Goal: Task Accomplishment & Management: Manage account settings

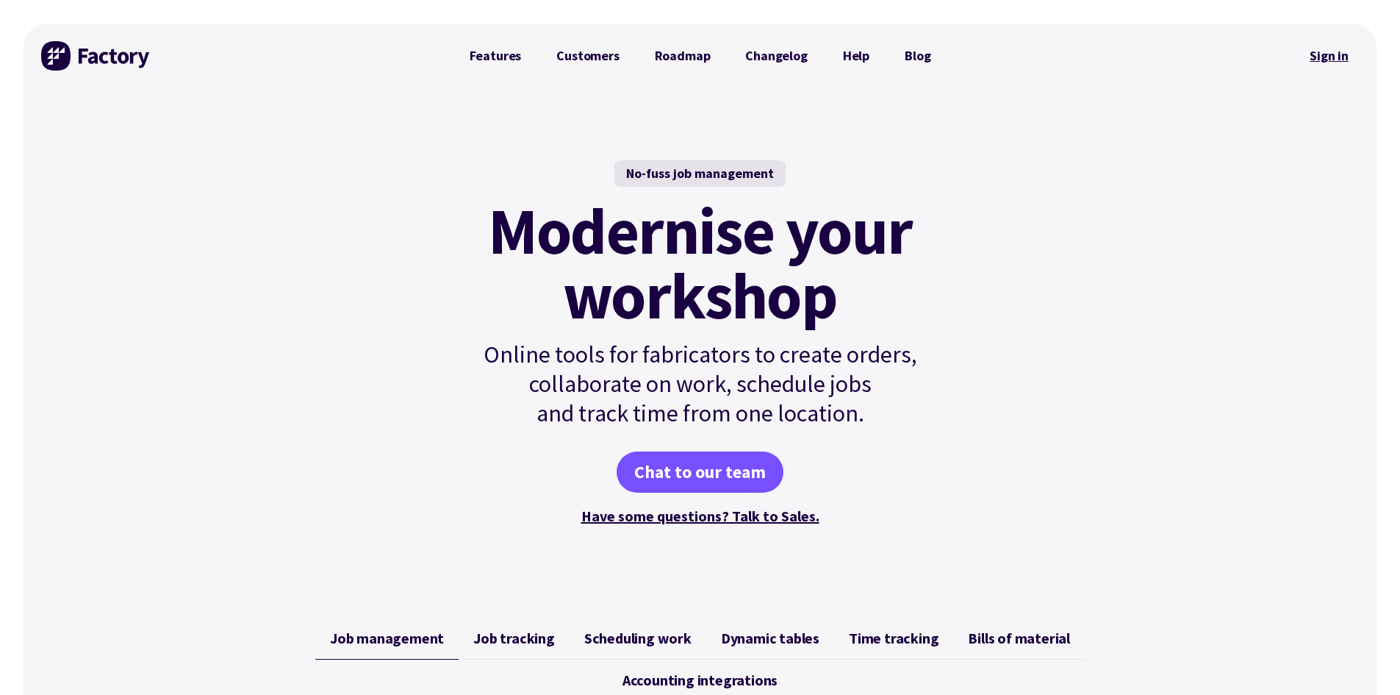
click at [1338, 47] on link "Sign in" at bounding box center [1329, 56] width 60 height 34
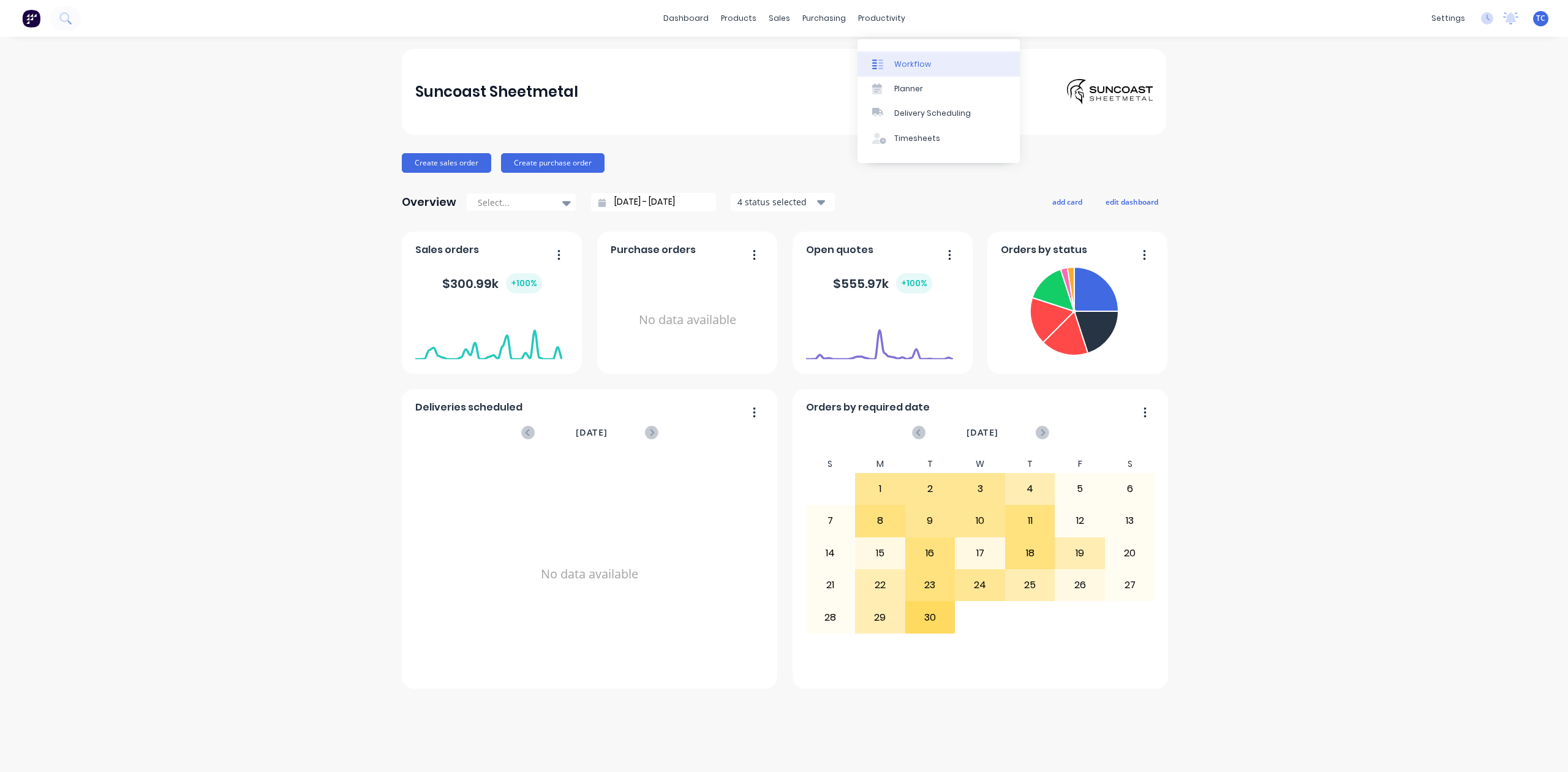
click at [912, 68] on div "Workflow" at bounding box center [913, 64] width 37 height 11
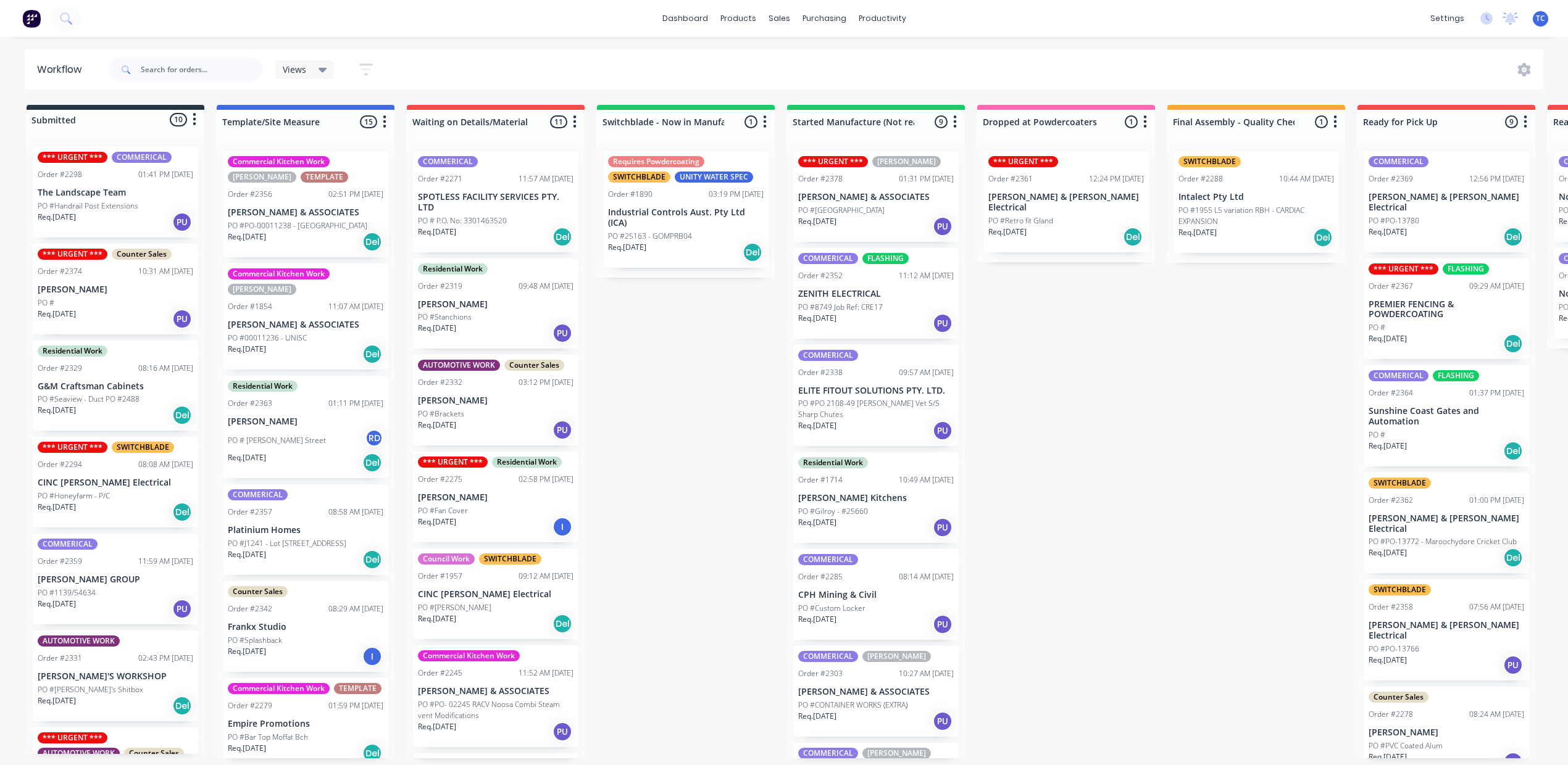
click at [865, 614] on p "PO #Custom Locker" at bounding box center [831, 608] width 67 height 11
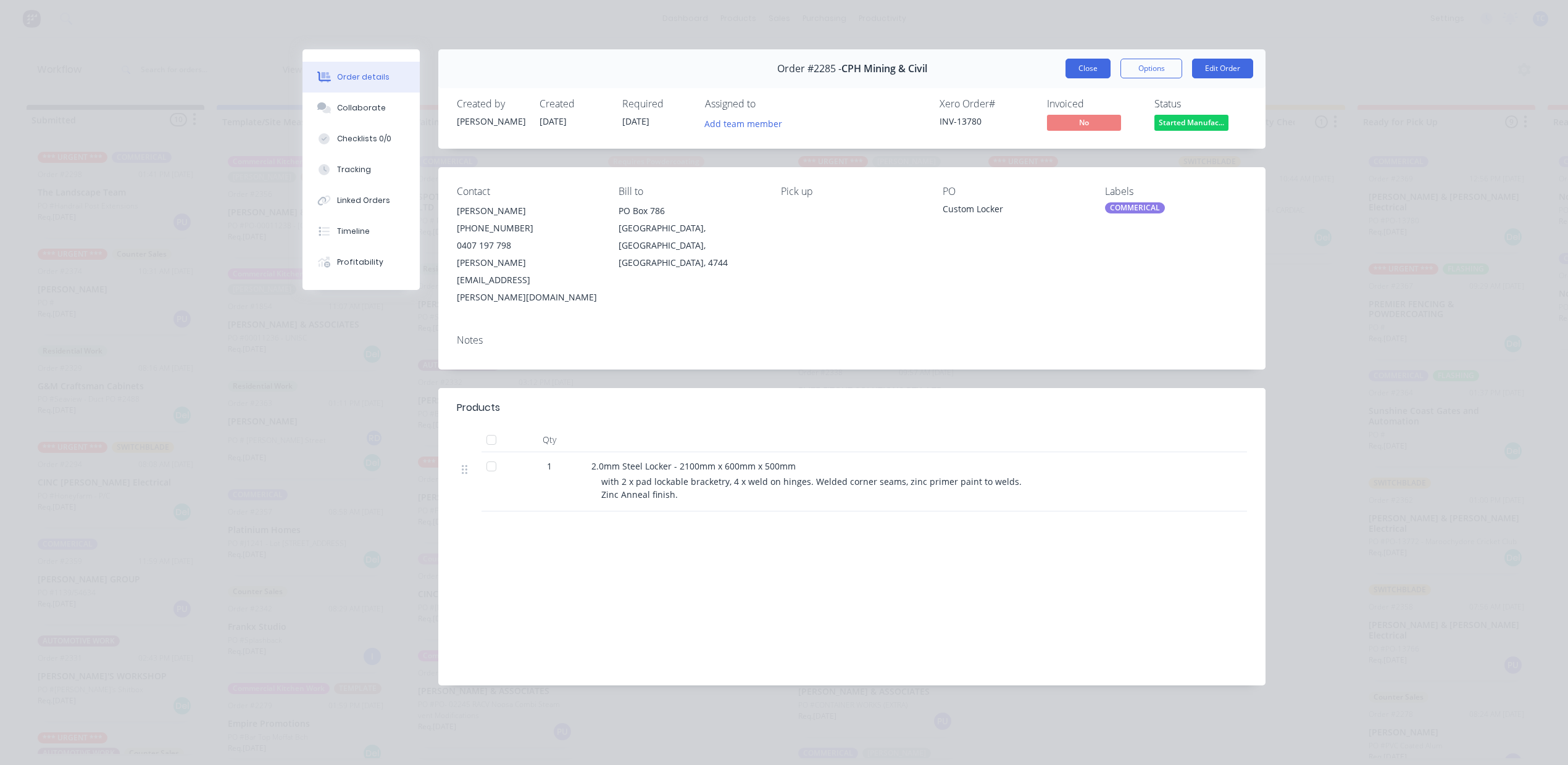
click at [1065, 78] on button "Close" at bounding box center [1088, 69] width 45 height 20
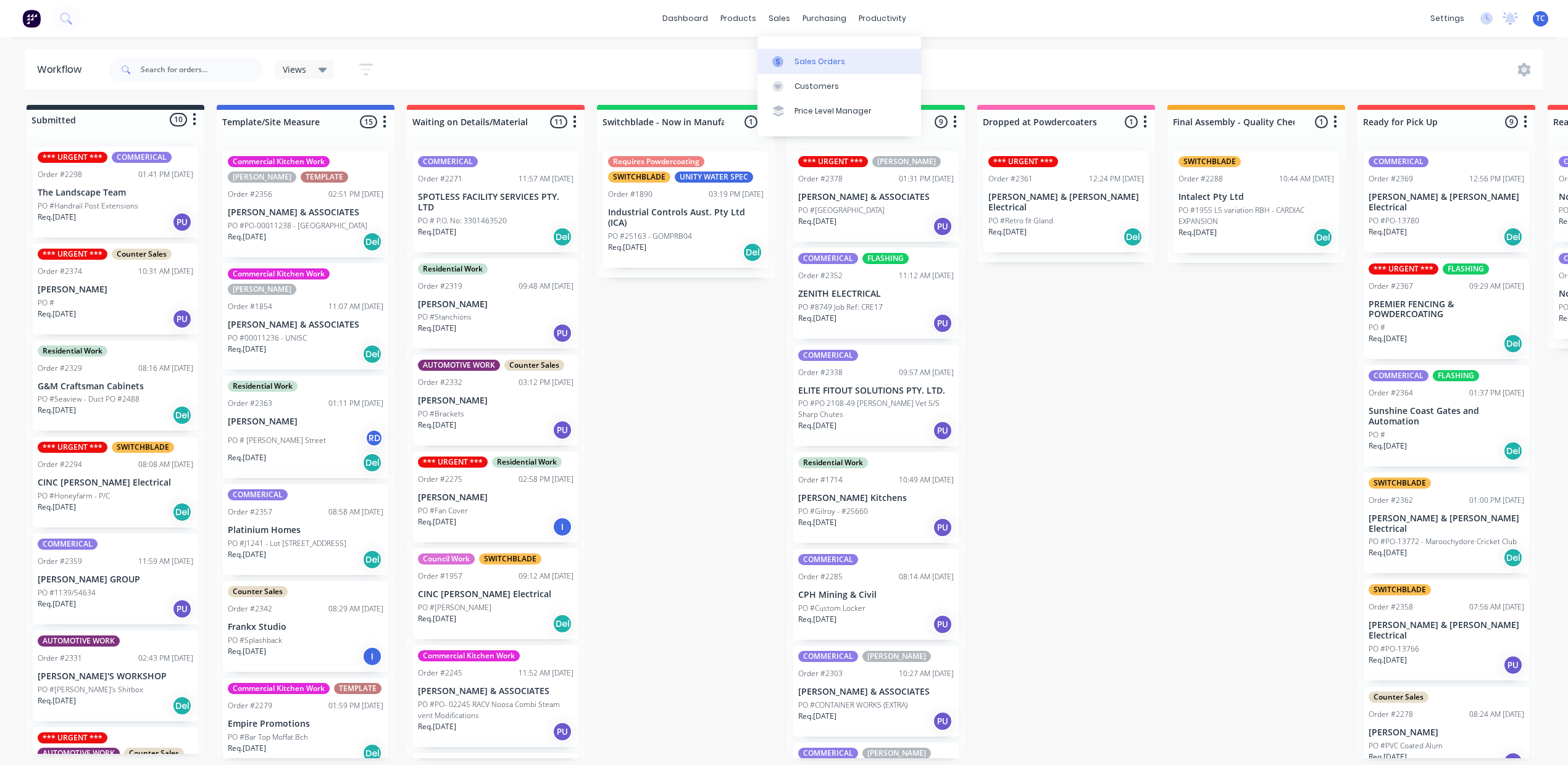
click at [816, 66] on div "Sales Orders" at bounding box center [820, 61] width 50 height 11
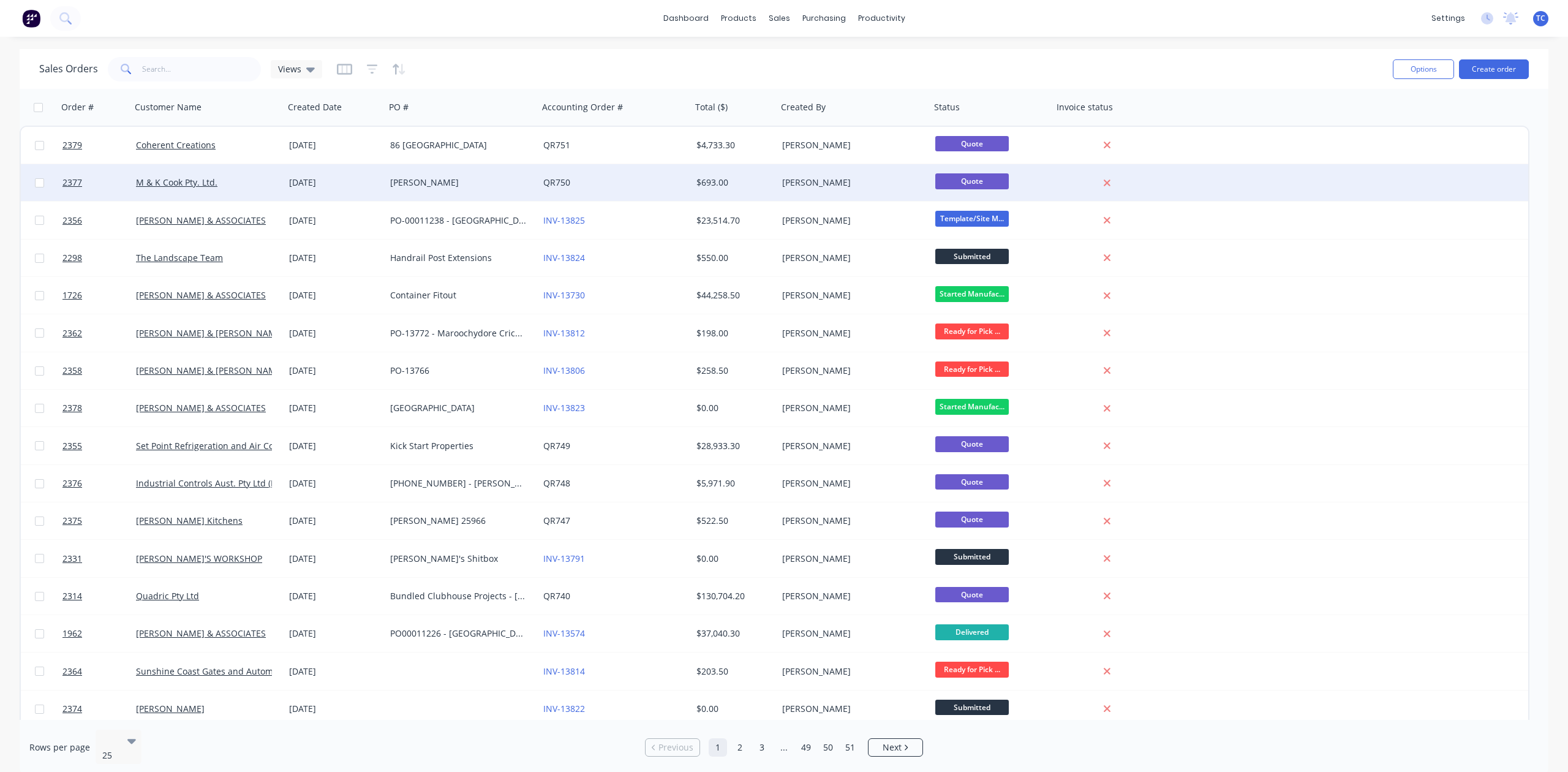
click at [336, 177] on div "29 Sep 2025" at bounding box center [335, 183] width 92 height 13
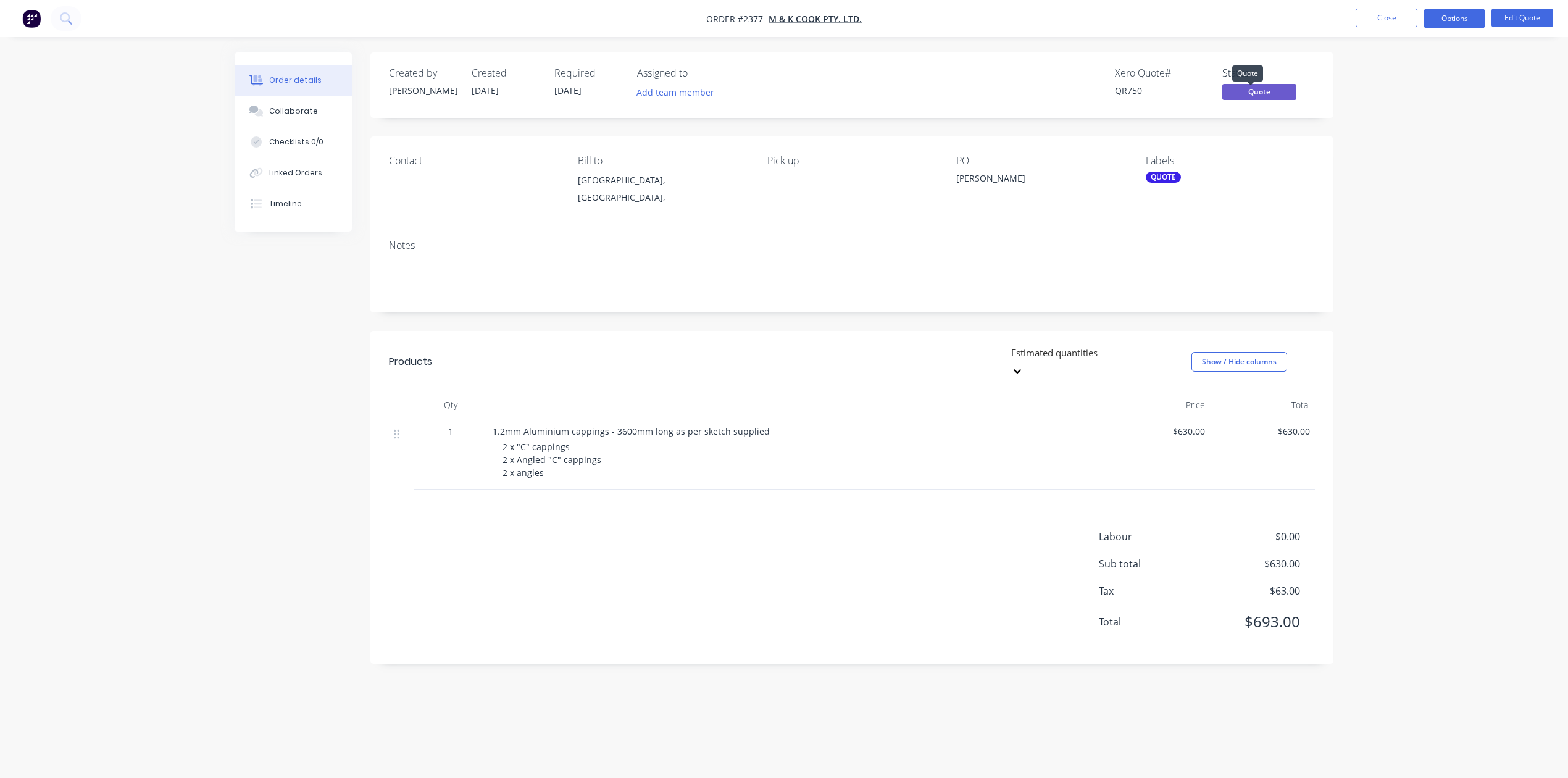
click at [1243, 99] on span "Quote" at bounding box center [1259, 92] width 74 height 15
click at [1450, 16] on button "Options" at bounding box center [1454, 18] width 61 height 20
click at [1396, 145] on div "Convert to Order" at bounding box center [1417, 149] width 113 height 18
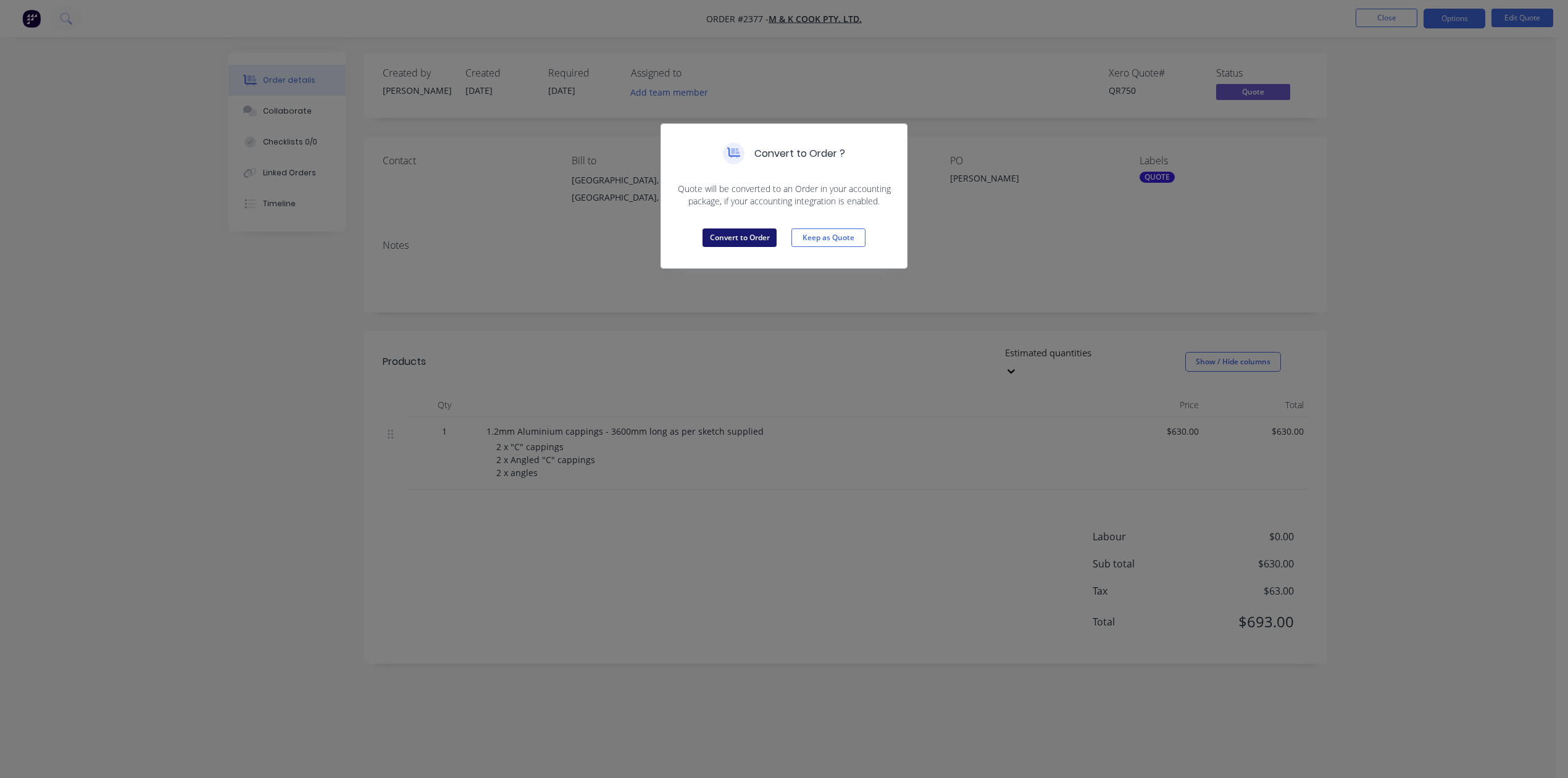
click at [732, 247] on button "Convert to Order" at bounding box center [739, 238] width 74 height 18
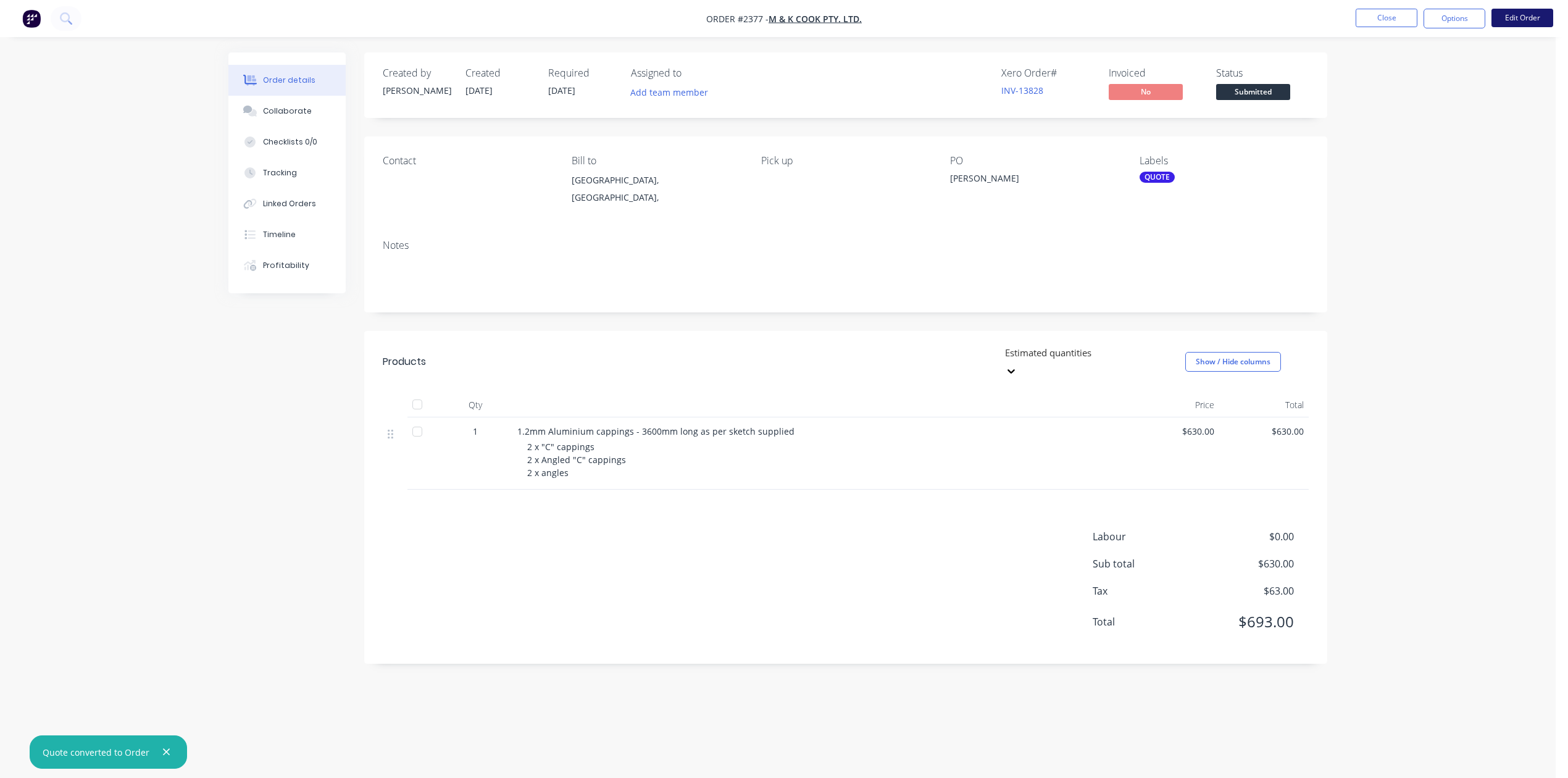
click at [1517, 16] on button "Edit Order" at bounding box center [1522, 18] width 61 height 18
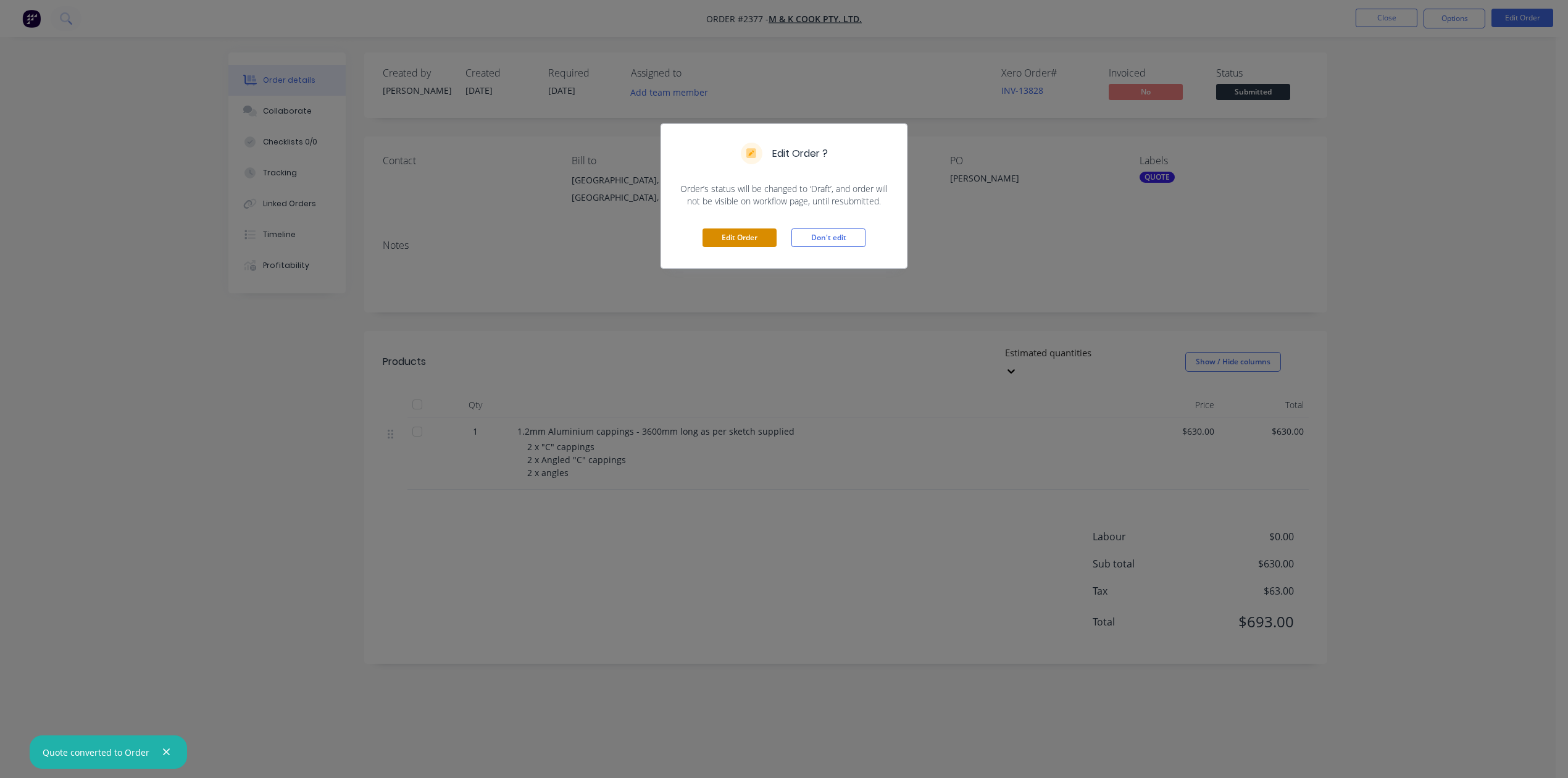
click at [753, 247] on button "Edit Order" at bounding box center [739, 238] width 74 height 18
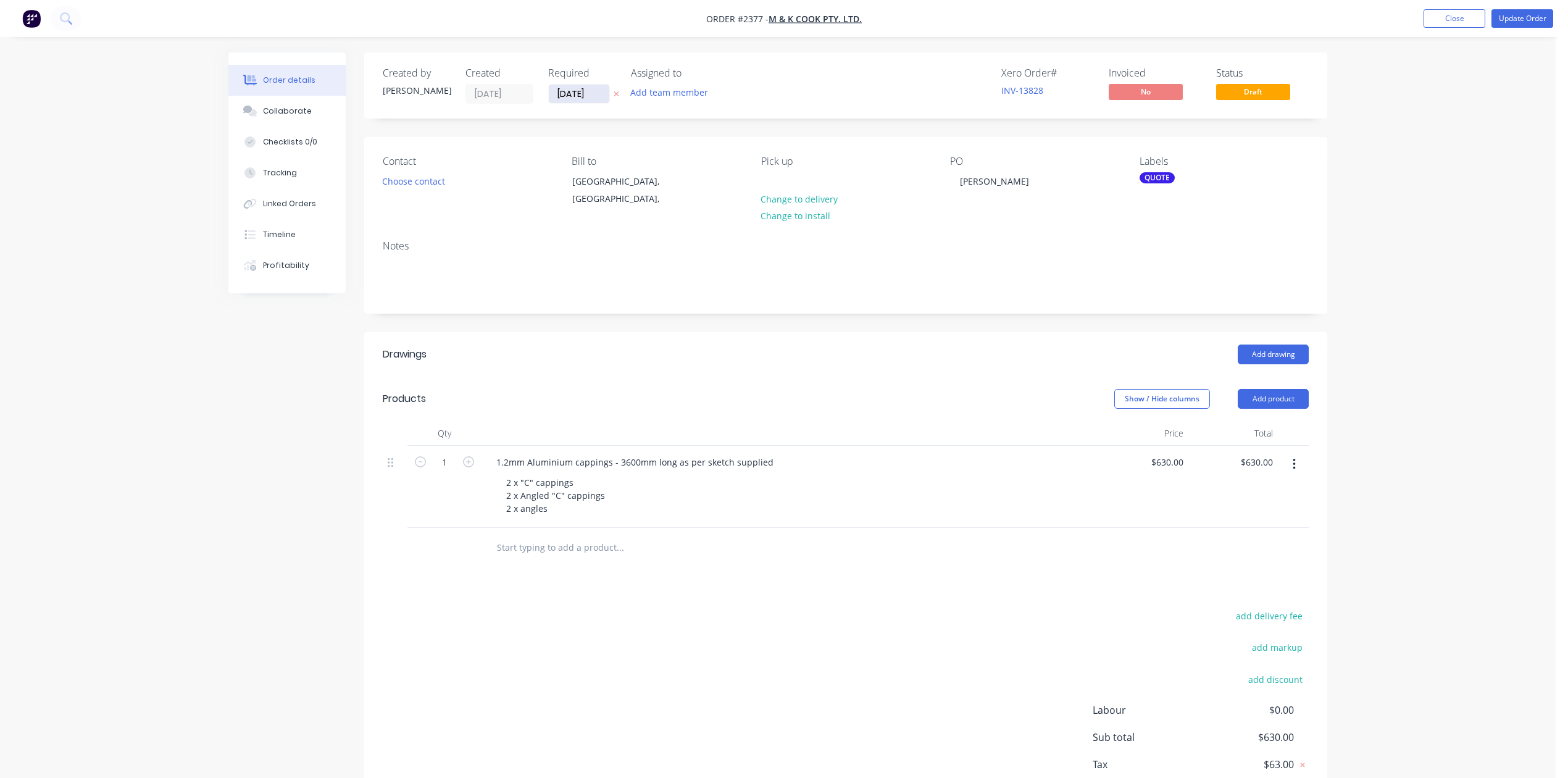
click at [609, 97] on input "29/09/25" at bounding box center [579, 94] width 60 height 18
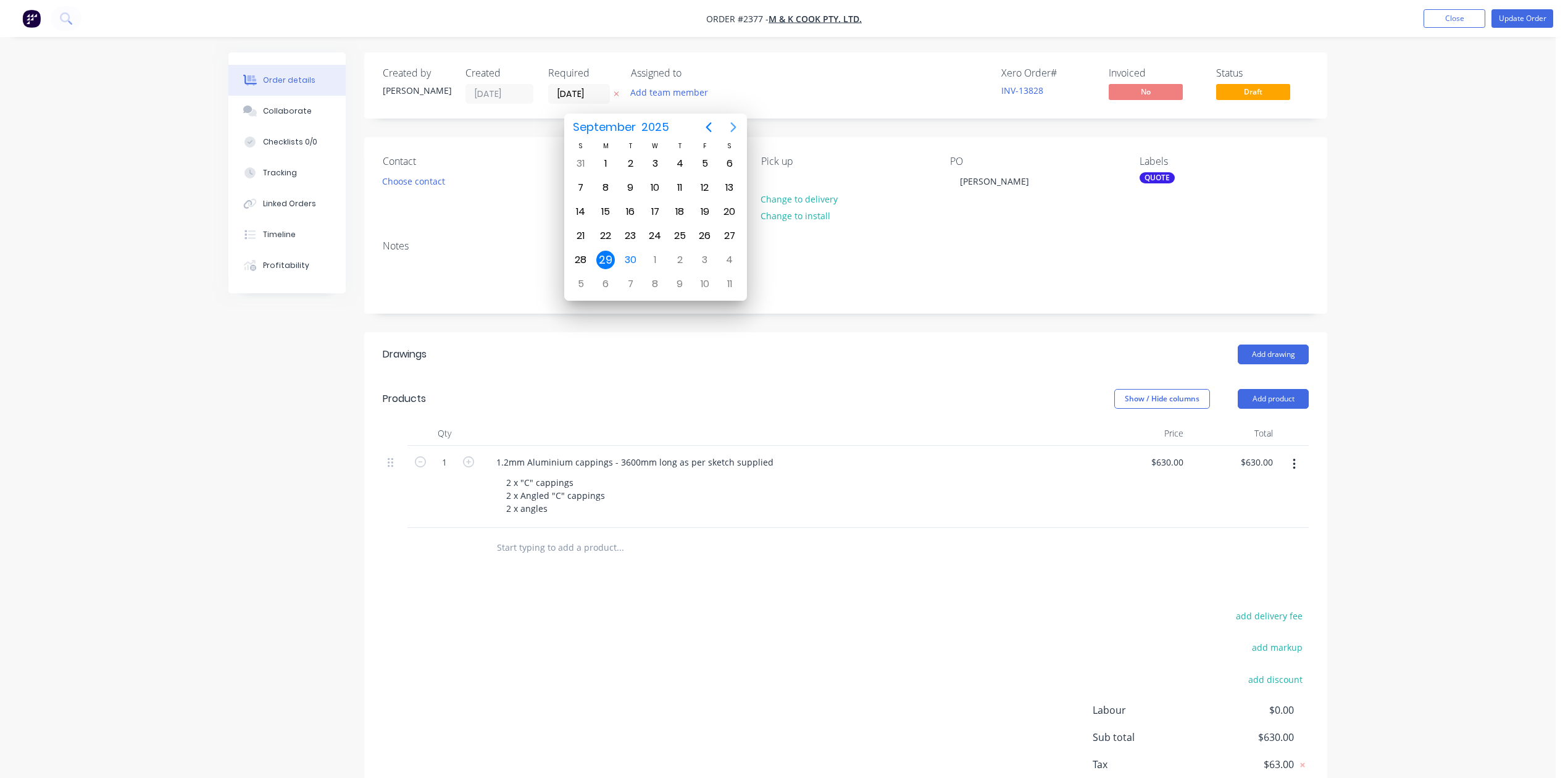
click at [731, 124] on icon "Next page" at bounding box center [733, 128] width 15 height 15
click at [678, 187] on div "9" at bounding box center [679, 187] width 18 height 18
type input "09/10/25"
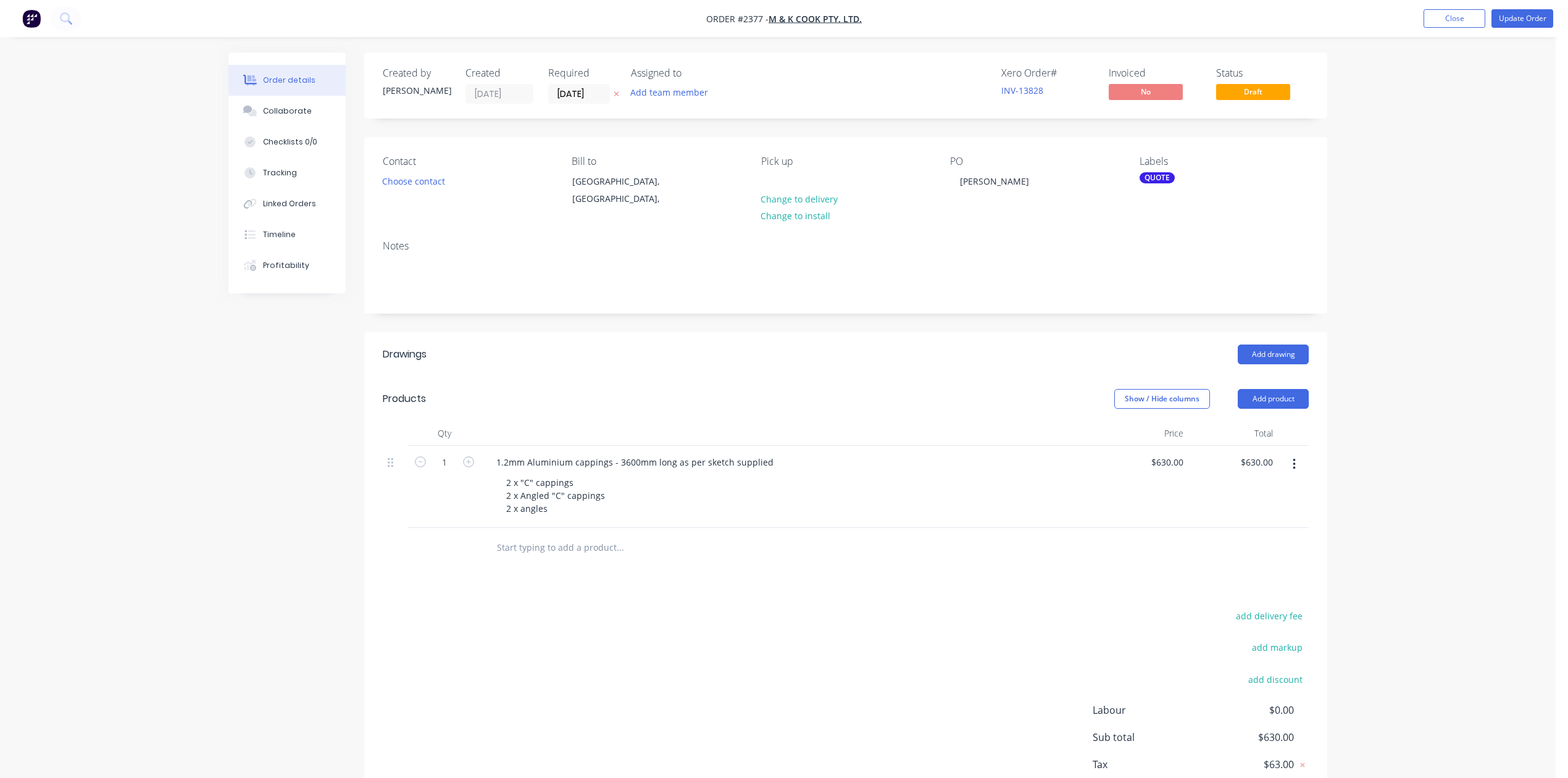
click at [1143, 183] on div "QUOTE" at bounding box center [1157, 177] width 35 height 11
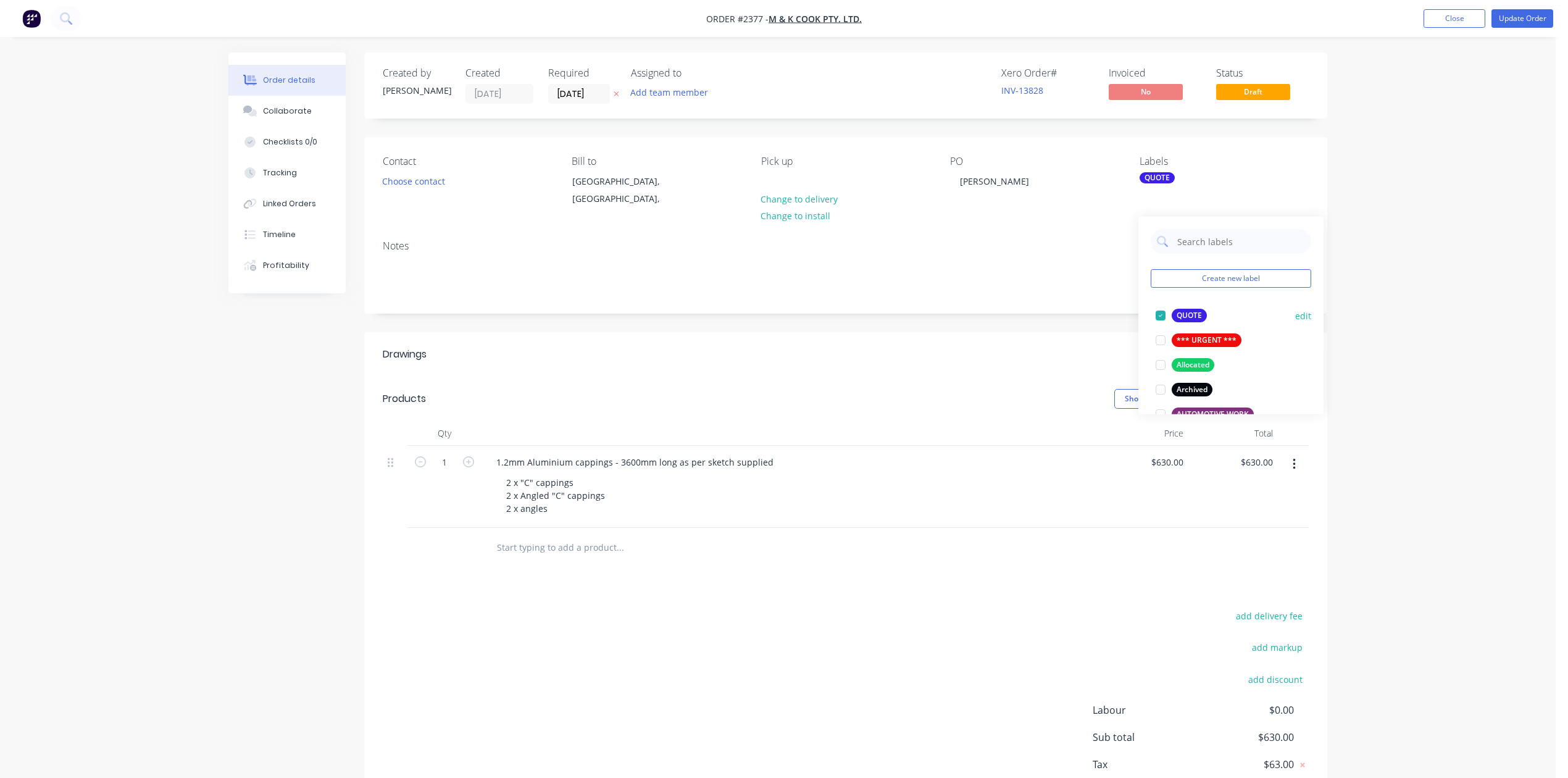
click at [1162, 318] on div at bounding box center [1160, 315] width 24 height 24
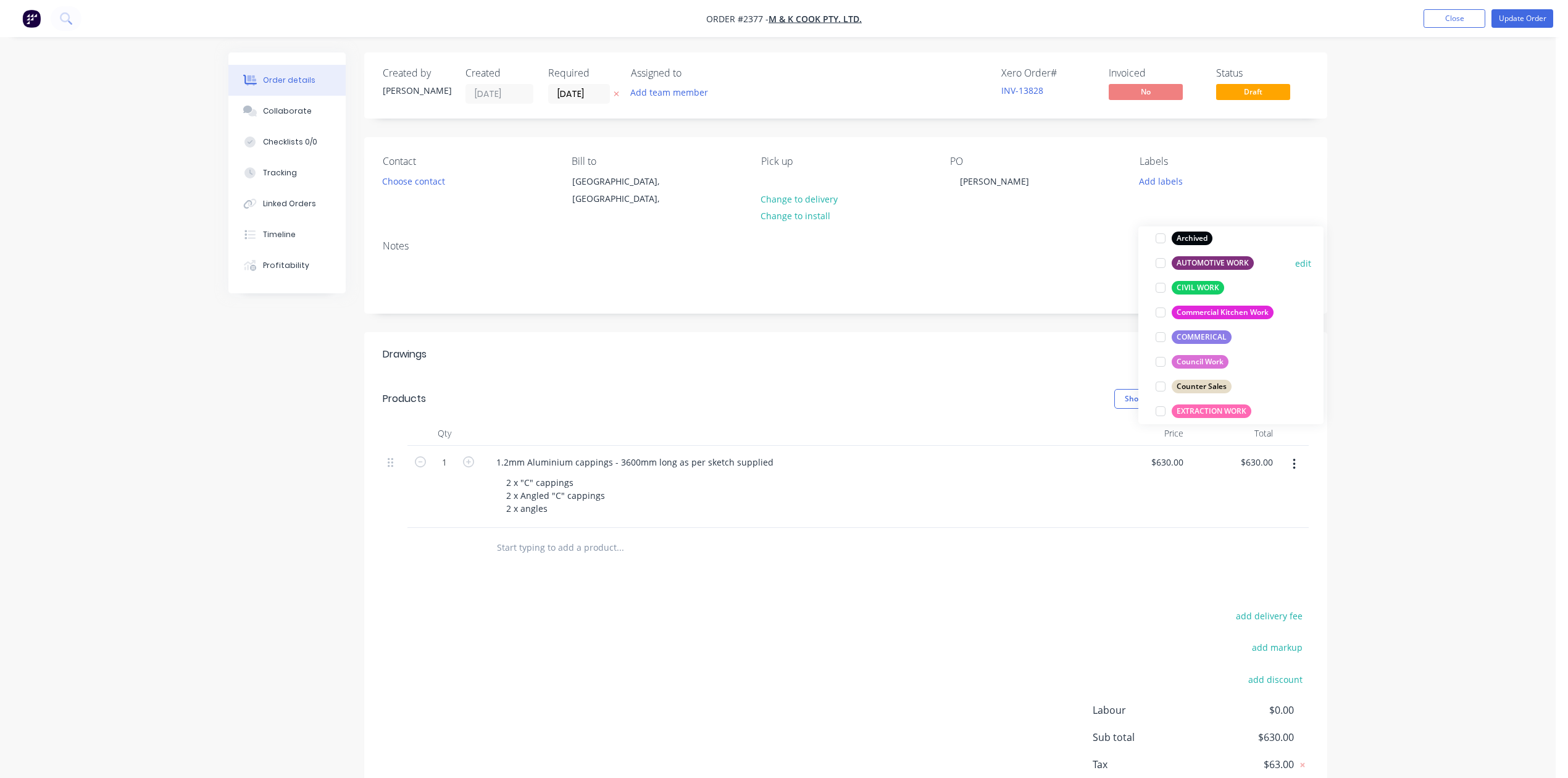
scroll to position [218, 0]
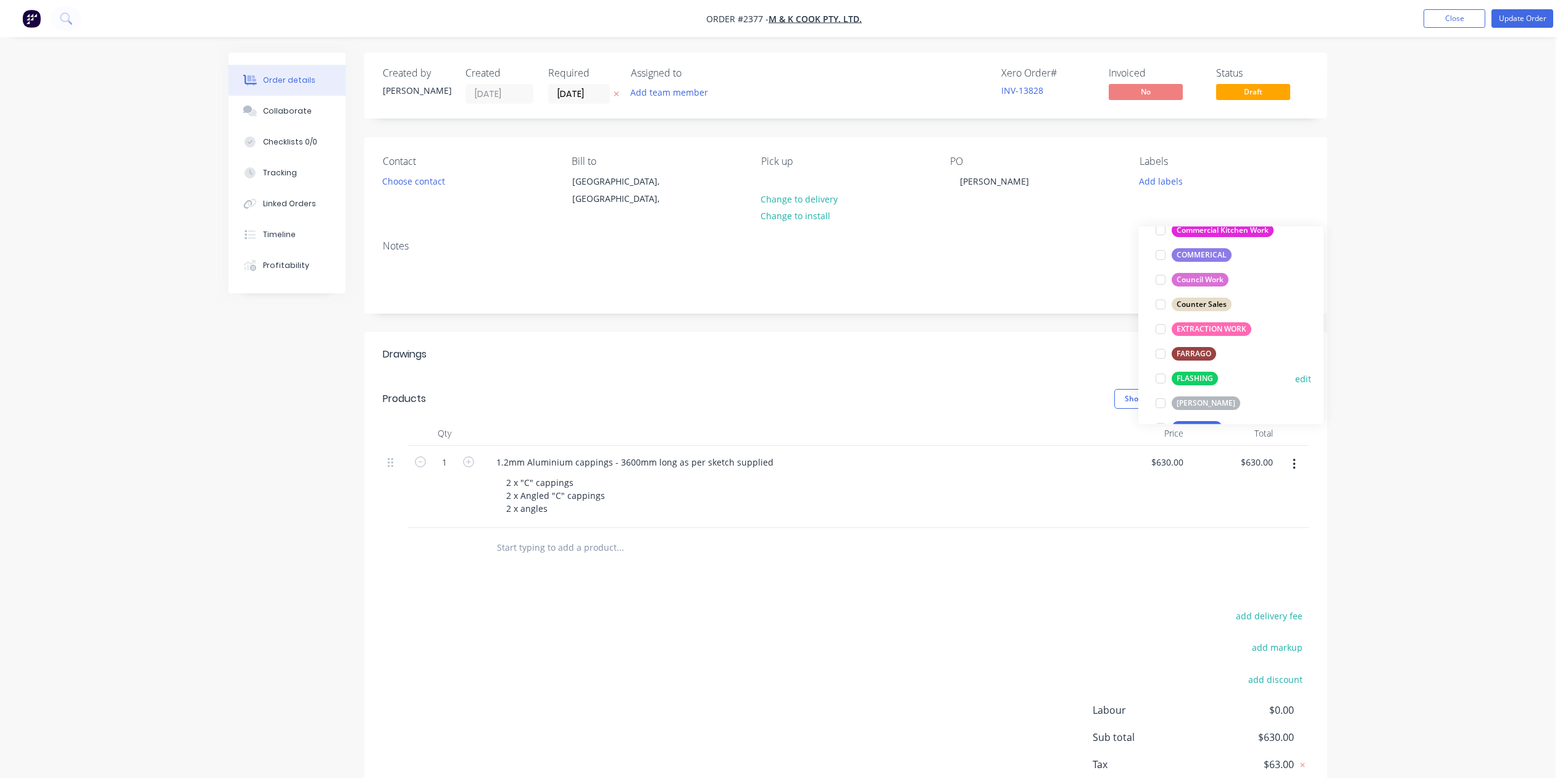
click at [1159, 381] on div at bounding box center [1160, 378] width 24 height 24
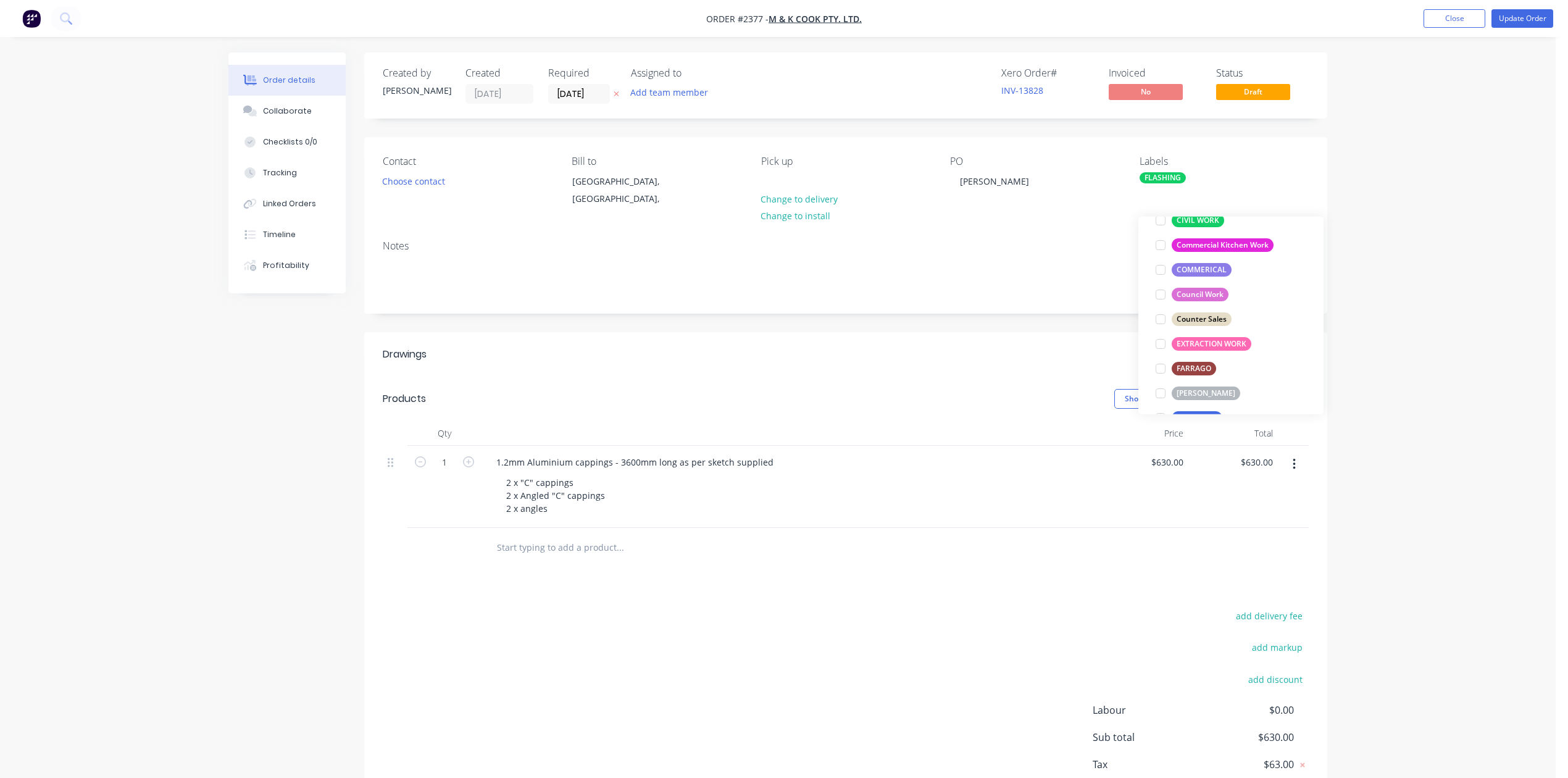
scroll to position [0, 0]
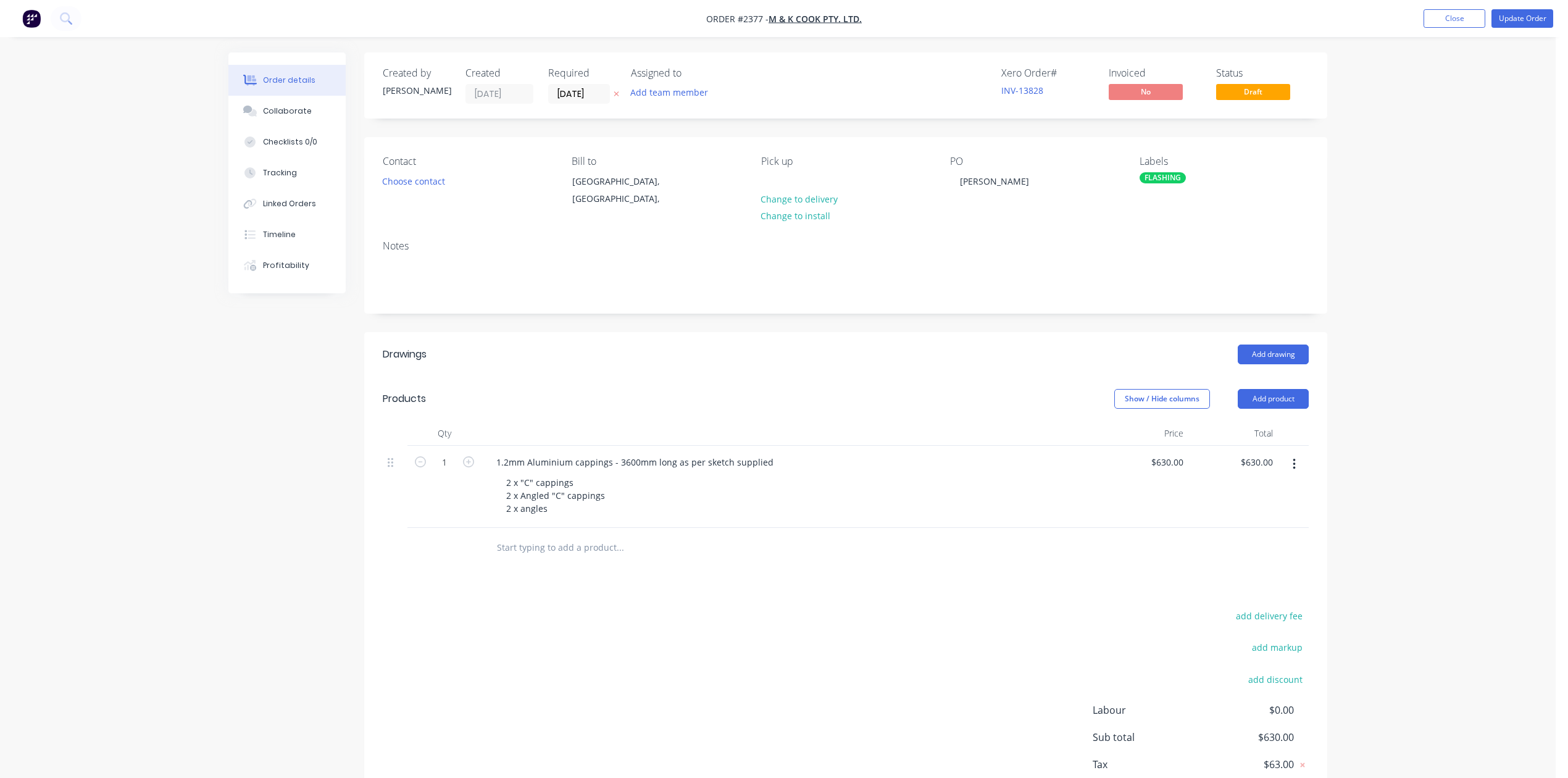
click at [1010, 252] on div "Notes" at bounding box center [846, 246] width 926 height 12
click at [1521, 20] on button "Update Order" at bounding box center [1522, 18] width 61 height 18
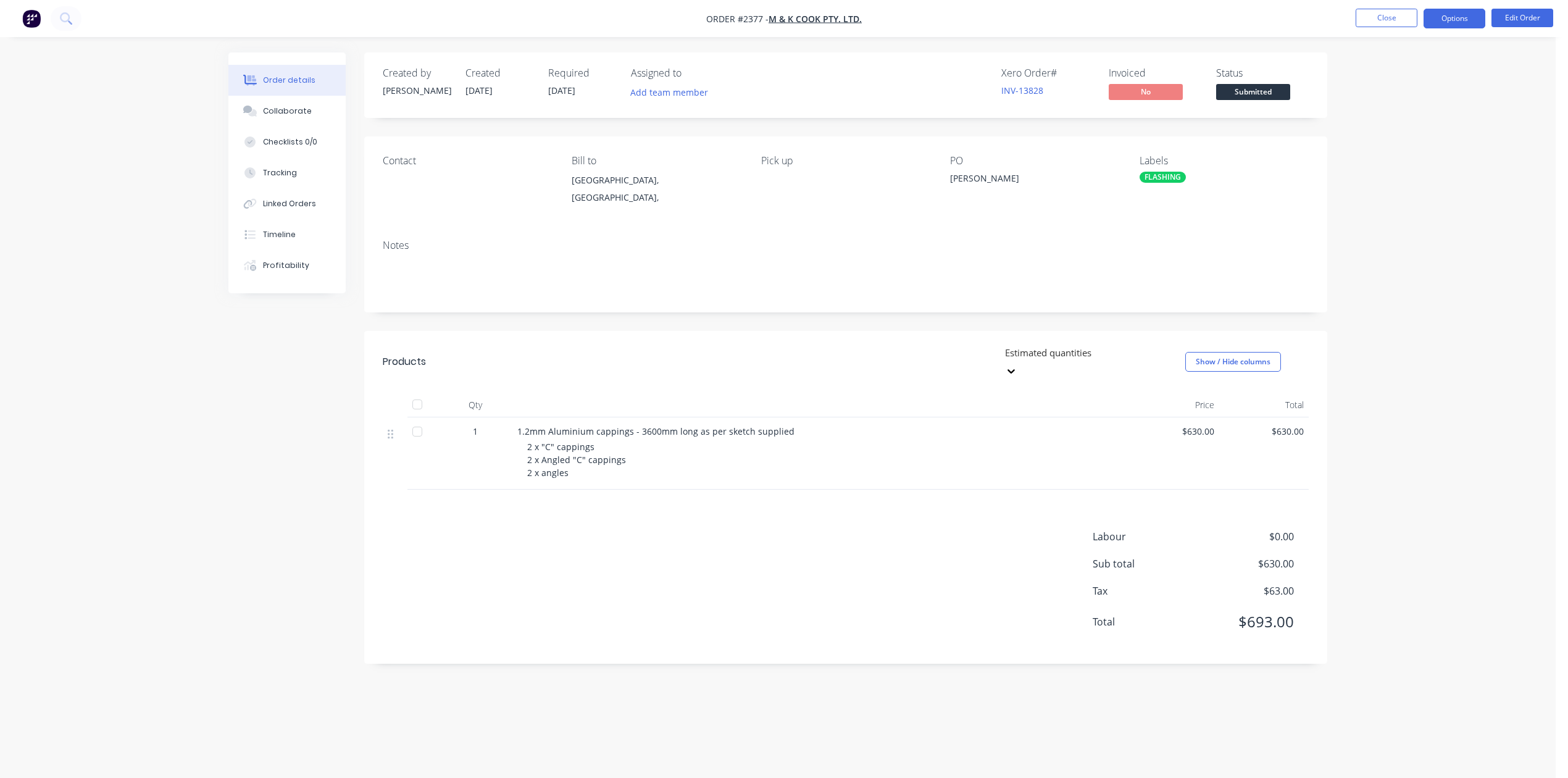
click at [1450, 10] on button "Options" at bounding box center [1454, 18] width 61 height 20
click at [1403, 149] on div "Work Order" at bounding box center [1417, 149] width 113 height 18
click at [1405, 118] on div "Without pricing" at bounding box center [1417, 124] width 113 height 18
click at [312, 117] on div "Collaborate" at bounding box center [287, 111] width 49 height 11
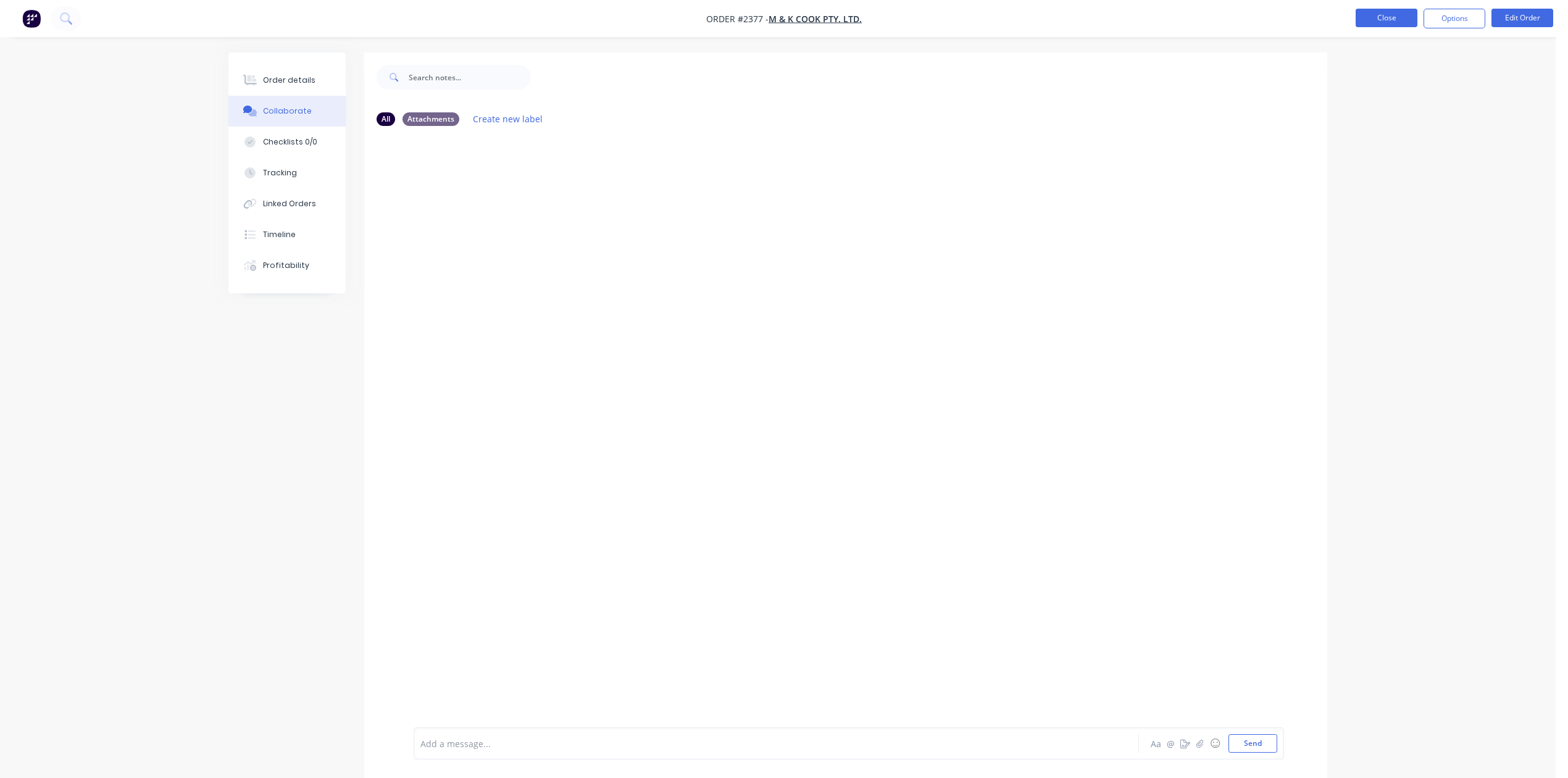
click at [1381, 15] on button "Close" at bounding box center [1386, 18] width 61 height 18
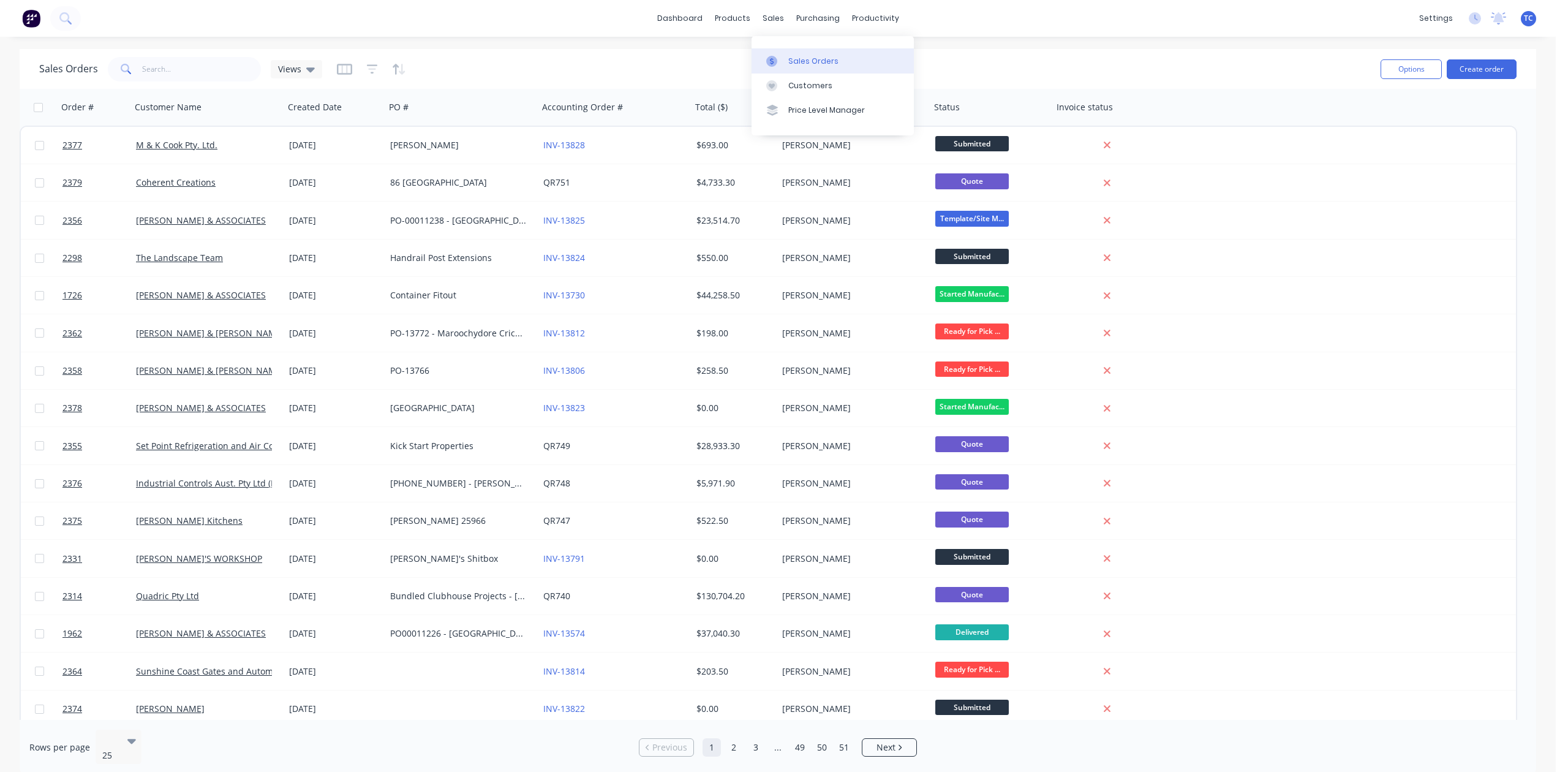
click at [805, 63] on div "Sales Orders" at bounding box center [814, 61] width 50 height 11
click at [179, 65] on input "text" at bounding box center [202, 68] width 119 height 24
click at [817, 64] on div "Sales Orders" at bounding box center [814, 61] width 50 height 11
click at [914, 63] on div "Workflow" at bounding box center [913, 61] width 37 height 11
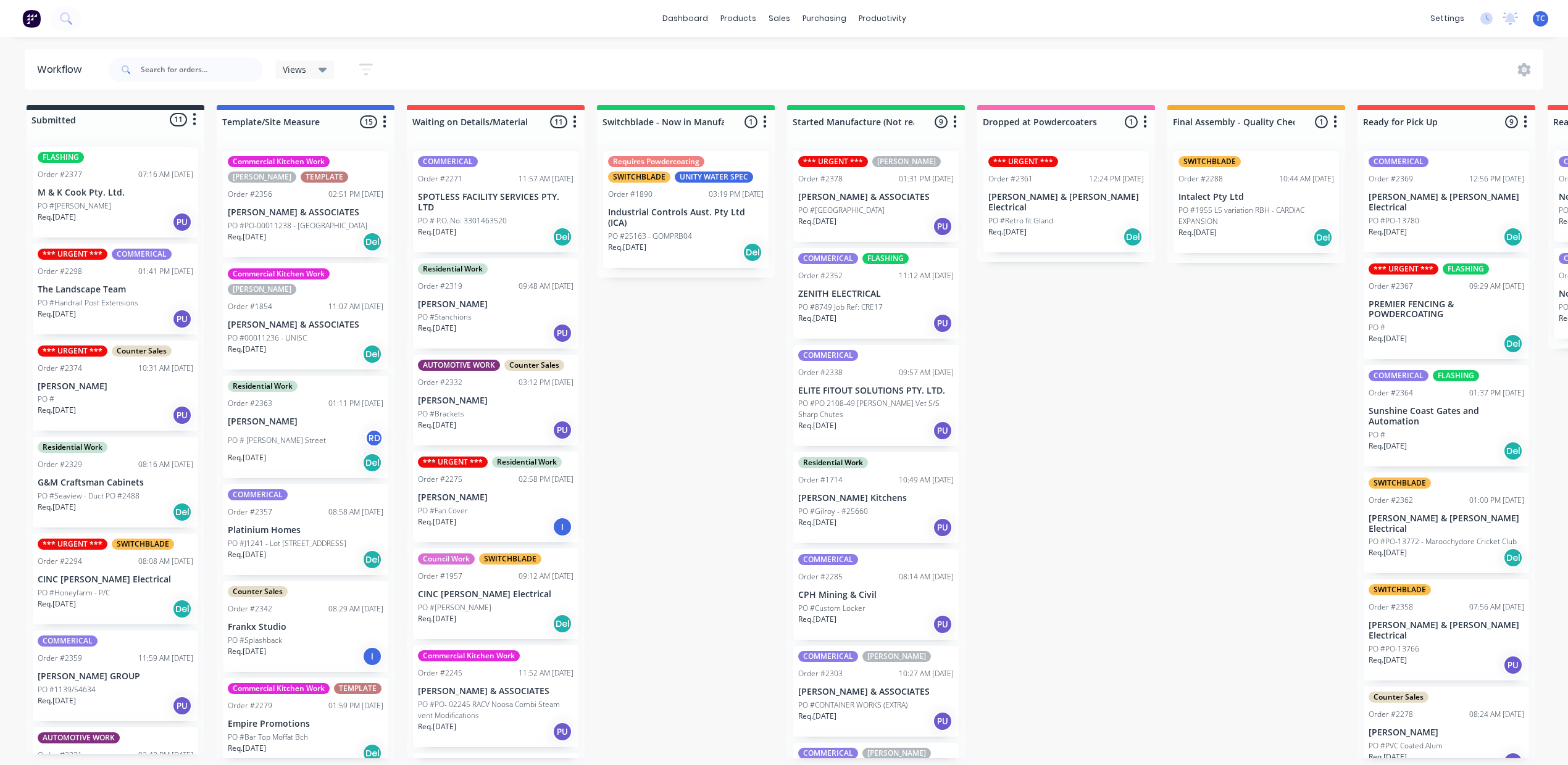
click at [374, 217] on p "HILLER & ASSOCIATES" at bounding box center [305, 212] width 155 height 10
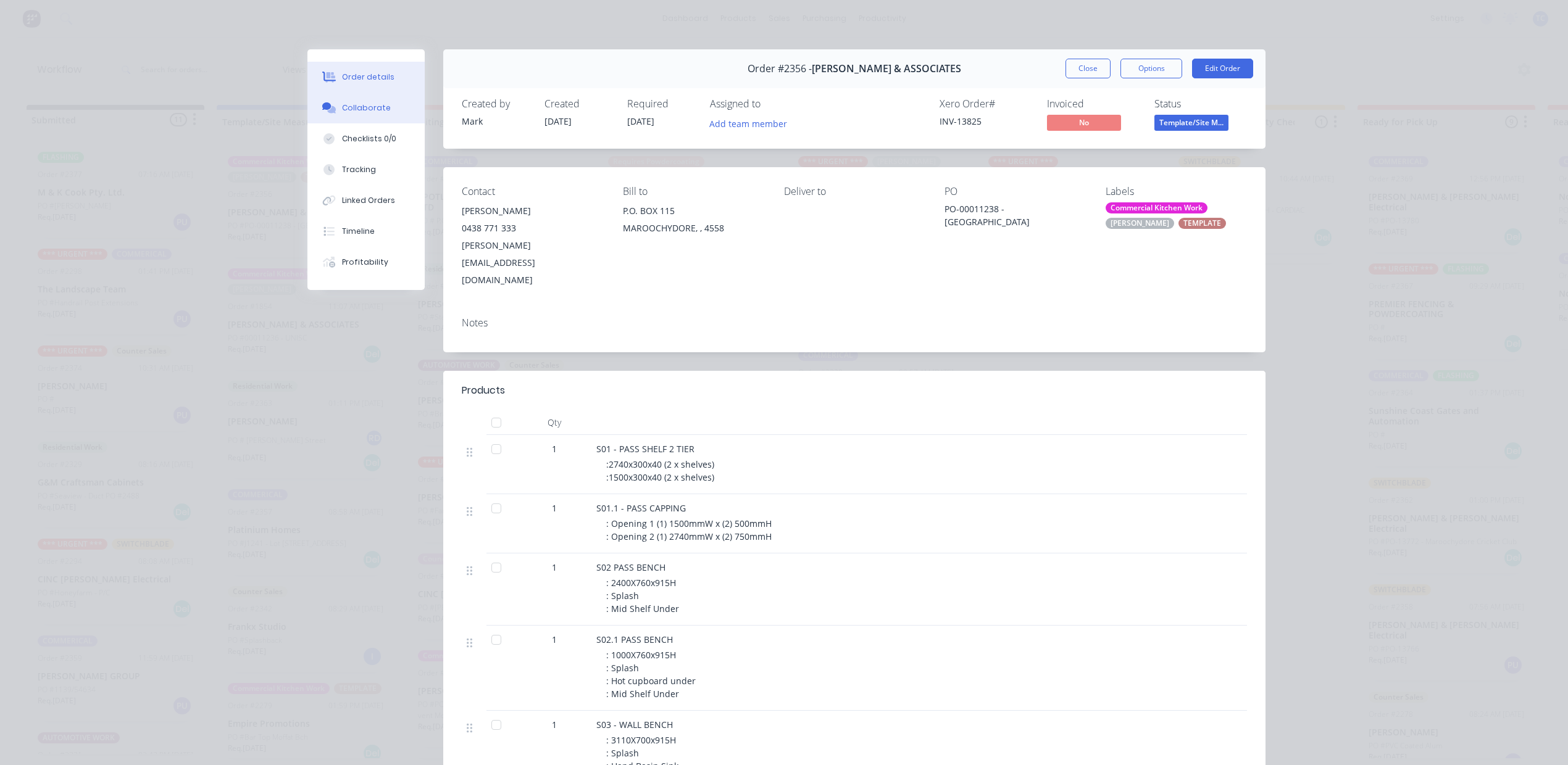
click at [370, 113] on div "Collaborate" at bounding box center [366, 107] width 49 height 11
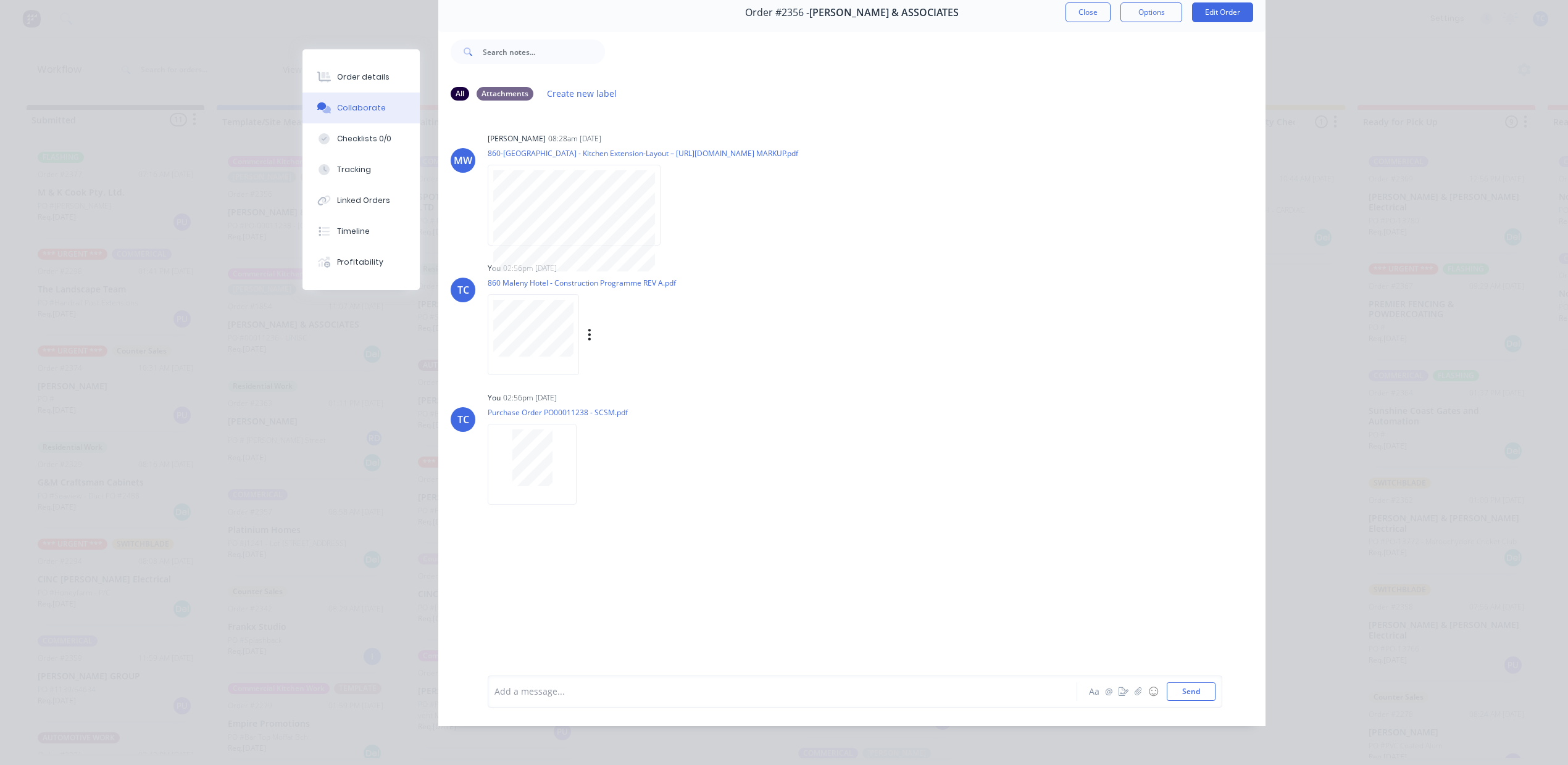
scroll to position [132, 0]
click at [571, 486] on div at bounding box center [532, 458] width 78 height 57
click at [589, 471] on icon "button" at bounding box center [587, 464] width 3 height 14
click at [659, 539] on button "Delete" at bounding box center [669, 525] width 139 height 28
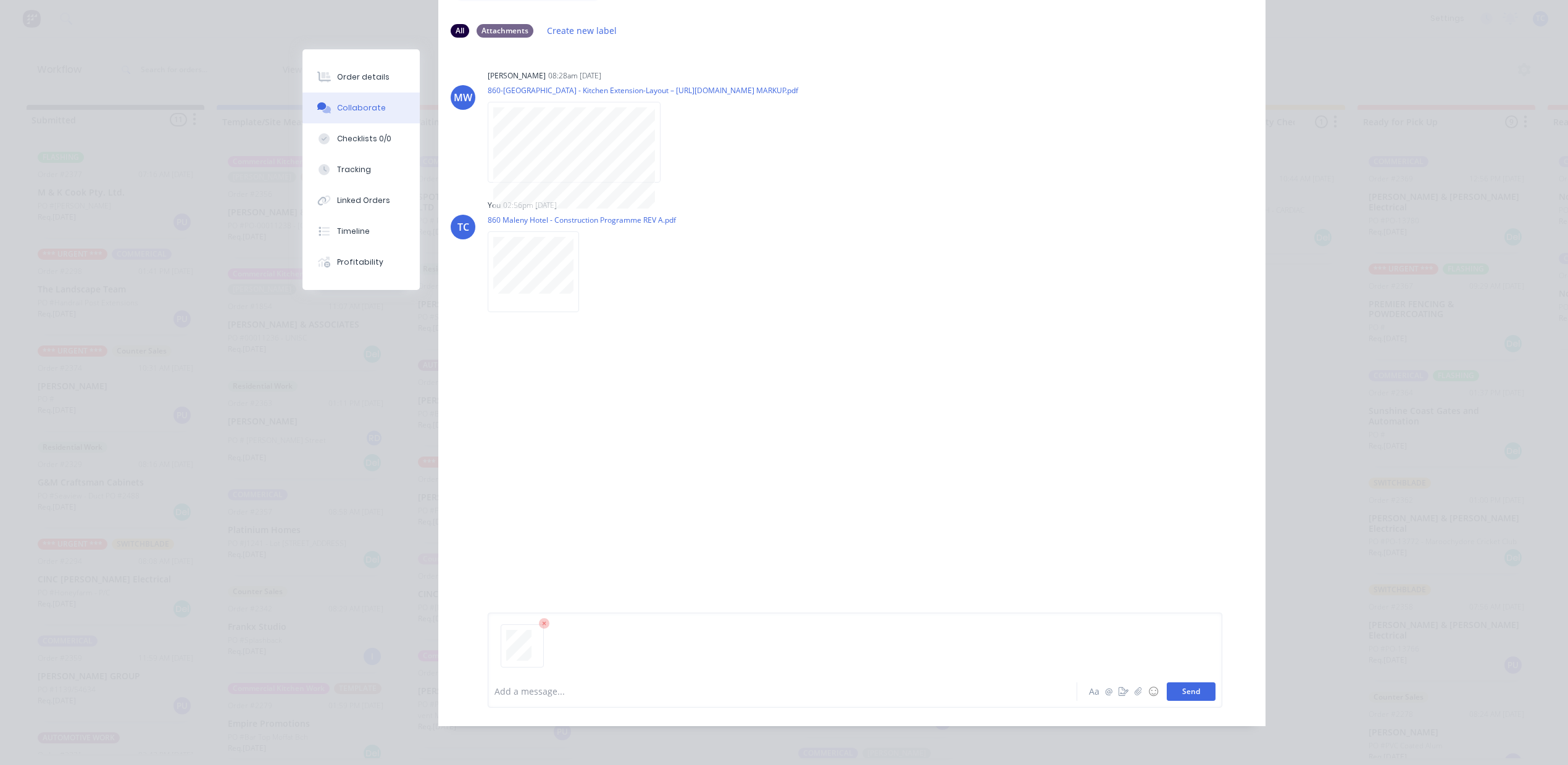
click at [1169, 701] on button "Send" at bounding box center [1191, 692] width 49 height 18
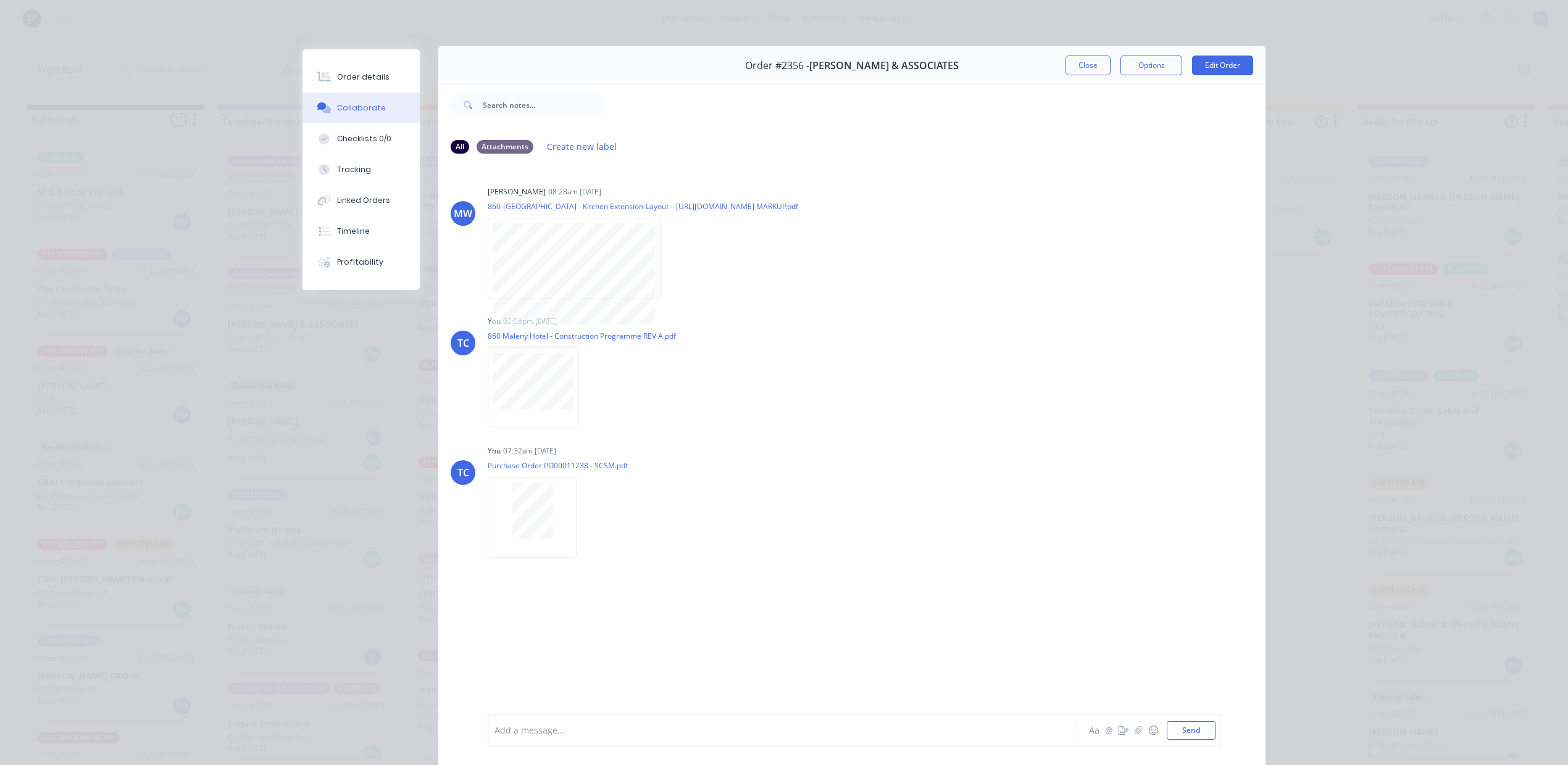
scroll to position [0, 0]
click at [1065, 78] on button "Close" at bounding box center [1088, 69] width 45 height 20
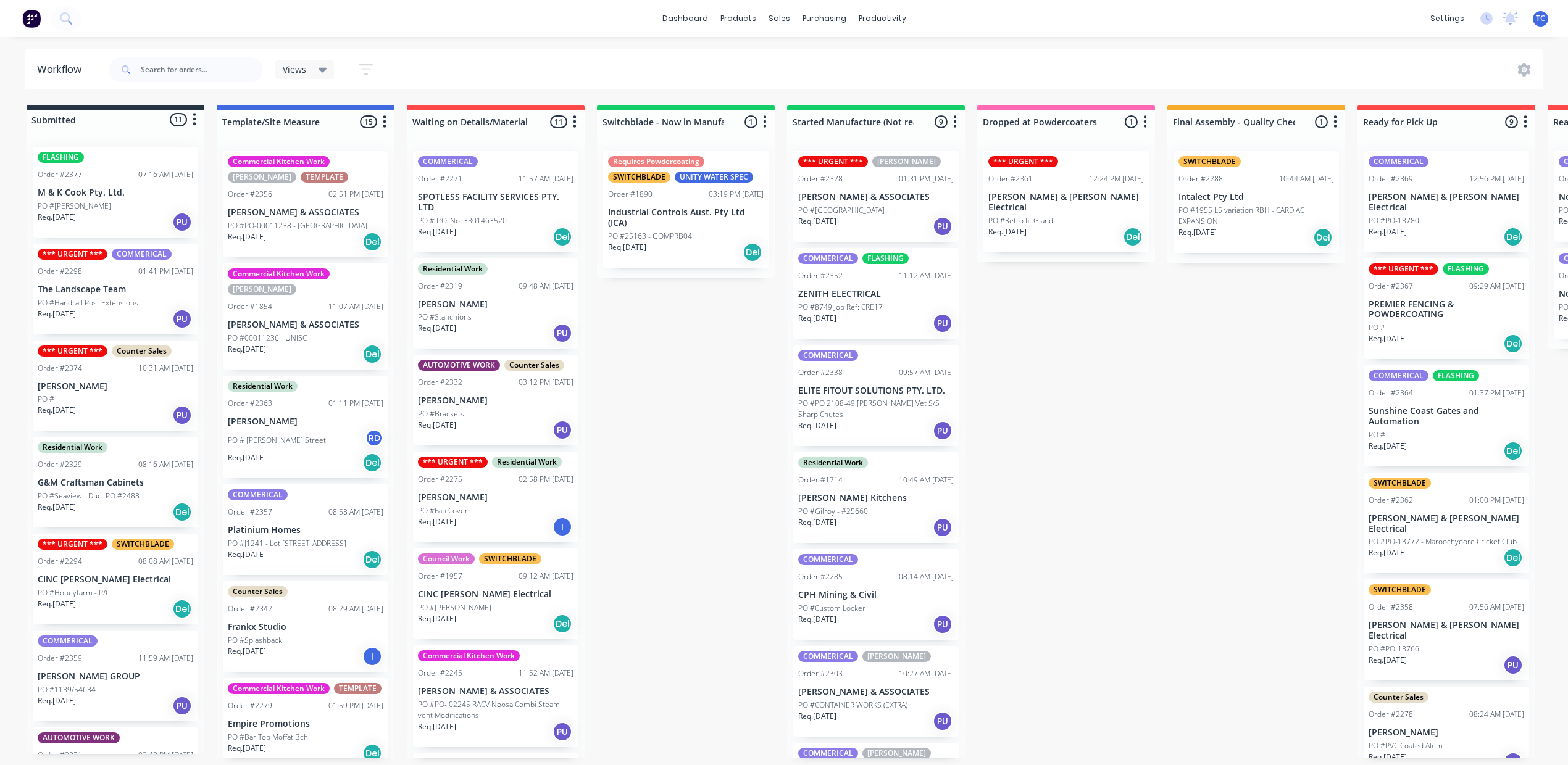
click at [366, 217] on p "HILLER & ASSOCIATES" at bounding box center [305, 212] width 155 height 10
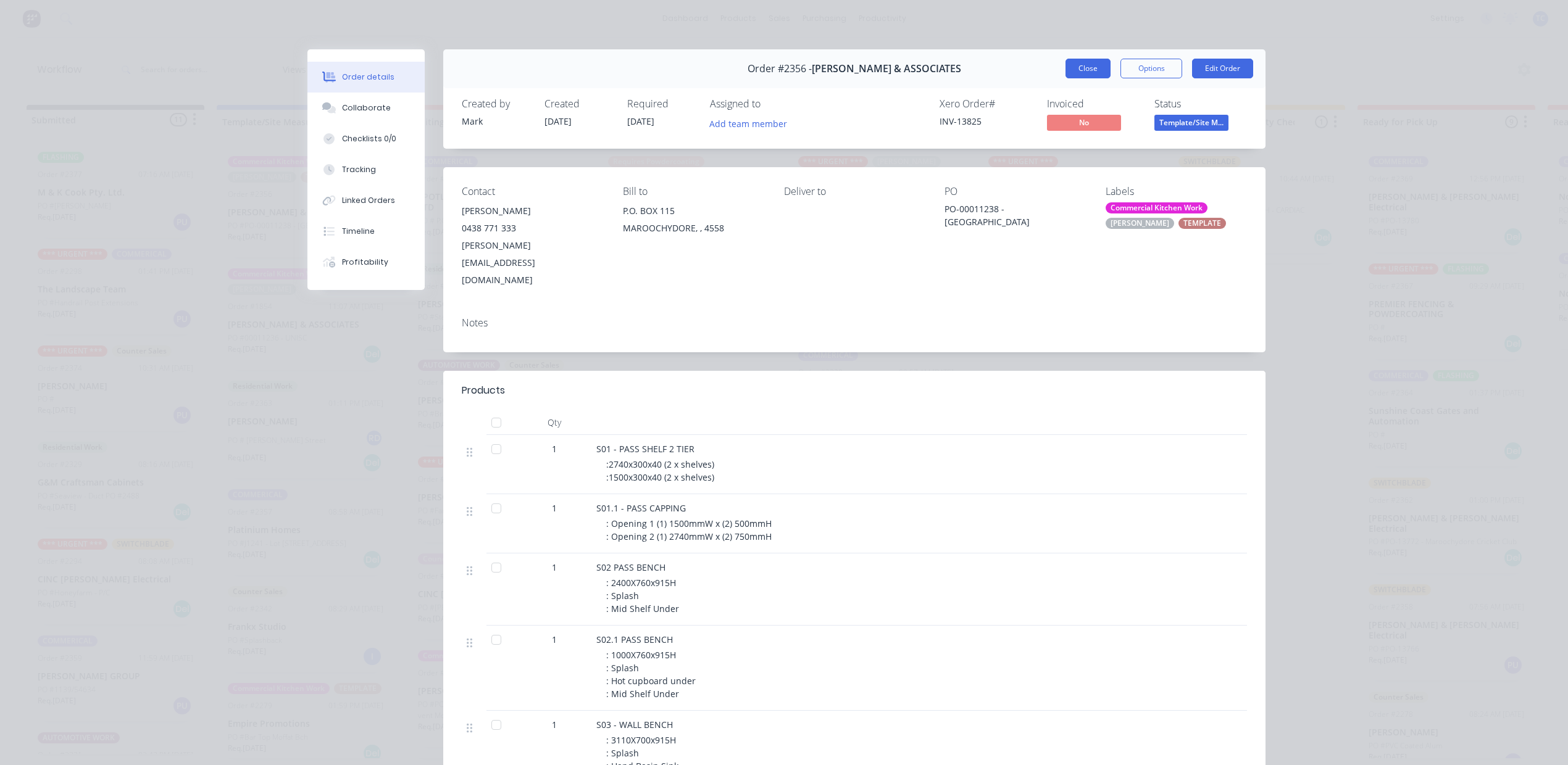
click at [1065, 78] on button "Close" at bounding box center [1088, 69] width 45 height 20
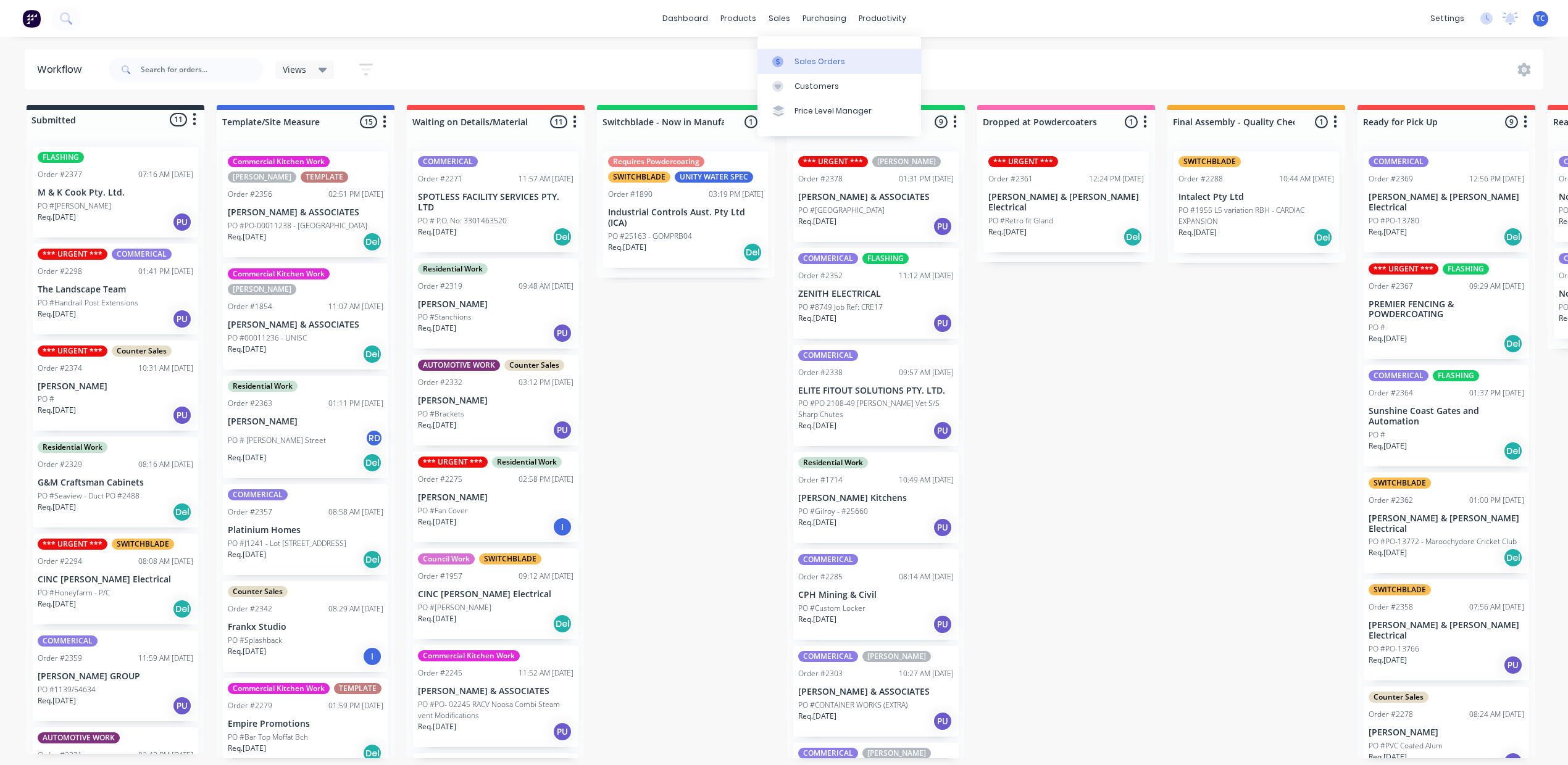
click at [815, 64] on div "Sales Orders" at bounding box center [820, 61] width 50 height 11
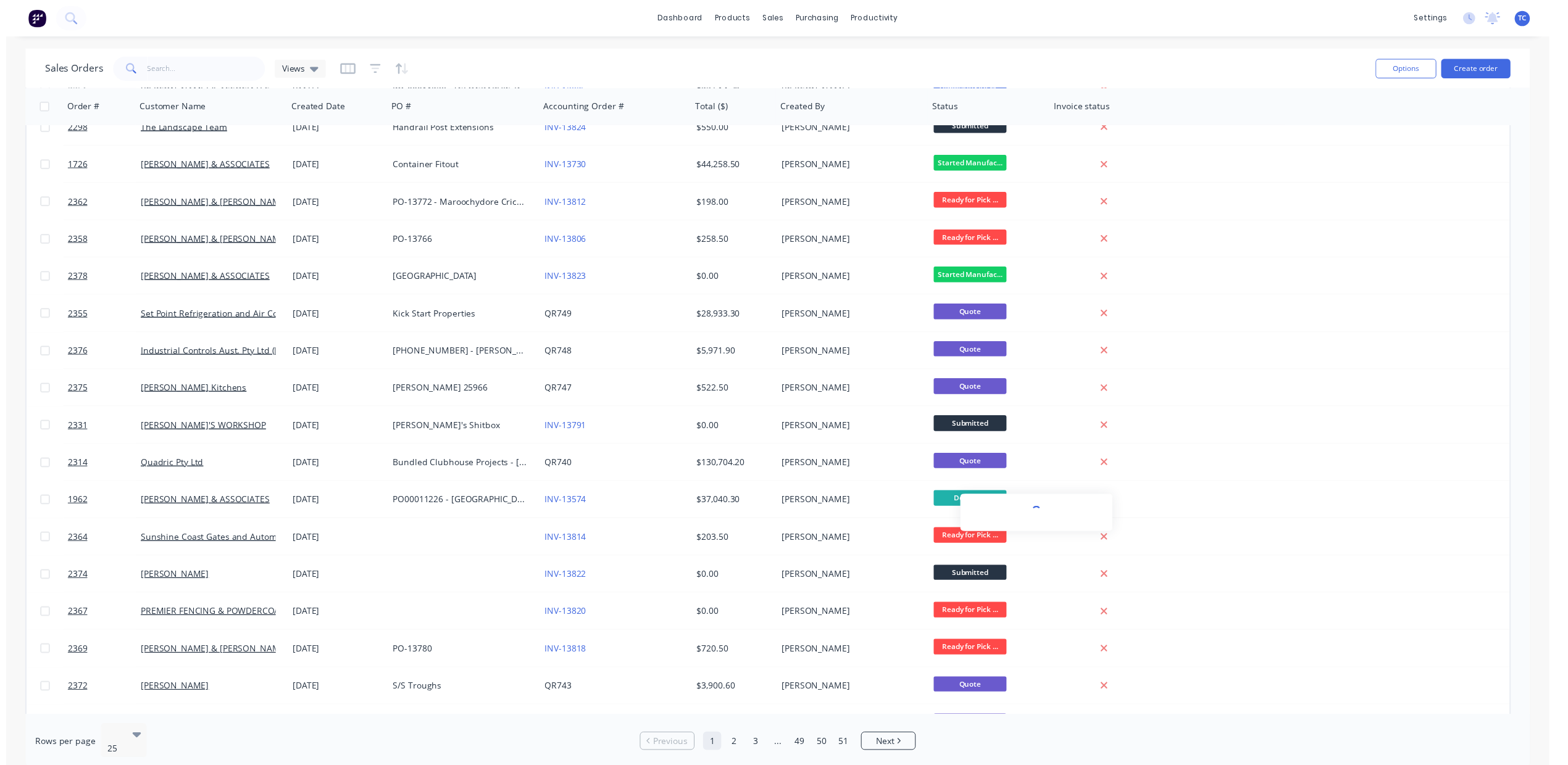
scroll to position [347, 0]
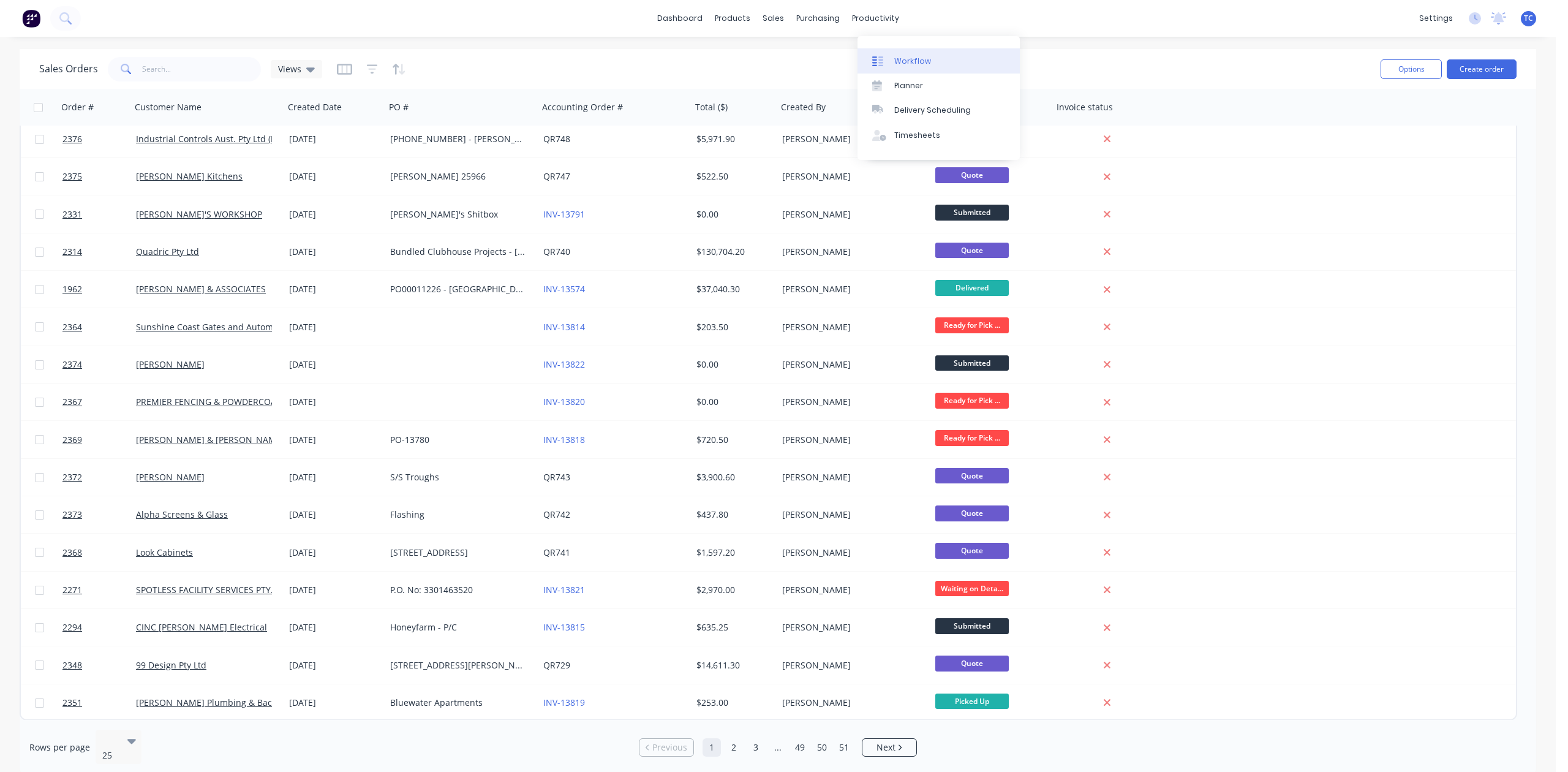
click at [914, 65] on div "Workflow" at bounding box center [913, 61] width 37 height 11
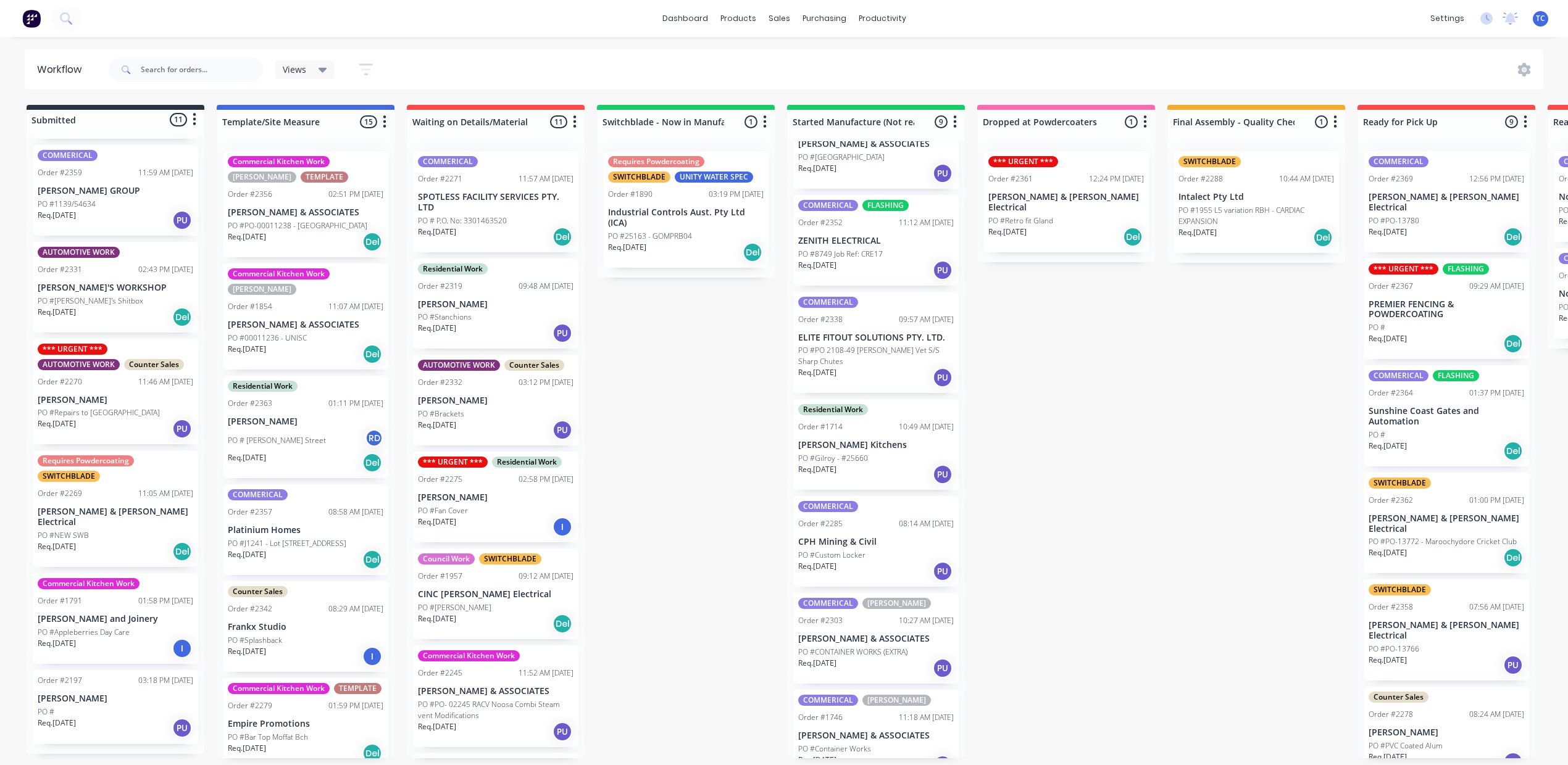
scroll to position [82, 0]
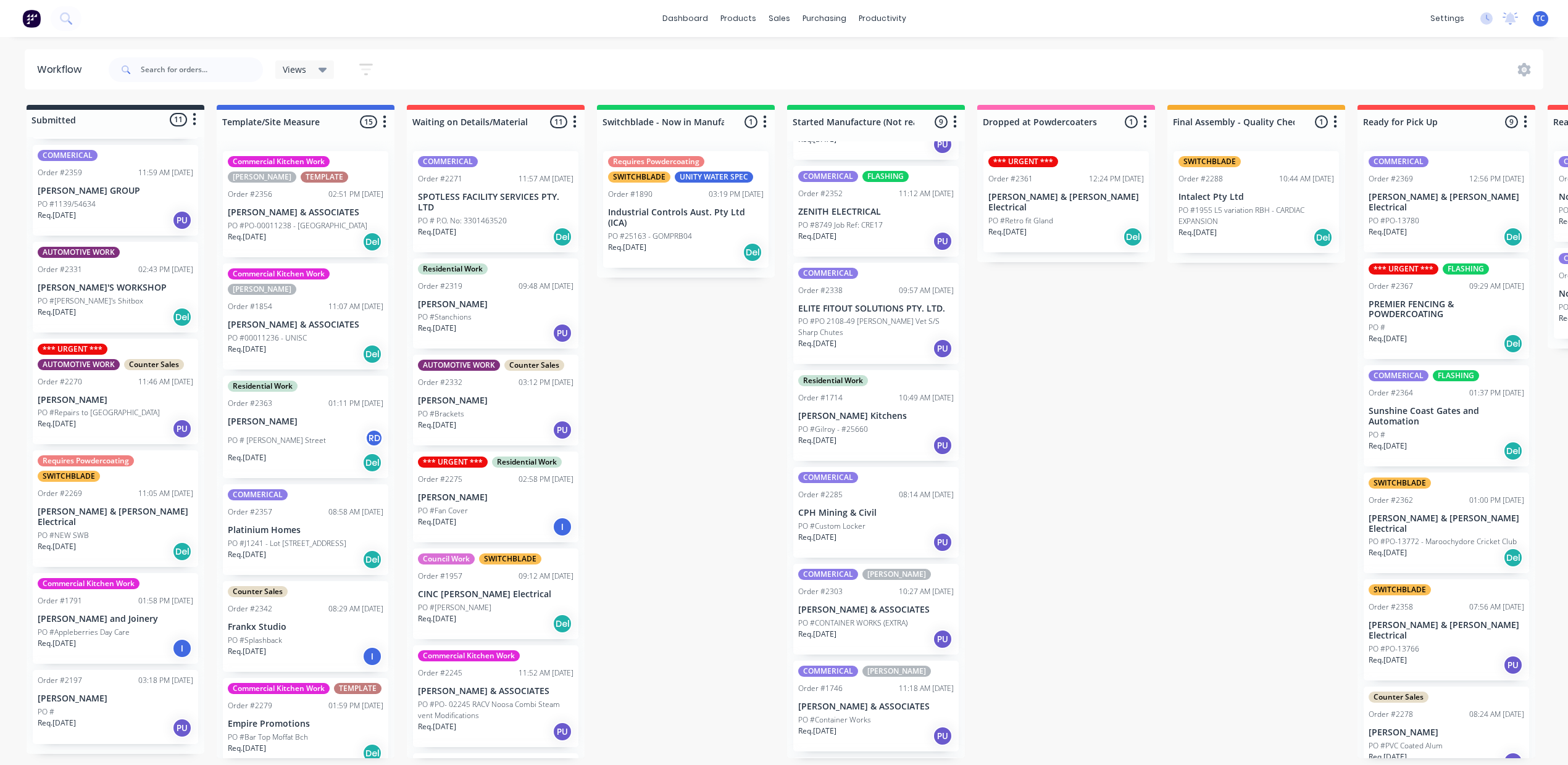
click at [865, 532] on p "PO #Custom Locker" at bounding box center [831, 526] width 67 height 11
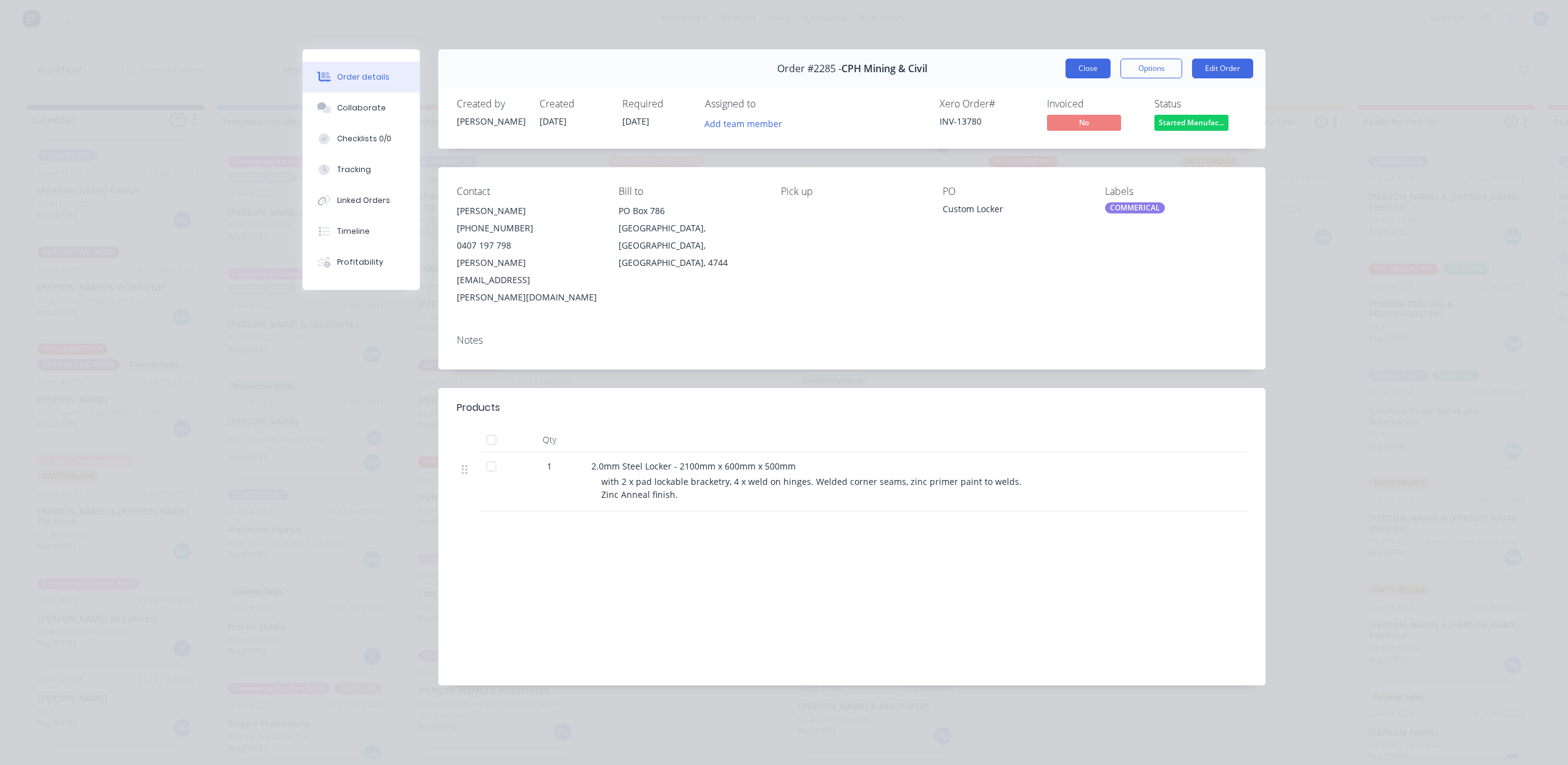
click at [1065, 77] on button "Close" at bounding box center [1088, 69] width 45 height 20
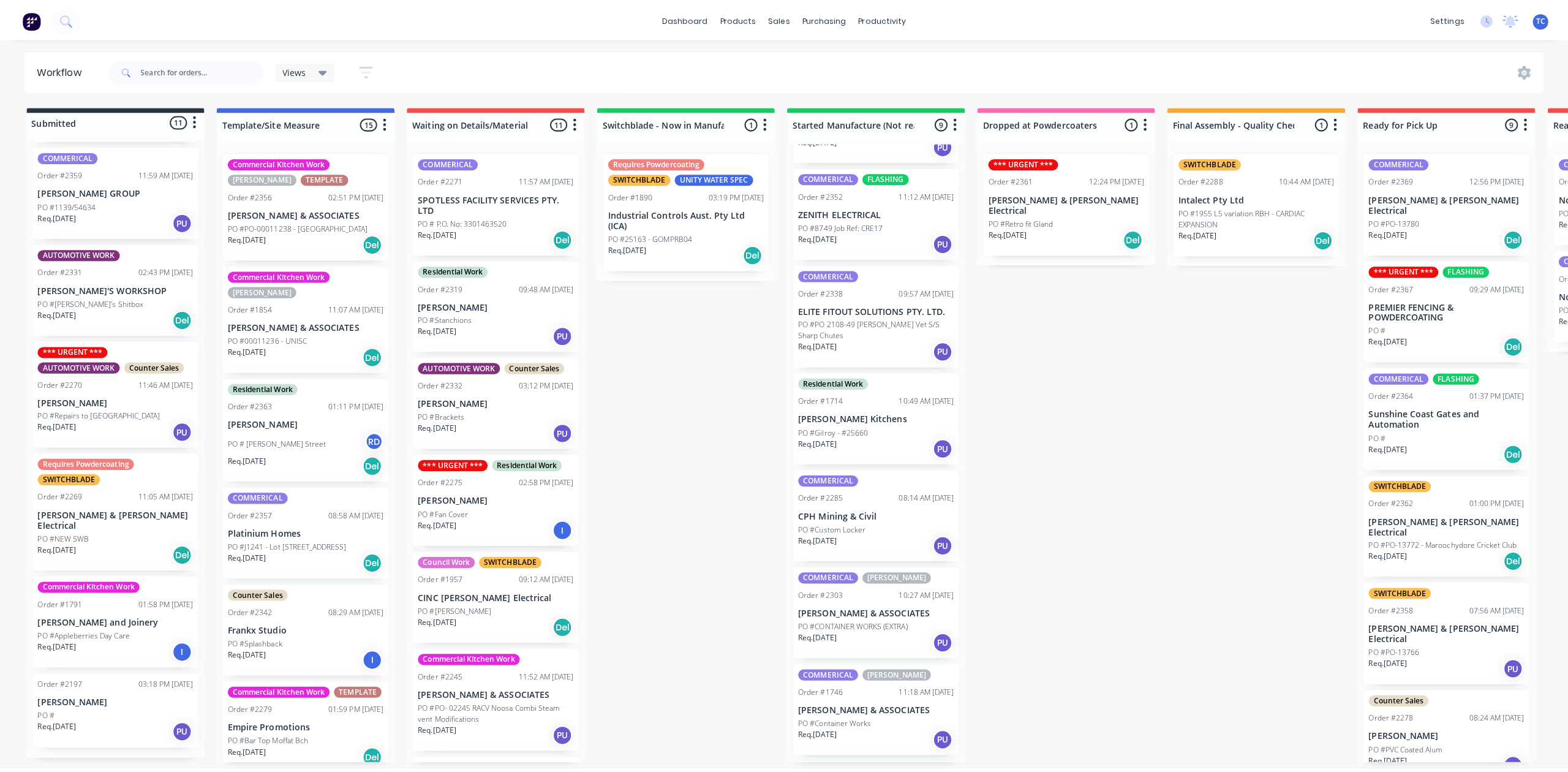
scroll to position [0, 0]
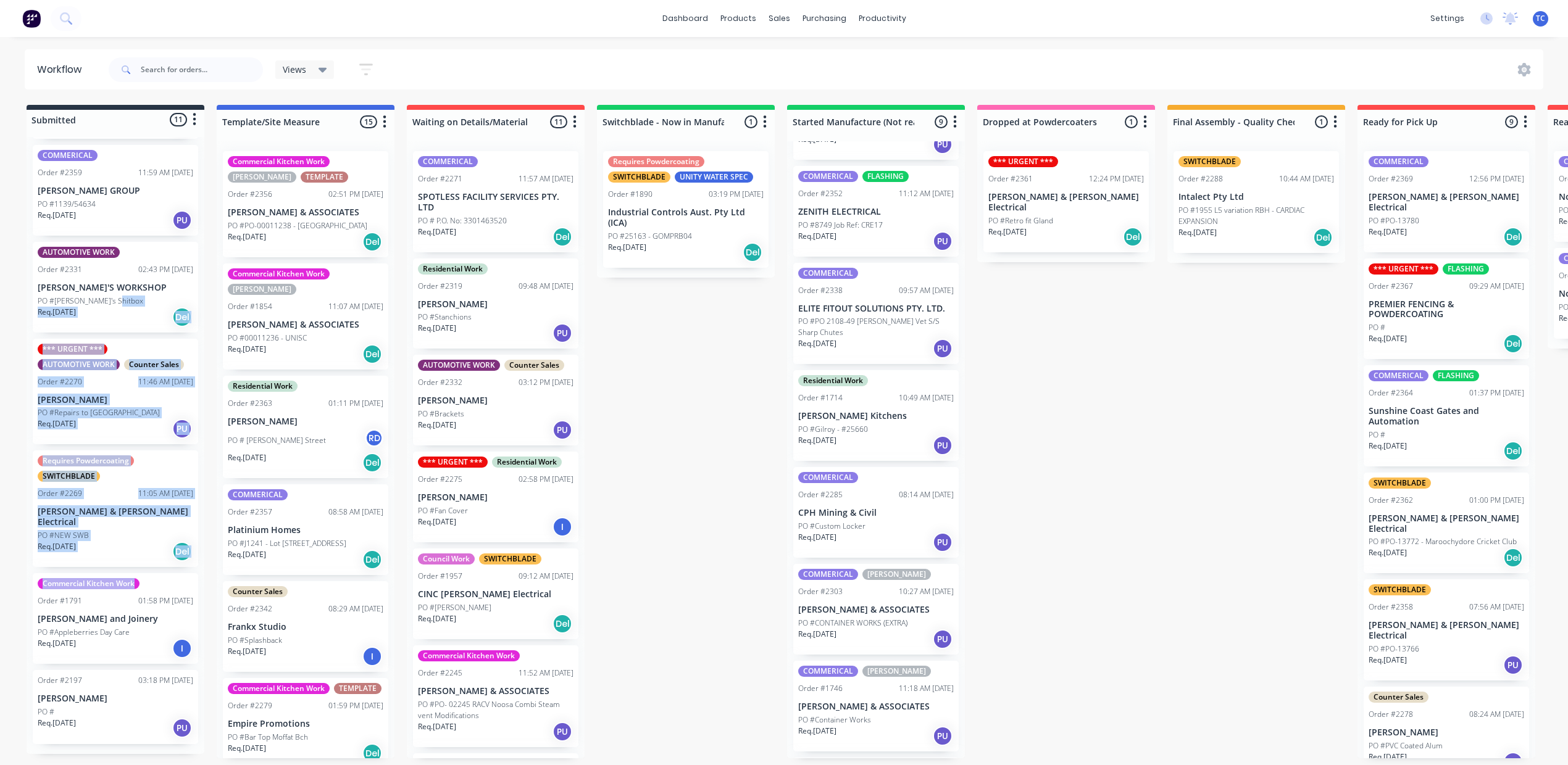
drag, startPoint x: 250, startPoint y: 556, endPoint x: 252, endPoint y: 269, distance: 287.0
click at [204, 265] on div "FLASHING Order #2377 07:16 AM 30/09/25 M & K Cook Pty. Ltd. PO #Corella Req. 09…" at bounding box center [116, 445] width 178 height 617
click at [193, 530] on div "PO #NEW SWB" at bounding box center [115, 535] width 155 height 11
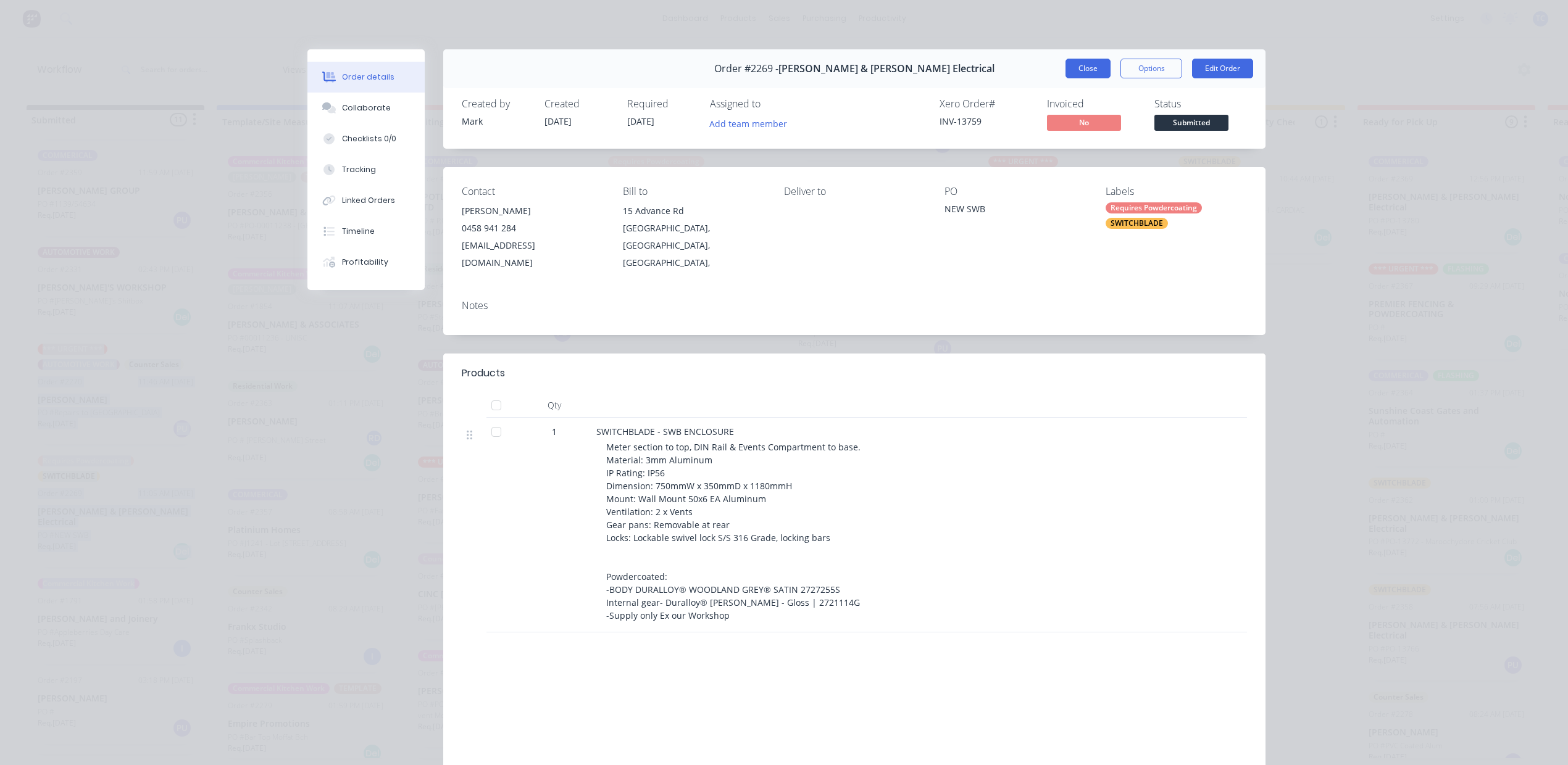
click at [1067, 78] on button "Close" at bounding box center [1088, 69] width 45 height 20
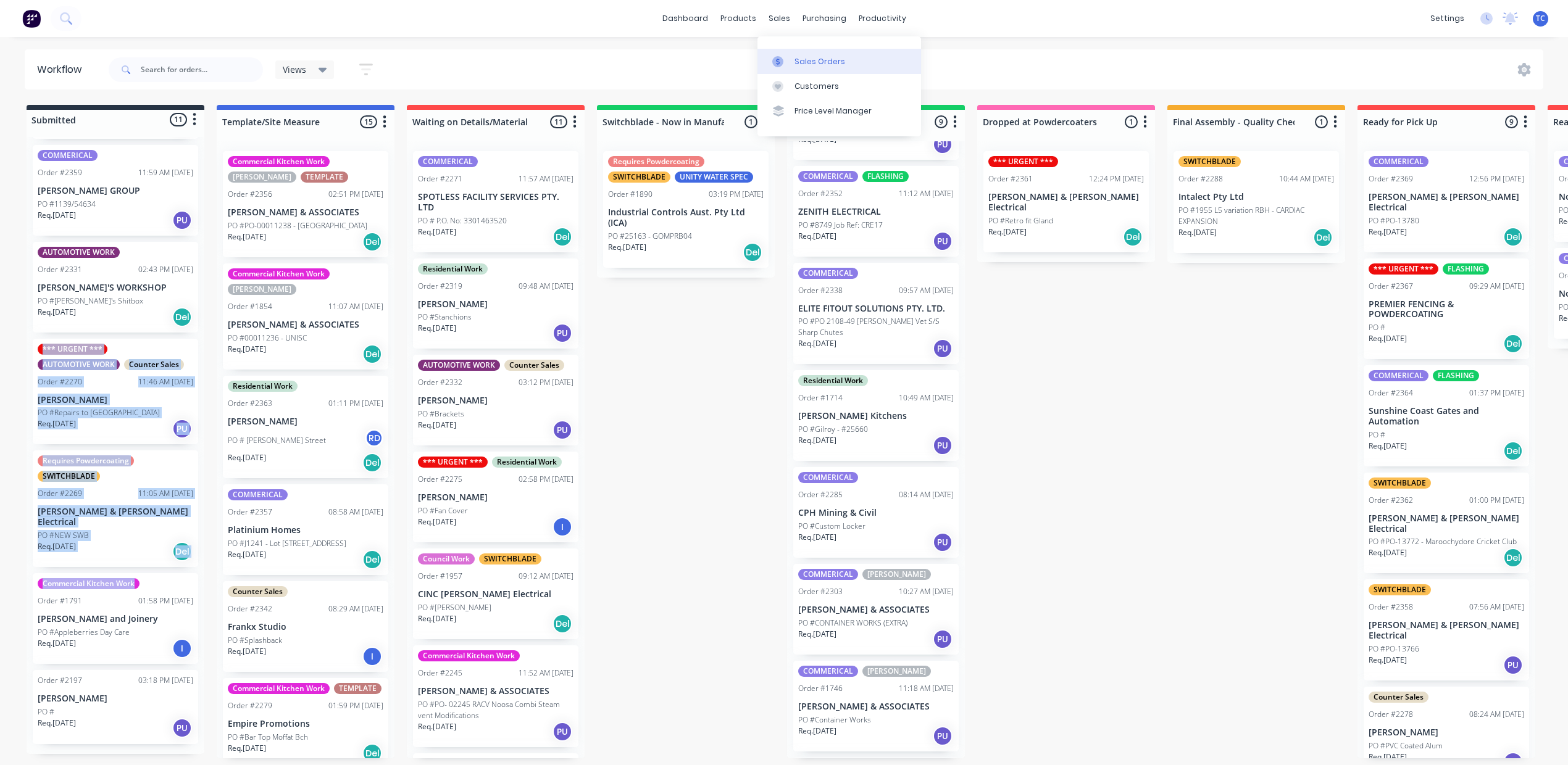
click at [823, 67] on div "Sales Orders" at bounding box center [820, 61] width 50 height 11
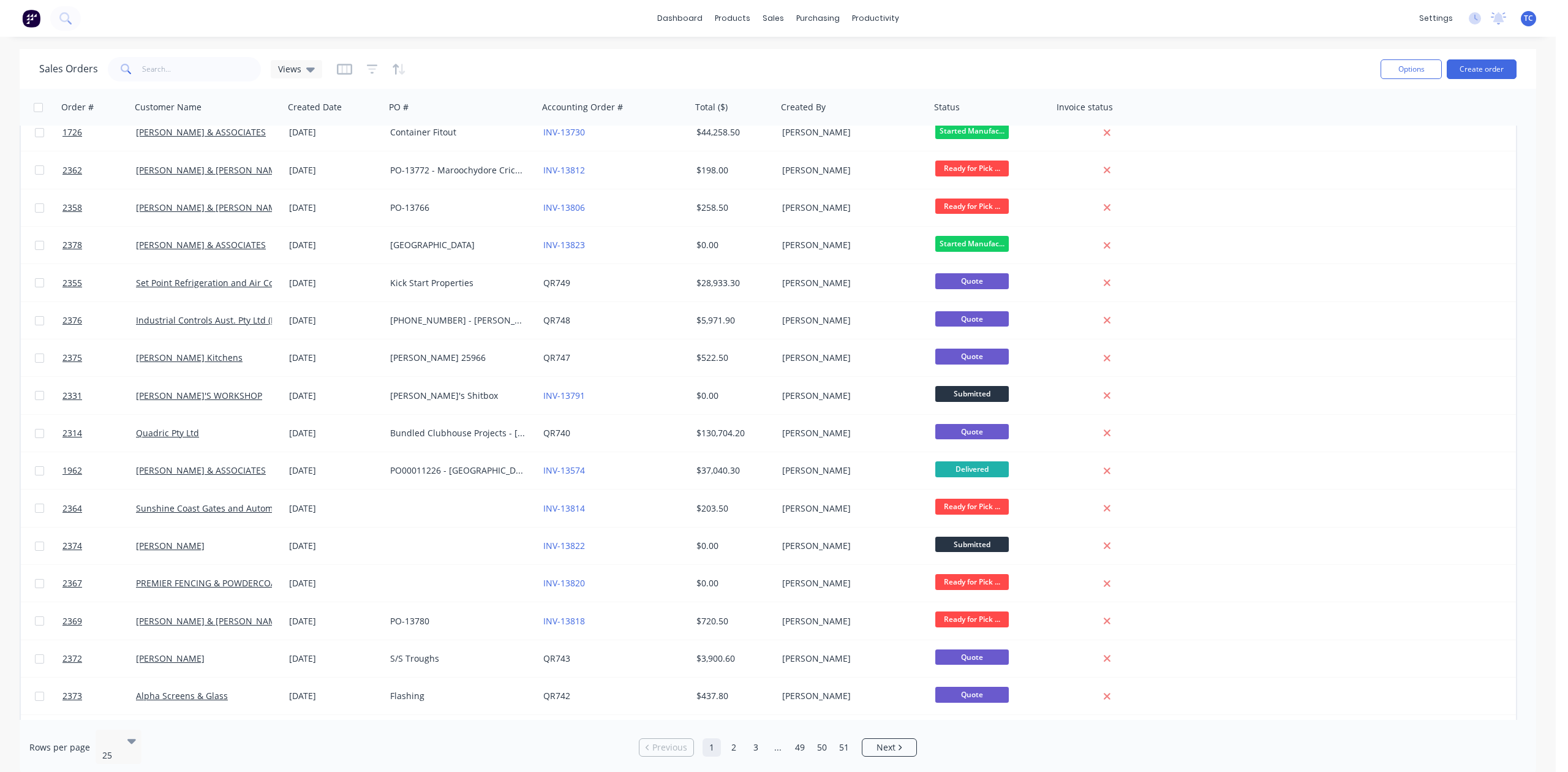
scroll to position [344, 0]
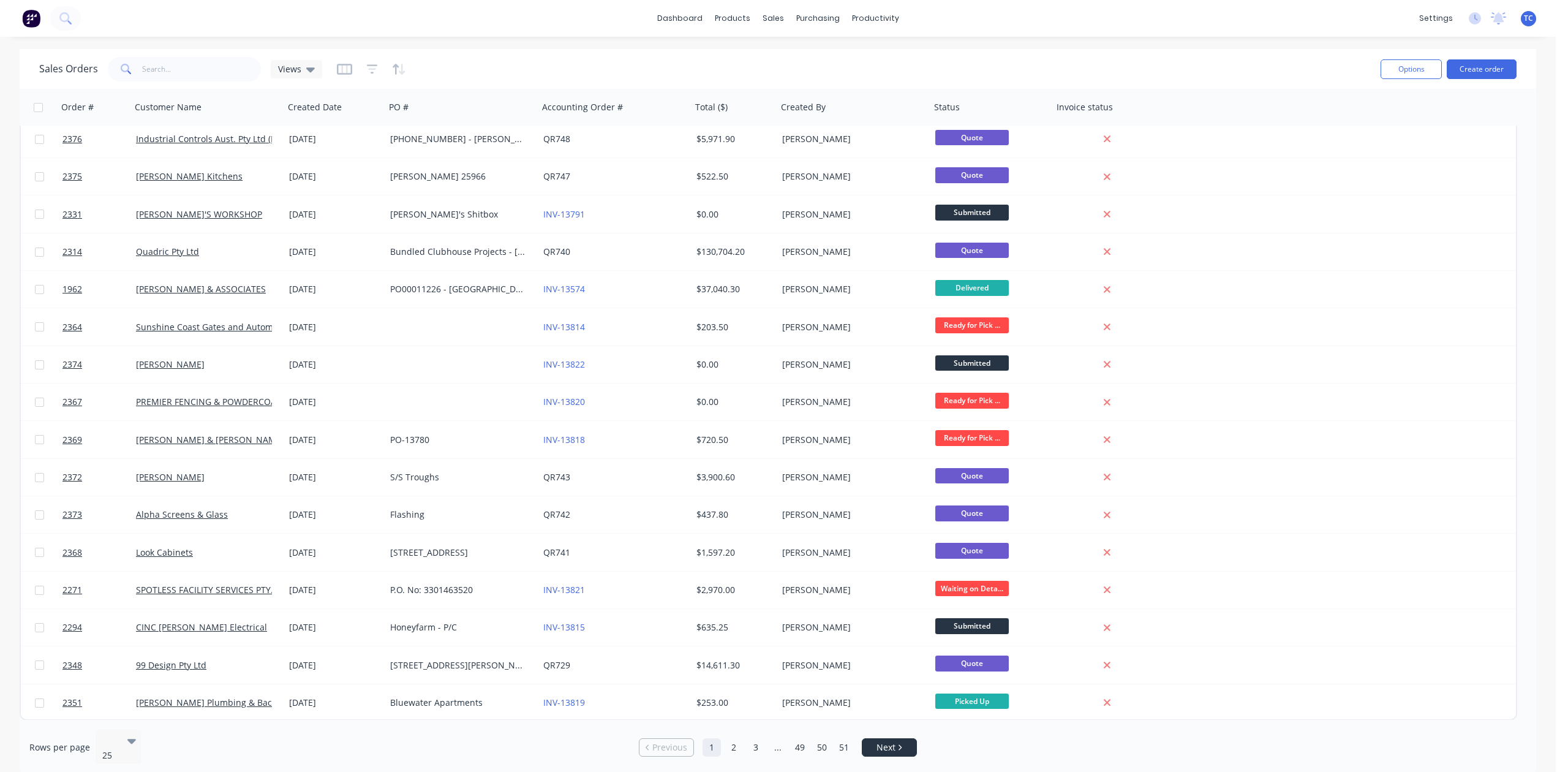
click at [897, 741] on link "Next" at bounding box center [889, 747] width 54 height 13
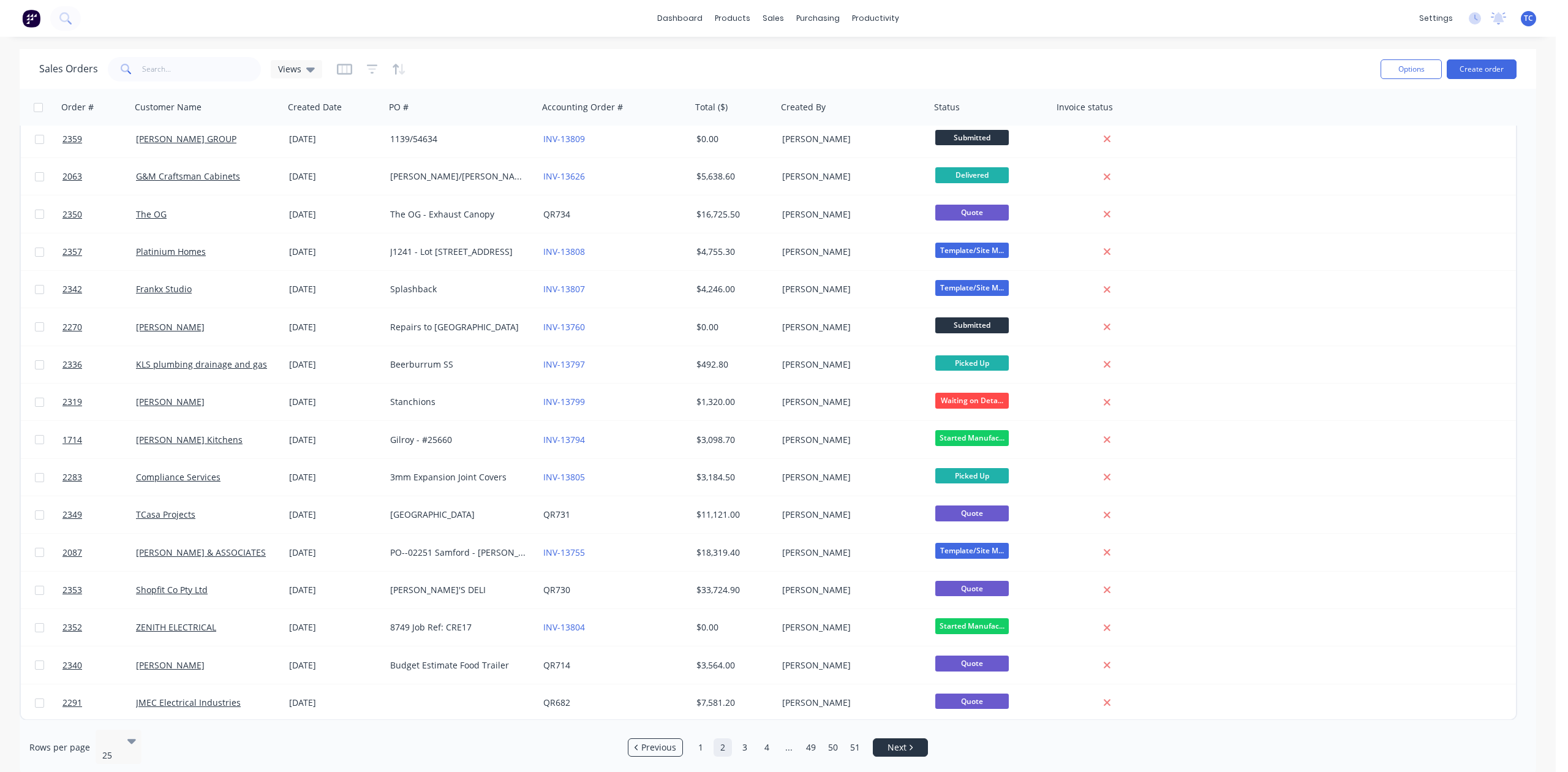
click at [897, 741] on span "Next" at bounding box center [897, 747] width 19 height 13
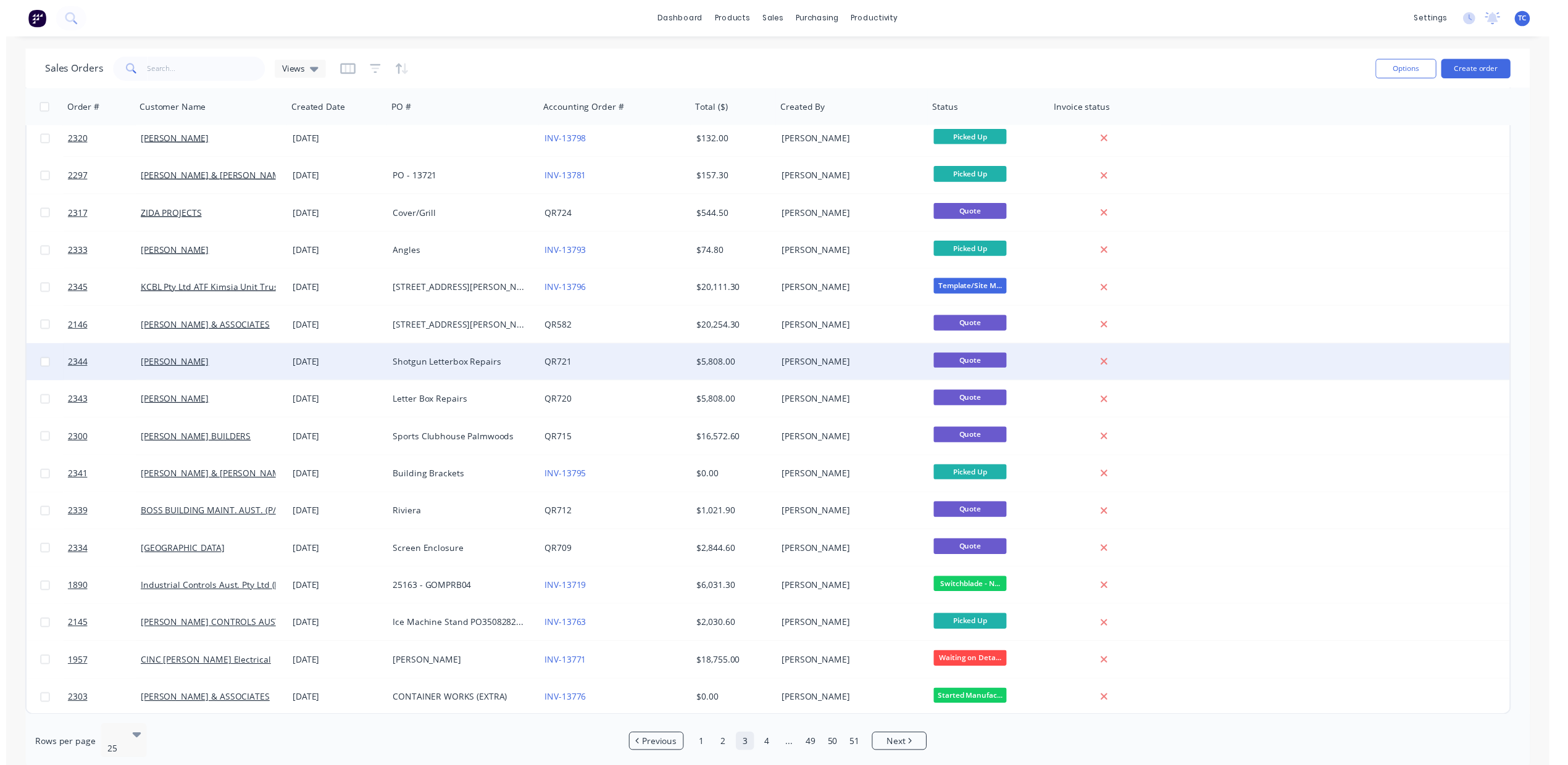
scroll to position [0, 0]
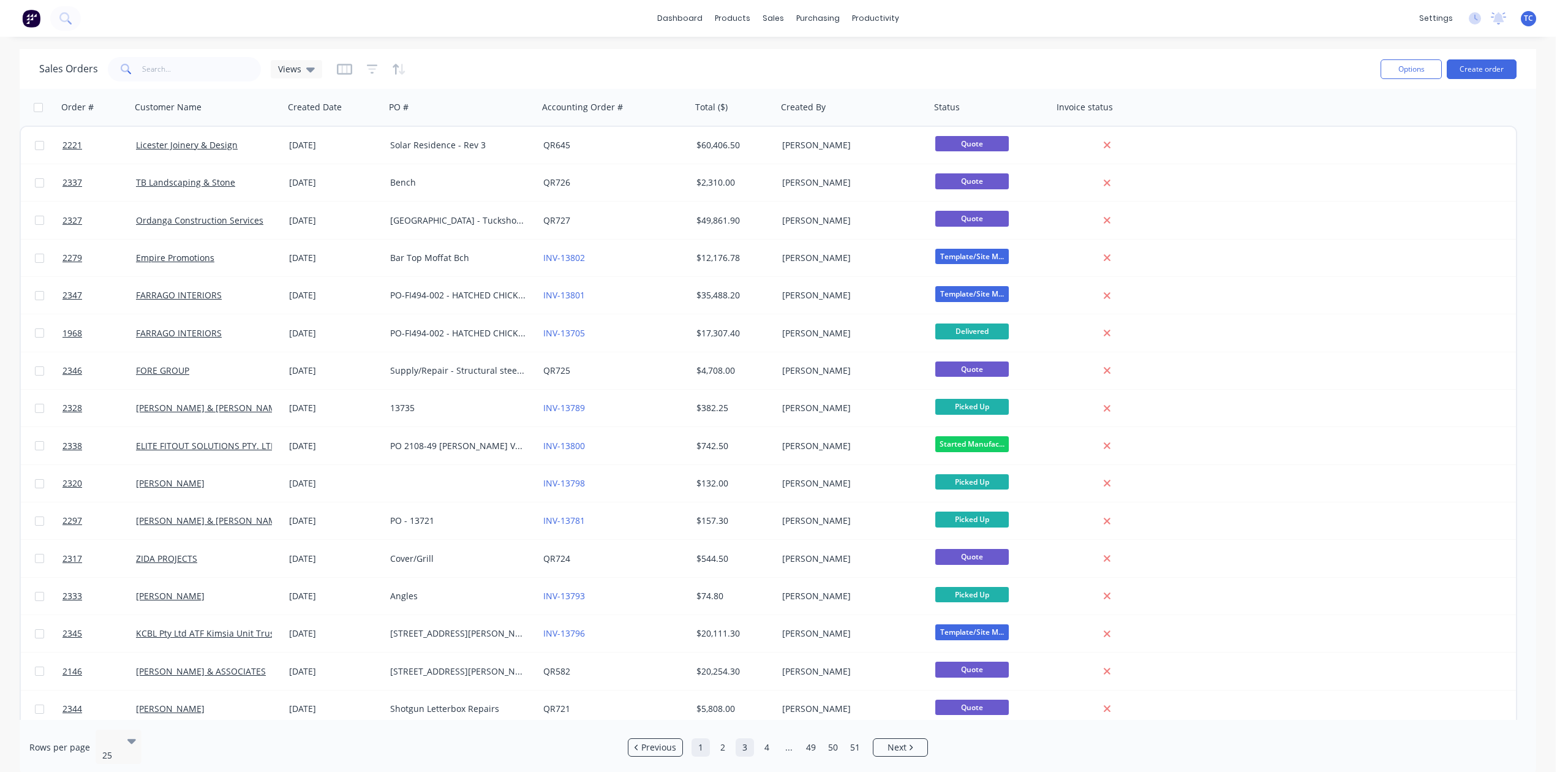
click at [701, 741] on link "1" at bounding box center [701, 748] width 18 height 18
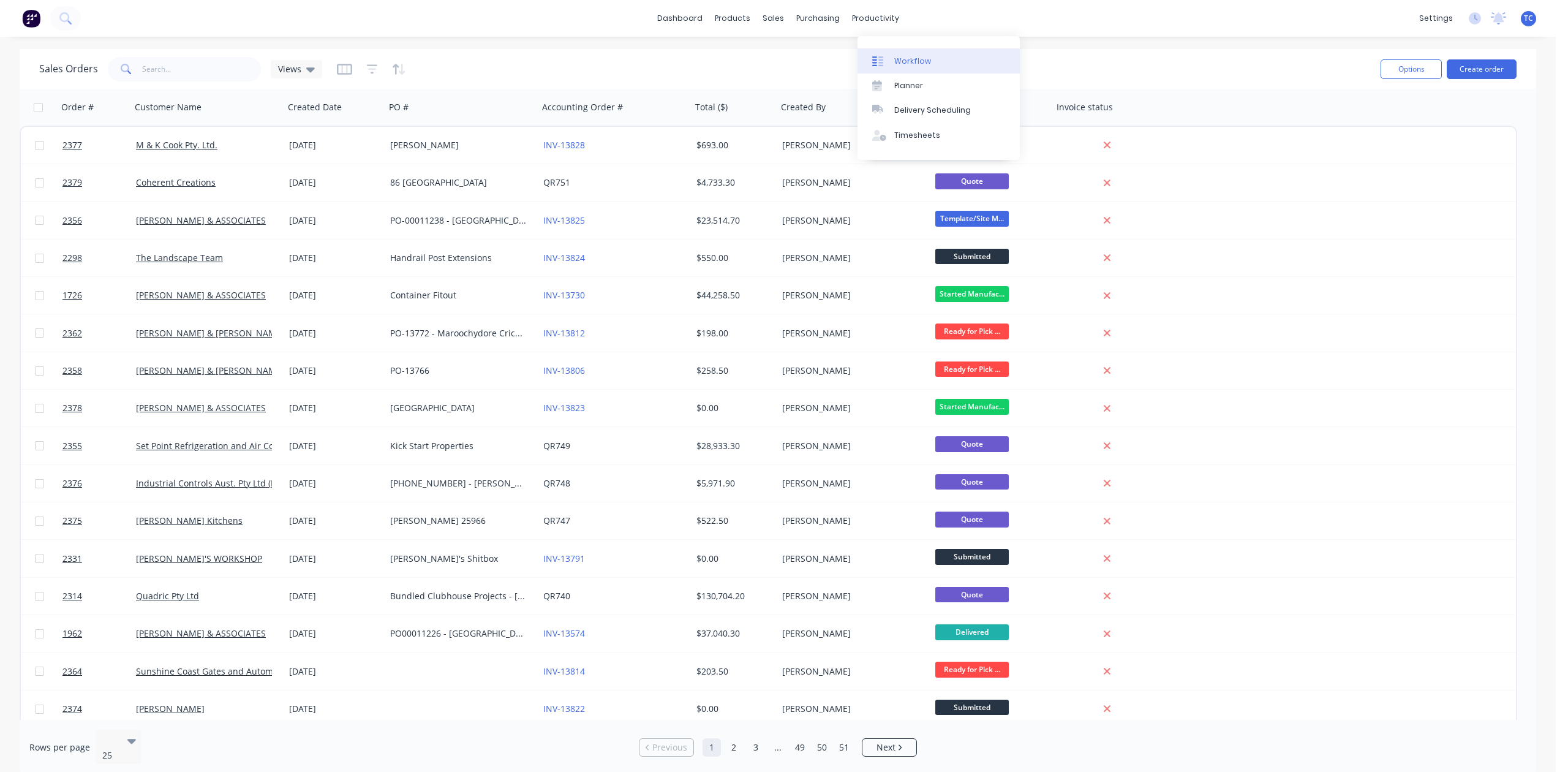
click at [913, 67] on div "Workflow" at bounding box center [913, 61] width 37 height 11
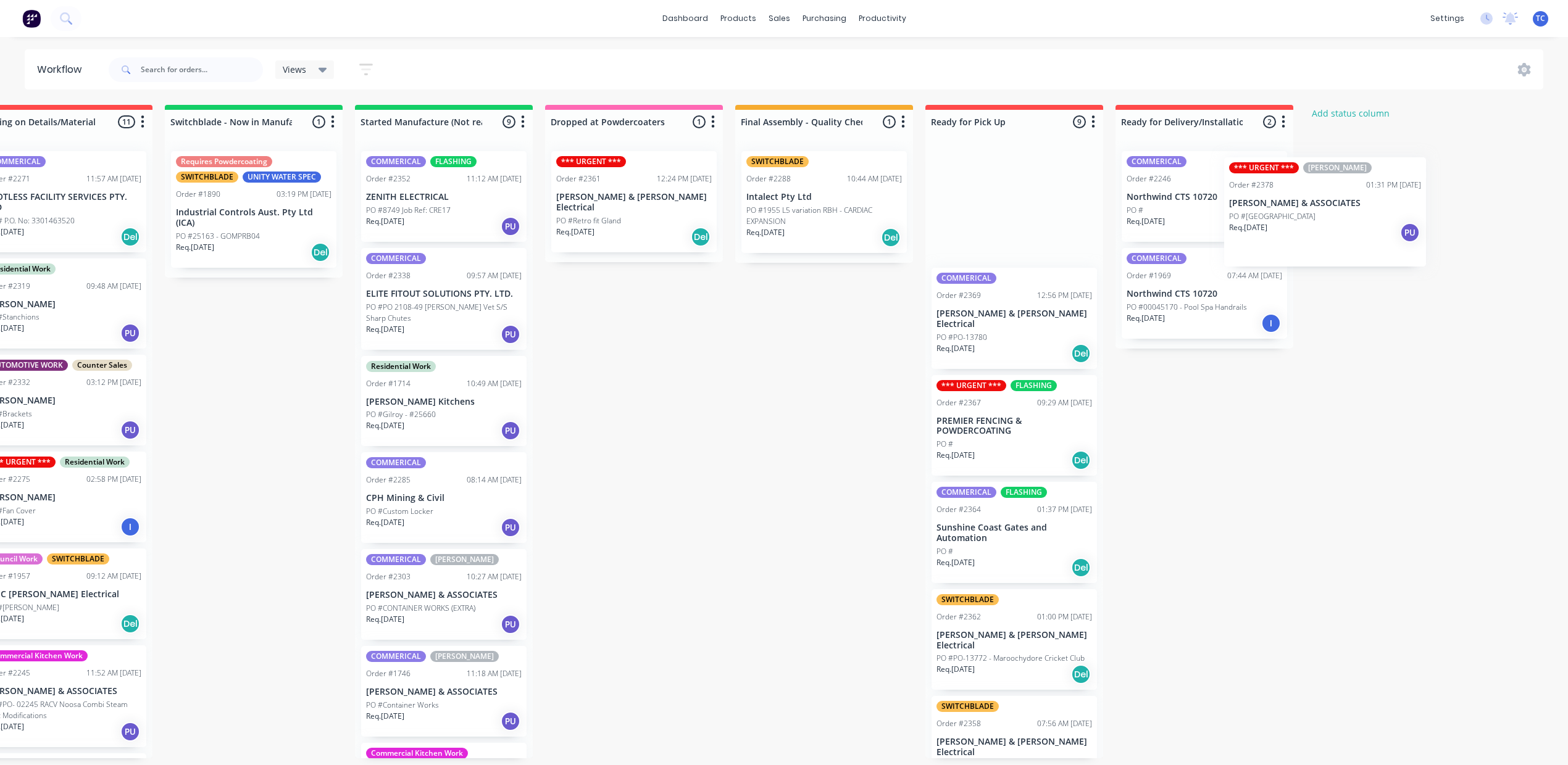
drag, startPoint x: 1042, startPoint y: 235, endPoint x: 1277, endPoint y: 232, distance: 235.0
click at [1277, 232] on div "Submitted 11 Status colour #273444 hex #273444 Save Cancel Summaries Total orde…" at bounding box center [588, 432] width 2058 height 653
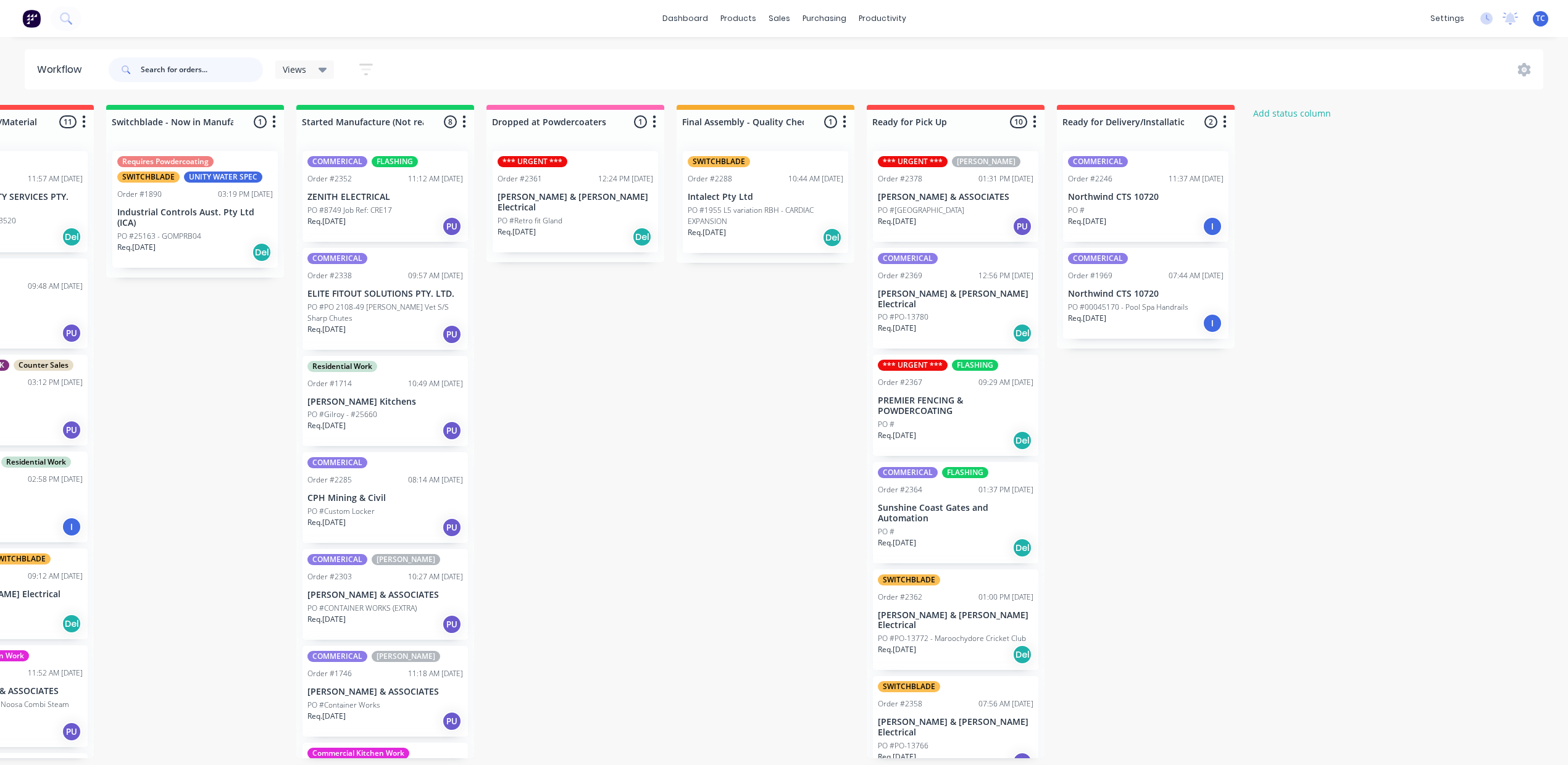
drag, startPoint x: 191, startPoint y: 71, endPoint x: 165, endPoint y: 61, distance: 27.9
click at [191, 73] on input "text" at bounding box center [202, 69] width 123 height 24
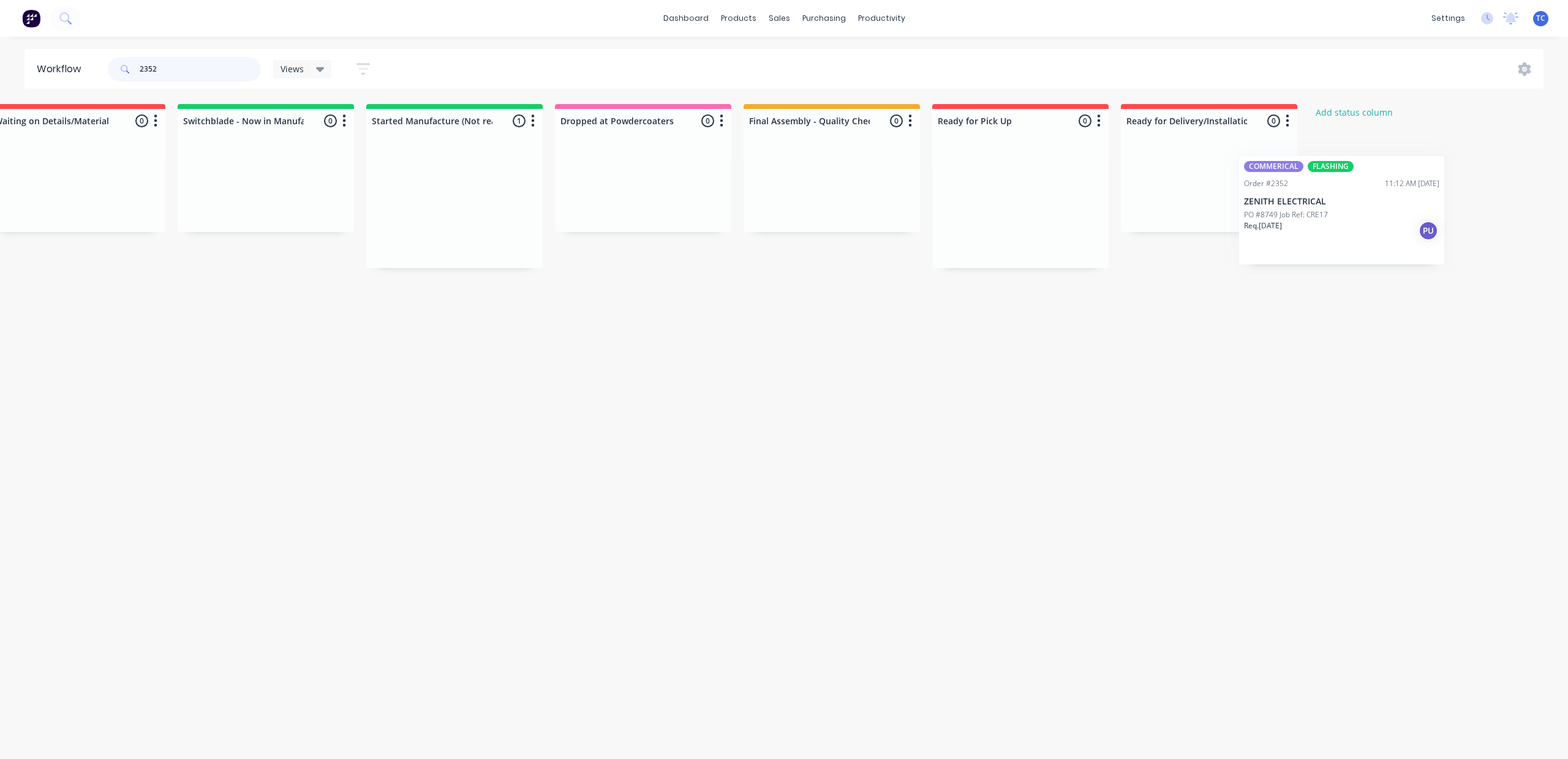
drag, startPoint x: 1066, startPoint y: 202, endPoint x: 1323, endPoint y: 201, distance: 257.0
click at [1323, 201] on div "Submitted 0 Status colour #273444 hex #273444 Save Cancel Summaries Total order…" at bounding box center [597, 186] width 2043 height 164
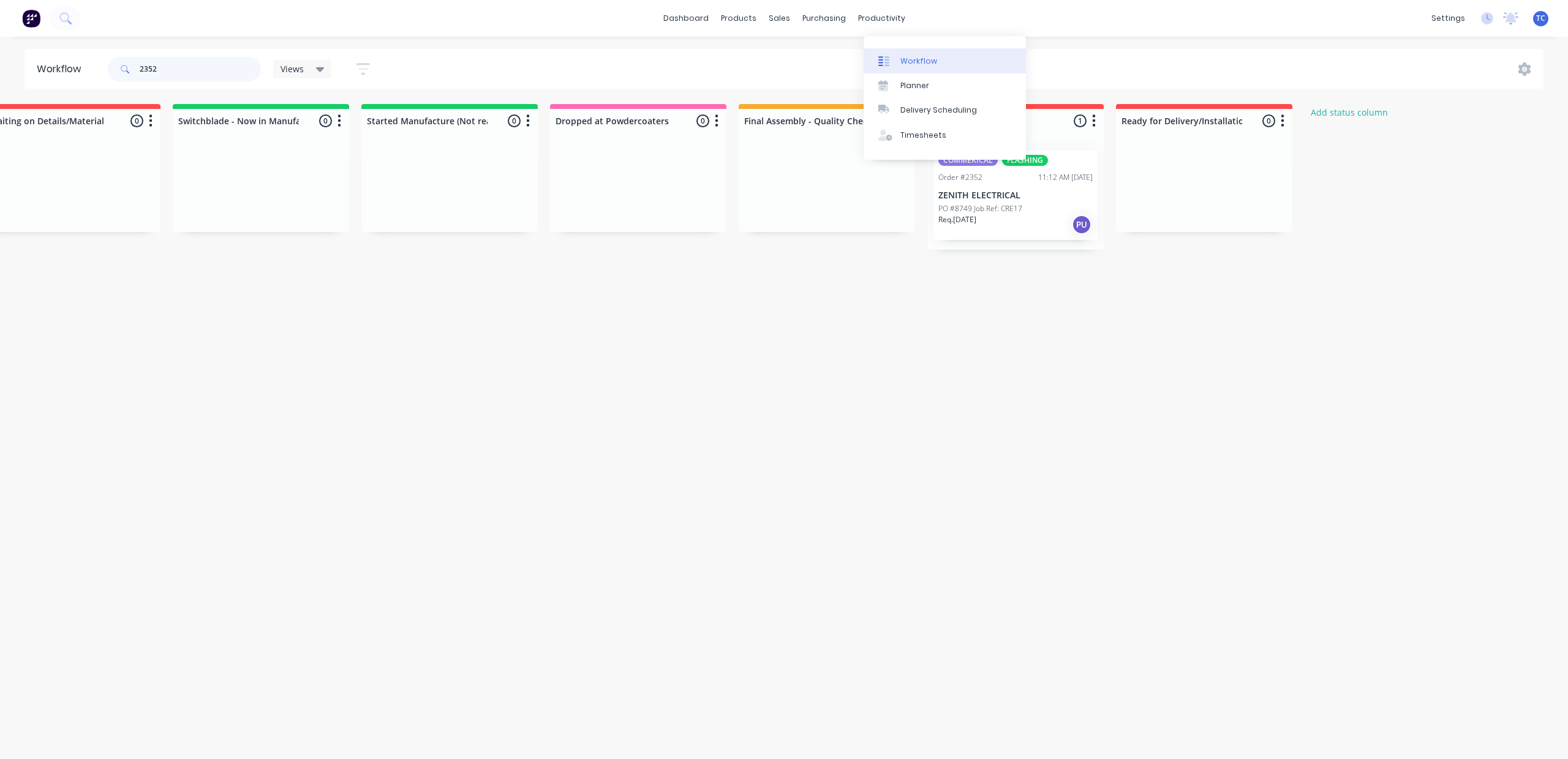
type input "2352"
click at [926, 65] on div "Workflow" at bounding box center [919, 61] width 37 height 11
click at [924, 62] on div "Workflow" at bounding box center [919, 61] width 37 height 11
click at [660, 20] on link "dashboard" at bounding box center [686, 18] width 58 height 18
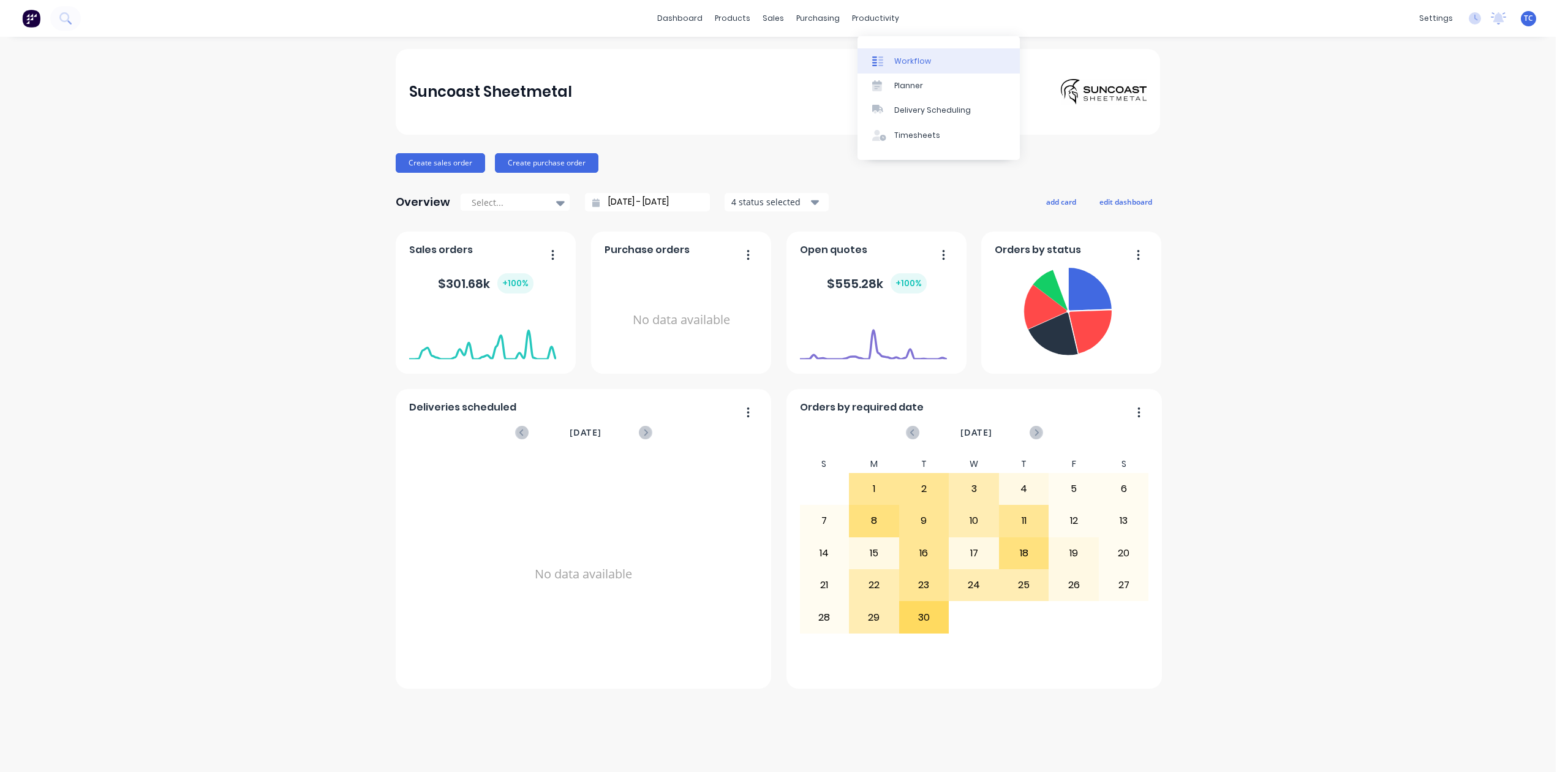
click at [924, 67] on div "Workflow" at bounding box center [913, 61] width 37 height 11
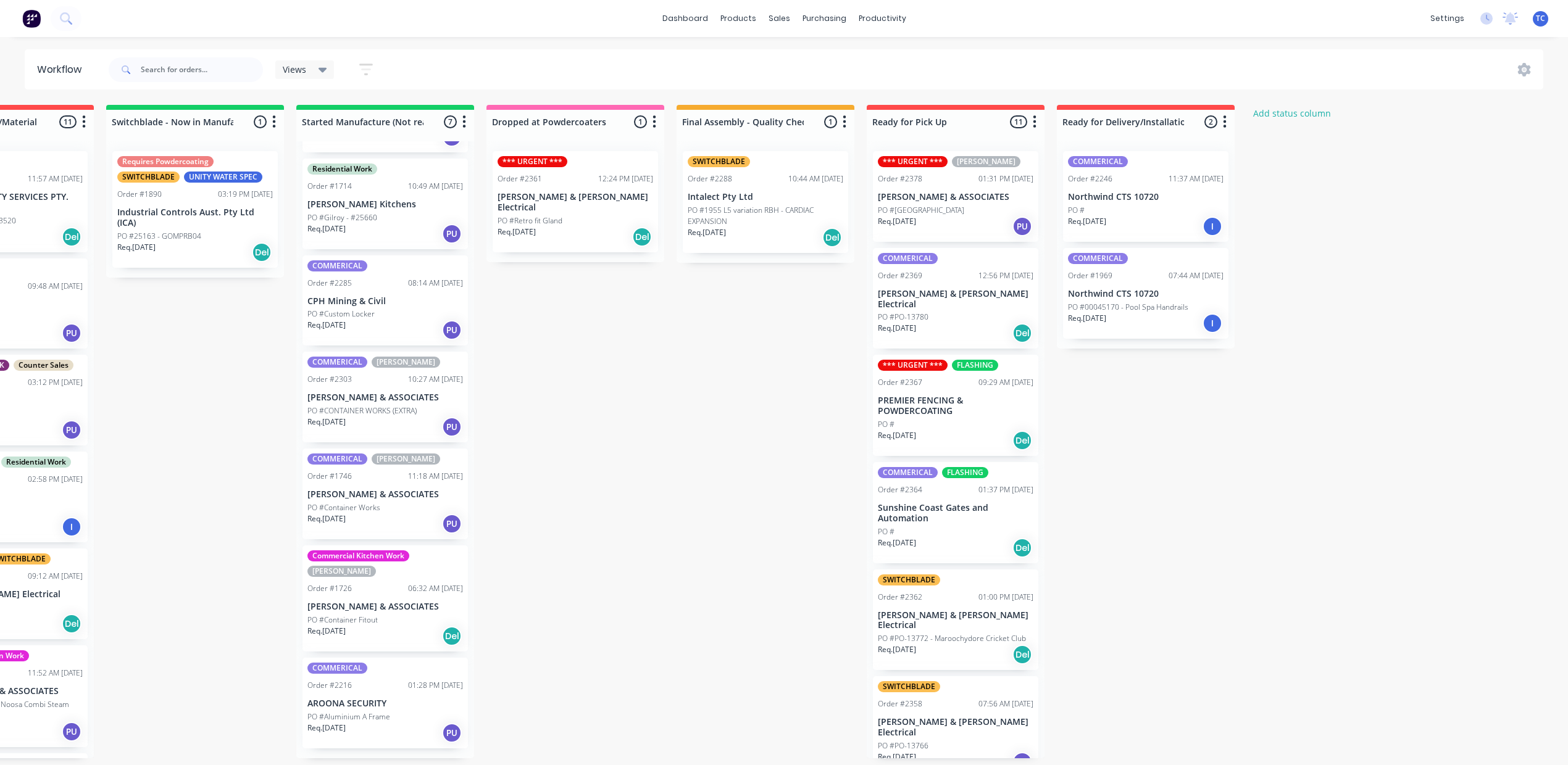
scroll to position [164, 0]
click at [463, 647] on div "Req. 02/10/25 Del" at bounding box center [385, 636] width 155 height 21
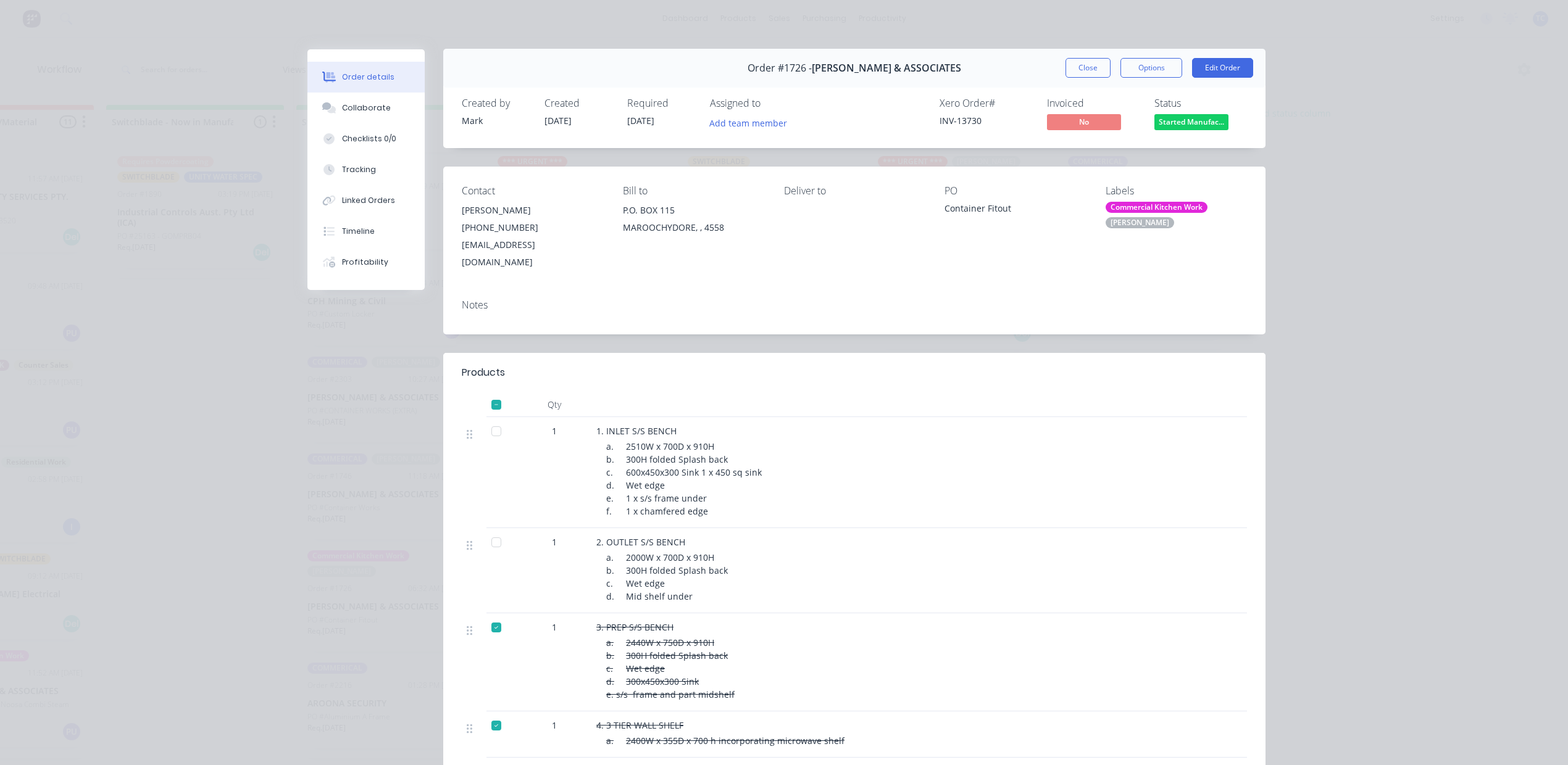
scroll to position [0, 0]
click at [1065, 78] on button "Close" at bounding box center [1088, 69] width 45 height 20
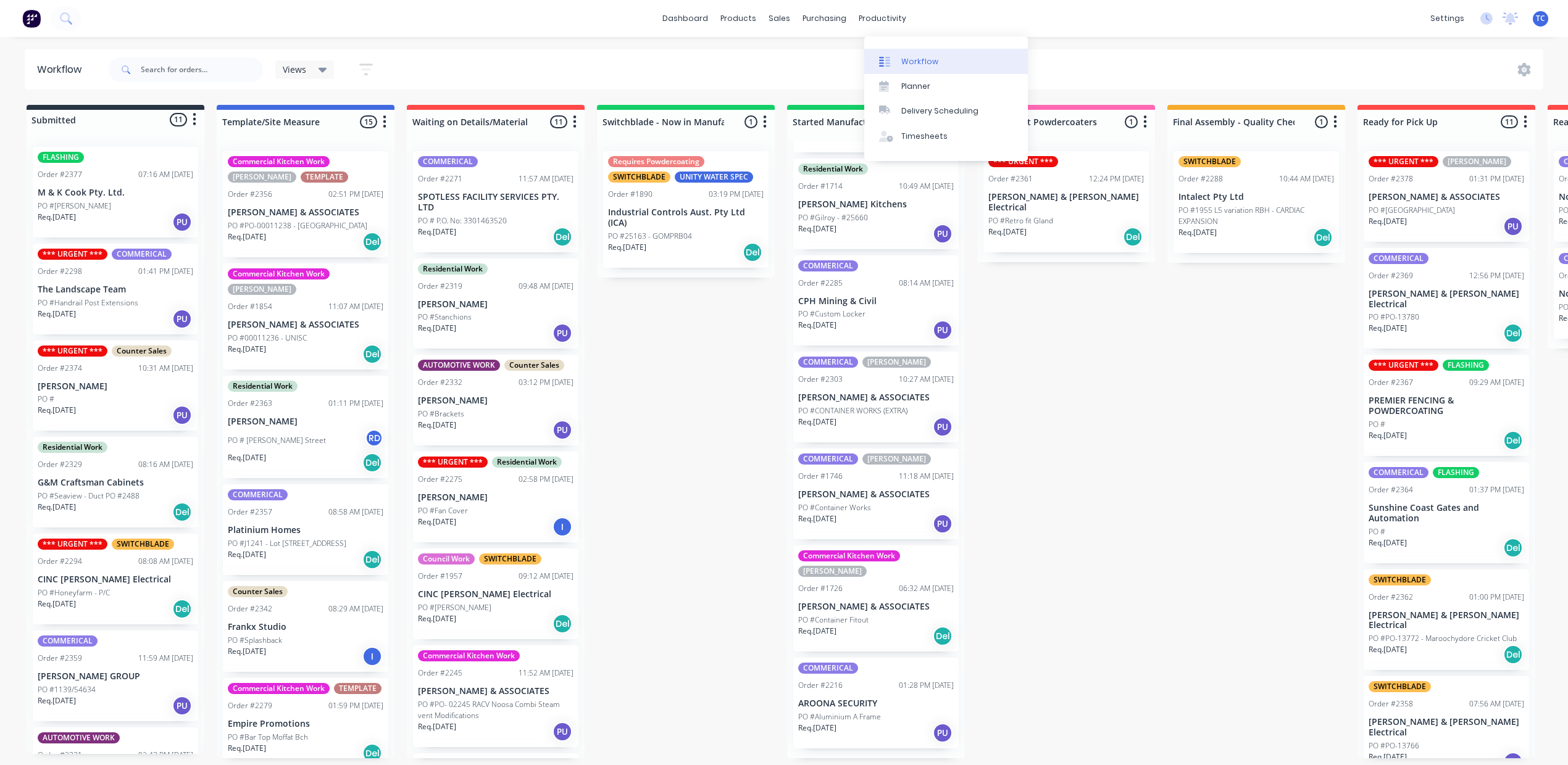
click at [923, 67] on div "Workflow" at bounding box center [920, 61] width 37 height 11
click at [810, 65] on div "Sales Orders" at bounding box center [820, 61] width 50 height 11
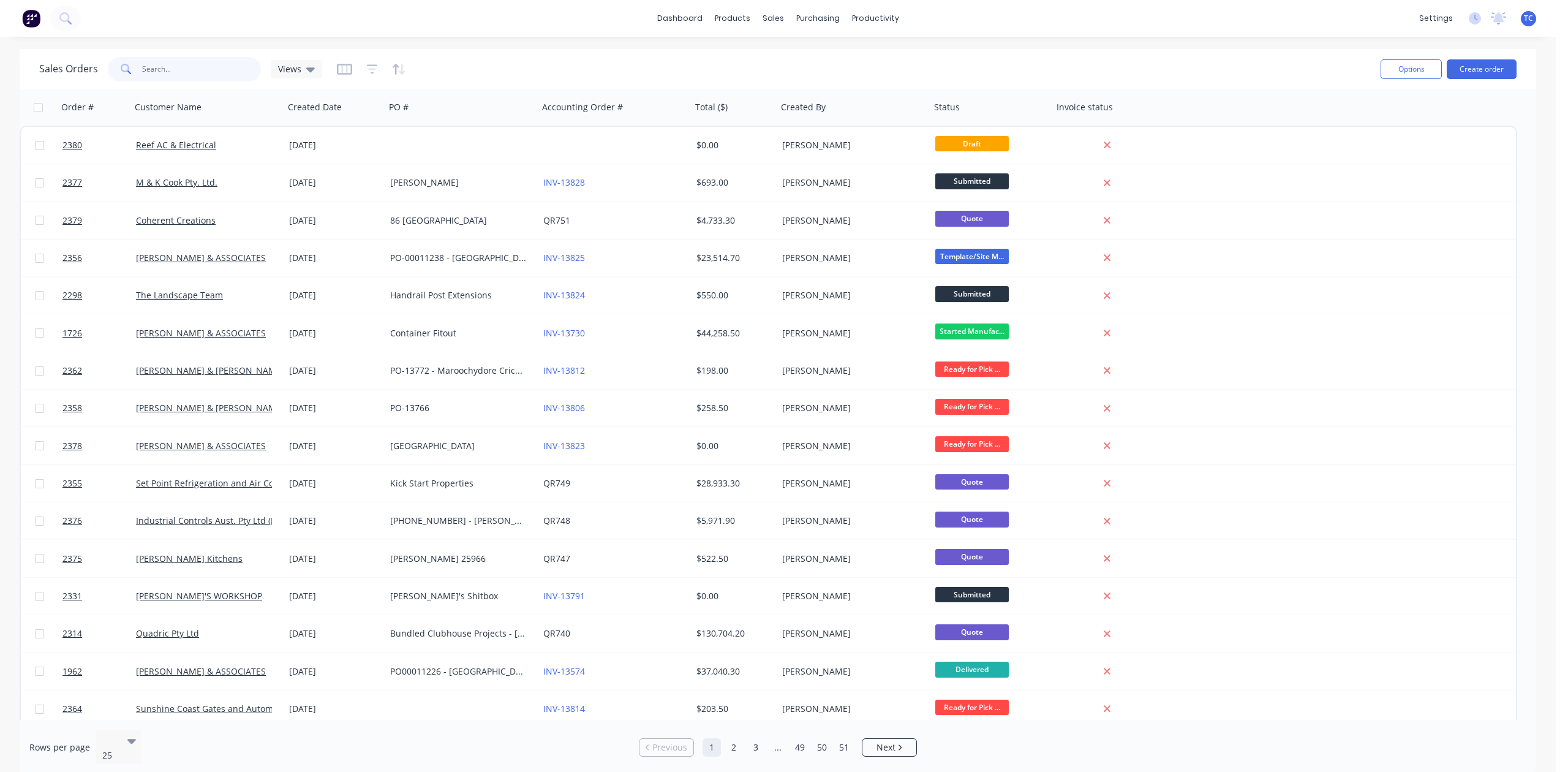
click at [182, 68] on input "text" at bounding box center [202, 68] width 119 height 24
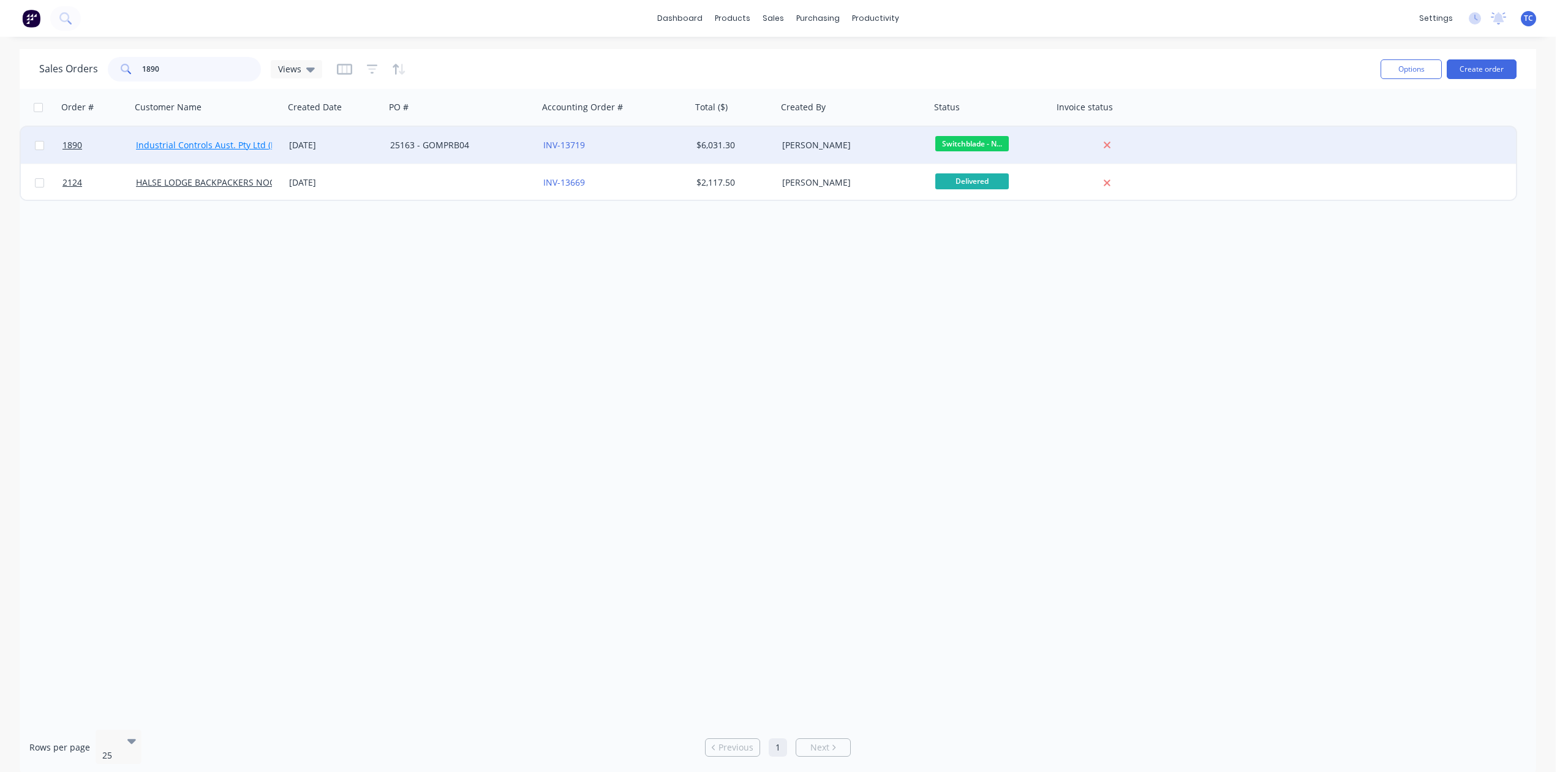
type input "1890"
click at [183, 143] on link "Industrial Controls Aust. Pty Ltd (ICA)" at bounding box center [211, 145] width 151 height 12
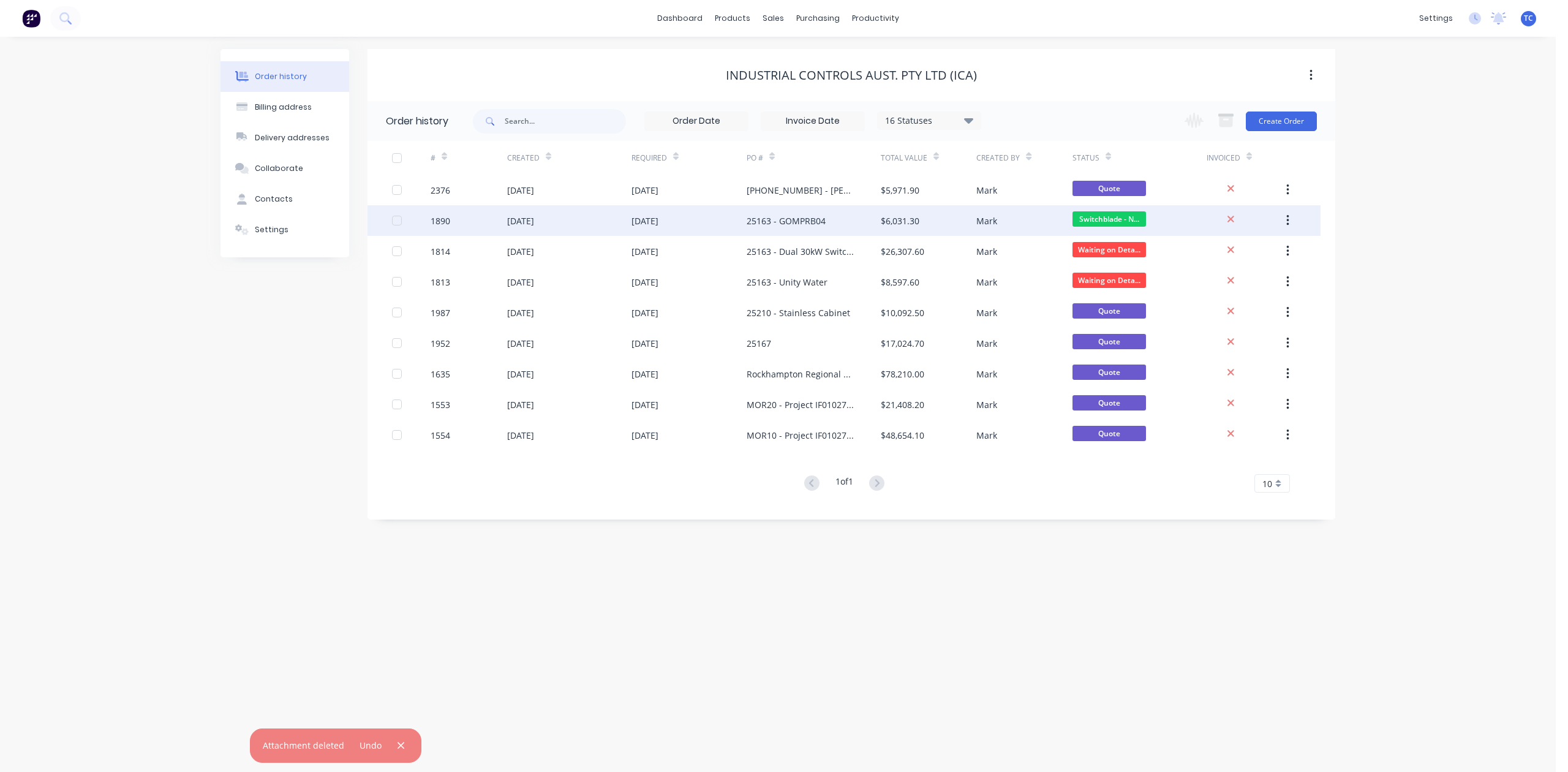
click at [534, 214] on div "21 Aug 2025" at bounding box center [521, 220] width 27 height 13
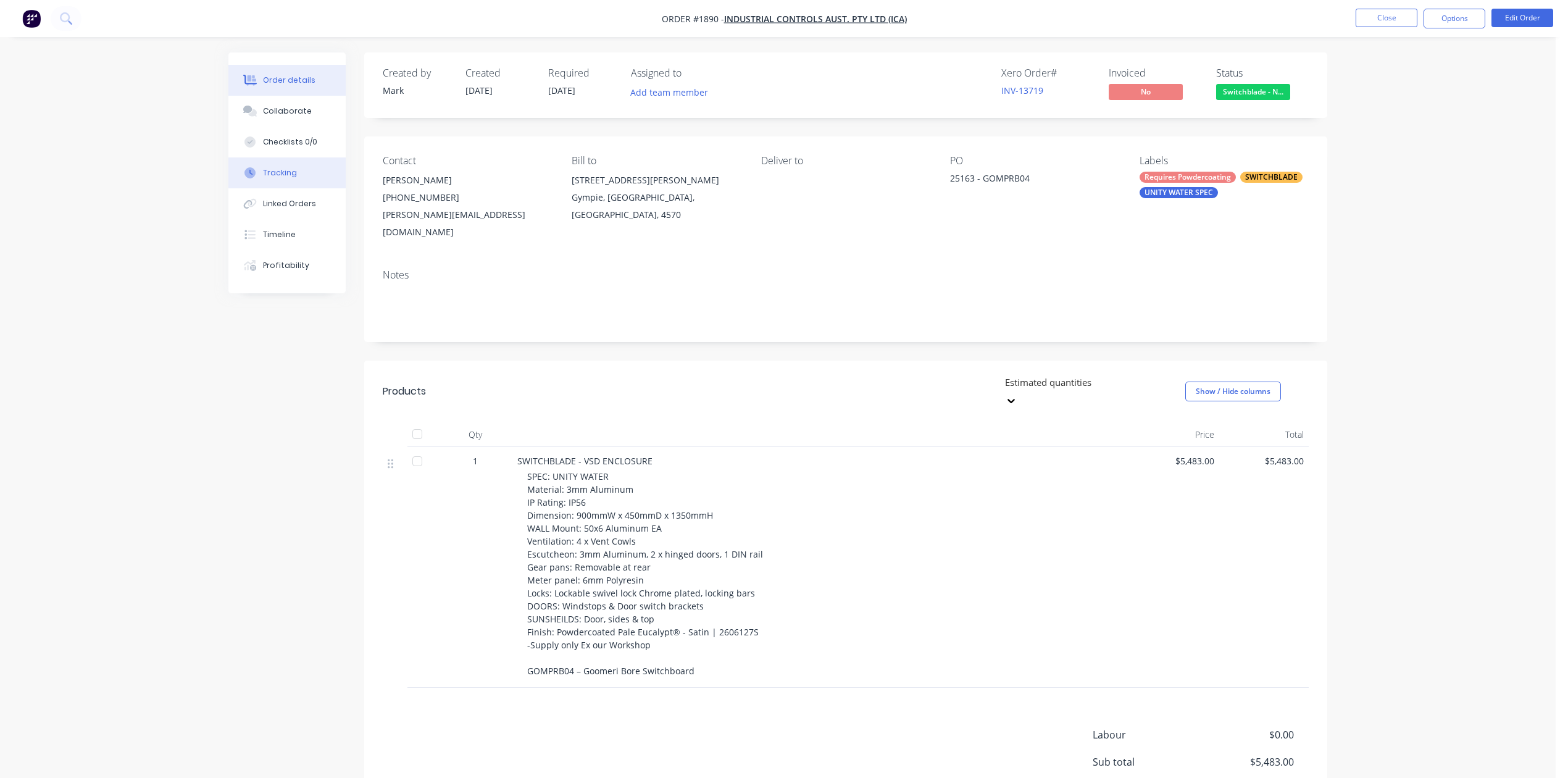
click at [290, 188] on button "Tracking" at bounding box center [287, 172] width 118 height 31
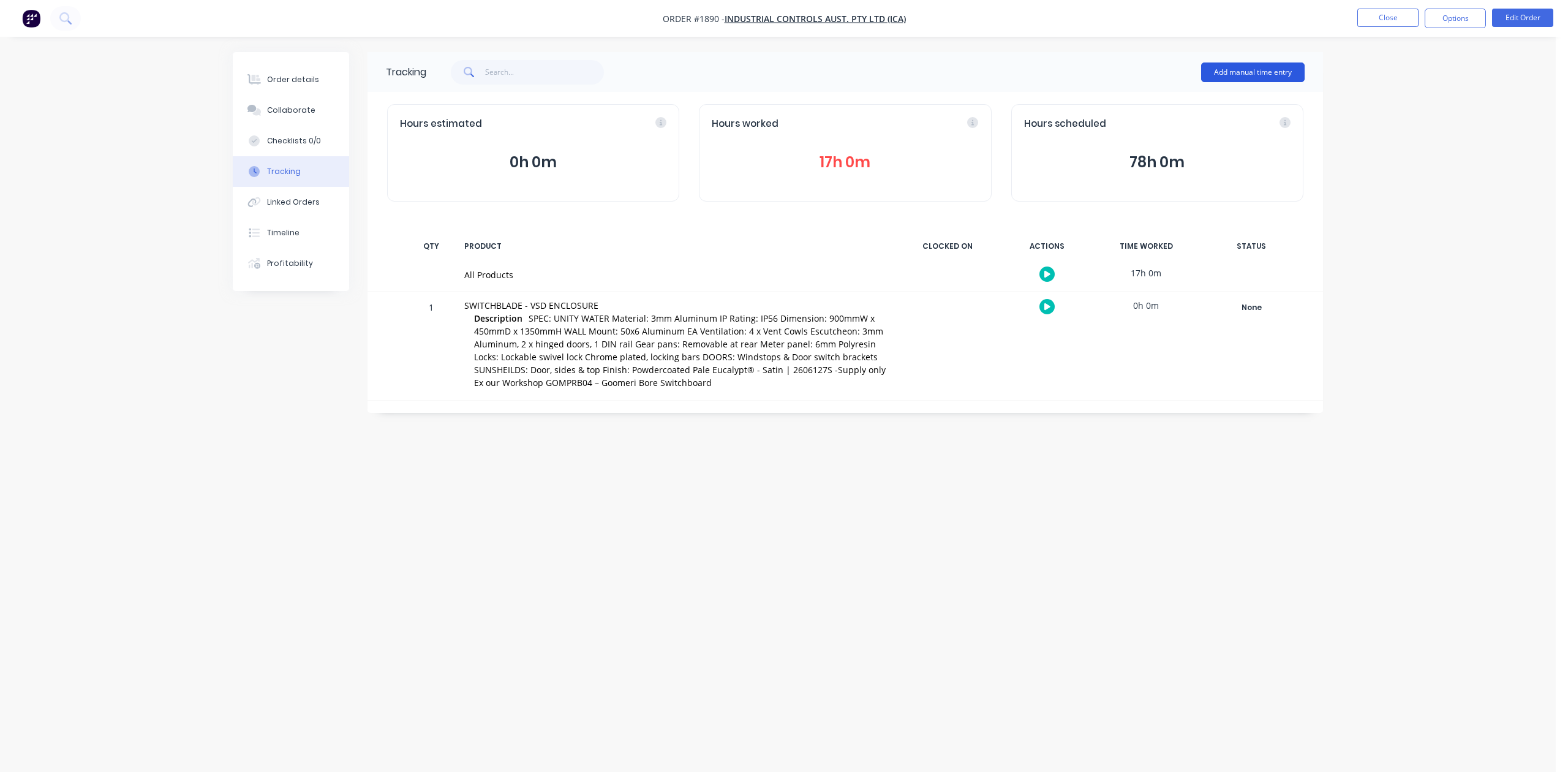
click at [1250, 71] on button "Add manual time entry" at bounding box center [1253, 73] width 103 height 20
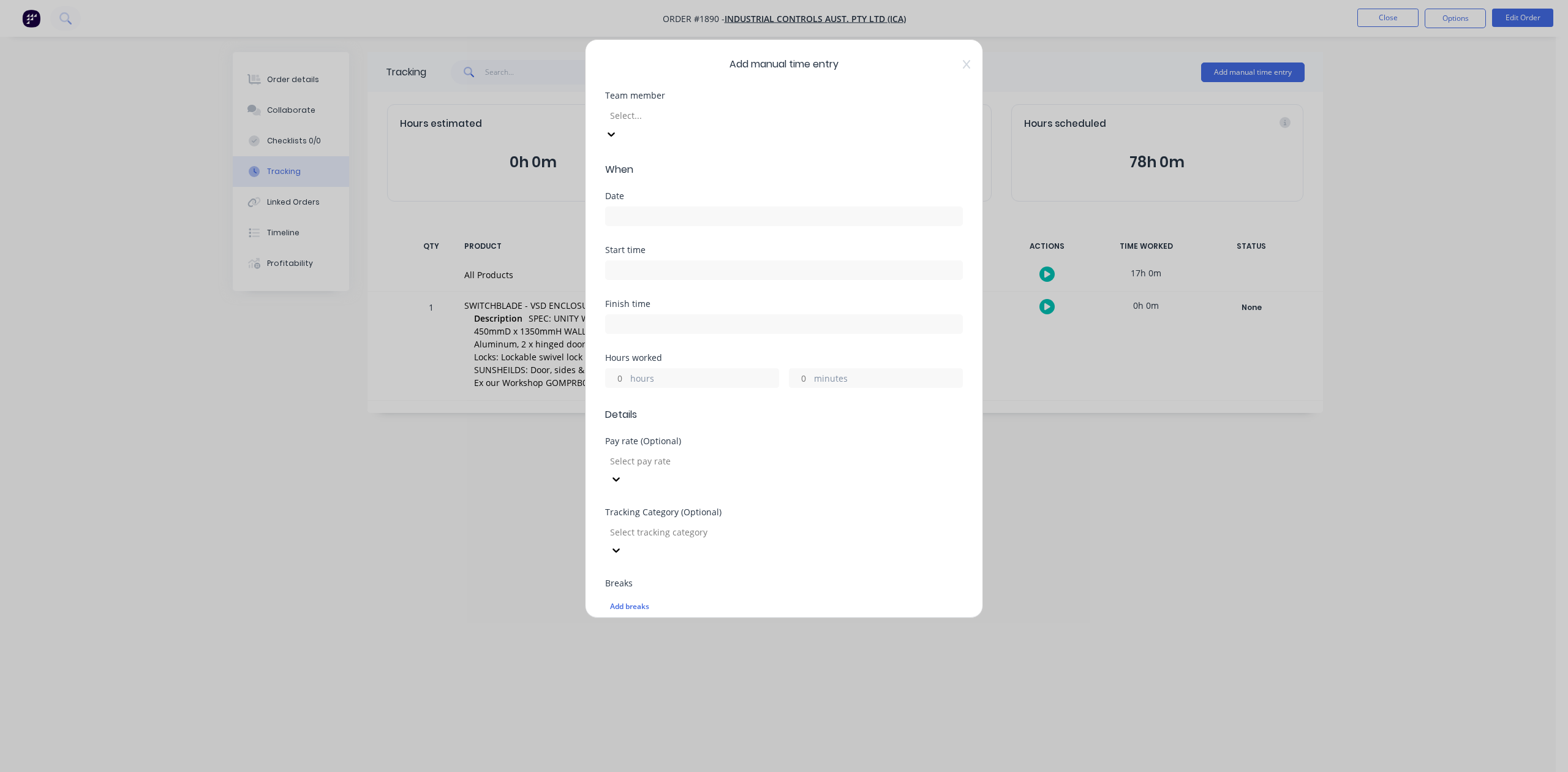
click at [704, 123] on div at bounding box center [698, 115] width 177 height 15
click at [694, 225] on input at bounding box center [784, 216] width 357 height 18
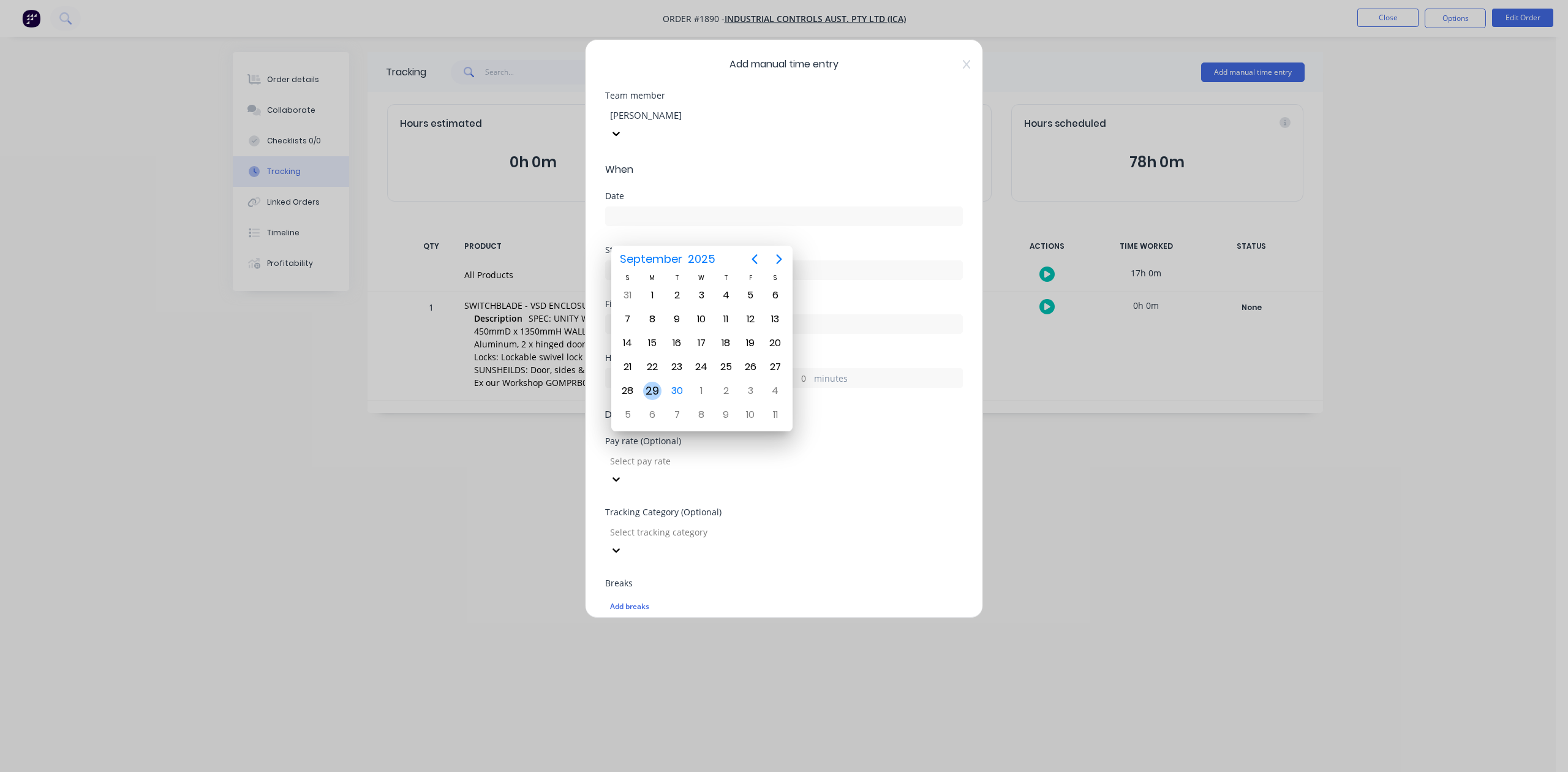
click at [655, 387] on div "29" at bounding box center [653, 391] width 18 height 18
type input "29/09/2025"
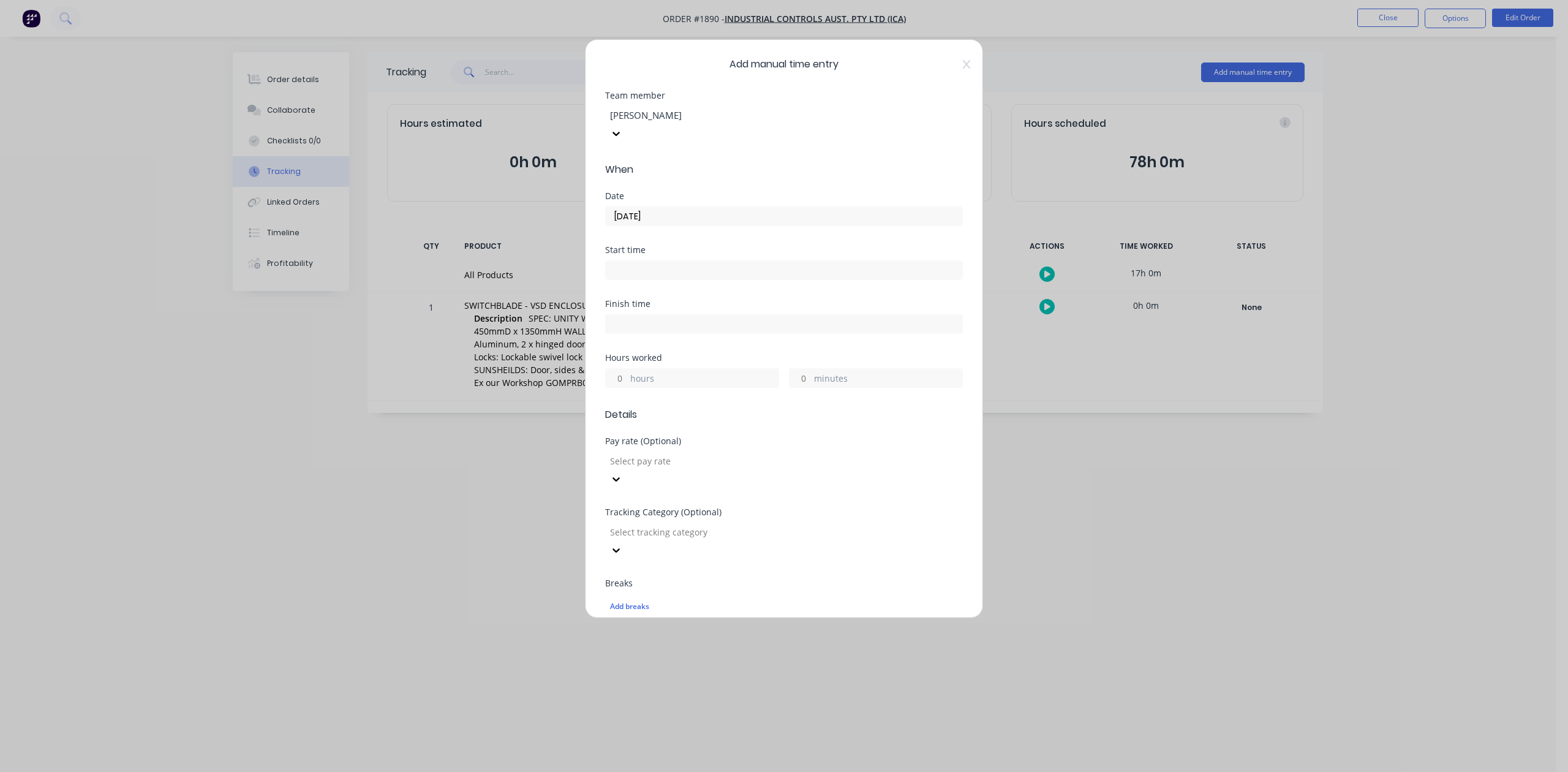
click at [624, 387] on input "hours" at bounding box center [617, 378] width 22 height 18
type input "9"
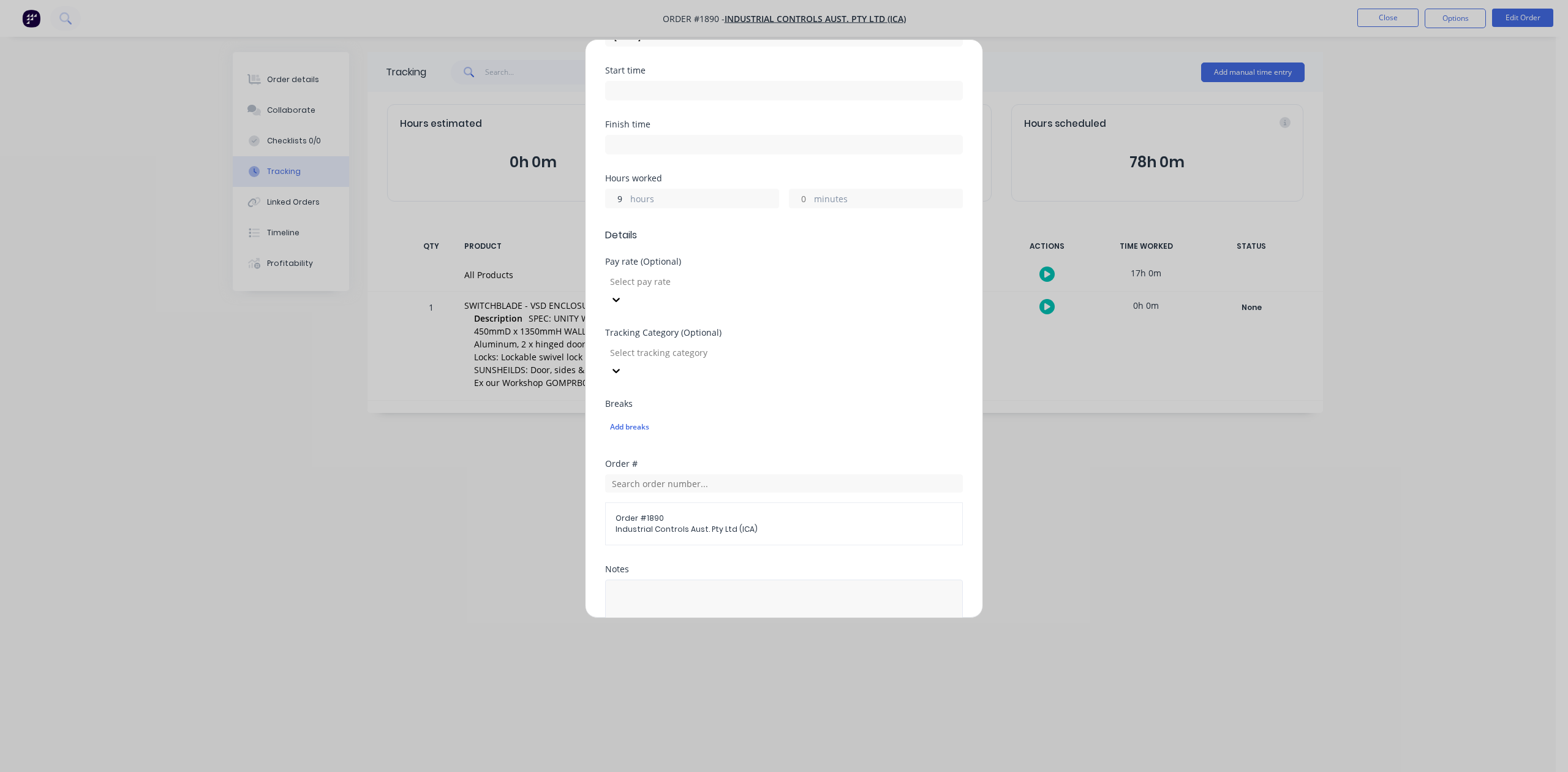
scroll to position [433, 0]
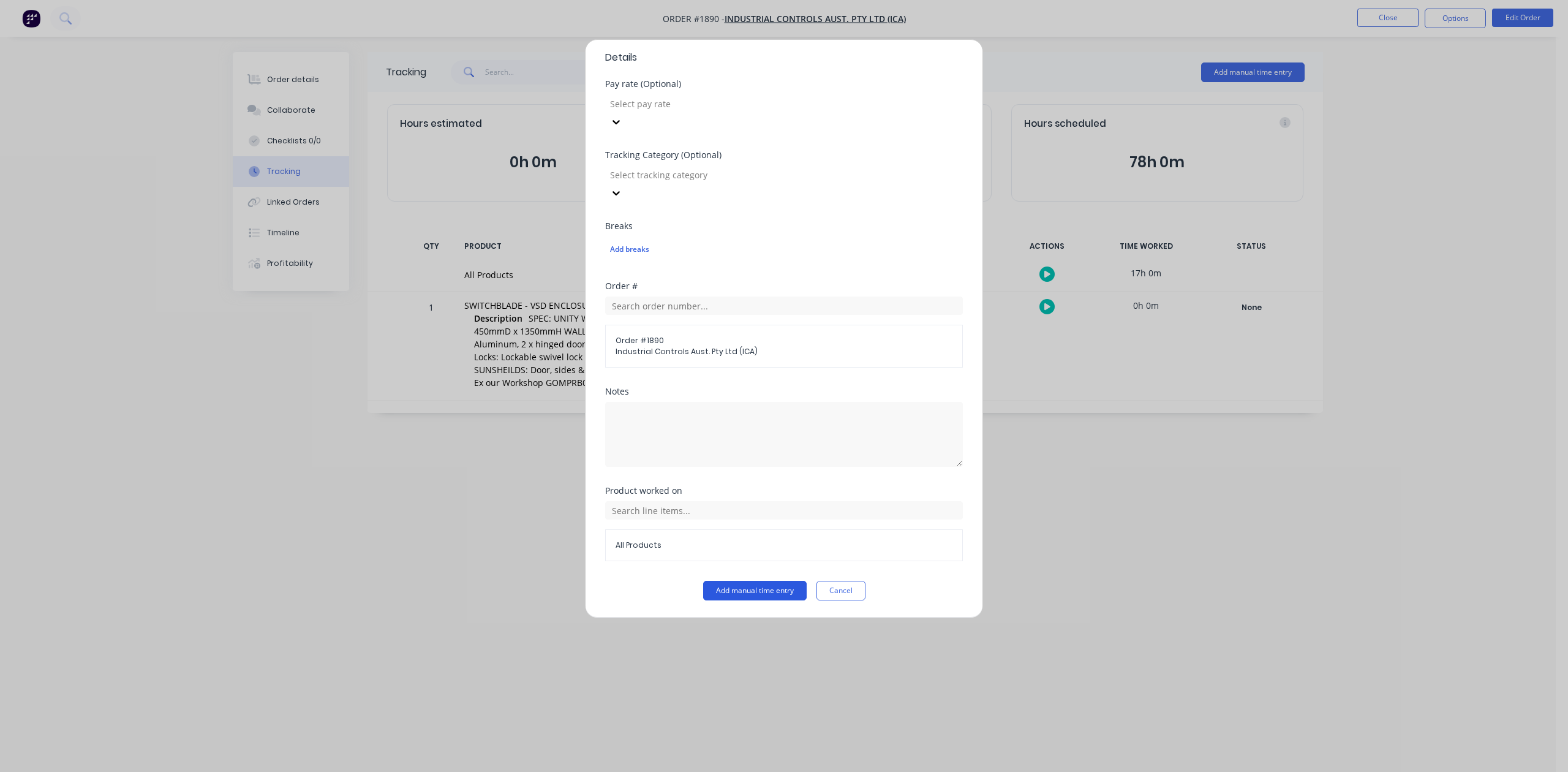
click at [748, 595] on button "Add manual time entry" at bounding box center [755, 591] width 103 height 20
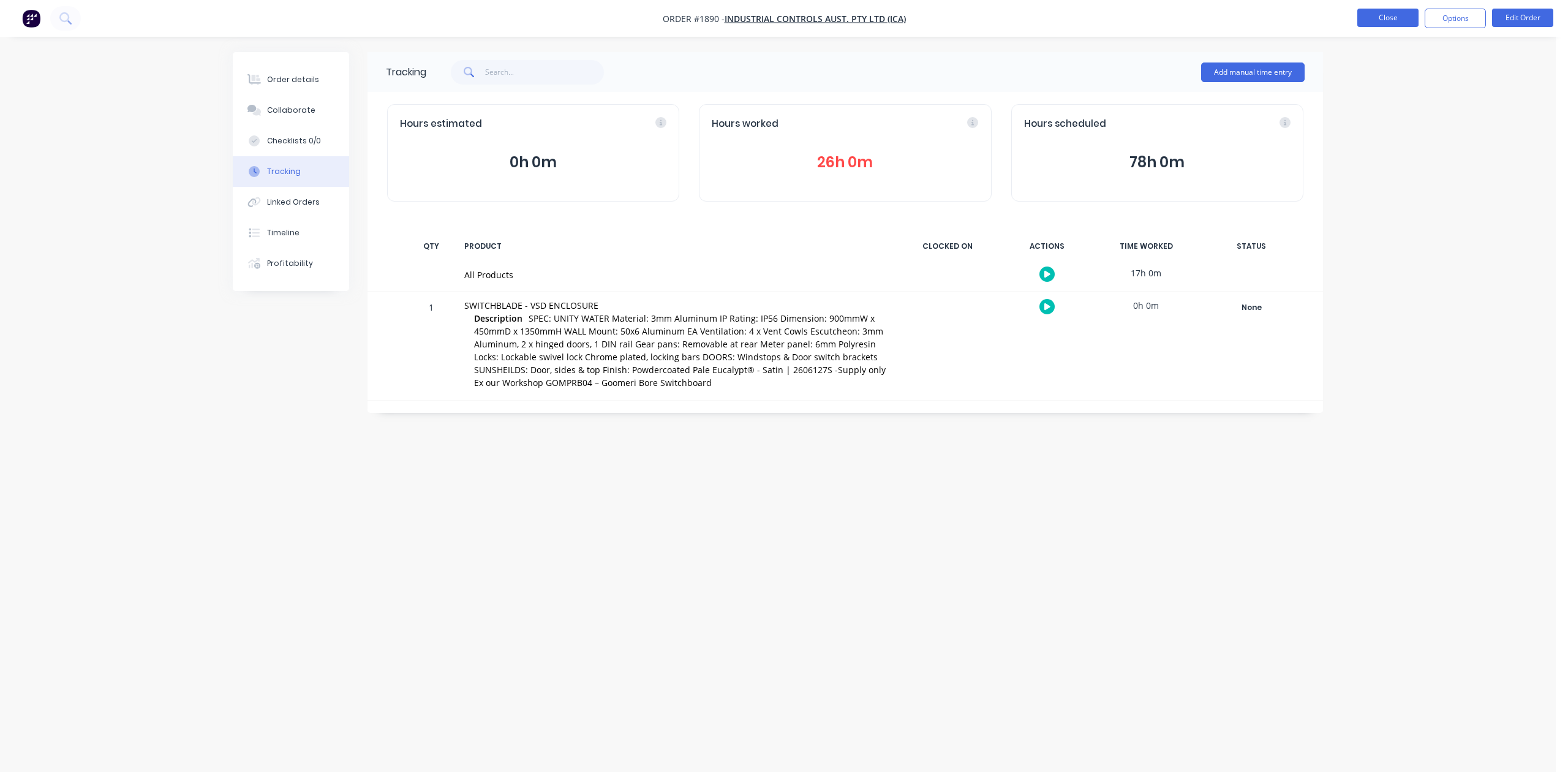
click at [1381, 11] on button "Close" at bounding box center [1388, 18] width 61 height 18
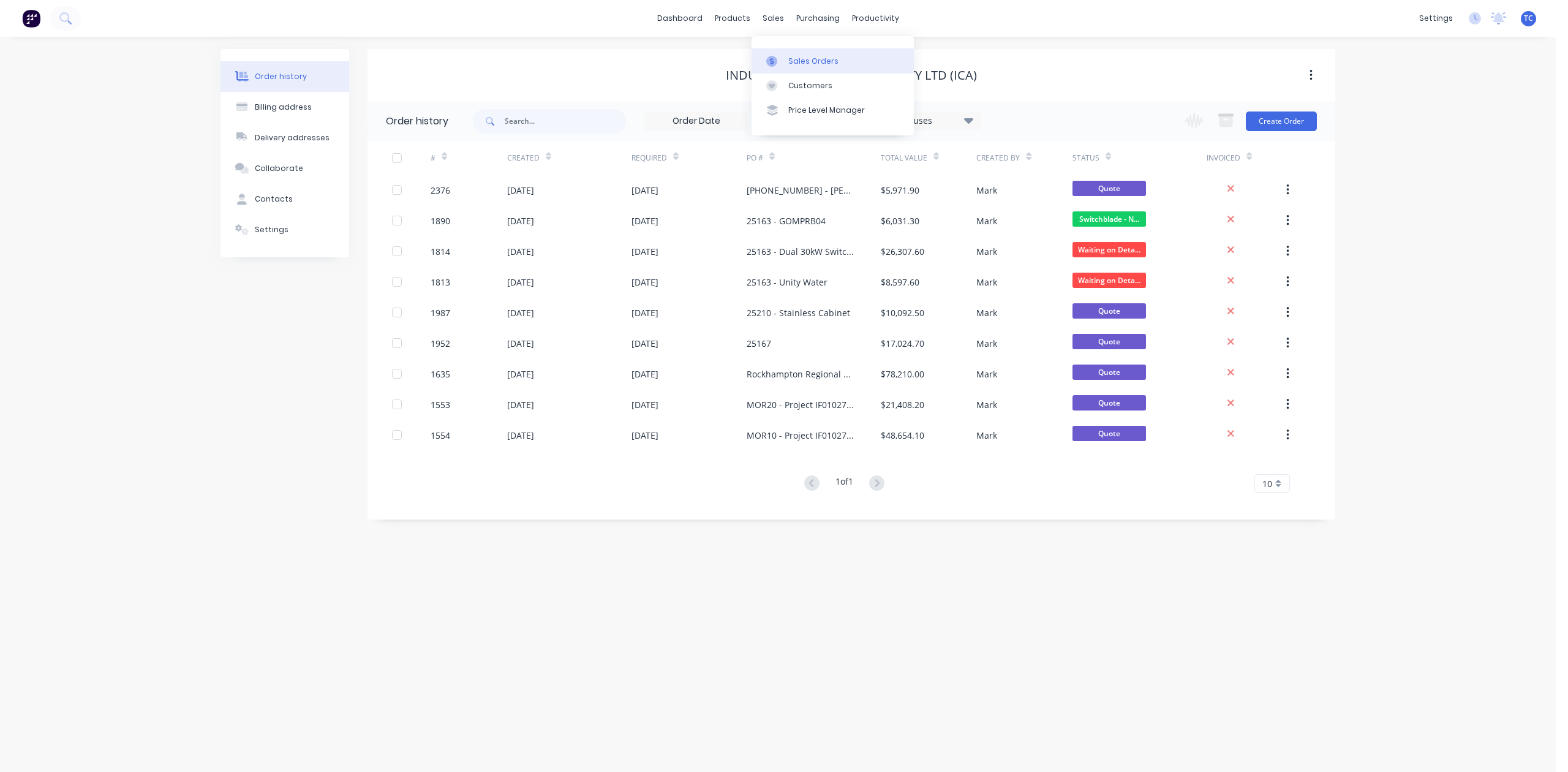
click at [812, 63] on div "Sales Orders" at bounding box center [814, 61] width 50 height 11
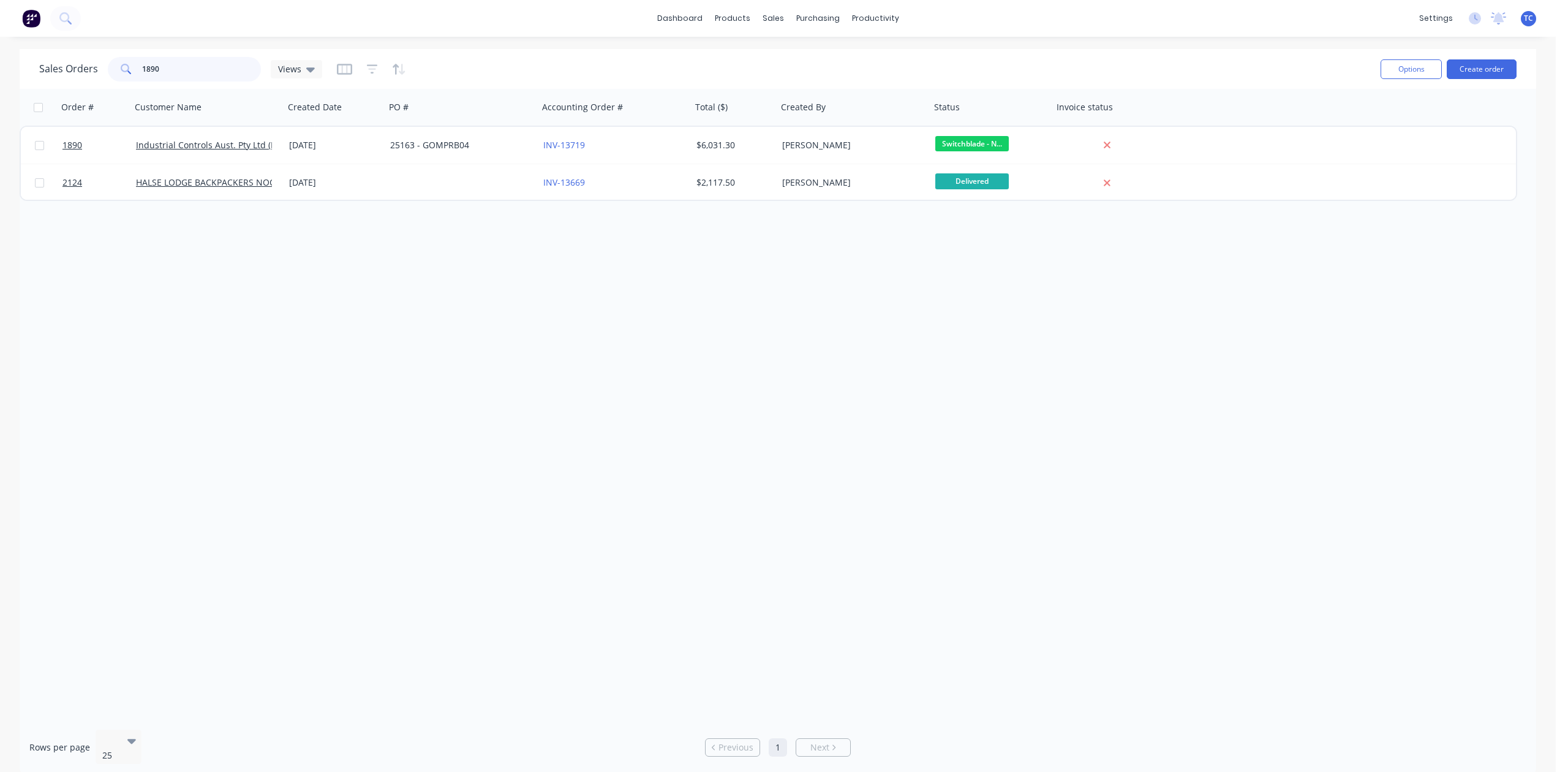
drag, startPoint x: 228, startPoint y: 64, endPoint x: 110, endPoint y: 61, distance: 118.0
click at [123, 78] on div "1890" at bounding box center [184, 68] width 153 height 24
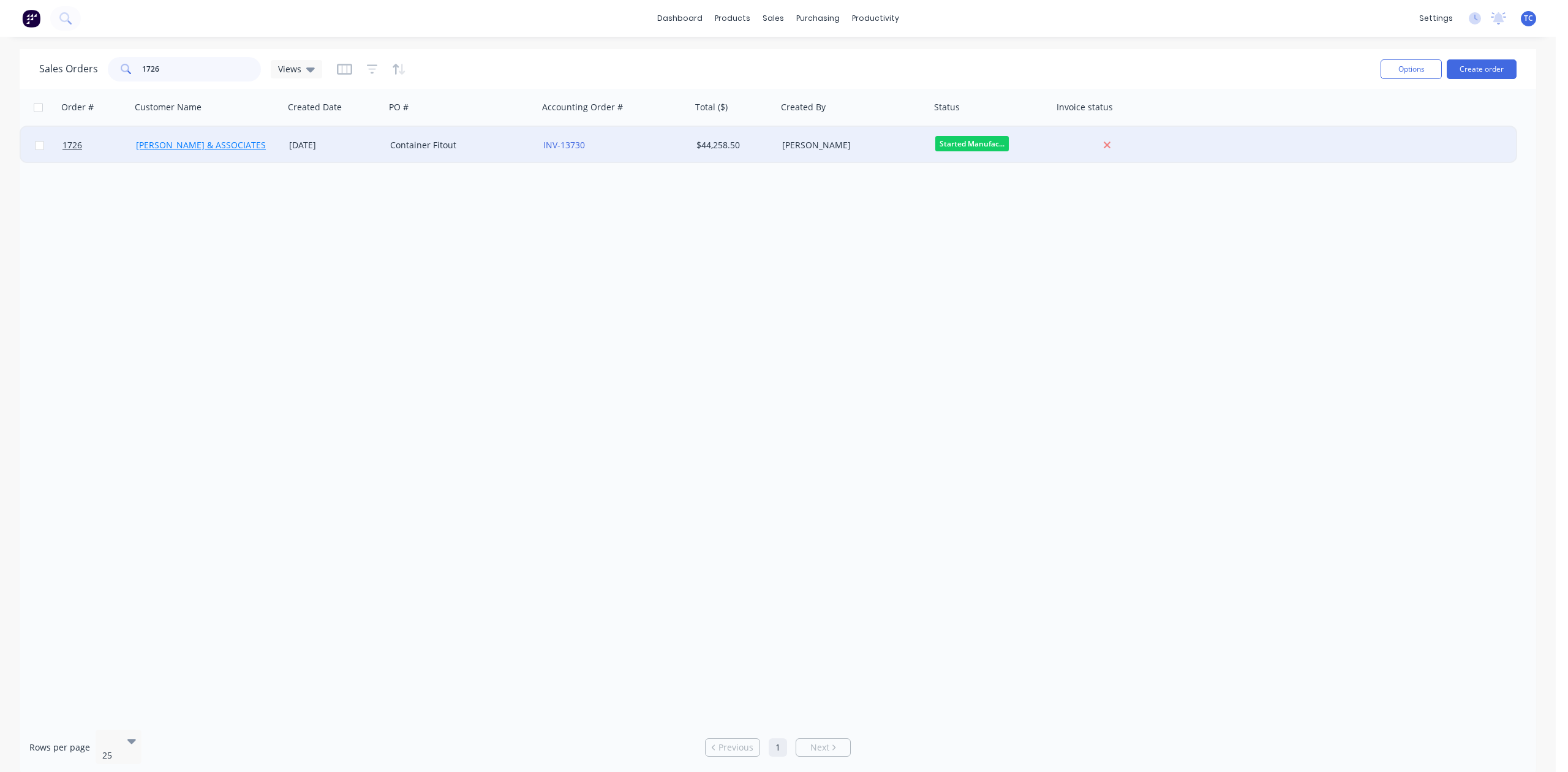
type input "1726"
click at [189, 143] on link "HILLER & ASSOCIATES" at bounding box center [201, 145] width 130 height 12
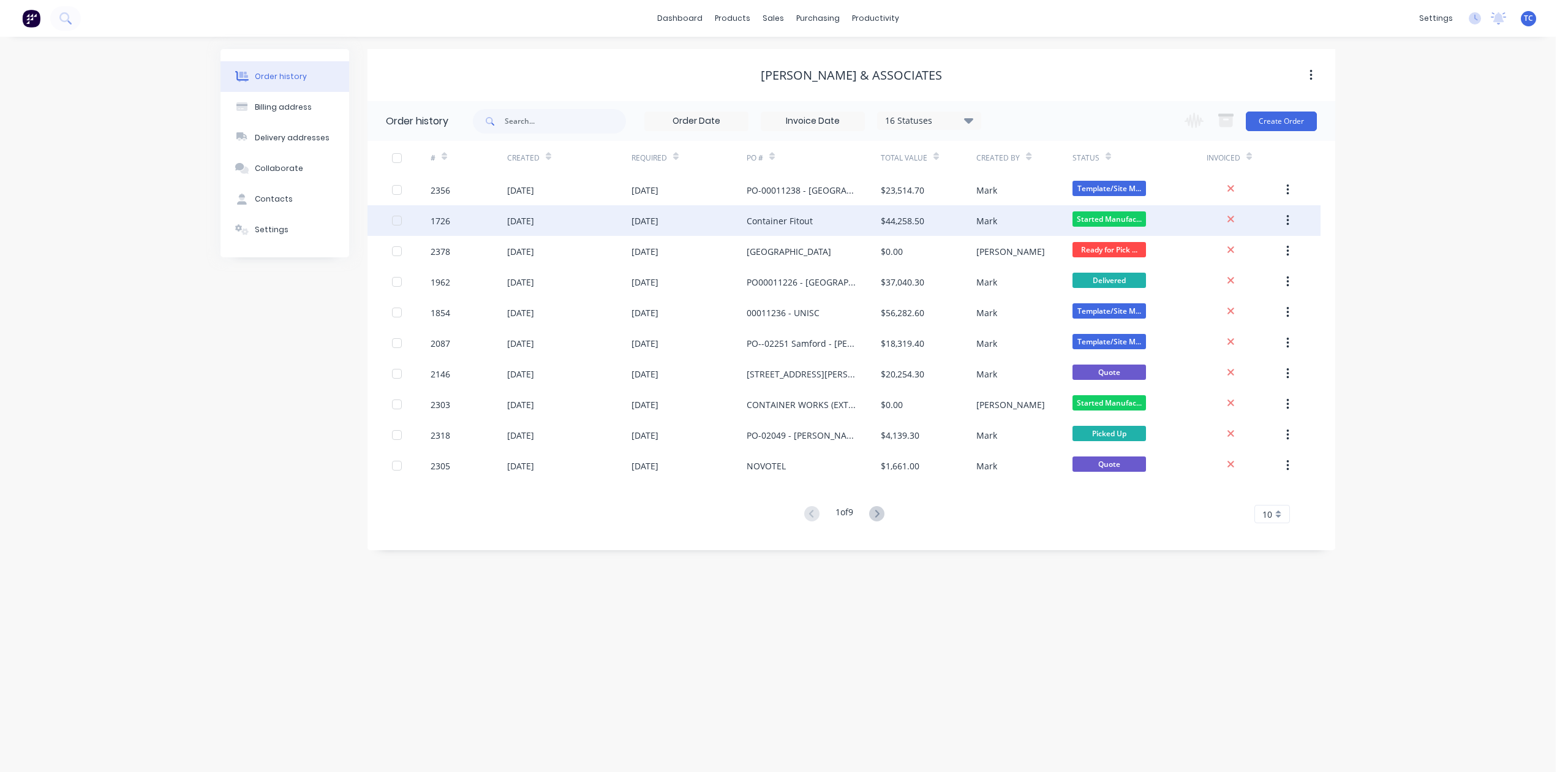
click at [425, 221] on div at bounding box center [411, 220] width 38 height 31
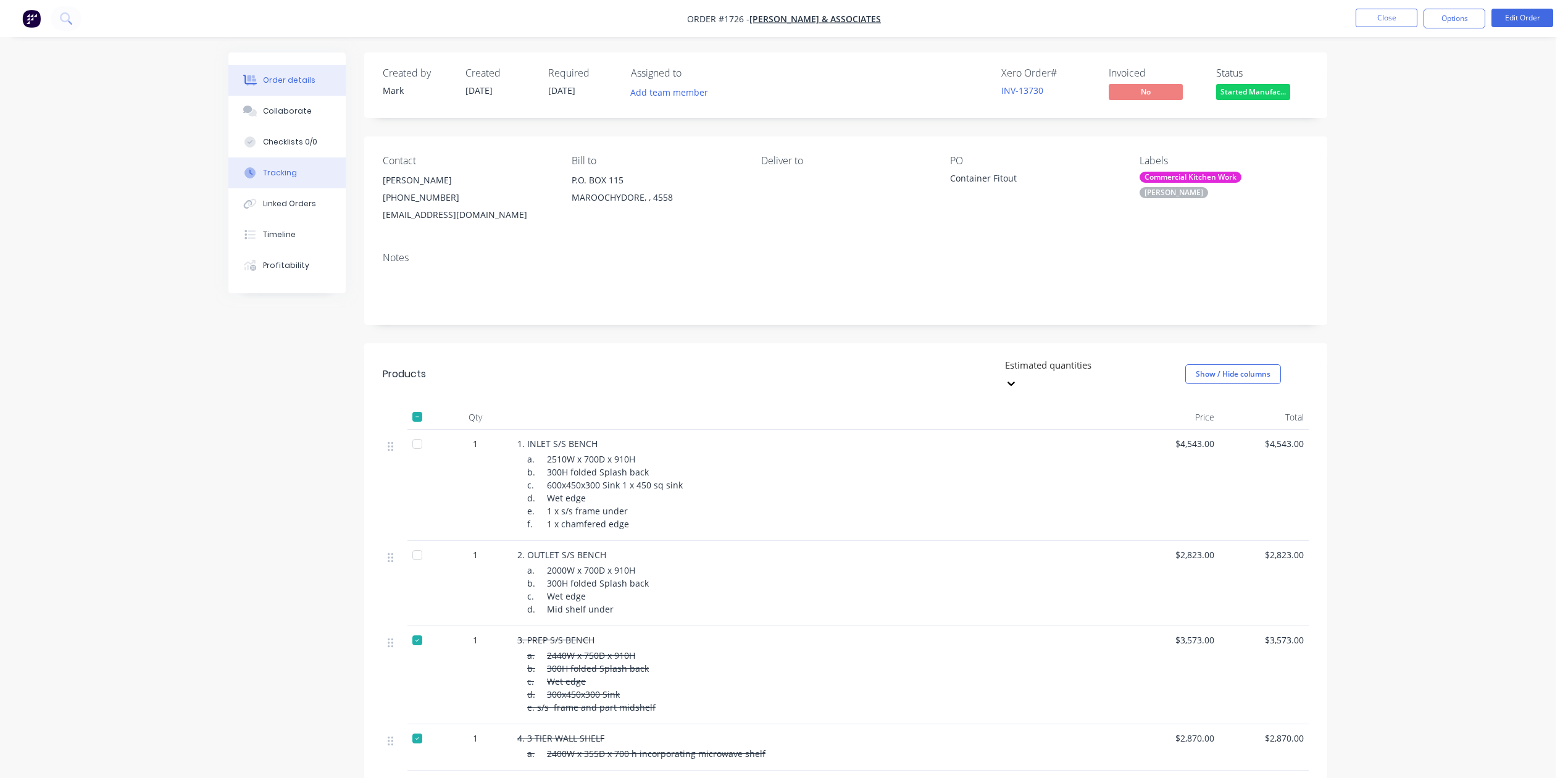
click at [282, 178] on div "Tracking" at bounding box center [280, 172] width 34 height 11
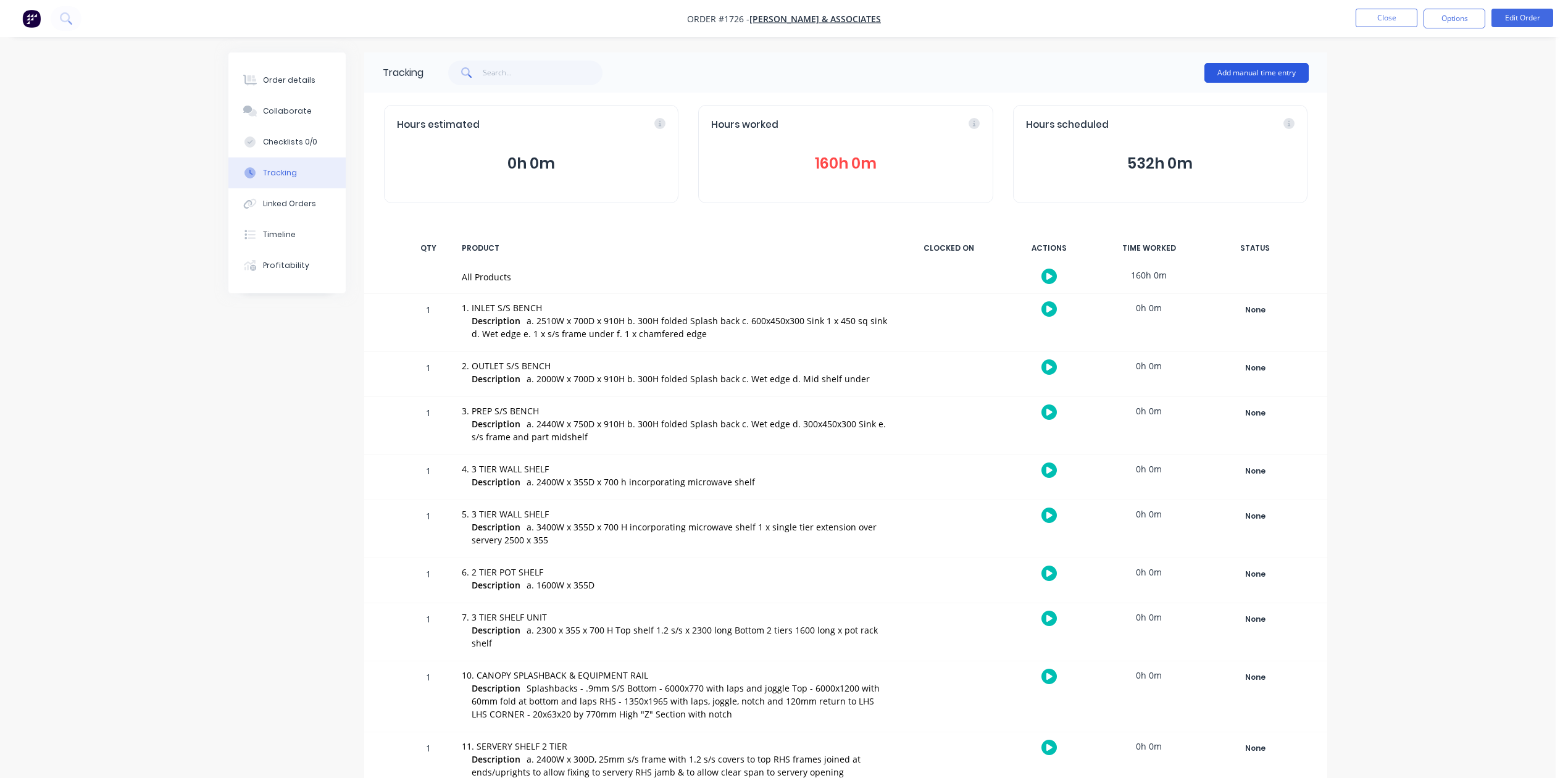
click at [1237, 65] on button "Add manual time entry" at bounding box center [1256, 73] width 104 height 20
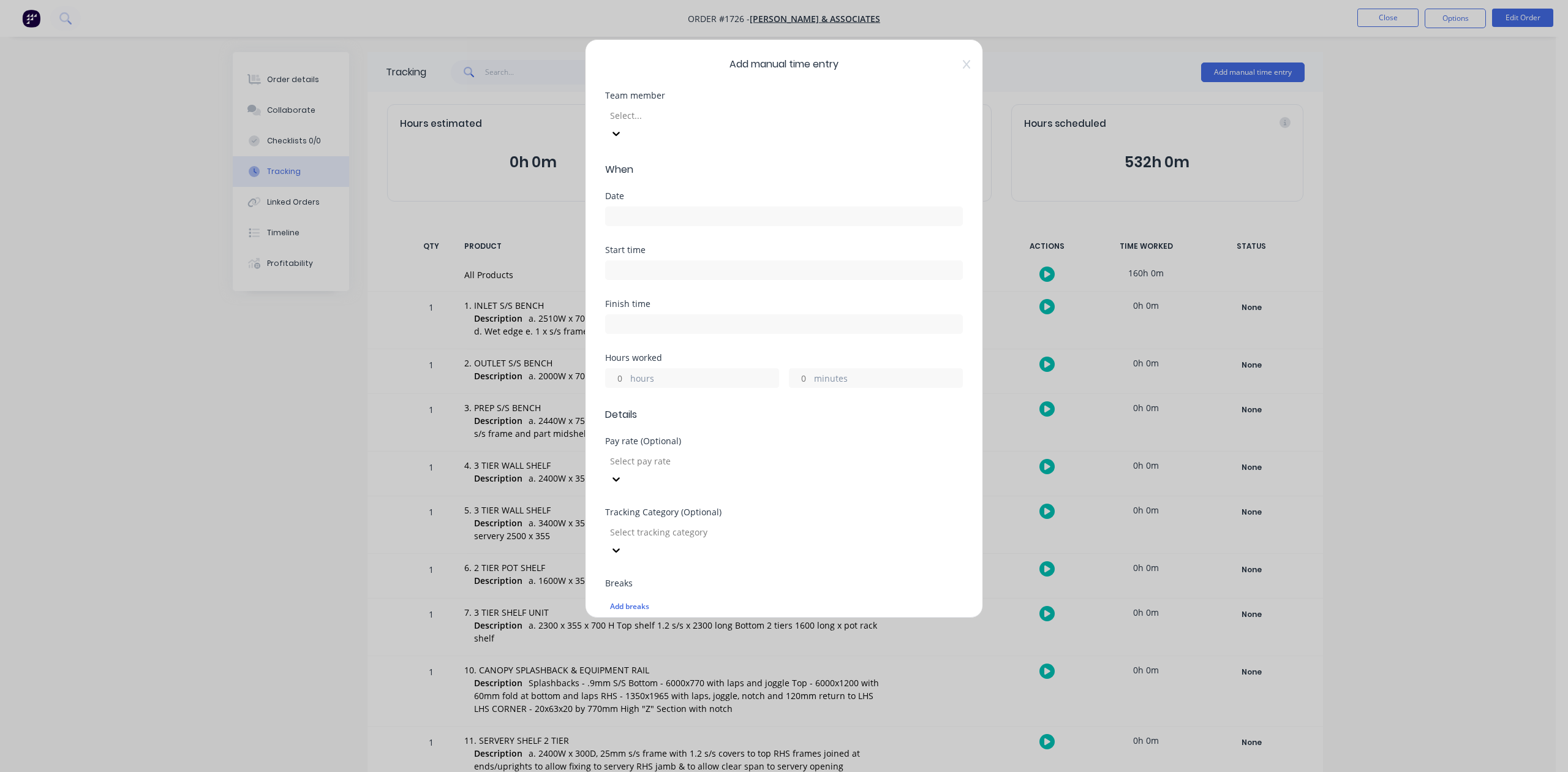
click at [746, 123] on div at bounding box center [698, 115] width 177 height 15
click at [675, 226] on label at bounding box center [784, 217] width 358 height 20
click at [675, 225] on input at bounding box center [784, 216] width 357 height 18
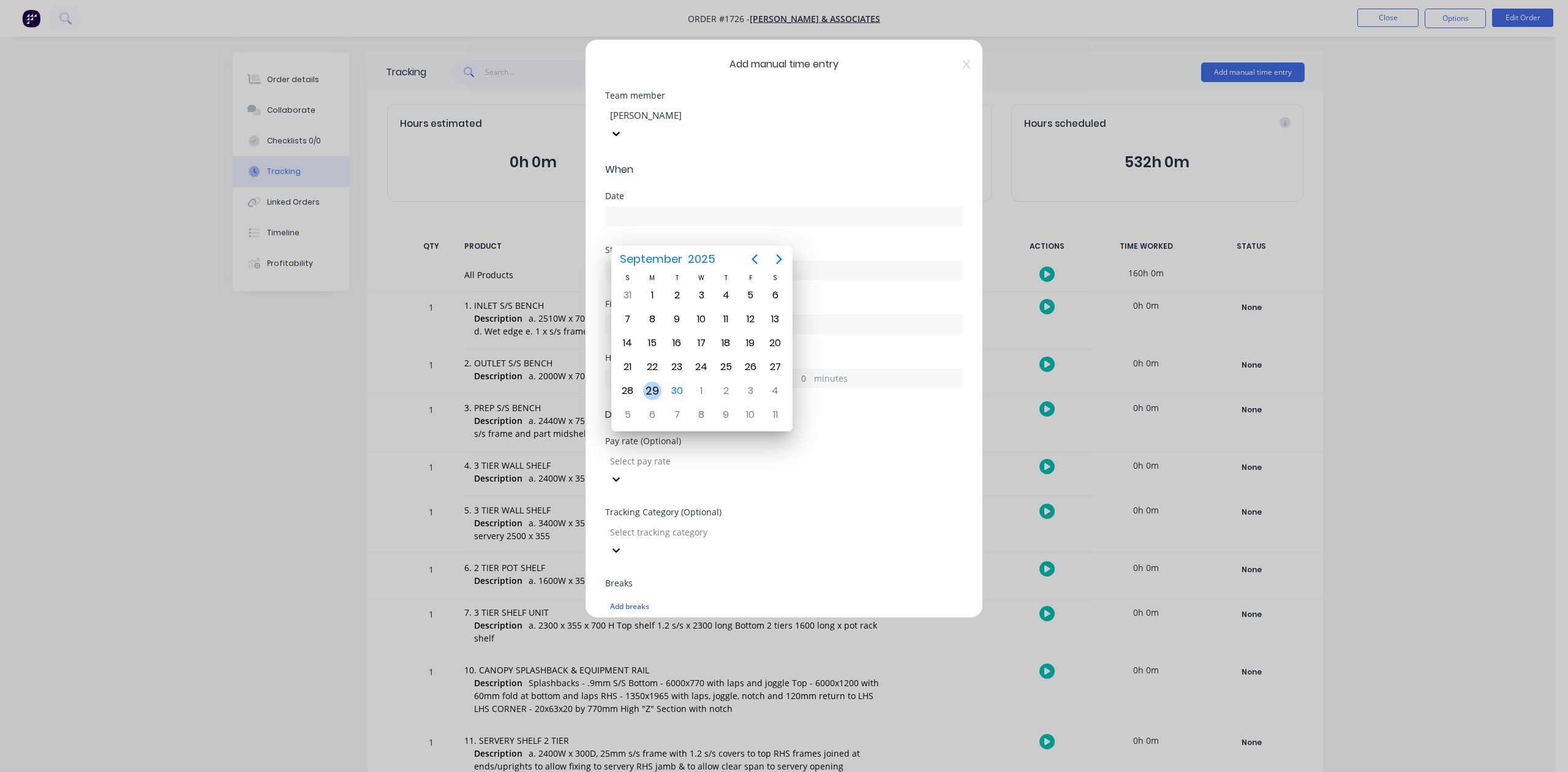
click at [655, 387] on div "29" at bounding box center [653, 391] width 18 height 18
type input "29/09/2025"
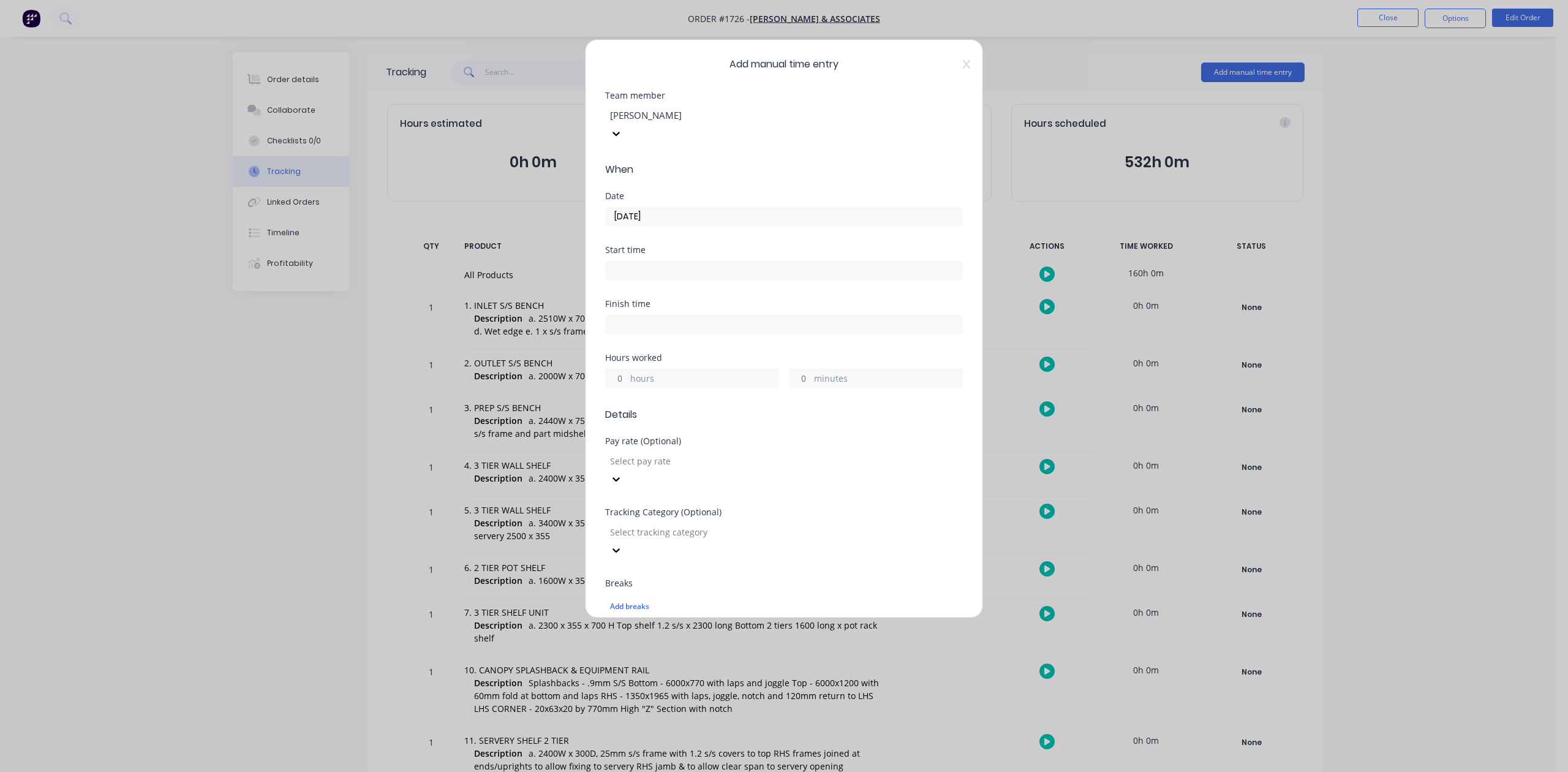
click at [623, 387] on input "hours" at bounding box center [617, 378] width 22 height 18
type input "9"
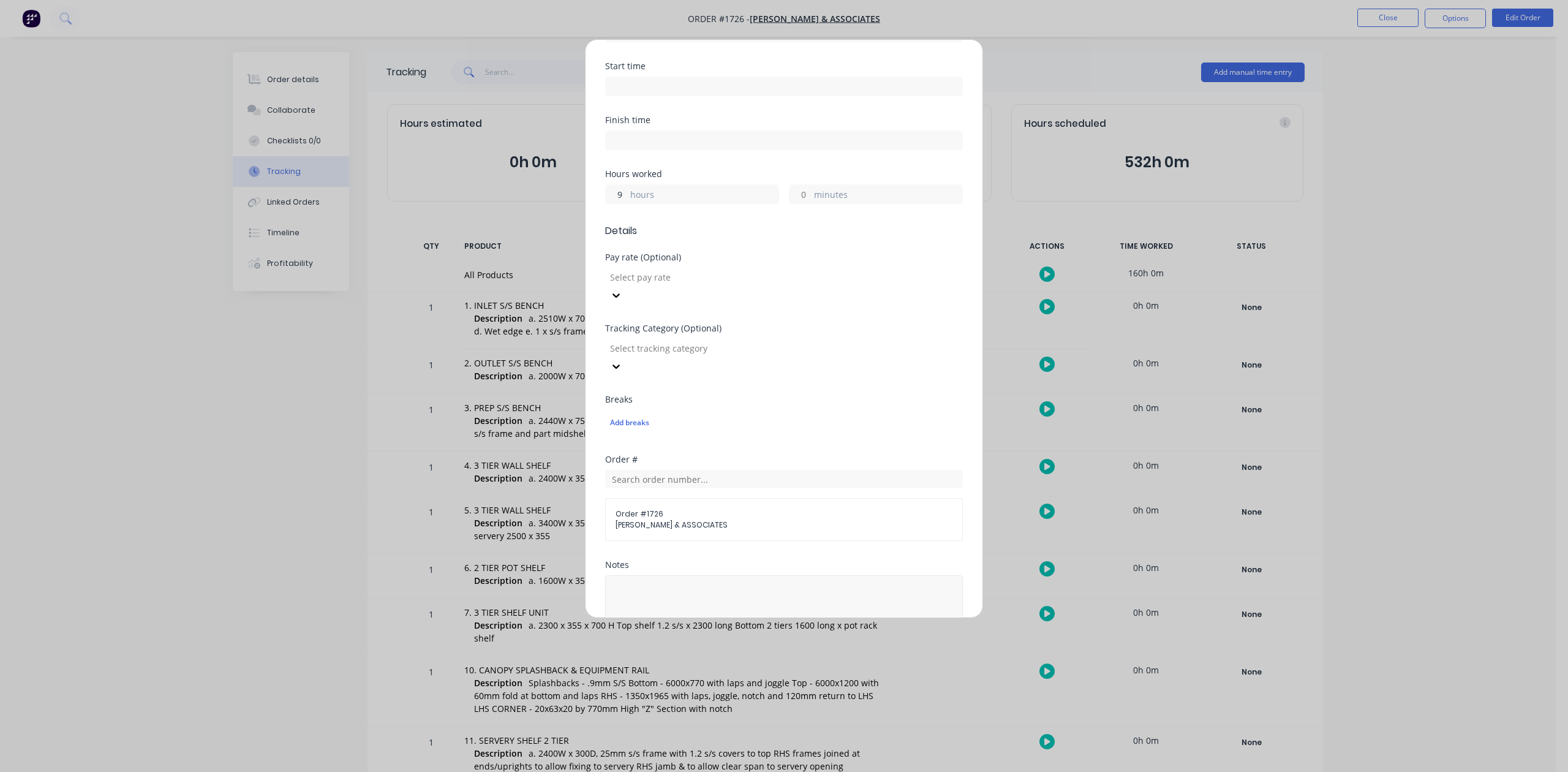
scroll to position [433, 0]
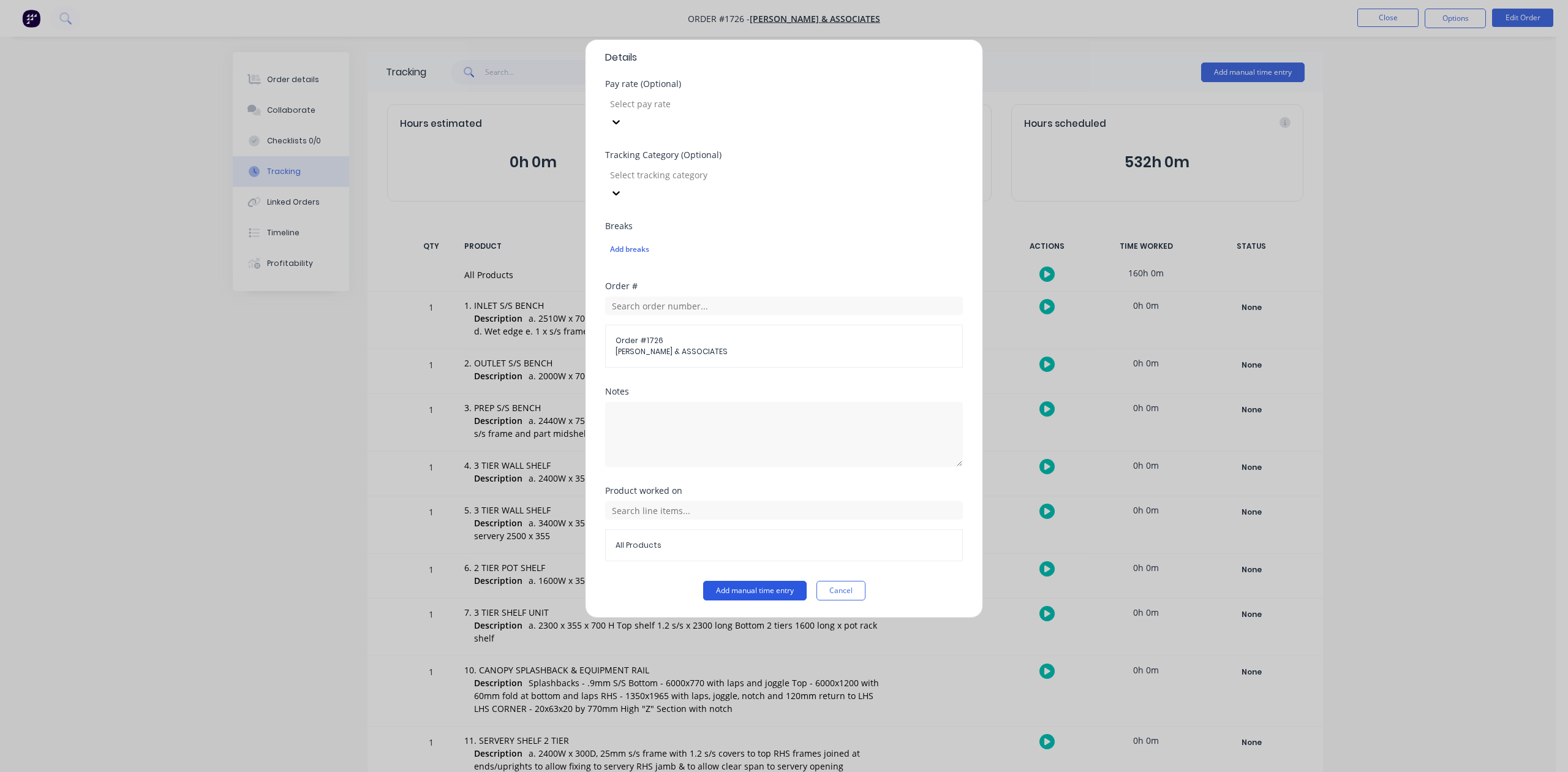
click at [748, 593] on button "Add manual time entry" at bounding box center [755, 591] width 103 height 20
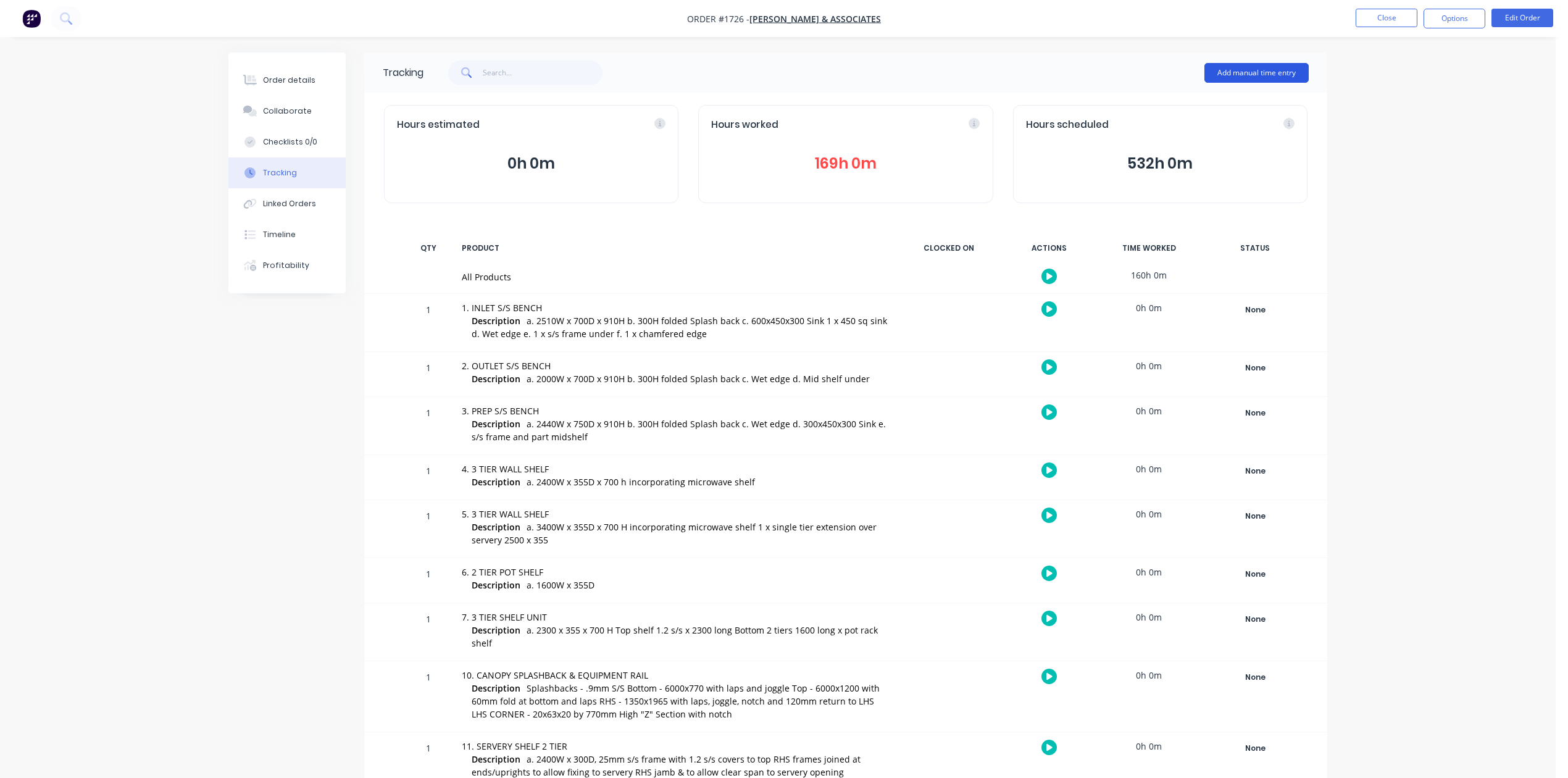
click at [1255, 65] on button "Add manual time entry" at bounding box center [1256, 73] width 104 height 20
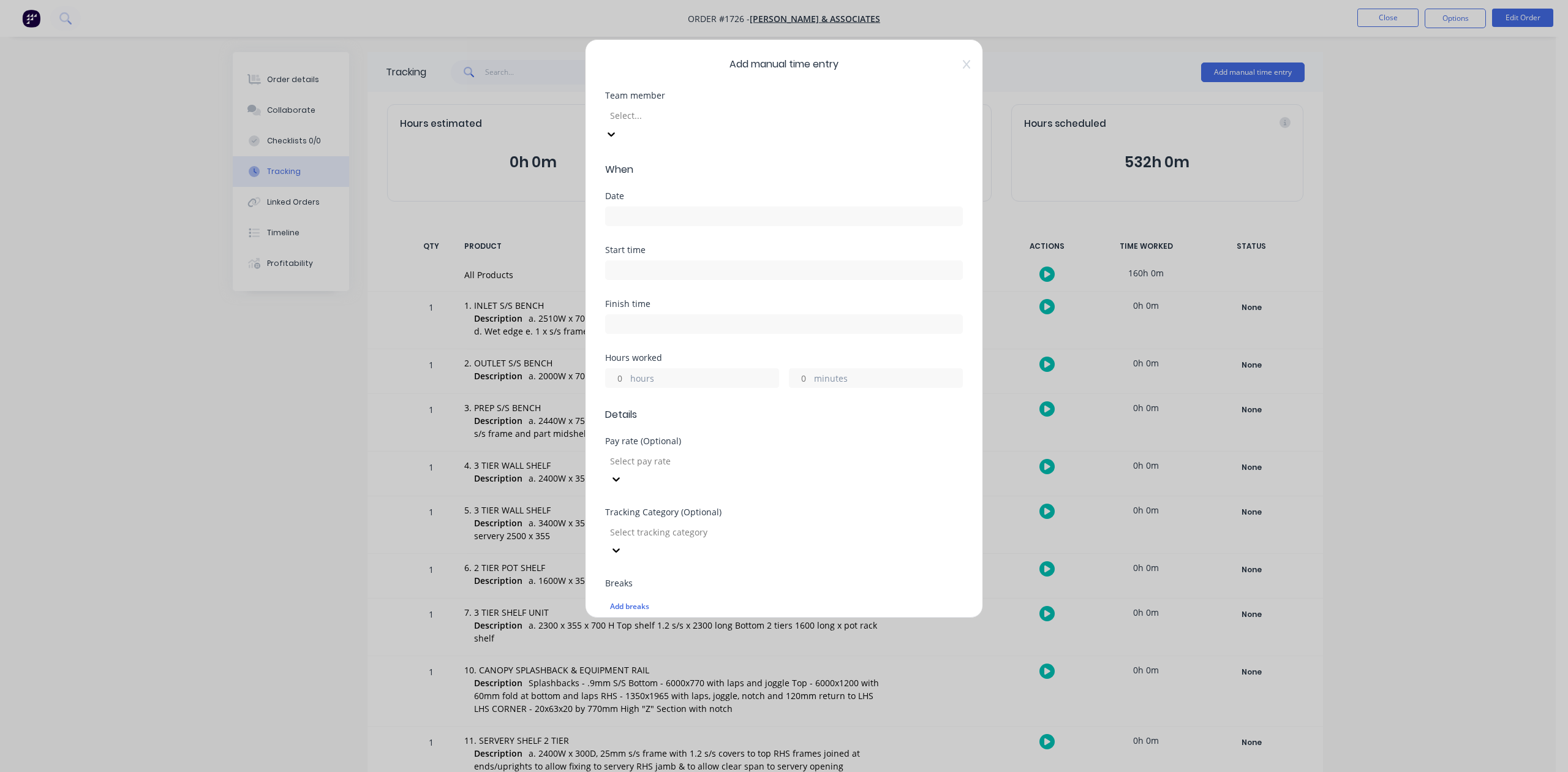
click at [697, 123] on div at bounding box center [698, 115] width 177 height 15
click at [655, 225] on input at bounding box center [784, 216] width 357 height 18
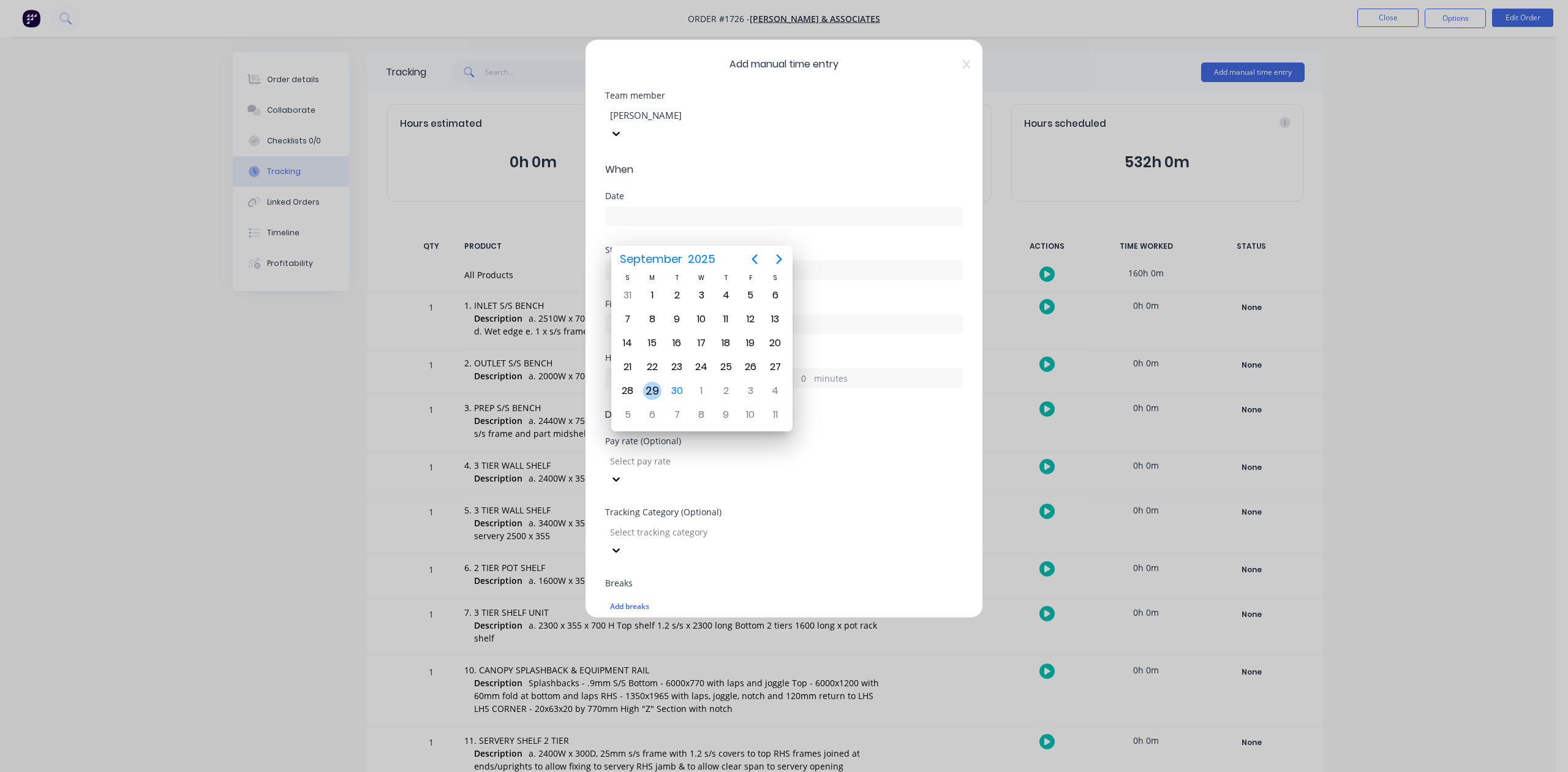
click at [655, 387] on div "29" at bounding box center [653, 391] width 18 height 18
type input "29/09/2025"
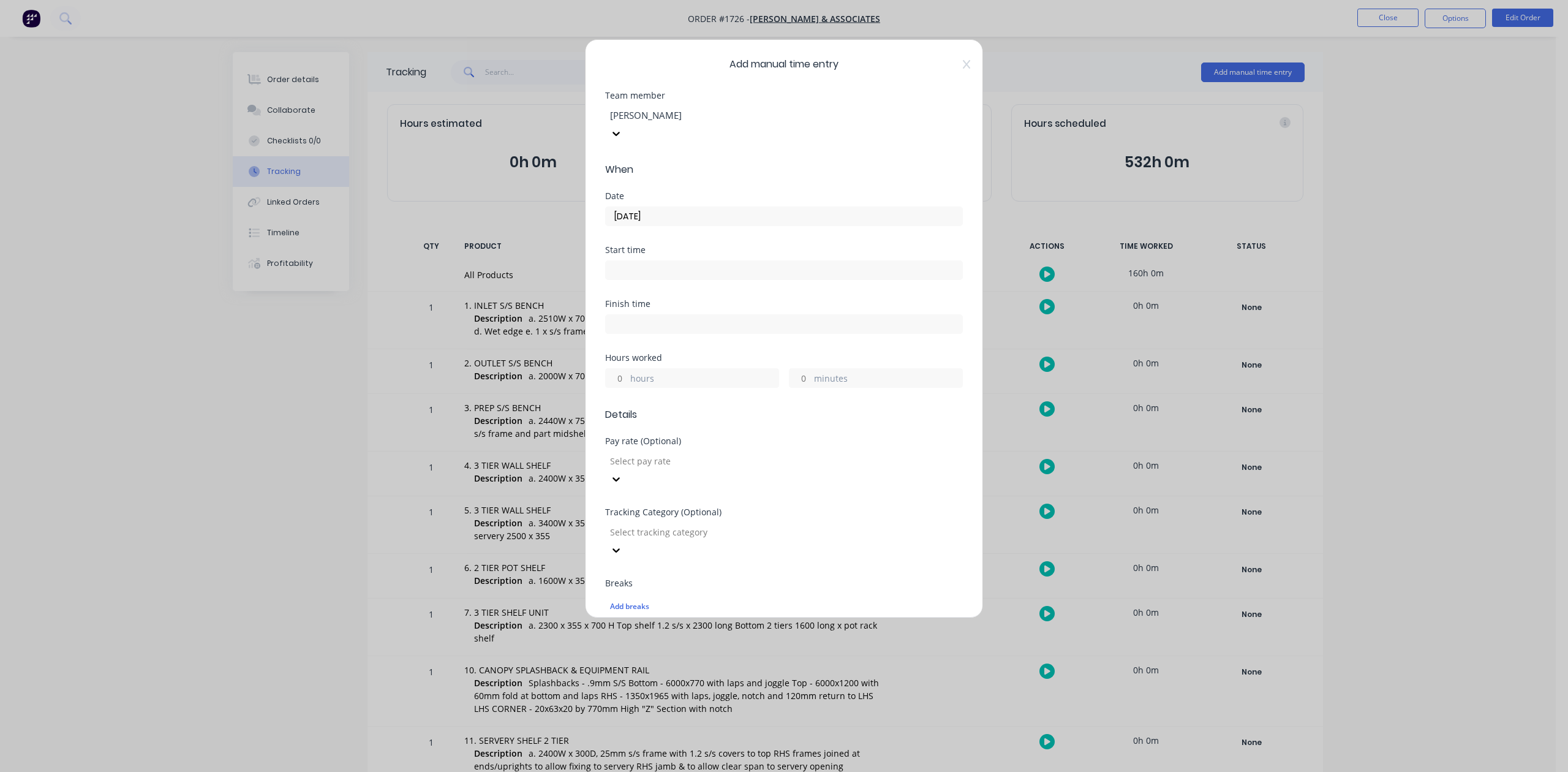
click at [797, 387] on input "minutes" at bounding box center [800, 378] width 22 height 18
type input "30"
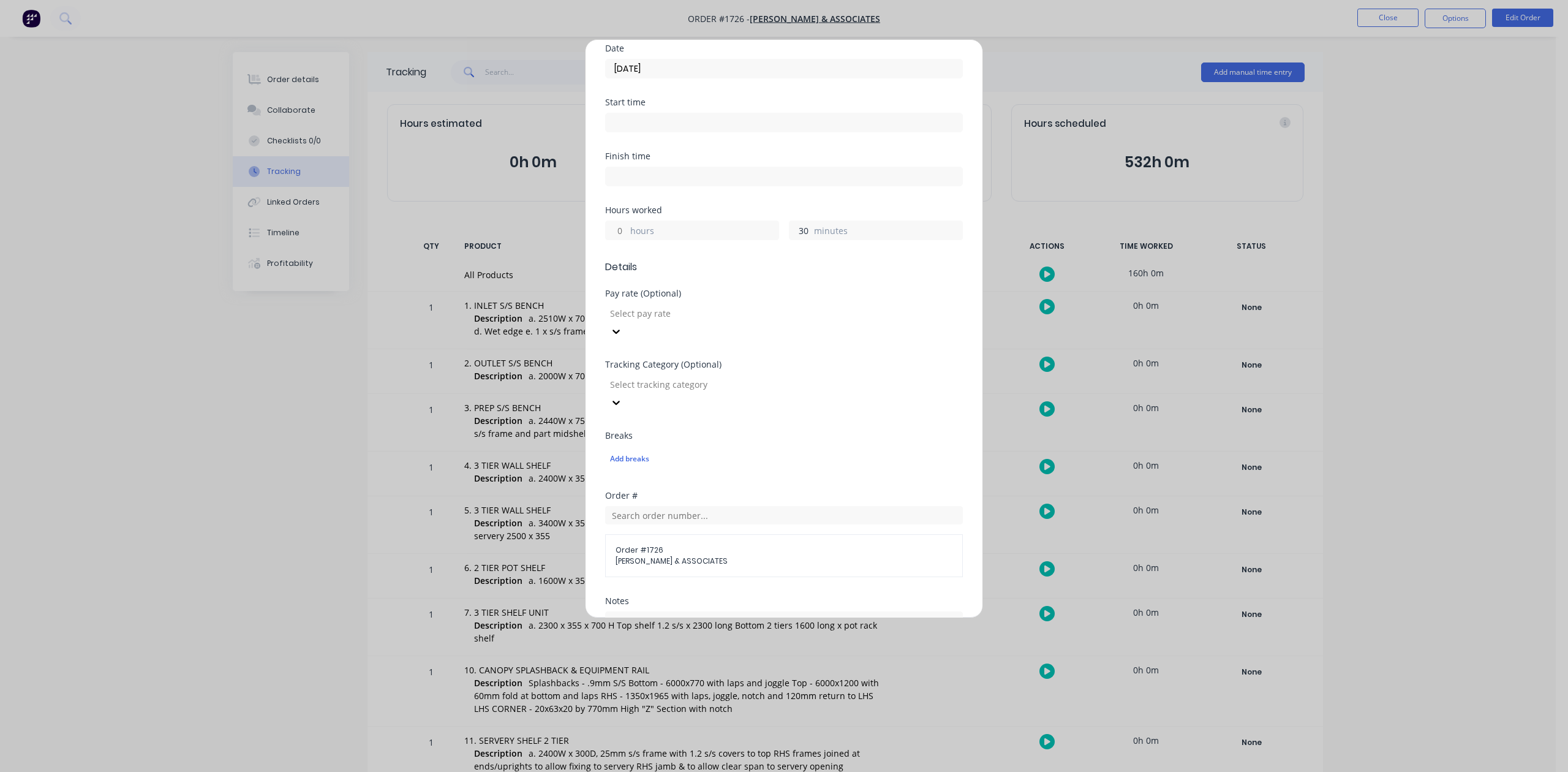
scroll to position [408, 0]
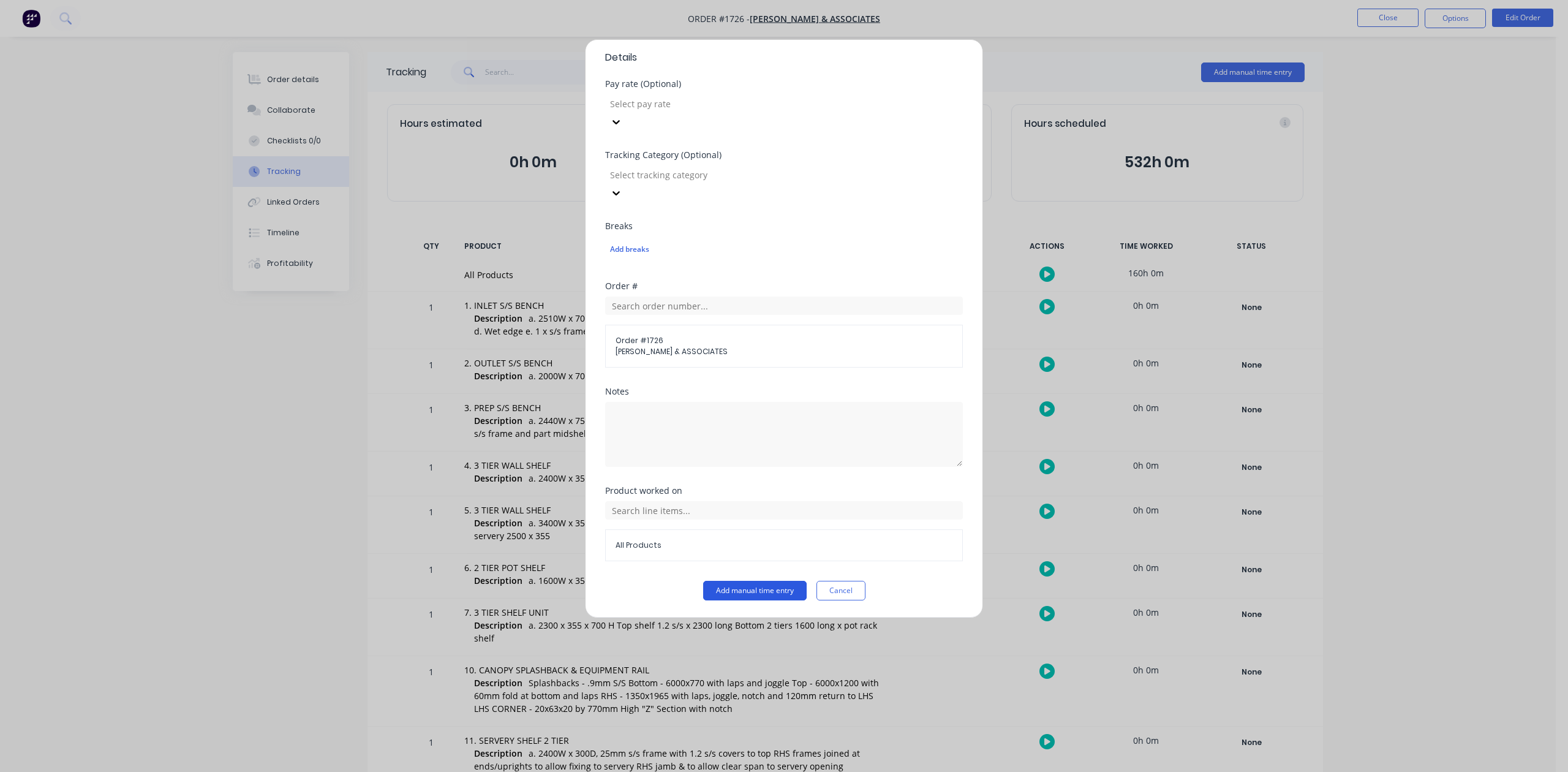
click at [719, 600] on button "Add manual time entry" at bounding box center [755, 591] width 103 height 20
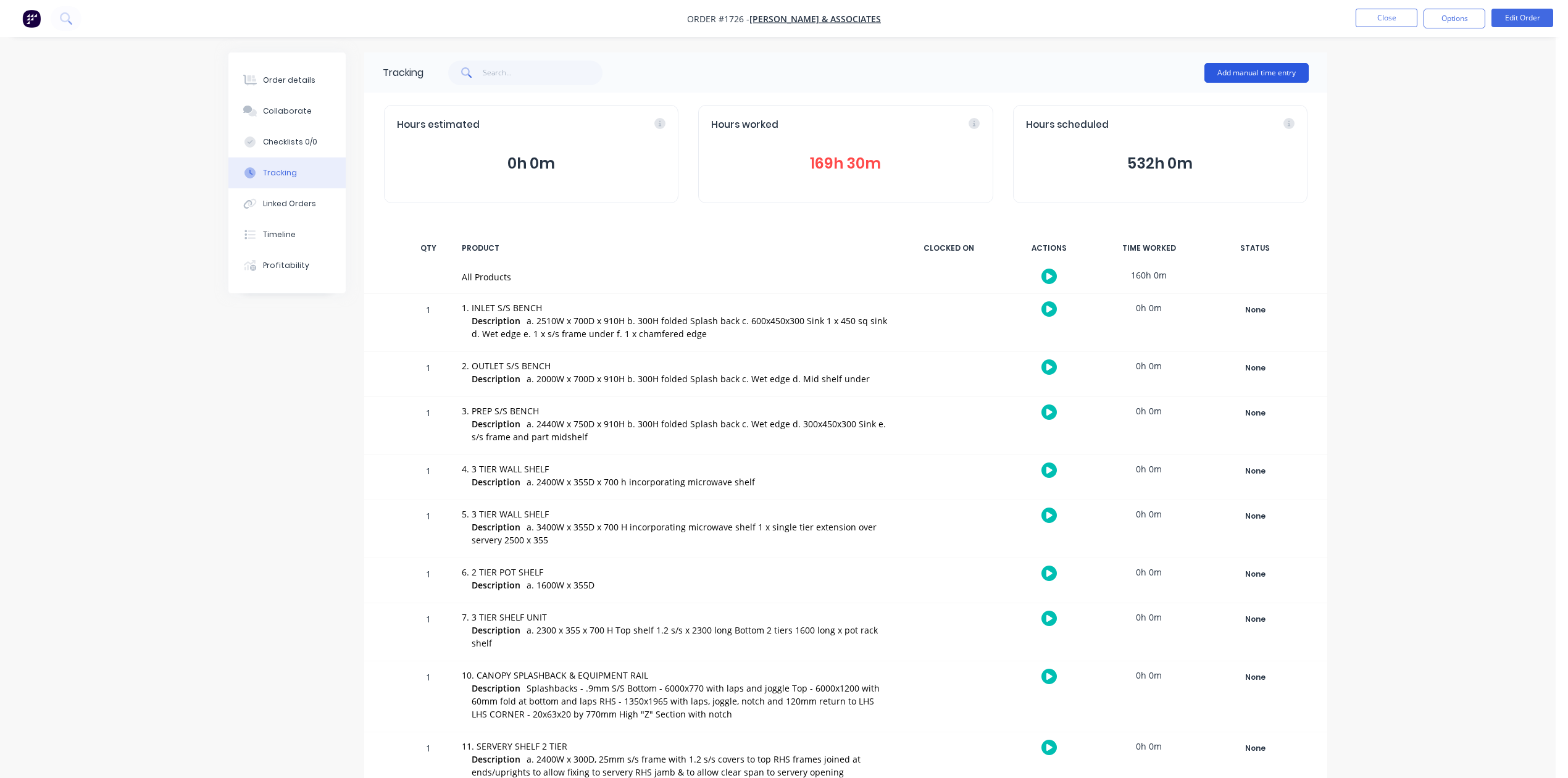
click at [1256, 68] on button "Add manual time entry" at bounding box center [1256, 73] width 104 height 20
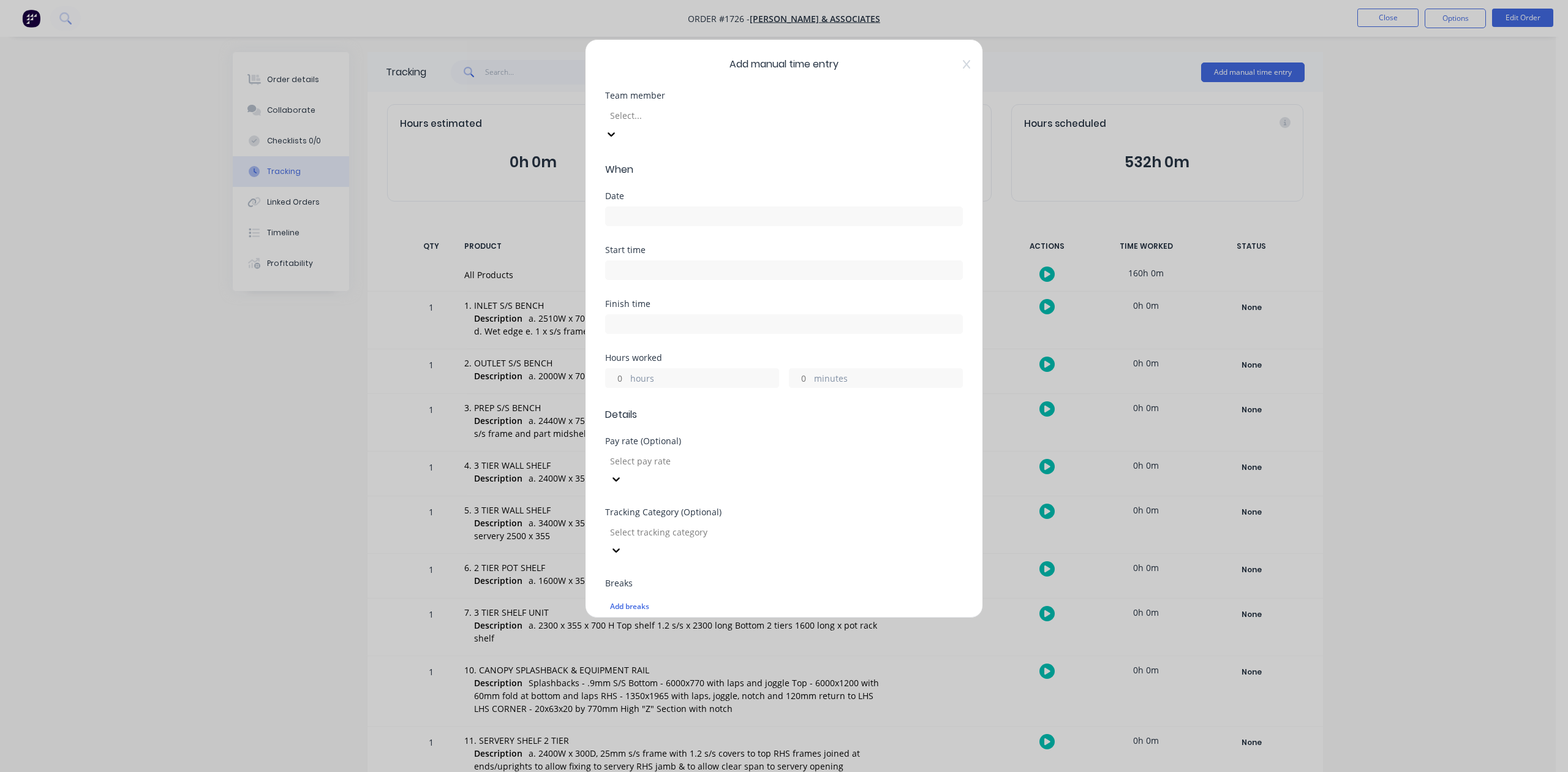
click at [780, 123] on div at bounding box center [698, 115] width 177 height 15
click at [652, 224] on label at bounding box center [784, 217] width 358 height 20
click at [652, 224] on input at bounding box center [784, 216] width 357 height 18
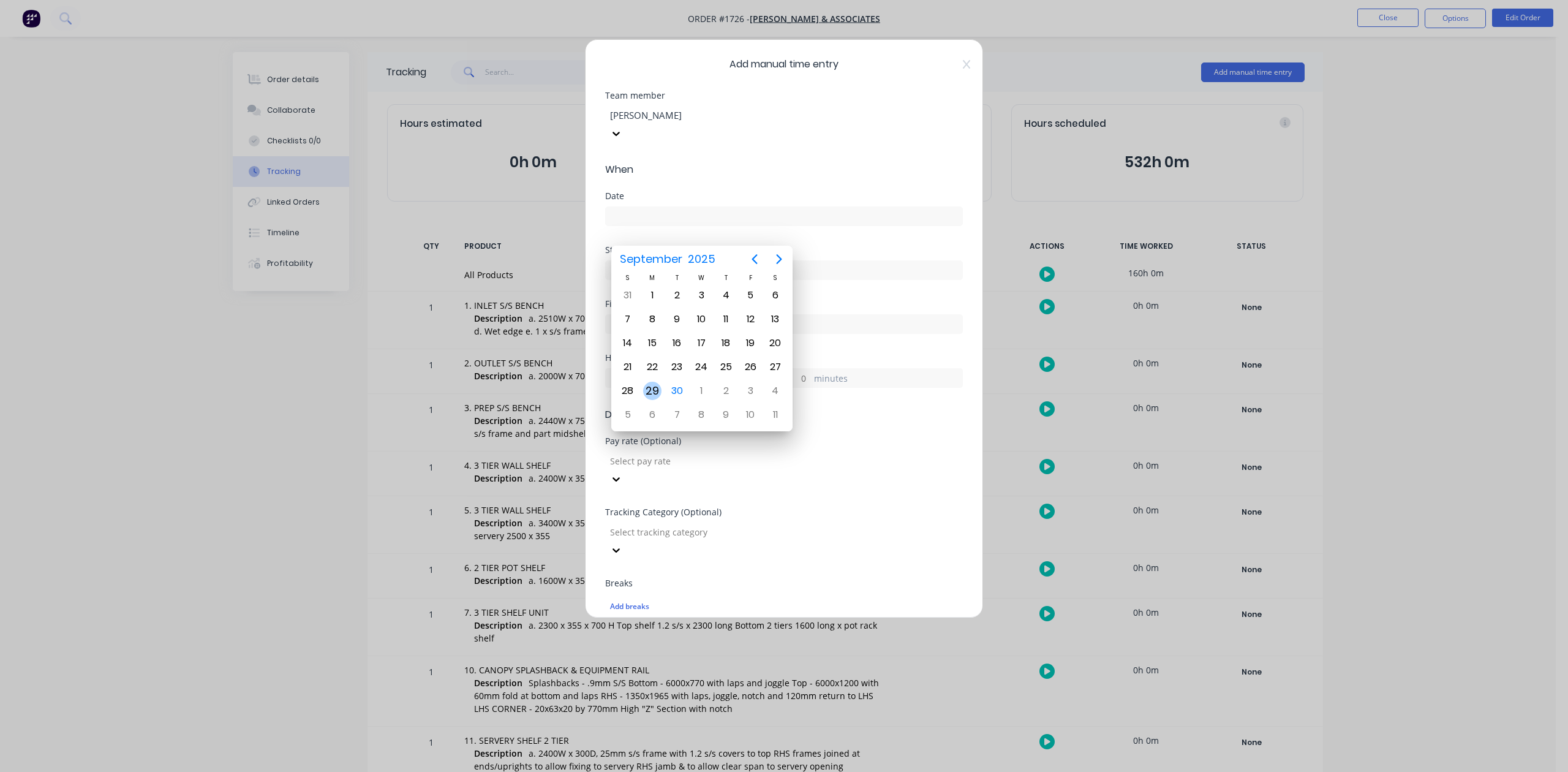
click at [655, 387] on div "29" at bounding box center [653, 391] width 18 height 18
type input "29/09/2025"
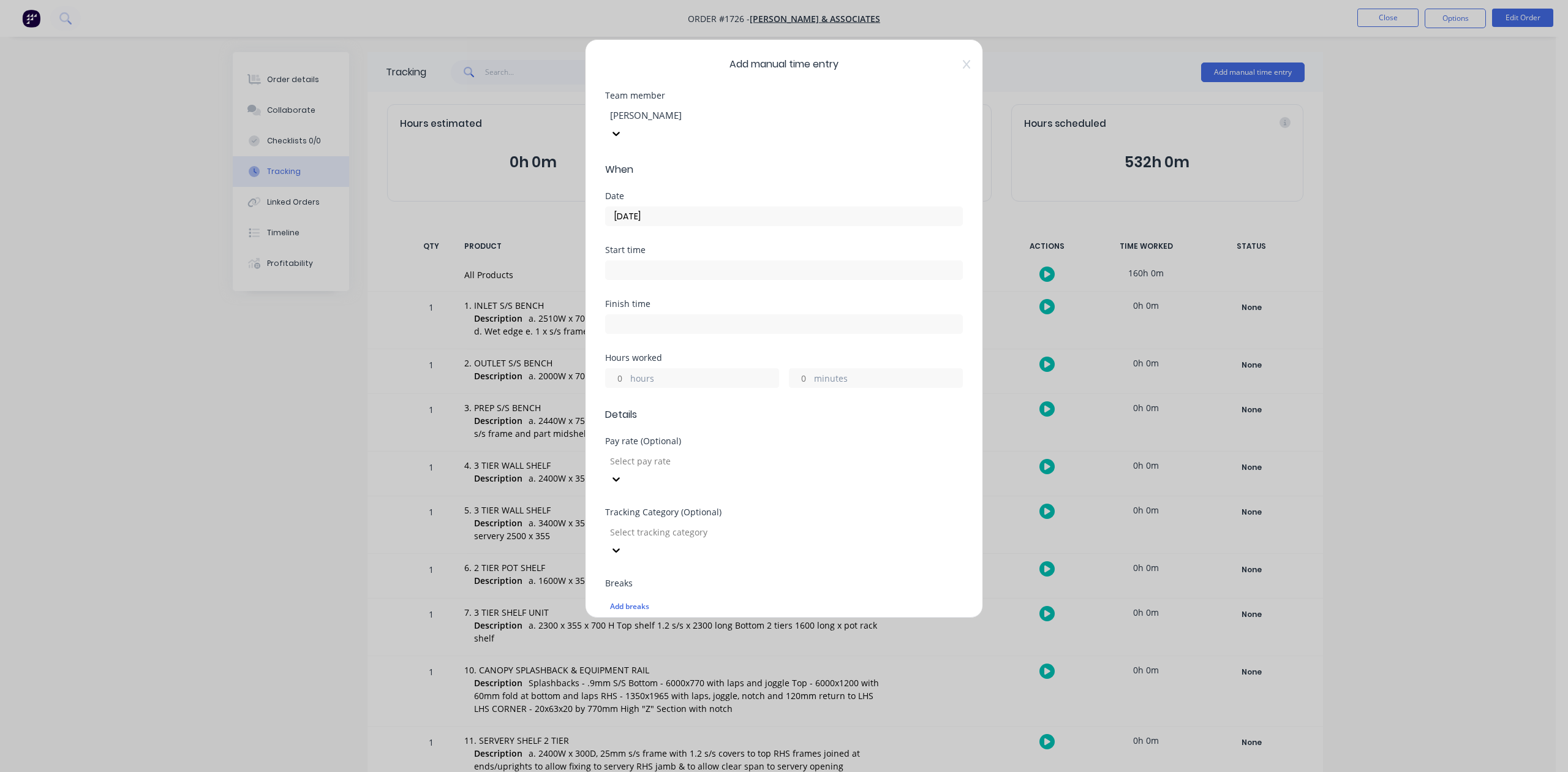
click at [623, 387] on input "hours" at bounding box center [617, 378] width 22 height 18
type input "4"
click at [796, 387] on input "minutes" at bounding box center [800, 378] width 22 height 18
type input "30"
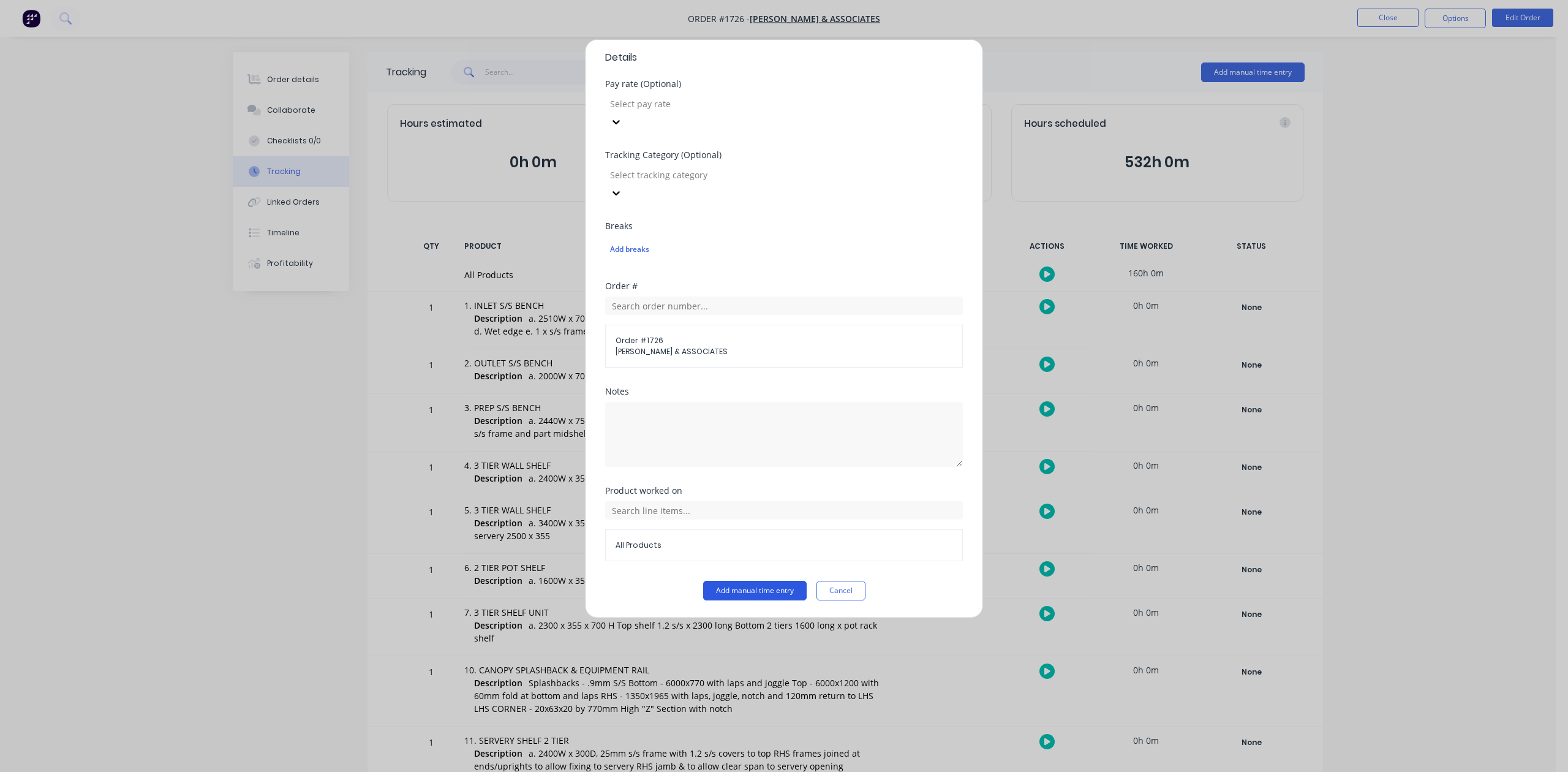
click at [738, 595] on button "Add manual time entry" at bounding box center [755, 591] width 103 height 20
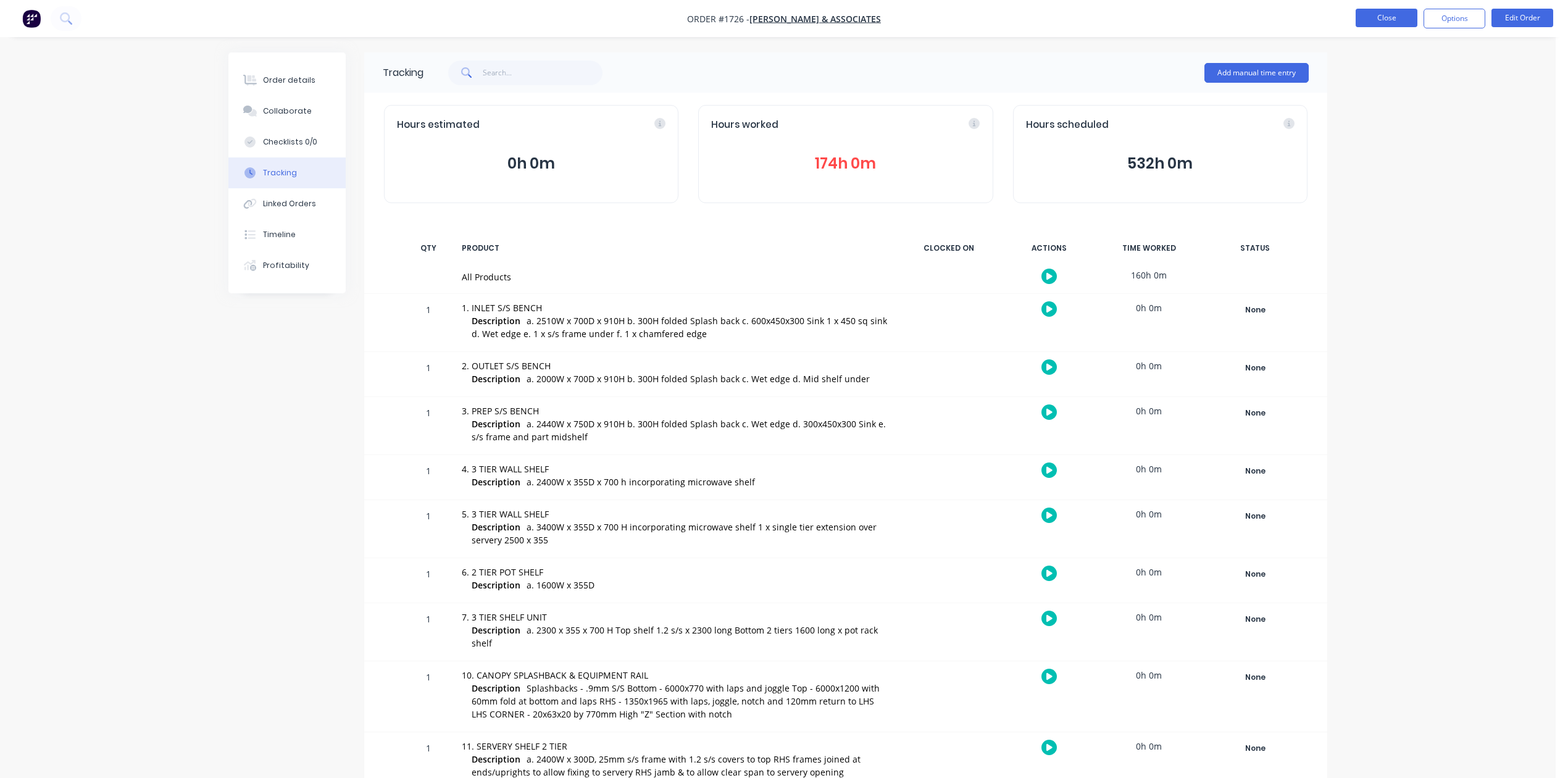
click at [1374, 20] on button "Close" at bounding box center [1386, 18] width 61 height 18
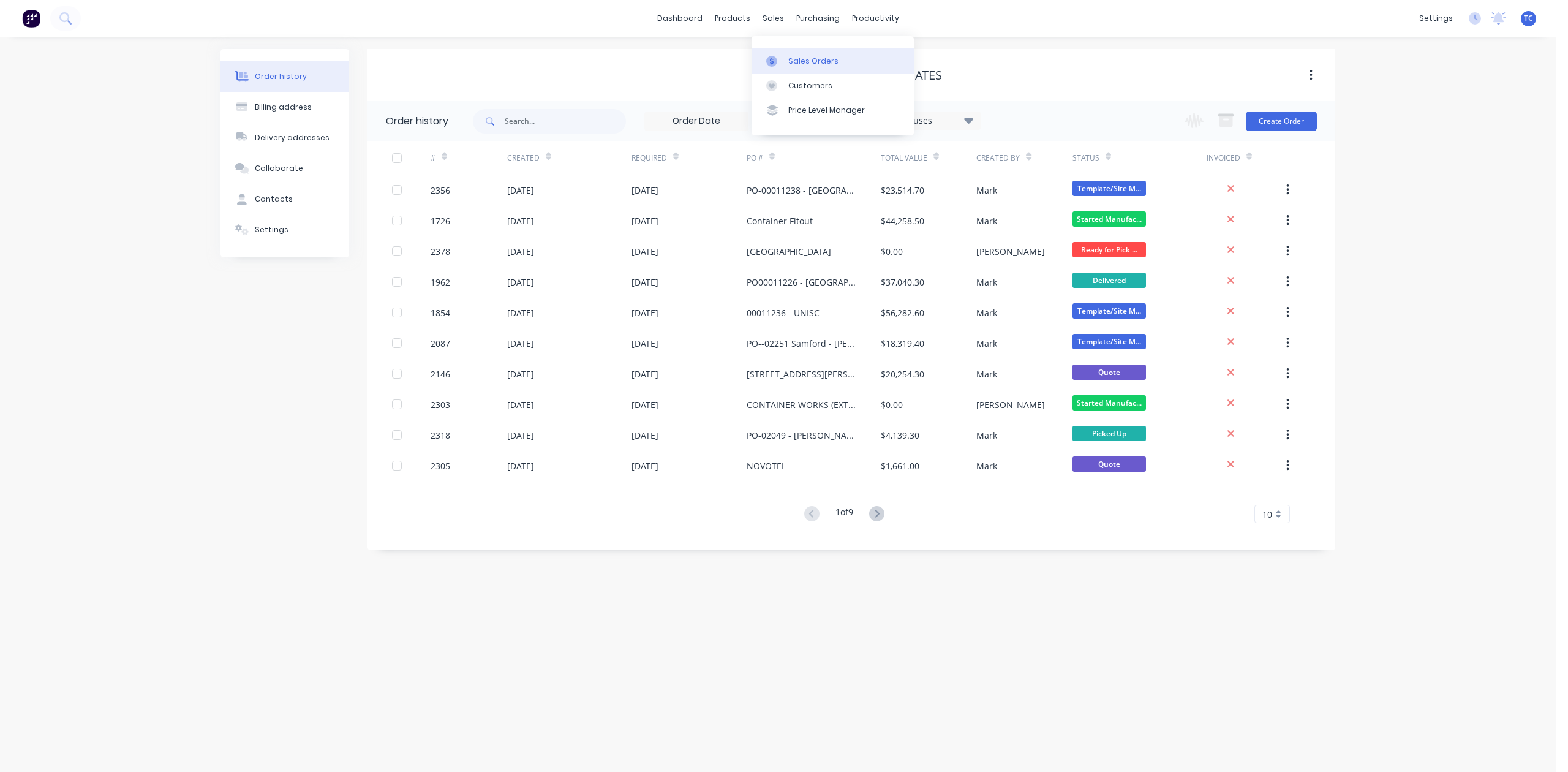
click at [800, 65] on div "Sales Orders" at bounding box center [814, 61] width 50 height 11
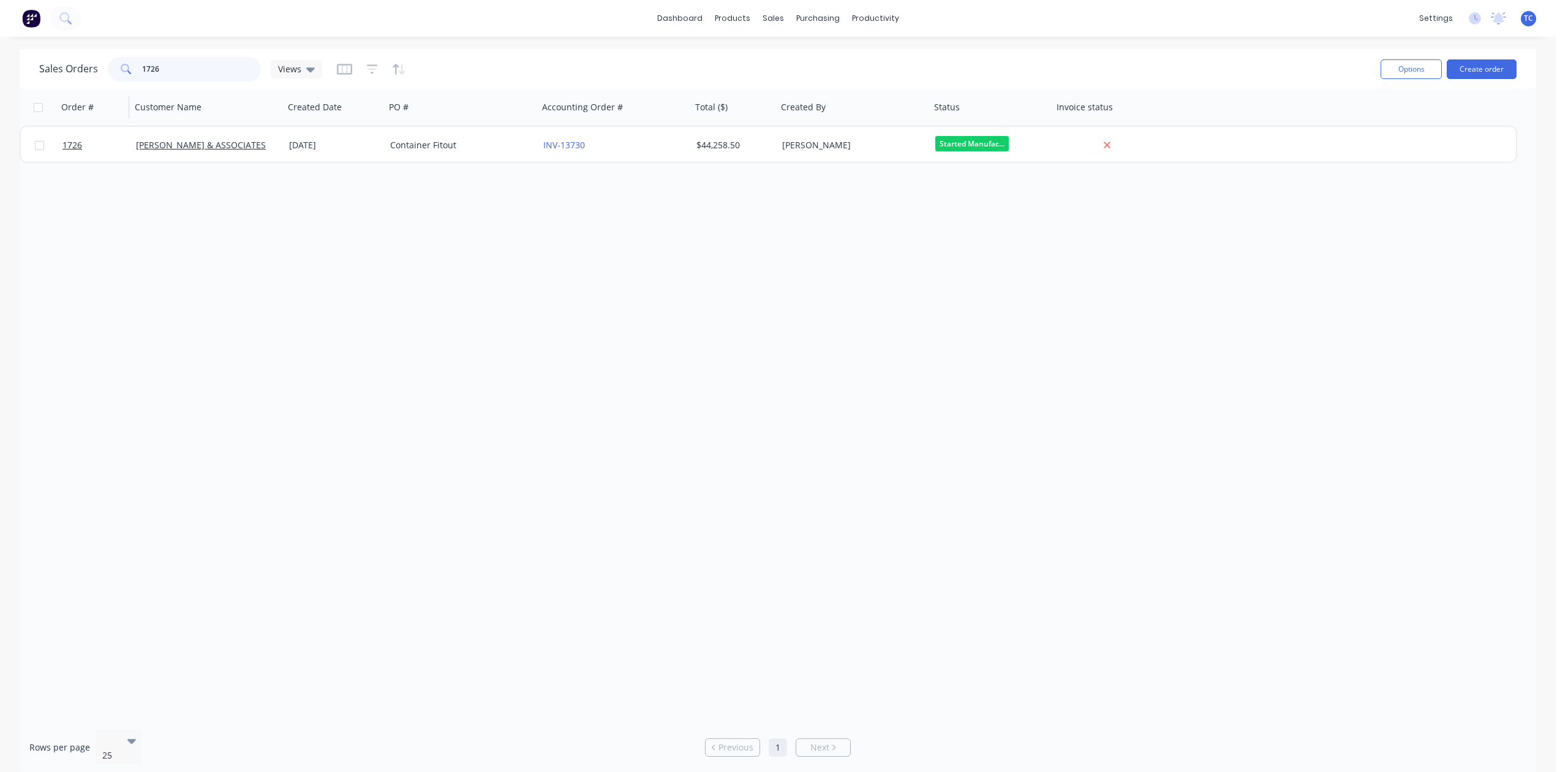
drag, startPoint x: 195, startPoint y: 68, endPoint x: 81, endPoint y: 89, distance: 115.9
click at [81, 89] on div "Sales Orders 1726 Views Options Create order Order # Customer Name Created Date…" at bounding box center [779, 412] width 1517 height 726
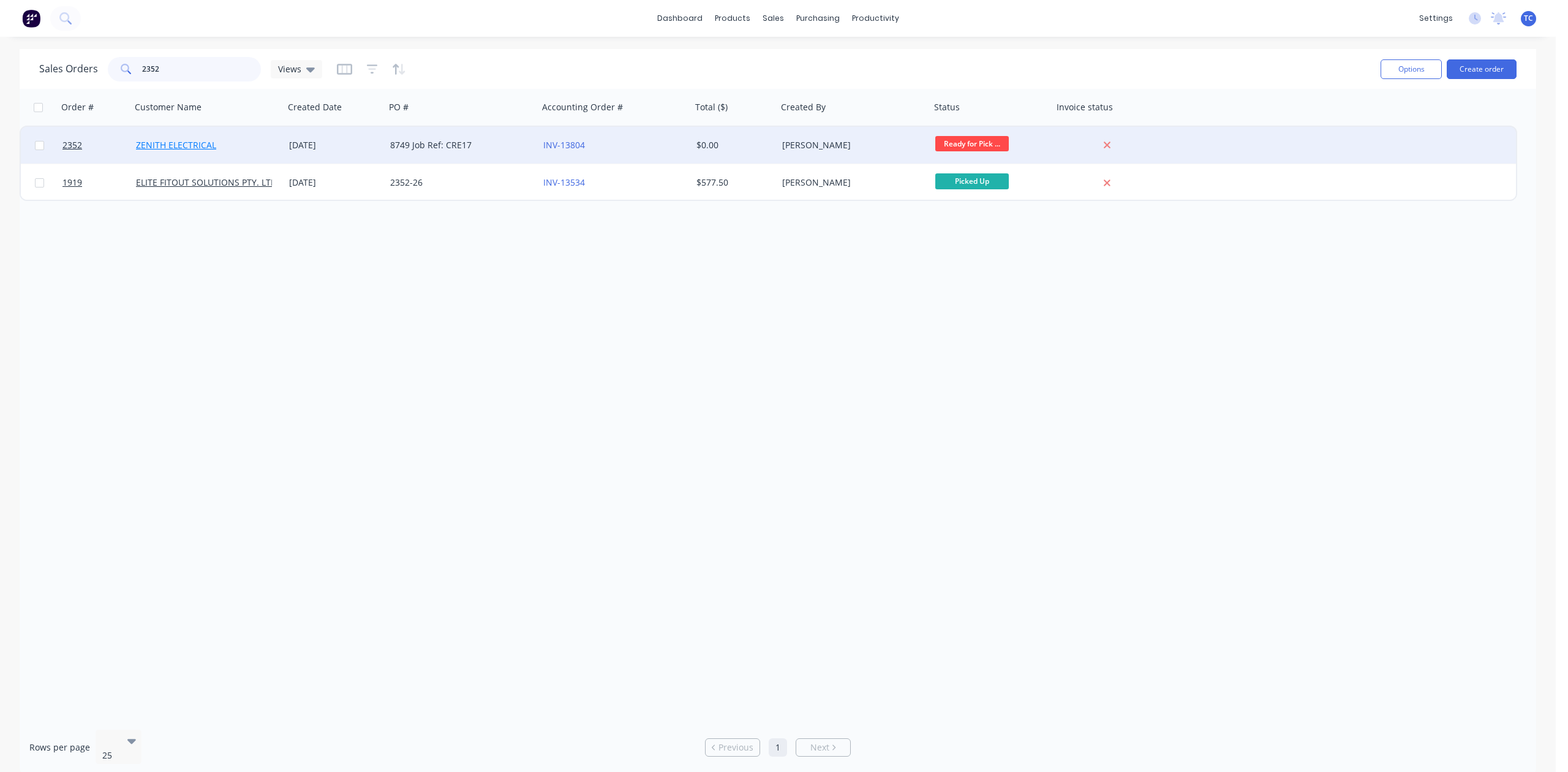
type input "2352"
click at [180, 143] on link "ZENITH ELECTRICAL" at bounding box center [176, 145] width 80 height 12
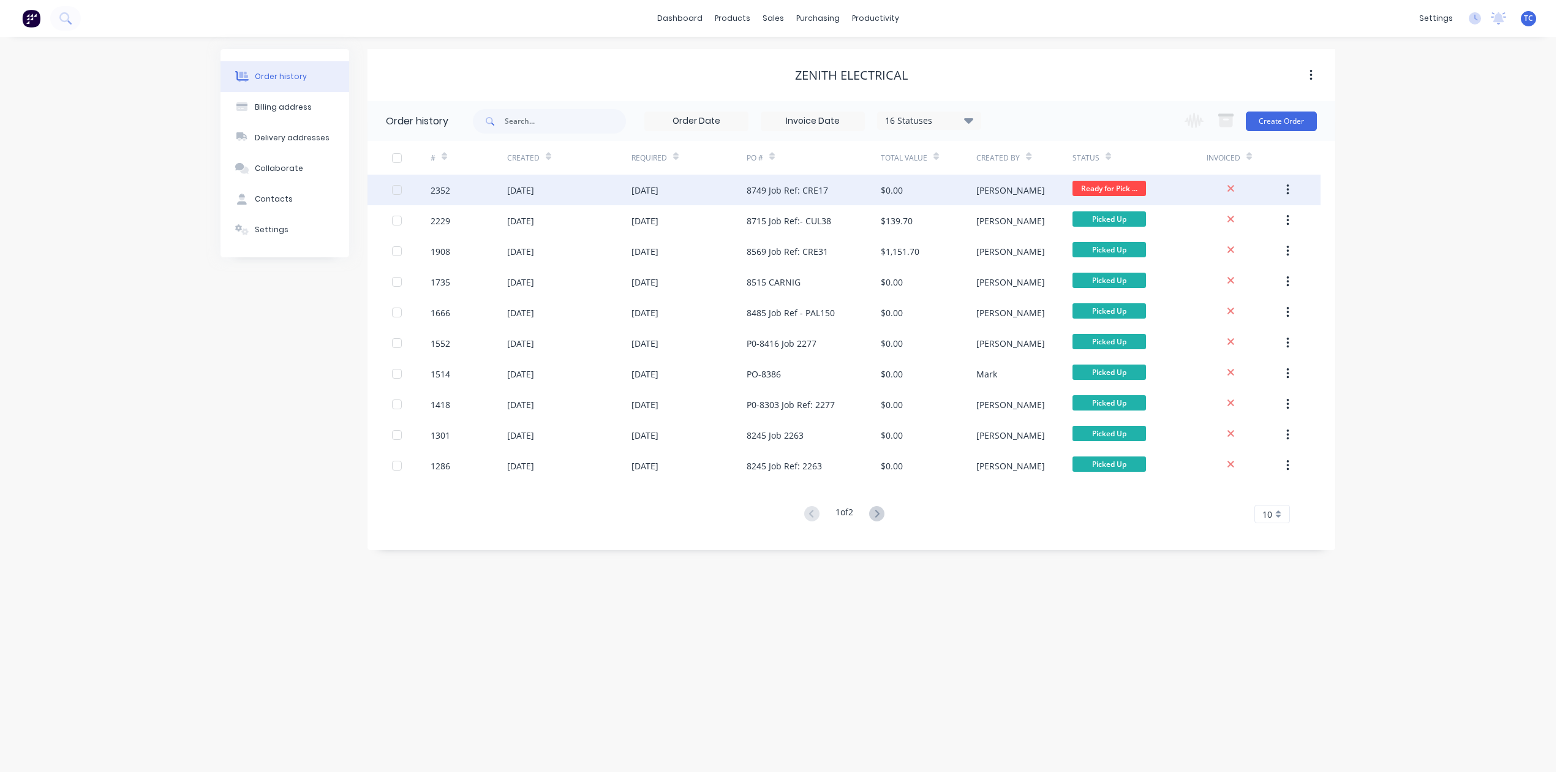
click at [569, 190] on div "22 Sep 2025" at bounding box center [569, 189] width 124 height 31
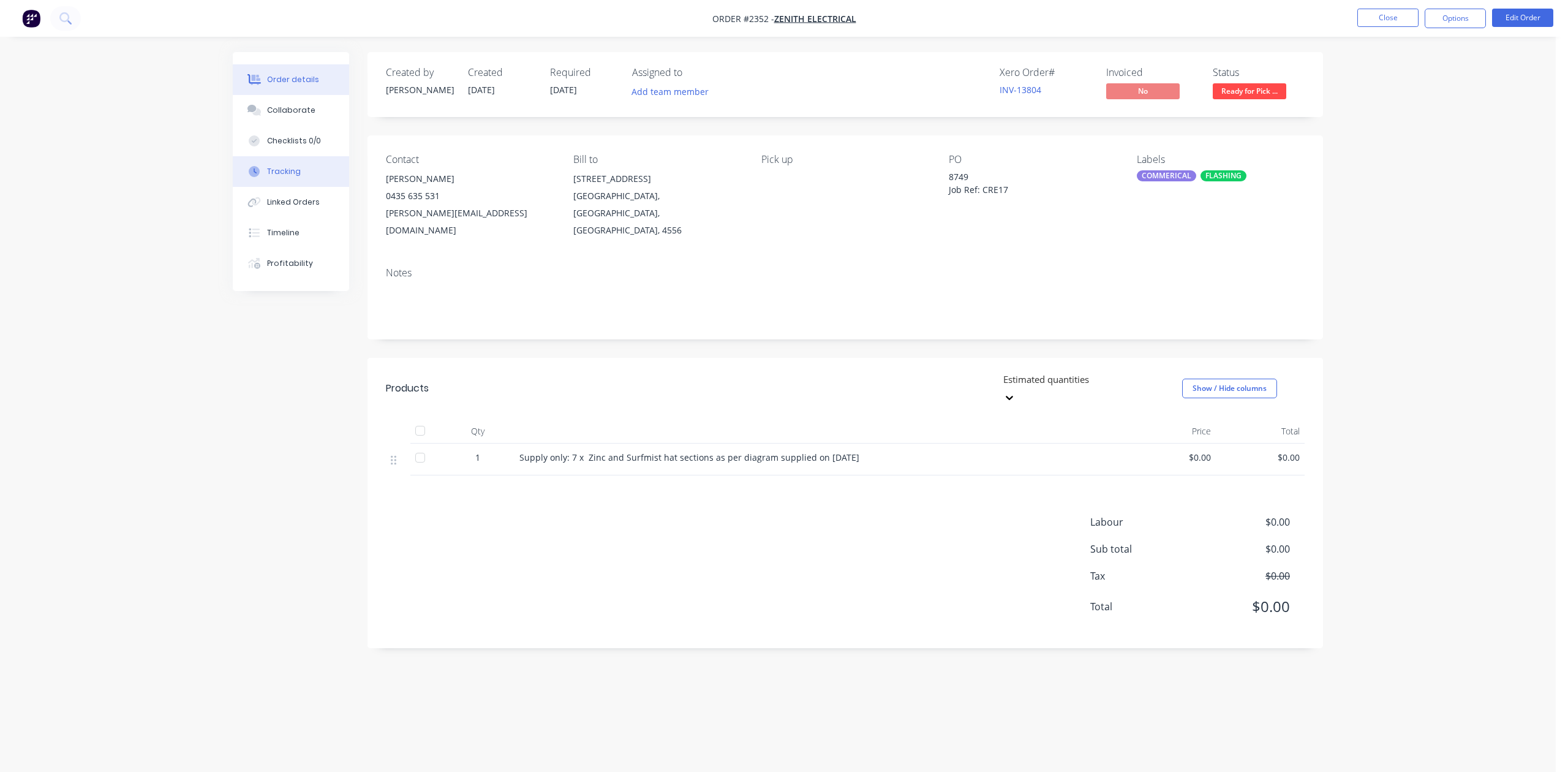
click at [274, 177] on div "Tracking" at bounding box center [283, 171] width 33 height 11
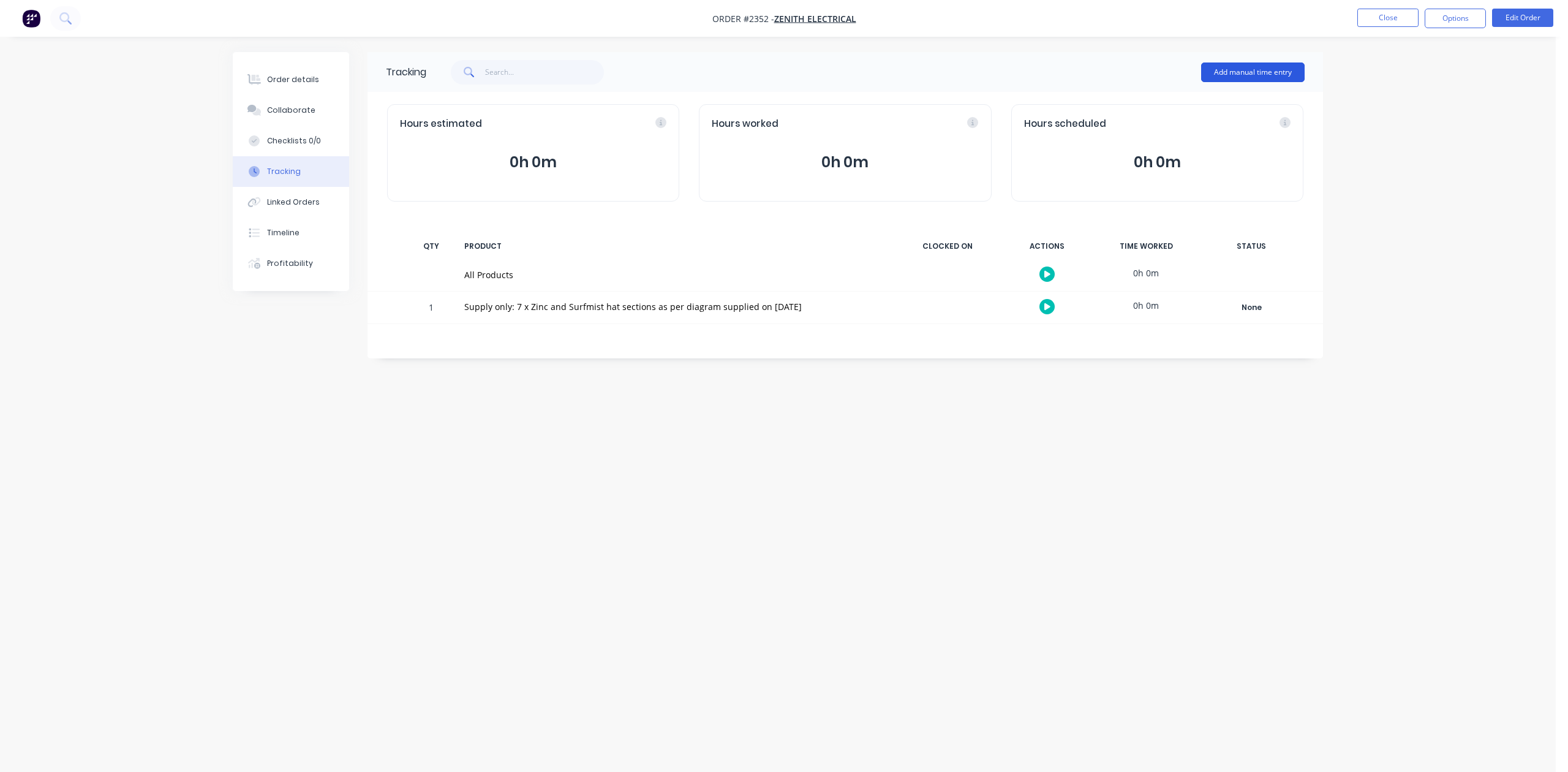
click at [1241, 73] on button "Add manual time entry" at bounding box center [1253, 73] width 103 height 20
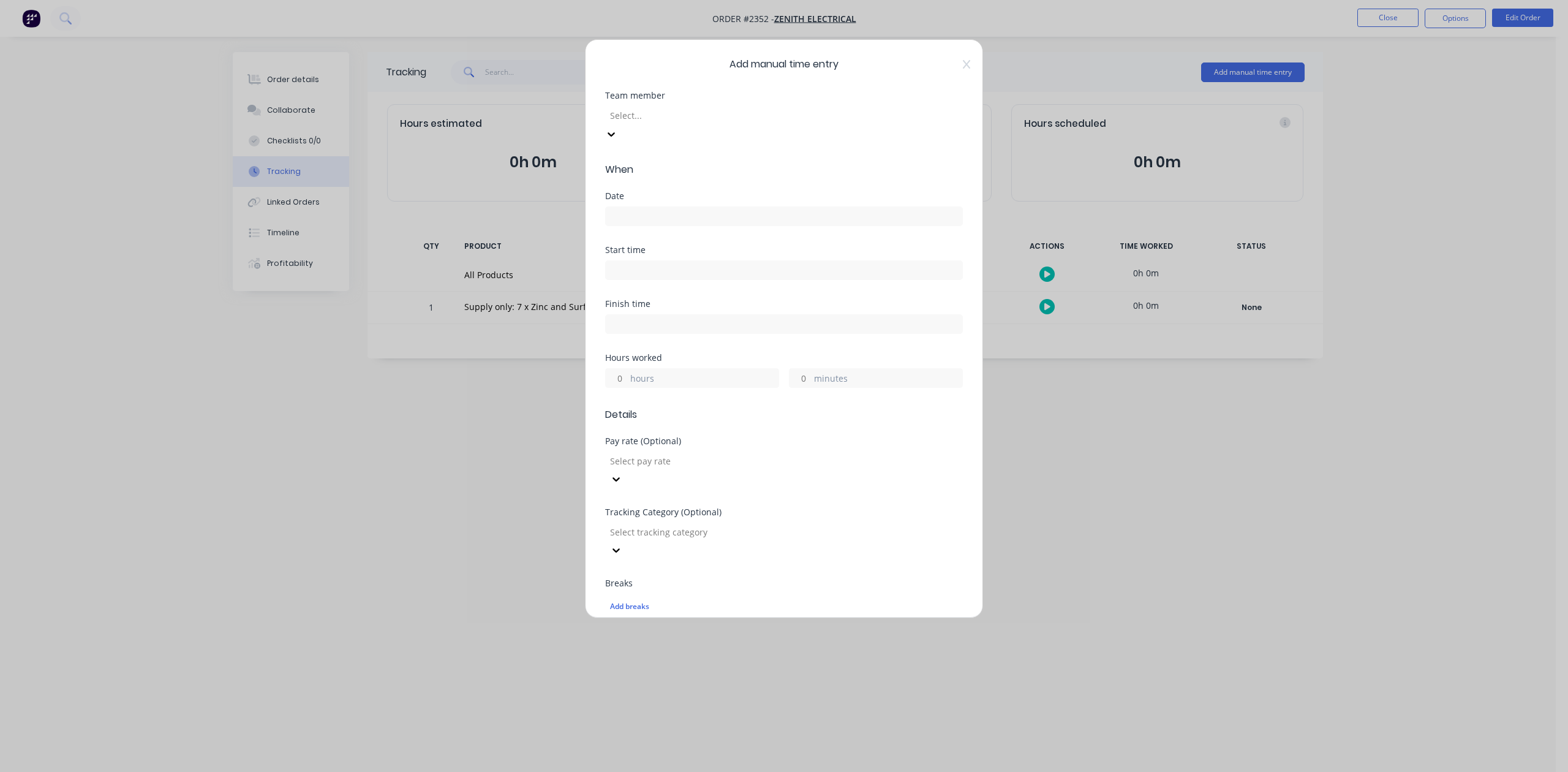
click at [704, 123] on div at bounding box center [698, 115] width 177 height 15
click at [674, 225] on input at bounding box center [784, 216] width 357 height 18
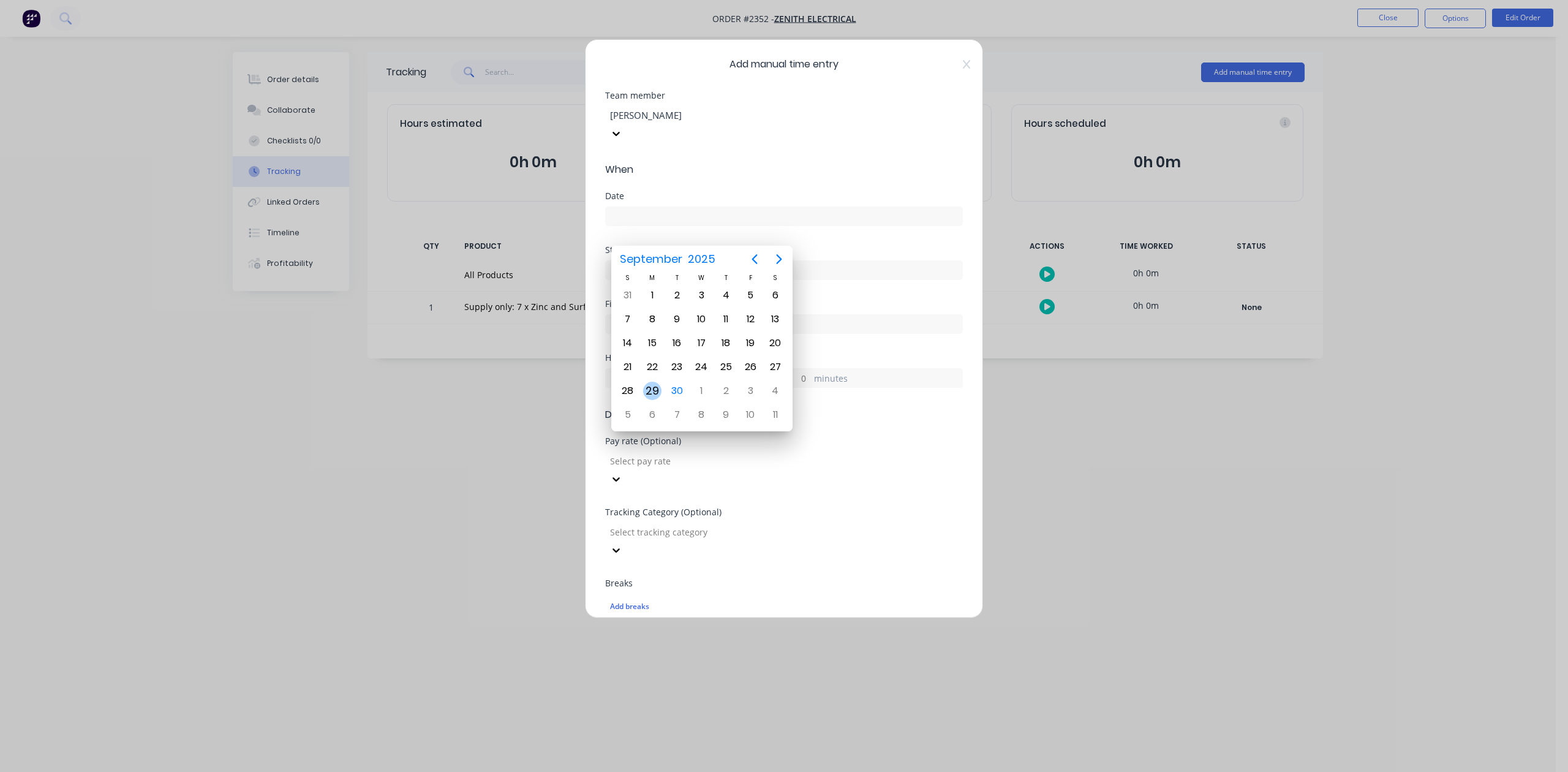
click at [653, 387] on div "29" at bounding box center [653, 391] width 18 height 18
type input "29/09/2025"
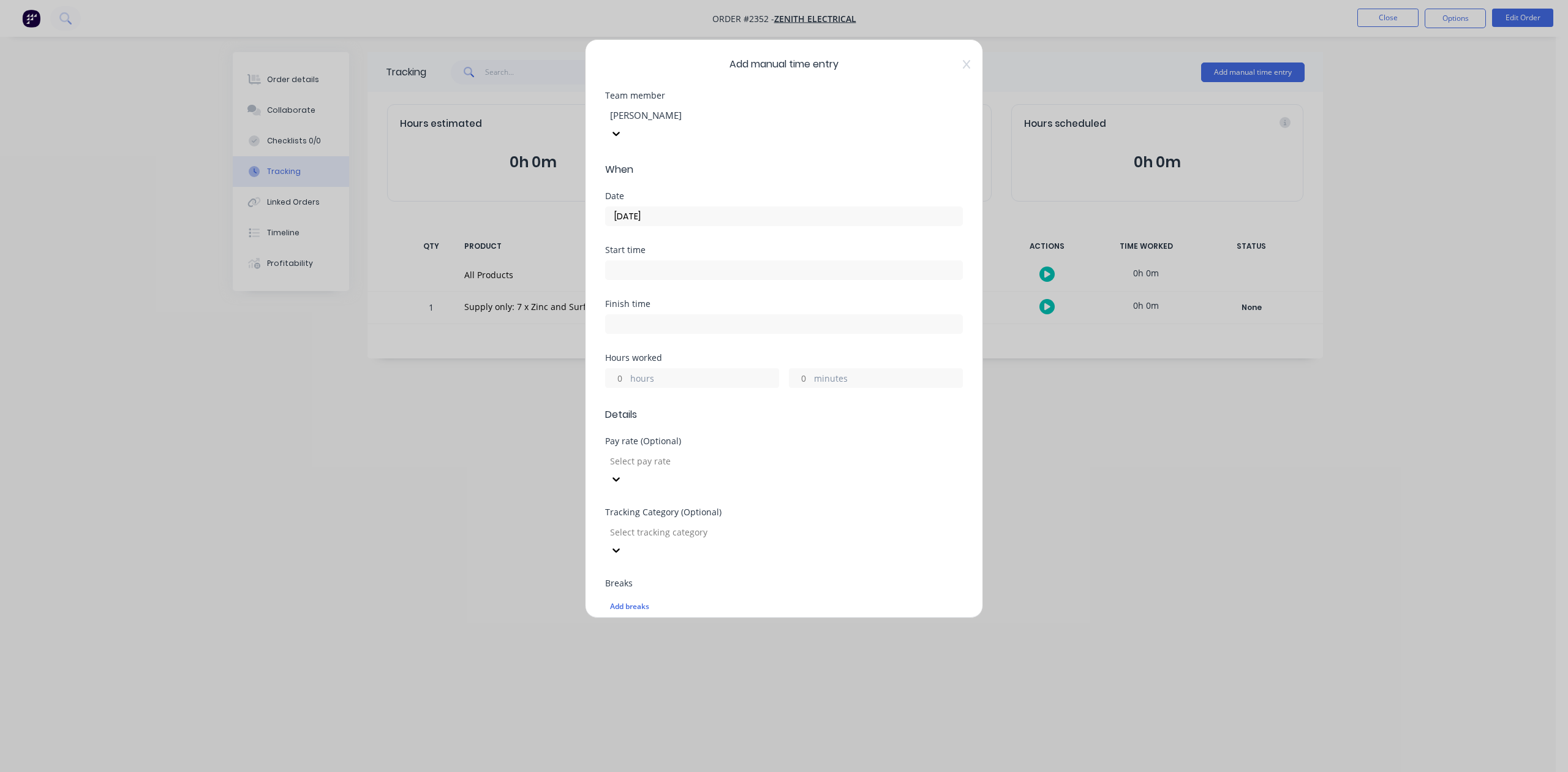
click at [623, 387] on input "hours" at bounding box center [617, 378] width 22 height 18
type input "8"
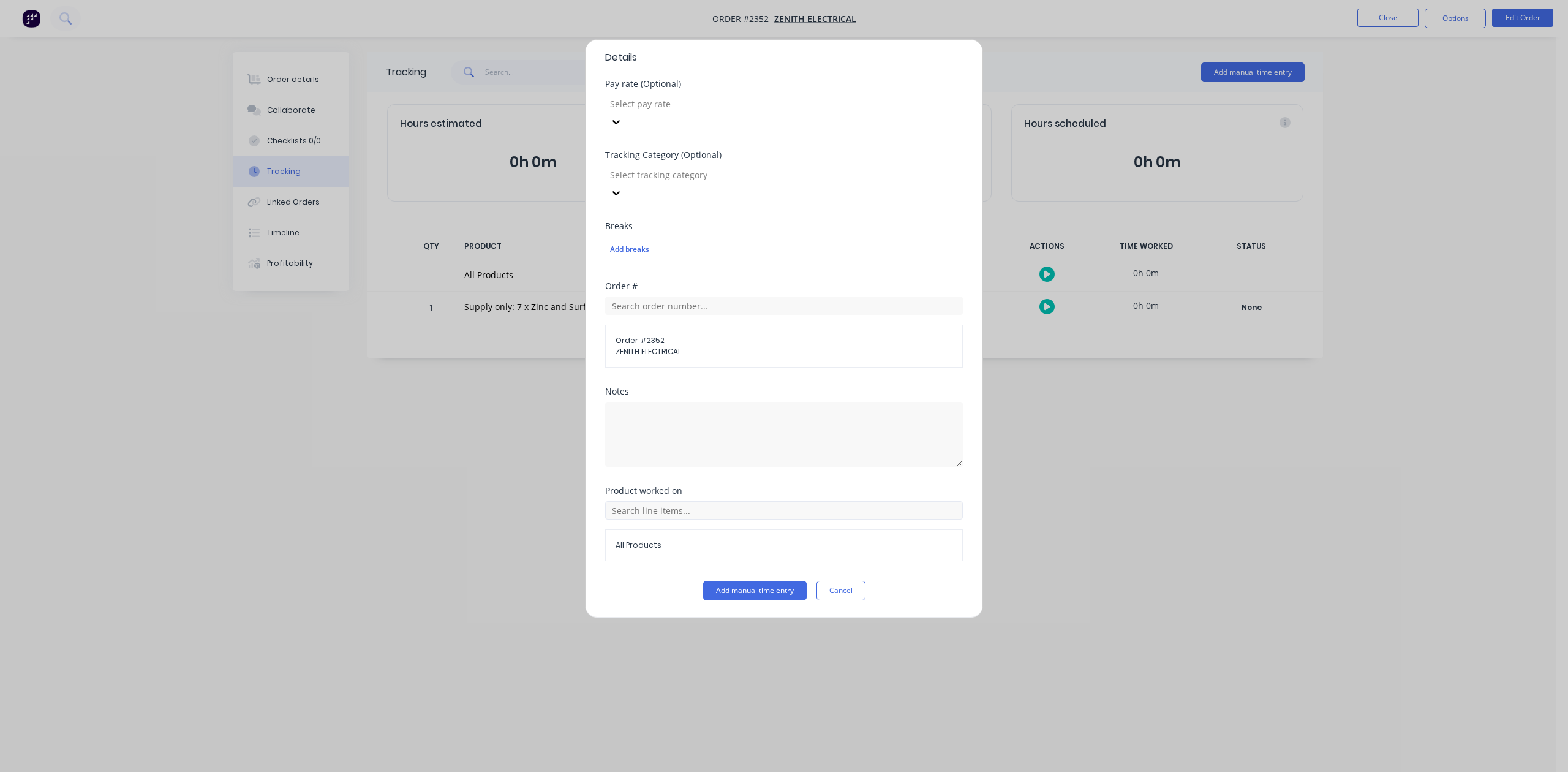
scroll to position [433, 0]
click at [726, 593] on button "Add manual time entry" at bounding box center [755, 591] width 103 height 20
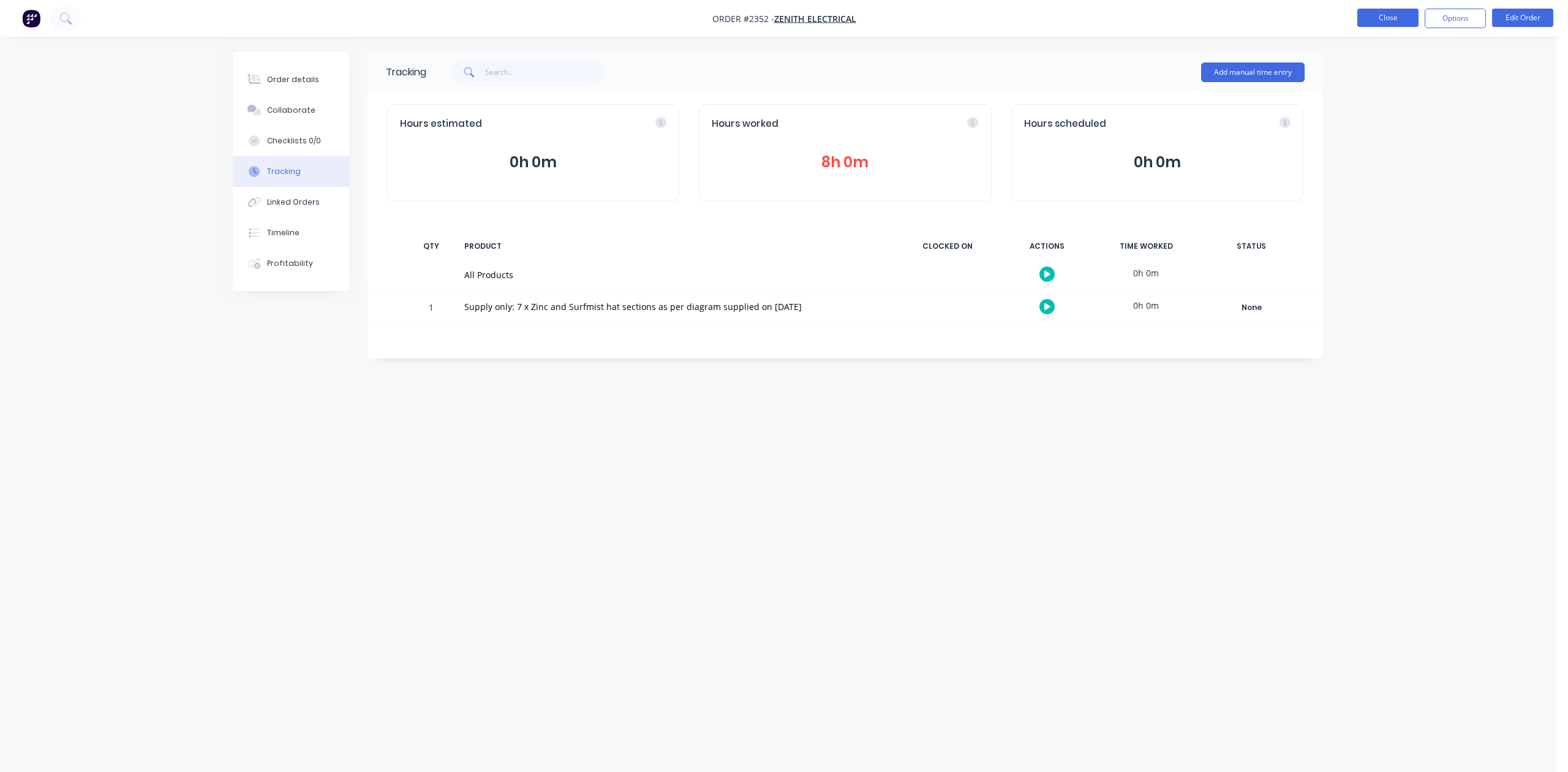
click at [1370, 15] on button "Close" at bounding box center [1388, 18] width 61 height 18
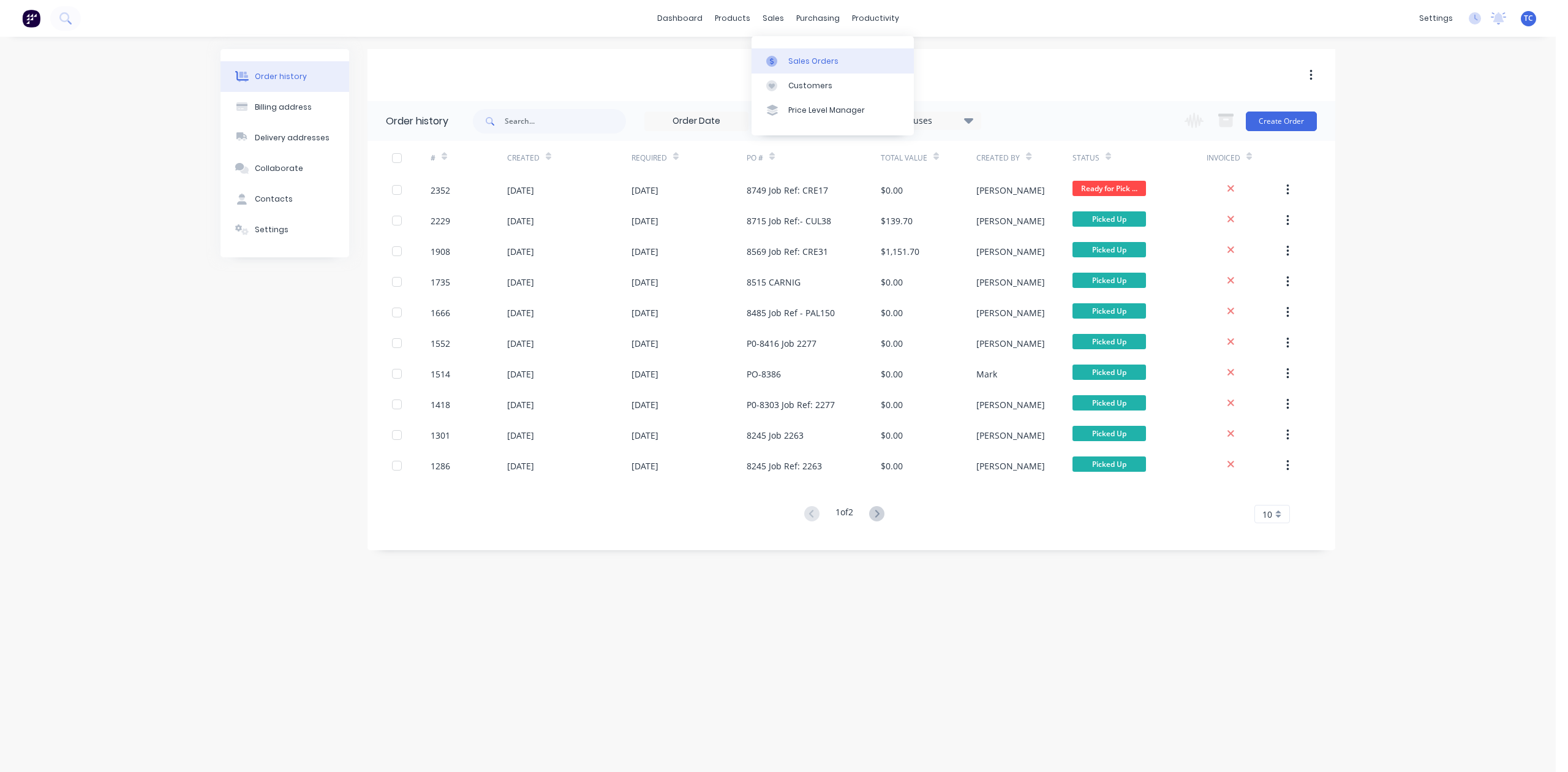
click at [817, 67] on div "Sales Orders" at bounding box center [814, 61] width 50 height 11
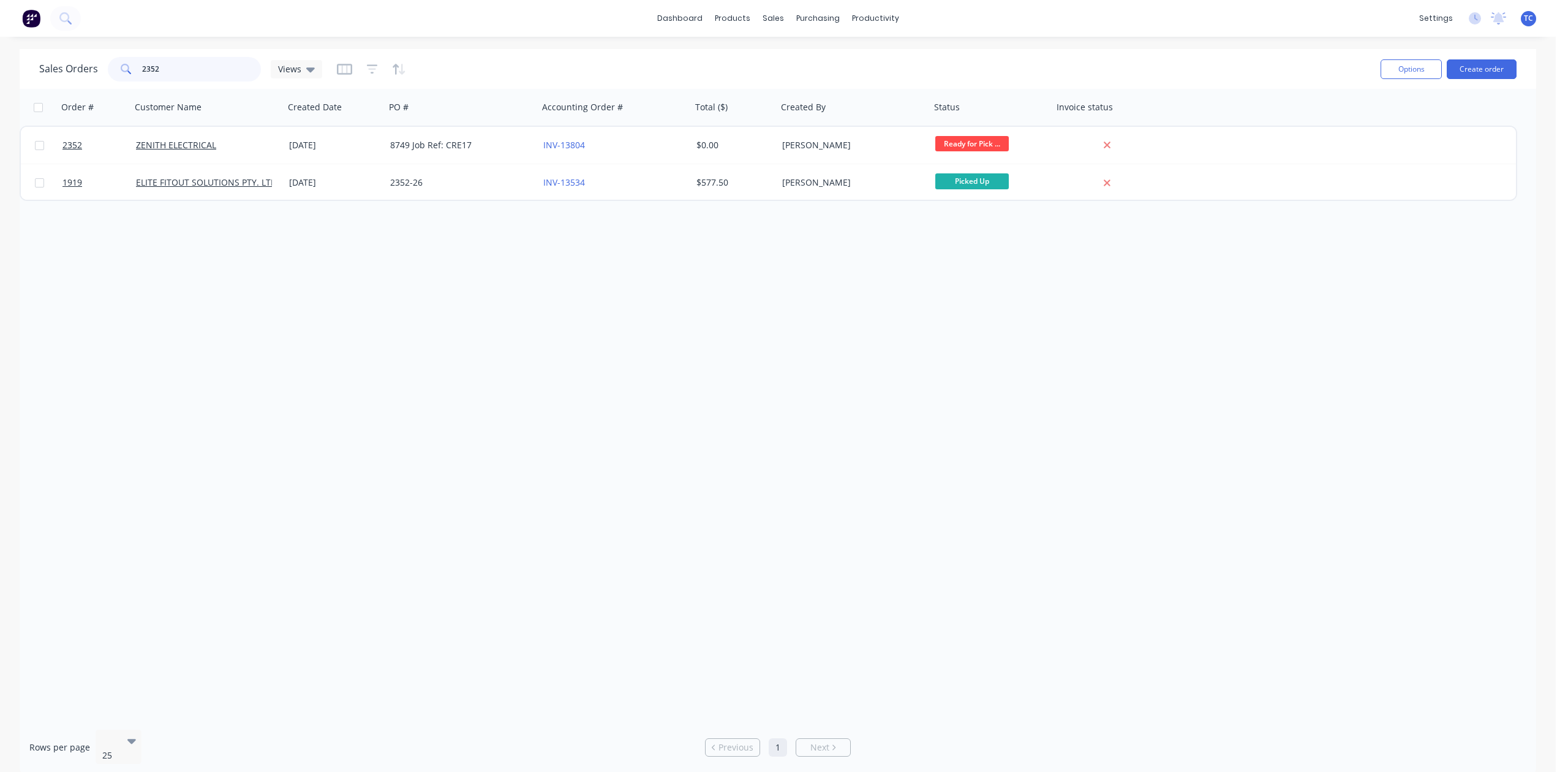
drag, startPoint x: 186, startPoint y: 67, endPoint x: 108, endPoint y: 82, distance: 79.4
click at [108, 82] on div "Sales Orders 2352 Views" at bounding box center [181, 68] width 283 height 24
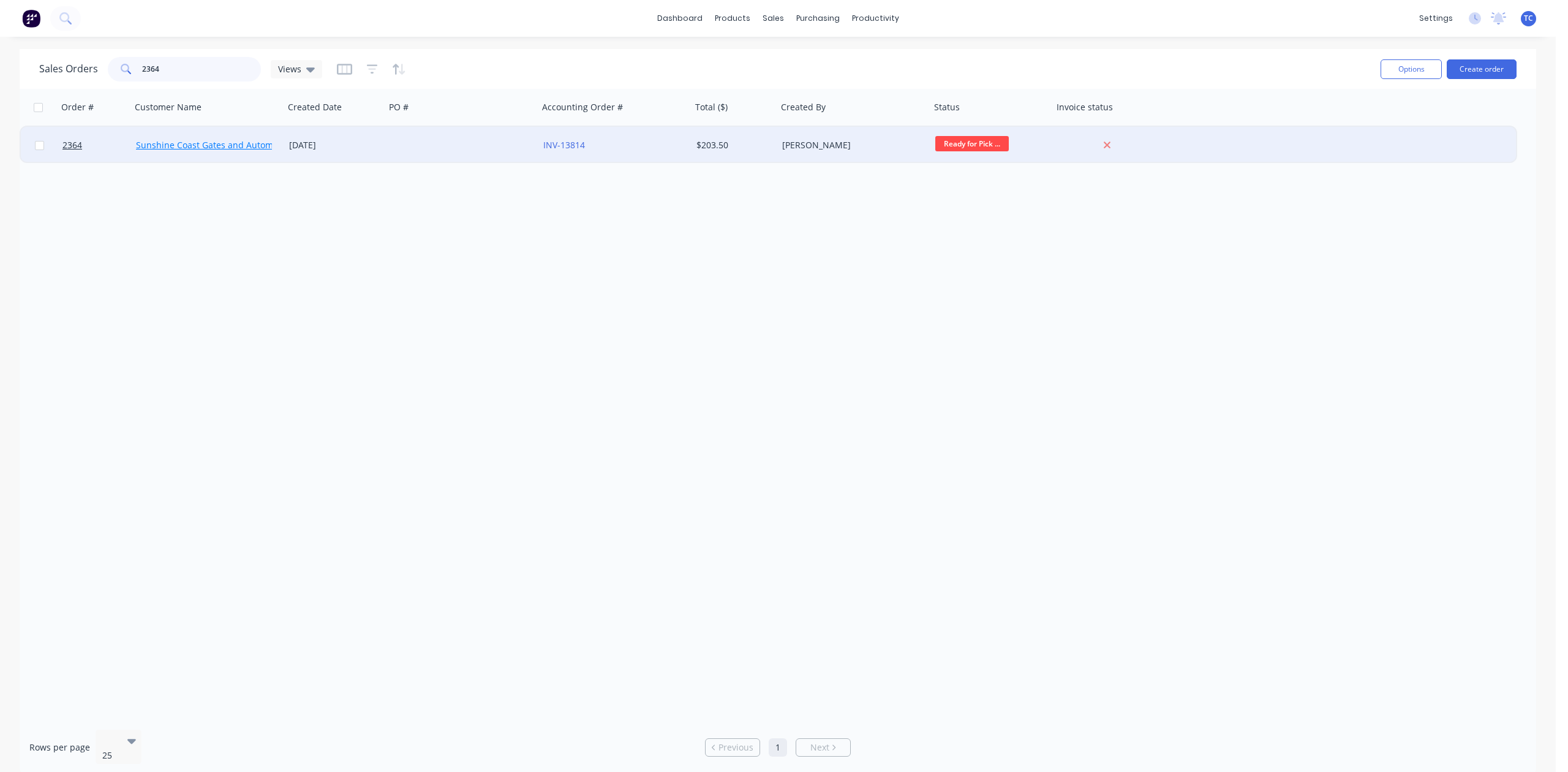
type input "2364"
click at [201, 143] on link "Sunshine Coast Gates and Automation" at bounding box center [215, 145] width 158 height 12
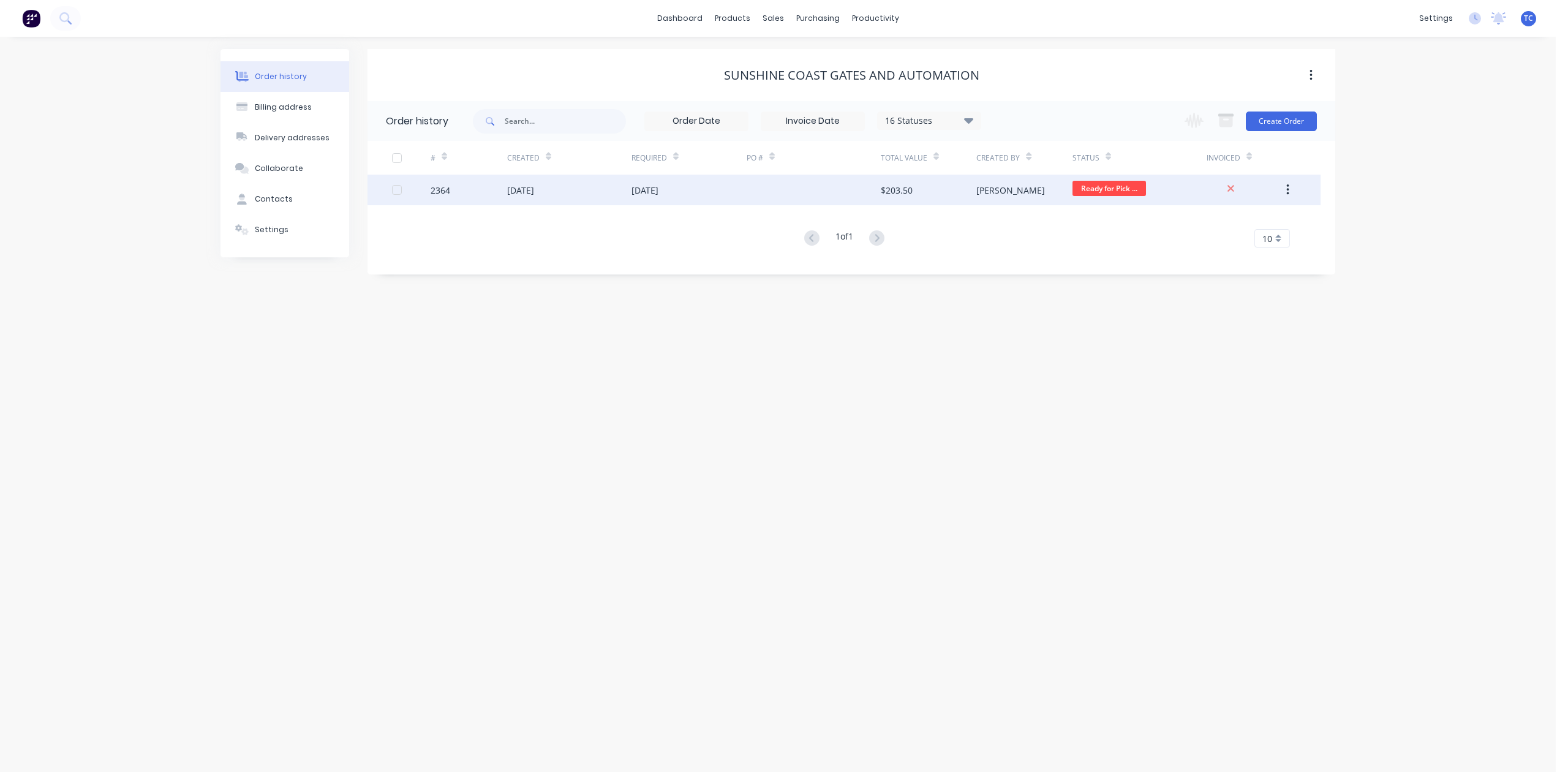
click at [434, 188] on div "2364" at bounding box center [441, 189] width 20 height 13
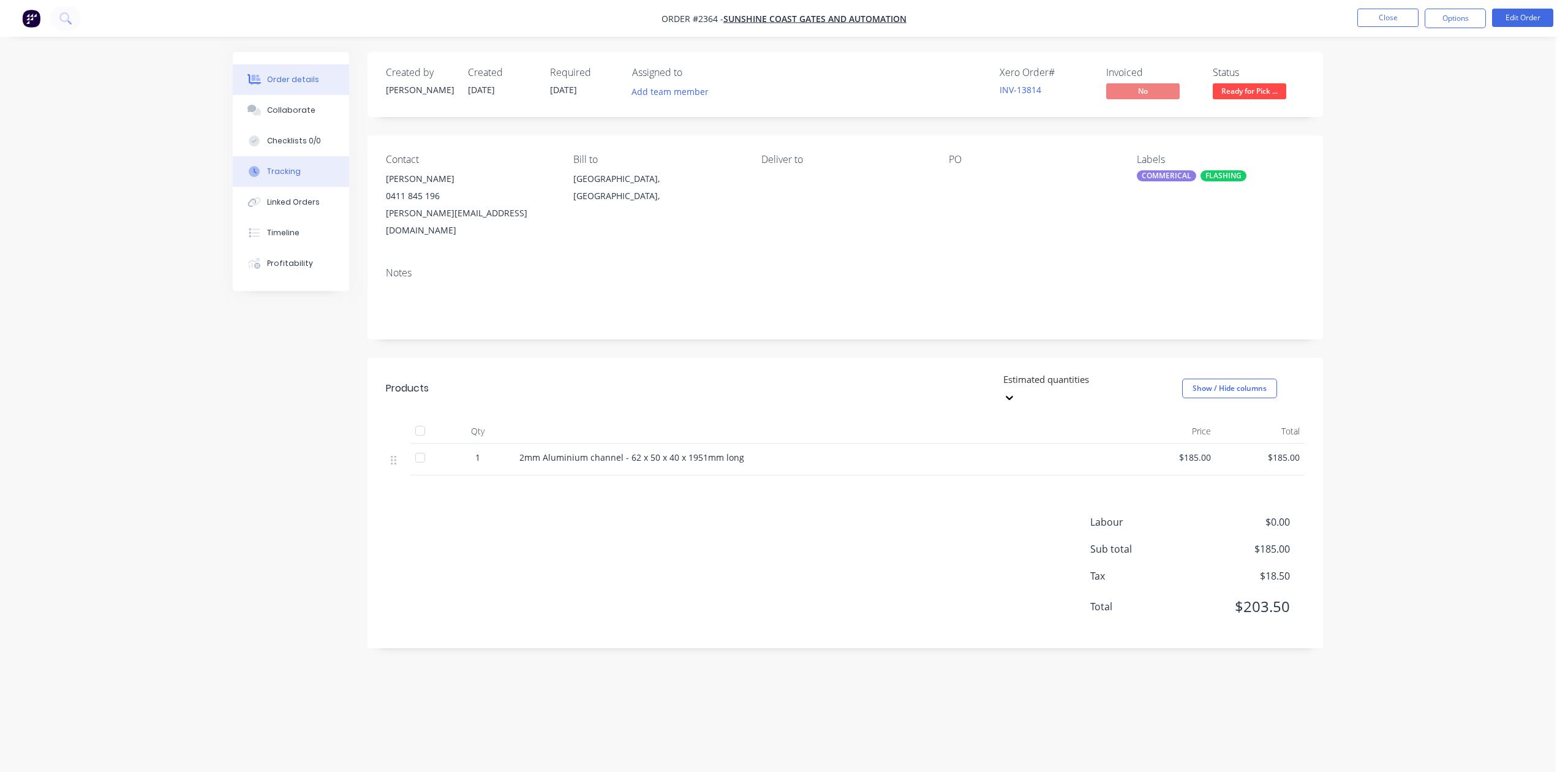
click at [318, 187] on button "Tracking" at bounding box center [291, 171] width 117 height 31
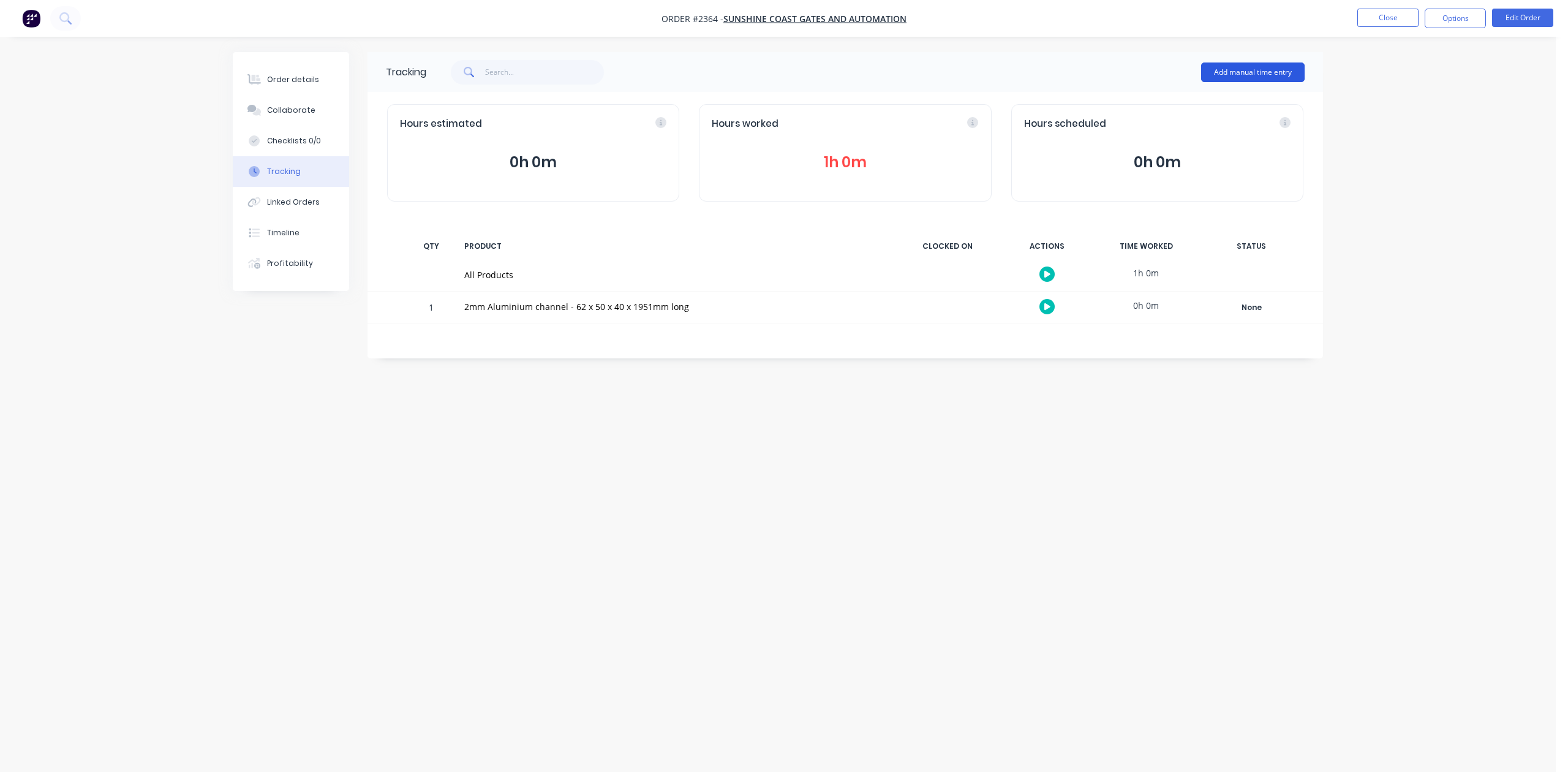
click at [1231, 73] on button "Add manual time entry" at bounding box center [1253, 73] width 103 height 20
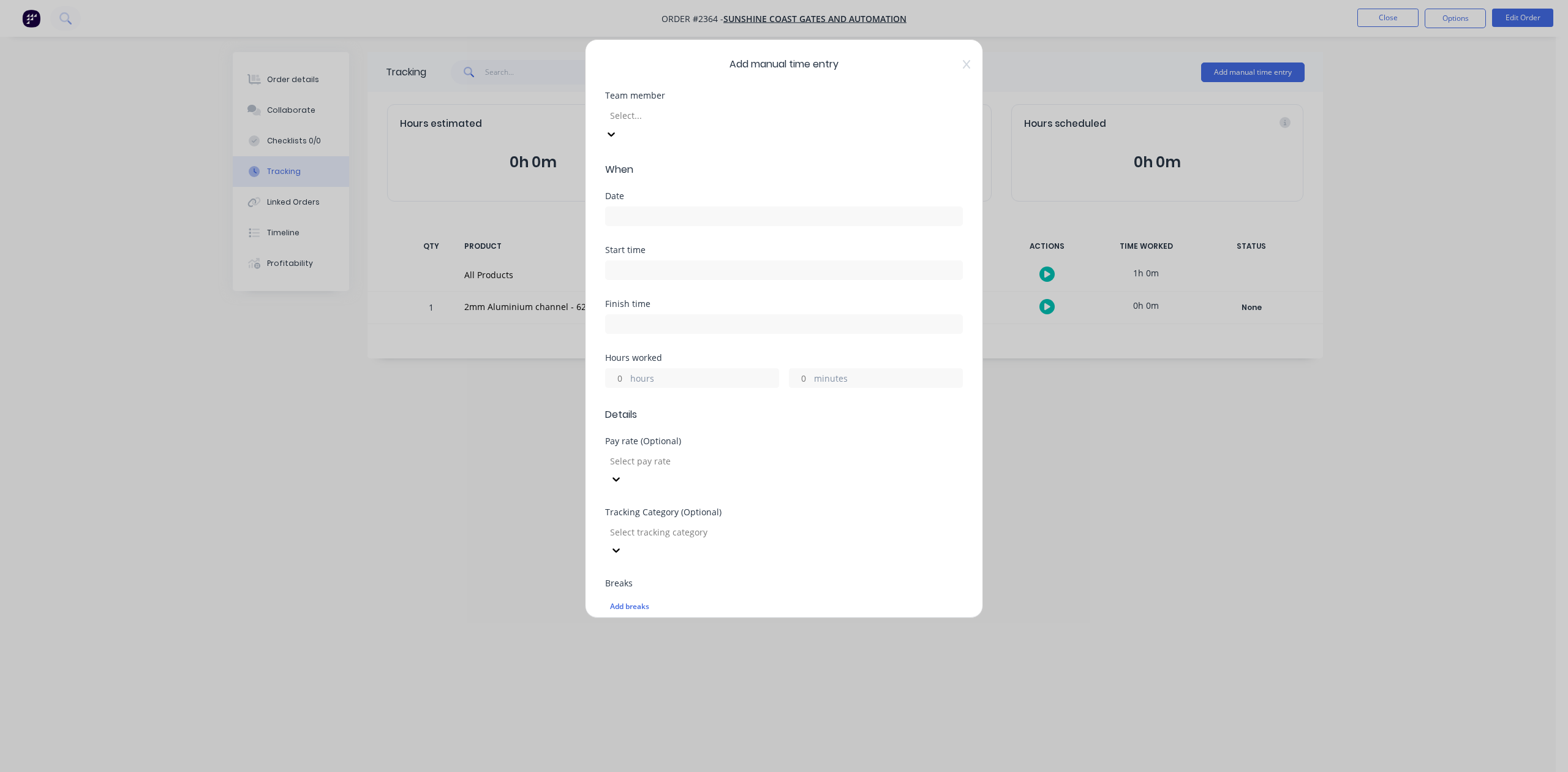
click at [665, 123] on div at bounding box center [698, 115] width 177 height 15
click at [648, 225] on input at bounding box center [784, 216] width 357 height 18
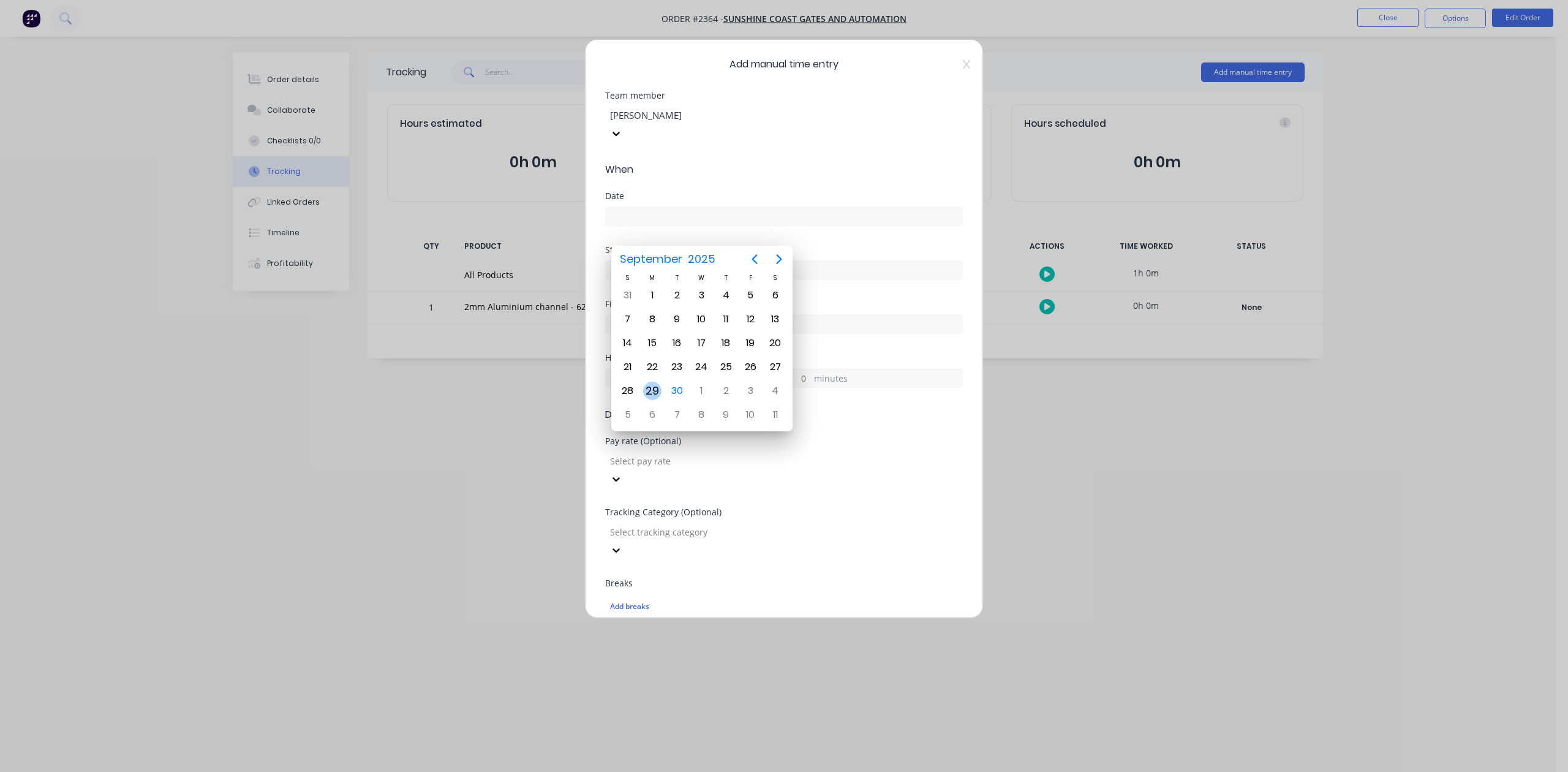
click at [658, 385] on div "29" at bounding box center [653, 391] width 18 height 18
type input "29/09/2025"
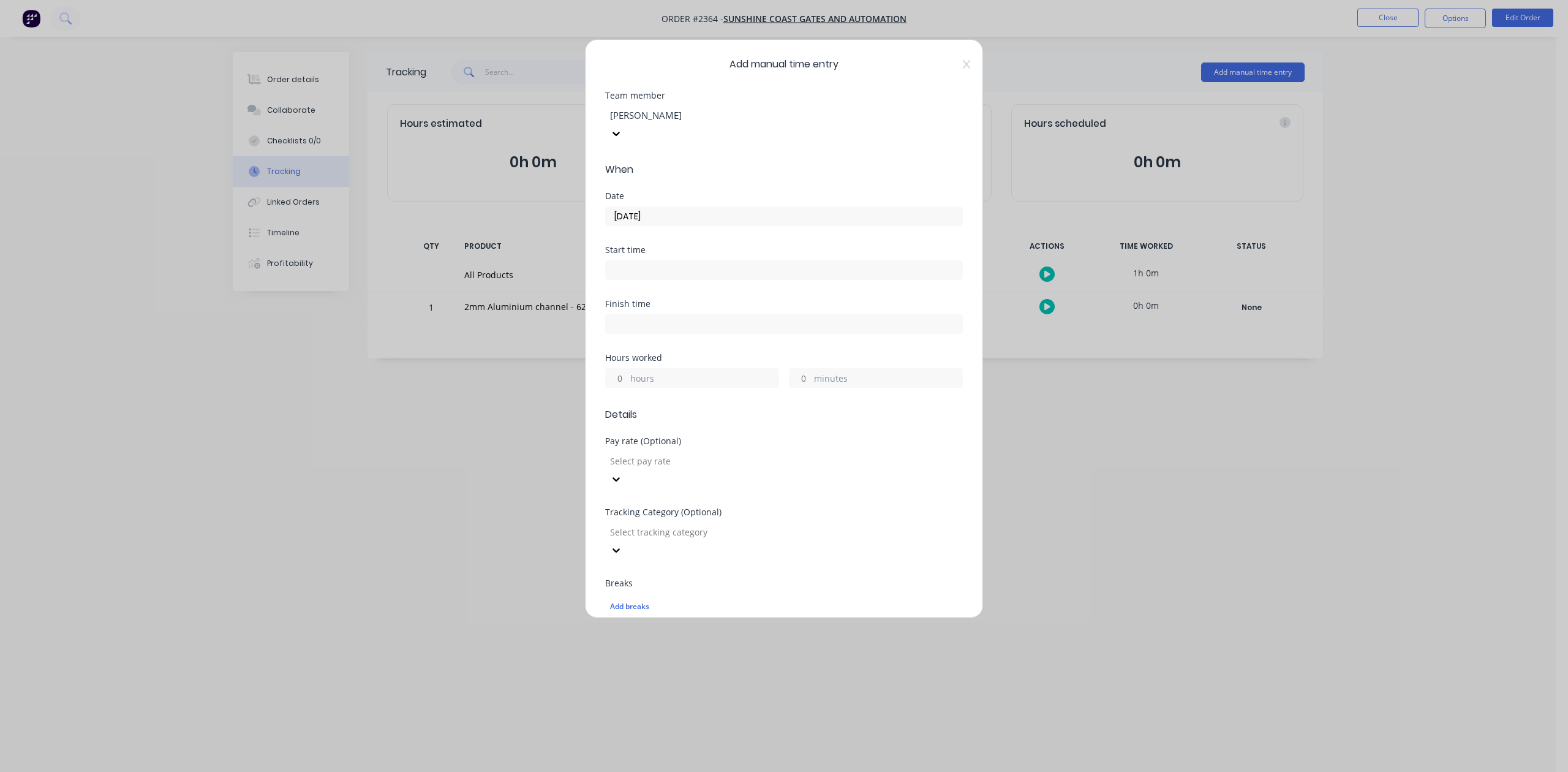
click at [797, 387] on input "minutes" at bounding box center [800, 378] width 22 height 18
type input "15"
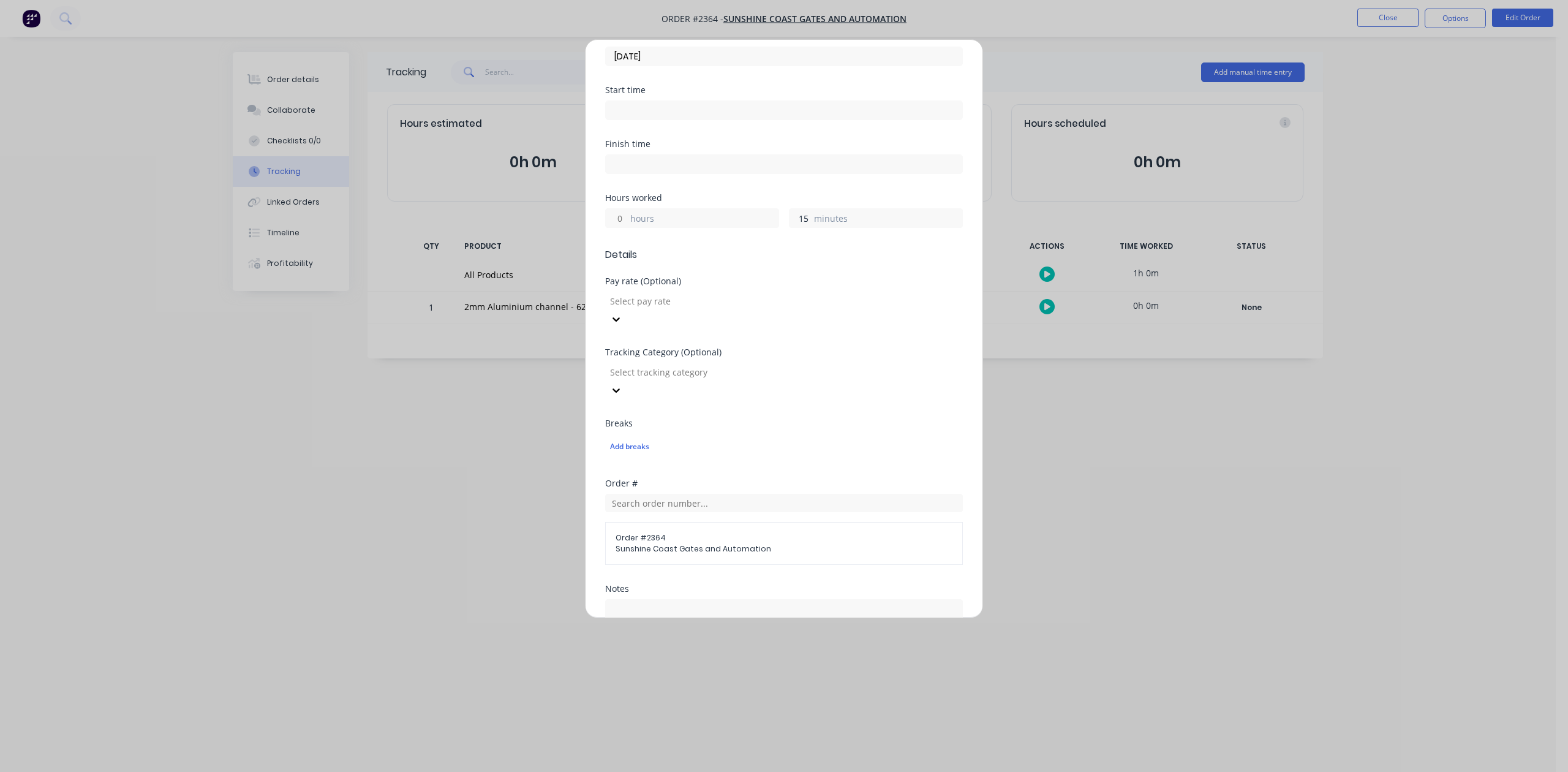
scroll to position [433, 0]
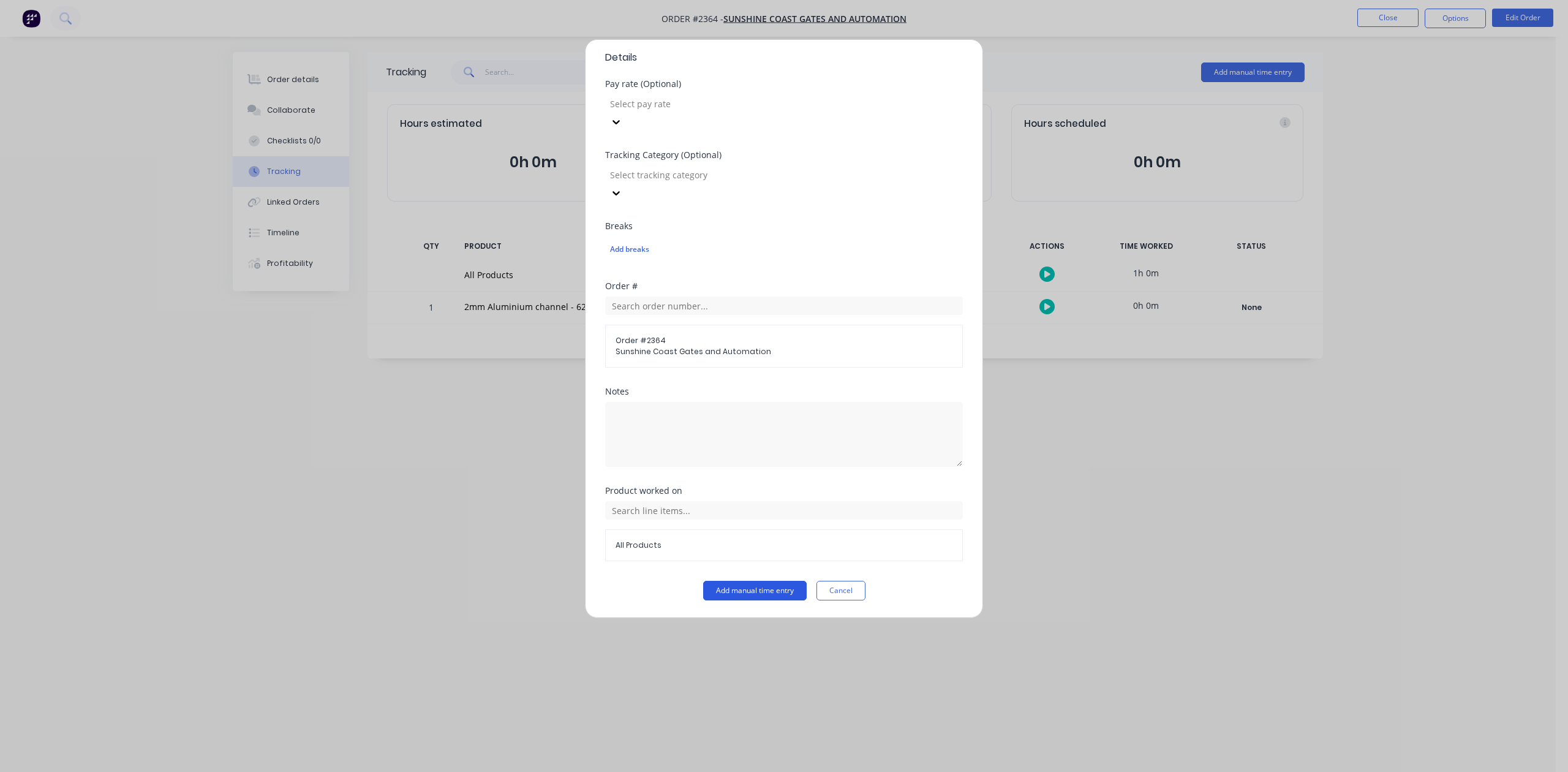
click at [711, 589] on button "Add manual time entry" at bounding box center [755, 591] width 103 height 20
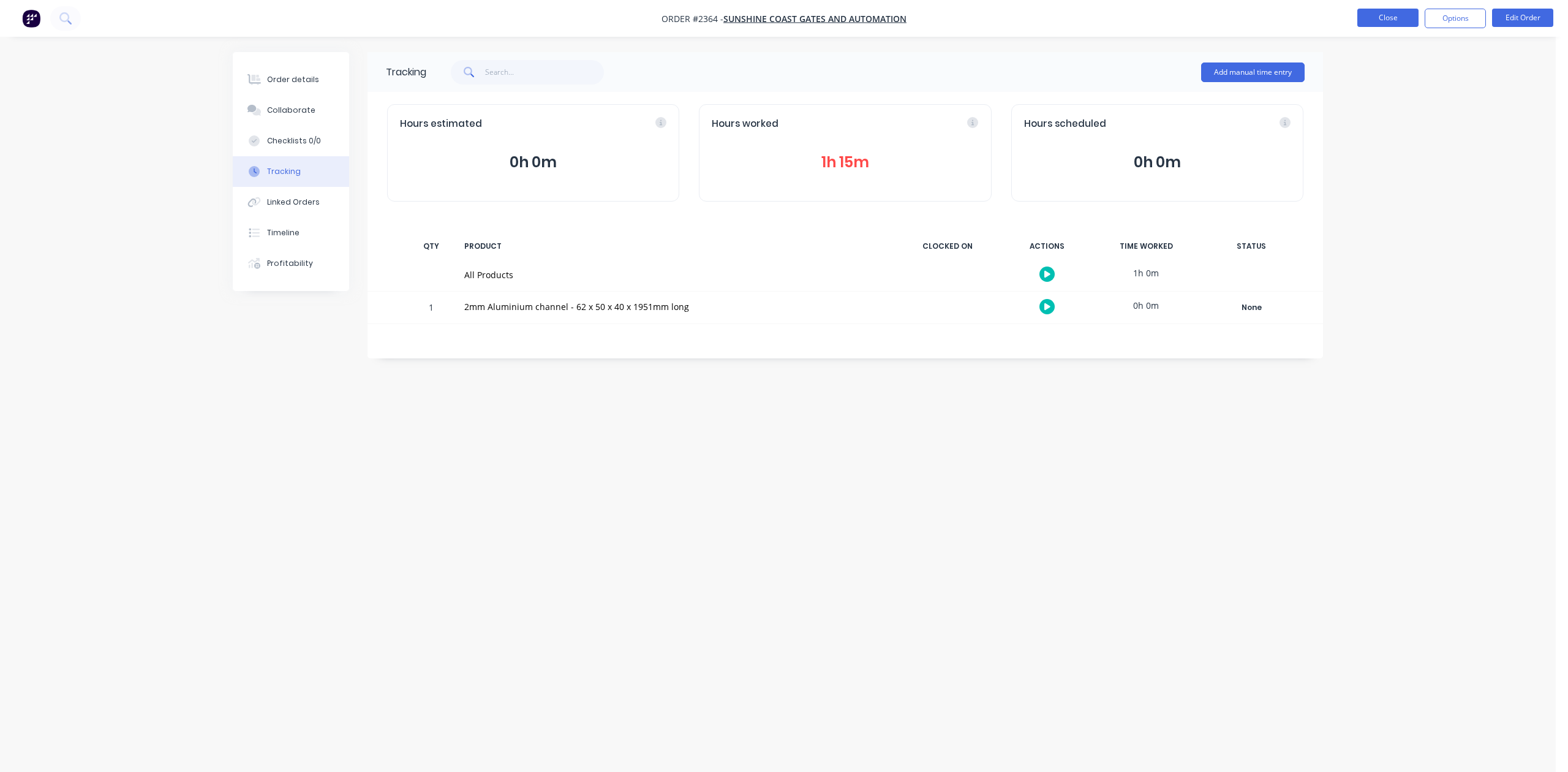
click at [1383, 22] on button "Close" at bounding box center [1388, 18] width 61 height 18
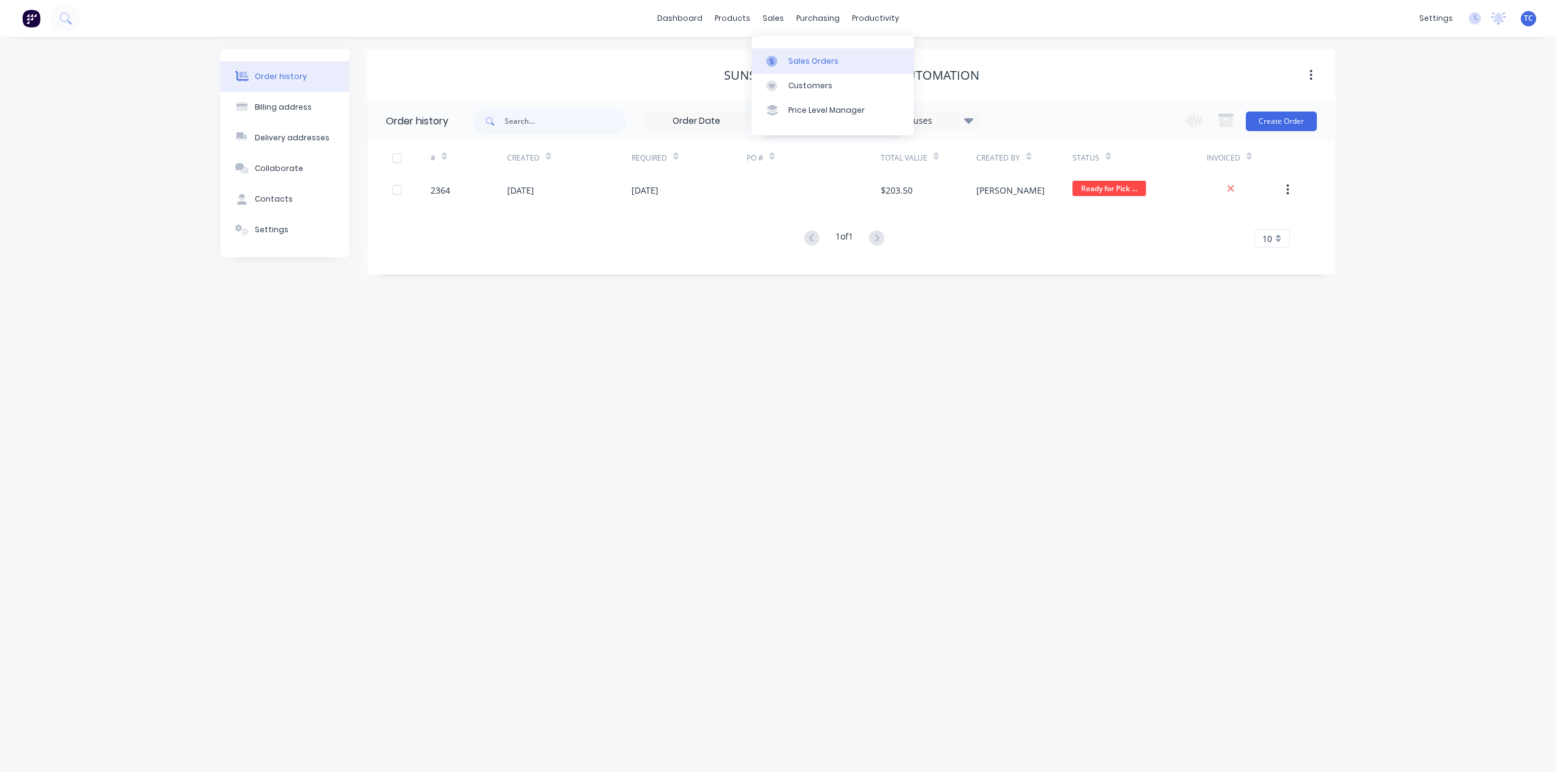
click at [809, 67] on div "Sales Orders" at bounding box center [814, 61] width 50 height 11
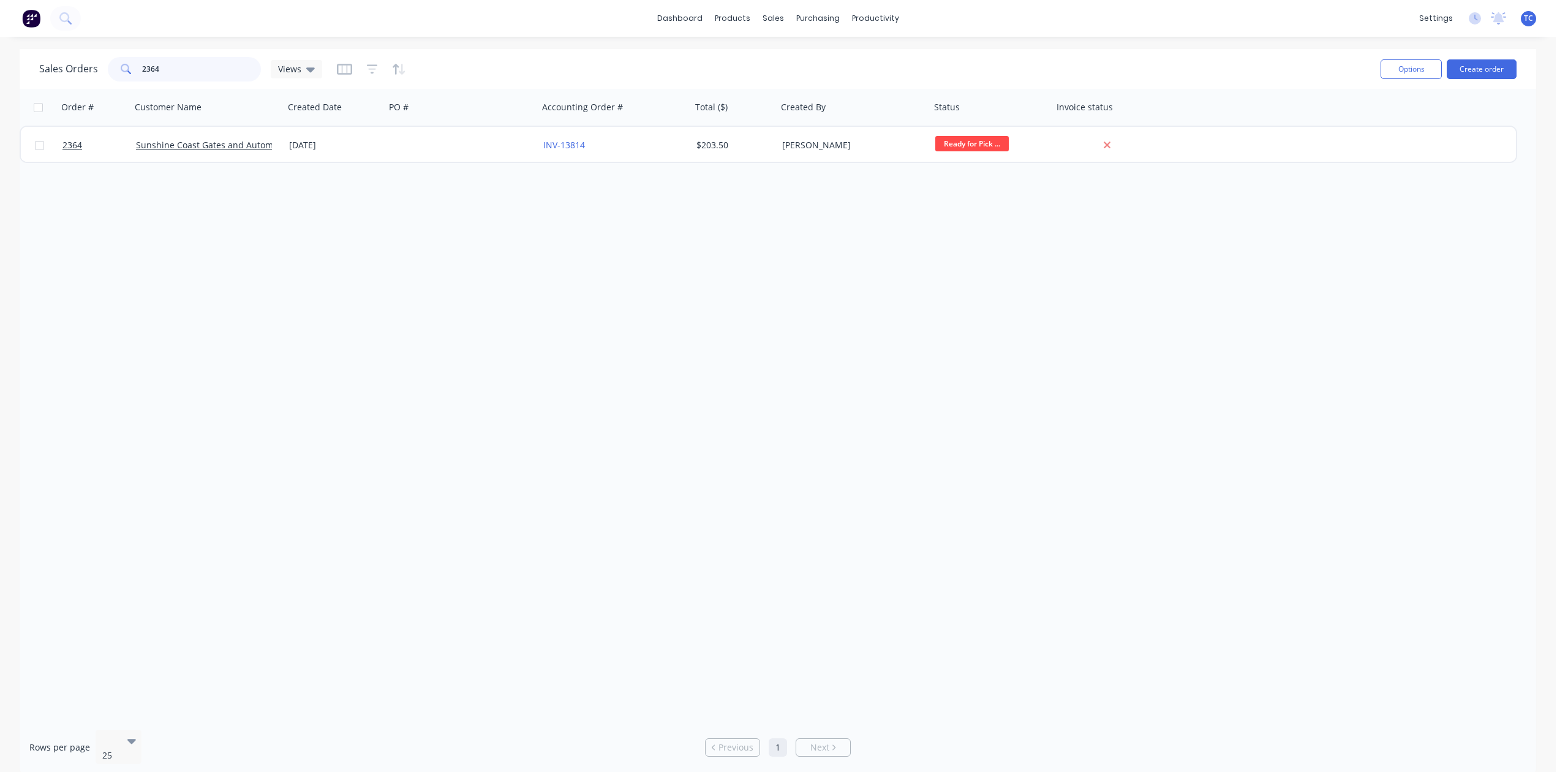
drag, startPoint x: 193, startPoint y: 68, endPoint x: 133, endPoint y: 61, distance: 60.4
click at [133, 61] on div "2364" at bounding box center [184, 68] width 153 height 24
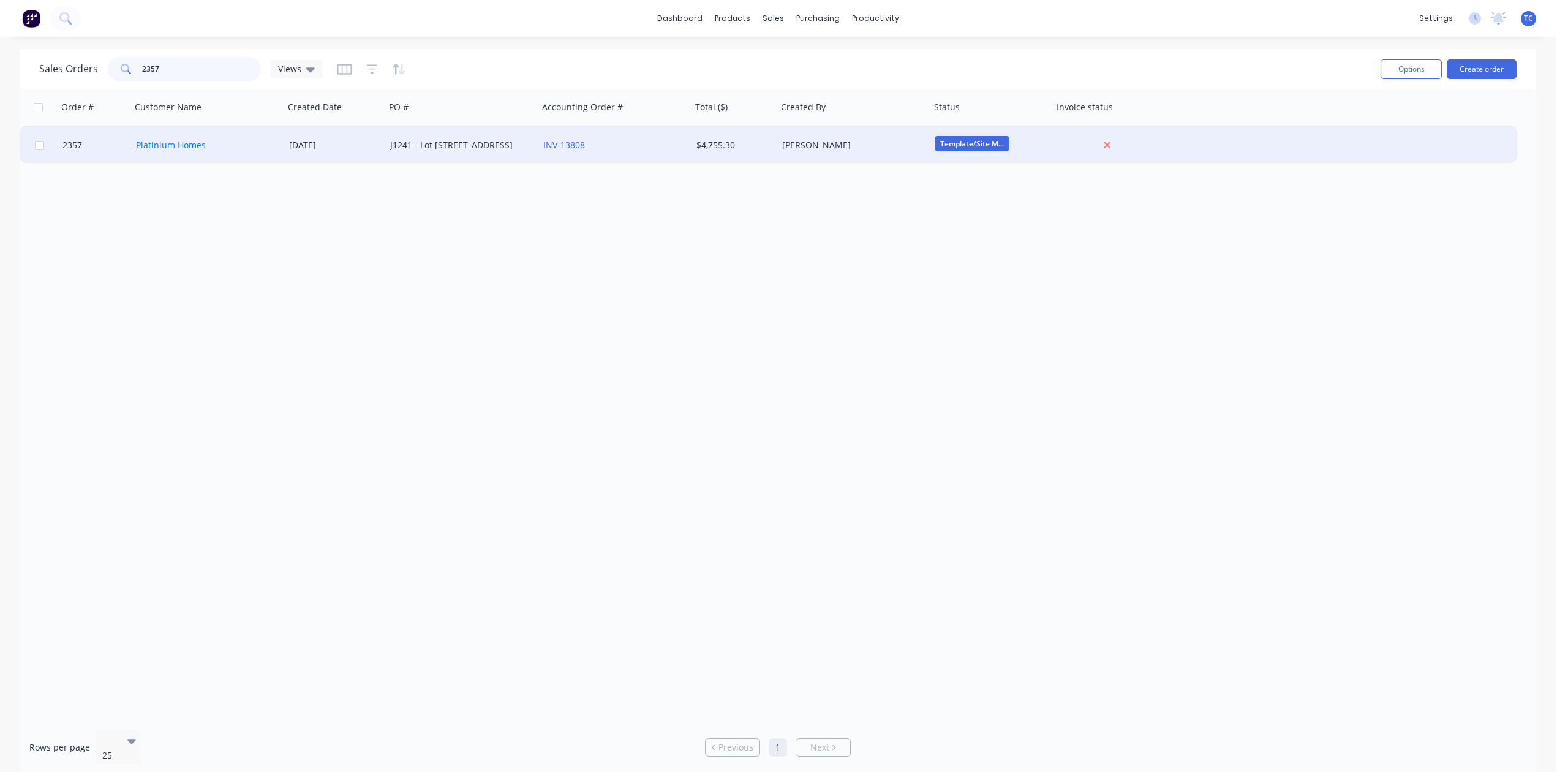
type input "2357"
click at [157, 143] on link "Platinium Homes" at bounding box center [171, 145] width 70 height 12
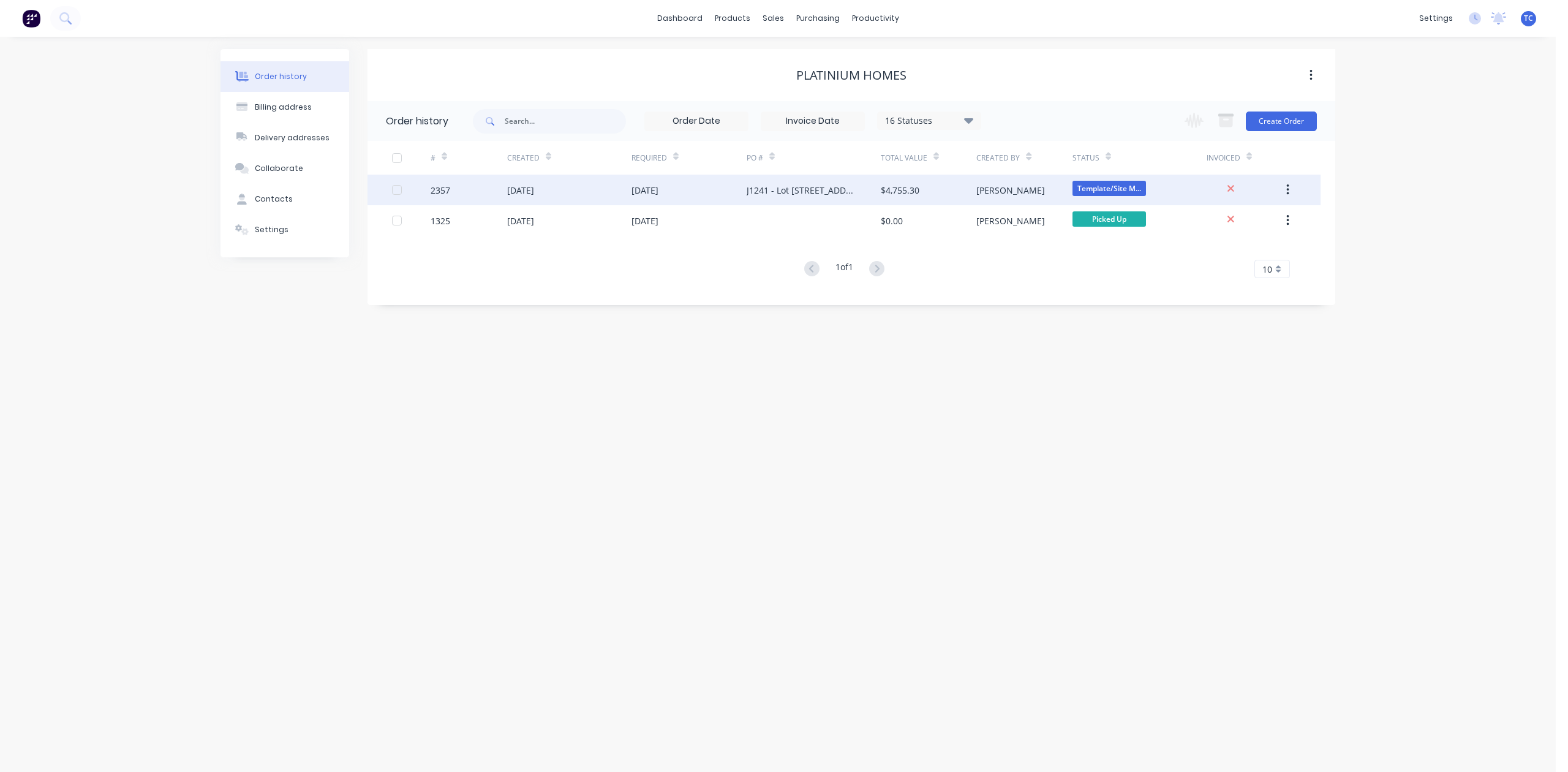
click at [482, 191] on div "2357" at bounding box center [469, 189] width 77 height 31
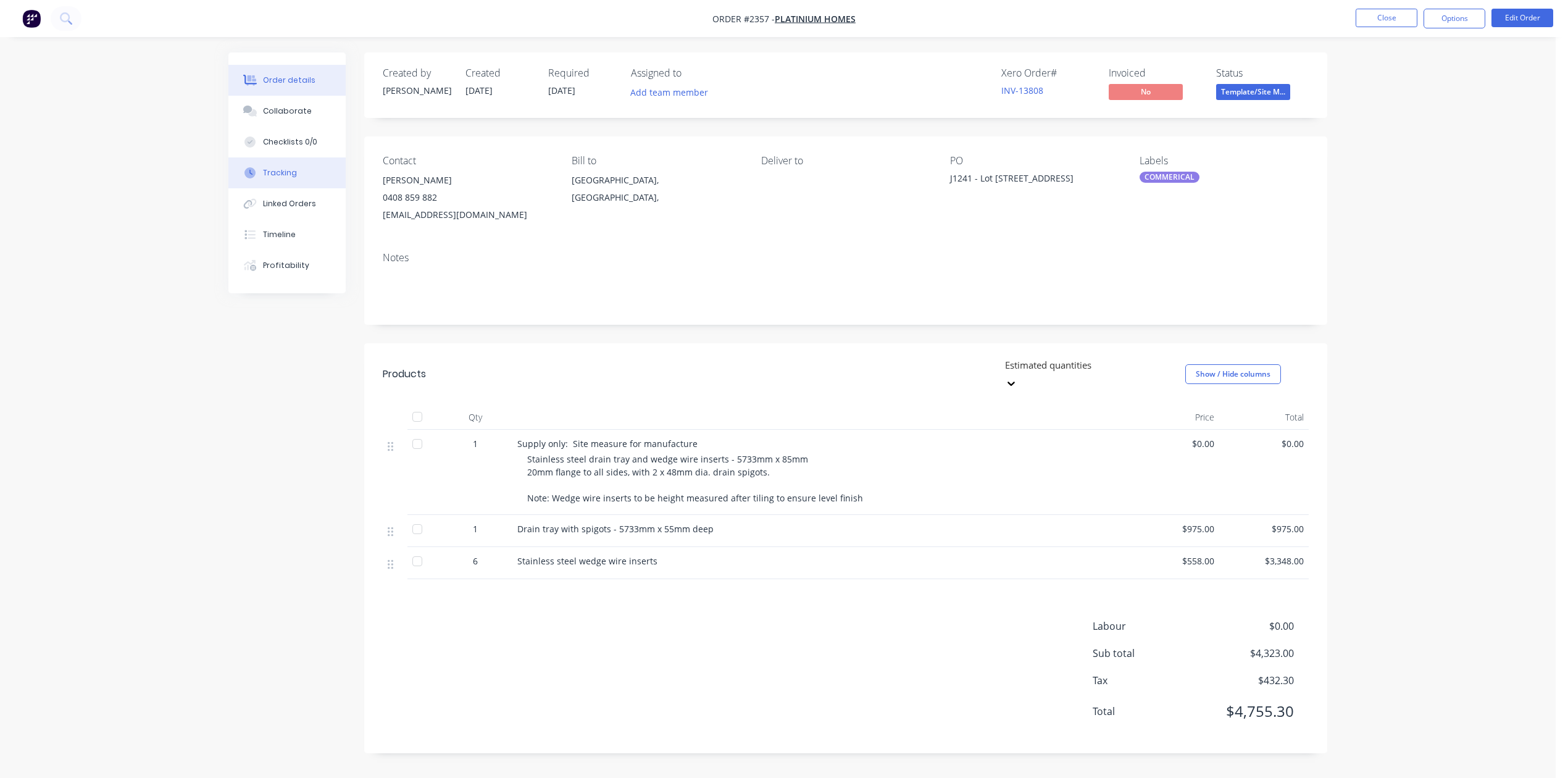
click at [278, 178] on div "Tracking" at bounding box center [280, 172] width 34 height 11
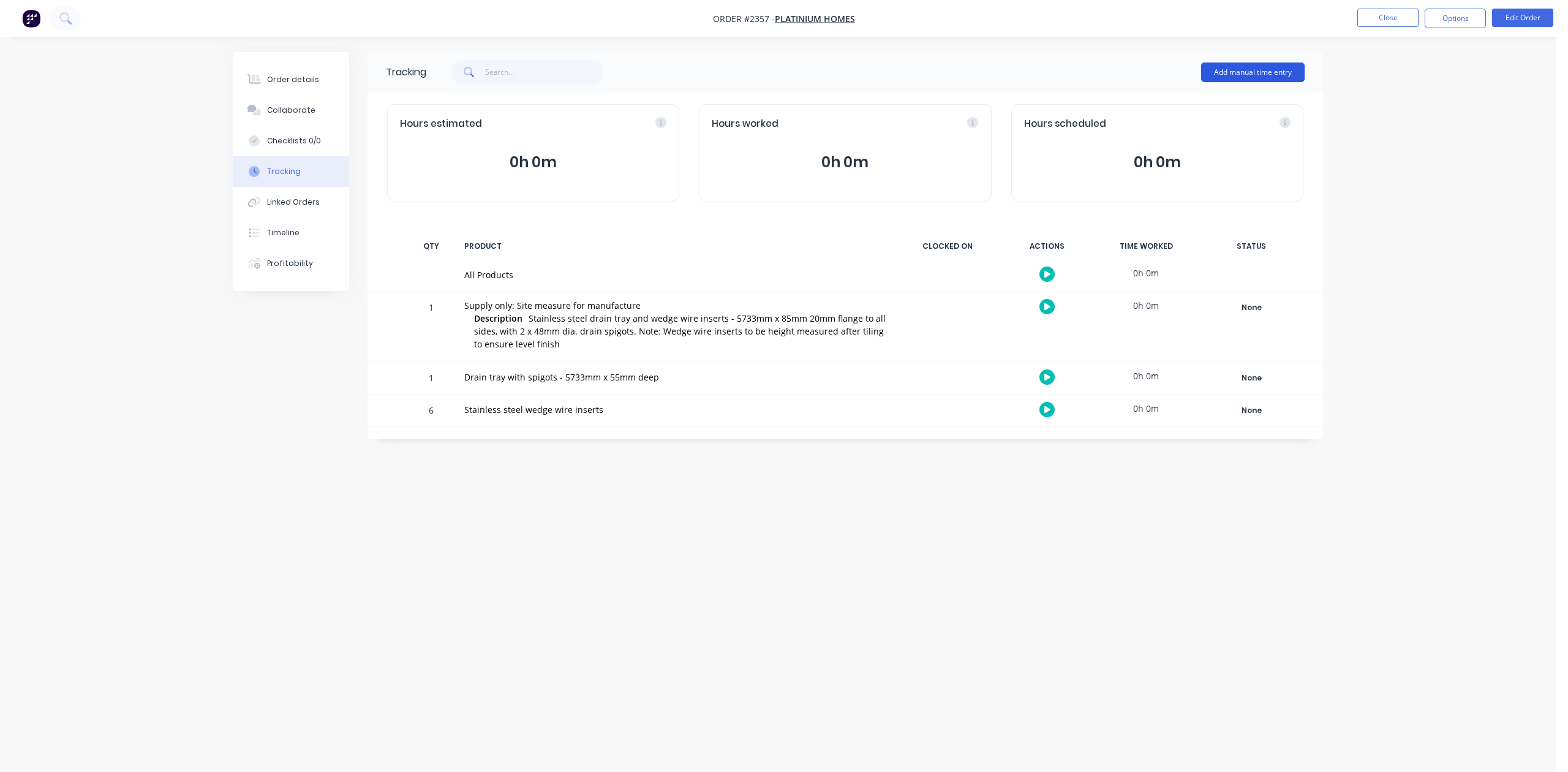
click at [1236, 71] on button "Add manual time entry" at bounding box center [1253, 73] width 103 height 20
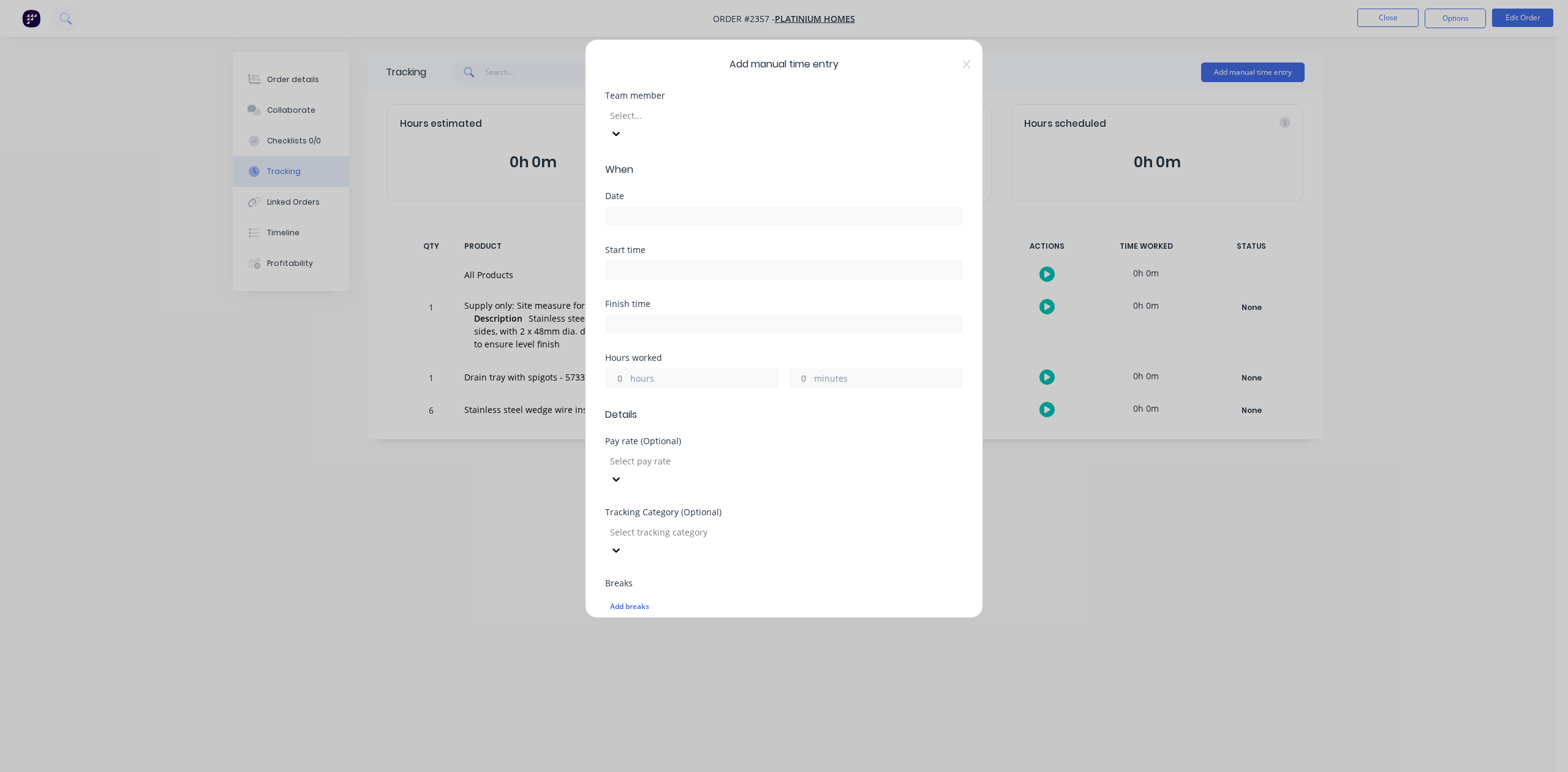
click at [645, 123] on div at bounding box center [698, 115] width 177 height 15
click at [639, 223] on label at bounding box center [784, 217] width 358 height 20
click at [639, 223] on input at bounding box center [784, 216] width 357 height 18
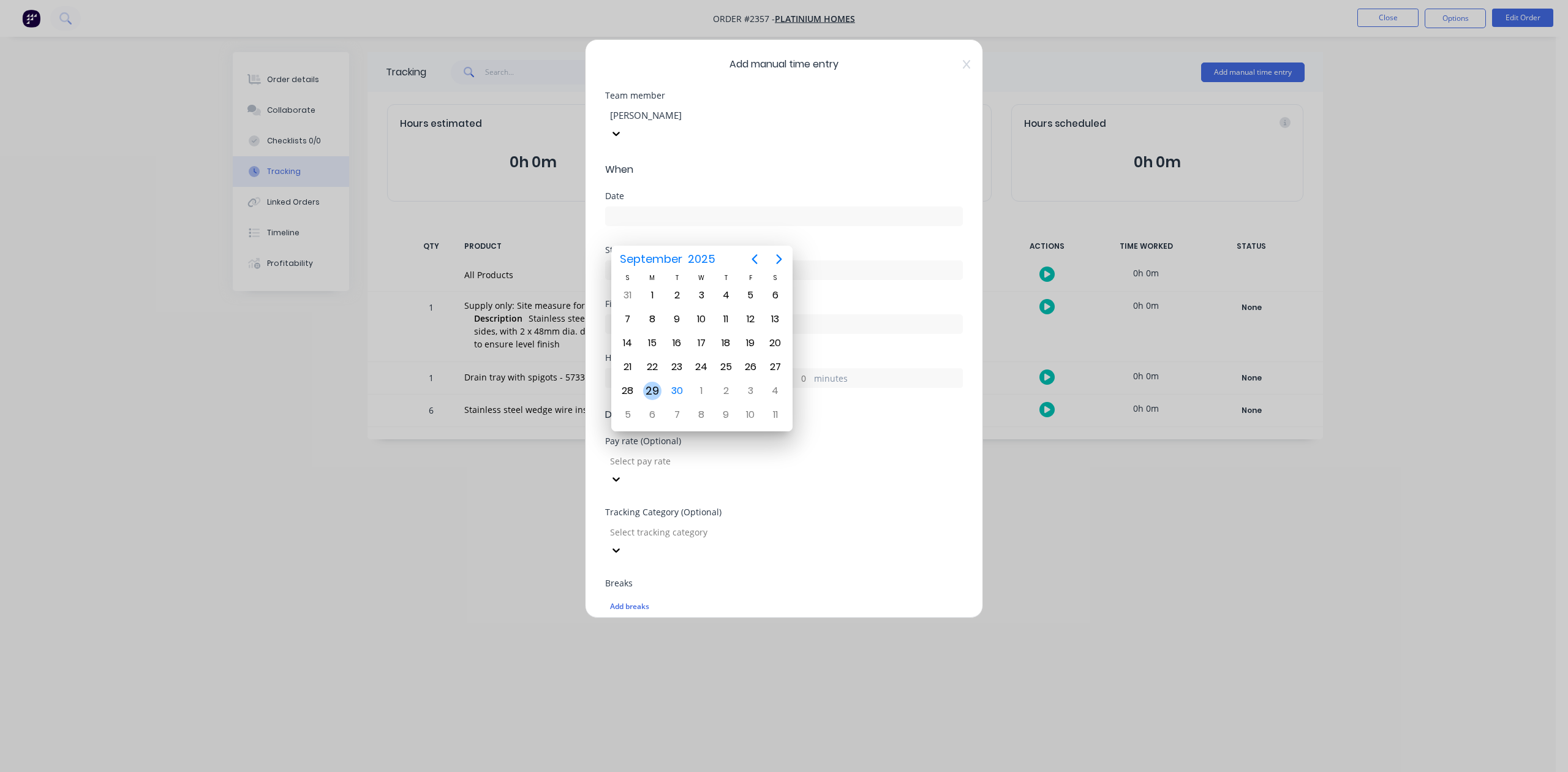
click at [649, 385] on div "29" at bounding box center [653, 391] width 18 height 18
type input "29/09/2025"
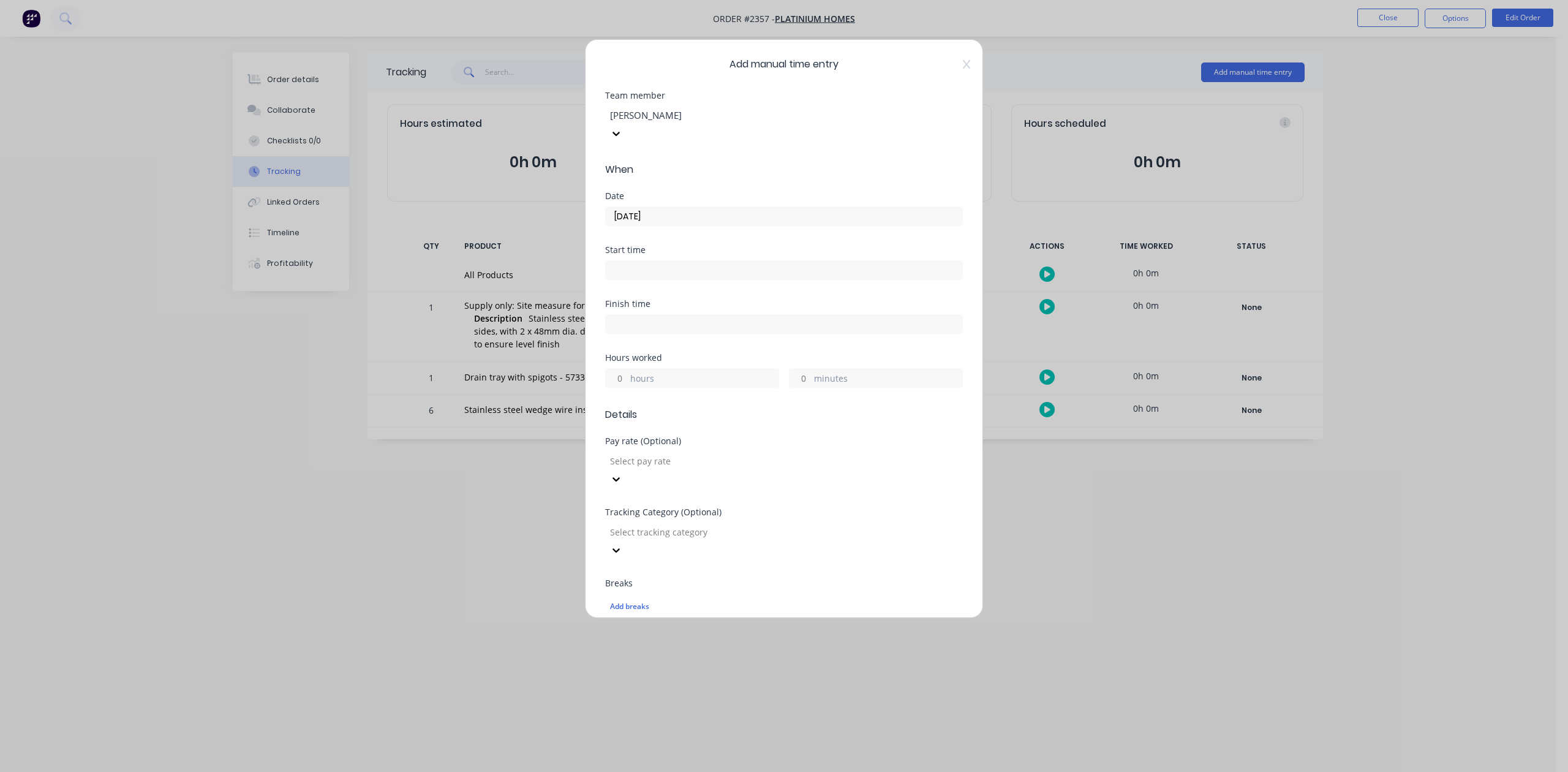
click at [799, 387] on input "minutes" at bounding box center [800, 378] width 22 height 18
type input "30"
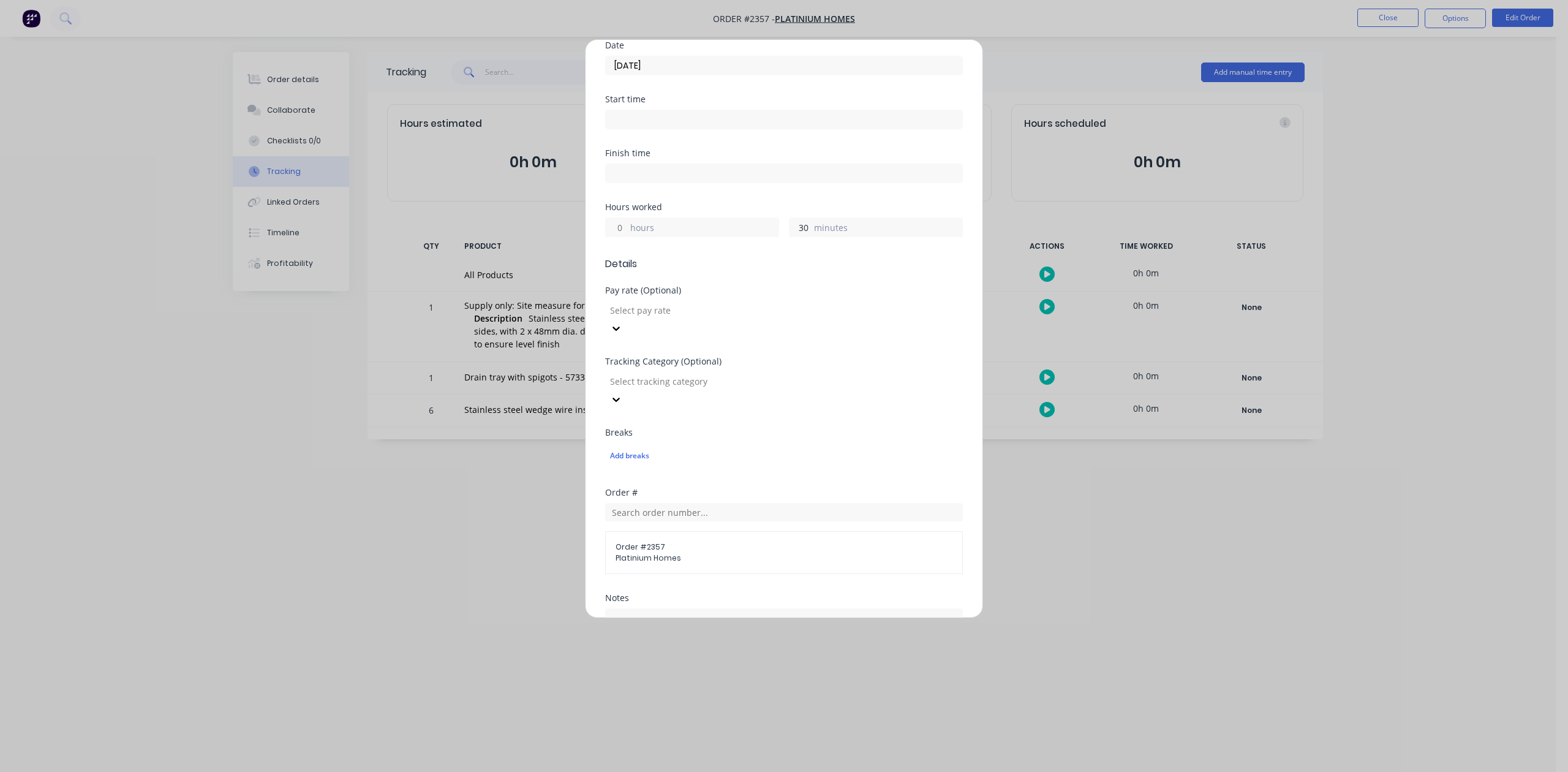
scroll to position [408, 0]
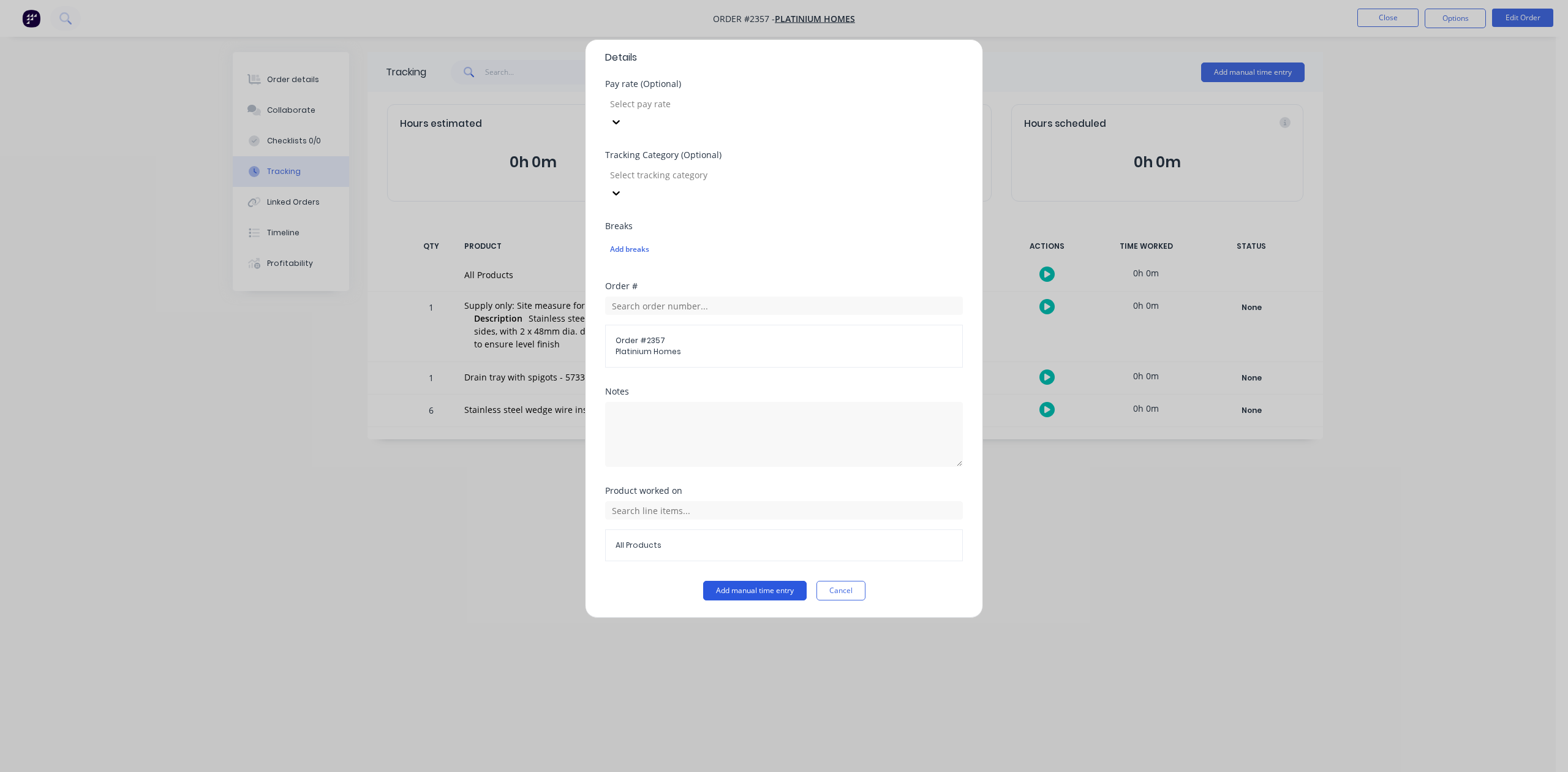
click at [751, 600] on button "Add manual time entry" at bounding box center [755, 591] width 103 height 20
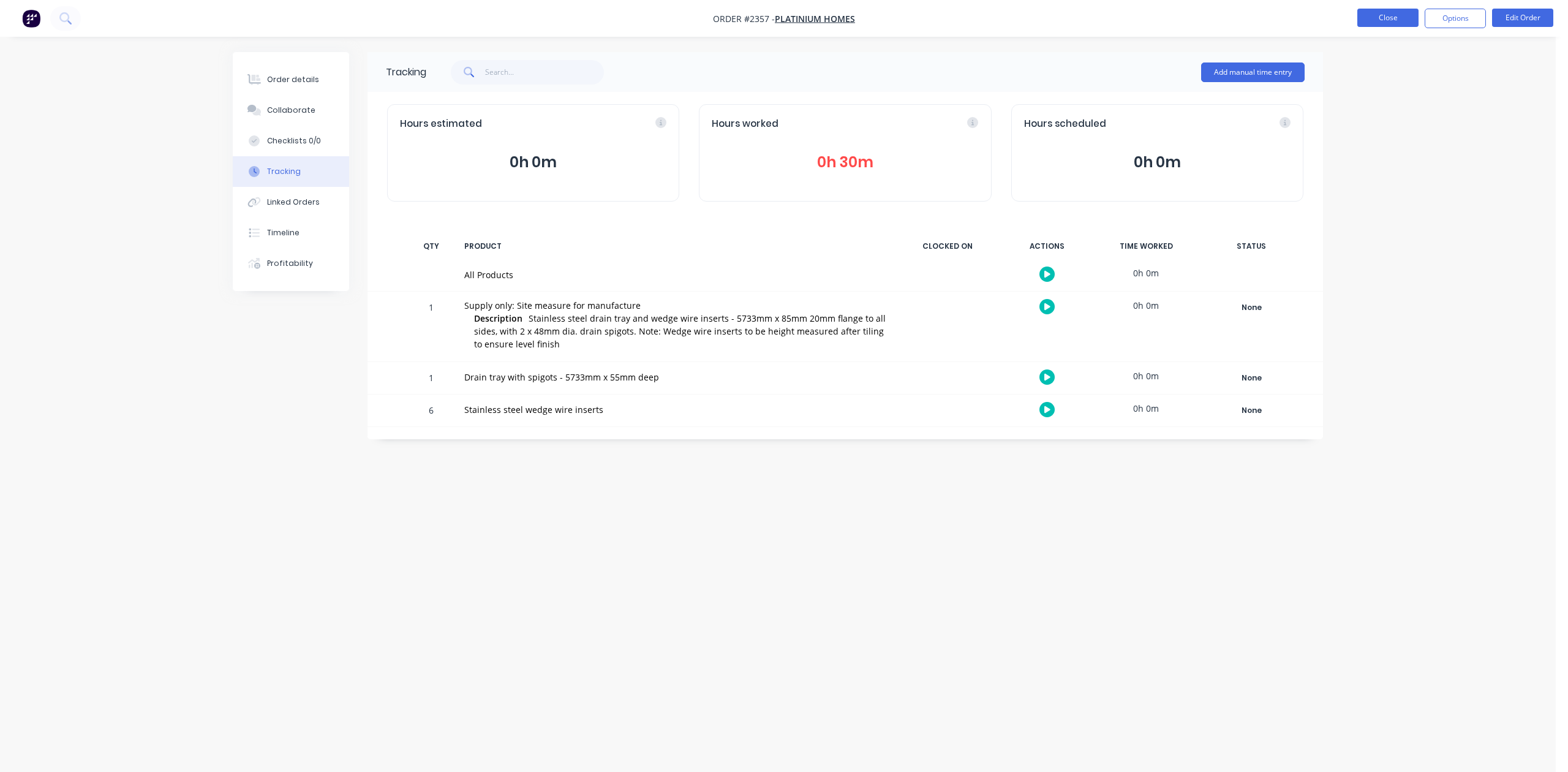
click at [1376, 16] on button "Close" at bounding box center [1388, 18] width 61 height 18
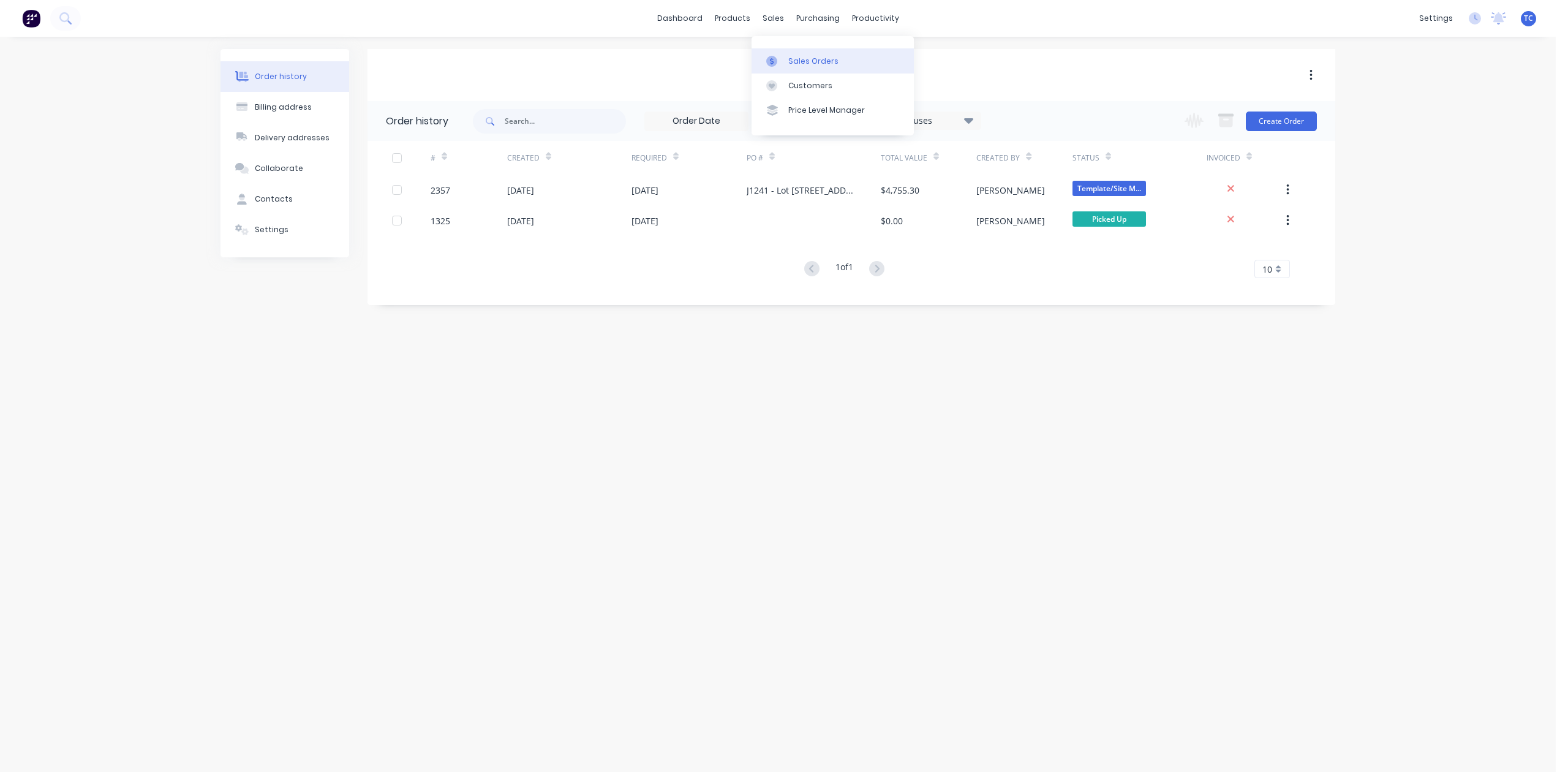
click at [814, 67] on div "Sales Orders" at bounding box center [814, 61] width 50 height 11
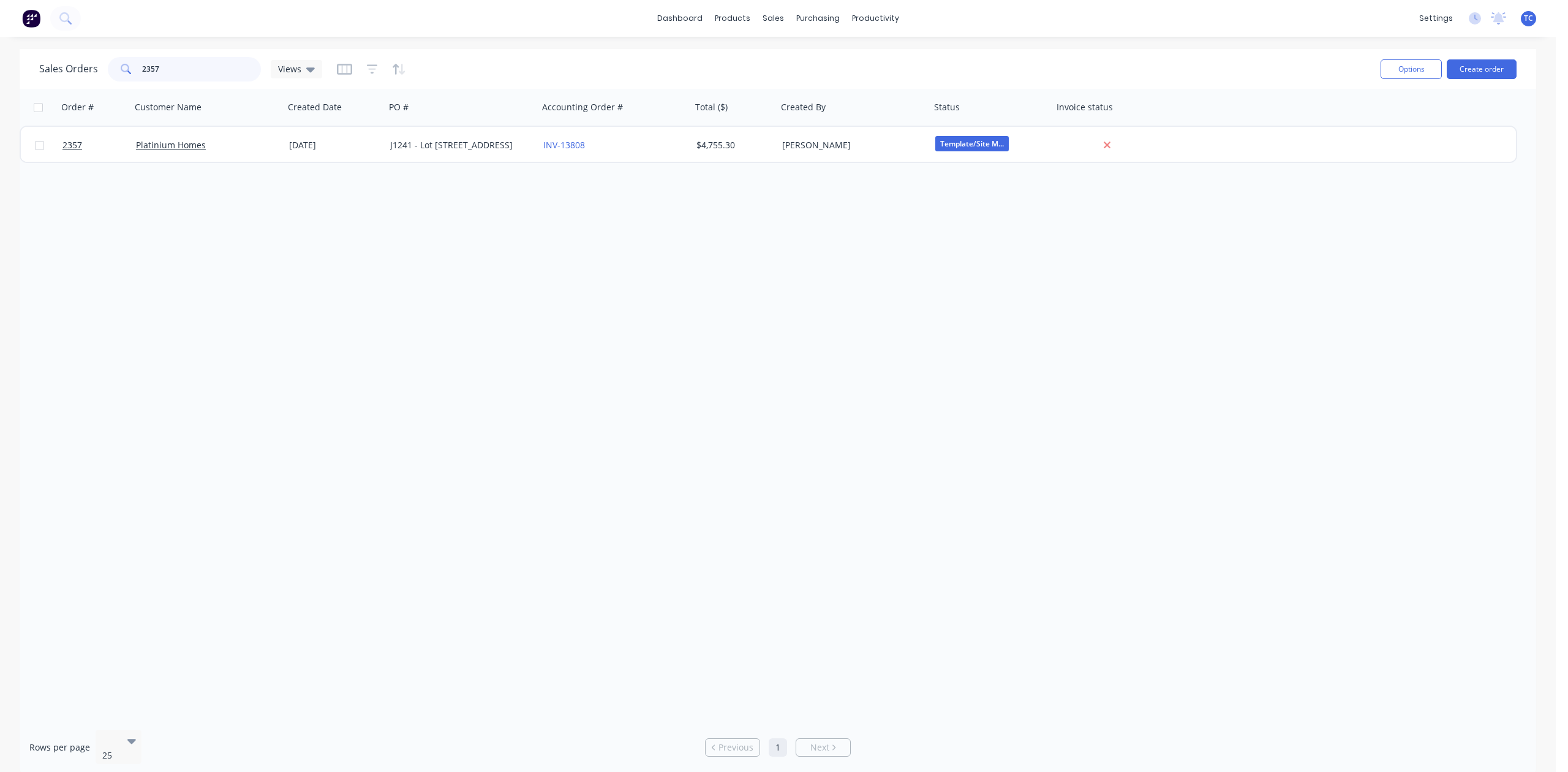
drag, startPoint x: 193, startPoint y: 64, endPoint x: 101, endPoint y: 73, distance: 92.4
click at [101, 73] on div "Sales Orders 2357 Views" at bounding box center [181, 68] width 283 height 24
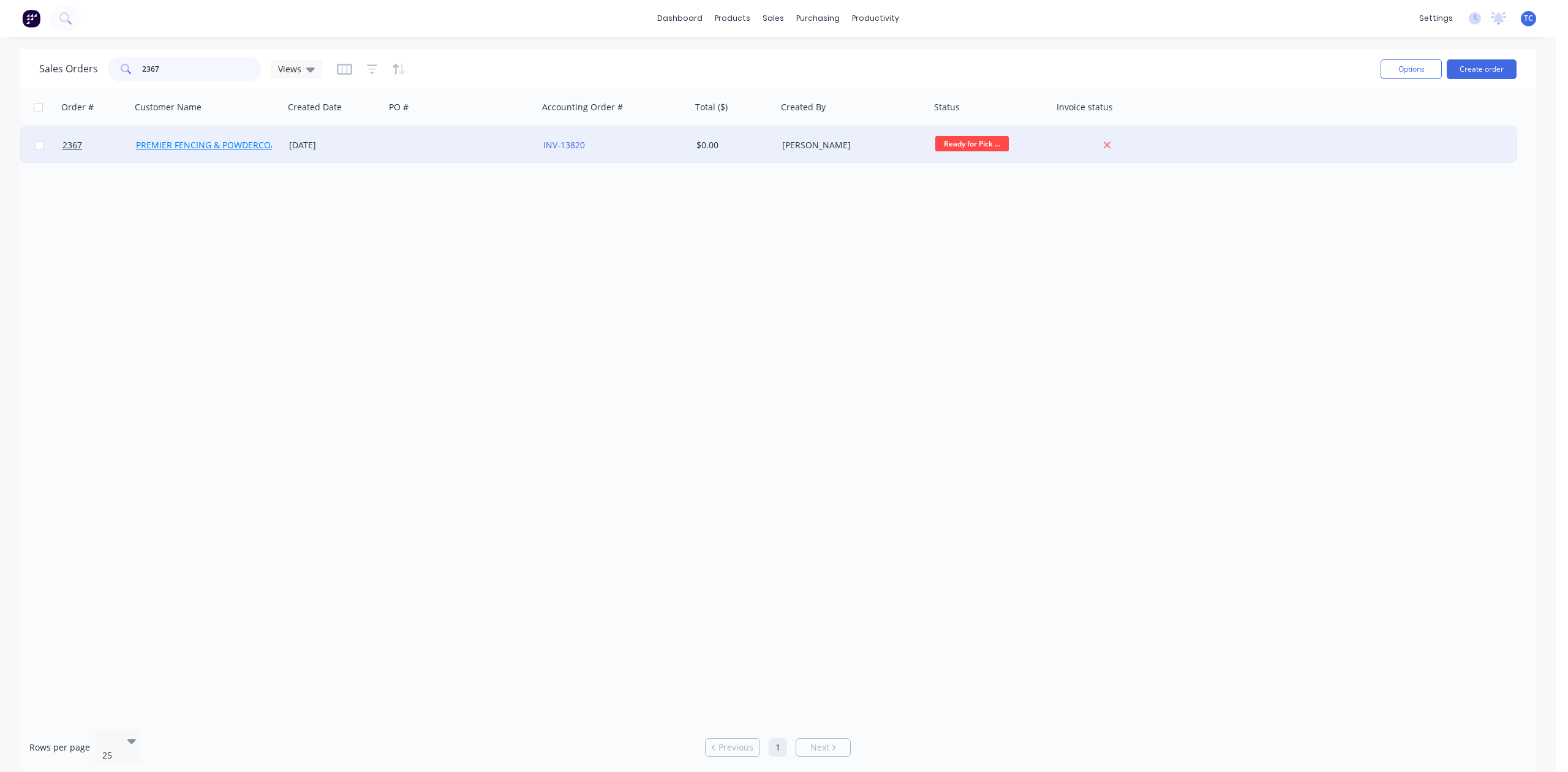
type input "2367"
click at [179, 141] on link "PREMIER FENCING & POWDERCOATING" at bounding box center [216, 145] width 160 height 12
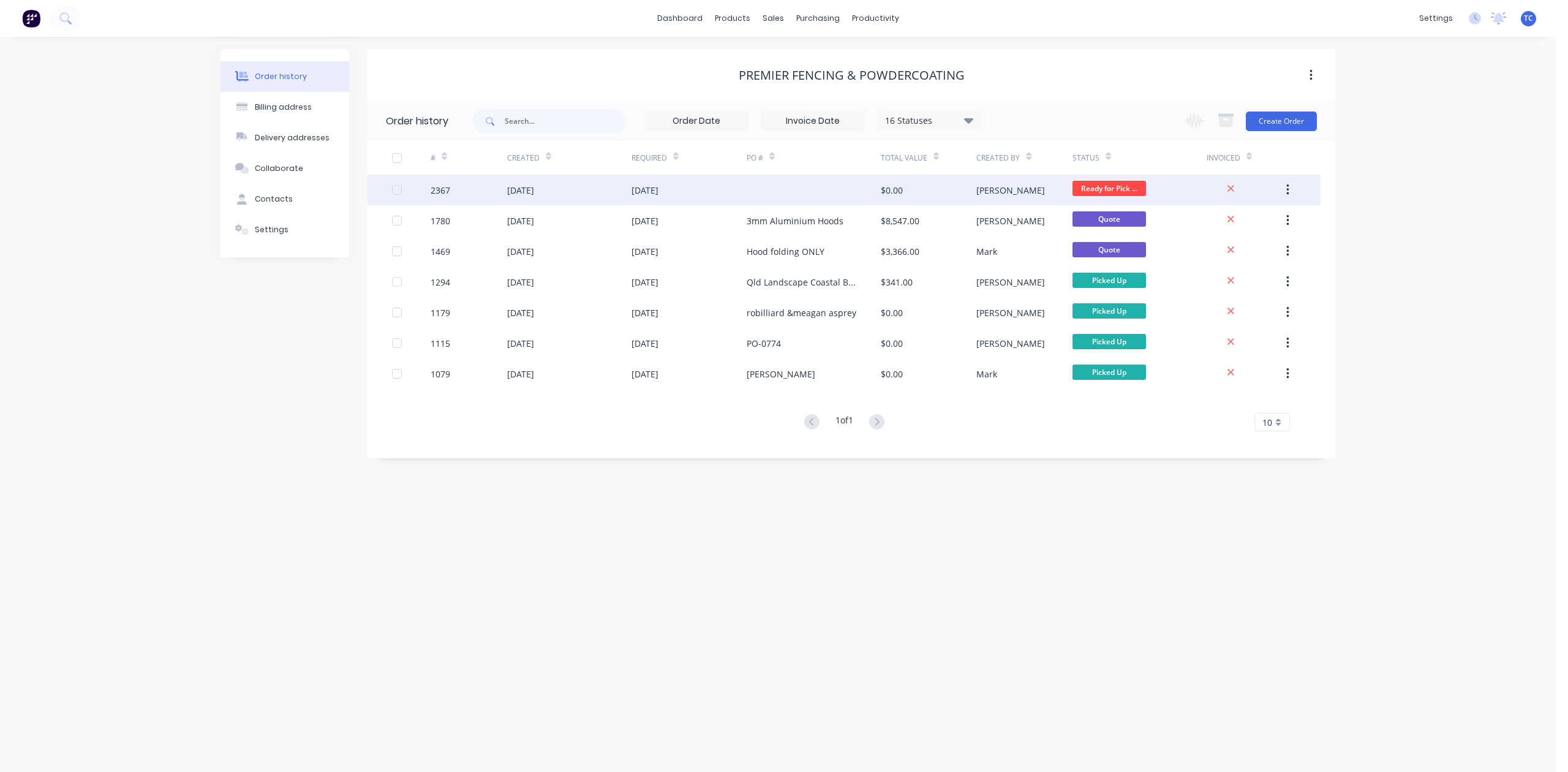
click at [470, 193] on div "2367" at bounding box center [469, 189] width 77 height 31
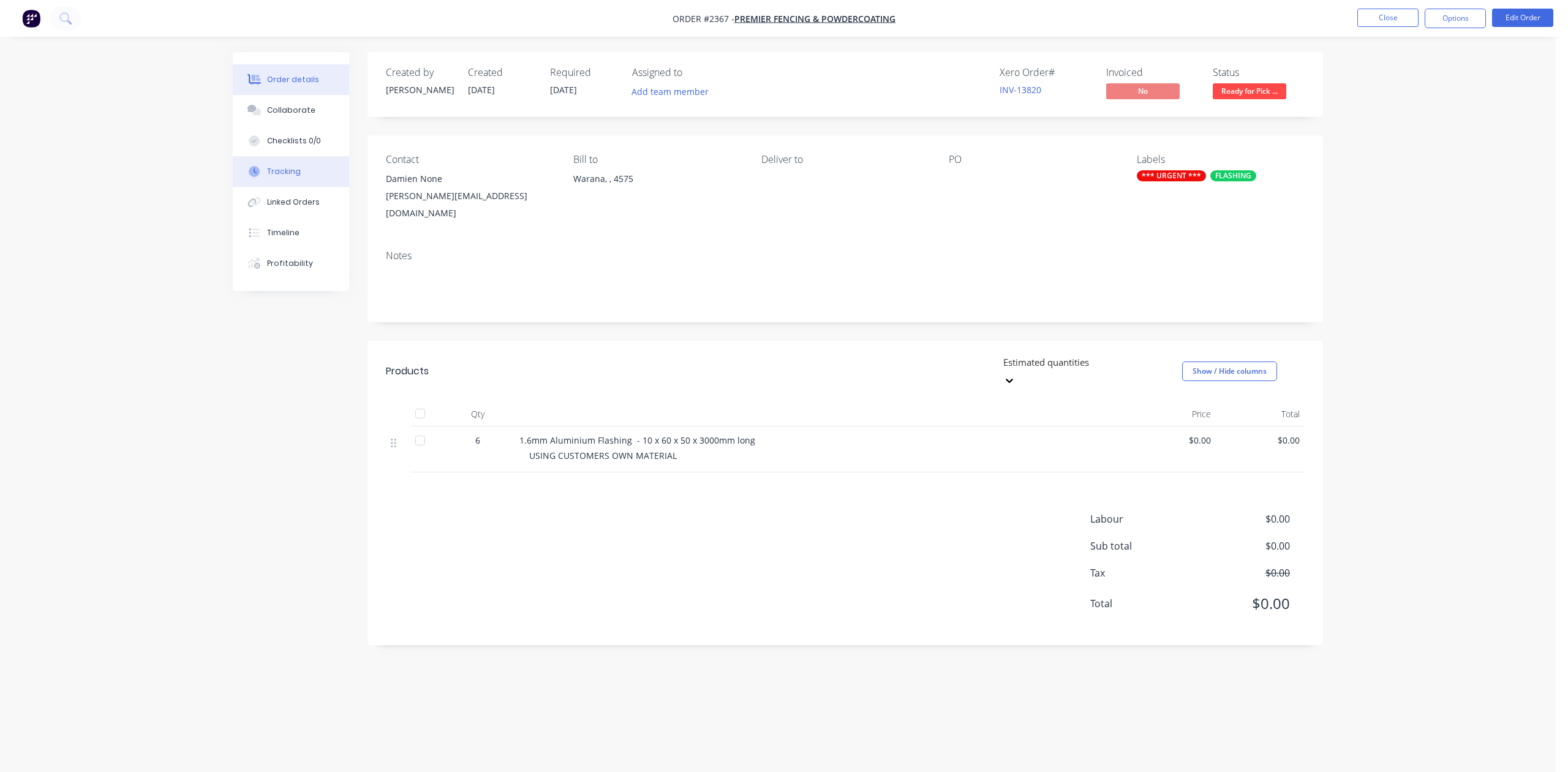
click at [292, 177] on div "Tracking" at bounding box center [283, 171] width 33 height 11
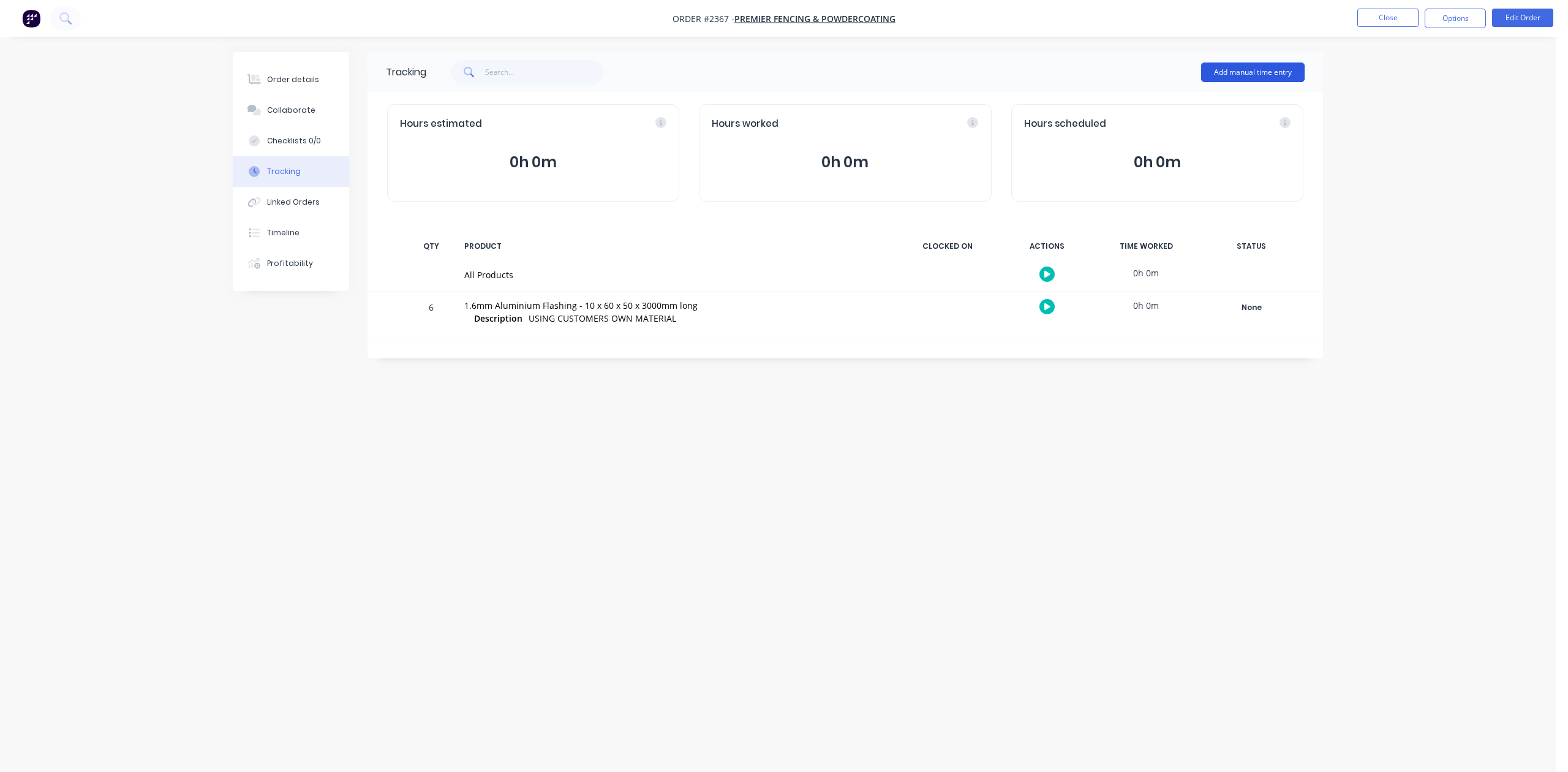
click at [1240, 65] on button "Add manual time entry" at bounding box center [1253, 73] width 103 height 20
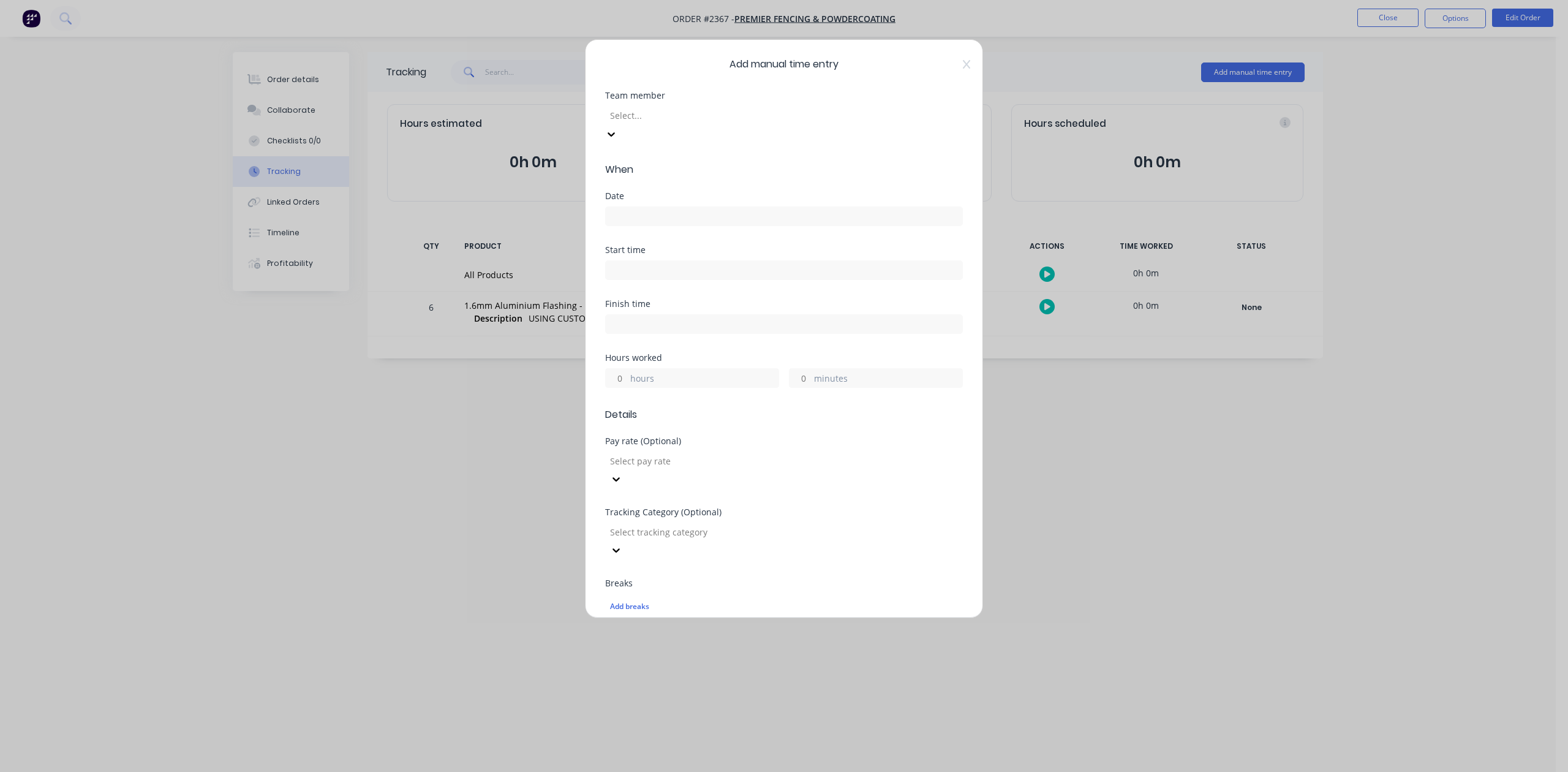
click at [759, 123] on div at bounding box center [698, 115] width 177 height 15
click at [657, 225] on input at bounding box center [784, 216] width 357 height 18
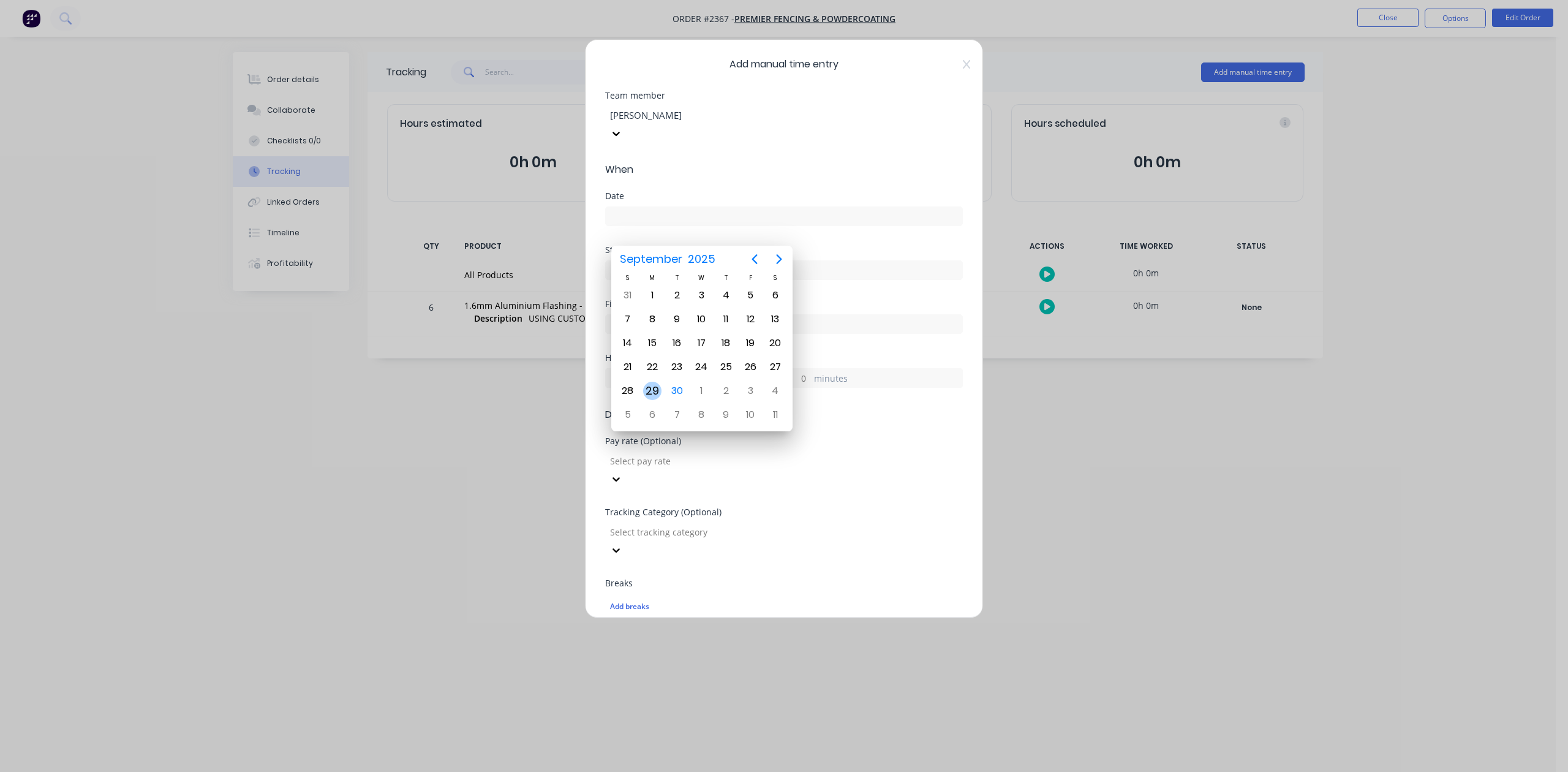
click at [658, 386] on div "29" at bounding box center [653, 391] width 18 height 18
type input "29/09/2025"
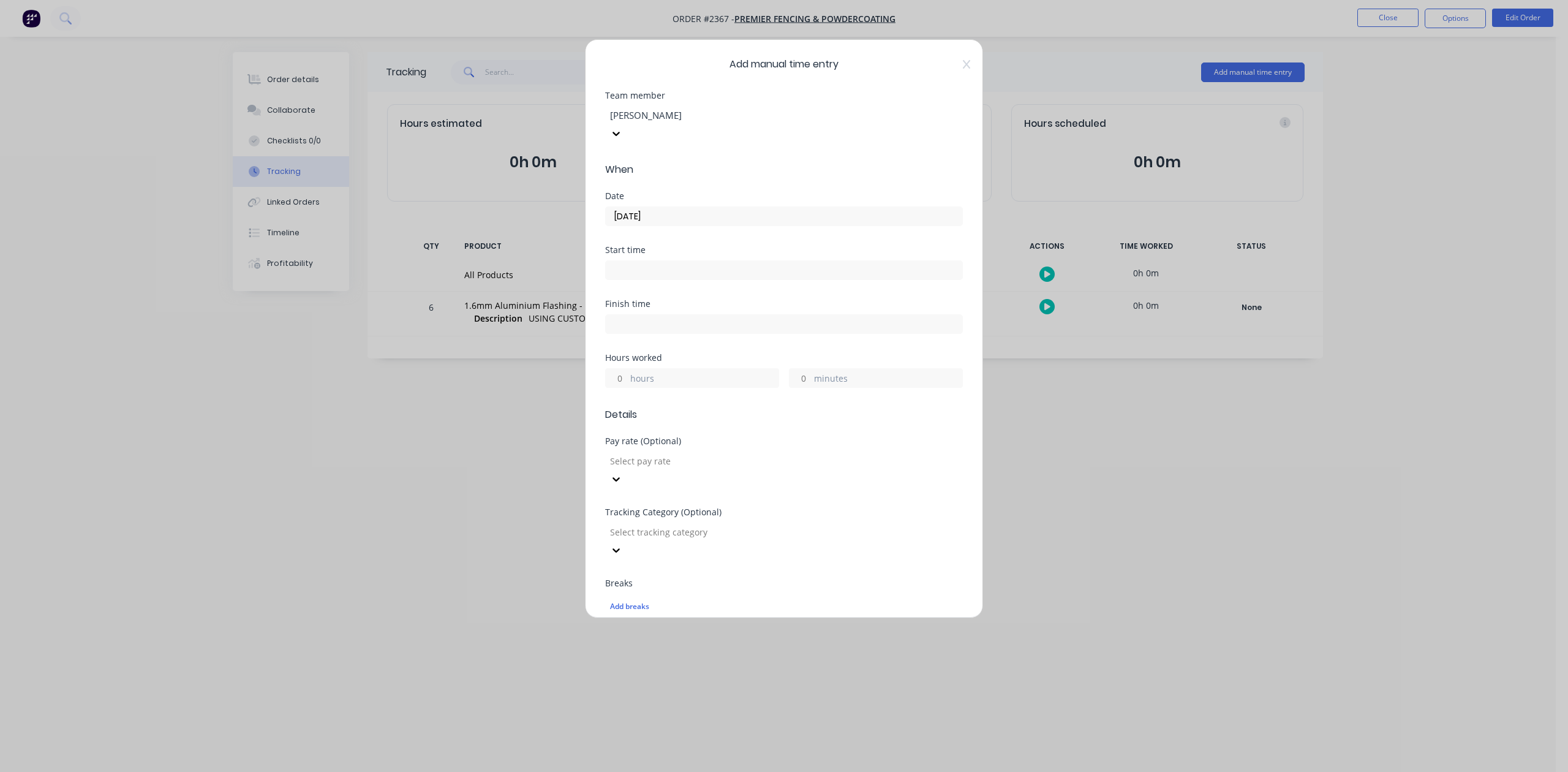
drag, startPoint x: 620, startPoint y: 410, endPoint x: 628, endPoint y: 413, distance: 8.5
click at [623, 387] on input "hours" at bounding box center [617, 378] width 22 height 18
type input "2"
click at [799, 387] on input "minutes" at bounding box center [800, 378] width 22 height 18
type input "30"
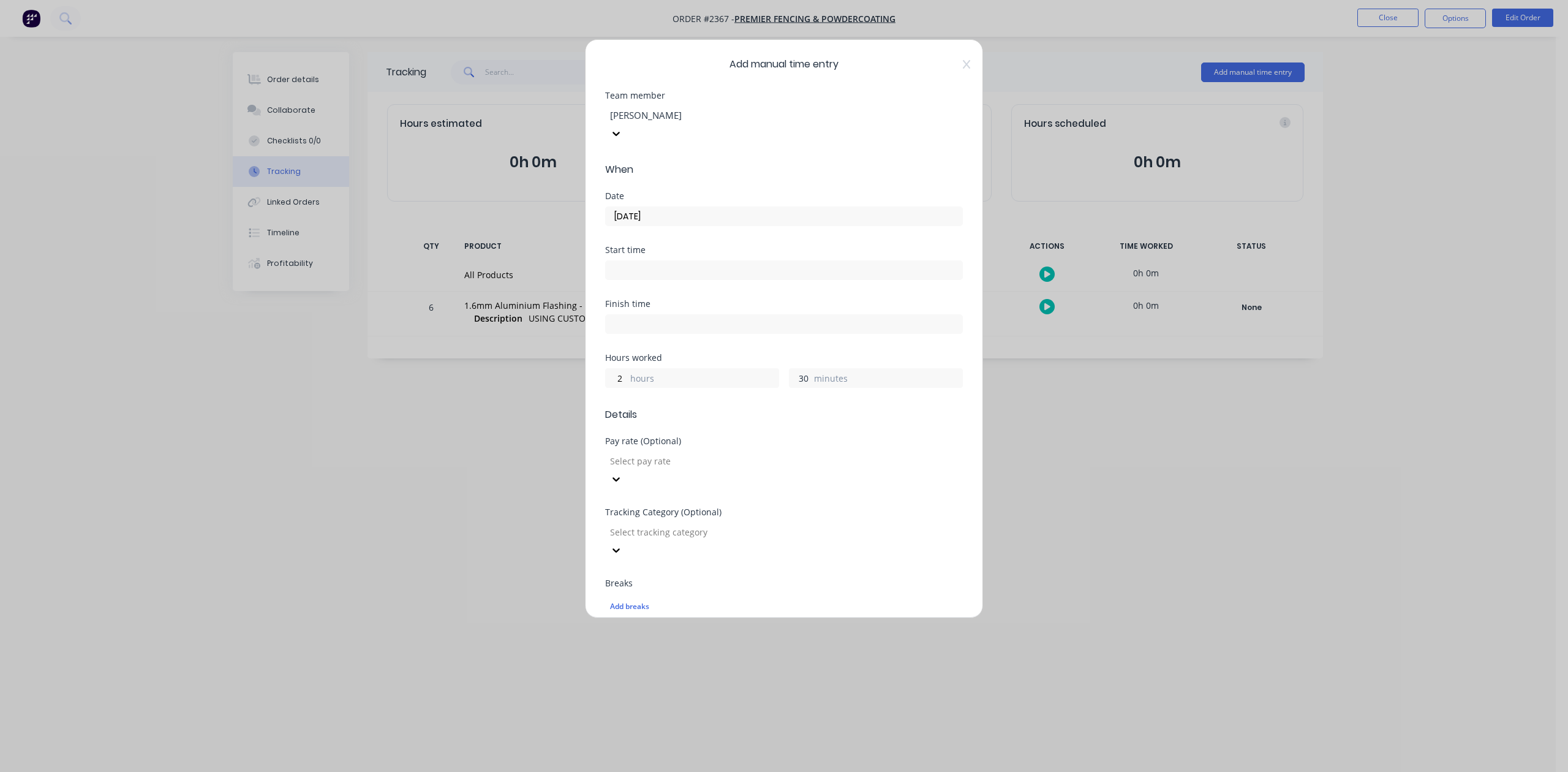
scroll to position [433, 0]
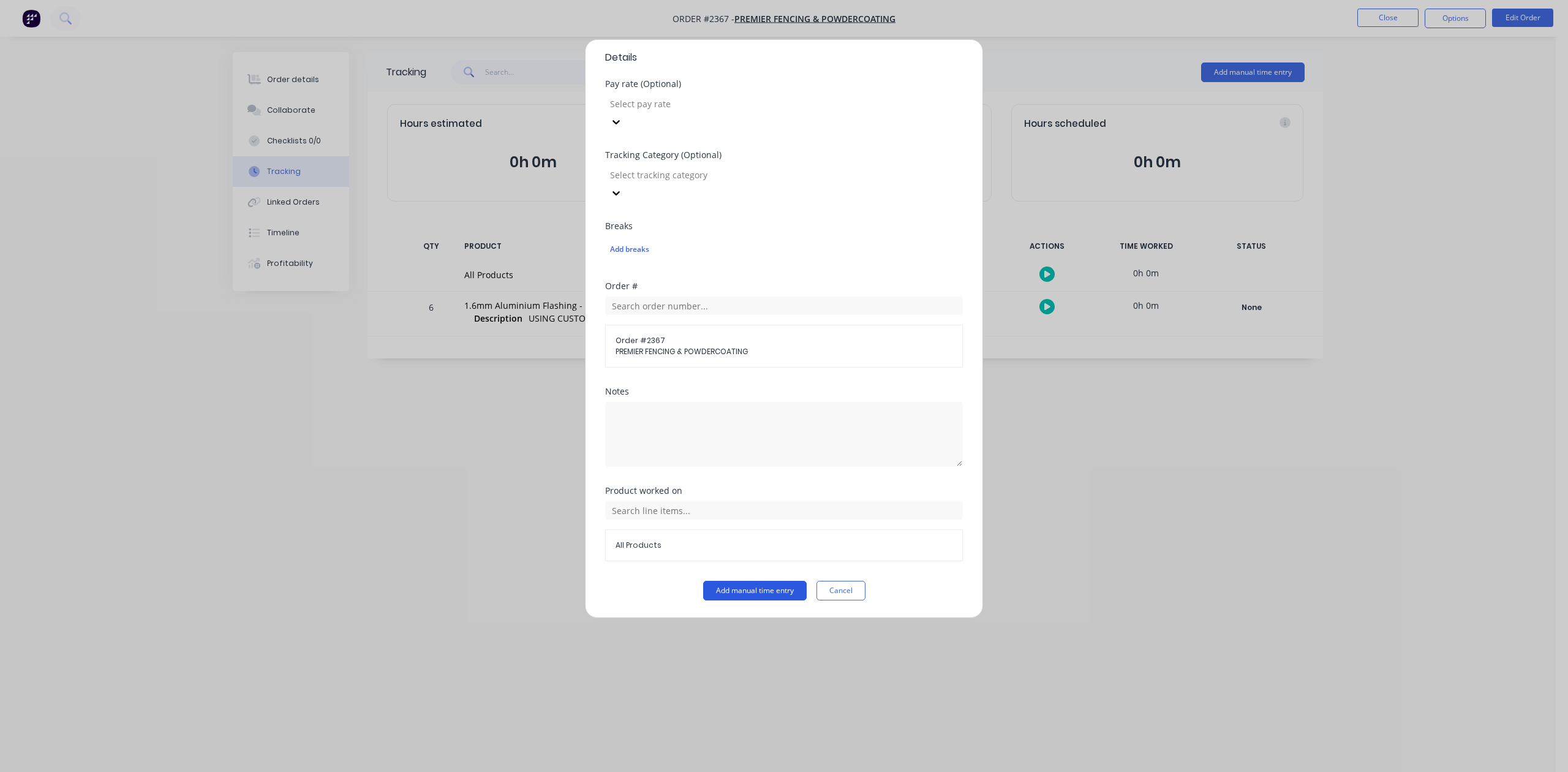
click at [748, 594] on button "Add manual time entry" at bounding box center [755, 591] width 103 height 20
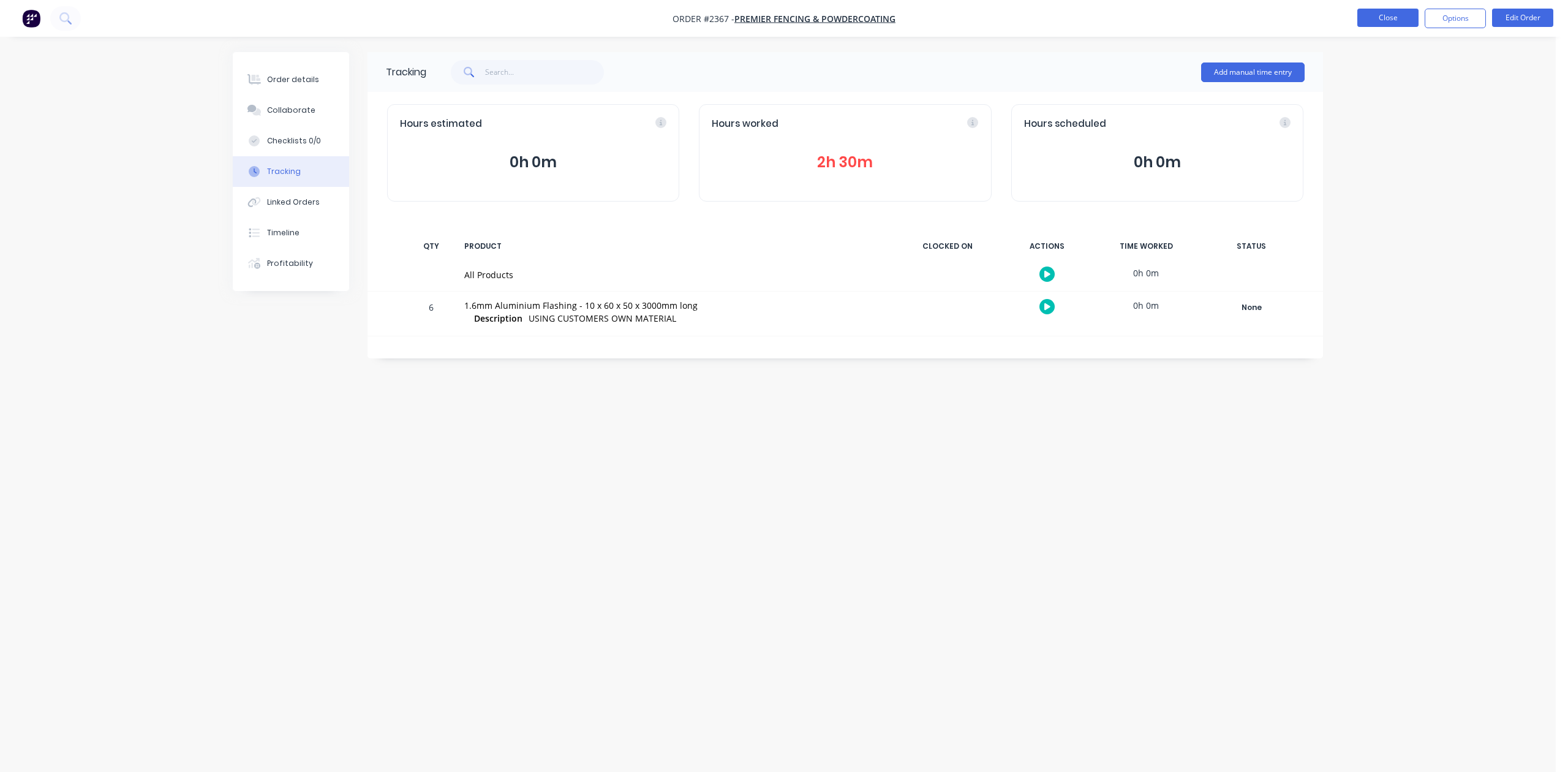
click at [1375, 15] on button "Close" at bounding box center [1388, 18] width 61 height 18
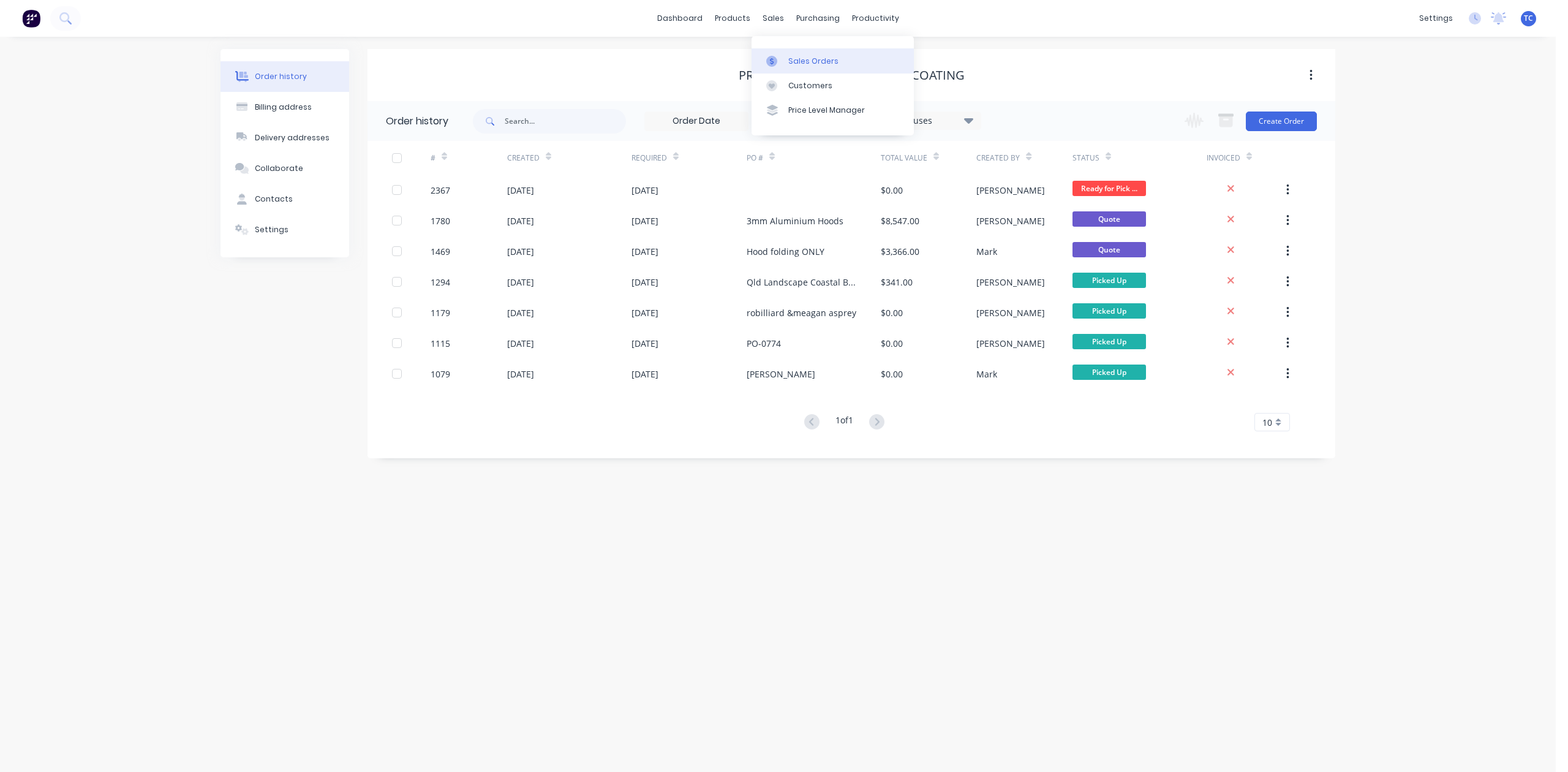
click at [816, 64] on div "Sales Orders" at bounding box center [814, 61] width 50 height 11
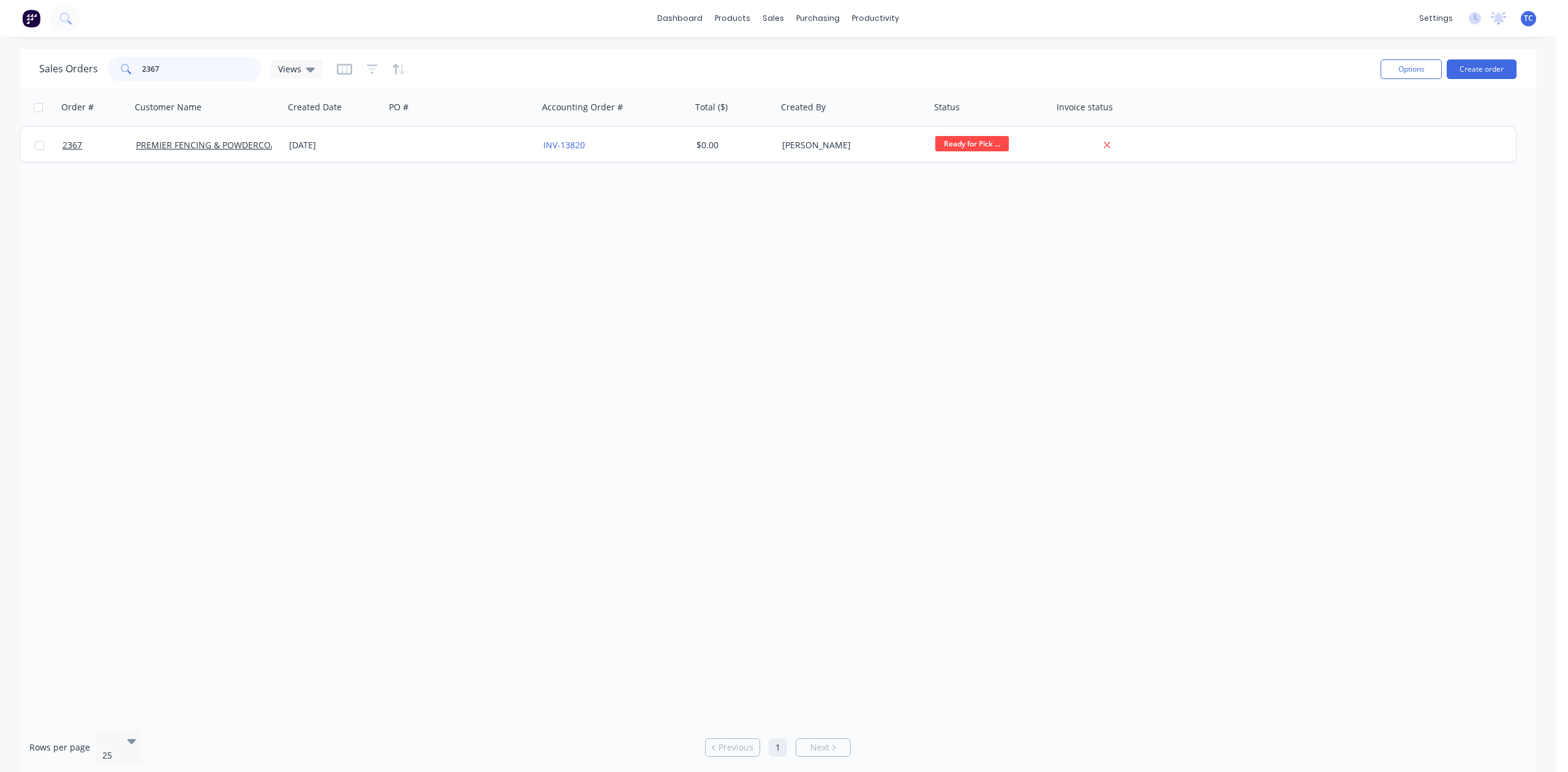
drag, startPoint x: 238, startPoint y: 76, endPoint x: 123, endPoint y: 77, distance: 115.0
click at [125, 79] on div "2367" at bounding box center [184, 68] width 153 height 24
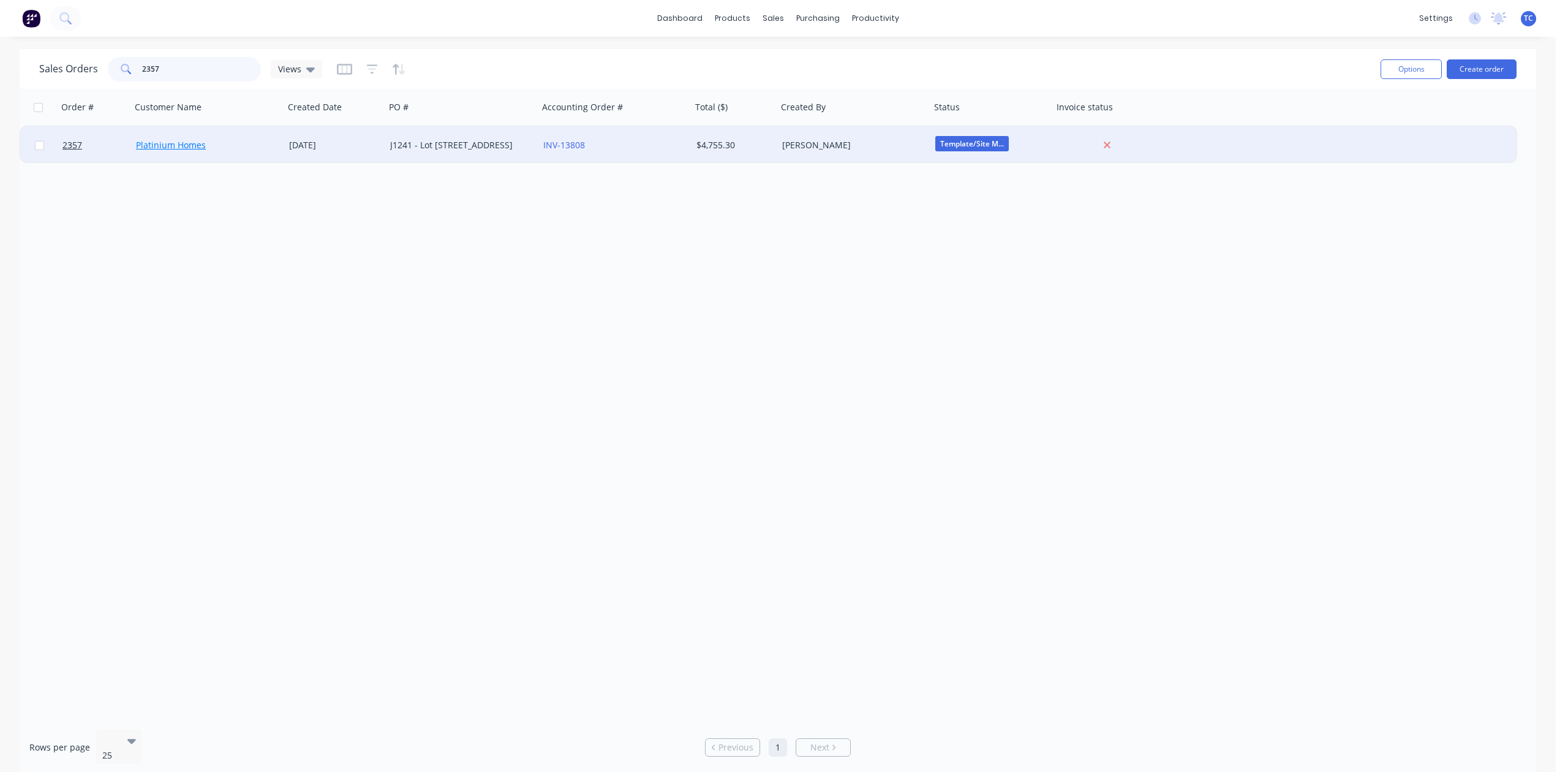
type input "2357"
click at [201, 145] on link "Platinium Homes" at bounding box center [171, 145] width 70 height 12
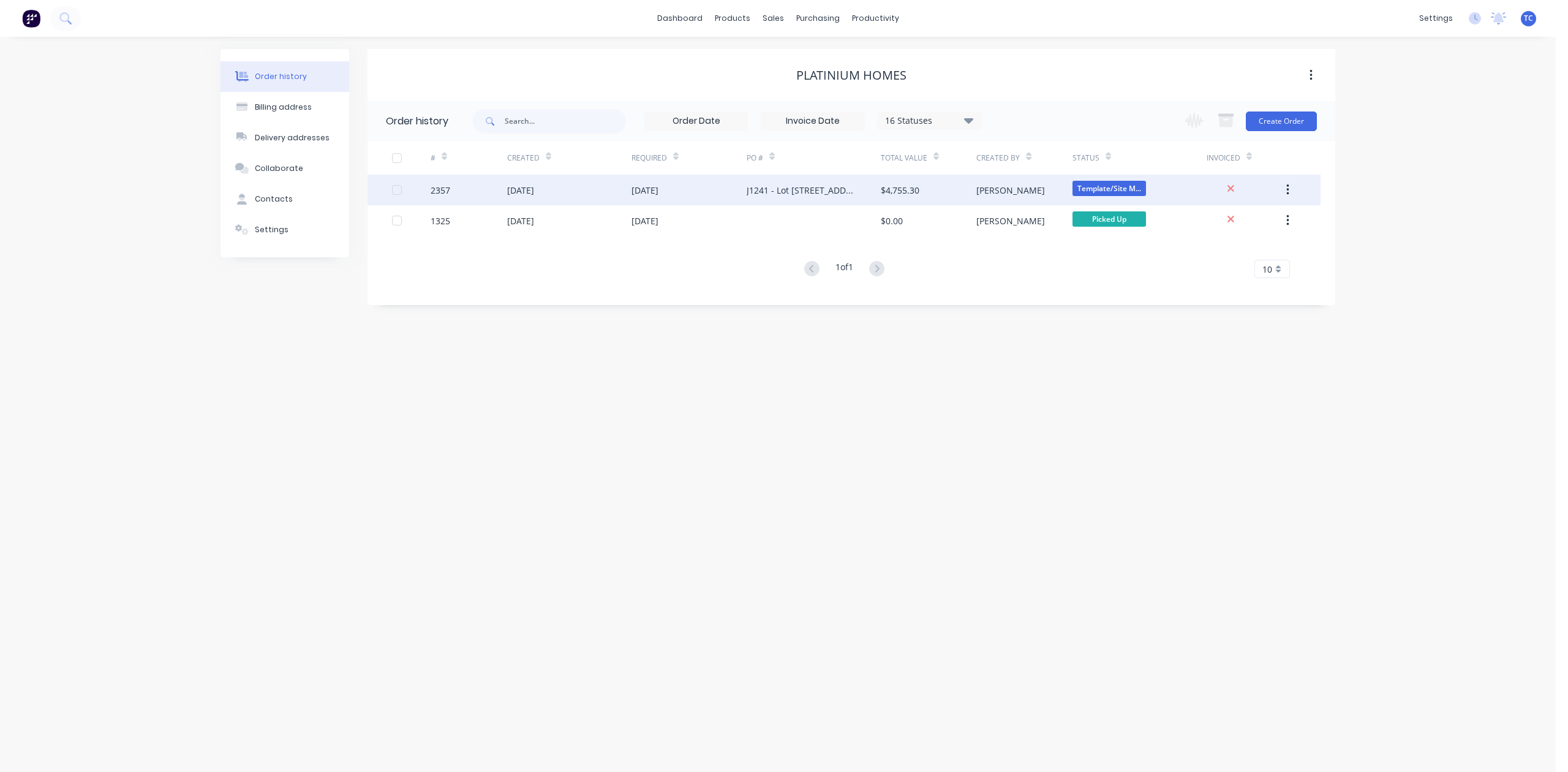
click at [443, 186] on div "2357" at bounding box center [441, 189] width 20 height 13
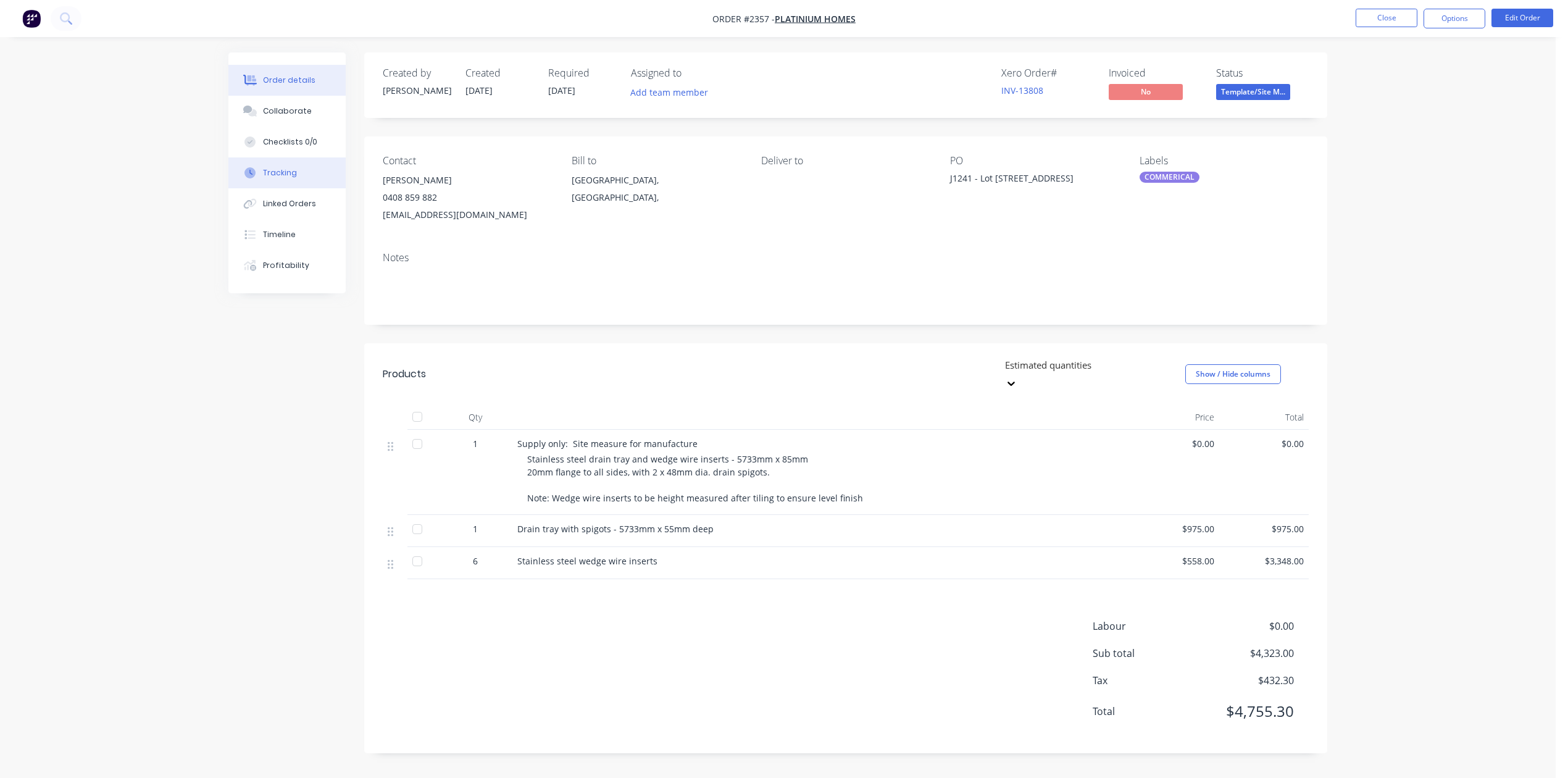
click at [297, 178] on div "Tracking" at bounding box center [280, 172] width 34 height 11
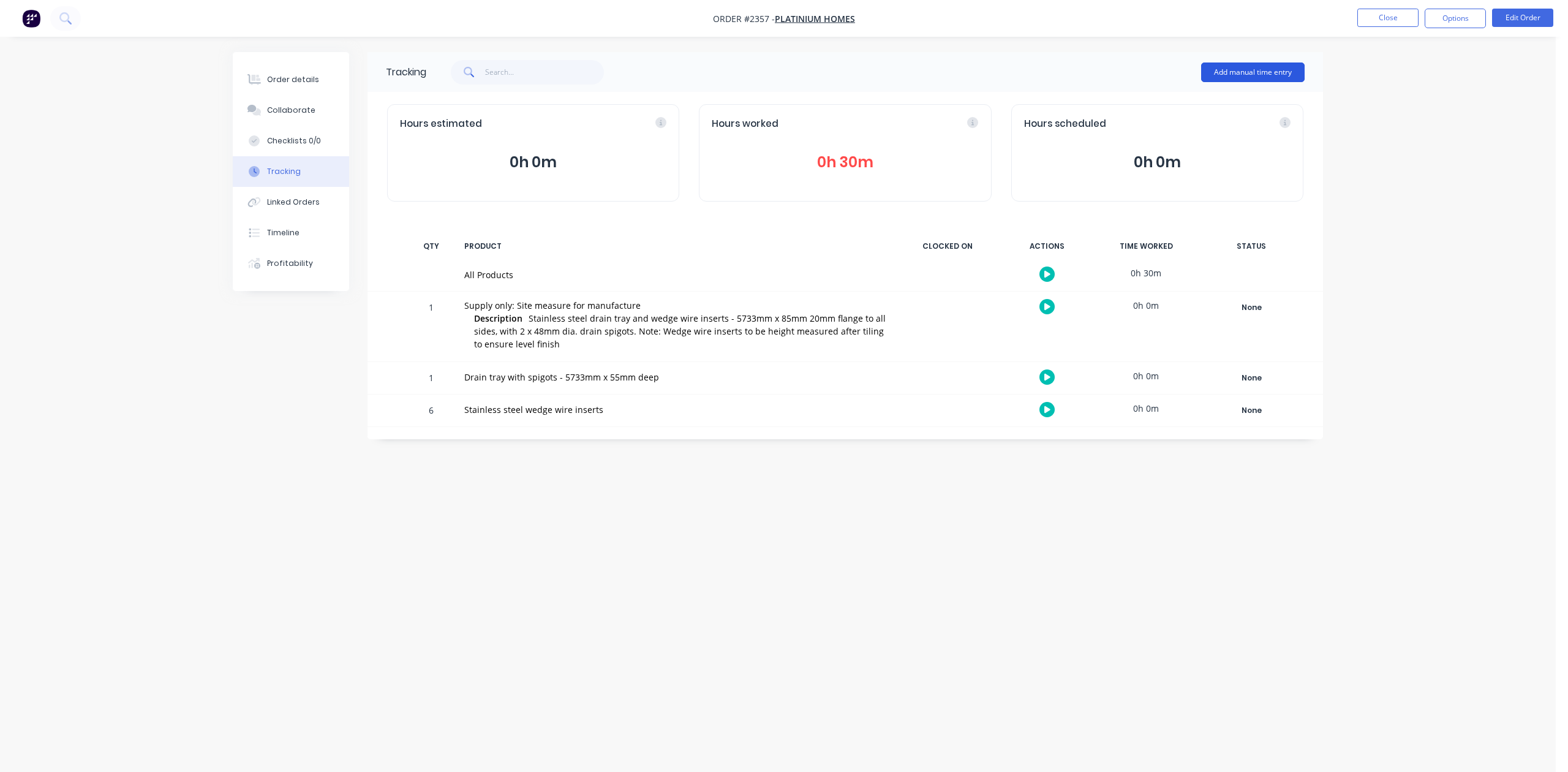
click at [1240, 67] on button "Add manual time entry" at bounding box center [1253, 73] width 103 height 20
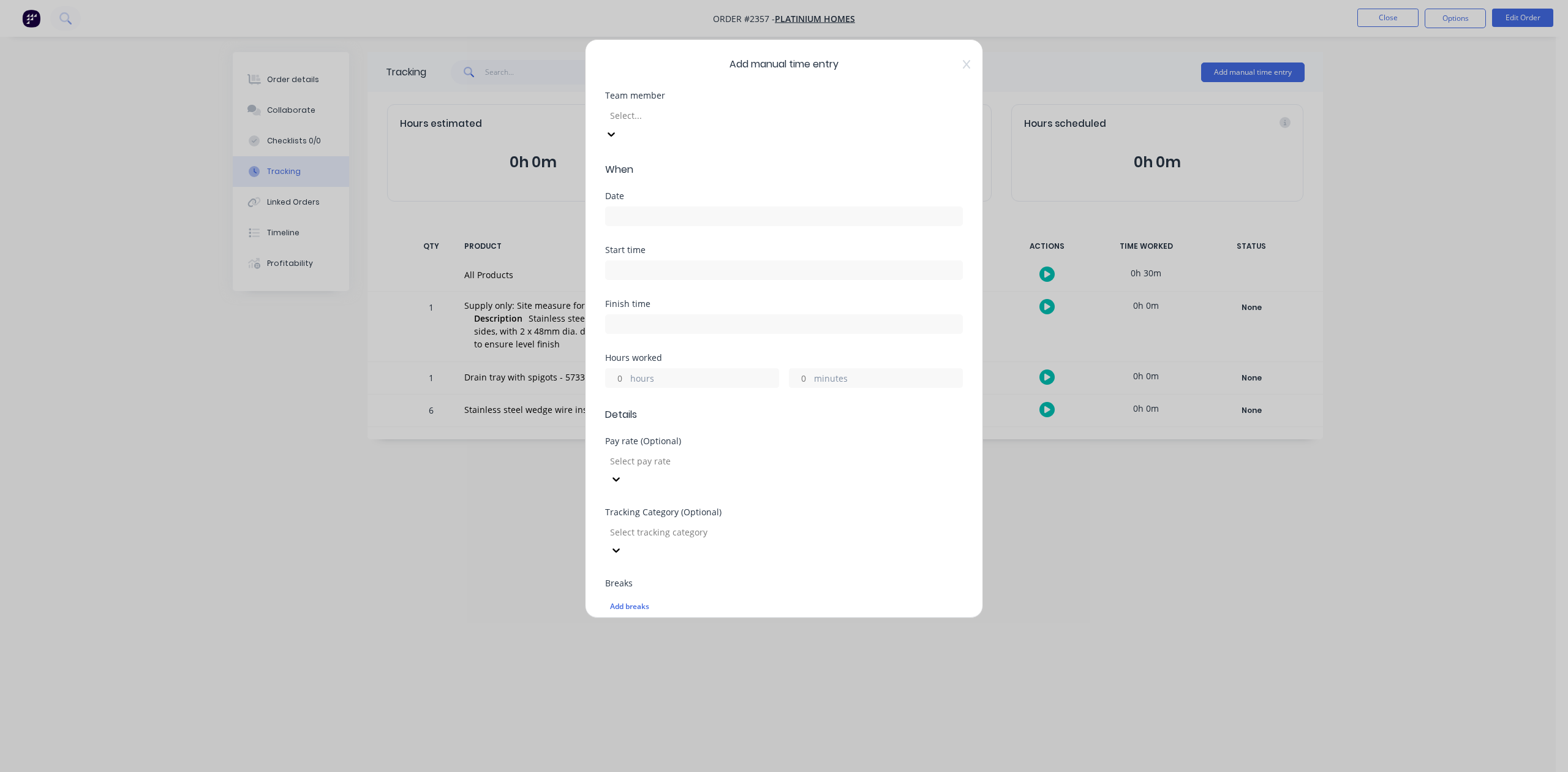
click at [717, 123] on div at bounding box center [698, 115] width 177 height 15
click at [665, 225] on input at bounding box center [784, 216] width 357 height 18
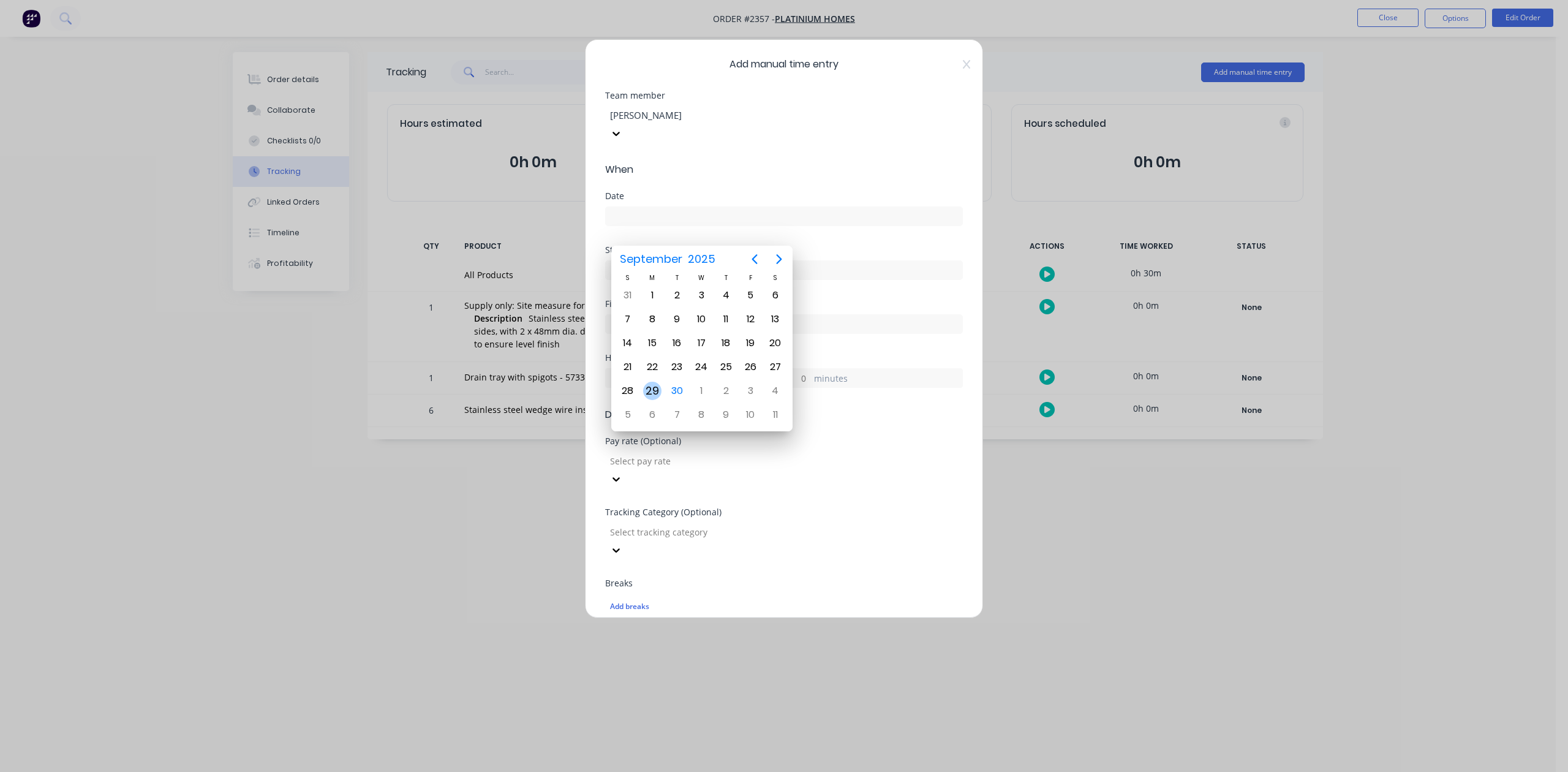
click at [653, 388] on div "29" at bounding box center [653, 391] width 18 height 18
type input "29/09/2025"
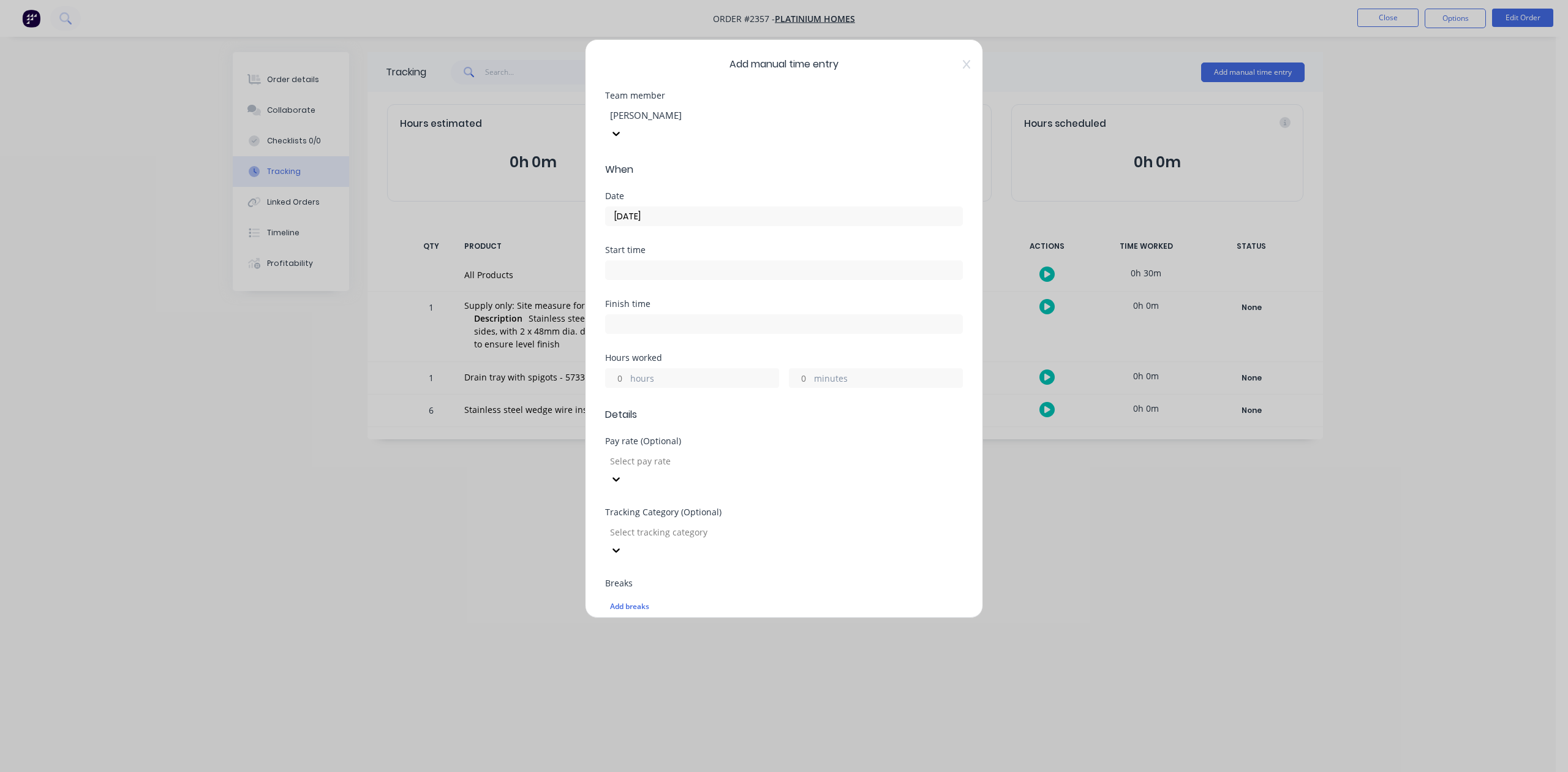
click at [623, 387] on input "hours" at bounding box center [617, 378] width 22 height 18
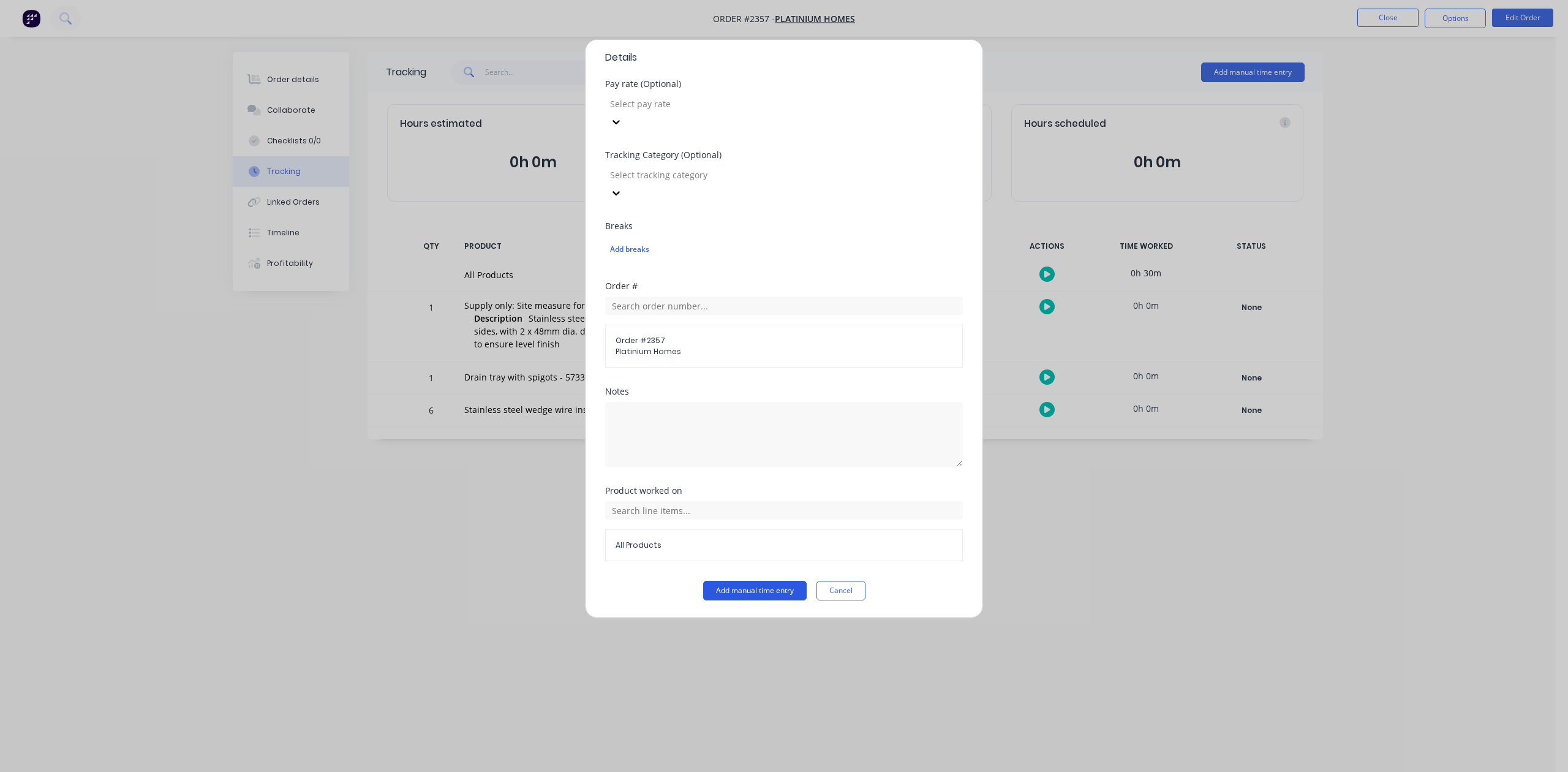
scroll to position [408, 0]
type input "6"
click at [736, 600] on button "Add manual time entry" at bounding box center [755, 591] width 103 height 20
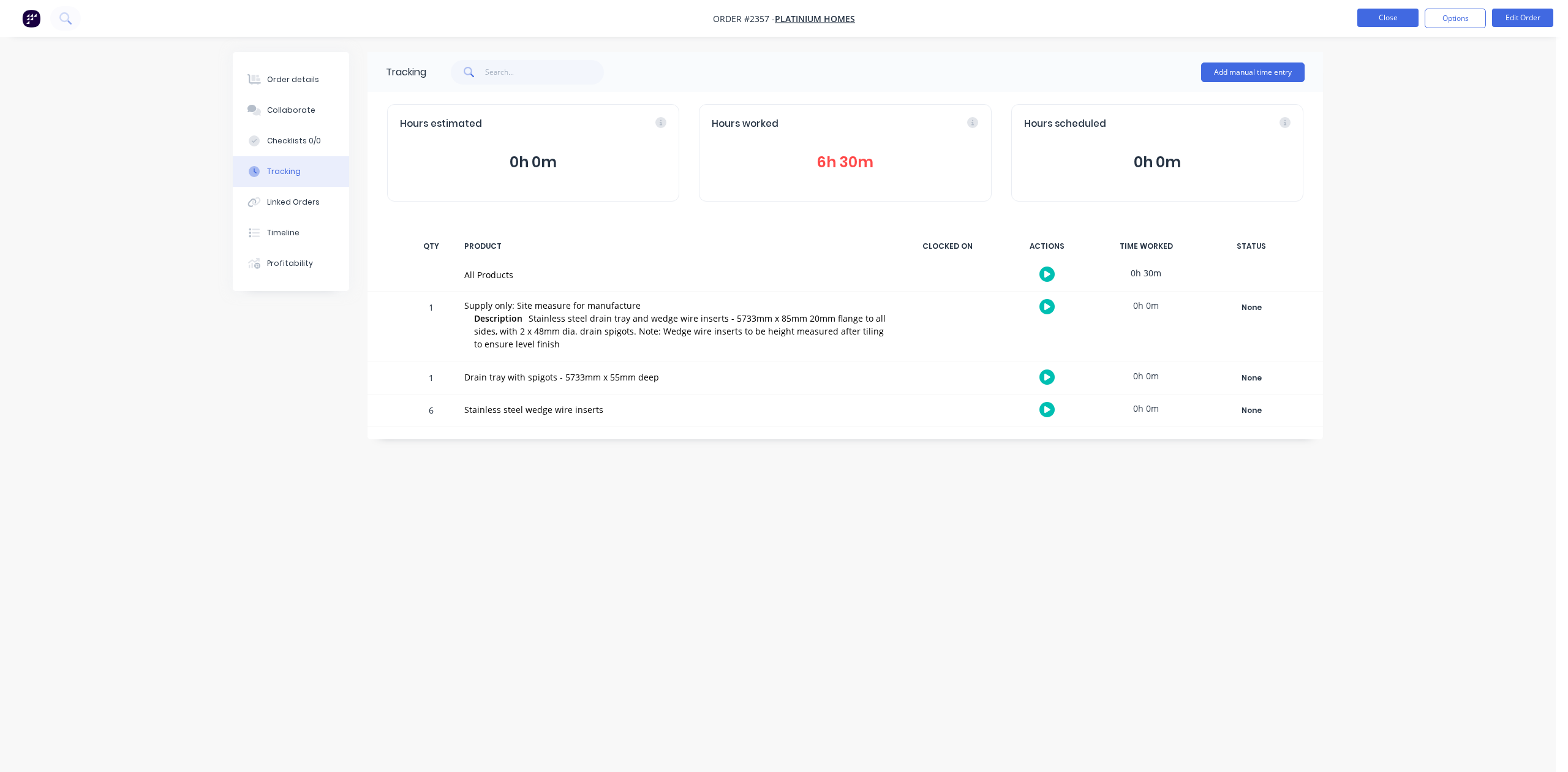
click at [1367, 18] on button "Close" at bounding box center [1388, 18] width 61 height 18
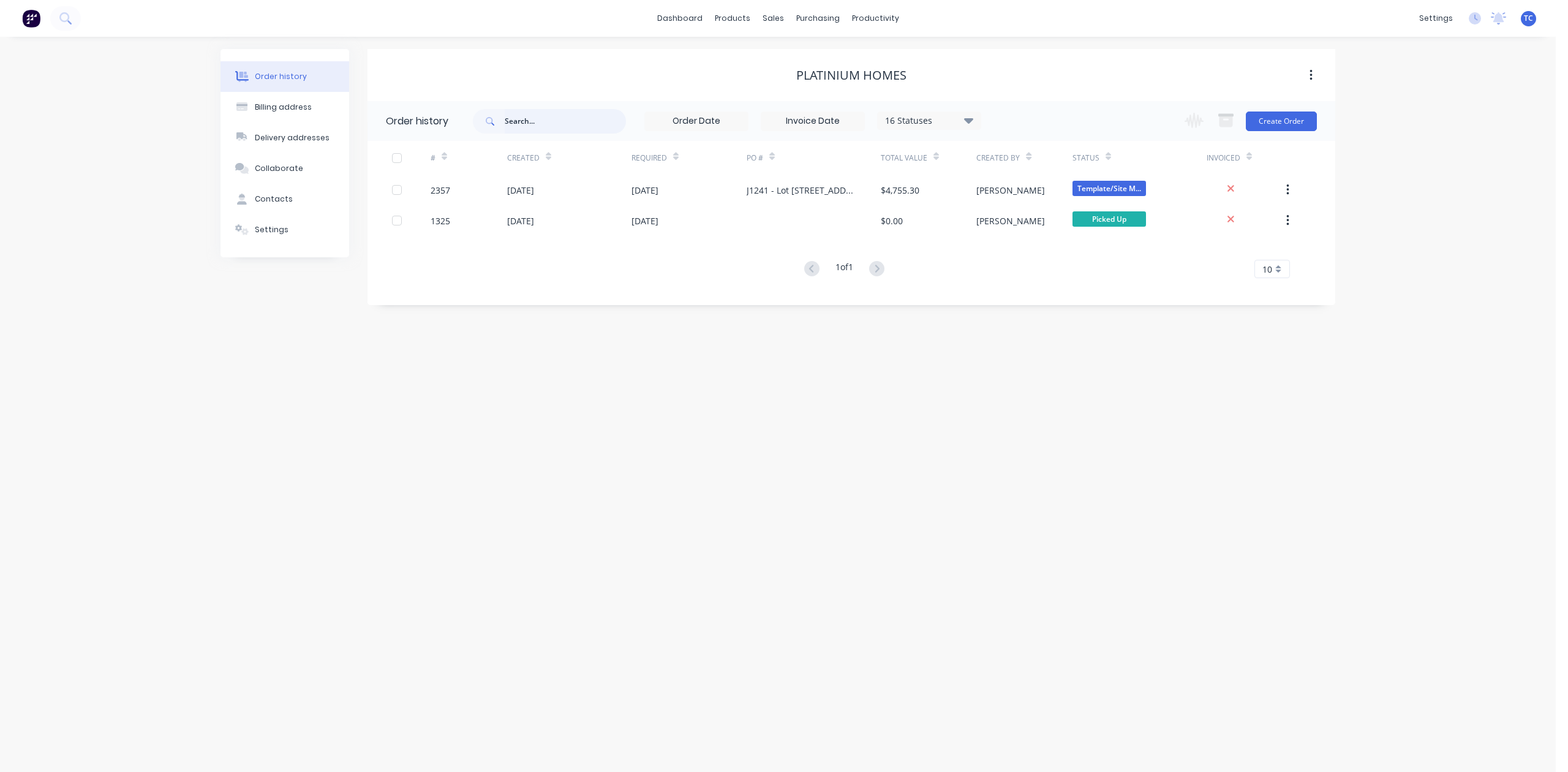
click at [542, 118] on input "text" at bounding box center [566, 121] width 122 height 24
type input "2342"
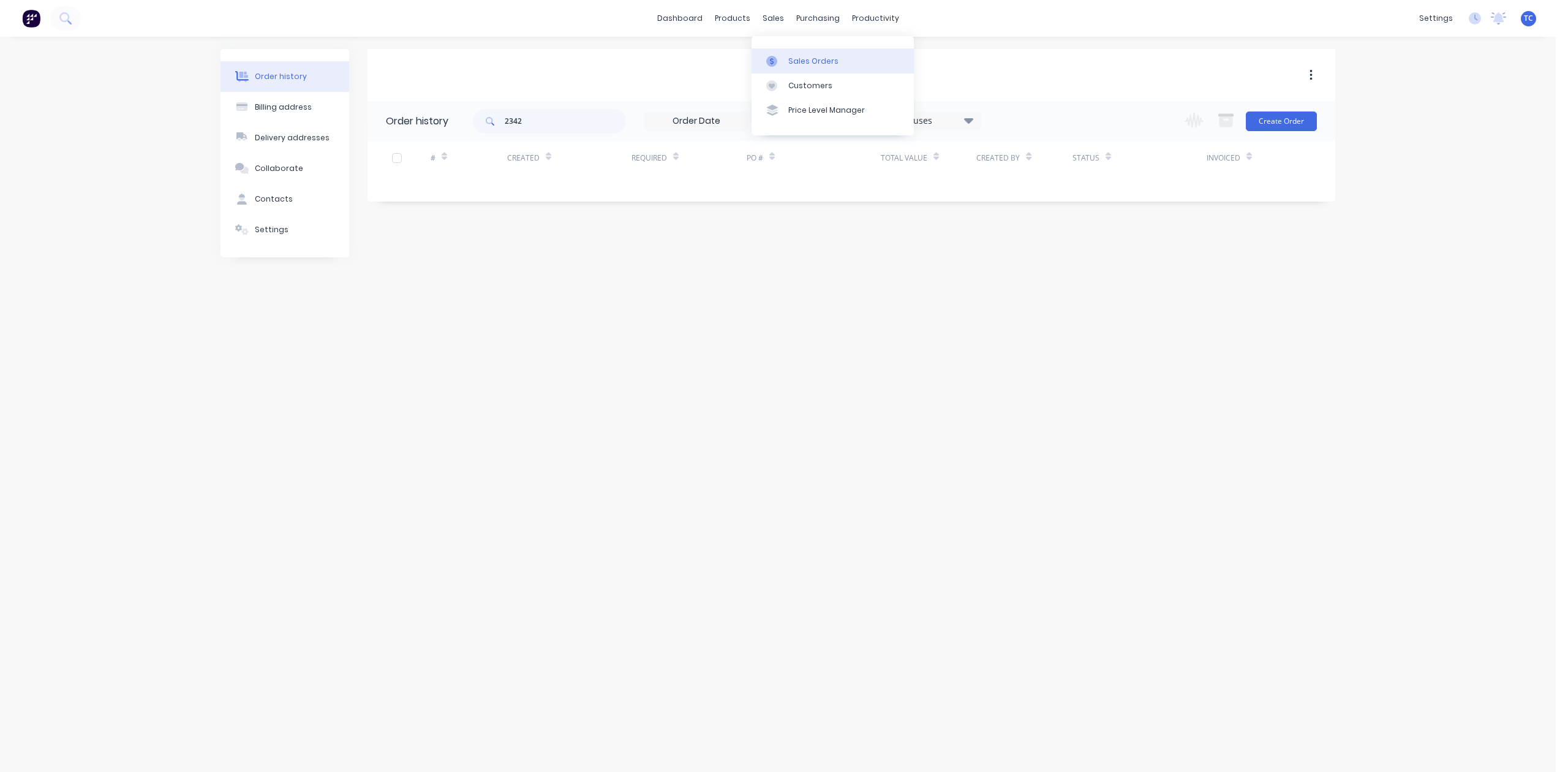
click at [813, 67] on div "Sales Orders" at bounding box center [814, 61] width 50 height 11
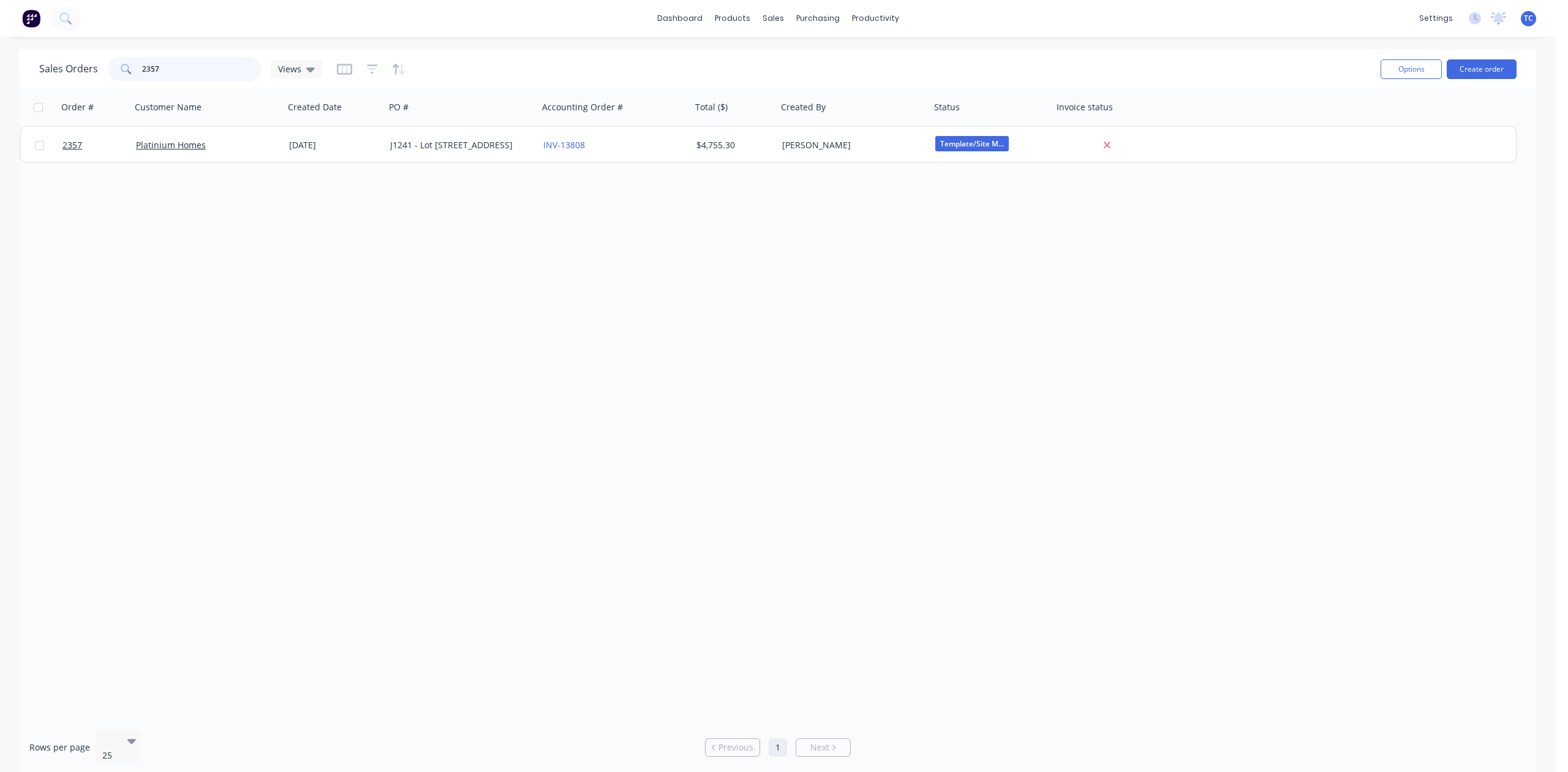
drag, startPoint x: 193, startPoint y: 73, endPoint x: 106, endPoint y: 76, distance: 87.1
click at [106, 76] on div "Sales Orders 2357 Views" at bounding box center [181, 68] width 283 height 24
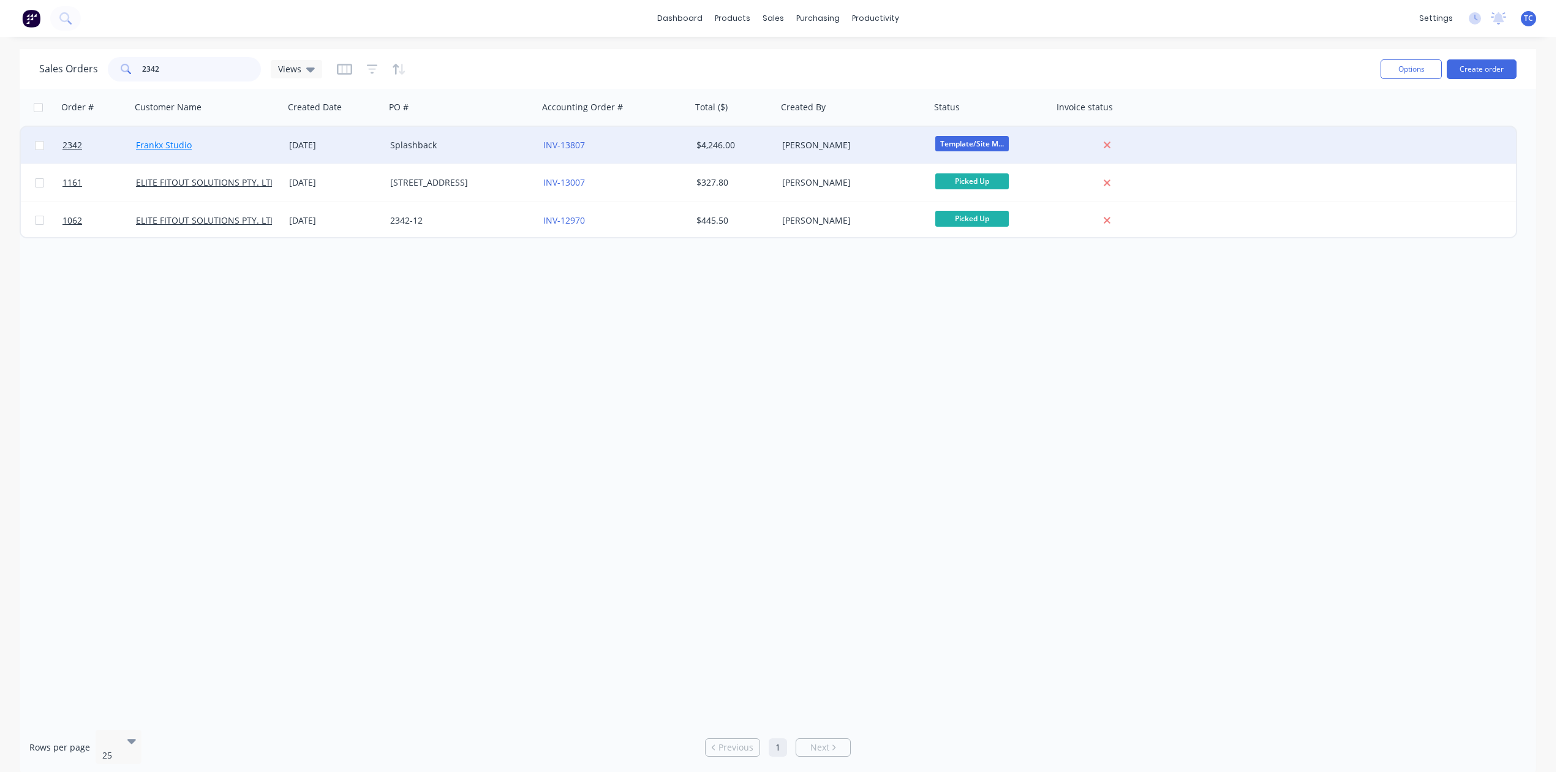
type input "2342"
click at [152, 143] on link "Frankx Studio" at bounding box center [163, 145] width 56 height 12
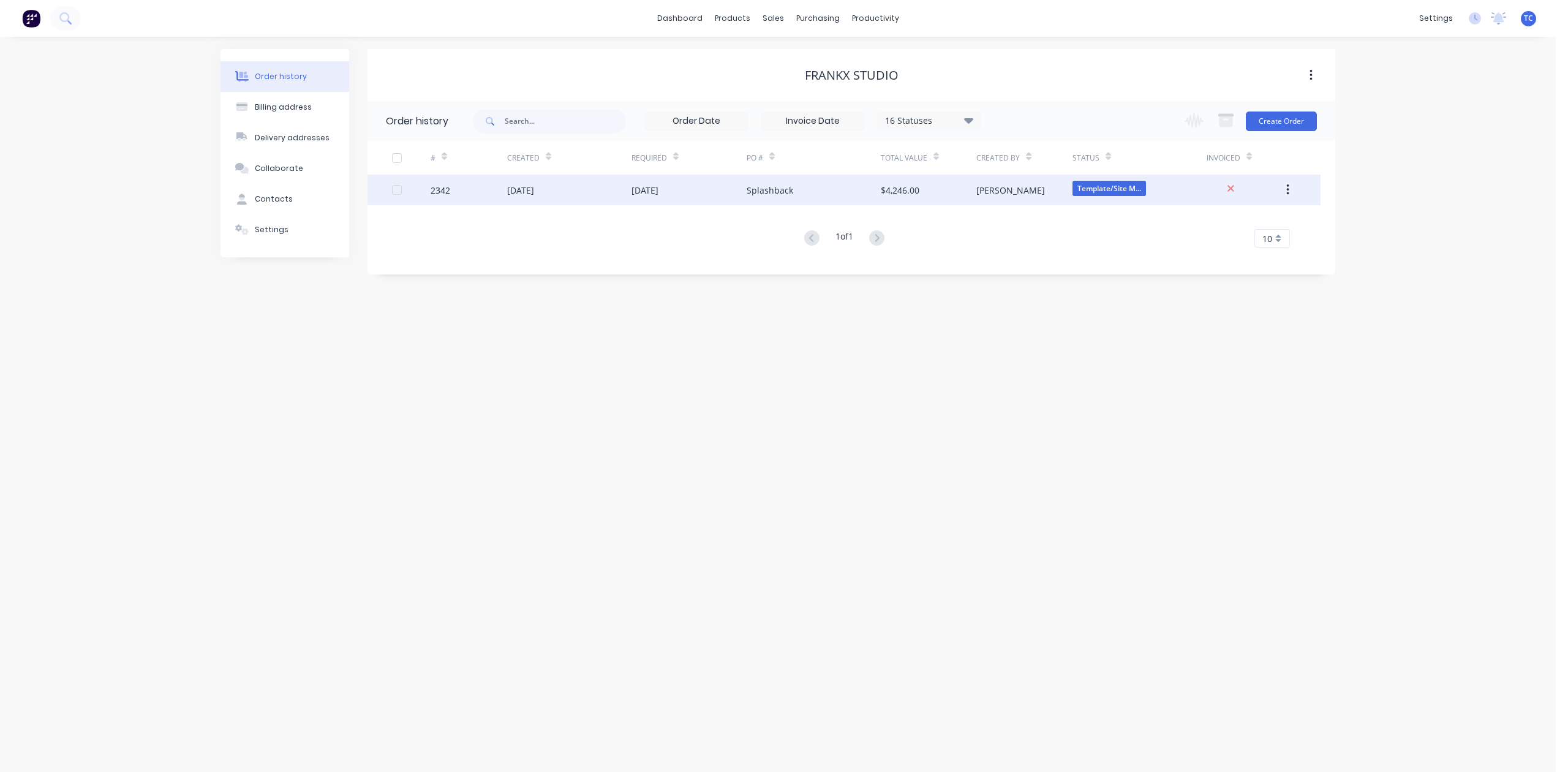
click at [454, 189] on div "2342" at bounding box center [469, 189] width 77 height 31
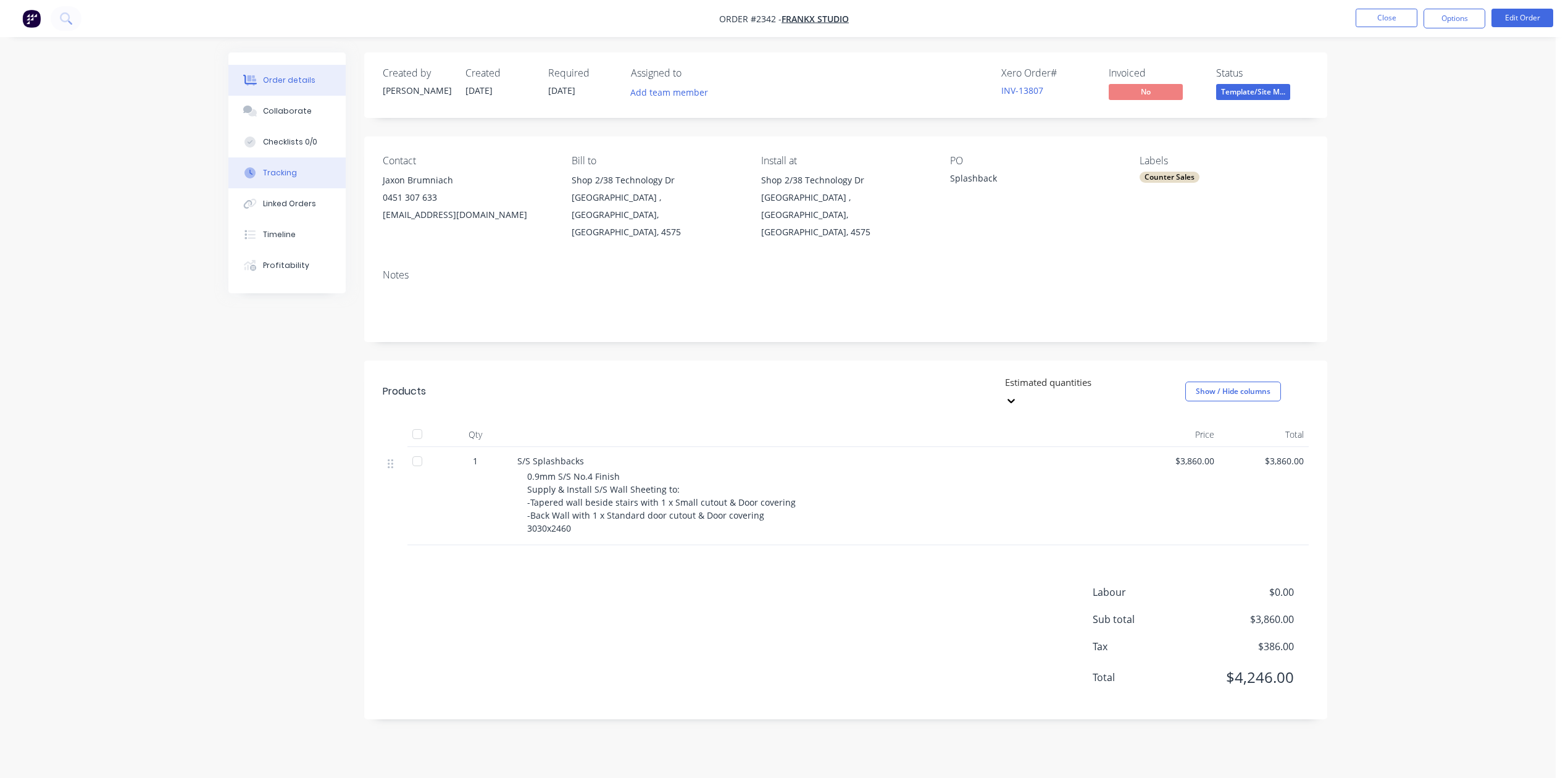
click at [277, 178] on div "Tracking" at bounding box center [280, 172] width 34 height 11
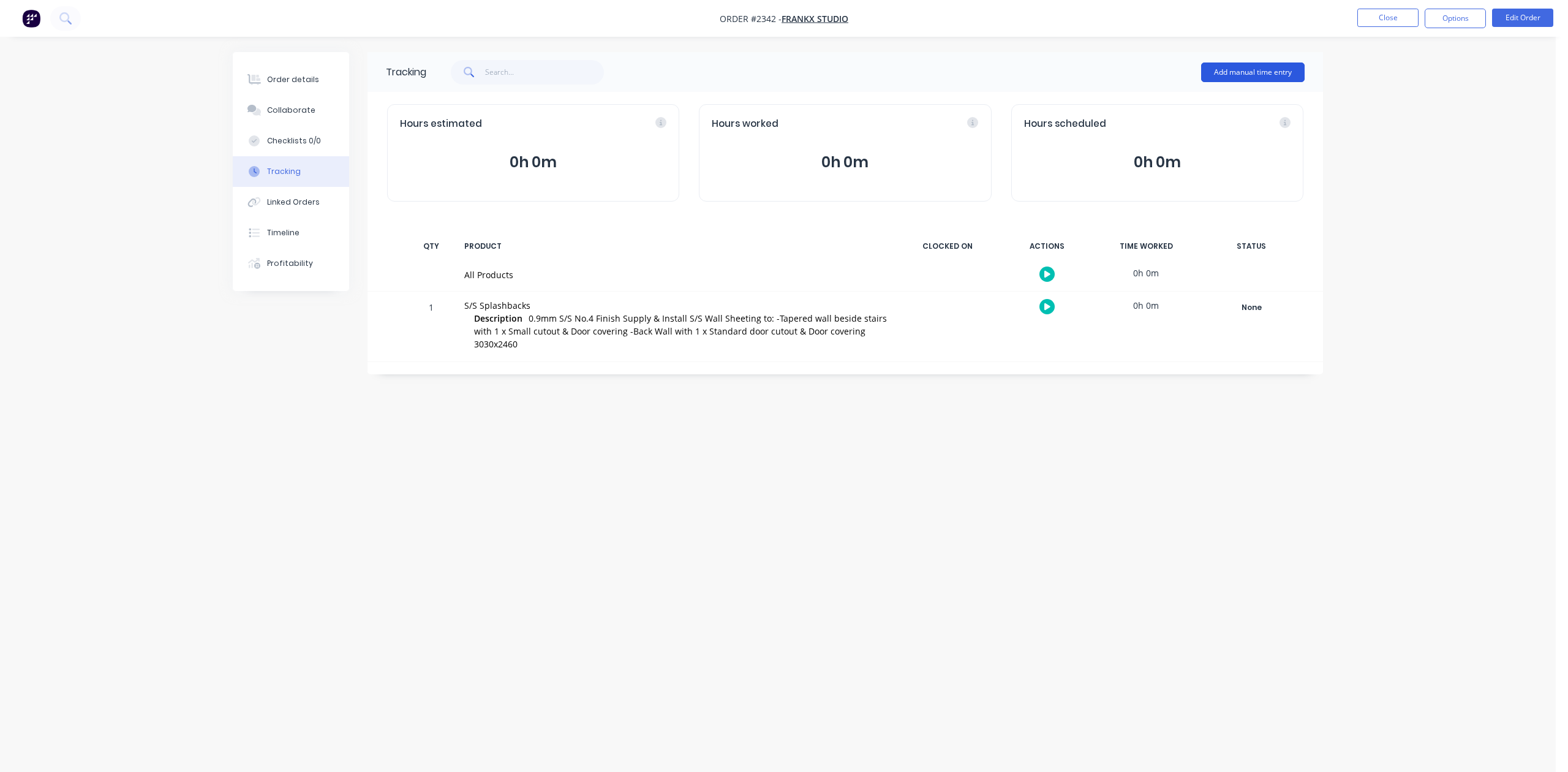
click at [1233, 73] on button "Add manual time entry" at bounding box center [1253, 73] width 103 height 20
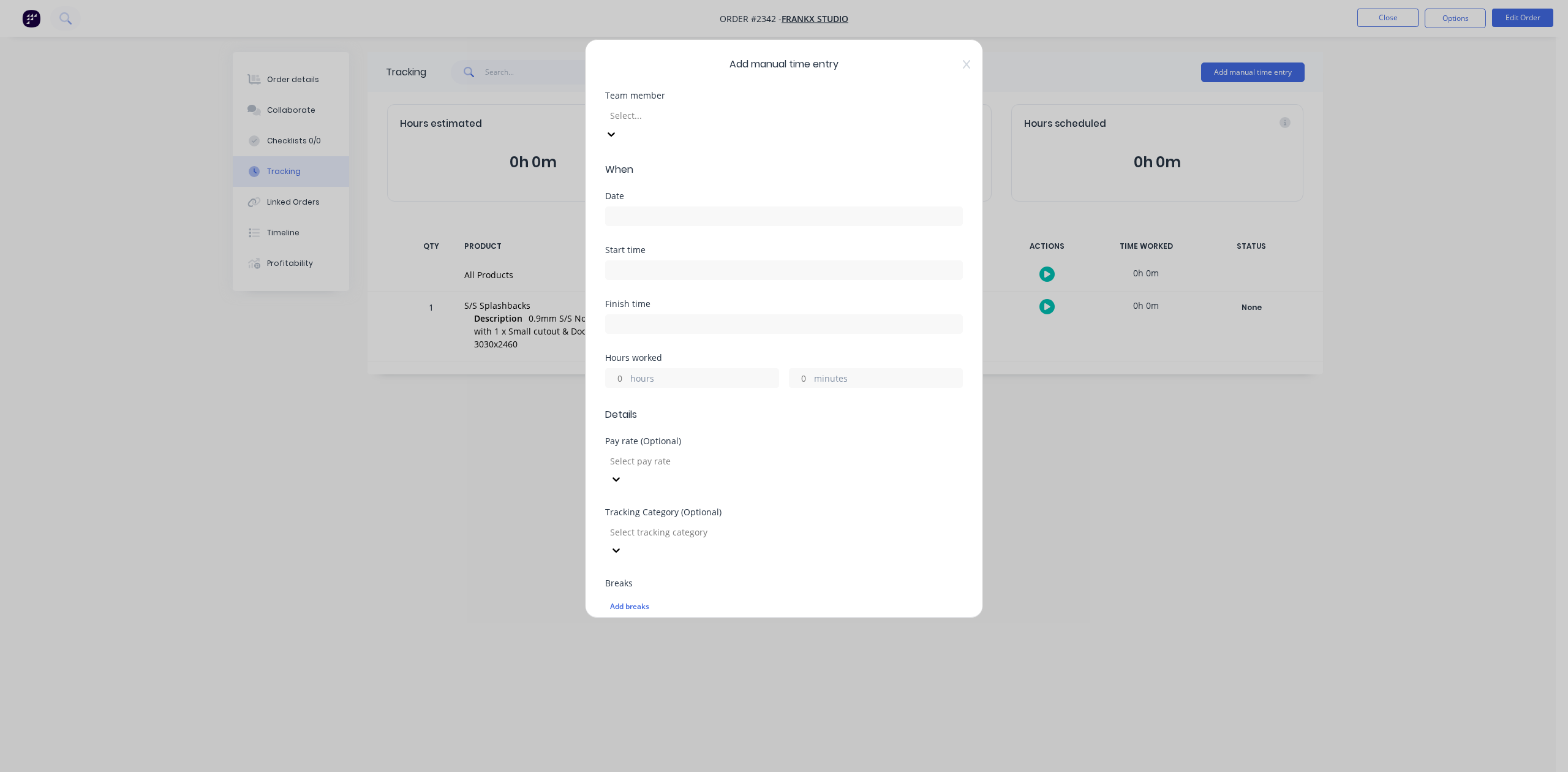
click at [734, 123] on div at bounding box center [698, 115] width 177 height 15
click at [683, 225] on input at bounding box center [784, 216] width 357 height 18
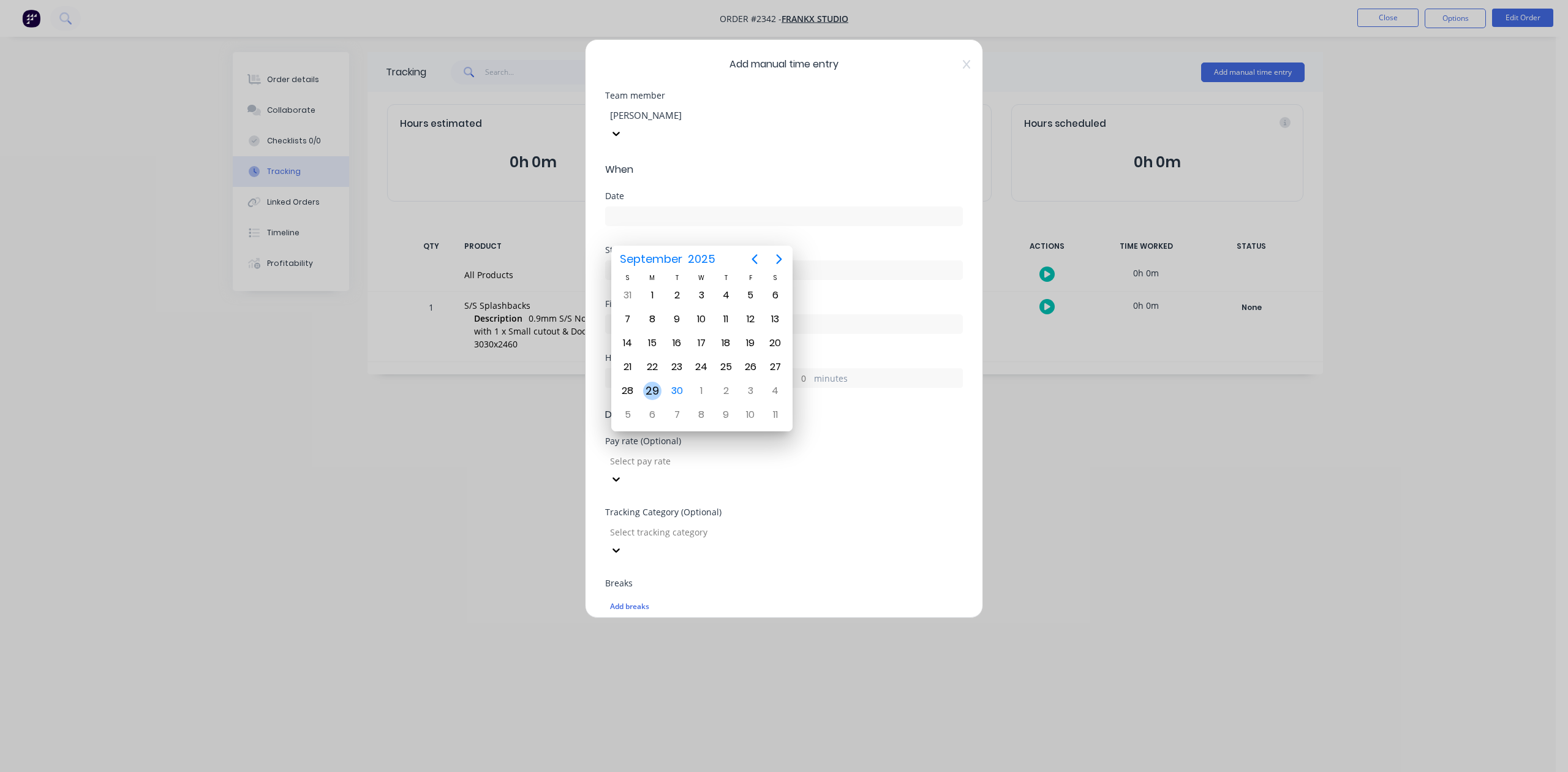
click at [652, 385] on div "29" at bounding box center [653, 391] width 18 height 18
type input "29/09/2025"
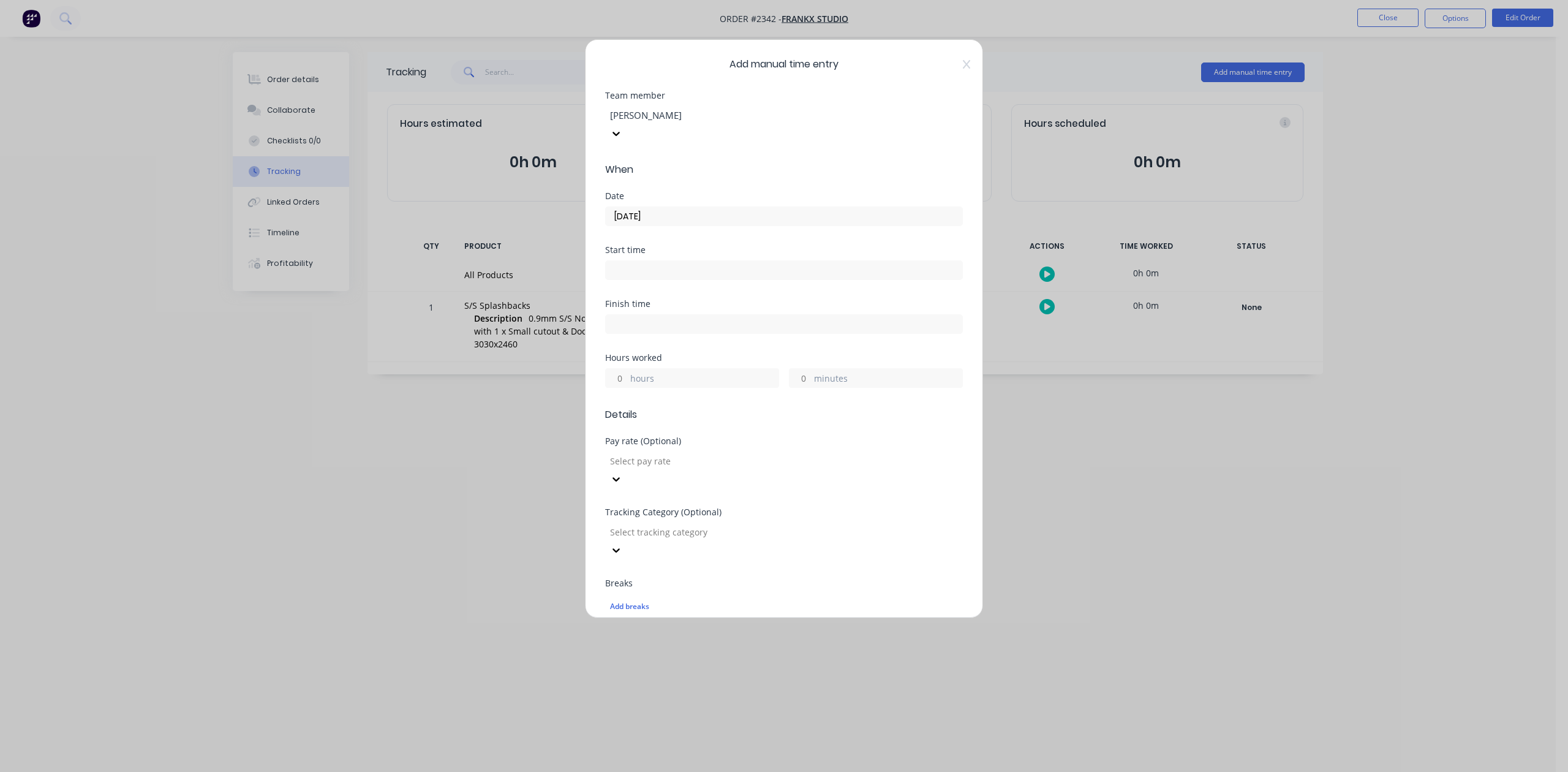
click at [625, 387] on input "hours" at bounding box center [617, 378] width 22 height 18
type input "1"
click at [794, 387] on input "minutes" at bounding box center [800, 378] width 22 height 18
type input "15"
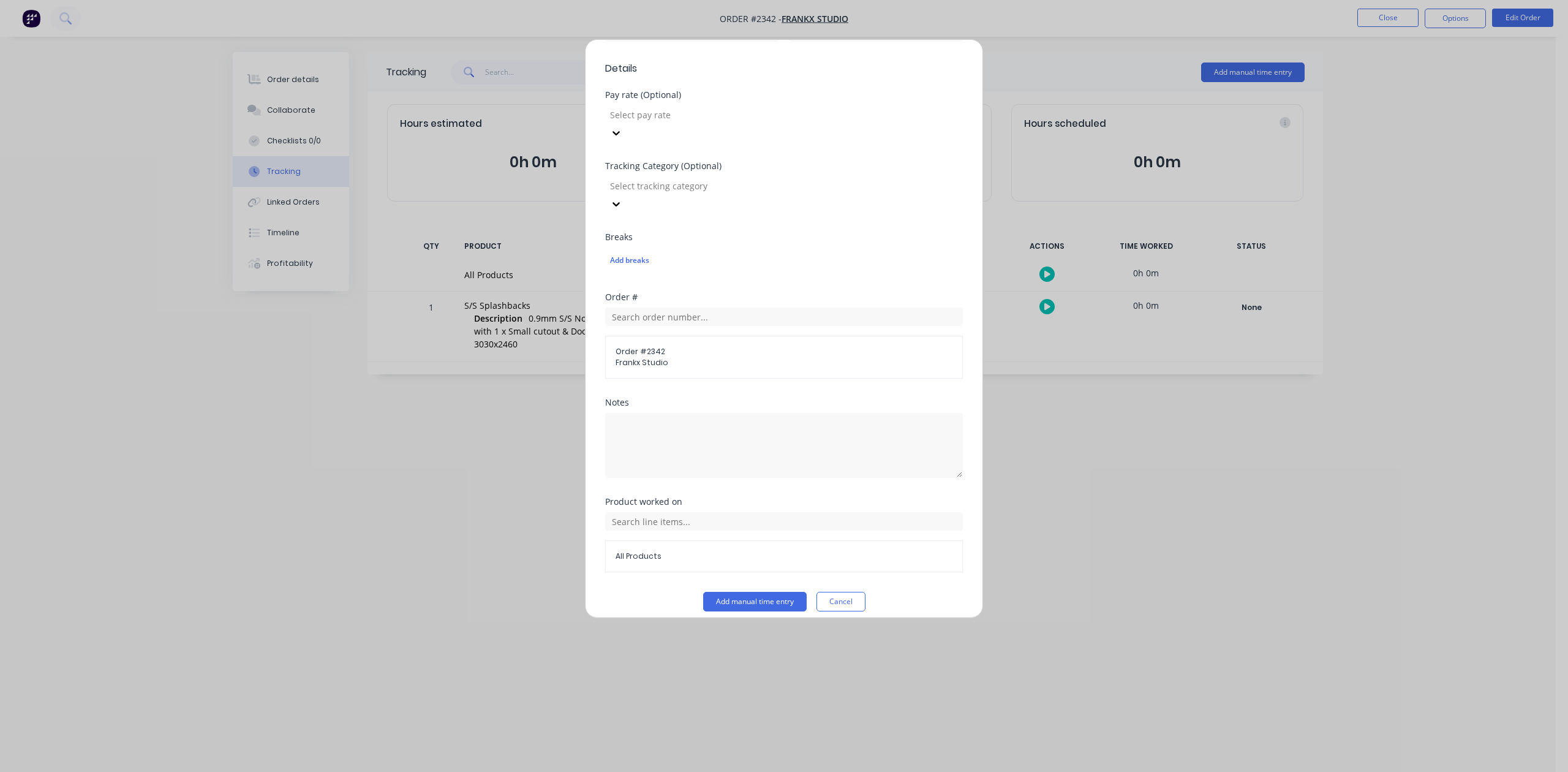
scroll to position [433, 0]
click at [763, 594] on button "Add manual time entry" at bounding box center [755, 591] width 103 height 20
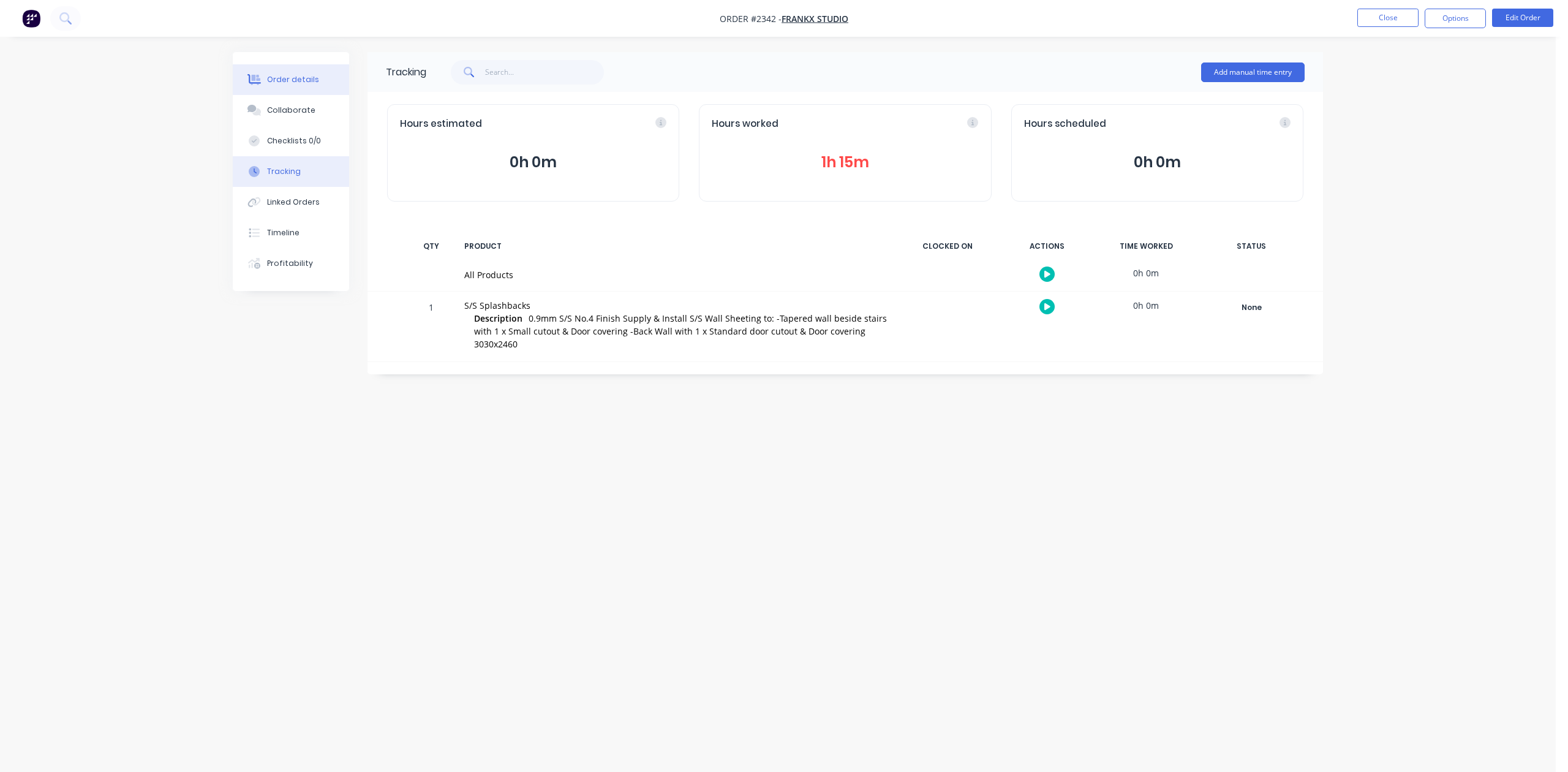
click at [308, 85] on div "Order details" at bounding box center [293, 79] width 52 height 11
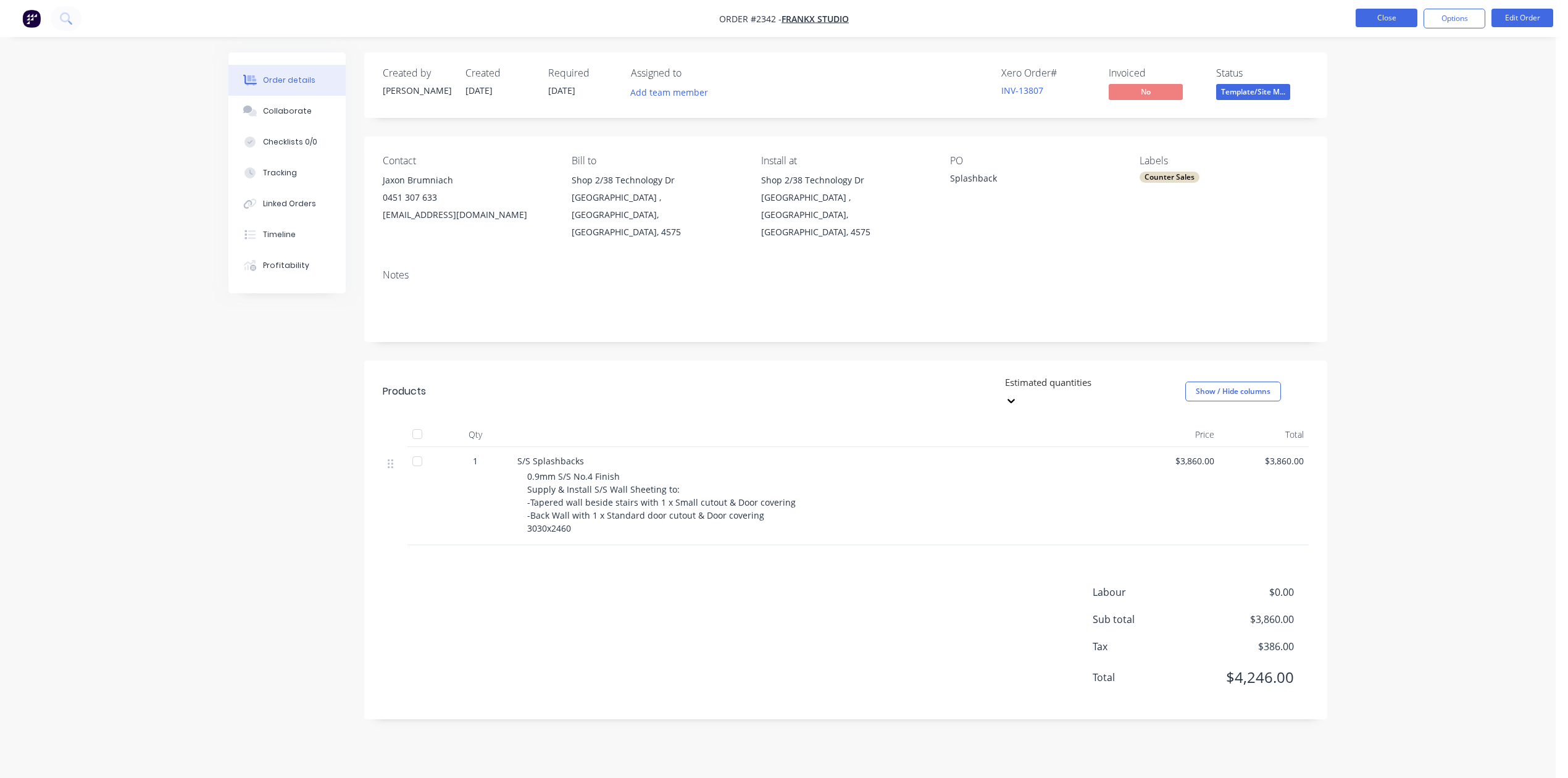
click at [1368, 20] on button "Close" at bounding box center [1386, 18] width 61 height 18
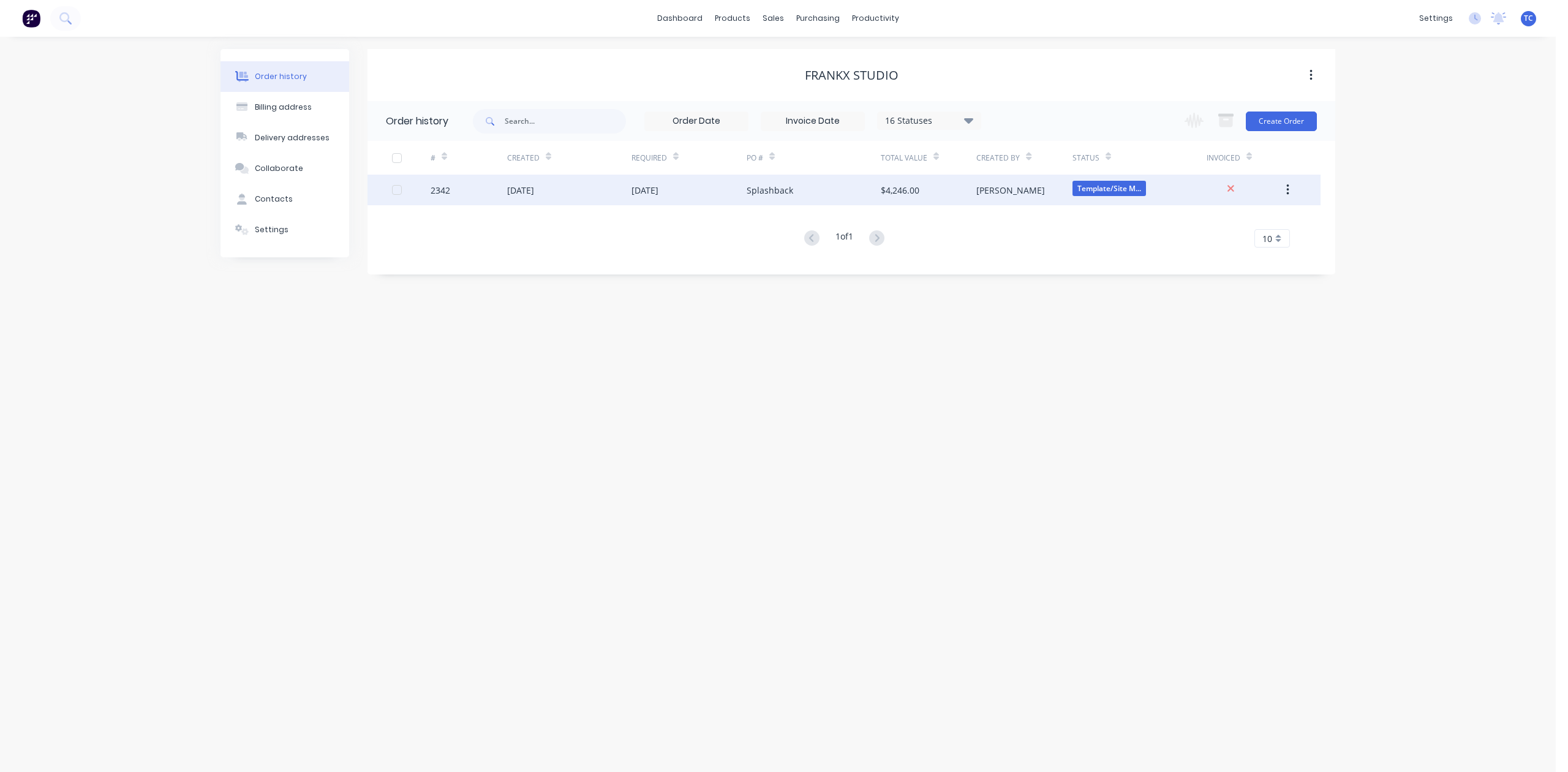
click at [527, 193] on div "23 Sep 2025" at bounding box center [521, 189] width 27 height 13
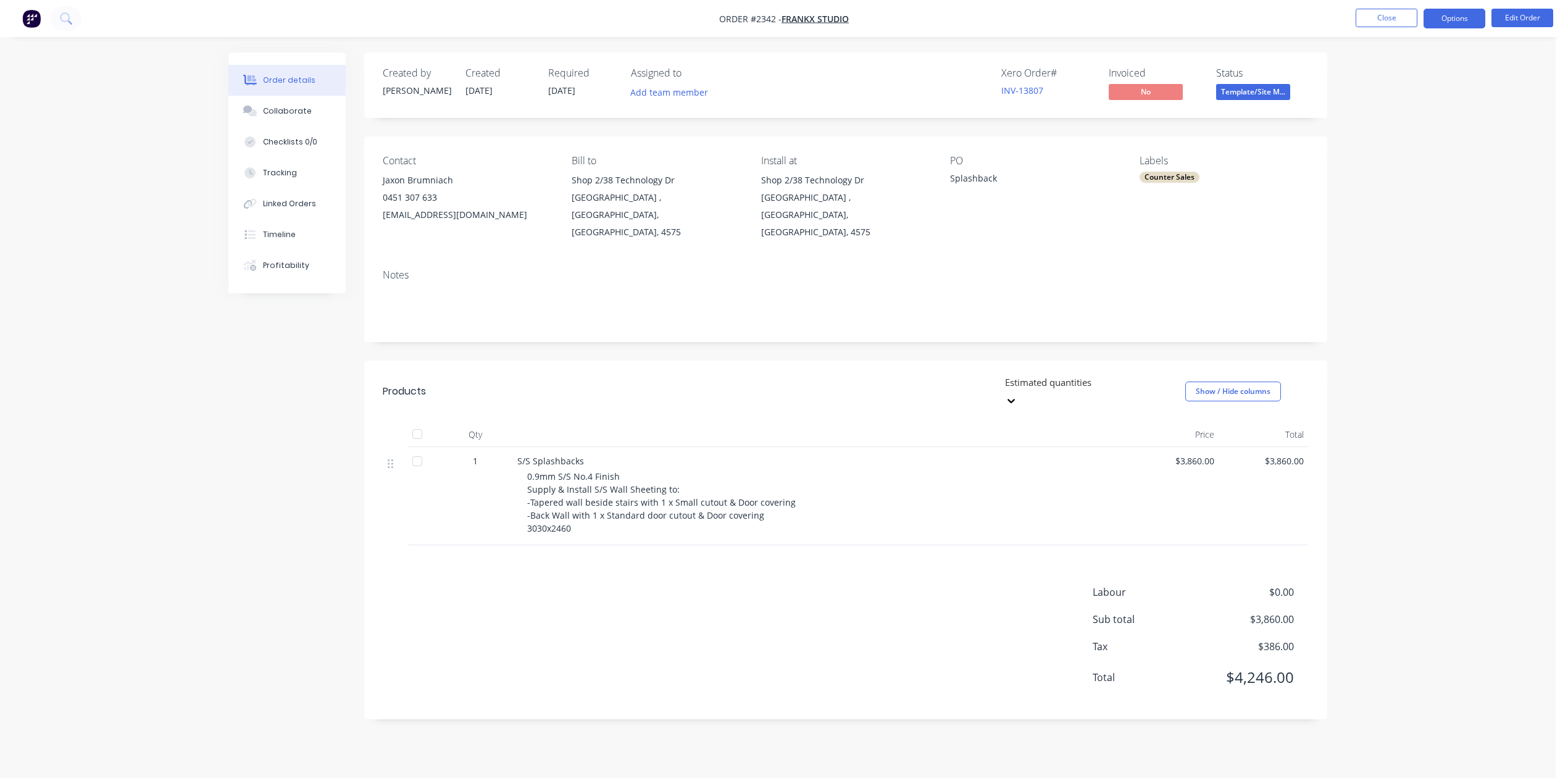
click at [1440, 18] on button "Options" at bounding box center [1454, 18] width 61 height 20
click at [448, 223] on div "jaxon@fankx.co" at bounding box center [467, 214] width 169 height 18
click at [449, 223] on div "jaxon@fankx.co" at bounding box center [467, 214] width 169 height 18
click at [443, 223] on div "jaxon@fankx.co" at bounding box center [467, 214] width 169 height 18
click at [443, 260] on div "Contact Jaxon Brumniach 0451 307 633 jaxon@fankx.co Bill to Shop 2/38 Technolog…" at bounding box center [846, 197] width 962 height 123
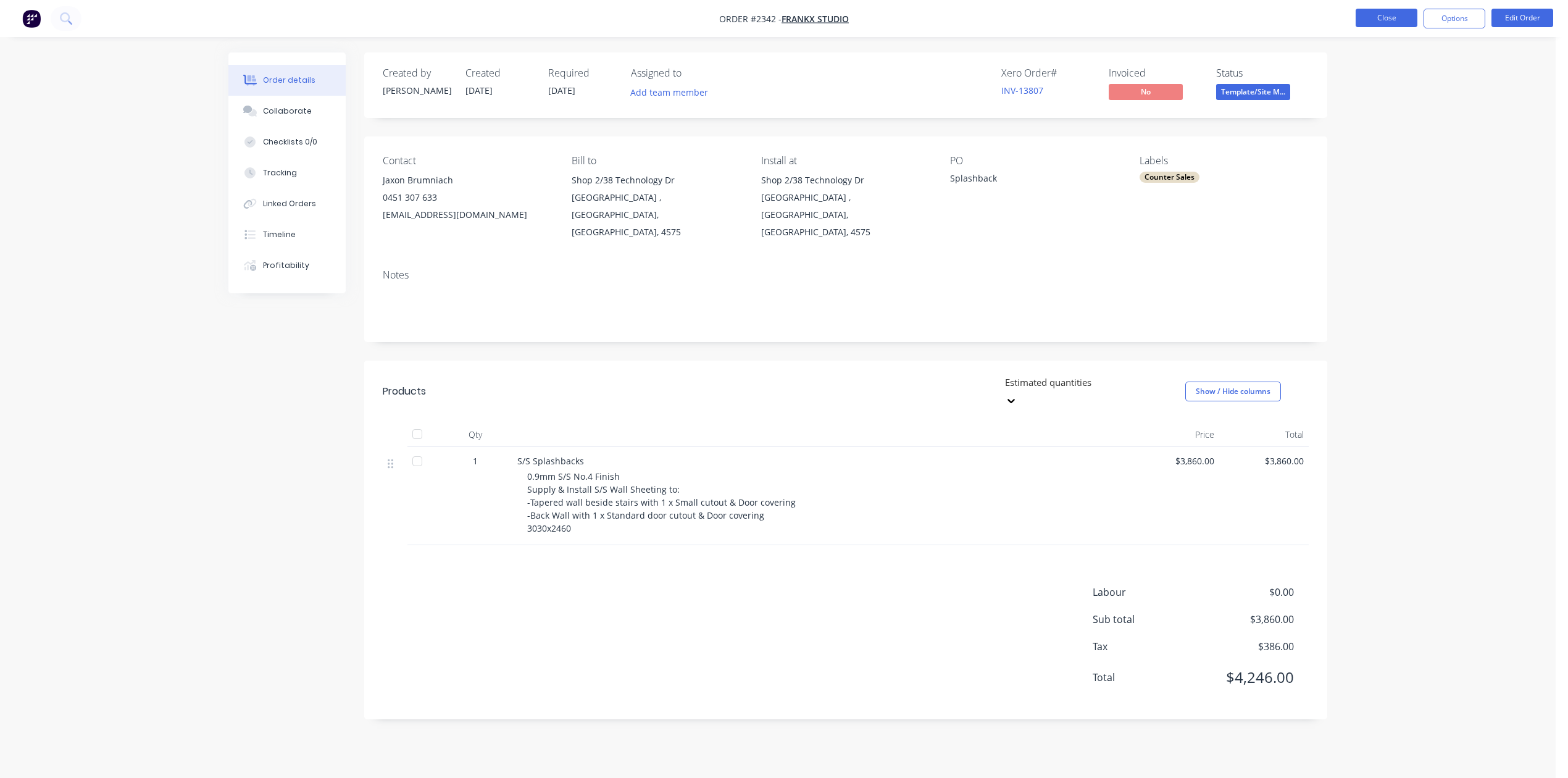
click at [1372, 11] on button "Close" at bounding box center [1386, 18] width 61 height 18
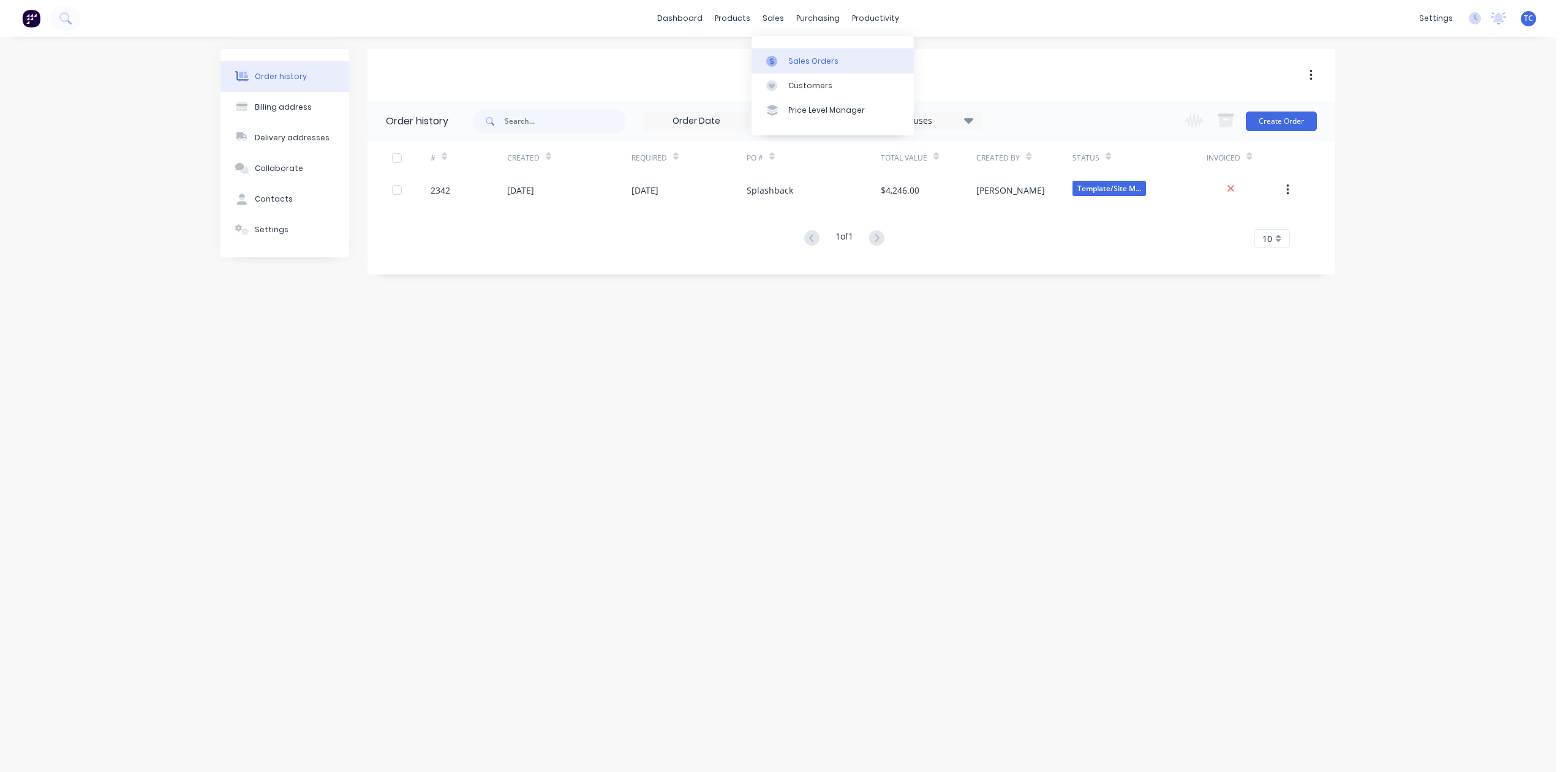
click at [816, 65] on div "Sales Orders" at bounding box center [814, 61] width 50 height 11
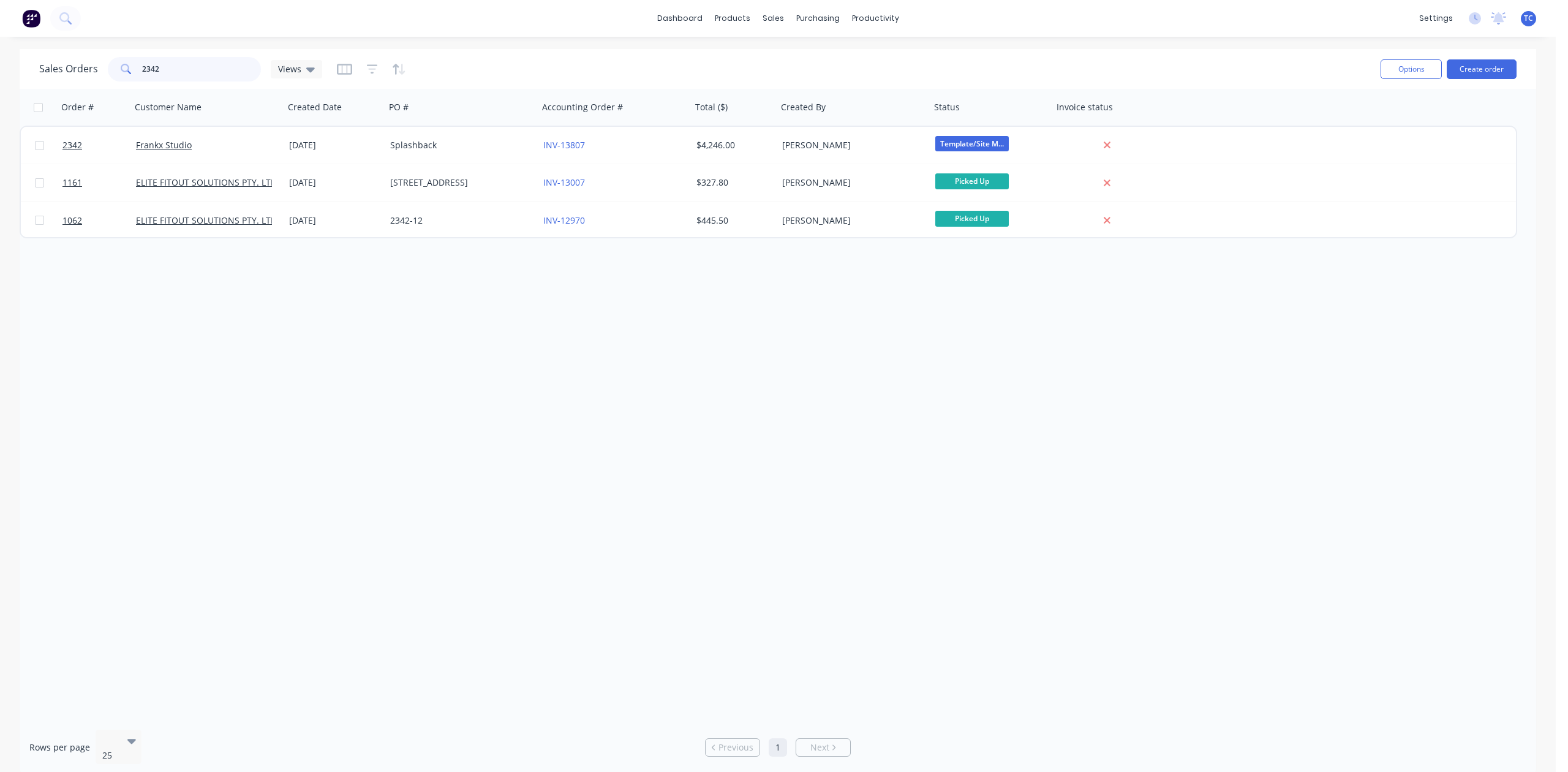
drag, startPoint x: 225, startPoint y: 63, endPoint x: 89, endPoint y: 87, distance: 138.1
click at [89, 84] on div "Sales Orders 2342 Views" at bounding box center [705, 69] width 1332 height 30
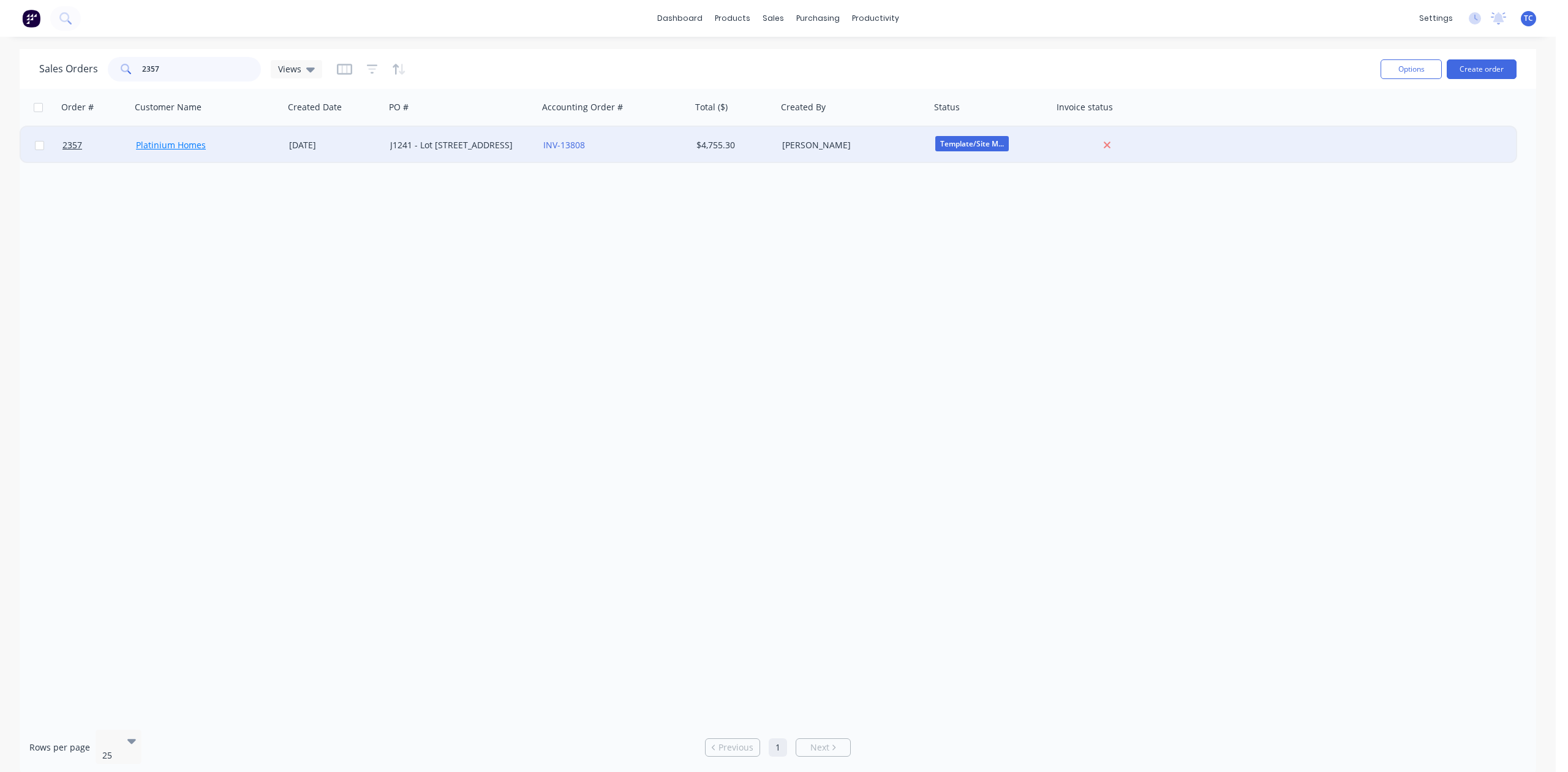
type input "2357"
click at [160, 143] on link "Platinium Homes" at bounding box center [171, 145] width 70 height 12
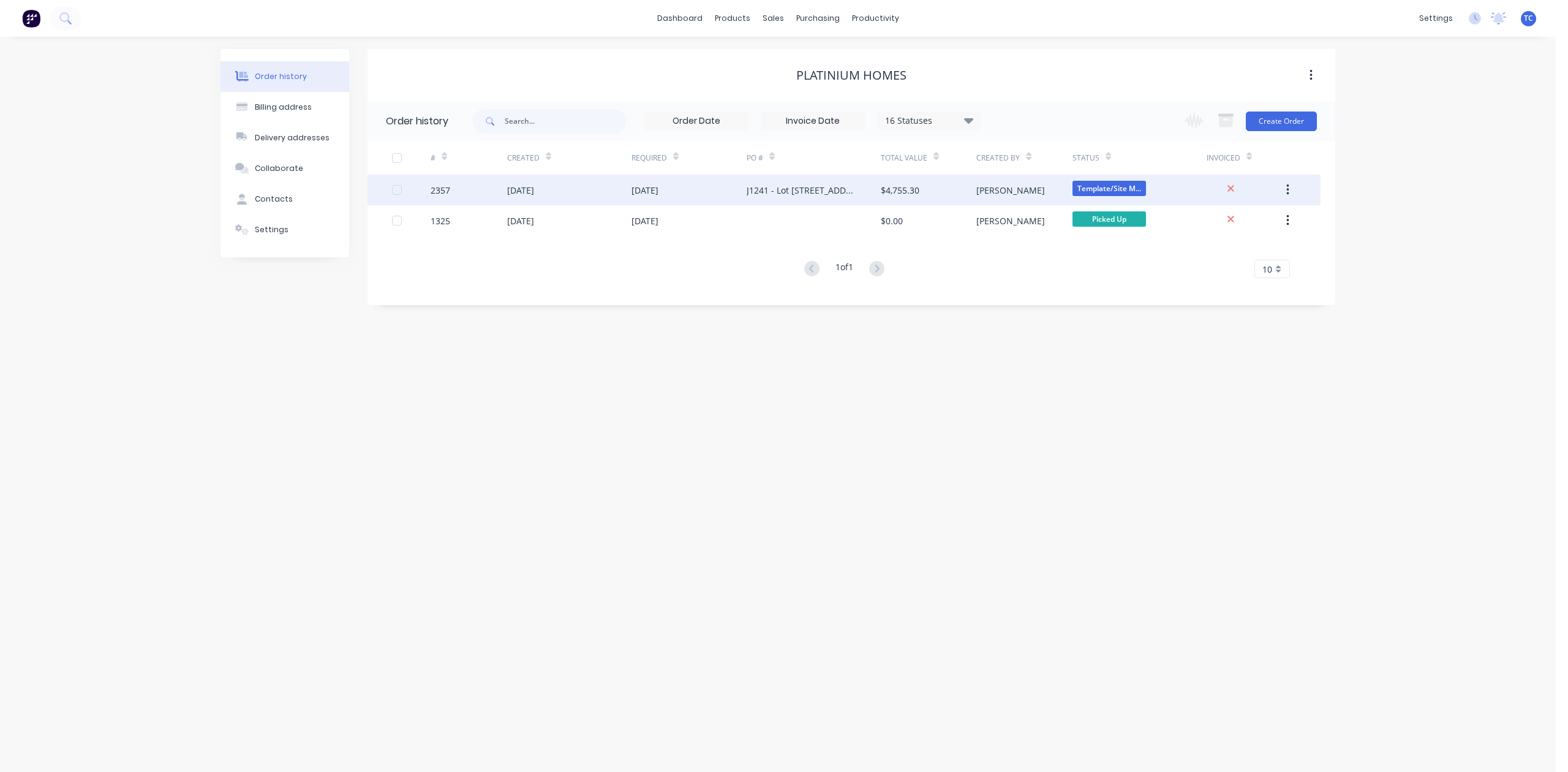
click at [431, 188] on div "2357" at bounding box center [441, 189] width 20 height 13
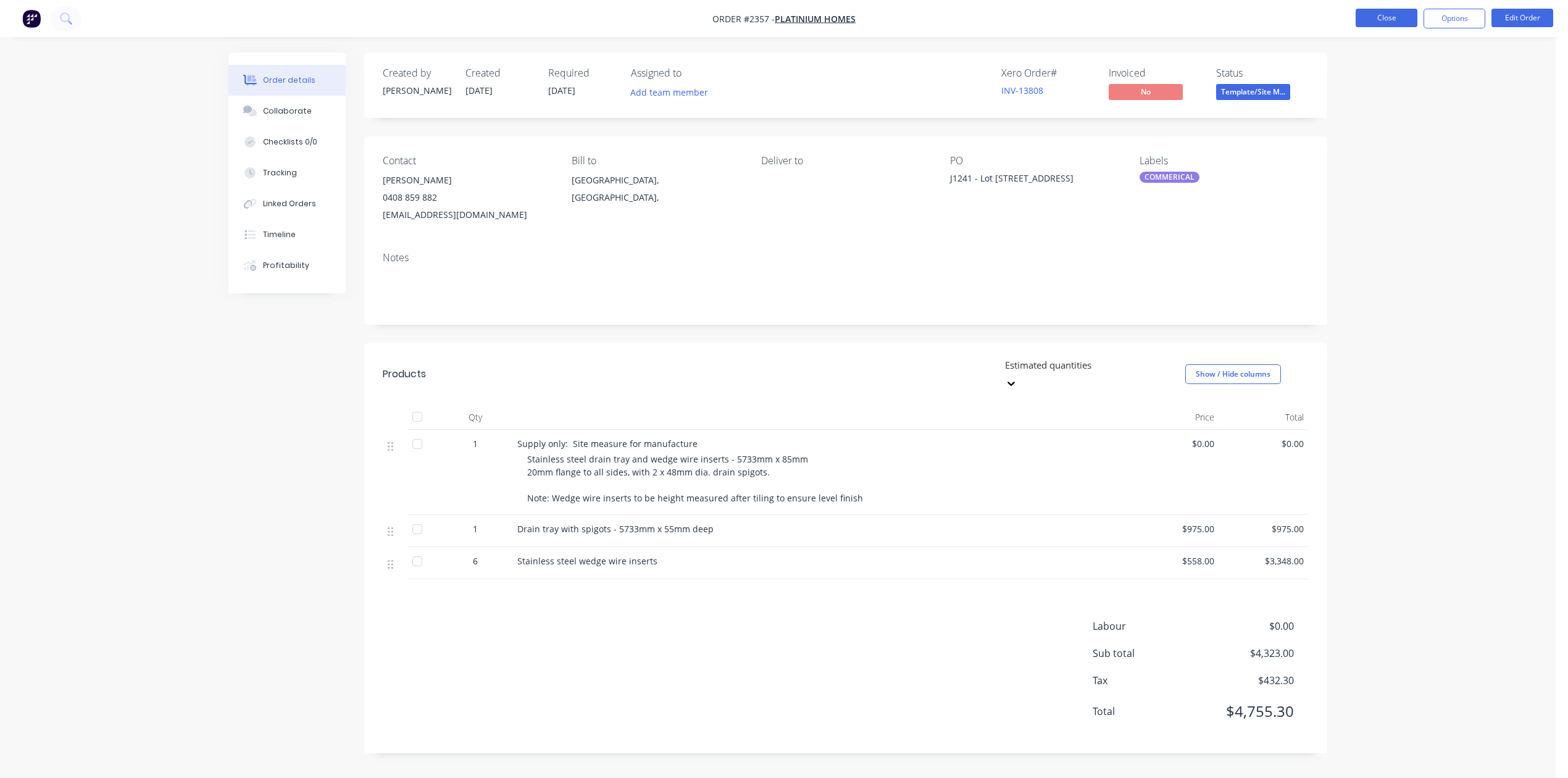
click at [1382, 15] on button "Close" at bounding box center [1386, 18] width 61 height 18
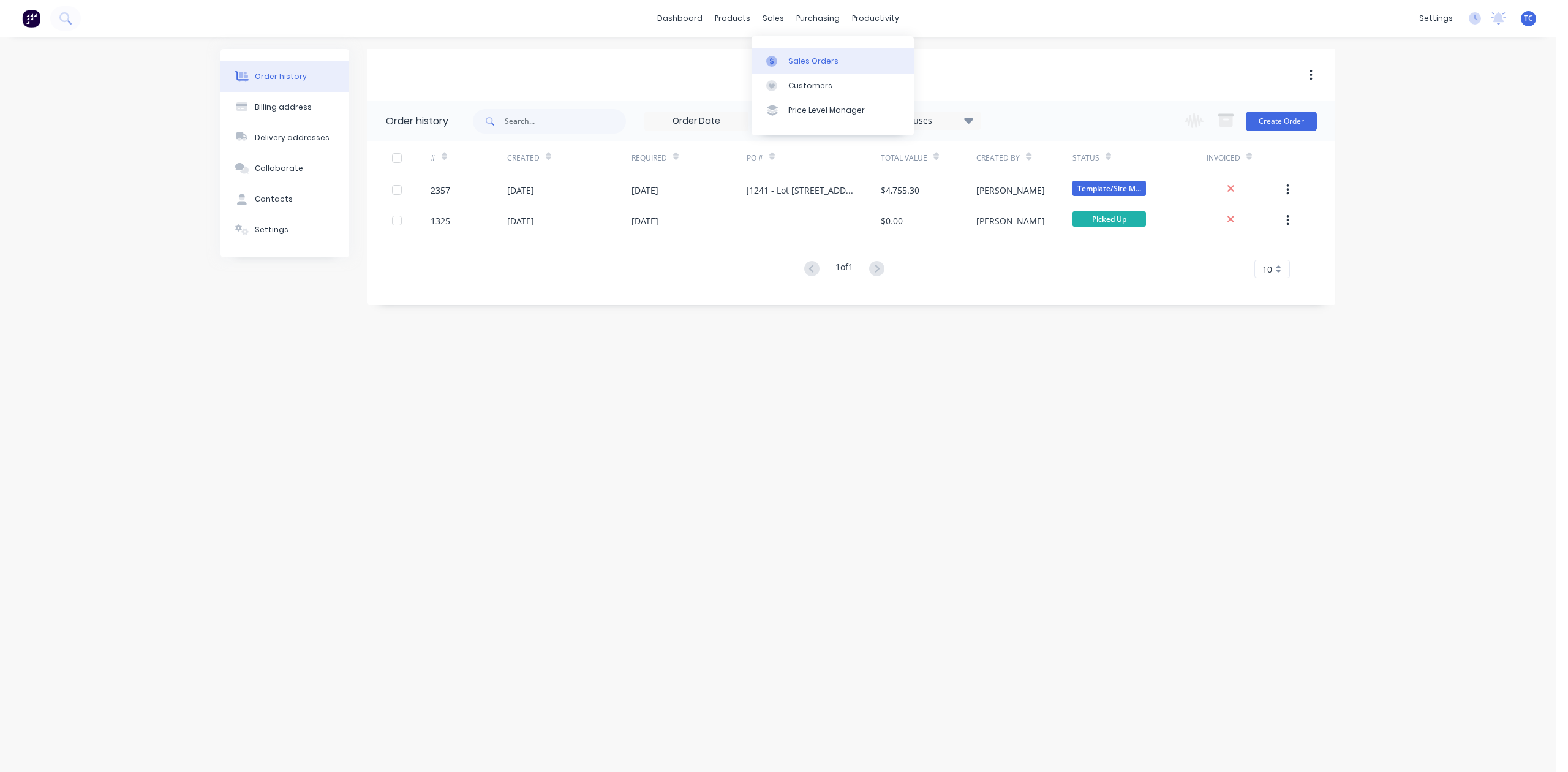
click at [806, 66] on div "Sales Orders" at bounding box center [814, 61] width 50 height 11
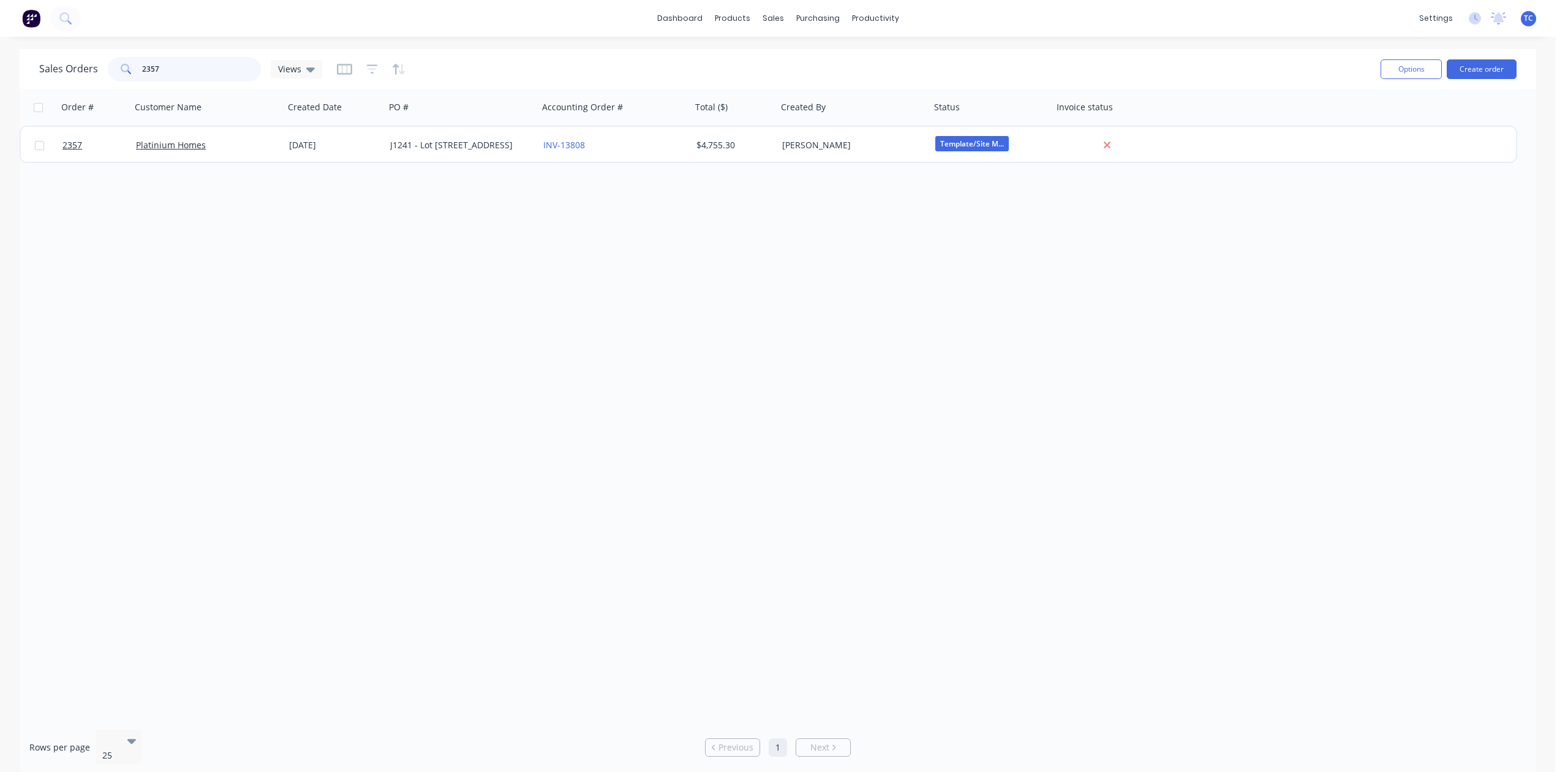
drag, startPoint x: 177, startPoint y: 70, endPoint x: 94, endPoint y: 68, distance: 83.0
click at [94, 68] on div "Sales Orders 2357 Views" at bounding box center [181, 68] width 283 height 24
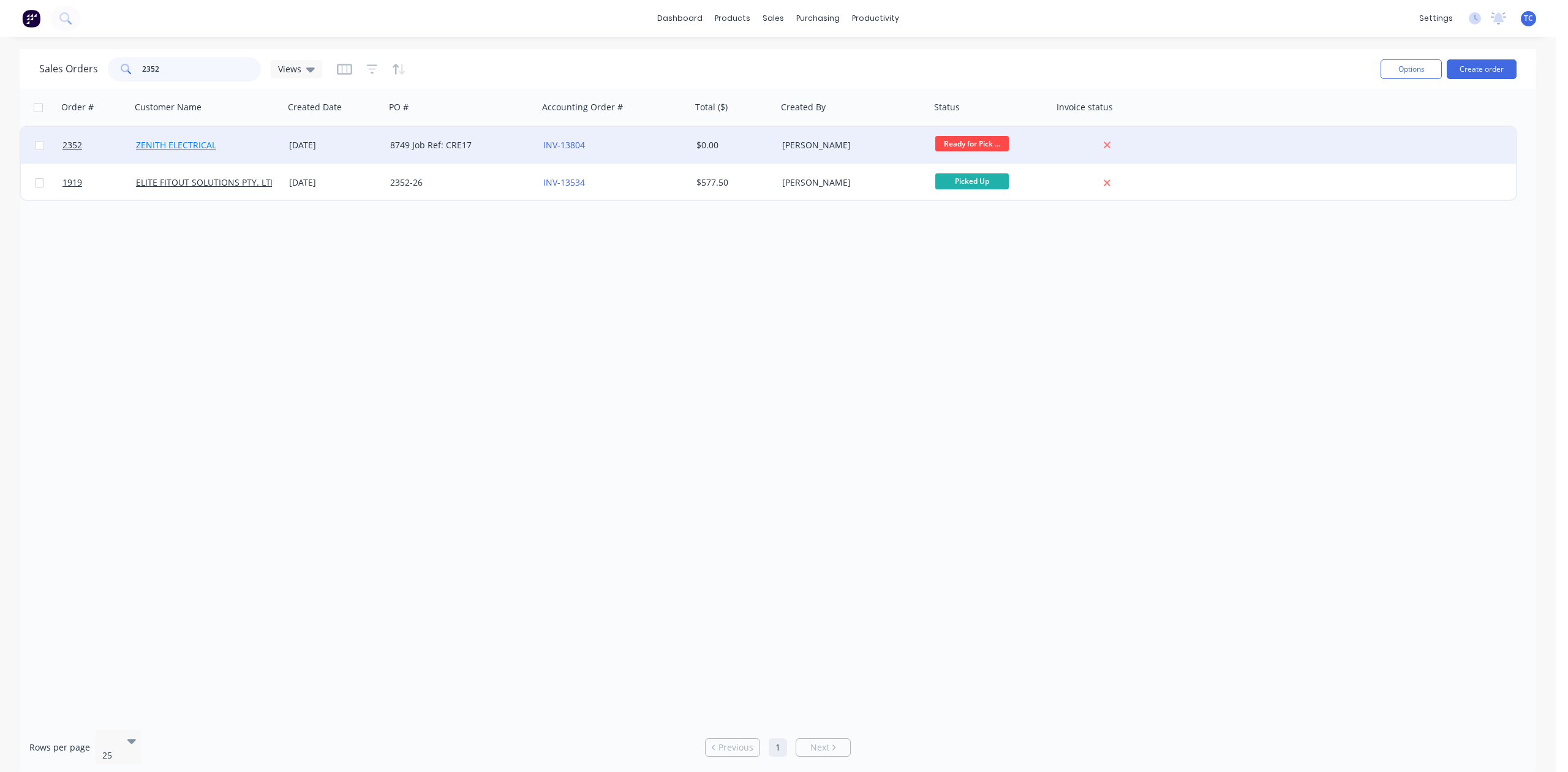
type input "2352"
click at [168, 140] on link "ZENITH ELECTRICAL" at bounding box center [176, 145] width 80 height 12
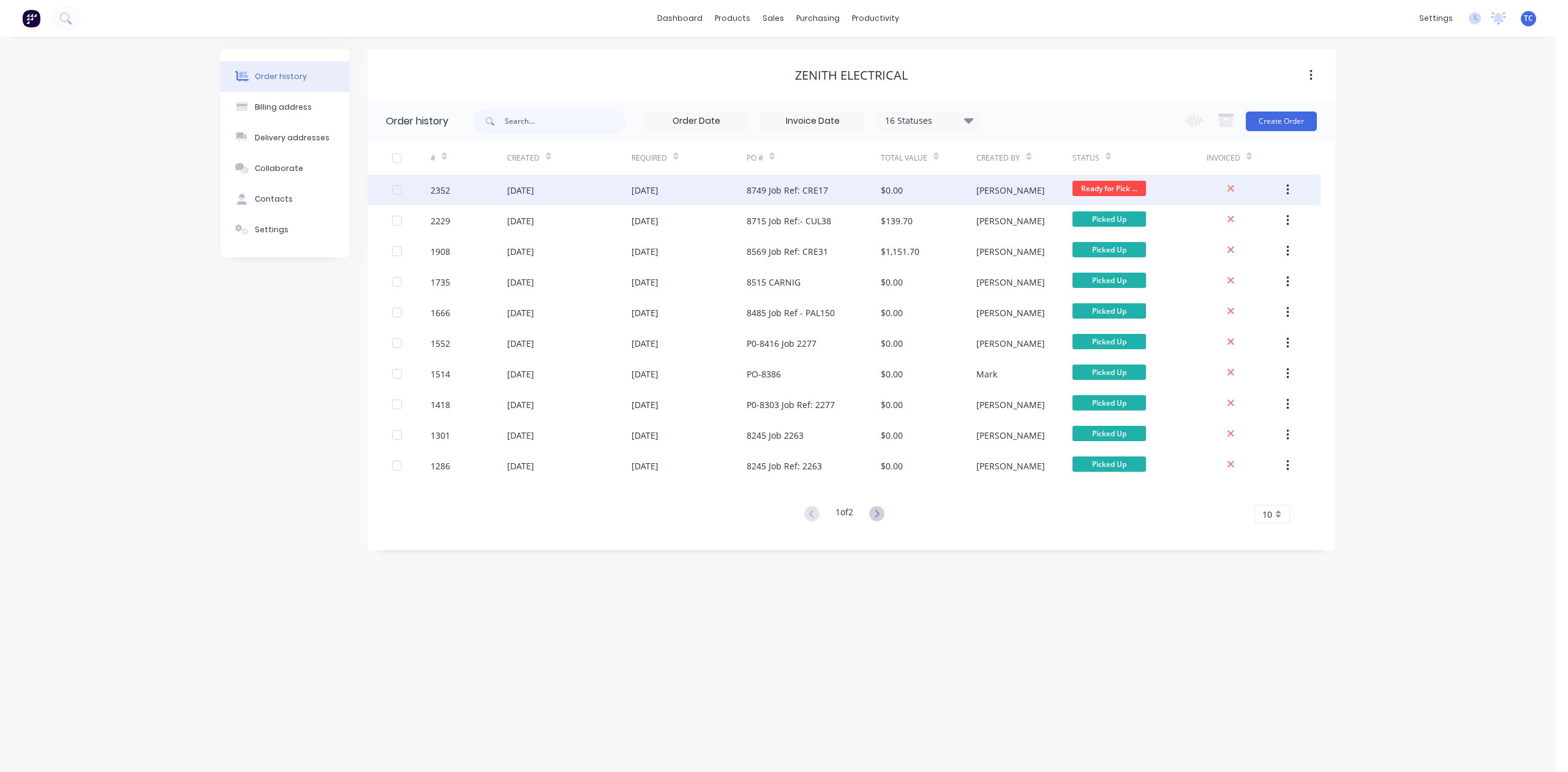
click at [448, 188] on div "2352" at bounding box center [441, 189] width 20 height 13
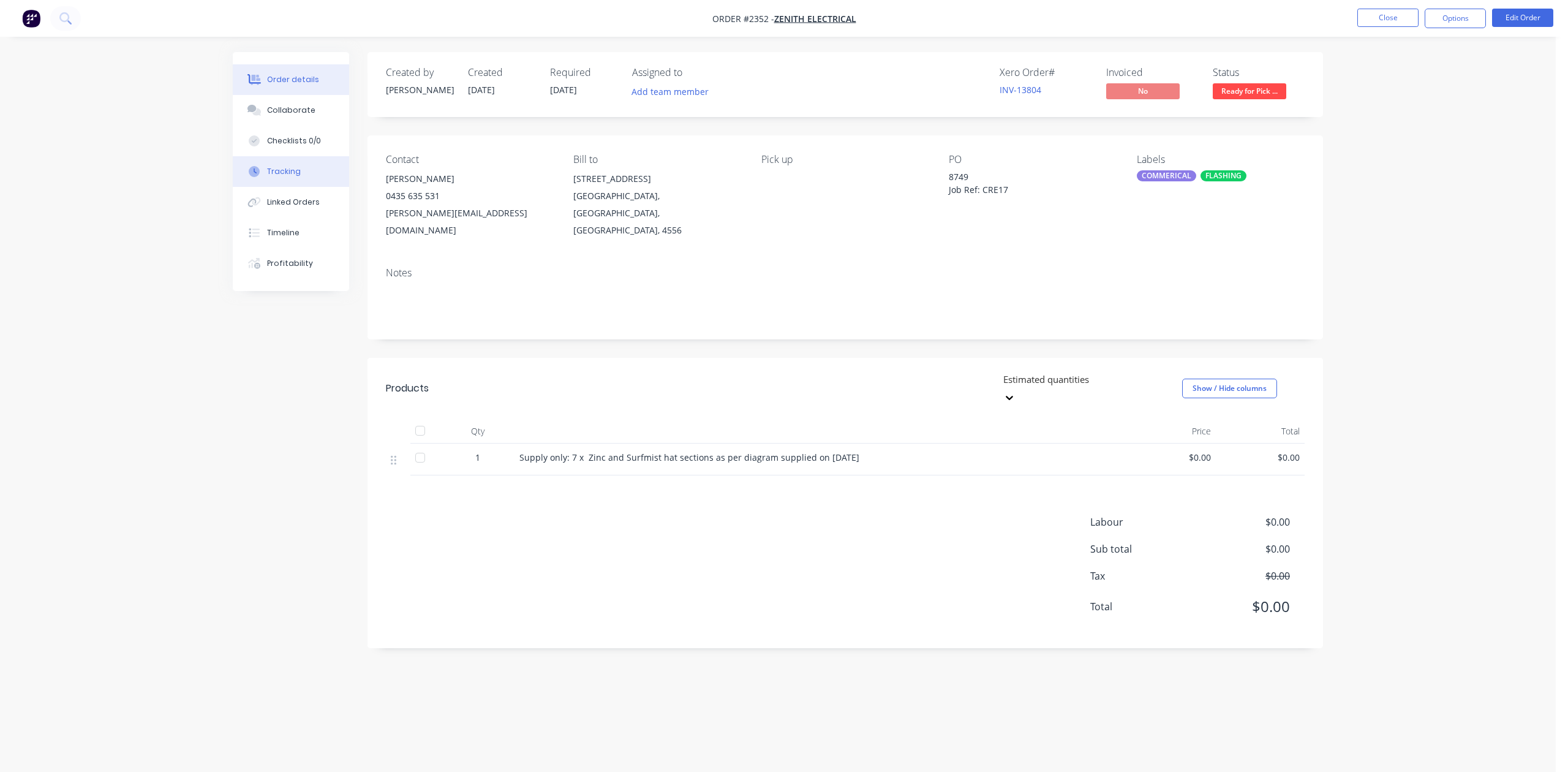
click at [285, 177] on div "Tracking" at bounding box center [283, 171] width 33 height 11
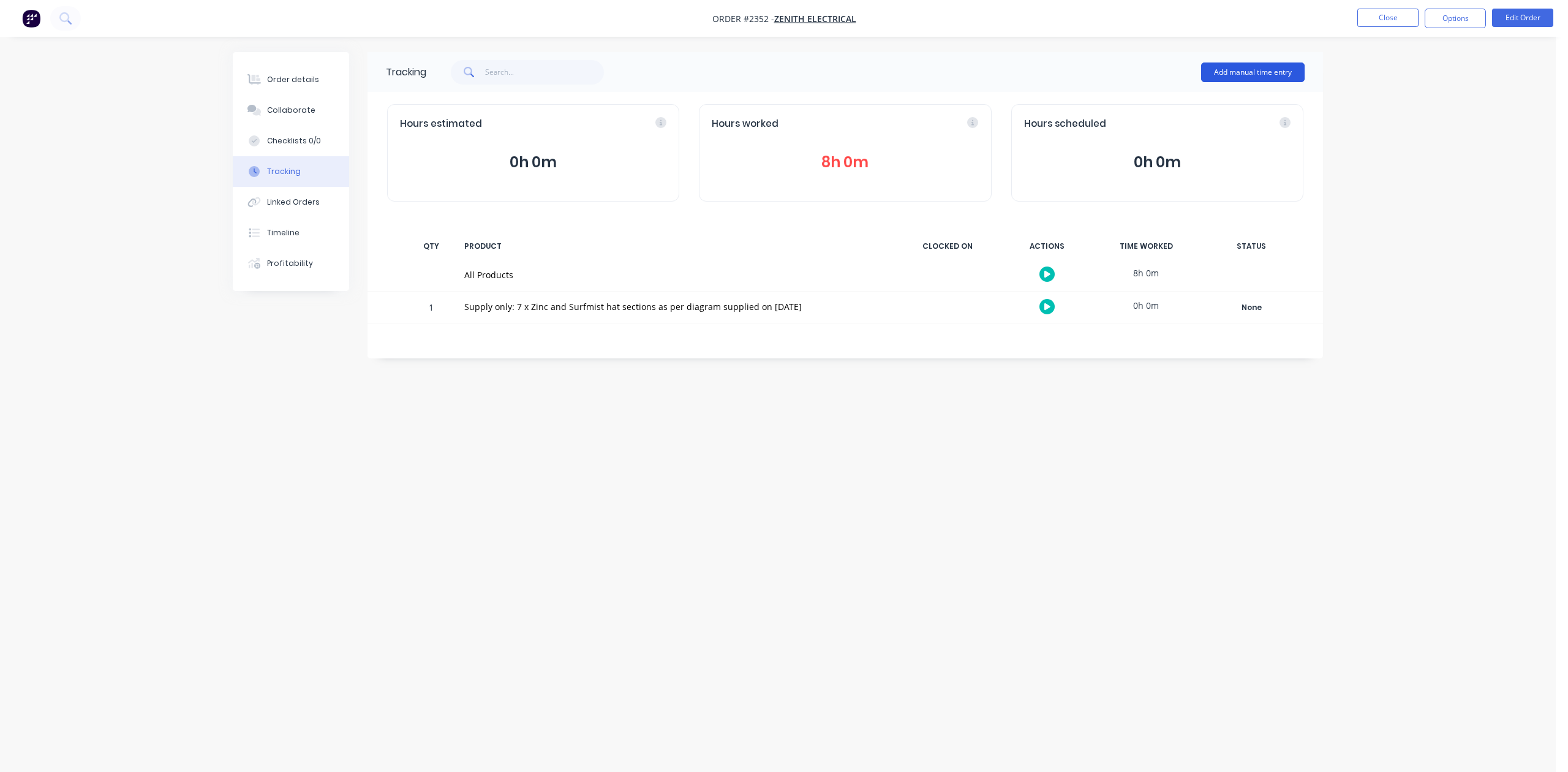
click at [1223, 68] on button "Add manual time entry" at bounding box center [1253, 73] width 103 height 20
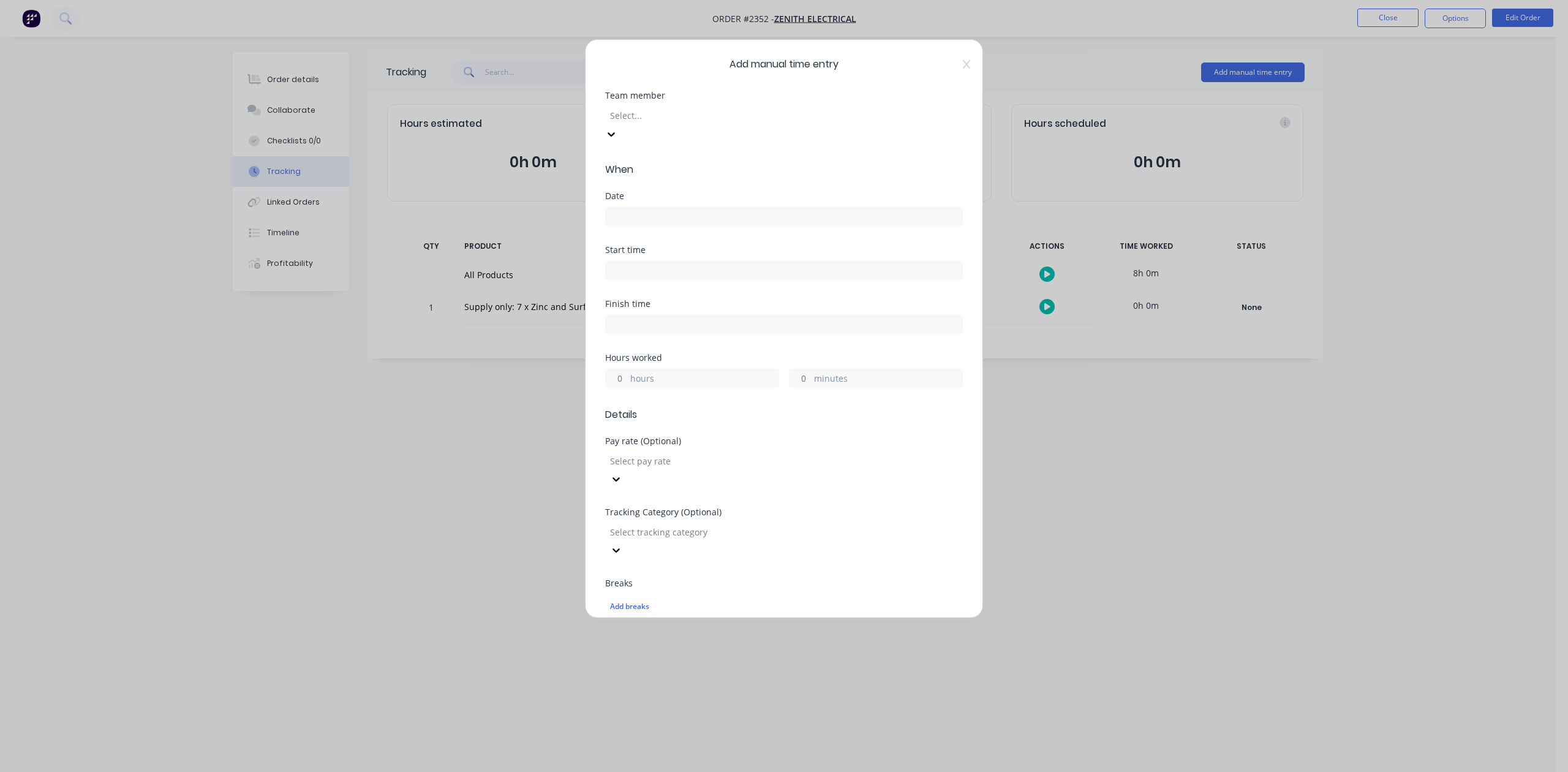
click at [697, 123] on div at bounding box center [698, 115] width 177 height 15
click at [660, 225] on input at bounding box center [784, 216] width 357 height 18
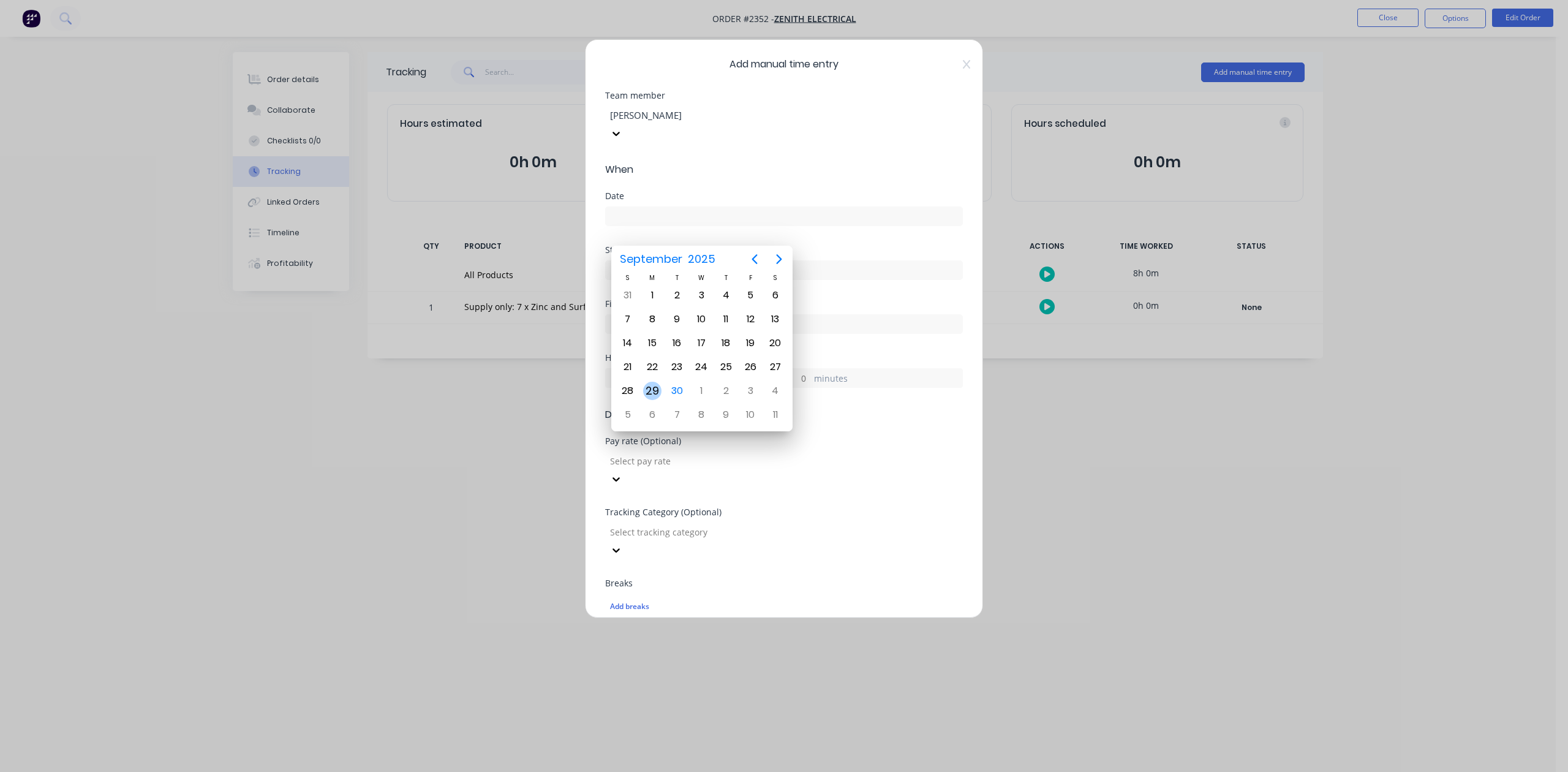
click at [653, 385] on div "29" at bounding box center [653, 391] width 18 height 18
type input "29/09/2025"
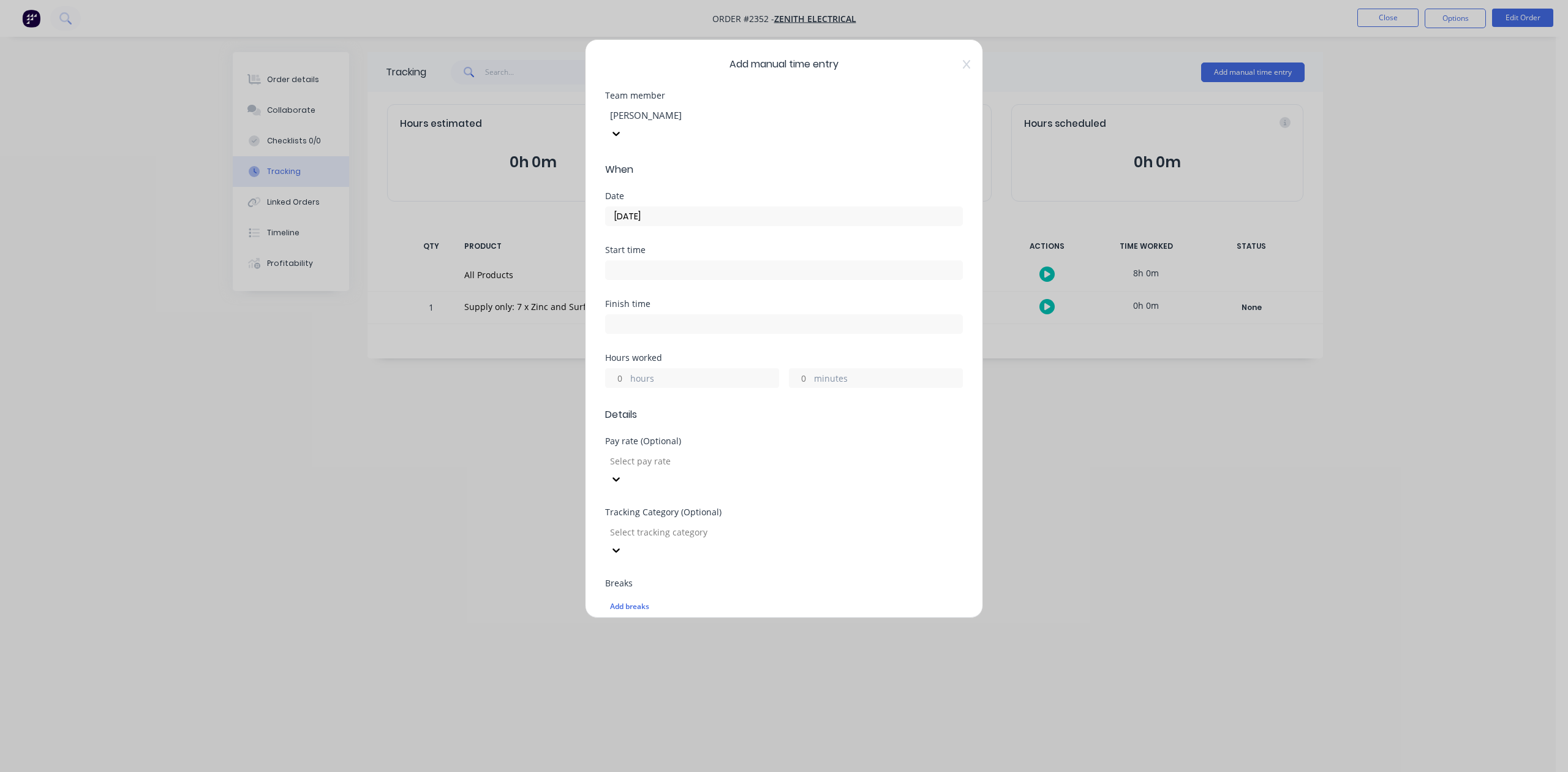
click at [624, 387] on input "hours" at bounding box center [617, 378] width 22 height 18
type input "1"
click at [801, 387] on input "minutes" at bounding box center [800, 378] width 22 height 18
type input "30"
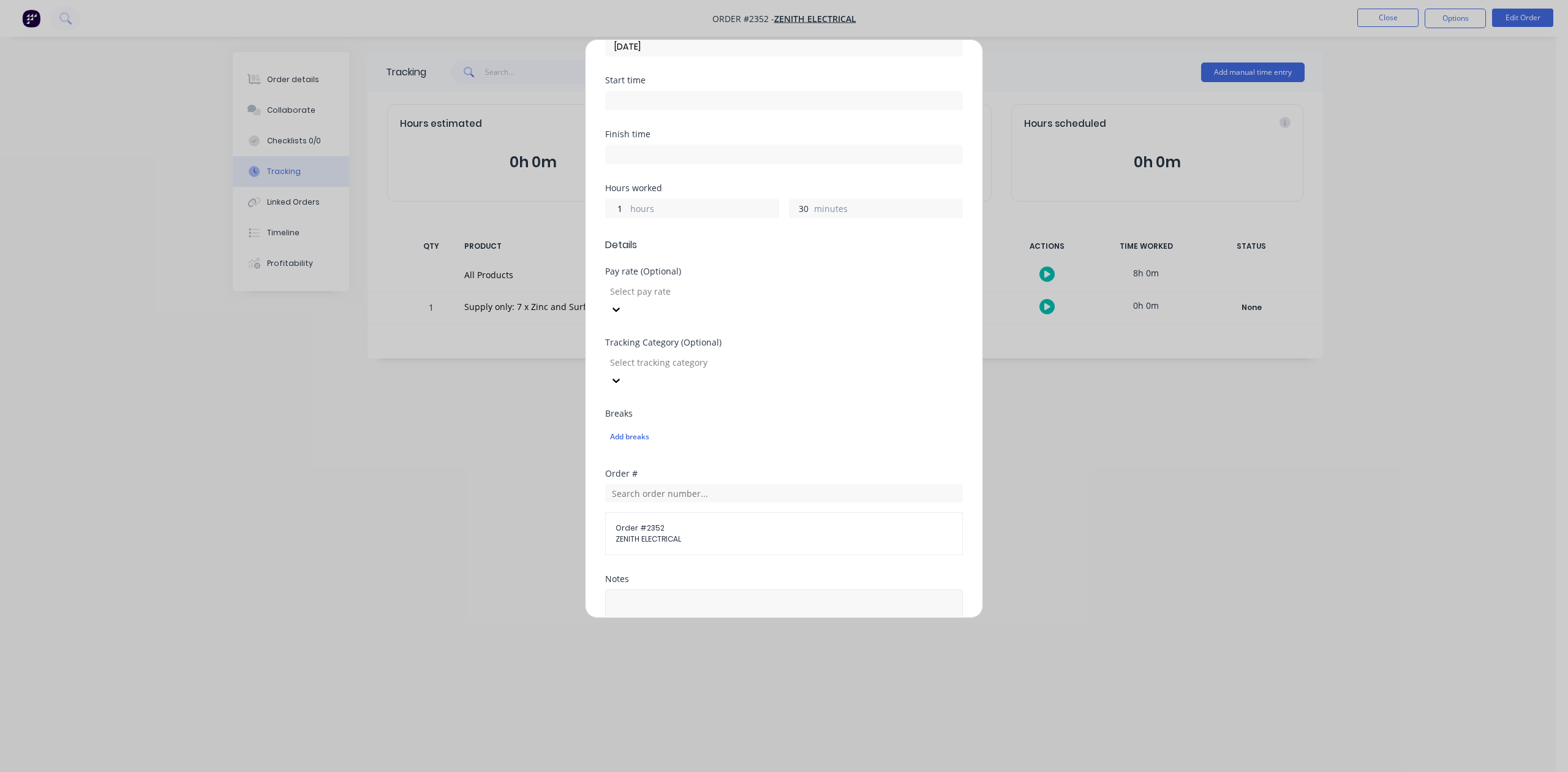
scroll to position [327, 0]
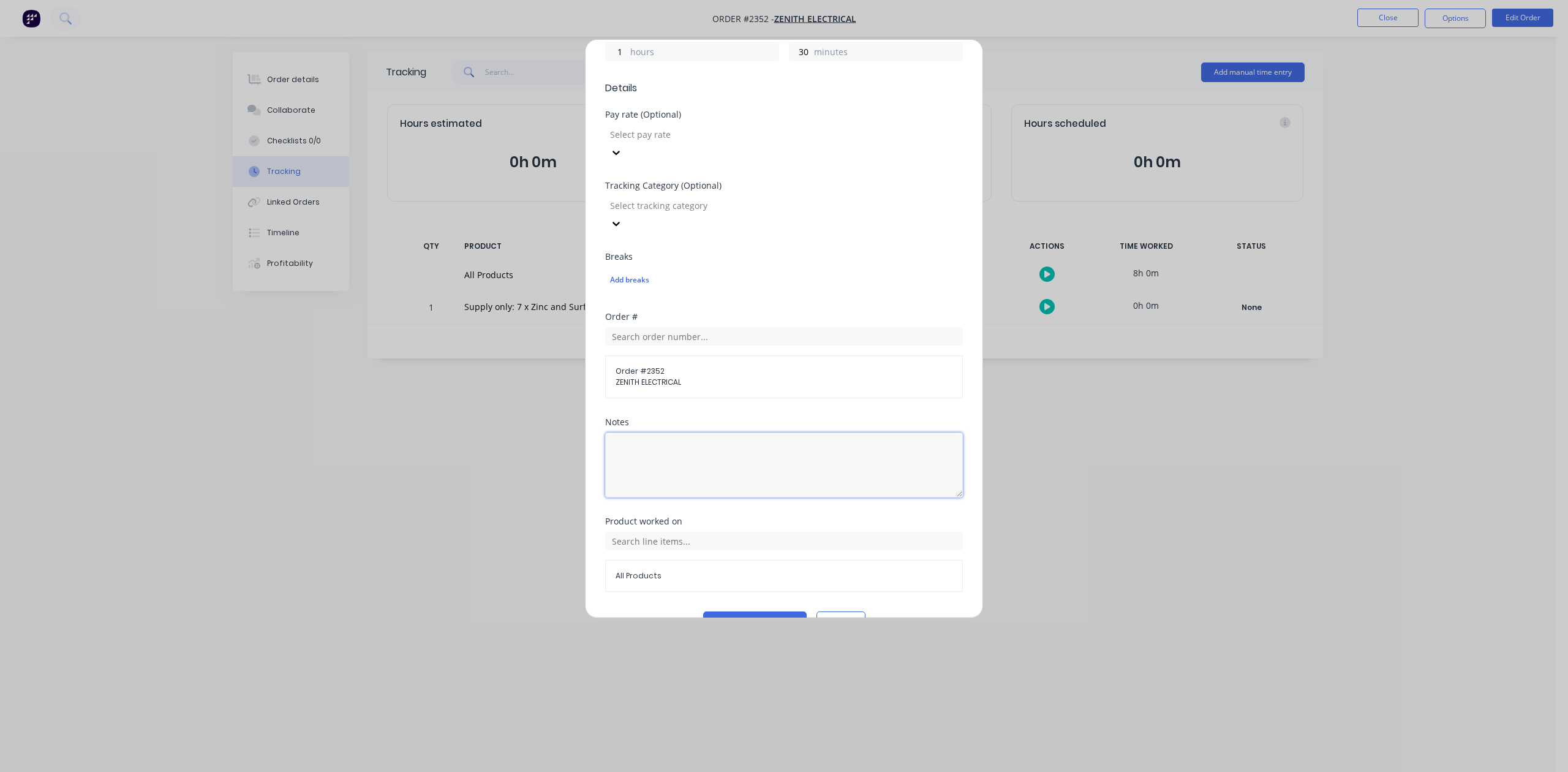
click at [680, 498] on textarea at bounding box center [784, 465] width 358 height 65
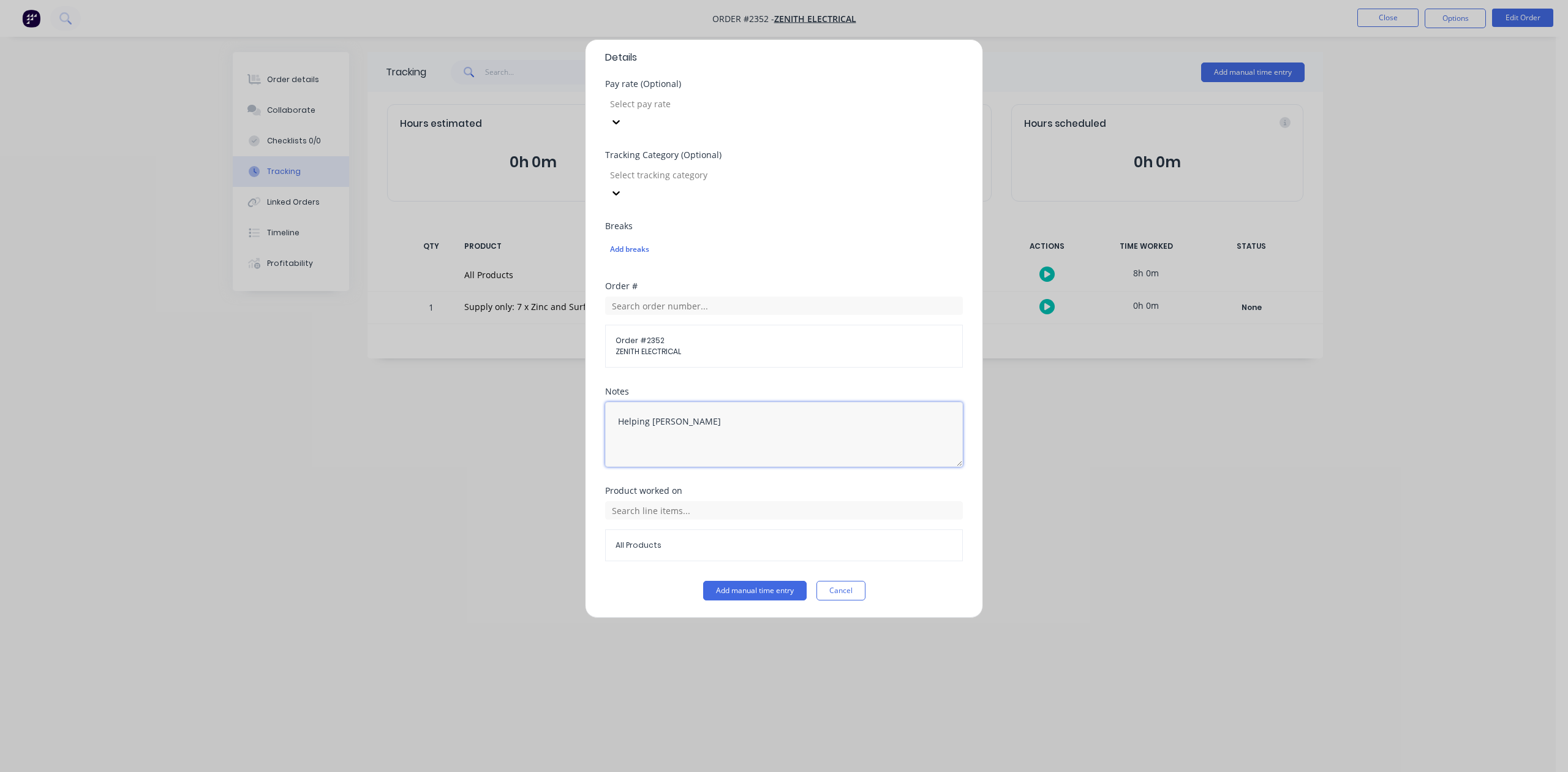
scroll to position [433, 0]
type textarea "Helping Tyson"
click at [706, 594] on button "Add manual time entry" at bounding box center [755, 591] width 103 height 20
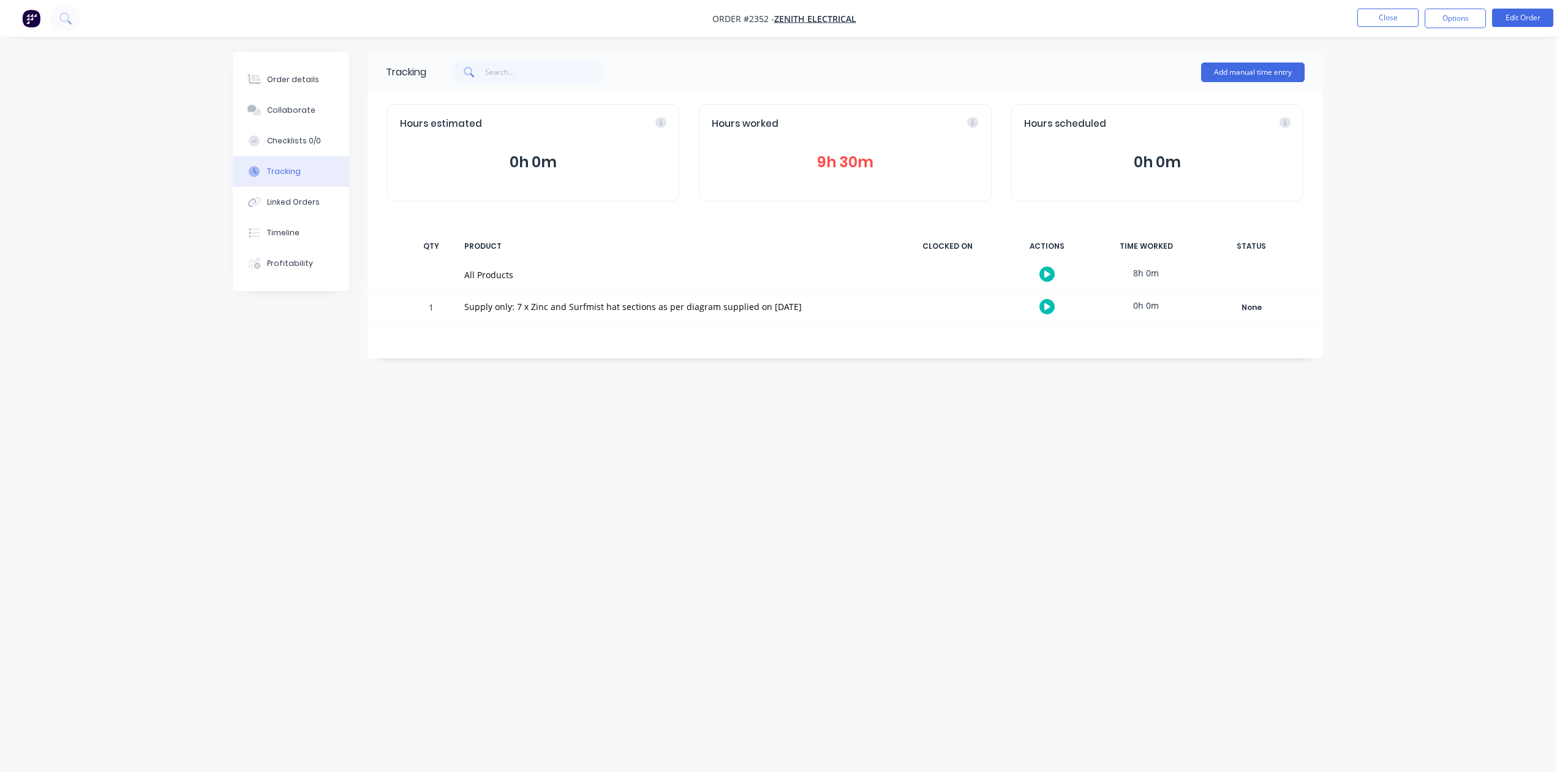
click at [1383, 6] on nav "Order #2352 - ZENITH ELECTRICAL Close Options Edit Order" at bounding box center [784, 18] width 1568 height 37
click at [1383, 18] on button "Close" at bounding box center [1388, 18] width 61 height 18
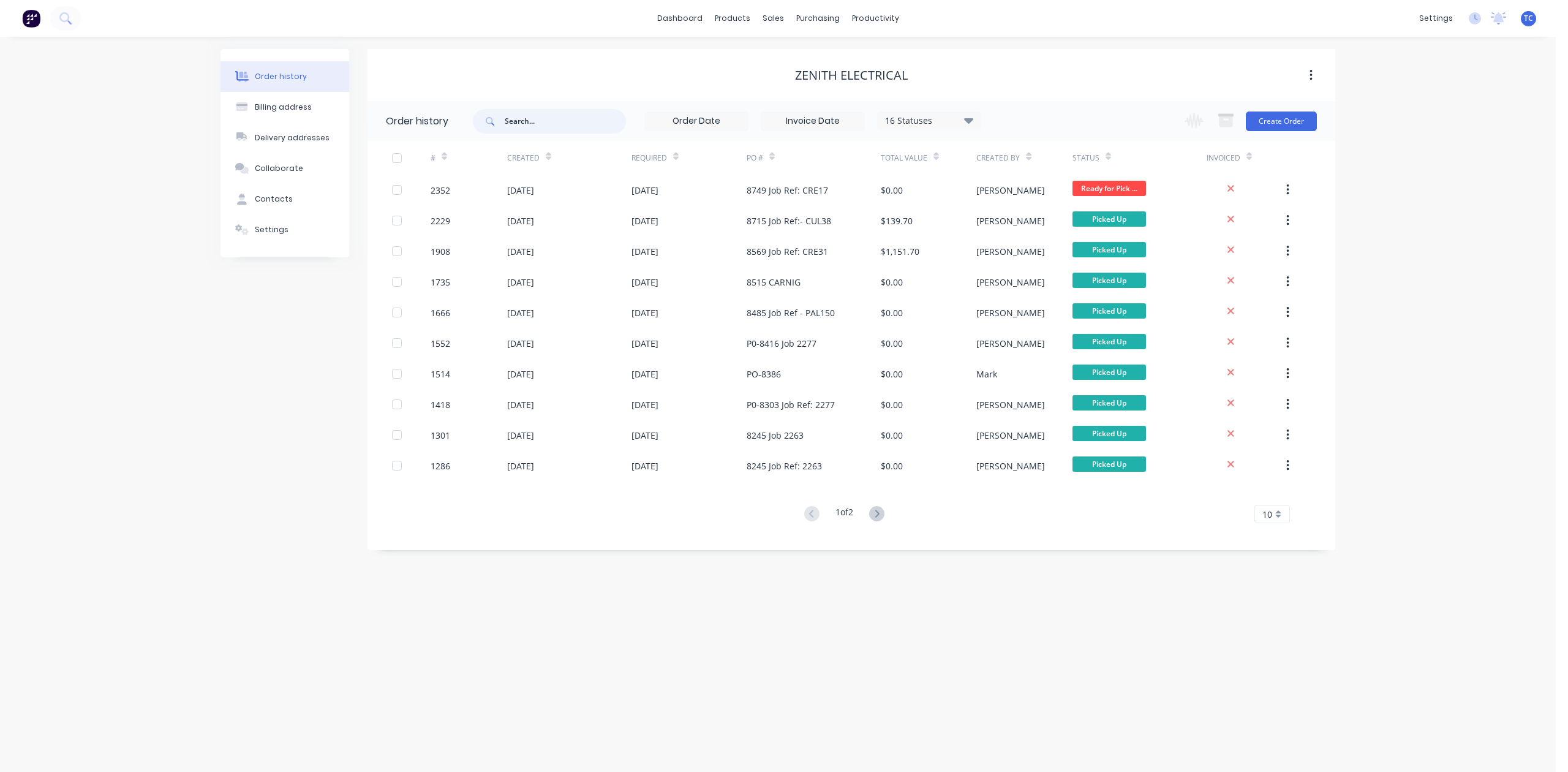
click at [538, 118] on input "text" at bounding box center [566, 121] width 122 height 24
type input "1746"
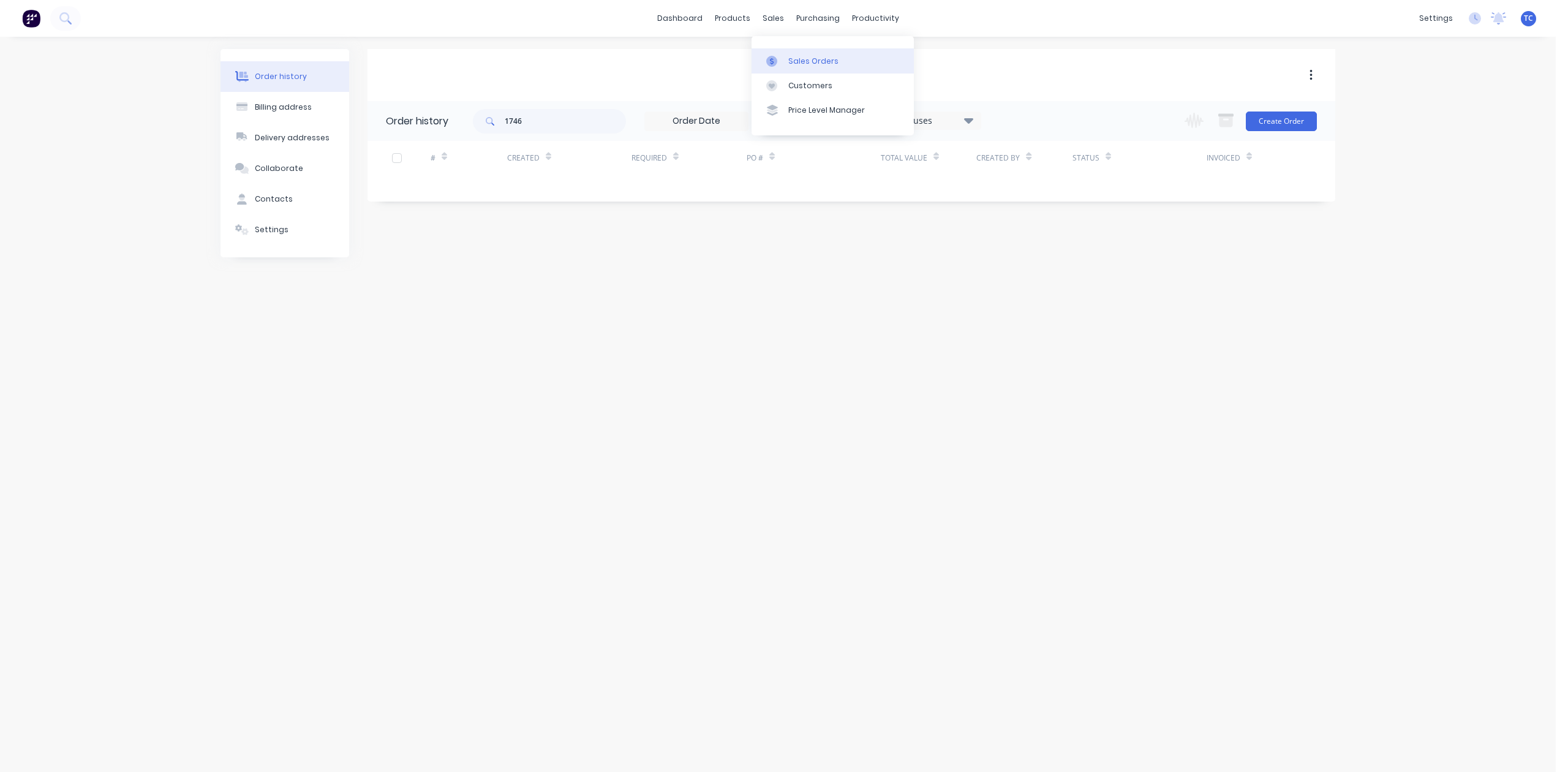
click at [809, 67] on div "Sales Orders" at bounding box center [814, 61] width 50 height 11
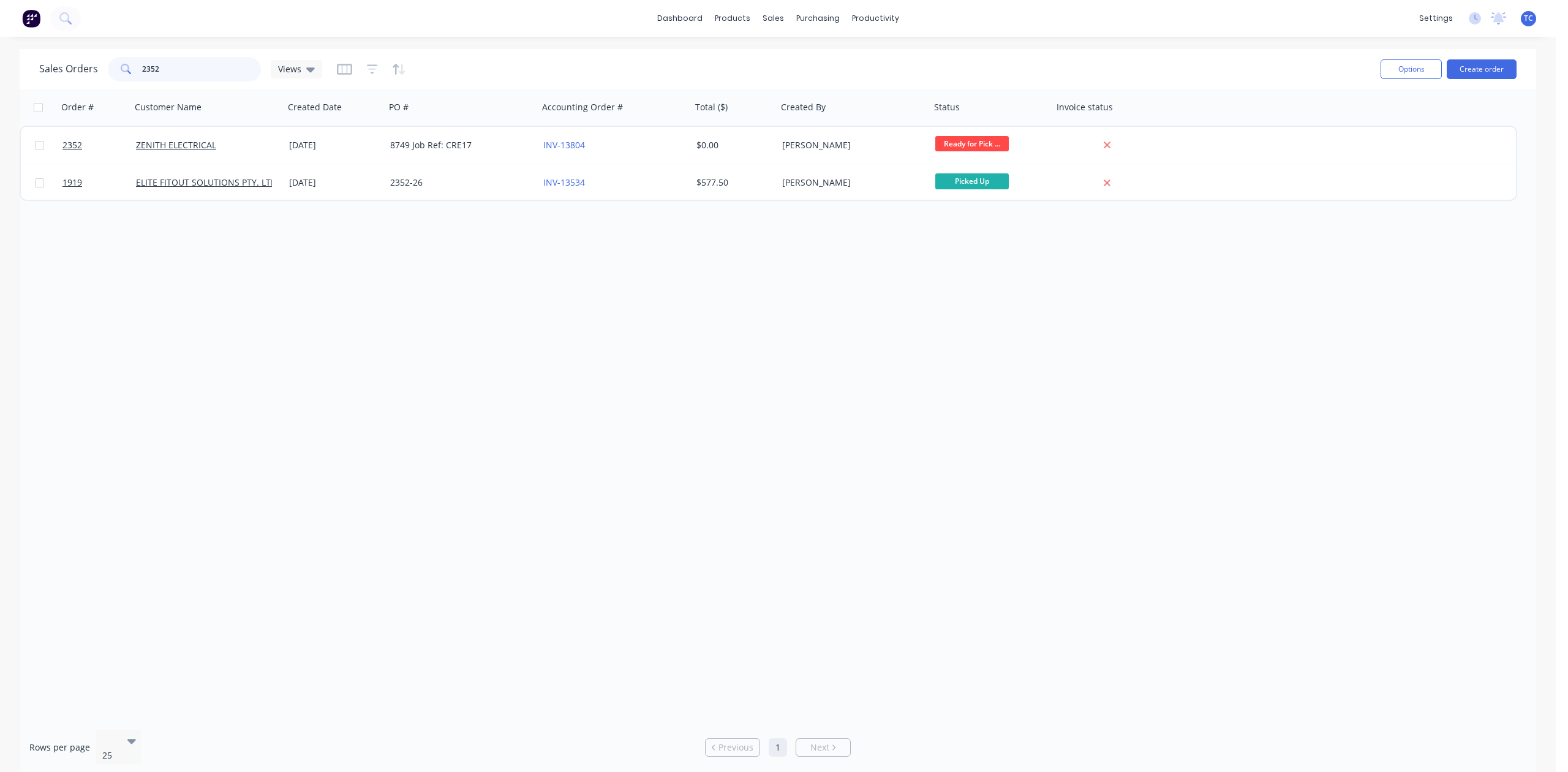
drag, startPoint x: 228, startPoint y: 75, endPoint x: 84, endPoint y: 73, distance: 144.0
click at [87, 73] on div "Sales Orders 2352 Views" at bounding box center [181, 68] width 283 height 24
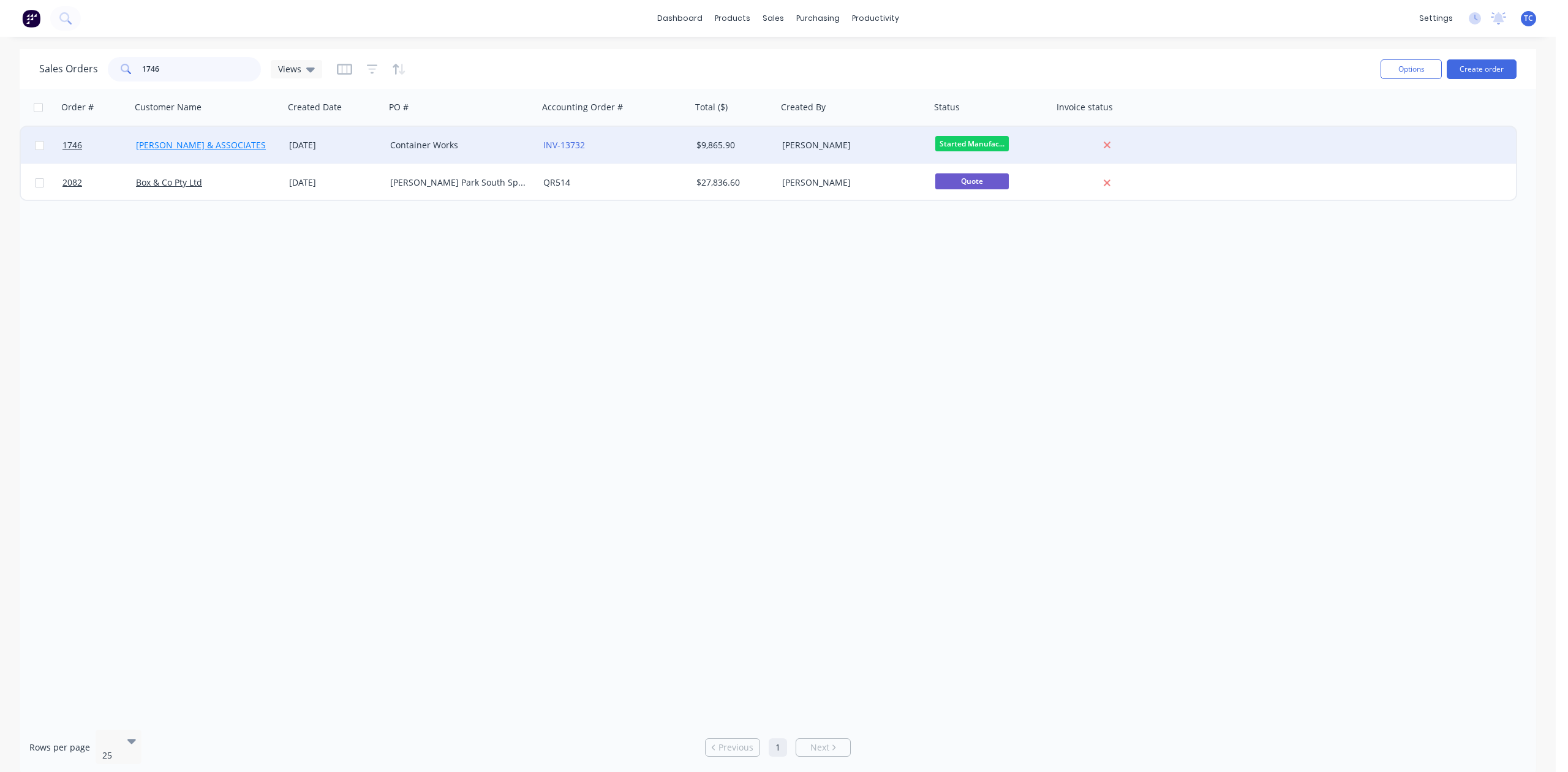
type input "1746"
click at [157, 143] on link "HILLER & ASSOCIATES" at bounding box center [201, 145] width 130 height 12
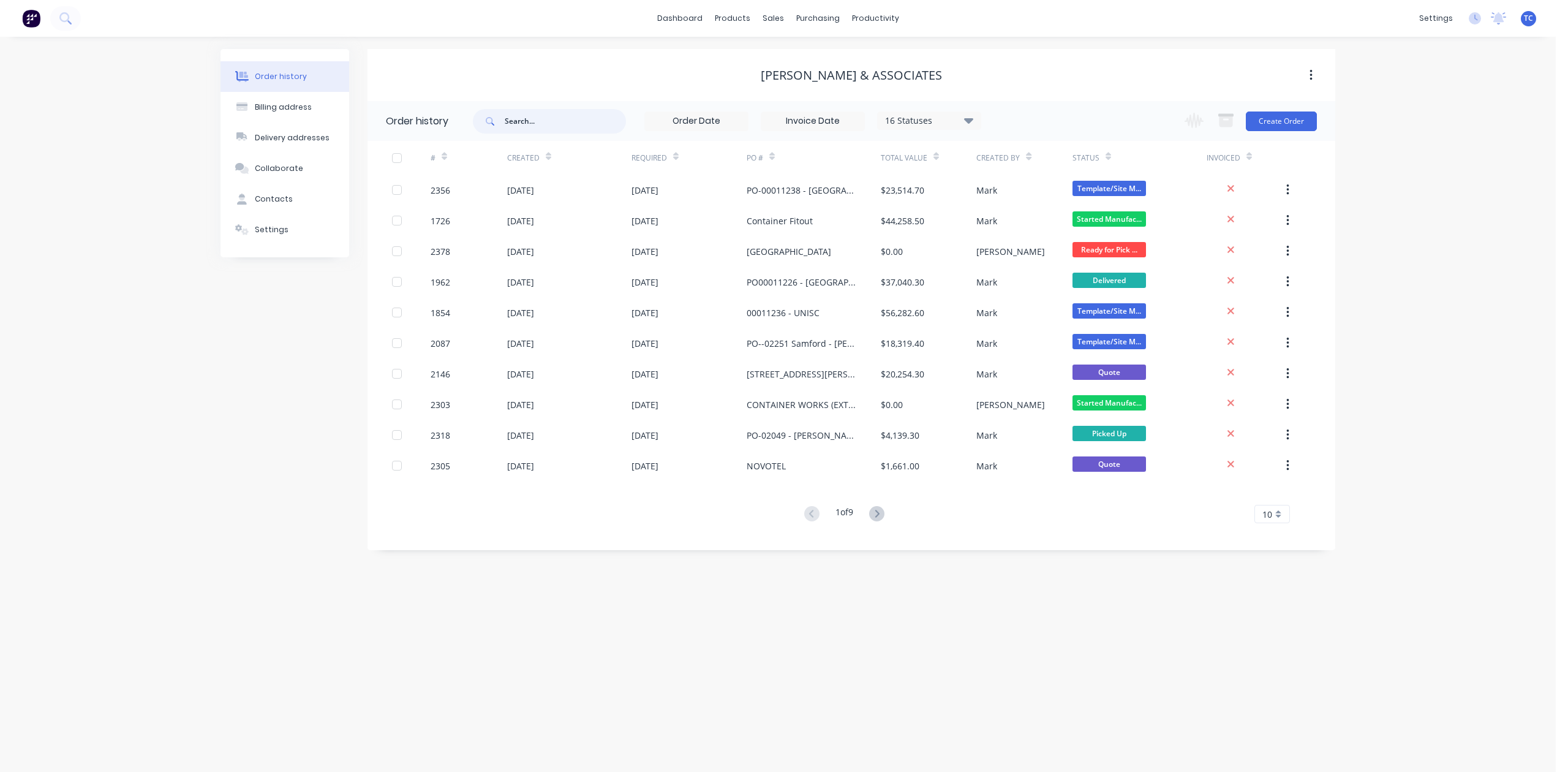
click at [542, 111] on input "text" at bounding box center [566, 121] width 122 height 24
type input "1746"
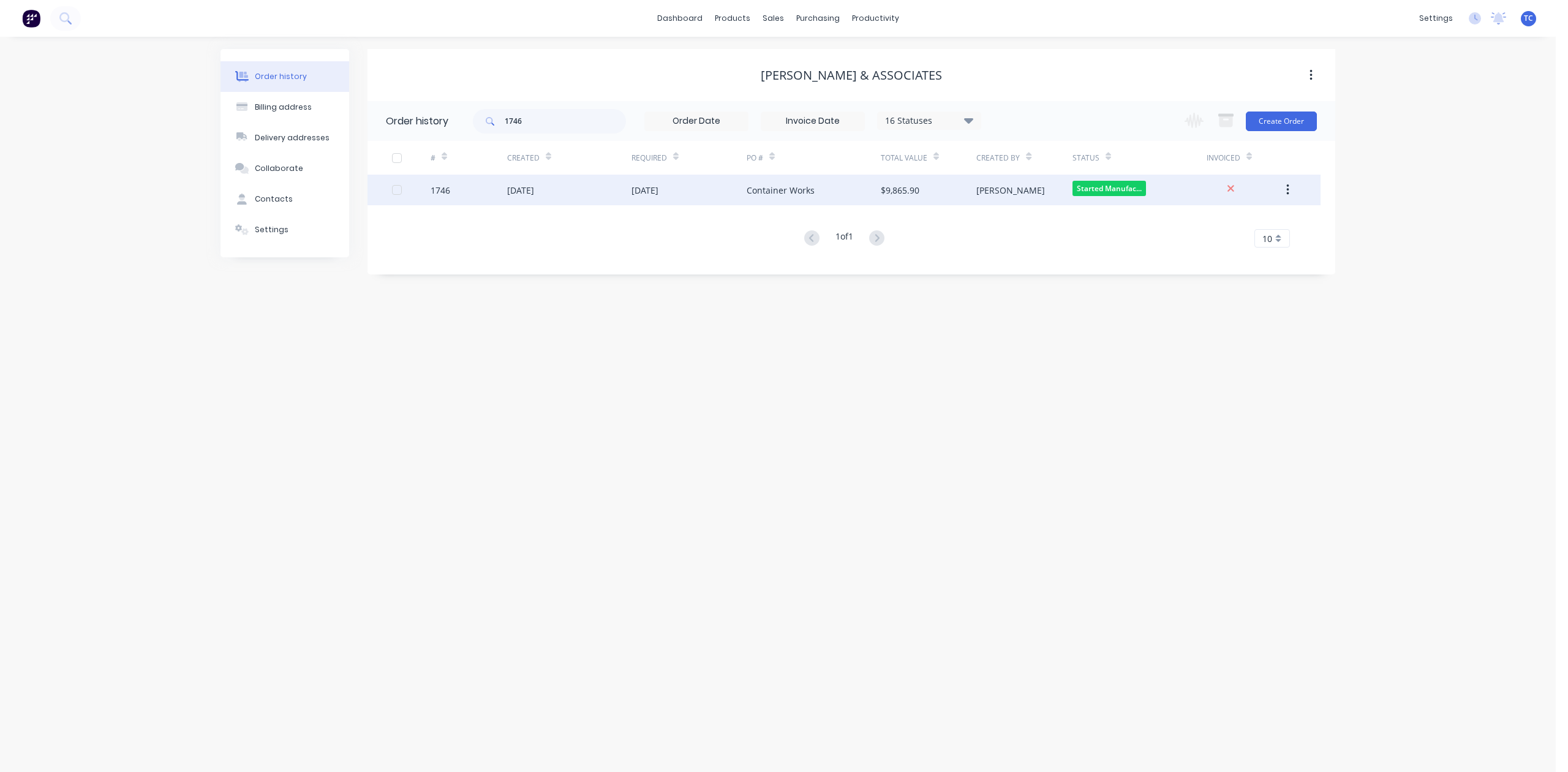
click at [526, 191] on div "26 Aug 2025" at bounding box center [521, 189] width 27 height 13
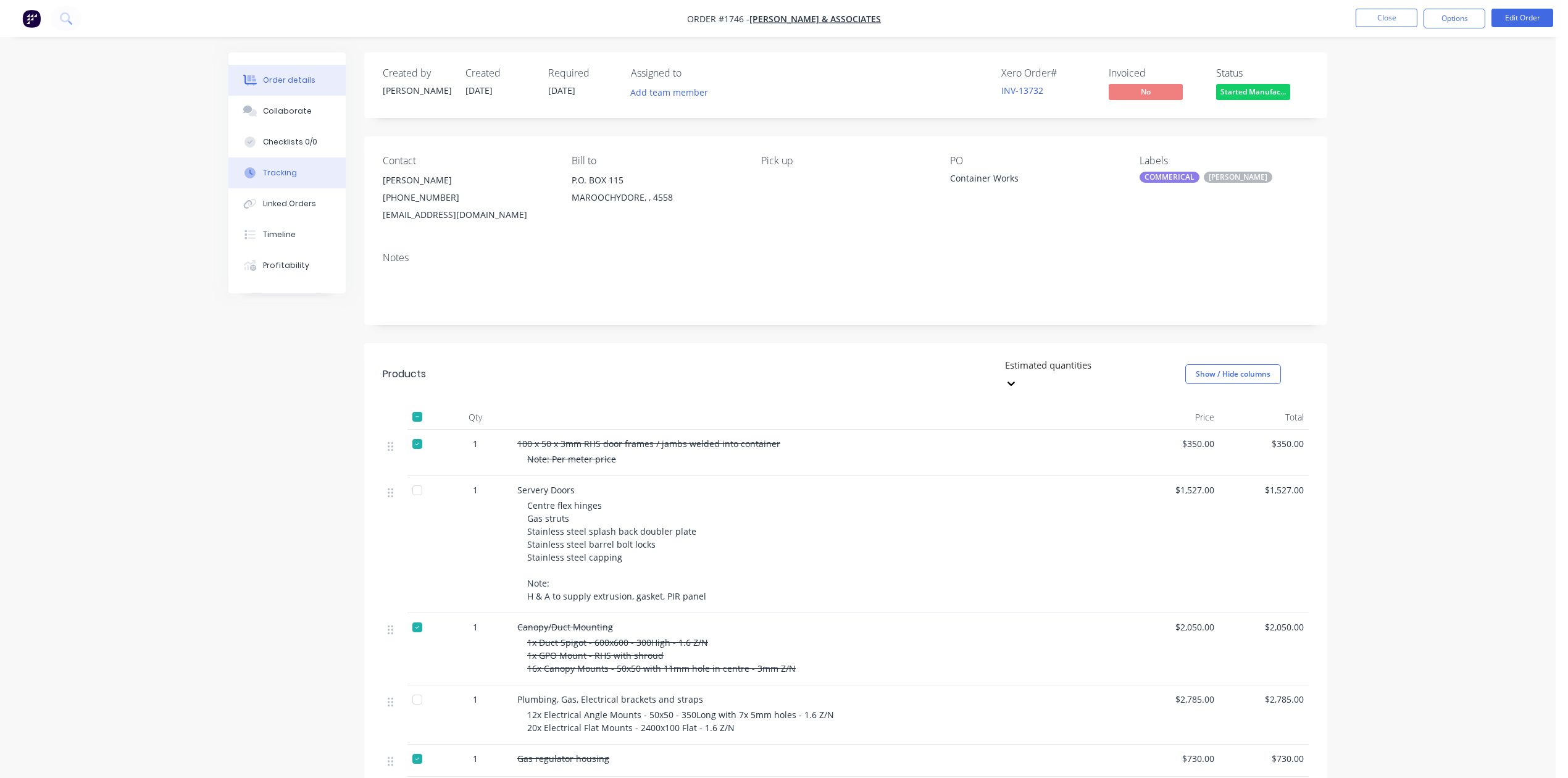
click at [281, 178] on div "Tracking" at bounding box center [280, 172] width 34 height 11
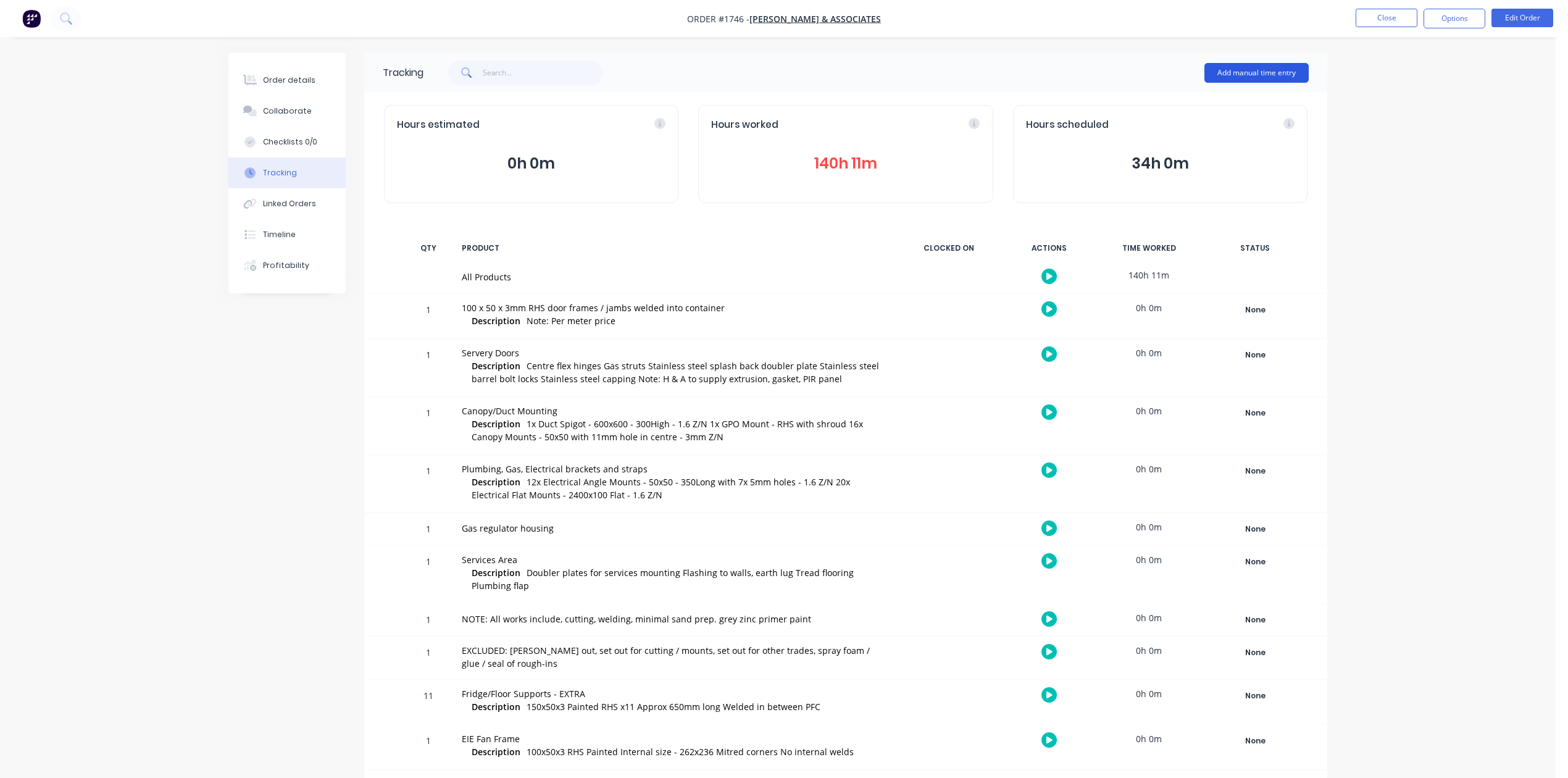
click at [1229, 71] on button "Add manual time entry" at bounding box center [1256, 73] width 104 height 20
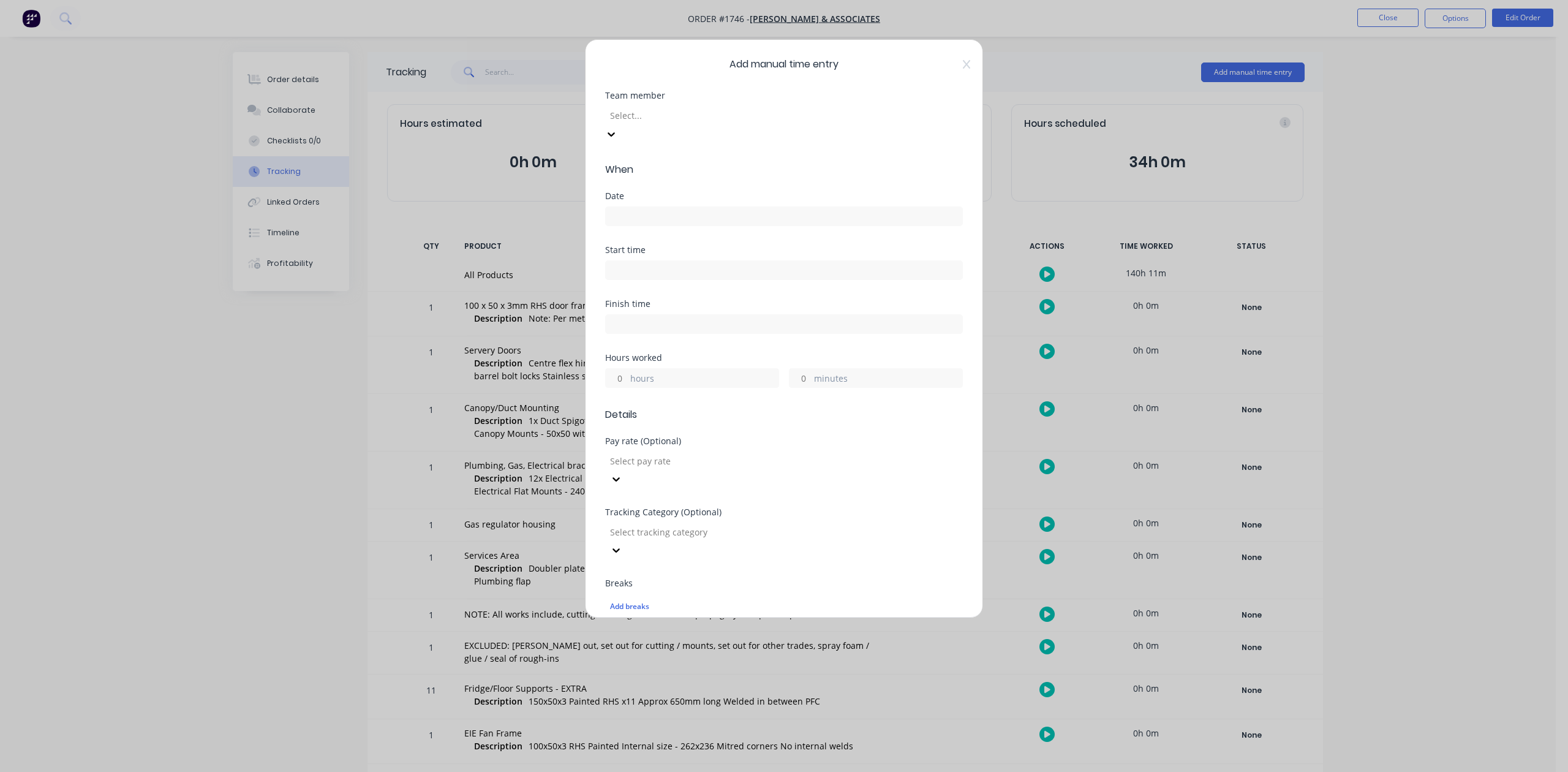
click at [672, 123] on div at bounding box center [698, 115] width 177 height 15
click at [650, 225] on input at bounding box center [784, 216] width 357 height 18
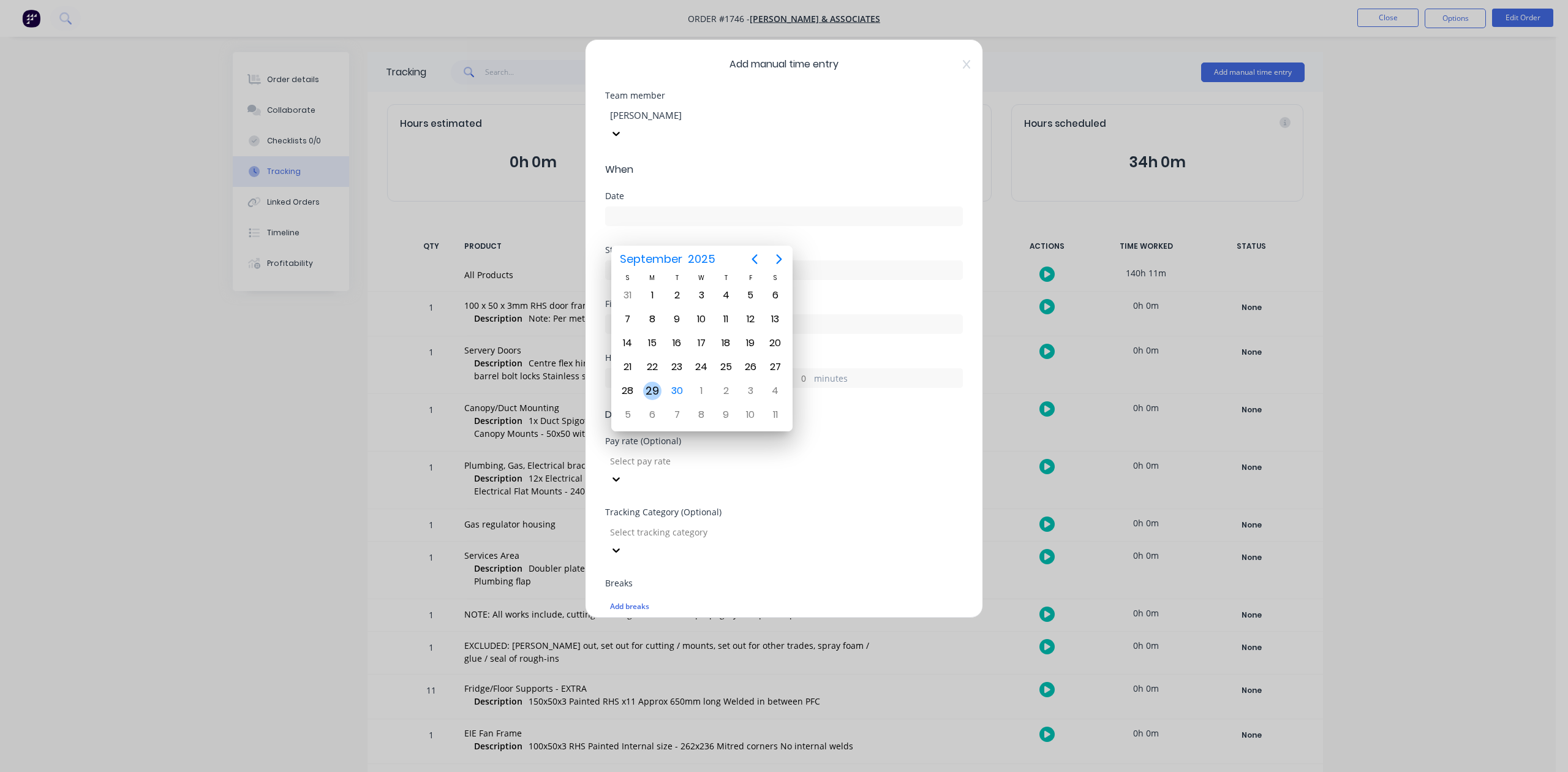
click at [655, 383] on div "29" at bounding box center [653, 391] width 18 height 18
type input "29/09/2025"
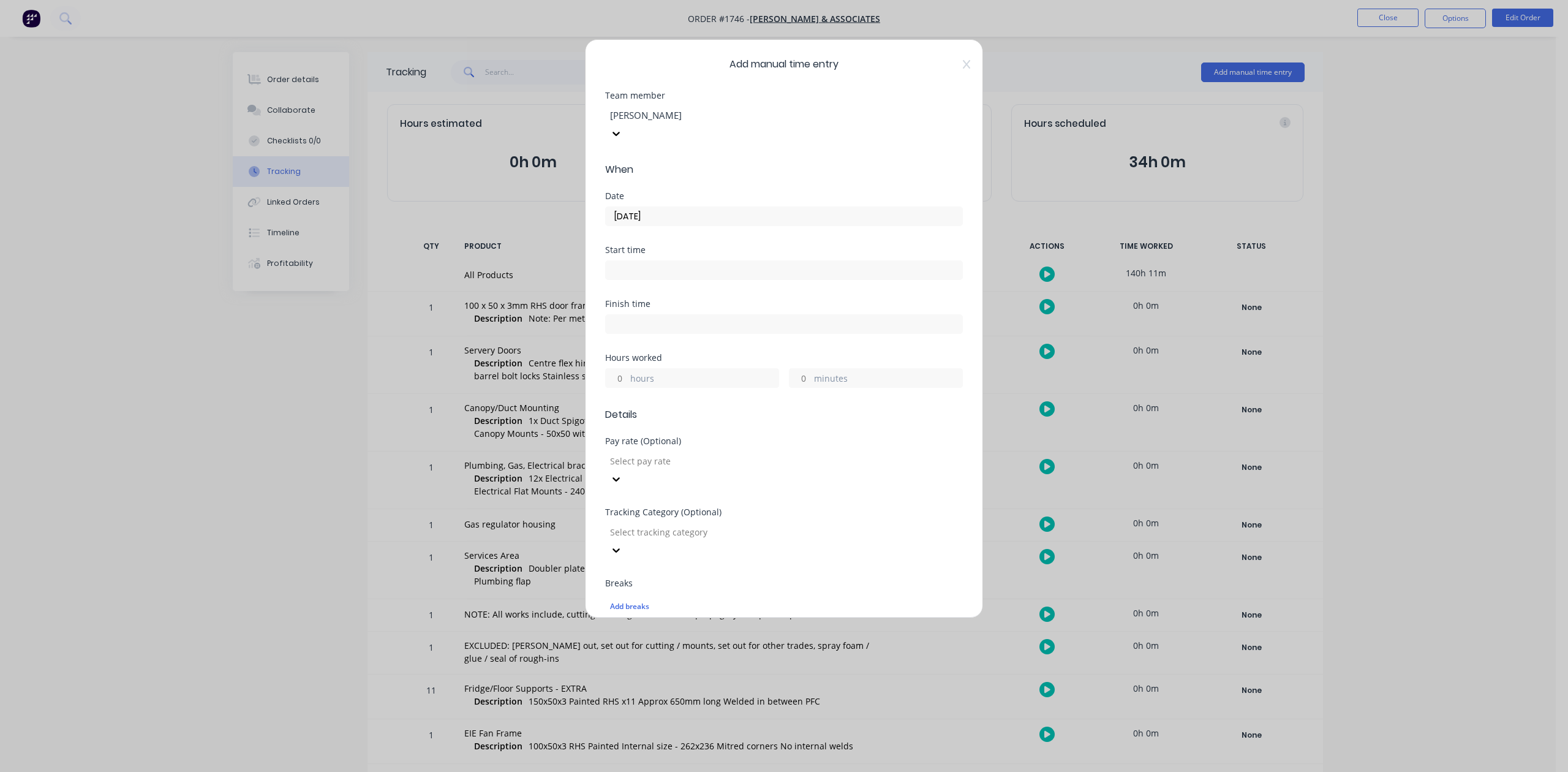
click at [659, 388] on div "hours" at bounding box center [692, 378] width 174 height 20
click at [619, 387] on input "hours" at bounding box center [617, 378] width 22 height 18
type input "4"
click at [795, 387] on input "minutes" at bounding box center [800, 378] width 22 height 18
type input "30"
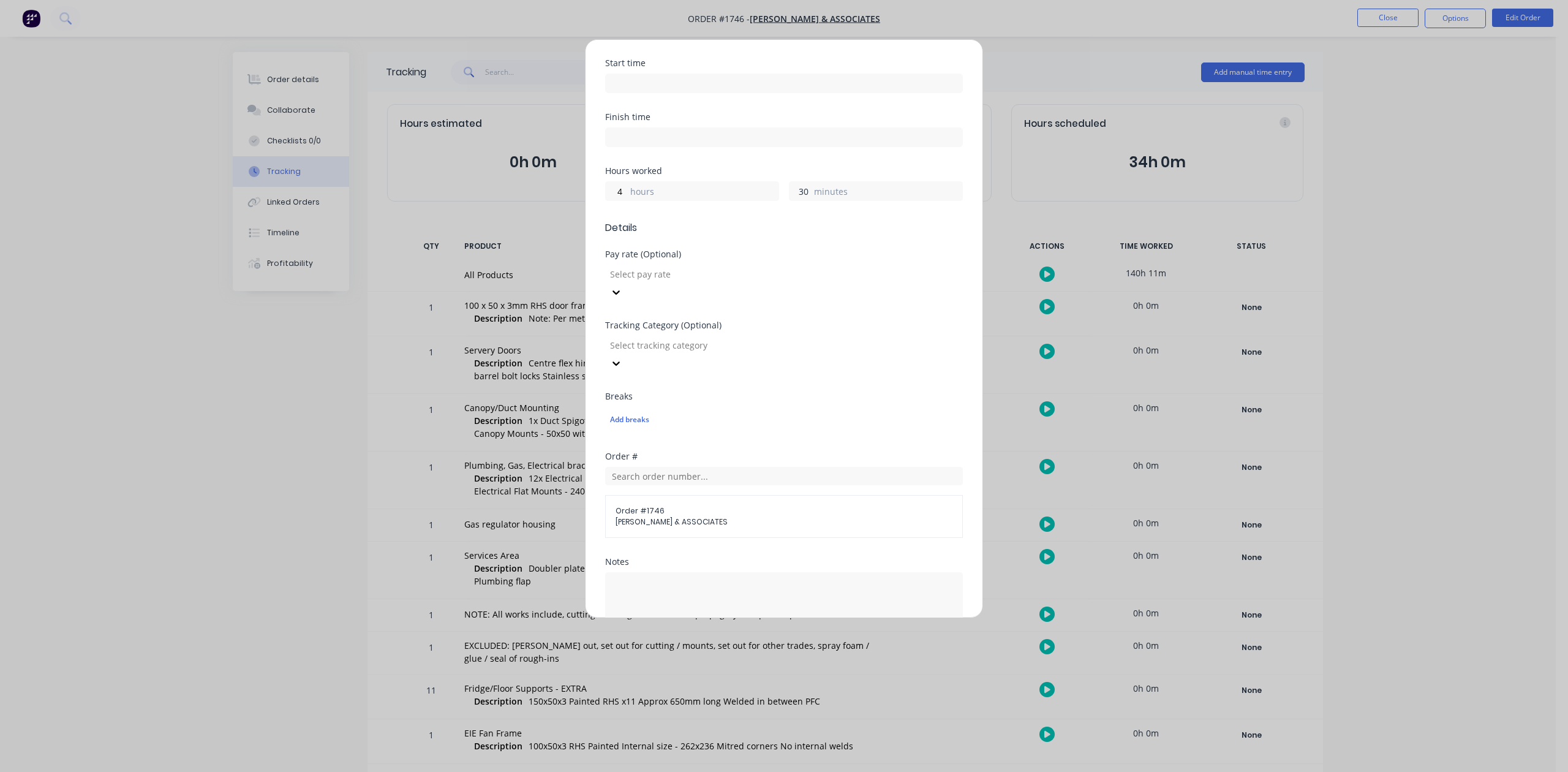
scroll to position [433, 0]
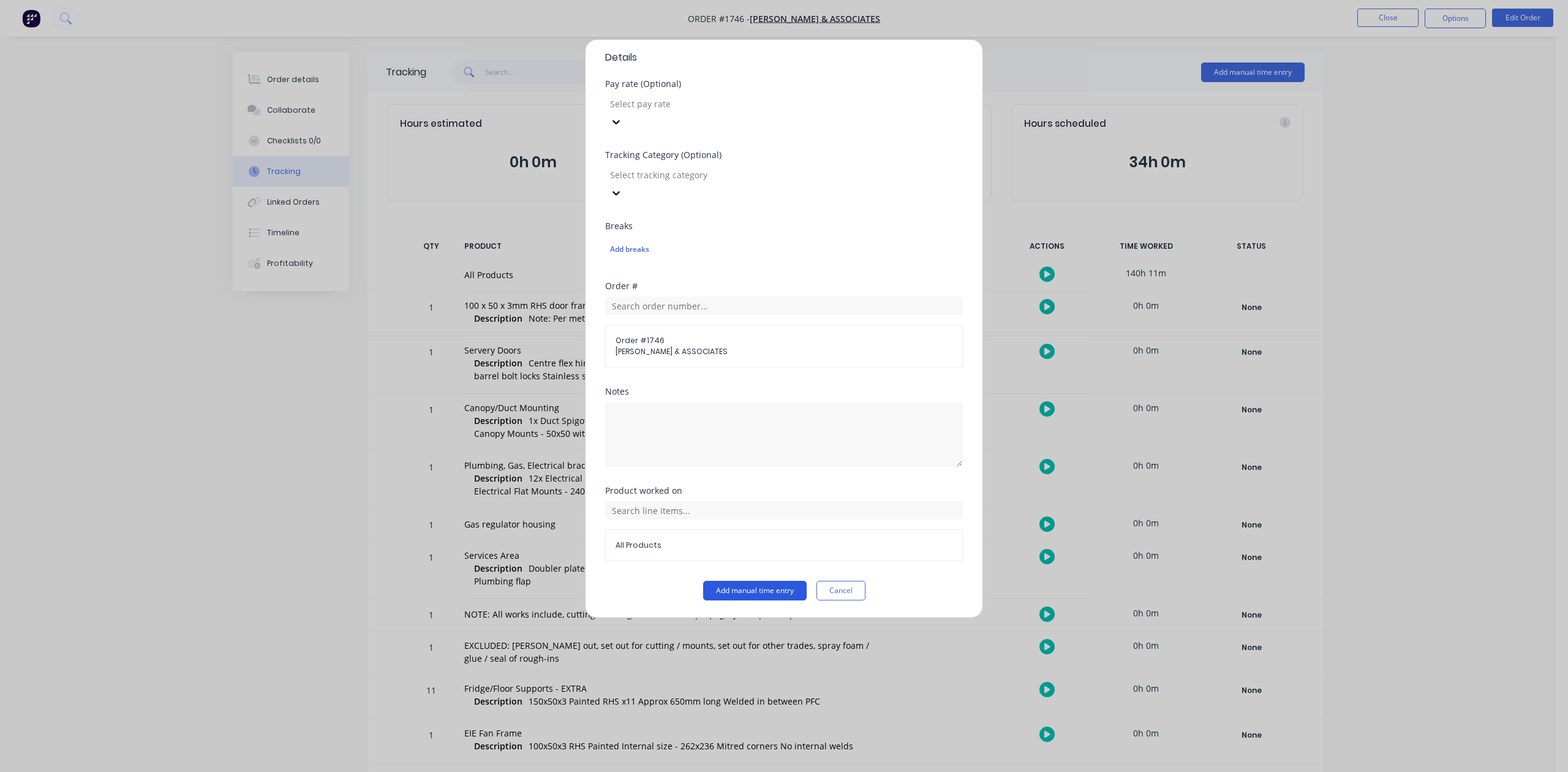
click at [773, 589] on button "Add manual time entry" at bounding box center [755, 591] width 103 height 20
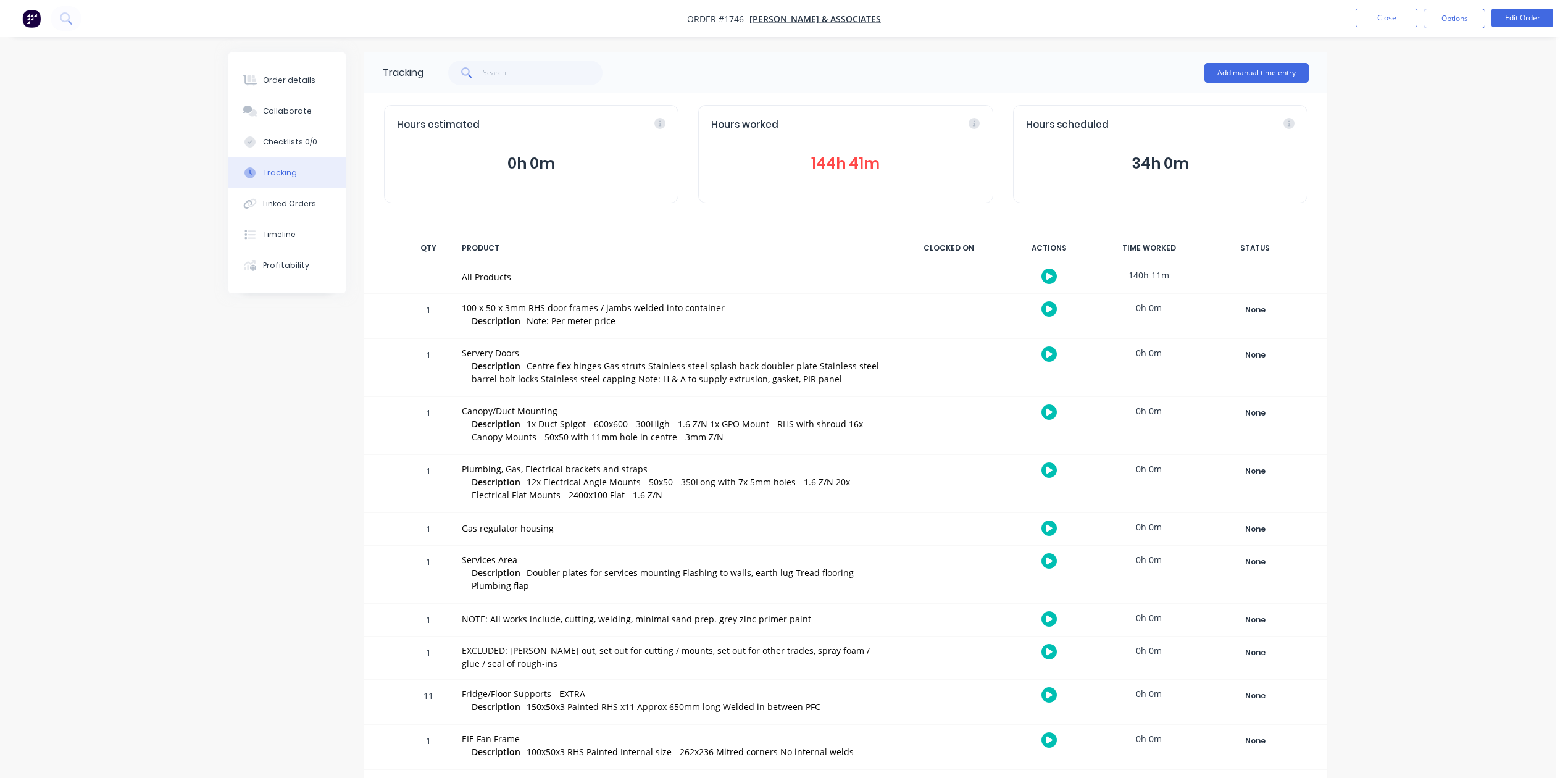
click at [818, 176] on button "144h 41m" at bounding box center [846, 164] width 269 height 24
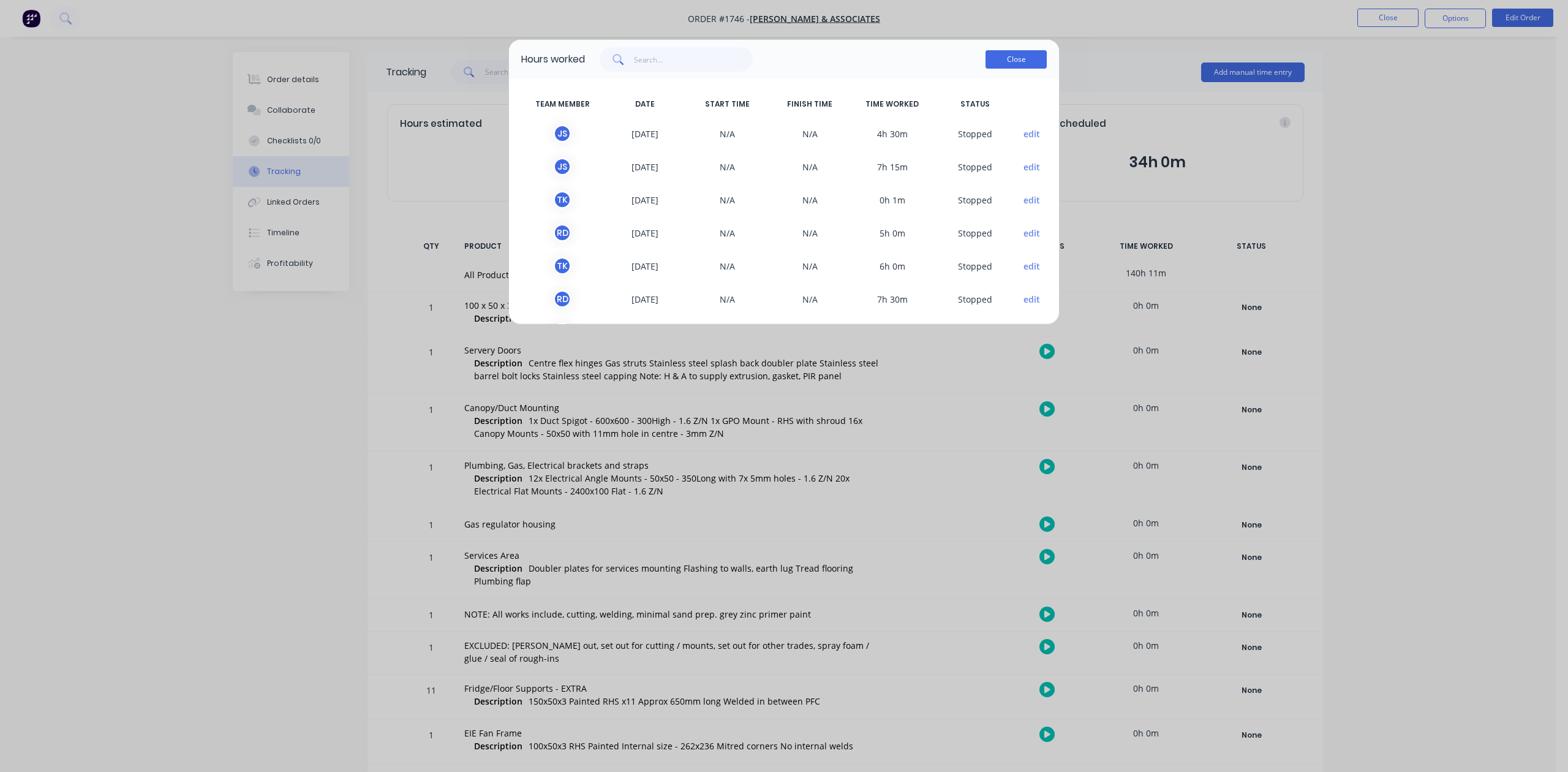
click at [1004, 68] on button "Close" at bounding box center [1016, 59] width 61 height 18
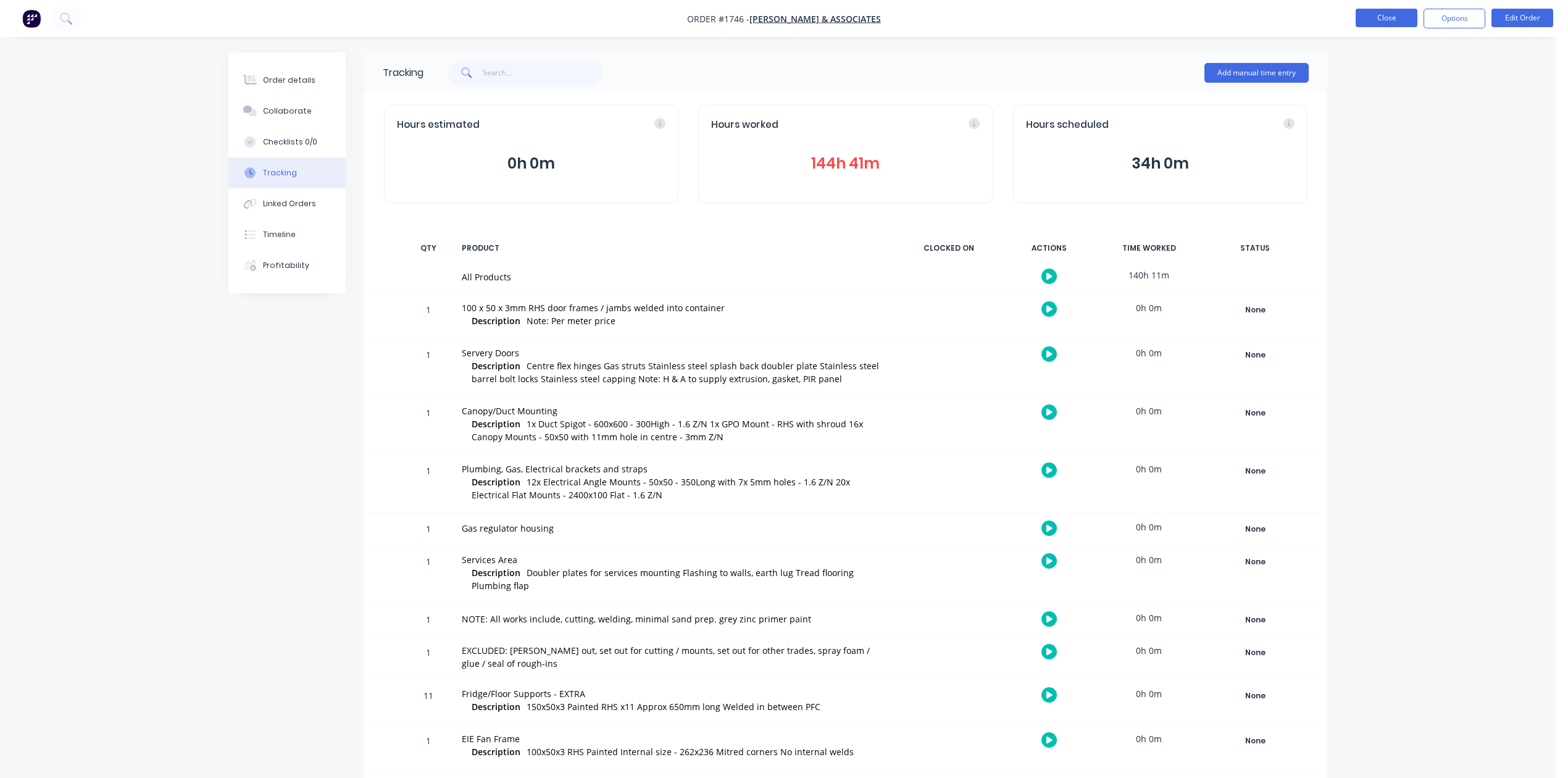
click at [1381, 10] on button "Close" at bounding box center [1386, 18] width 61 height 18
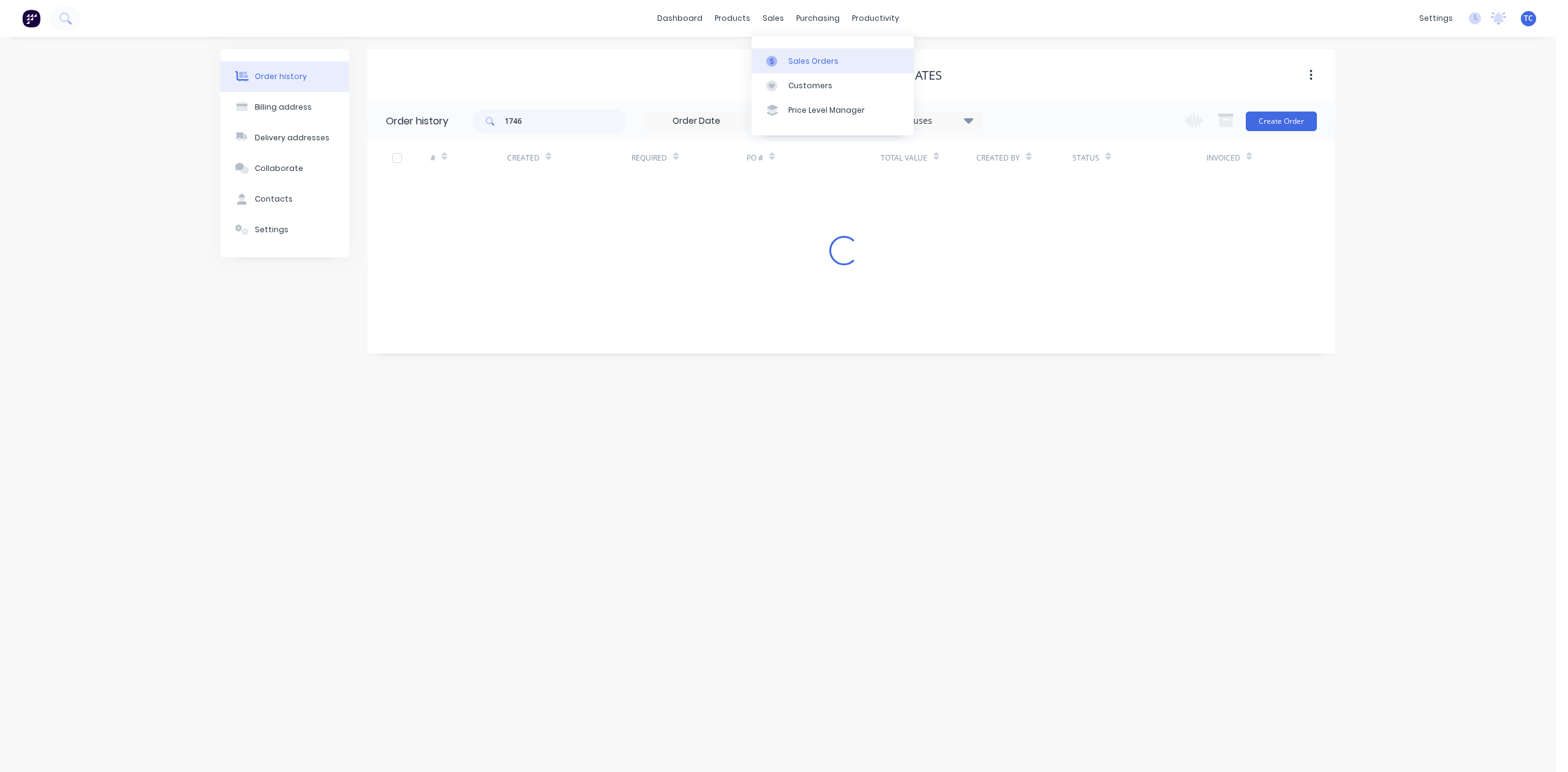
click at [807, 67] on div "Sales Orders" at bounding box center [814, 61] width 50 height 11
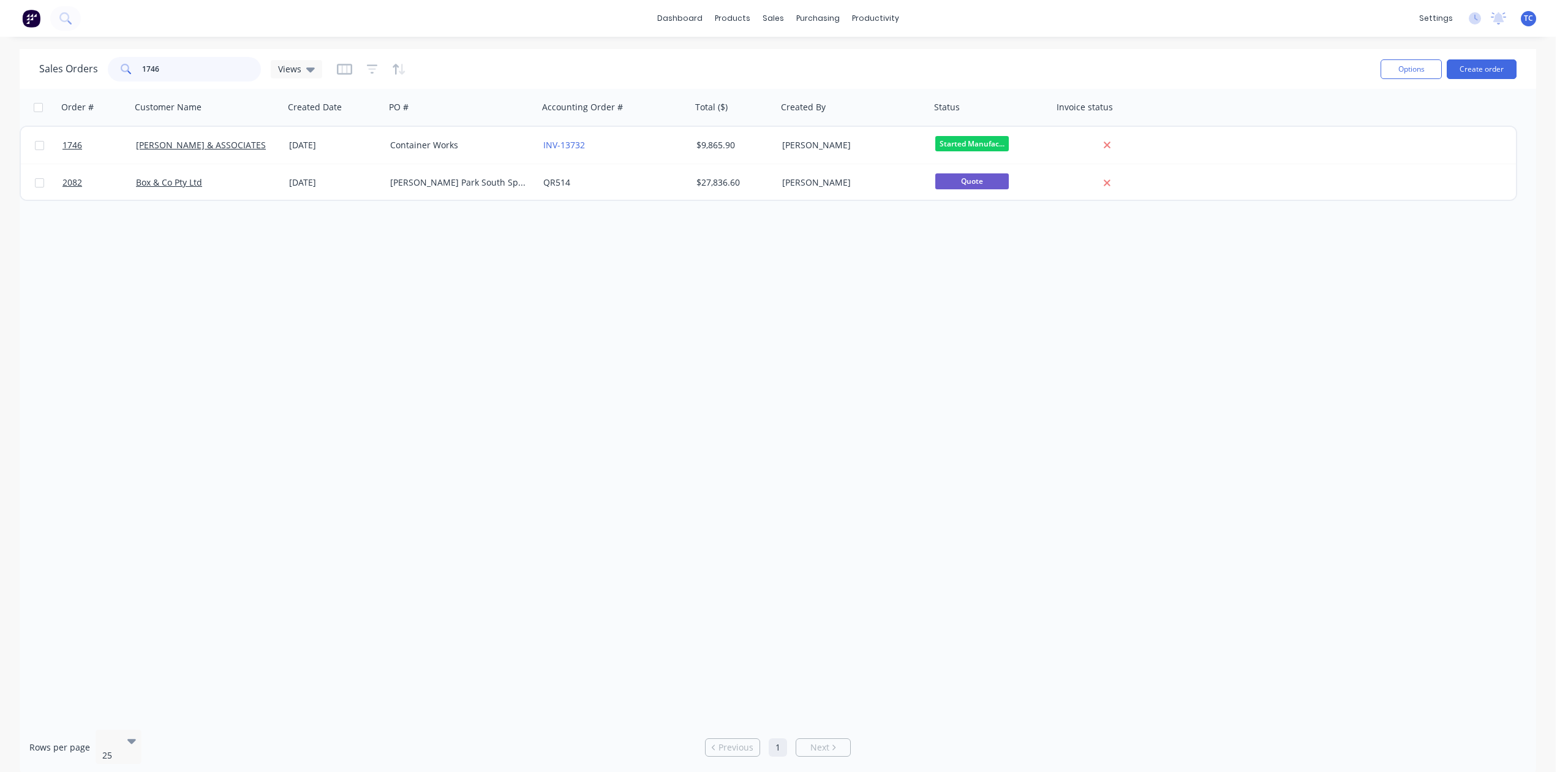
drag, startPoint x: 229, startPoint y: 67, endPoint x: 93, endPoint y: 69, distance: 136.0
click at [93, 69] on div "Sales Orders 1746 Views" at bounding box center [181, 68] width 283 height 24
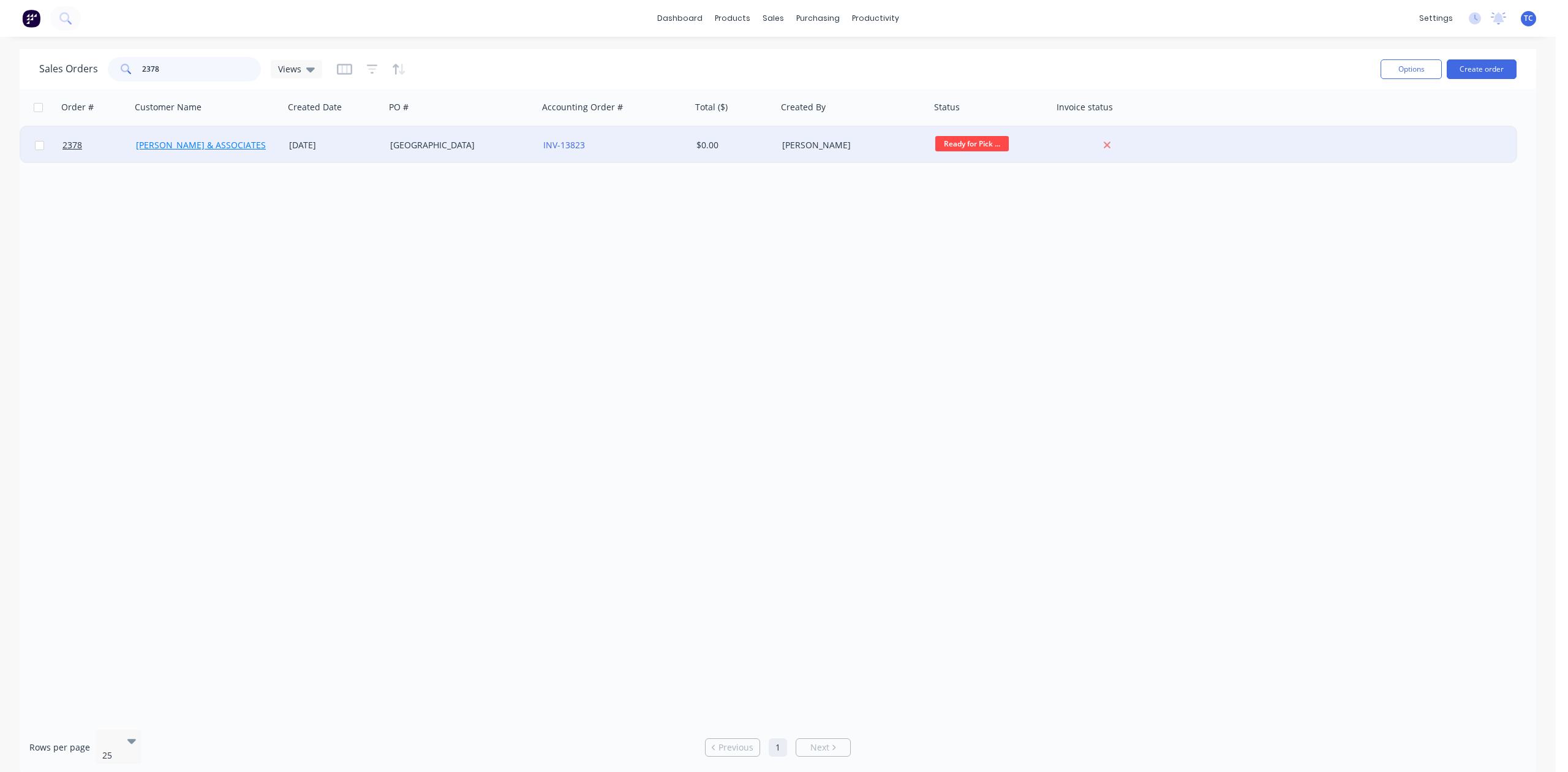
type input "2378"
click at [160, 139] on link "HILLER & ASSOCIATES" at bounding box center [201, 145] width 130 height 12
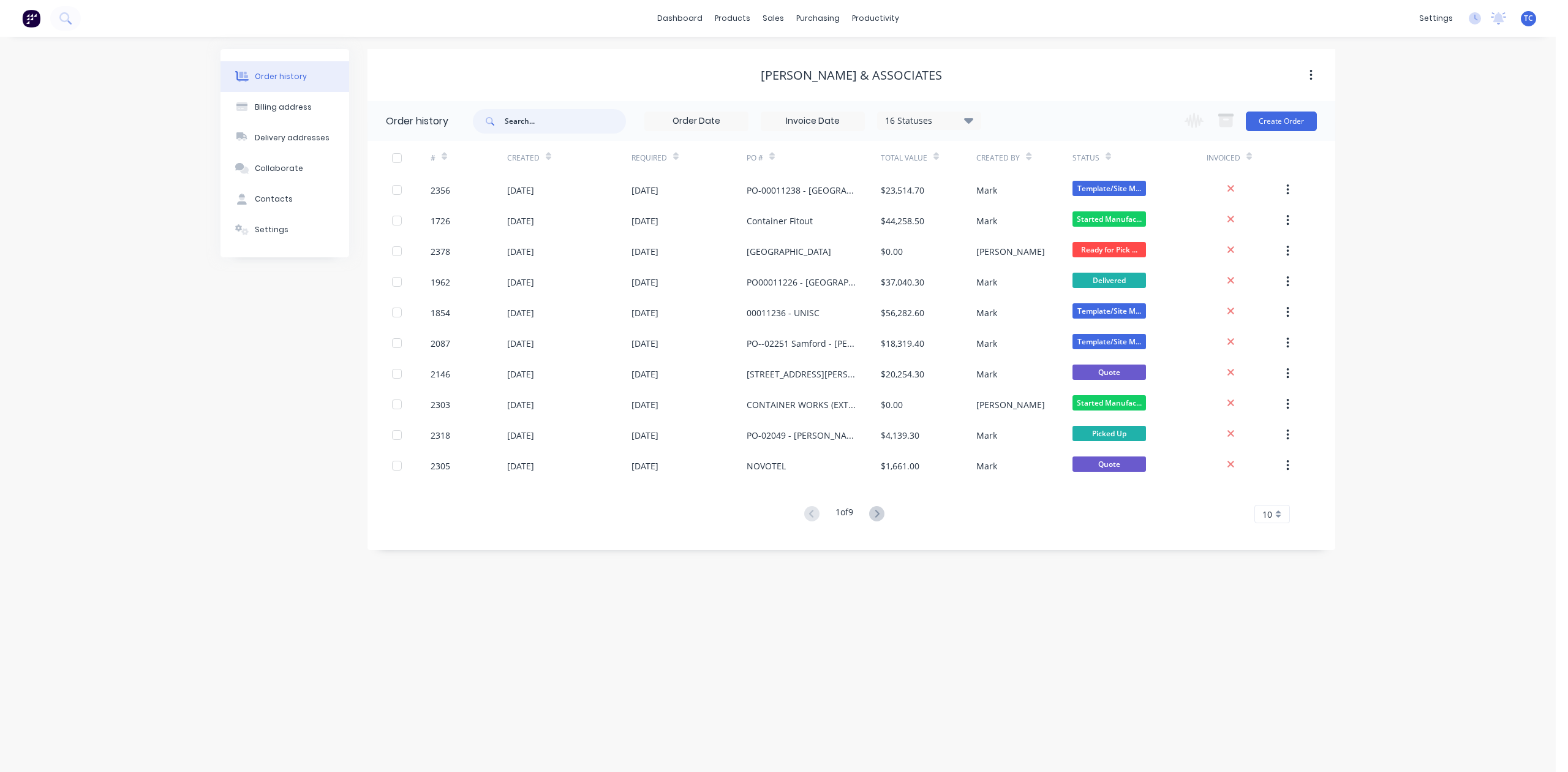
click at [530, 126] on input "text" at bounding box center [566, 121] width 122 height 24
type input "2378"
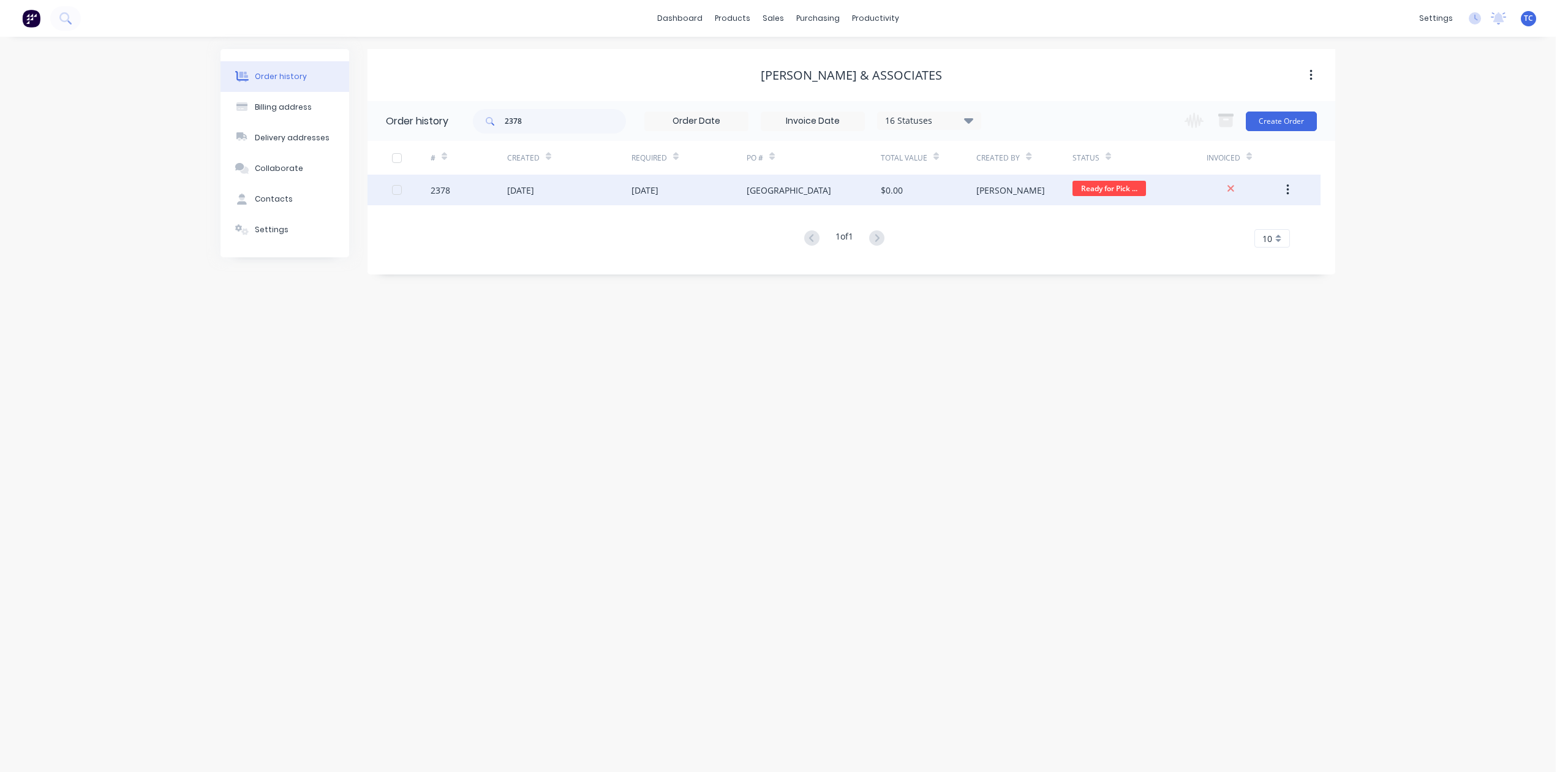
click at [533, 193] on div "29 Sep 2025" at bounding box center [521, 189] width 27 height 13
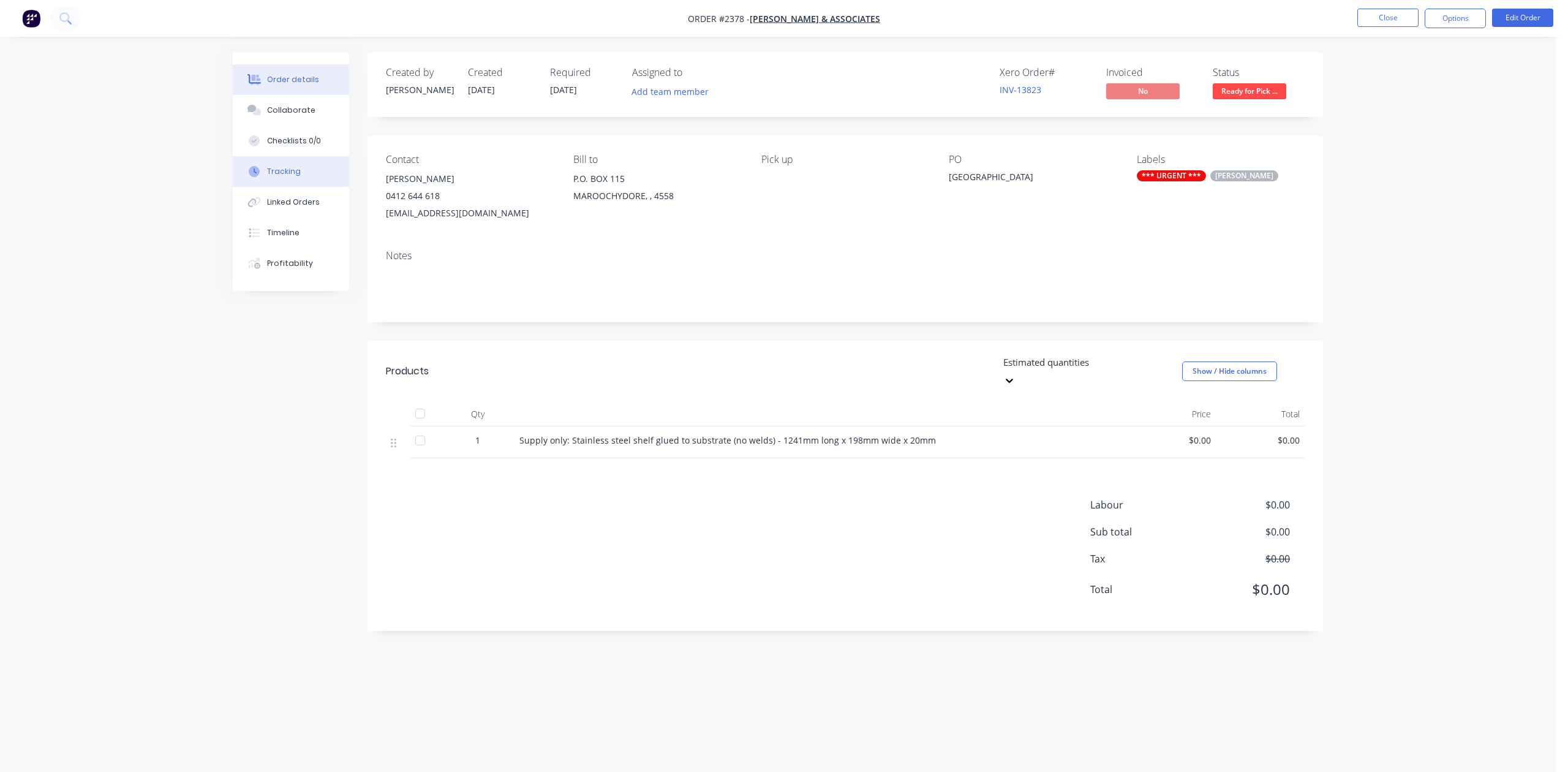
click at [285, 177] on div "Tracking" at bounding box center [283, 171] width 33 height 11
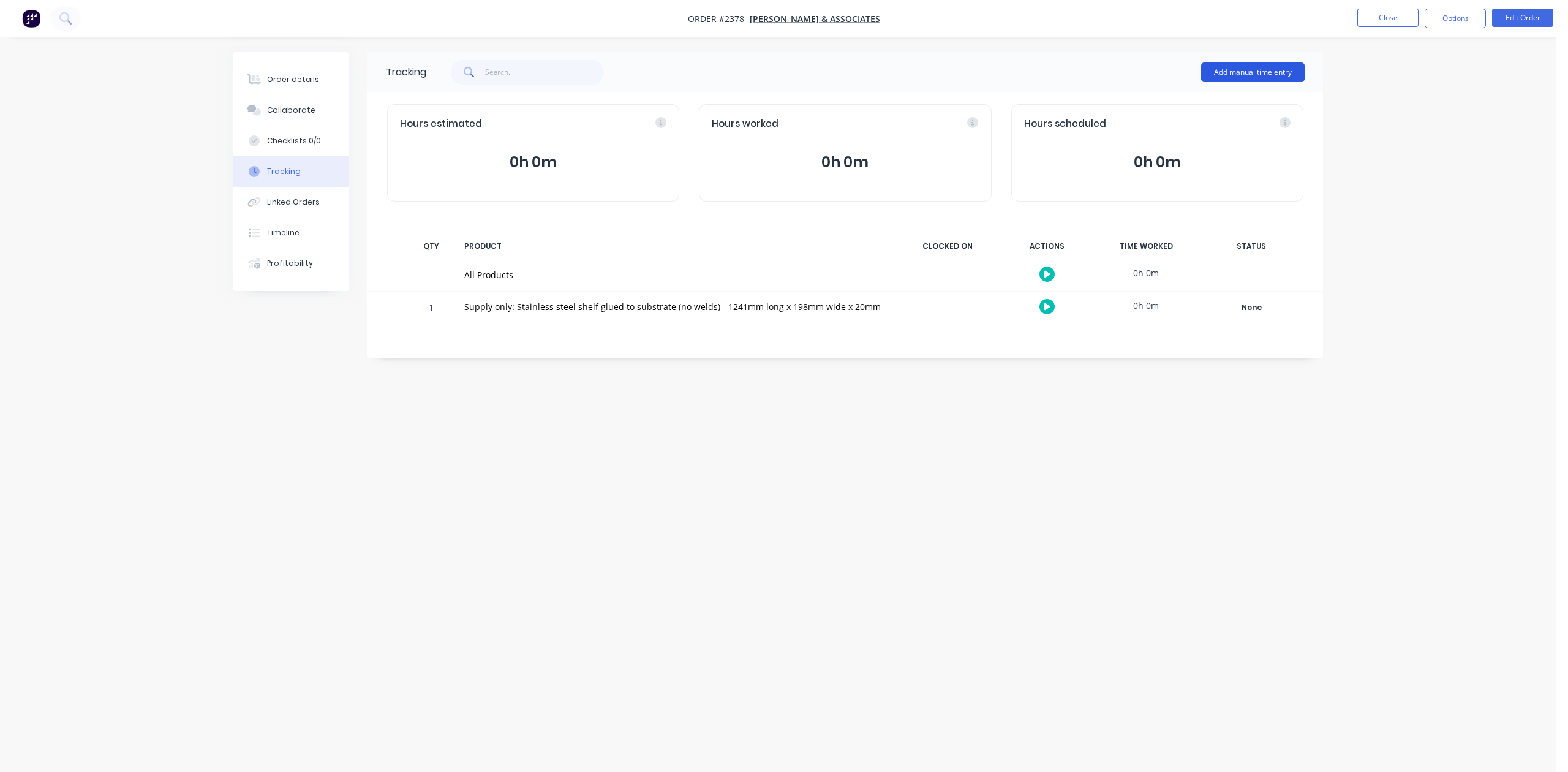
click at [1225, 69] on button "Add manual time entry" at bounding box center [1253, 73] width 103 height 20
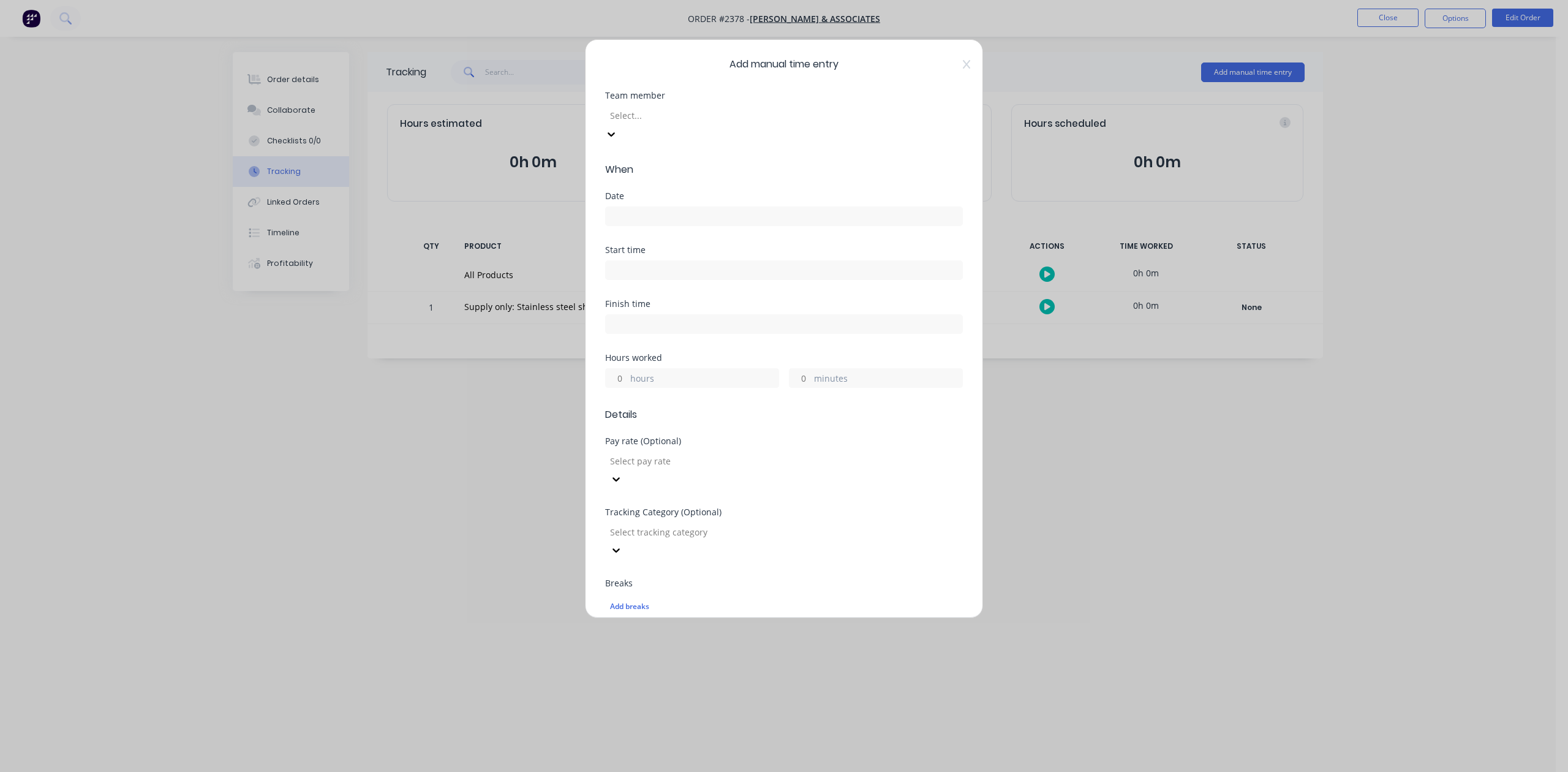
click at [769, 123] on div at bounding box center [698, 115] width 177 height 15
click at [683, 225] on input at bounding box center [784, 216] width 357 height 18
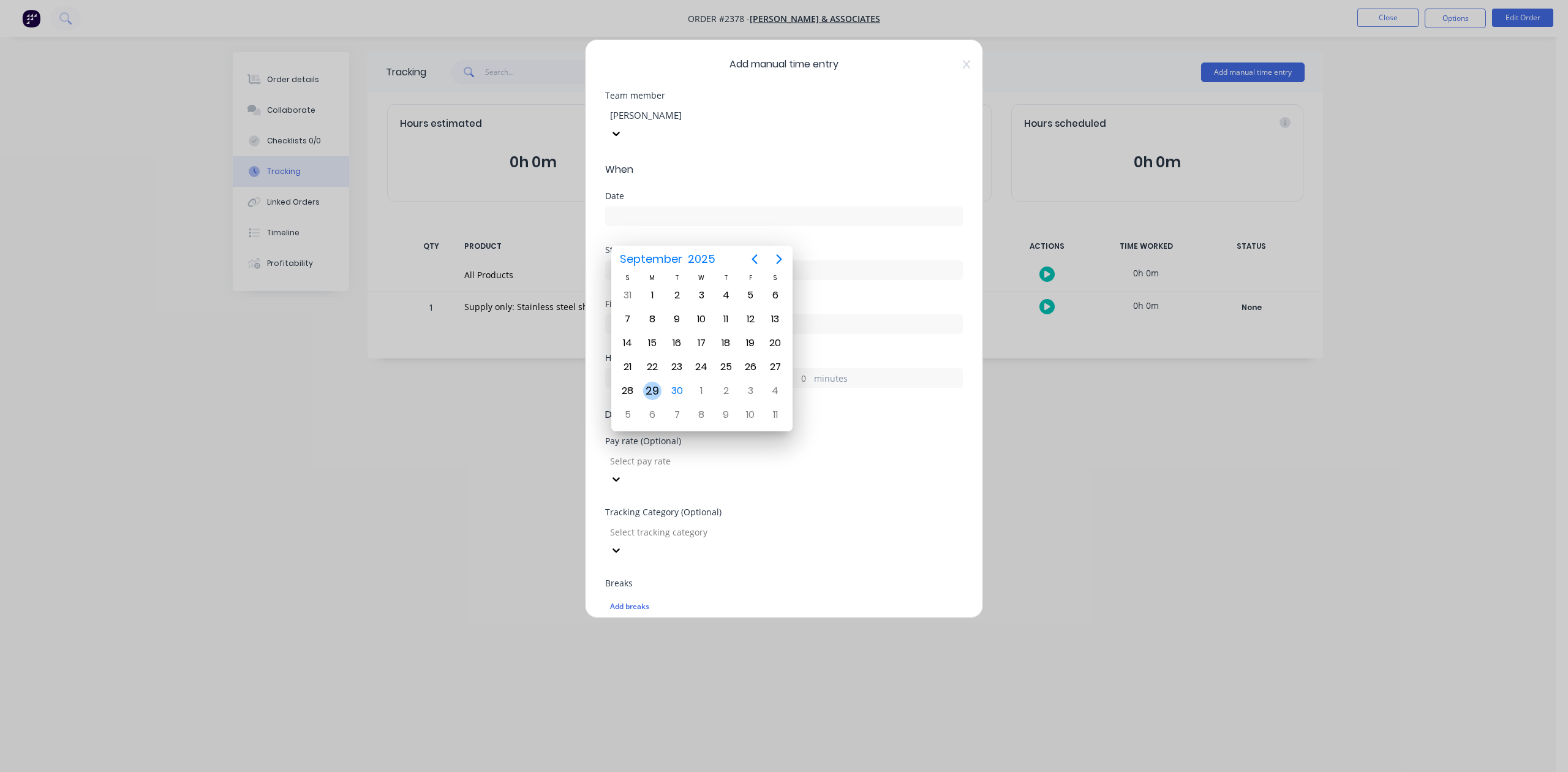
click at [650, 391] on div "29" at bounding box center [653, 391] width 18 height 18
type input "29/09/2025"
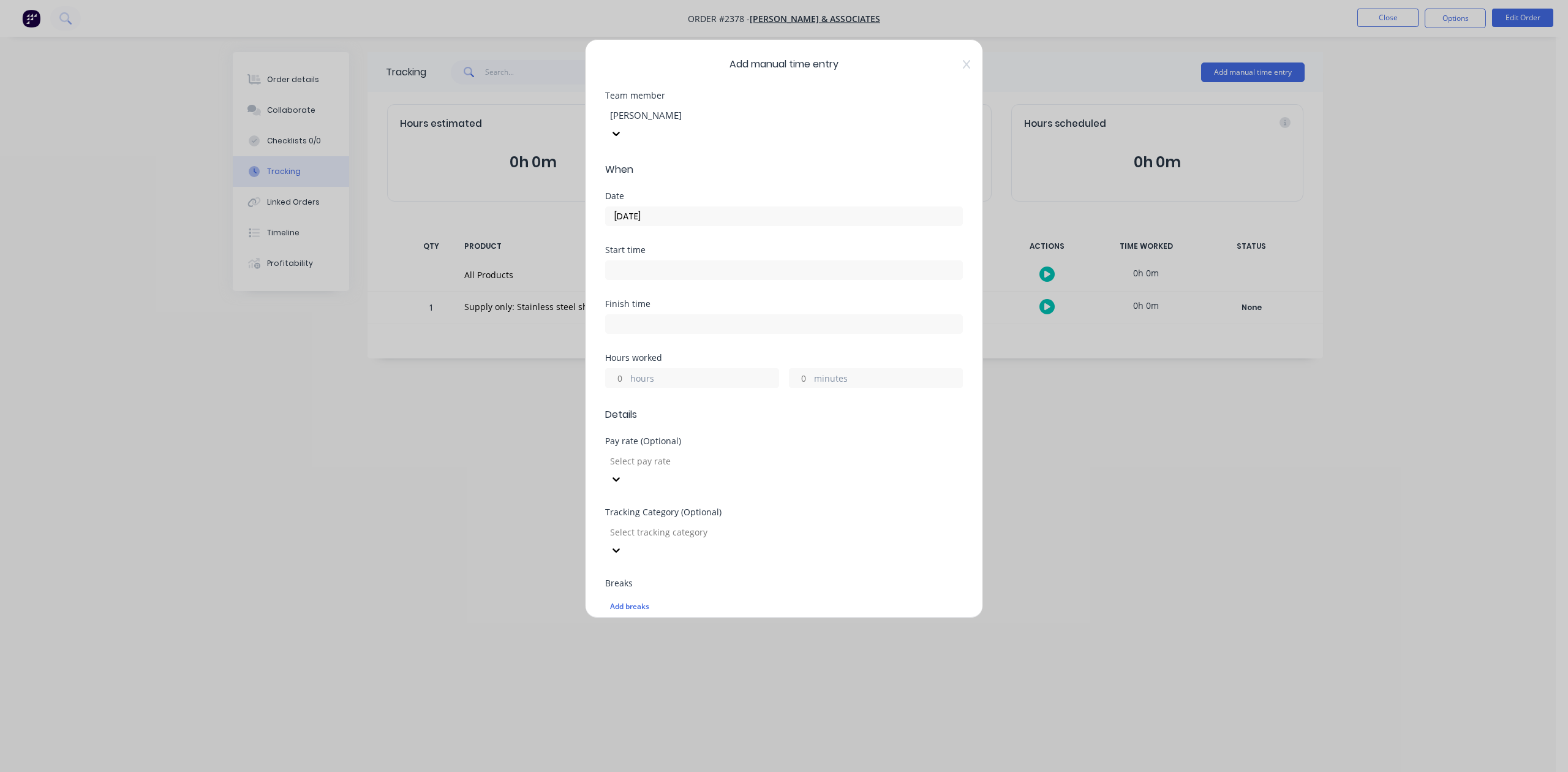
click at [623, 387] on input "hours" at bounding box center [617, 378] width 22 height 18
type input "1"
click at [792, 387] on input "minutes" at bounding box center [800, 378] width 22 height 18
type input "30"
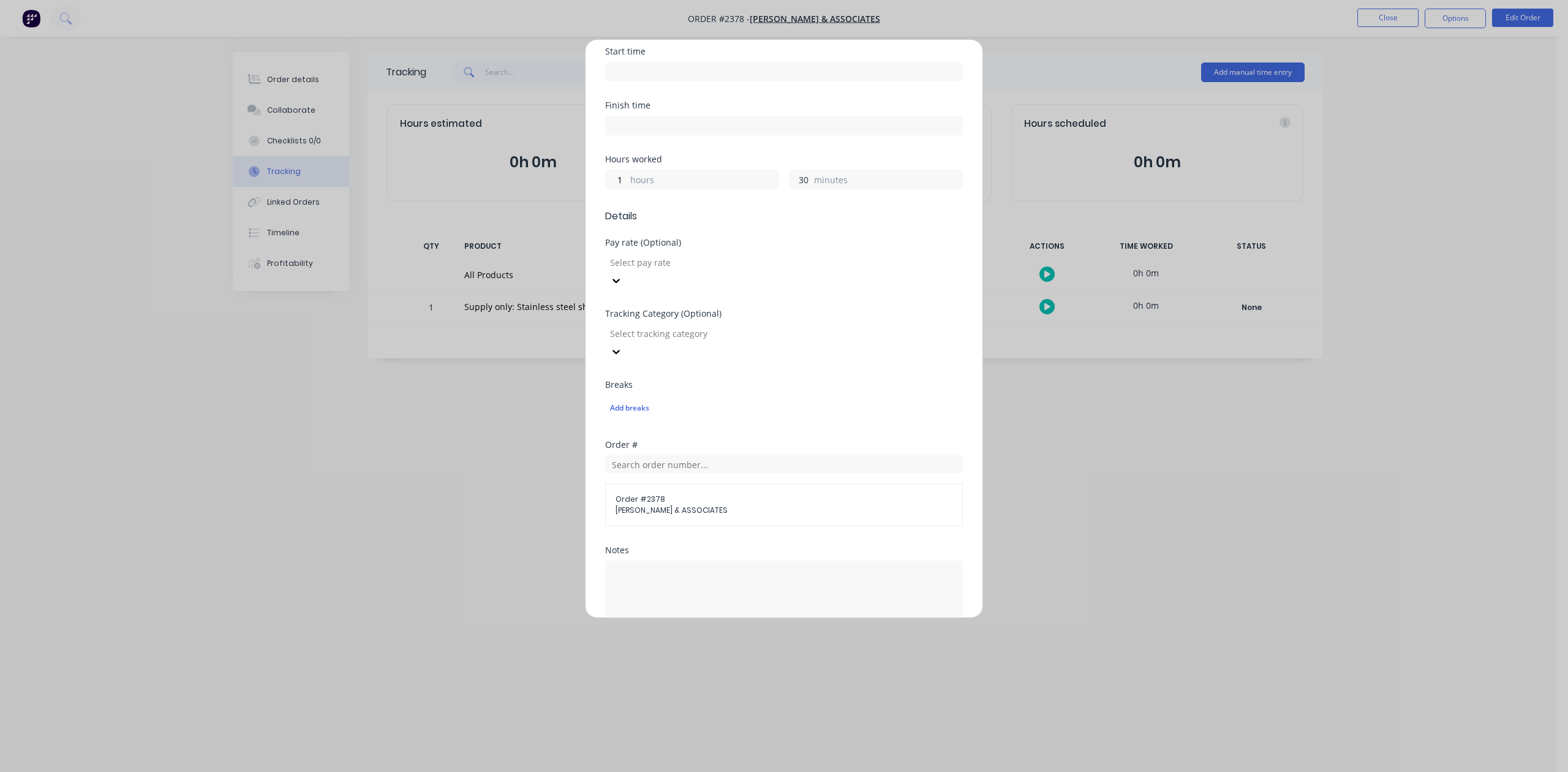
scroll to position [433, 0]
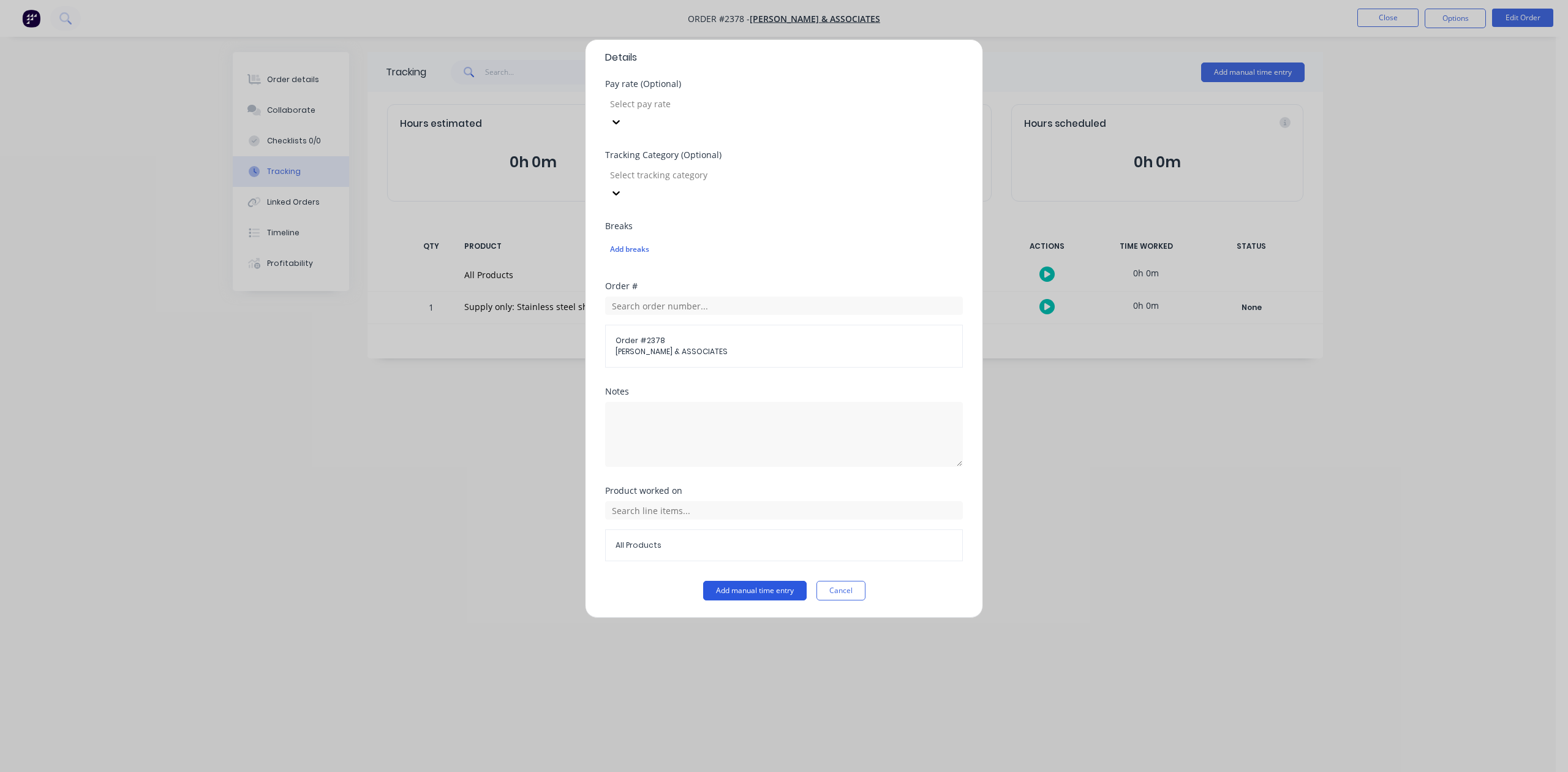
click at [767, 592] on button "Add manual time entry" at bounding box center [755, 591] width 103 height 20
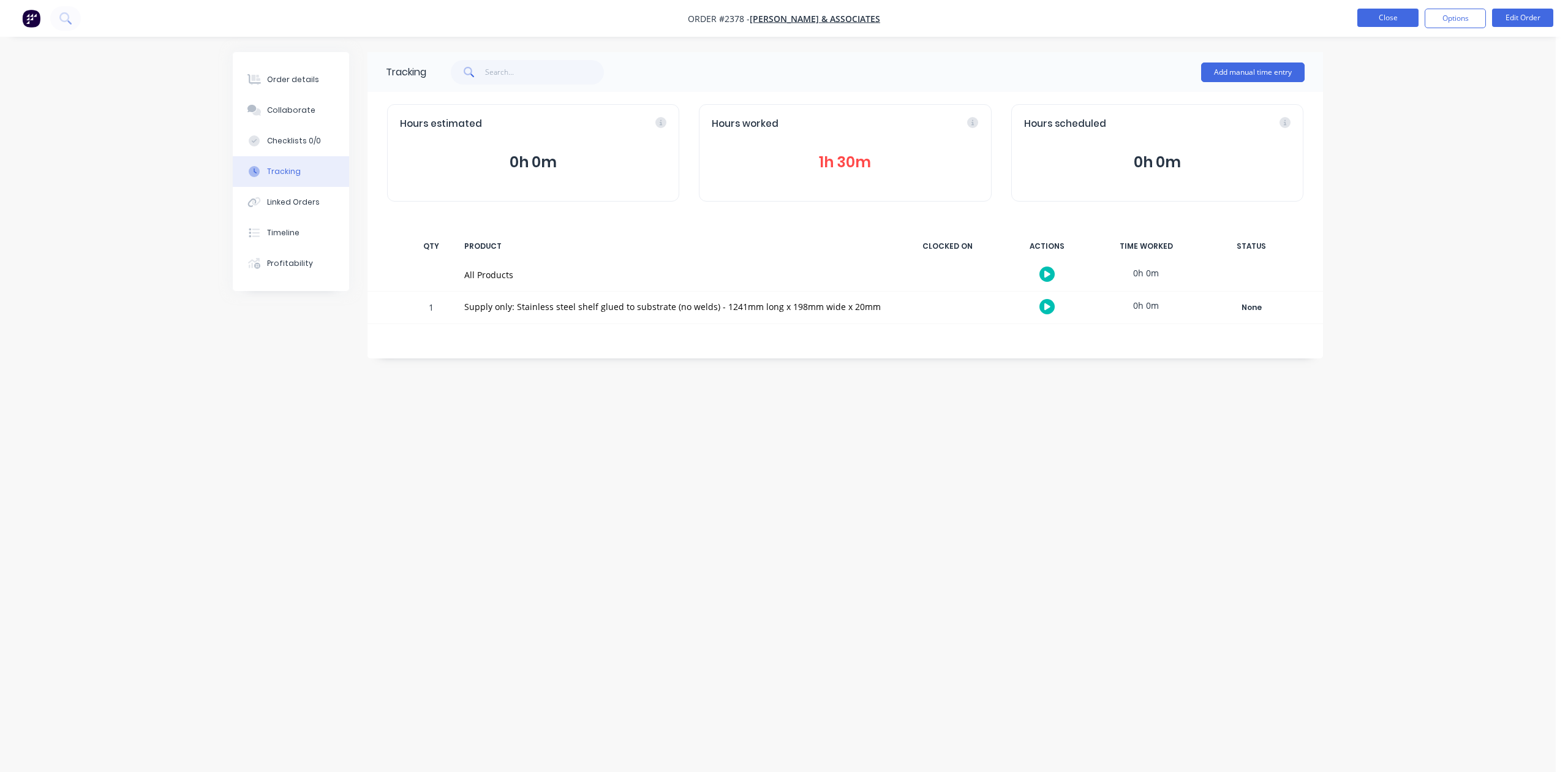
click at [1364, 16] on button "Close" at bounding box center [1388, 18] width 61 height 18
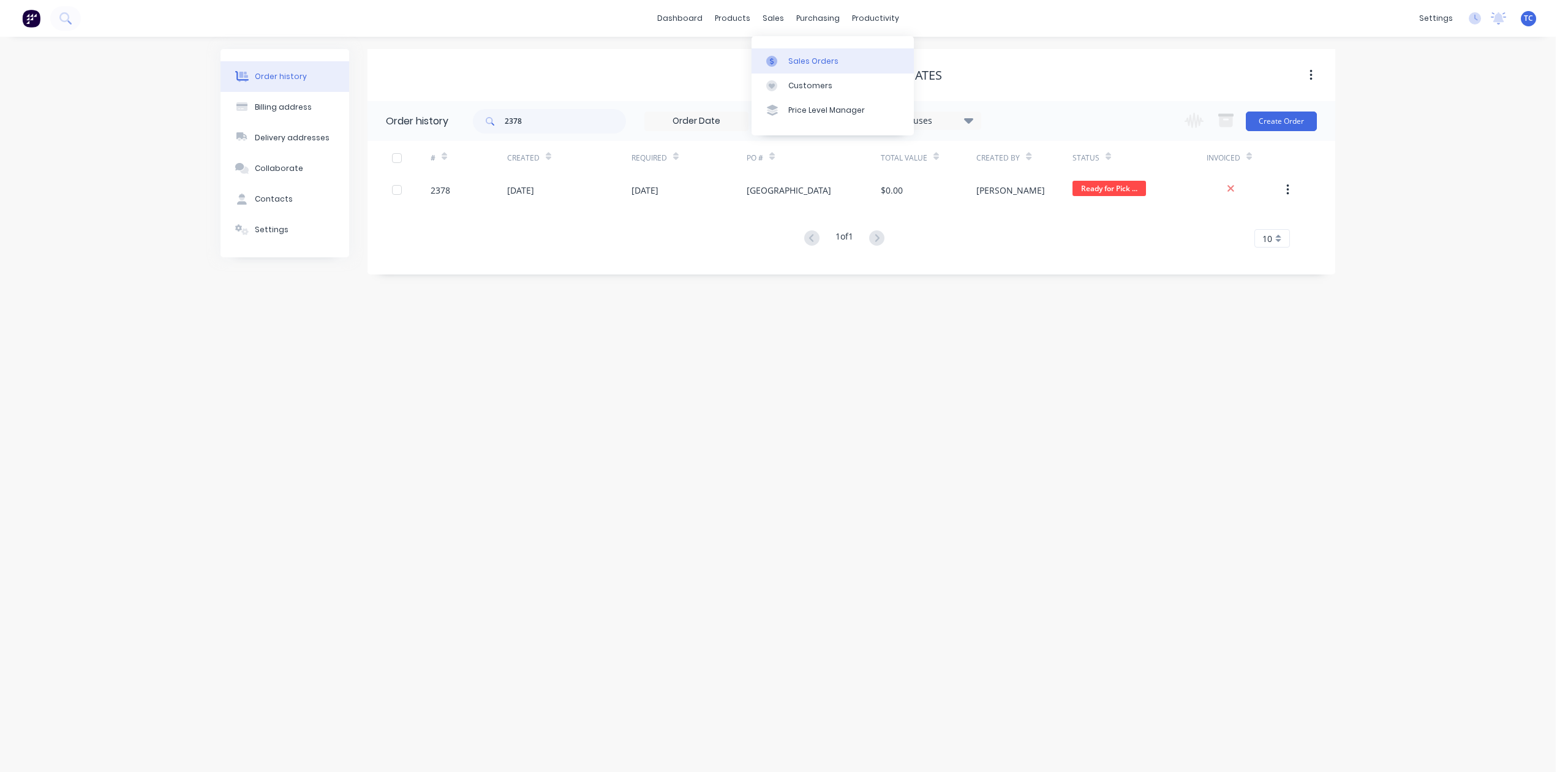
click at [802, 66] on div "Sales Orders" at bounding box center [814, 61] width 50 height 11
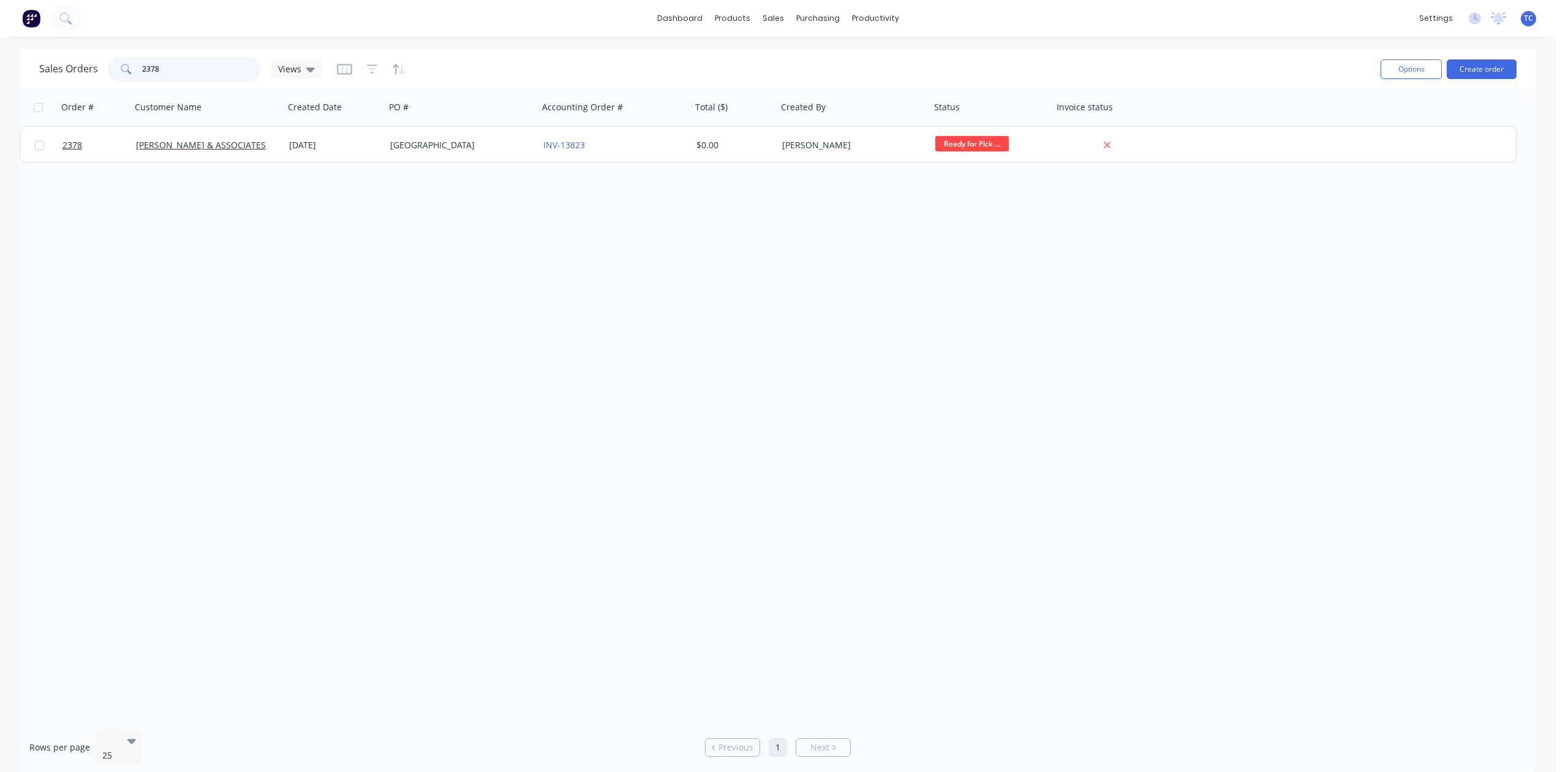
drag, startPoint x: 177, startPoint y: 68, endPoint x: 102, endPoint y: 67, distance: 75.0
click at [102, 67] on div "Sales Orders 2378 Views" at bounding box center [181, 68] width 283 height 24
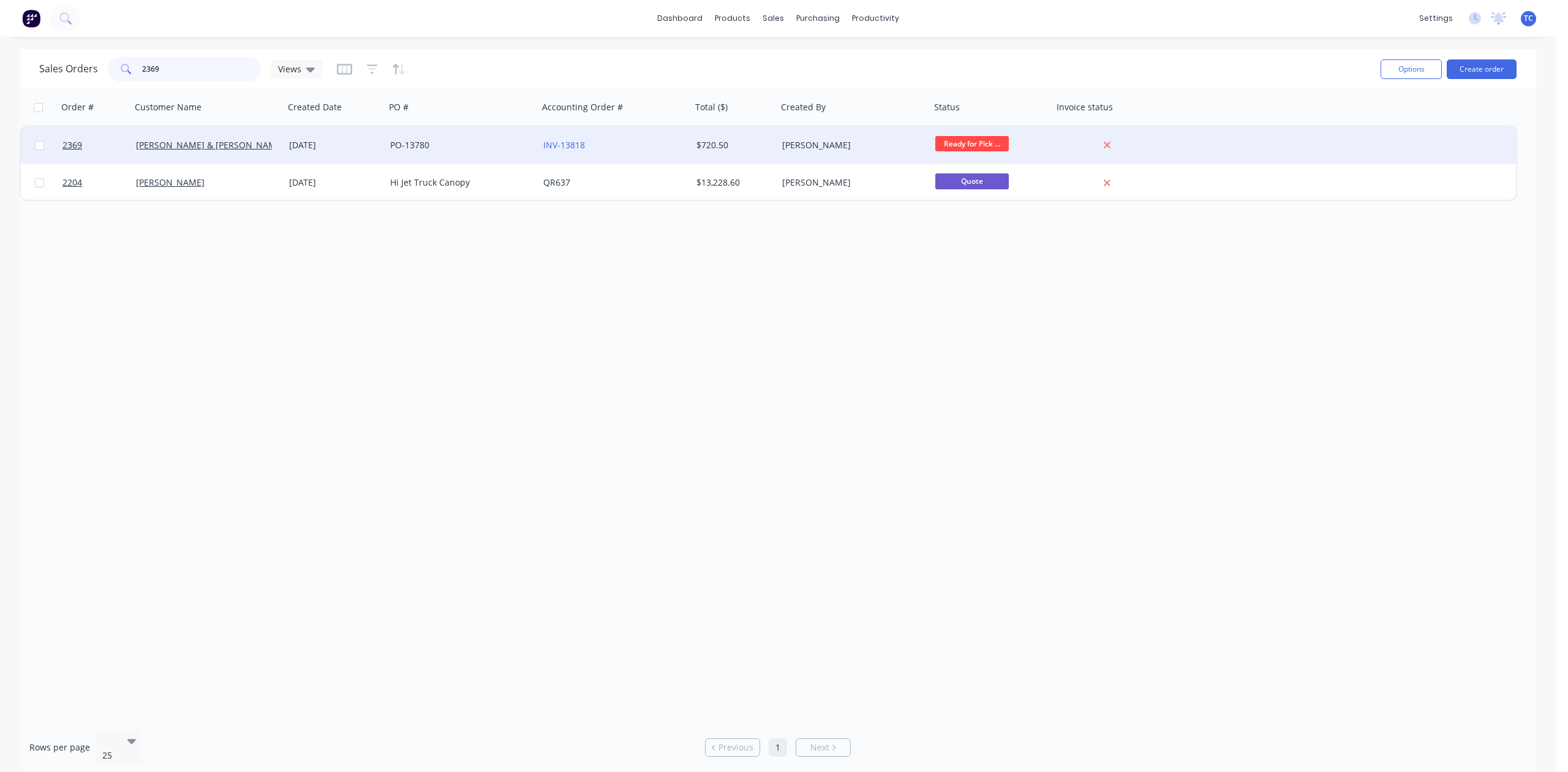
type input "2369"
click at [182, 138] on div "Bailey & Dalton Electrical" at bounding box center [208, 145] width 153 height 37
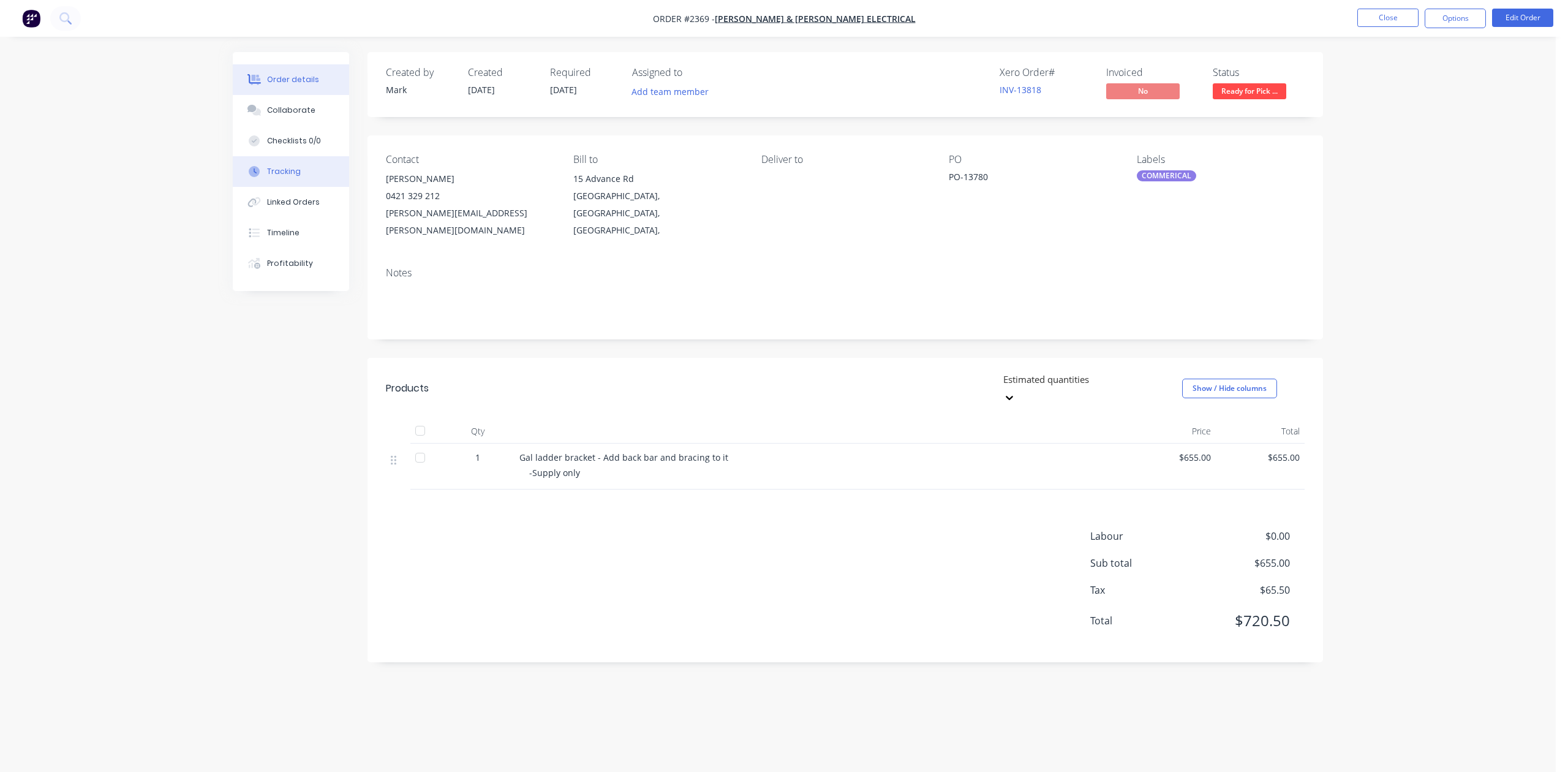
click at [290, 177] on div "Tracking" at bounding box center [283, 171] width 33 height 11
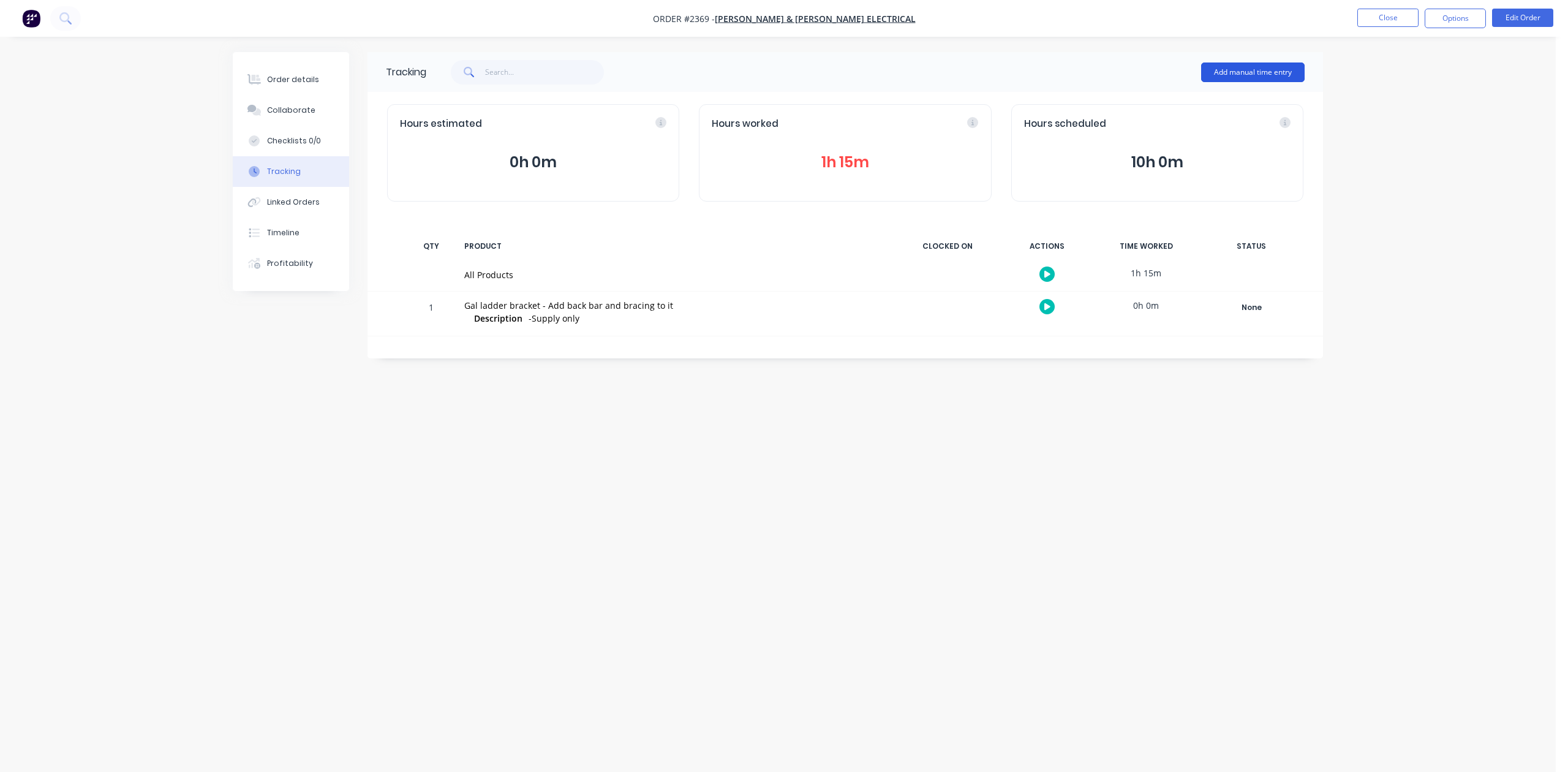
click at [1229, 71] on button "Add manual time entry" at bounding box center [1253, 73] width 103 height 20
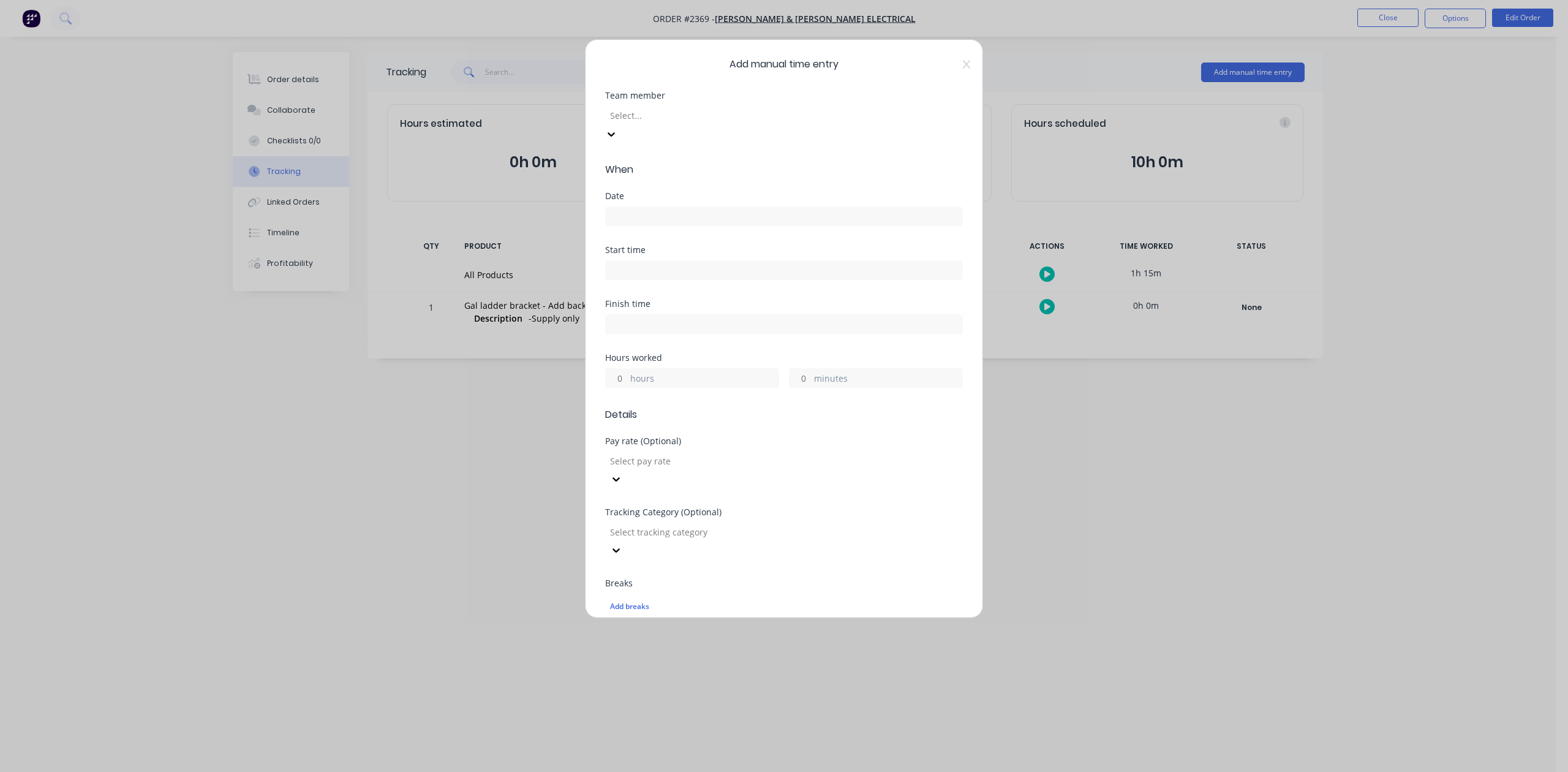
click at [754, 123] on div at bounding box center [698, 115] width 177 height 15
click at [639, 225] on input at bounding box center [784, 216] width 357 height 18
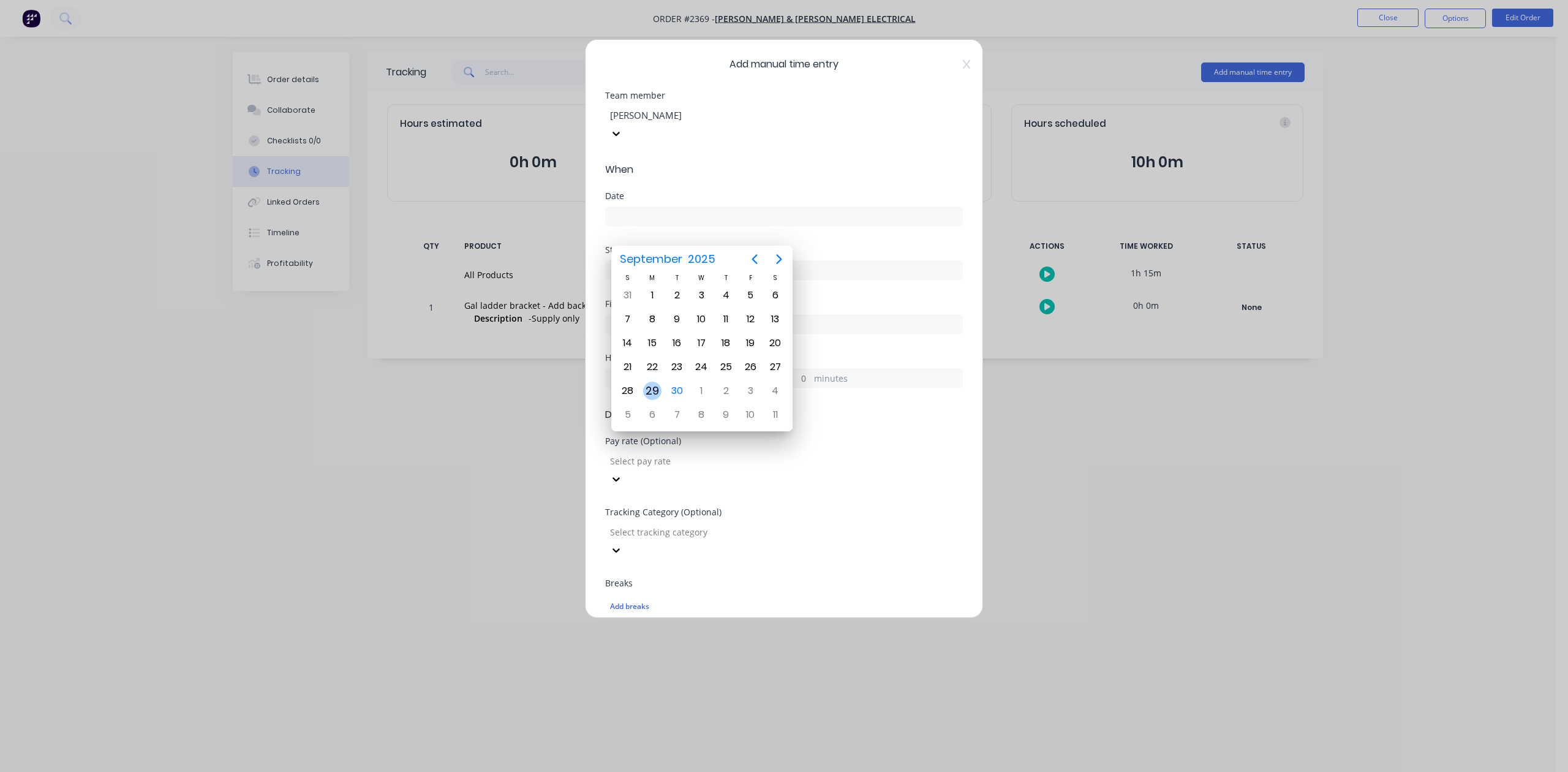
click at [653, 388] on div "29" at bounding box center [653, 391] width 18 height 18
type input "29/09/2025"
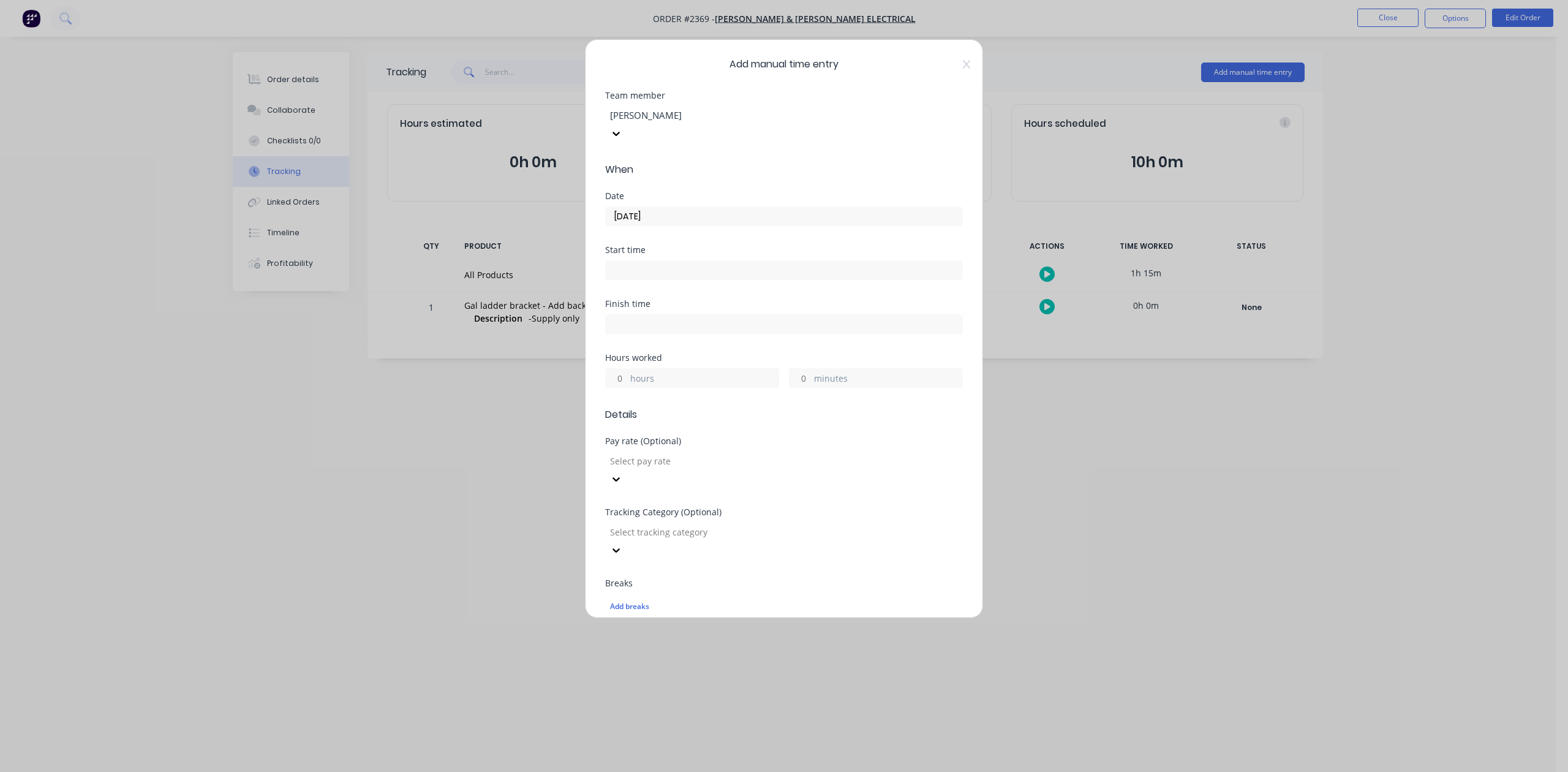
click at [623, 387] on input "hours" at bounding box center [617, 378] width 22 height 18
type input "2"
click at [802, 387] on input "minutes" at bounding box center [800, 378] width 22 height 18
type input "45"
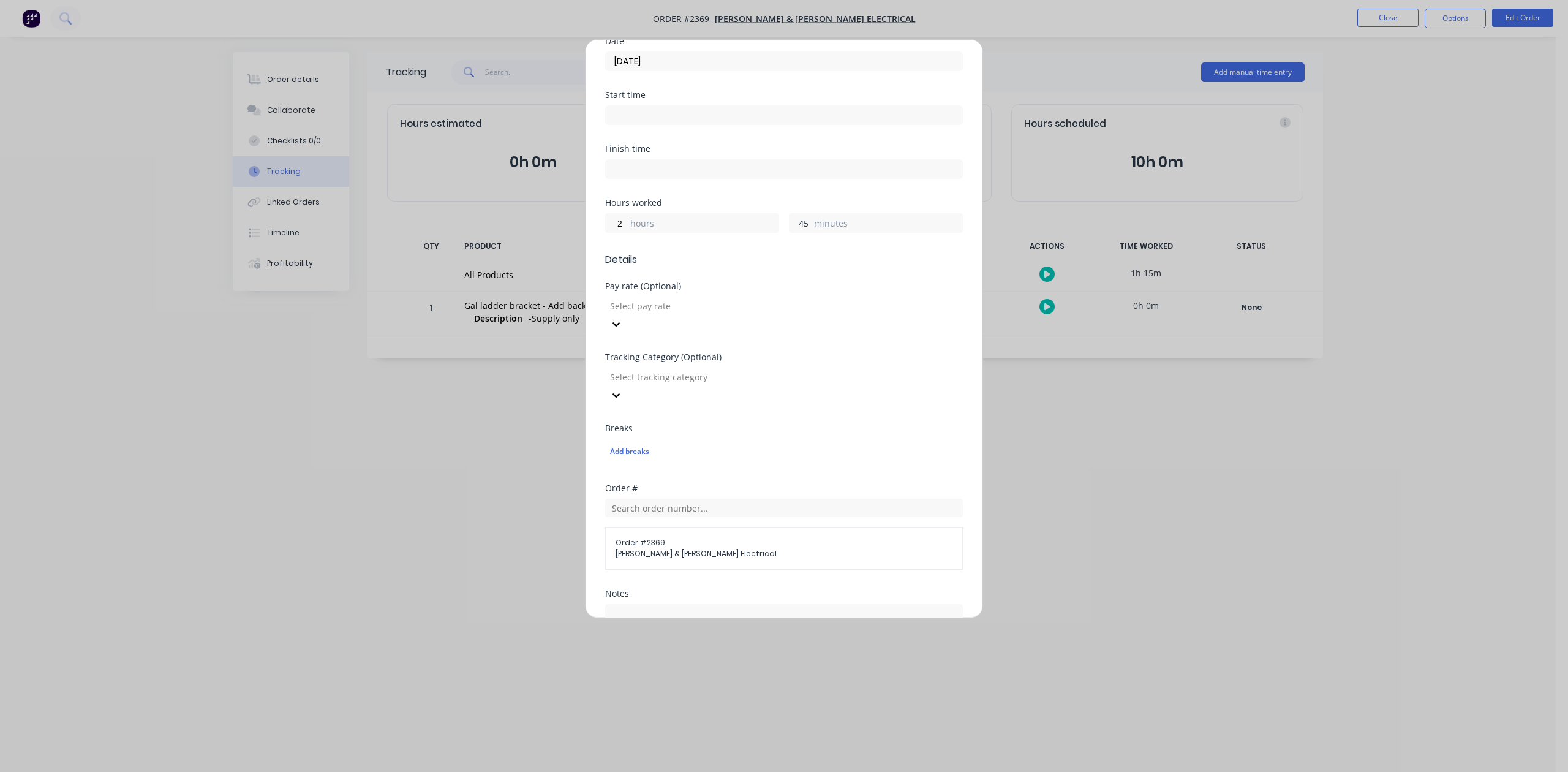
scroll to position [433, 0]
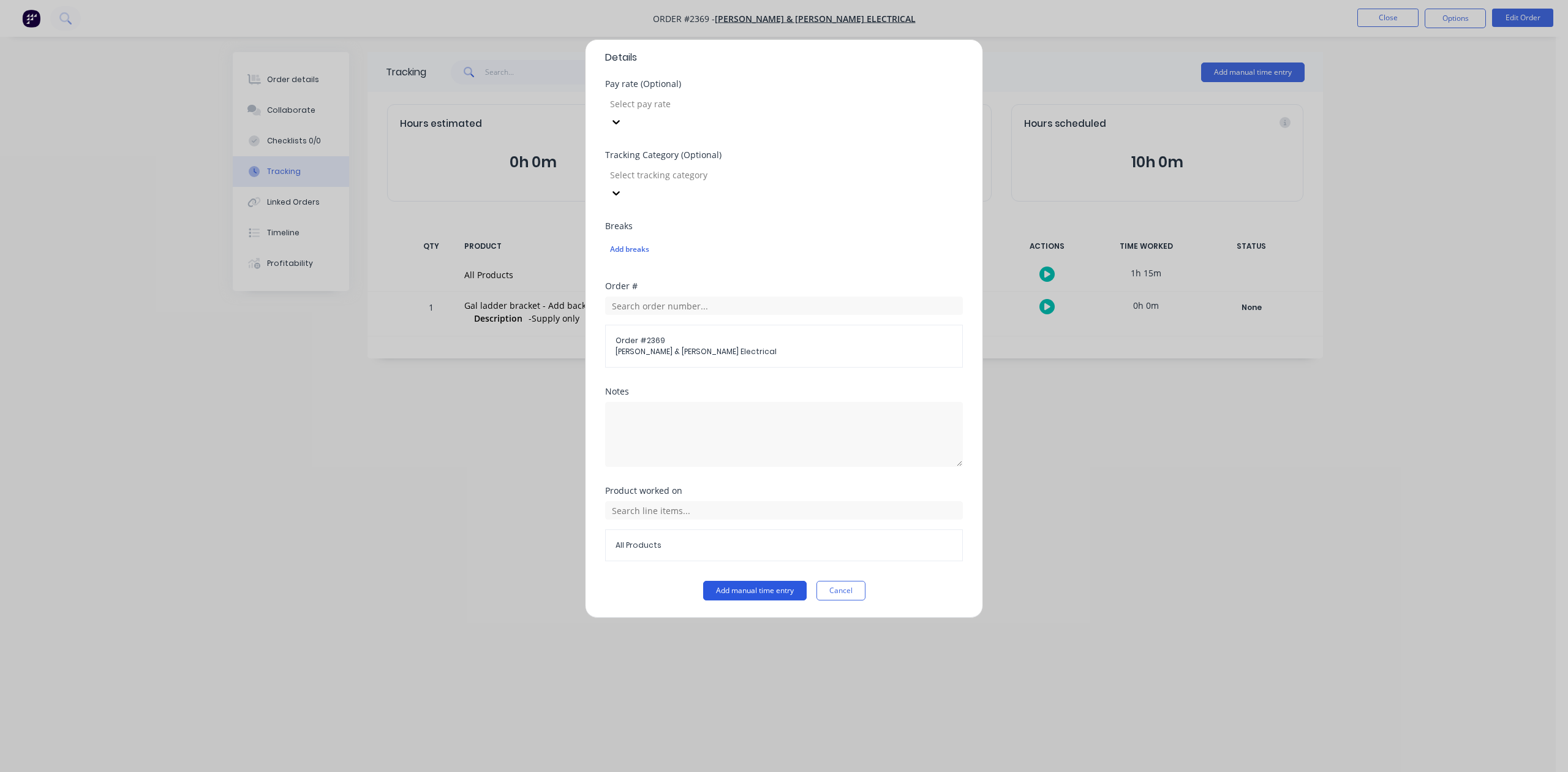
click at [748, 595] on button "Add manual time entry" at bounding box center [755, 591] width 103 height 20
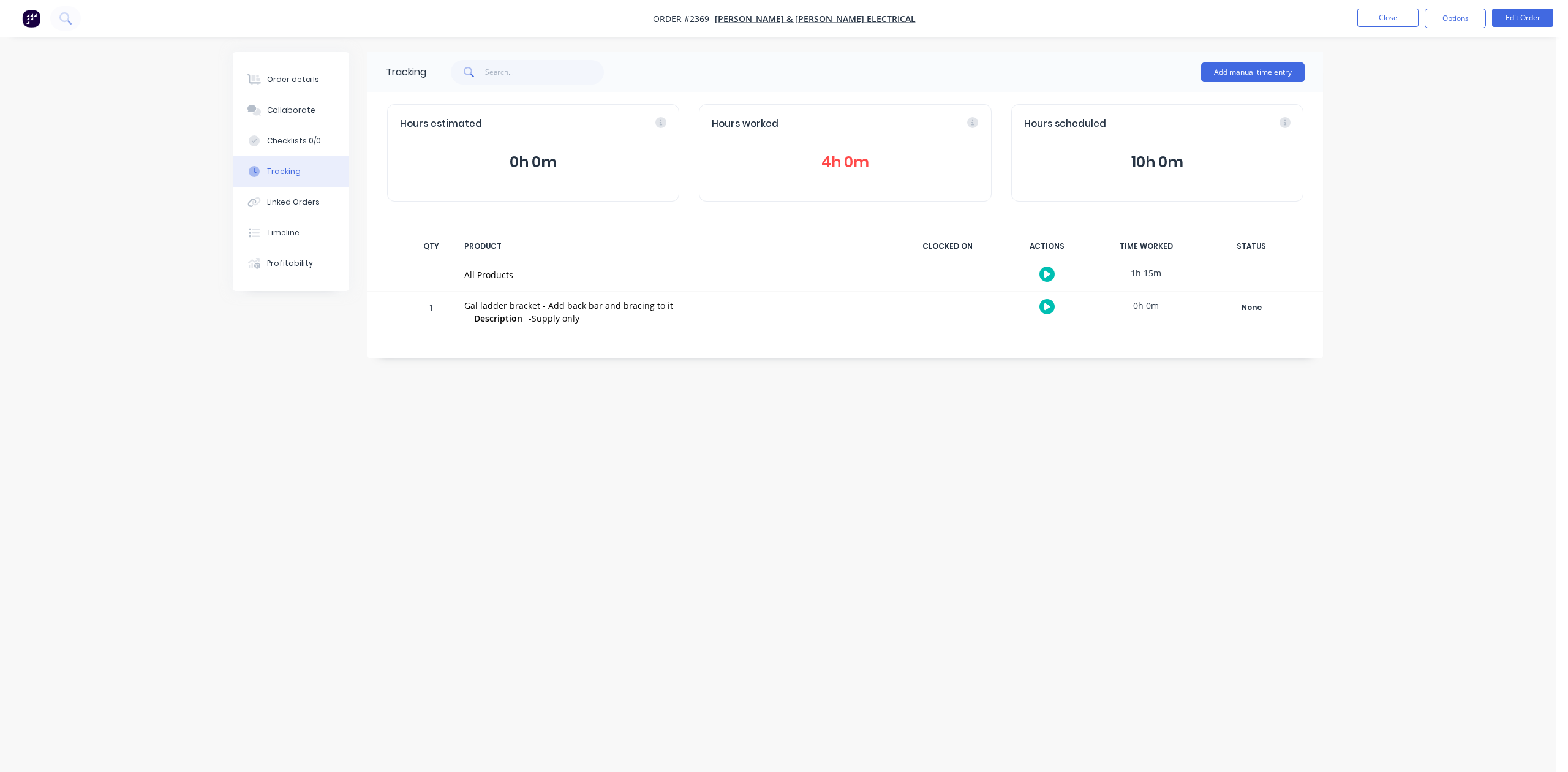
click at [829, 174] on button "4h 0m" at bounding box center [845, 163] width 267 height 23
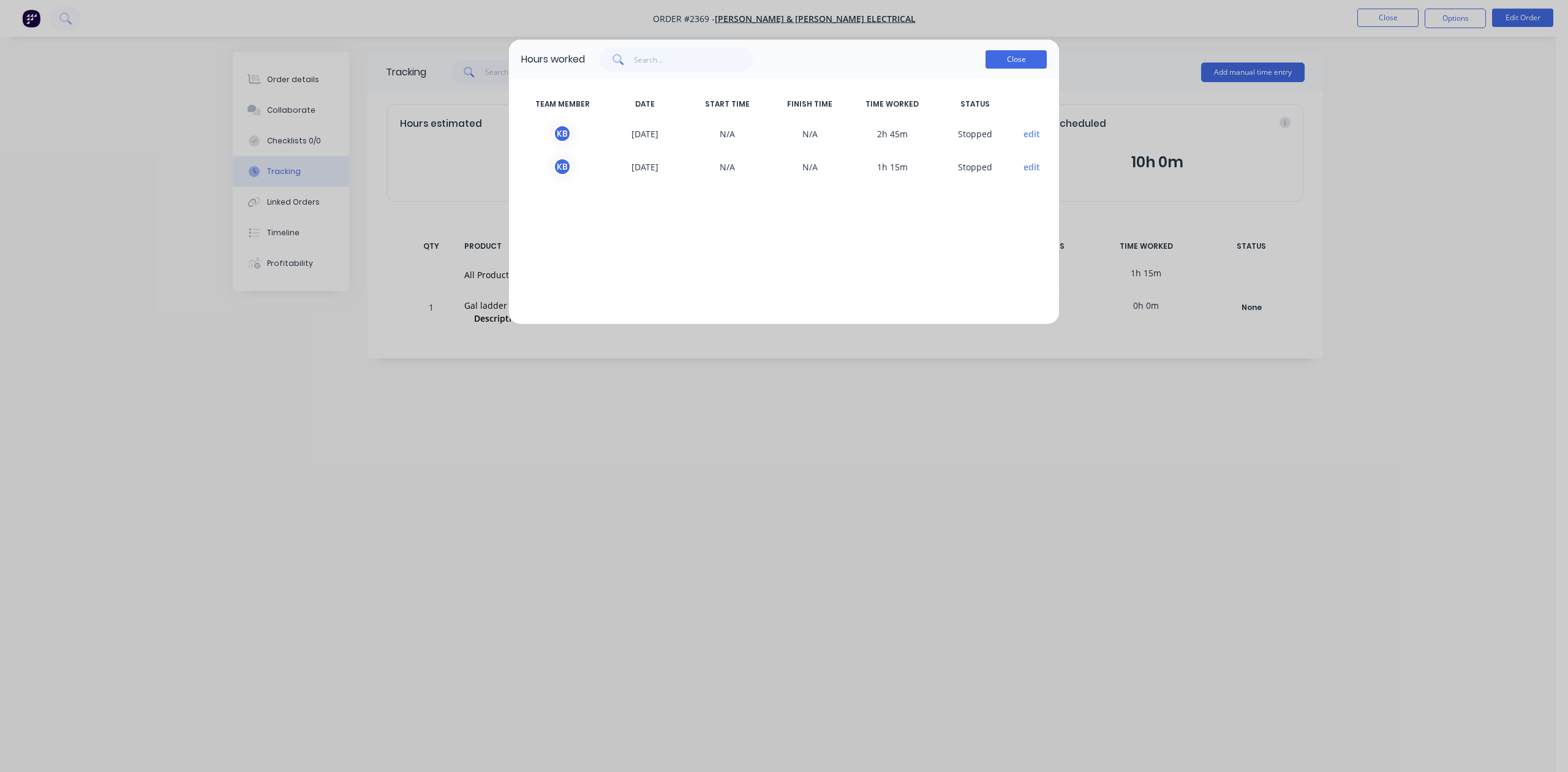
click at [1014, 68] on button "Close" at bounding box center [1016, 59] width 61 height 18
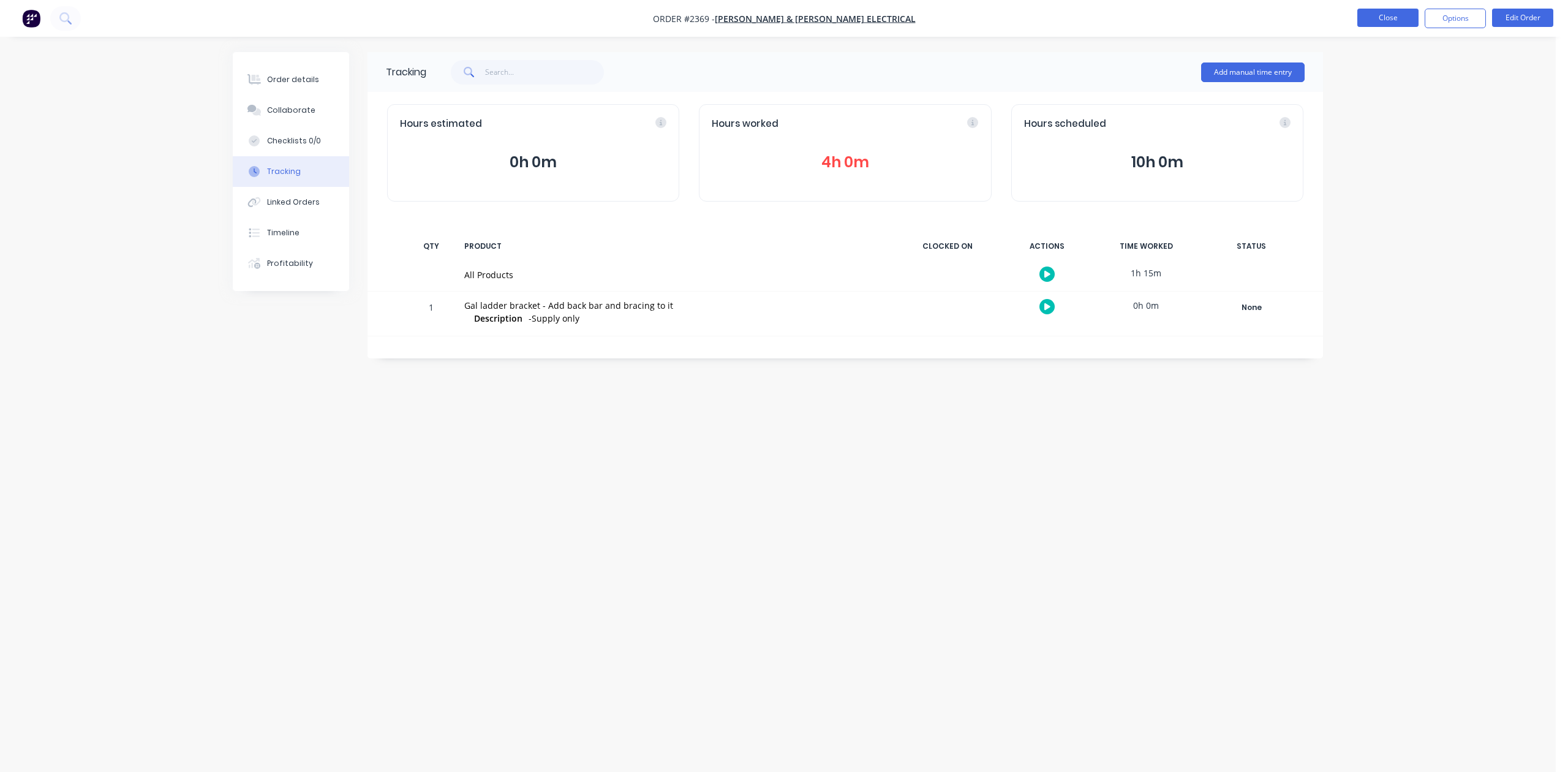
click at [1372, 13] on button "Close" at bounding box center [1388, 18] width 61 height 18
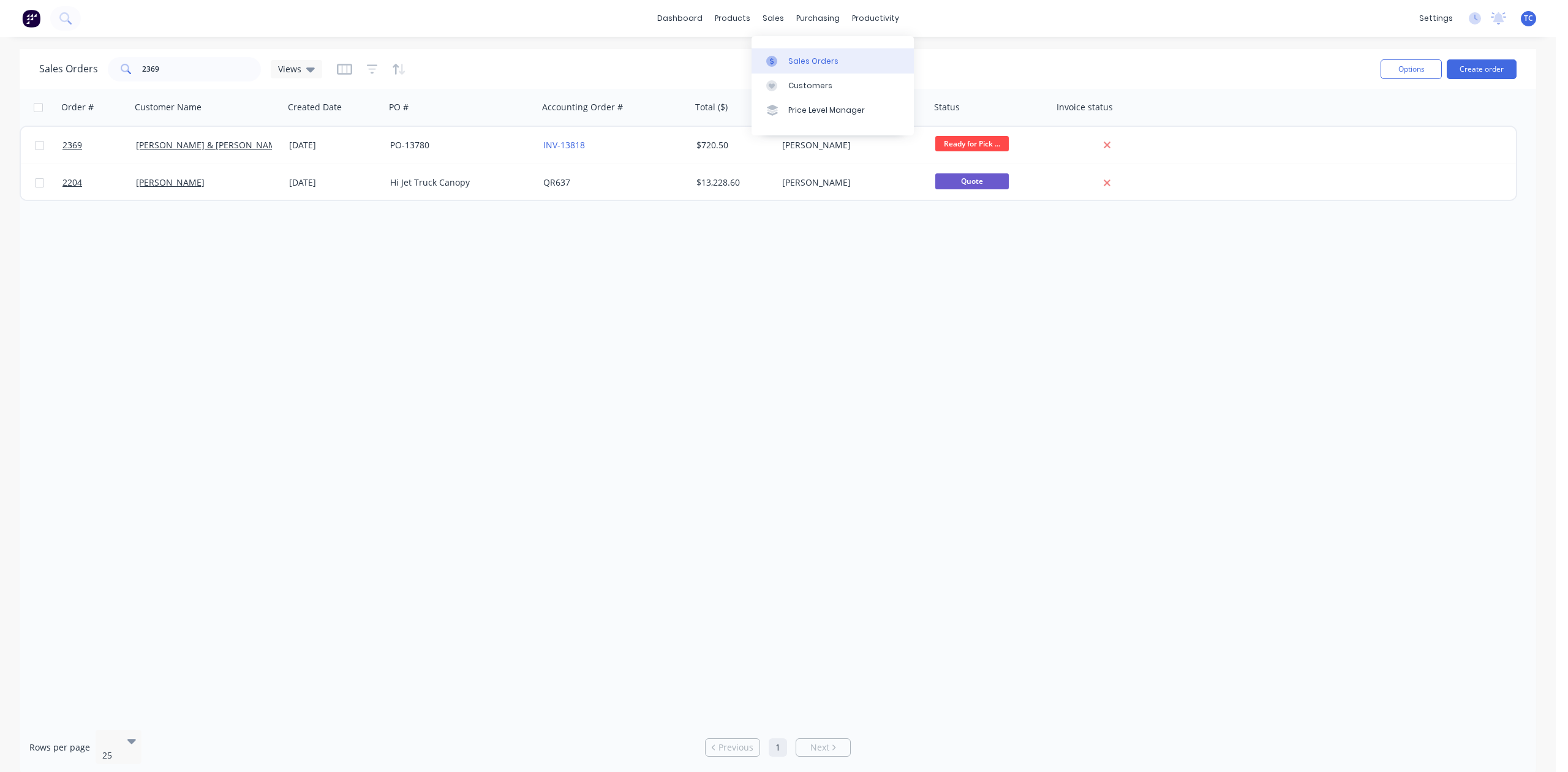
click at [810, 66] on div "Sales Orders" at bounding box center [814, 61] width 50 height 11
drag, startPoint x: 187, startPoint y: 71, endPoint x: 102, endPoint y: 77, distance: 85.2
click at [102, 77] on div "Sales Orders 2369 Views" at bounding box center [181, 68] width 283 height 24
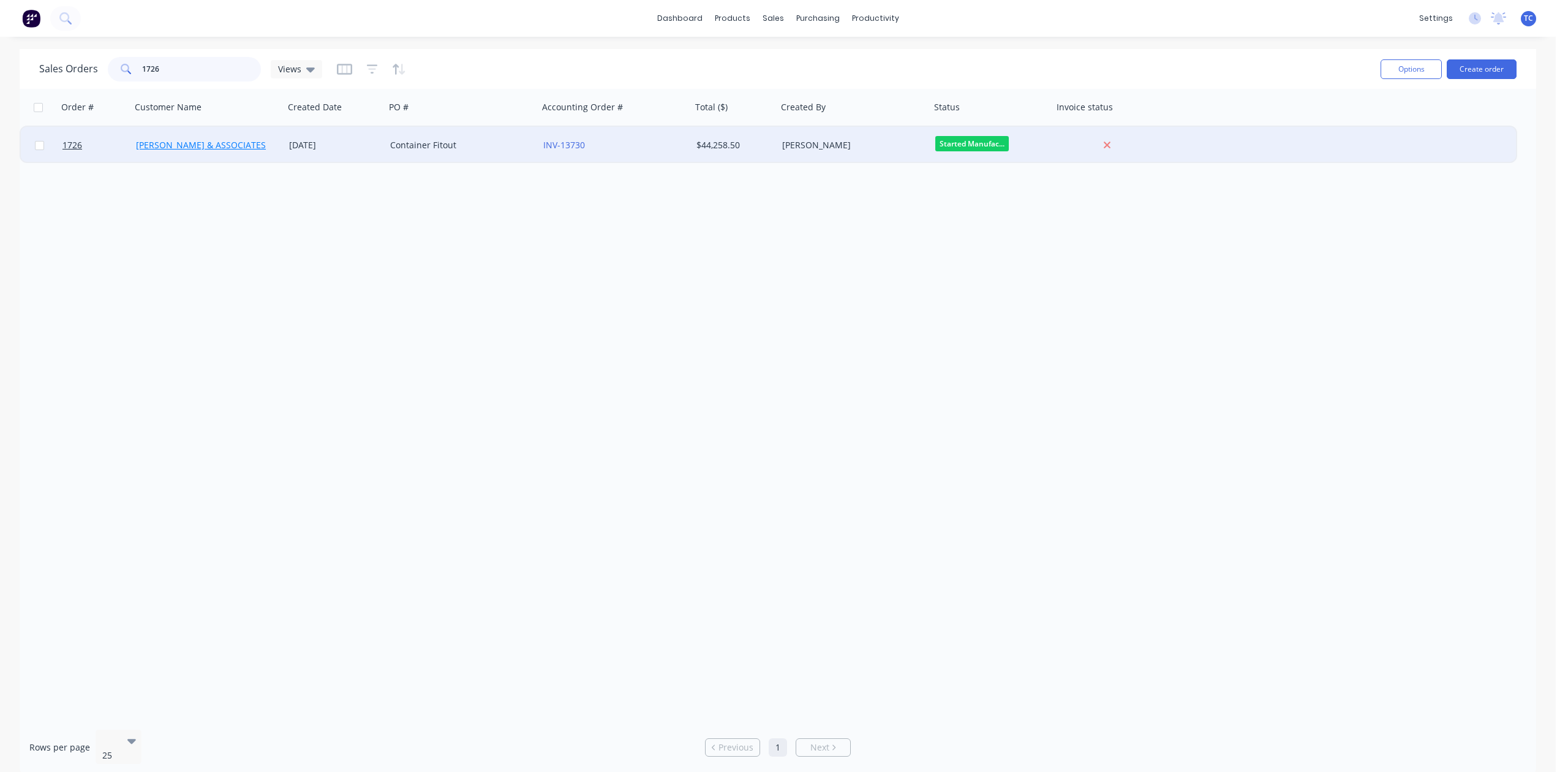
type input "1726"
click at [164, 144] on link "HILLER & ASSOCIATES" at bounding box center [201, 145] width 130 height 12
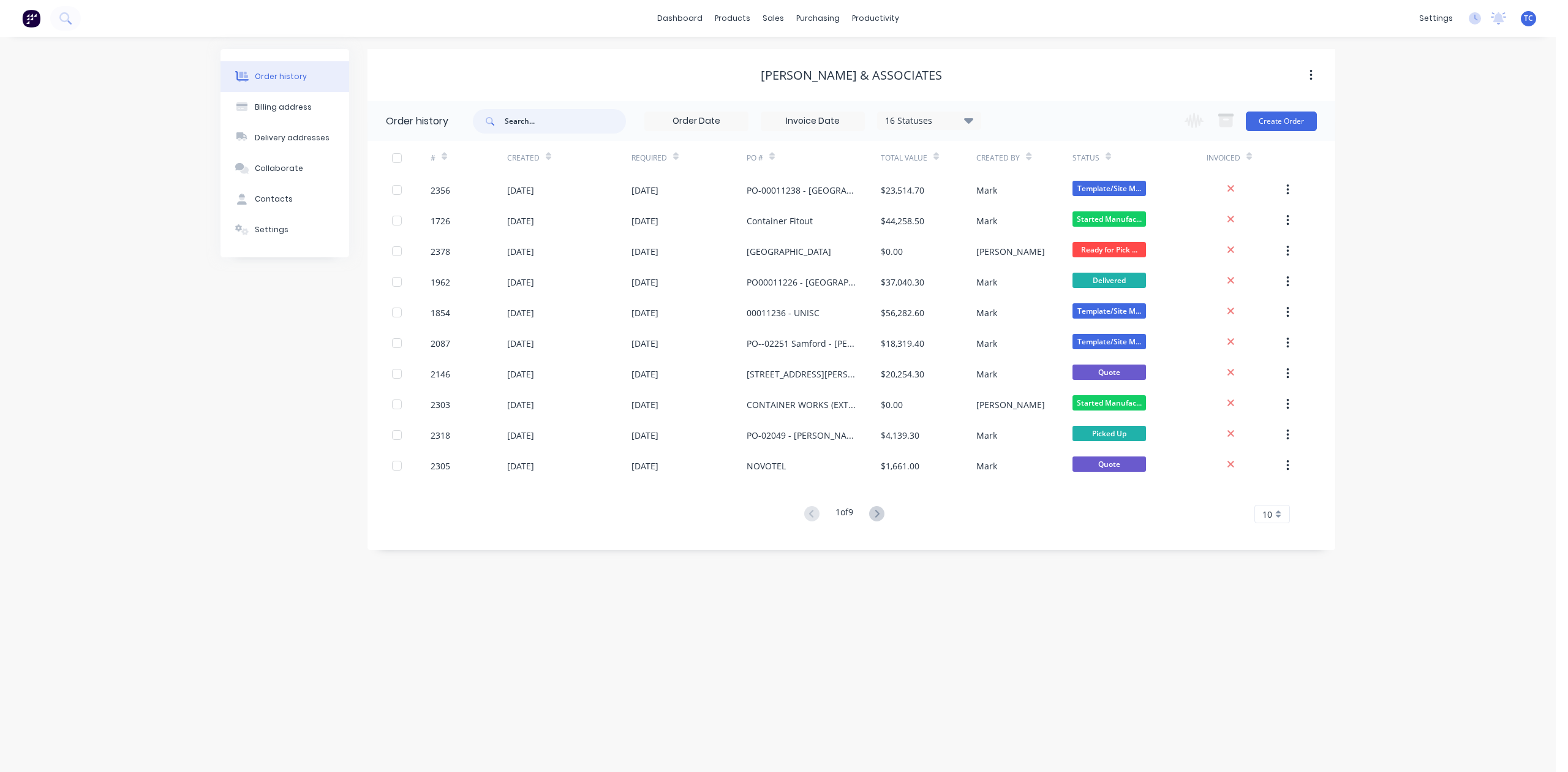
click at [542, 115] on input "text" at bounding box center [566, 121] width 122 height 24
type input "1726"
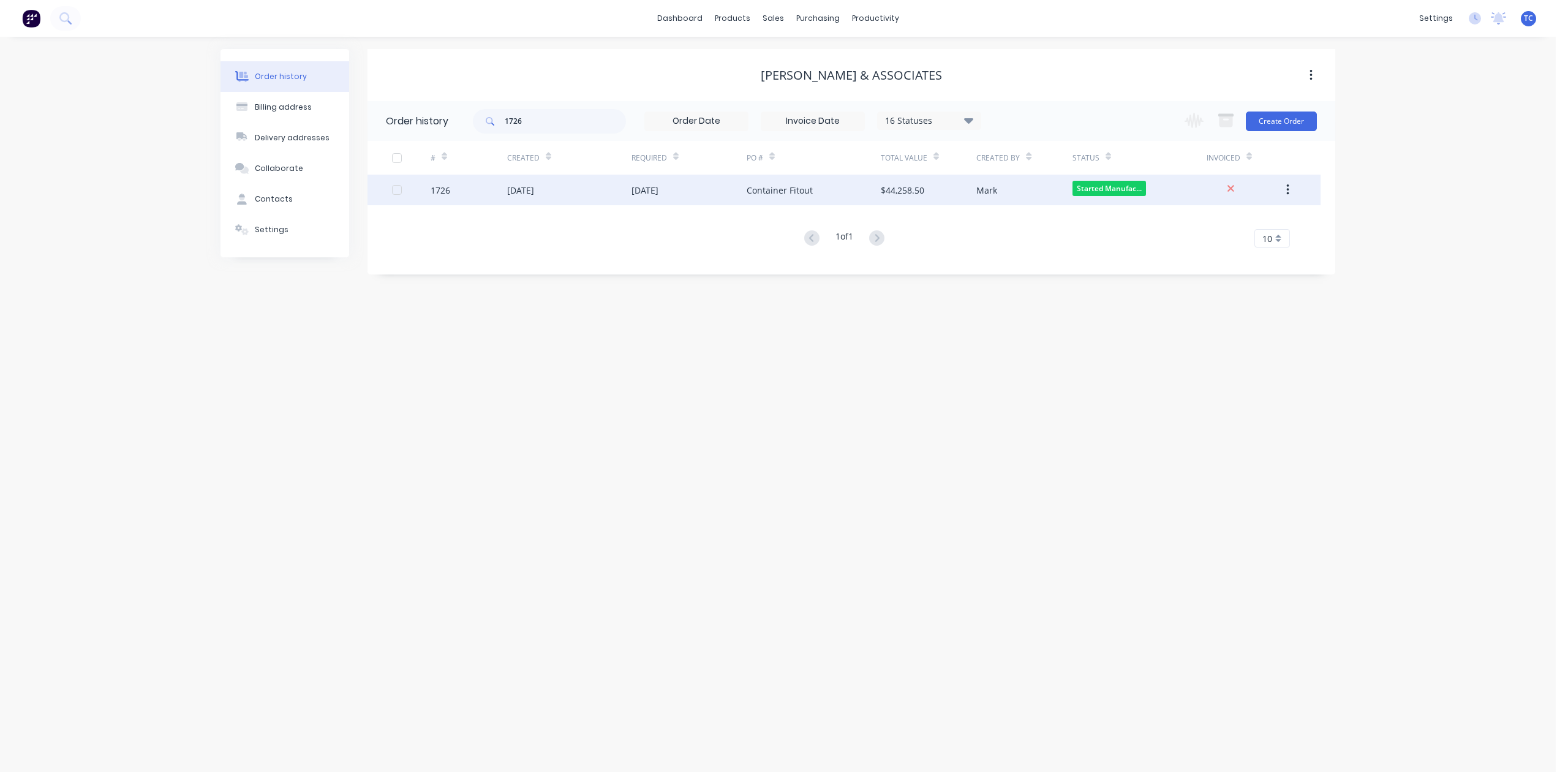
click at [534, 192] on div "26 Aug 2025" at bounding box center [521, 189] width 27 height 13
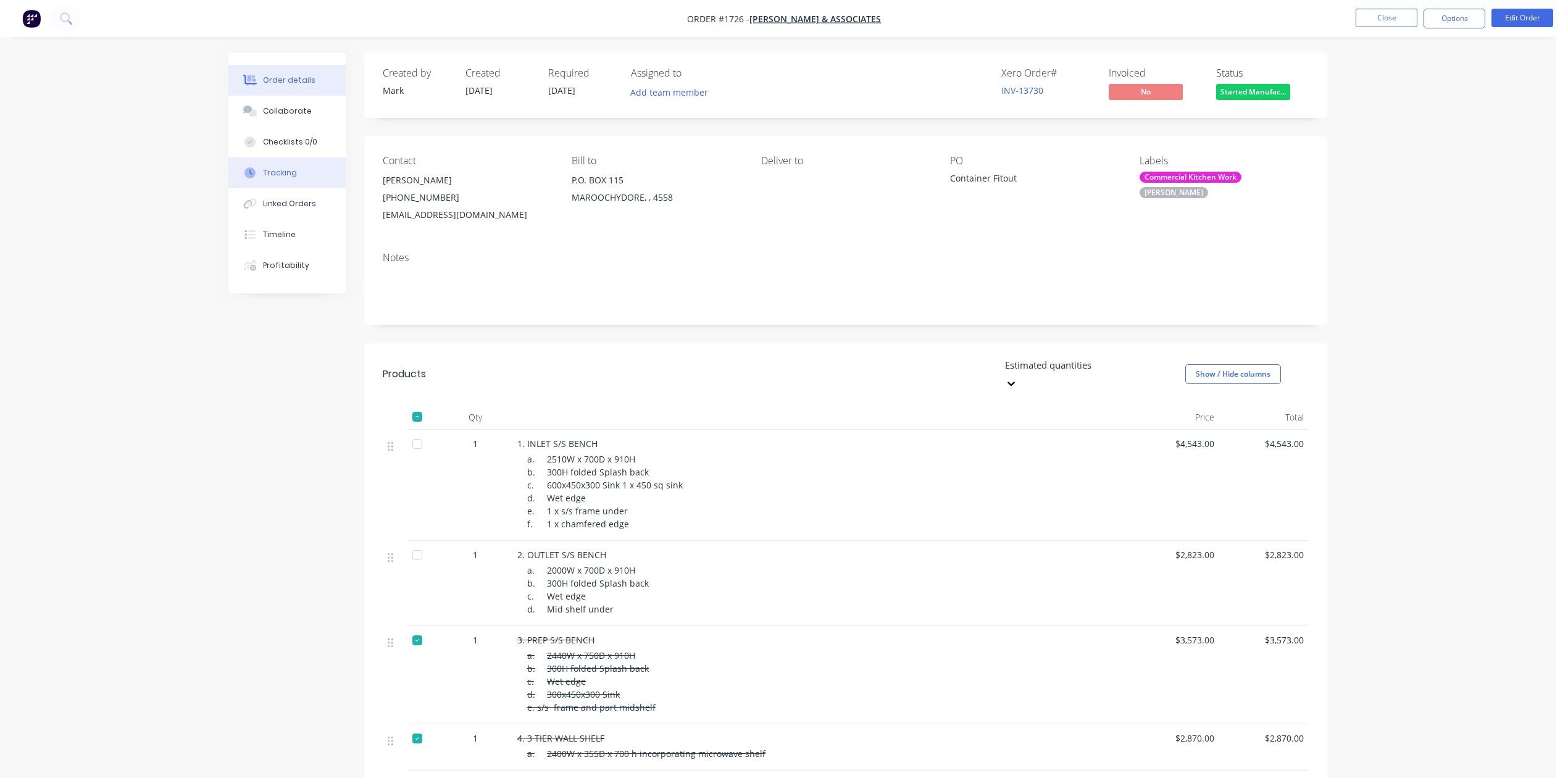
click at [292, 178] on div "Tracking" at bounding box center [280, 172] width 34 height 11
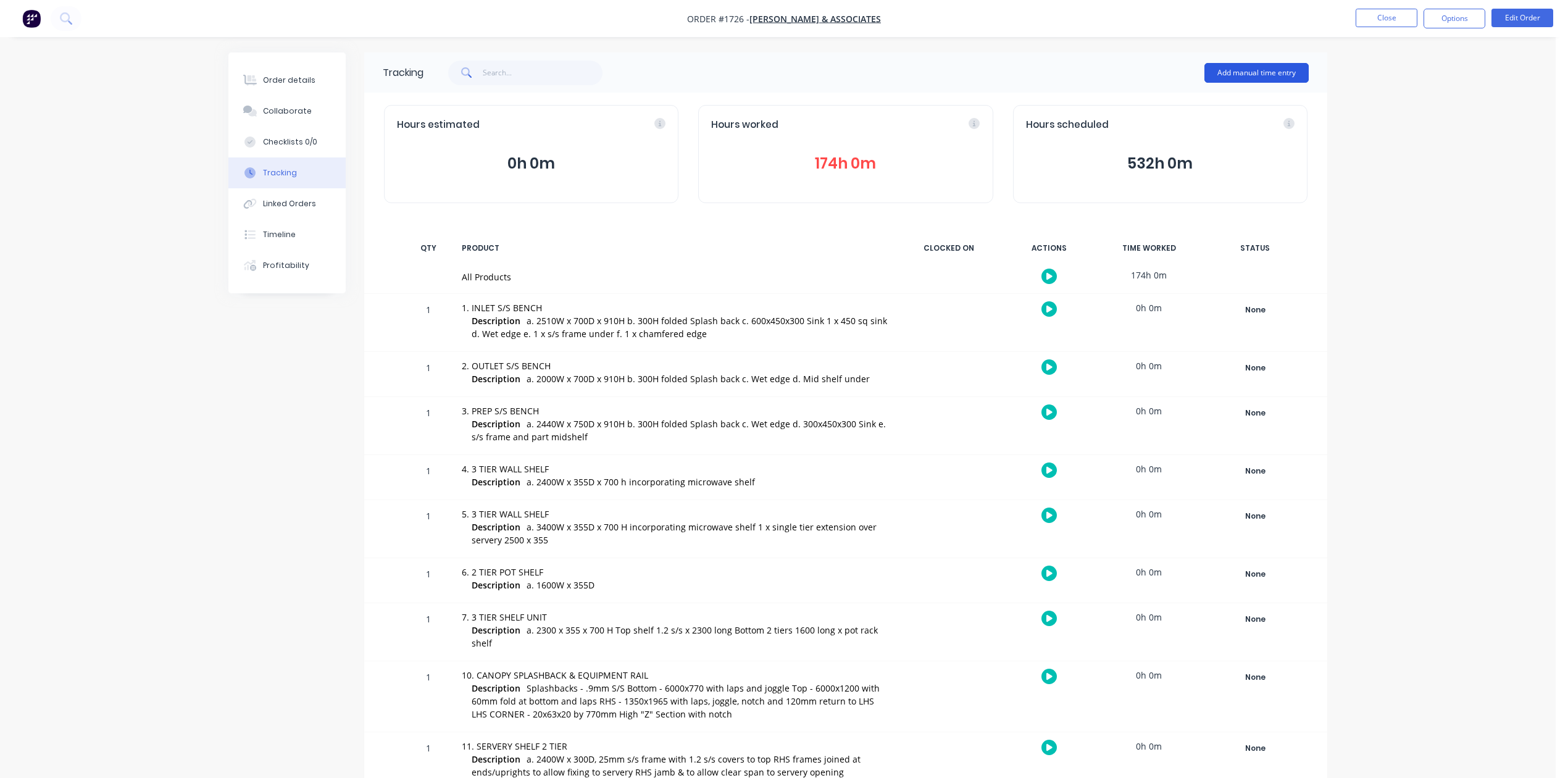
click at [1224, 69] on button "Add manual time entry" at bounding box center [1256, 73] width 104 height 20
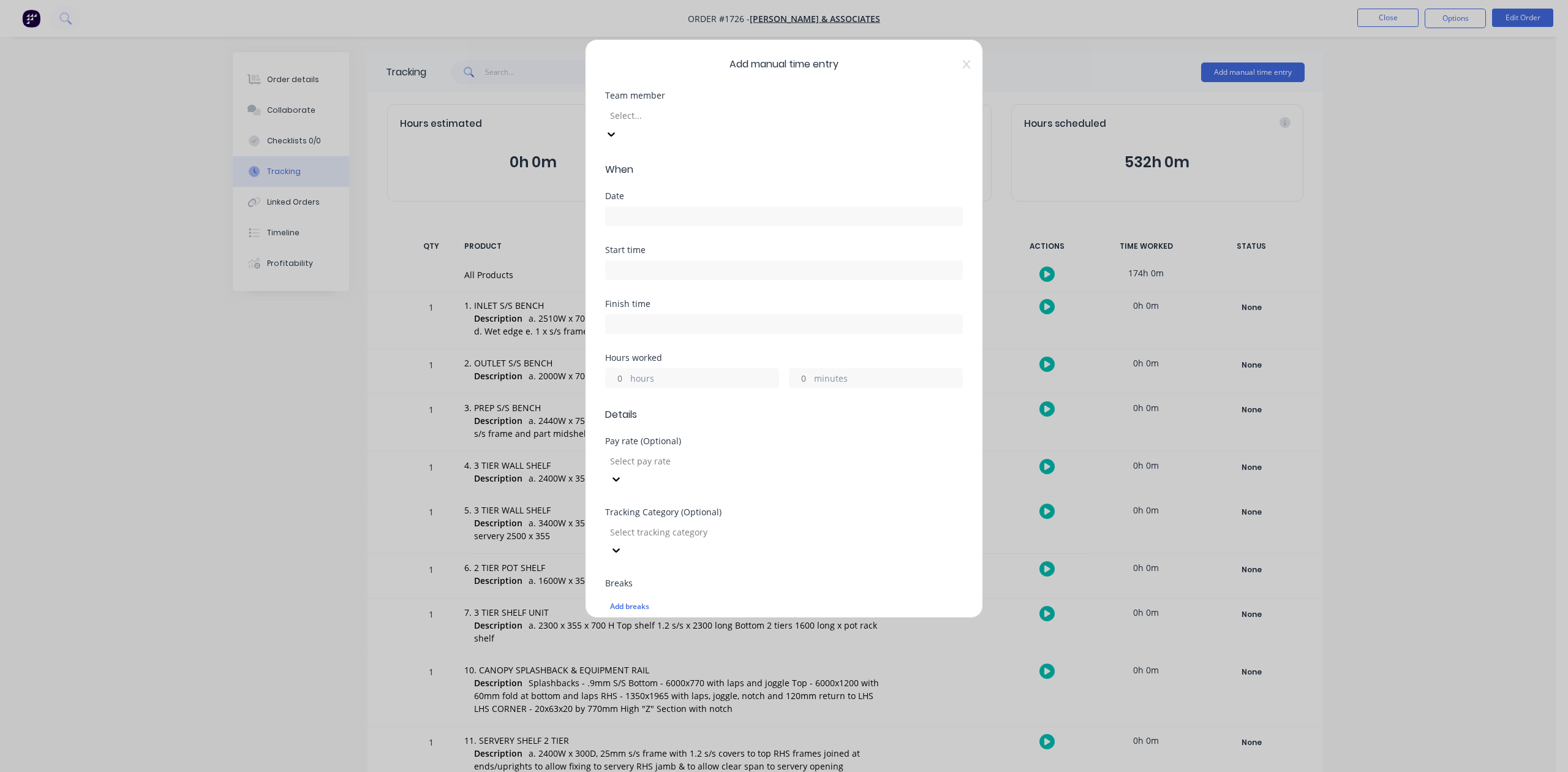
click at [709, 123] on div at bounding box center [698, 115] width 177 height 15
click at [648, 225] on input at bounding box center [784, 216] width 357 height 18
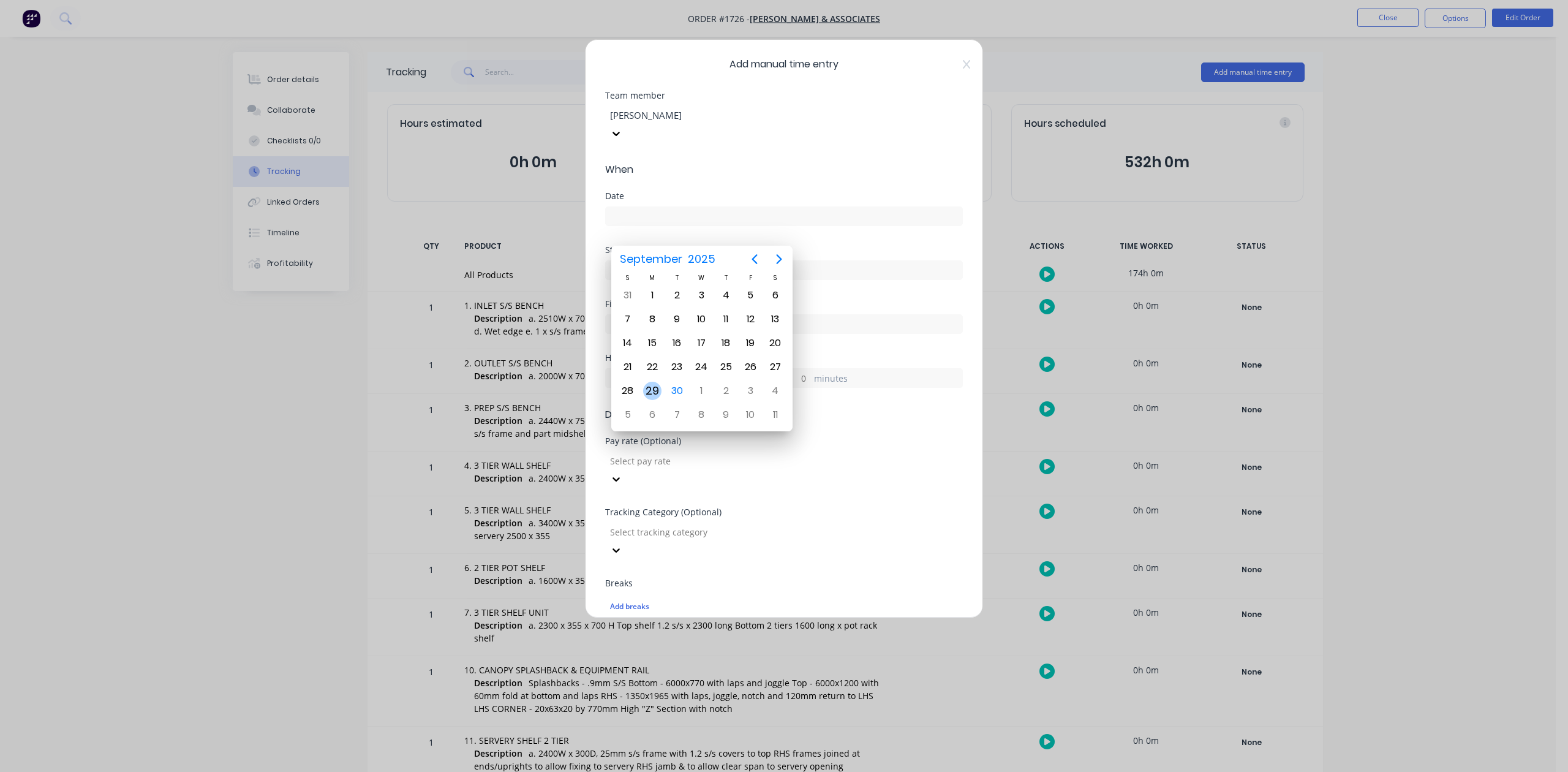
click at [653, 392] on div "29" at bounding box center [653, 391] width 18 height 18
type input "29/09/2025"
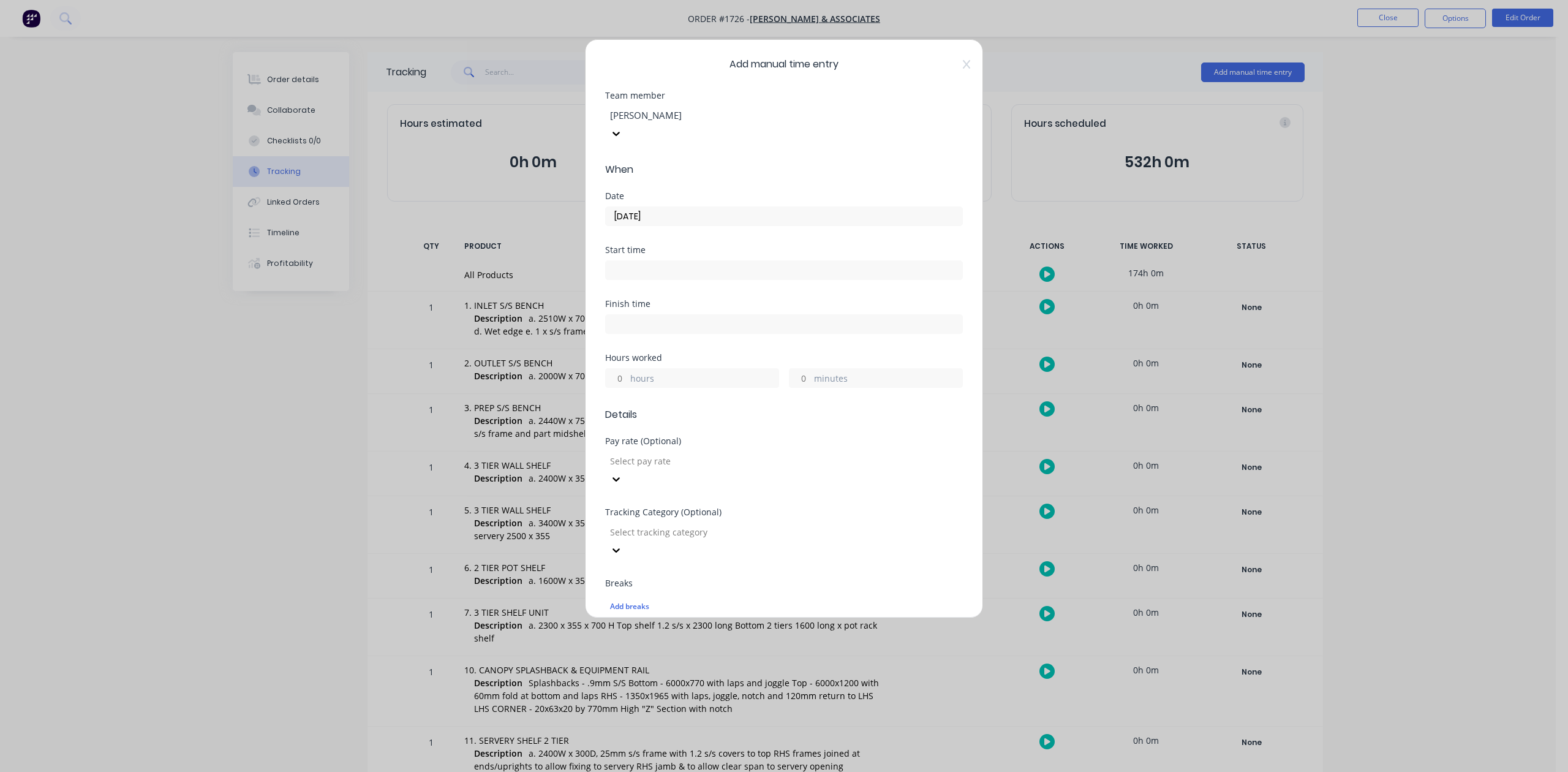
click at [621, 387] on input "hours" at bounding box center [617, 378] width 22 height 18
type input "5"
click at [799, 387] on input "minutes" at bounding box center [800, 378] width 22 height 18
type input "45"
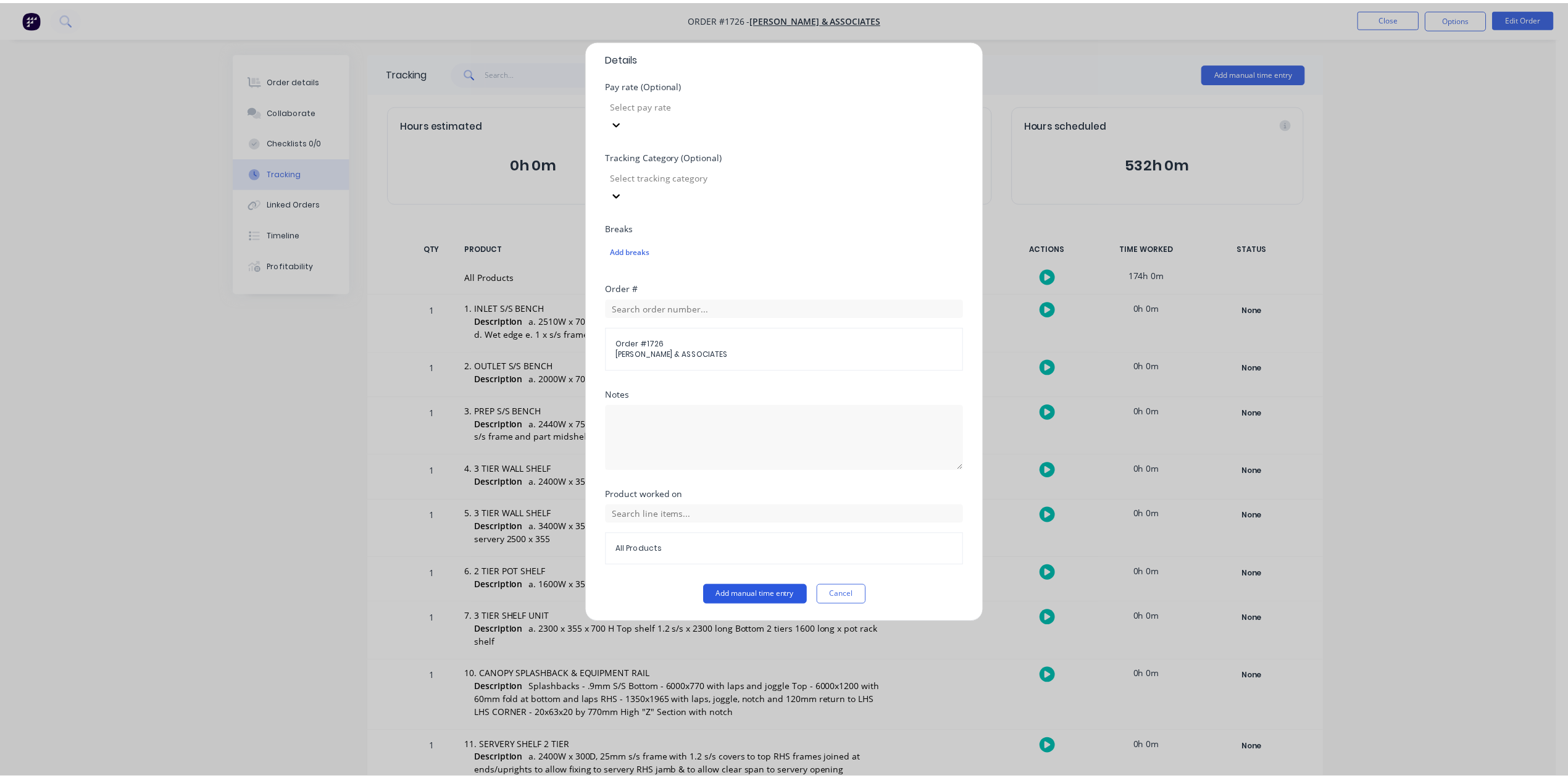
scroll to position [436, 0]
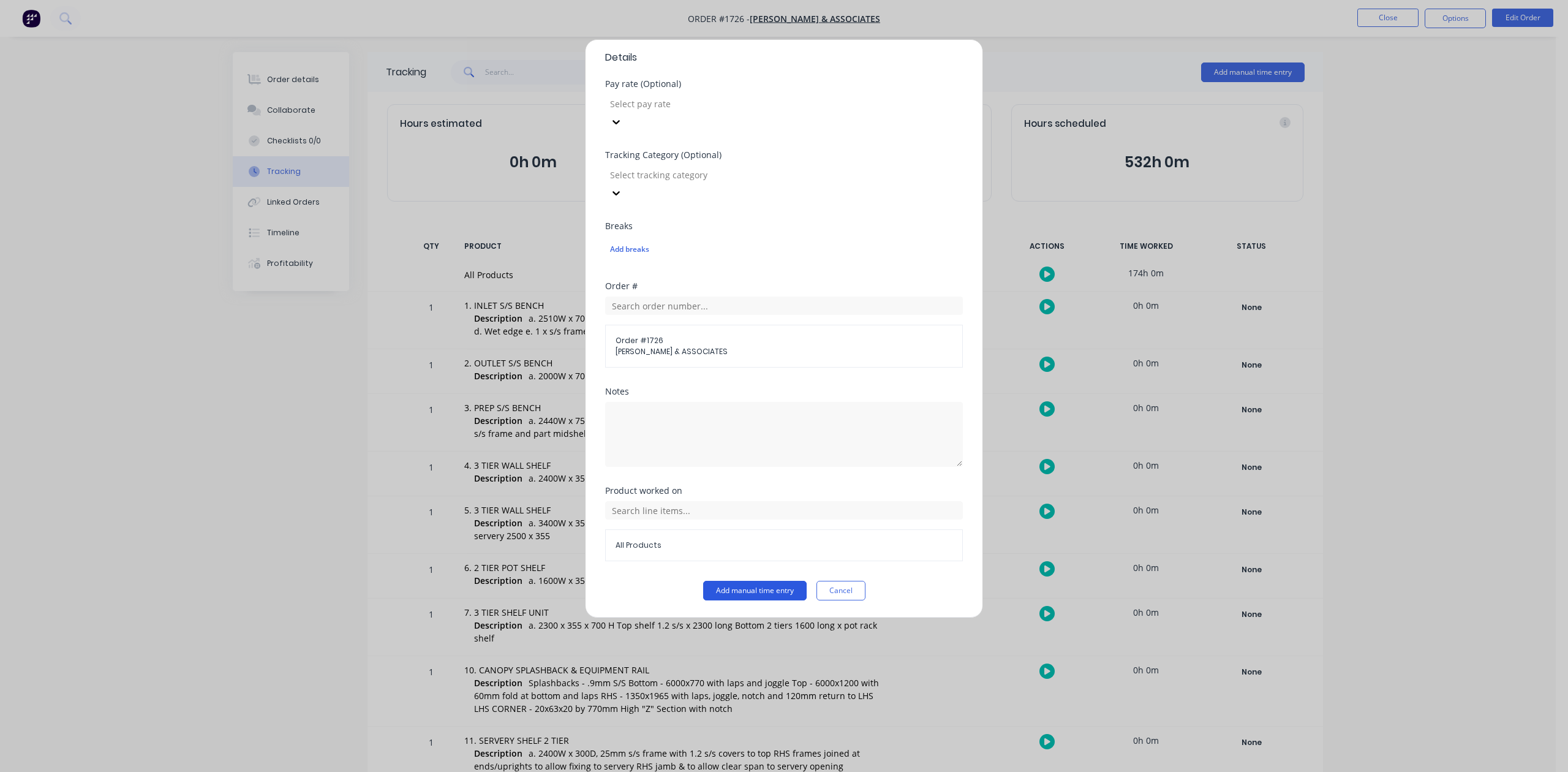
click at [729, 594] on button "Add manual time entry" at bounding box center [755, 591] width 103 height 20
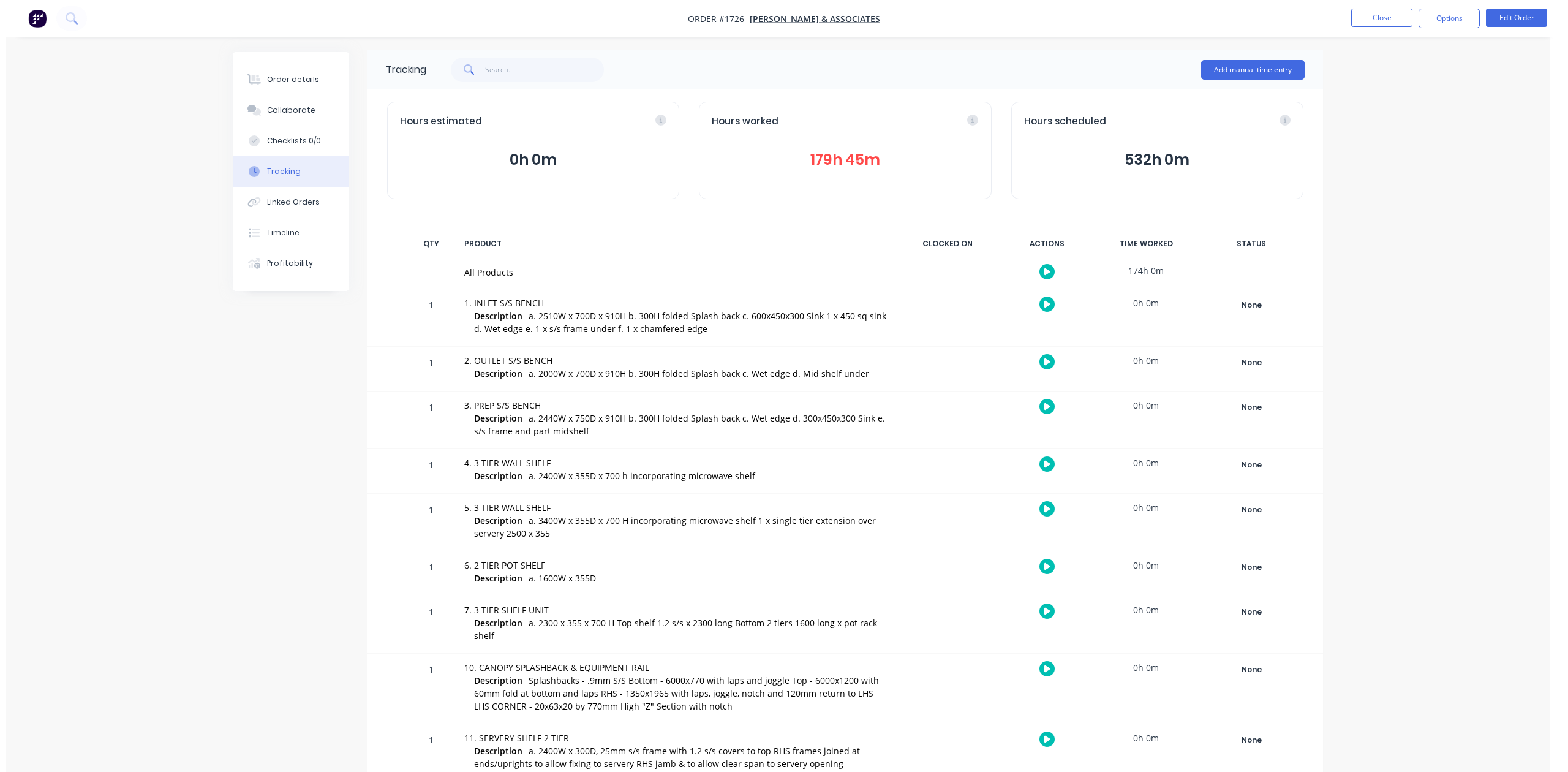
scroll to position [0, 0]
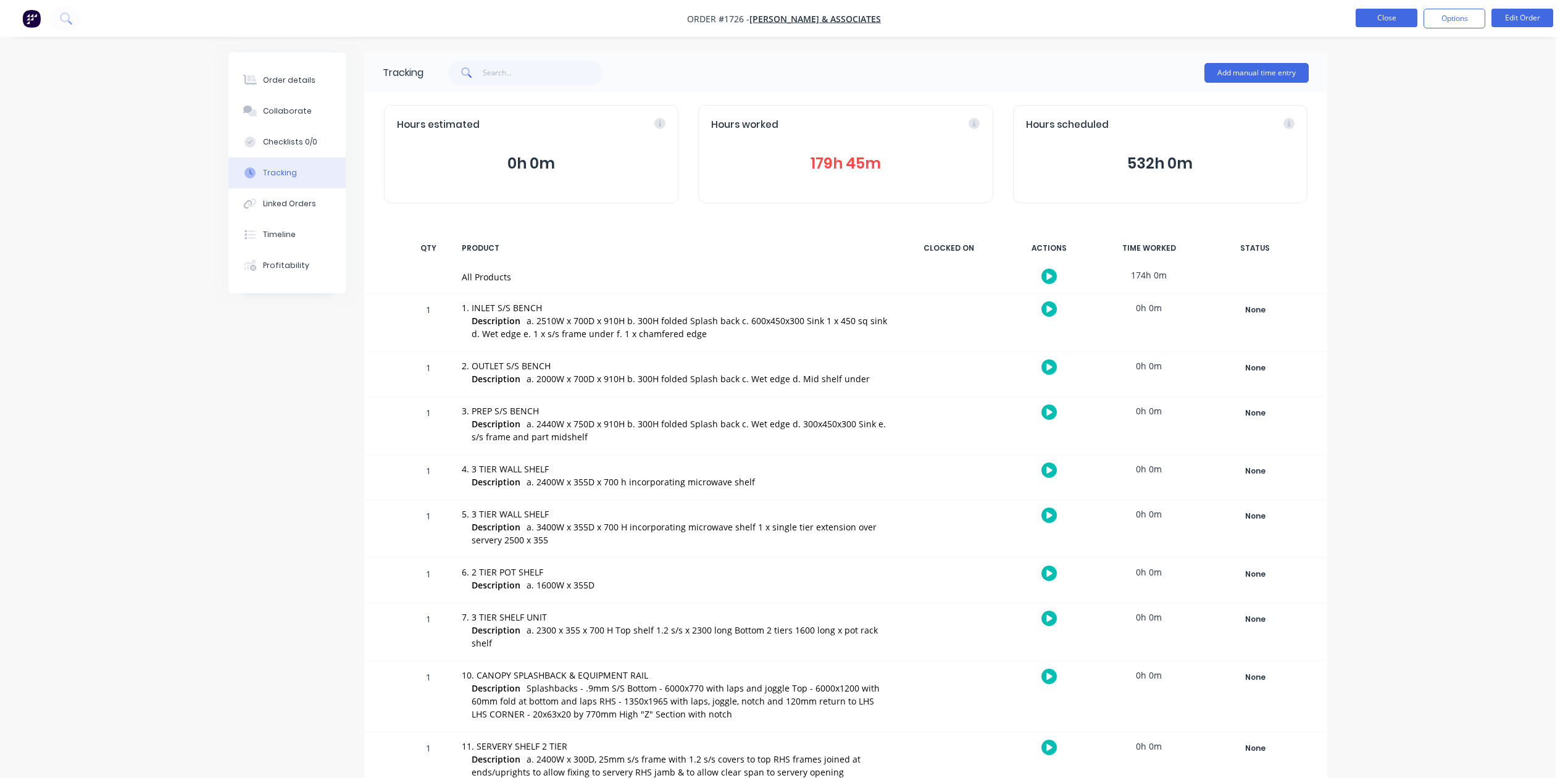
click at [1379, 13] on button "Close" at bounding box center [1386, 18] width 61 height 18
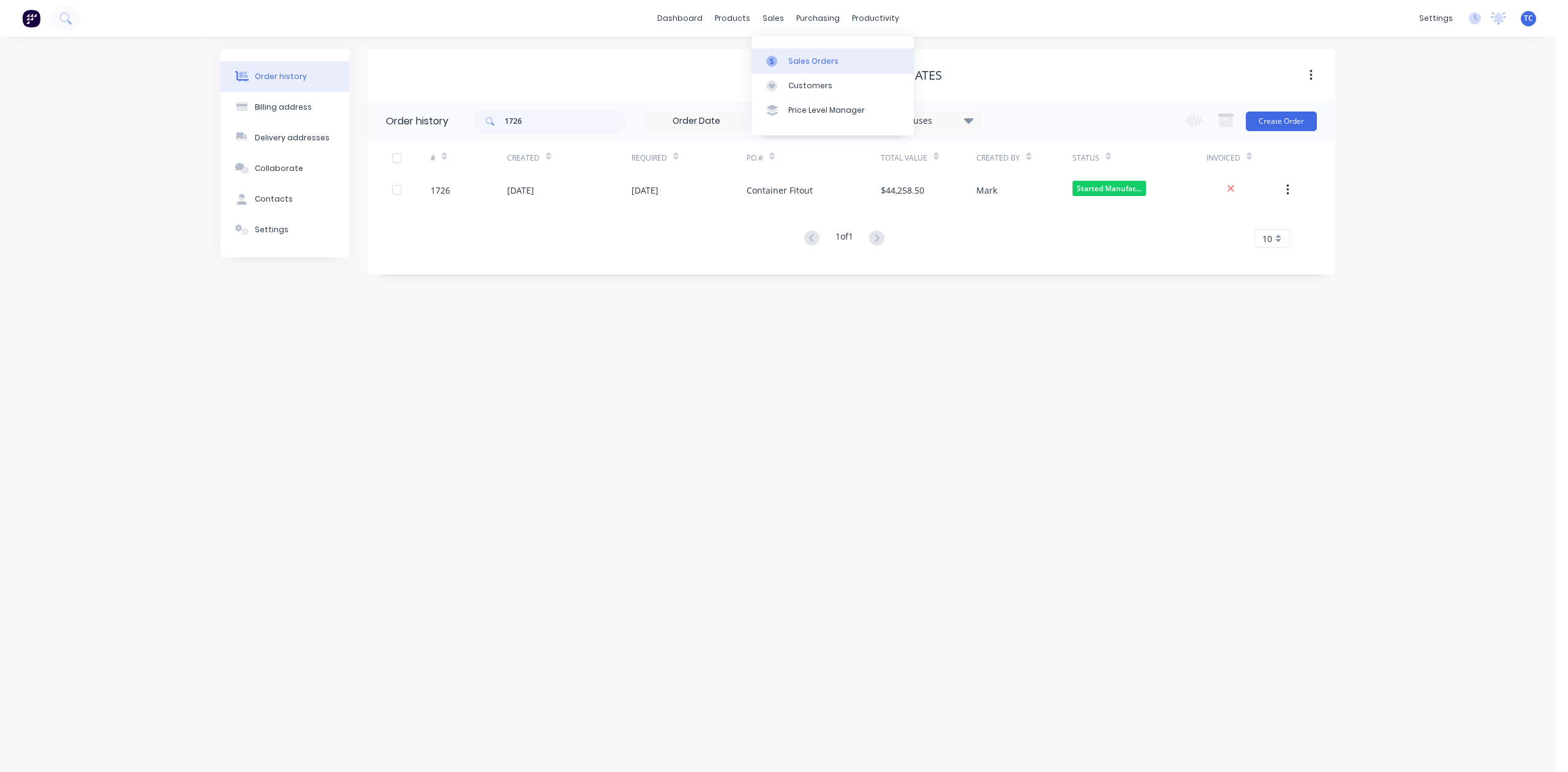
click at [805, 66] on div "Sales Orders" at bounding box center [814, 61] width 50 height 11
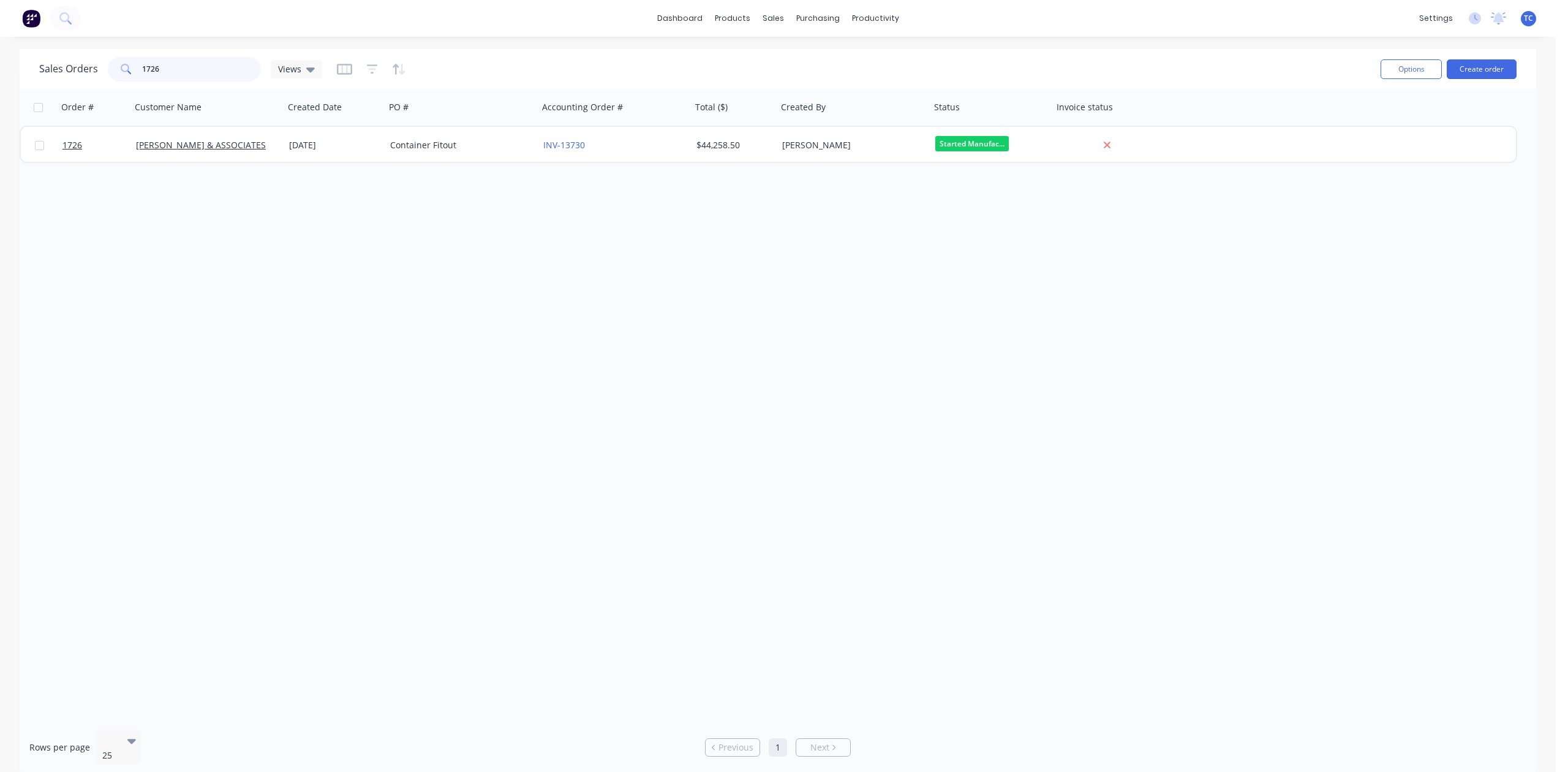
drag, startPoint x: 190, startPoint y: 68, endPoint x: 123, endPoint y: 65, distance: 67.1
click at [123, 65] on div "1726" at bounding box center [184, 68] width 153 height 24
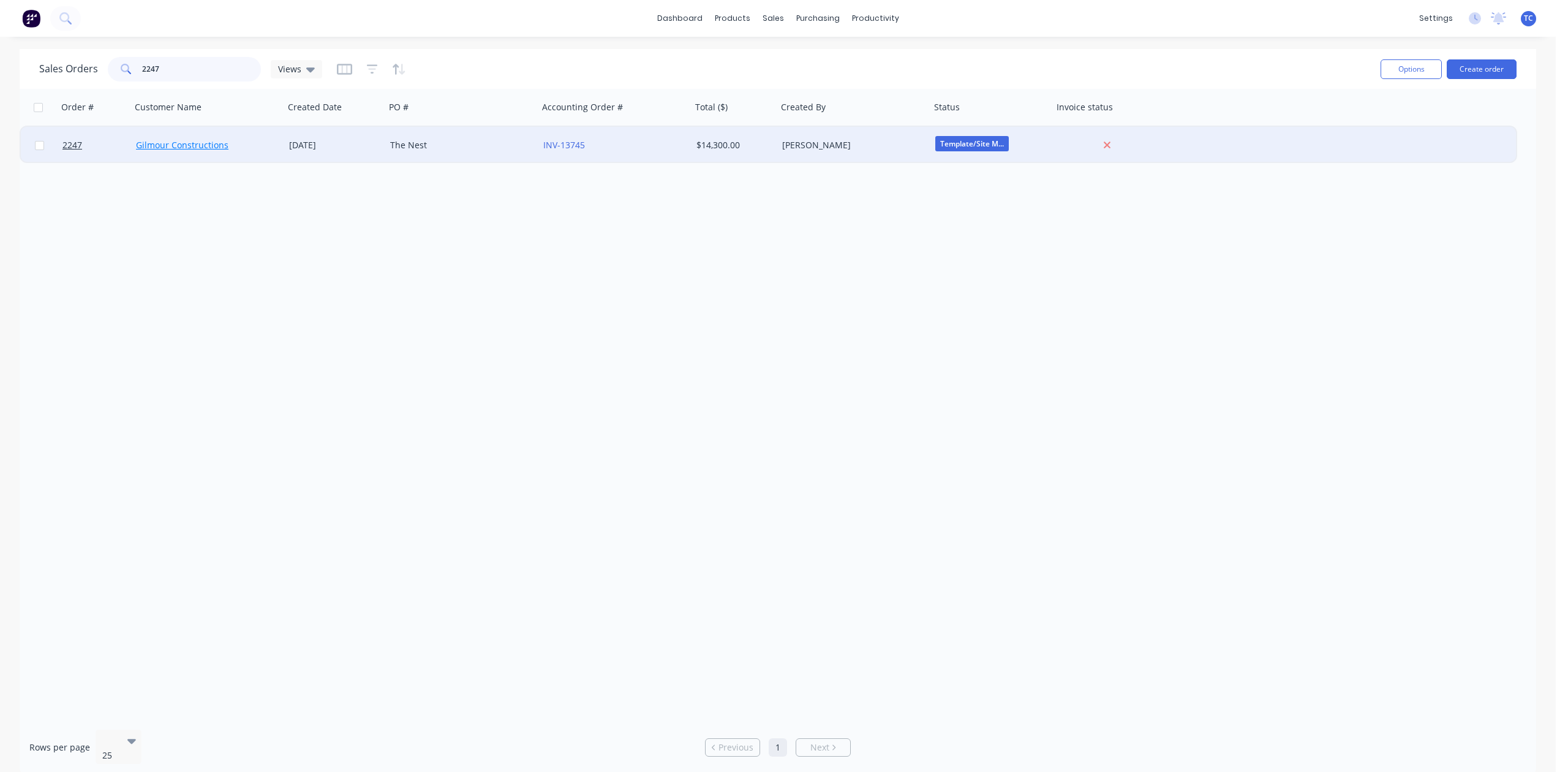
type input "2247"
click at [154, 143] on link "Gilmour Constructions" at bounding box center [182, 145] width 93 height 12
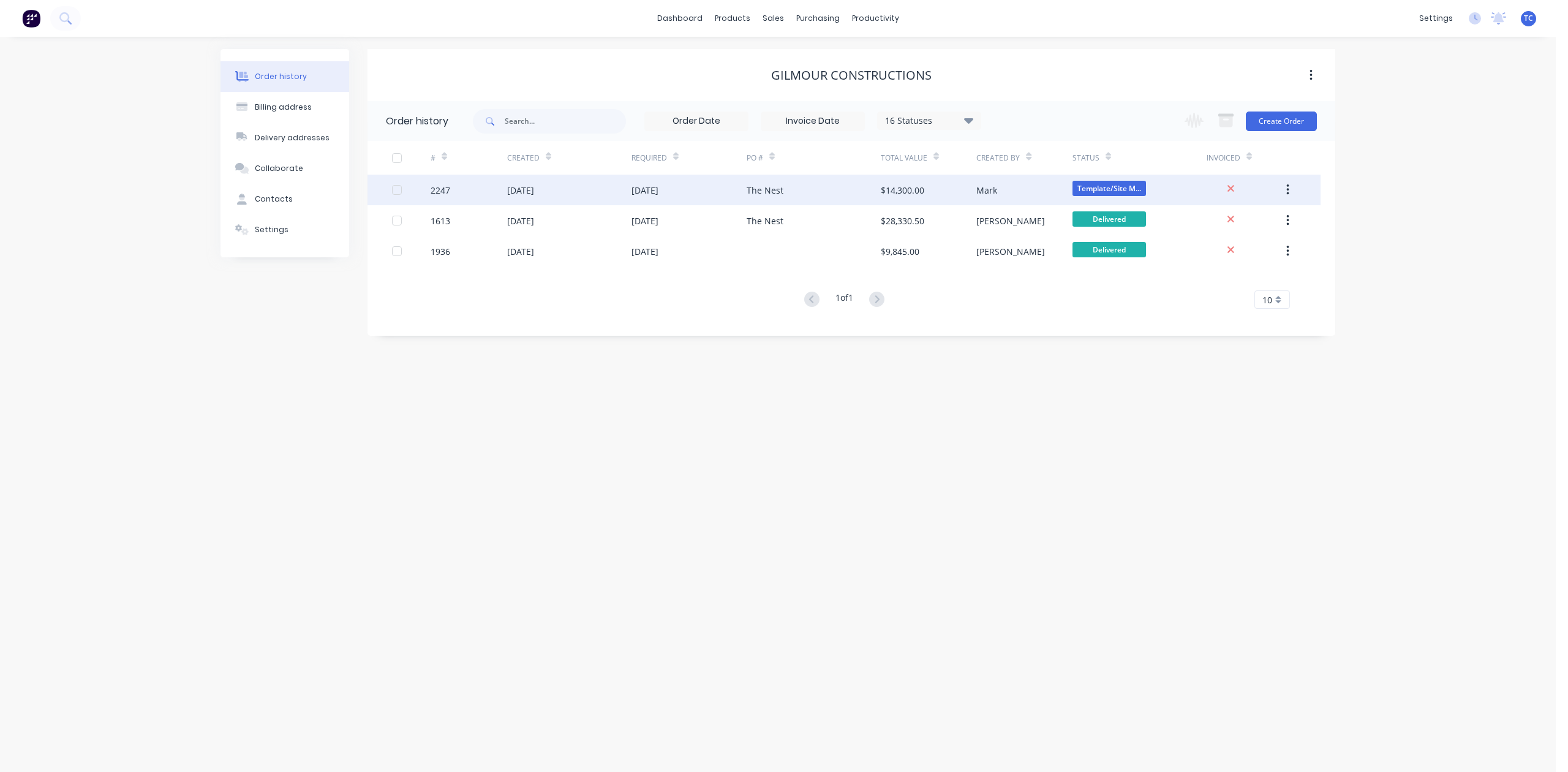
click at [534, 186] on div "28 Aug 2025" at bounding box center [521, 189] width 27 height 13
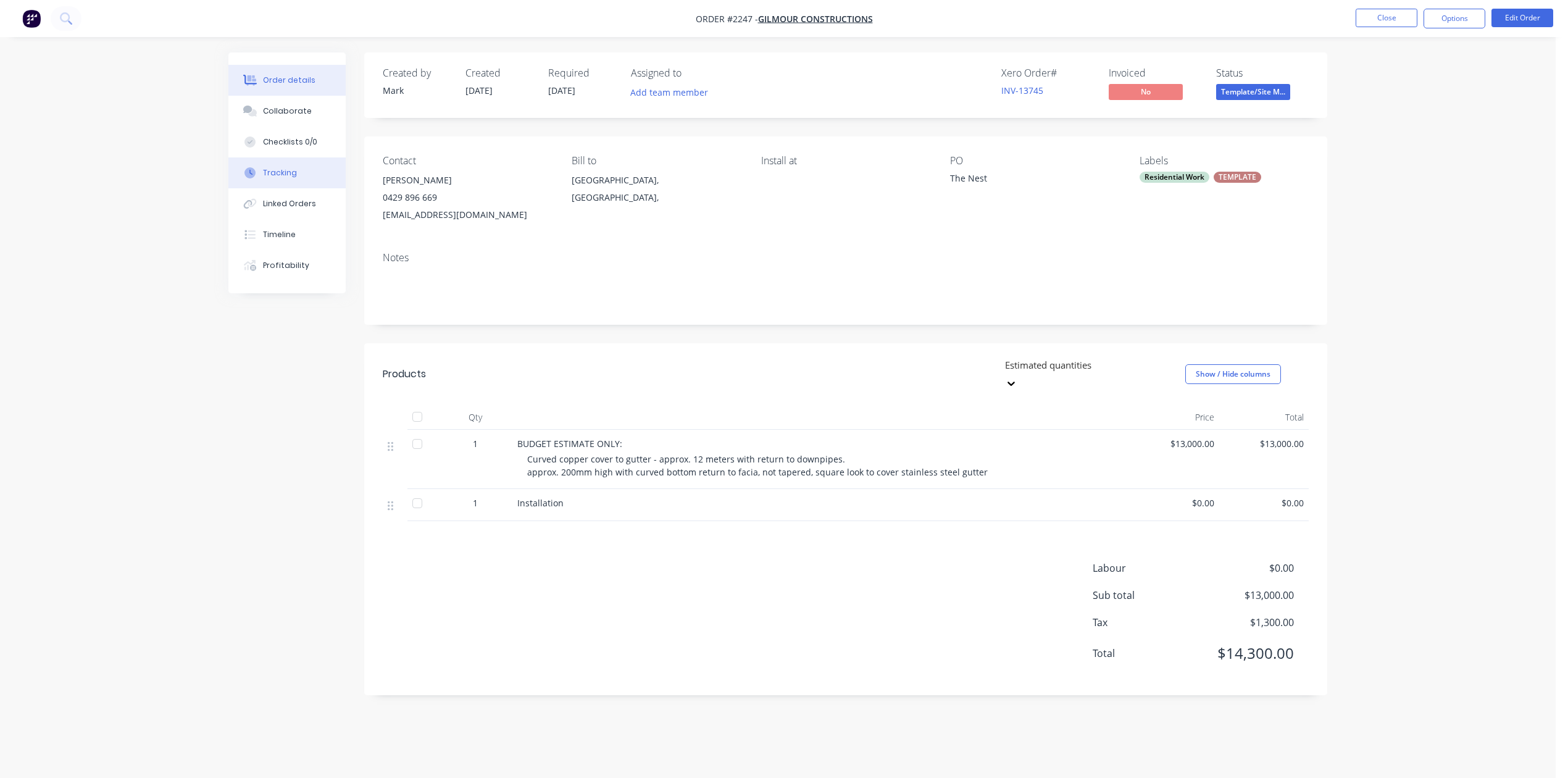
click at [292, 178] on div "Tracking" at bounding box center [280, 172] width 34 height 11
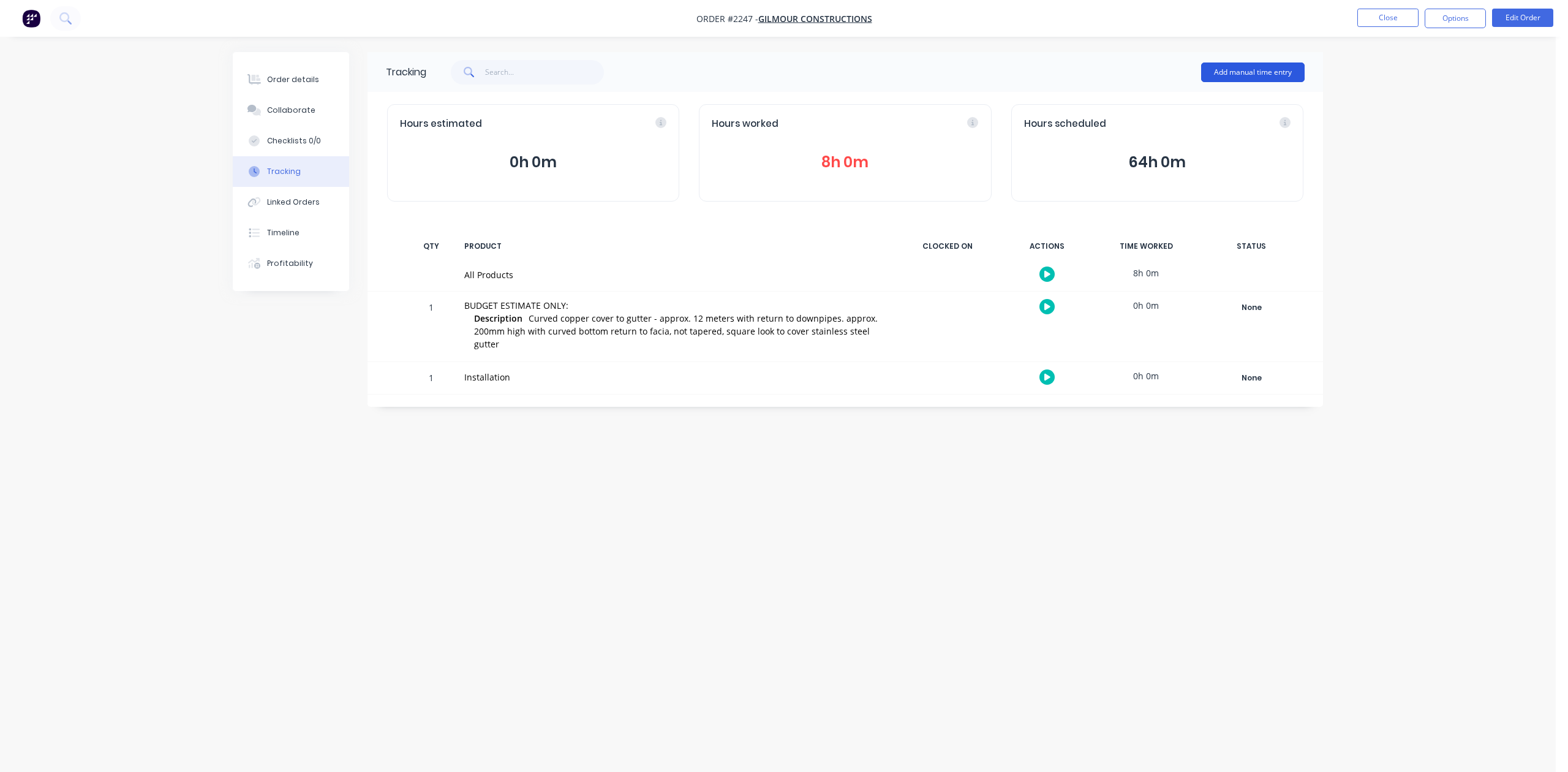
click at [1225, 68] on button "Add manual time entry" at bounding box center [1253, 73] width 103 height 20
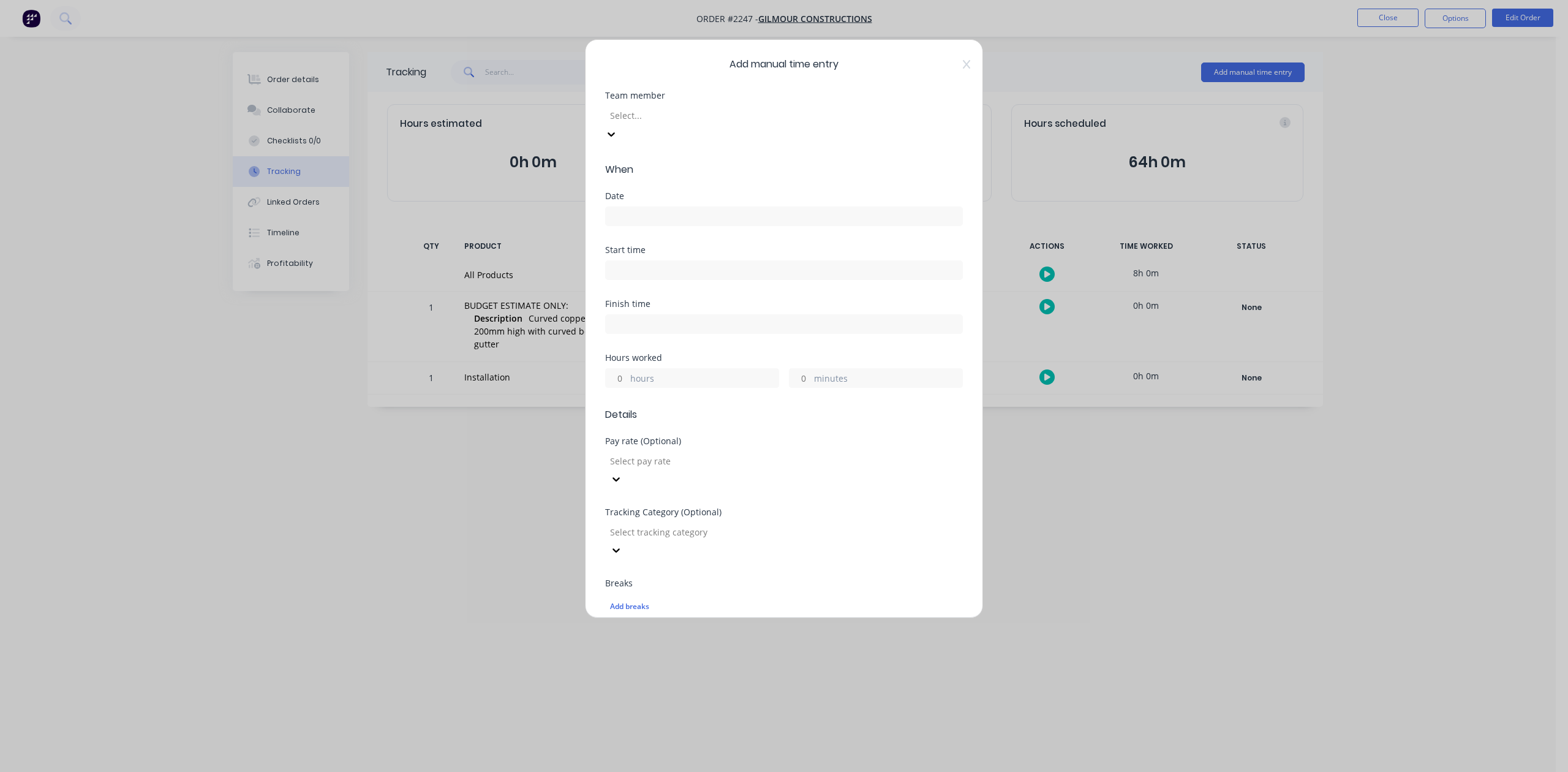
click at [748, 123] on div at bounding box center [698, 115] width 177 height 15
click at [623, 387] on input "hours" at bounding box center [617, 378] width 22 height 18
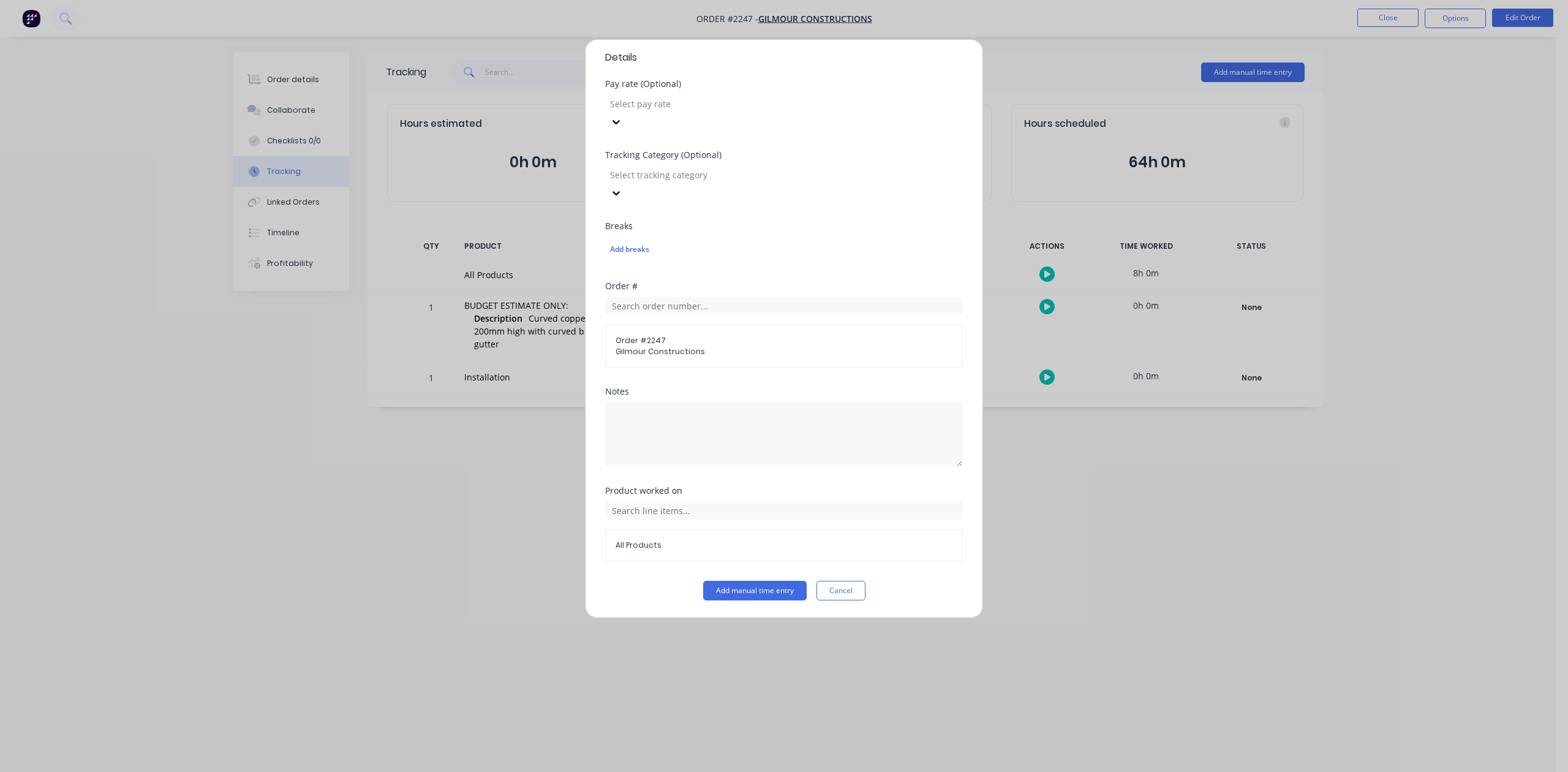
scroll to position [408, 0]
type input "6"
click at [739, 600] on button "Add manual time entry" at bounding box center [755, 591] width 103 height 20
click at [748, 591] on button "Add manual time entry" at bounding box center [755, 591] width 103 height 20
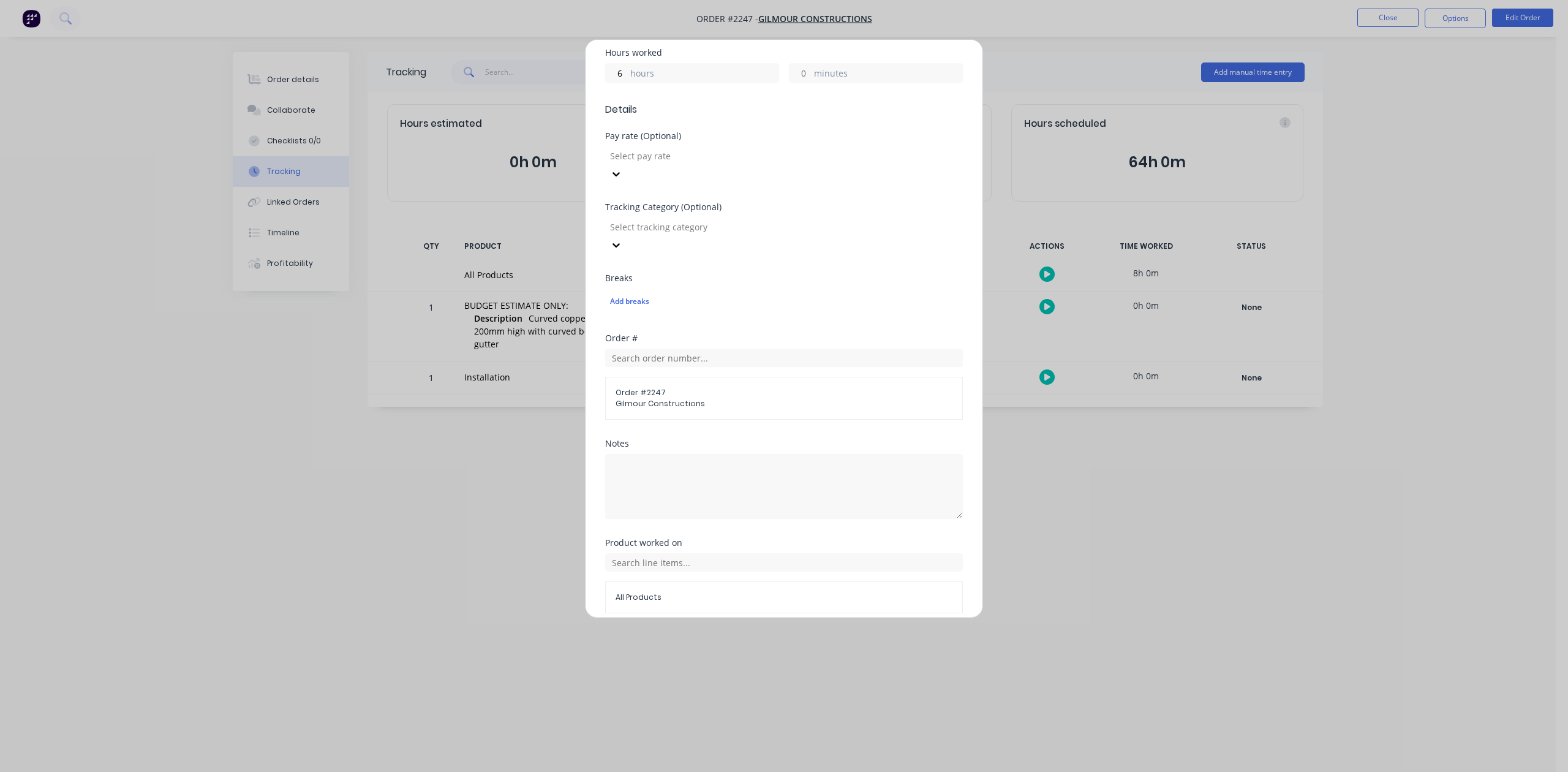
scroll to position [115, 0]
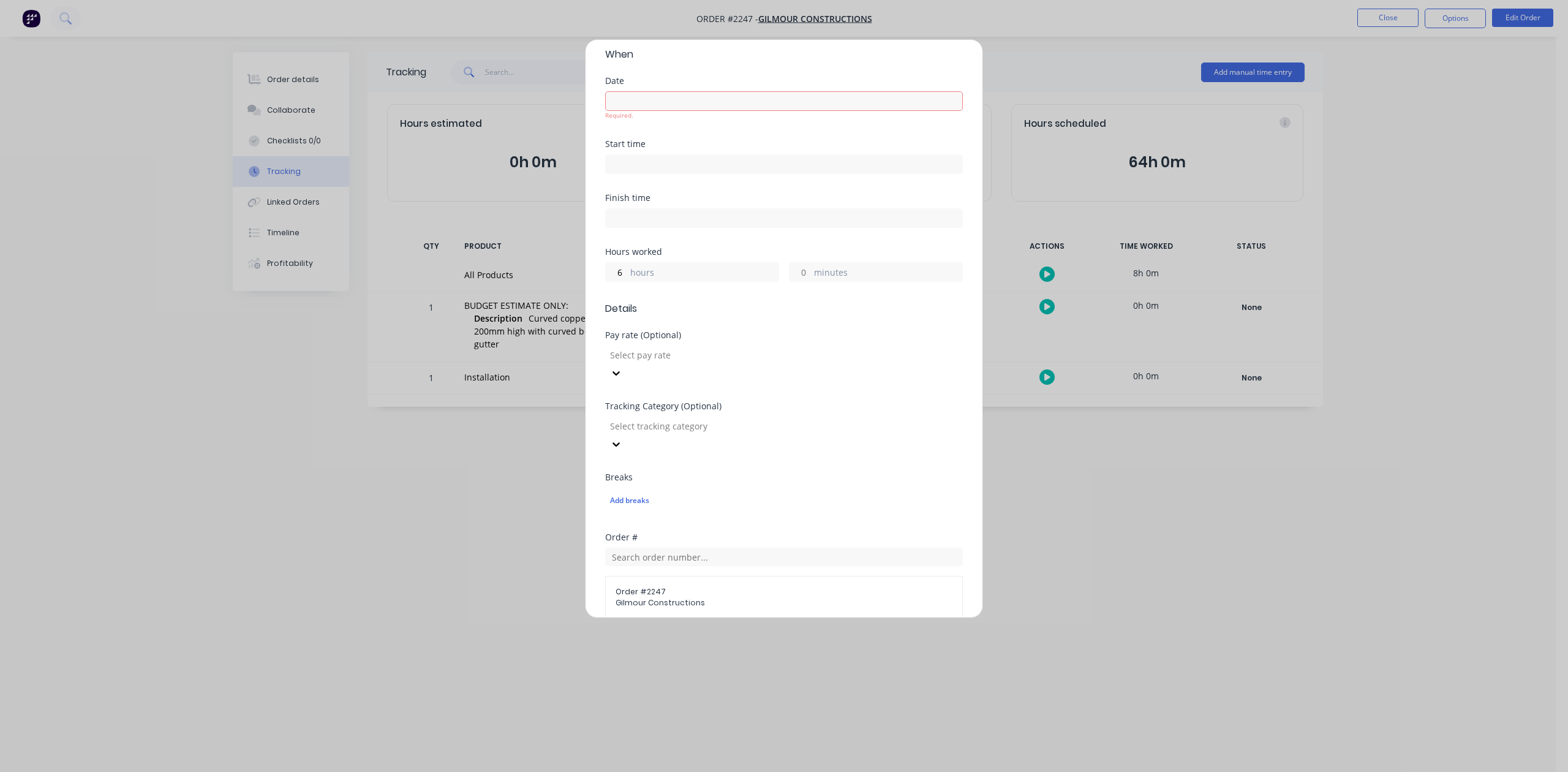
click at [645, 110] on label at bounding box center [784, 102] width 358 height 20
click at [645, 110] on input at bounding box center [784, 101] width 357 height 18
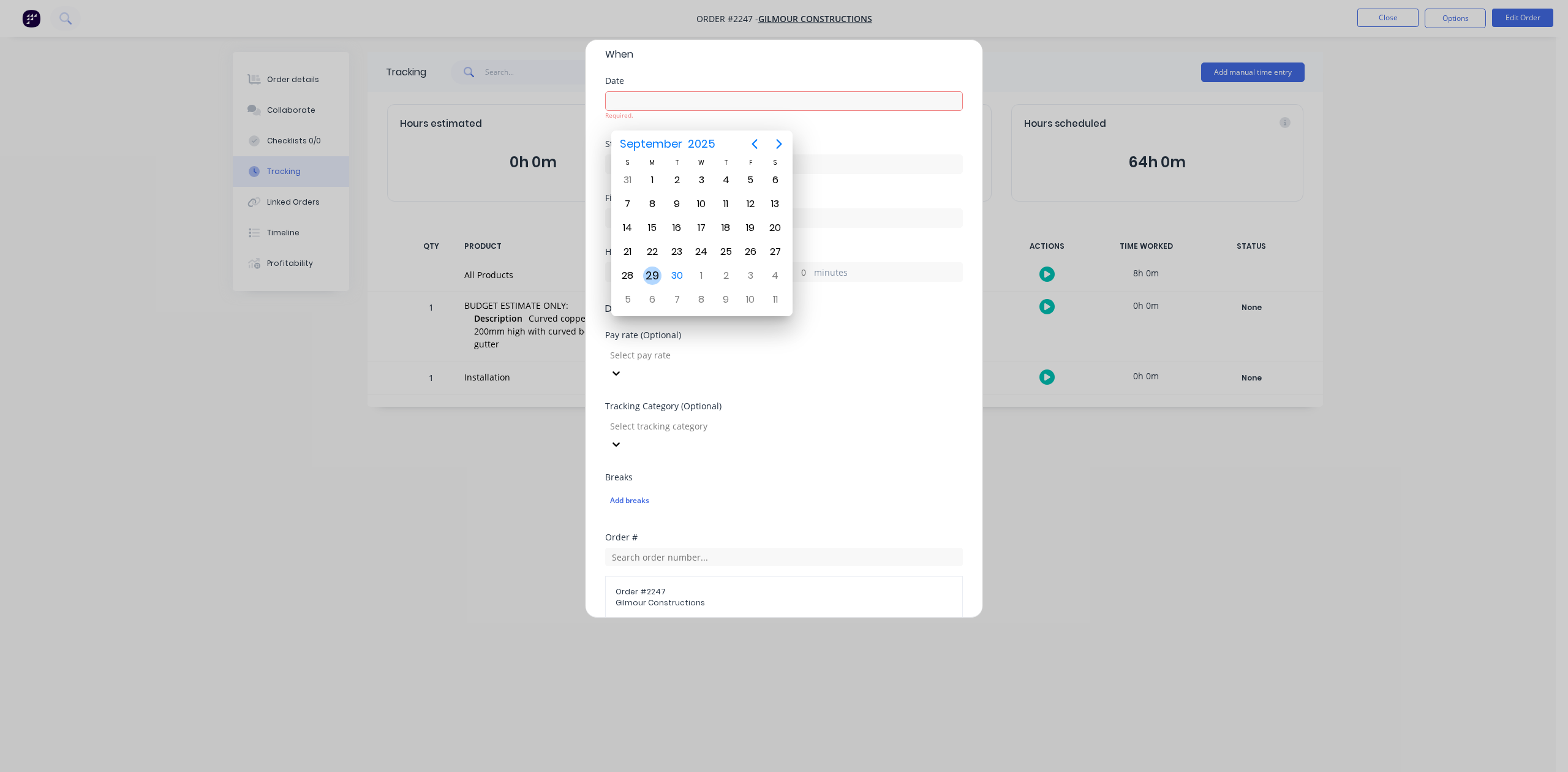
click at [650, 272] on div "29" at bounding box center [653, 276] width 18 height 18
type input "29/09/2025"
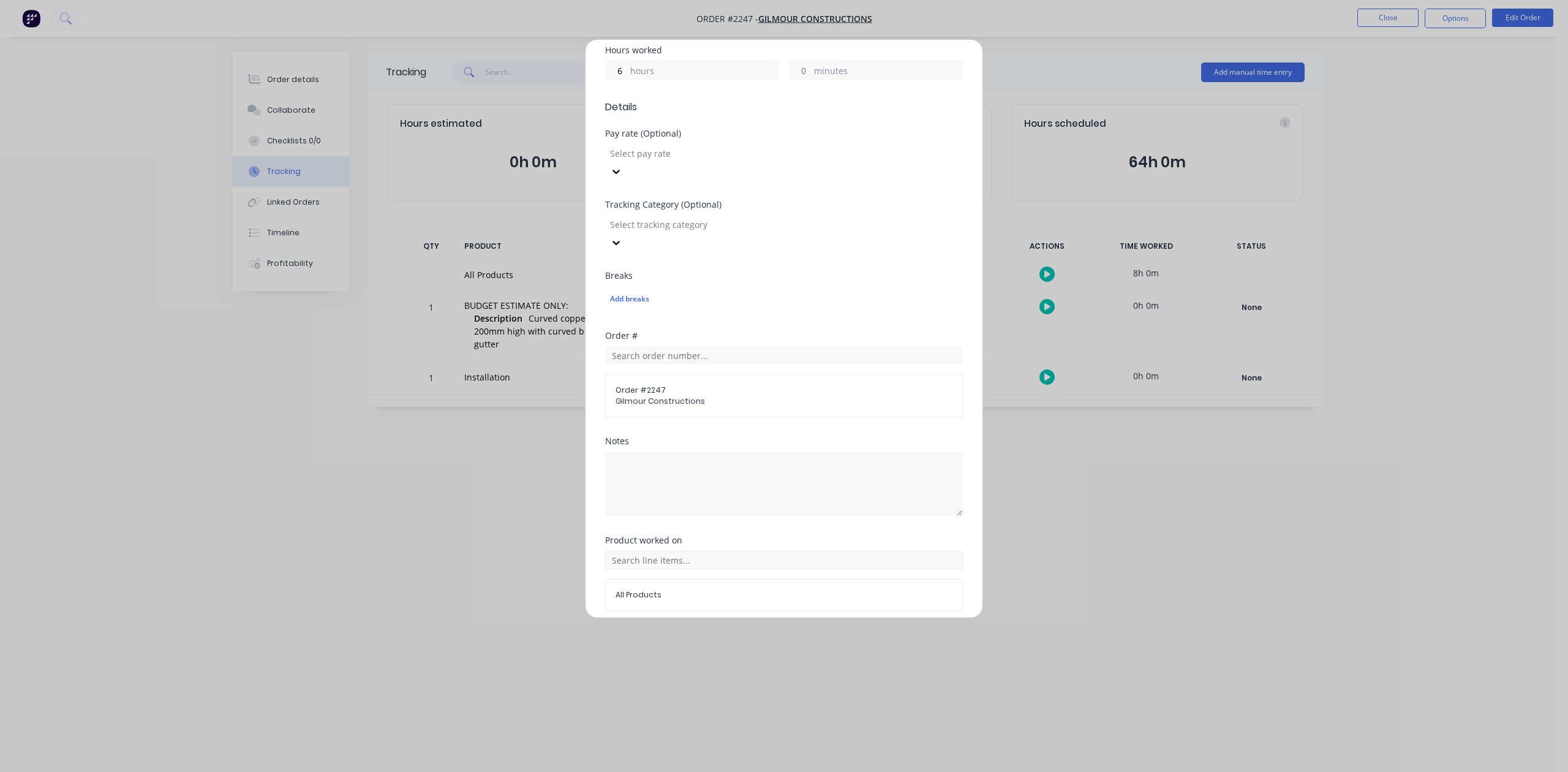
scroll to position [433, 0]
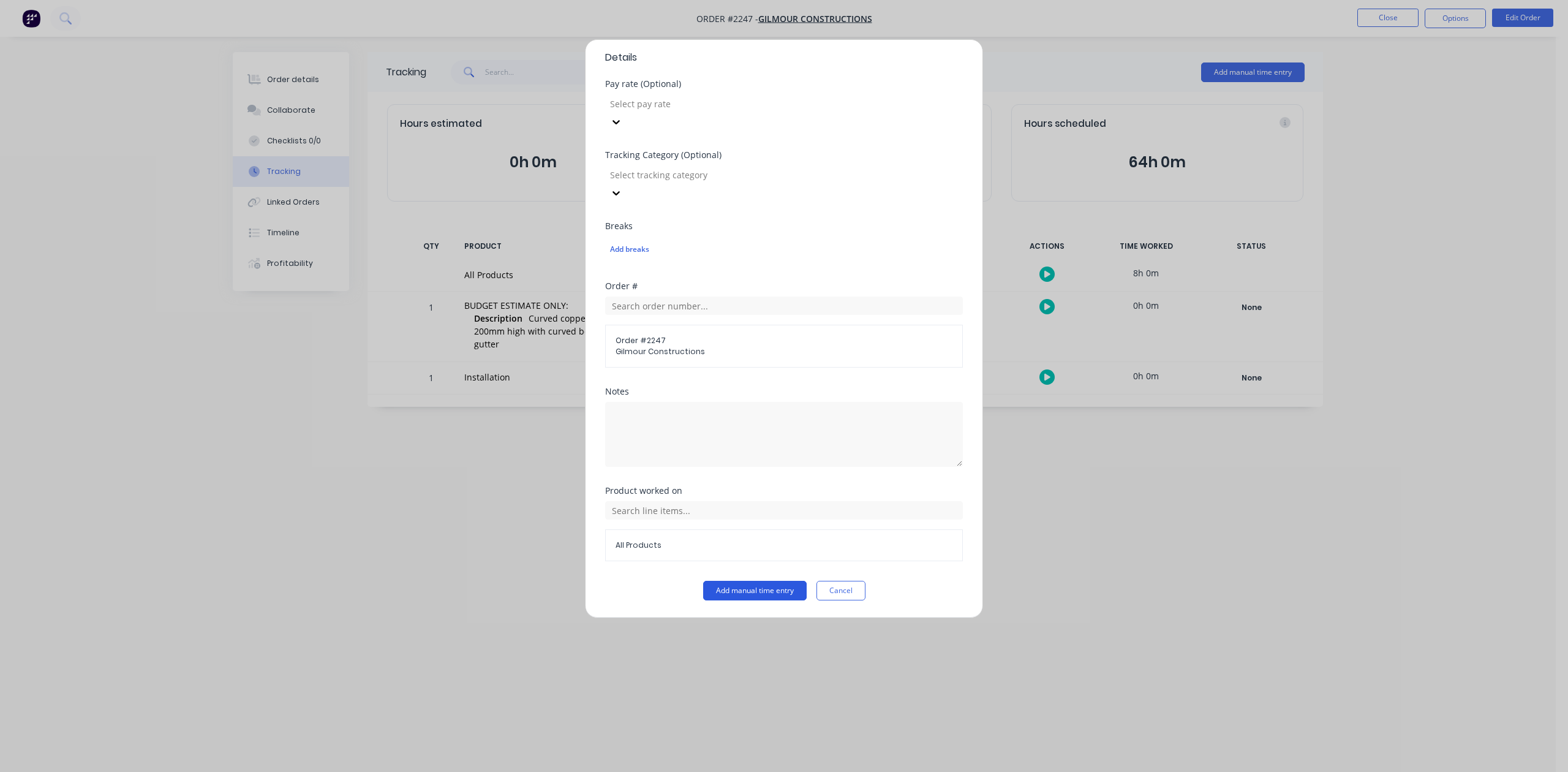
click at [746, 593] on button "Add manual time entry" at bounding box center [755, 591] width 103 height 20
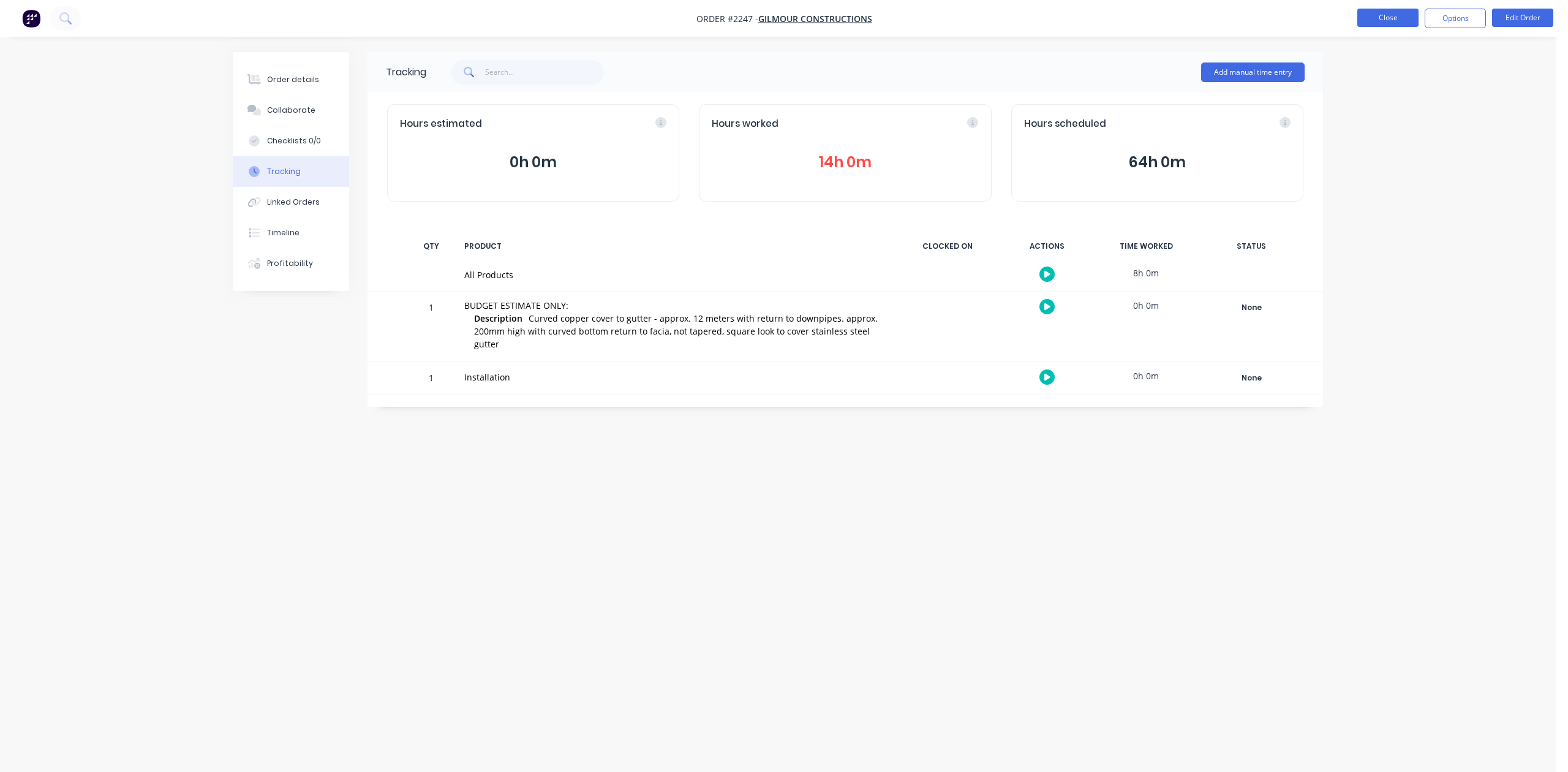
click at [1385, 18] on button "Close" at bounding box center [1388, 18] width 61 height 18
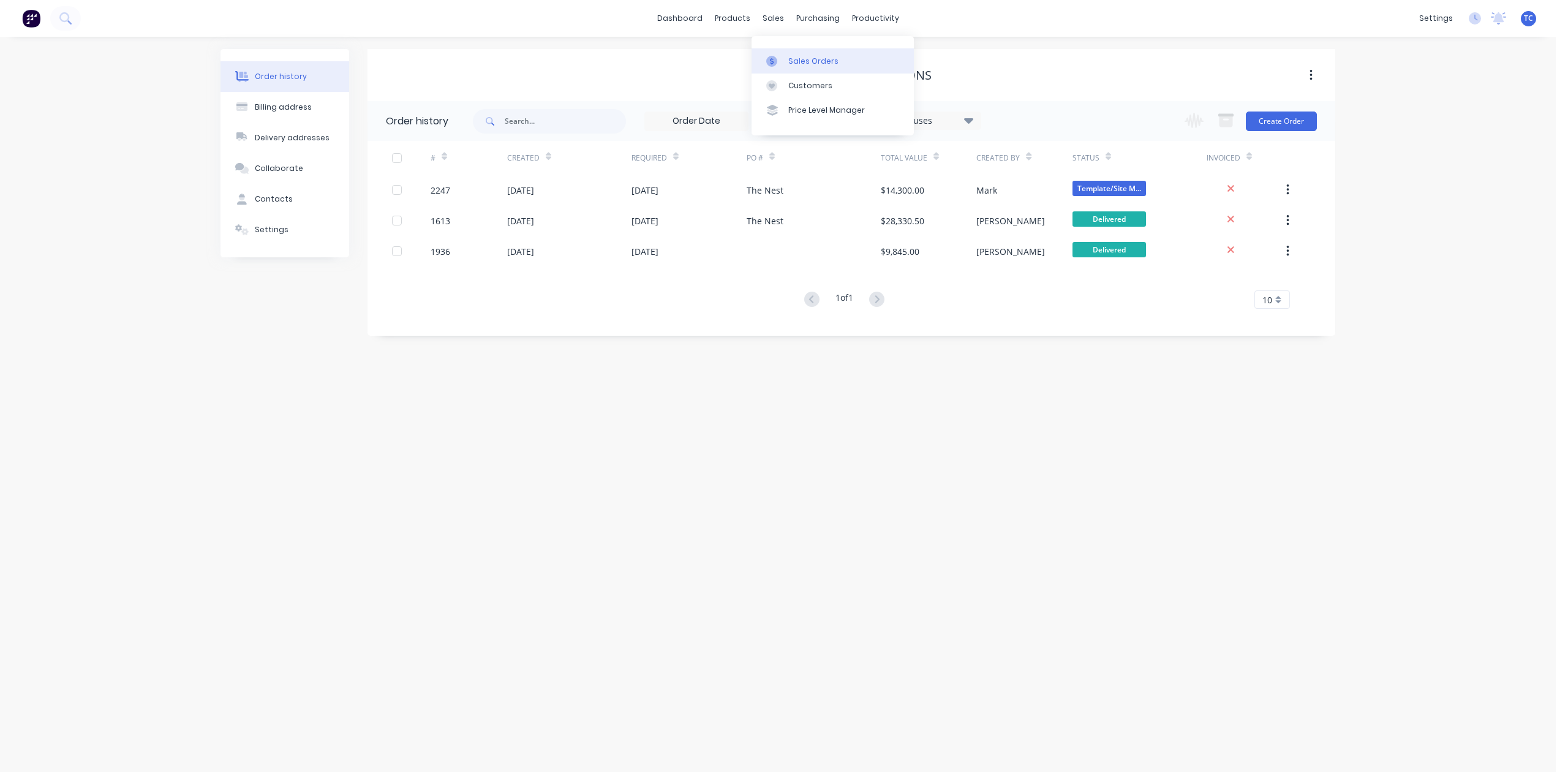
click at [806, 63] on div "Sales Orders" at bounding box center [814, 61] width 50 height 11
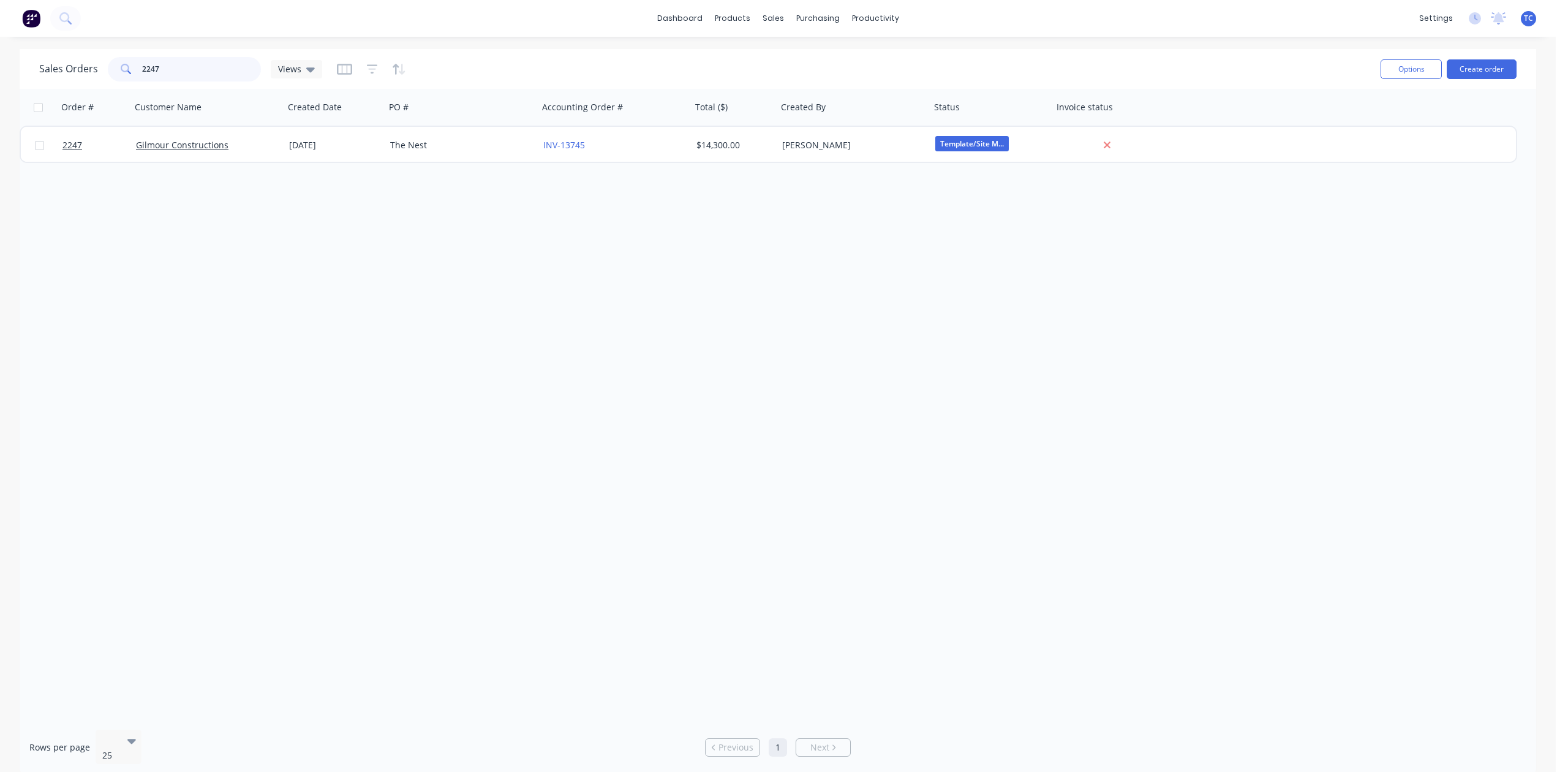
drag, startPoint x: 194, startPoint y: 69, endPoint x: 98, endPoint y: 68, distance: 96.0
click at [98, 68] on div "Sales Orders 2247 Views" at bounding box center [181, 68] width 283 height 24
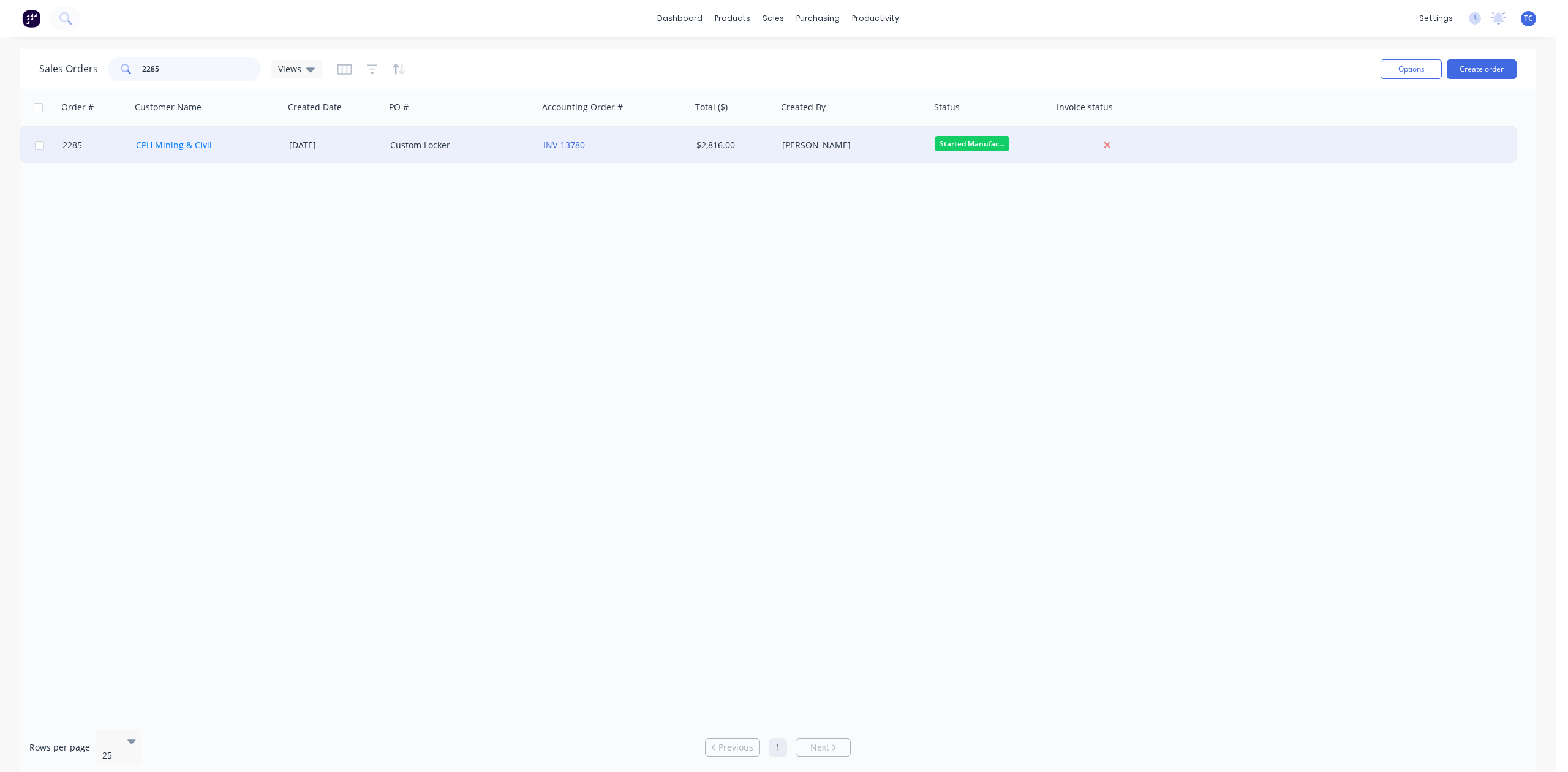
type input "2285"
click at [172, 141] on link "CPH Mining & Civil" at bounding box center [173, 145] width 76 height 12
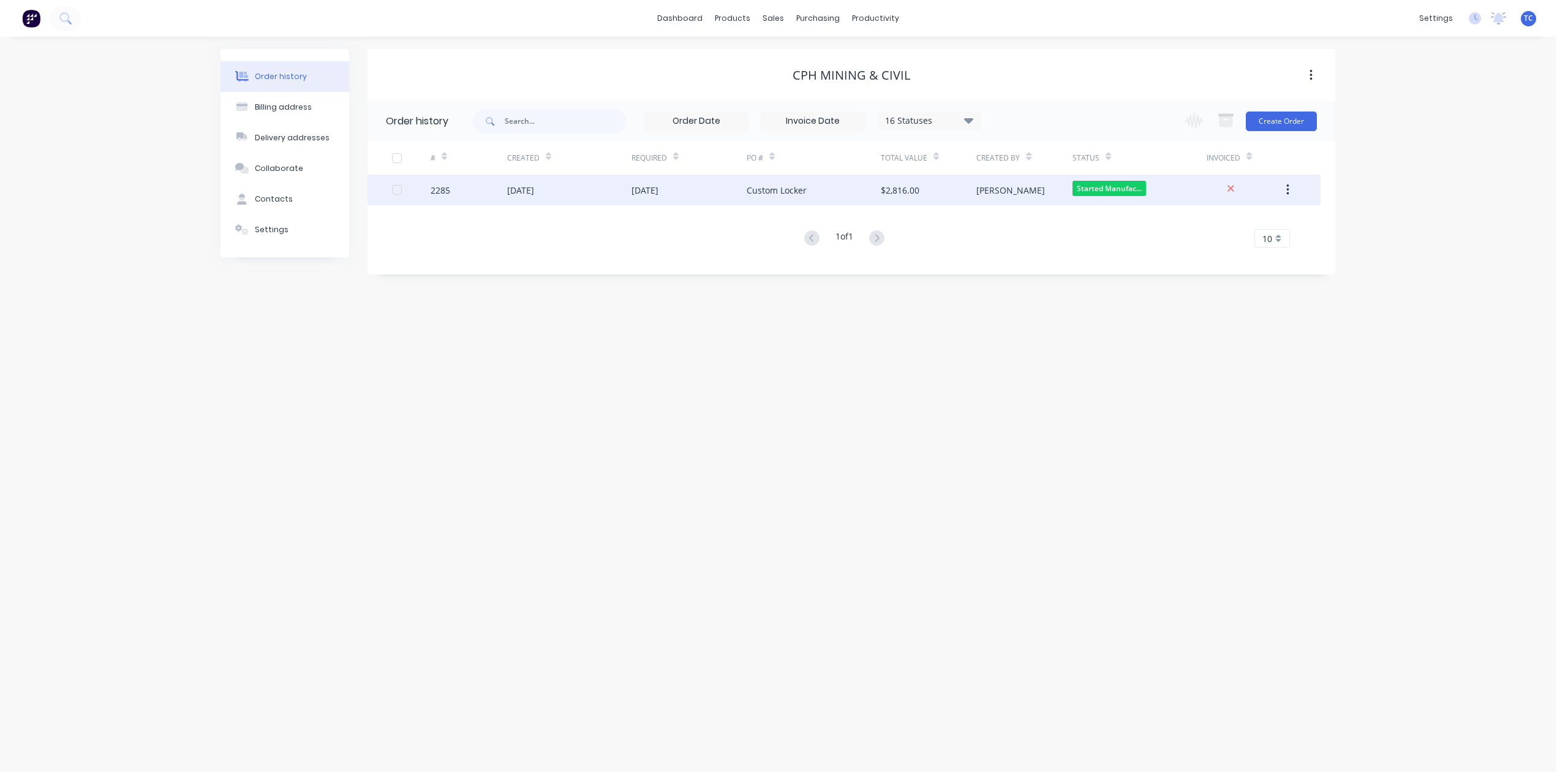
click at [445, 193] on div "2285" at bounding box center [441, 189] width 20 height 13
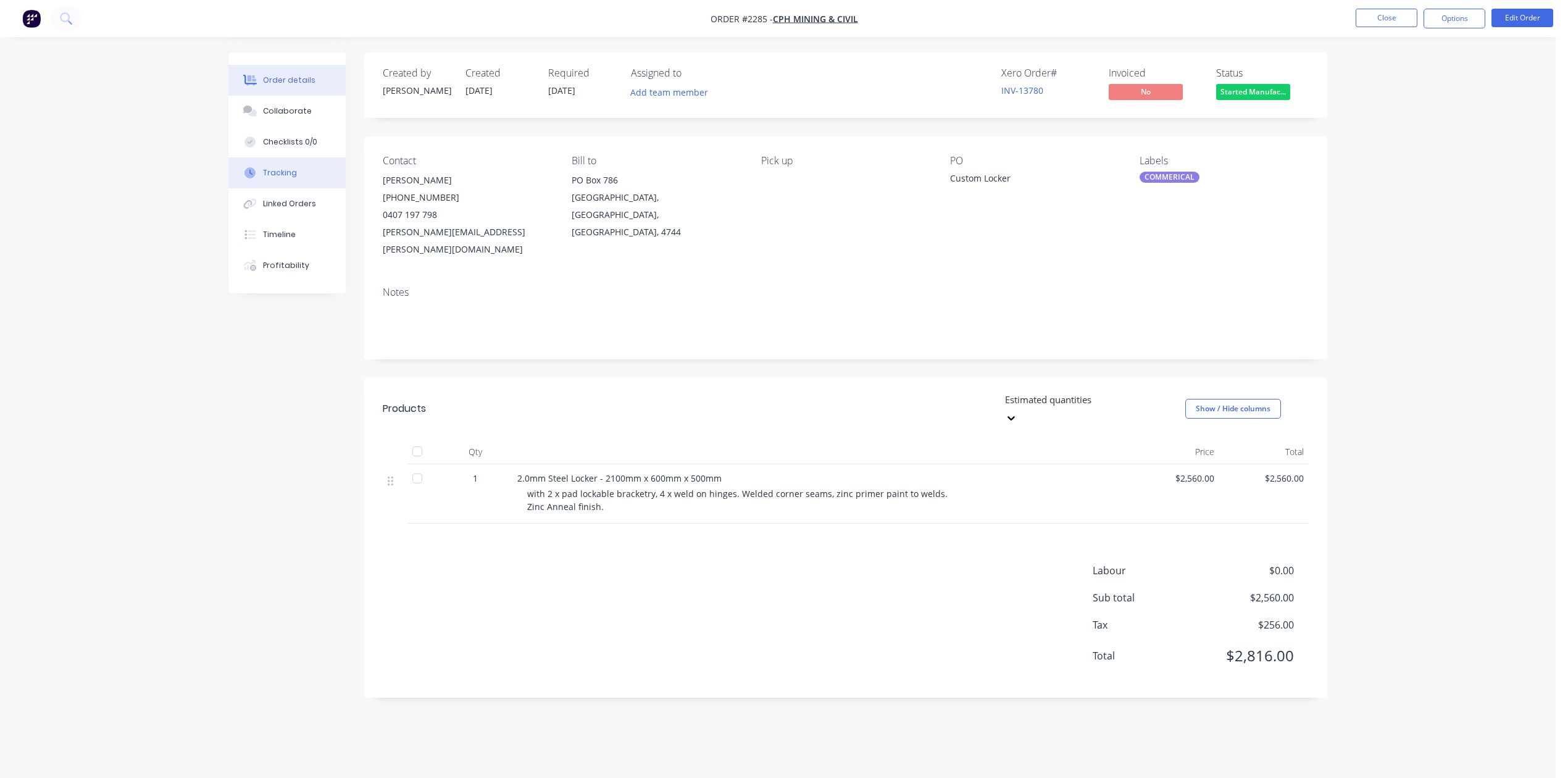
click at [282, 178] on div "Tracking" at bounding box center [280, 172] width 34 height 11
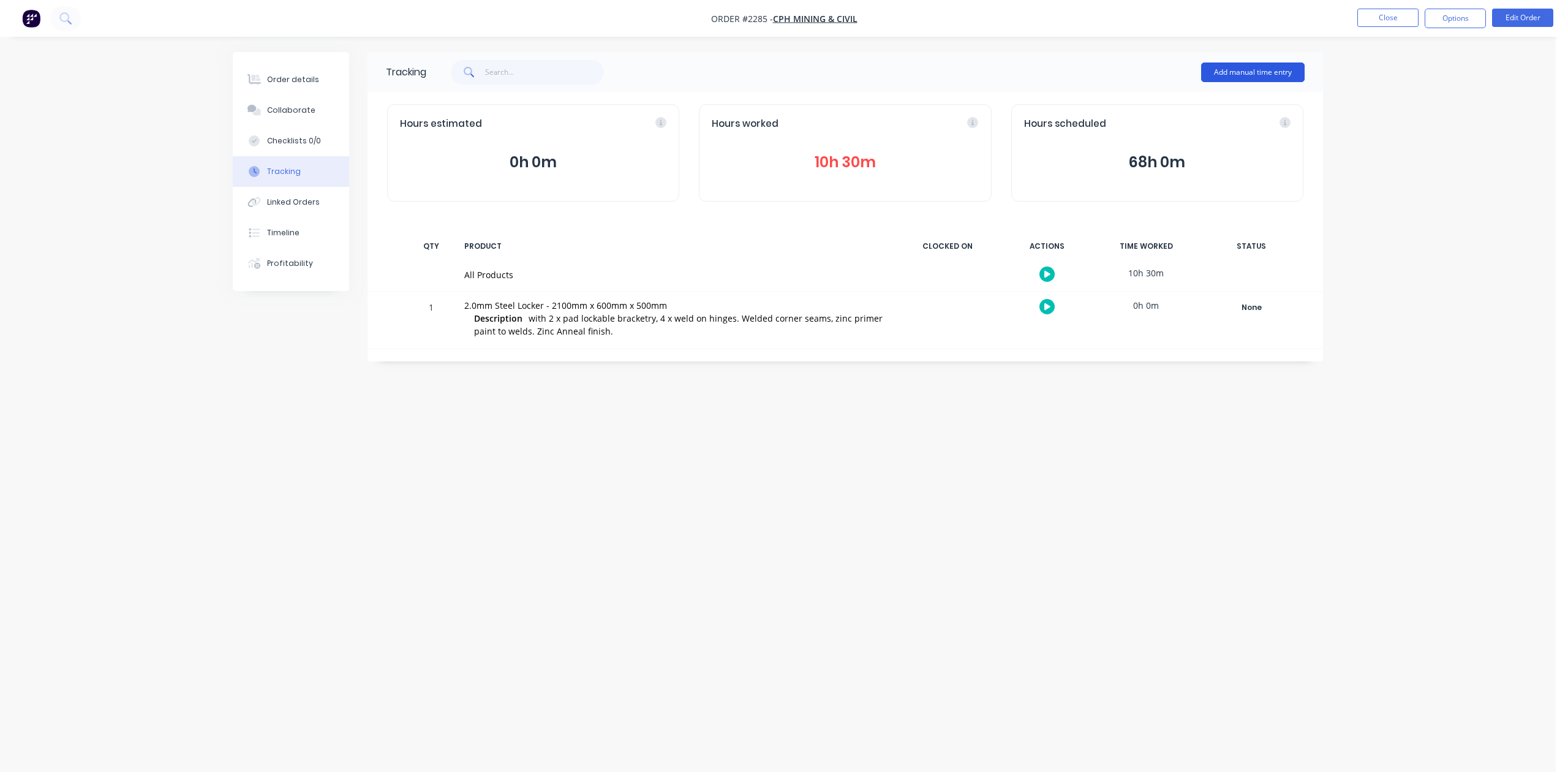
click at [1260, 68] on button "Add manual time entry" at bounding box center [1253, 73] width 103 height 20
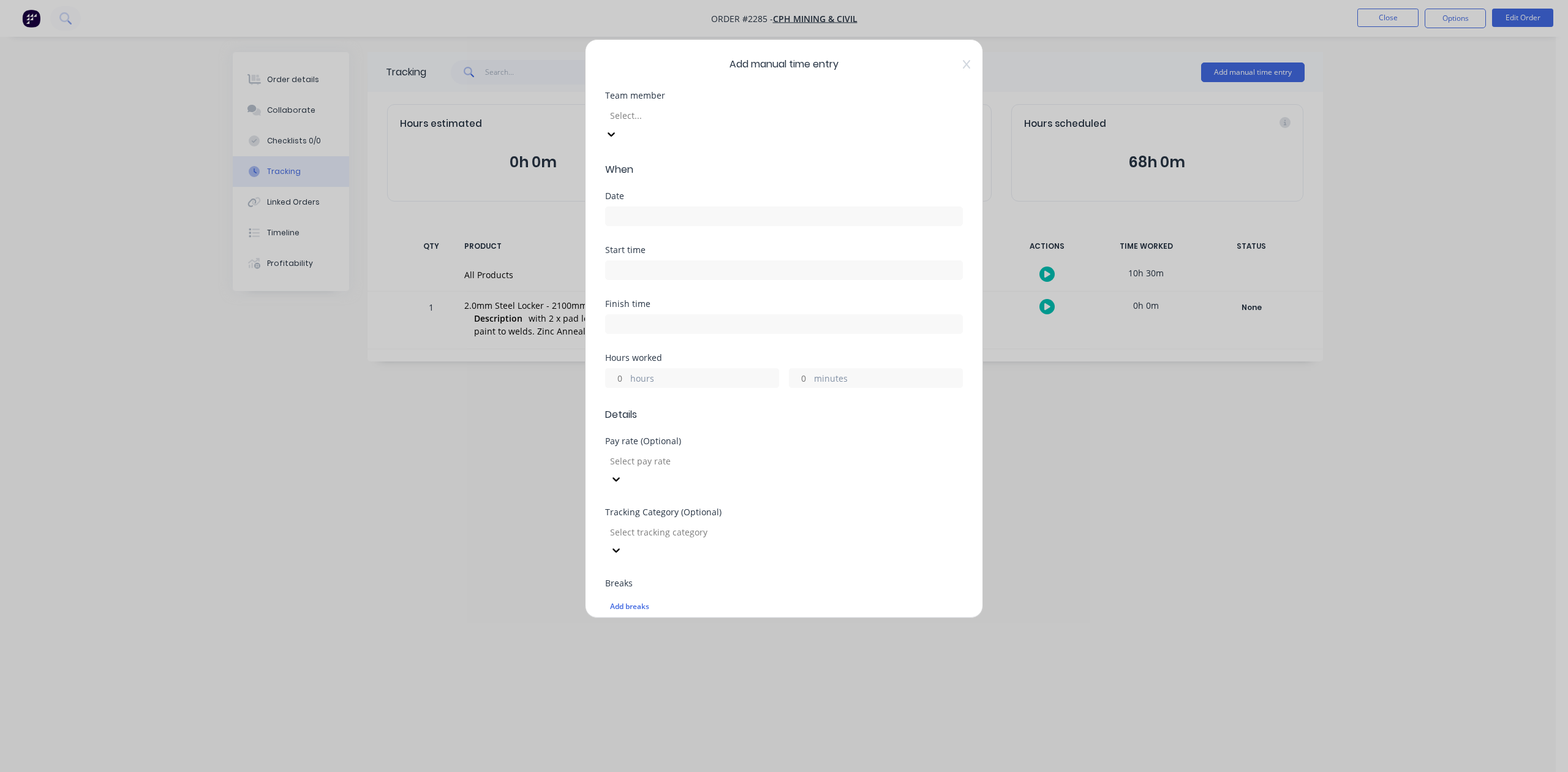
click at [735, 123] on div at bounding box center [698, 115] width 177 height 15
click at [653, 225] on input at bounding box center [784, 216] width 357 height 18
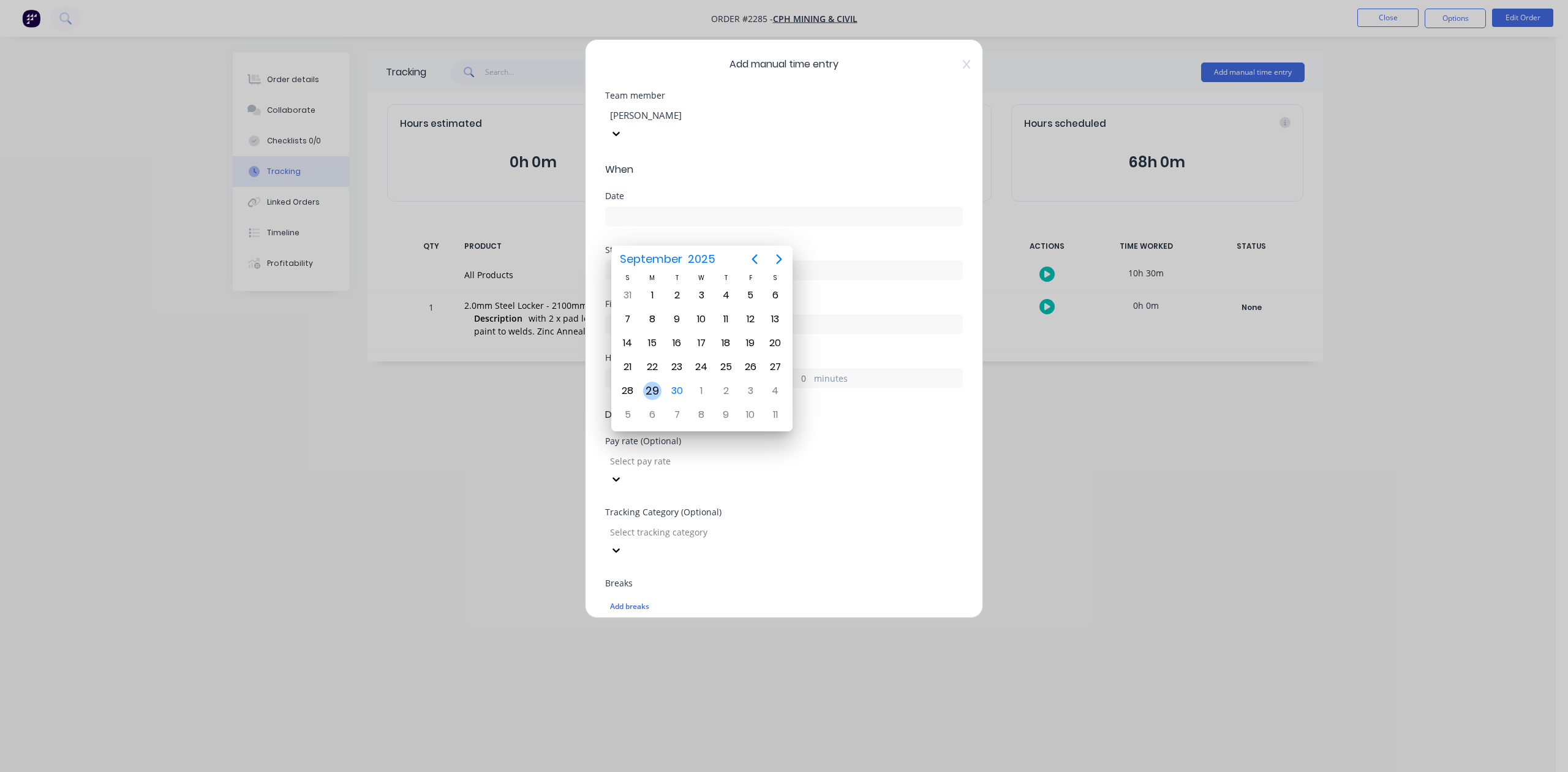
click at [652, 389] on div "29" at bounding box center [653, 391] width 18 height 18
type input "29/09/2025"
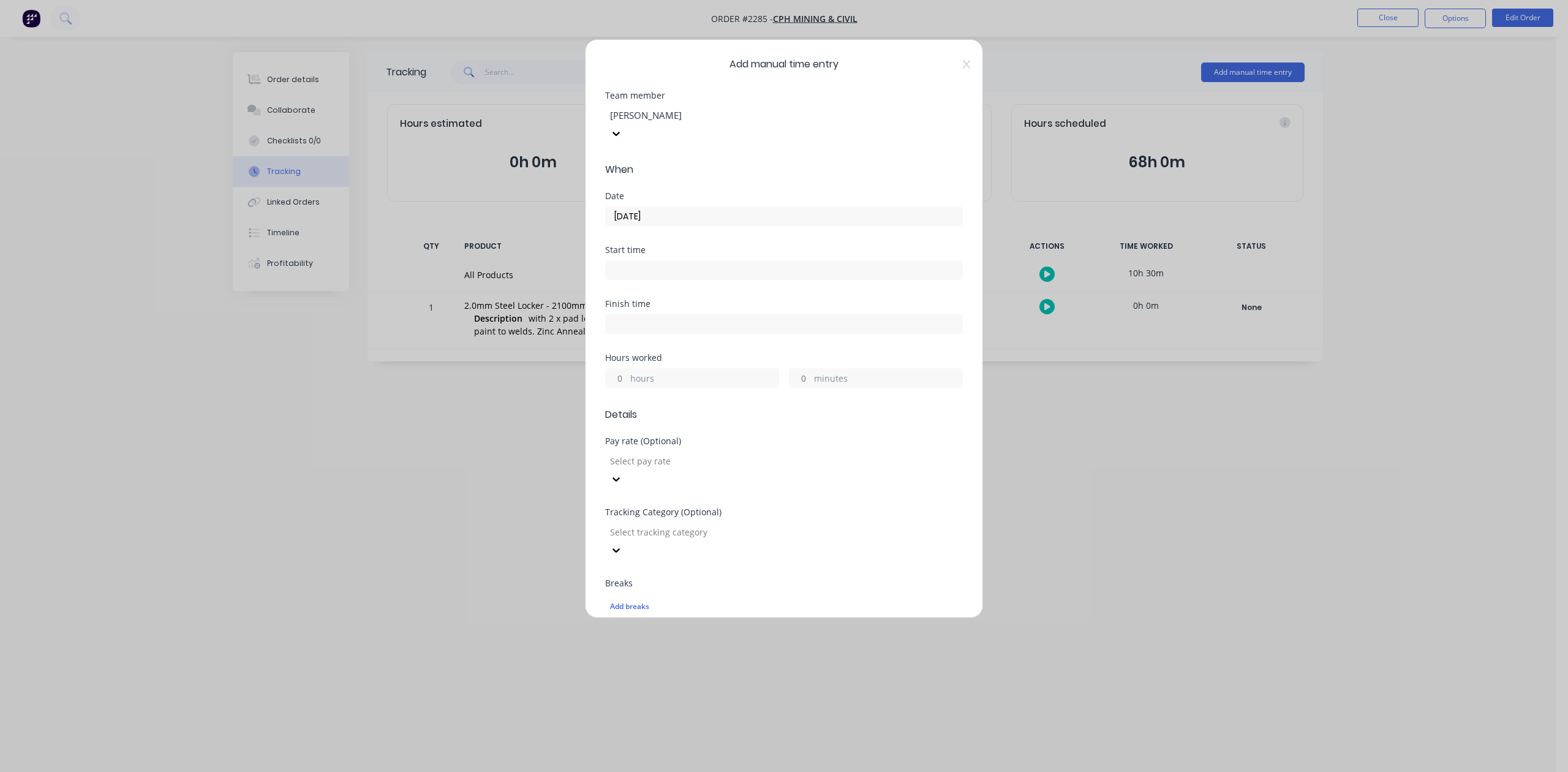
click at [623, 387] on input "hours" at bounding box center [617, 378] width 22 height 18
type input "1"
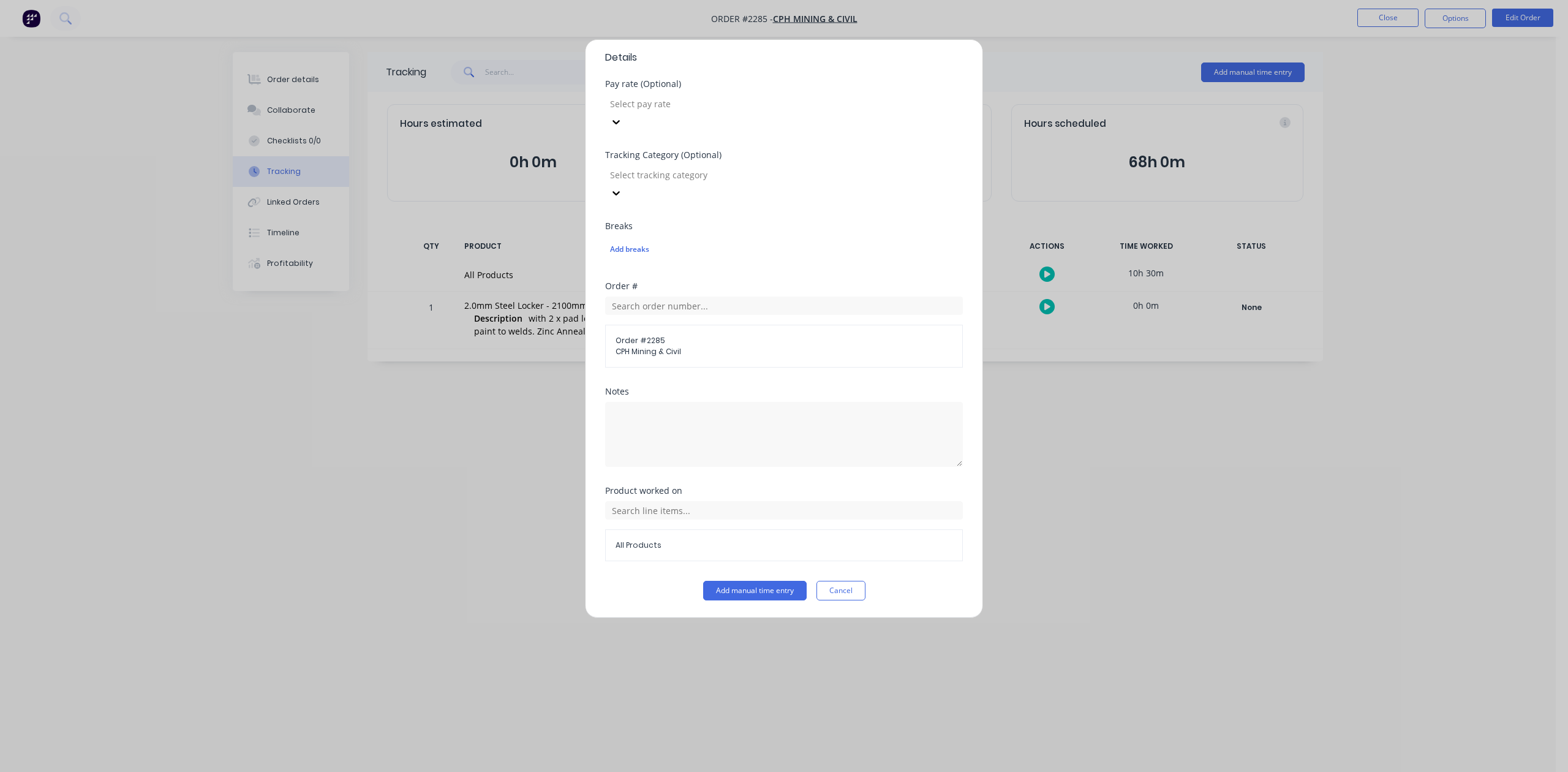
scroll to position [433, 0]
click at [743, 590] on button "Add manual time entry" at bounding box center [755, 591] width 103 height 20
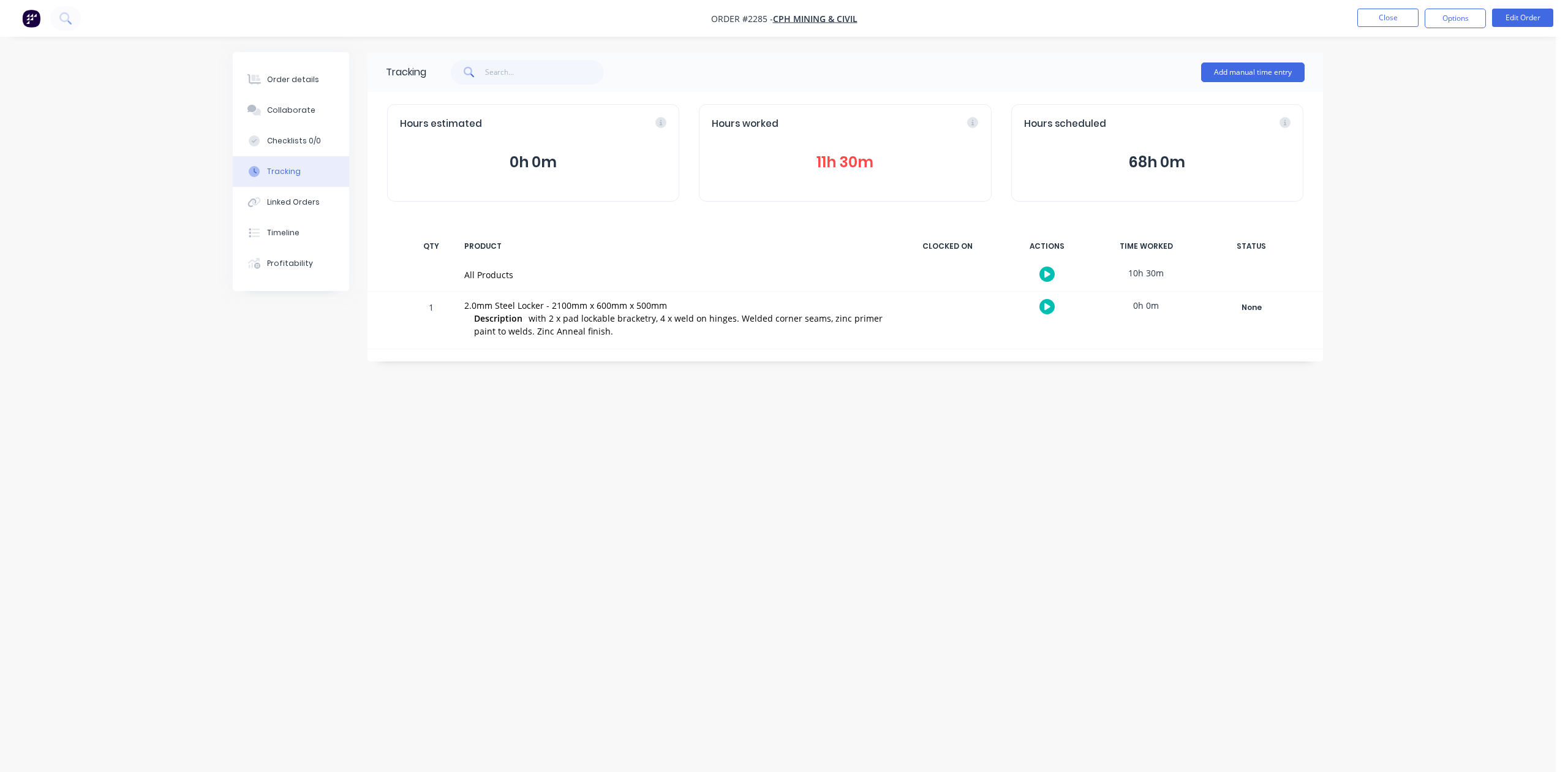
click at [829, 174] on button "11h 30m" at bounding box center [845, 163] width 267 height 23
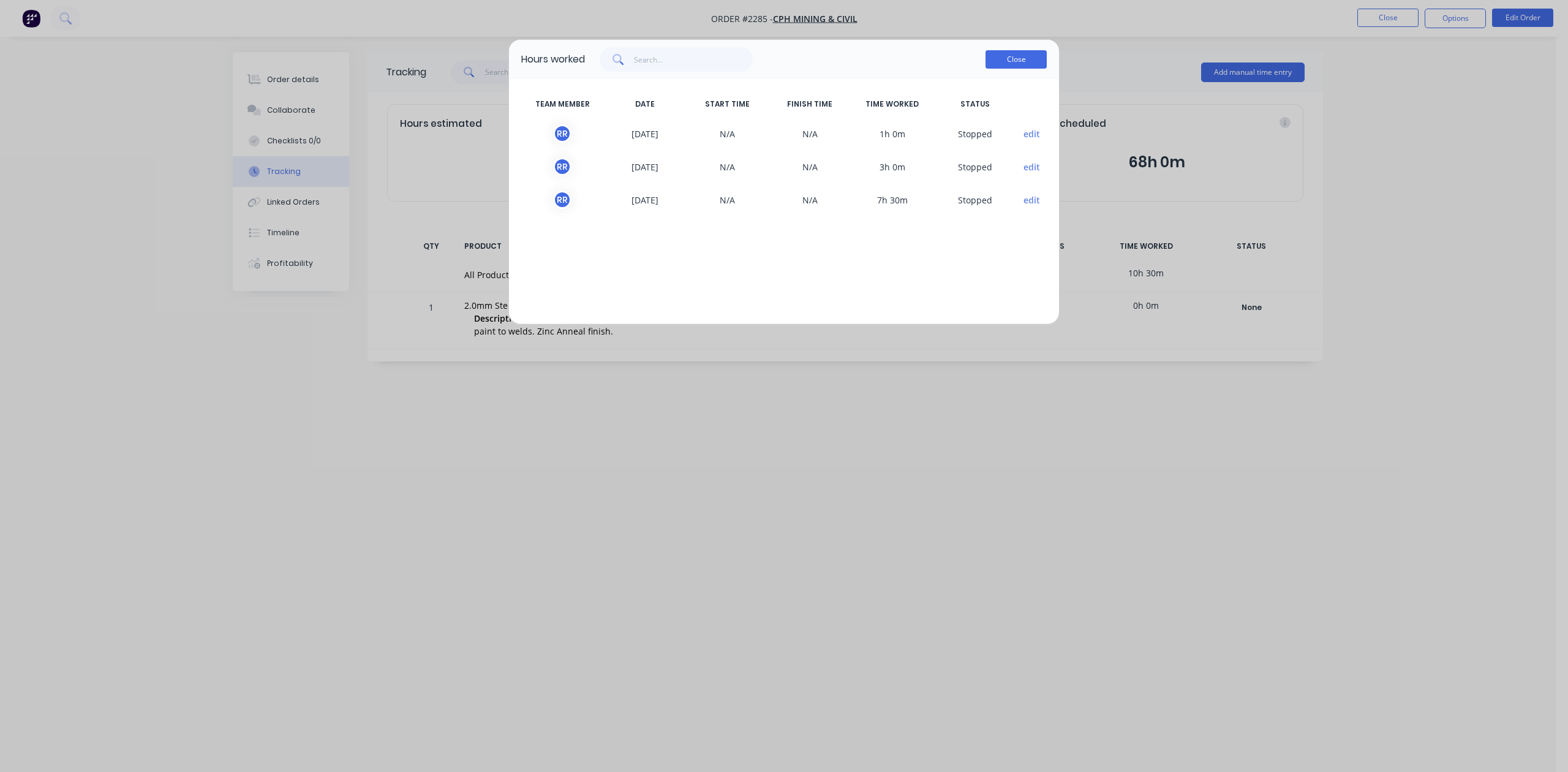
click at [1005, 68] on button "Close" at bounding box center [1016, 59] width 61 height 18
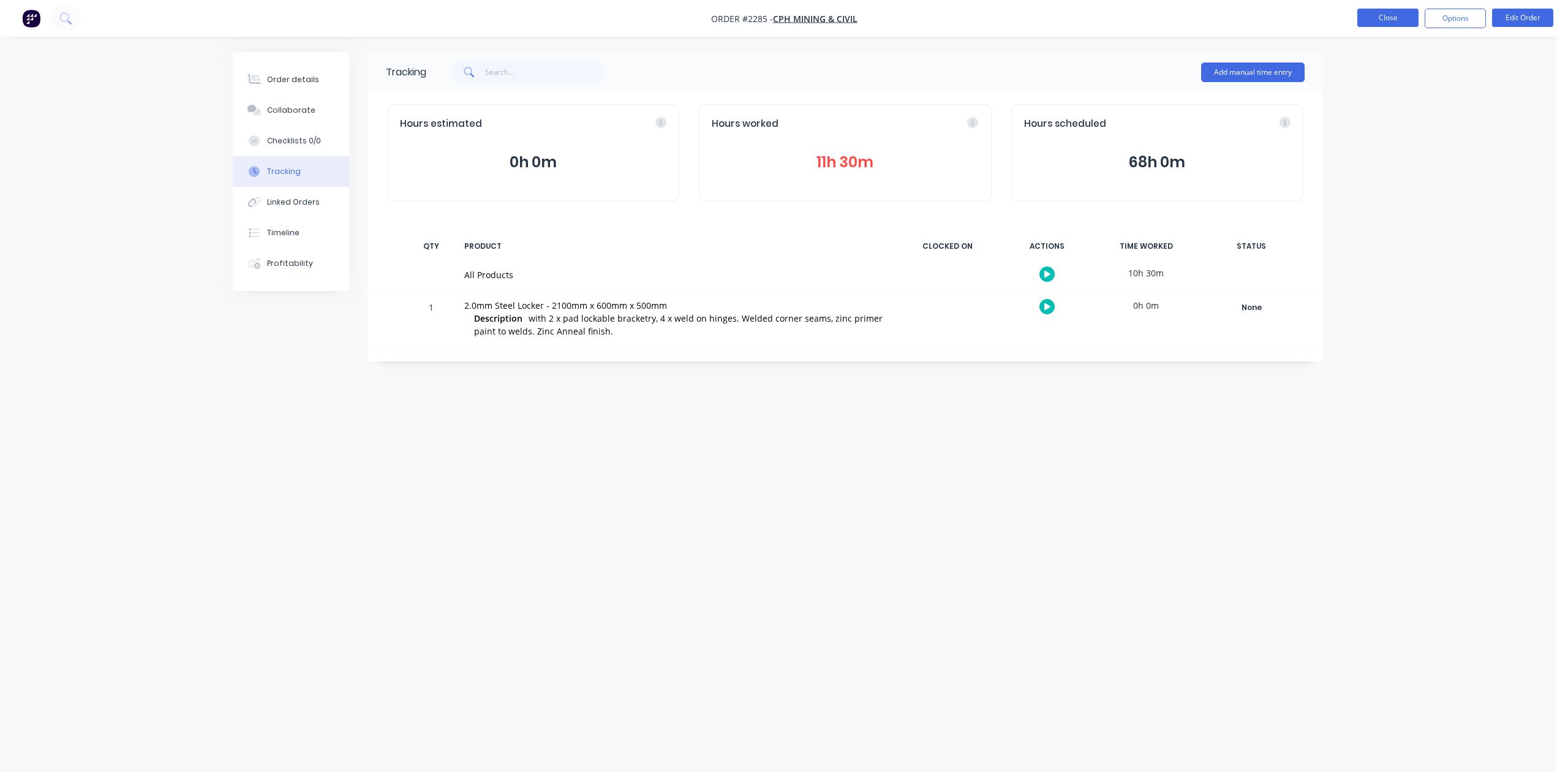
click at [1372, 15] on button "Close" at bounding box center [1388, 18] width 61 height 18
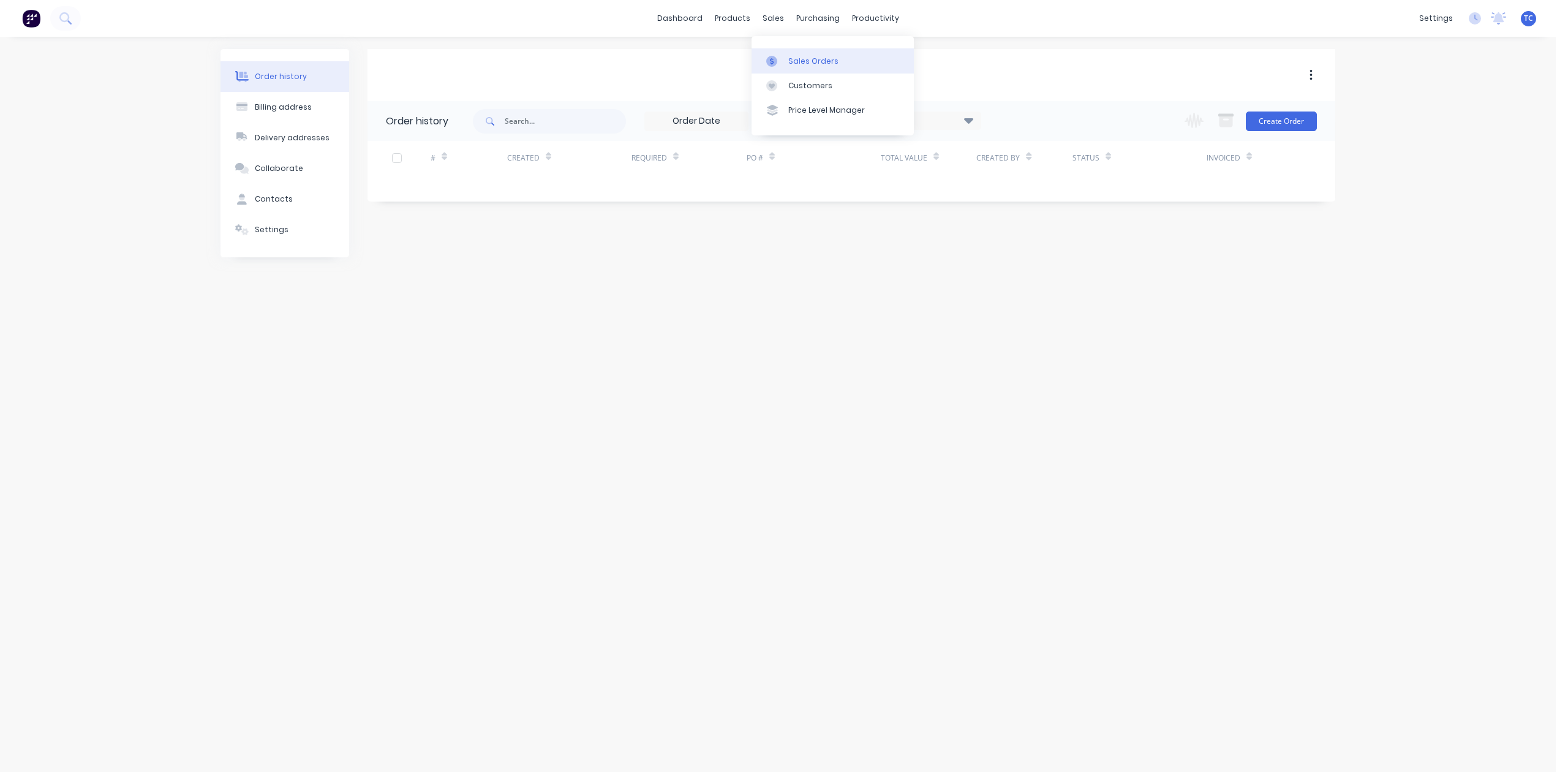
click at [817, 66] on div "Sales Orders" at bounding box center [814, 61] width 50 height 11
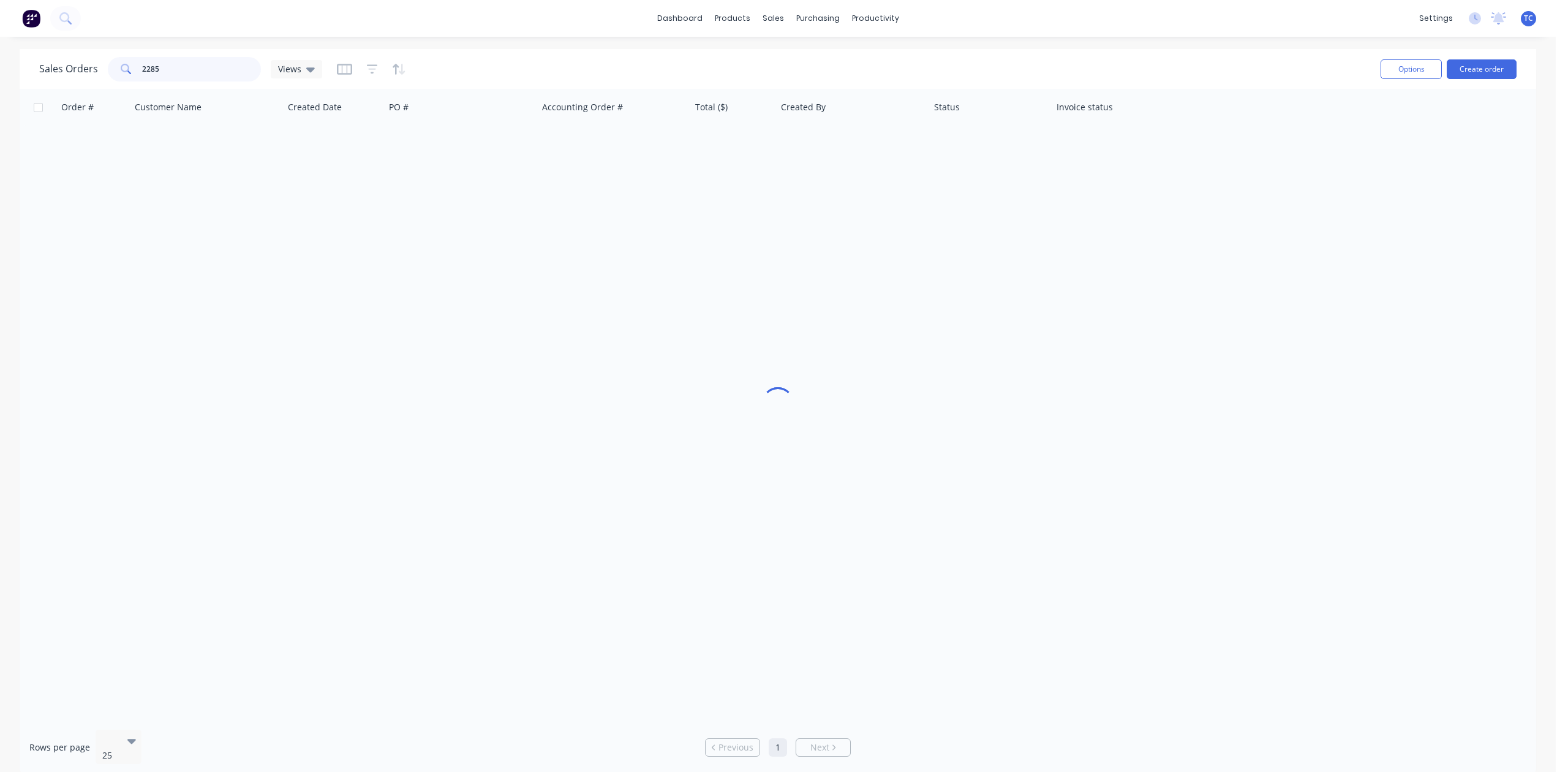
drag, startPoint x: 191, startPoint y: 65, endPoint x: 113, endPoint y: 63, distance: 78.0
click at [113, 63] on div "2285" at bounding box center [184, 68] width 153 height 24
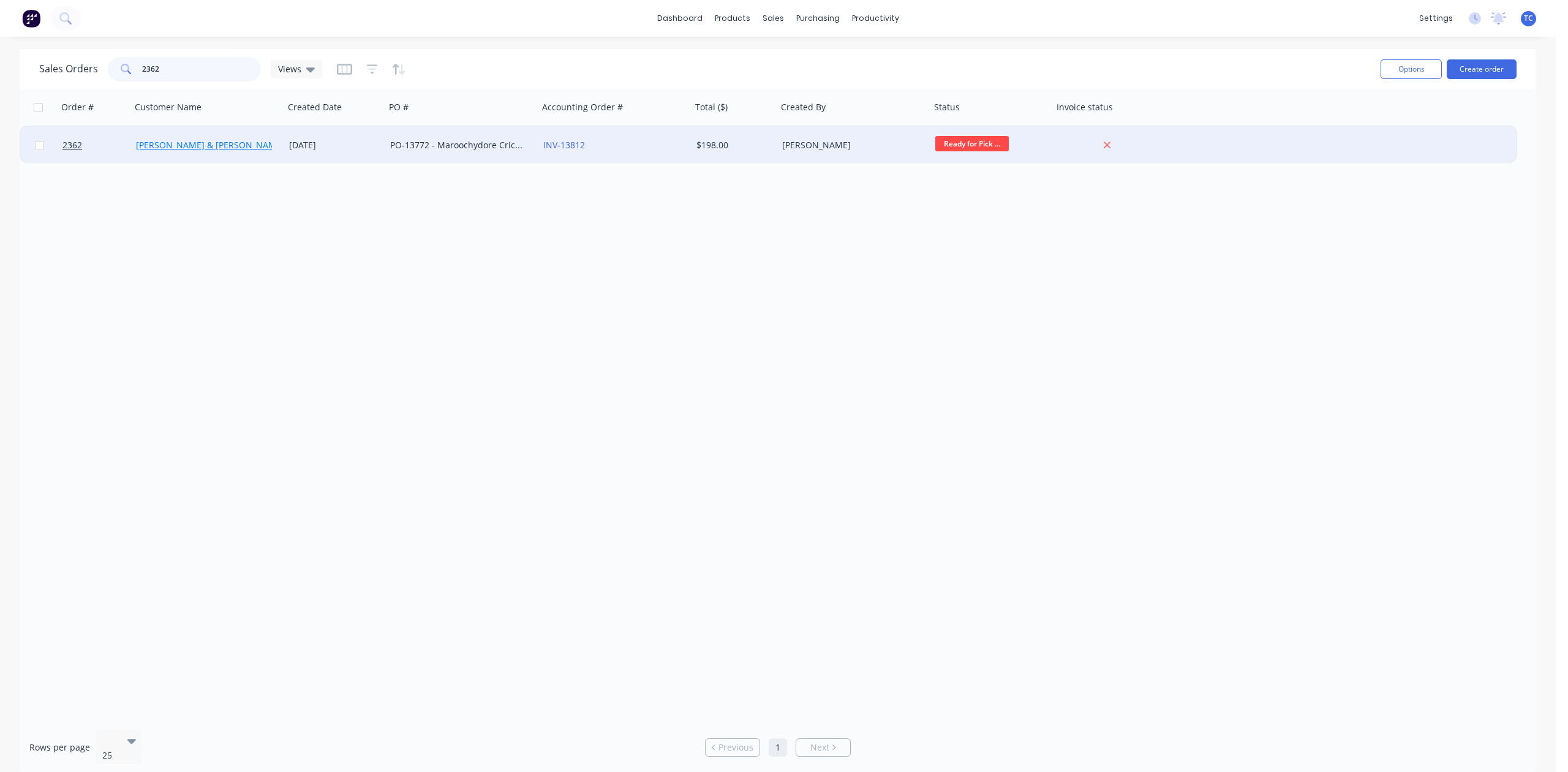
type input "2362"
click at [187, 145] on link "Bailey & Dalton Electrical" at bounding box center [230, 145] width 188 height 12
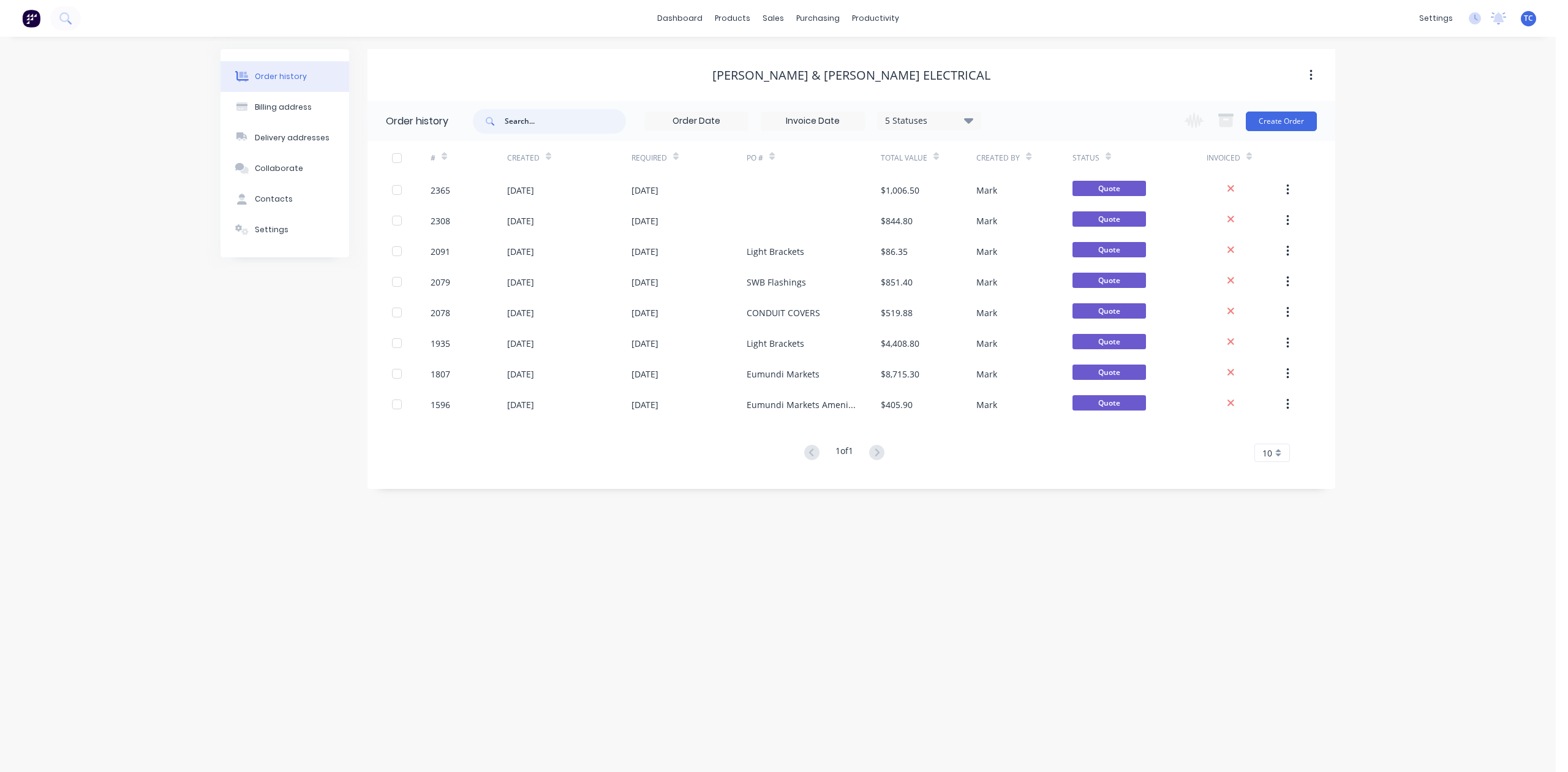
click at [545, 118] on input "text" at bounding box center [566, 121] width 122 height 24
type input "2362"
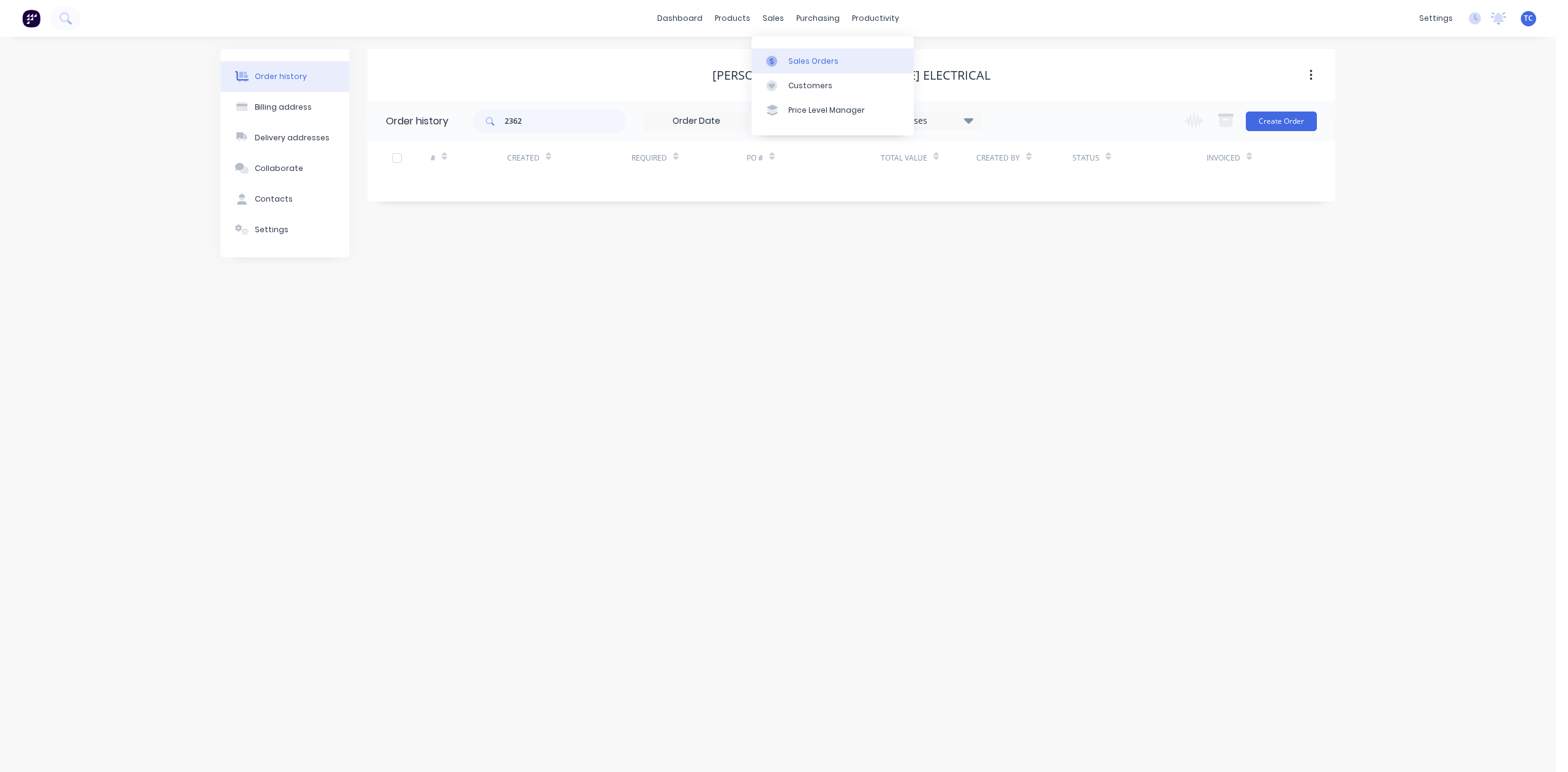
click at [824, 67] on div "Sales Orders" at bounding box center [814, 61] width 50 height 11
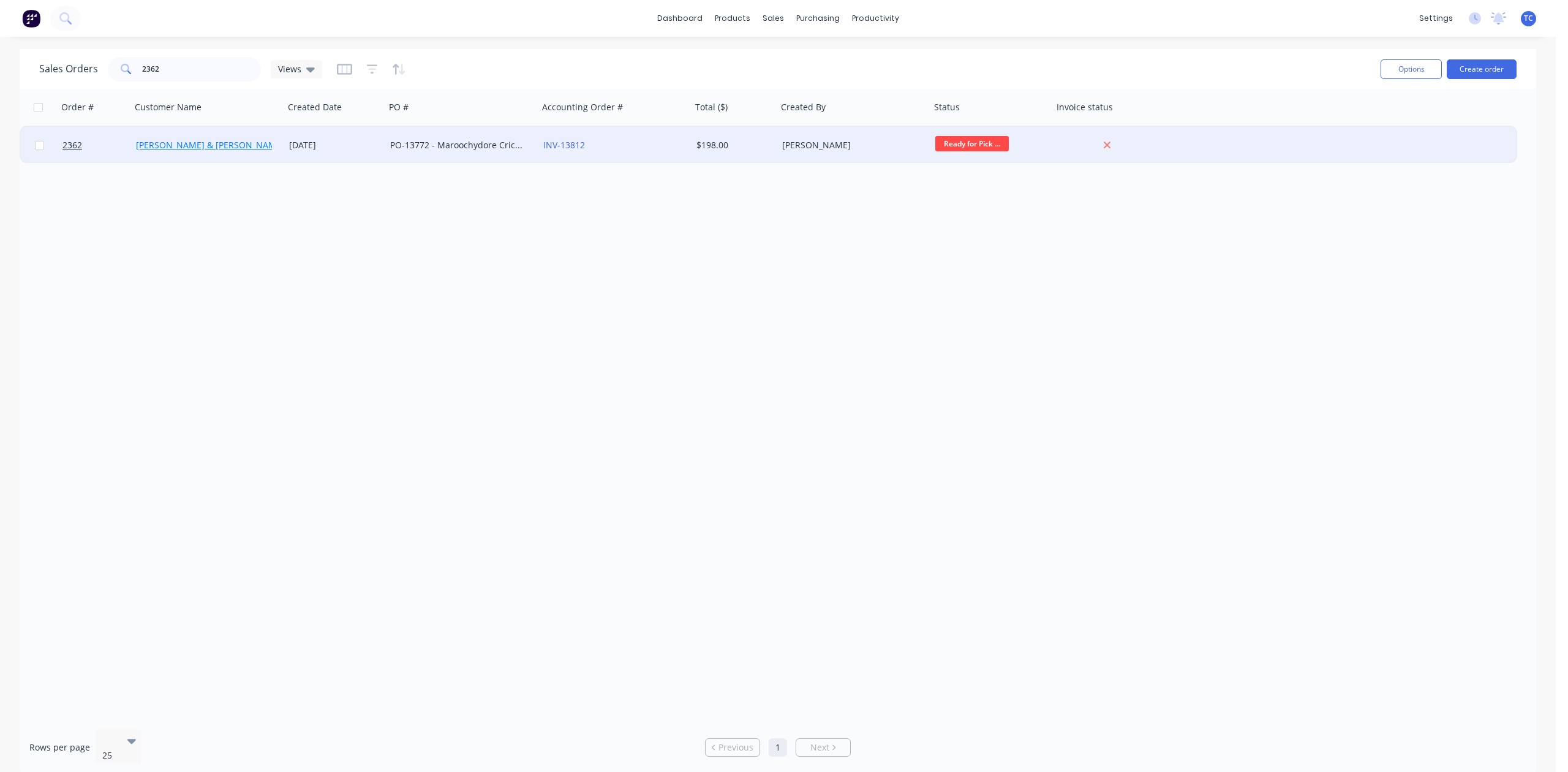
click at [199, 143] on link "Bailey & Dalton Electrical" at bounding box center [230, 145] width 188 height 12
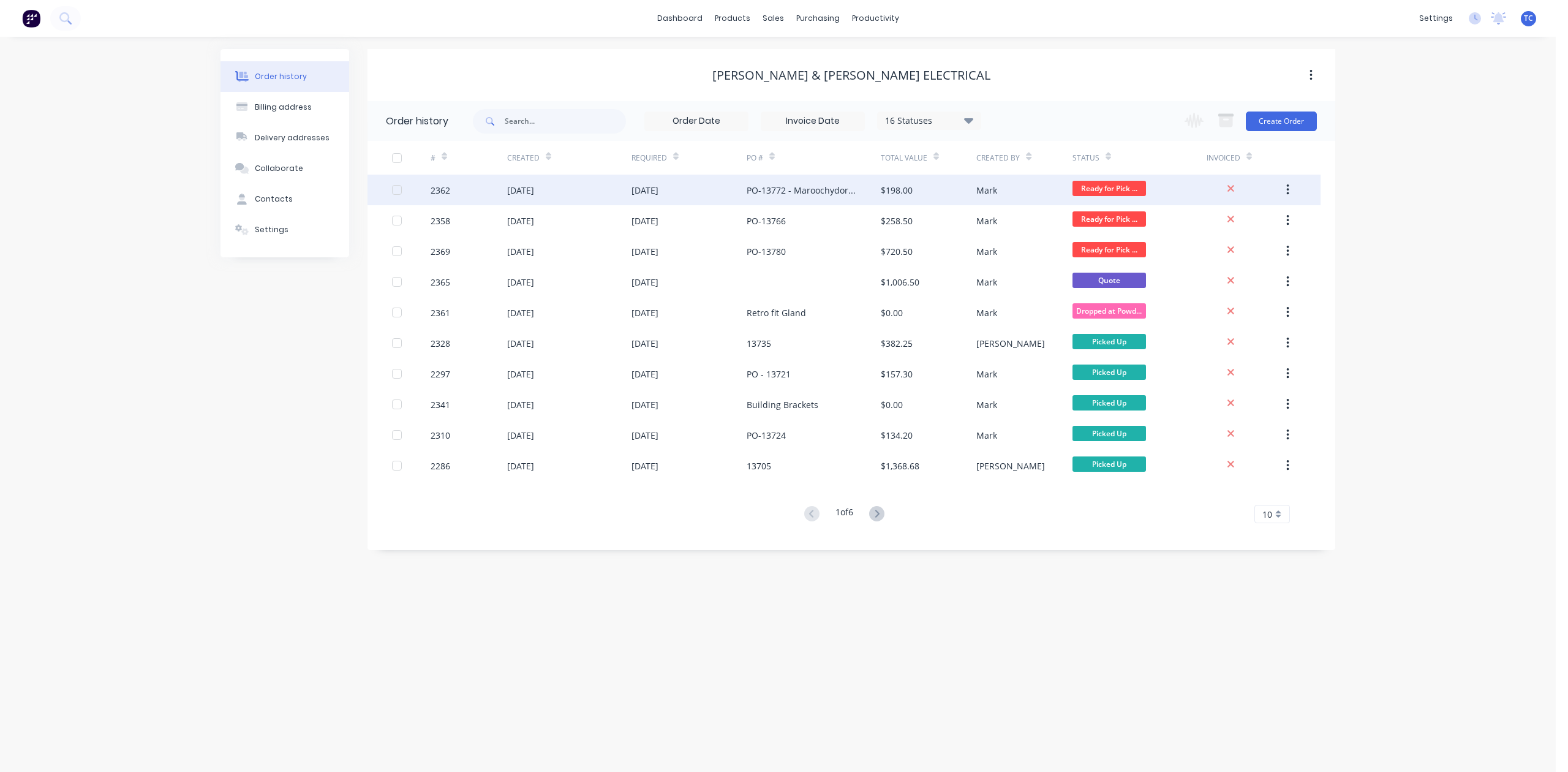
click at [457, 190] on div "2362" at bounding box center [469, 189] width 77 height 31
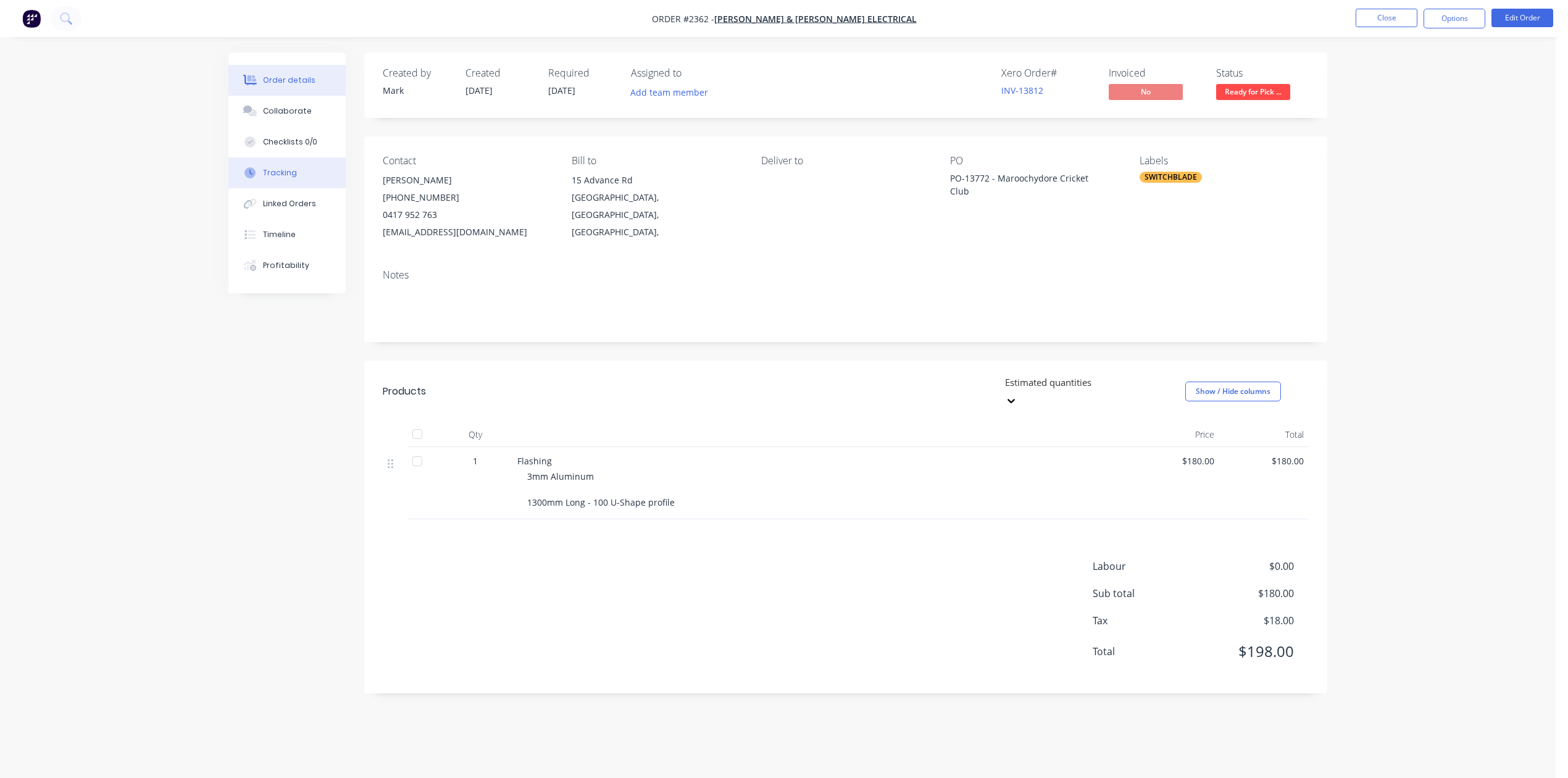
click at [297, 178] on div "Tracking" at bounding box center [280, 172] width 34 height 11
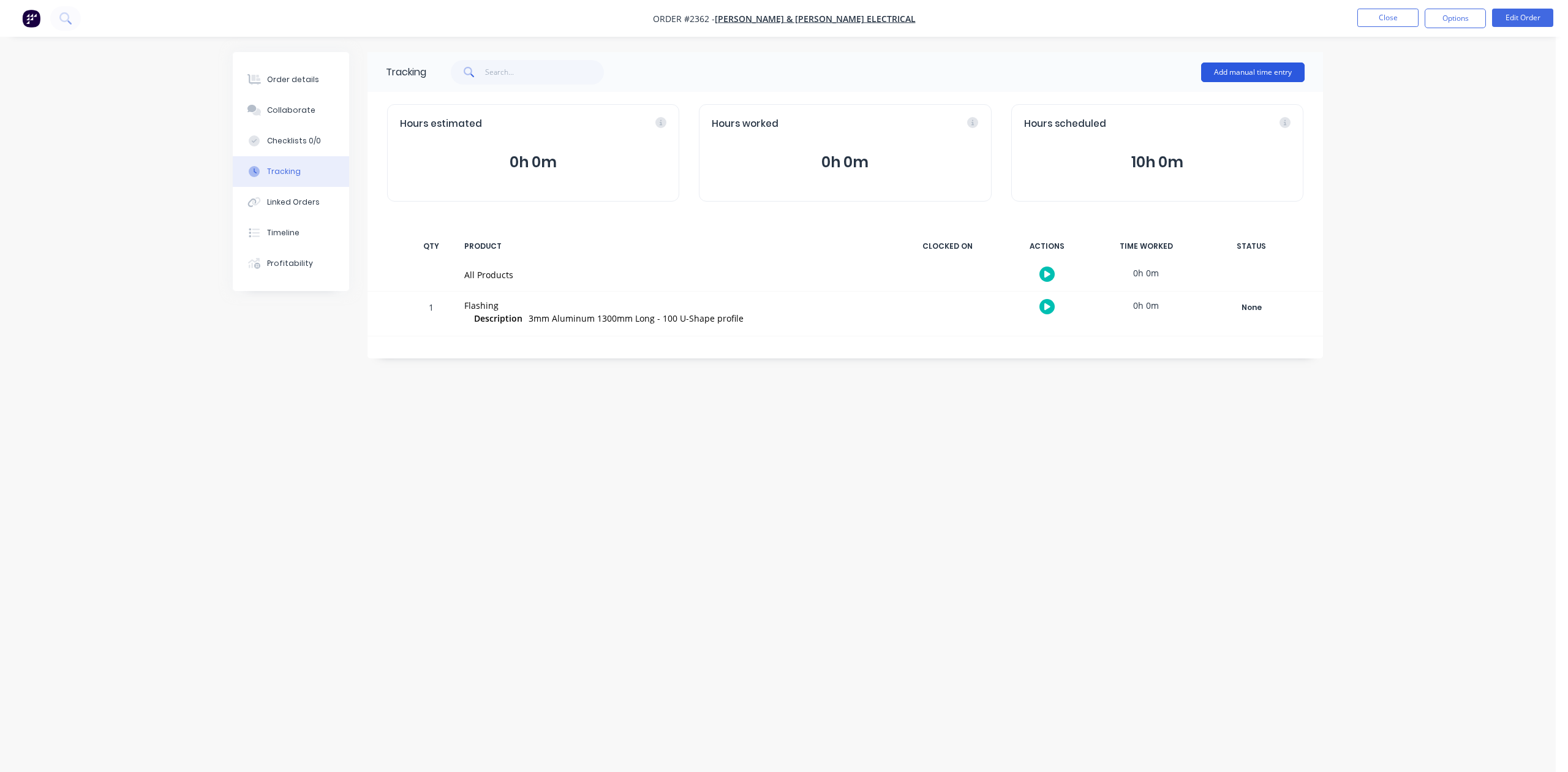
click at [1224, 69] on button "Add manual time entry" at bounding box center [1253, 73] width 103 height 20
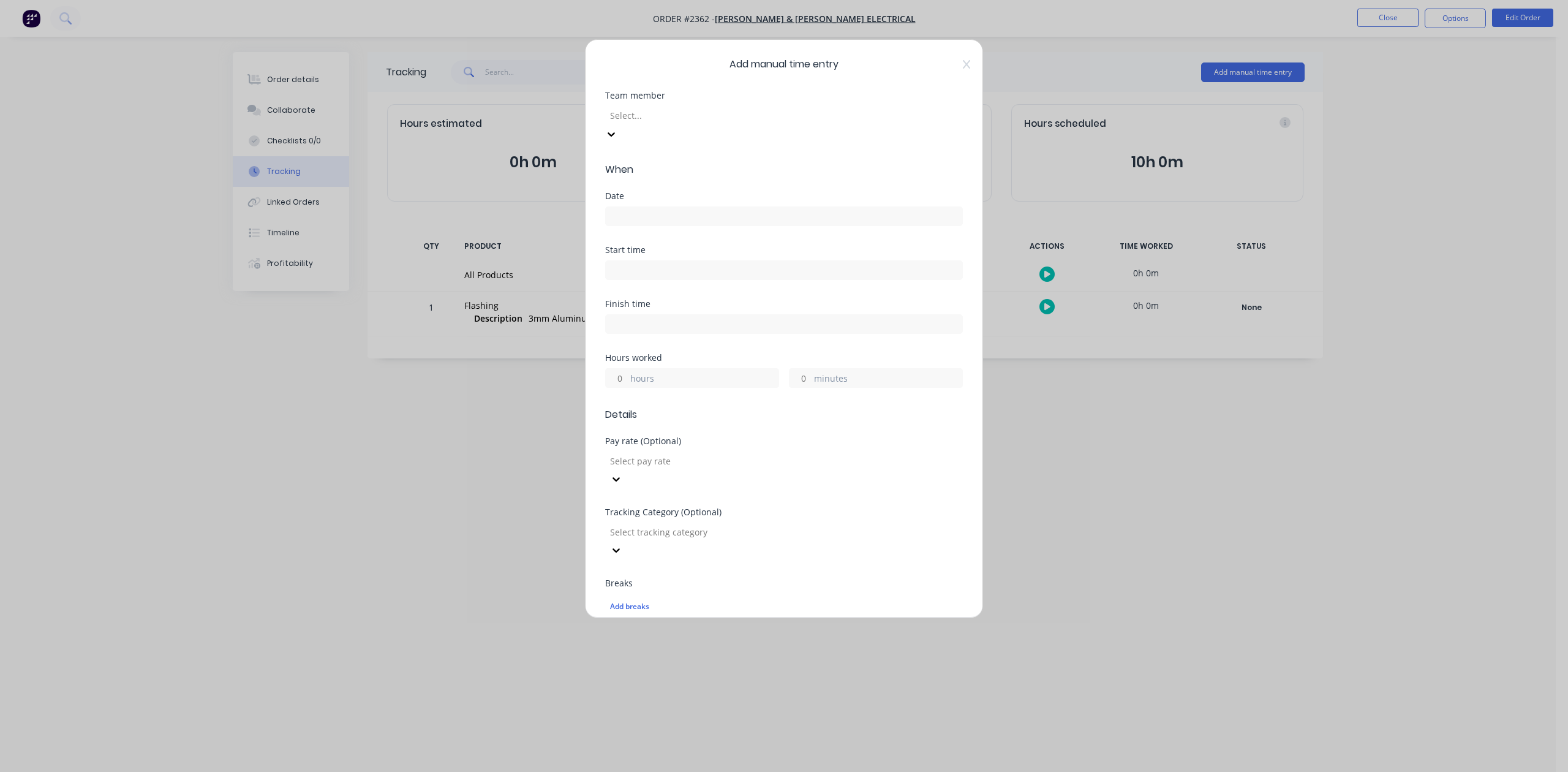
click at [779, 131] on div "Select..." at bounding box center [784, 124] width 358 height 37
click at [653, 225] on input at bounding box center [784, 216] width 357 height 18
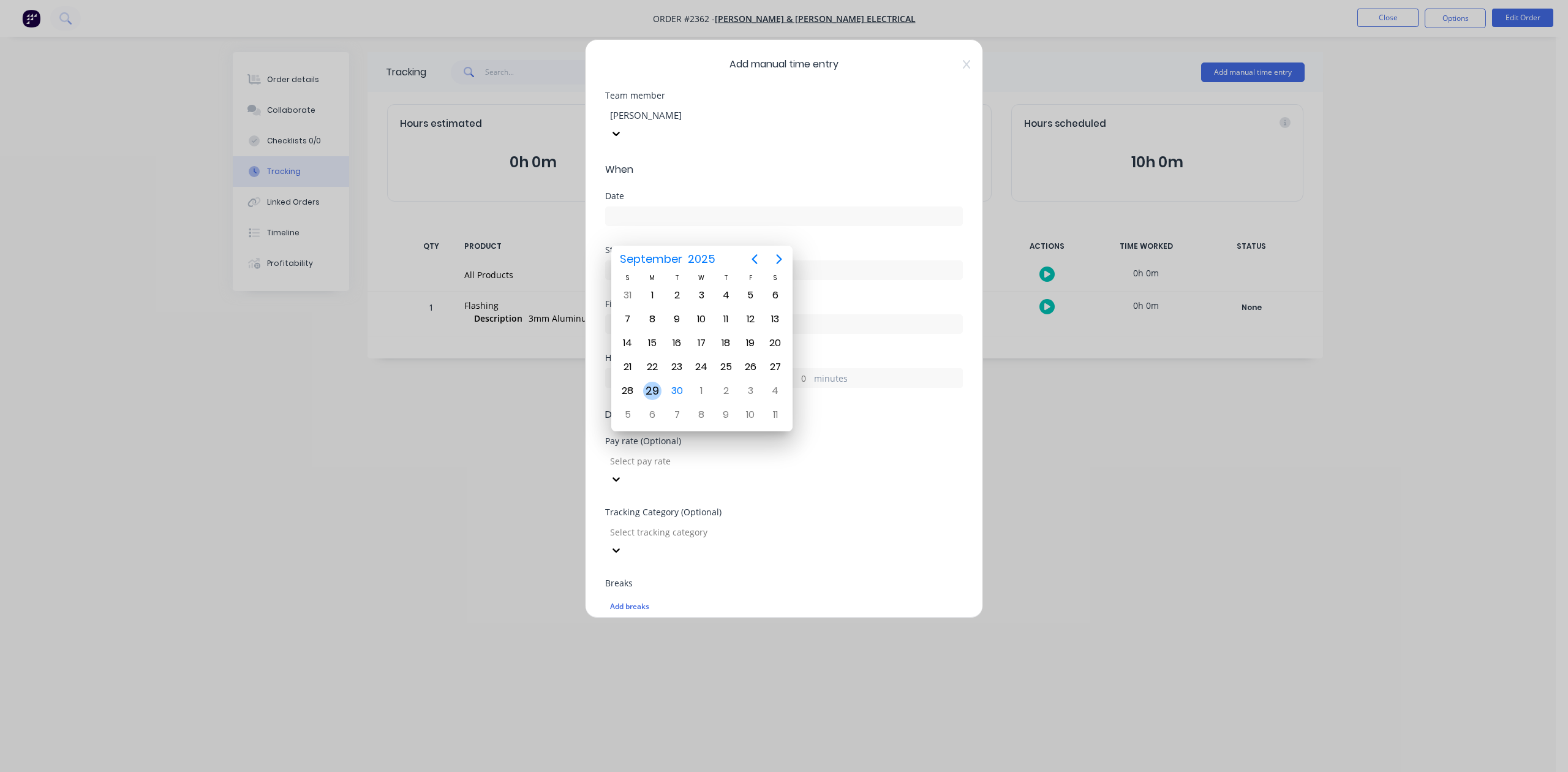
click at [654, 392] on div "29" at bounding box center [653, 391] width 18 height 18
type input "29/09/2025"
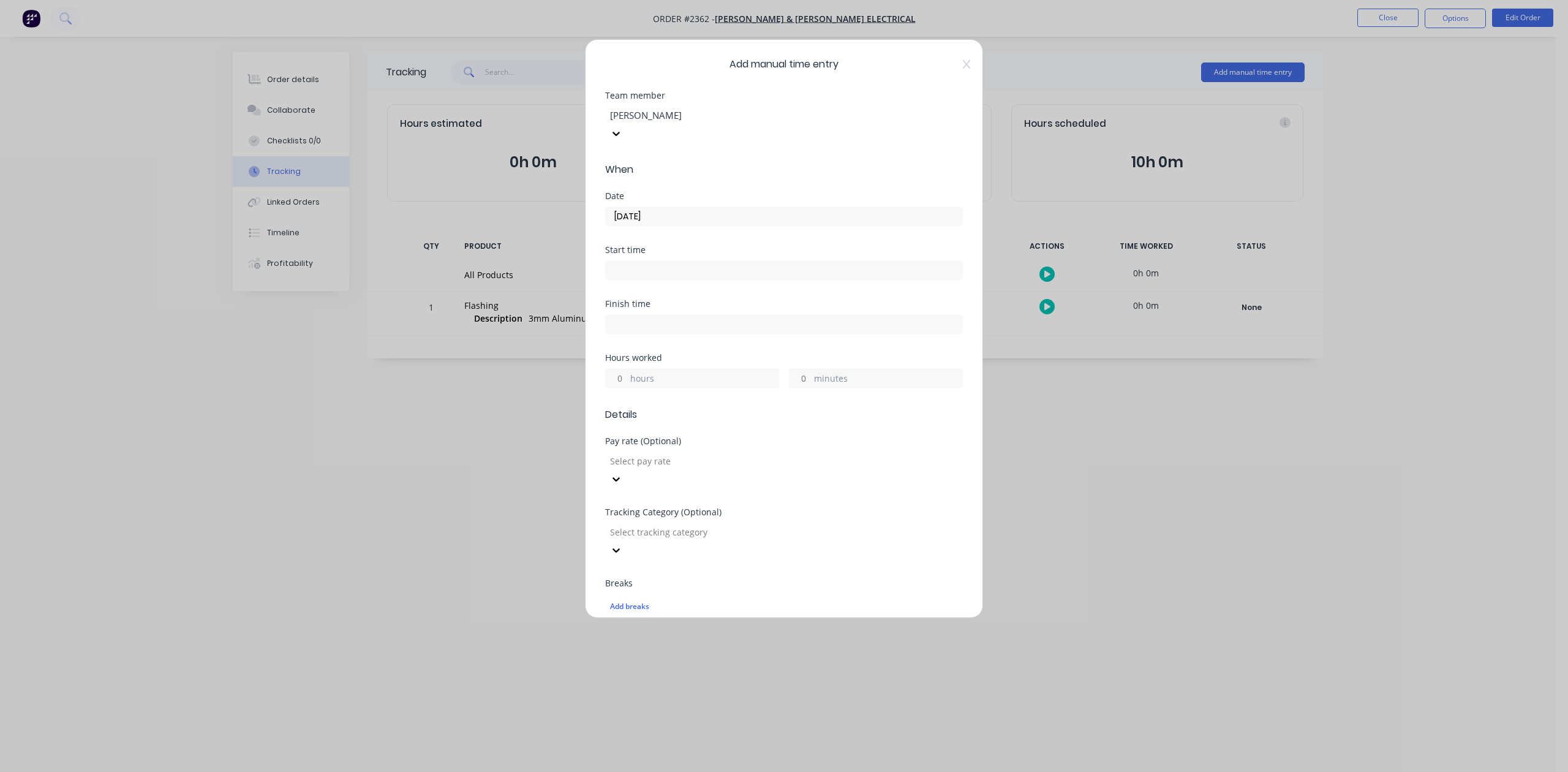
click at [796, 387] on input "minutes" at bounding box center [800, 378] width 22 height 18
type input "45"
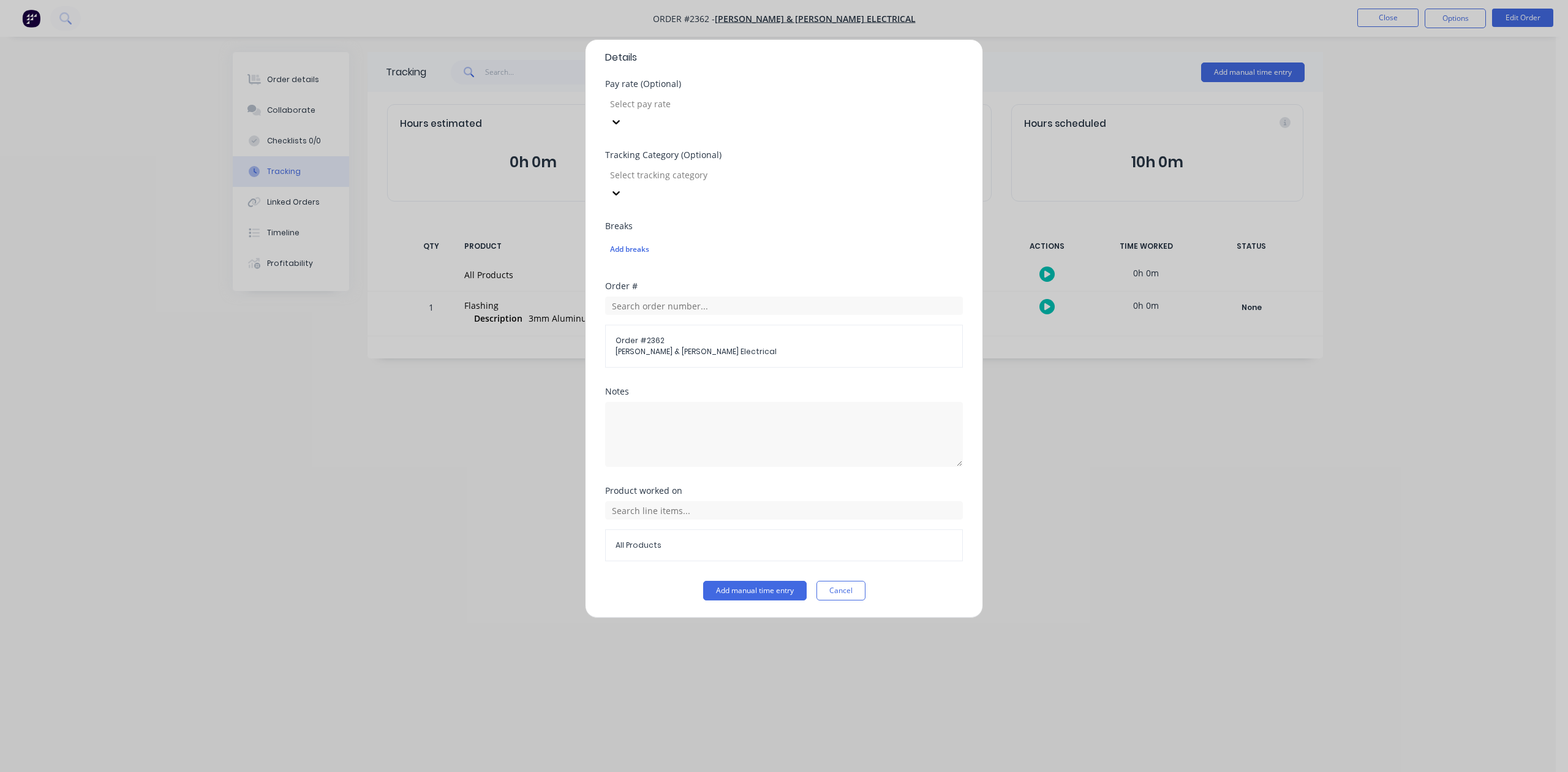
scroll to position [433, 0]
click at [711, 593] on button "Add manual time entry" at bounding box center [755, 591] width 103 height 20
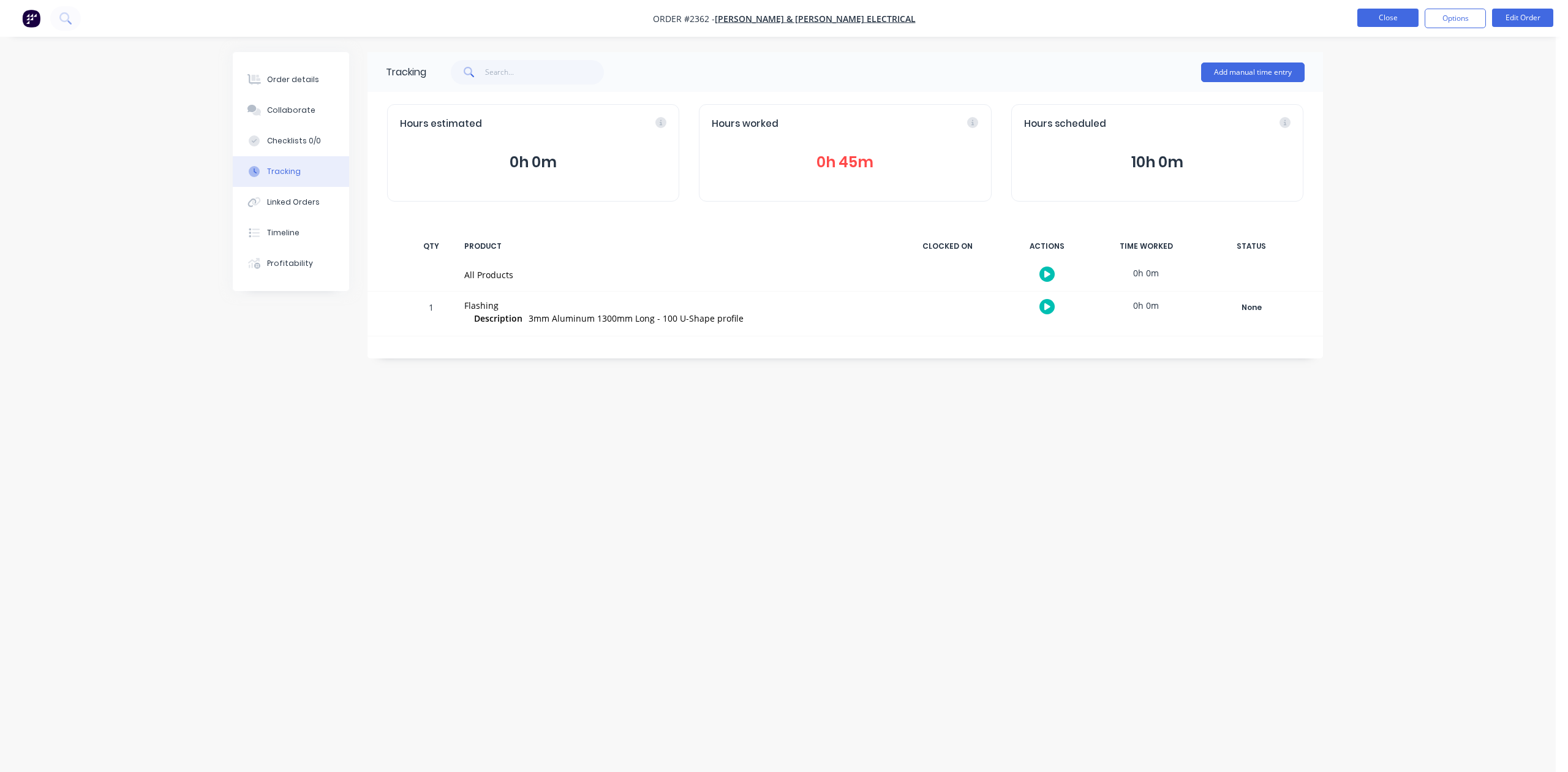
click at [1370, 15] on button "Close" at bounding box center [1388, 18] width 61 height 18
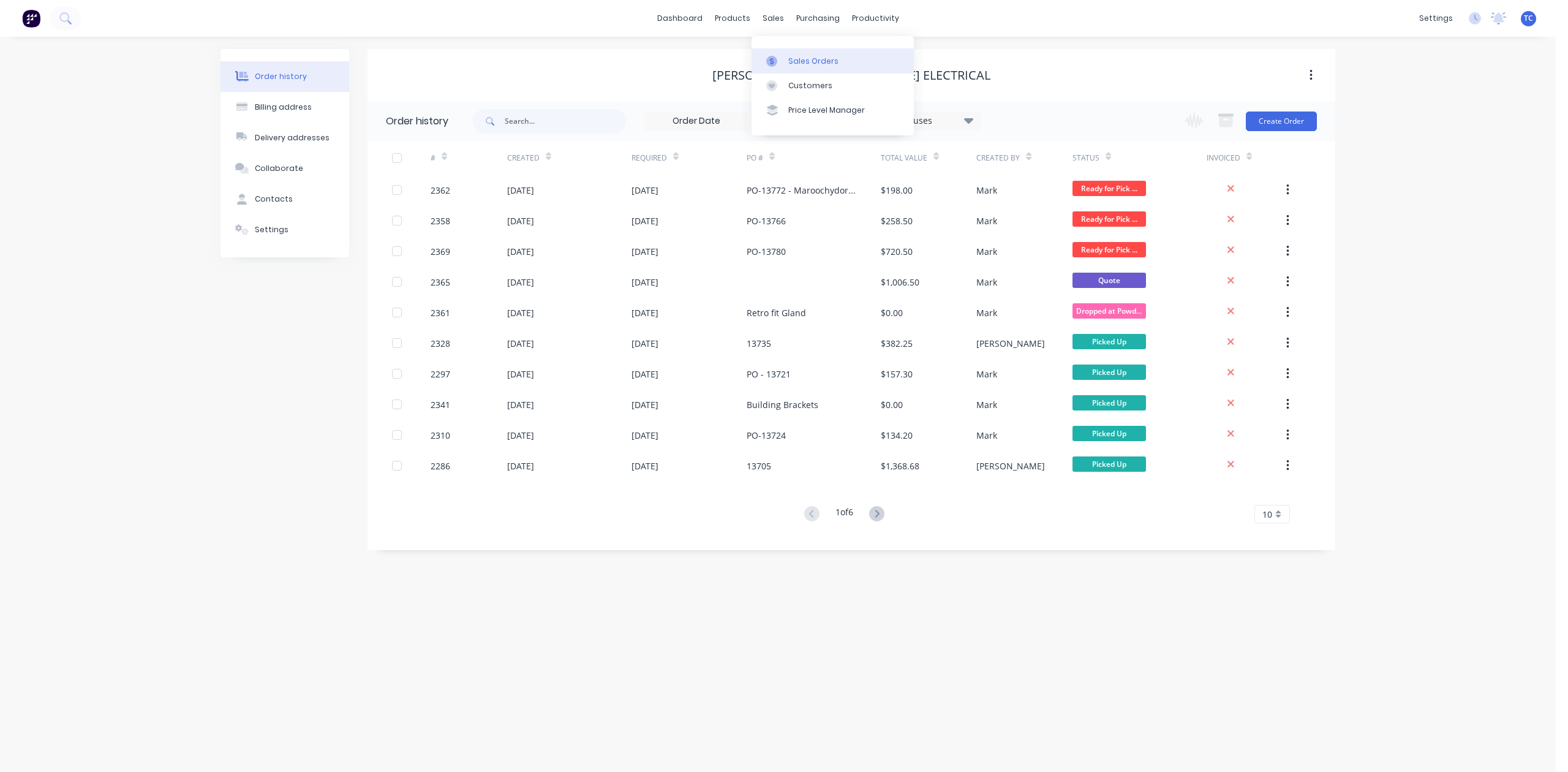
click at [807, 67] on div "Sales Orders" at bounding box center [814, 61] width 50 height 11
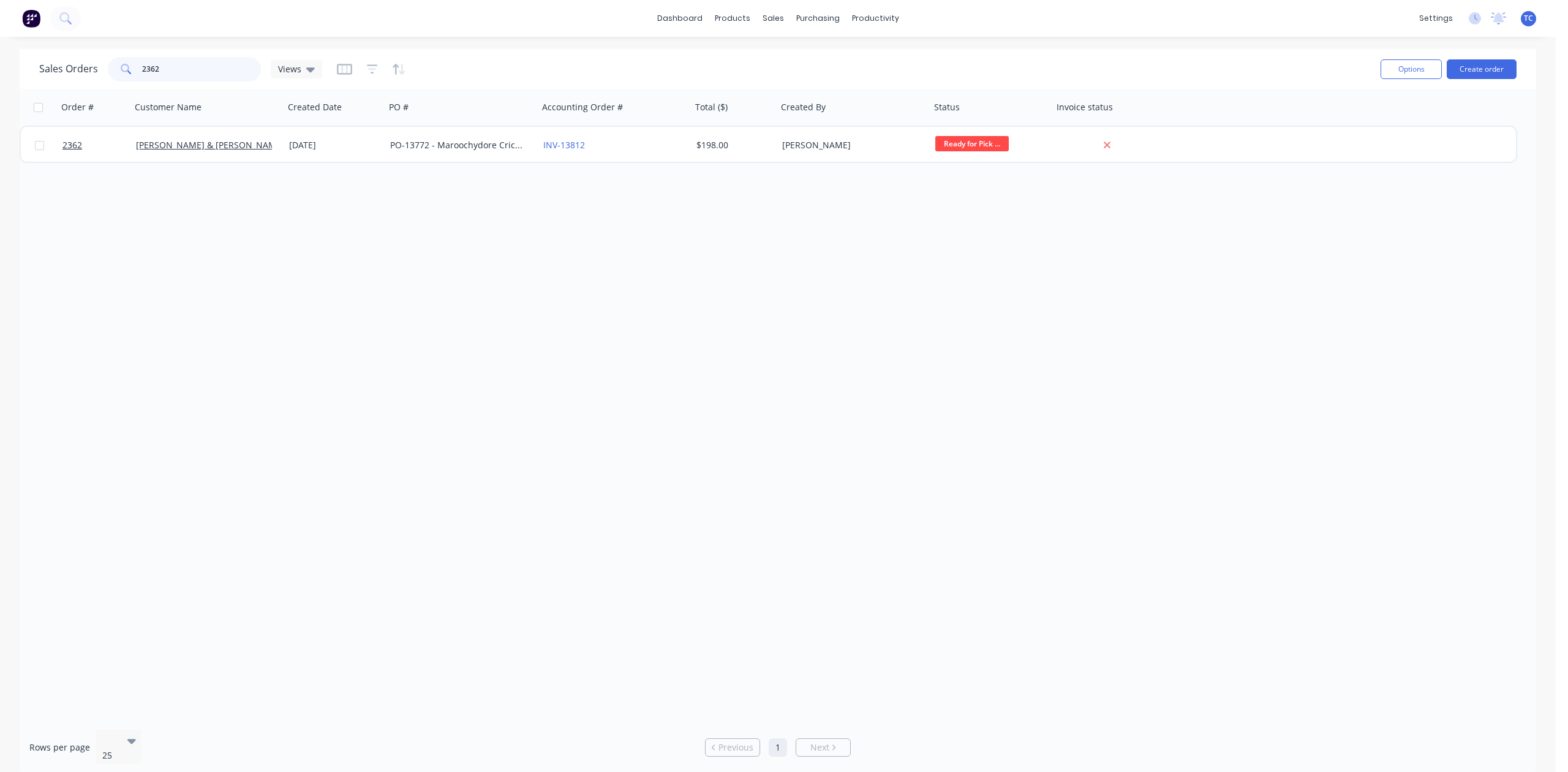
drag, startPoint x: 185, startPoint y: 68, endPoint x: 99, endPoint y: 72, distance: 86.1
click at [99, 72] on div "Sales Orders 2362 Views" at bounding box center [181, 68] width 283 height 24
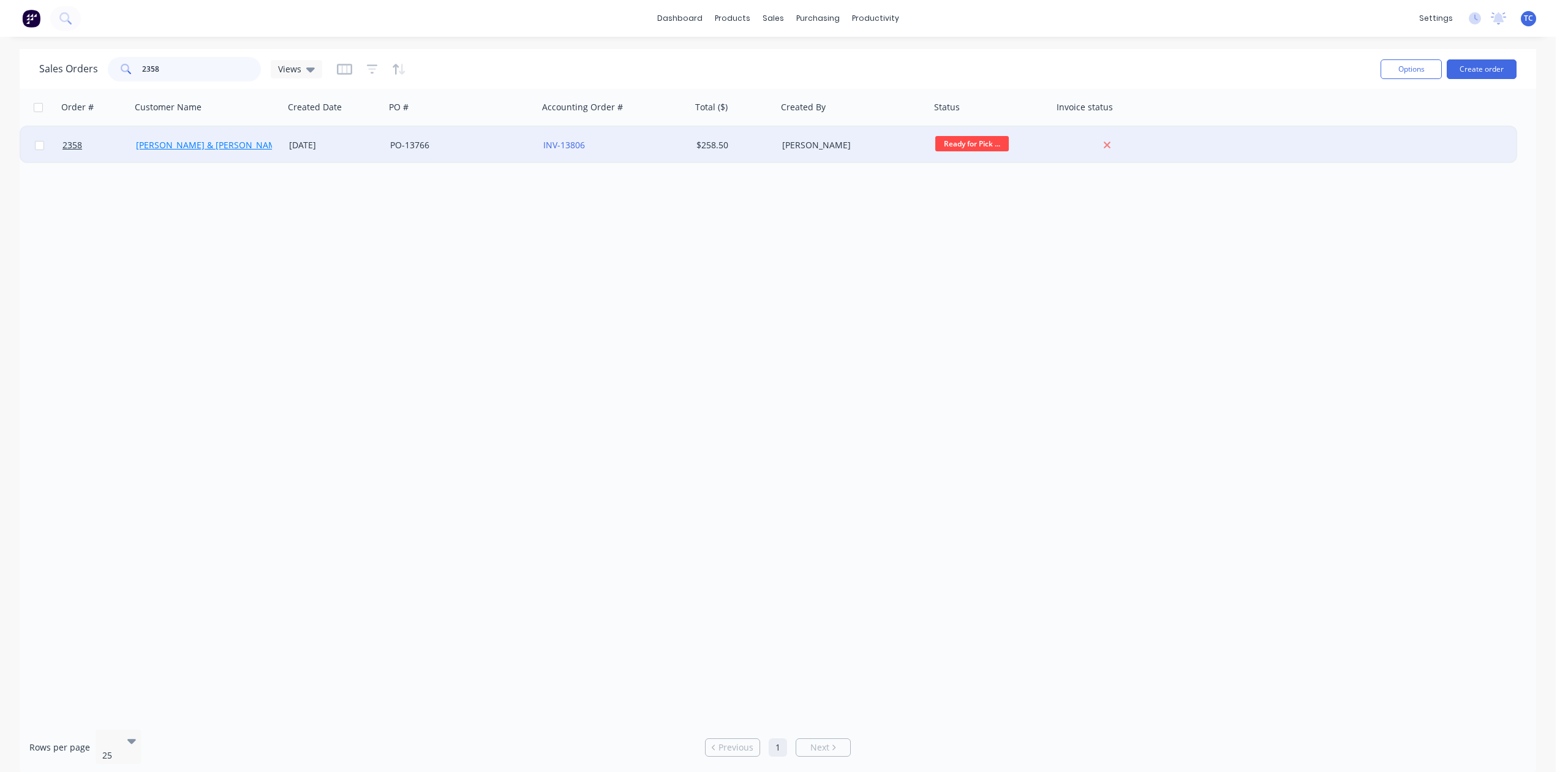
type input "2358"
click at [163, 140] on link "Bailey & Dalton Electrical" at bounding box center [230, 145] width 188 height 12
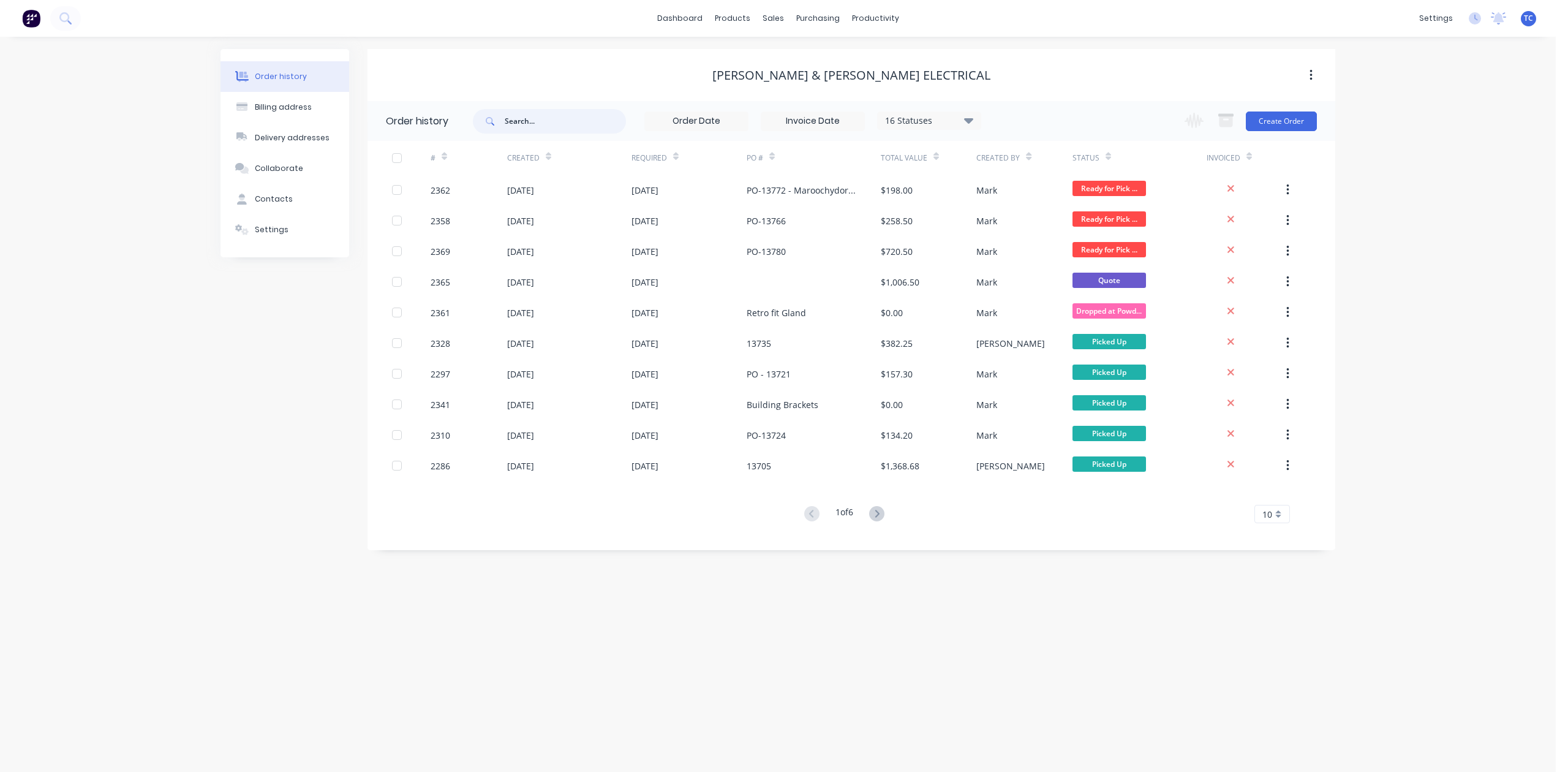
click at [533, 128] on input "text" at bounding box center [566, 121] width 122 height 24
type input "2358"
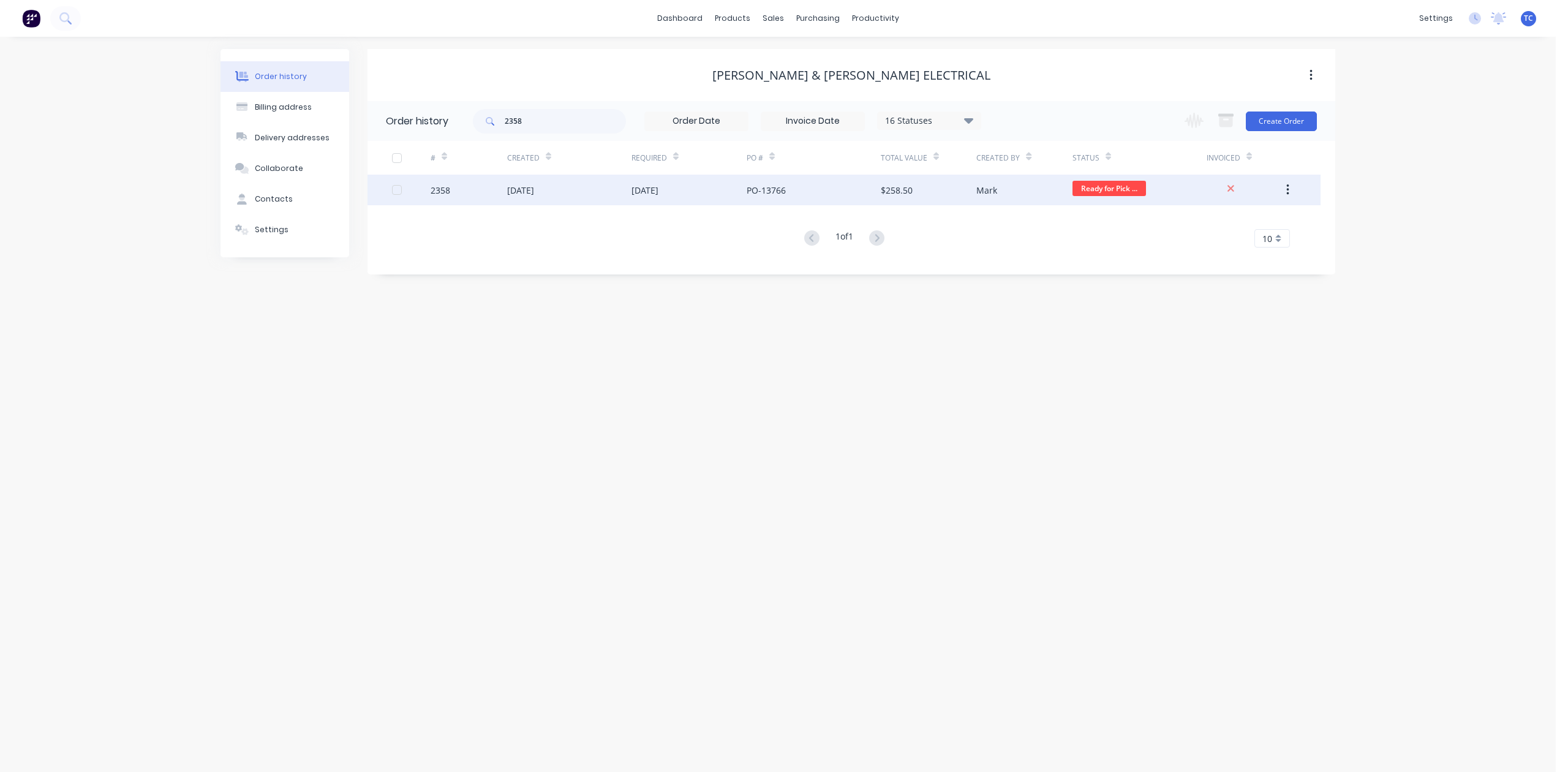
click at [534, 192] on div "23 Sep 2025" at bounding box center [521, 189] width 27 height 13
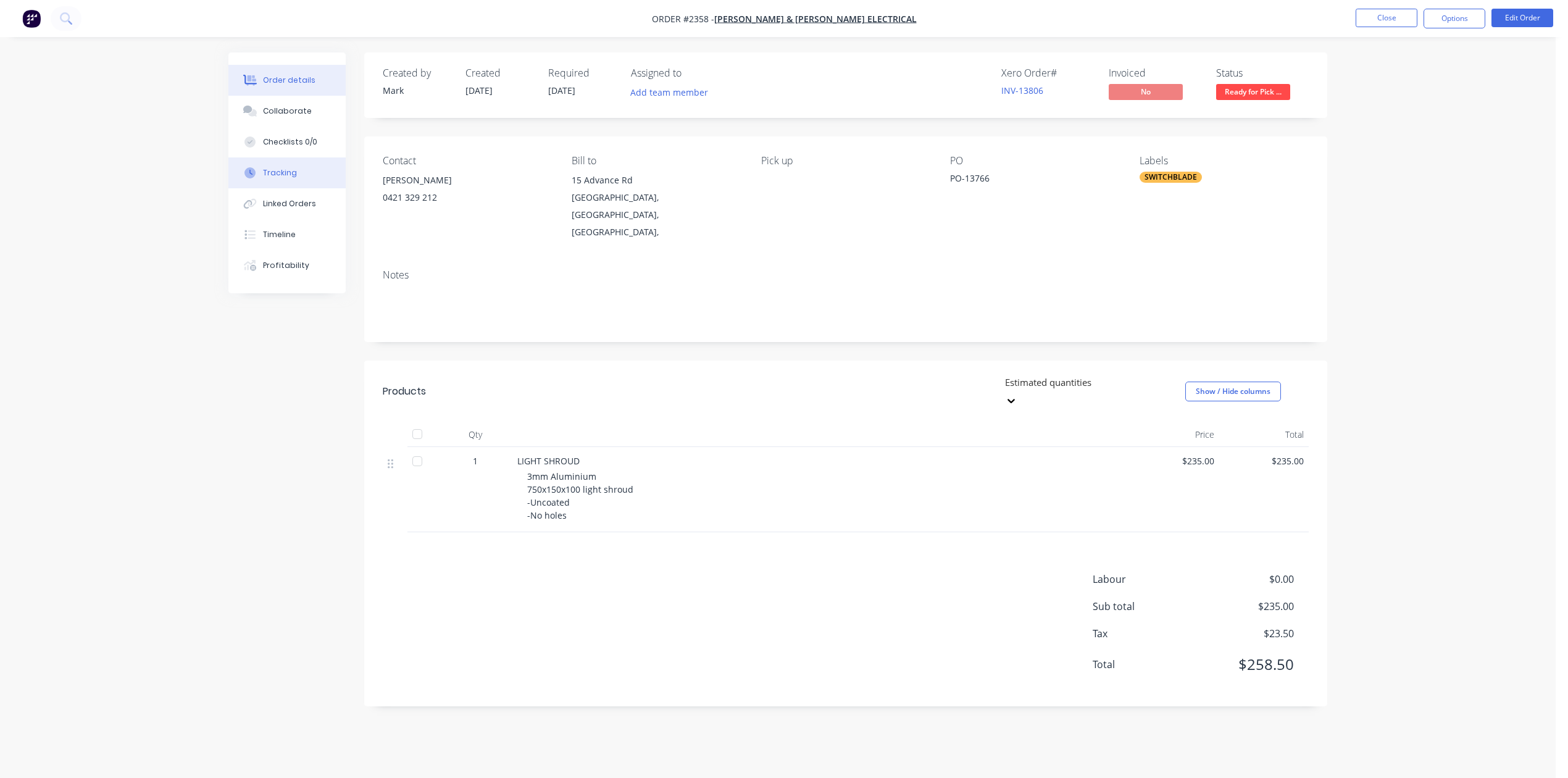
click at [286, 178] on div "Tracking" at bounding box center [280, 172] width 34 height 11
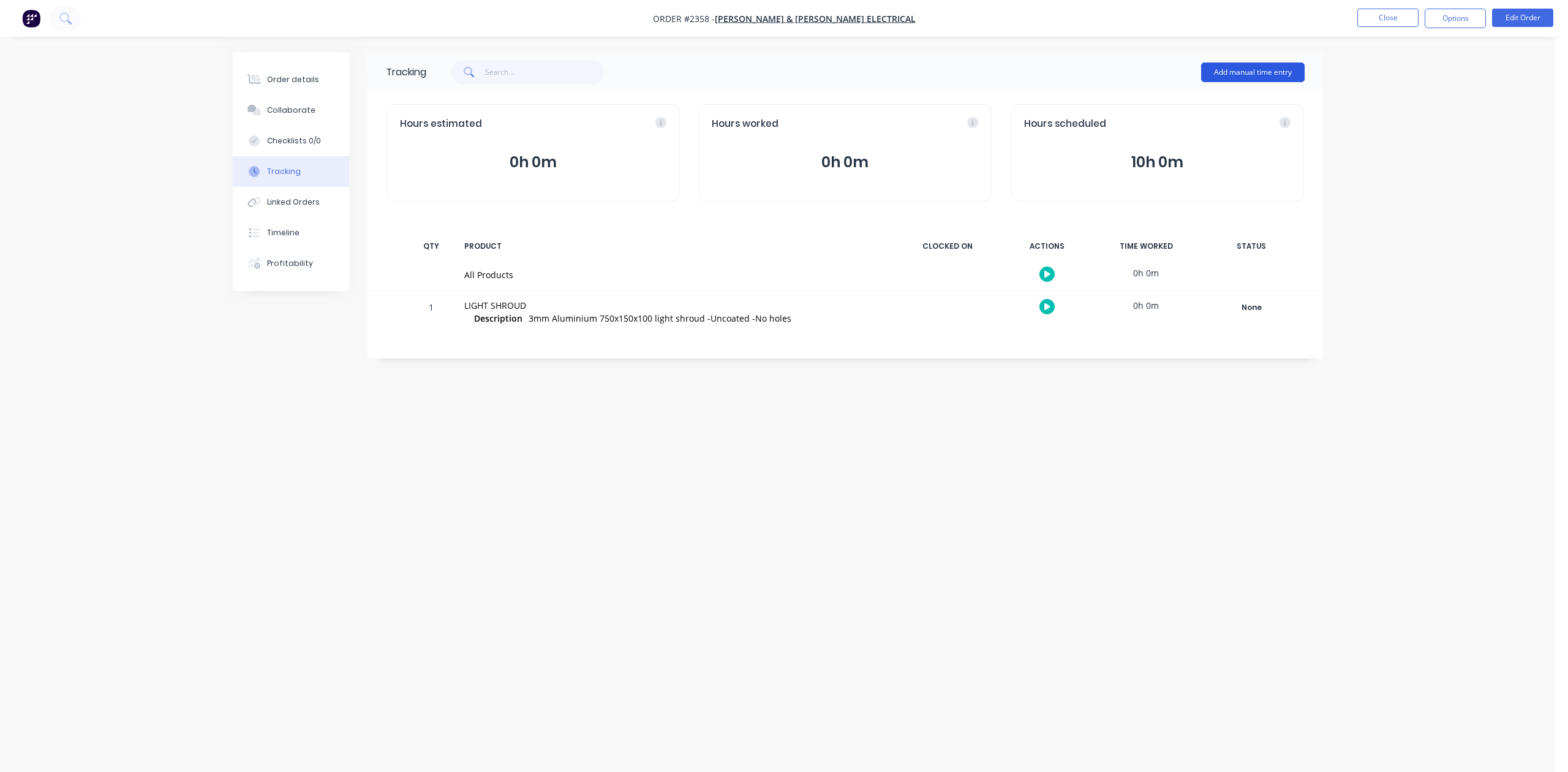
click at [1233, 68] on button "Add manual time entry" at bounding box center [1253, 73] width 103 height 20
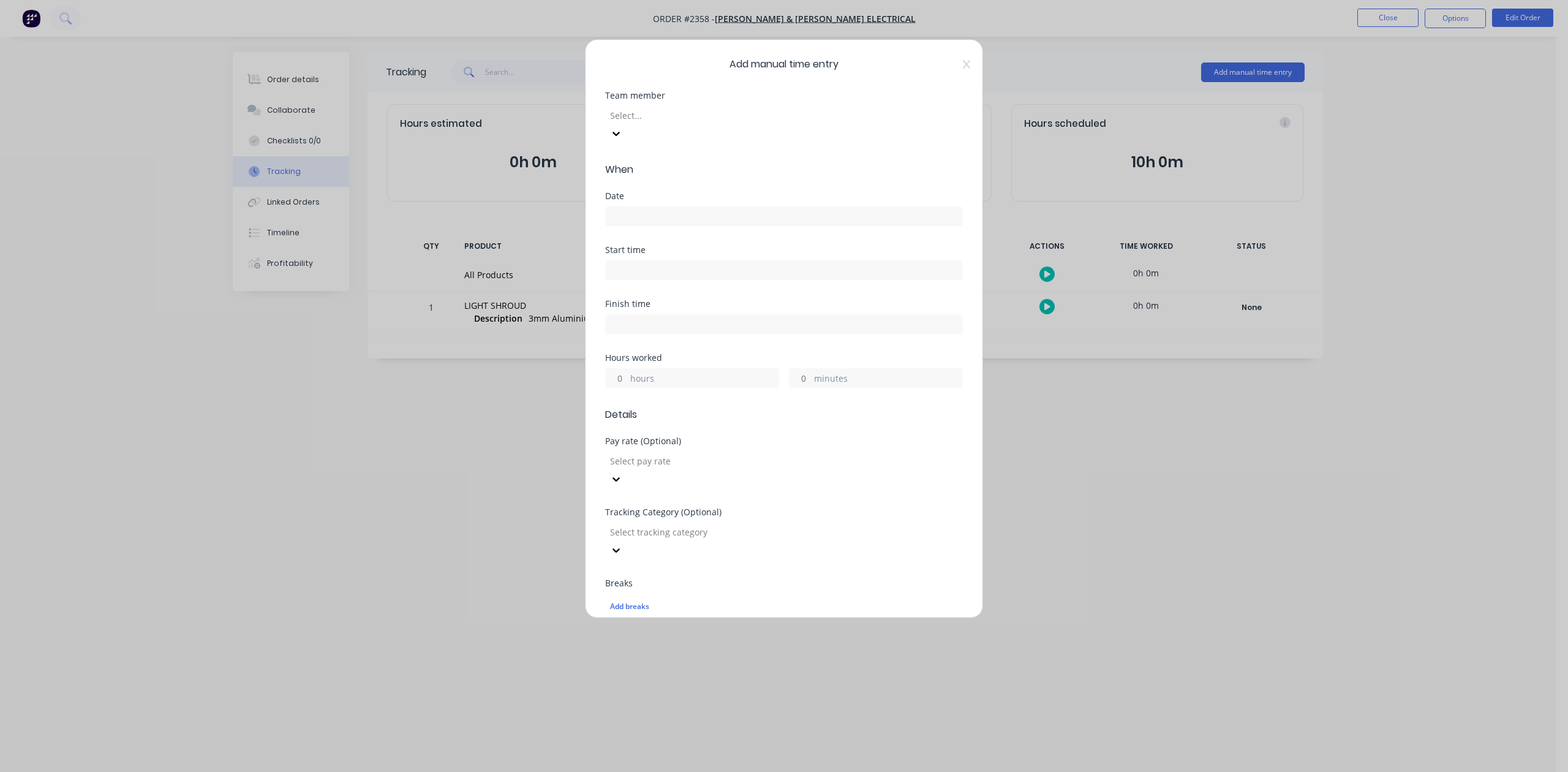
click at [785, 123] on div at bounding box center [698, 115] width 177 height 15
click at [669, 225] on input at bounding box center [784, 216] width 357 height 18
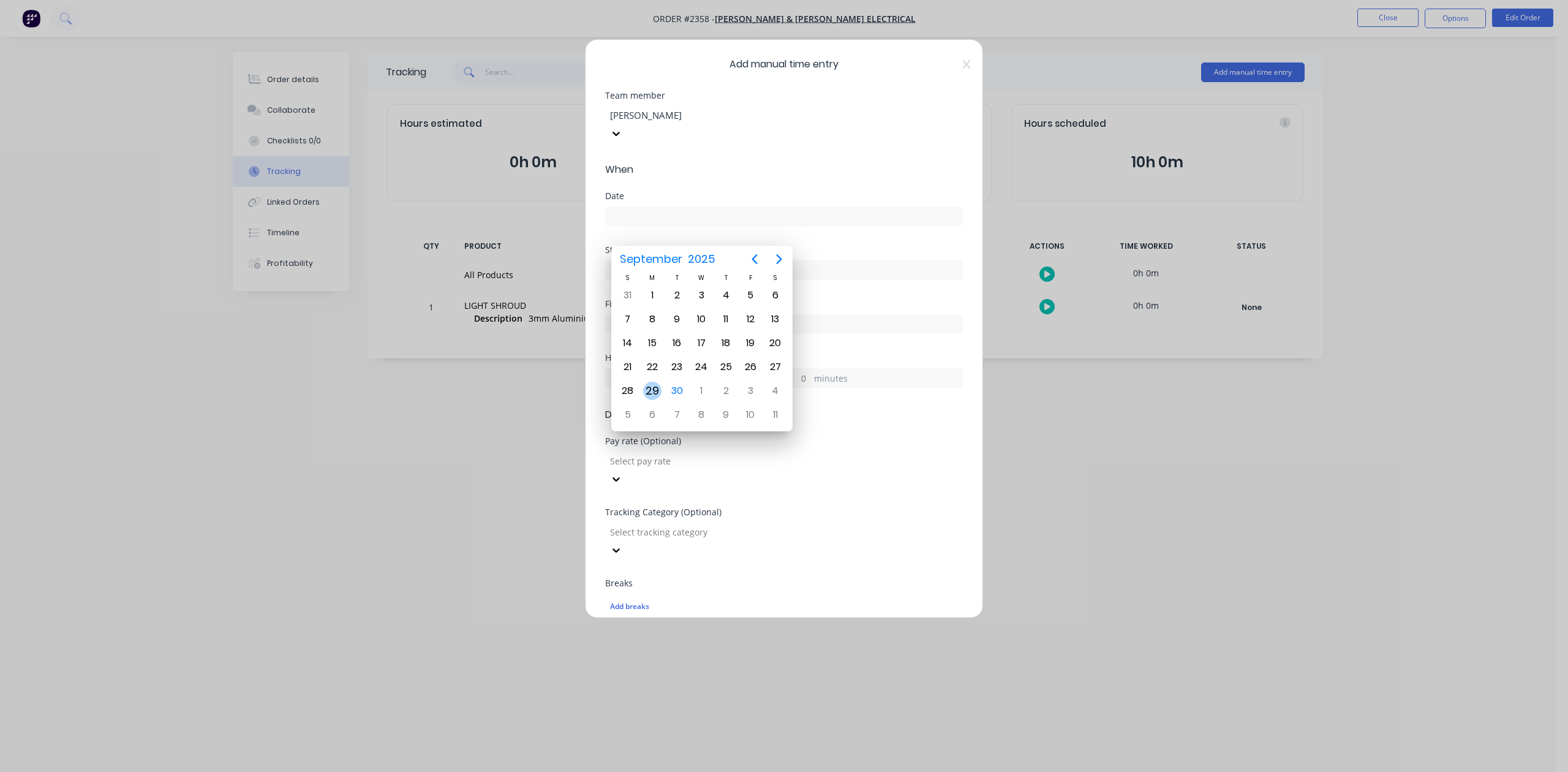
click at [654, 389] on div "29" at bounding box center [653, 391] width 18 height 18
type input "29/09/2025"
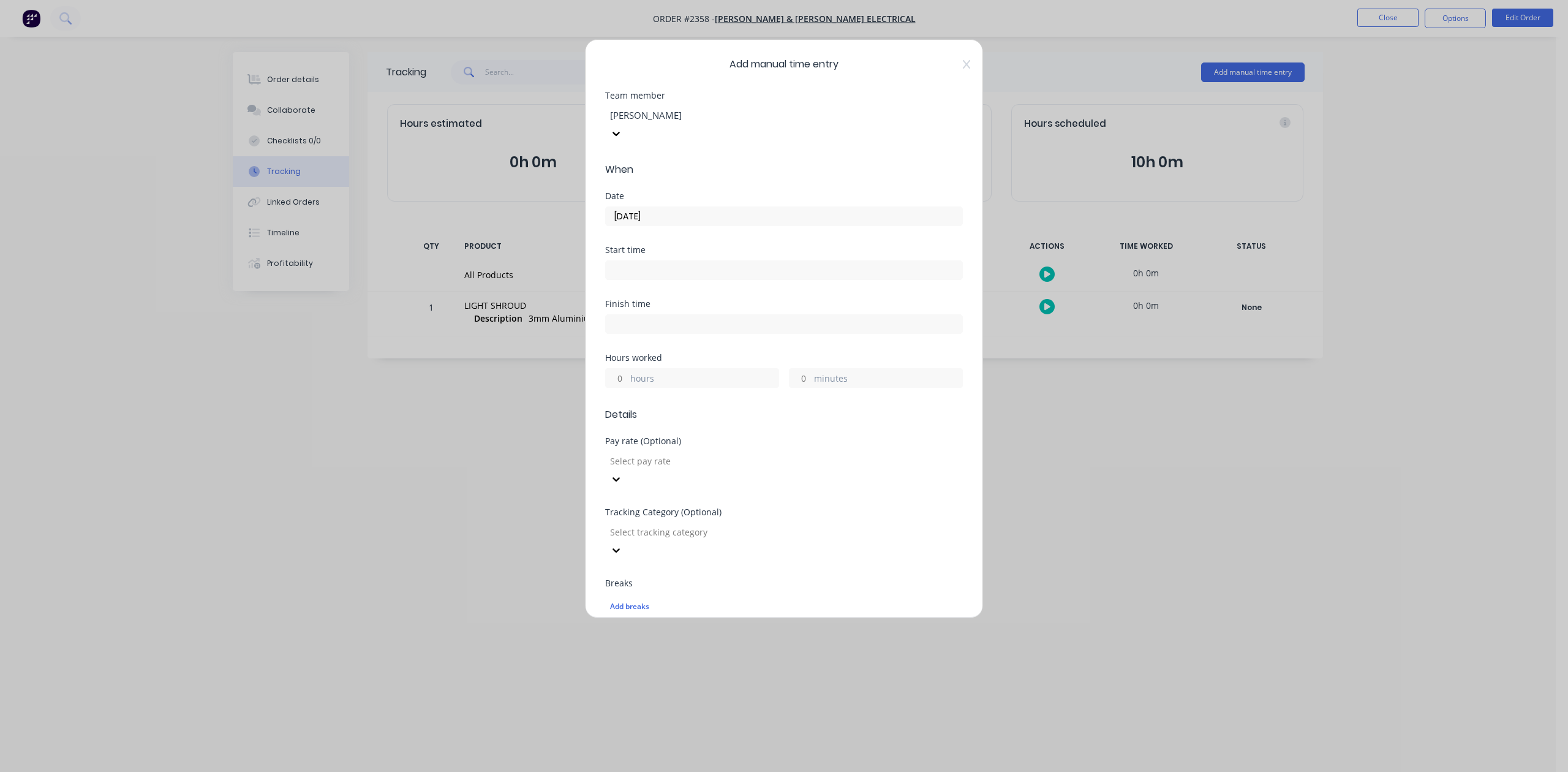
click at [625, 387] on input "hours" at bounding box center [617, 378] width 22 height 18
type input "1"
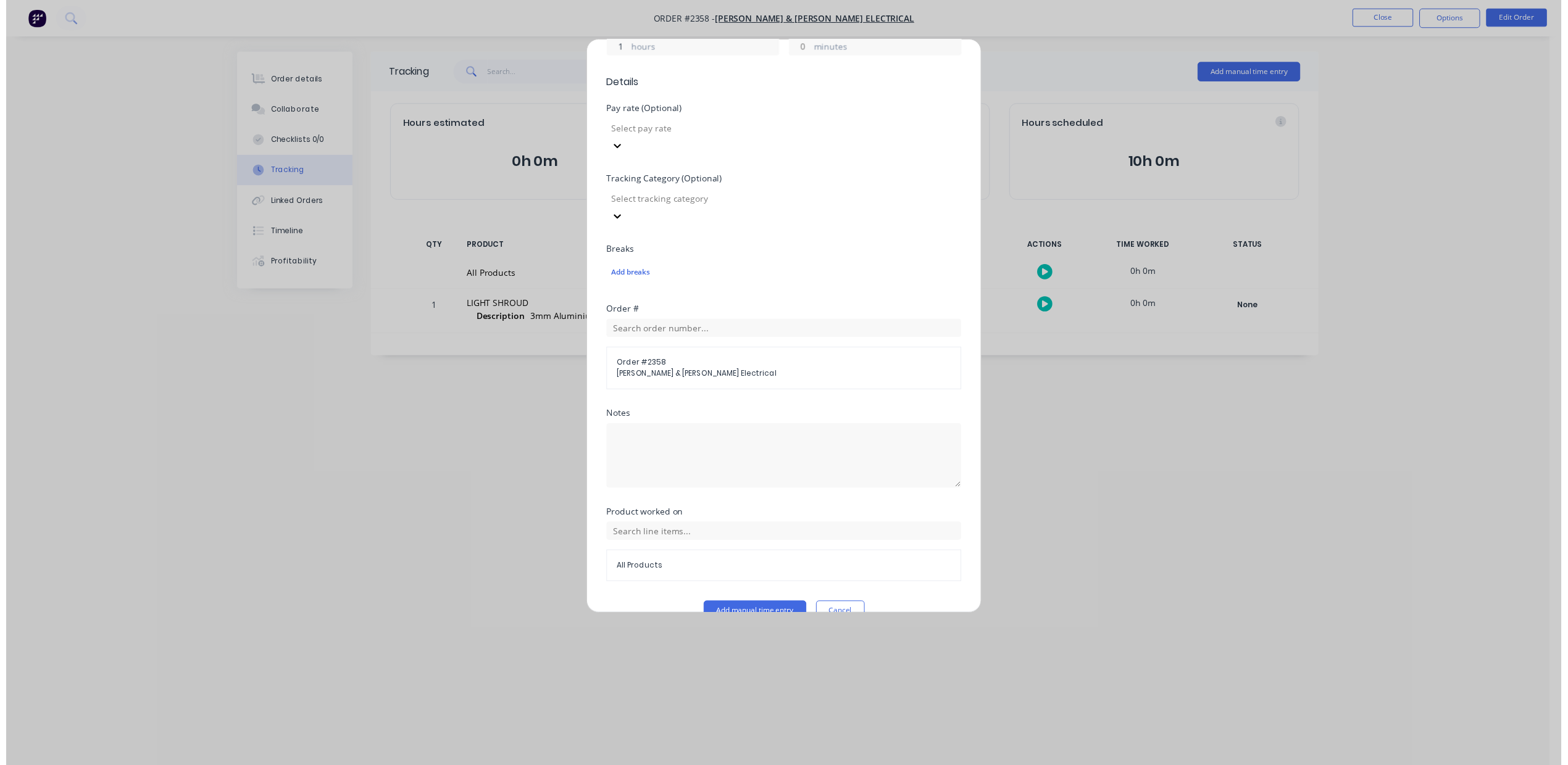
scroll to position [436, 0]
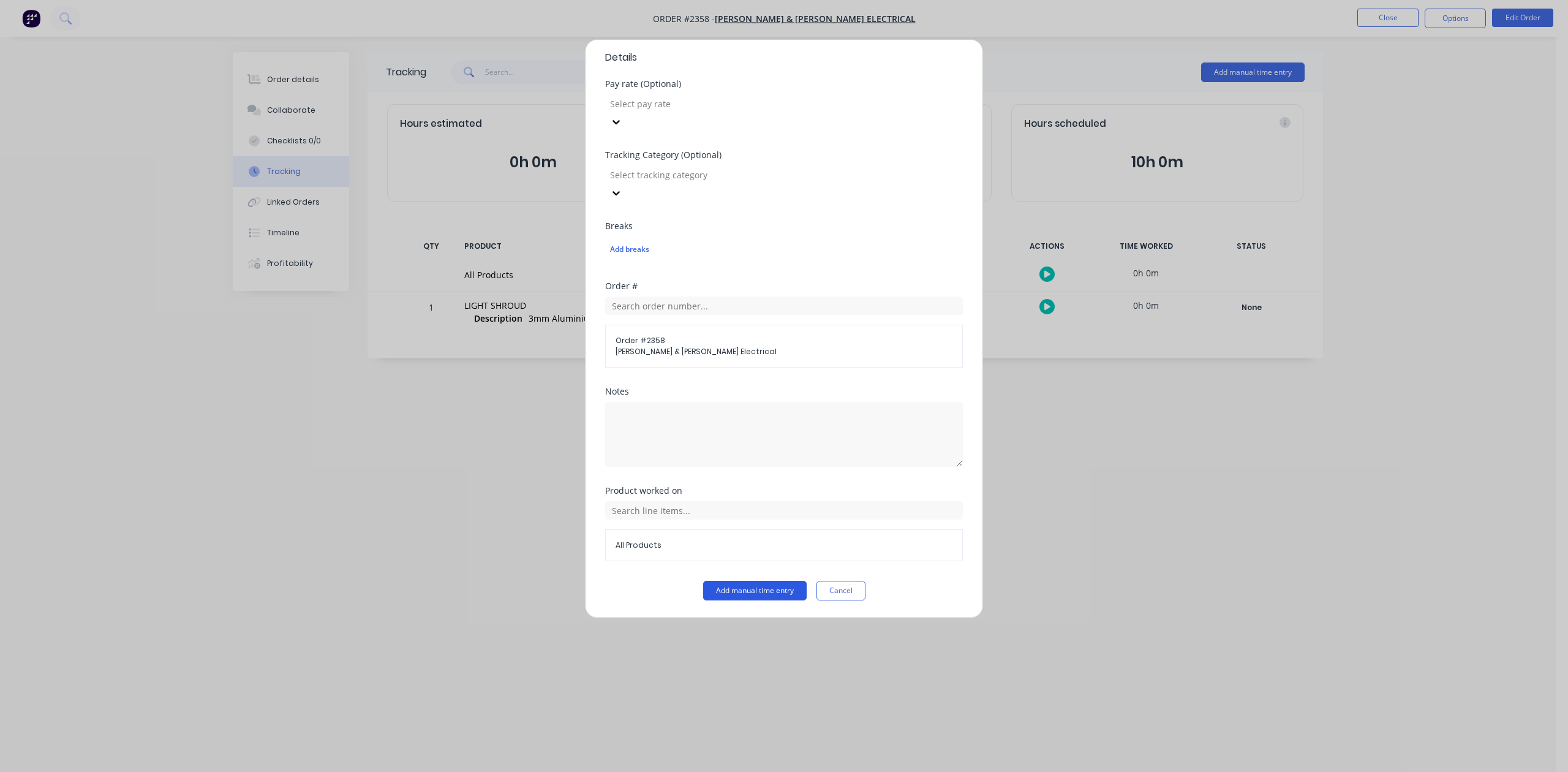
click at [765, 590] on button "Add manual time entry" at bounding box center [755, 591] width 103 height 20
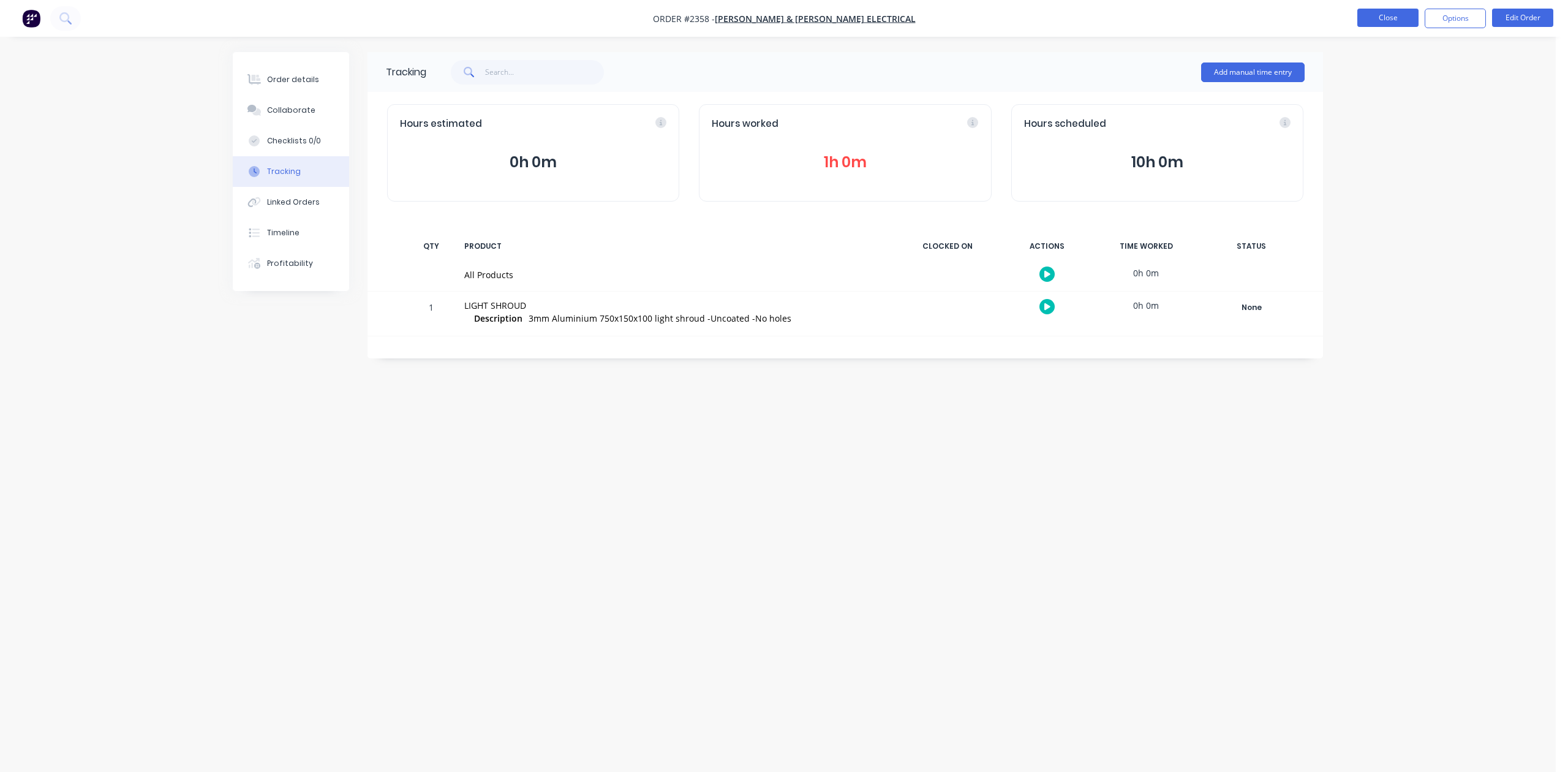
click at [1385, 18] on button "Close" at bounding box center [1388, 18] width 61 height 18
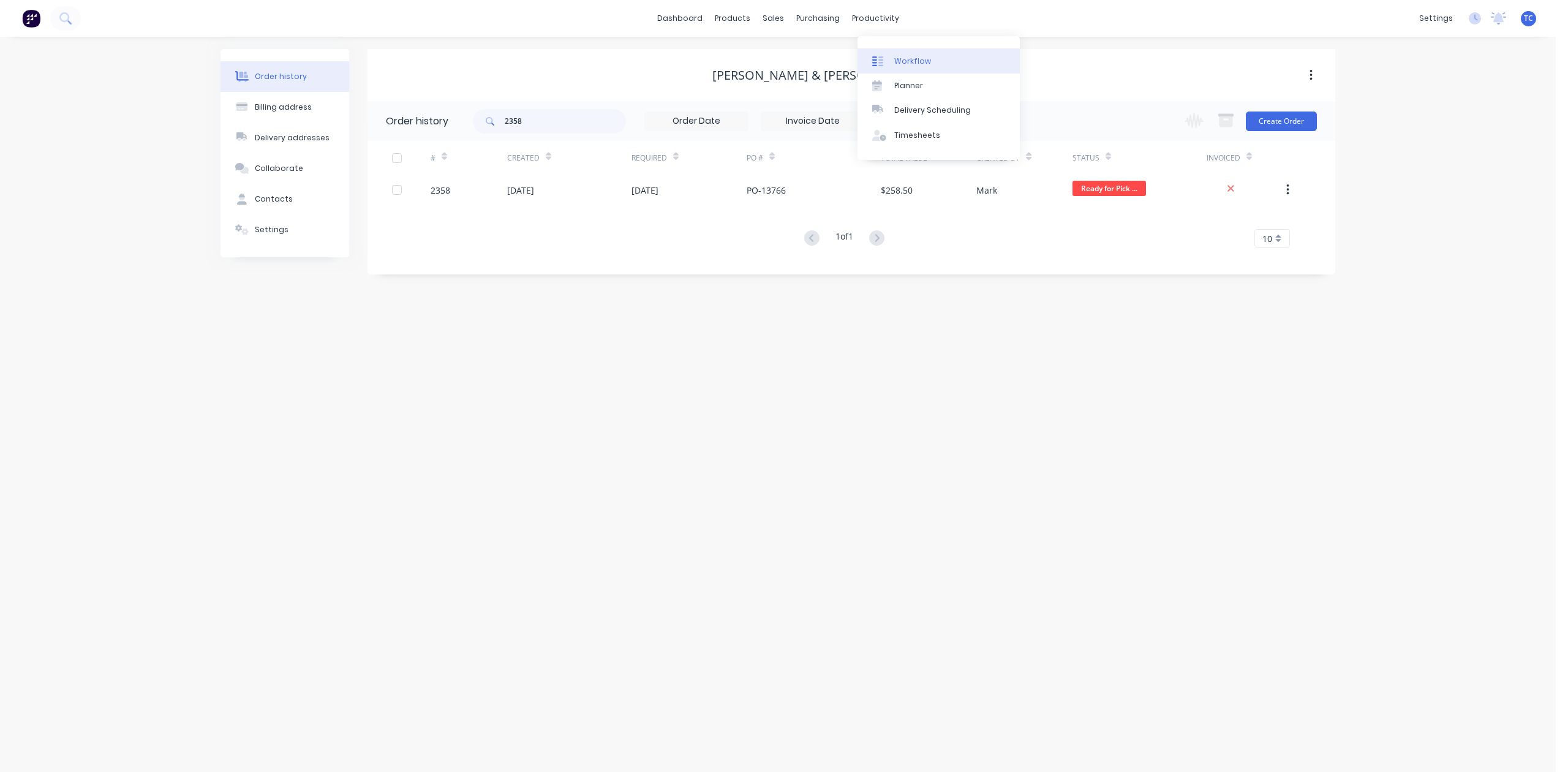
click at [923, 67] on div "Workflow" at bounding box center [913, 61] width 37 height 11
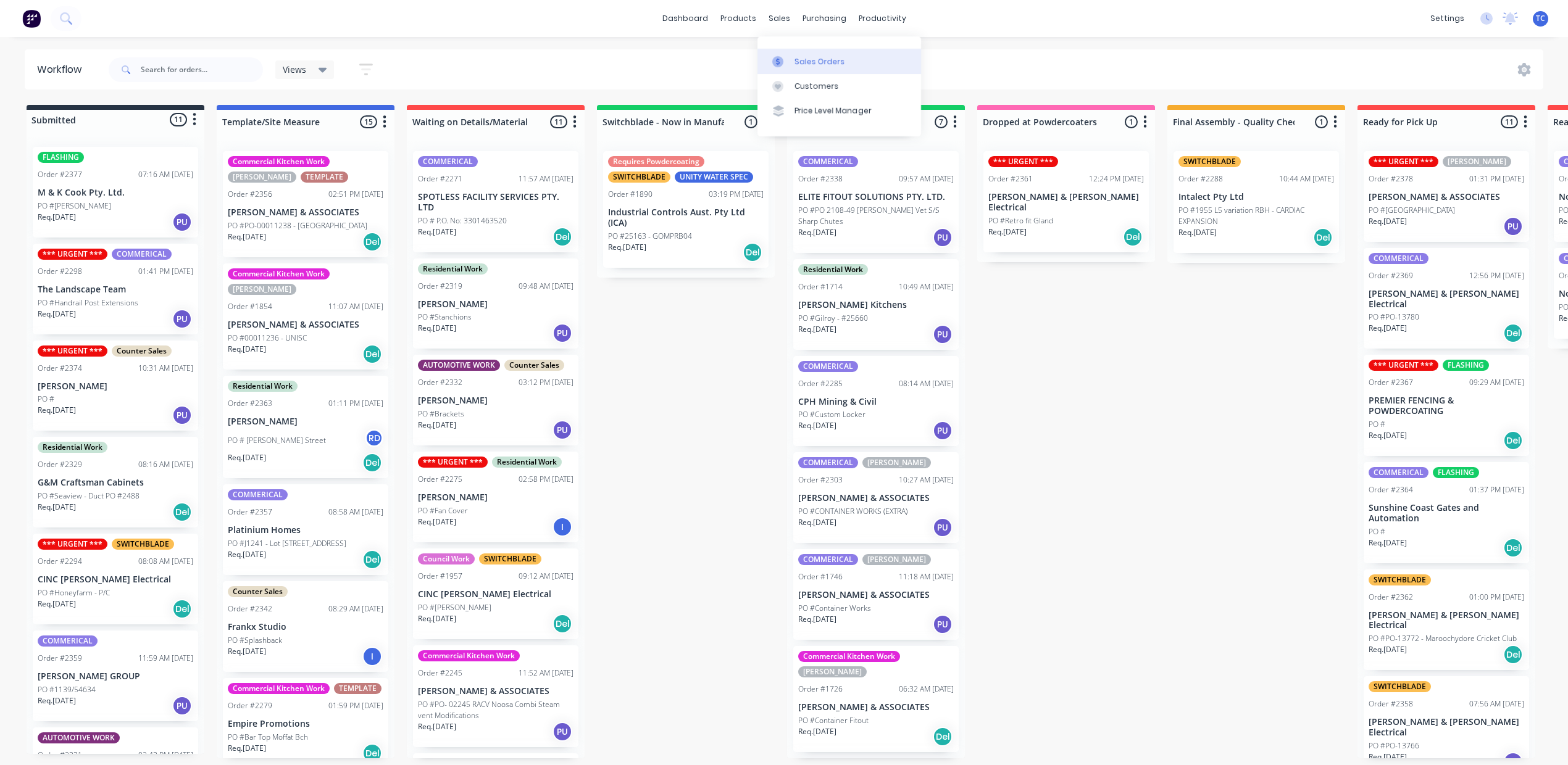
click at [818, 67] on div "Sales Orders" at bounding box center [820, 61] width 50 height 11
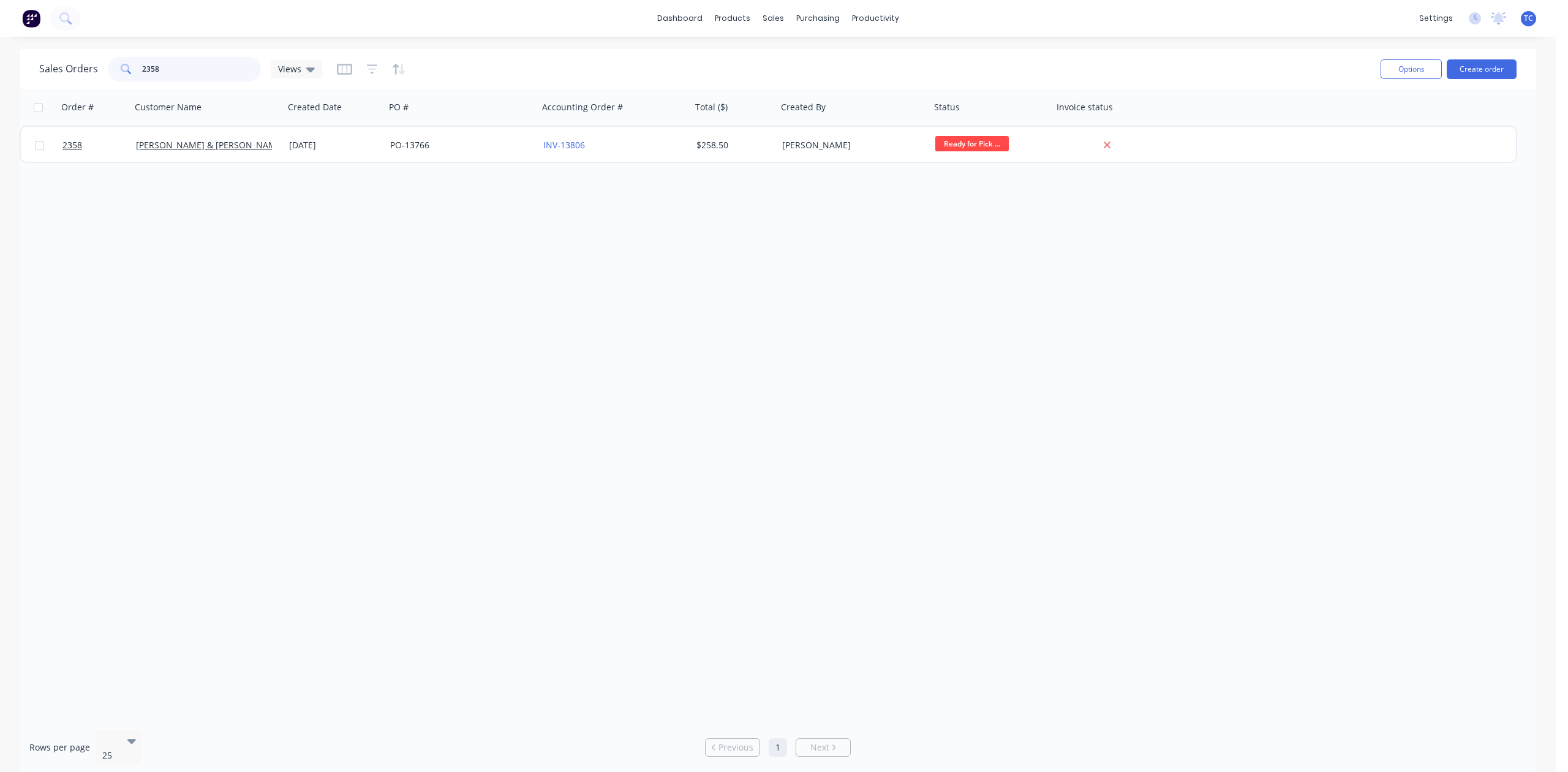
drag, startPoint x: 217, startPoint y: 63, endPoint x: 77, endPoint y: 81, distance: 141.2
click at [87, 76] on div "Sales Orders 2358 Views" at bounding box center [181, 68] width 283 height 24
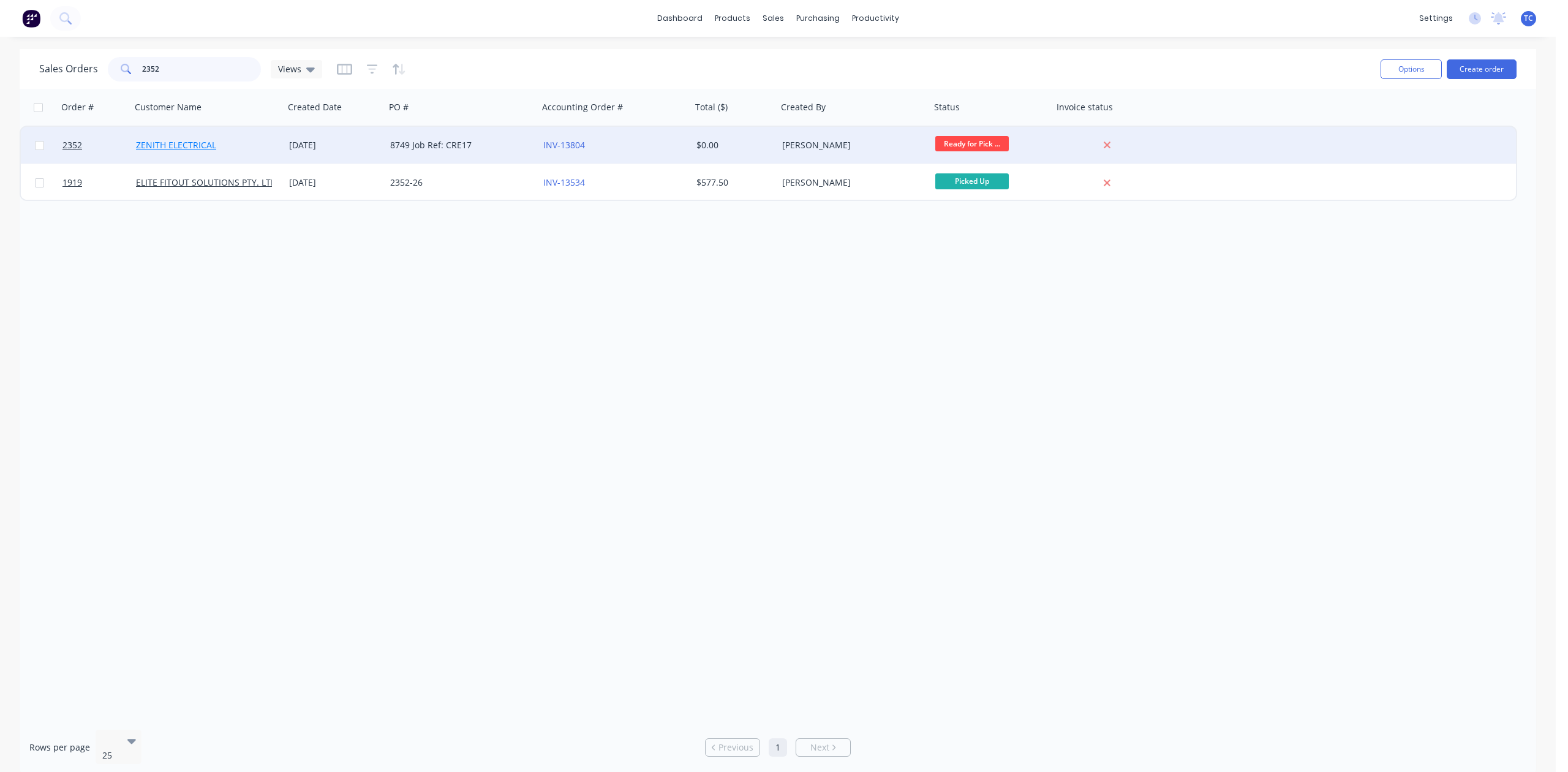
type input "2352"
click at [167, 143] on link "ZENITH ELECTRICAL" at bounding box center [176, 145] width 80 height 12
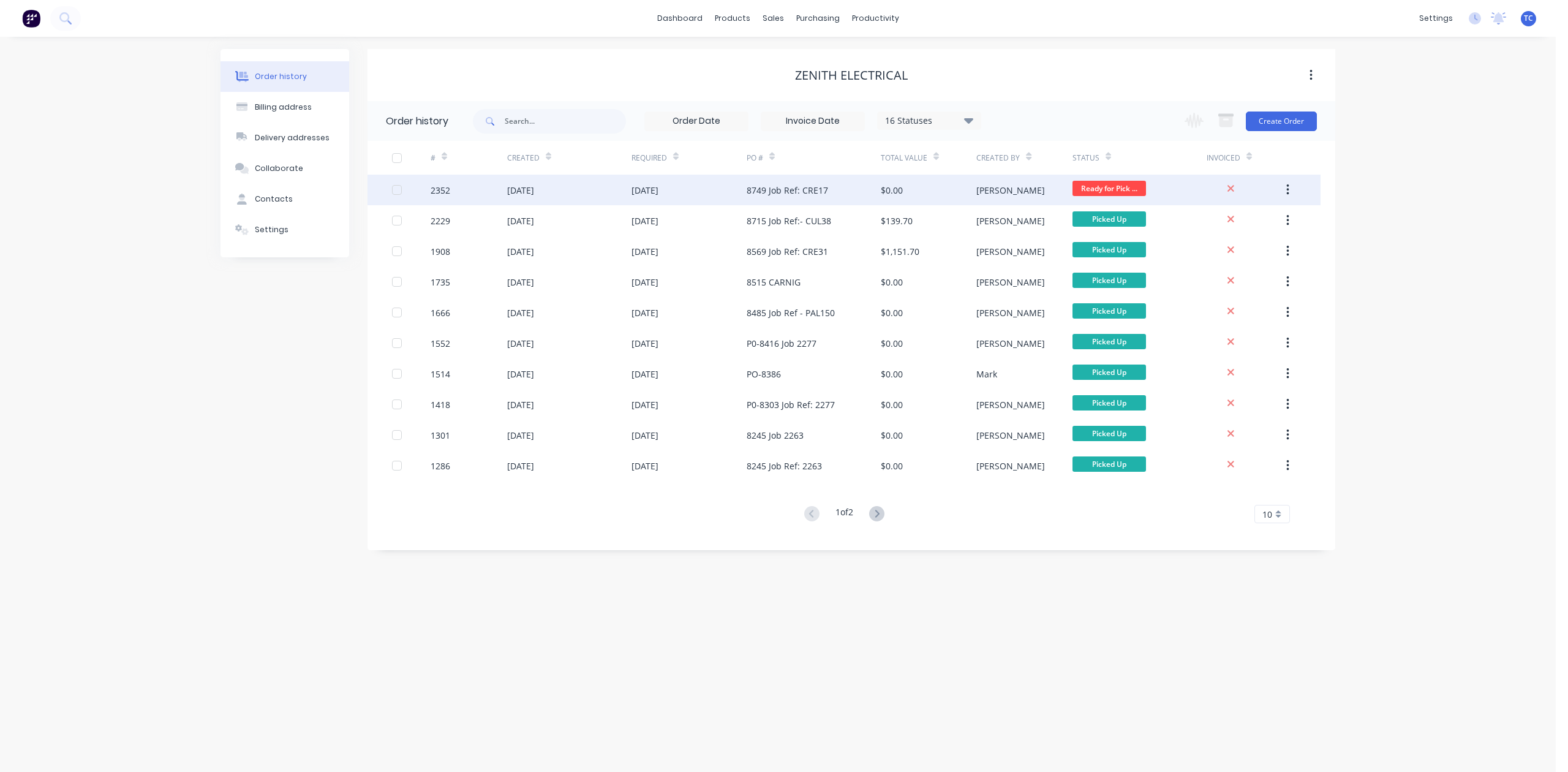
click at [534, 186] on div "22 Sep 2025" at bounding box center [521, 189] width 27 height 13
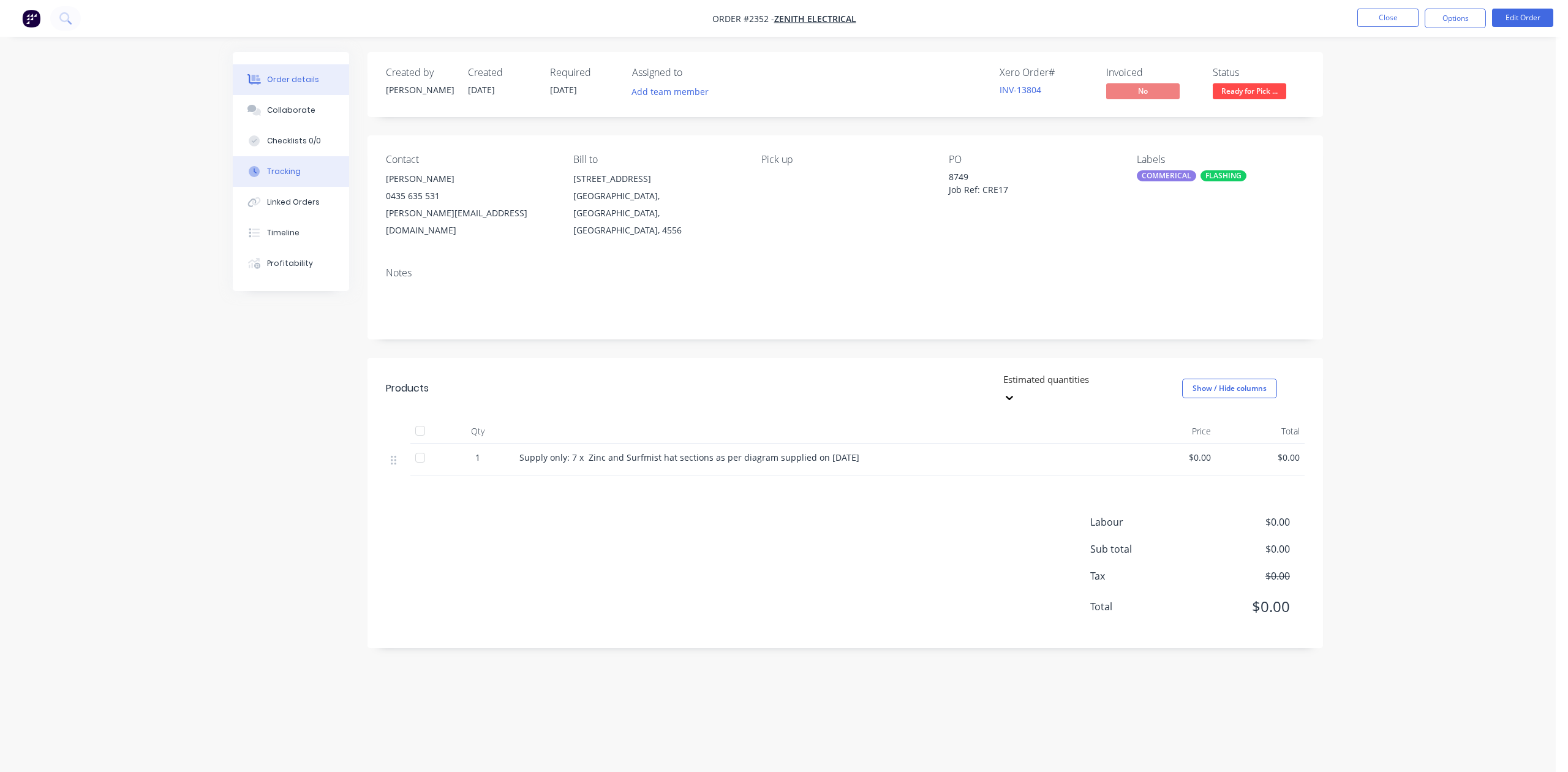
click at [295, 177] on div "Tracking" at bounding box center [283, 171] width 33 height 11
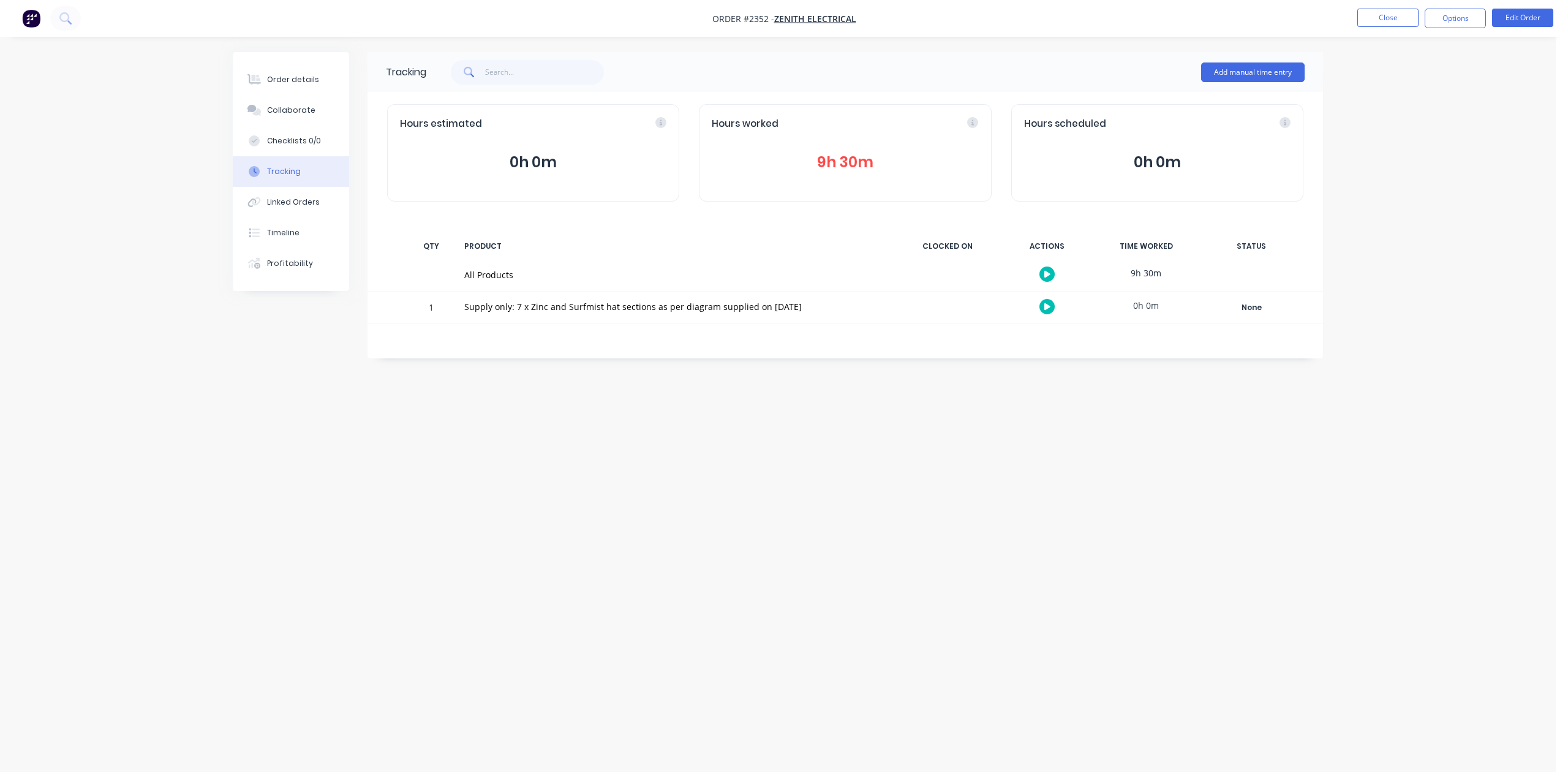
click at [847, 174] on button "9h 30m" at bounding box center [845, 163] width 267 height 23
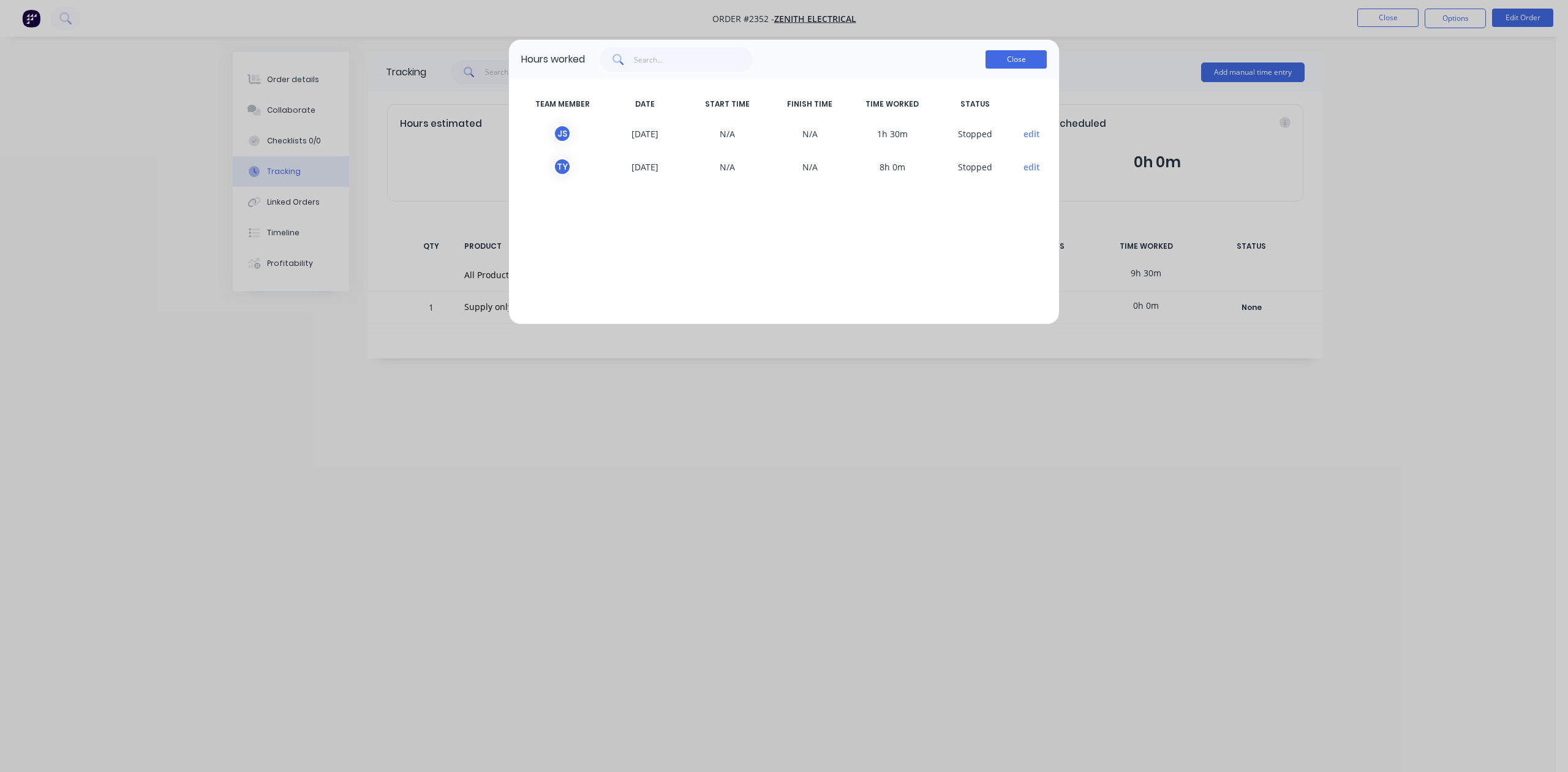
click at [1019, 68] on button "Close" at bounding box center [1016, 59] width 61 height 18
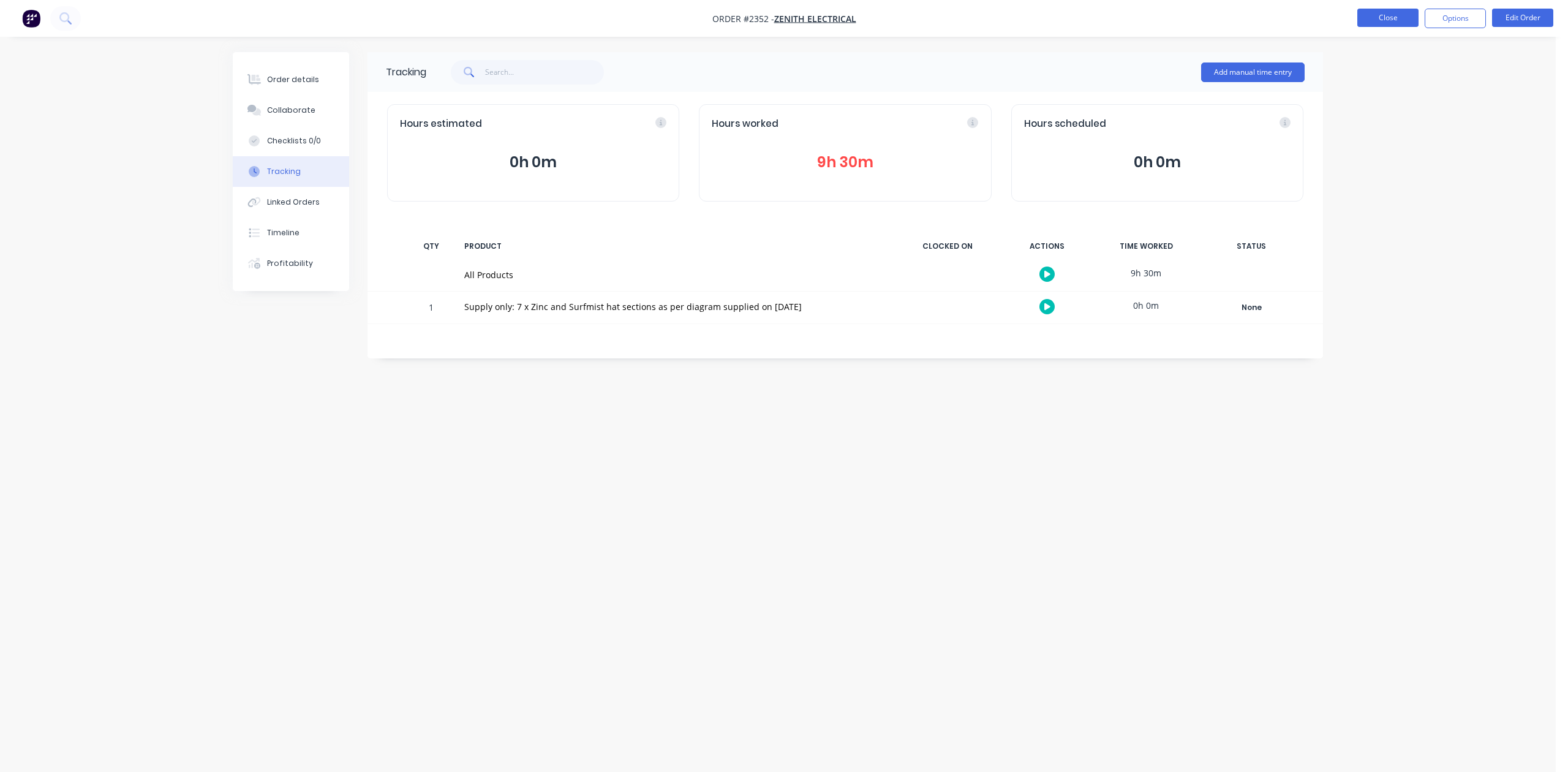
click at [1400, 13] on button "Close" at bounding box center [1388, 18] width 61 height 18
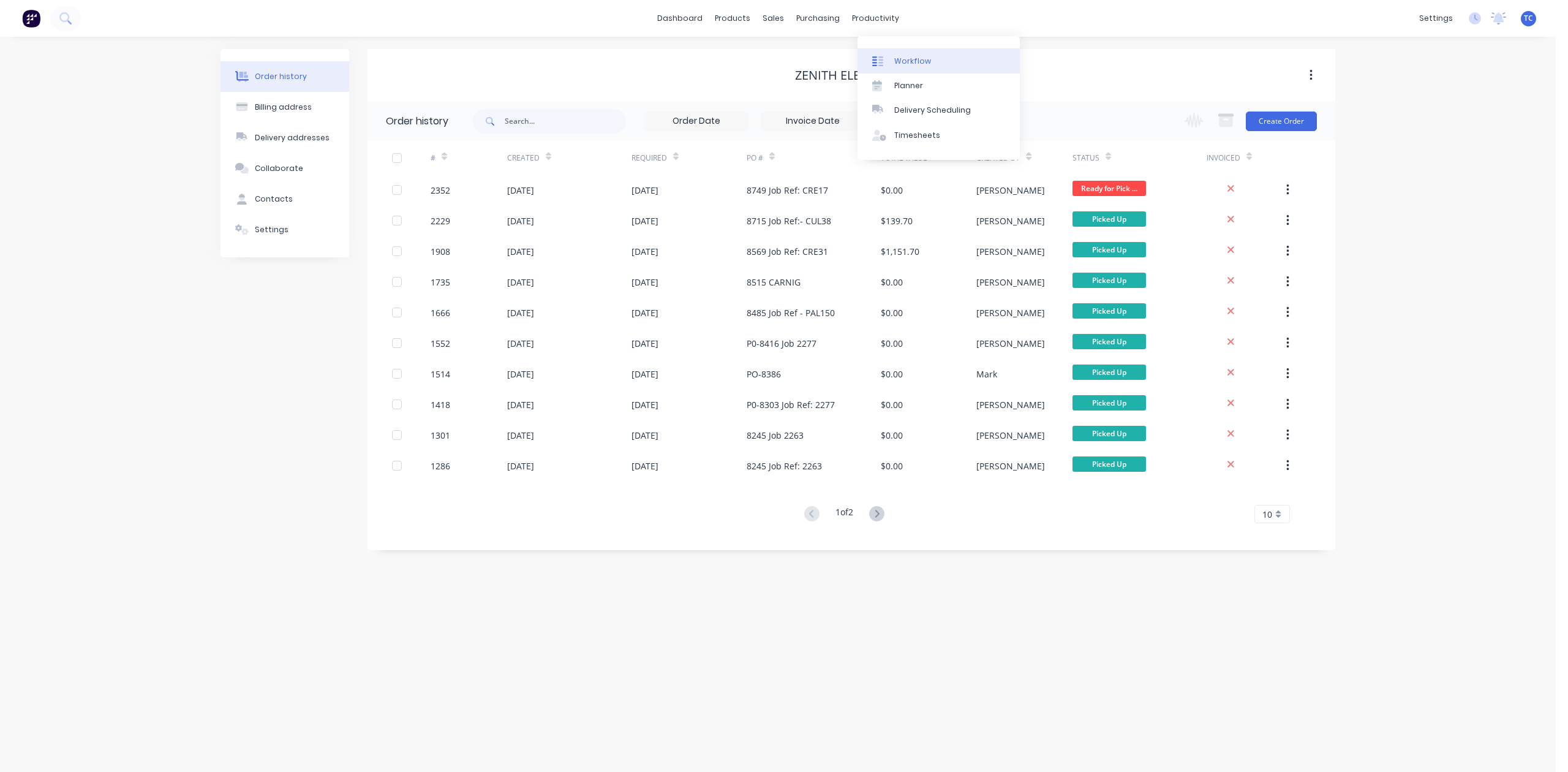
click at [930, 62] on div "Workflow" at bounding box center [913, 61] width 37 height 11
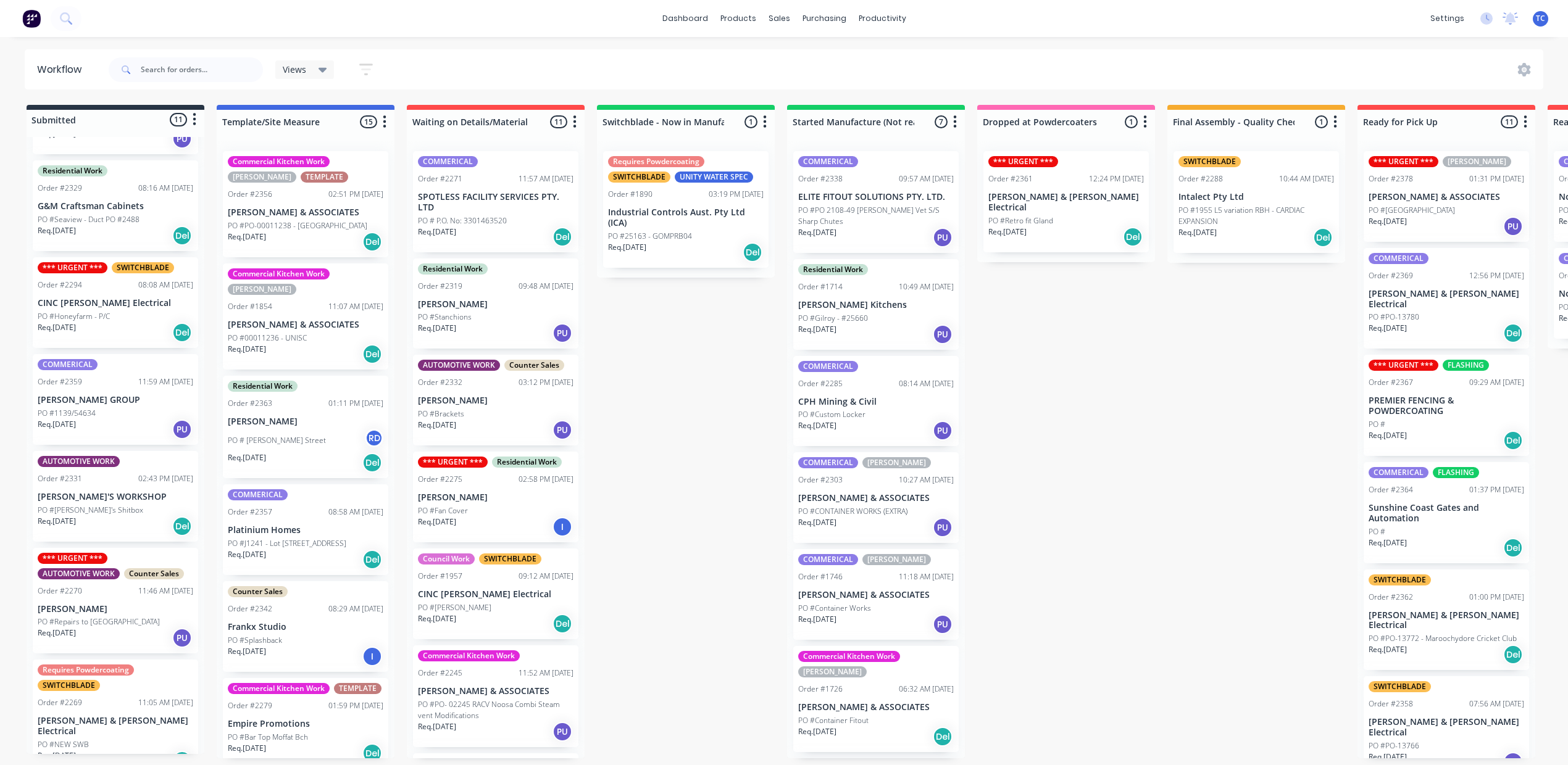
scroll to position [411, 0]
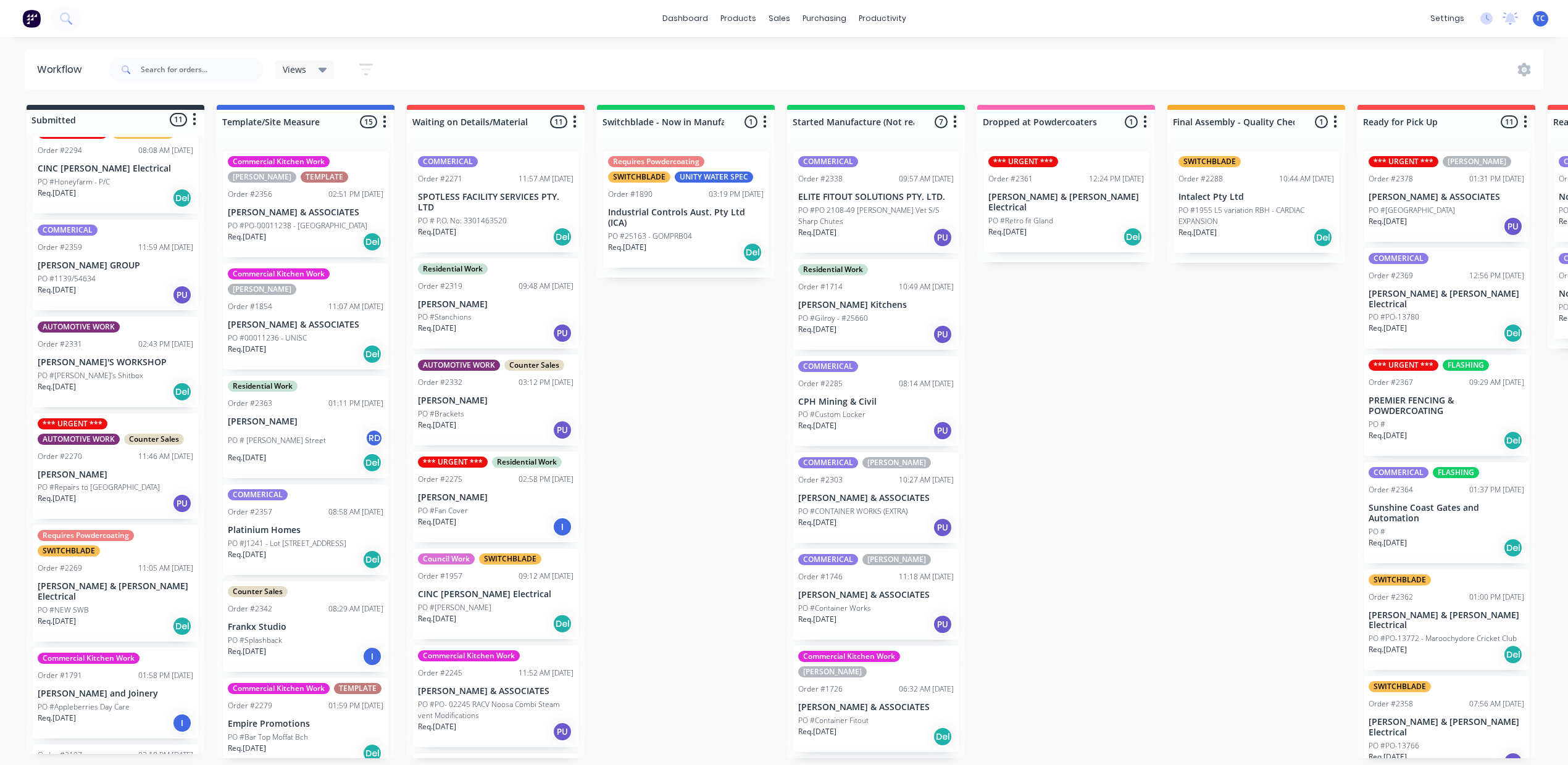
click at [129, 368] on p "WILLY'S WORKSHOP" at bounding box center [115, 363] width 155 height 10
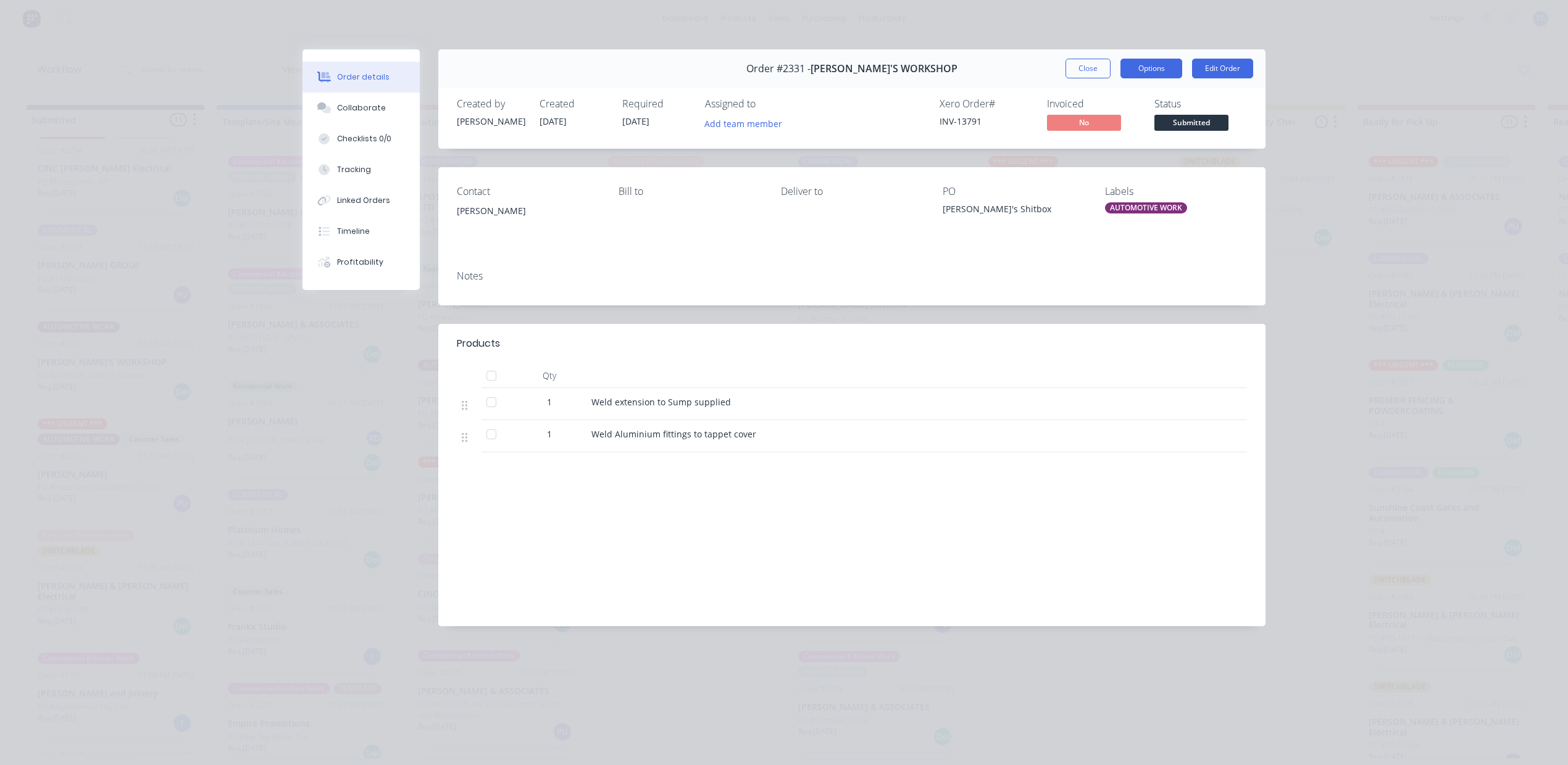
click at [1144, 78] on button "Options" at bounding box center [1151, 69] width 61 height 20
click at [1082, 134] on div "Work Order" at bounding box center [1117, 124] width 108 height 18
click at [1084, 159] on div "Standard" at bounding box center [1117, 149] width 108 height 18
click at [1065, 78] on button "Close" at bounding box center [1088, 69] width 45 height 20
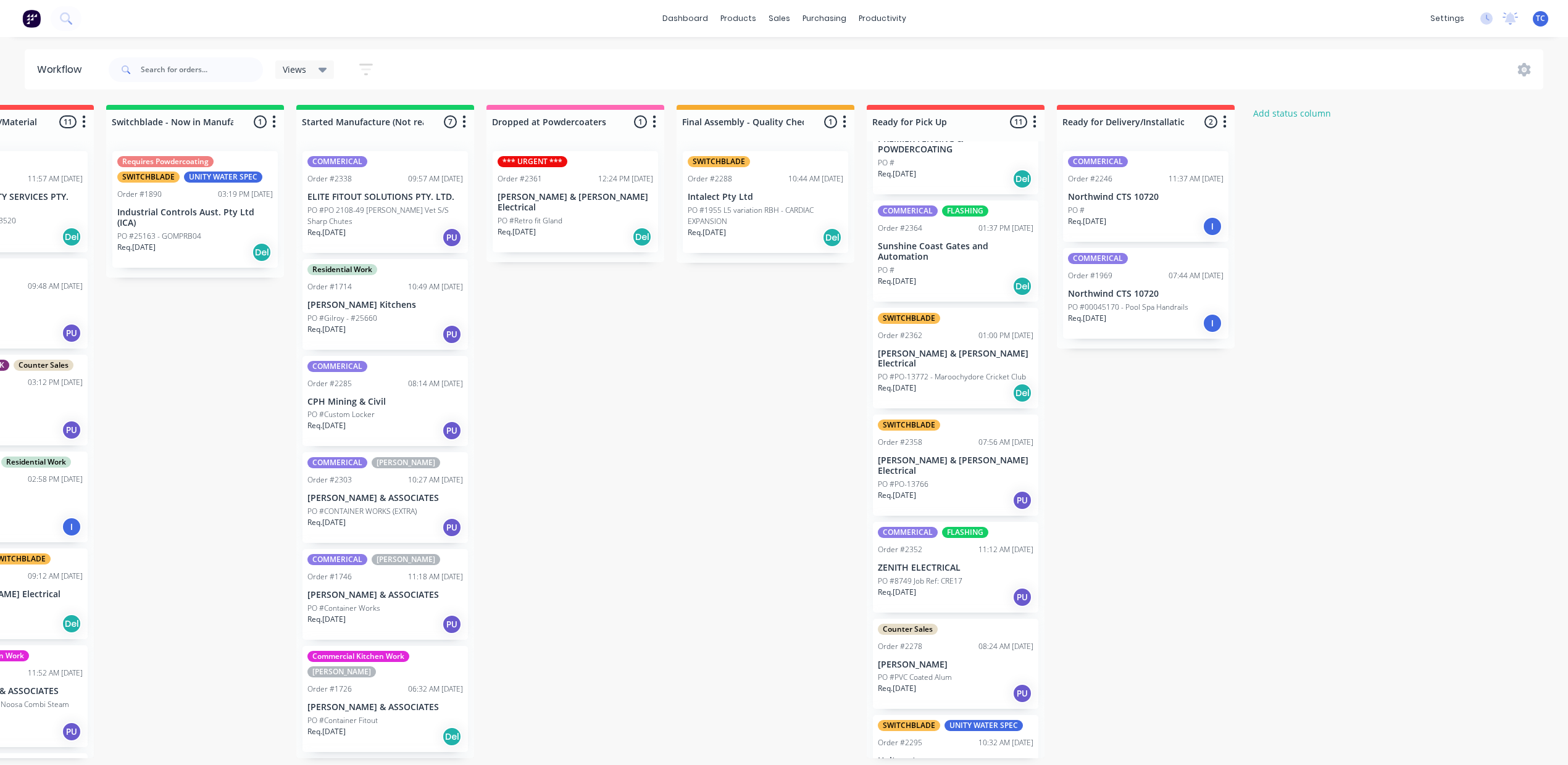
scroll to position [82, 0]
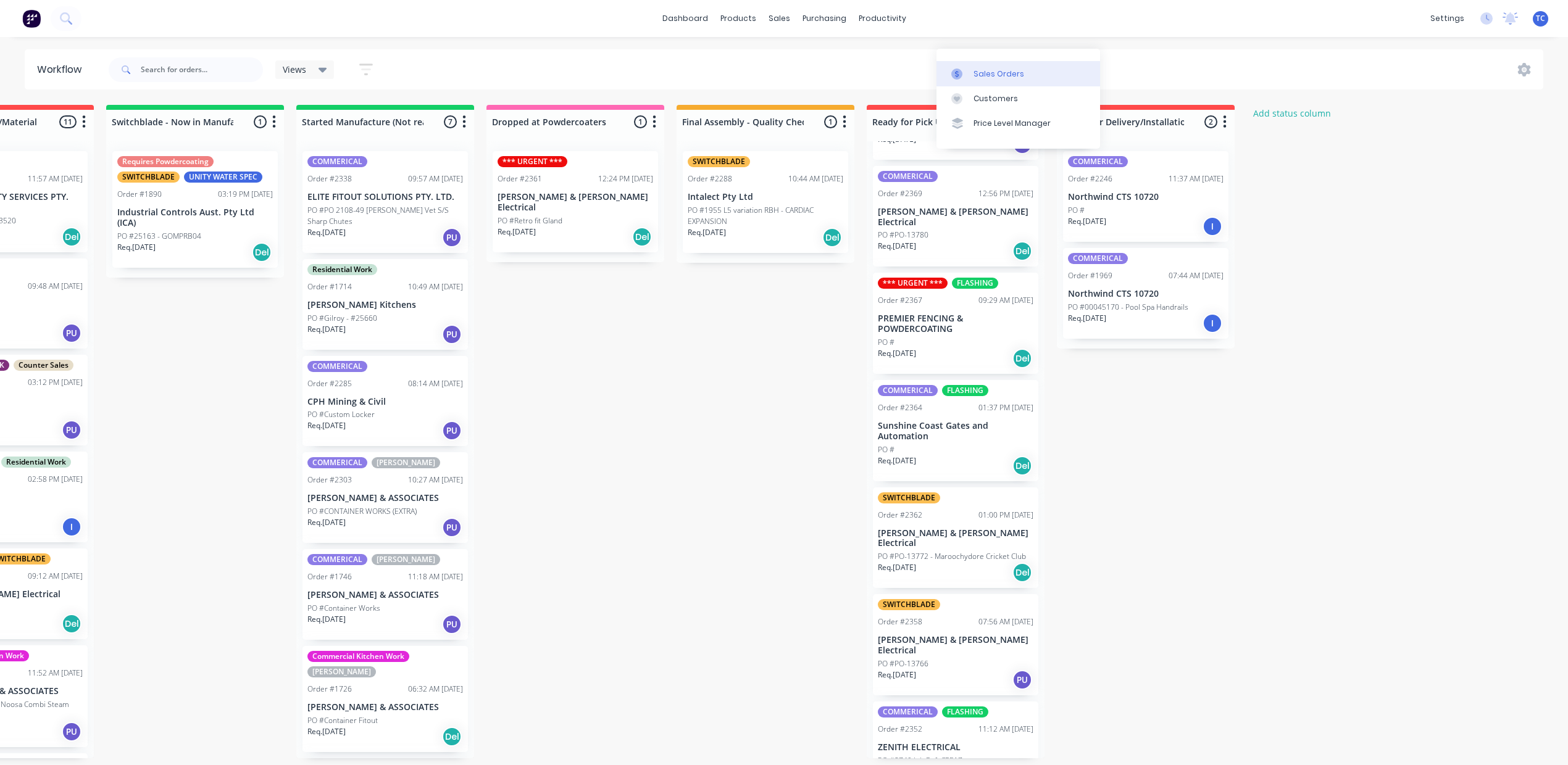
click at [973, 69] on div "Sales Orders" at bounding box center [999, 74] width 50 height 11
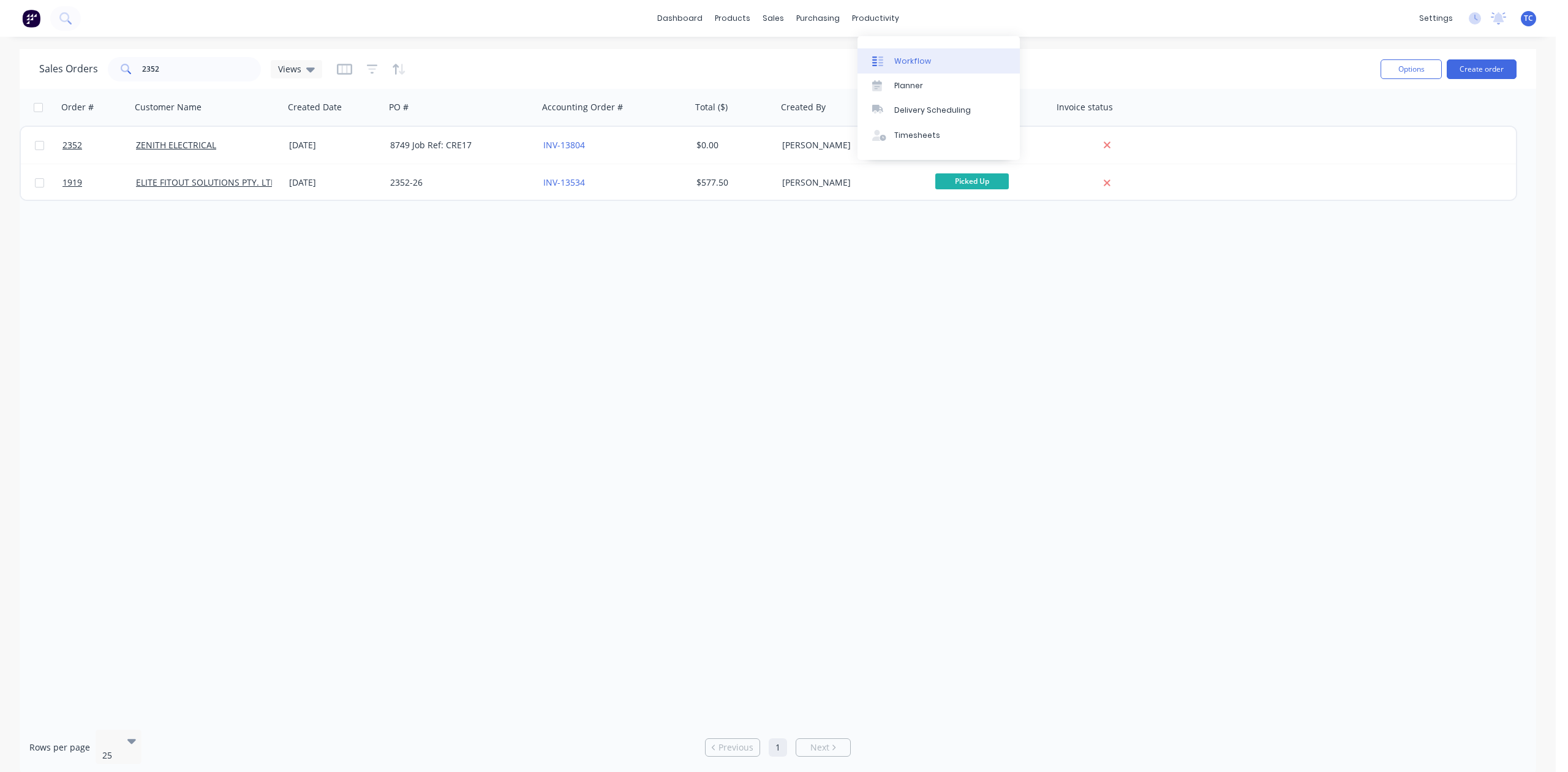
click at [922, 67] on div "Workflow" at bounding box center [913, 61] width 37 height 11
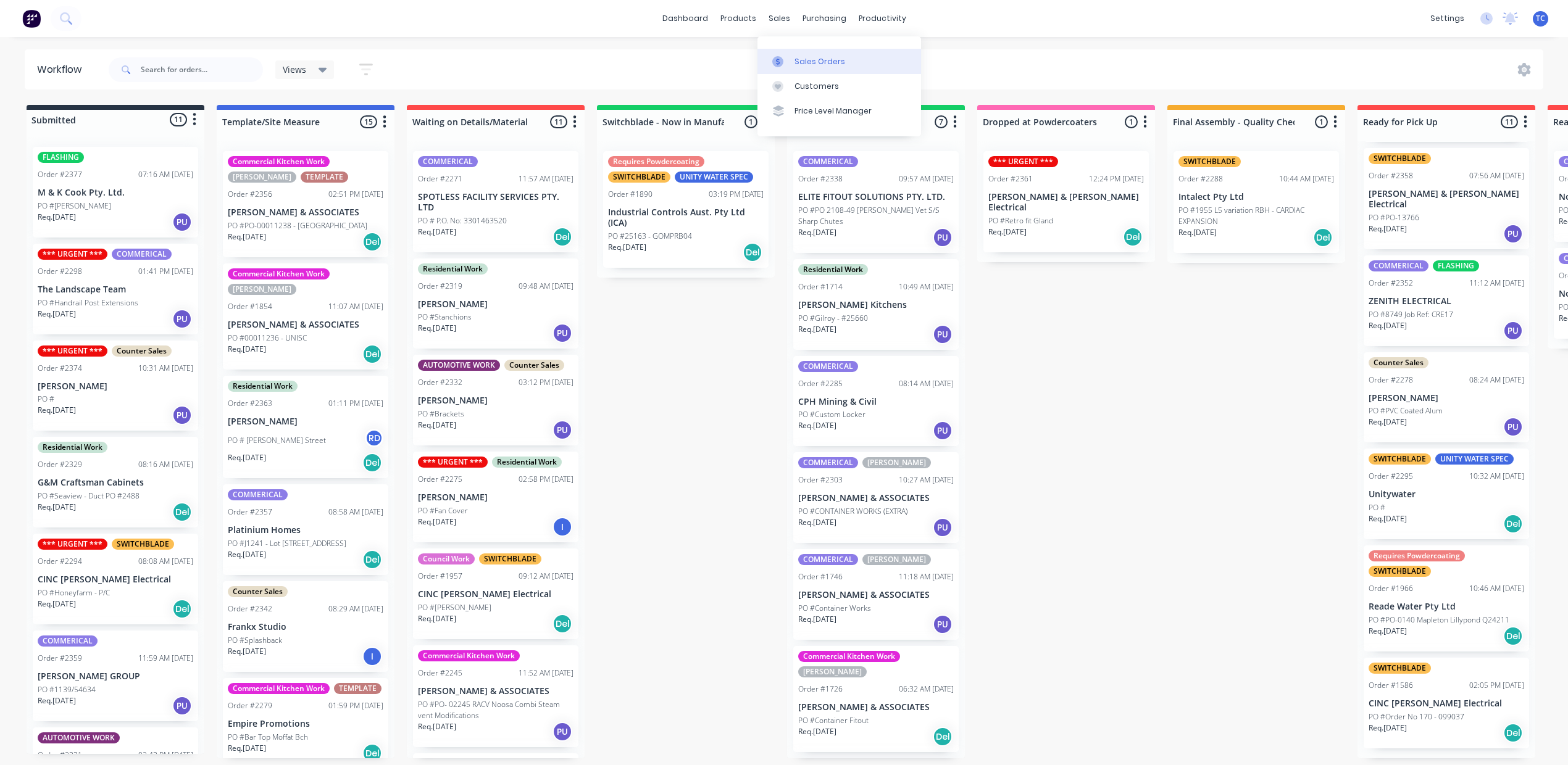
click at [818, 67] on div "Sales Orders" at bounding box center [820, 61] width 50 height 11
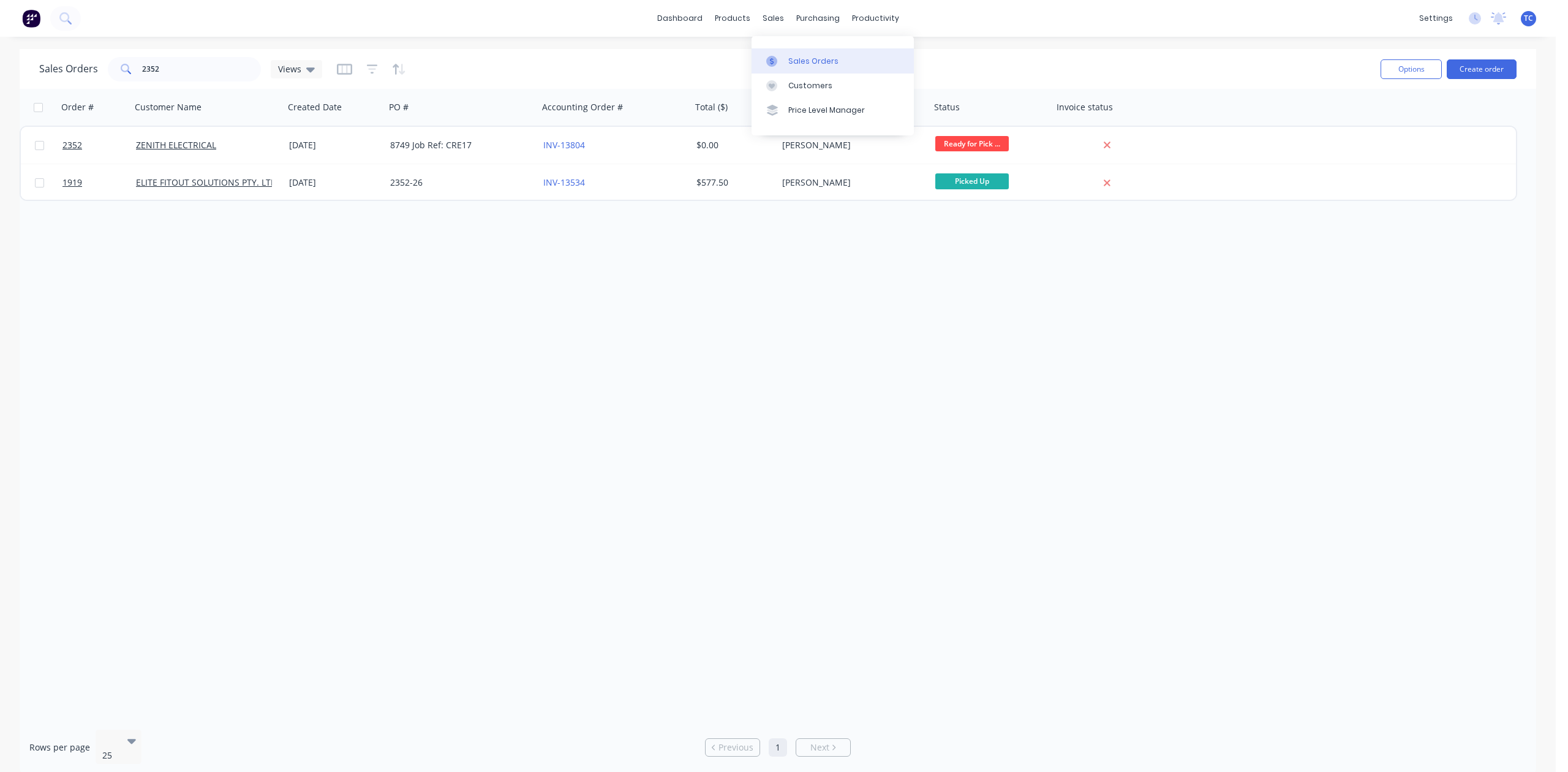
click at [804, 62] on div "Sales Orders" at bounding box center [814, 61] width 50 height 11
drag, startPoint x: 207, startPoint y: 72, endPoint x: 0, endPoint y: 109, distance: 210.3
click at [0, 109] on div "Sales Orders 2352 Views Options Create order Order # Customer Name Created Date…" at bounding box center [778, 412] width 1556 height 726
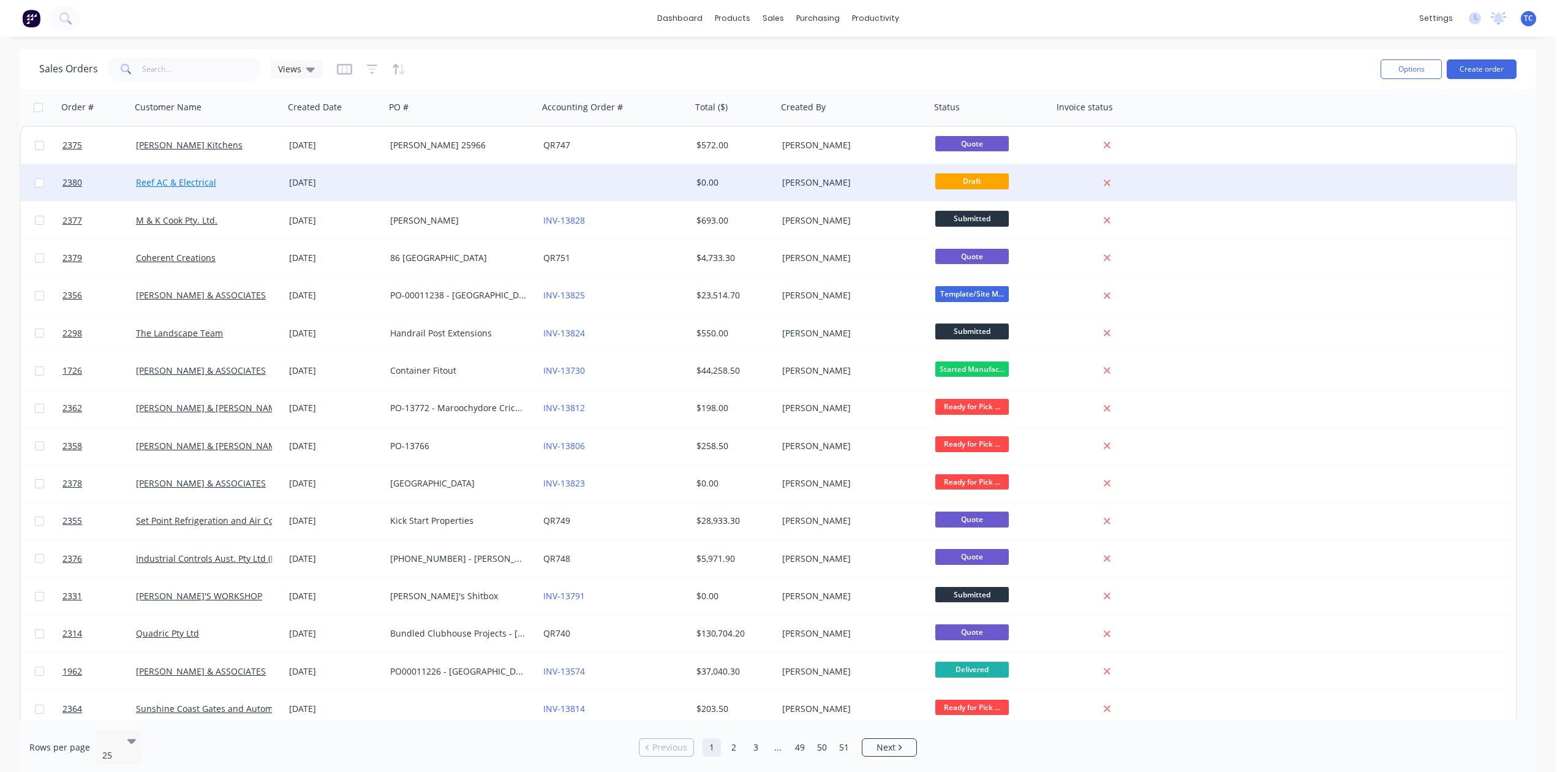
click at [191, 179] on link "Reef AC & Electrical" at bounding box center [176, 183] width 80 height 12
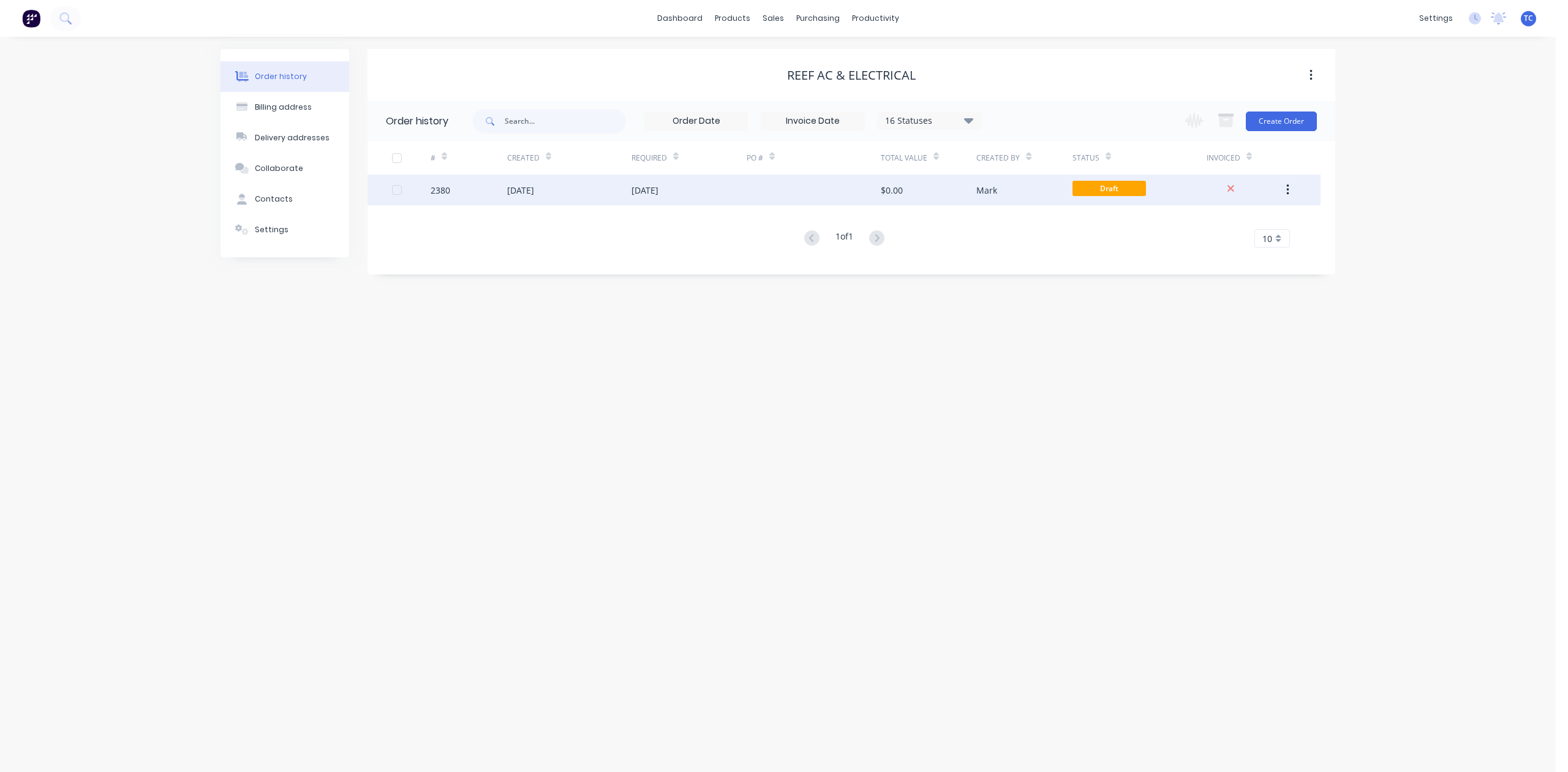
click at [534, 190] on div "30 Sep 2025" at bounding box center [521, 189] width 27 height 13
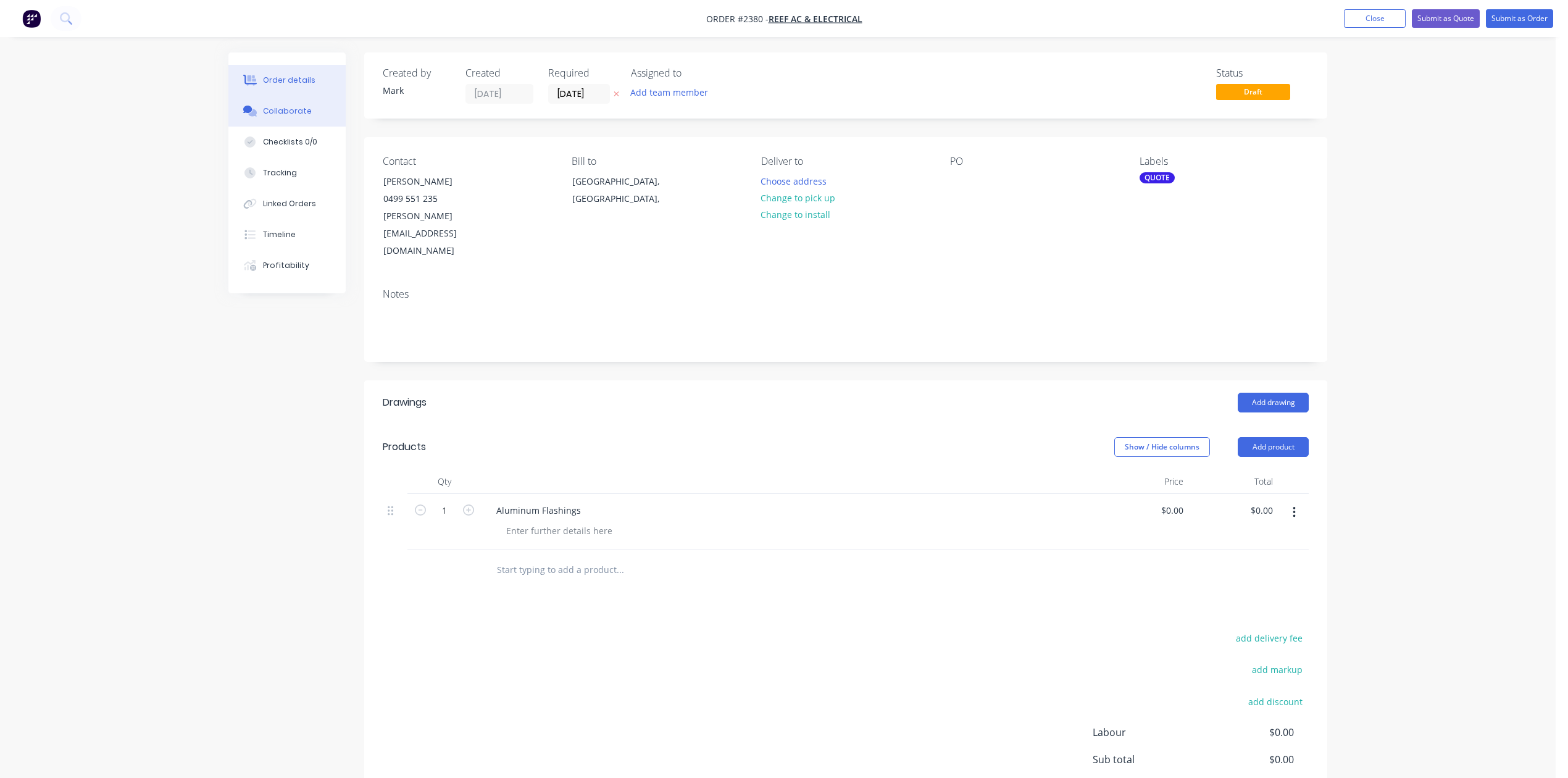
click at [292, 117] on div "Collaborate" at bounding box center [287, 111] width 49 height 11
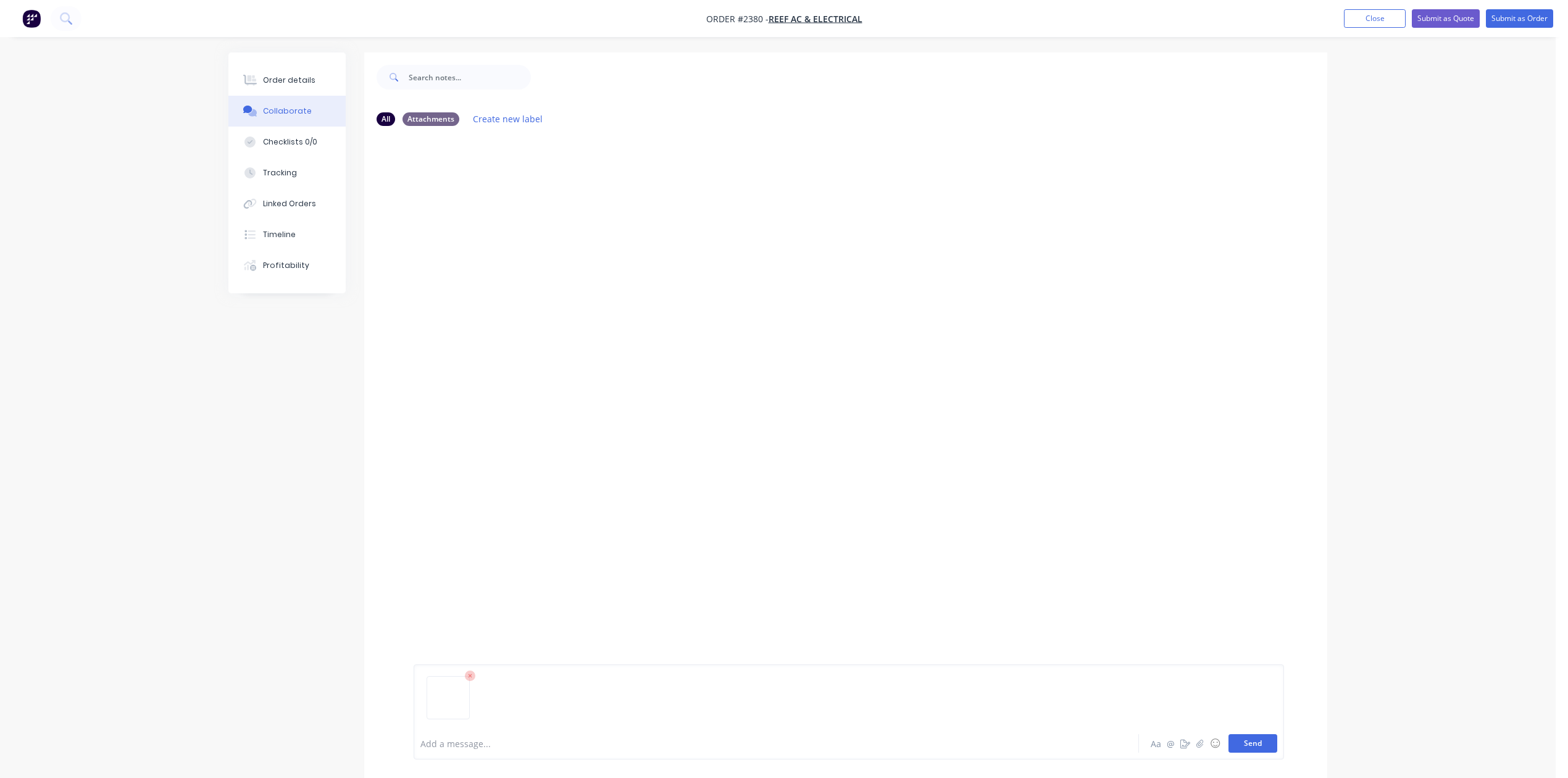
click at [1235, 742] on button "Send" at bounding box center [1253, 744] width 49 height 18
click at [1229, 734] on button "Send" at bounding box center [1253, 744] width 49 height 18
click at [1229, 739] on button "Send" at bounding box center [1253, 744] width 49 height 18
click at [1230, 737] on button "Send" at bounding box center [1253, 744] width 49 height 18
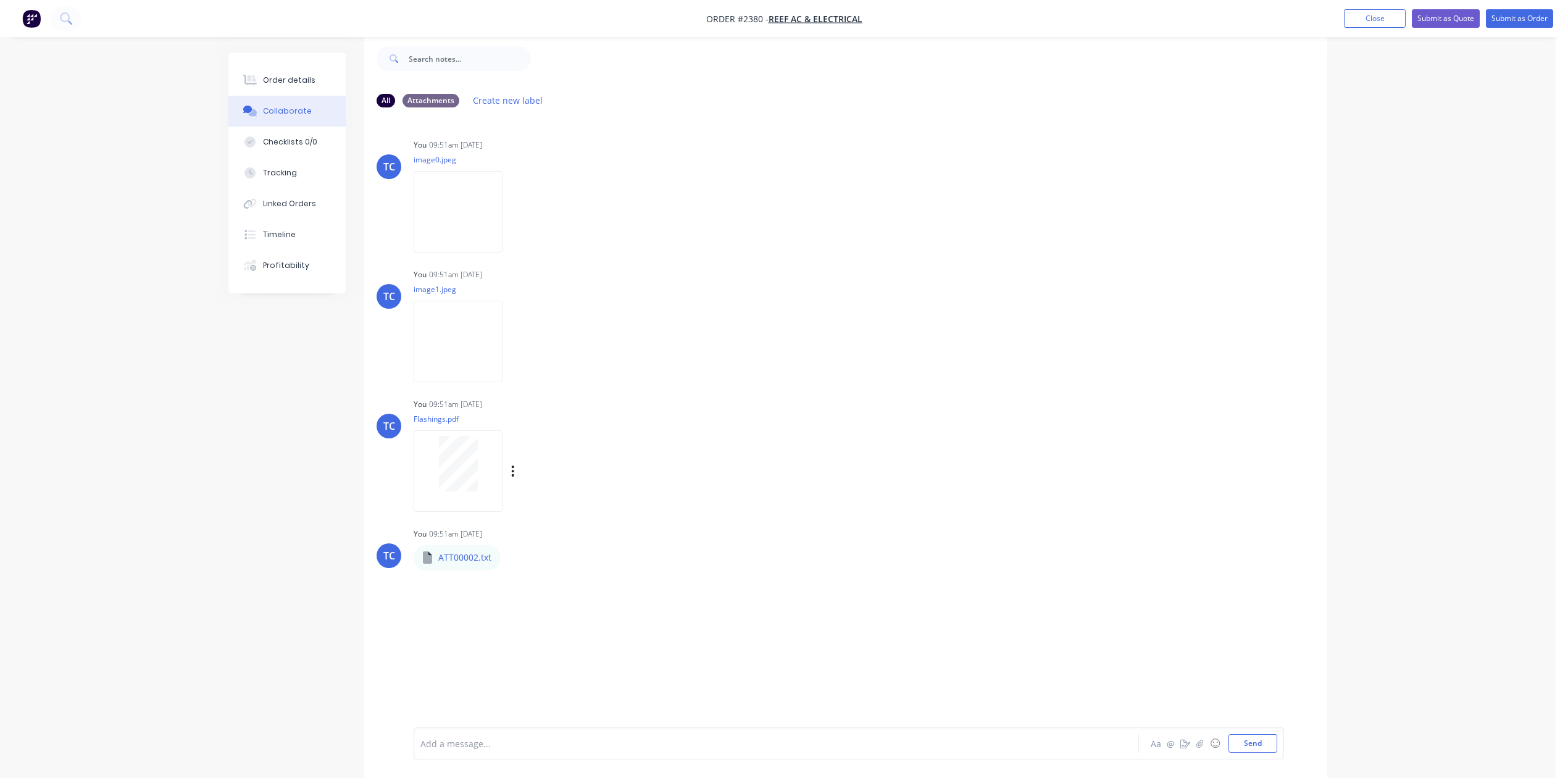
scroll to position [57, 0]
click at [481, 555] on div "ATT00002.txt" at bounding box center [526, 549] width 225 height 11
click at [502, 555] on div "ATT00002.txt" at bounding box center [526, 549] width 225 height 11
click at [513, 565] on icon "button" at bounding box center [511, 558] width 3 height 14
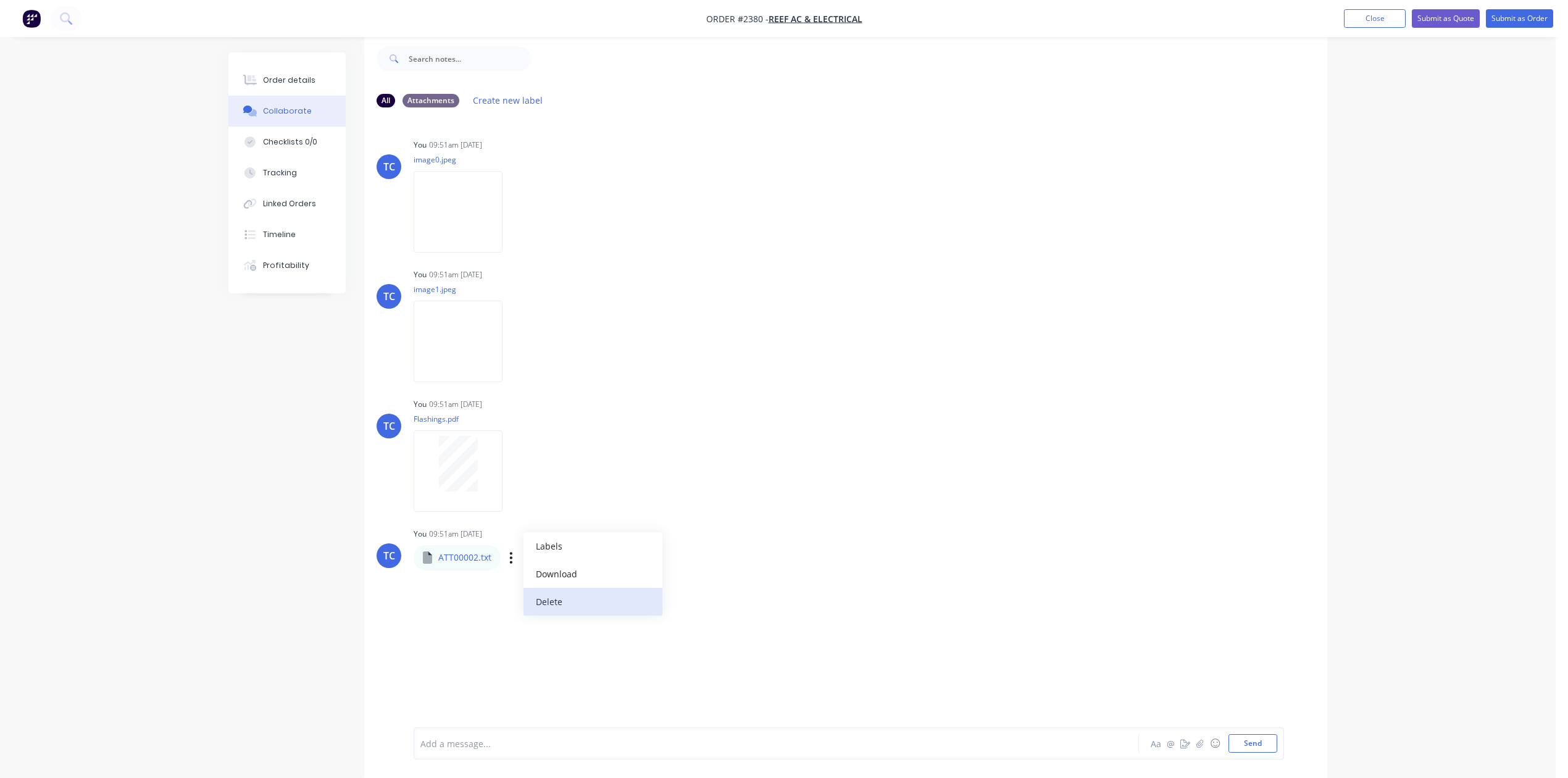
click at [569, 616] on button "Delete" at bounding box center [592, 602] width 139 height 28
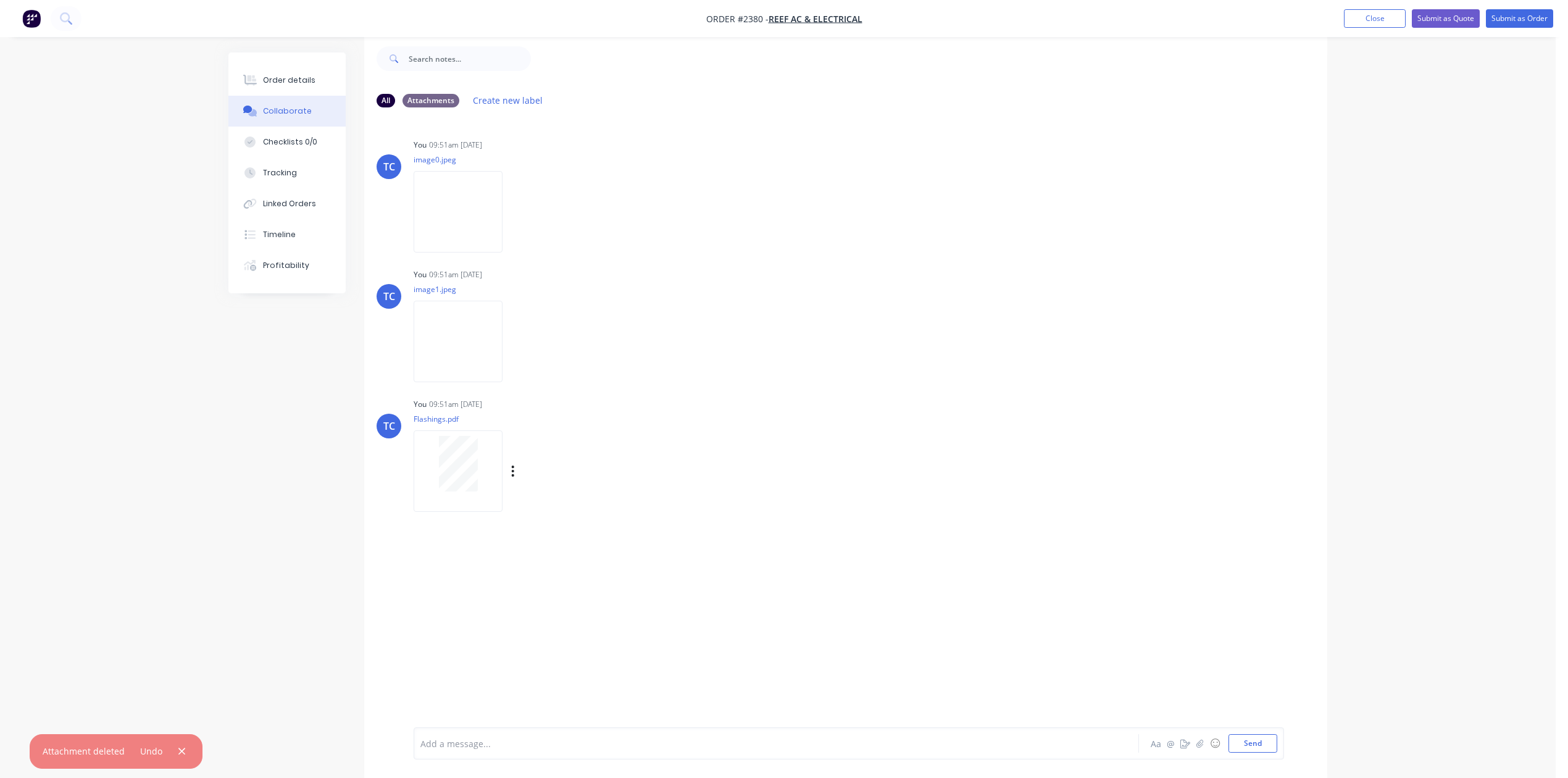
click at [488, 512] on div at bounding box center [458, 470] width 89 height 81
click at [484, 381] on img at bounding box center [458, 341] width 89 height 81
click at [494, 223] on img at bounding box center [458, 212] width 89 height 81
click at [805, 18] on span "Reef AC & Electrical" at bounding box center [815, 18] width 94 height 12
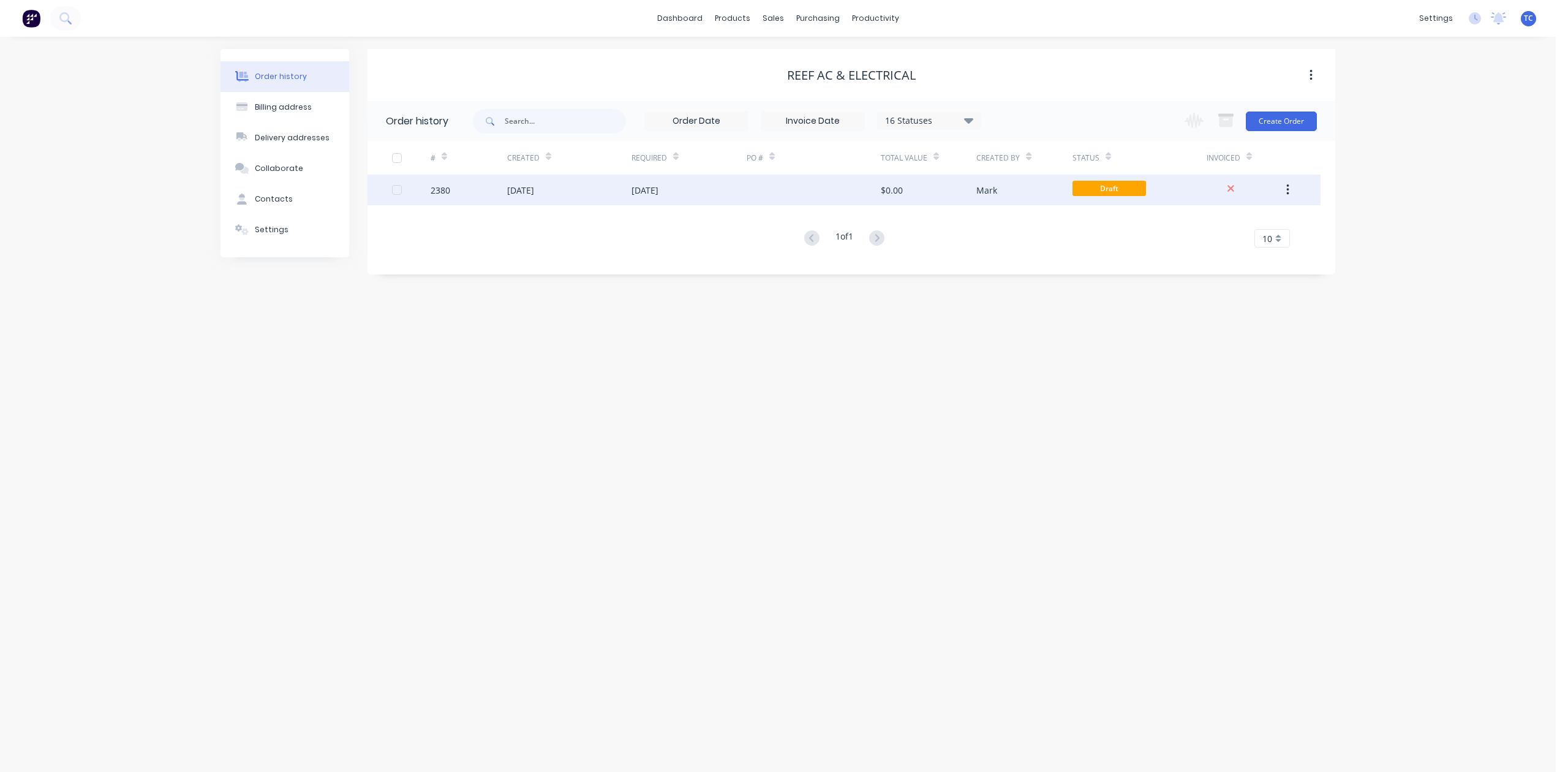
click at [534, 184] on div "30 Sep 2025" at bounding box center [521, 189] width 27 height 13
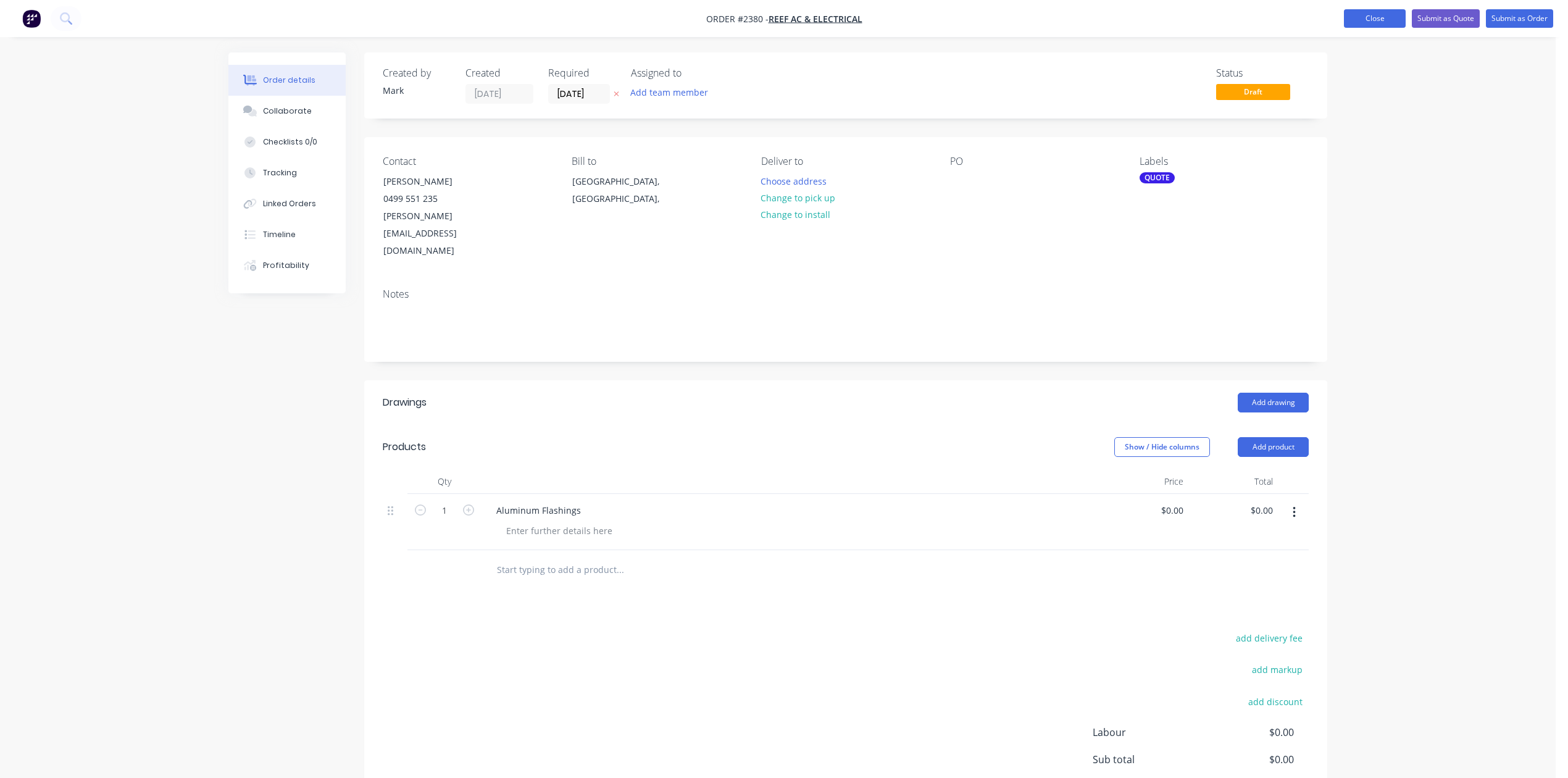
click at [1344, 18] on button "Close" at bounding box center [1374, 18] width 61 height 18
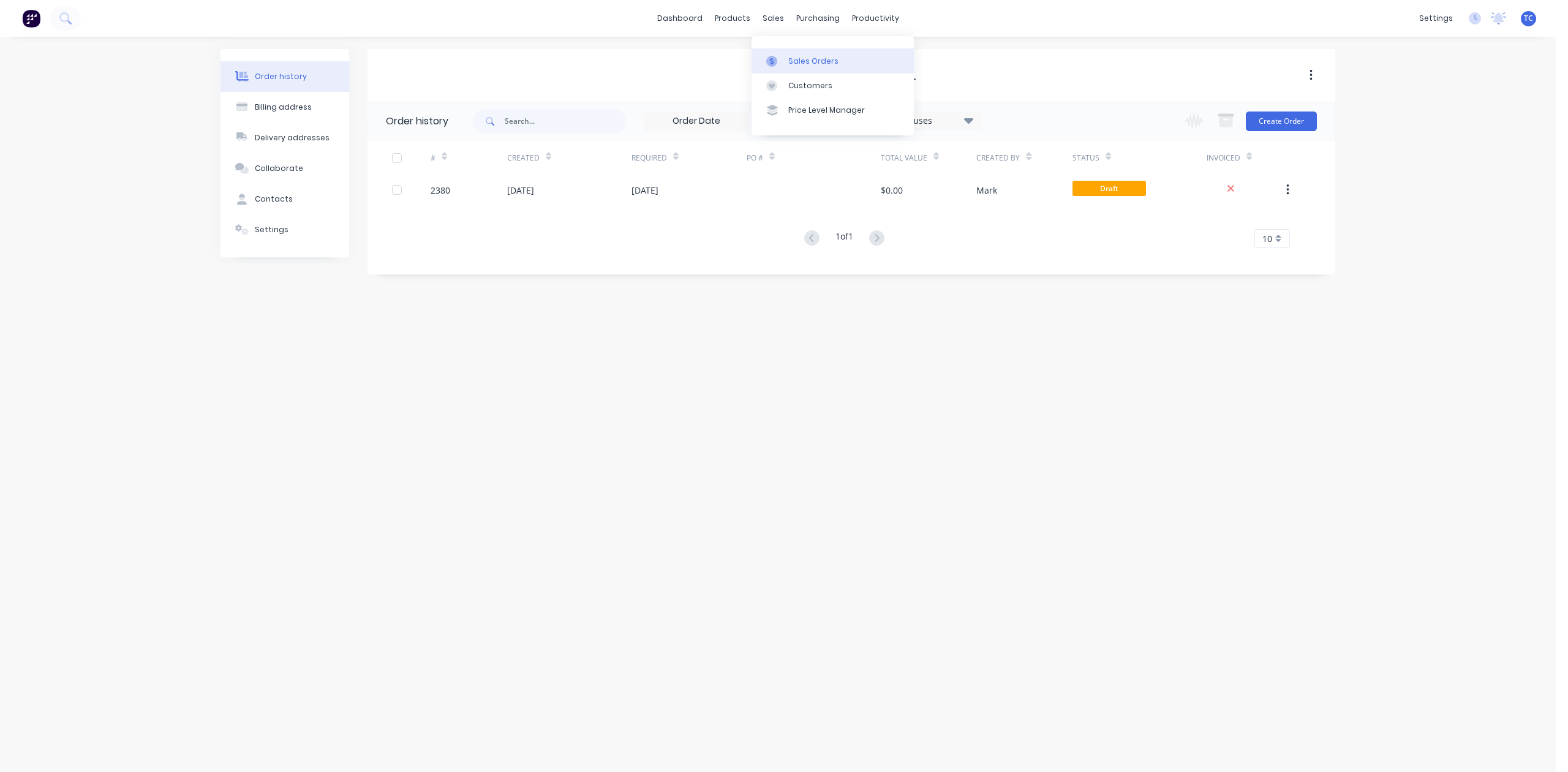
click at [807, 67] on div "Sales Orders" at bounding box center [814, 61] width 50 height 11
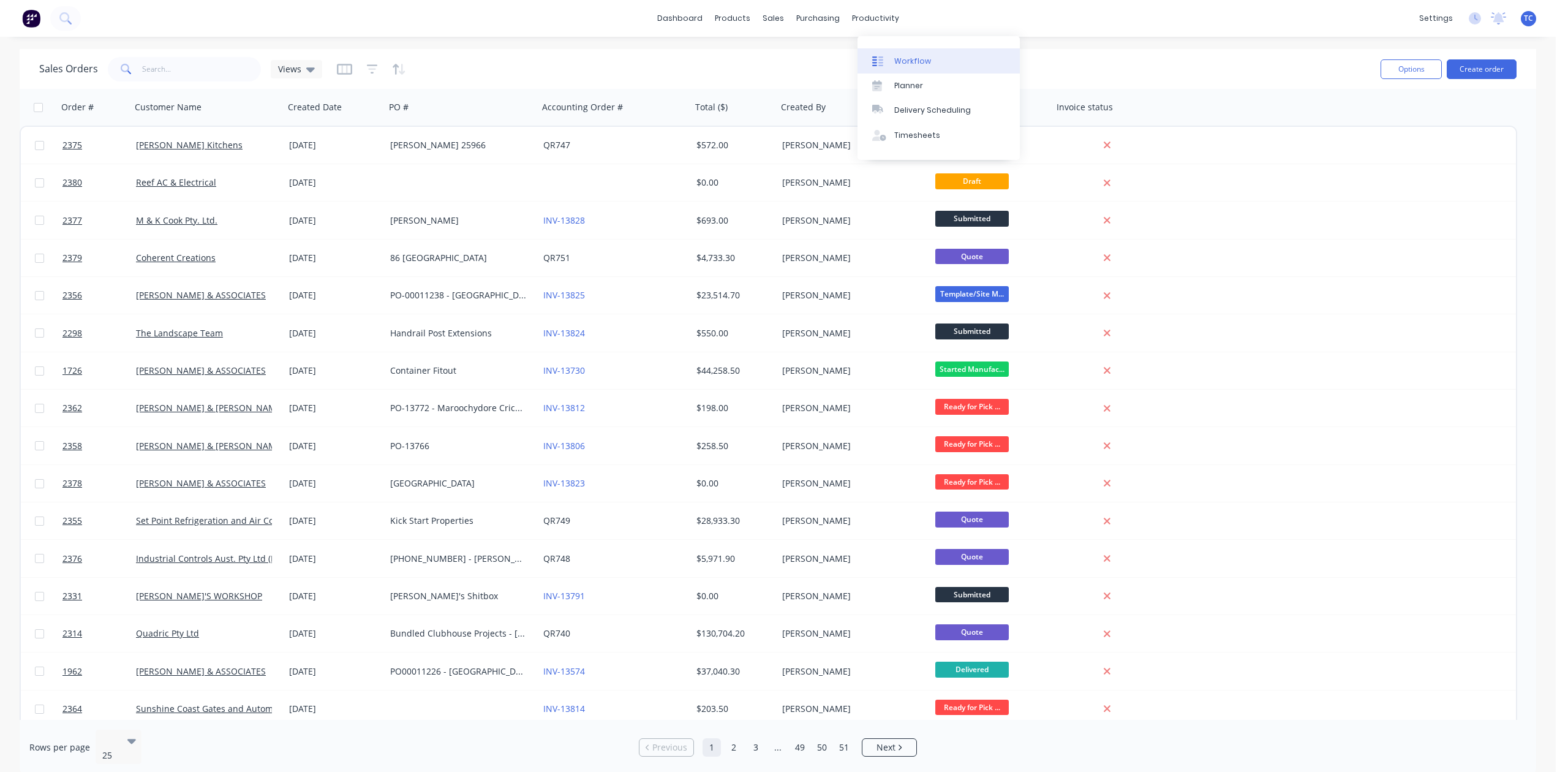
click at [910, 66] on div "Workflow" at bounding box center [913, 61] width 37 height 11
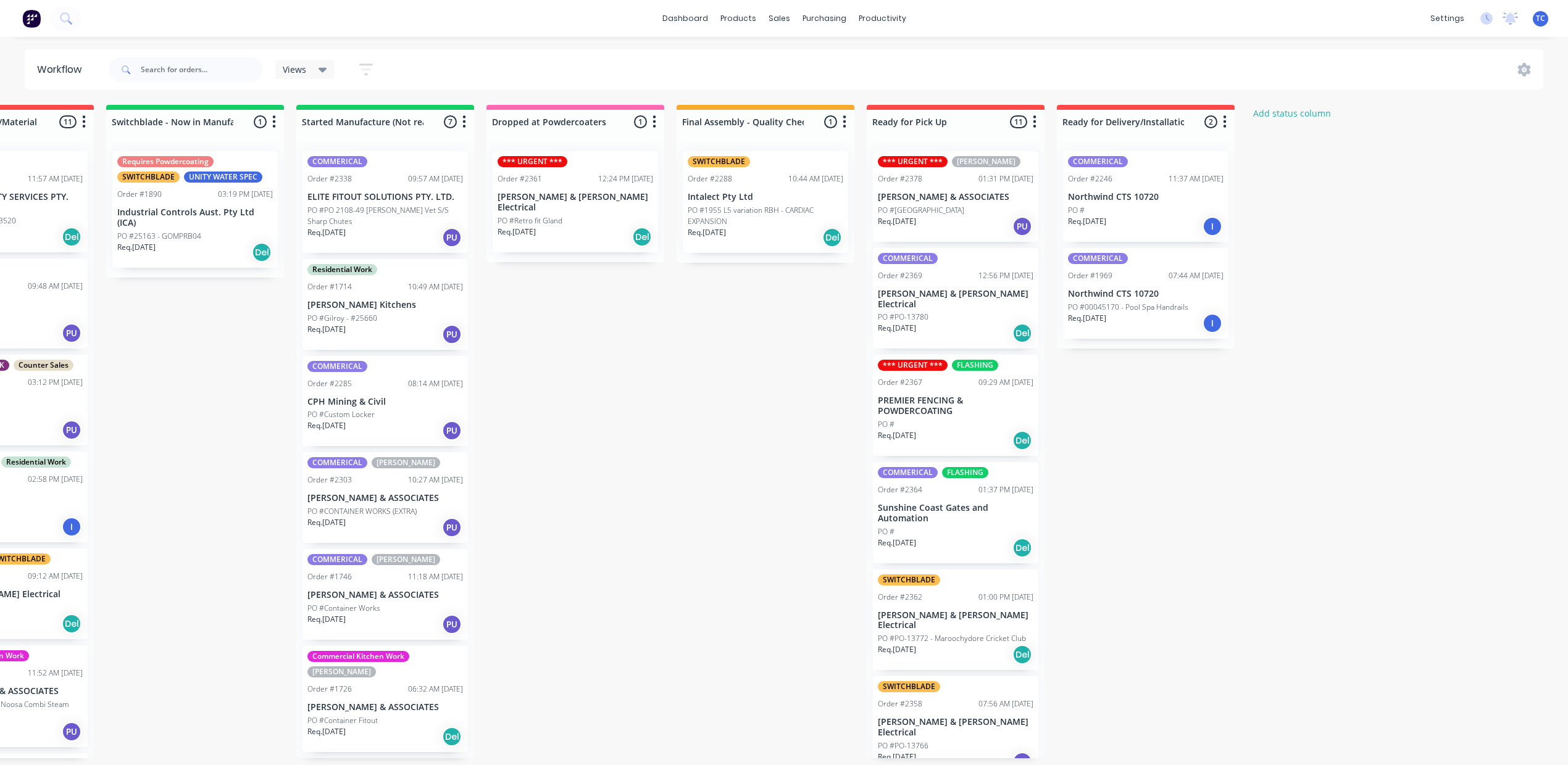
scroll to position [0, 640]
click at [899, 527] on div "Submitted 11 Status colour #273444 hex #273444 Save Cancel Summaries Total orde…" at bounding box center [529, 432] width 2058 height 653
click at [1232, 603] on div "Mark as Picked Up" at bounding box center [1255, 590] width 124 height 25
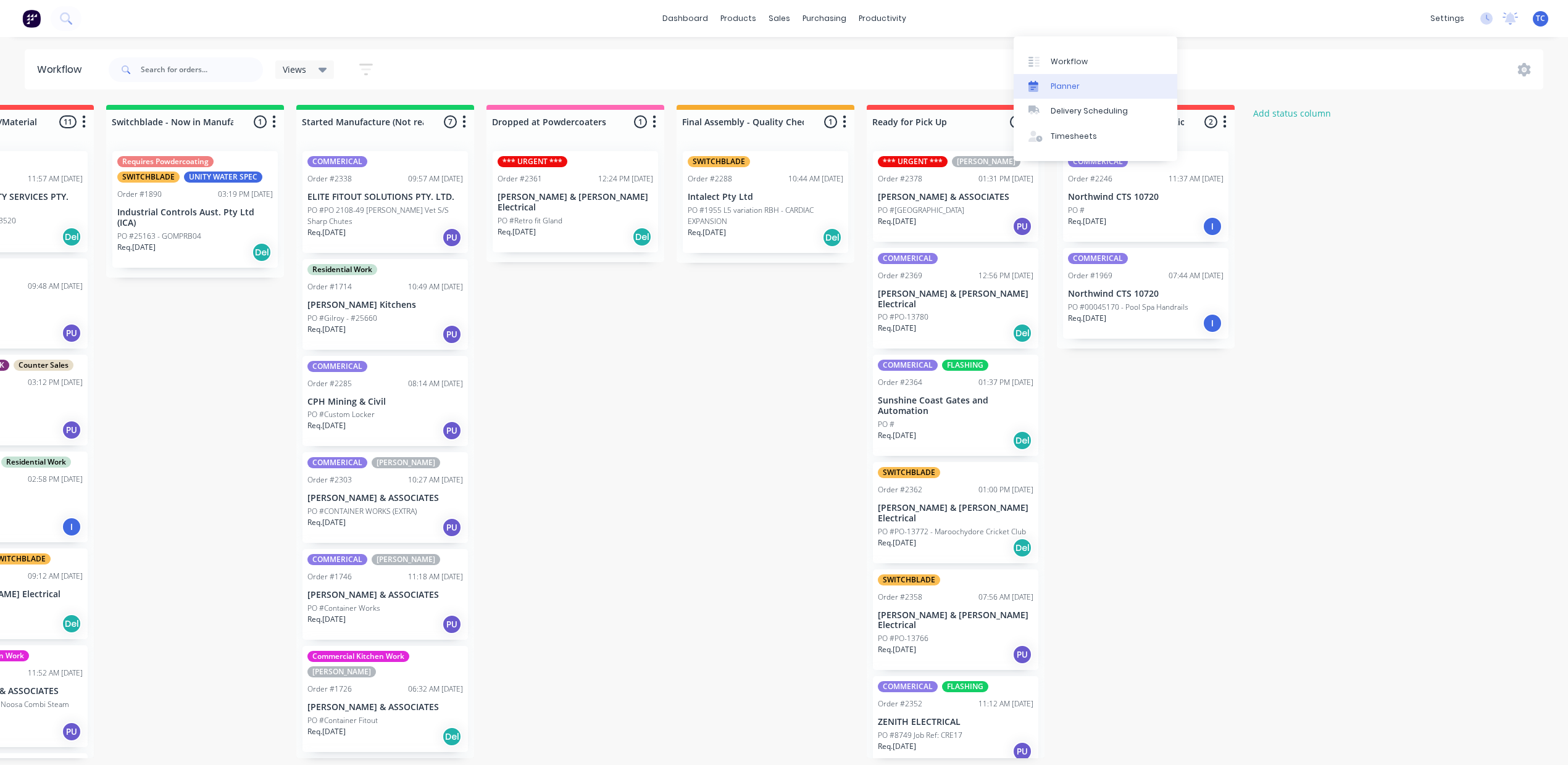
click at [1051, 92] on div "Planner" at bounding box center [1065, 86] width 29 height 11
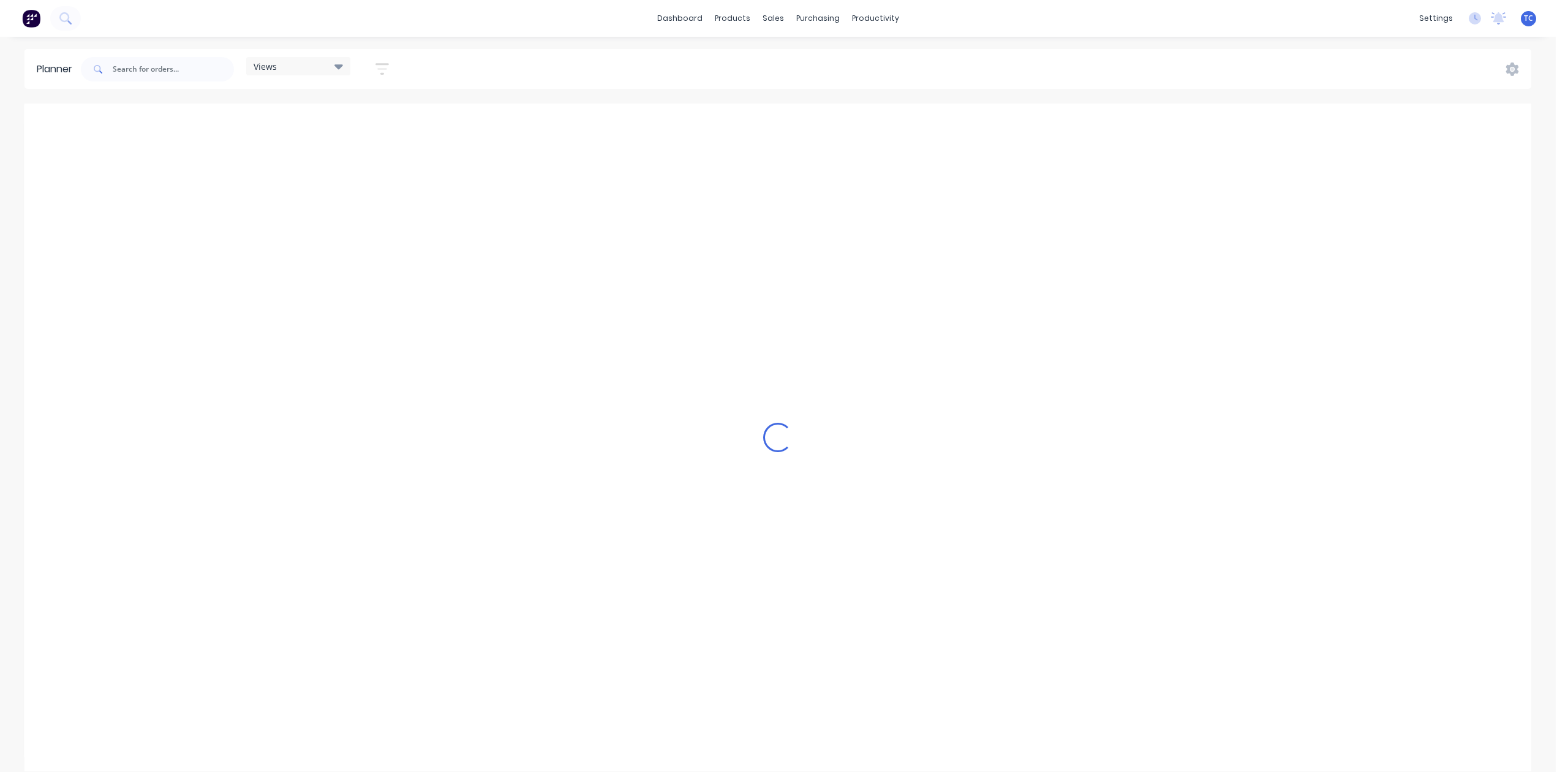
scroll to position [0, 981]
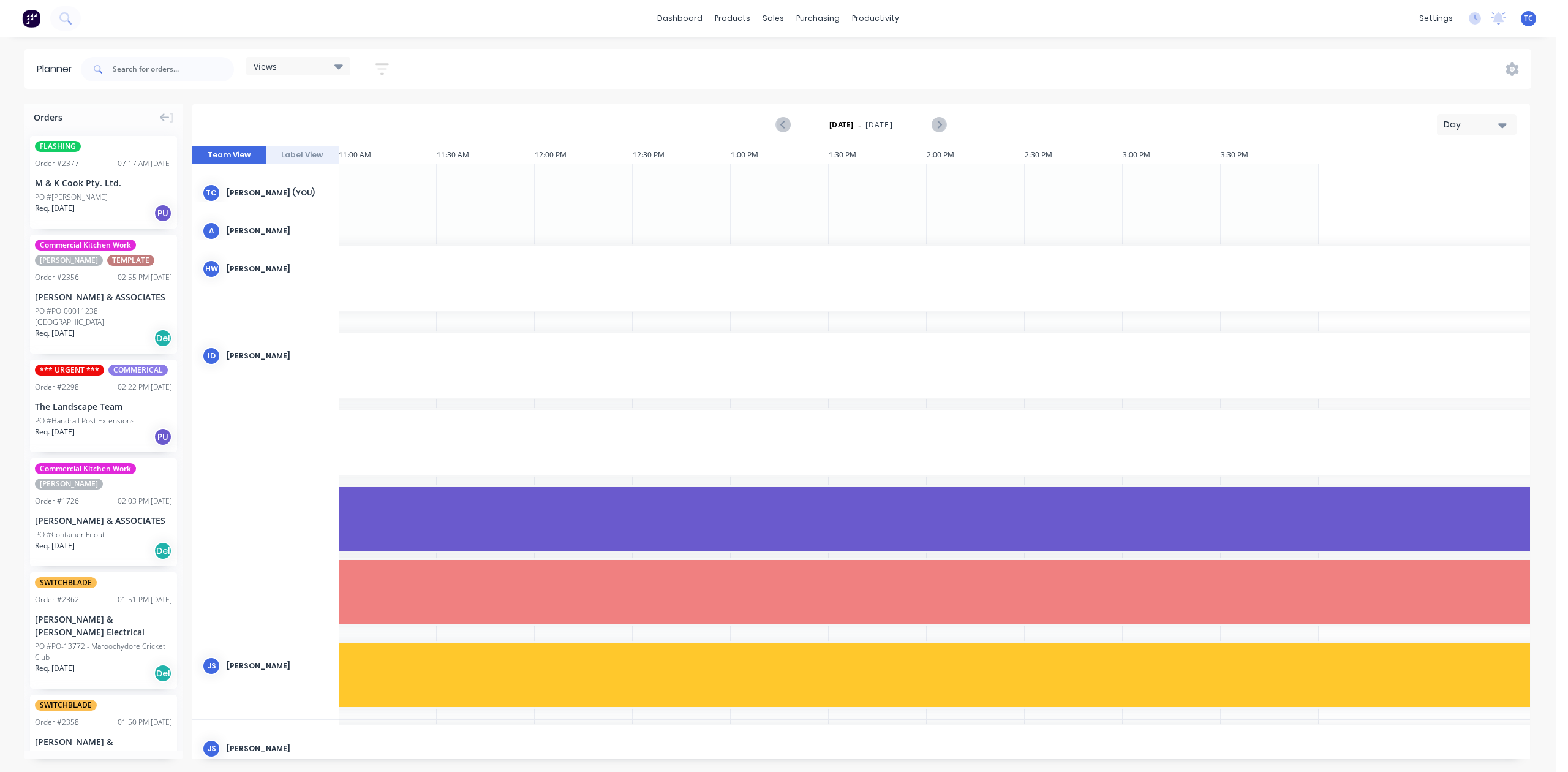
click at [1455, 131] on div "Day" at bounding box center [1472, 124] width 57 height 13
click at [1432, 194] on div "Week" at bounding box center [1462, 182] width 122 height 24
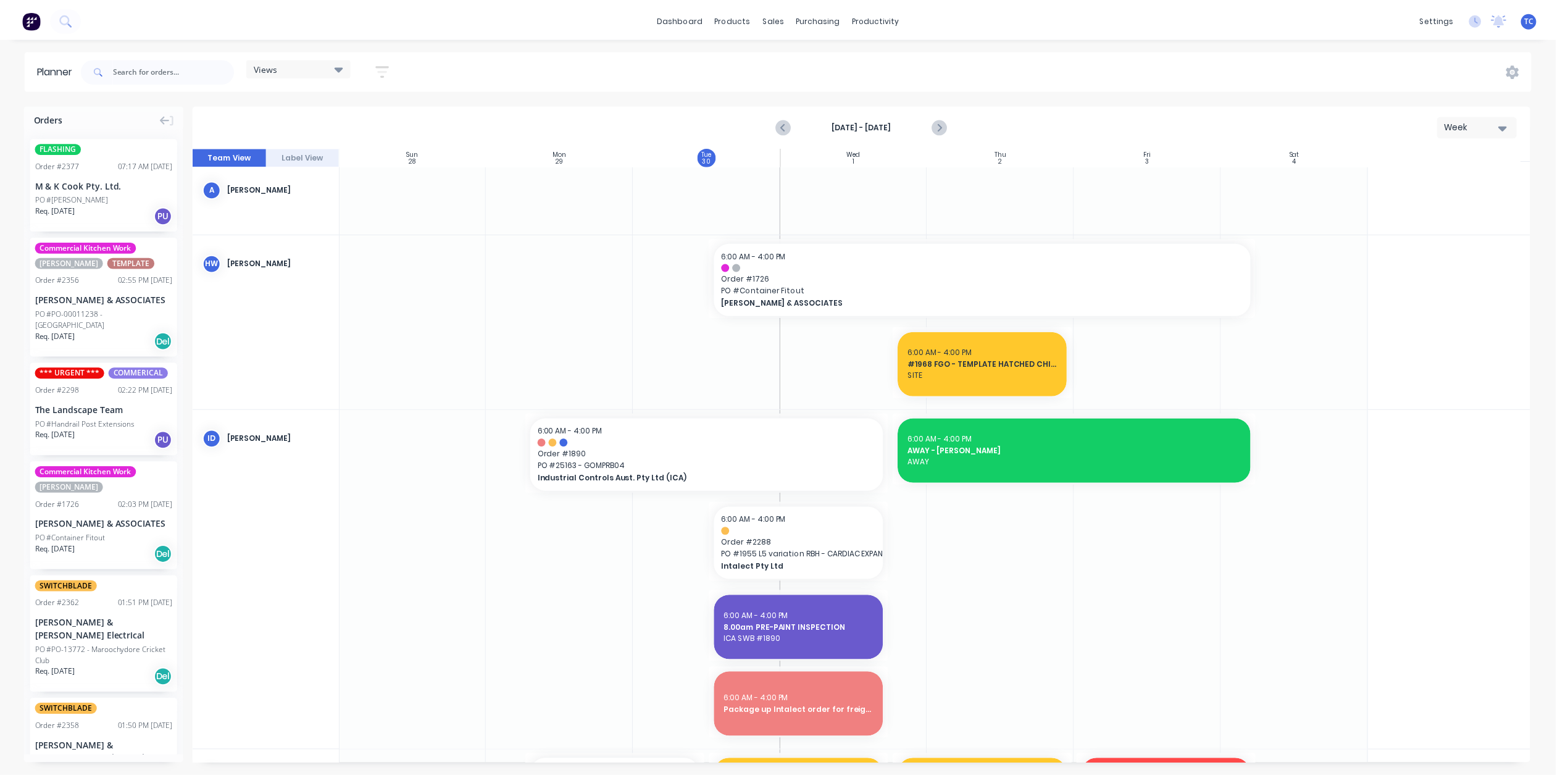
scroll to position [247, 1]
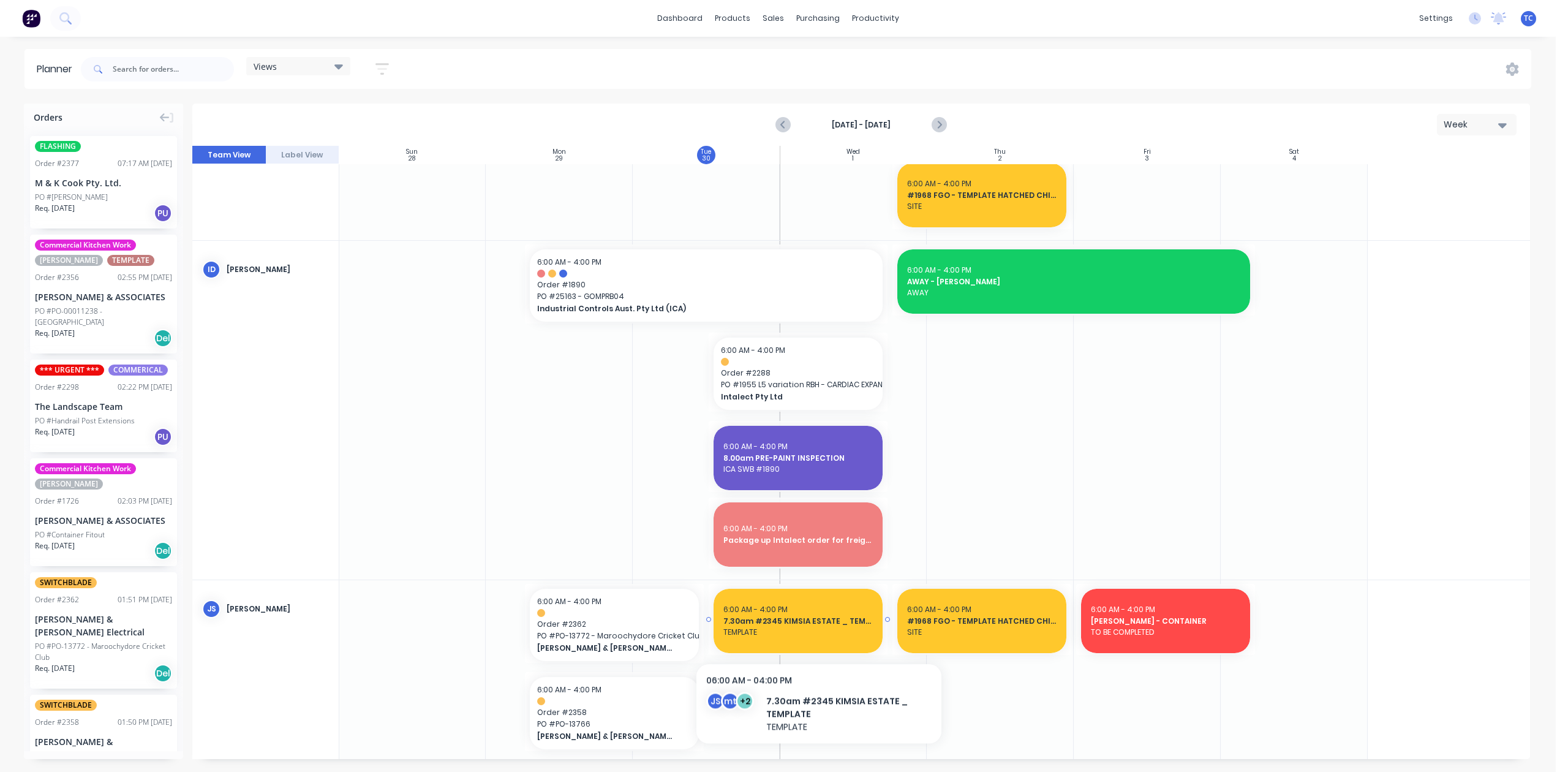
click at [819, 627] on div "7.30am #2345 KIMSIA ESTATE _ TEMPLATE" at bounding box center [798, 621] width 149 height 12
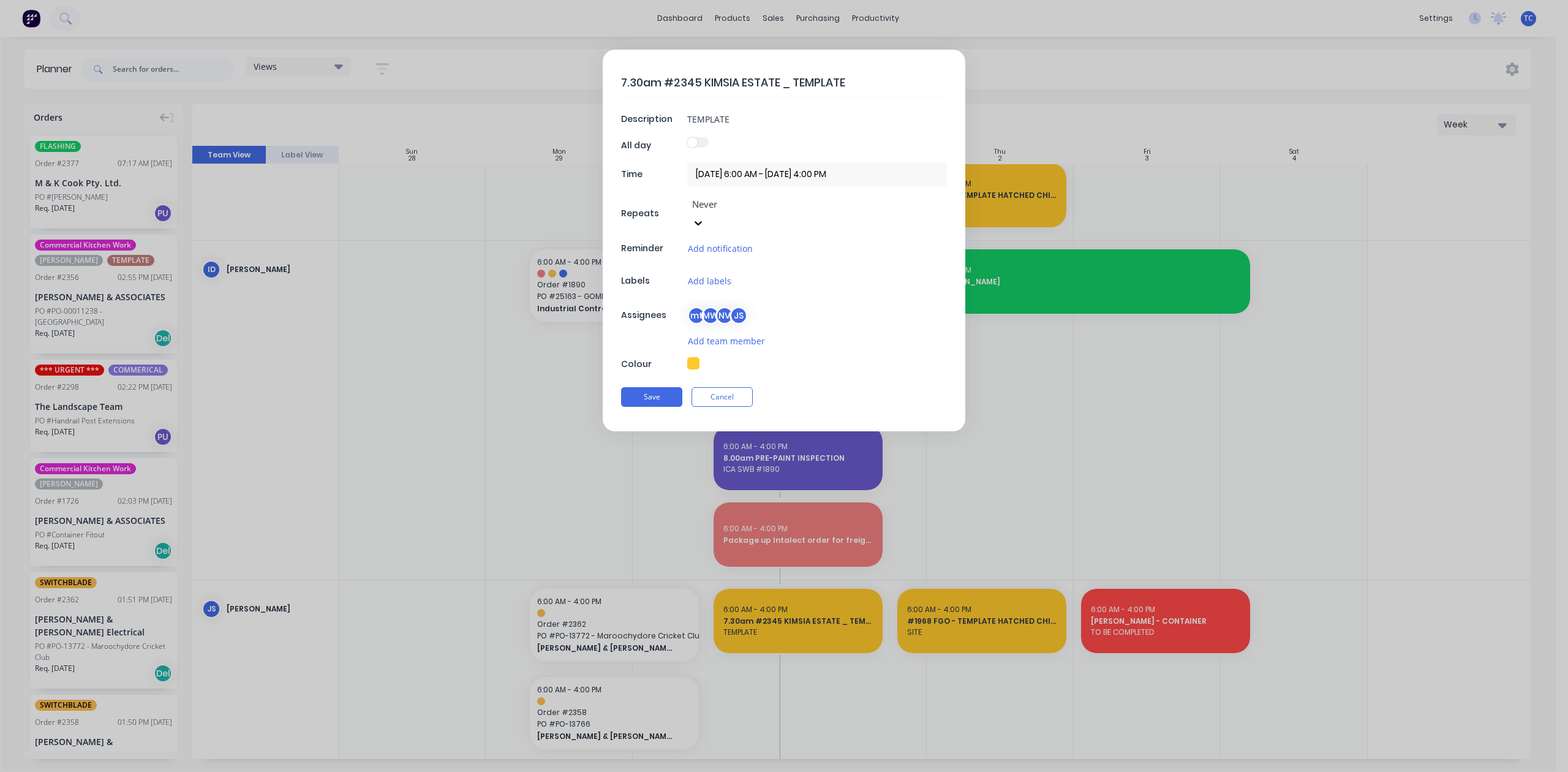
click at [1463, 113] on form "7.30am #2345 KIMSIA ESTATE _ TEMPLATE Description TEMPLATE All day Time 30/09/2…" at bounding box center [784, 241] width 1543 height 382
click at [768, 15] on div "7.30am #2345 KIMSIA ESTATE _ TEMPLATE Description TEMPLATE All day Time 30/09/2…" at bounding box center [784, 386] width 1568 height 772
click at [645, 387] on button "Save" at bounding box center [651, 397] width 61 height 20
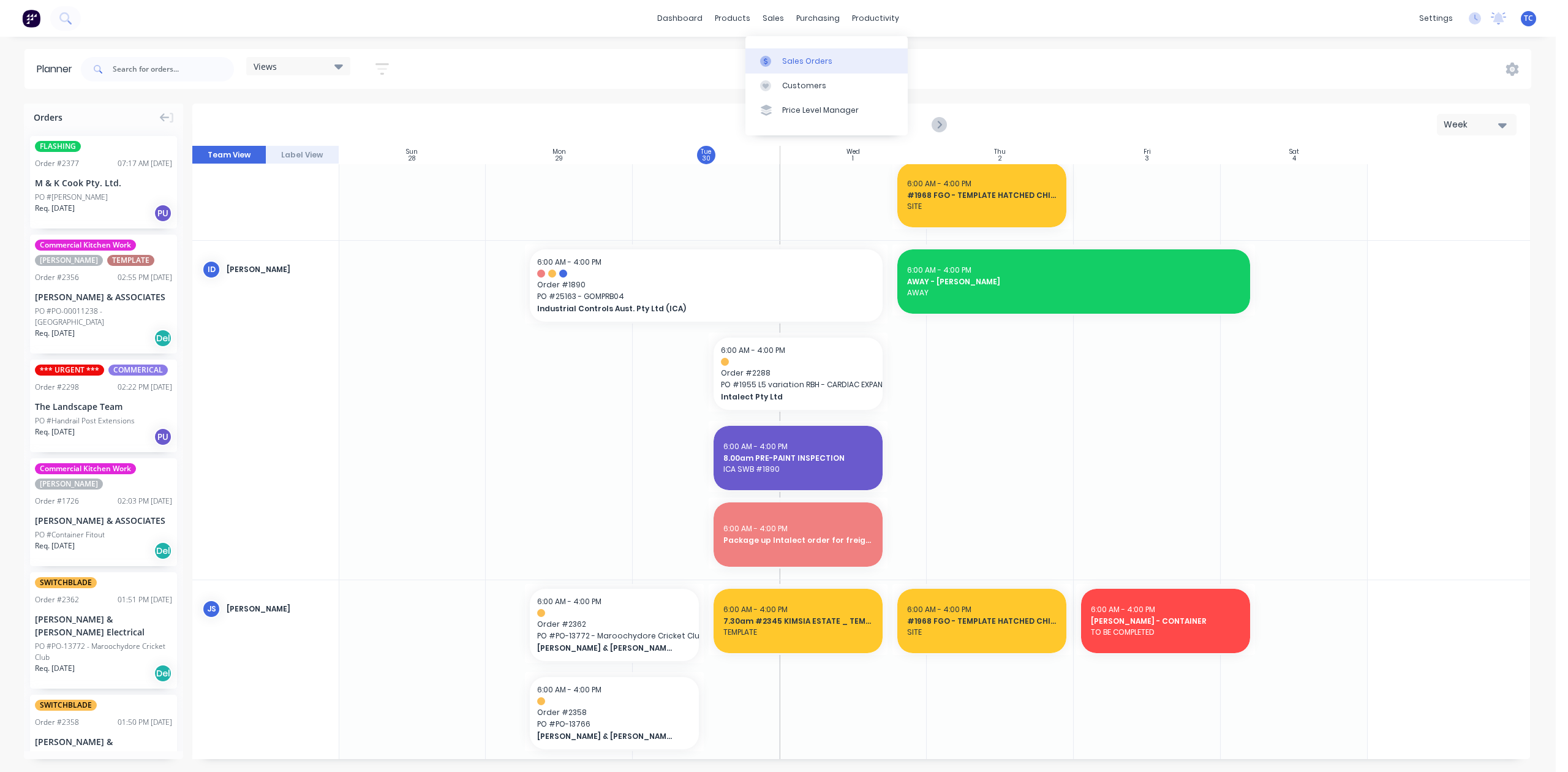
click at [805, 66] on div "Sales Orders" at bounding box center [808, 61] width 50 height 11
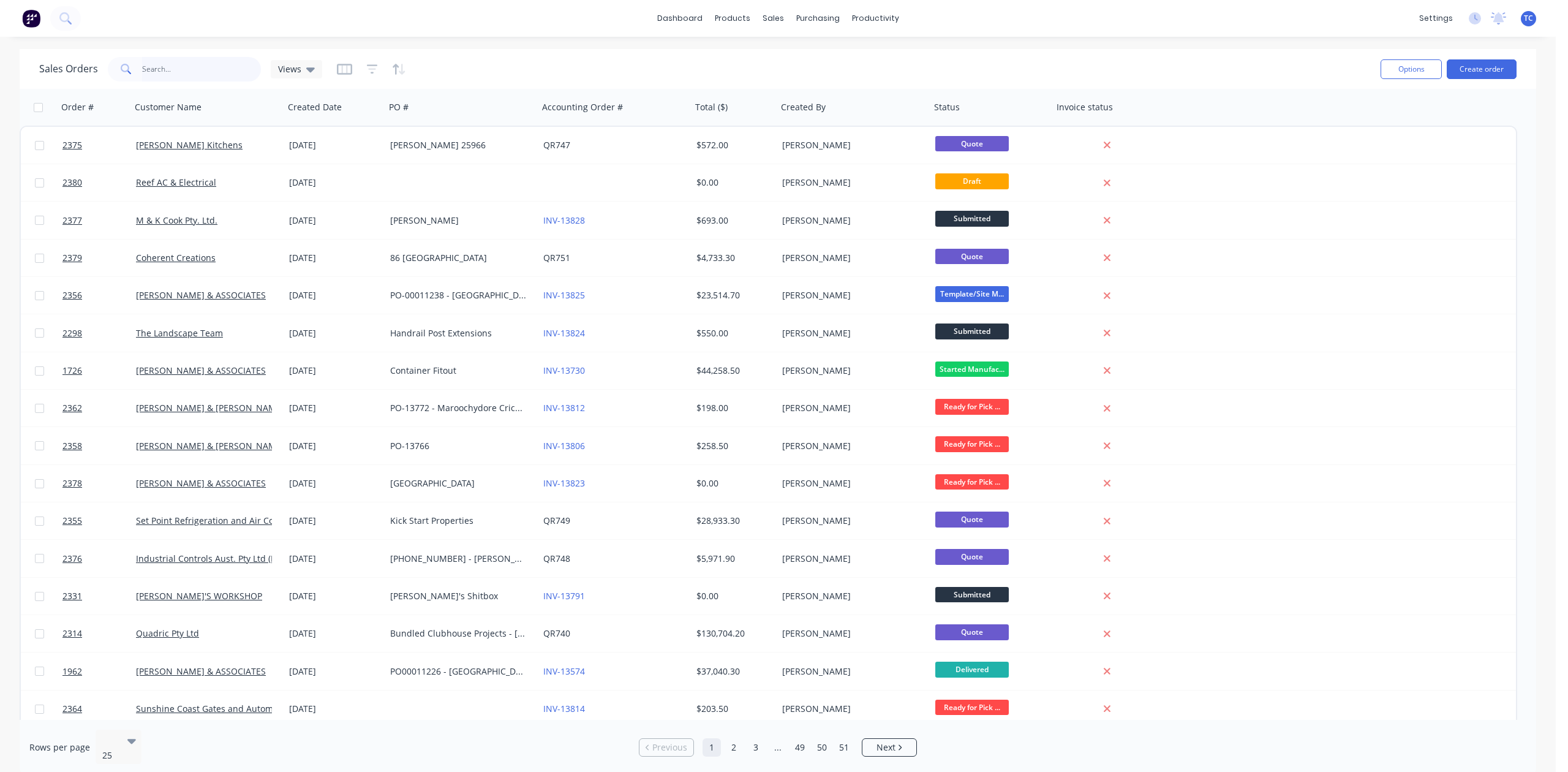
click at [209, 68] on input "text" at bounding box center [202, 68] width 119 height 24
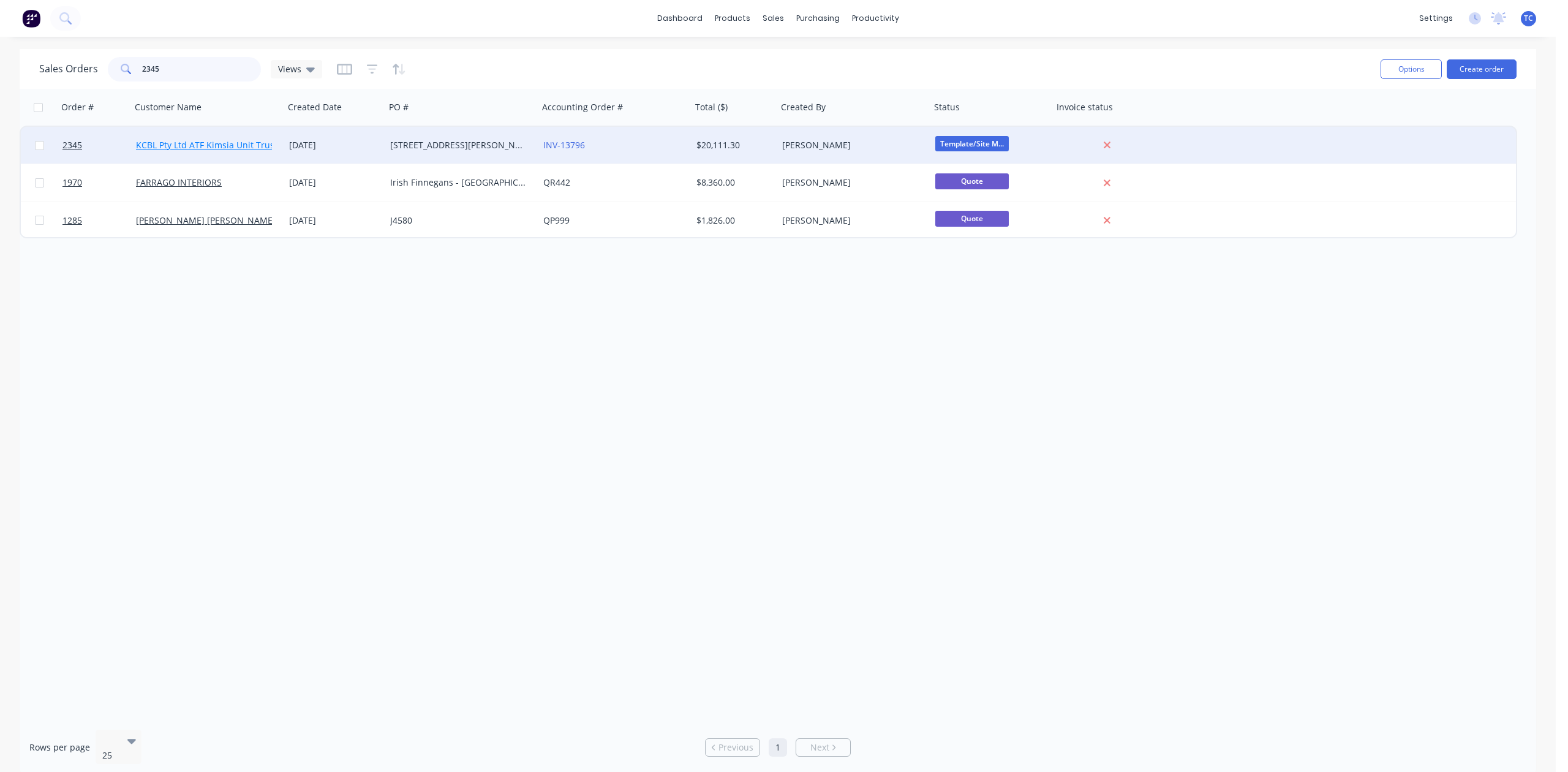
type input "2345"
click at [207, 141] on link "KCBL Pty Ltd ATF Kimsia Unit Trust" at bounding box center [207, 145] width 142 height 12
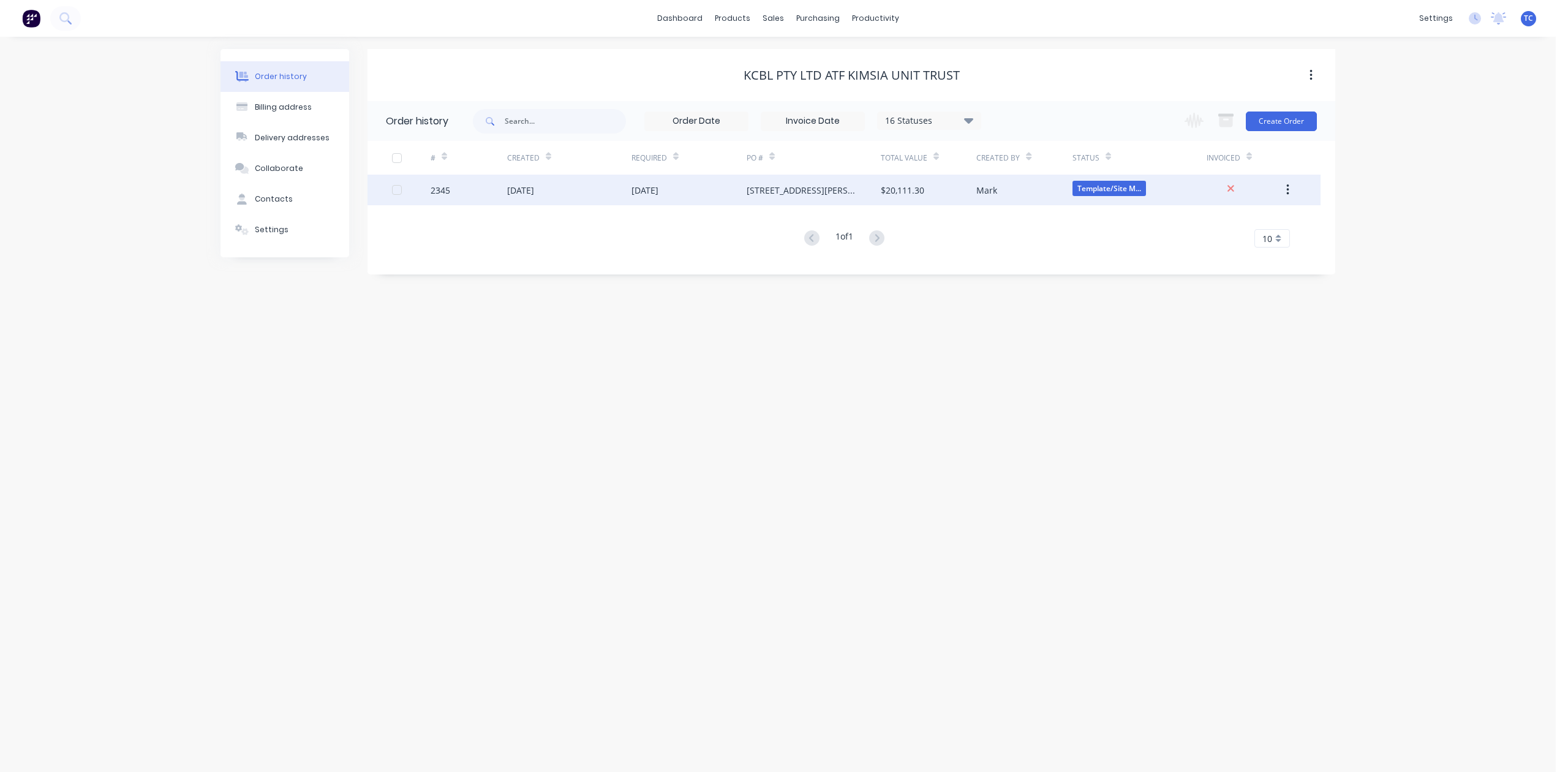
click at [529, 184] on div "17 Sep 2025" at bounding box center [521, 189] width 27 height 13
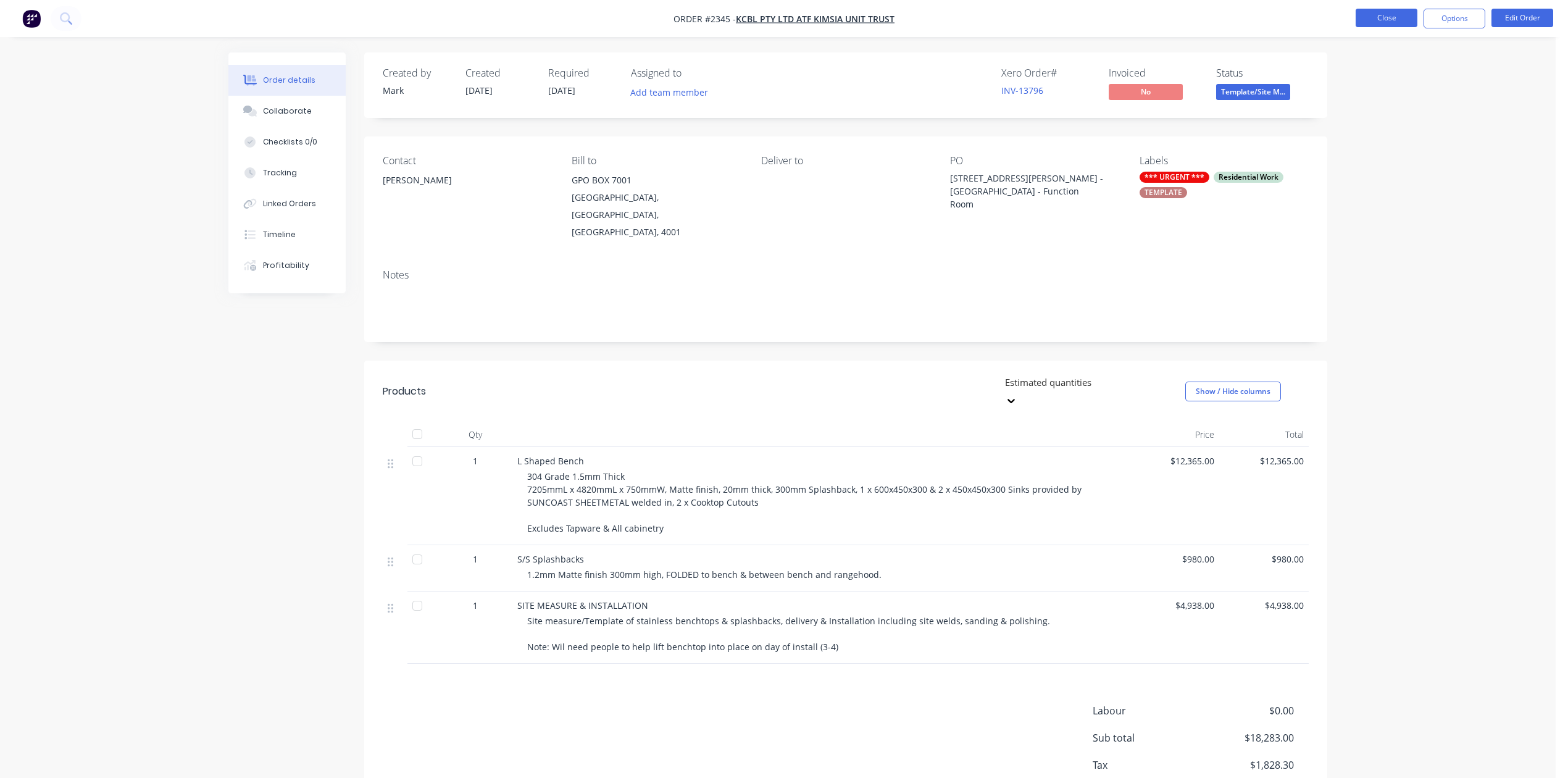
click at [1377, 21] on button "Close" at bounding box center [1386, 18] width 61 height 18
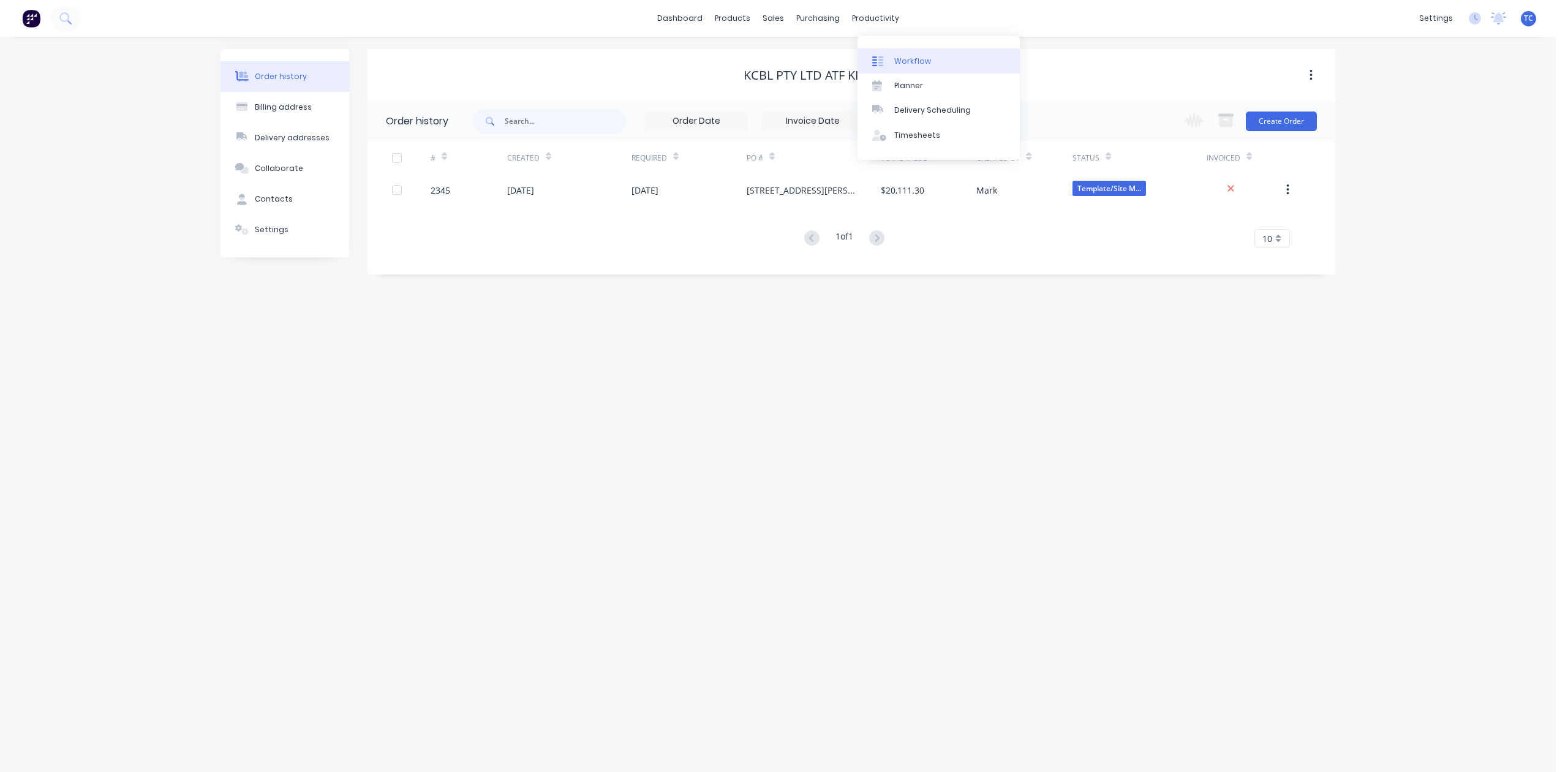
click at [924, 67] on div "Workflow" at bounding box center [913, 61] width 37 height 11
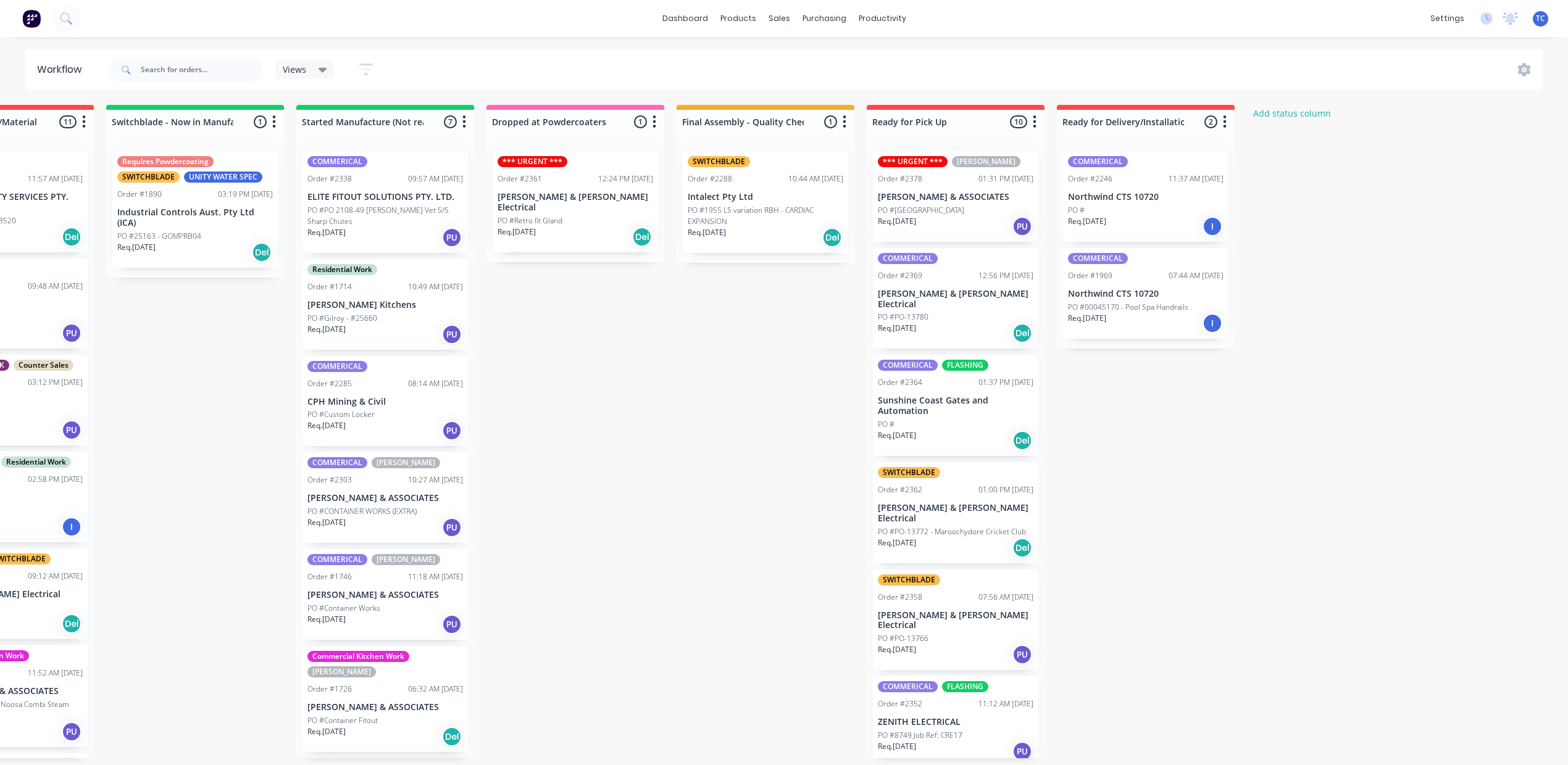
scroll to position [0, 555]
click at [1279, 334] on div "Mark as Picked Up" at bounding box center [1307, 323] width 124 height 25
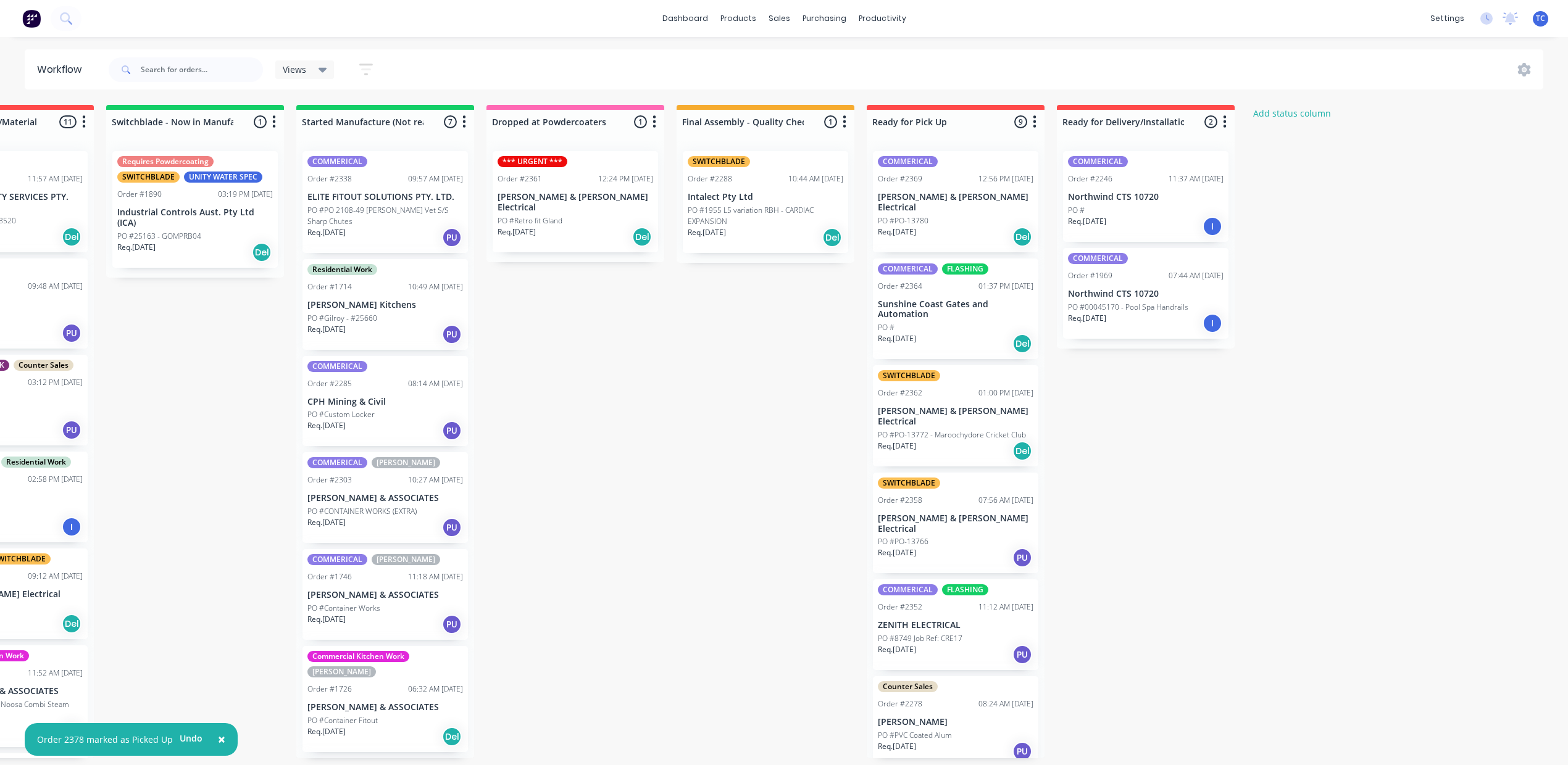
scroll to position [13, 555]
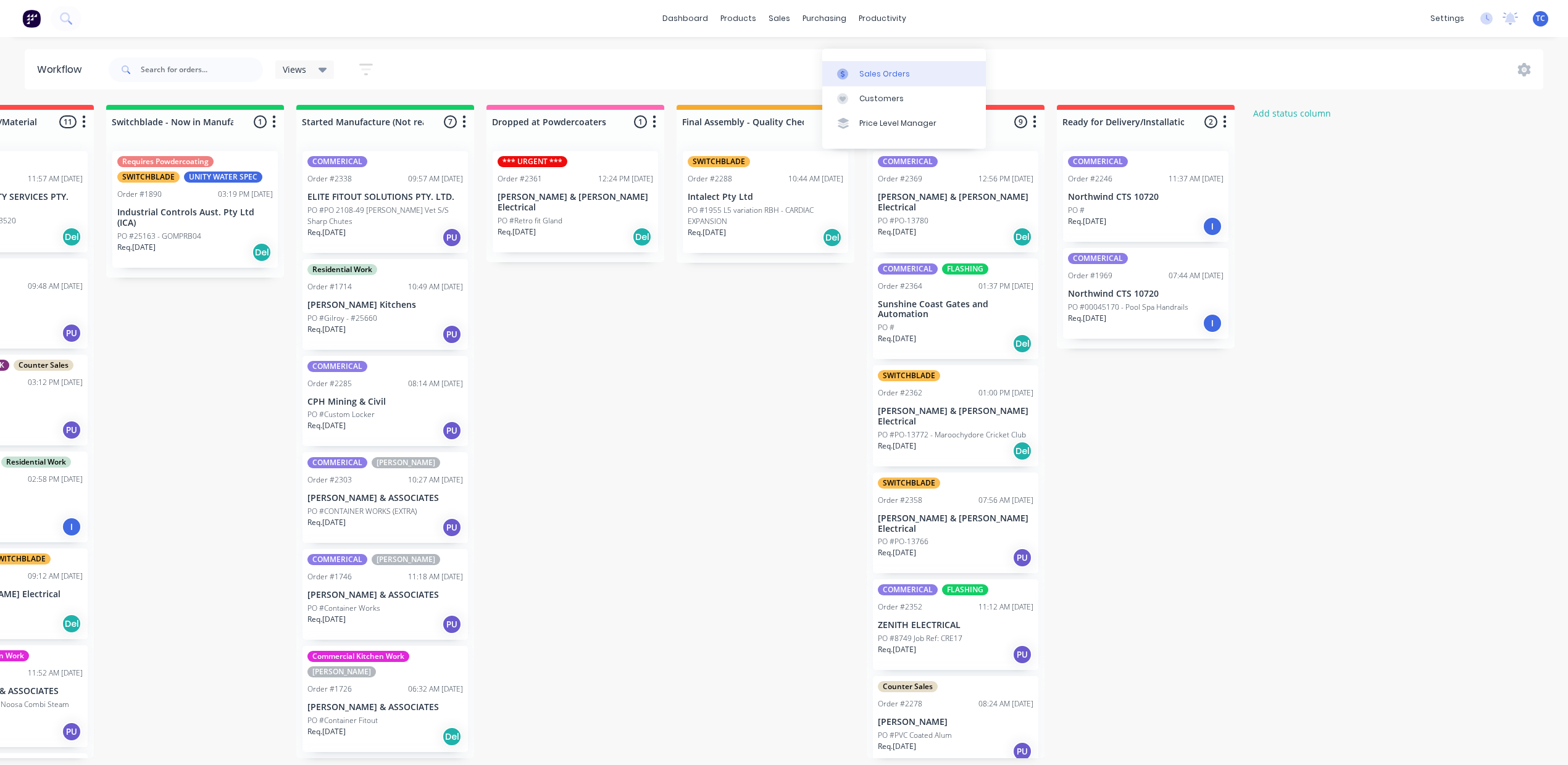
click at [859, 69] on div "Sales Orders" at bounding box center [884, 74] width 50 height 11
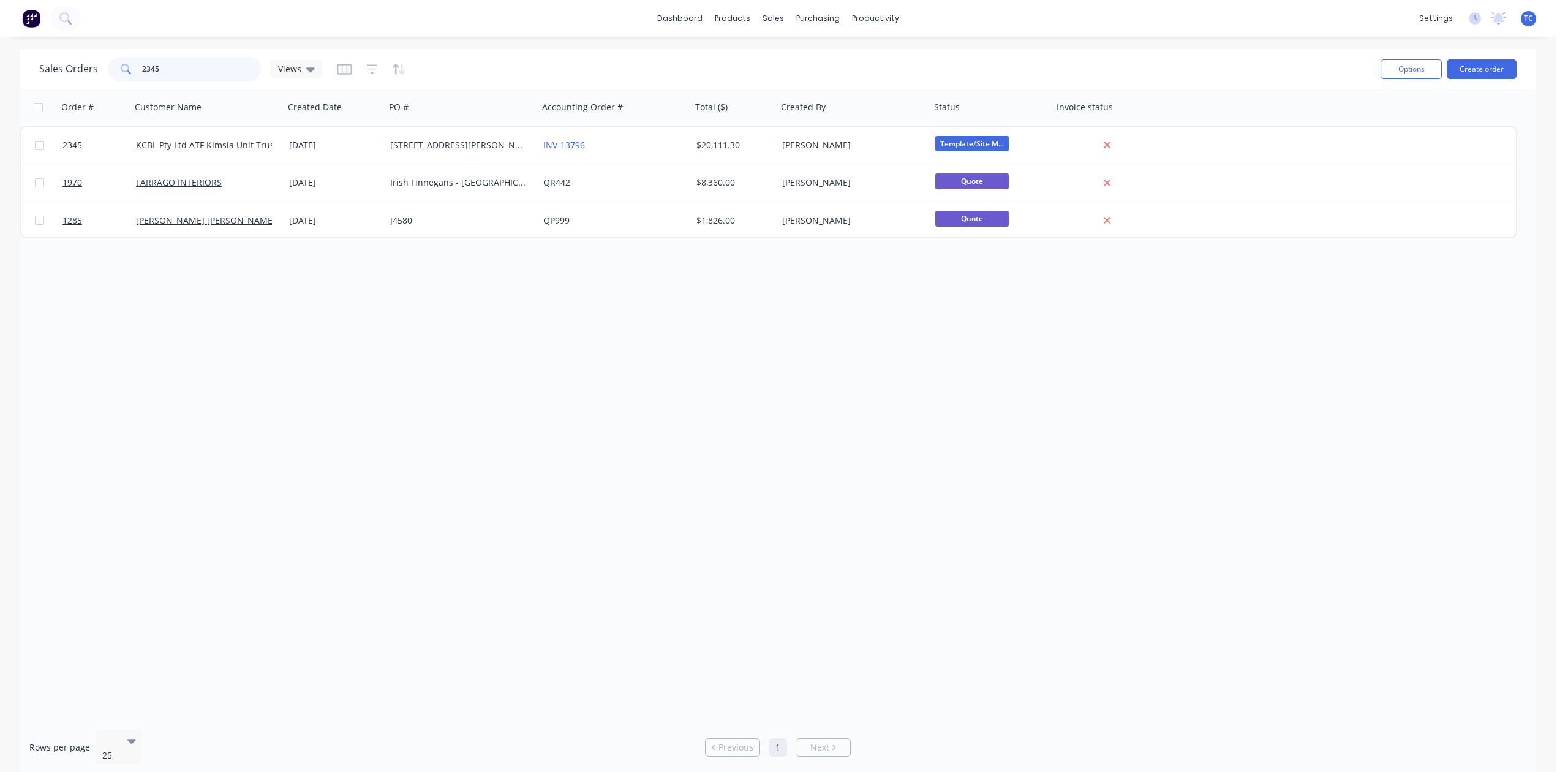
drag, startPoint x: 218, startPoint y: 68, endPoint x: 93, endPoint y: 67, distance: 125.0
click at [93, 67] on div "Sales Orders 2345 Views" at bounding box center [181, 68] width 283 height 24
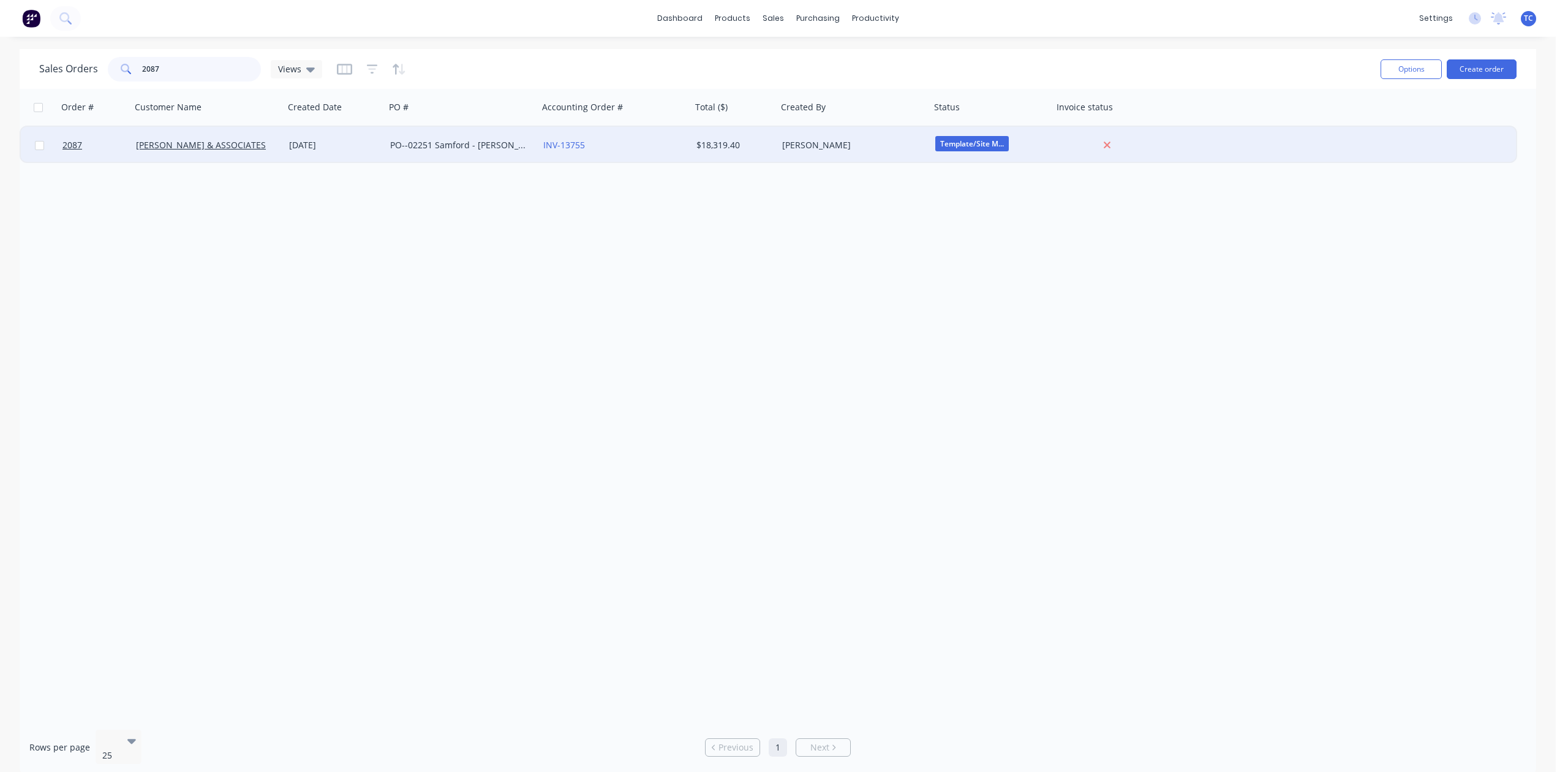
type input "2087"
click at [480, 145] on div "PO--02251 Samford - Kenilworth Bakery" at bounding box center [458, 145] width 136 height 13
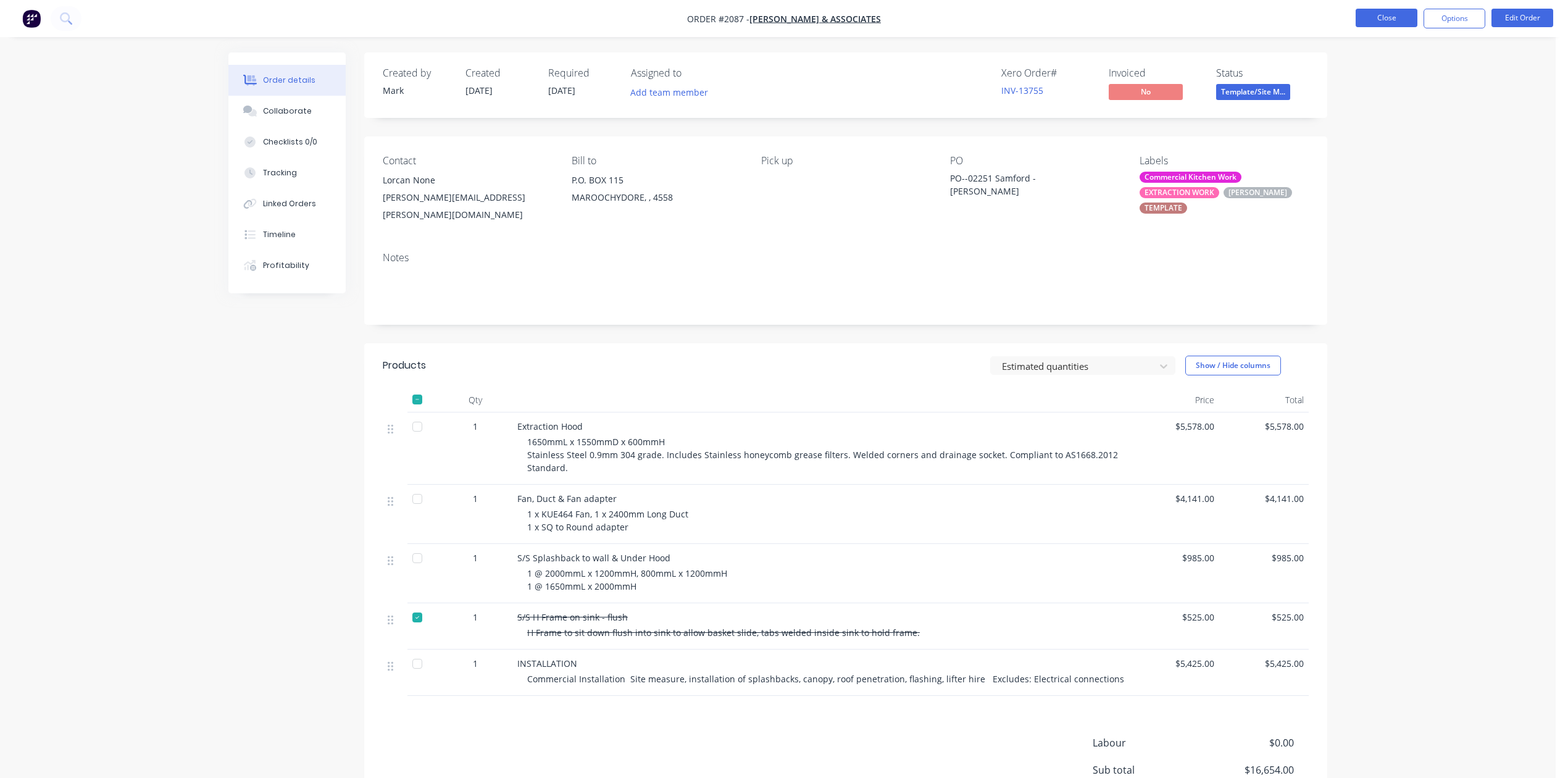
click at [1374, 16] on button "Close" at bounding box center [1386, 18] width 61 height 18
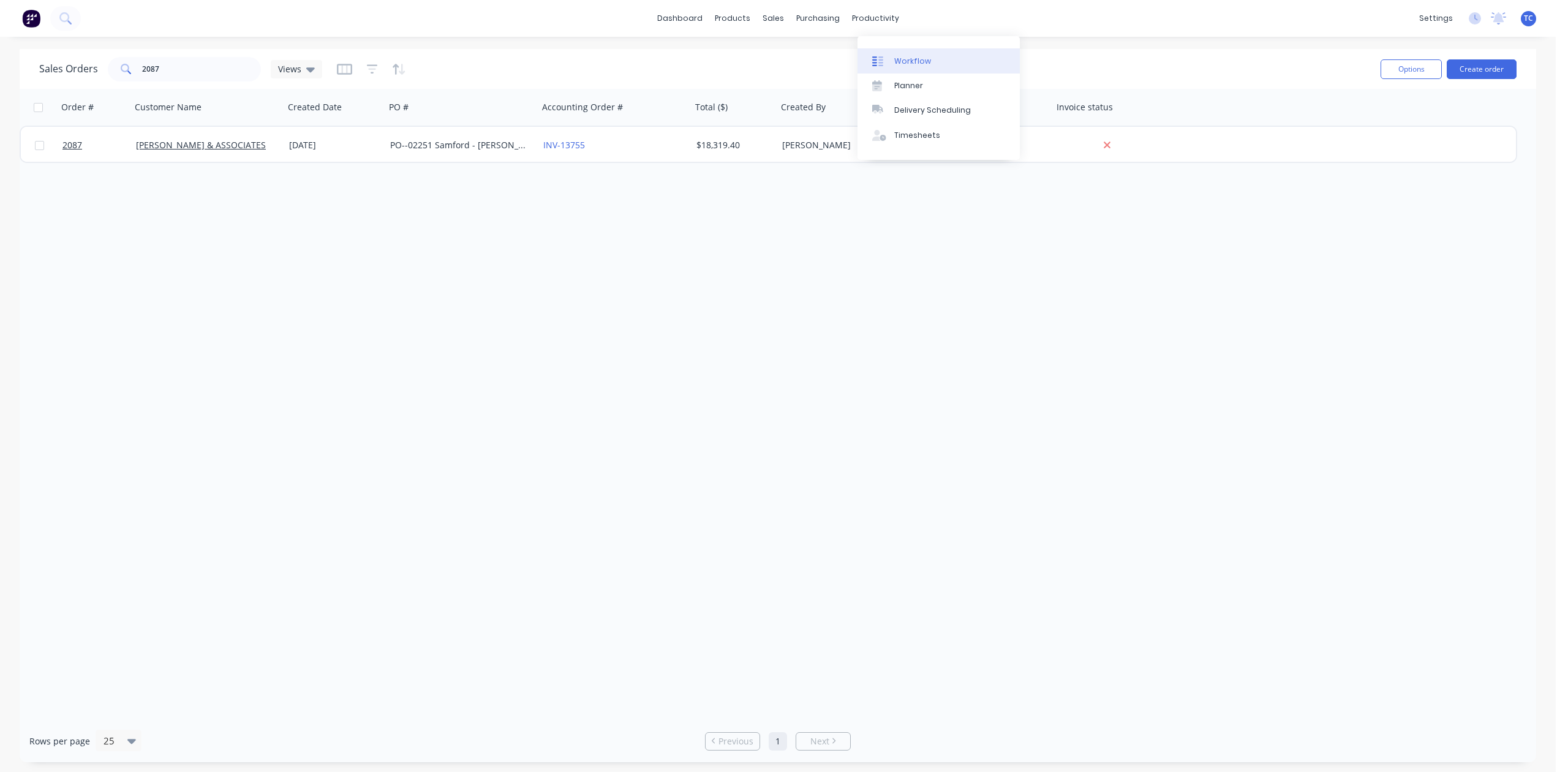
click at [917, 67] on div "Workflow" at bounding box center [913, 61] width 37 height 11
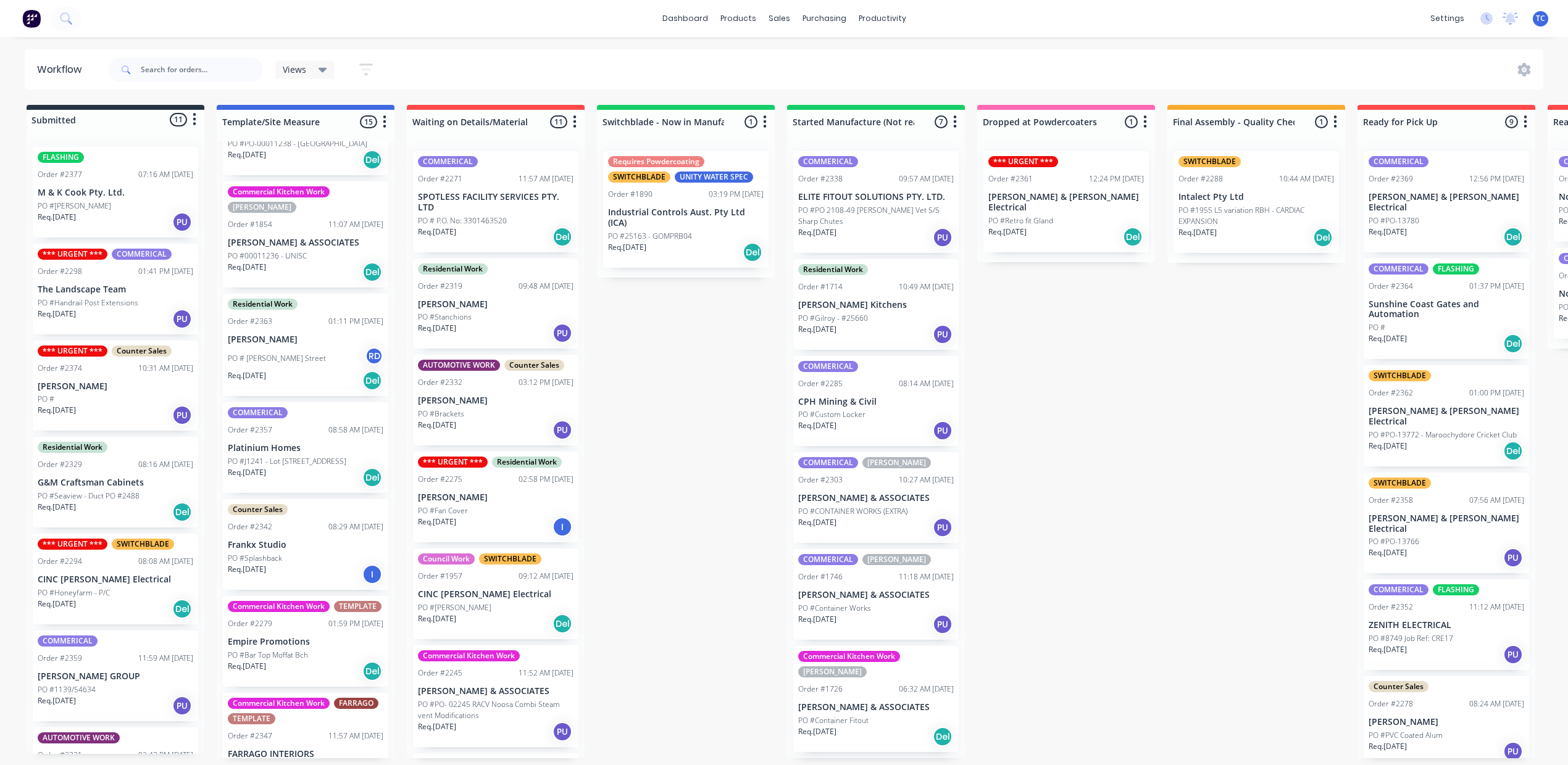
scroll to position [164, 0]
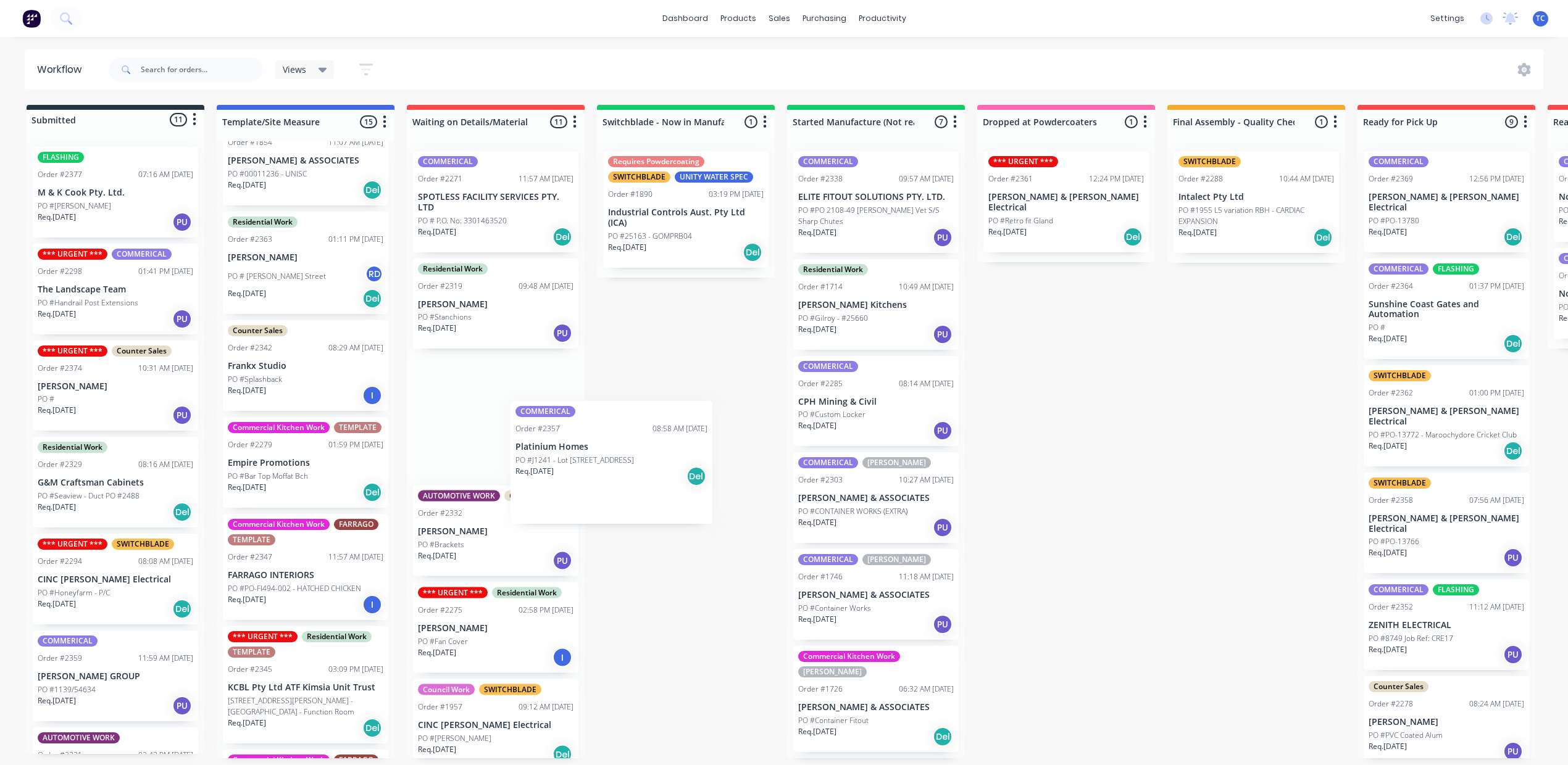
drag, startPoint x: 351, startPoint y: 455, endPoint x: 585, endPoint y: 484, distance: 235.8
click at [585, 484] on div "Submitted 11 Status colour #273444 hex #273444 Save Cancel Summaries Total orde…" at bounding box center [1020, 432] width 2058 height 653
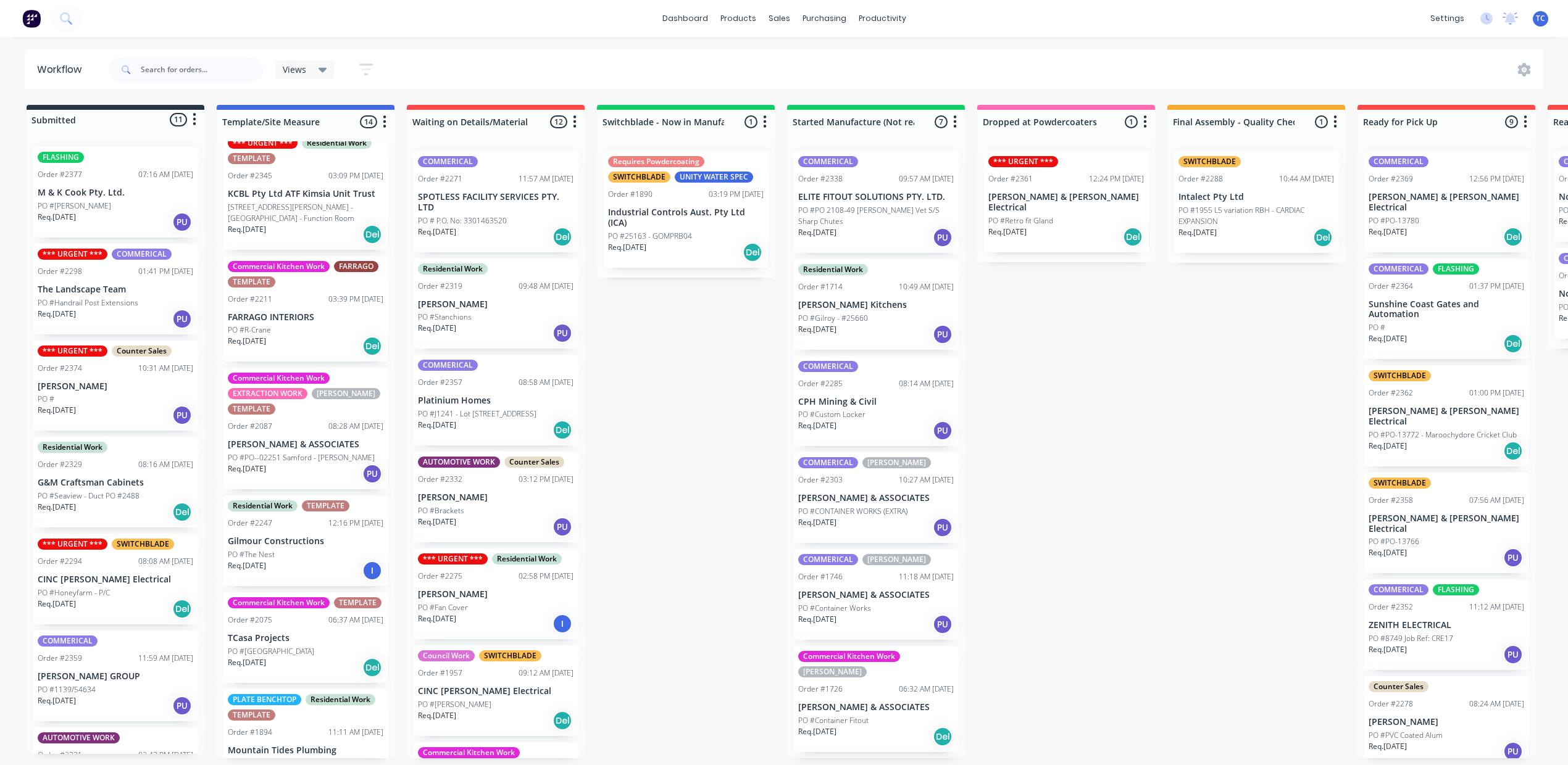
scroll to position [741, 0]
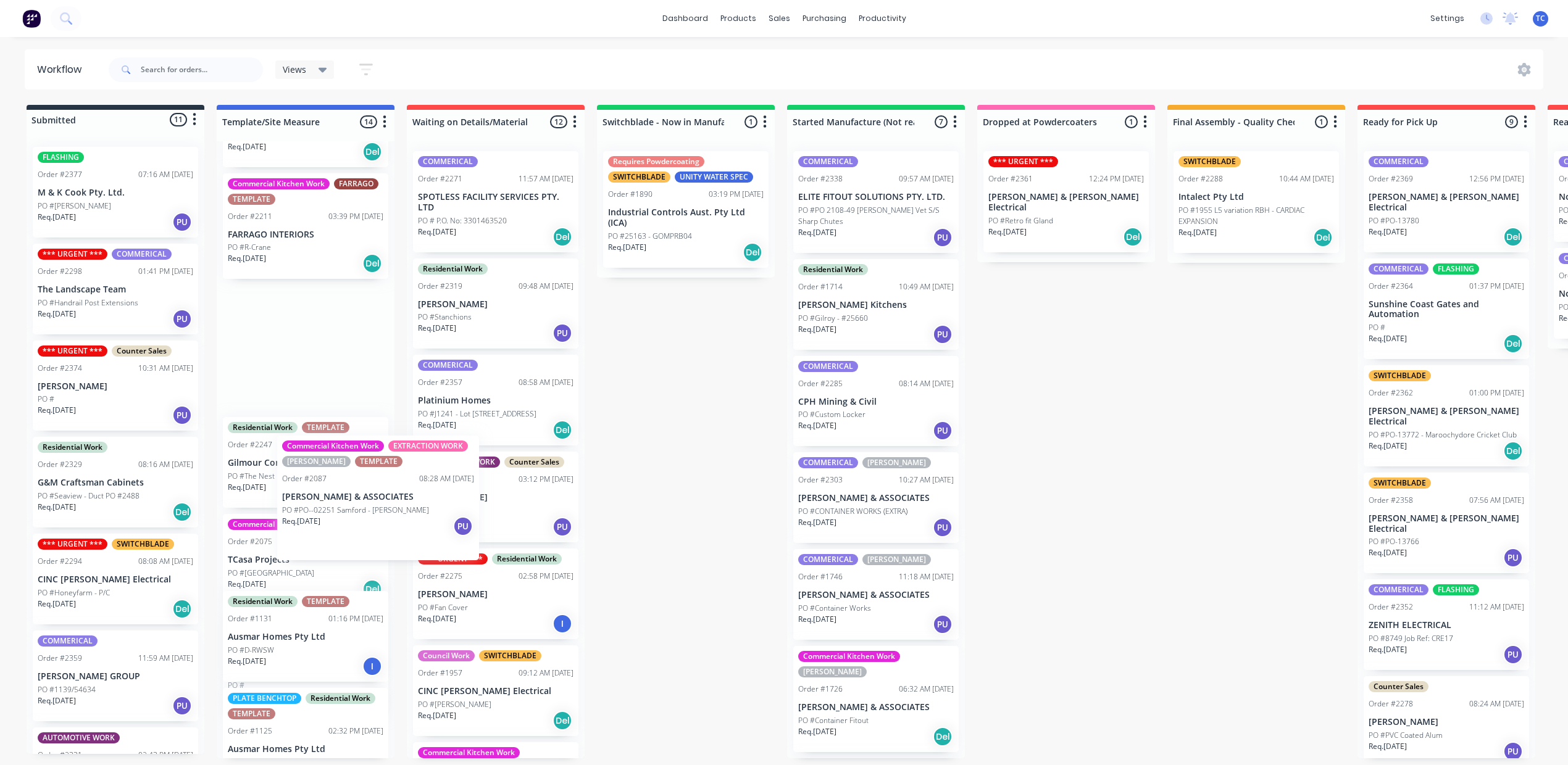
drag, startPoint x: 364, startPoint y: 519, endPoint x: 361, endPoint y: 512, distance: 7.6
click at [361, 512] on div "Commercial Kitchen Work HILLERS TEMPLATE Order #2356 02:51 PM 29/09/25 HILLER &…" at bounding box center [306, 449] width 178 height 617
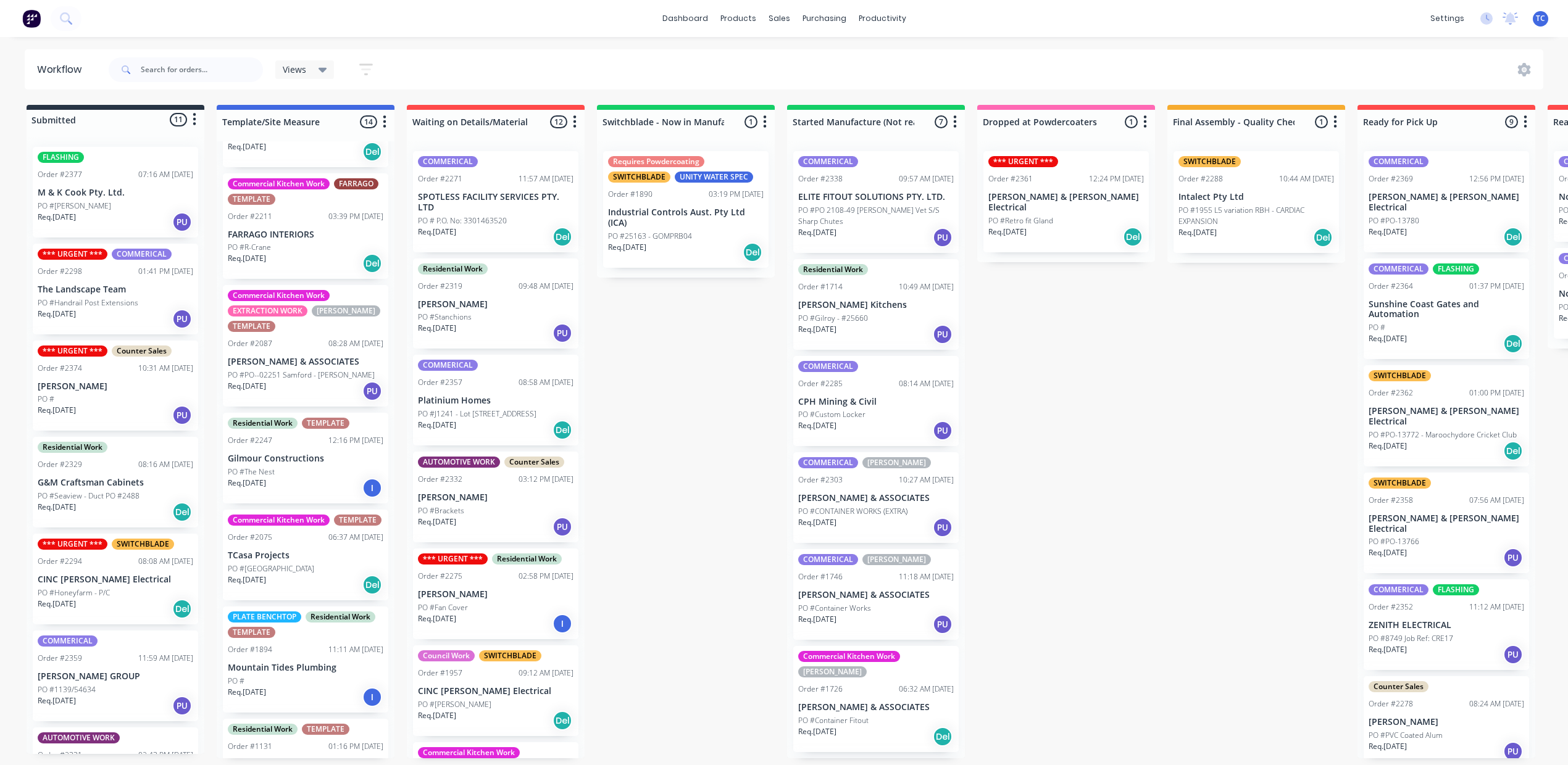
click at [537, 420] on p "PO #J1241 - Lot 245 Coral Sea Drive Pelican Waters" at bounding box center [477, 414] width 118 height 11
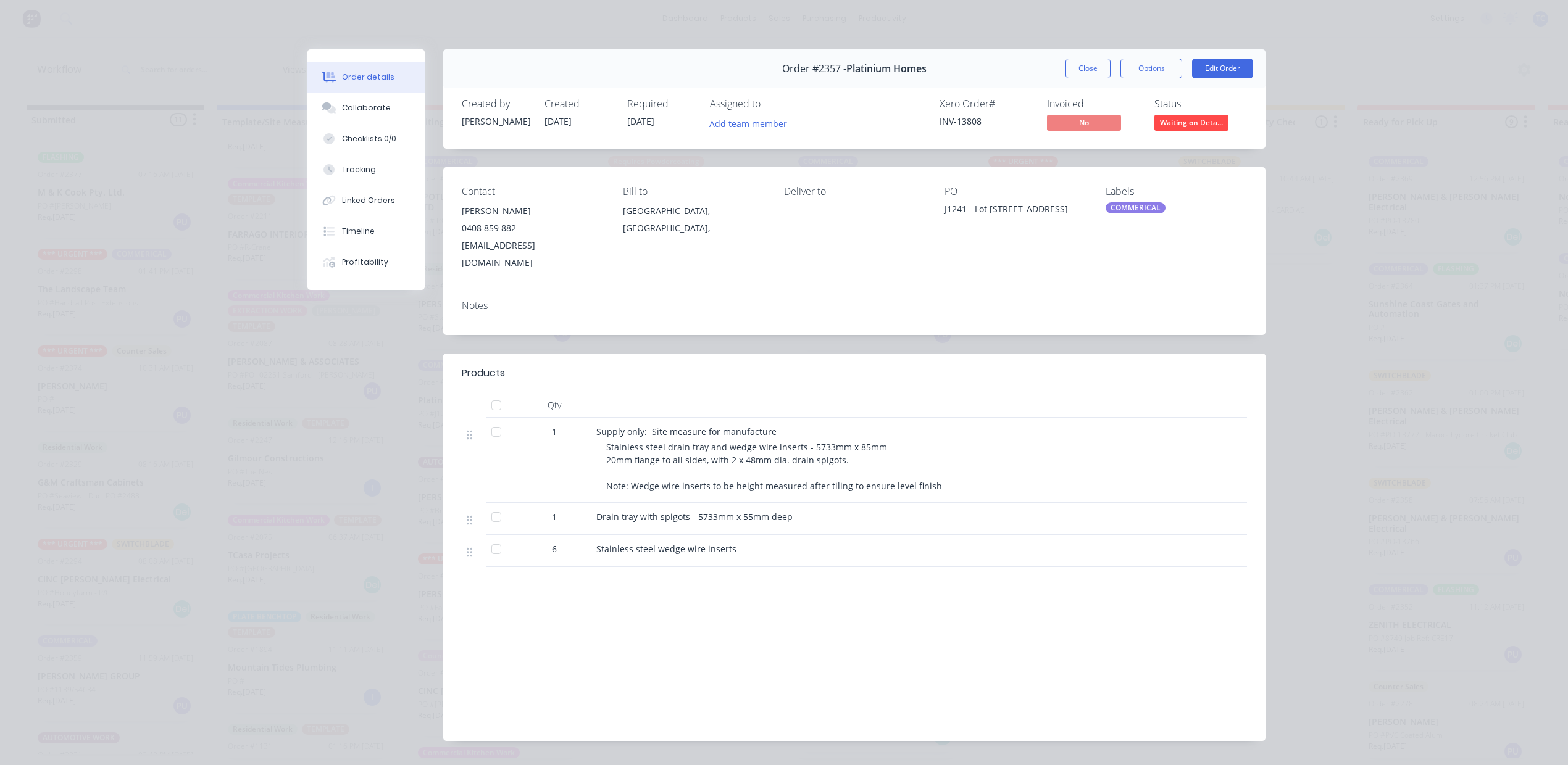
click at [495, 444] on div at bounding box center [496, 432] width 24 height 24
click at [497, 530] on div at bounding box center [496, 516] width 24 height 24
click at [1065, 78] on button "Close" at bounding box center [1088, 69] width 45 height 20
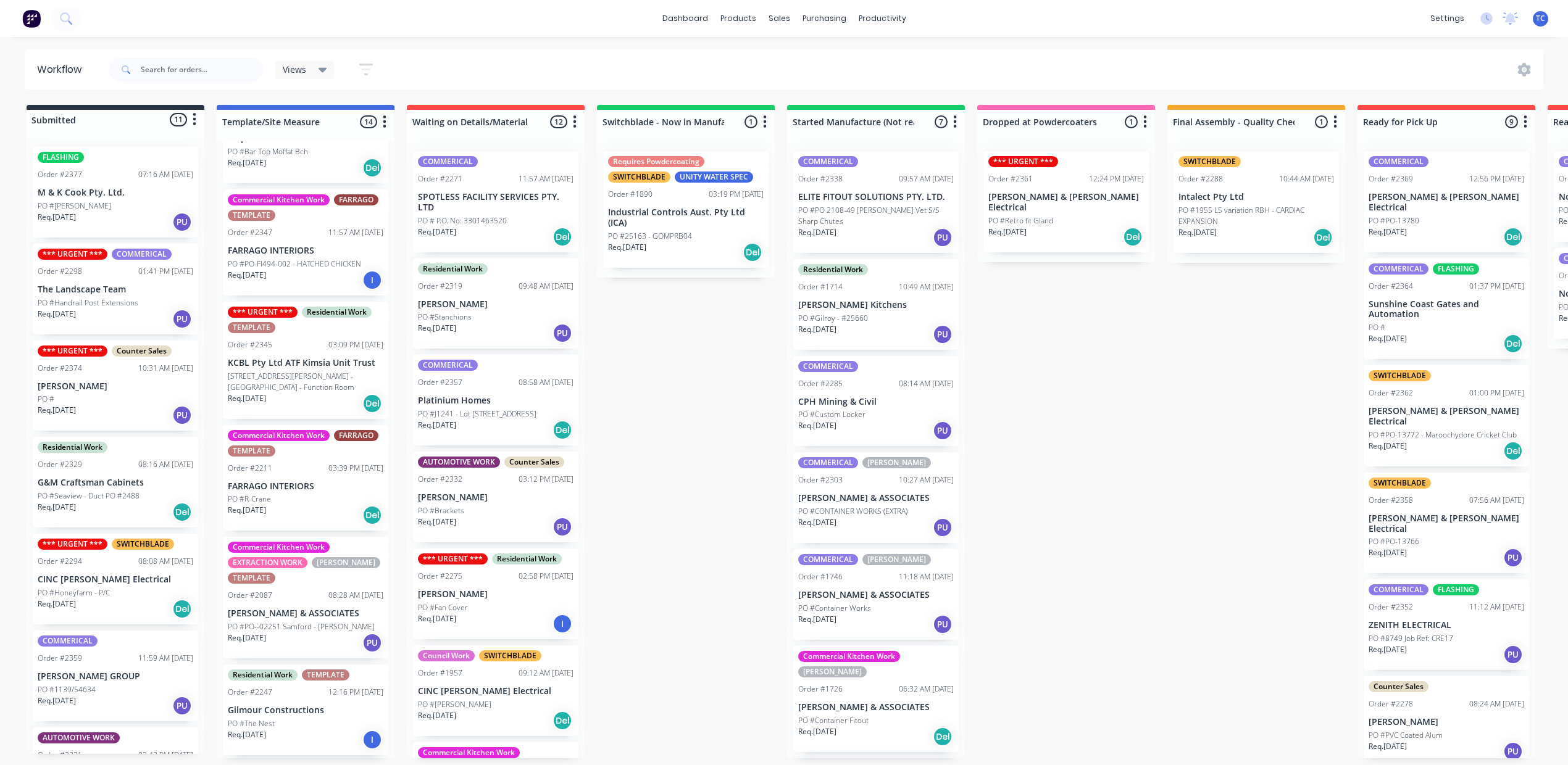
scroll to position [576, 0]
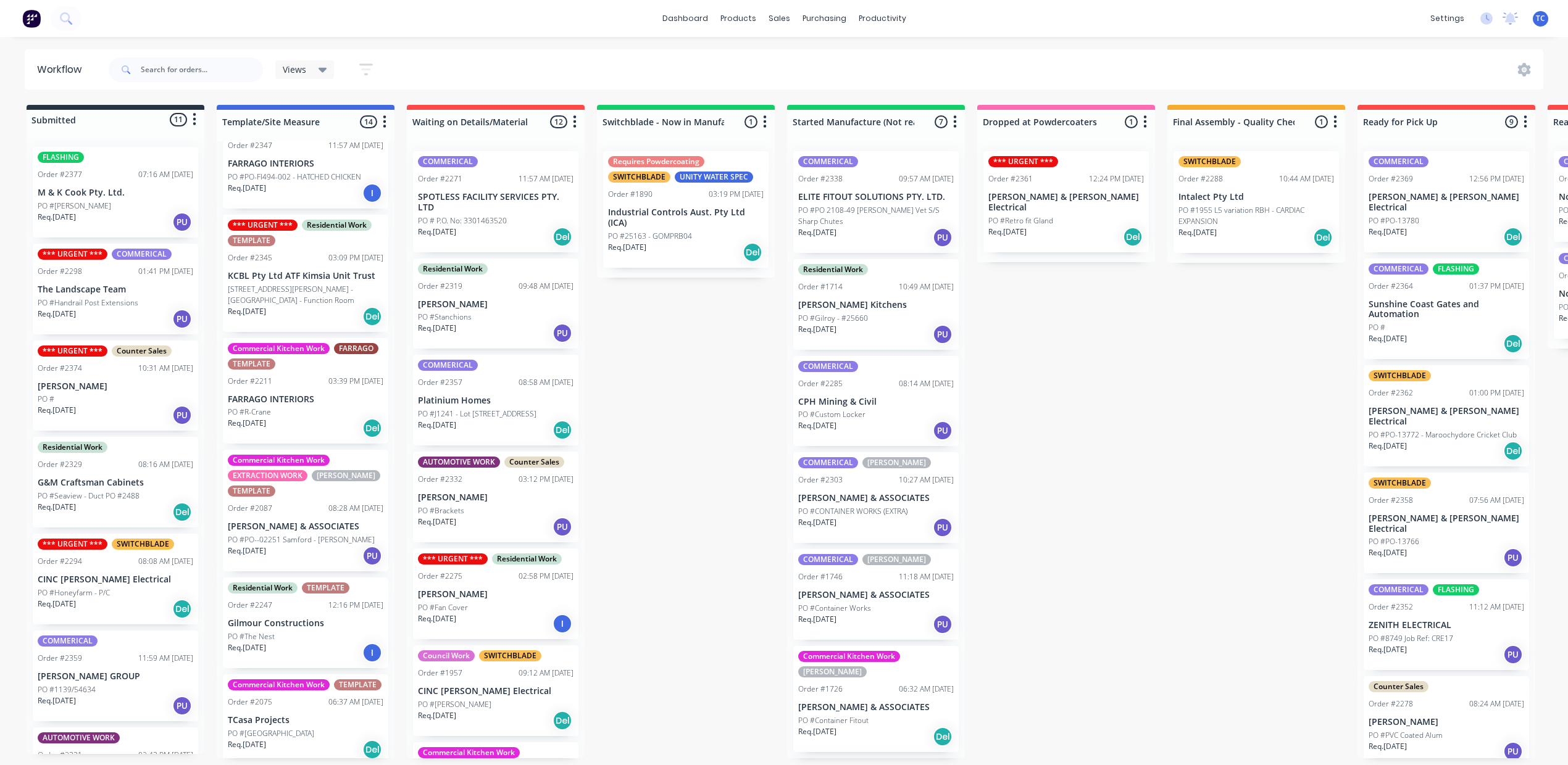
click at [369, 439] on div "Req. 20/08/25 Del" at bounding box center [305, 428] width 155 height 21
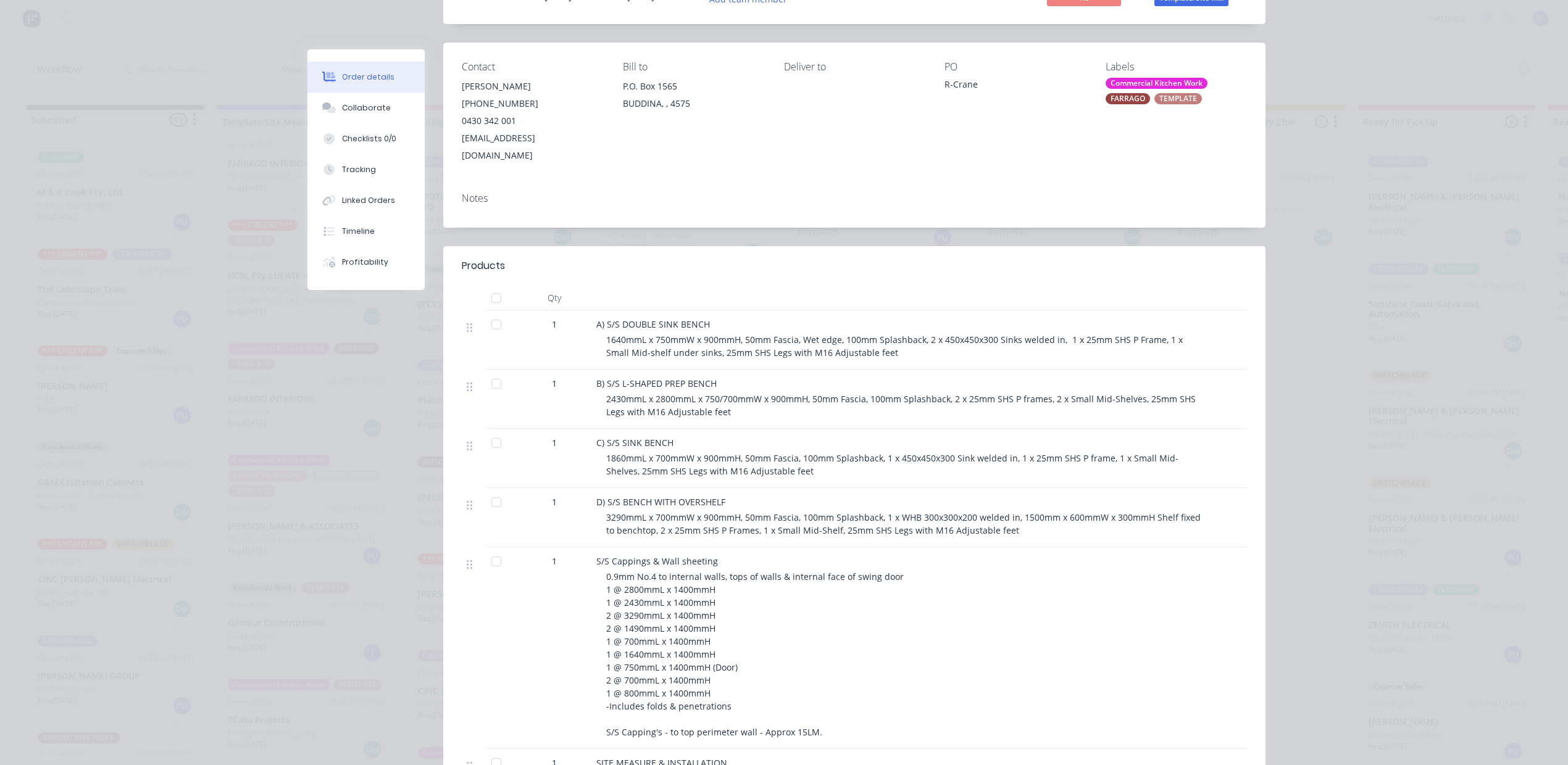
scroll to position [0, 0]
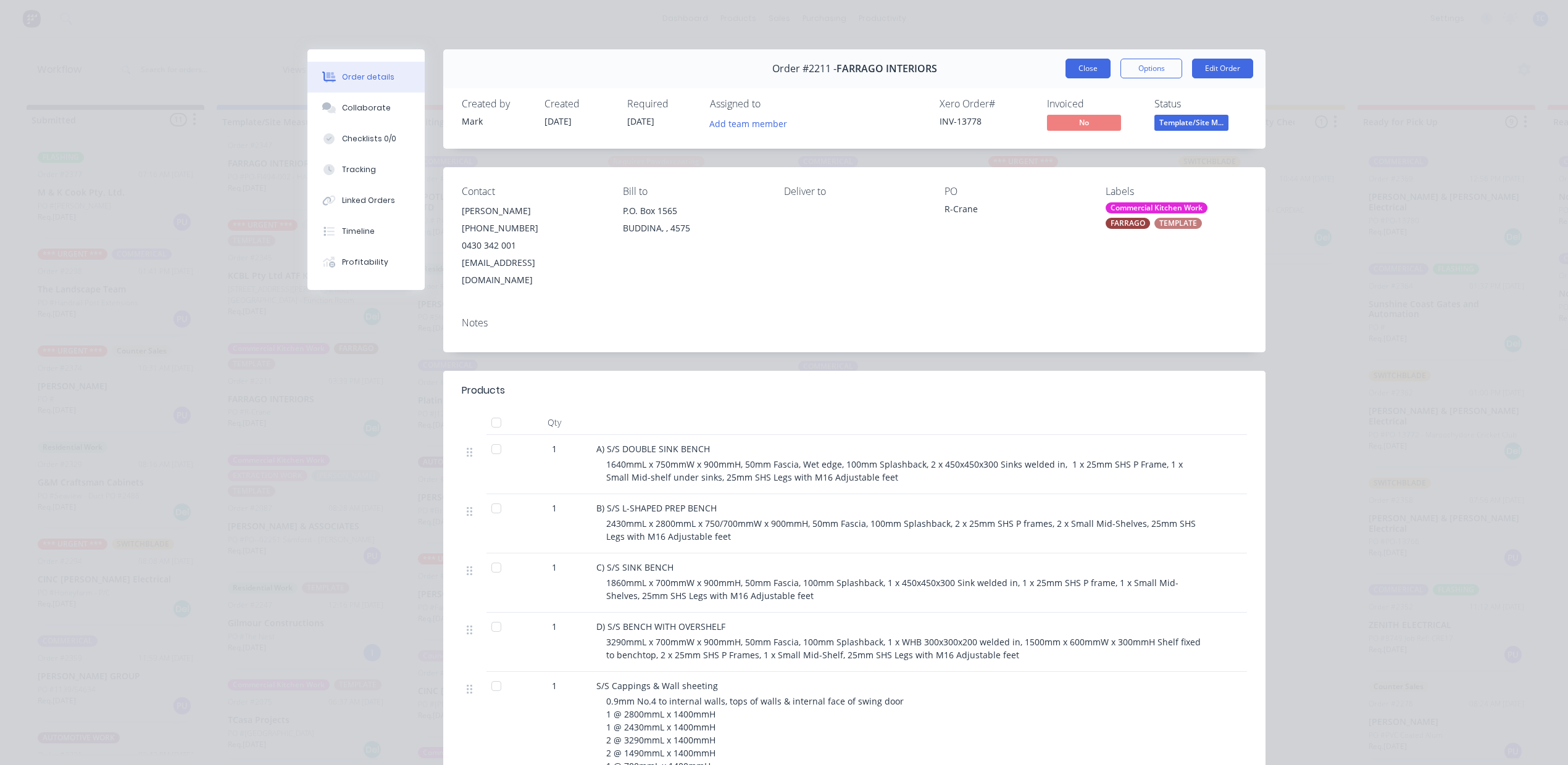
click at [1065, 77] on button "Close" at bounding box center [1088, 69] width 45 height 20
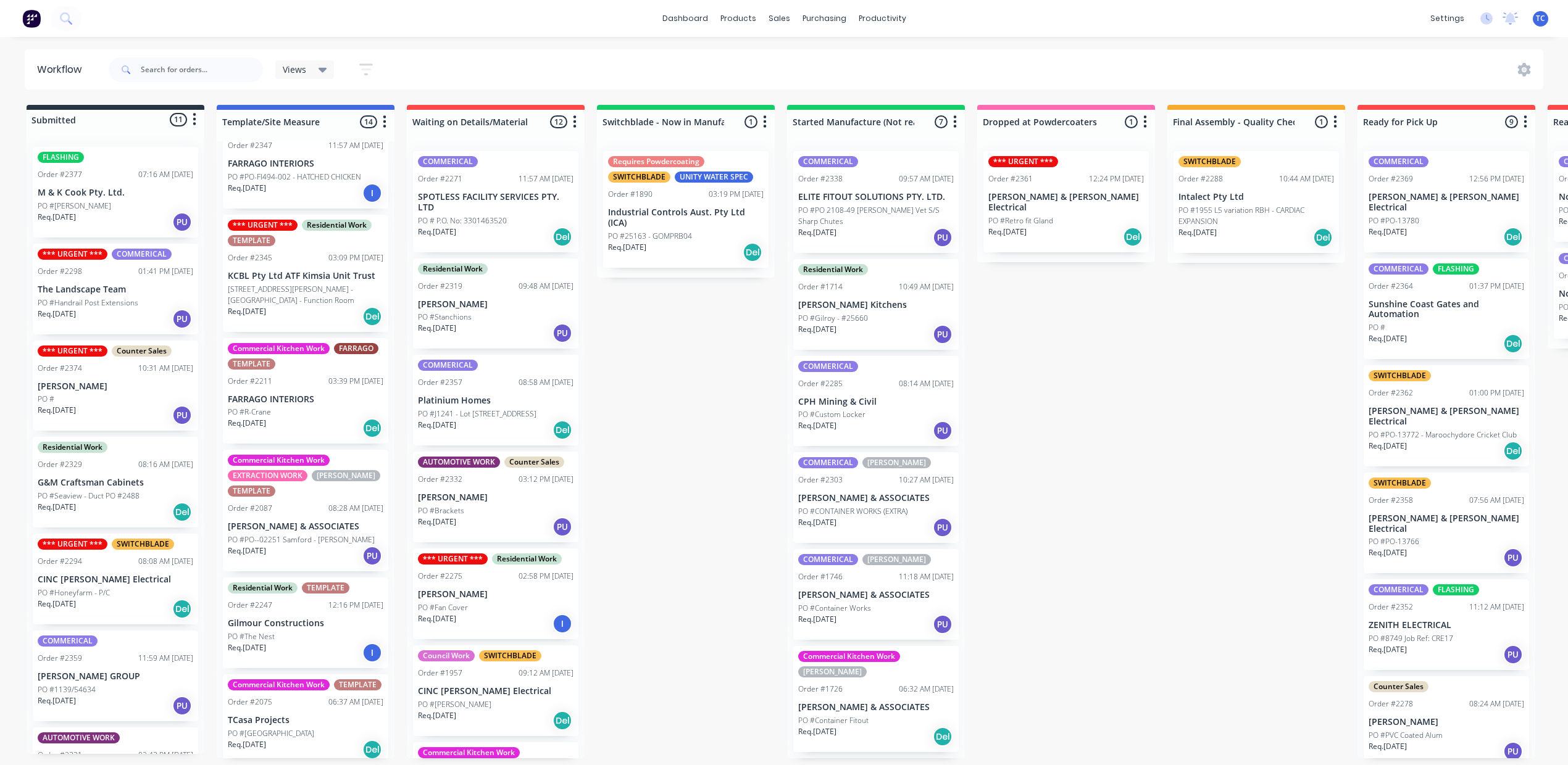
click at [953, 420] on div "PO #Custom Locker" at bounding box center [875, 414] width 155 height 11
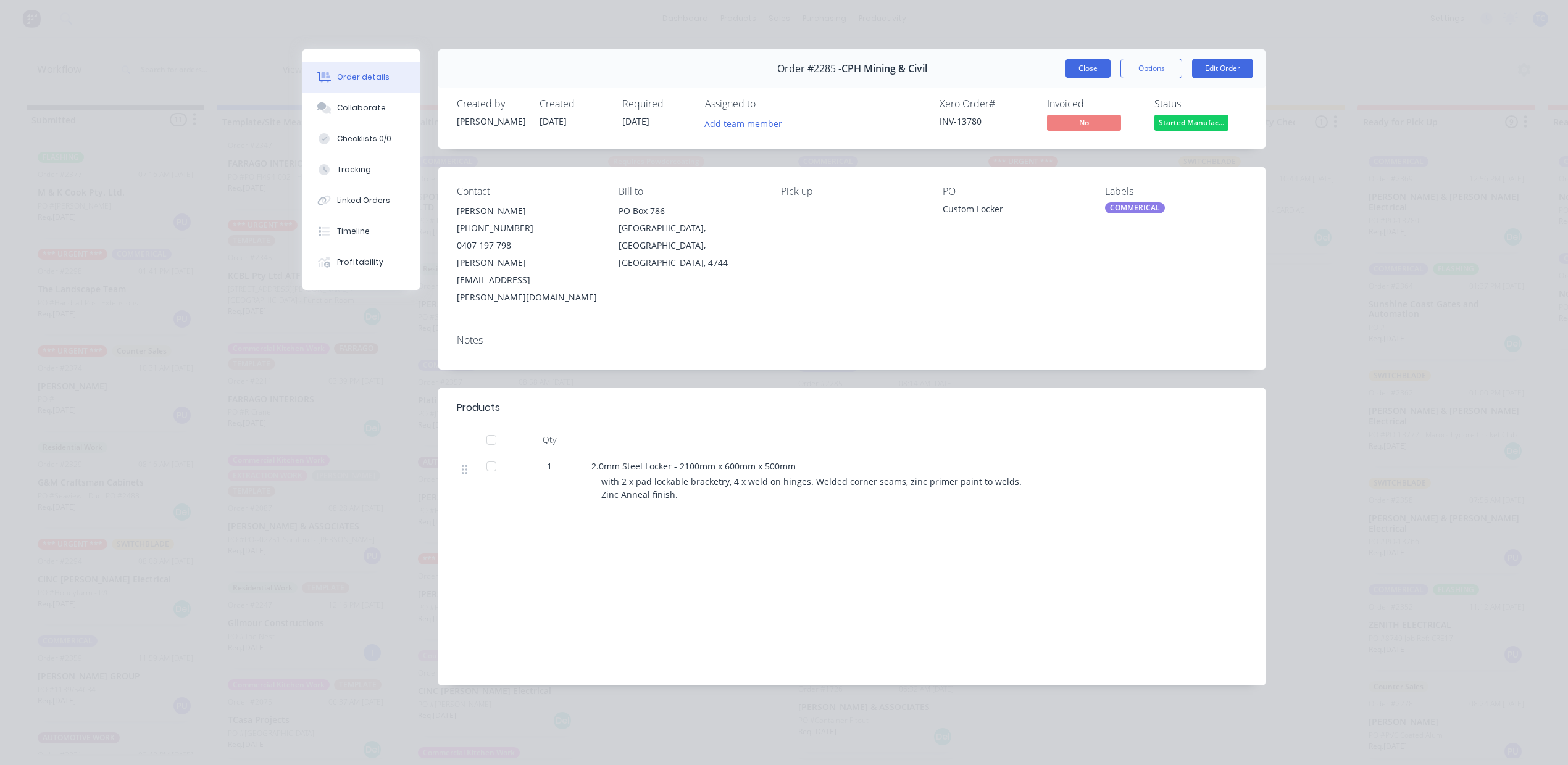
click at [1065, 78] on button "Close" at bounding box center [1088, 69] width 45 height 20
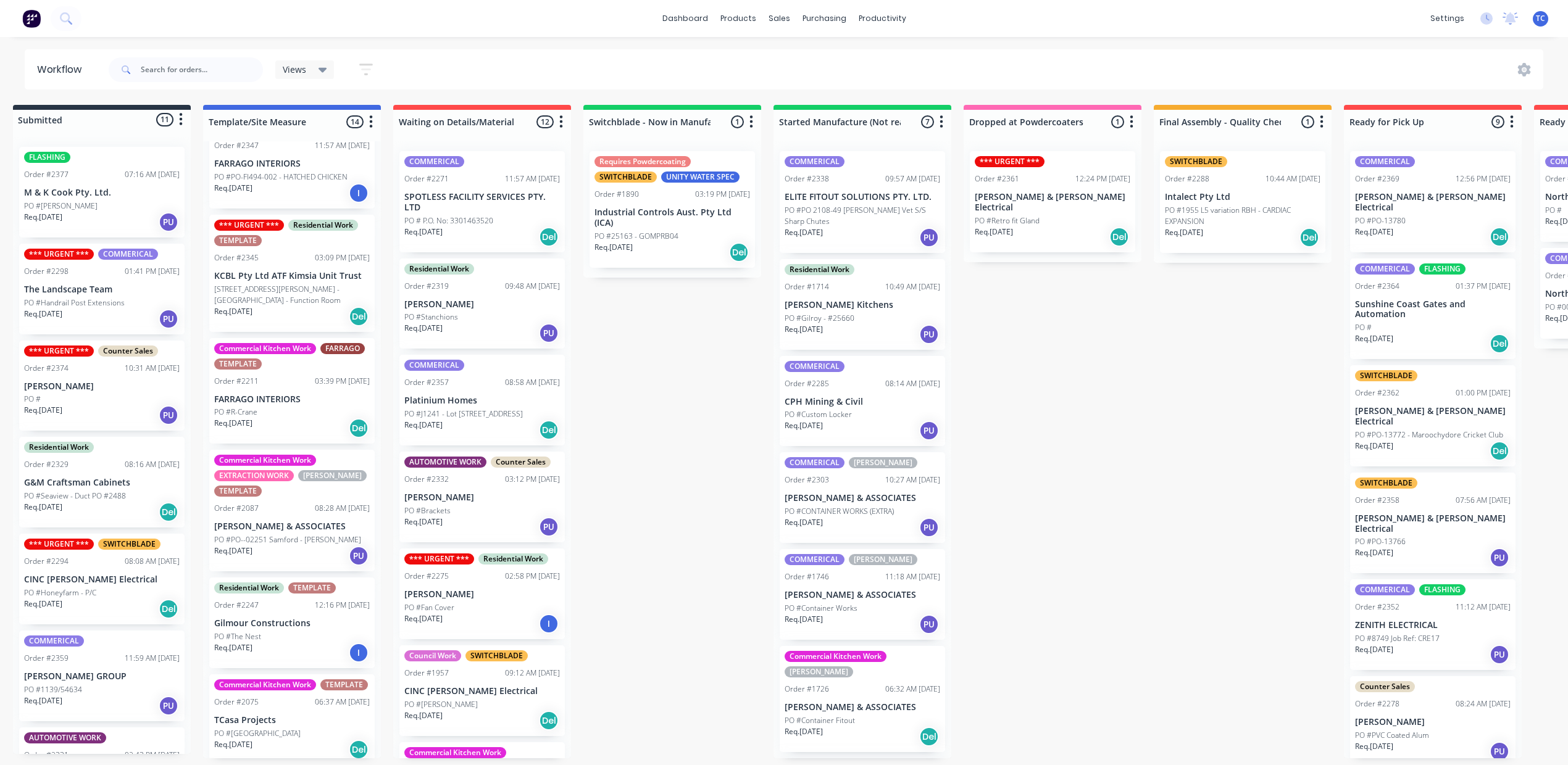
scroll to position [0, 121]
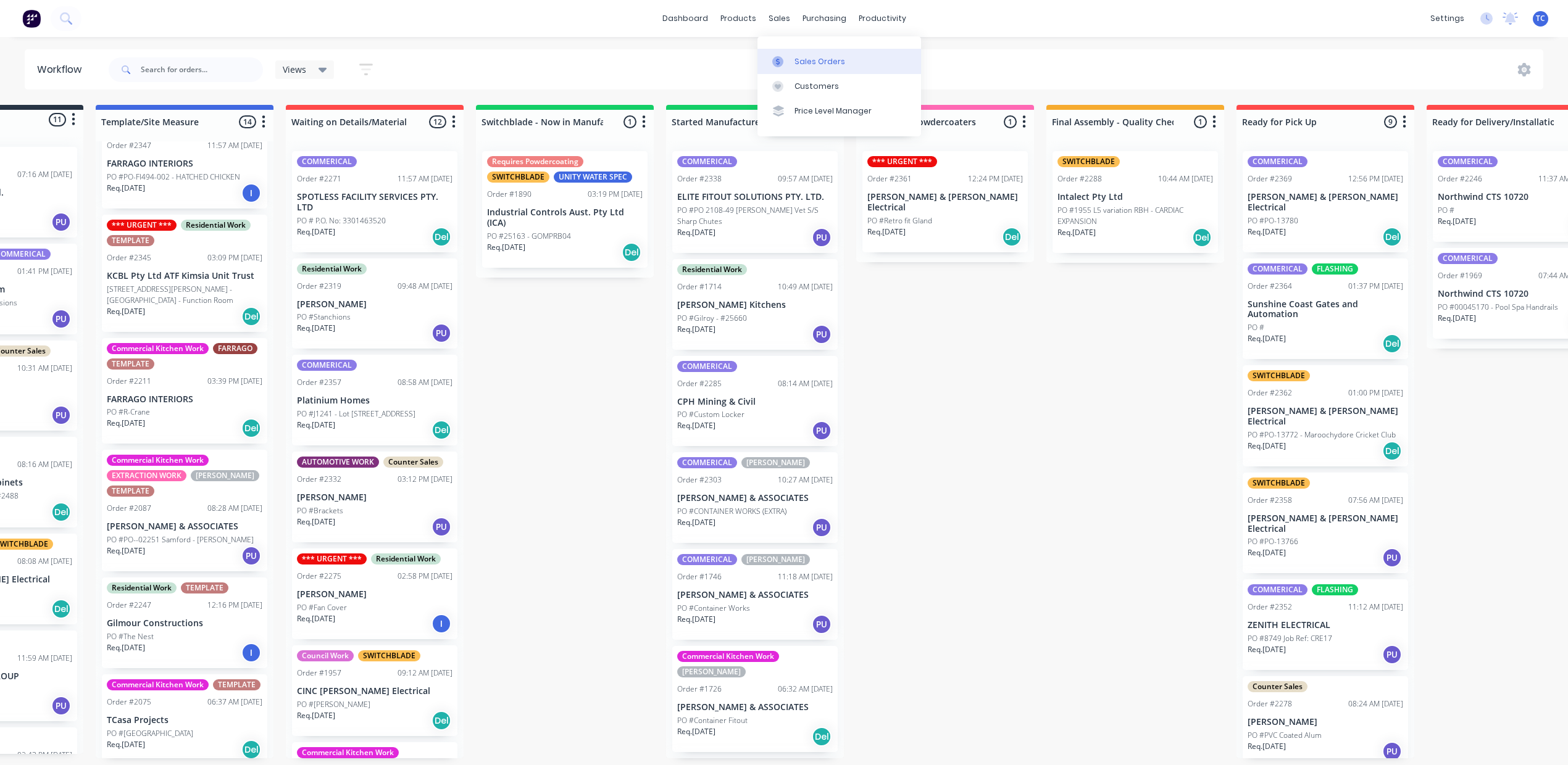
click at [815, 67] on div "Sales Orders" at bounding box center [820, 61] width 50 height 11
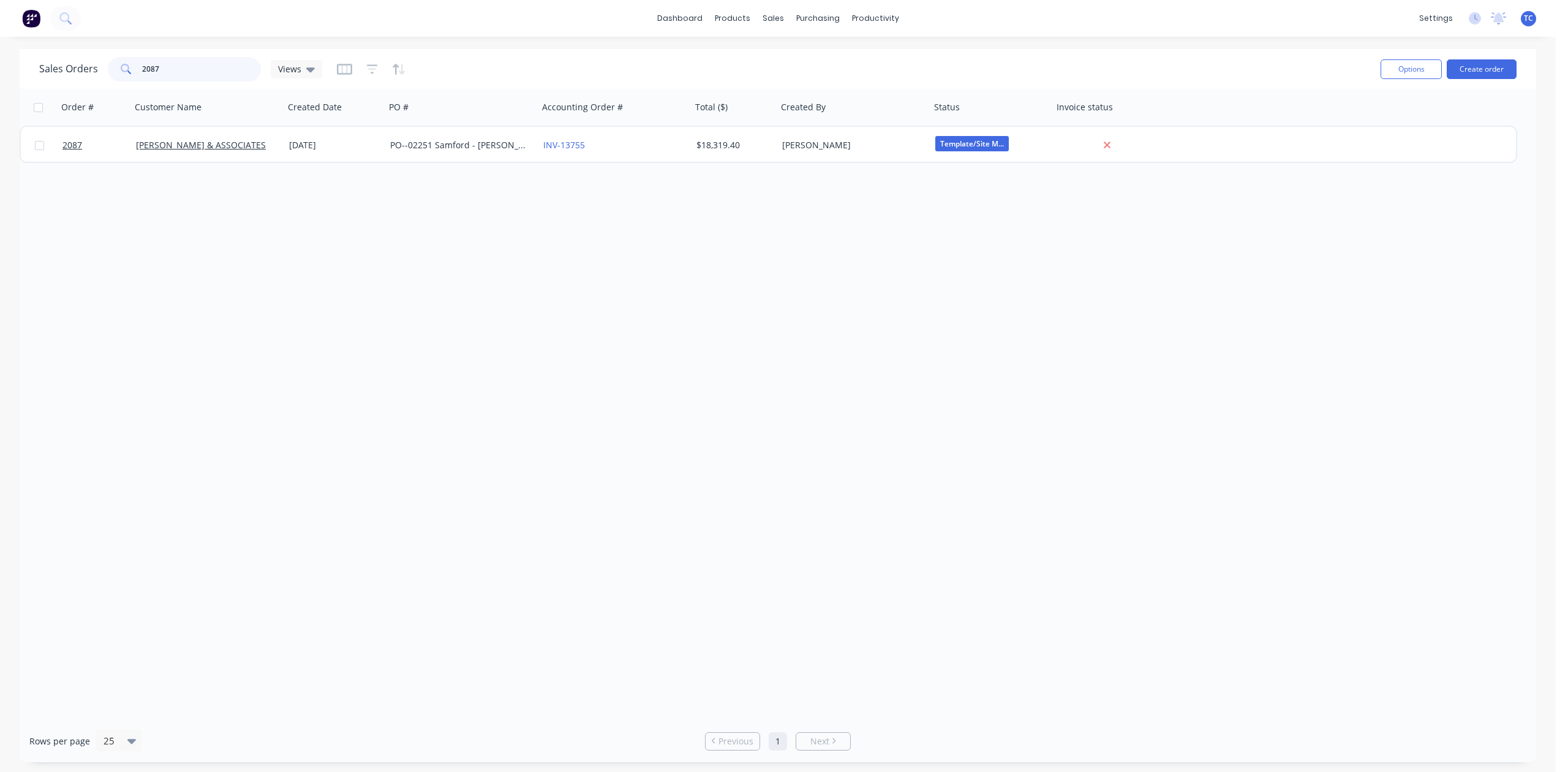
drag, startPoint x: 213, startPoint y: 71, endPoint x: 108, endPoint y: 53, distance: 106.5
click at [115, 67] on div "2087" at bounding box center [184, 68] width 153 height 24
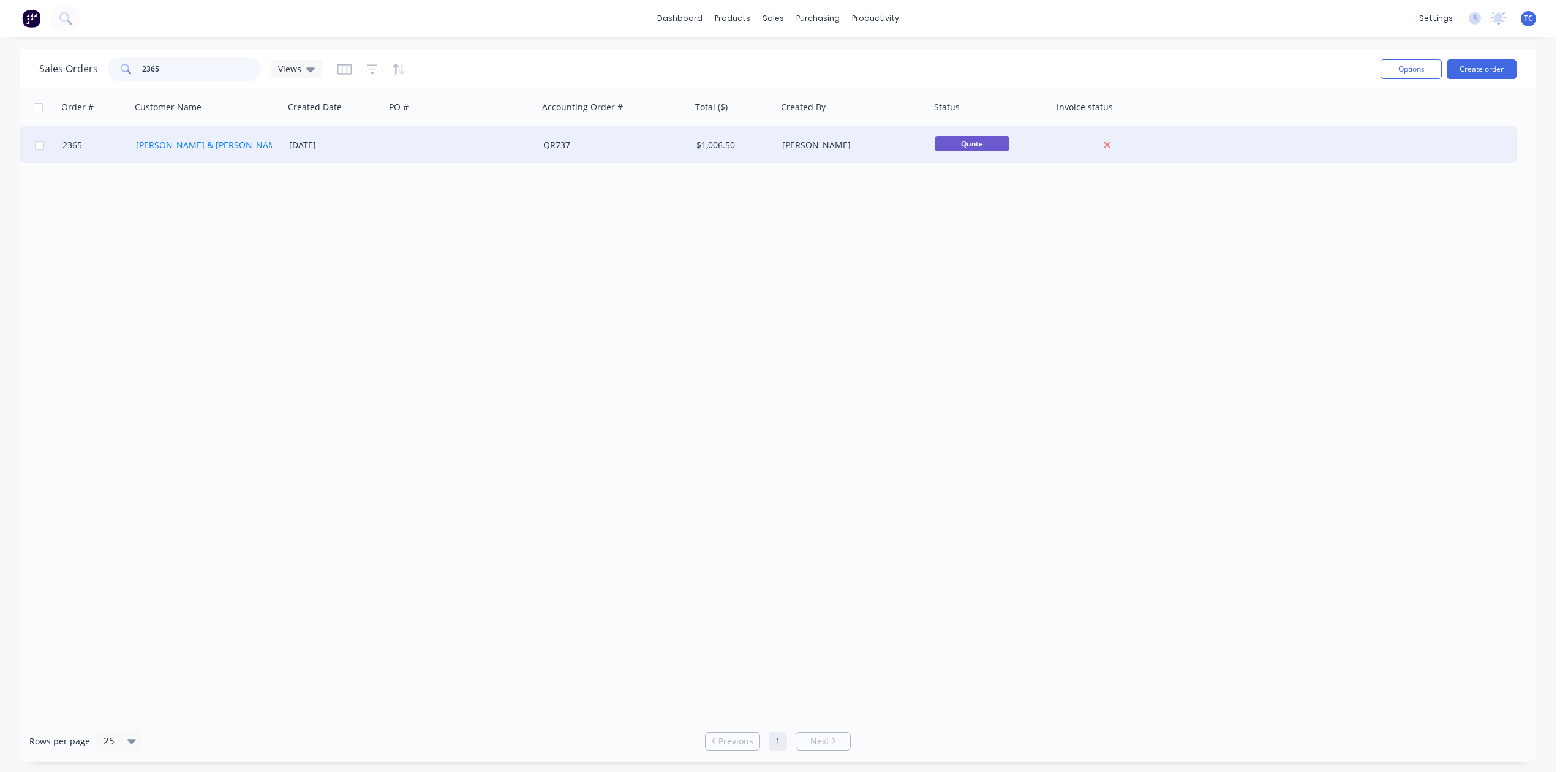
type input "2365"
click at [183, 143] on link "Bailey & Dalton Electrical" at bounding box center [230, 145] width 188 height 12
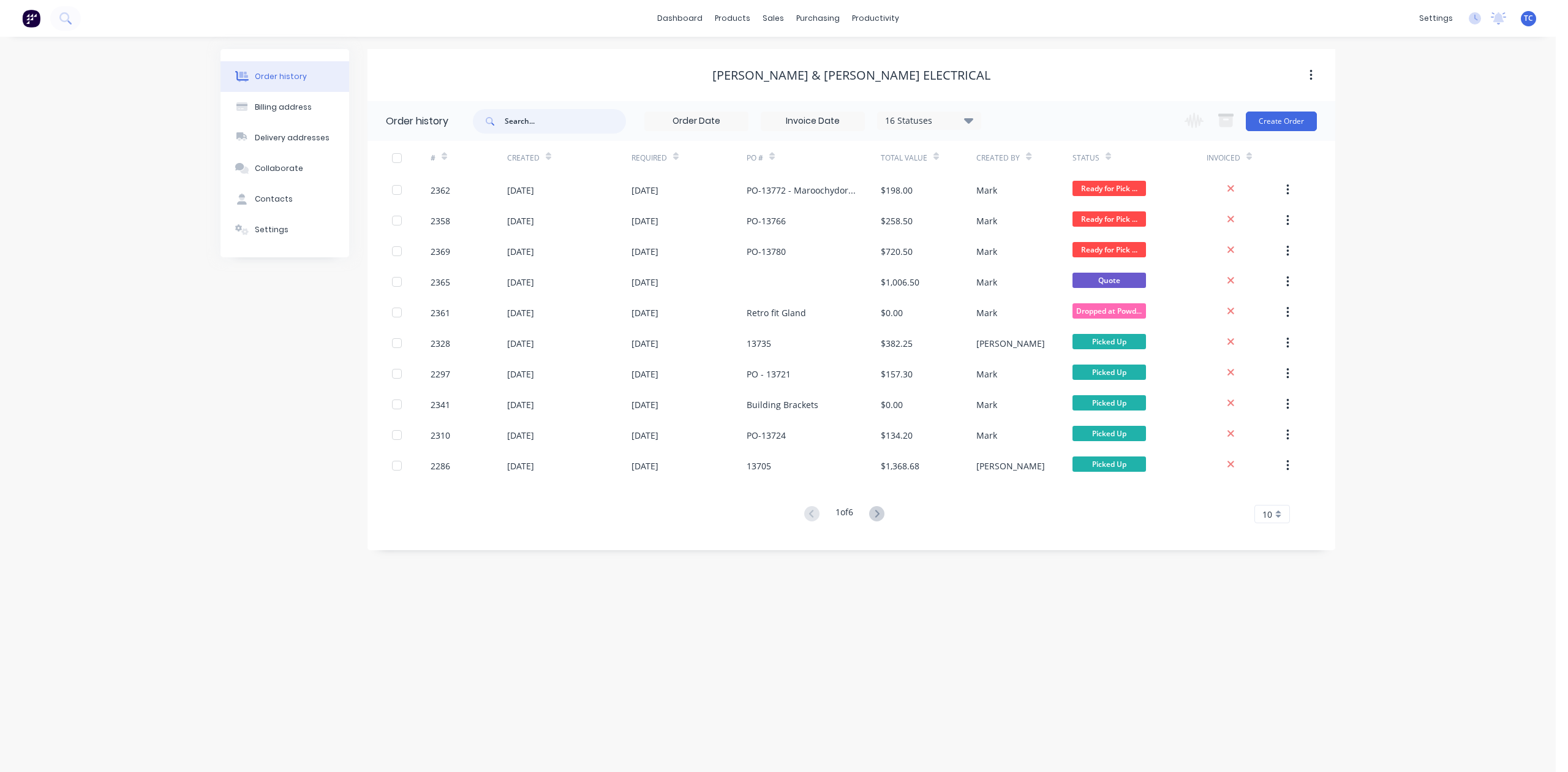
click at [535, 117] on input "text" at bounding box center [566, 121] width 122 height 24
type input "2365"
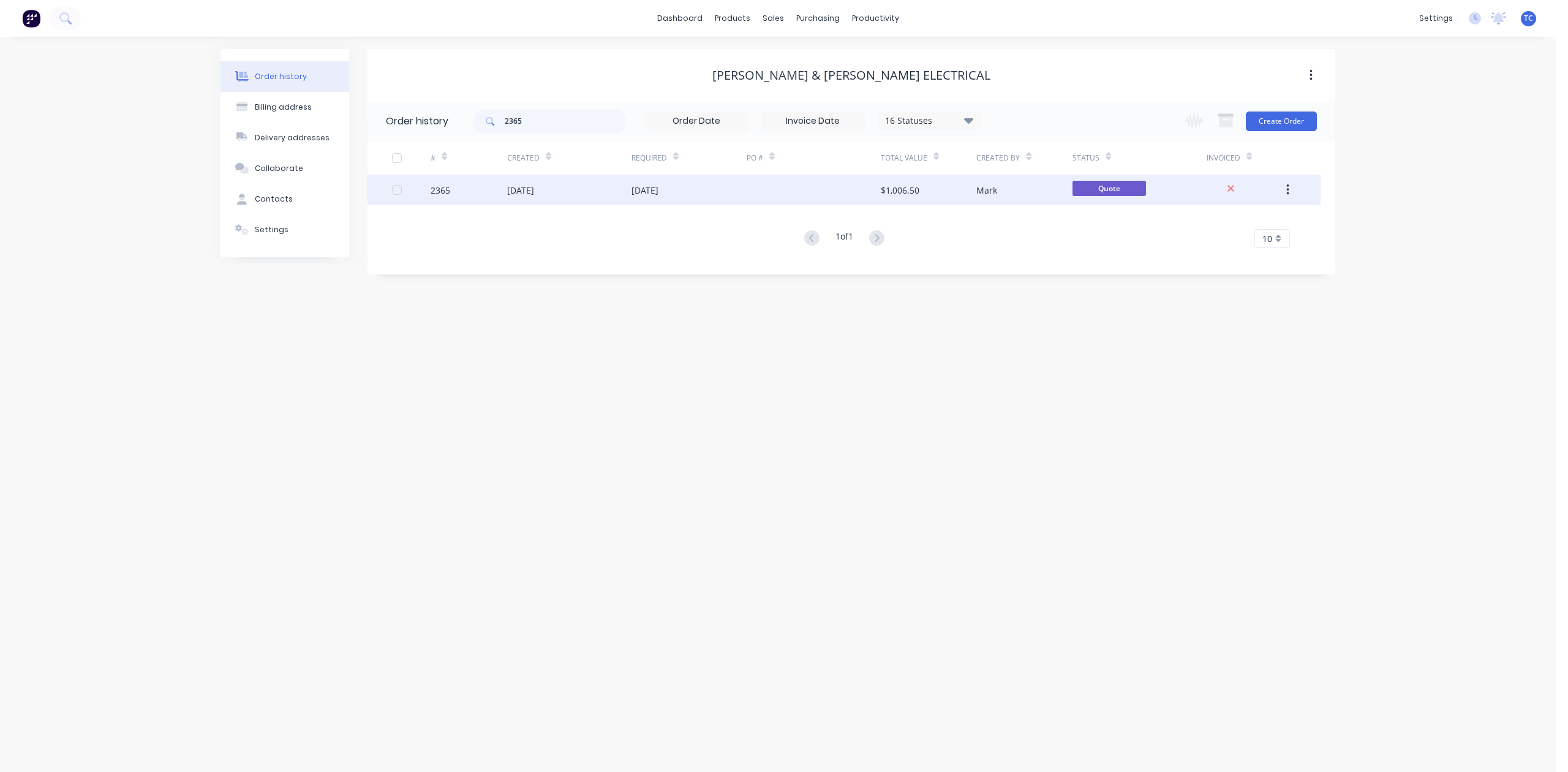
click at [534, 191] on div "24 Sep 2025" at bounding box center [521, 189] width 27 height 13
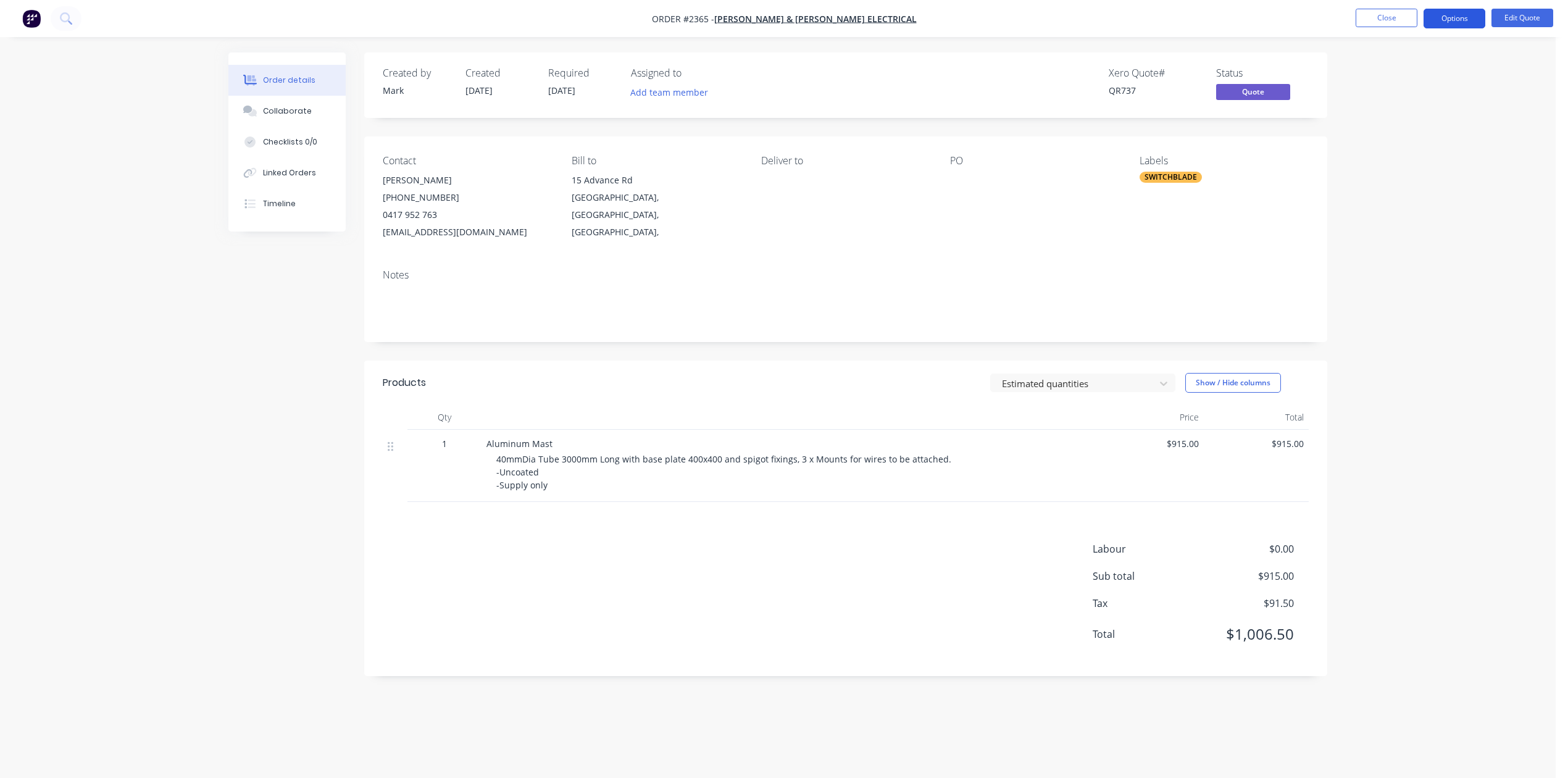
click at [1445, 23] on button "Options" at bounding box center [1454, 18] width 61 height 20
click at [1416, 151] on div "Convert to Order" at bounding box center [1417, 149] width 113 height 18
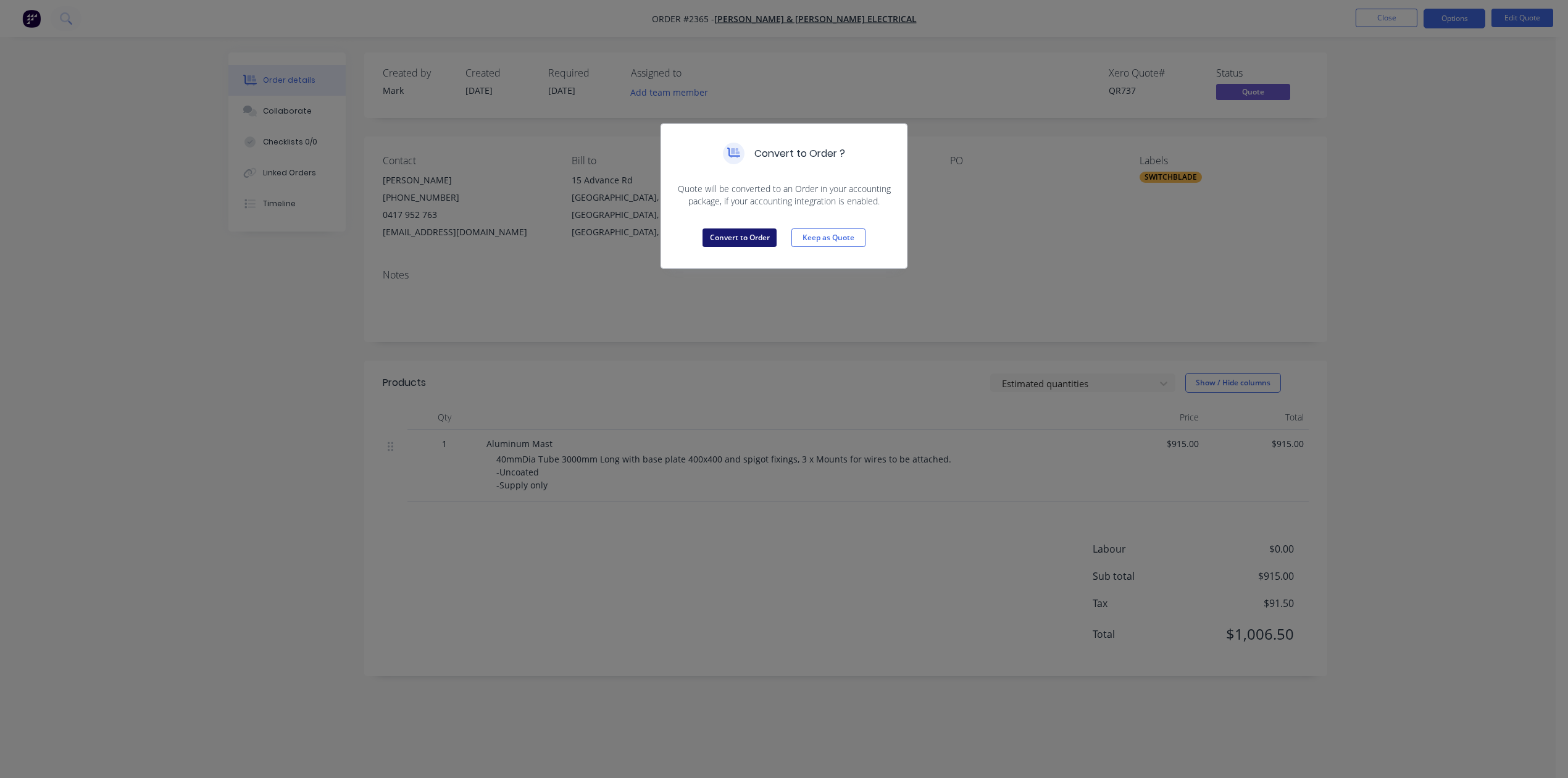
click at [733, 247] on button "Convert to Order" at bounding box center [739, 238] width 74 height 18
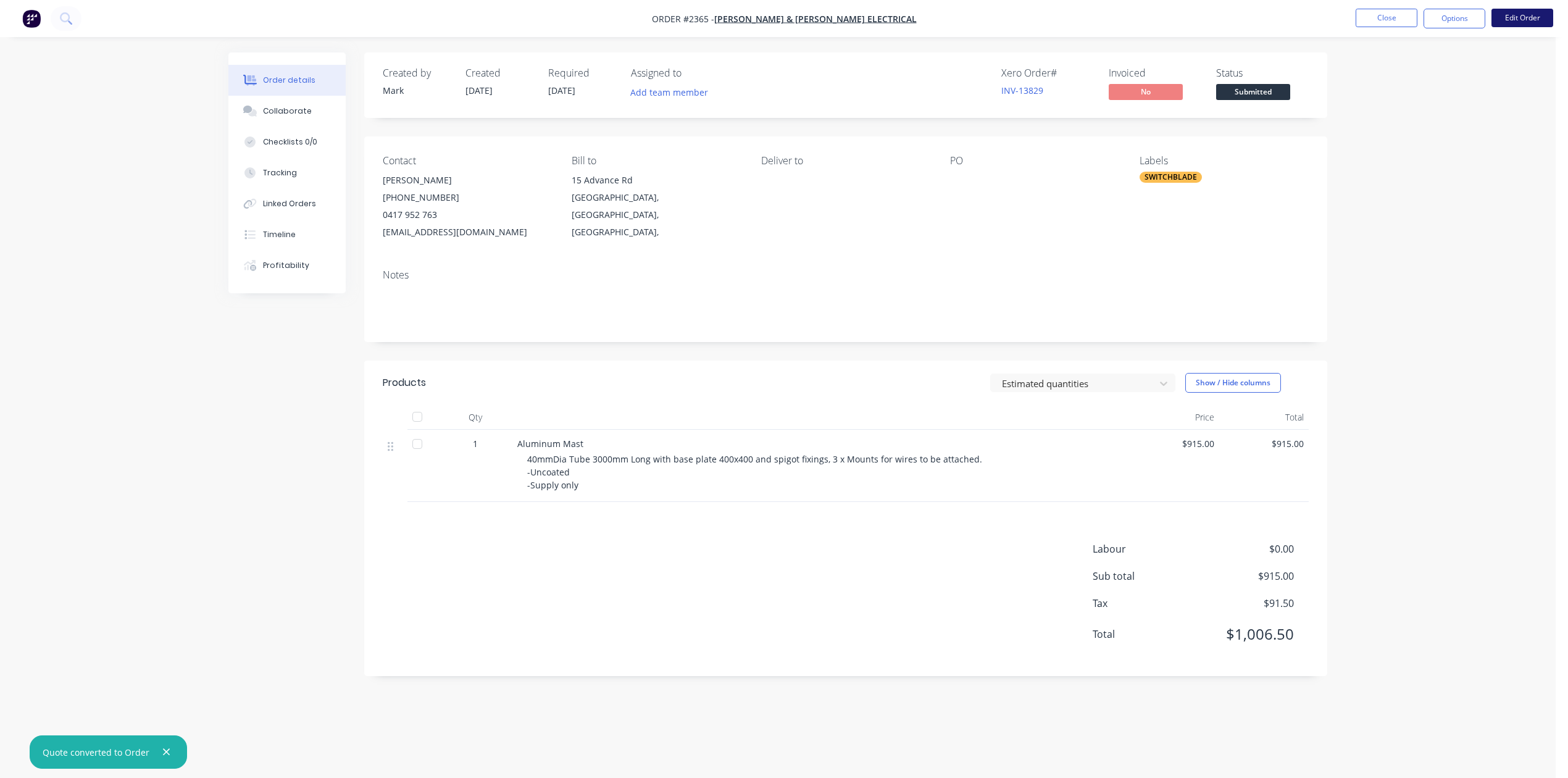
click at [1524, 15] on button "Edit Order" at bounding box center [1522, 18] width 61 height 18
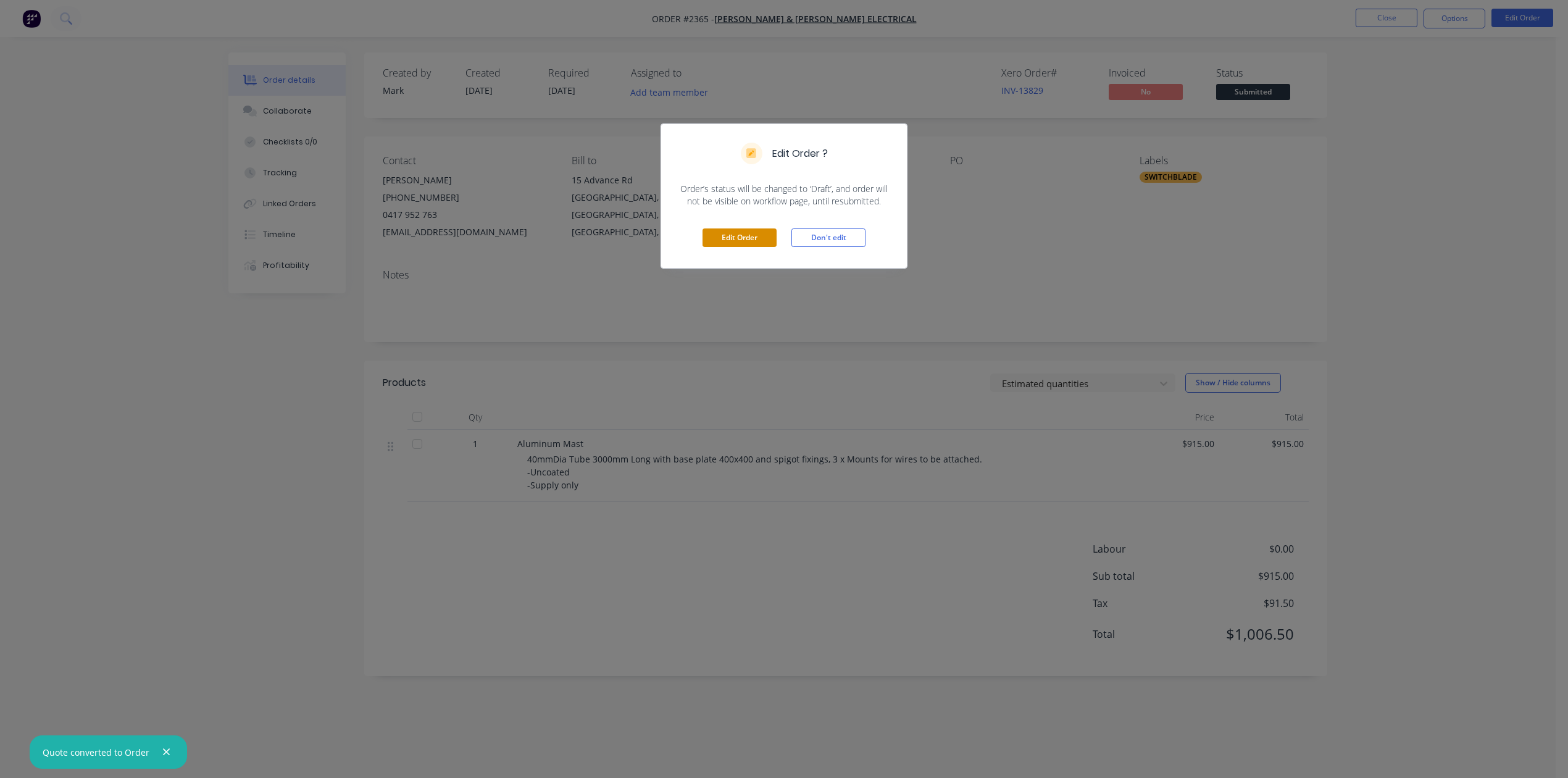
click at [732, 247] on button "Edit Order" at bounding box center [739, 238] width 74 height 18
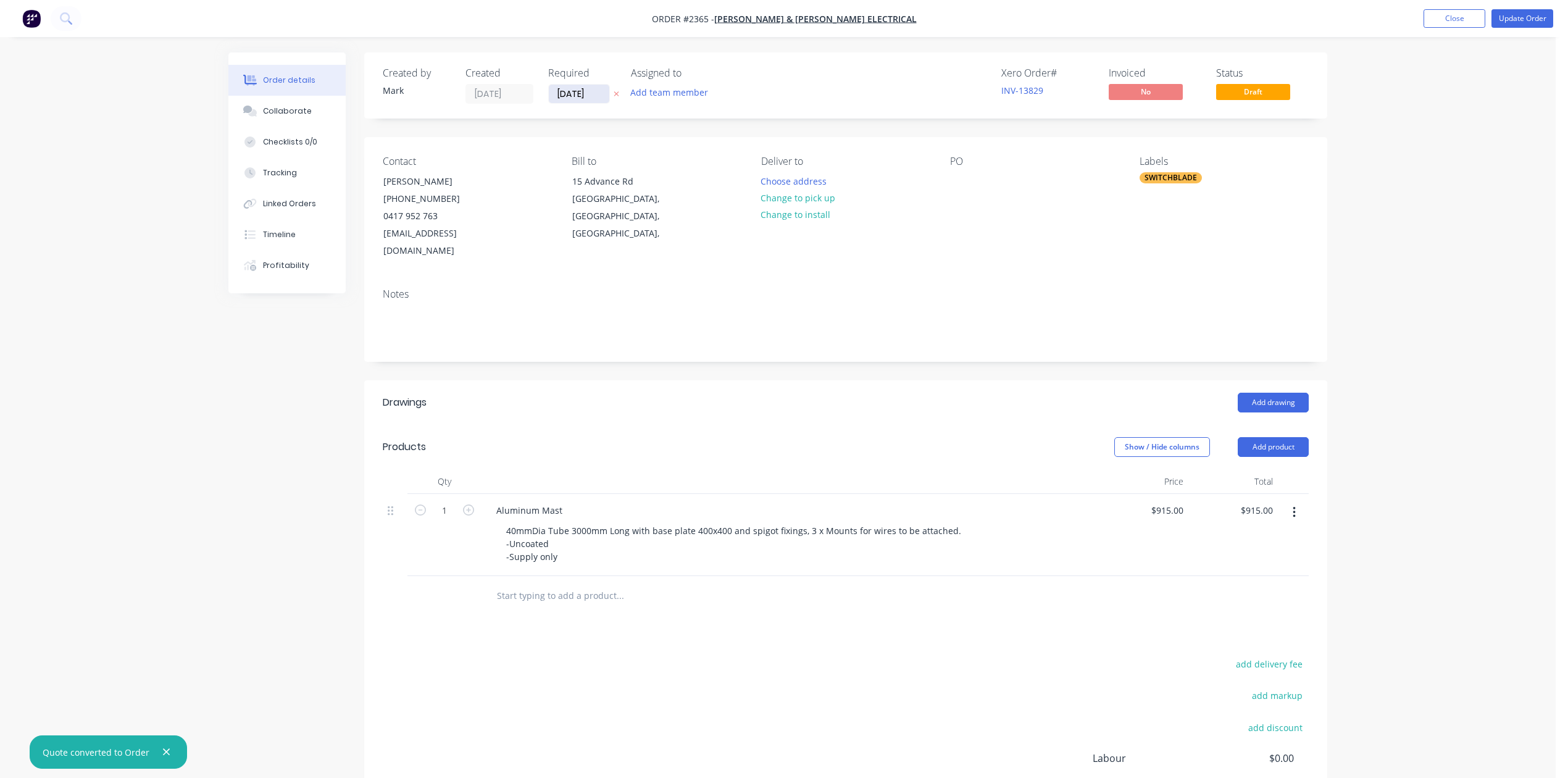
click at [590, 100] on input "24/09/25" at bounding box center [579, 94] width 60 height 18
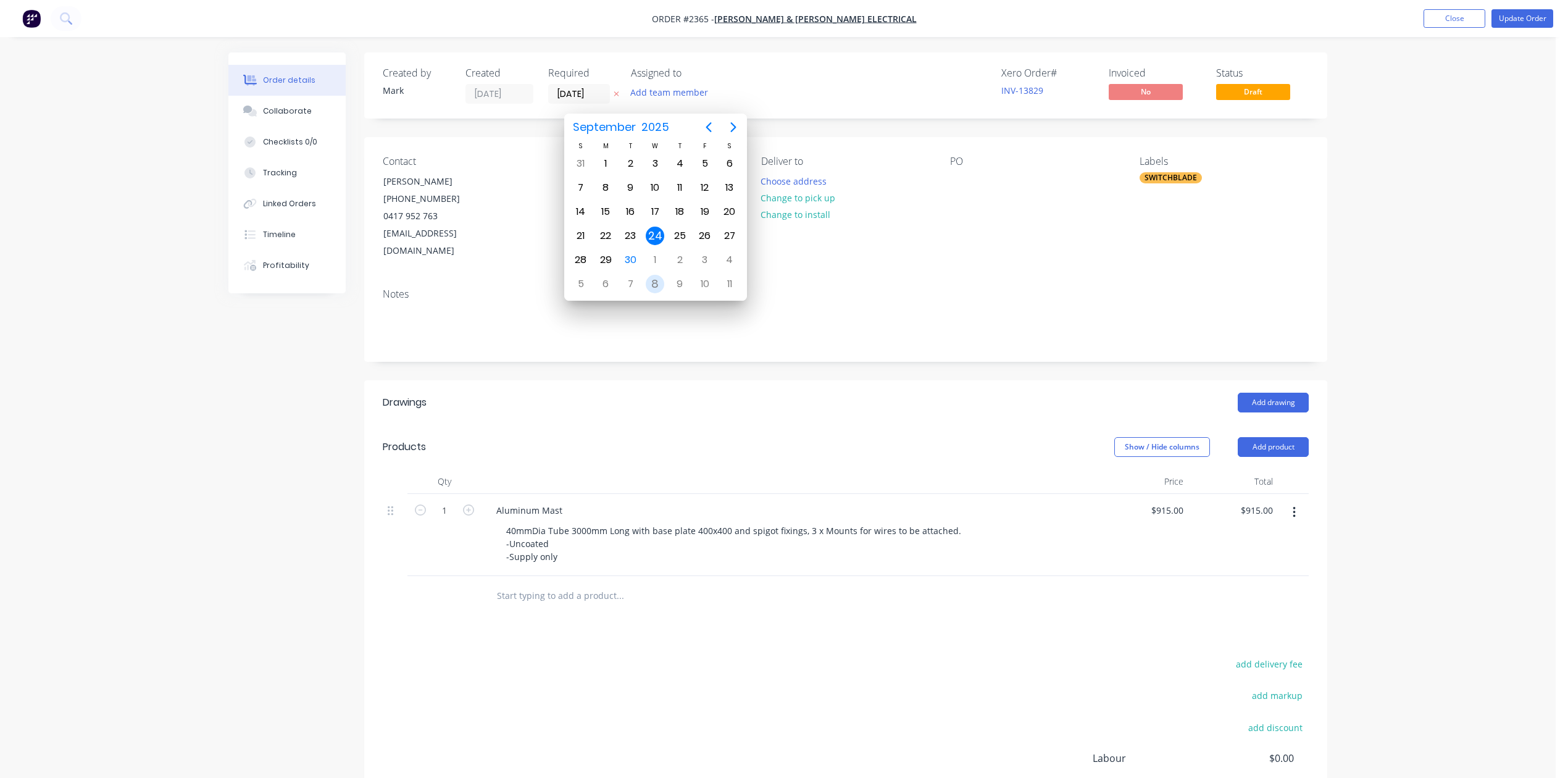
click at [653, 281] on div "8" at bounding box center [655, 284] width 18 height 18
type input "08/10/25"
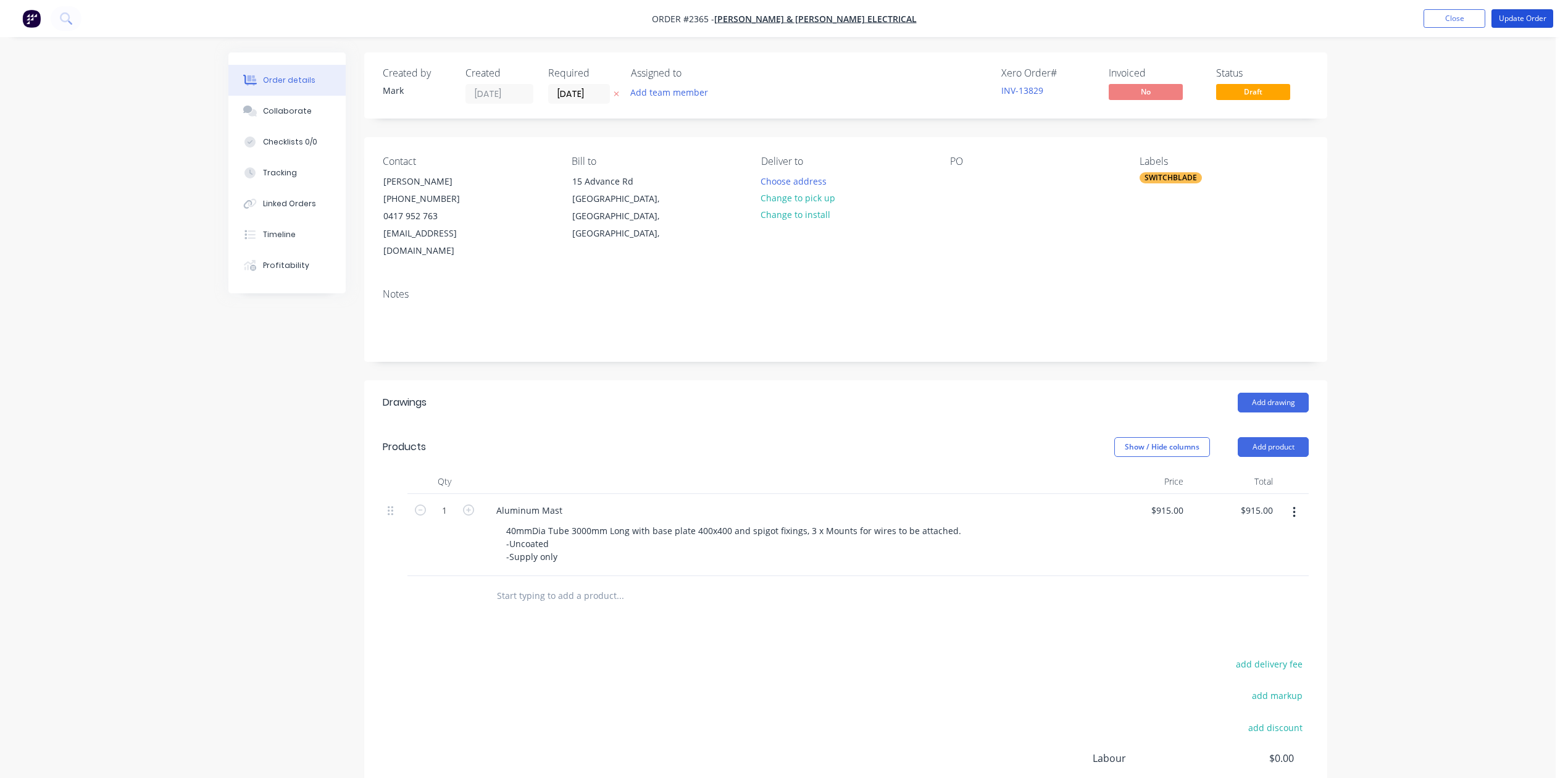
drag, startPoint x: 1508, startPoint y: 21, endPoint x: 1310, endPoint y: 192, distance: 261.6
click at [1511, 73] on div "Order #2365 - Bailey & Dalton Electrical Add product Close Update Order Order d…" at bounding box center [778, 452] width 1555 height 904
click at [961, 190] on div at bounding box center [960, 181] width 20 height 18
click at [953, 190] on div at bounding box center [960, 181] width 20 height 18
click at [281, 117] on div "Collaborate" at bounding box center [287, 111] width 49 height 11
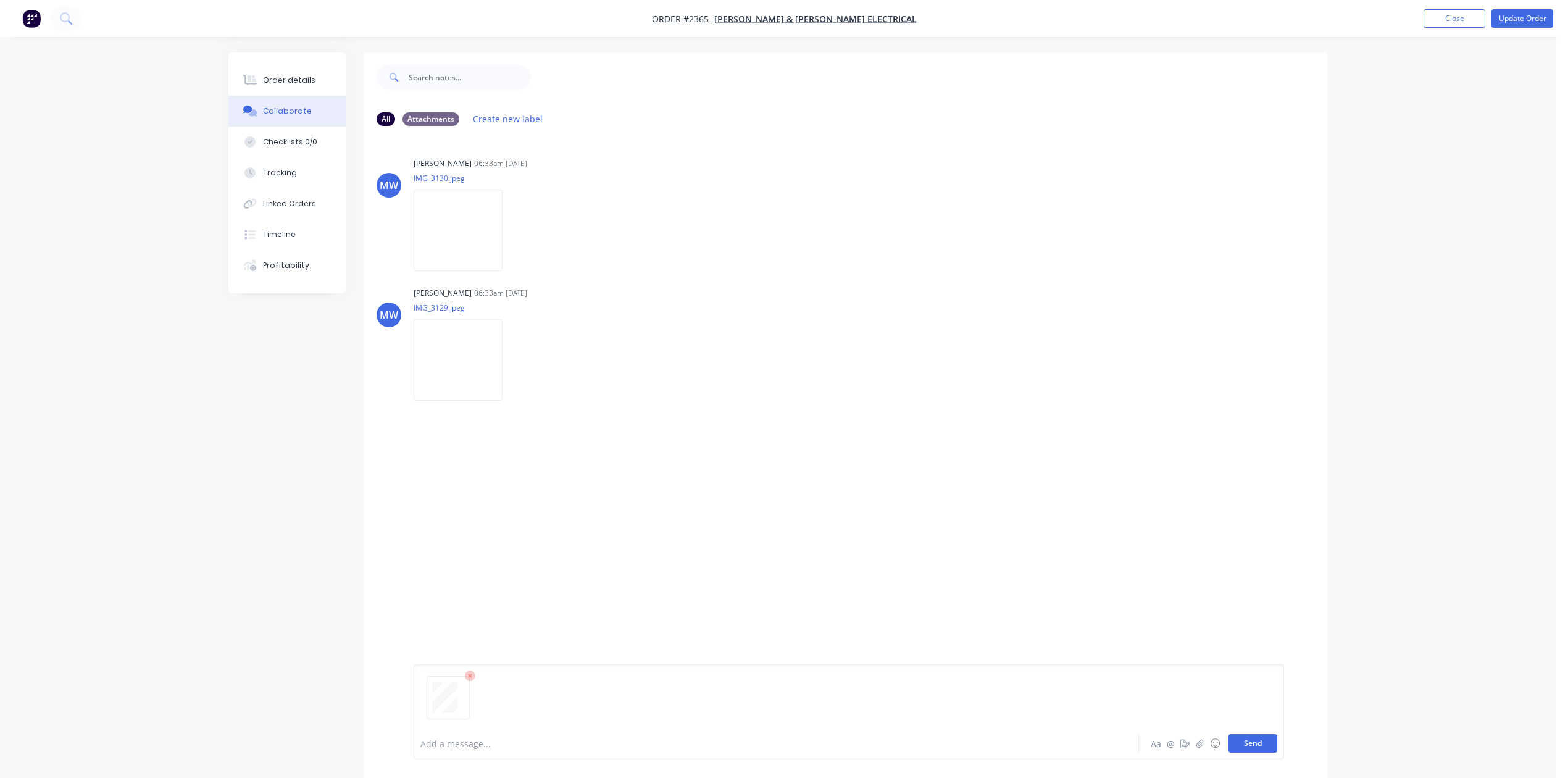
click at [1240, 736] on button "Send" at bounding box center [1253, 744] width 49 height 18
click at [1427, 21] on button "Close" at bounding box center [1454, 18] width 61 height 18
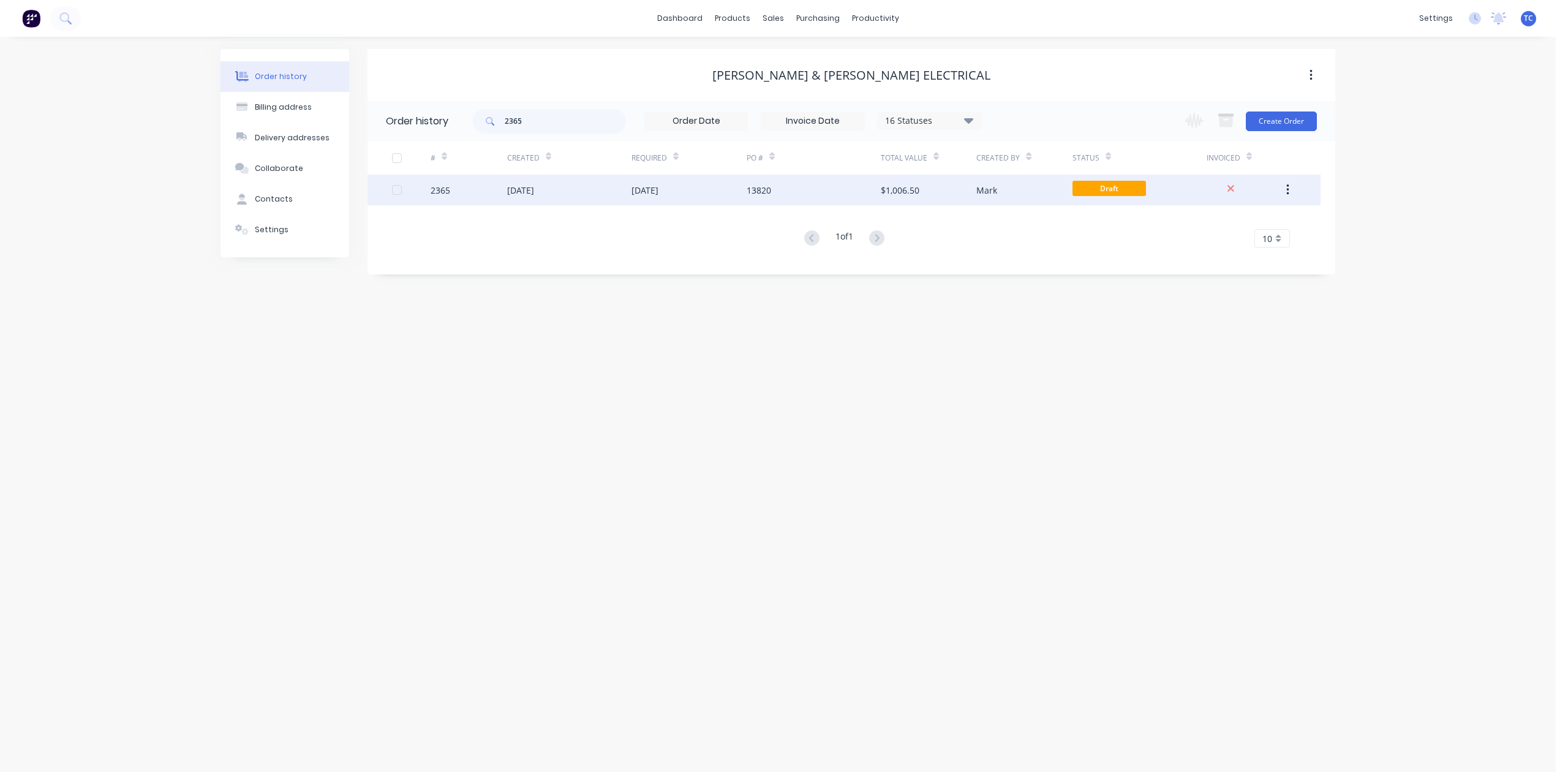
click at [534, 188] on div "30 Sep 2025" at bounding box center [521, 189] width 27 height 13
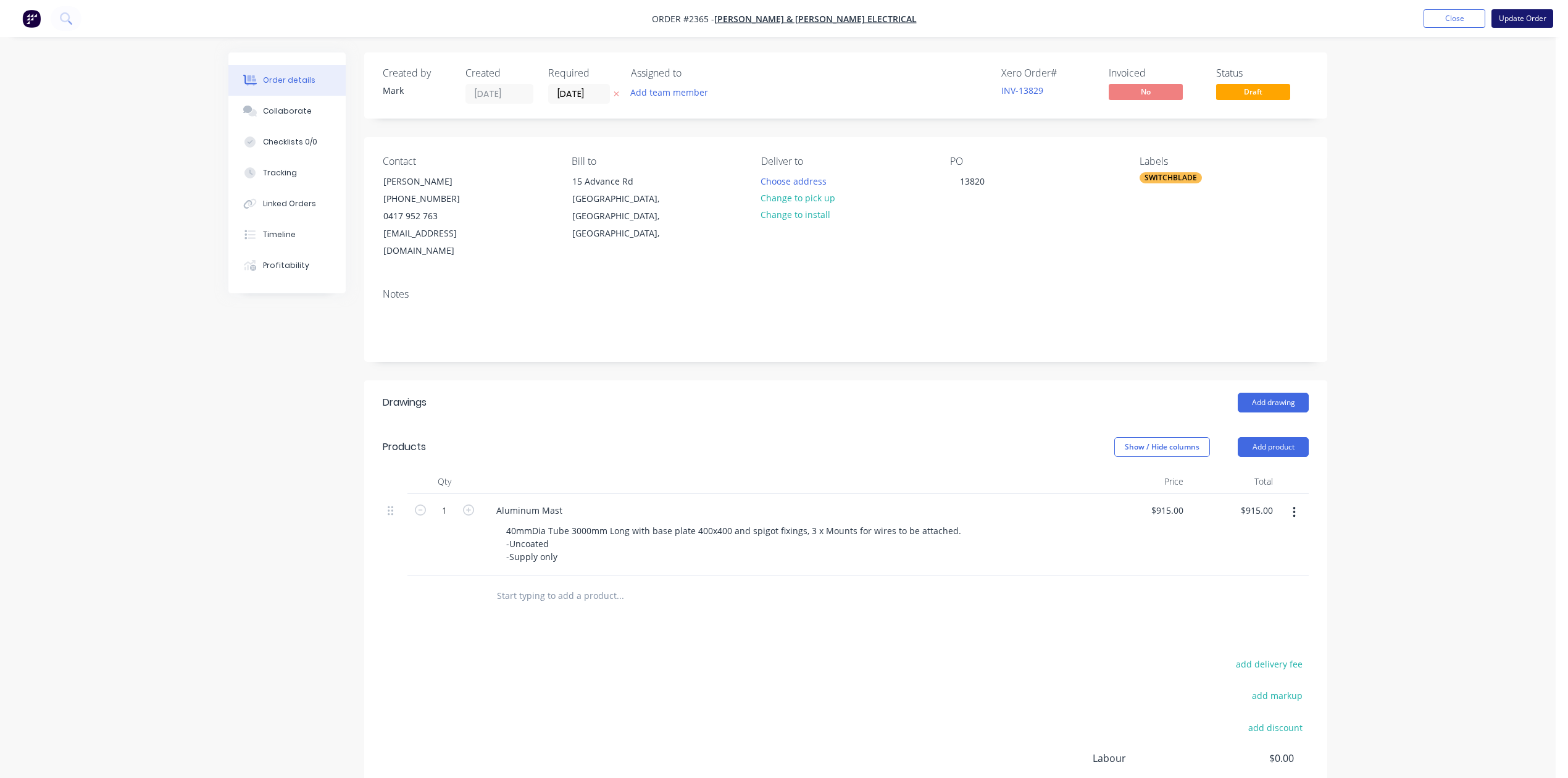
click at [1512, 18] on button "Update Order" at bounding box center [1522, 18] width 61 height 18
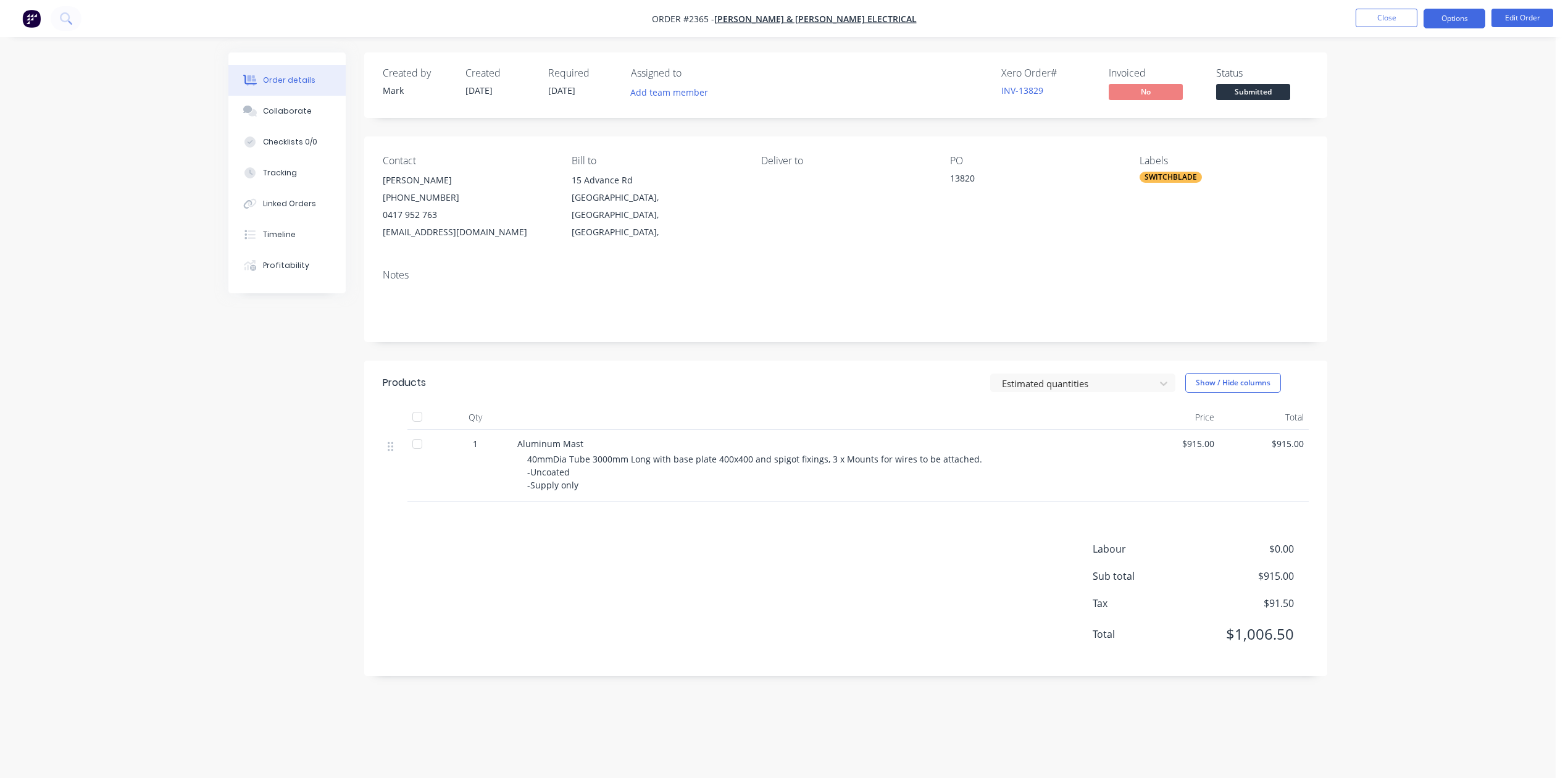
click at [1447, 15] on button "Options" at bounding box center [1454, 18] width 61 height 20
click at [1377, 146] on div "Work Order" at bounding box center [1417, 149] width 113 height 18
click at [1395, 124] on div "Without pricing" at bounding box center [1417, 124] width 113 height 18
click at [1428, 534] on div "Order details Collaborate Checklists 0/0 Tracking Linked Orders Timeline Profit…" at bounding box center [778, 389] width 1555 height 778
click at [1375, 20] on button "Close" at bounding box center [1386, 18] width 61 height 18
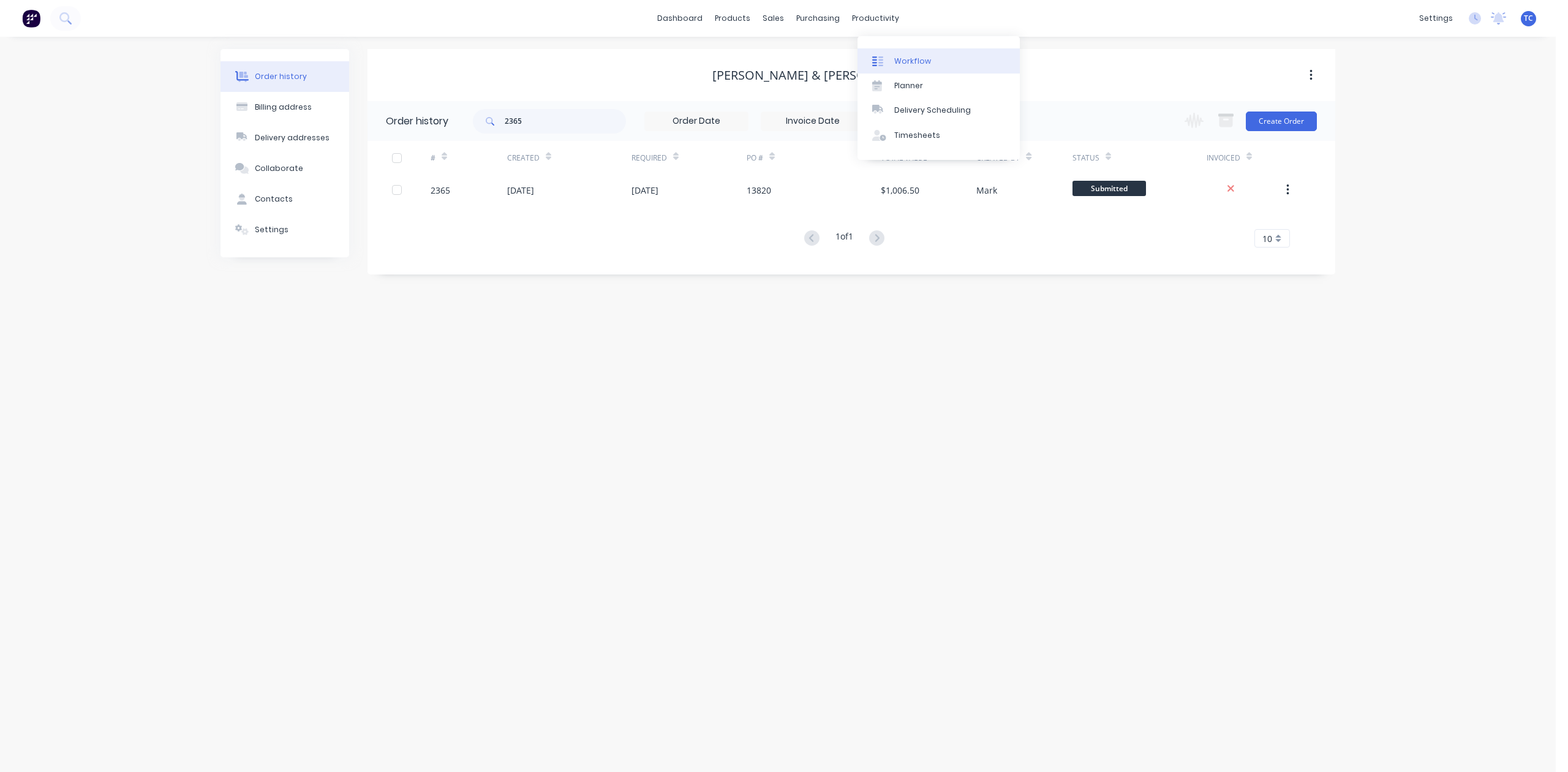
click at [920, 65] on div "Workflow" at bounding box center [913, 61] width 37 height 11
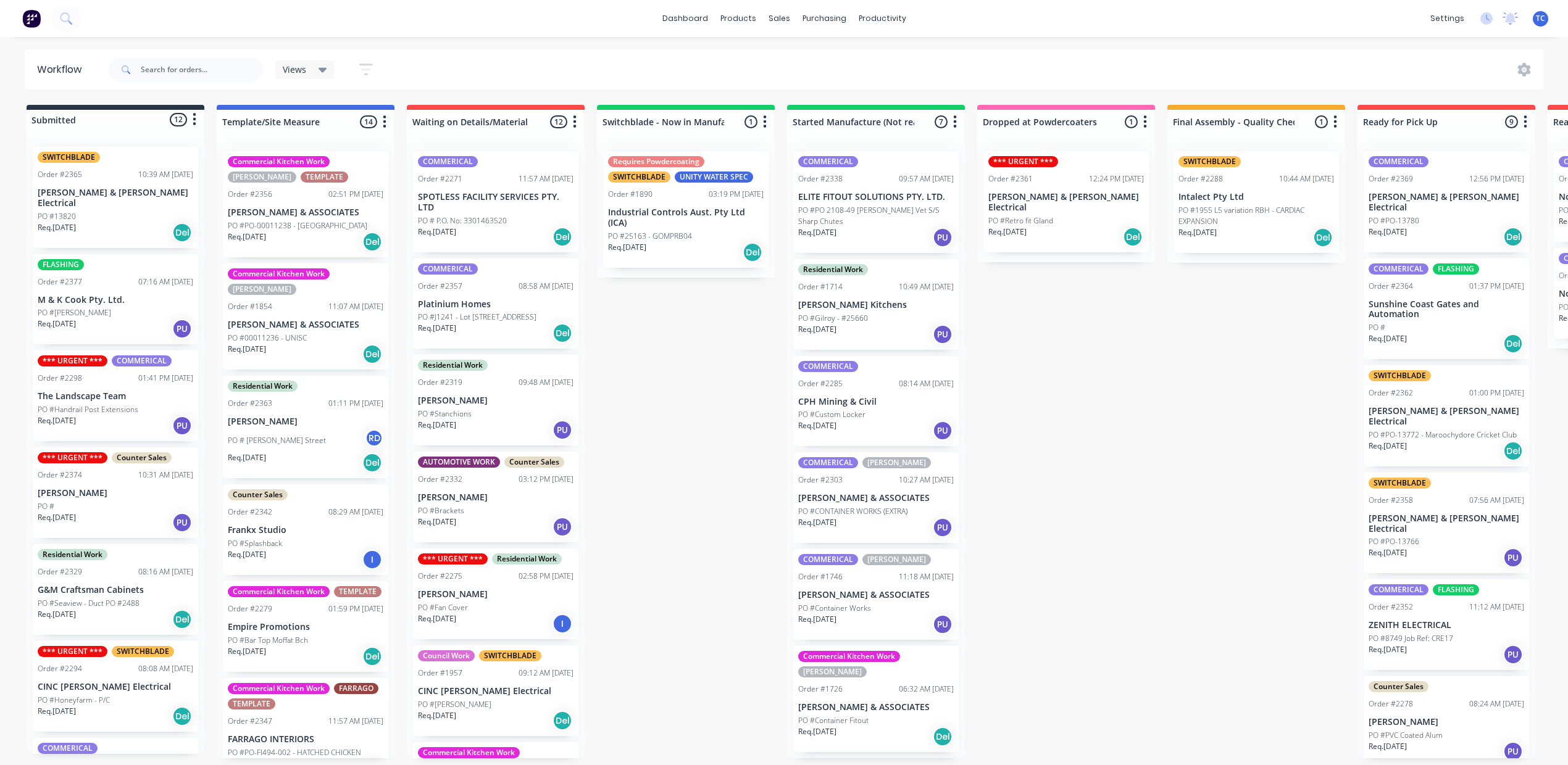
click at [141, 215] on div "SWITCHBLADE Order #2365 10:39 AM 30/09/25 Bailey & Dalton Electrical PO #13820 …" at bounding box center [115, 197] width 165 height 102
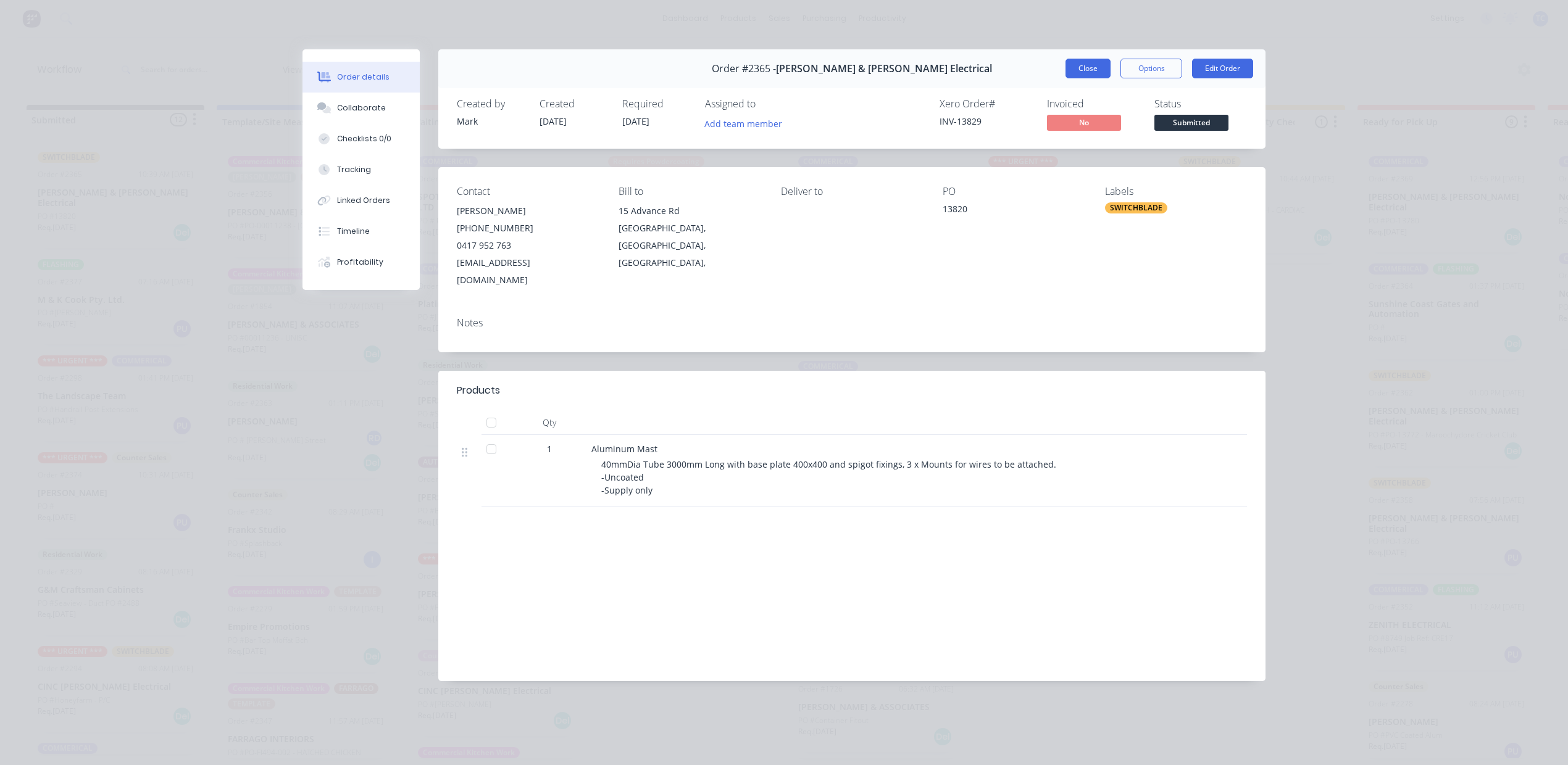
click at [1065, 76] on button "Close" at bounding box center [1088, 69] width 45 height 20
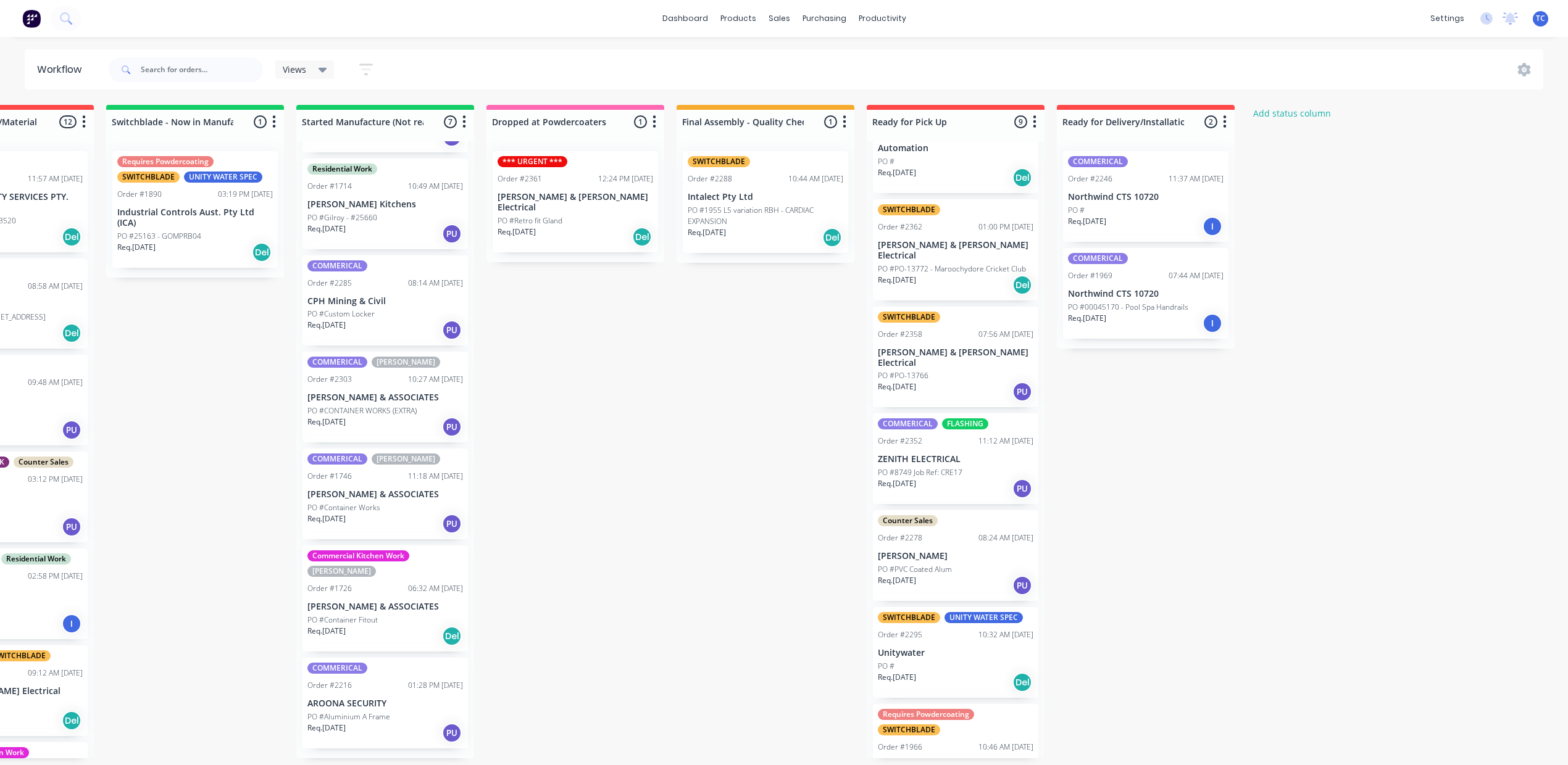
scroll to position [164, 0]
click at [928, 383] on p "PO #PO-13766" at bounding box center [903, 377] width 50 height 11
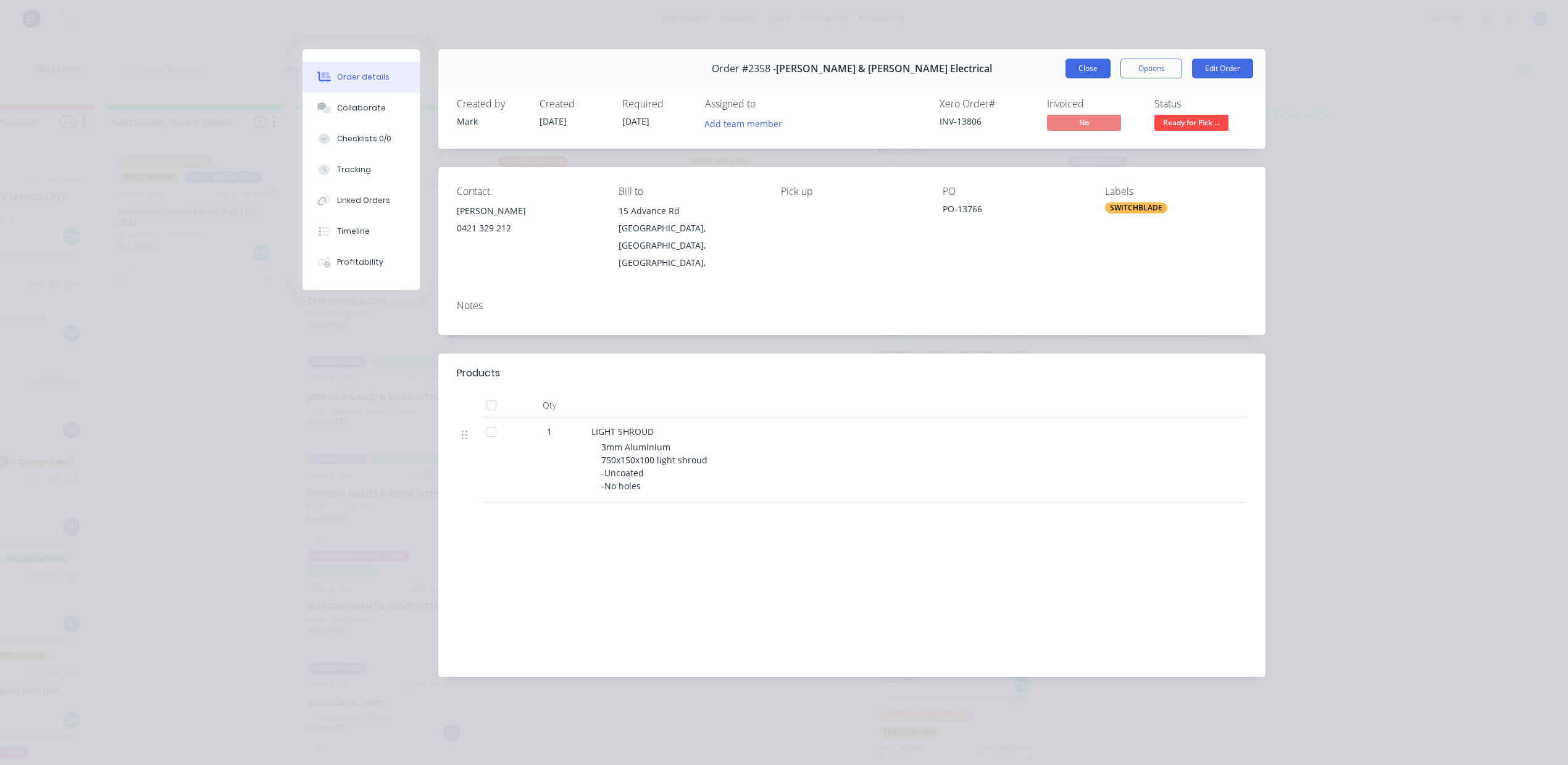
click at [1065, 78] on button "Close" at bounding box center [1088, 69] width 45 height 20
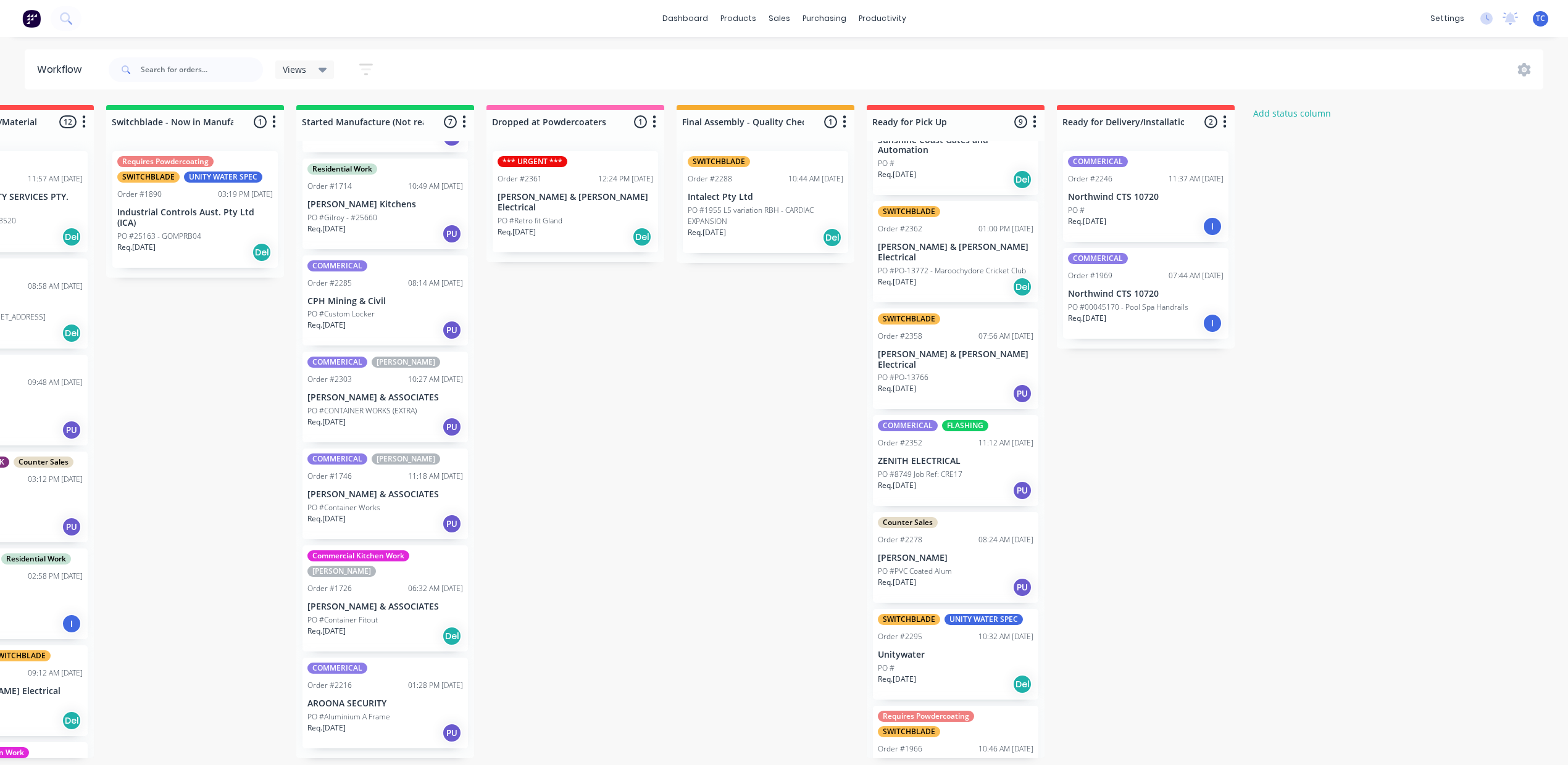
click at [957, 276] on p "PO #PO-13772 - Maroochydore Cricket Club" at bounding box center [952, 270] width 148 height 11
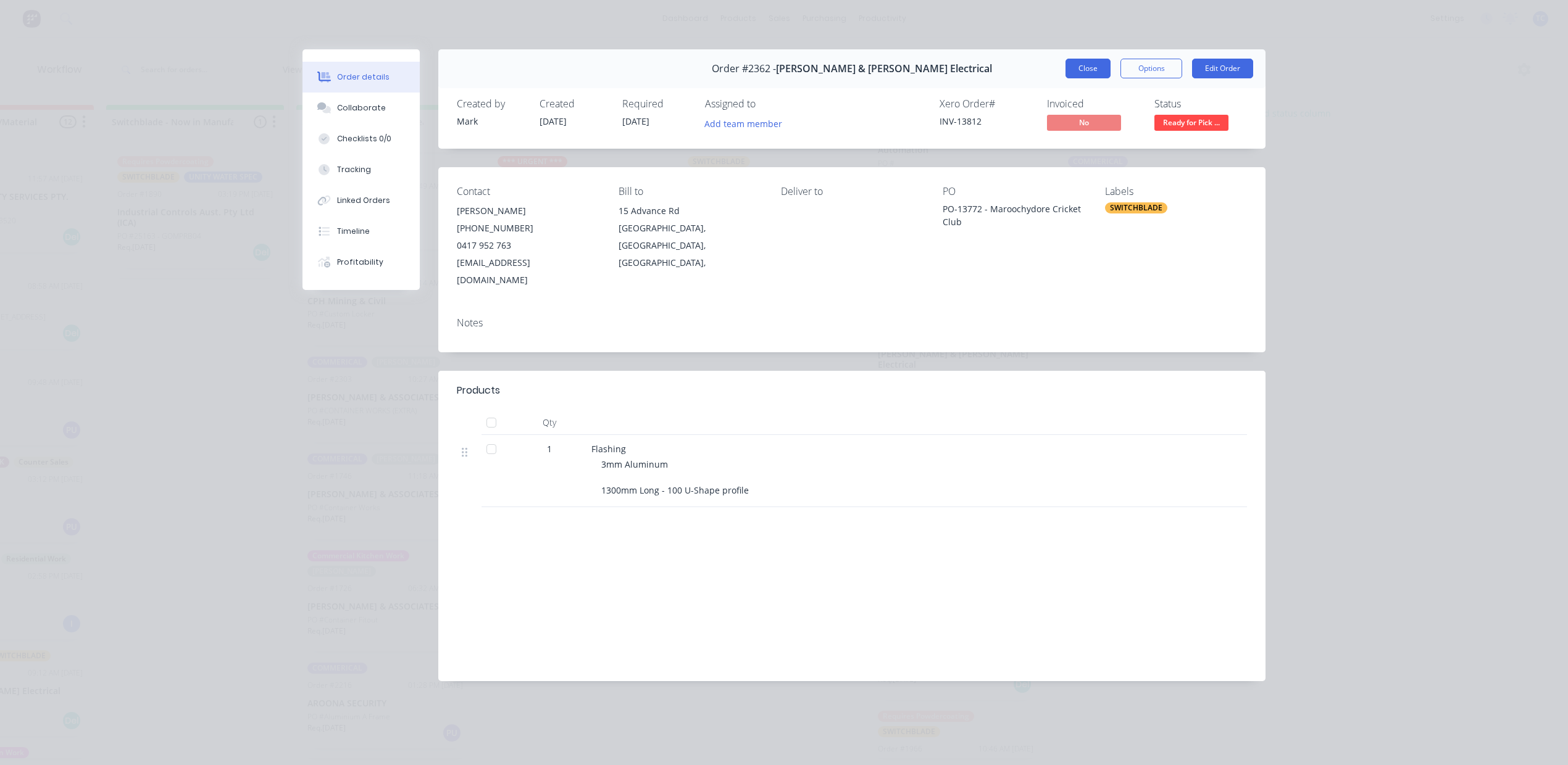
click at [1065, 78] on button "Close" at bounding box center [1088, 69] width 45 height 20
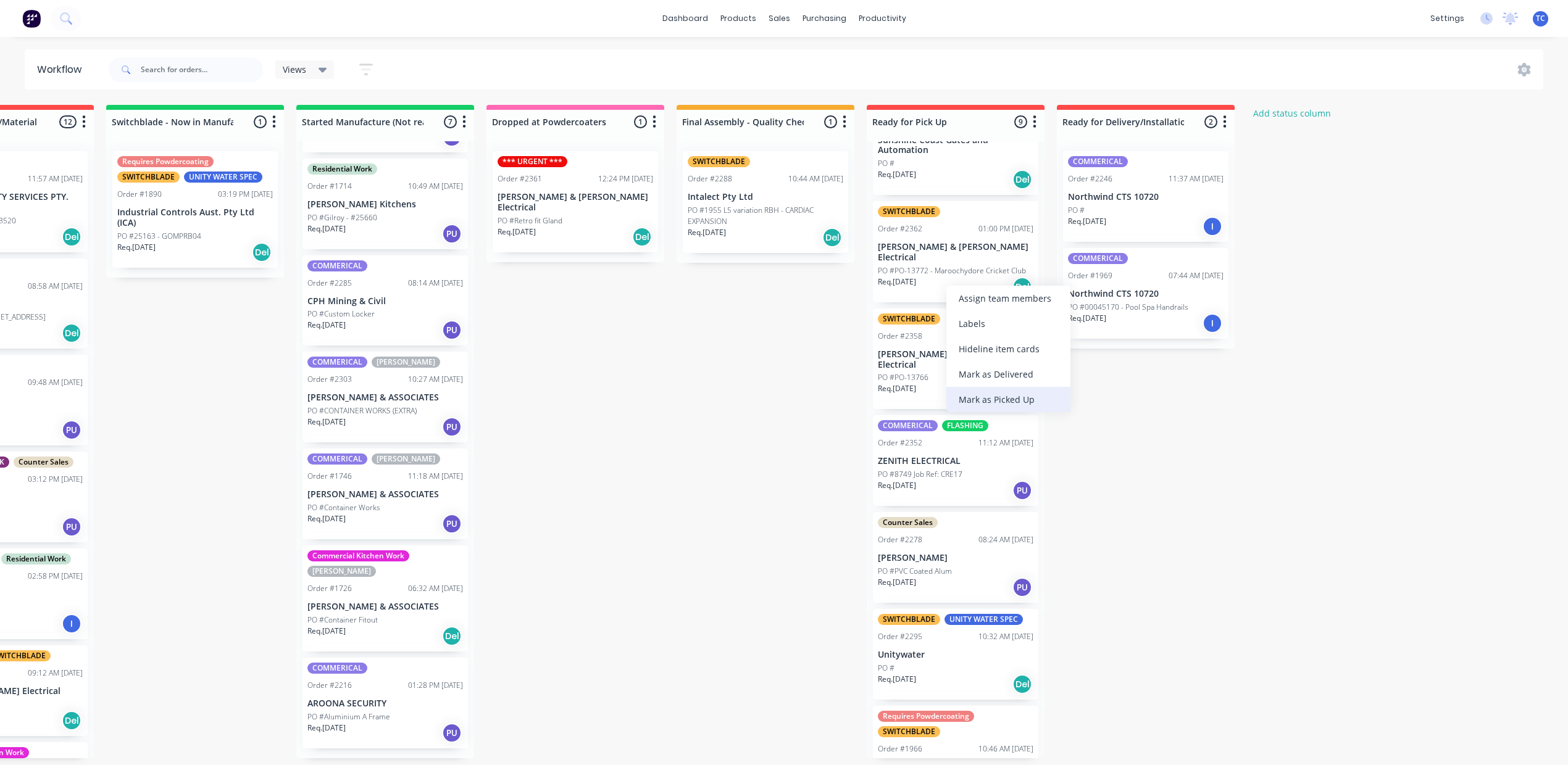
click at [996, 411] on div "Mark as Picked Up" at bounding box center [1009, 400] width 124 height 25
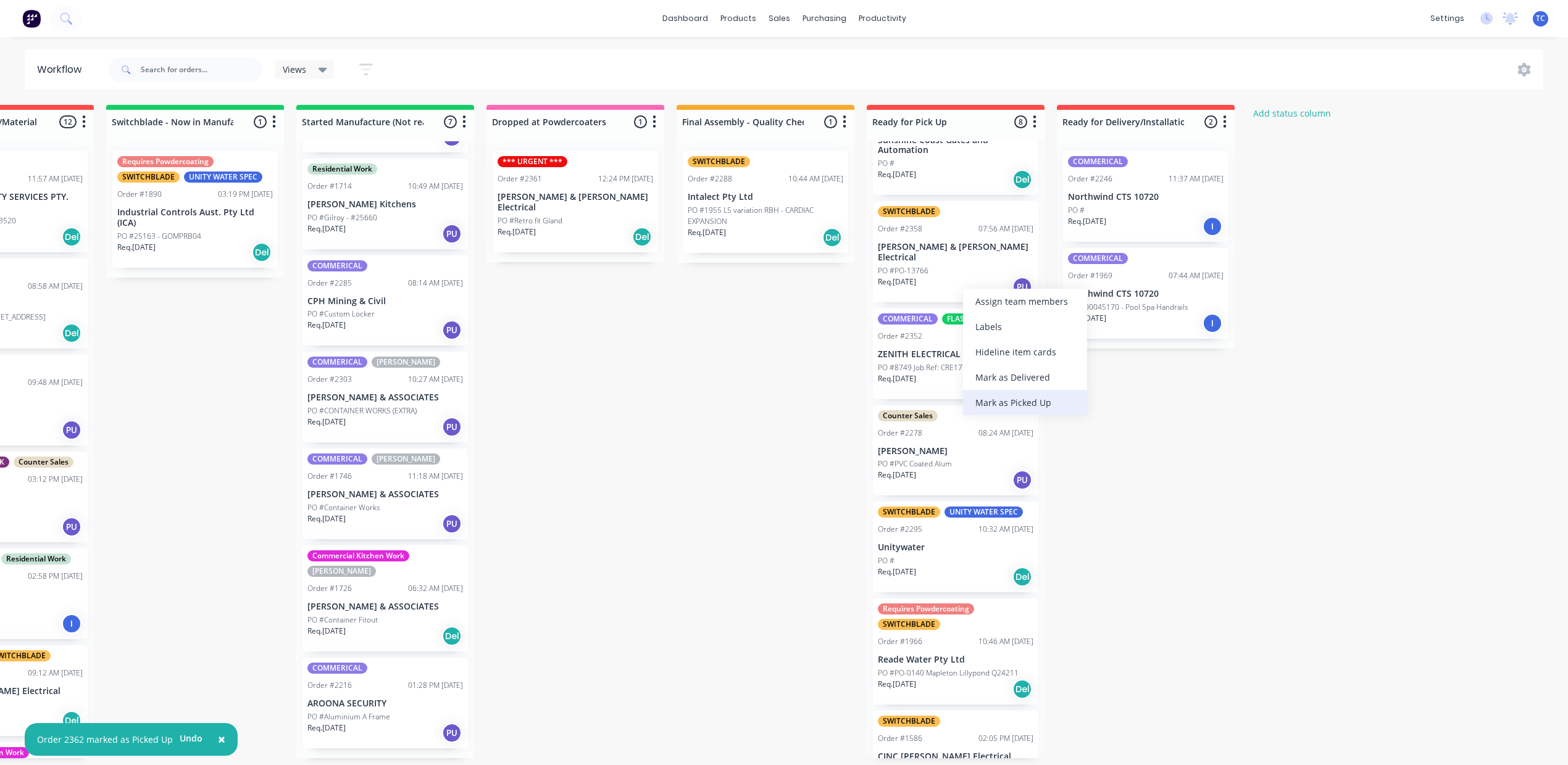
click at [1004, 416] on div "Mark as Picked Up" at bounding box center [1025, 402] width 124 height 25
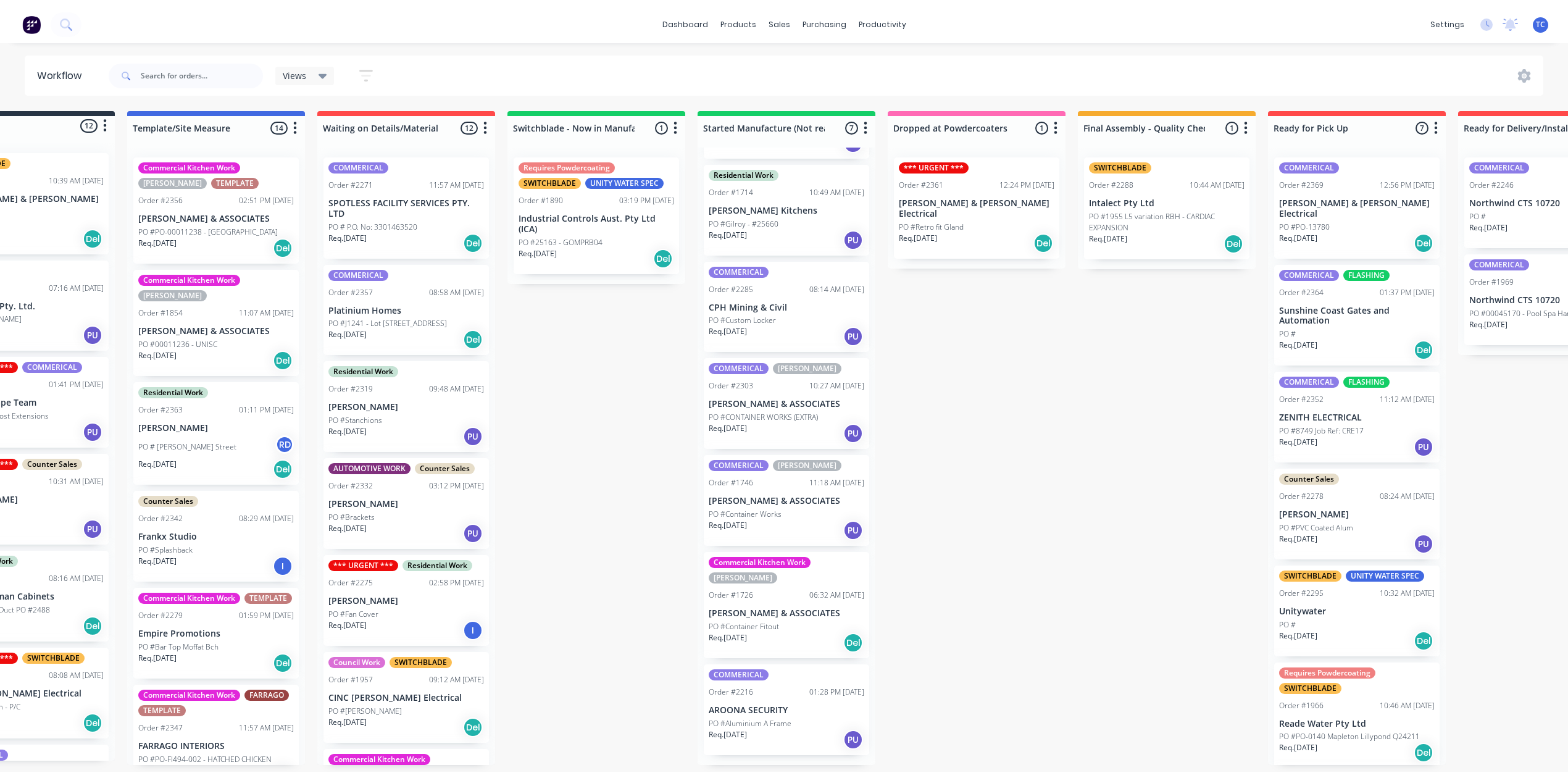
scroll to position [0, 0]
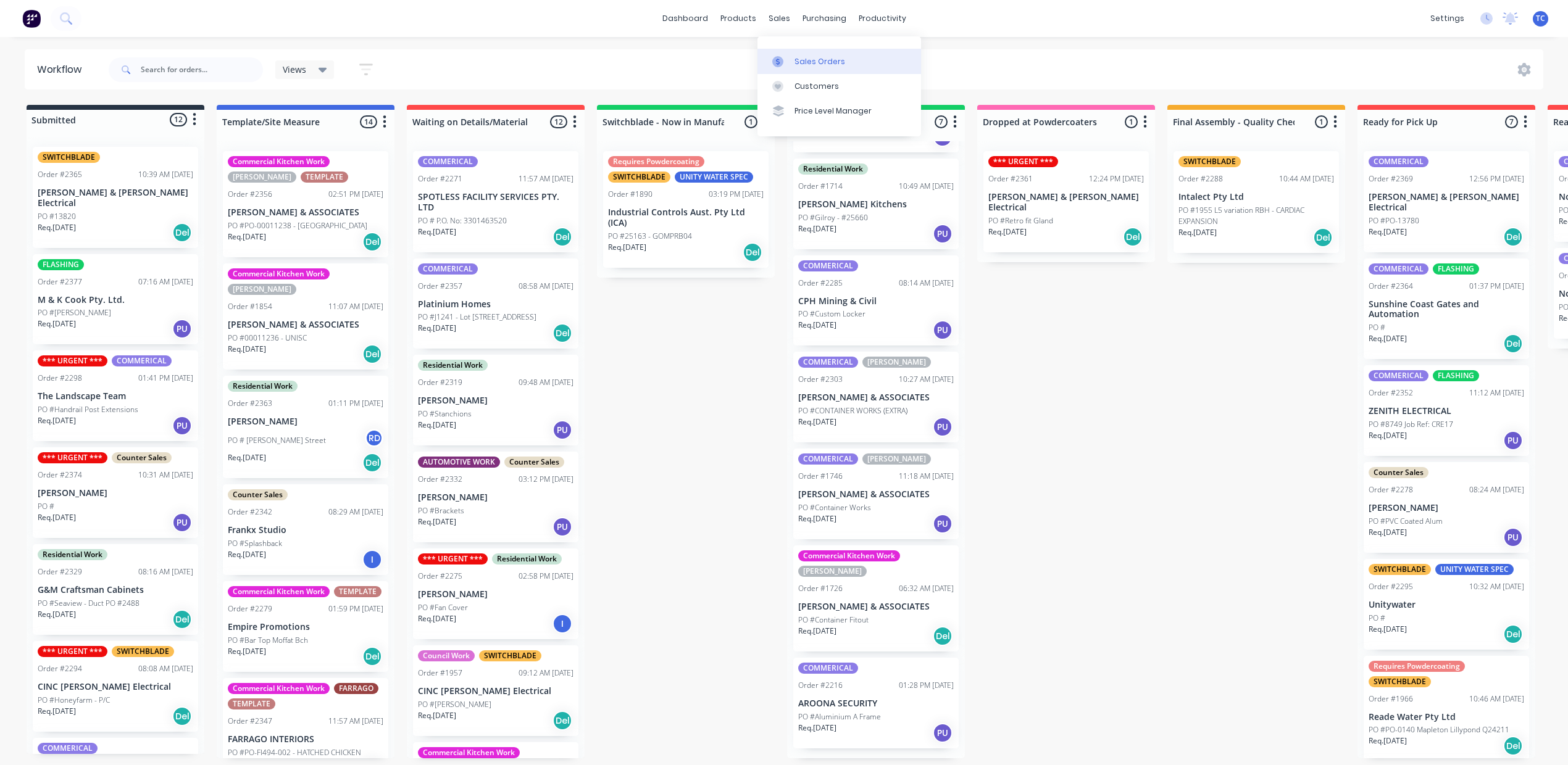
click at [820, 67] on div "Sales Orders" at bounding box center [820, 61] width 50 height 11
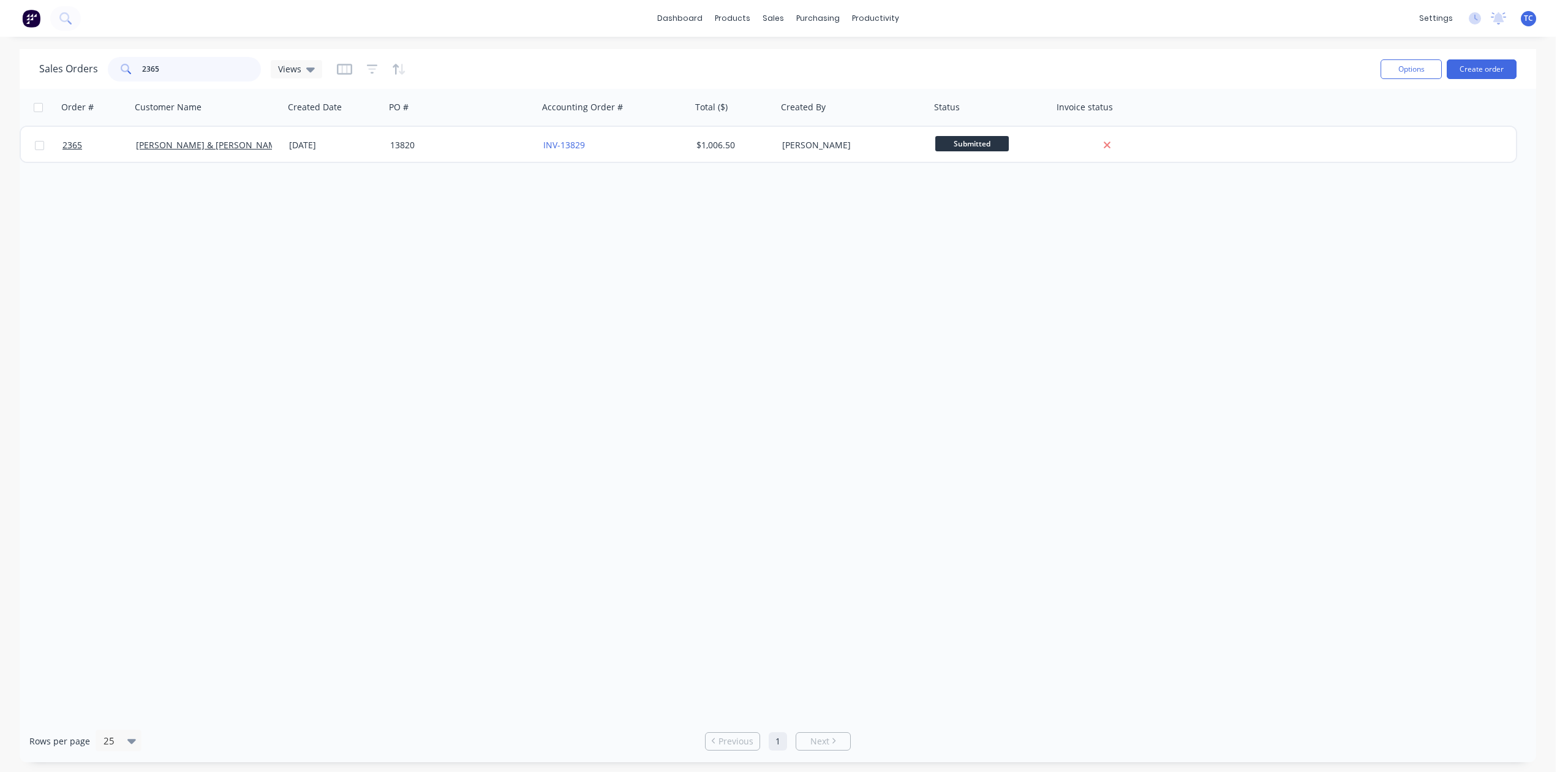
drag, startPoint x: 208, startPoint y: 59, endPoint x: 96, endPoint y: 68, distance: 112.4
click at [96, 68] on div "Sales Orders 2365 Views" at bounding box center [181, 68] width 283 height 24
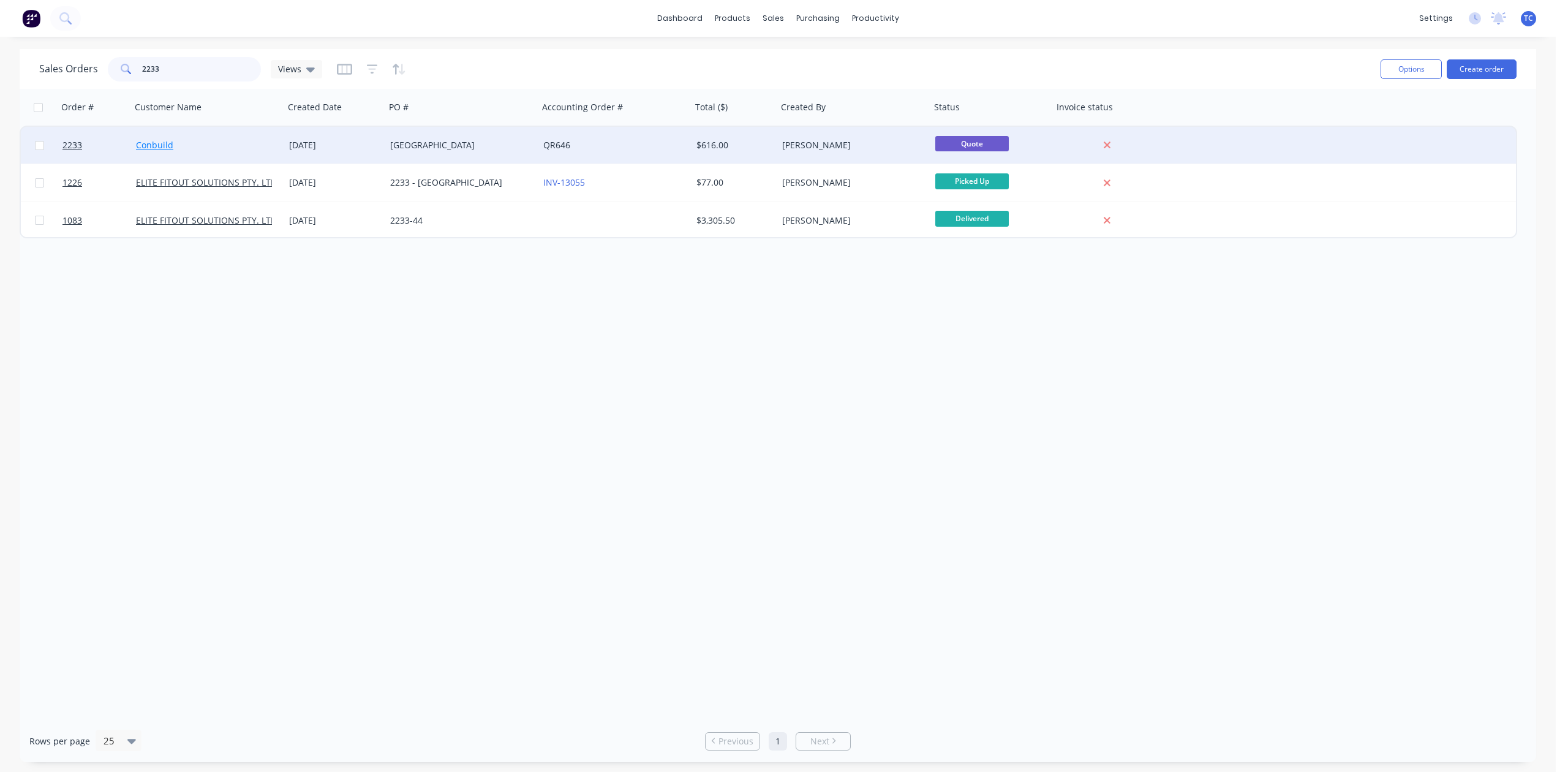
type input "2233"
click at [168, 143] on link "Conbuild" at bounding box center [154, 145] width 38 height 12
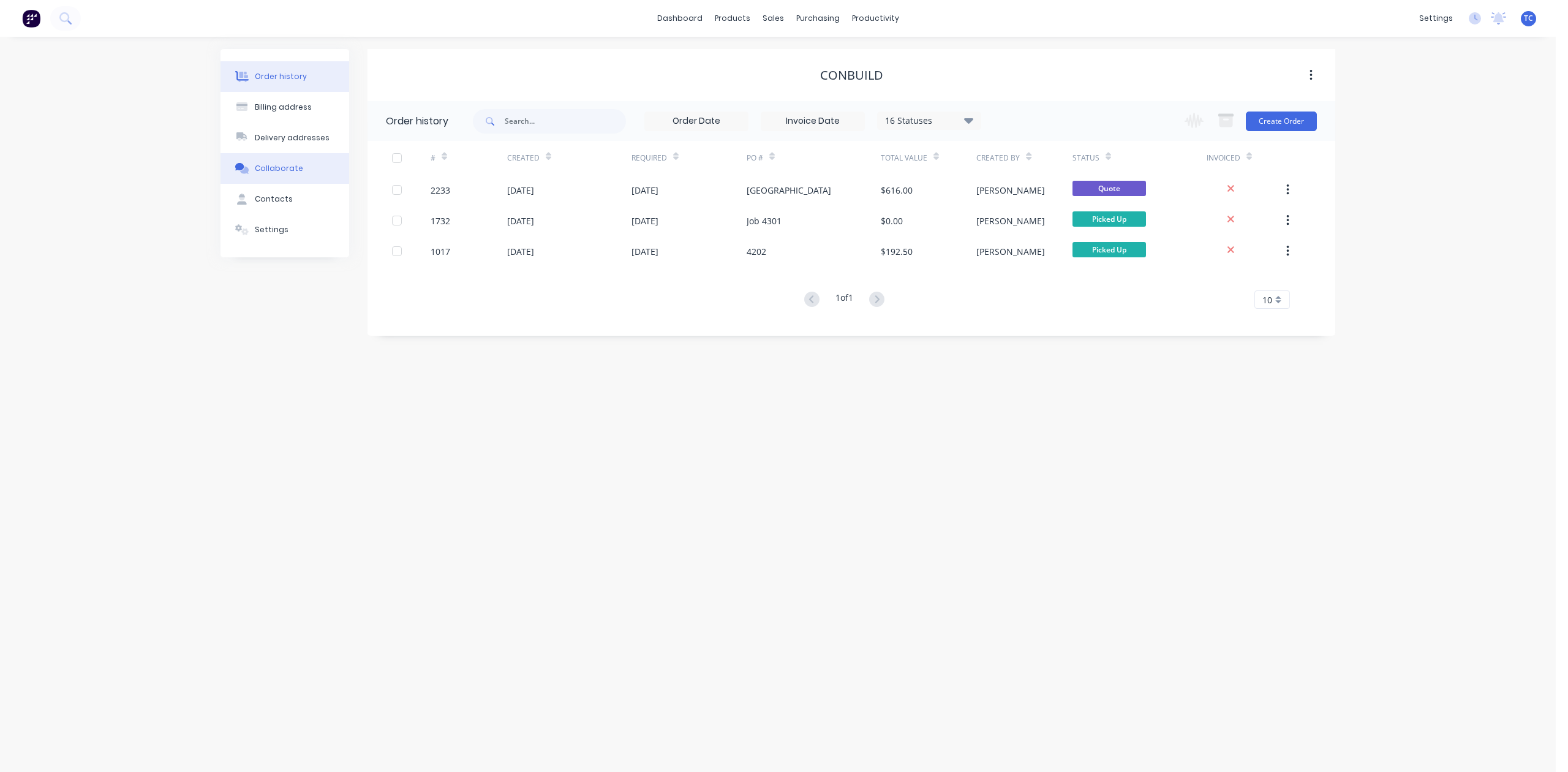
click at [290, 174] on div "Collaborate" at bounding box center [279, 168] width 48 height 11
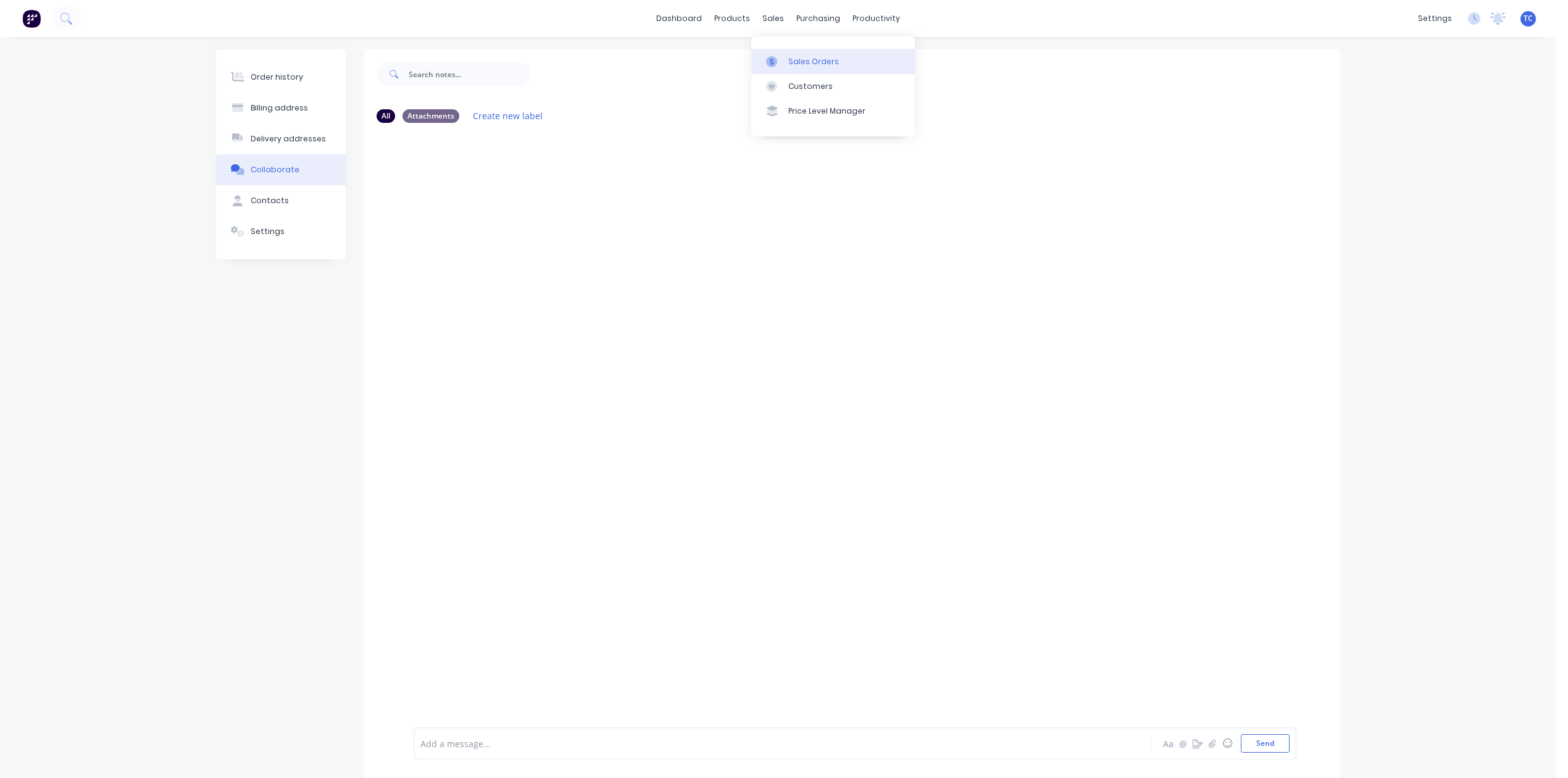
click at [814, 67] on div "Sales Orders" at bounding box center [814, 61] width 50 height 11
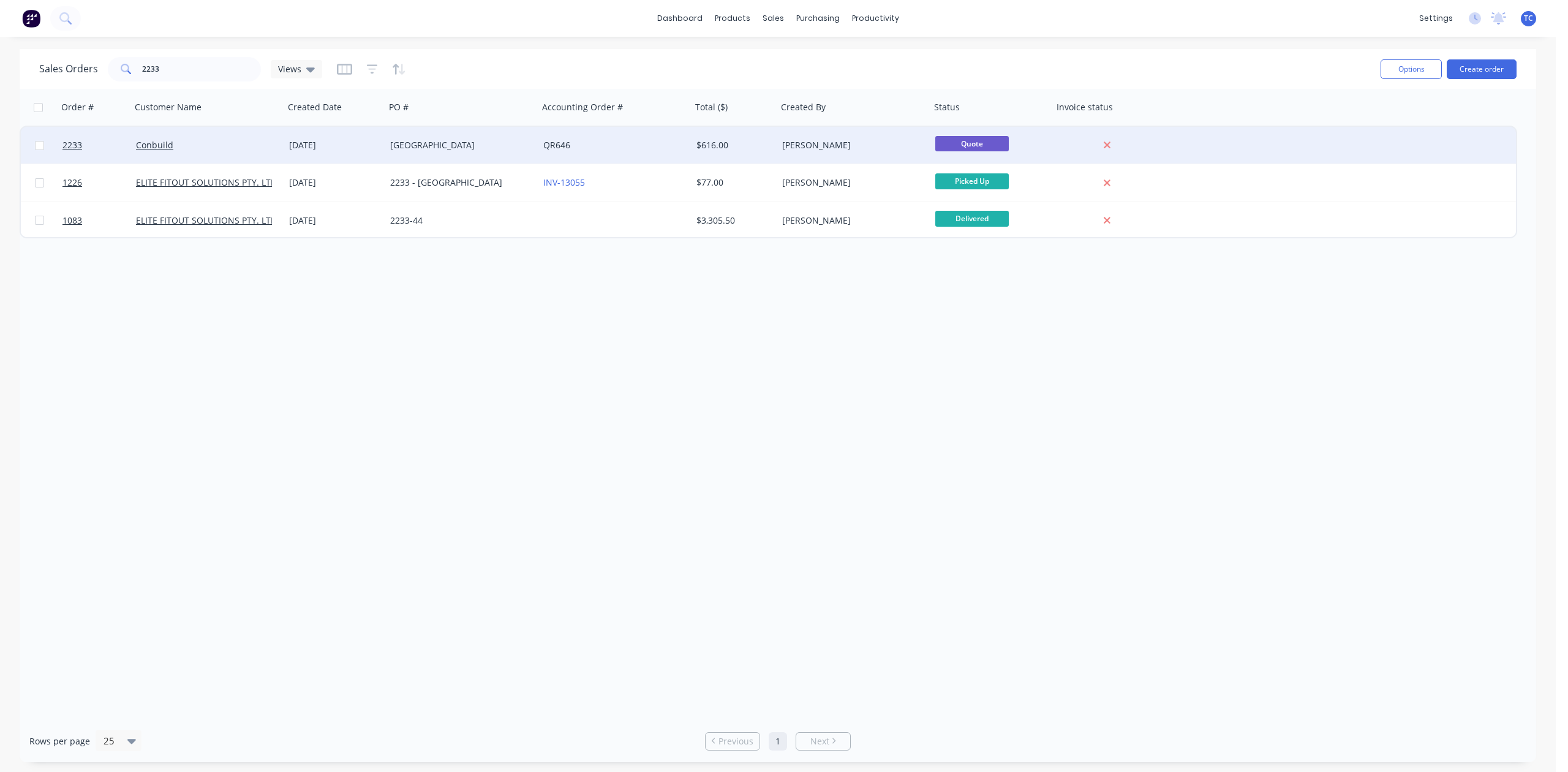
click at [429, 141] on div "Nambour Hospital" at bounding box center [458, 145] width 136 height 13
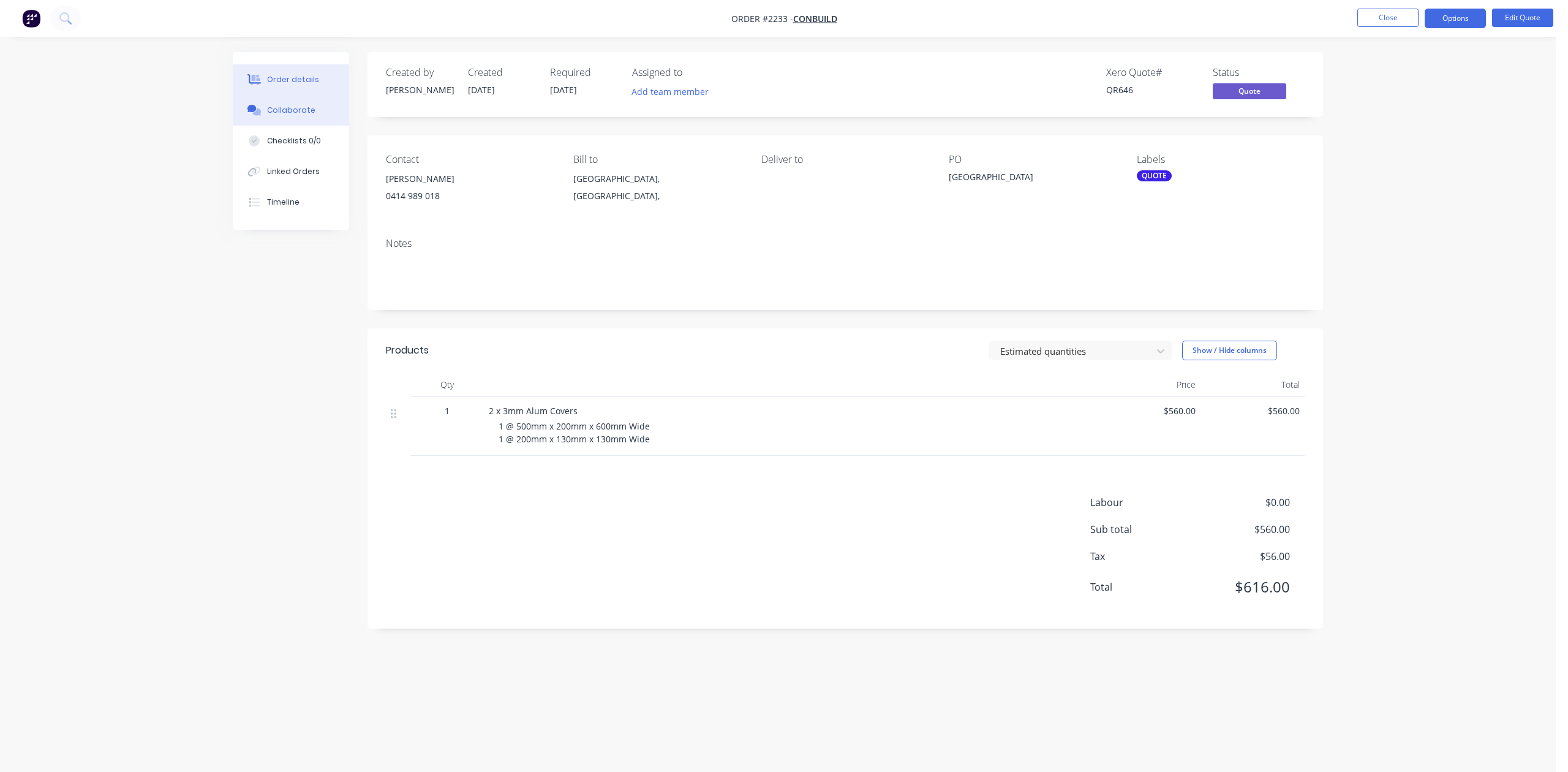
click at [306, 116] on div "Collaborate" at bounding box center [291, 110] width 48 height 11
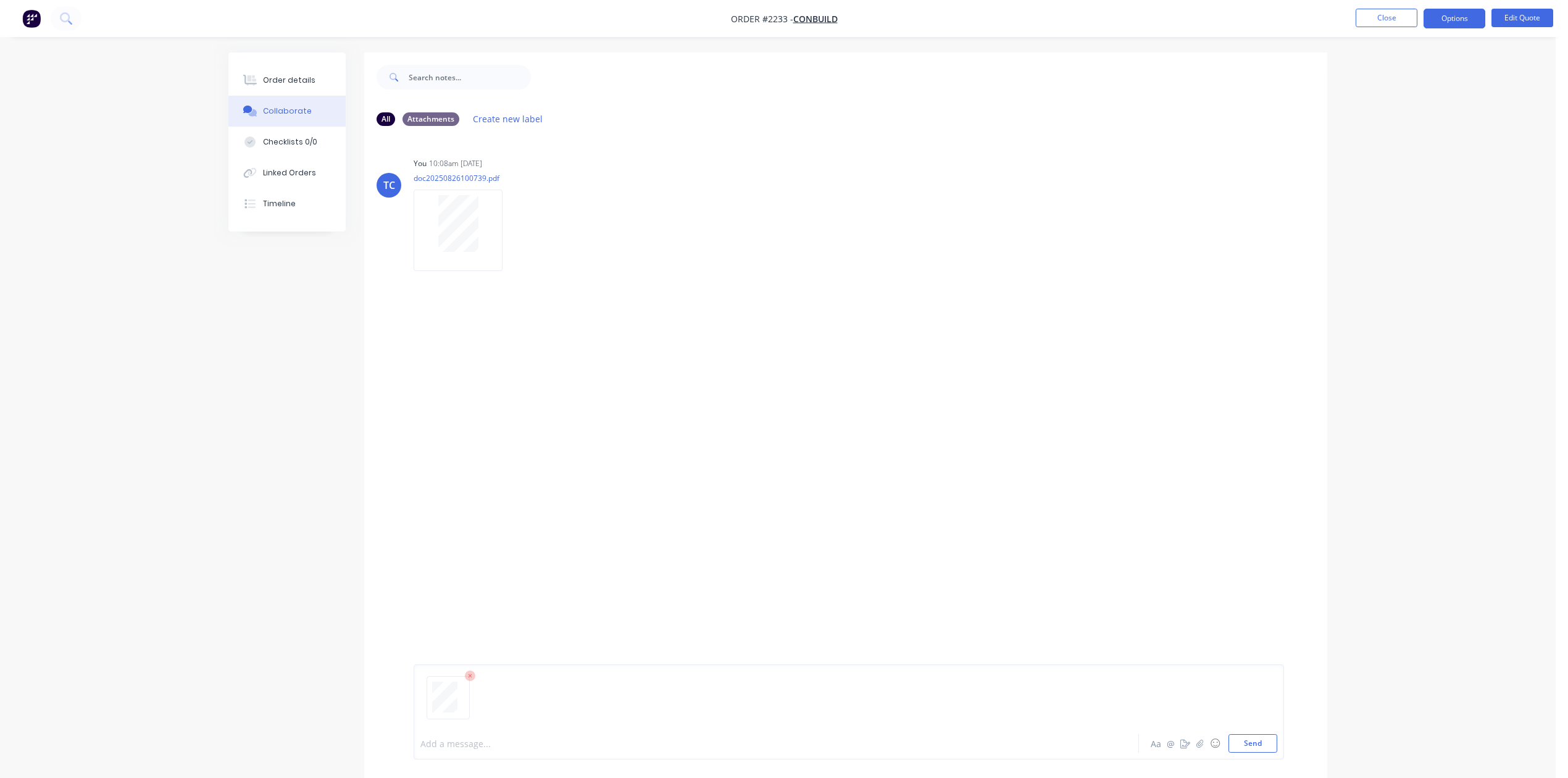
click at [450, 738] on div at bounding box center [742, 744] width 642 height 13
click at [1229, 738] on button "Send" at bounding box center [1253, 744] width 49 height 18
click at [1455, 13] on button "Options" at bounding box center [1454, 18] width 61 height 20
click at [1386, 149] on div "Convert to Order" at bounding box center [1417, 149] width 113 height 18
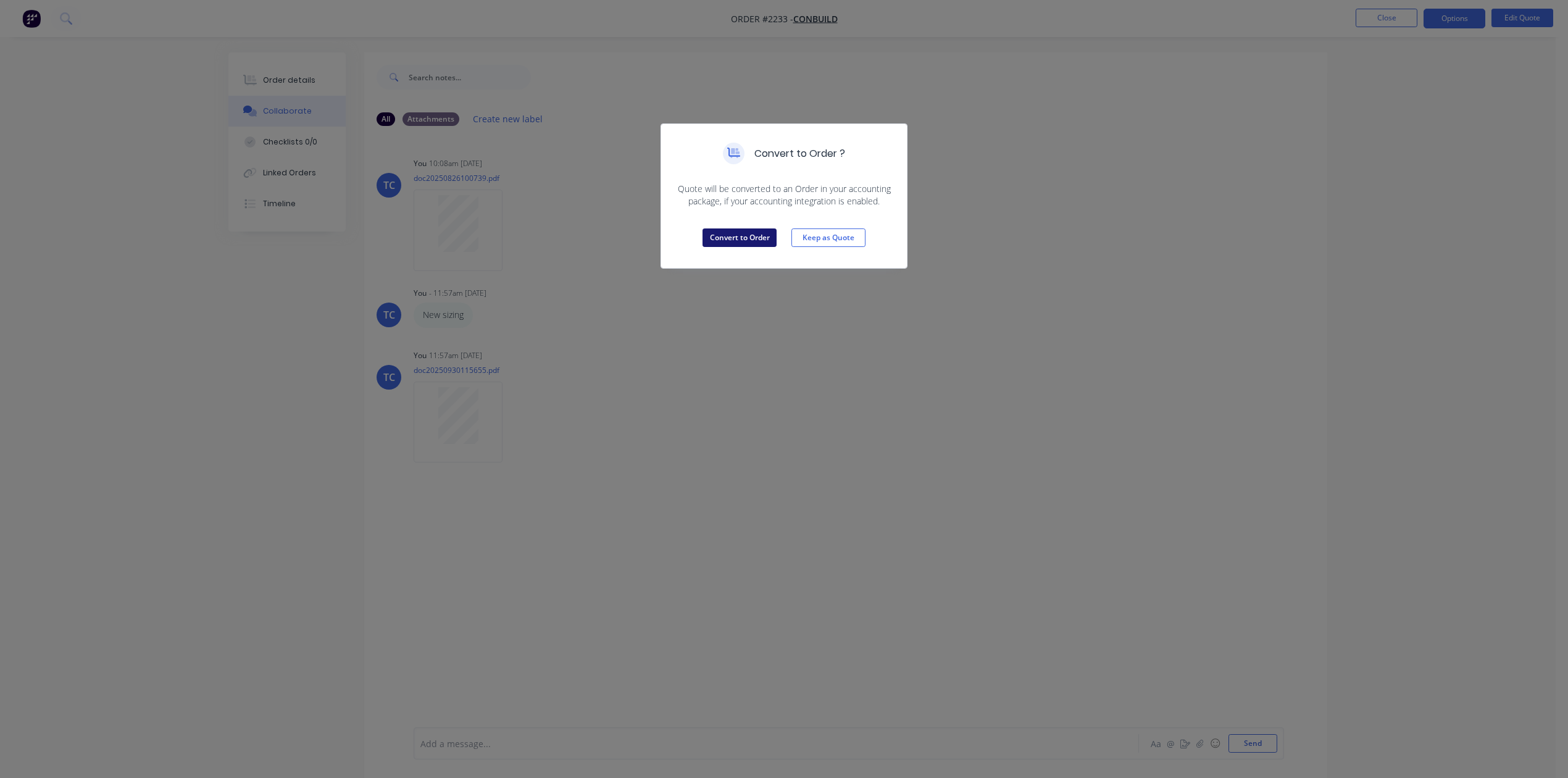
click at [724, 247] on button "Convert to Order" at bounding box center [739, 238] width 74 height 18
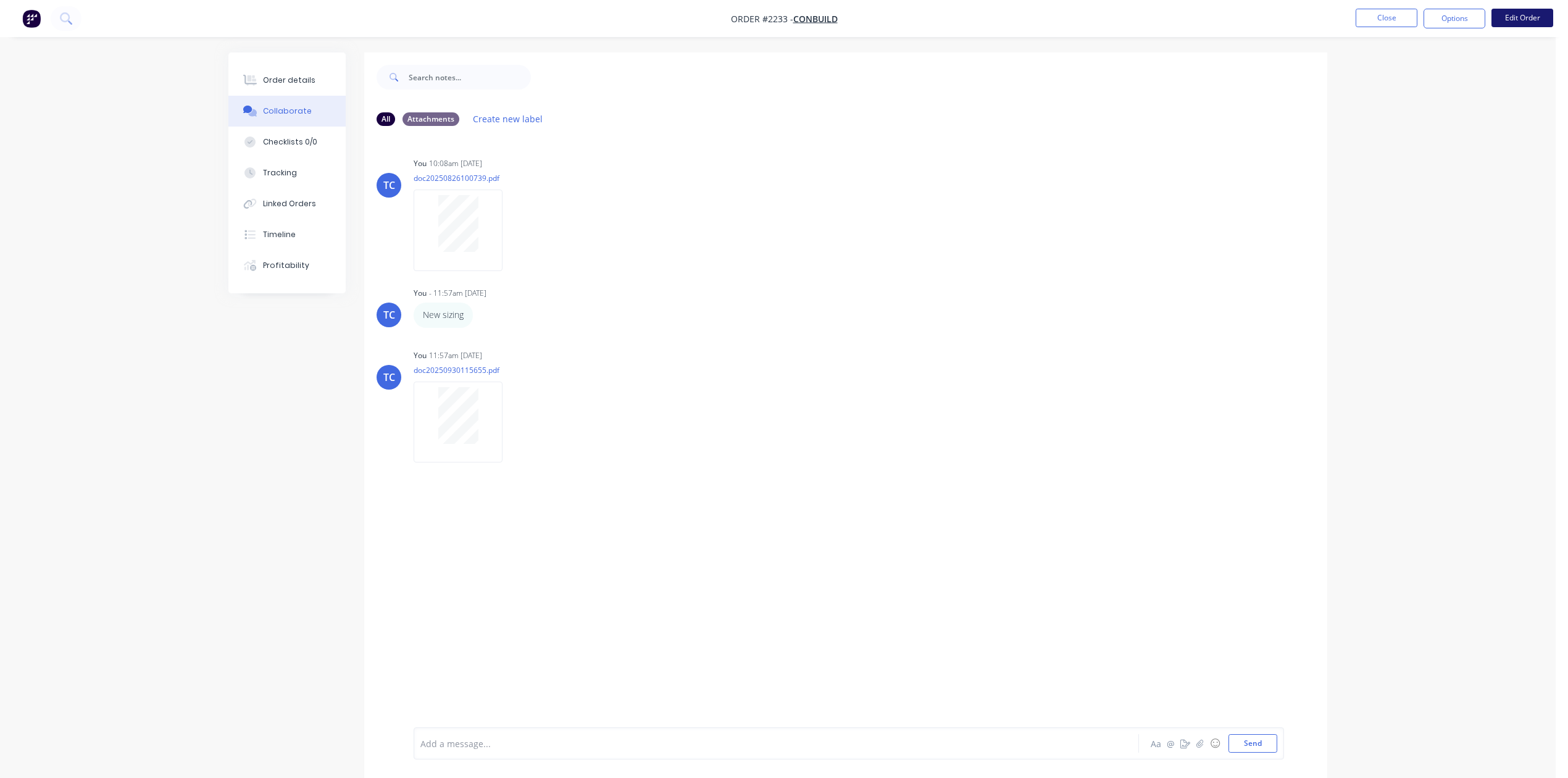
click at [1513, 15] on button "Edit Order" at bounding box center [1522, 18] width 61 height 18
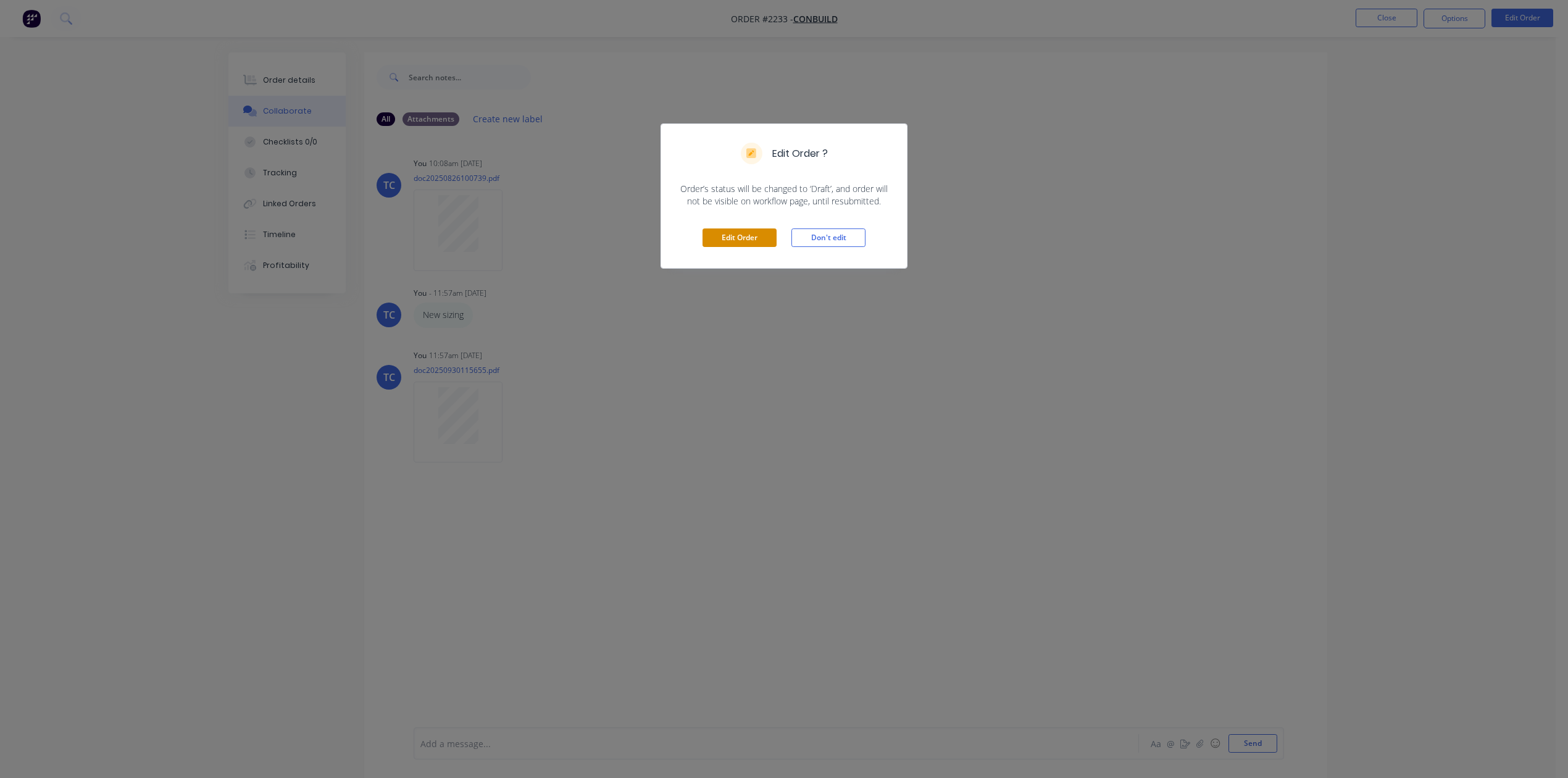
click at [732, 247] on button "Edit Order" at bounding box center [739, 238] width 74 height 18
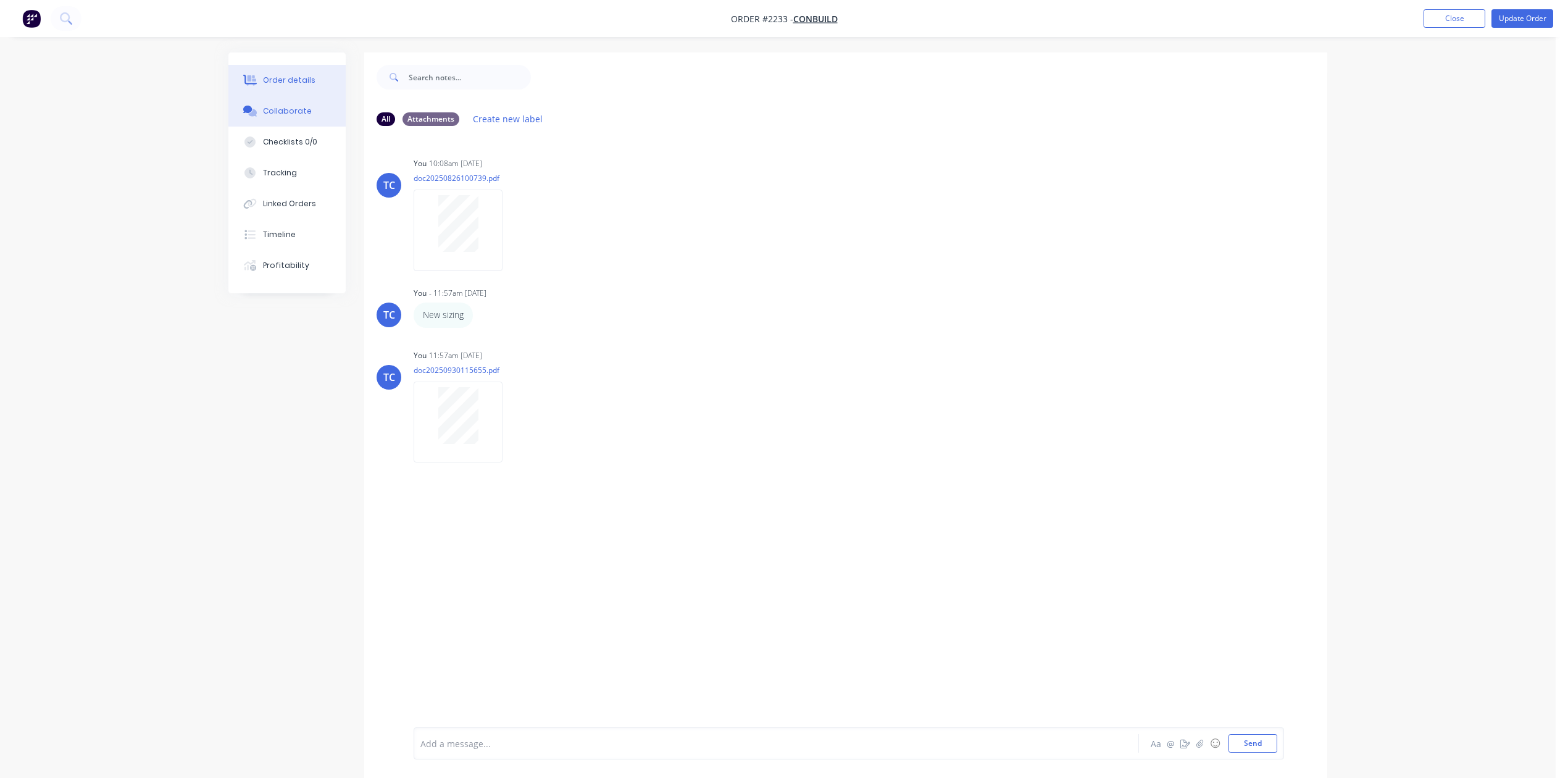
click at [292, 85] on div "Order details" at bounding box center [289, 80] width 52 height 11
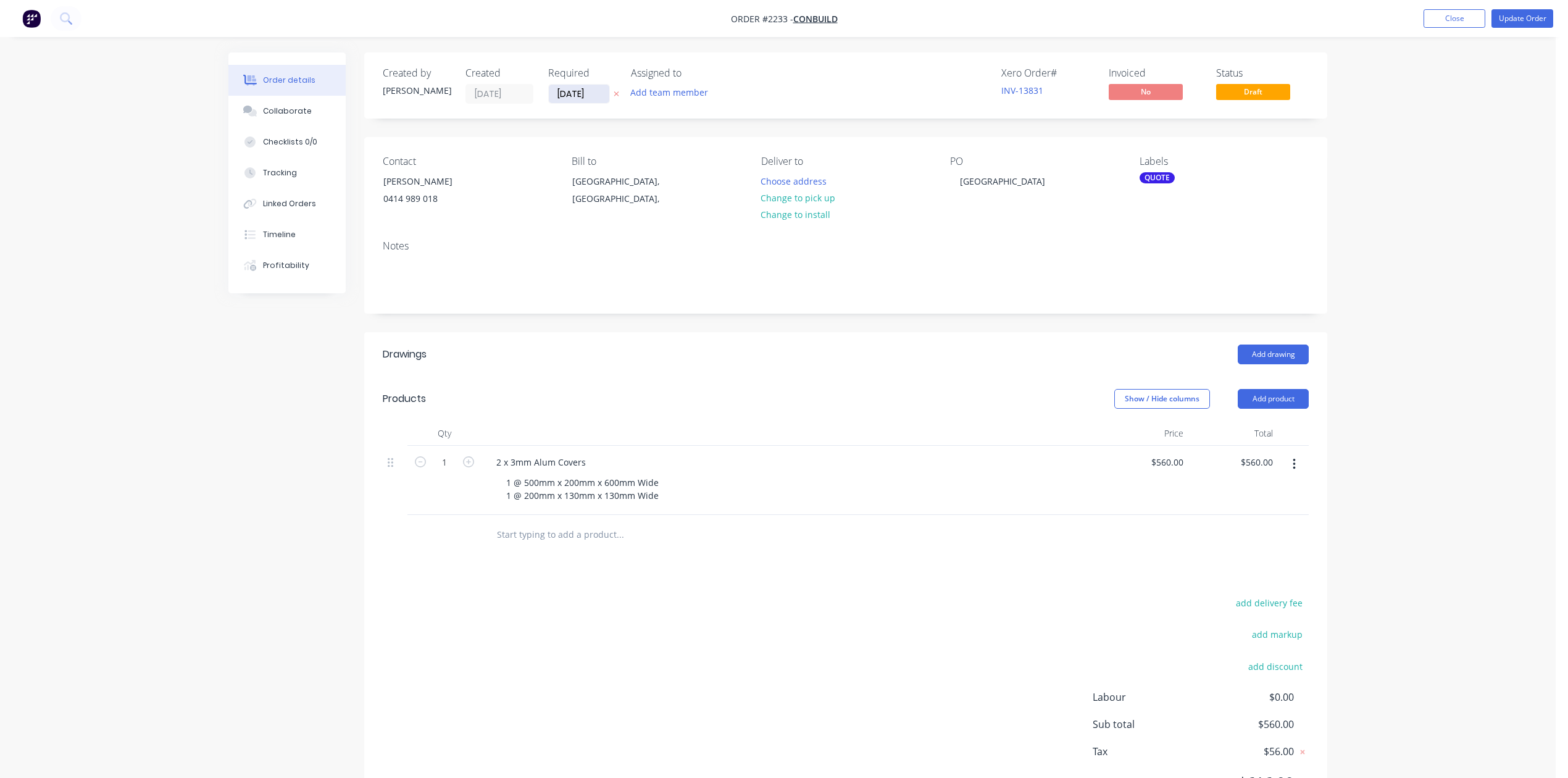
click at [590, 102] on input "09/09/25" at bounding box center [579, 94] width 60 height 18
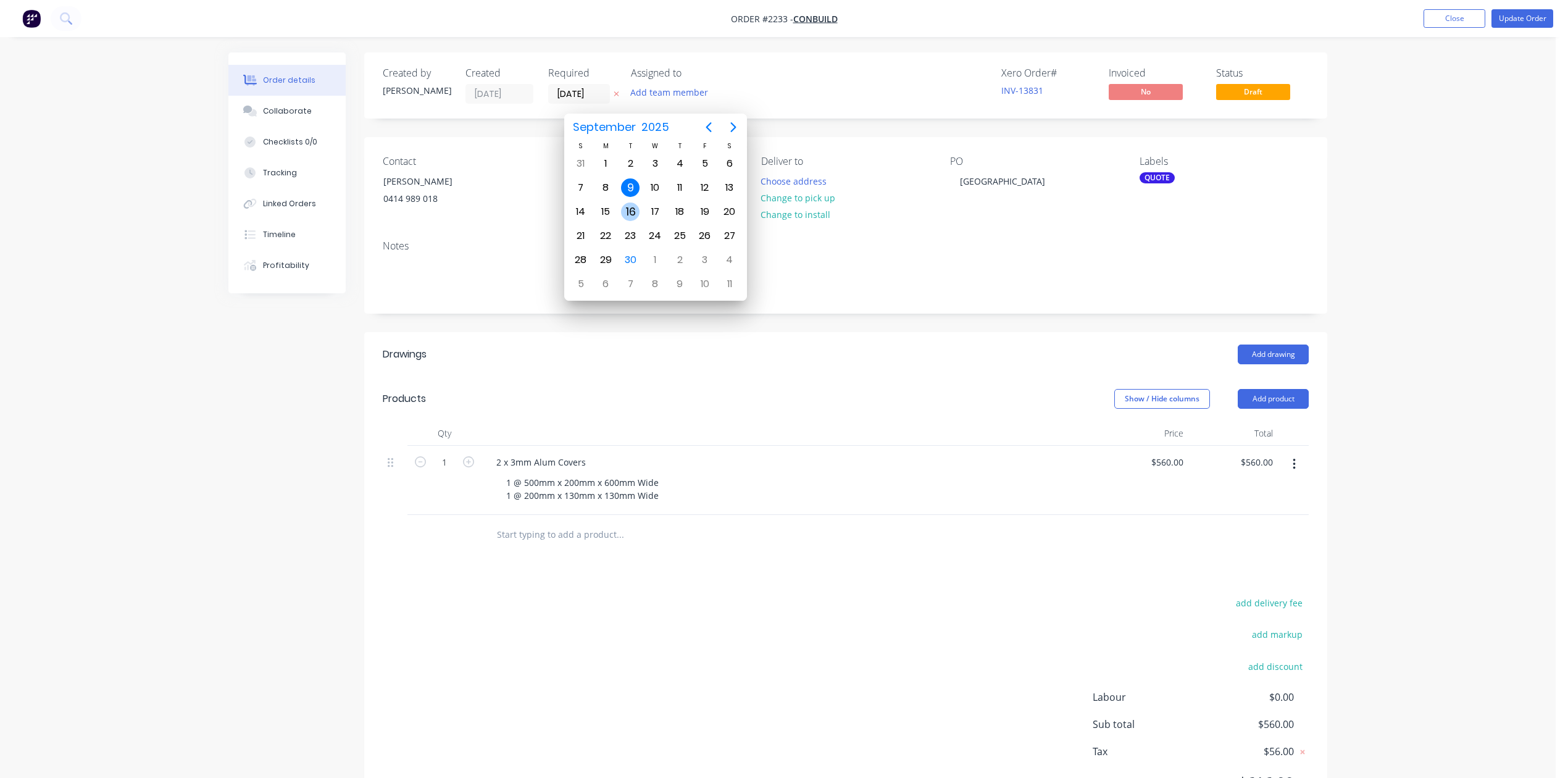
click at [631, 211] on div "16" at bounding box center [630, 212] width 18 height 18
type input "16/09/25"
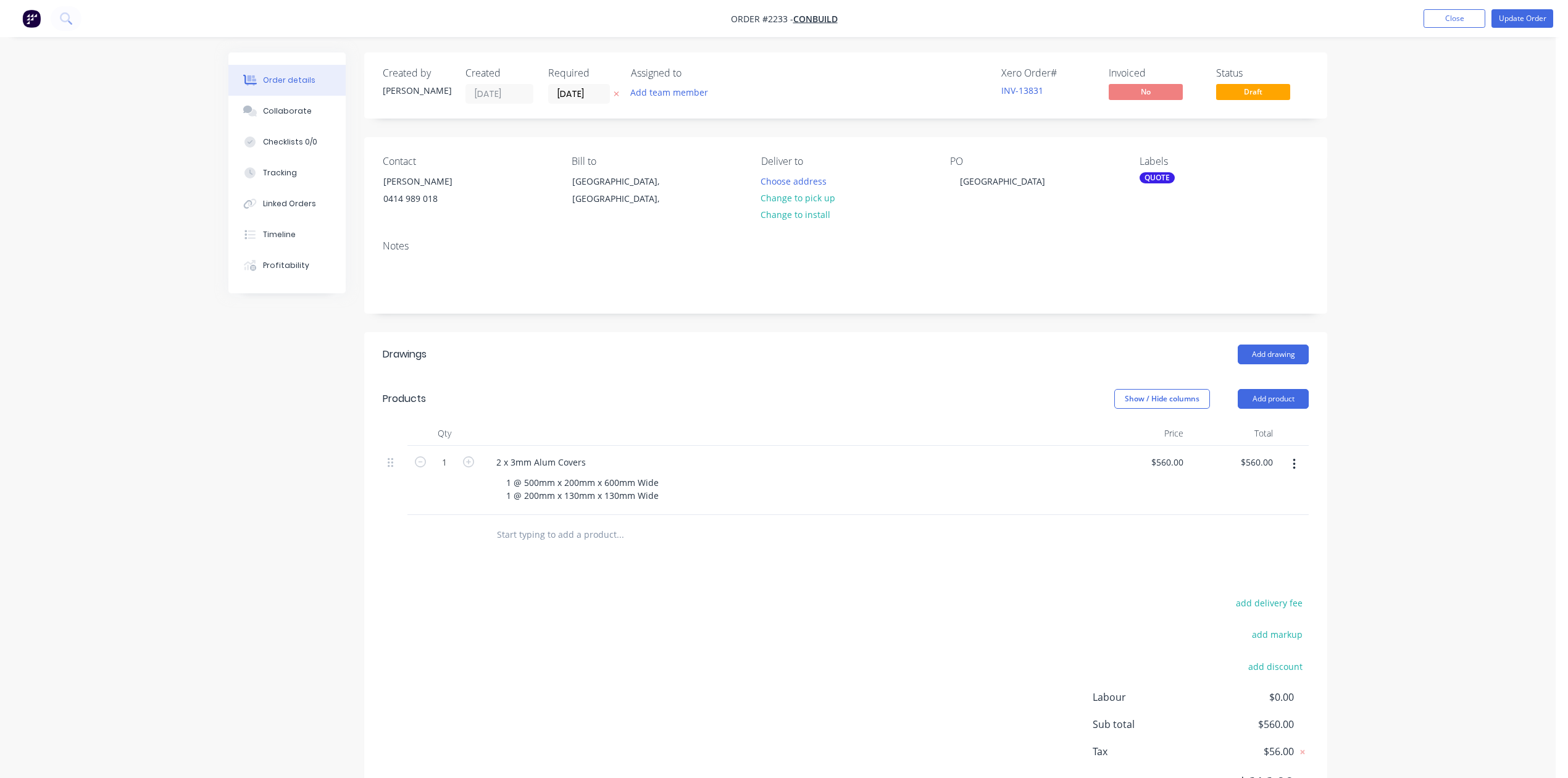
click at [1151, 183] on div "QUOTE" at bounding box center [1157, 177] width 35 height 11
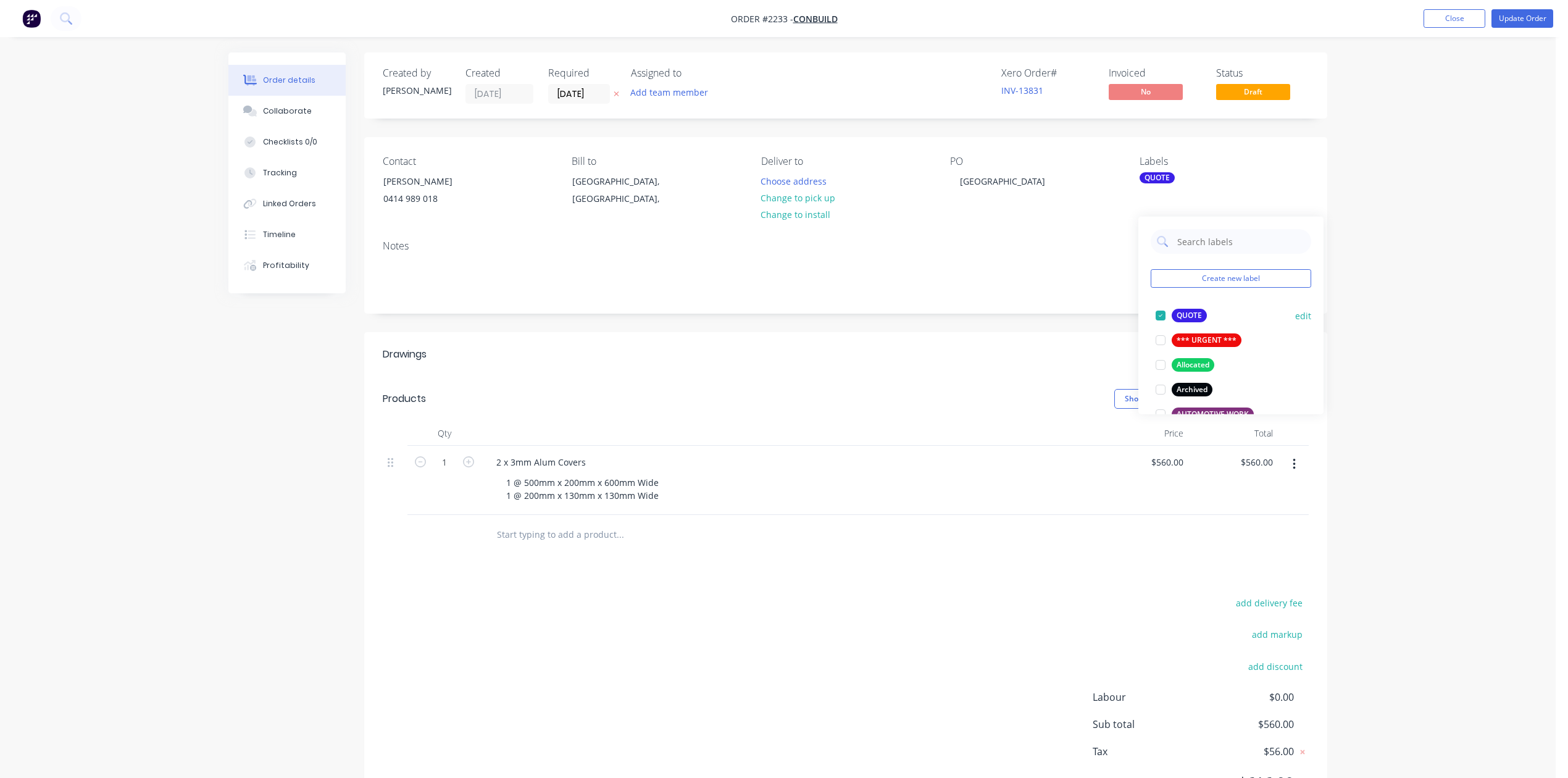
click at [1159, 317] on div at bounding box center [1160, 315] width 24 height 24
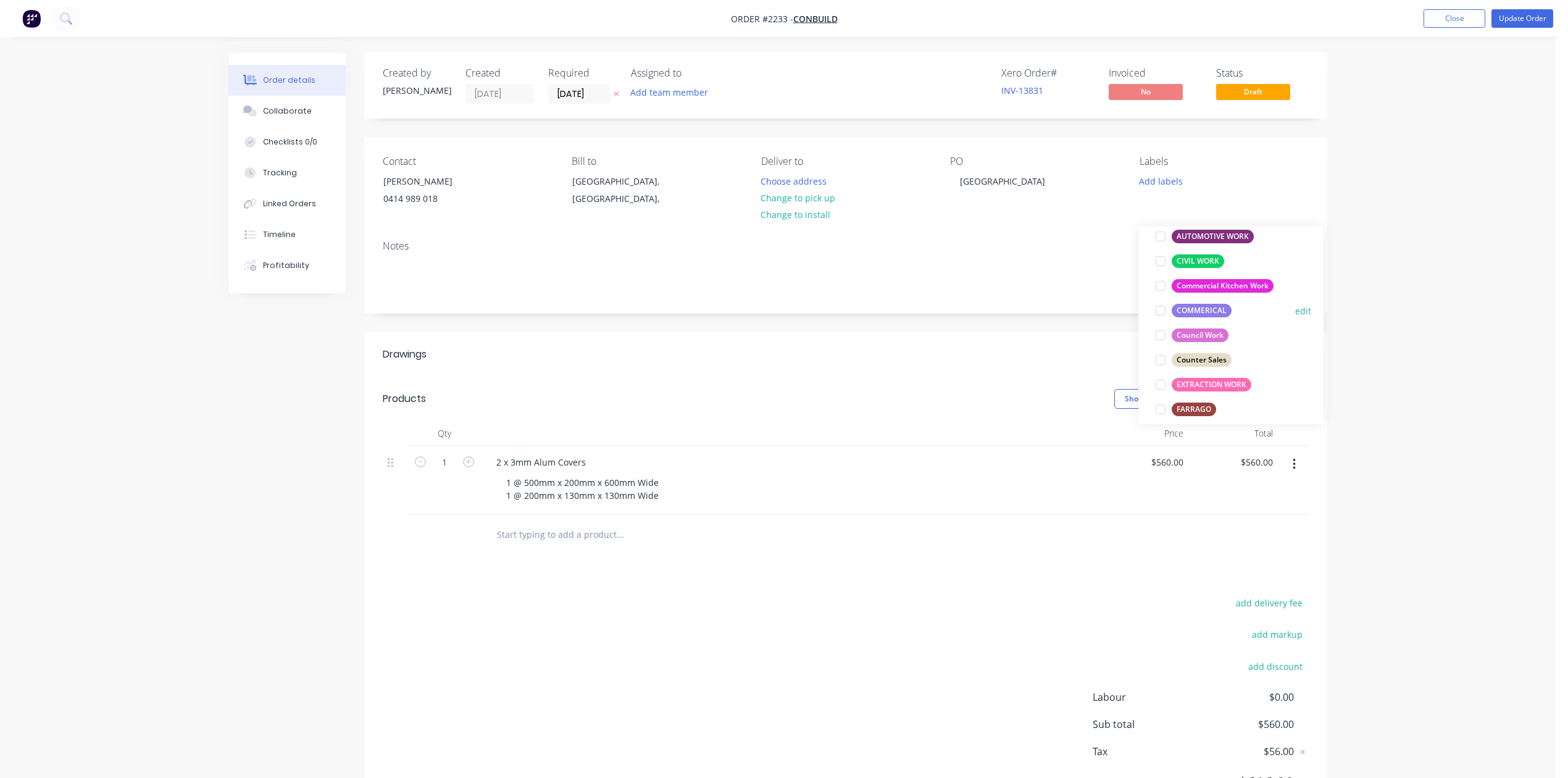
scroll to position [164, 0]
click at [1159, 315] on div at bounding box center [1160, 309] width 24 height 24
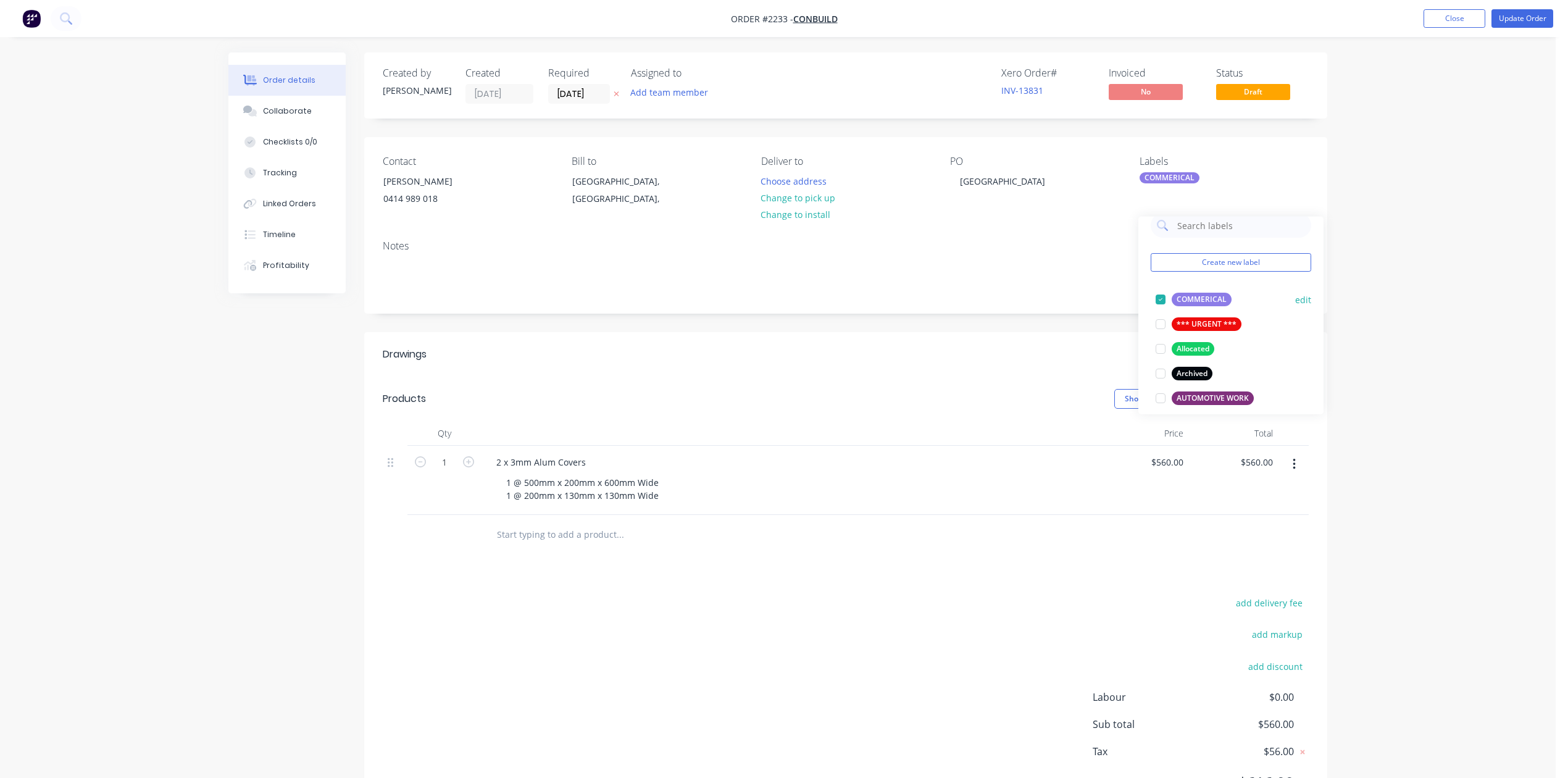
scroll to position [181, 0]
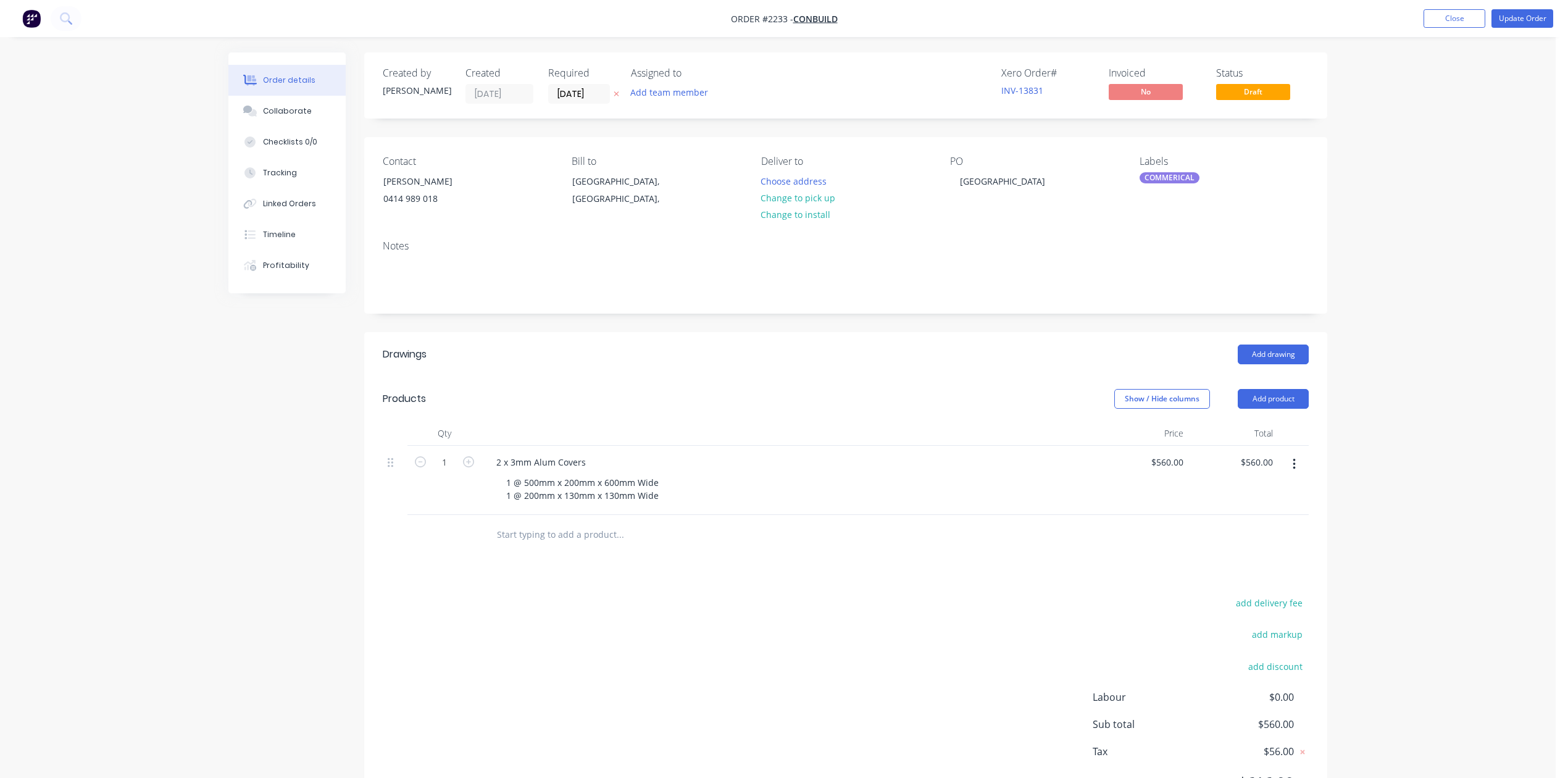
click at [1401, 263] on div "Order details Collaborate Checklists 0/0 Tracking Linked Orders Timeline Profit…" at bounding box center [778, 421] width 1555 height 843
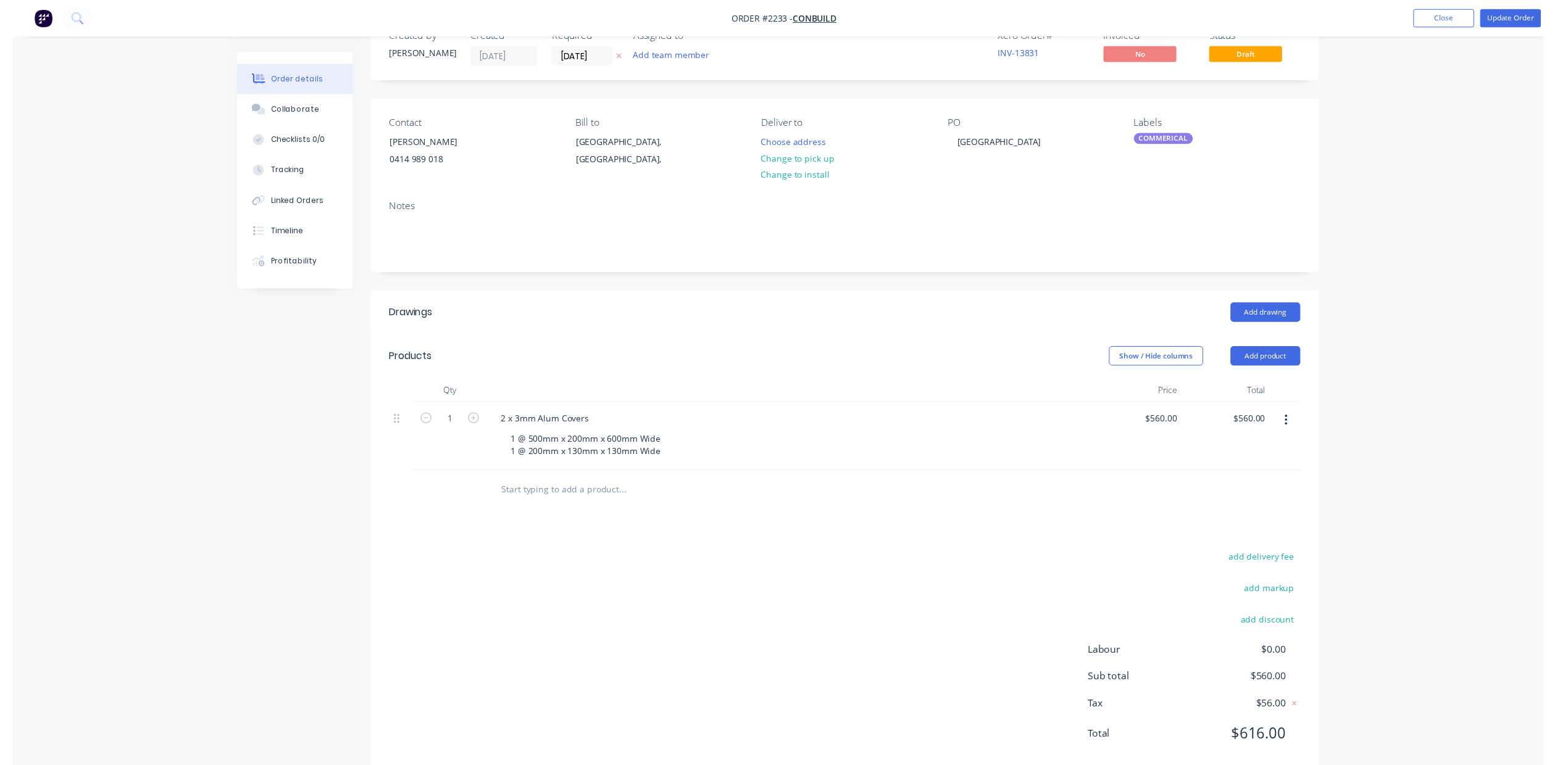
scroll to position [0, 0]
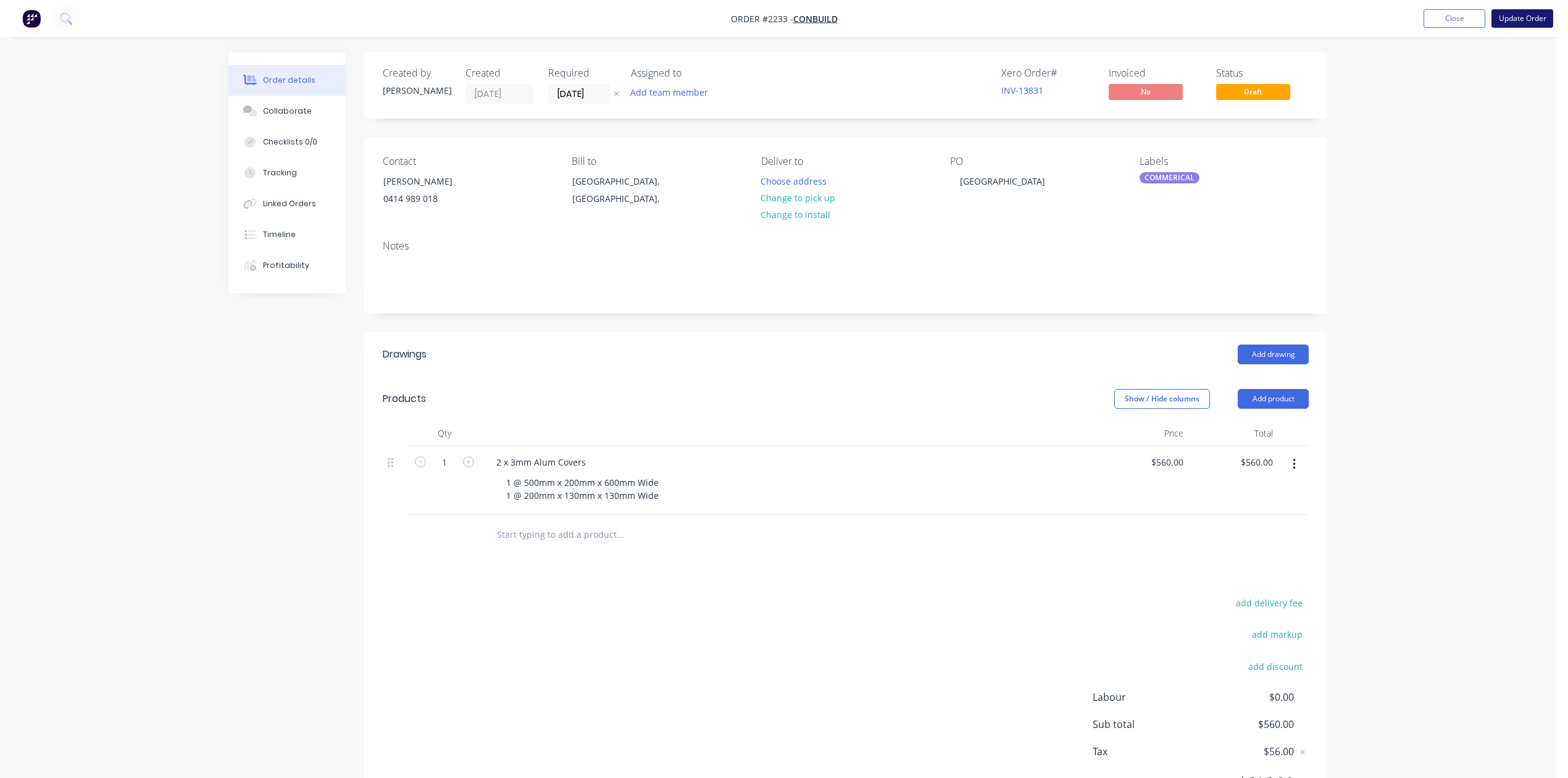
click at [1503, 21] on button "Update Order" at bounding box center [1522, 18] width 61 height 18
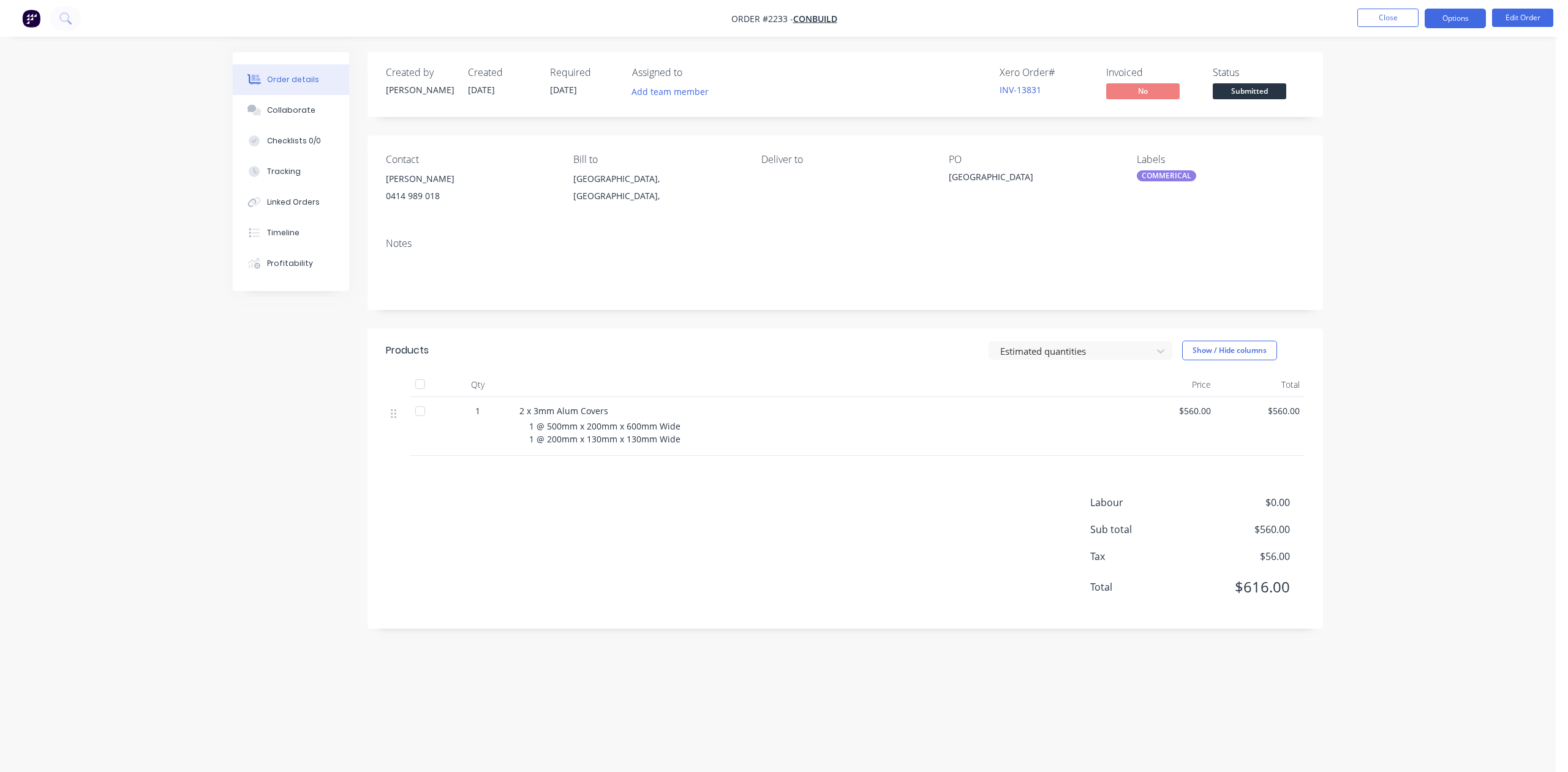
click at [1447, 18] on button "Options" at bounding box center [1455, 18] width 61 height 20
click at [1407, 146] on div "Work Order" at bounding box center [1418, 148] width 113 height 18
click at [1403, 123] on div "Without pricing" at bounding box center [1418, 123] width 113 height 18
click at [1513, 20] on button "Edit Order" at bounding box center [1522, 18] width 61 height 18
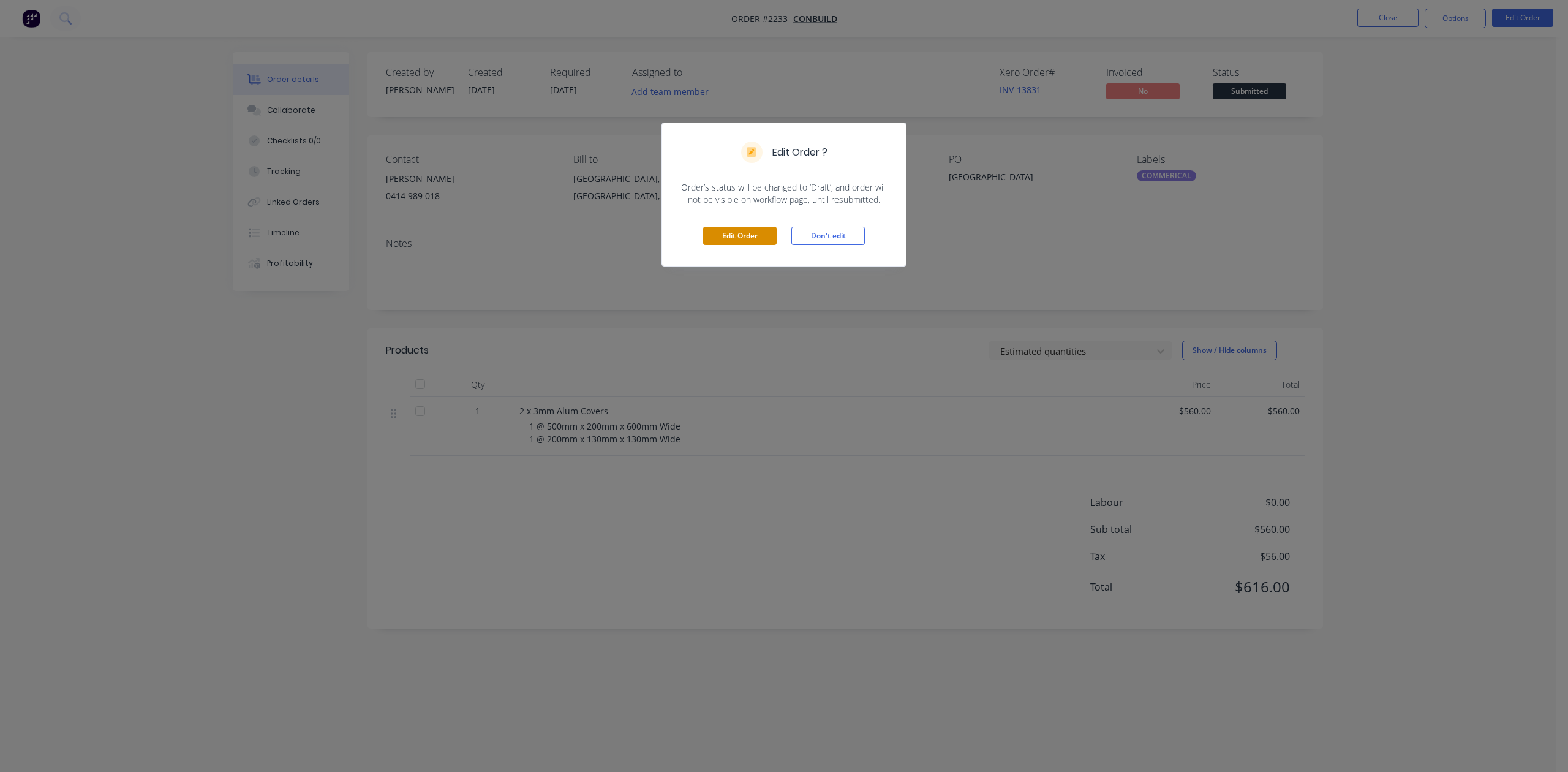
click at [735, 245] on button "Edit Order" at bounding box center [740, 236] width 73 height 18
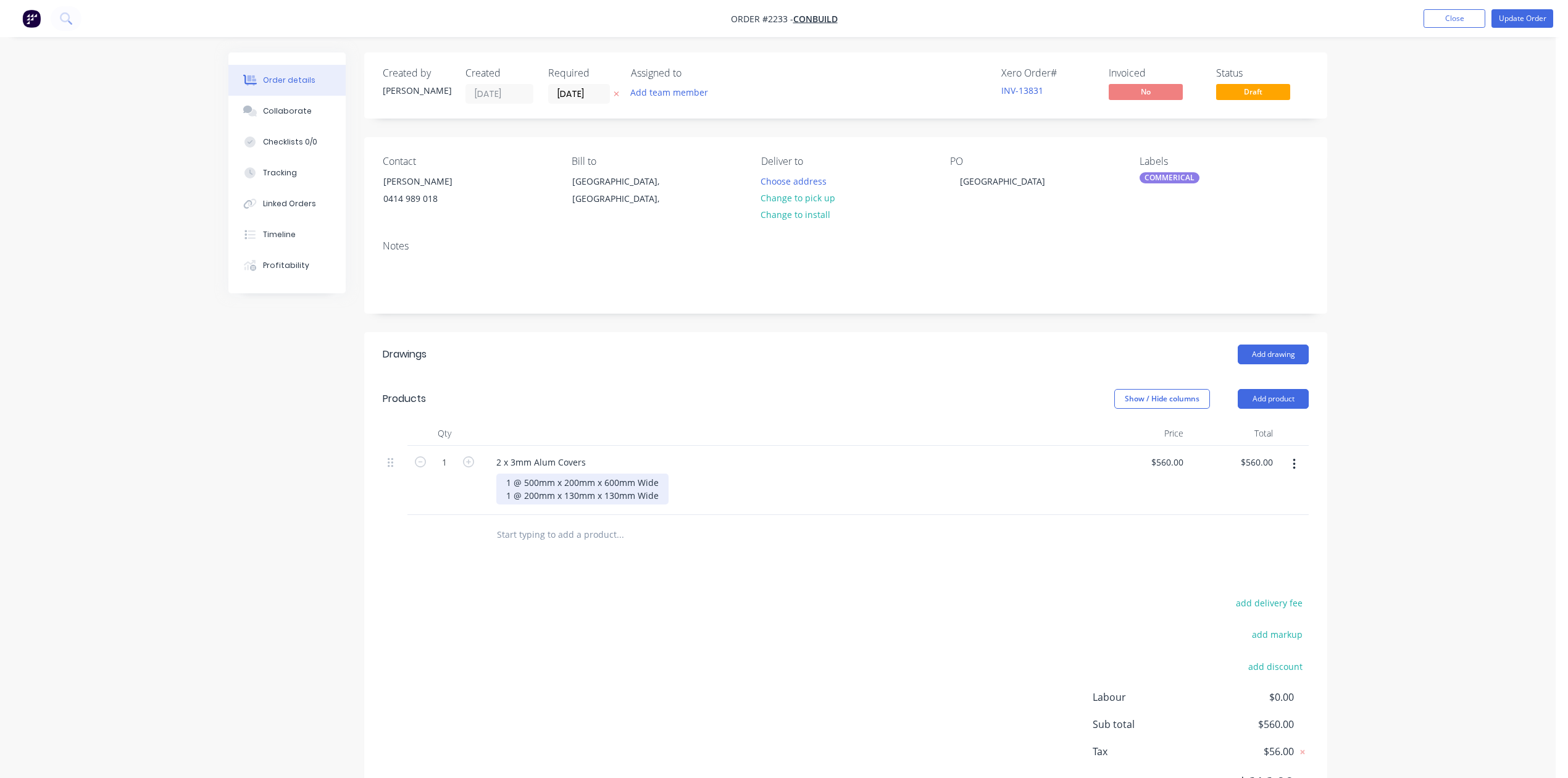
click at [544, 504] on div "1 @ 500mm x 200mm x 600mm Wide 1 @ 200mm x 130mm x 130mm Wide" at bounding box center [582, 489] width 172 height 31
click at [603, 504] on div "1 @ 500mm x 200mm x 600mm Wide 1 @ 300mm x 130mm x 130mm Wide" at bounding box center [582, 489] width 172 height 31
click at [653, 504] on div "1 @ 500mm x 200mm x 600mm Wide 1 @ 300mm x 150mm x 130mm Wide" at bounding box center [582, 489] width 172 height 31
click at [1517, 13] on button "Update Order" at bounding box center [1522, 18] width 61 height 18
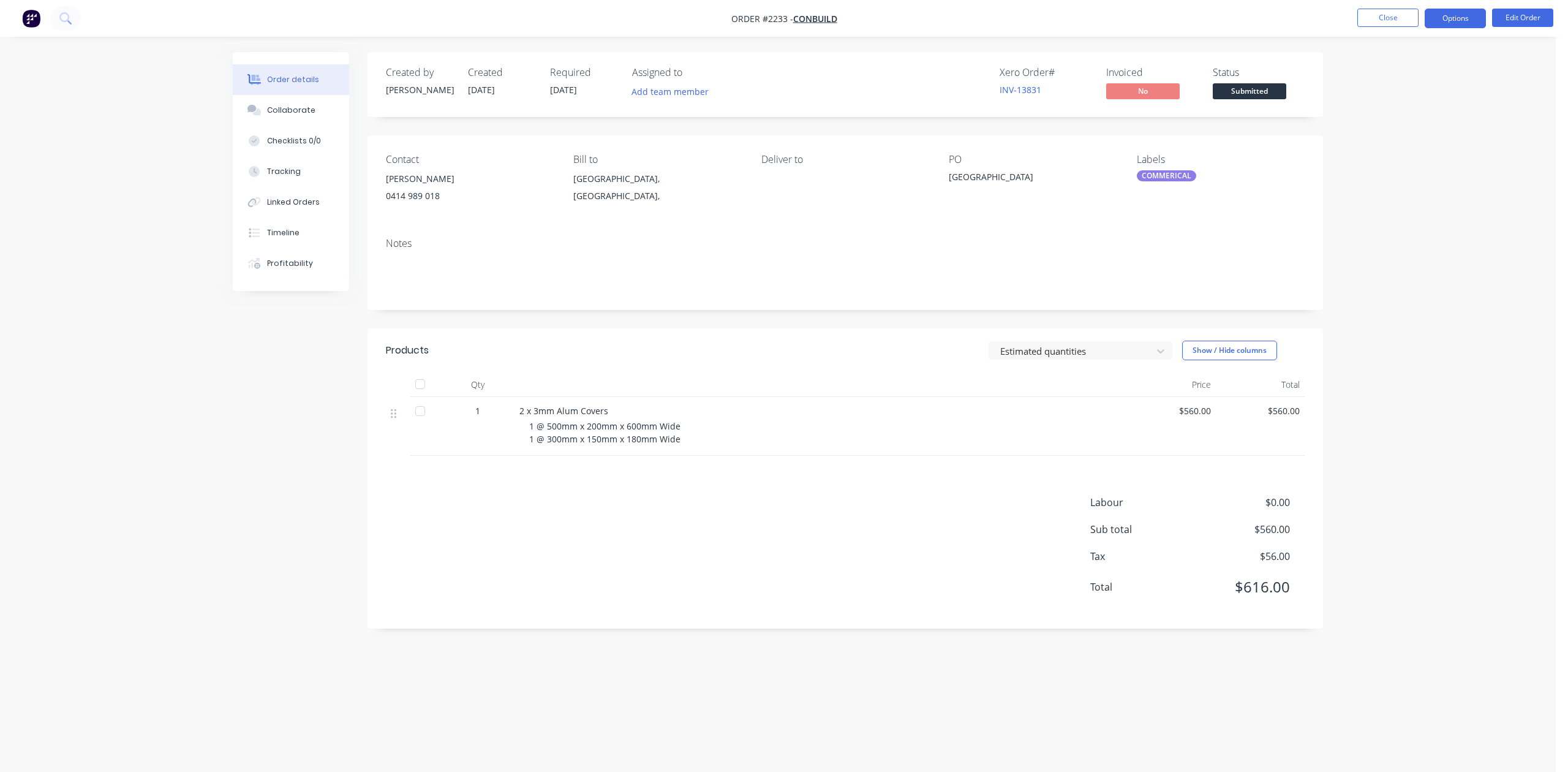
click at [1435, 21] on button "Options" at bounding box center [1455, 18] width 61 height 20
click at [1395, 145] on div "Work Order" at bounding box center [1418, 148] width 113 height 18
click at [1398, 122] on div "Without pricing" at bounding box center [1418, 123] width 113 height 18
click at [1376, 15] on button "Close" at bounding box center [1388, 18] width 61 height 18
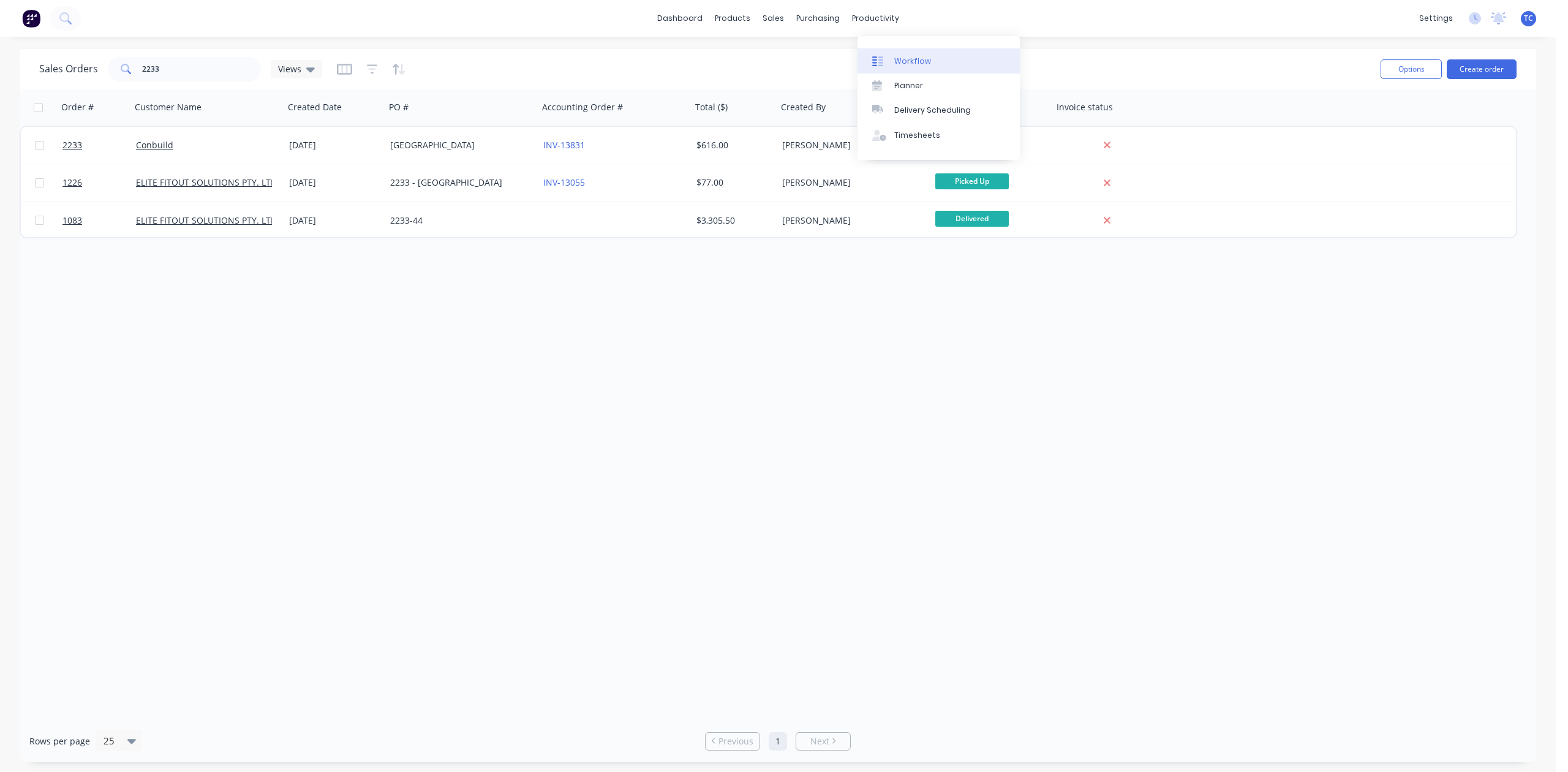
click at [907, 64] on div "Workflow" at bounding box center [913, 61] width 37 height 11
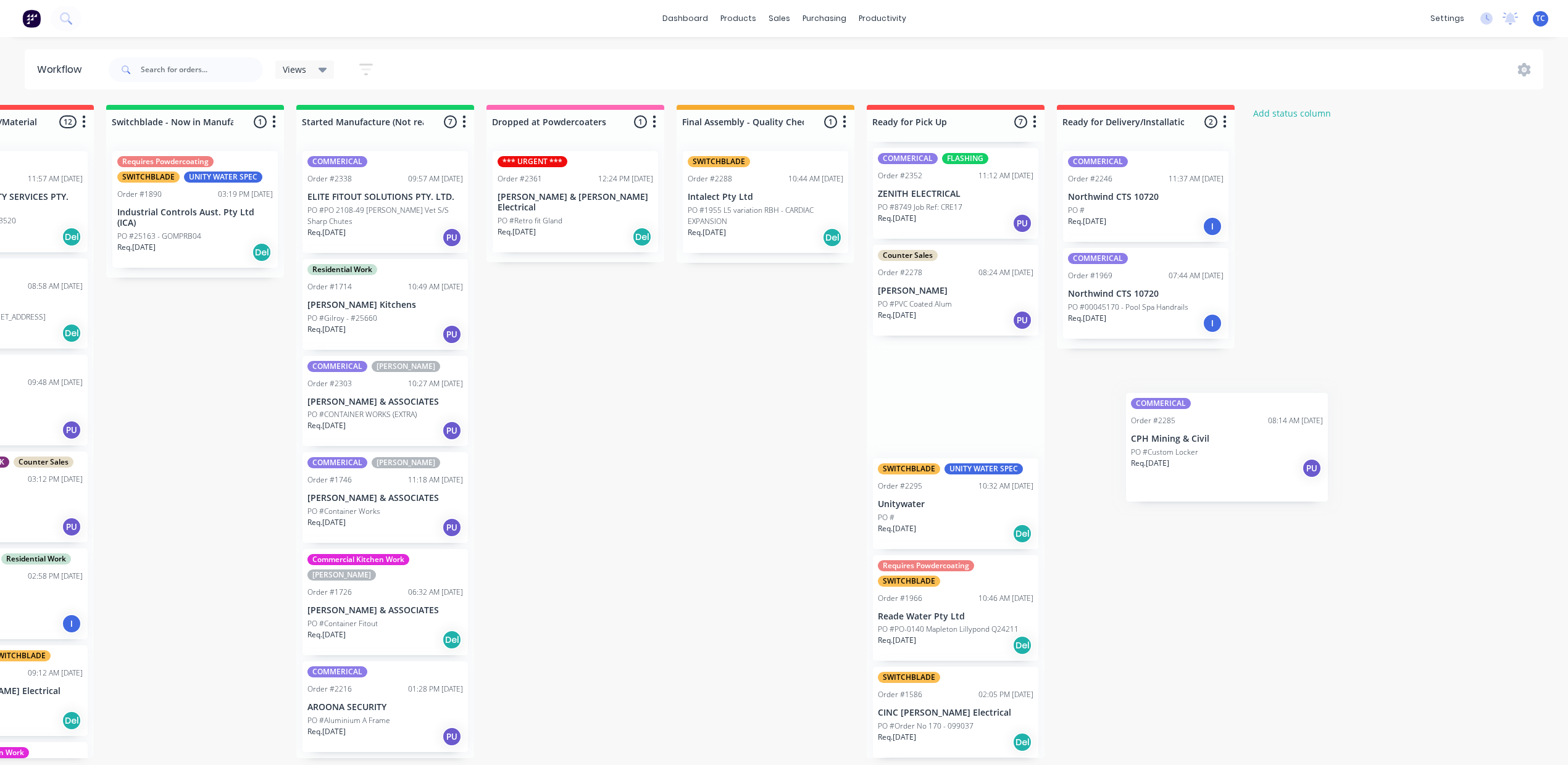
scroll to position [13, 590]
drag, startPoint x: 553, startPoint y: 450, endPoint x: 1254, endPoint y: 448, distance: 701.0
click at [1254, 448] on div "Submitted 13 Status colour #273444 hex #273444 Save Cancel Summaries Total orde…" at bounding box center [529, 432] width 2058 height 653
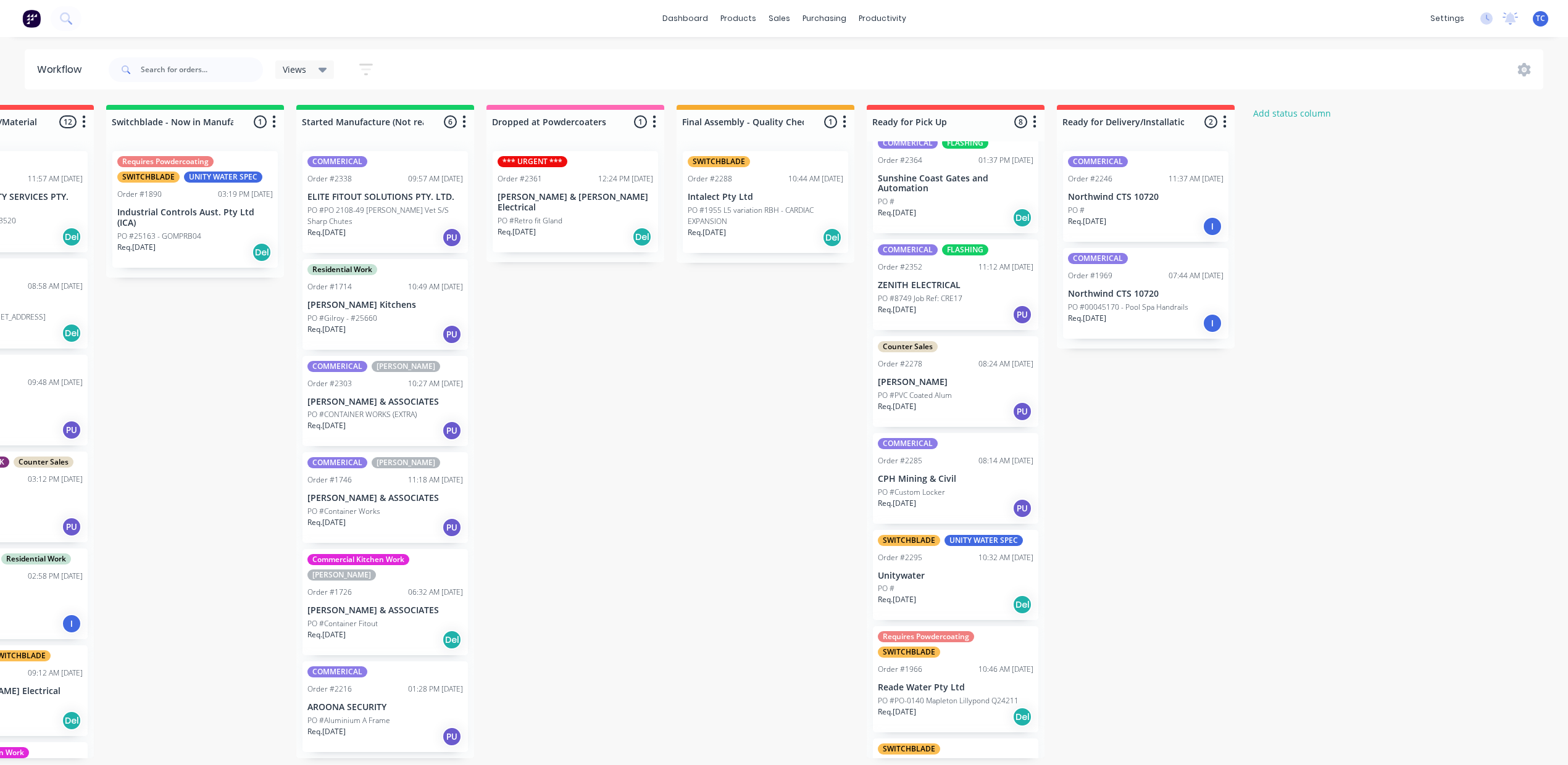
scroll to position [164, 0]
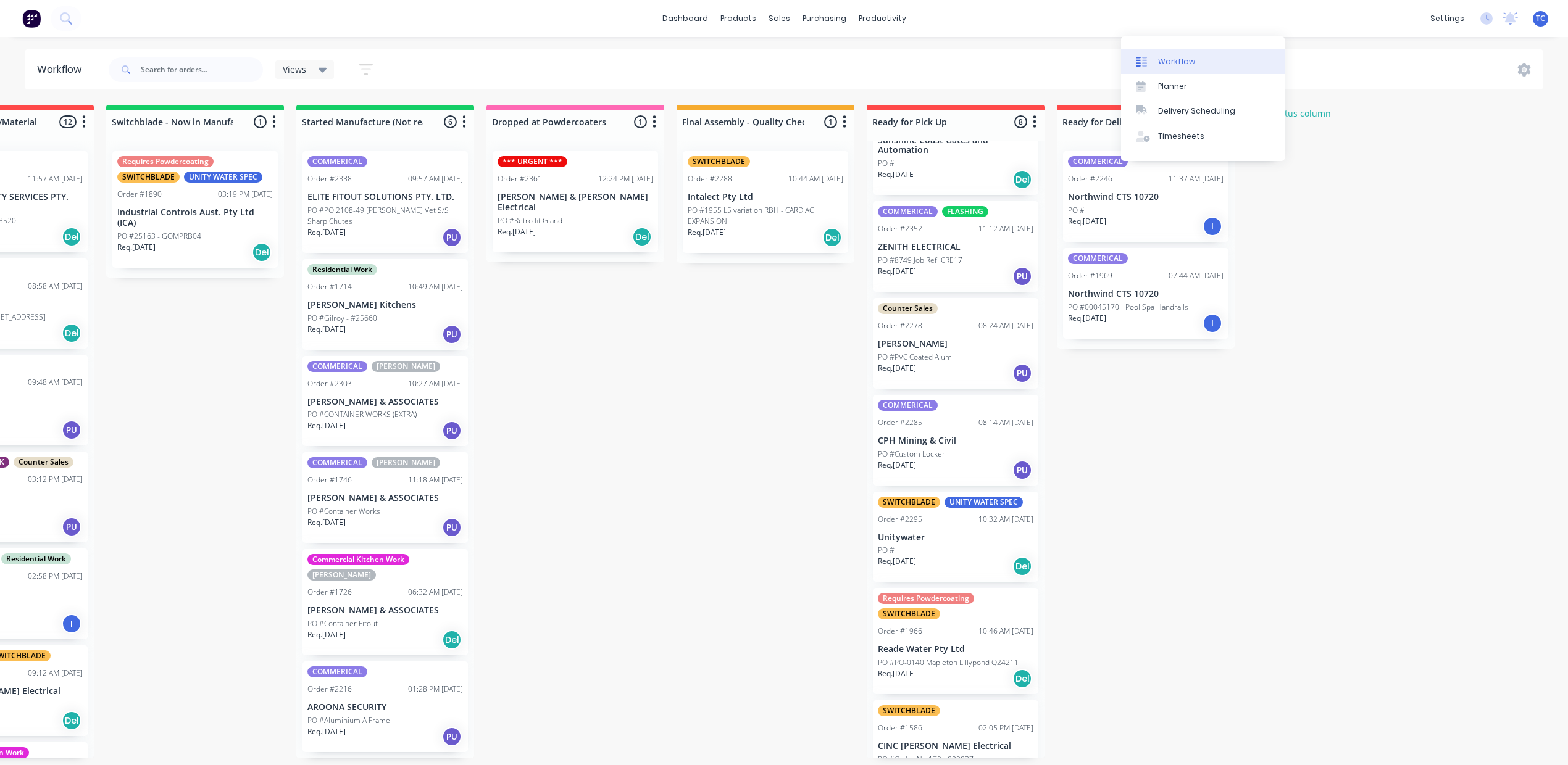
click at [1158, 65] on div "Workflow" at bounding box center [1177, 61] width 37 height 11
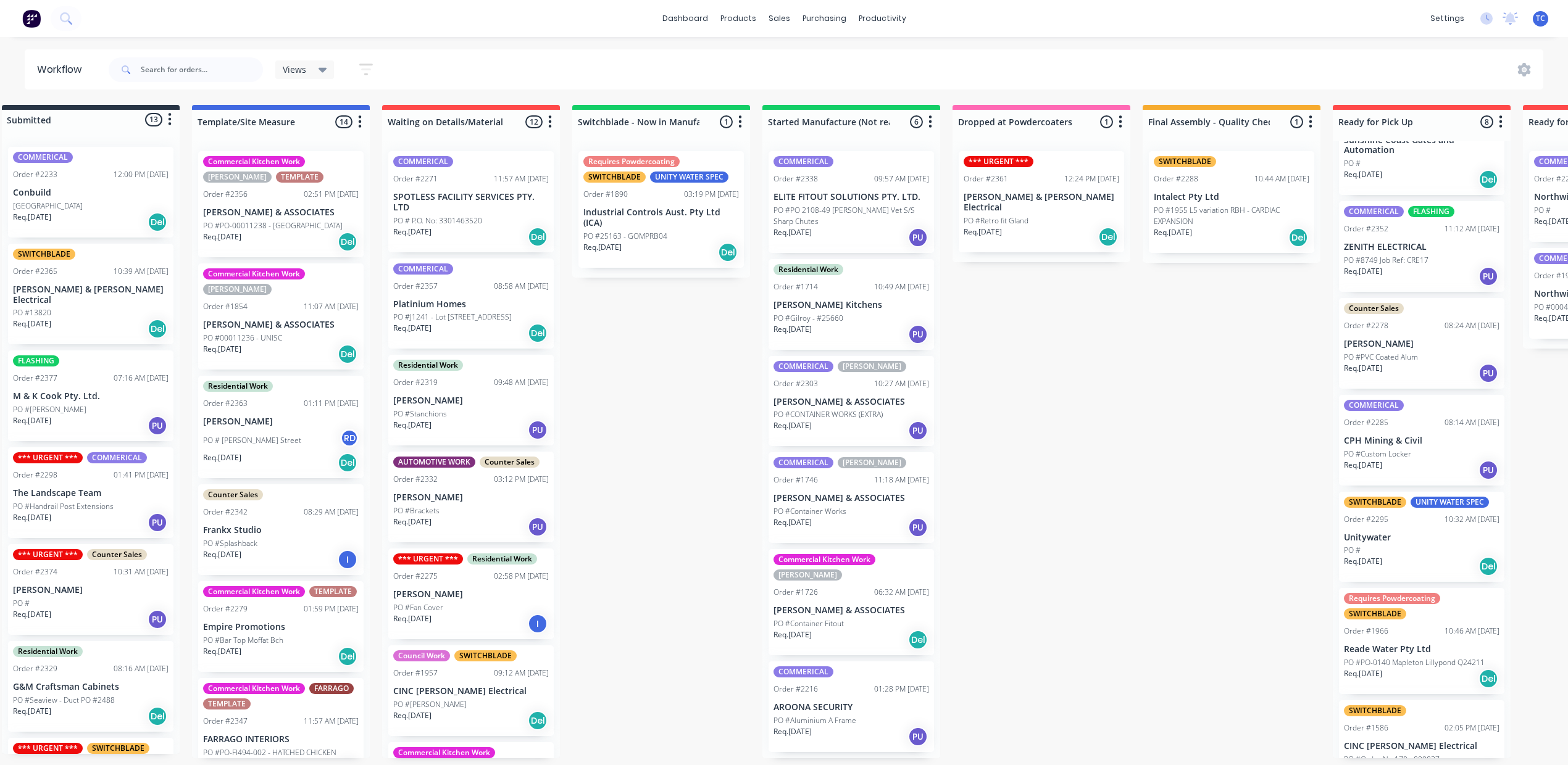
scroll to position [0, 0]
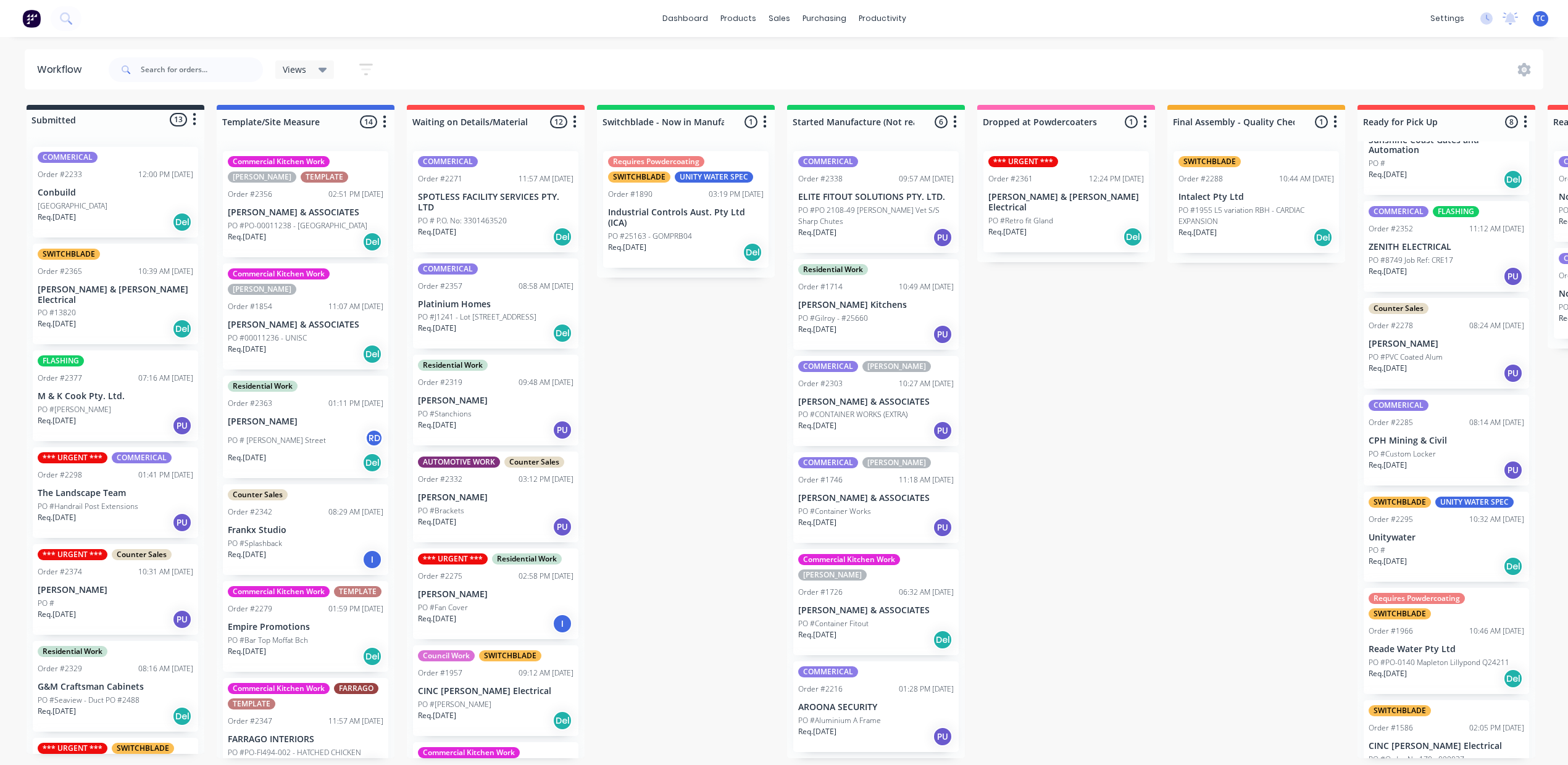
click at [94, 198] on p "Conbuild" at bounding box center [115, 192] width 155 height 10
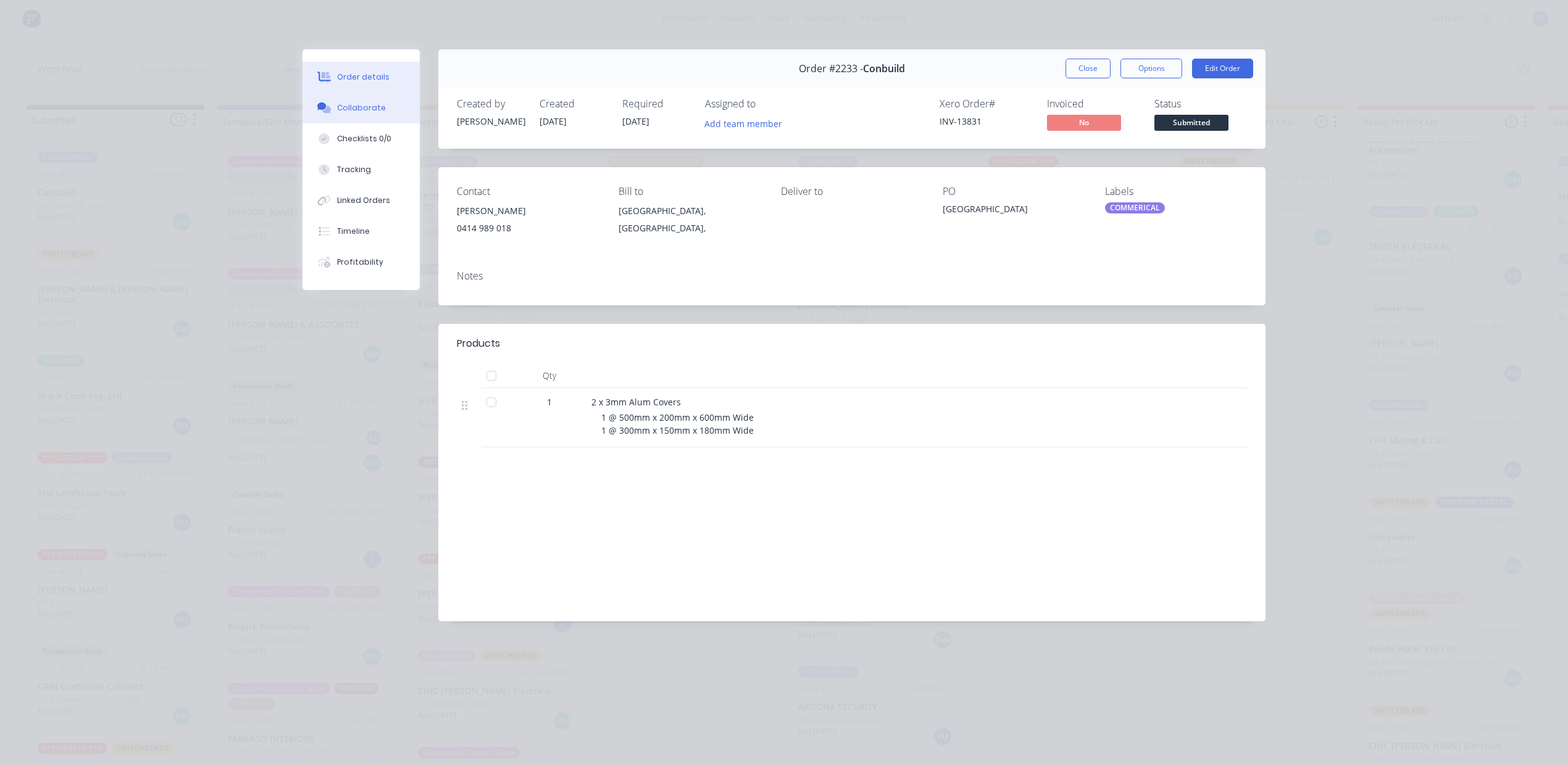
click at [374, 113] on div "Collaborate" at bounding box center [361, 107] width 49 height 11
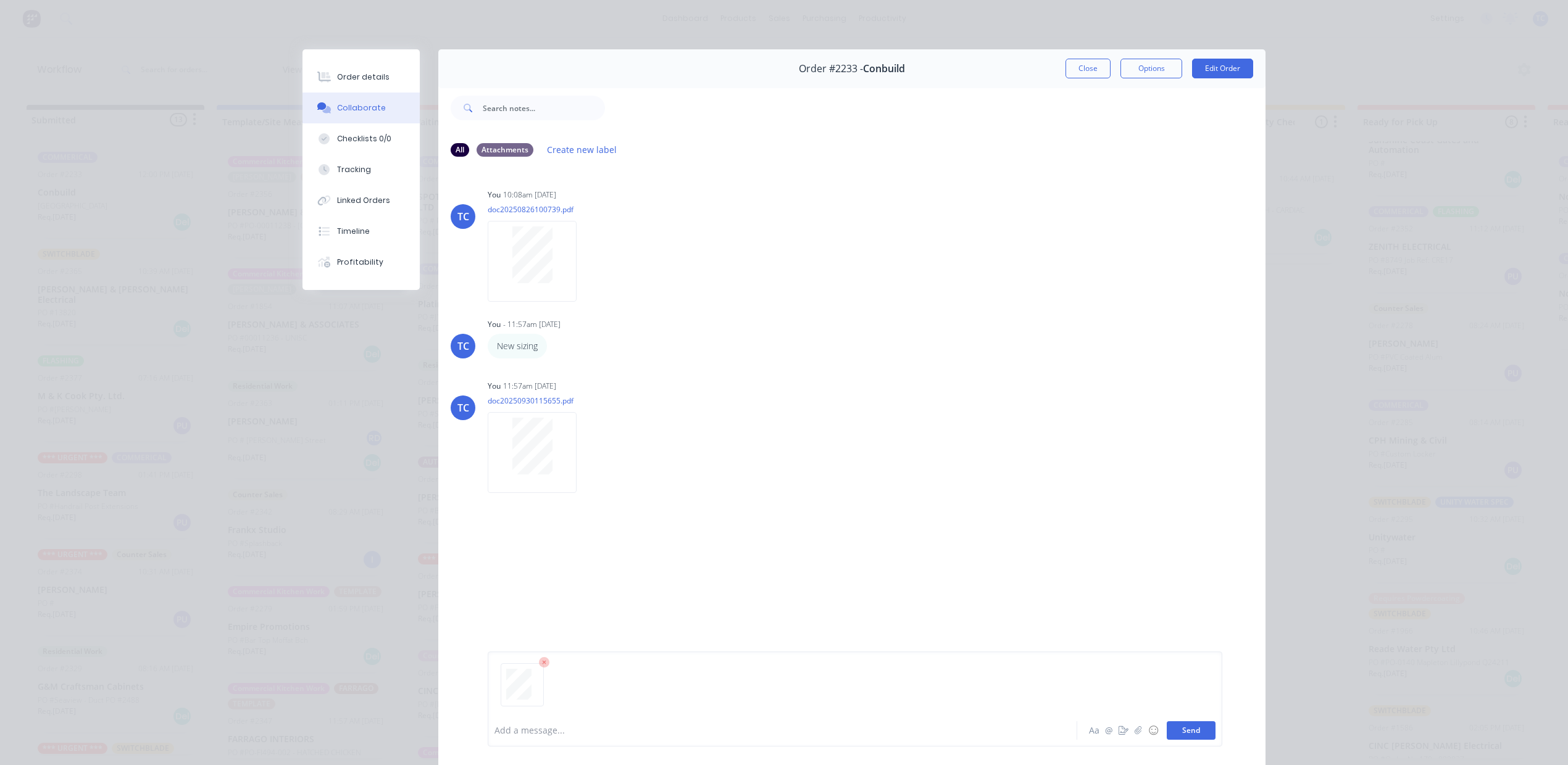
click at [1167, 721] on button "Send" at bounding box center [1191, 731] width 49 height 18
click at [1065, 78] on button "Close" at bounding box center [1088, 69] width 45 height 20
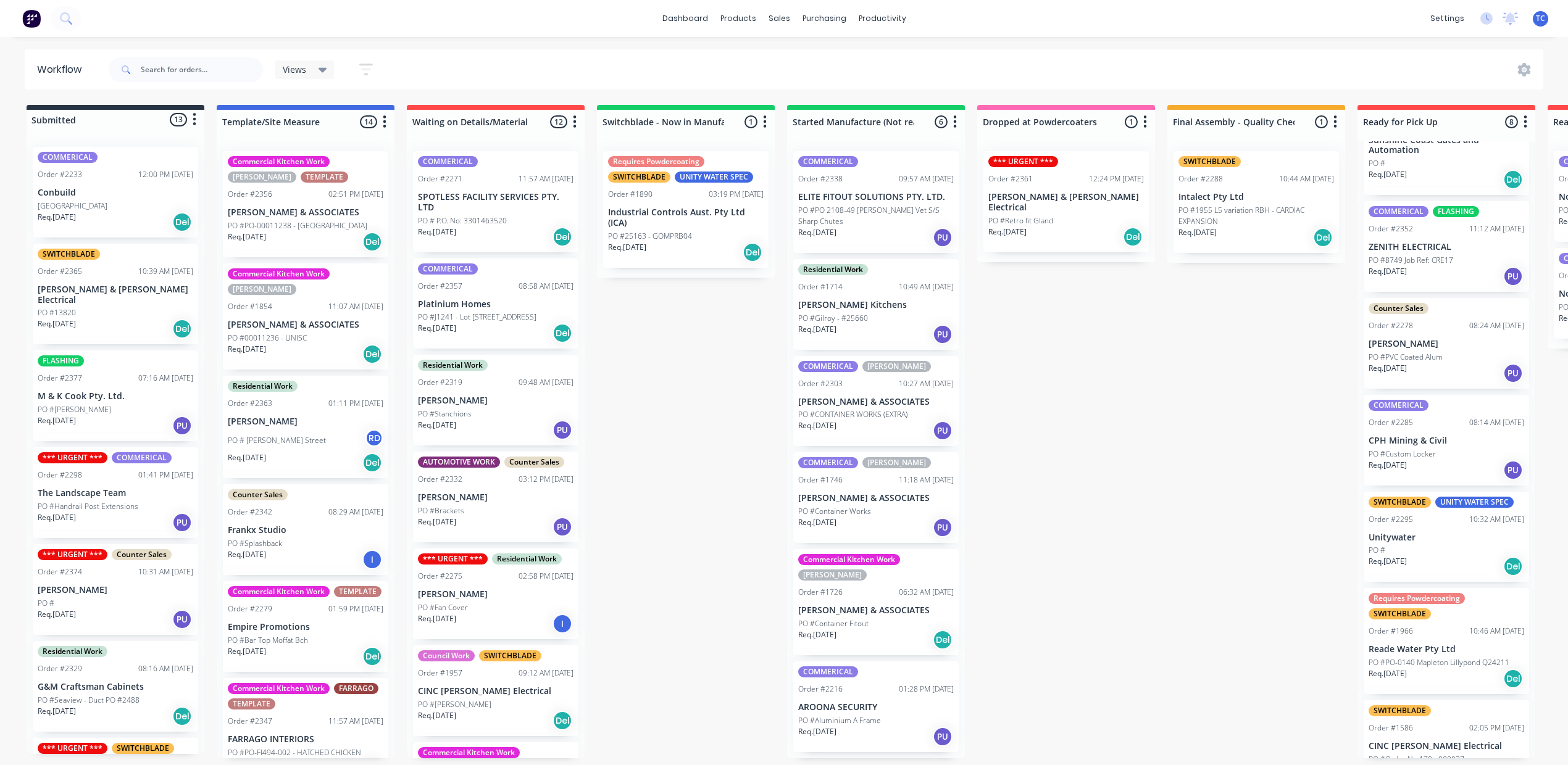
click at [109, 198] on p "Conbuild" at bounding box center [115, 192] width 155 height 10
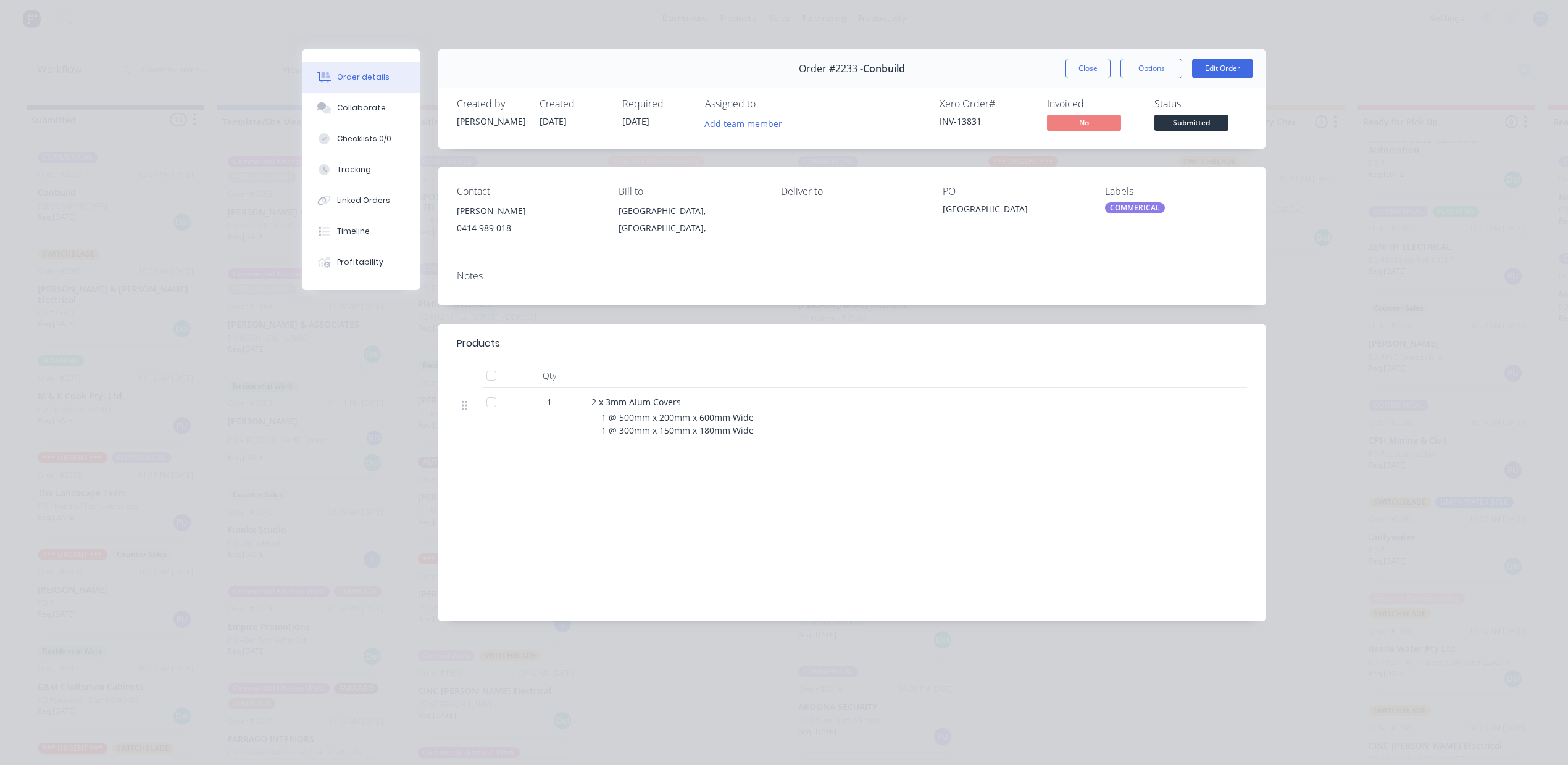
click at [1018, 220] on div "Nambour Hospital" at bounding box center [1013, 211] width 142 height 18
click at [1201, 78] on button "Edit Order" at bounding box center [1222, 69] width 61 height 20
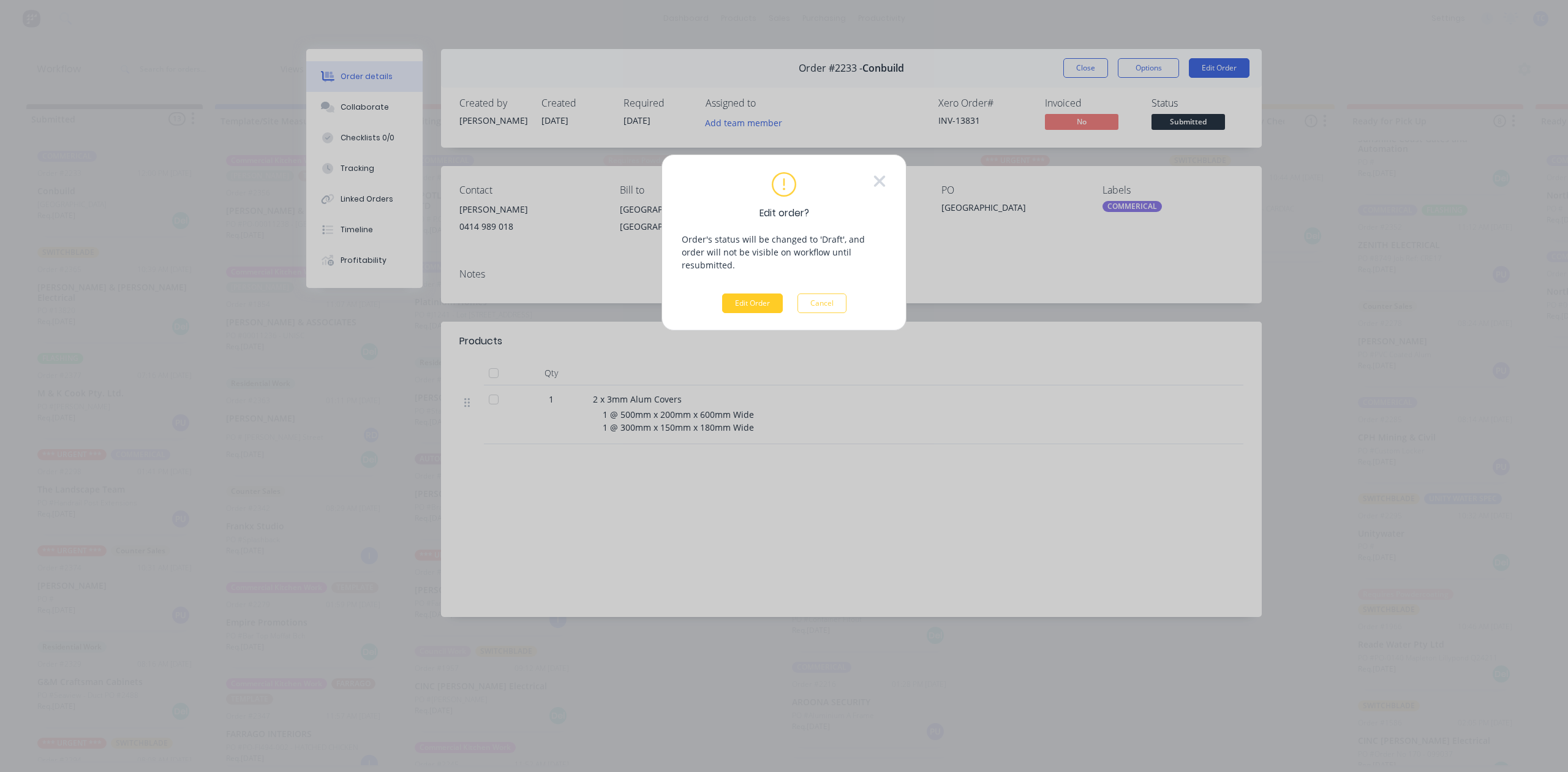
click at [733, 313] on button "Edit Order" at bounding box center [752, 303] width 61 height 20
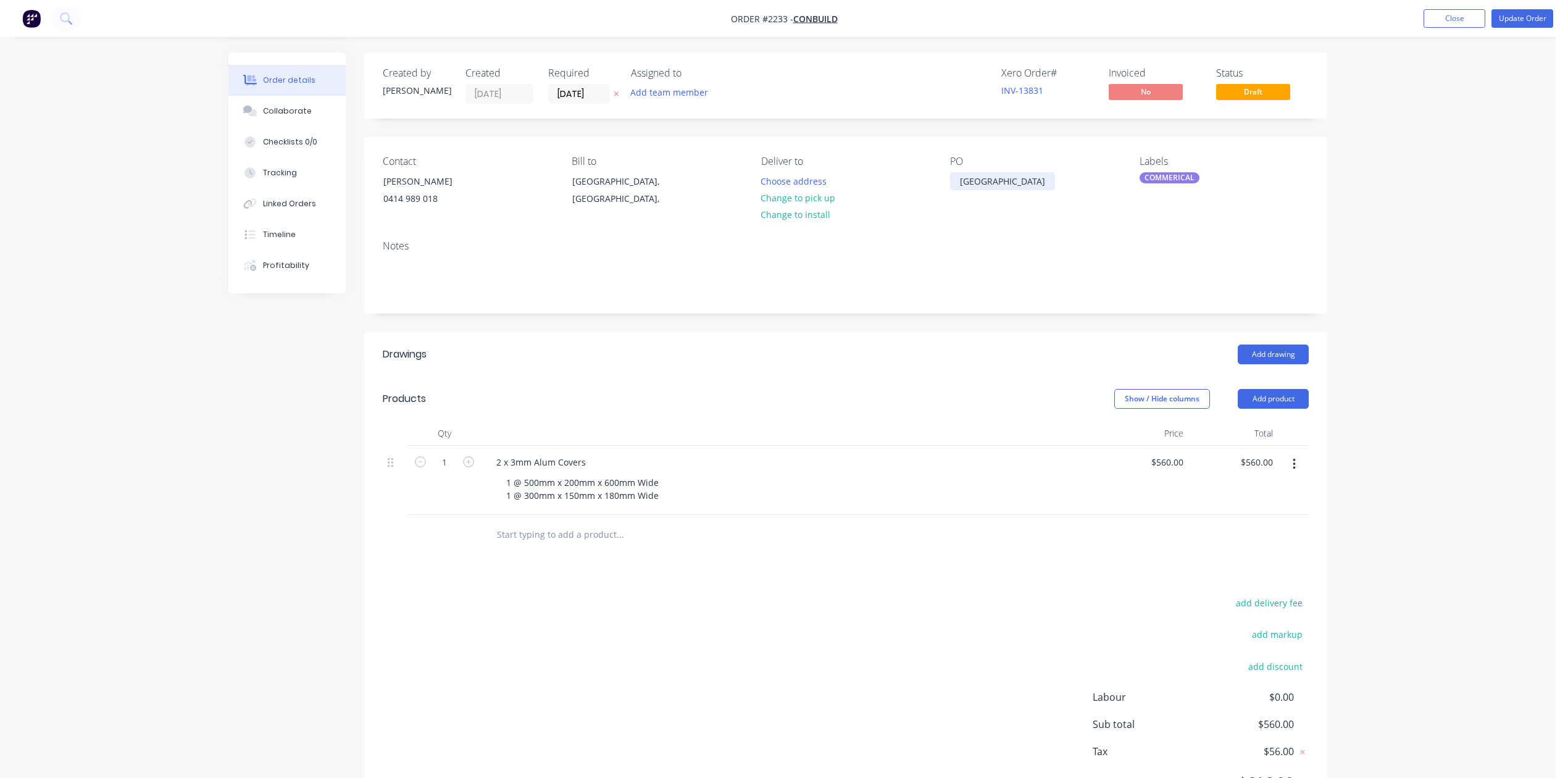
click at [1055, 190] on div "Nambour Hospital" at bounding box center [1002, 181] width 105 height 18
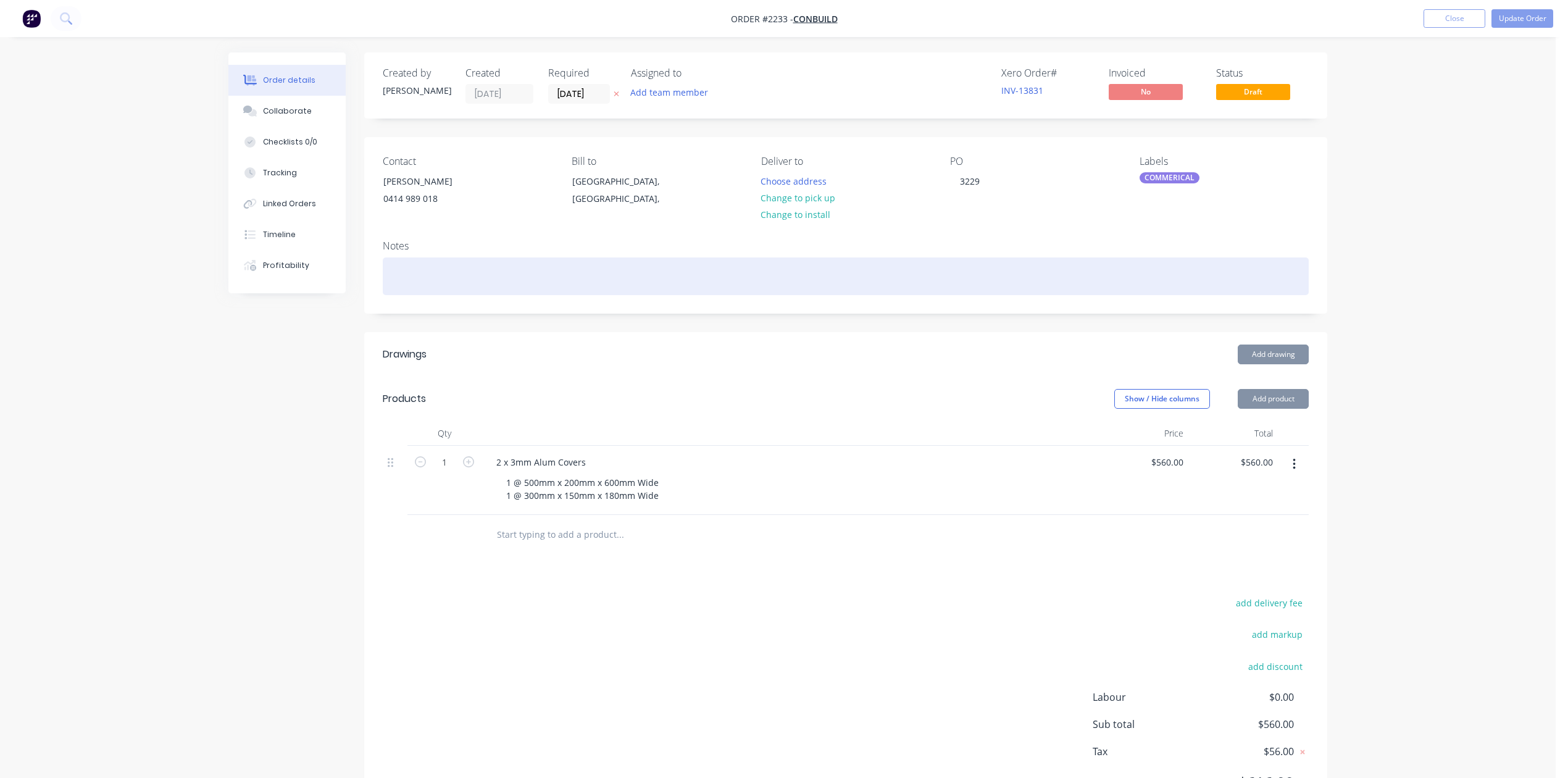
click at [1146, 295] on div at bounding box center [846, 276] width 926 height 38
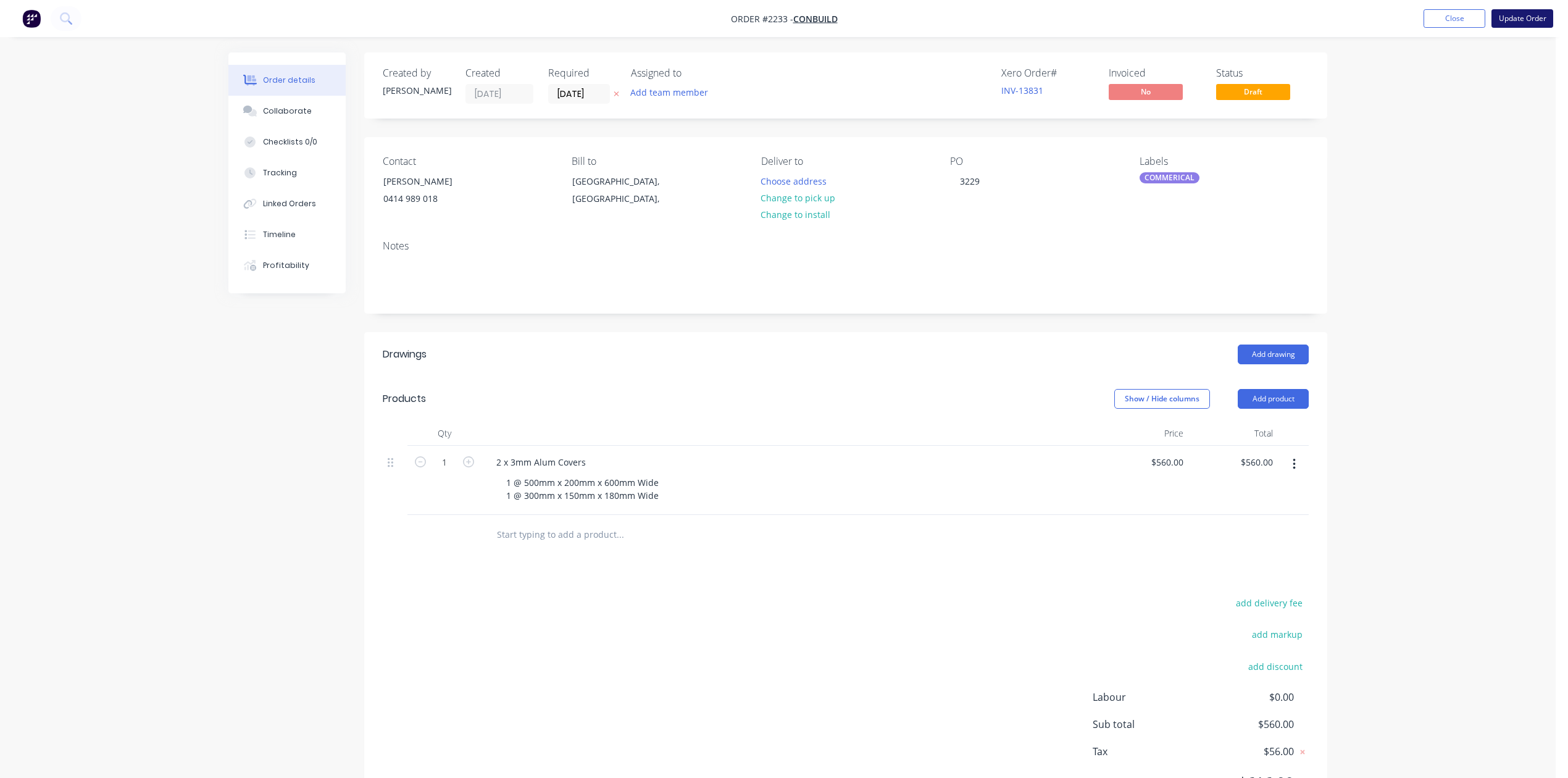
click at [1513, 13] on button "Update Order" at bounding box center [1522, 18] width 61 height 18
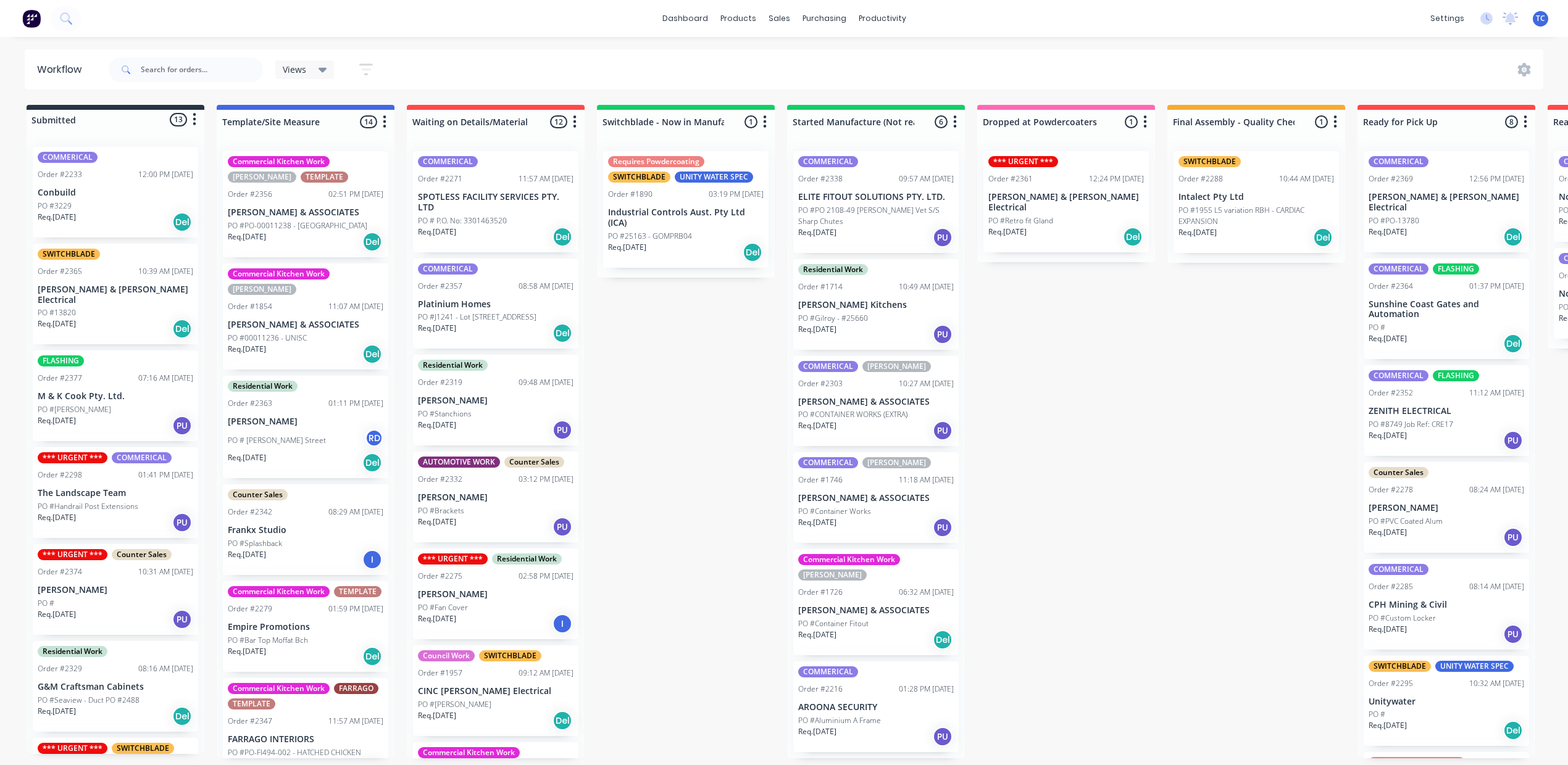
click at [155, 212] on div "PO #3229" at bounding box center [115, 206] width 155 height 11
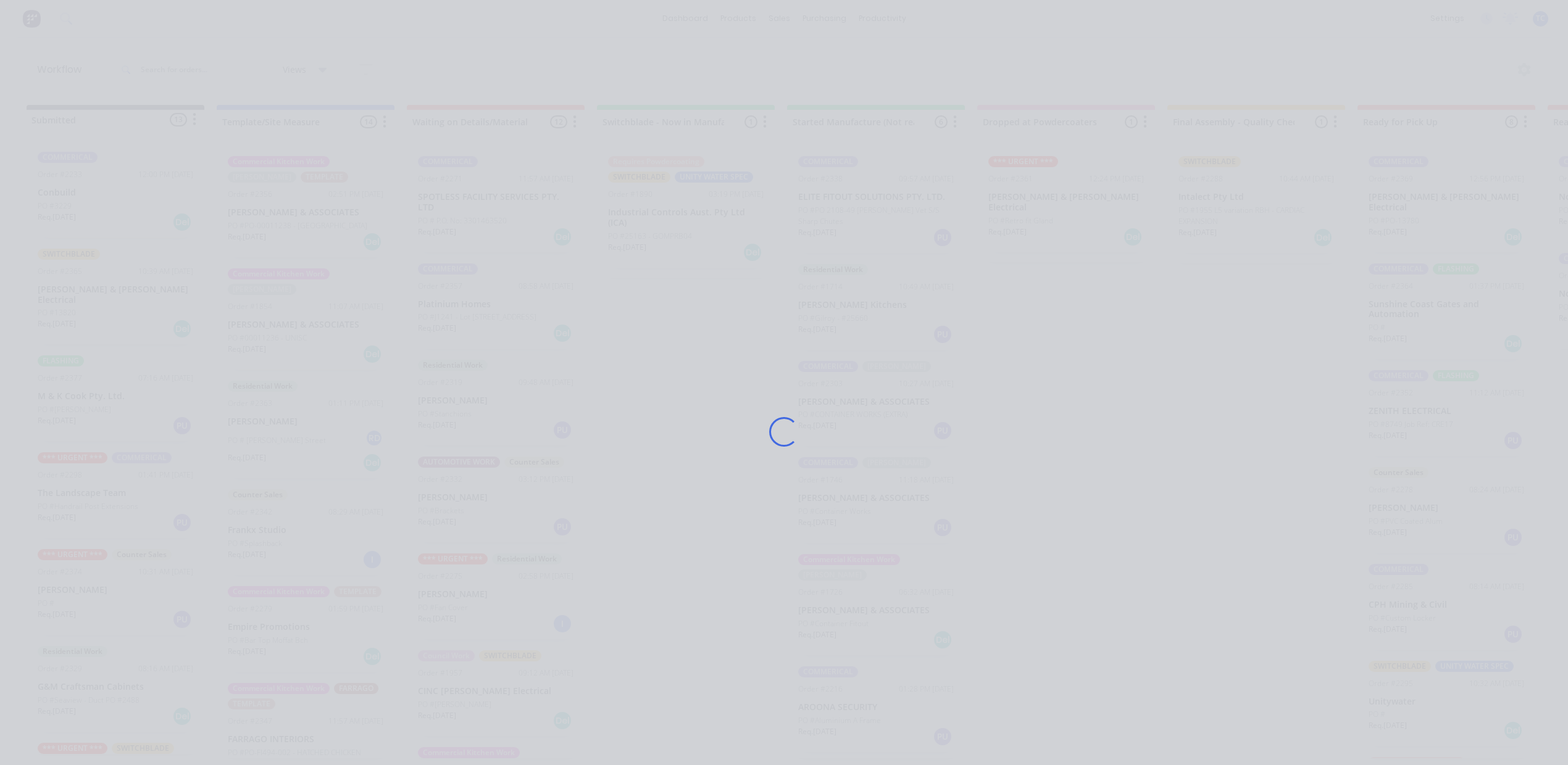
click at [155, 220] on div "Loading..." at bounding box center [784, 382] width 1568 height 765
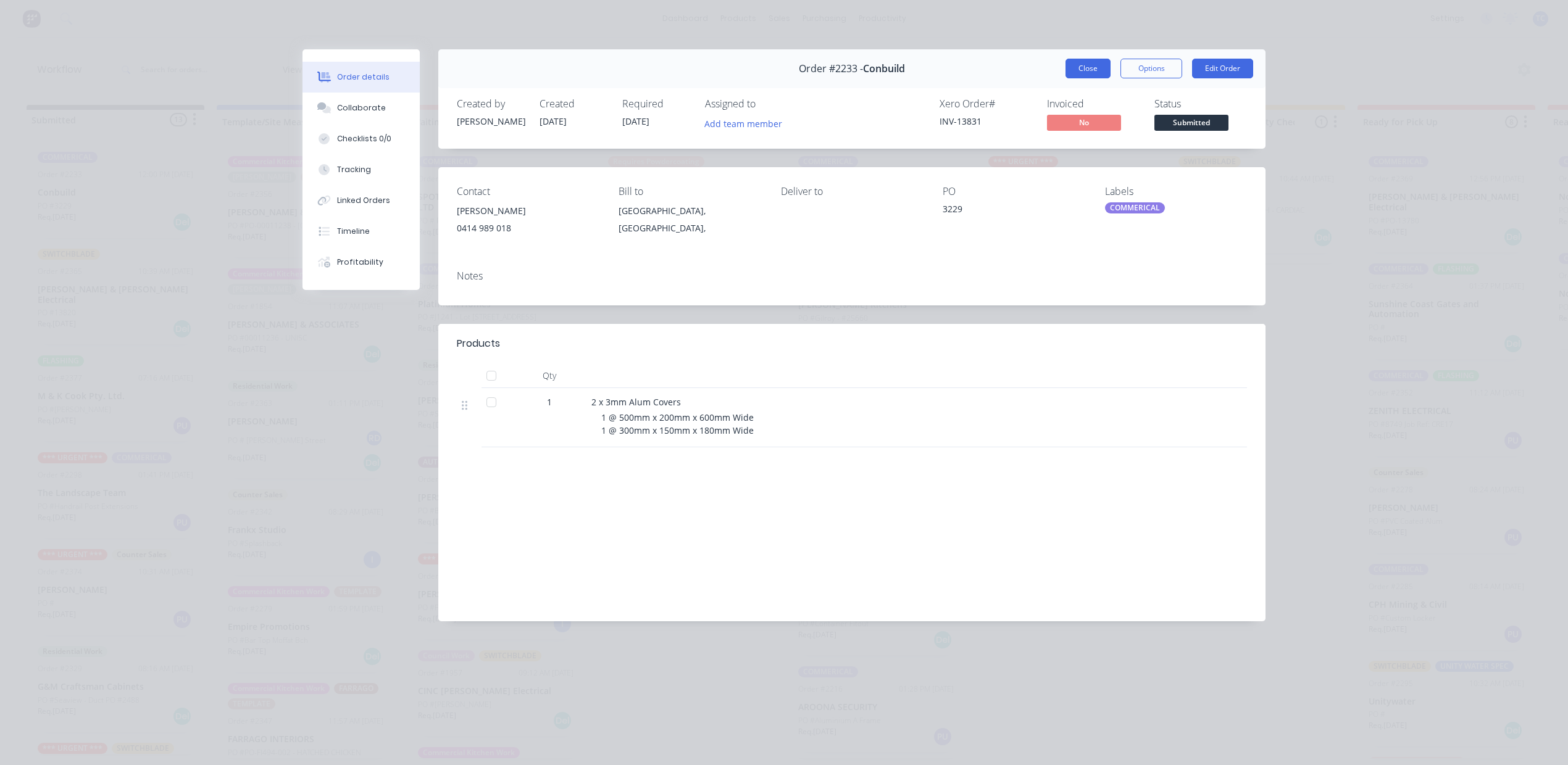
click at [1065, 78] on button "Close" at bounding box center [1088, 69] width 45 height 20
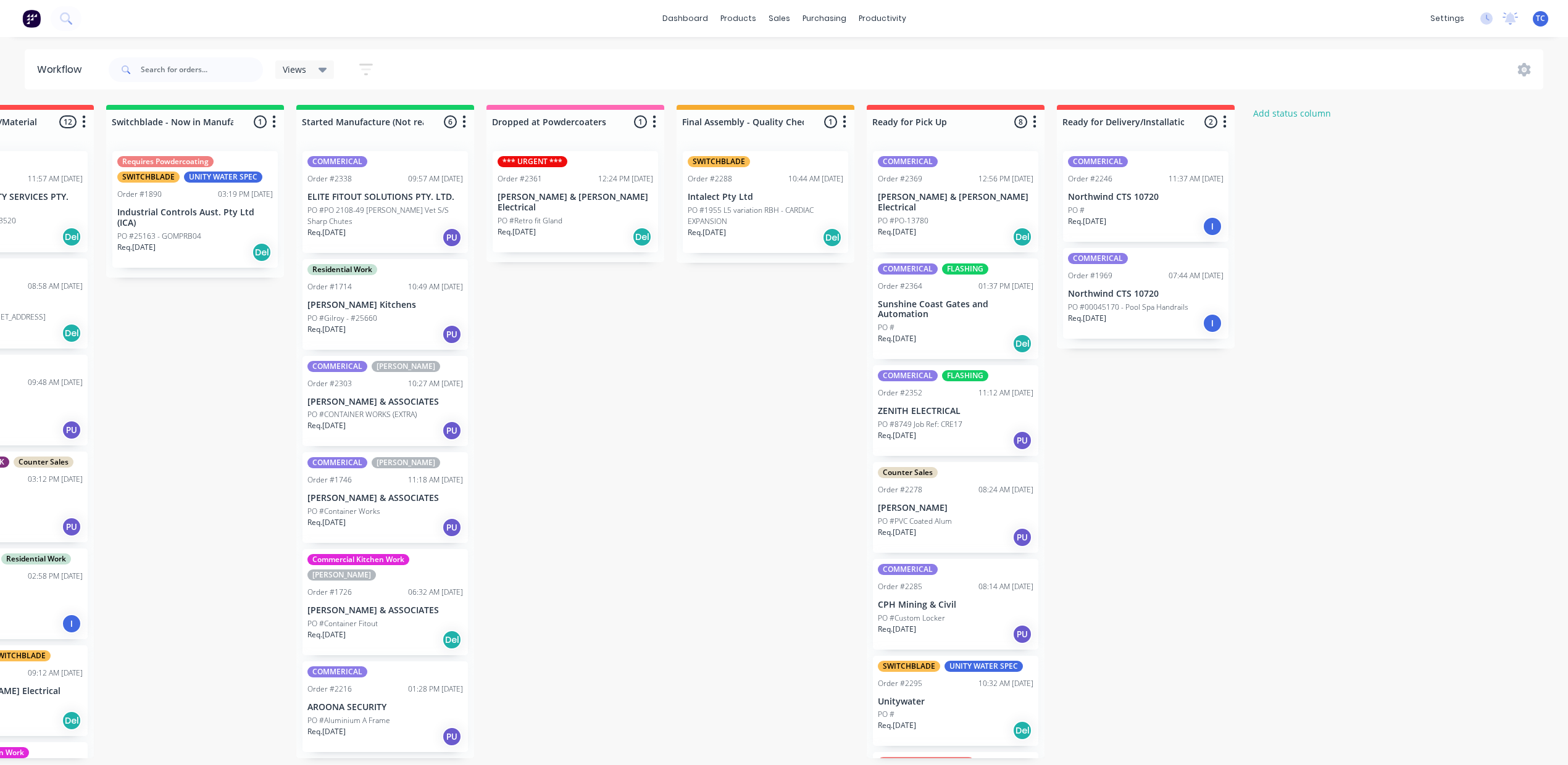
scroll to position [0, 631]
click at [1225, 580] on div "Mark as Picked Up" at bounding box center [1246, 568] width 124 height 25
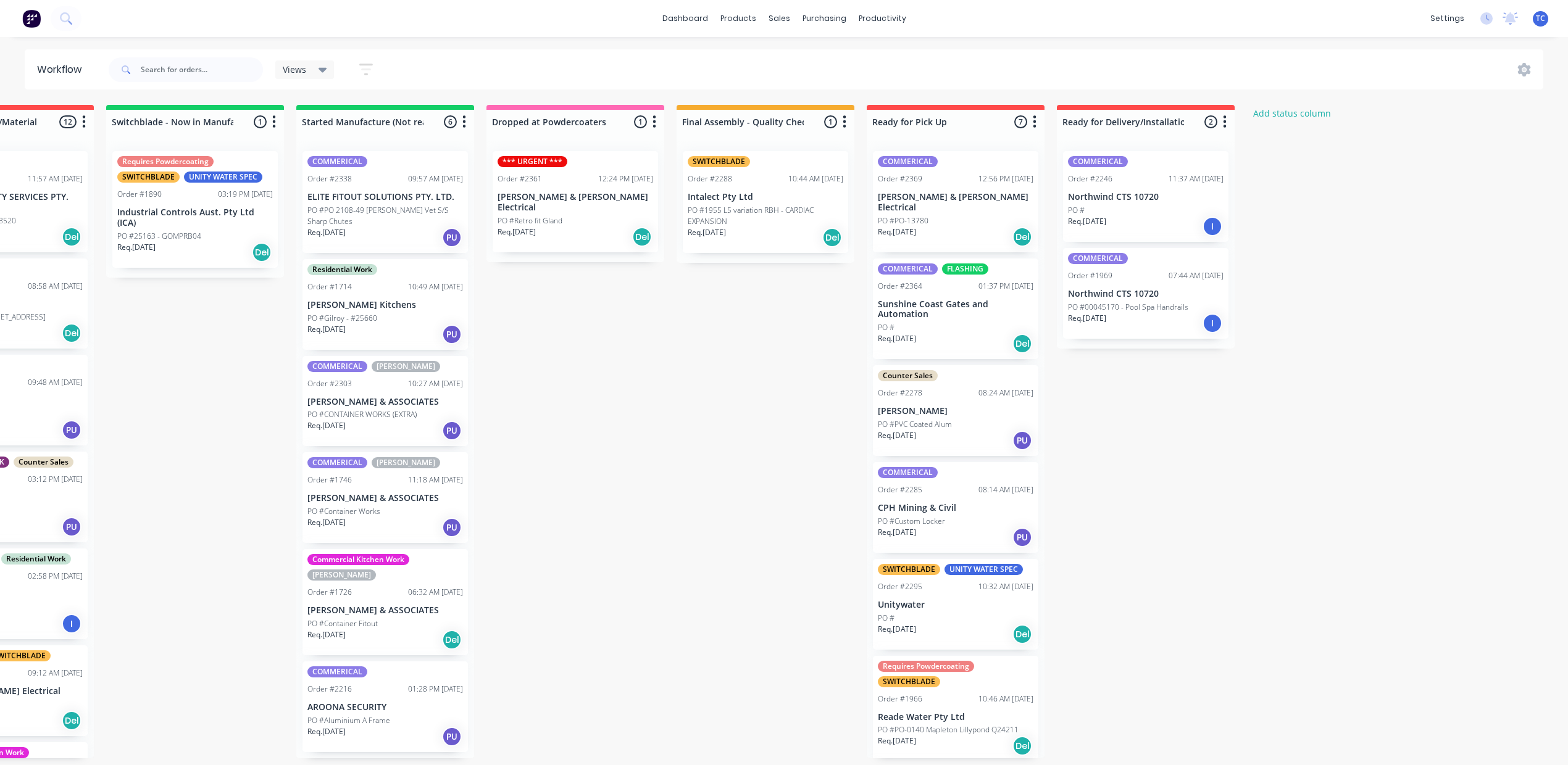
click at [1045, 608] on div "COMMERICAL Order #2369 12:56 PM 24/09/25 Bailey & Dalton Electrical PO #PO-1378…" at bounding box center [956, 449] width 178 height 617
drag, startPoint x: 1374, startPoint y: 585, endPoint x: 1380, endPoint y: 589, distance: 7.2
drag, startPoint x: 1380, startPoint y: 589, endPoint x: 774, endPoint y: 473, distance: 617.0
click at [774, 475] on div "Submitted 13 Status colour #273444 hex #273444 Save Cancel Summaries Total orde…" at bounding box center [529, 432] width 2058 height 653
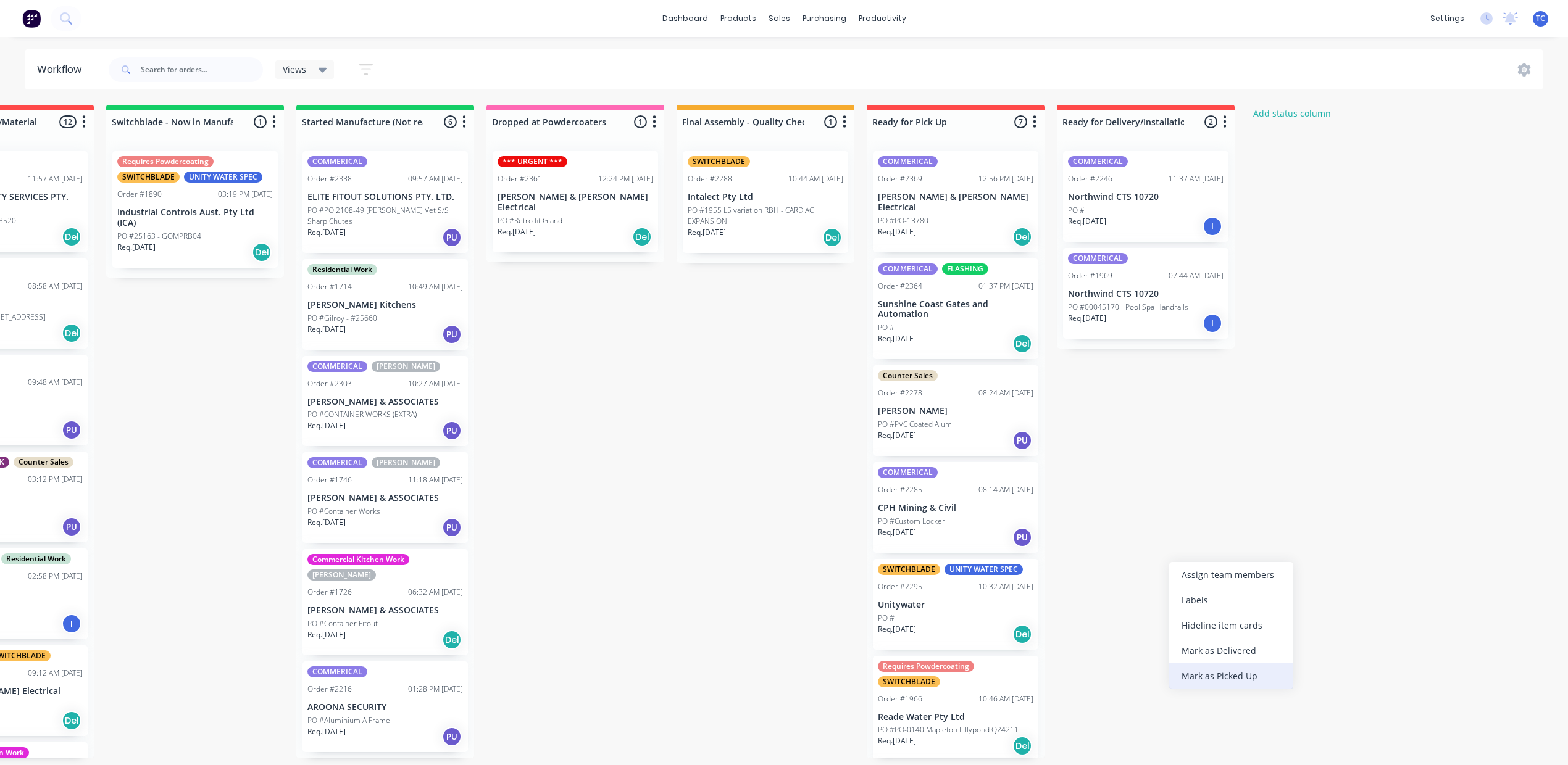
click at [1235, 689] on div "Mark as Picked Up" at bounding box center [1231, 676] width 124 height 25
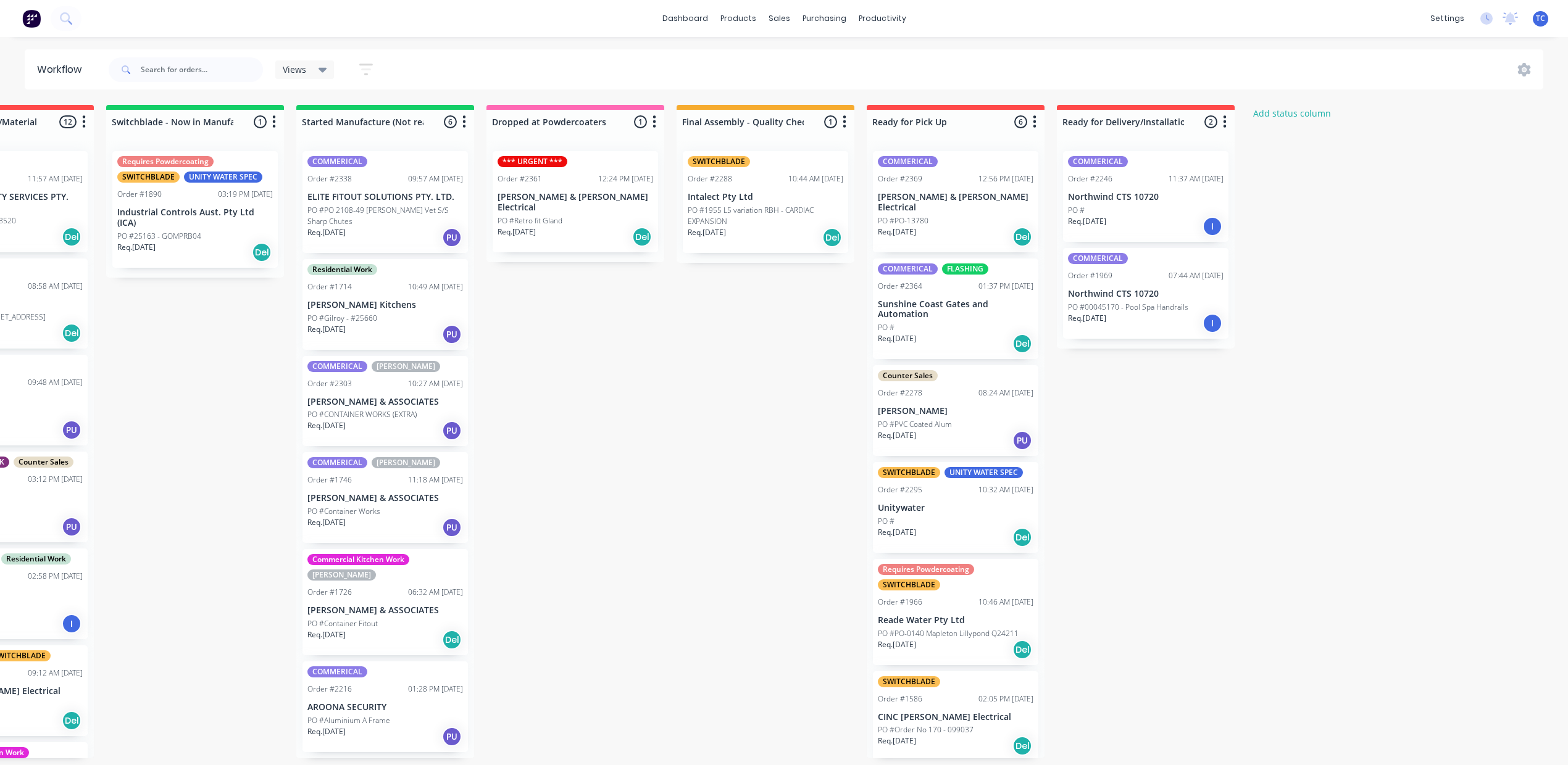
click at [1033, 238] on div "Req. 24/09/25 Del" at bounding box center [955, 237] width 155 height 21
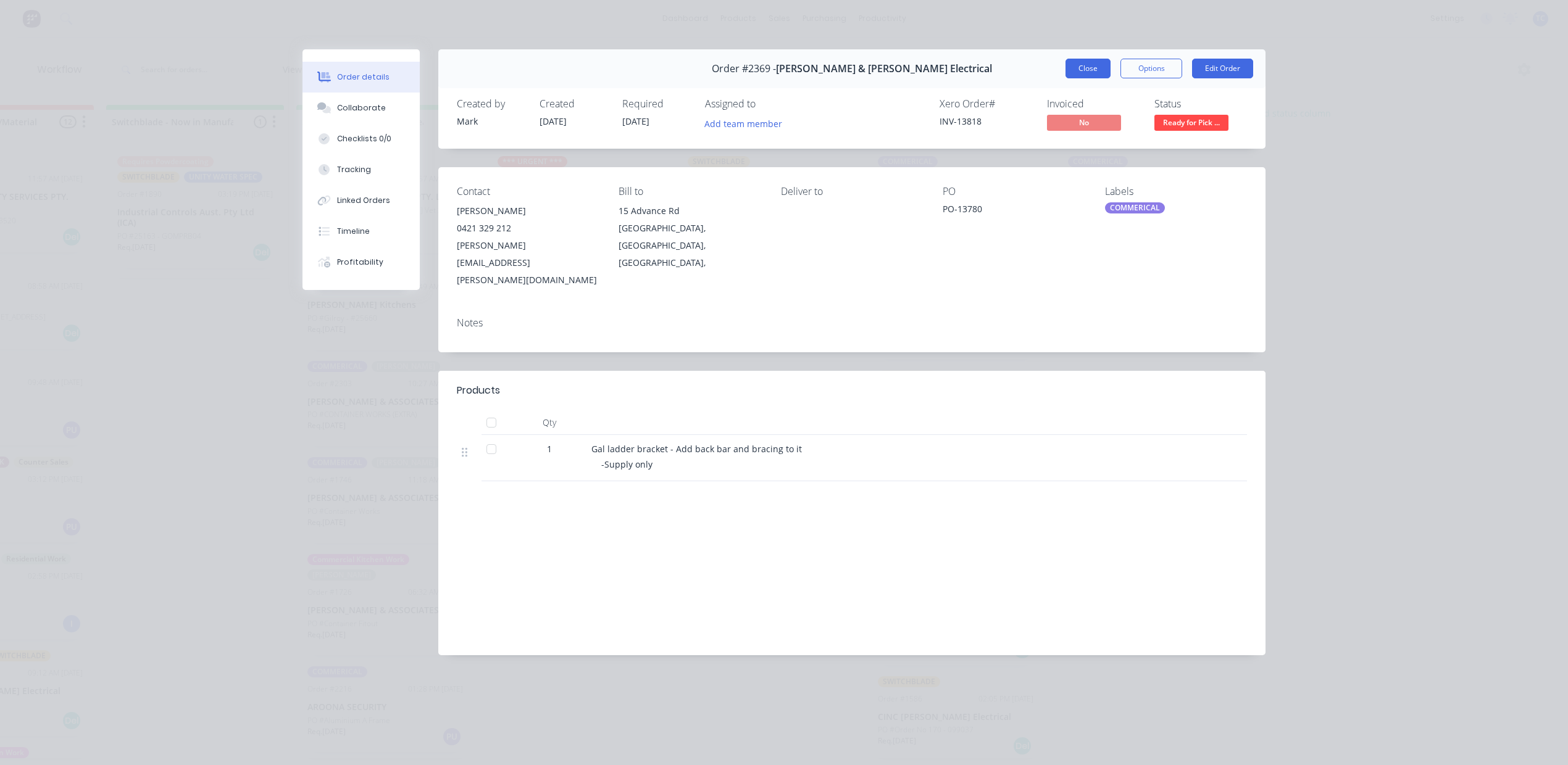
click at [1072, 78] on button "Close" at bounding box center [1088, 69] width 45 height 20
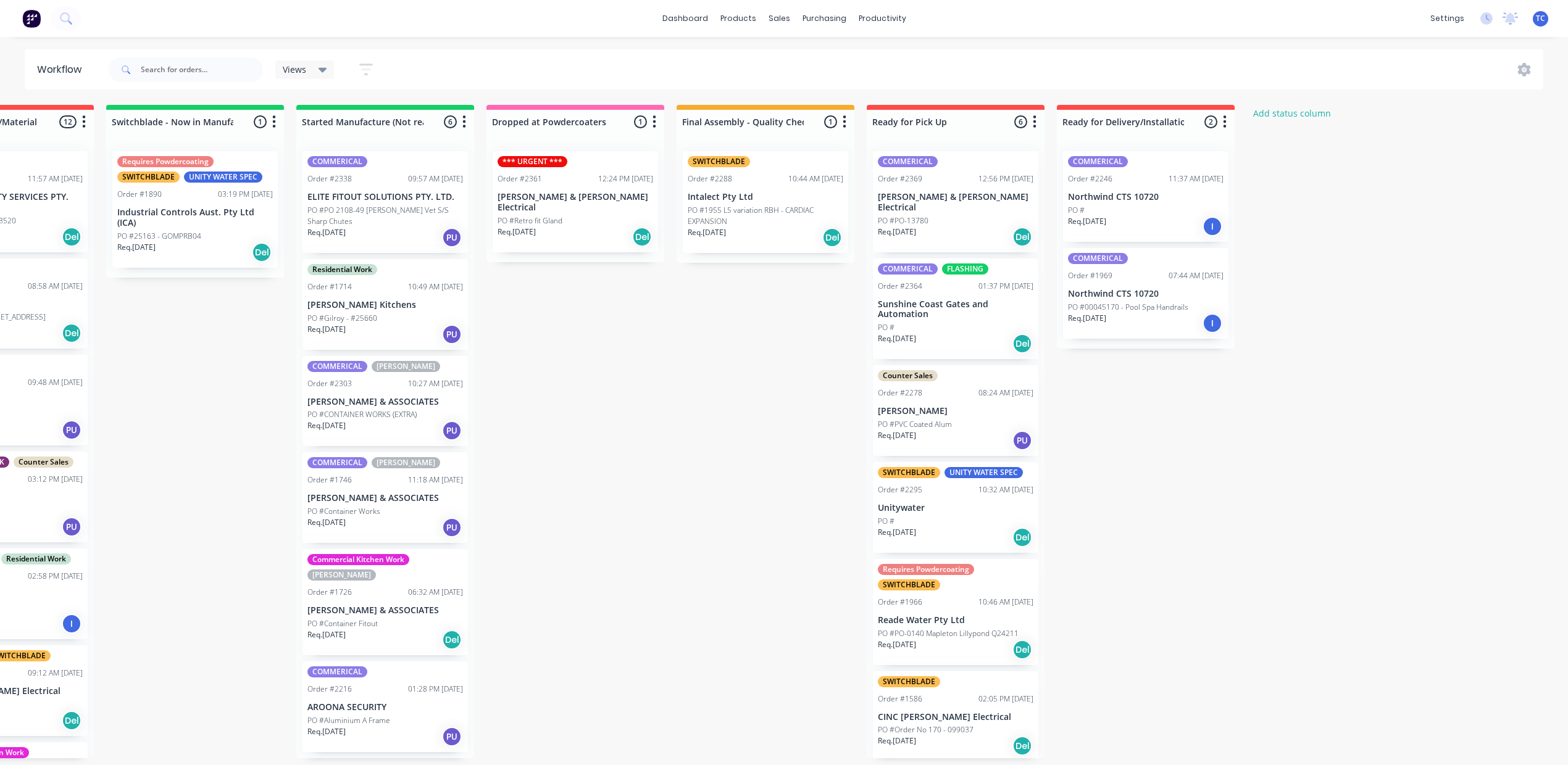
click at [1033, 320] on p "Sunshine Coast Gates and Automation" at bounding box center [955, 309] width 155 height 21
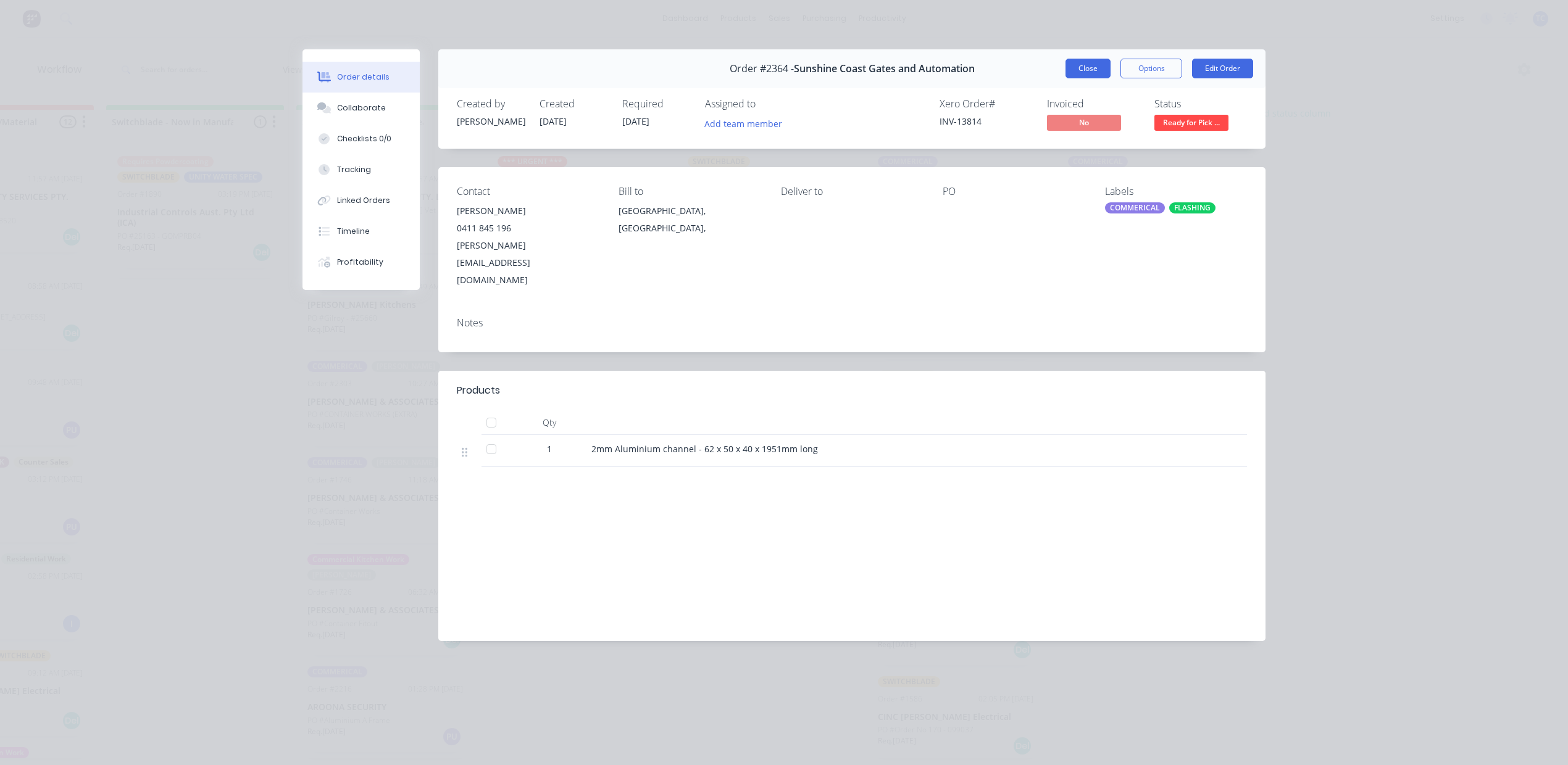
click at [1065, 78] on button "Close" at bounding box center [1088, 69] width 45 height 20
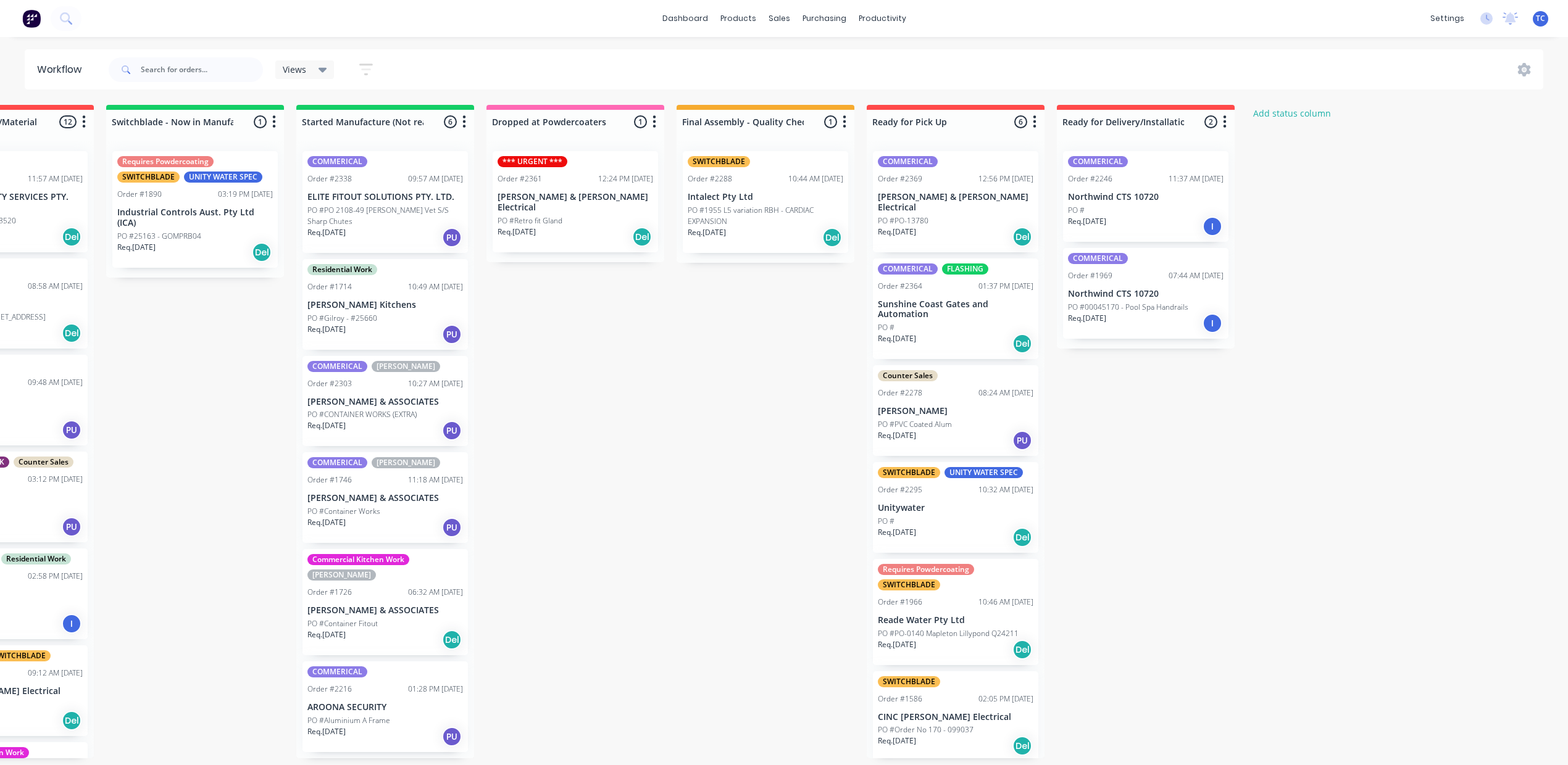
scroll to position [13, 657]
click at [236, 68] on input "text" at bounding box center [202, 69] width 123 height 24
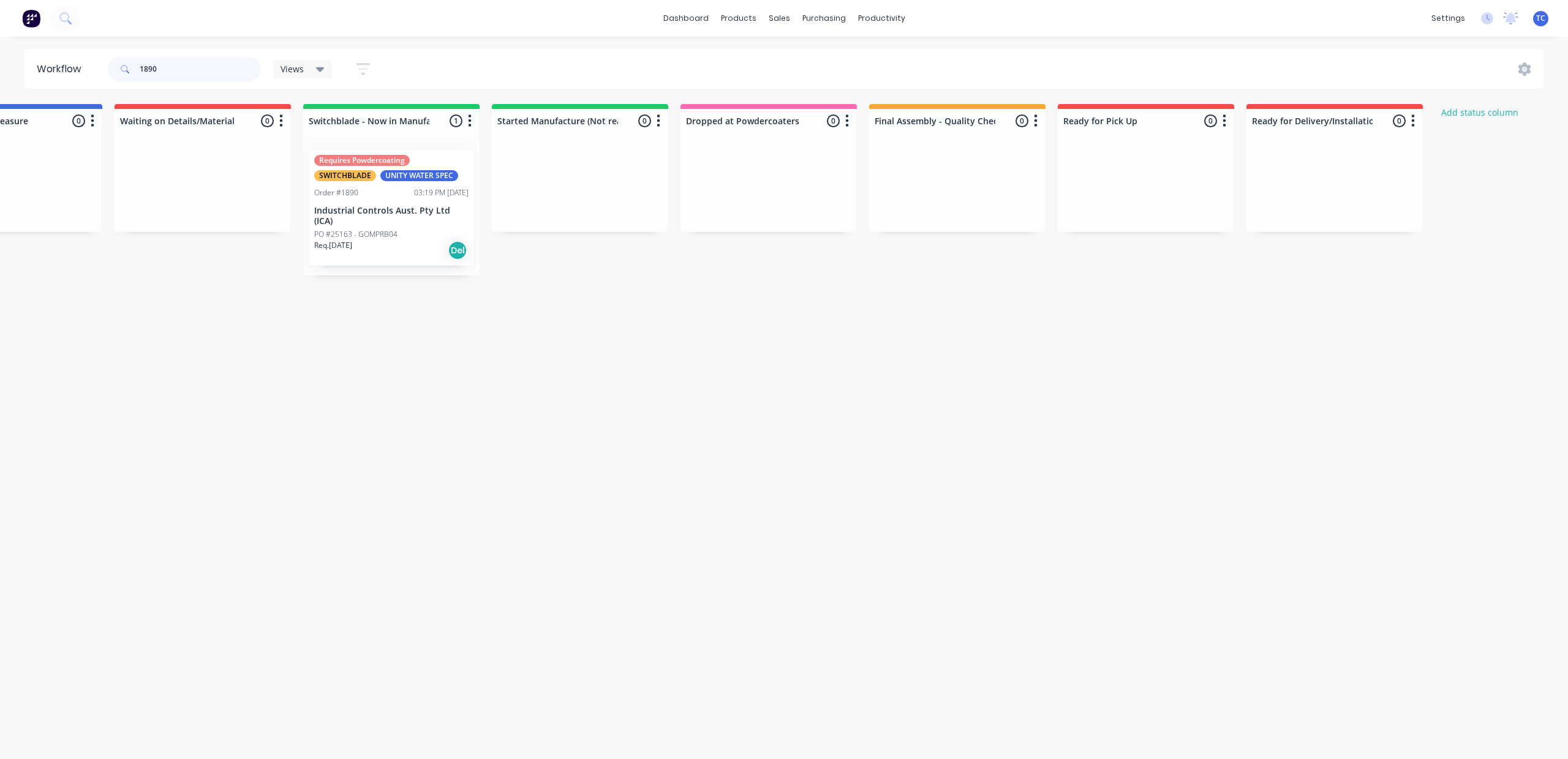
scroll to position [0, 290]
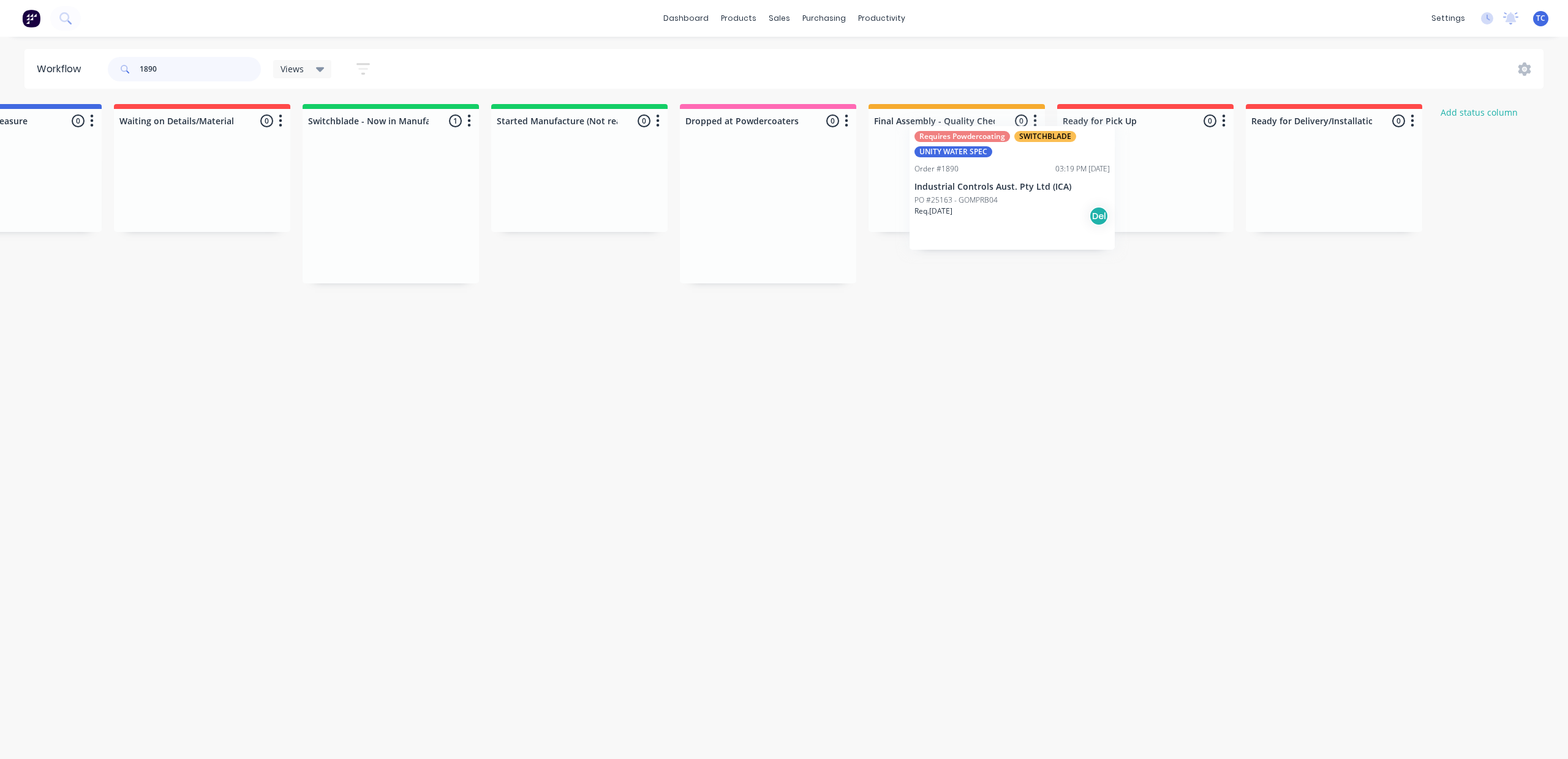
drag, startPoint x: 527, startPoint y: 221, endPoint x: 988, endPoint y: 190, distance: 462.0
click at [988, 190] on div "Submitted 0 Status colour #273444 hex #273444 Save Cancel Summaries Total order…" at bounding box center [722, 193] width 2043 height 179
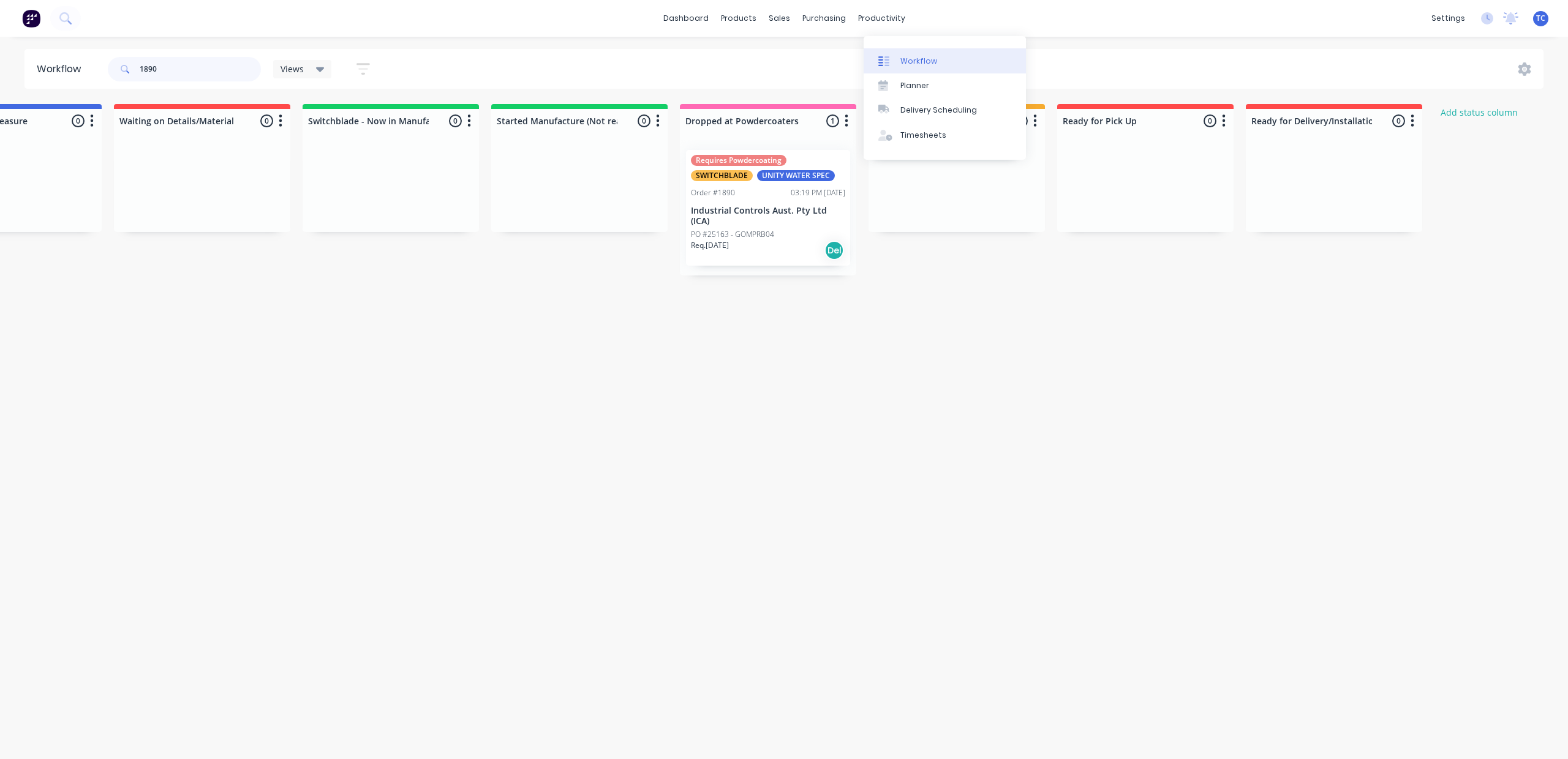
type input "1890"
click at [937, 64] on div "Workflow" at bounding box center [919, 61] width 37 height 11
click at [937, 65] on div "Workflow" at bounding box center [919, 61] width 37 height 11
click at [915, 66] on div "Workflow" at bounding box center [919, 61] width 37 height 11
click at [658, 12] on link "dashboard" at bounding box center [686, 18] width 58 height 18
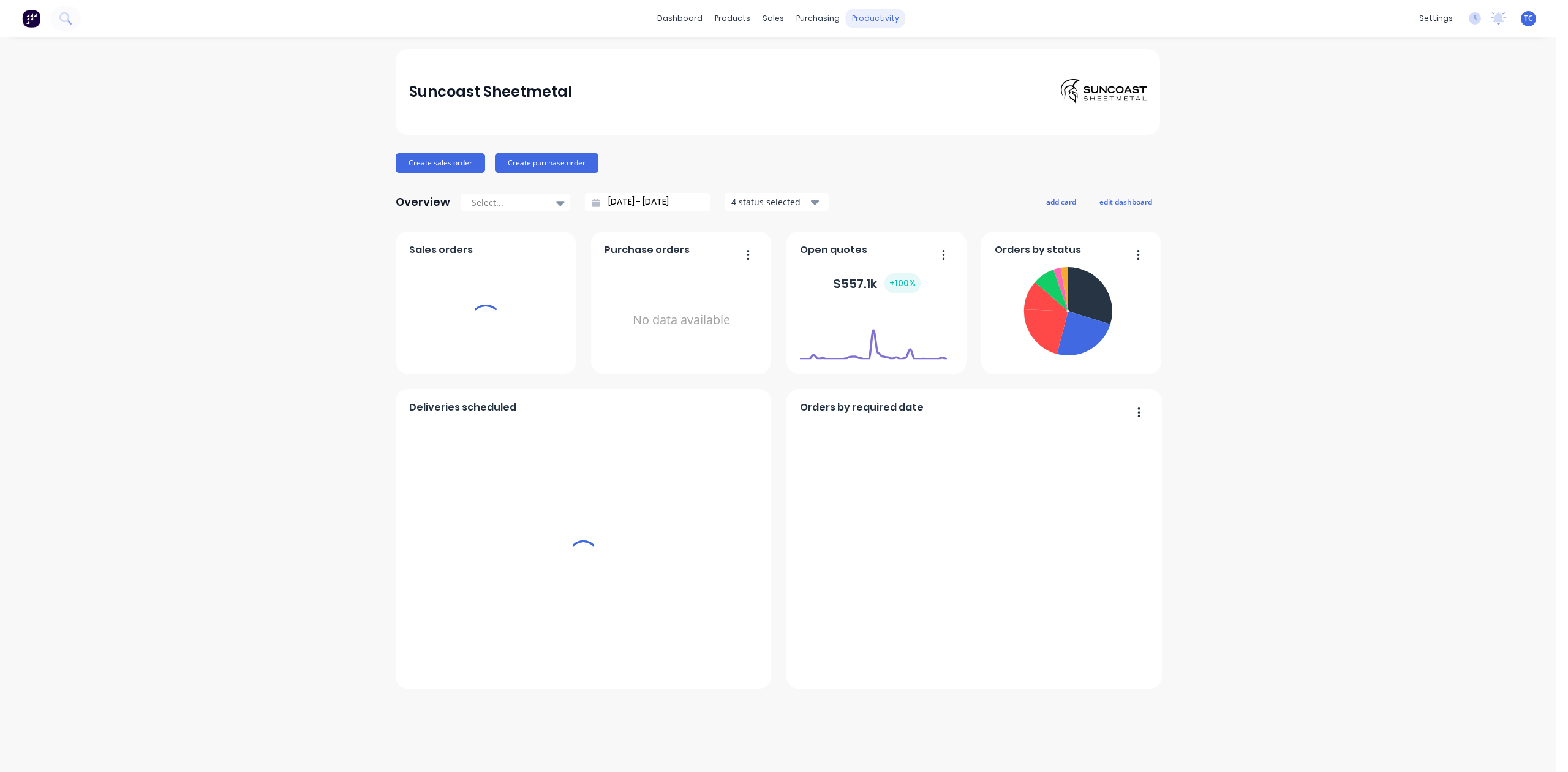
click at [905, 18] on div "productivity" at bounding box center [875, 18] width 59 height 18
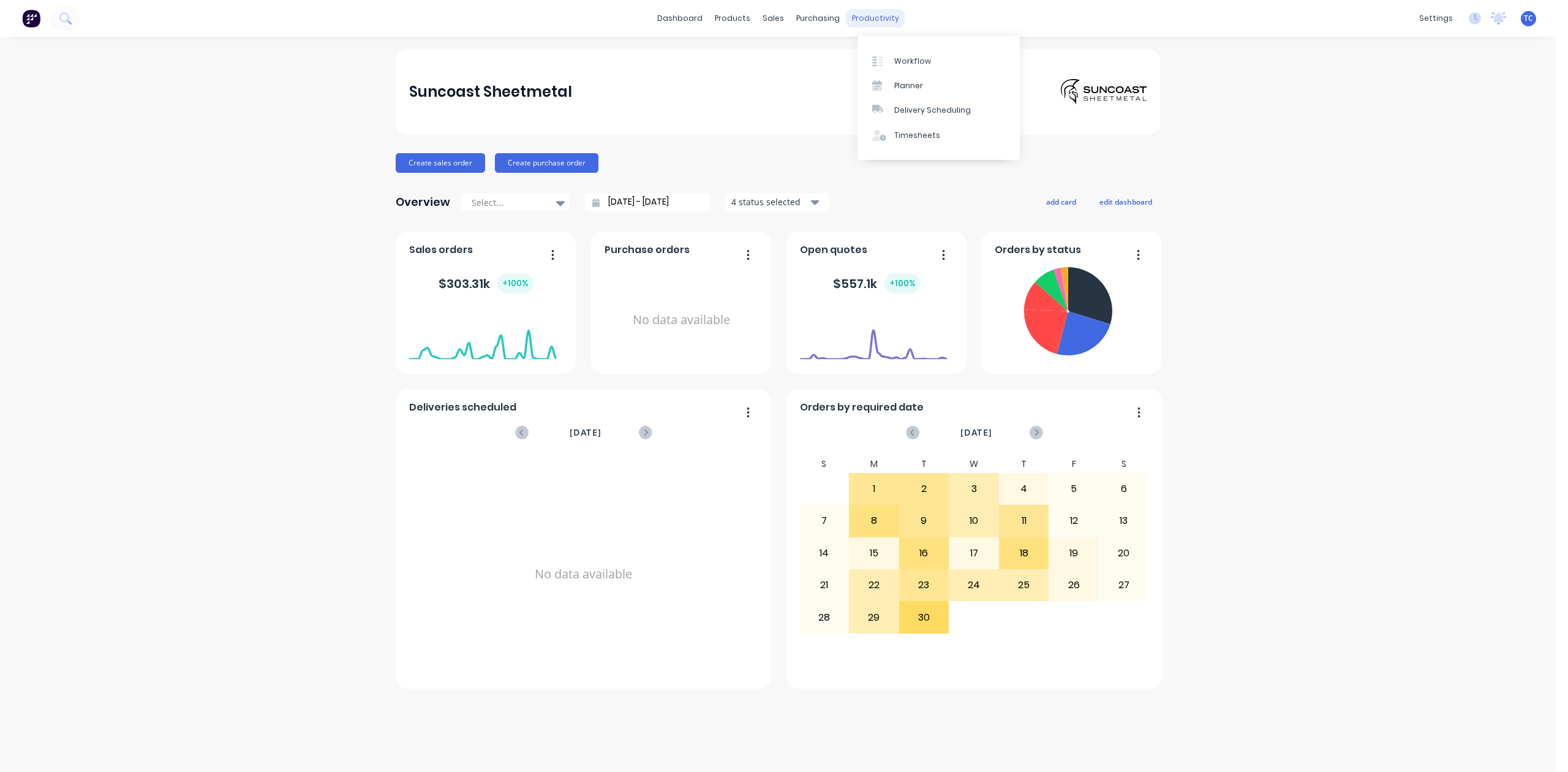
click at [897, 20] on div "productivity" at bounding box center [875, 18] width 59 height 18
click at [909, 64] on div "Workflow" at bounding box center [913, 61] width 37 height 11
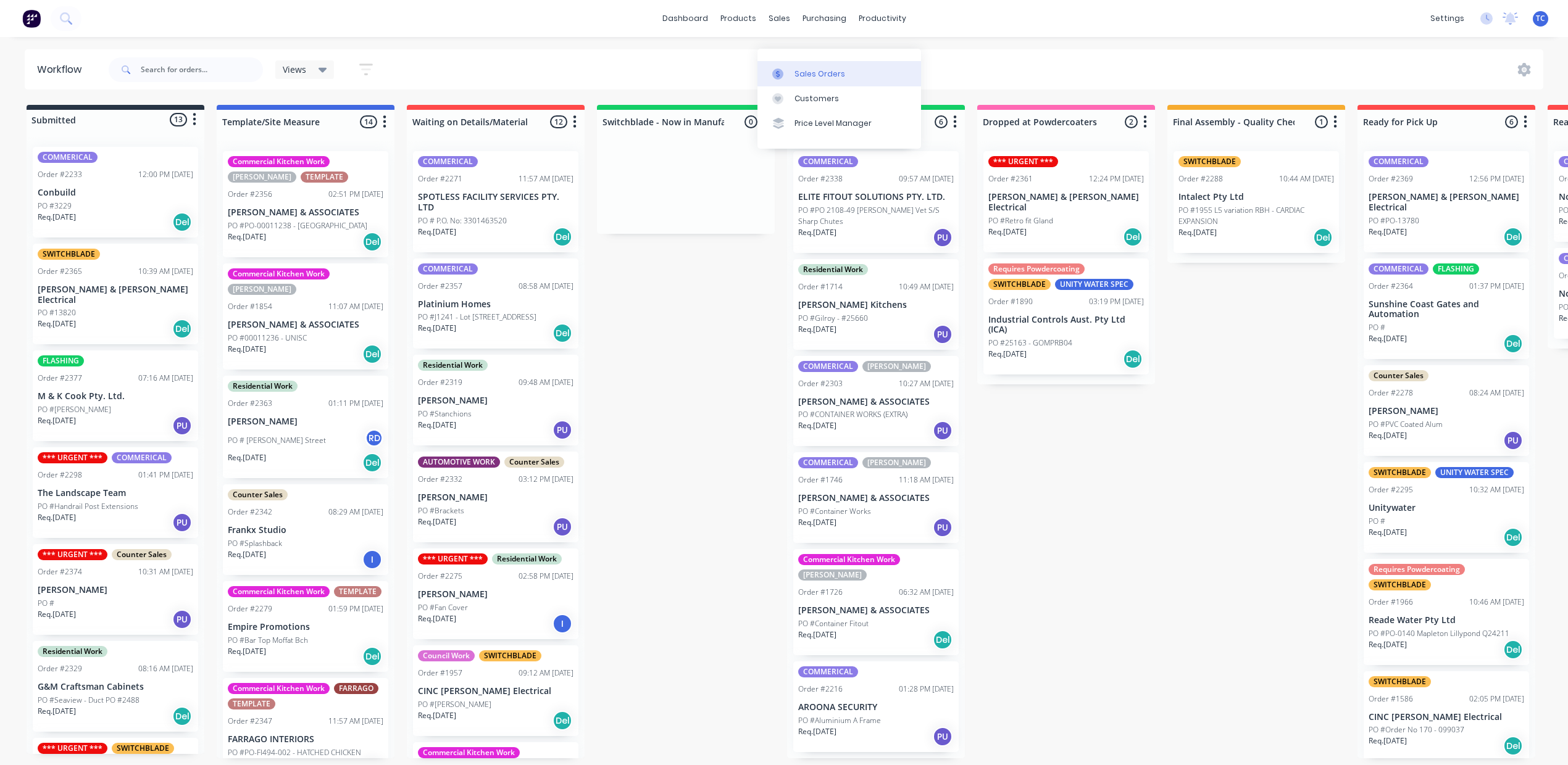
click at [821, 69] on div "Sales Orders" at bounding box center [820, 74] width 50 height 11
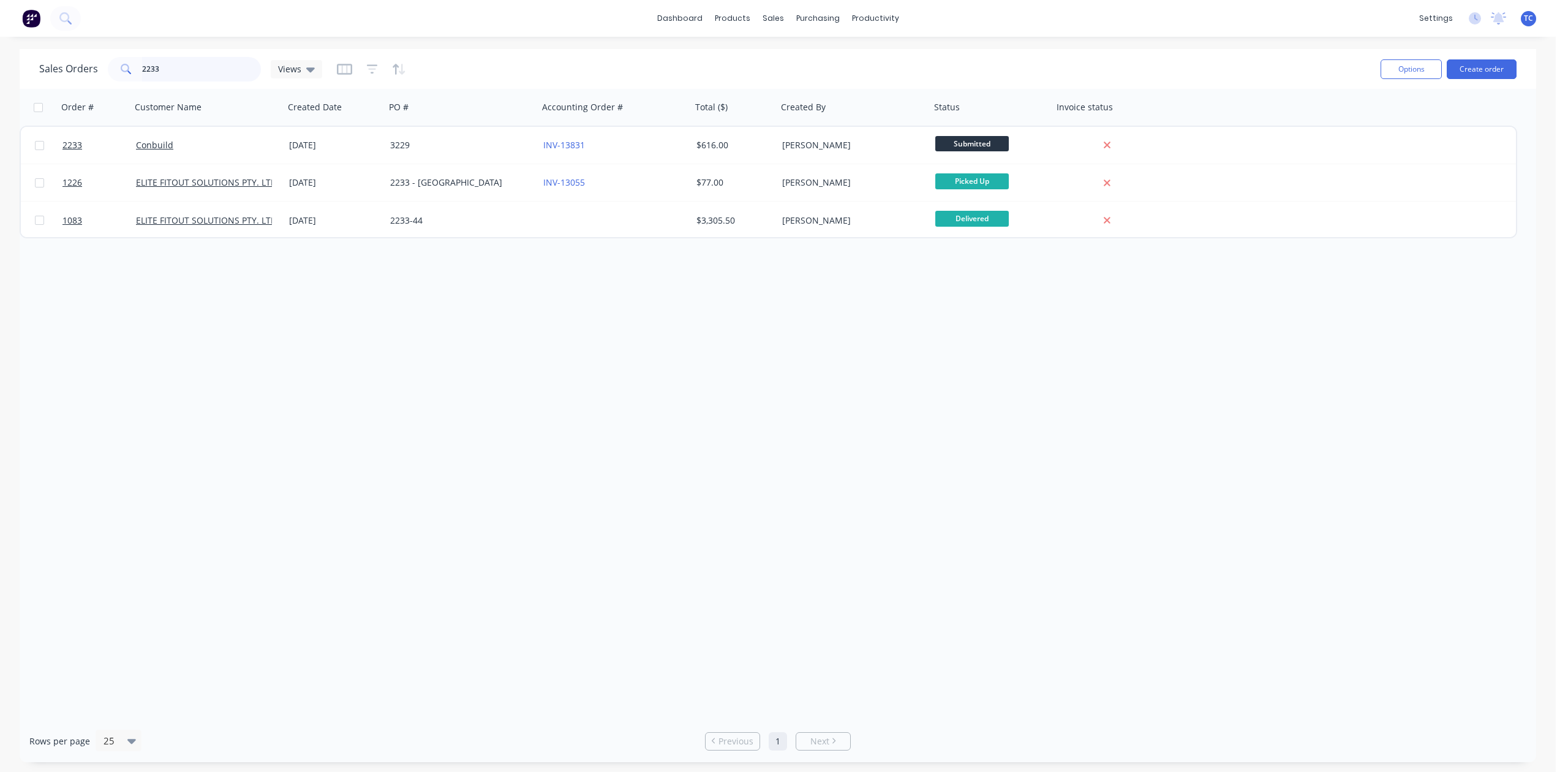
click at [170, 69] on input "2233" at bounding box center [202, 68] width 119 height 24
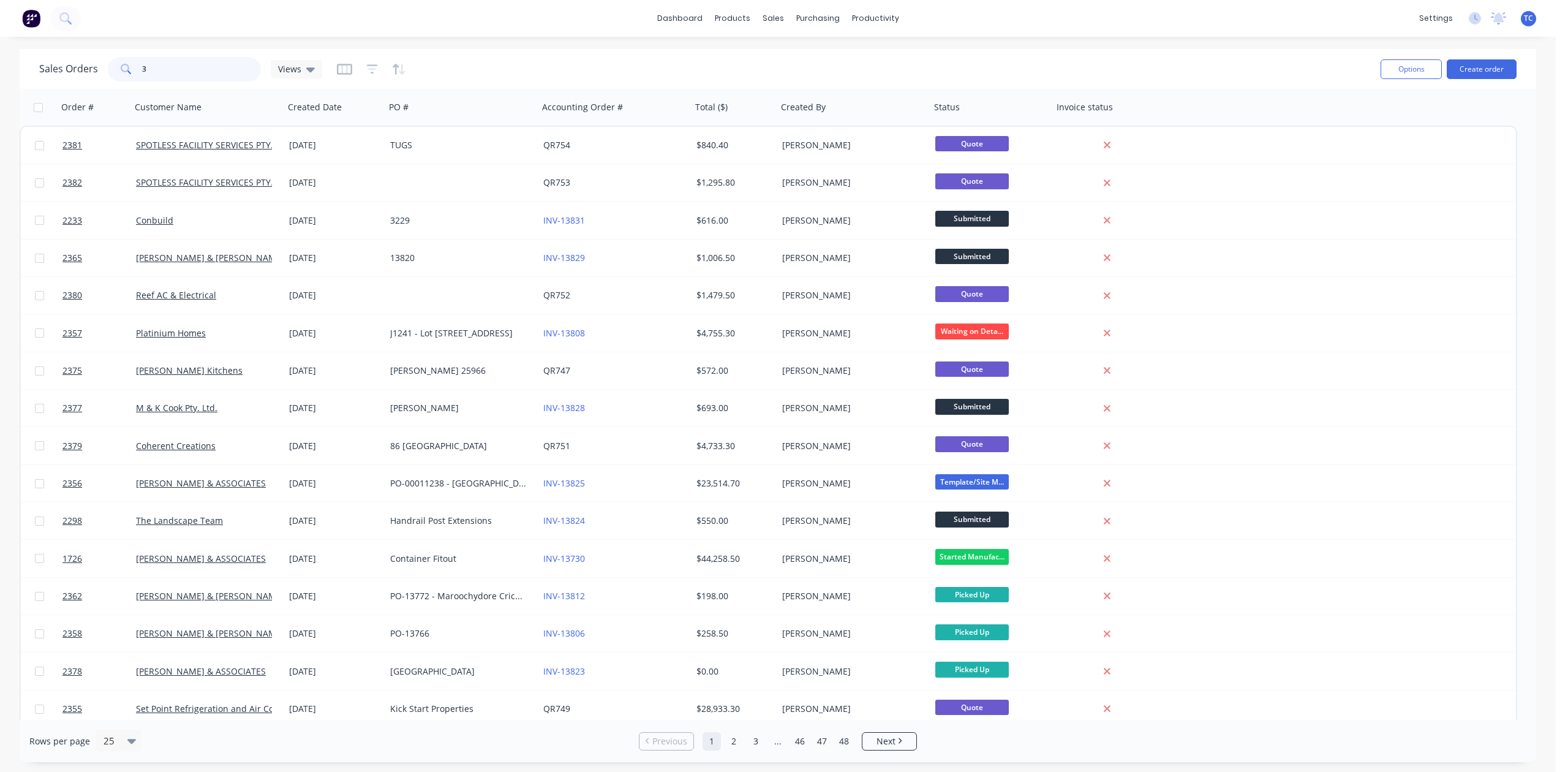
drag, startPoint x: 182, startPoint y: 72, endPoint x: 87, endPoint y: 74, distance: 95.0
click at [76, 68] on div "Sales Orders 3 Views" at bounding box center [181, 68] width 283 height 24
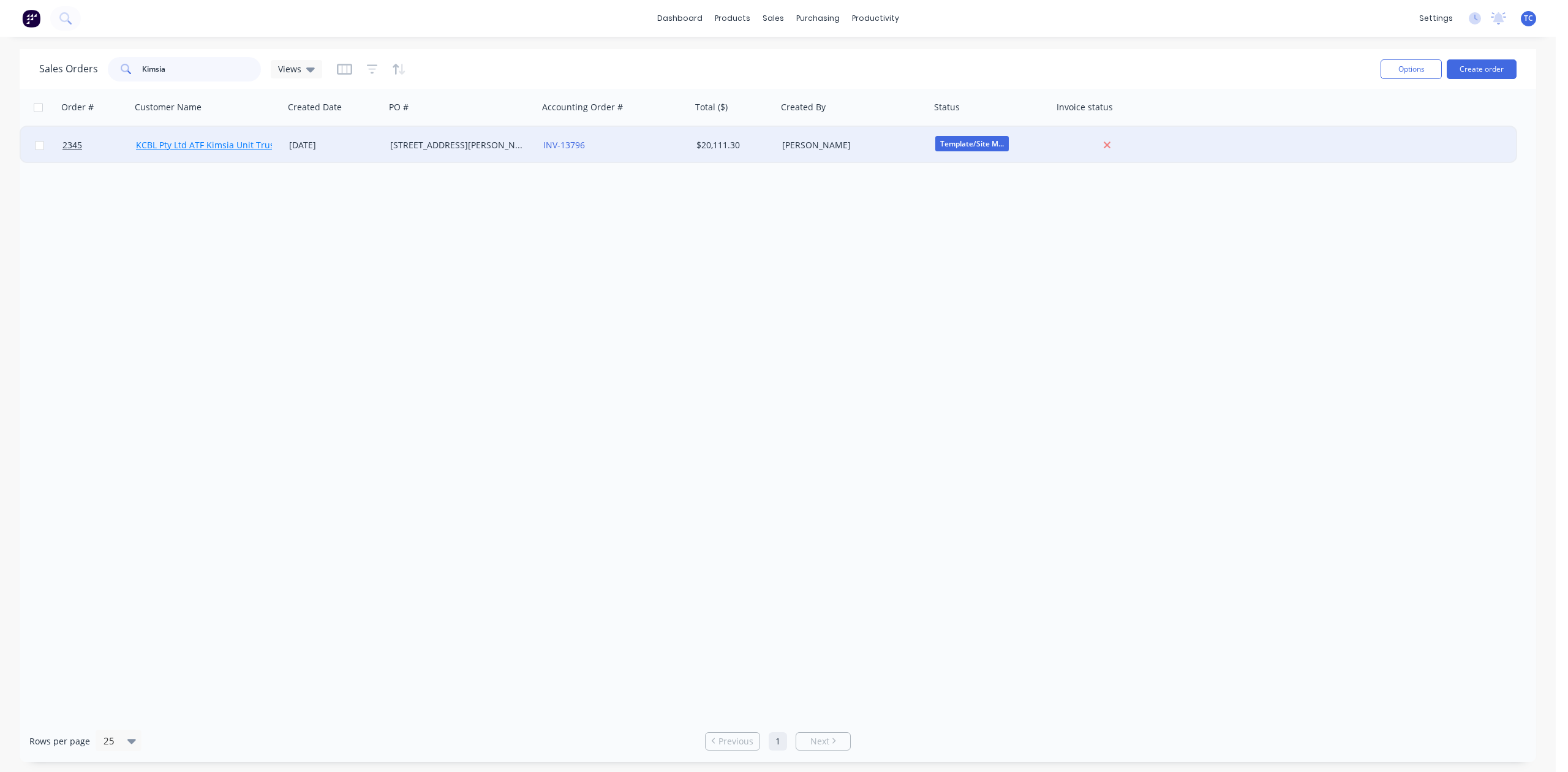
type input "Kimsia"
click at [184, 143] on link "KCBL Pty Ltd ATF Kimsia Unit Trust" at bounding box center [207, 145] width 142 height 12
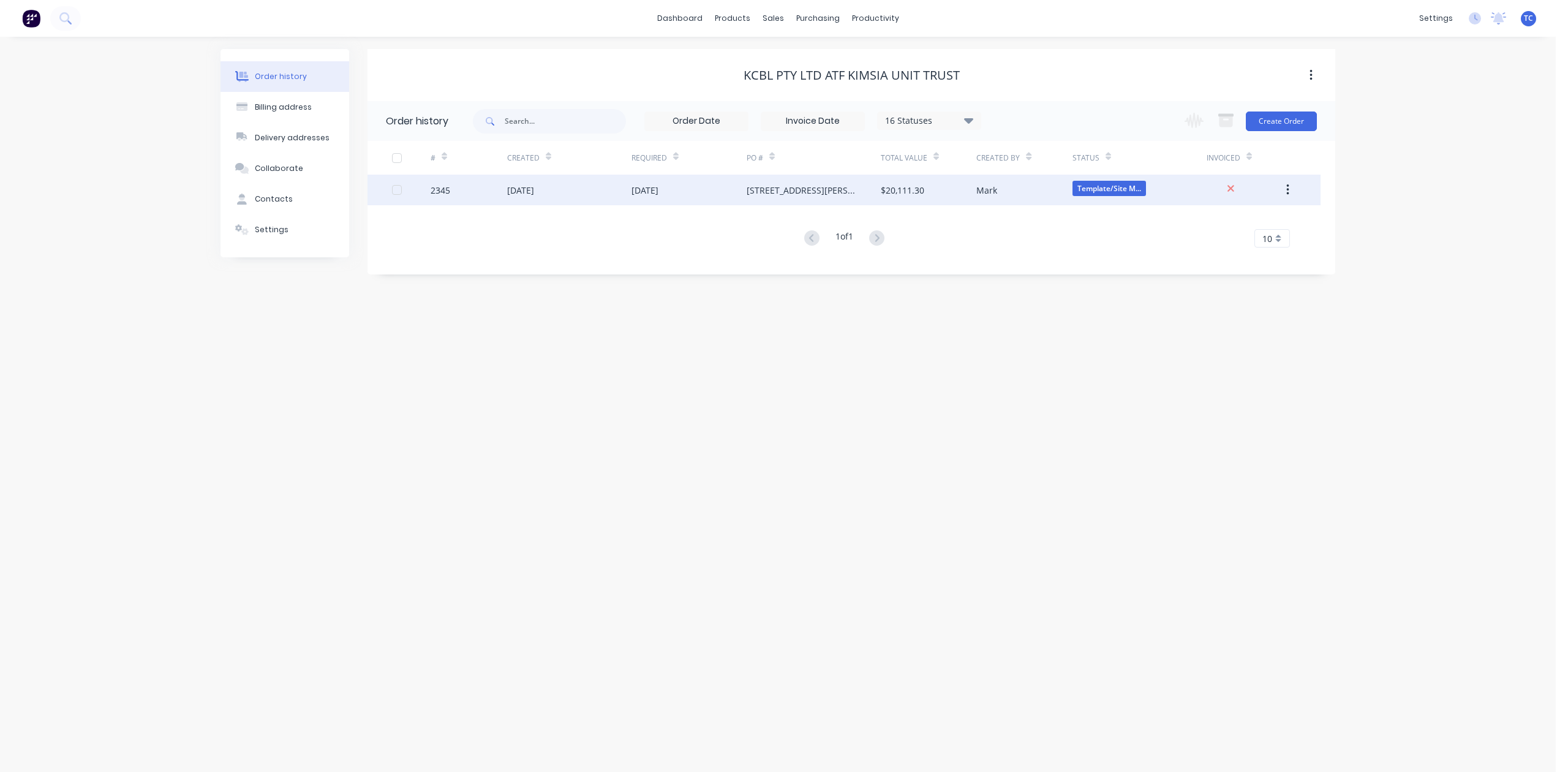
click at [449, 187] on div "2345" at bounding box center [441, 189] width 20 height 13
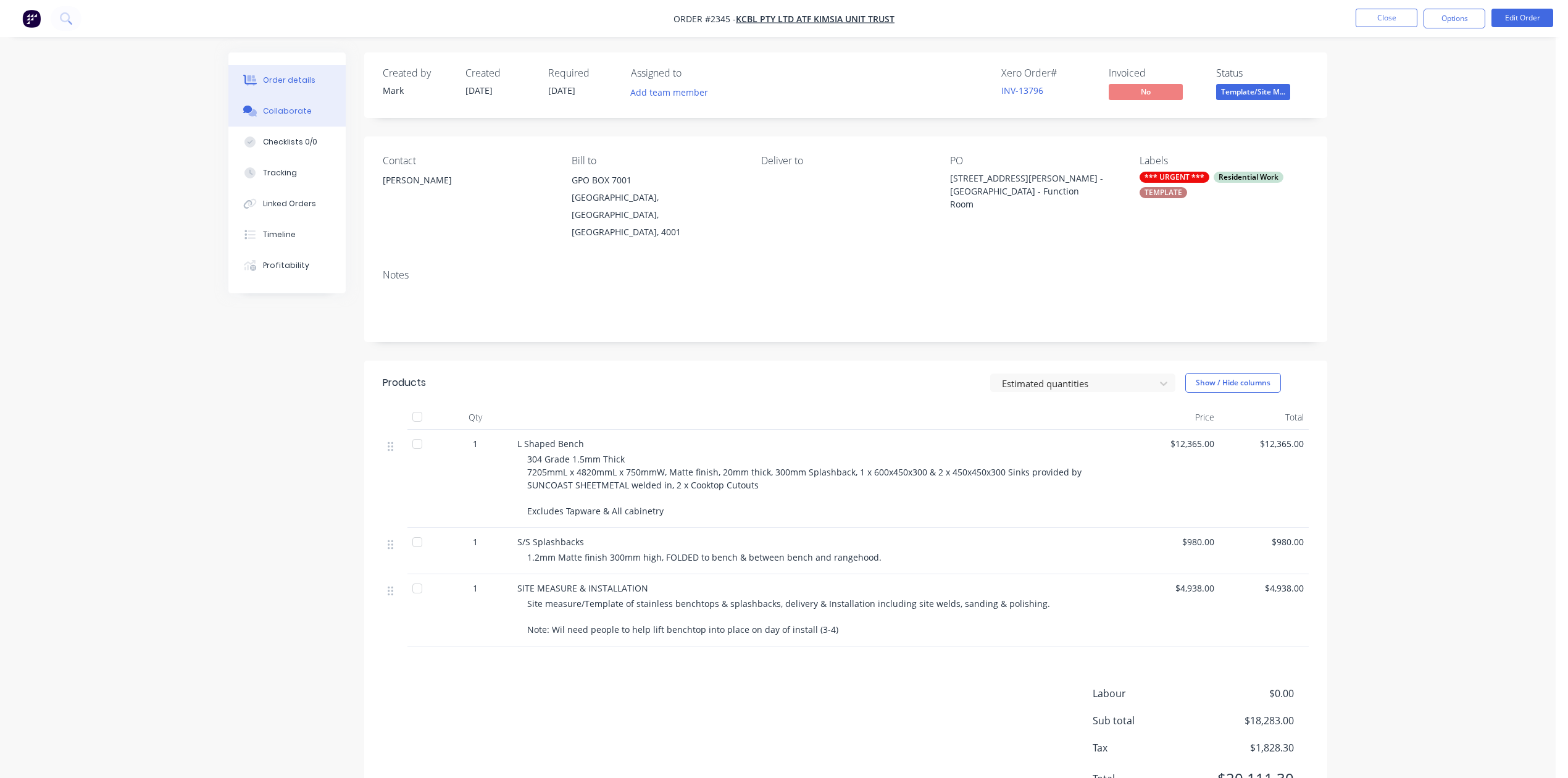
click at [296, 117] on div "Collaborate" at bounding box center [287, 111] width 49 height 11
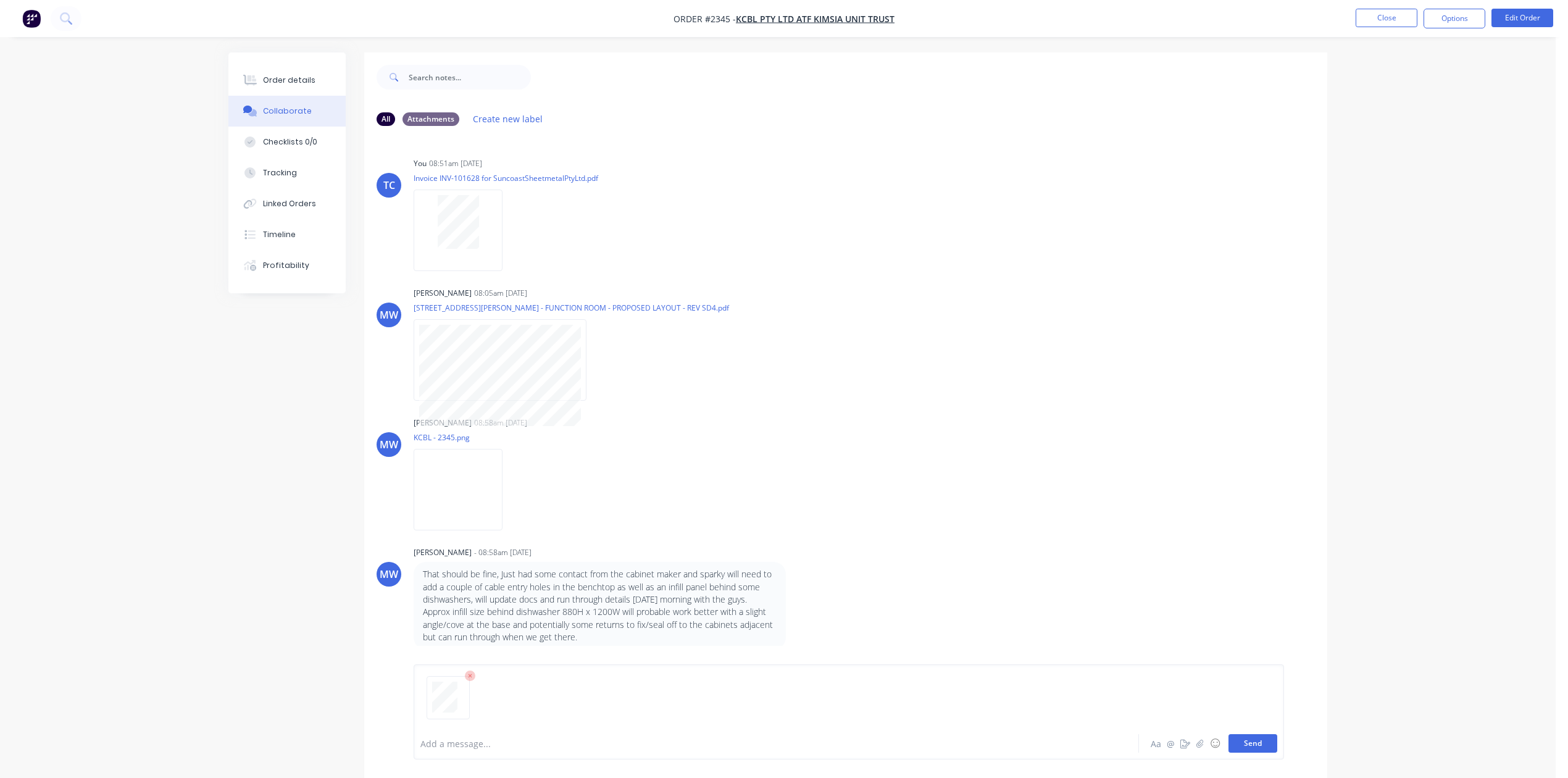
click at [1229, 734] on button "Send" at bounding box center [1253, 744] width 49 height 18
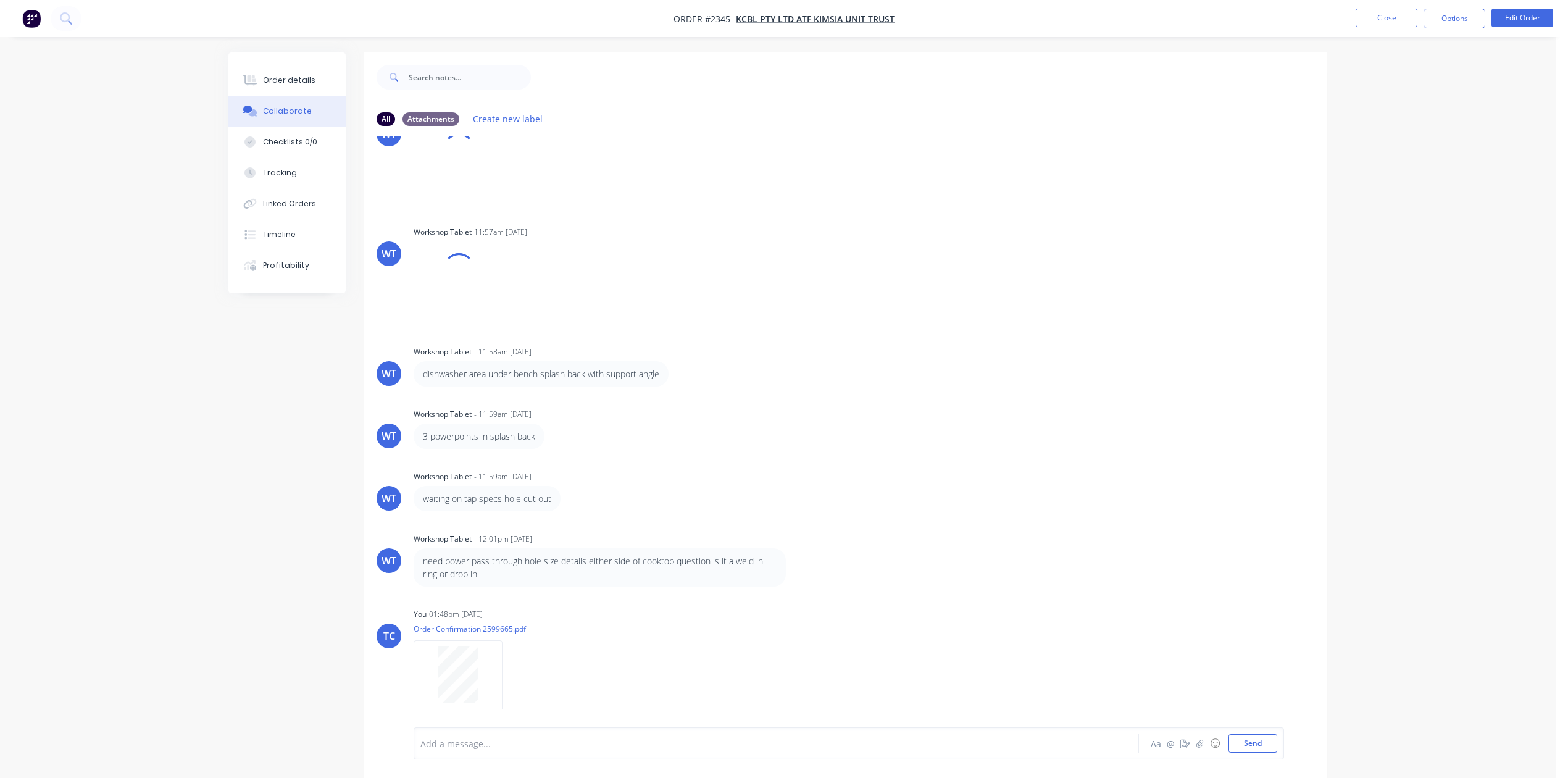
scroll to position [5291, 0]
click at [1361, 20] on button "Close" at bounding box center [1386, 18] width 61 height 18
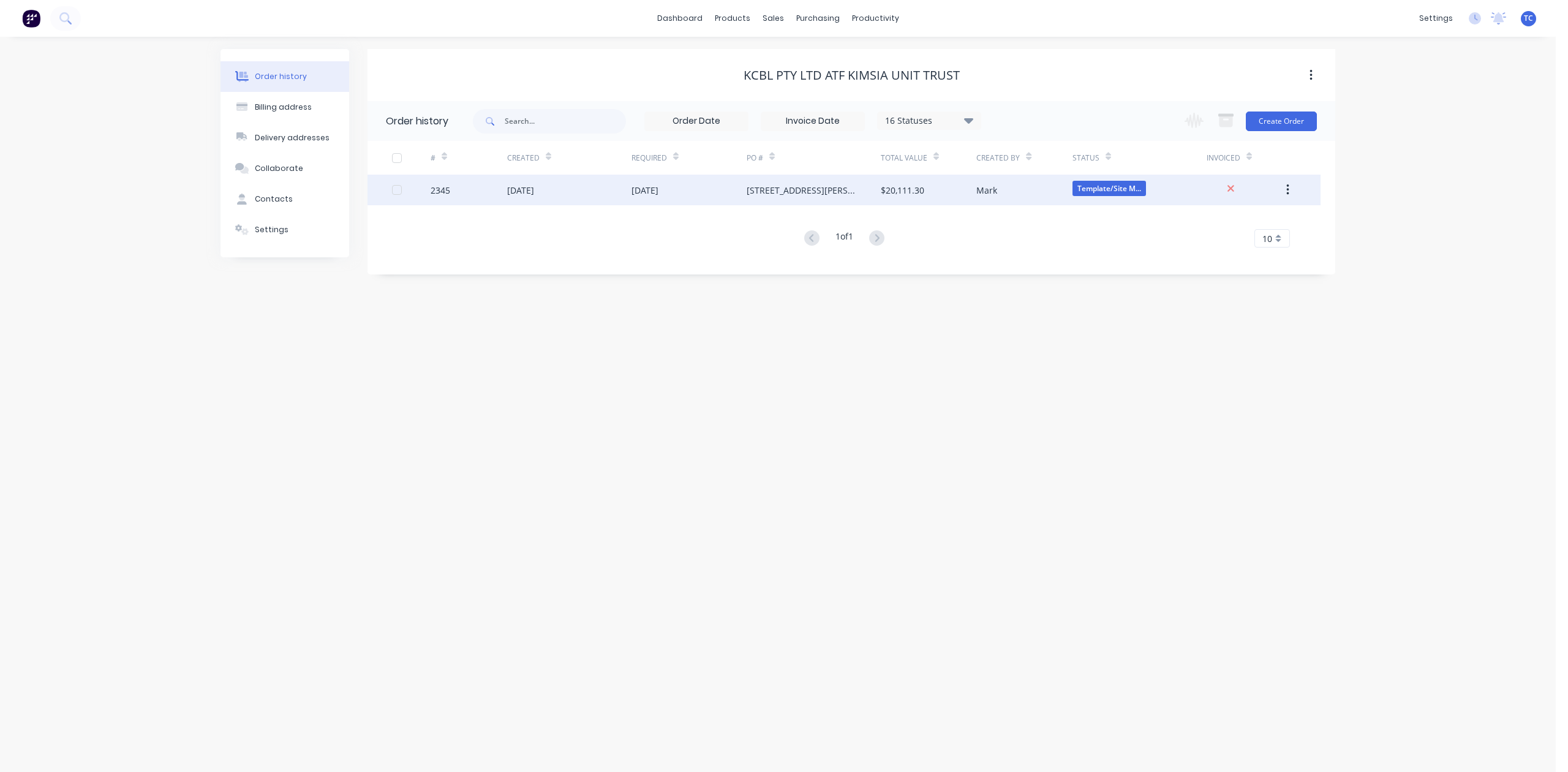
click at [534, 185] on div "17 Sep 2025" at bounding box center [521, 189] width 27 height 13
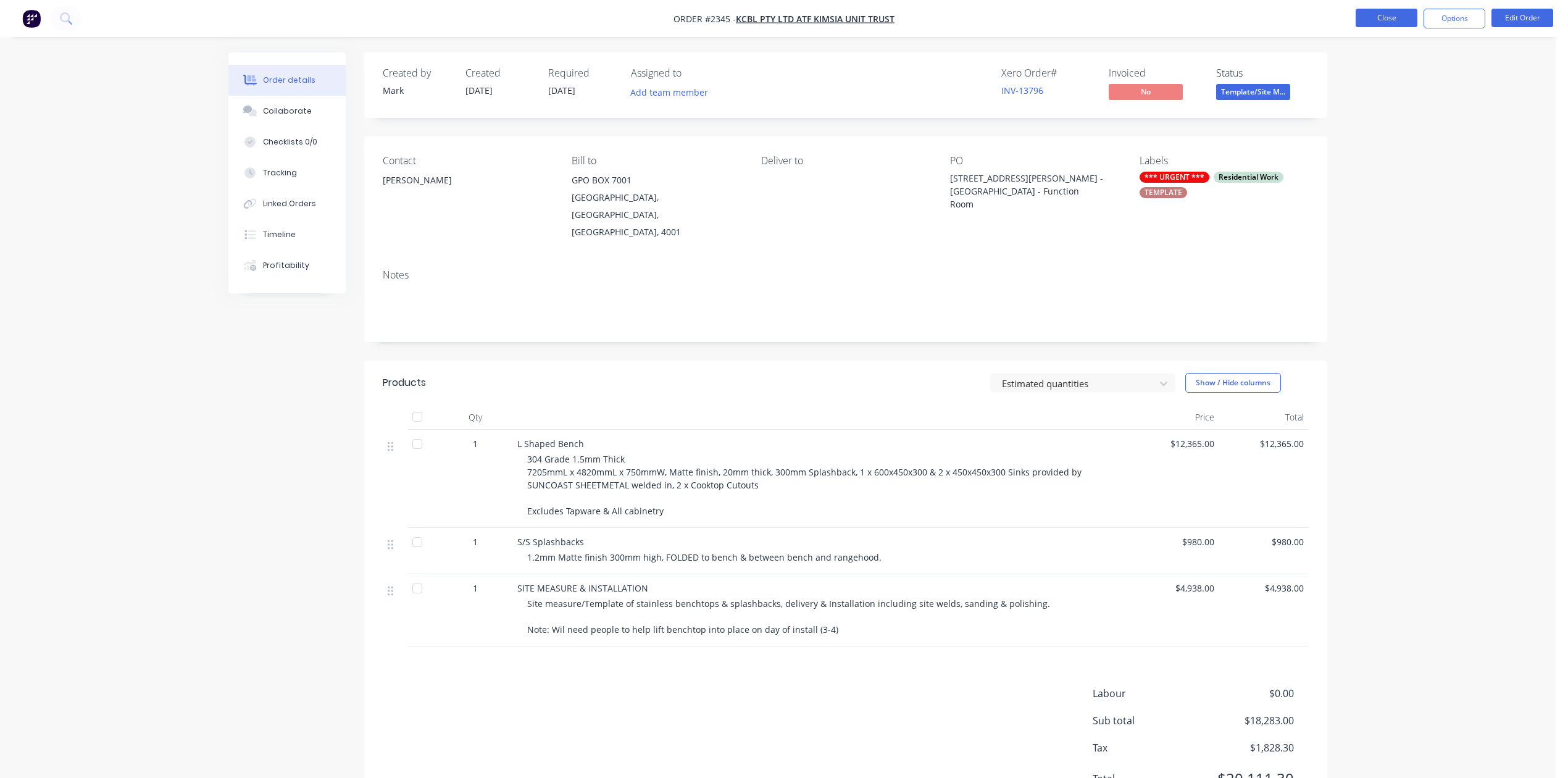
click at [1376, 21] on button "Close" at bounding box center [1386, 18] width 61 height 18
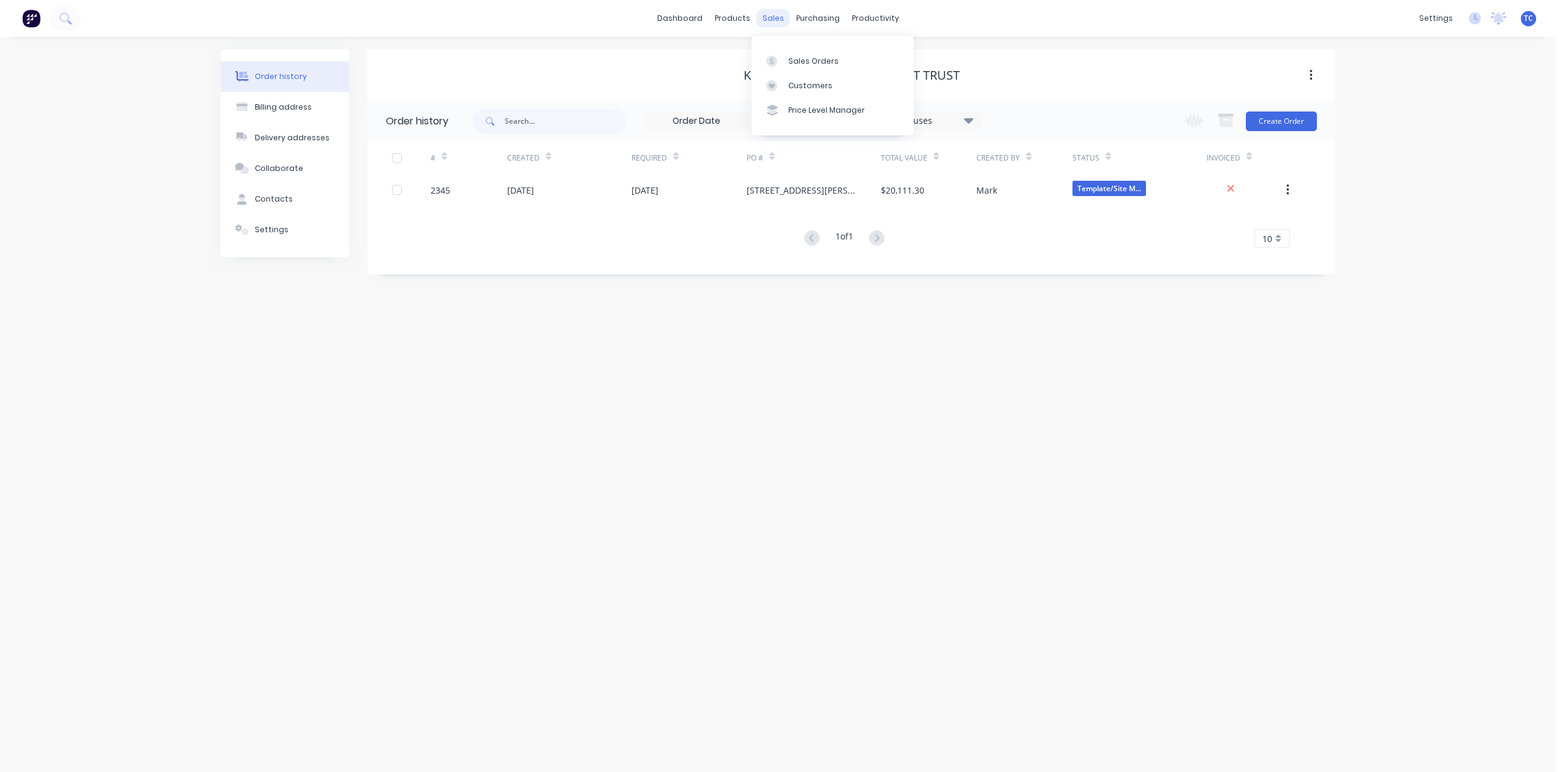
click at [767, 11] on div "sales" at bounding box center [774, 18] width 33 height 18
click at [804, 67] on div "Sales Orders" at bounding box center [814, 61] width 50 height 11
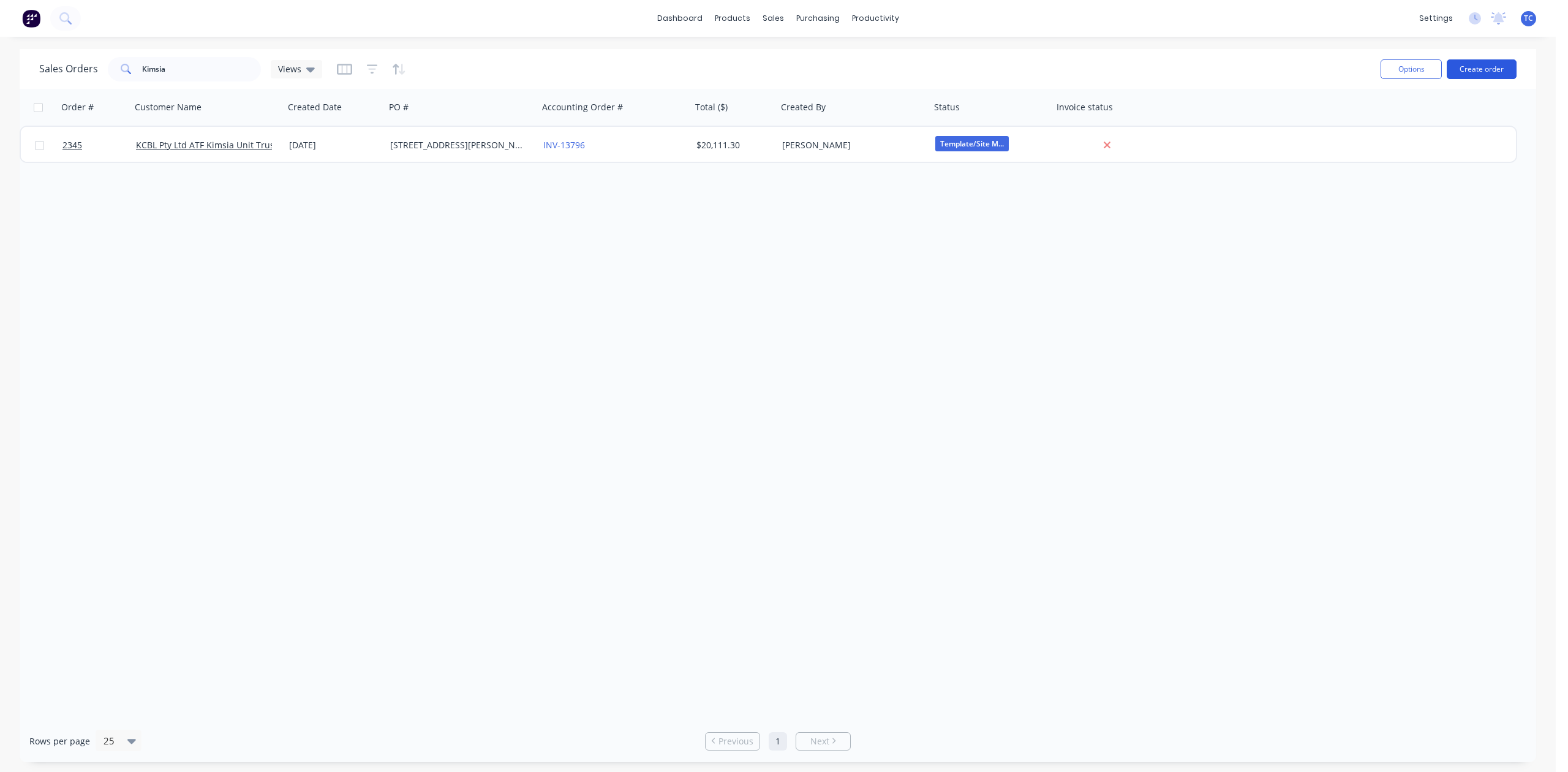
click at [1469, 72] on button "Create order" at bounding box center [1482, 69] width 70 height 20
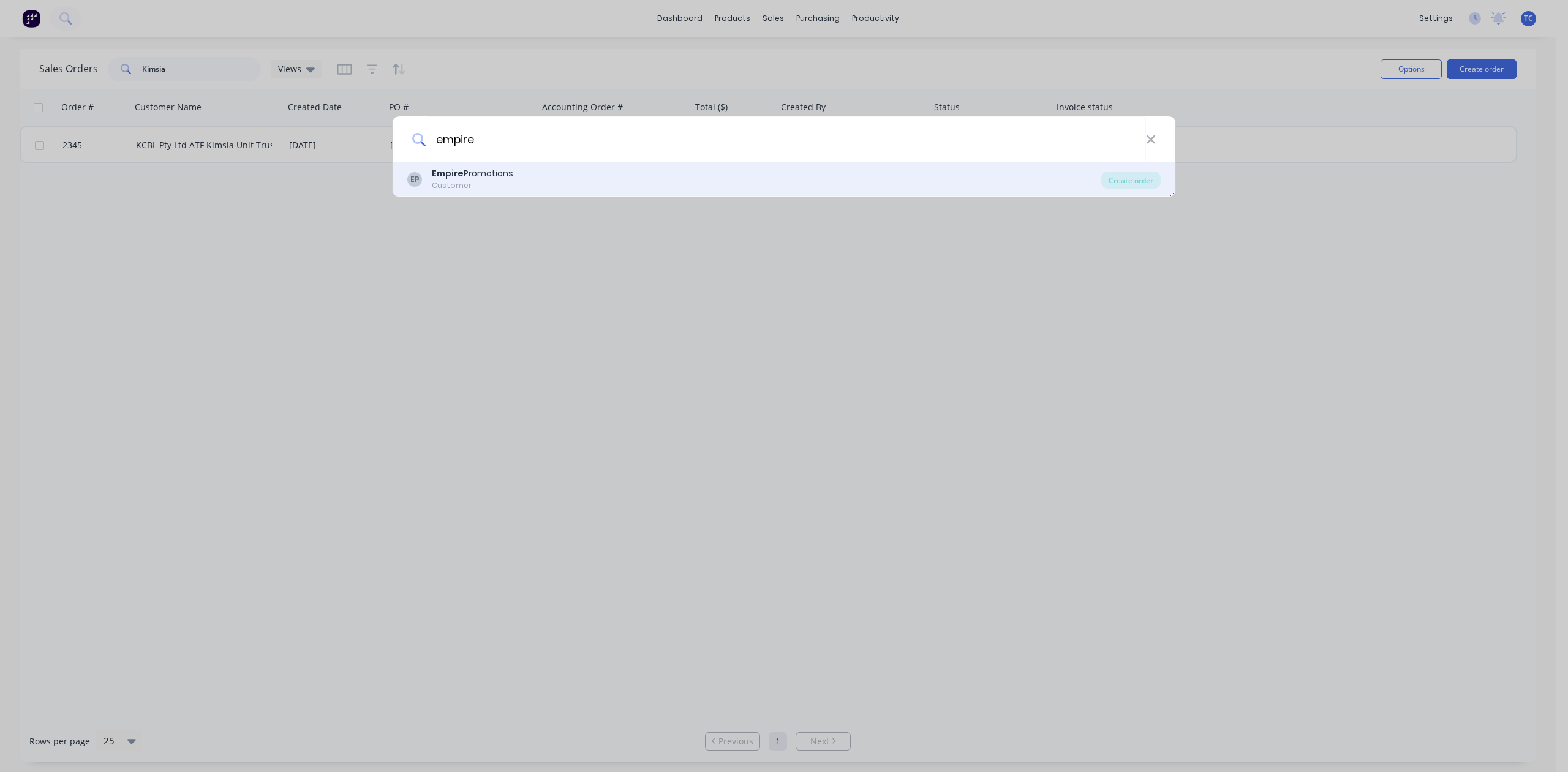
type input "empire"
click at [496, 173] on div "Empire Promotions" at bounding box center [473, 173] width 82 height 13
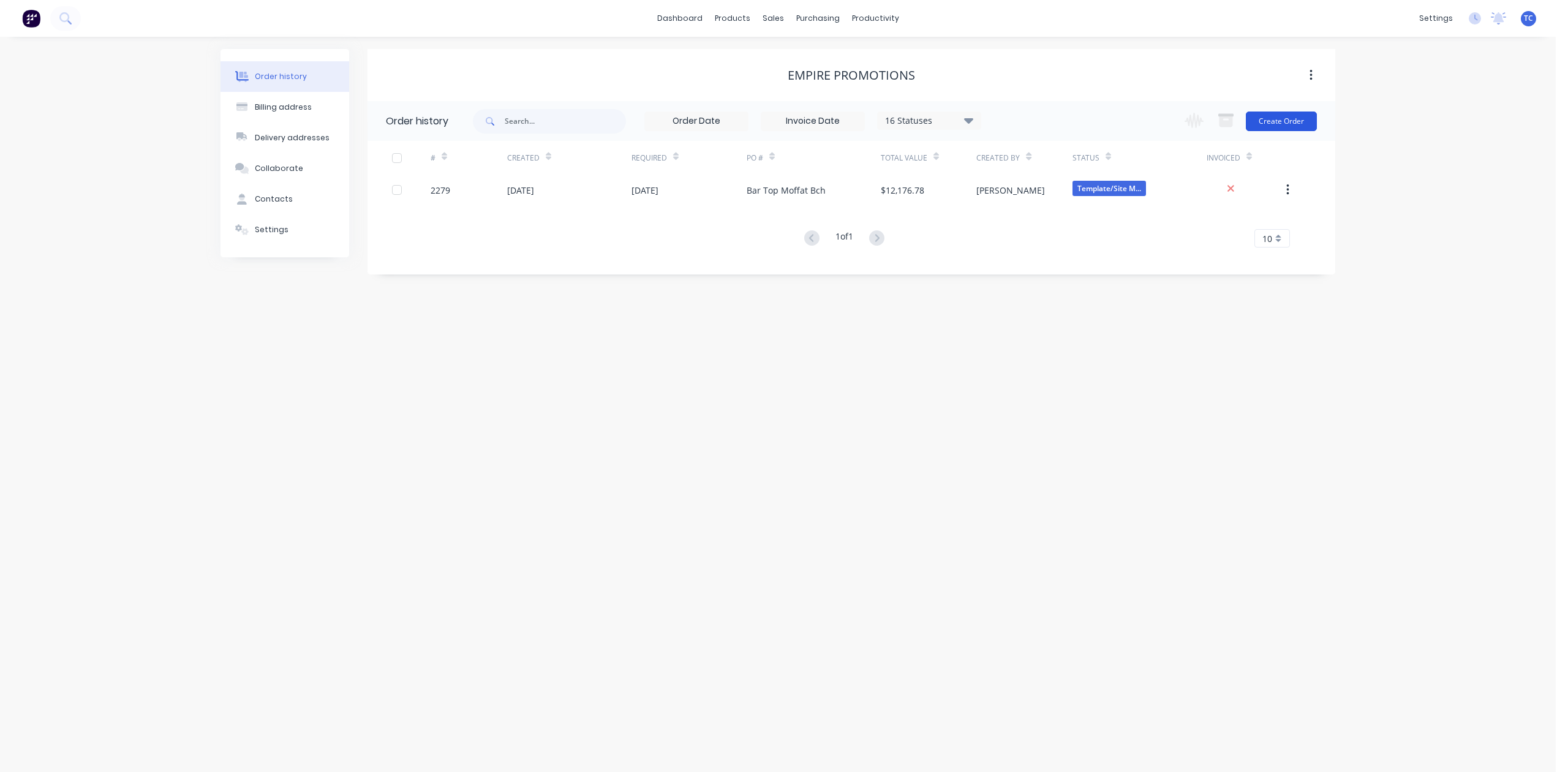
click at [1265, 121] on button "Create Order" at bounding box center [1281, 122] width 71 height 20
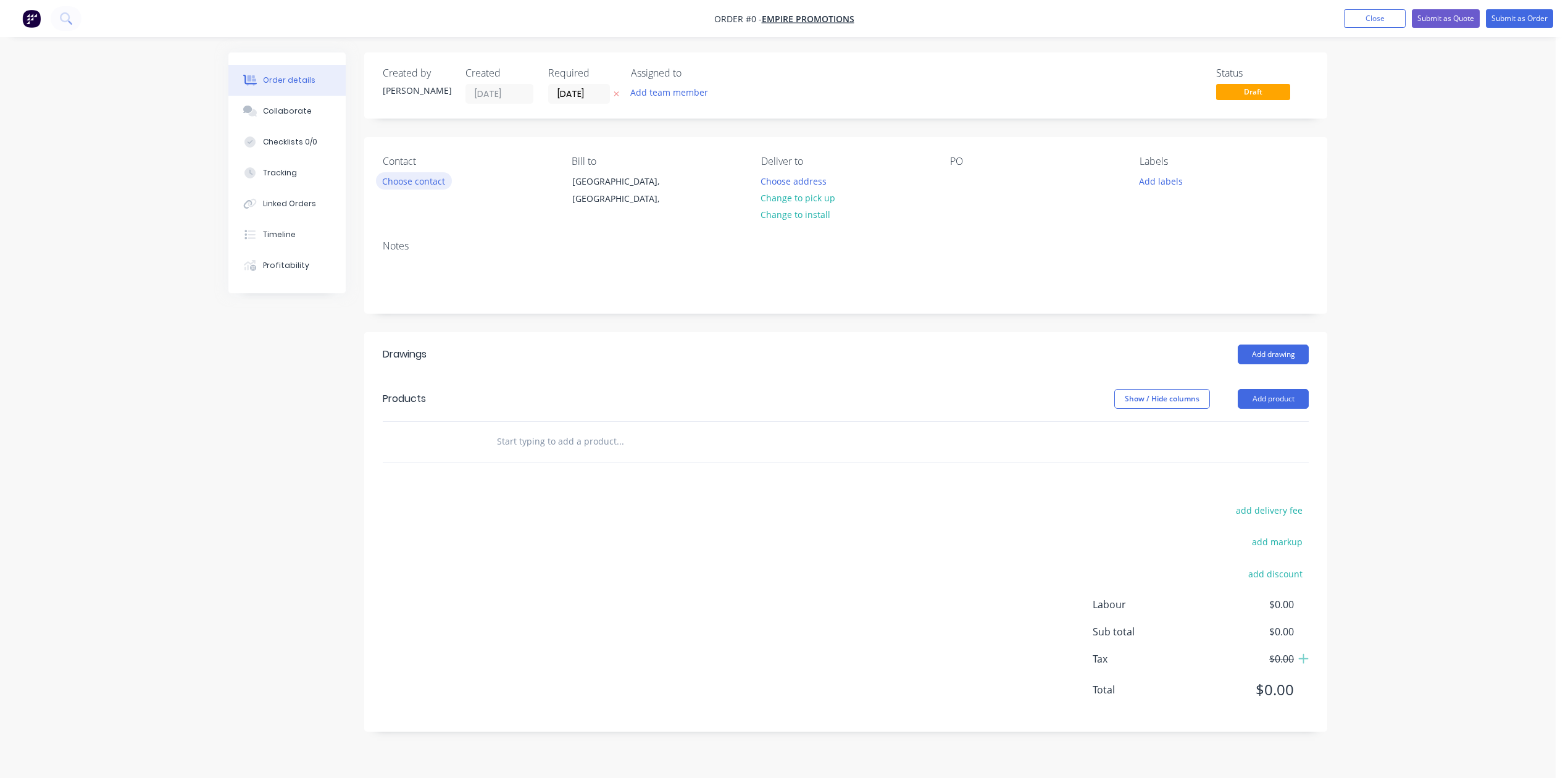
click at [420, 189] on button "Choose contact" at bounding box center [414, 181] width 76 height 17
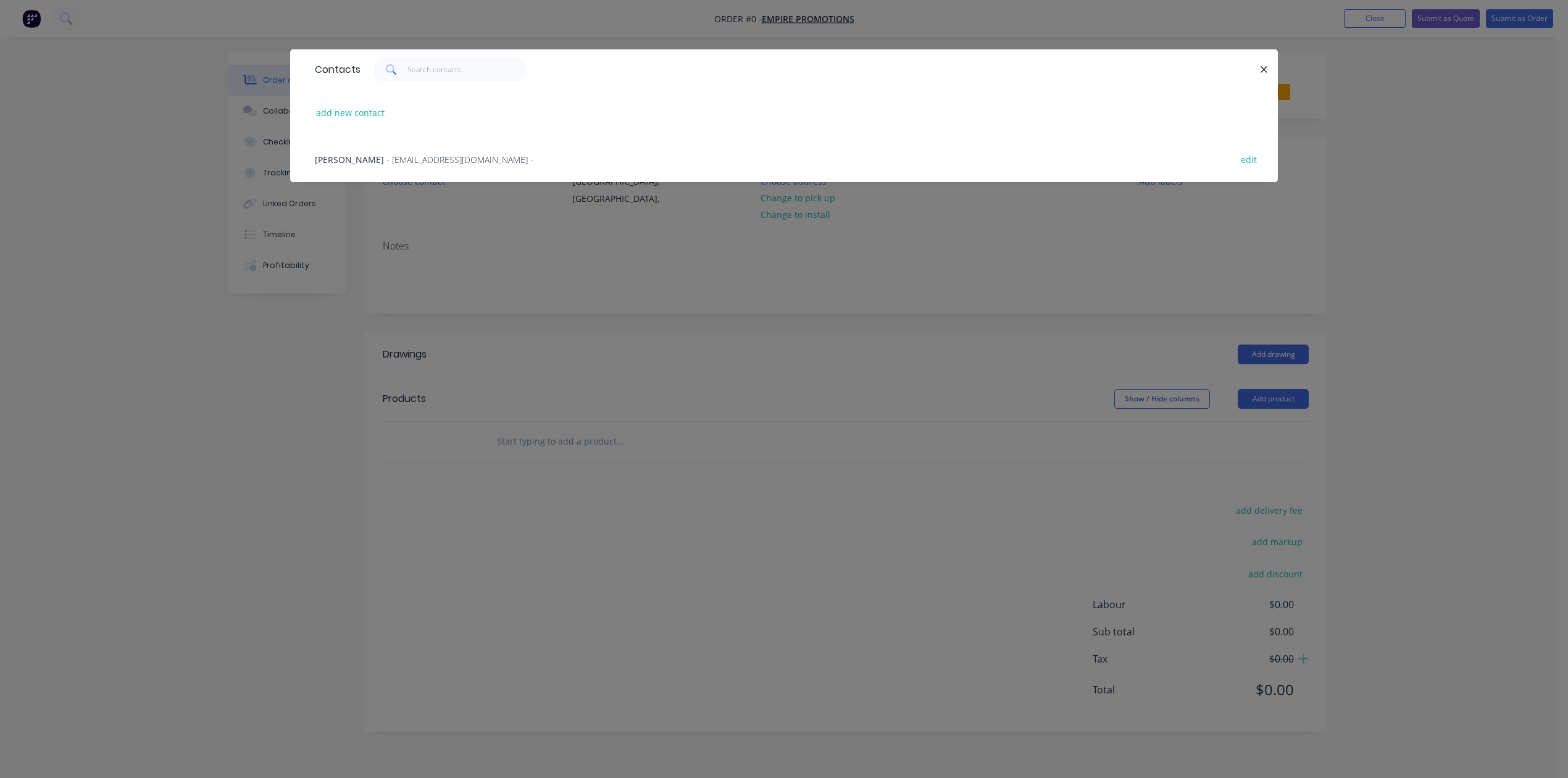
click at [384, 166] on span "Wesley Thompson" at bounding box center [349, 160] width 69 height 12
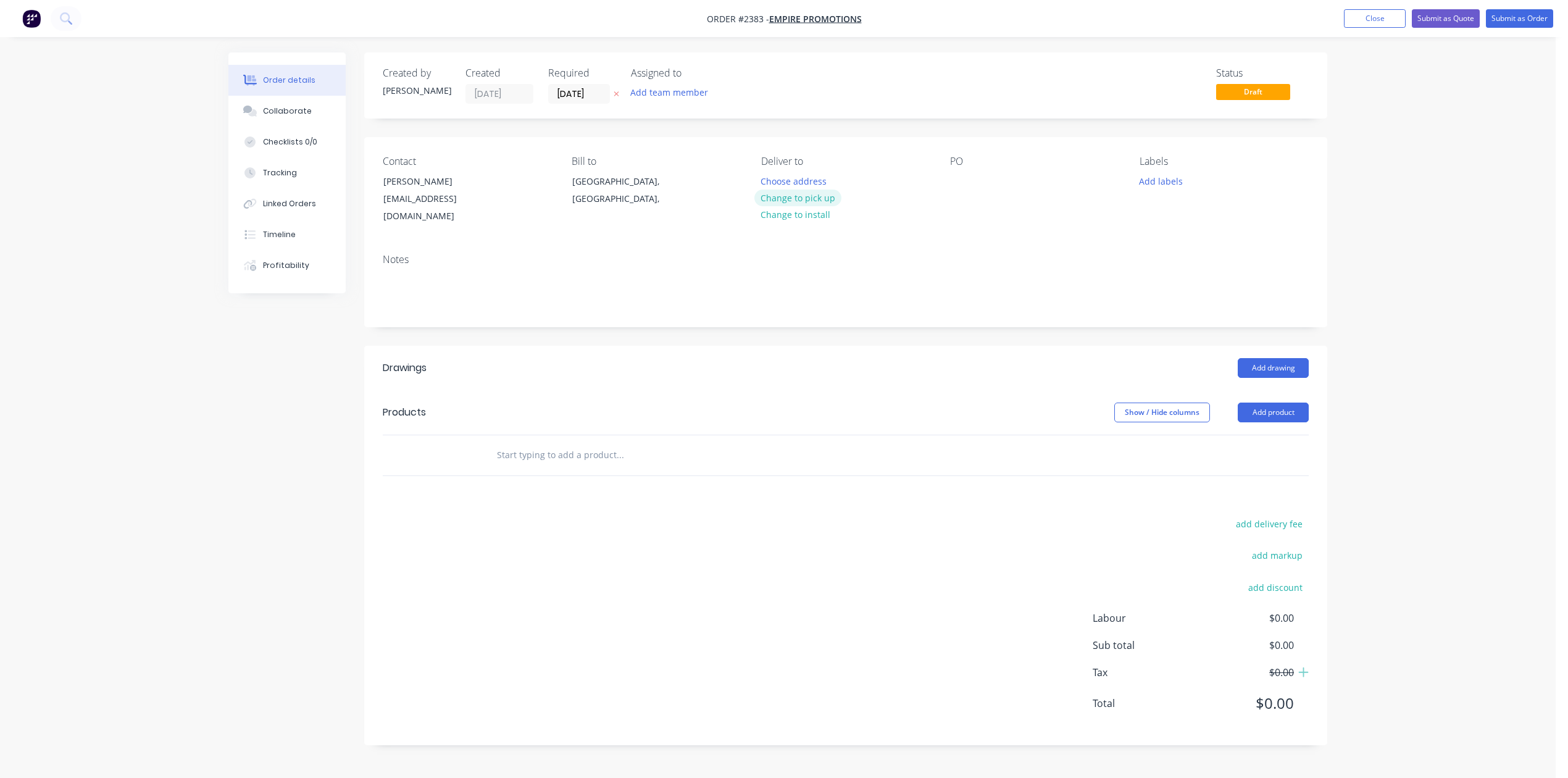
click at [815, 206] on button "Change to pick up" at bounding box center [798, 198] width 87 height 17
click at [1166, 189] on button "Add labels" at bounding box center [1161, 181] width 57 height 17
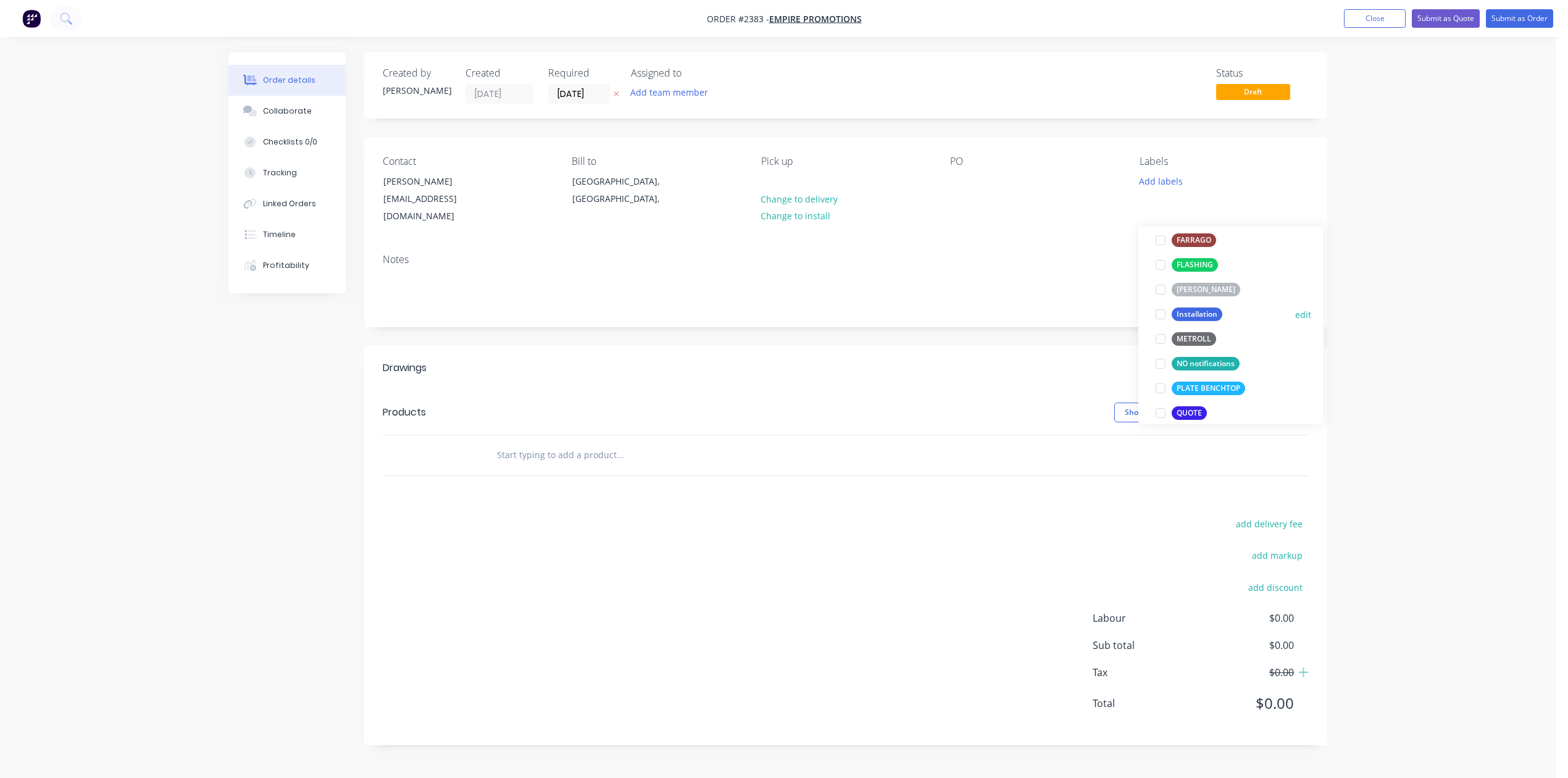
scroll to position [411, 0]
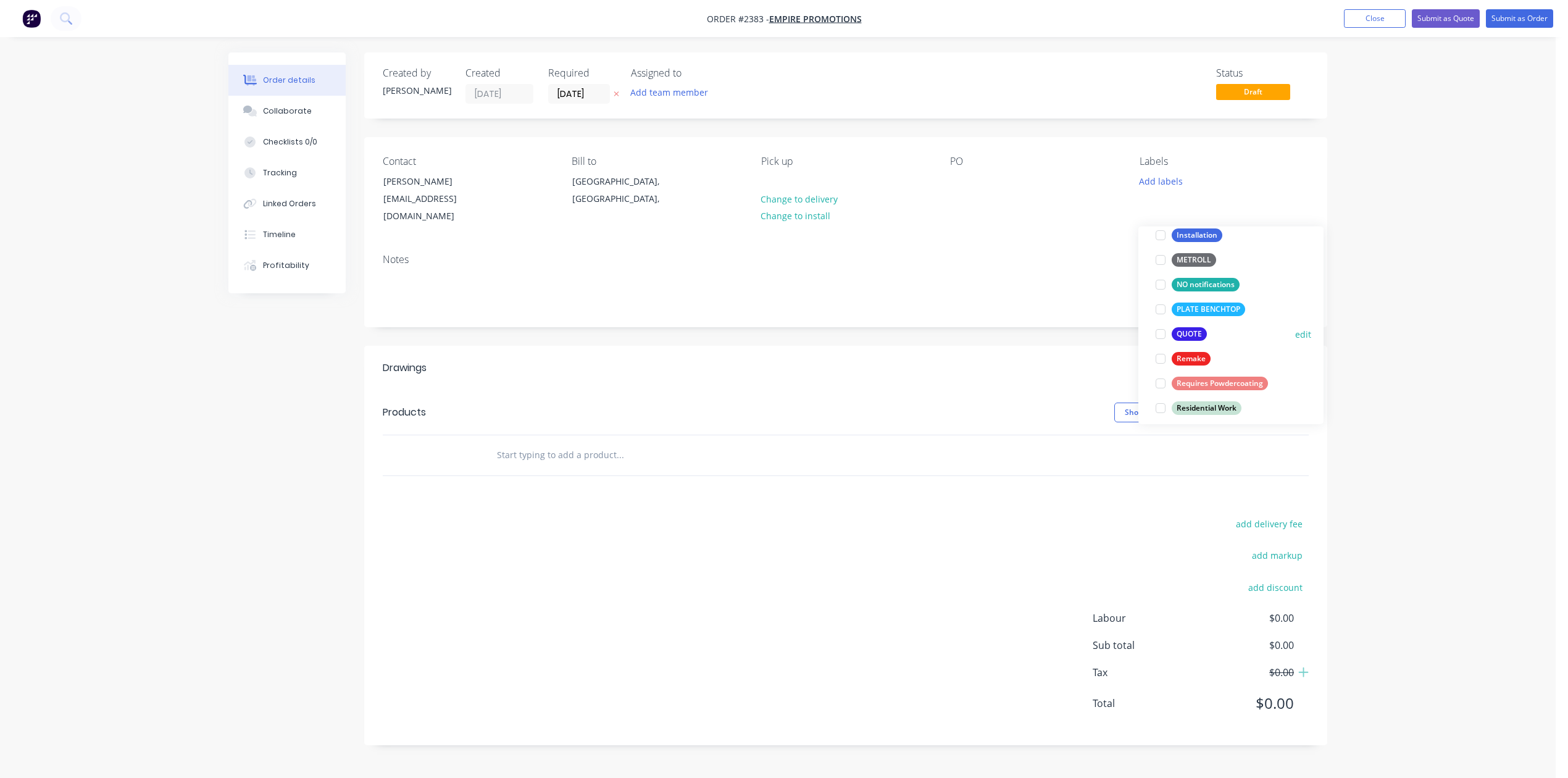
click at [1156, 336] on div at bounding box center [1160, 334] width 24 height 24
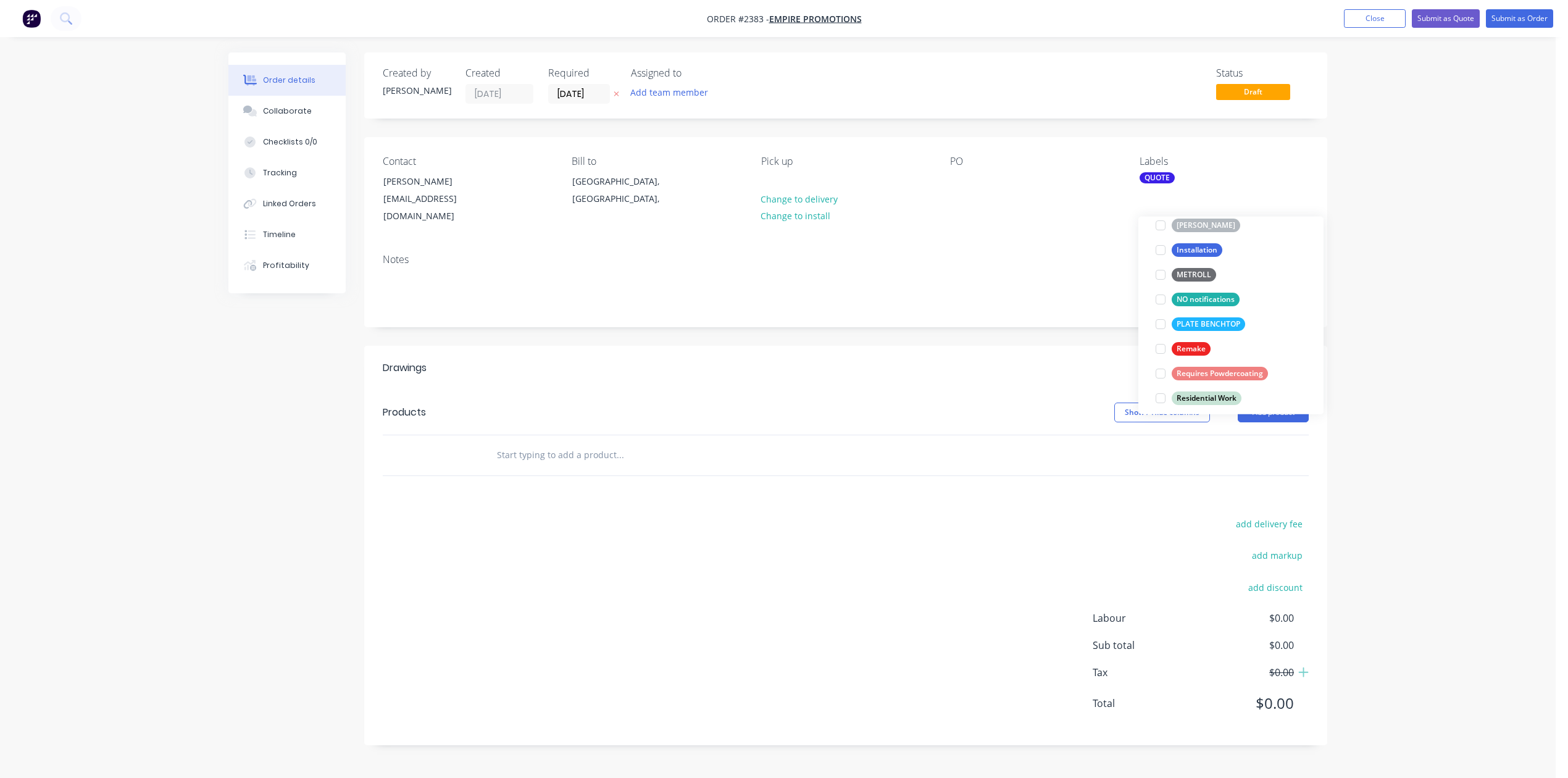
scroll to position [0, 0]
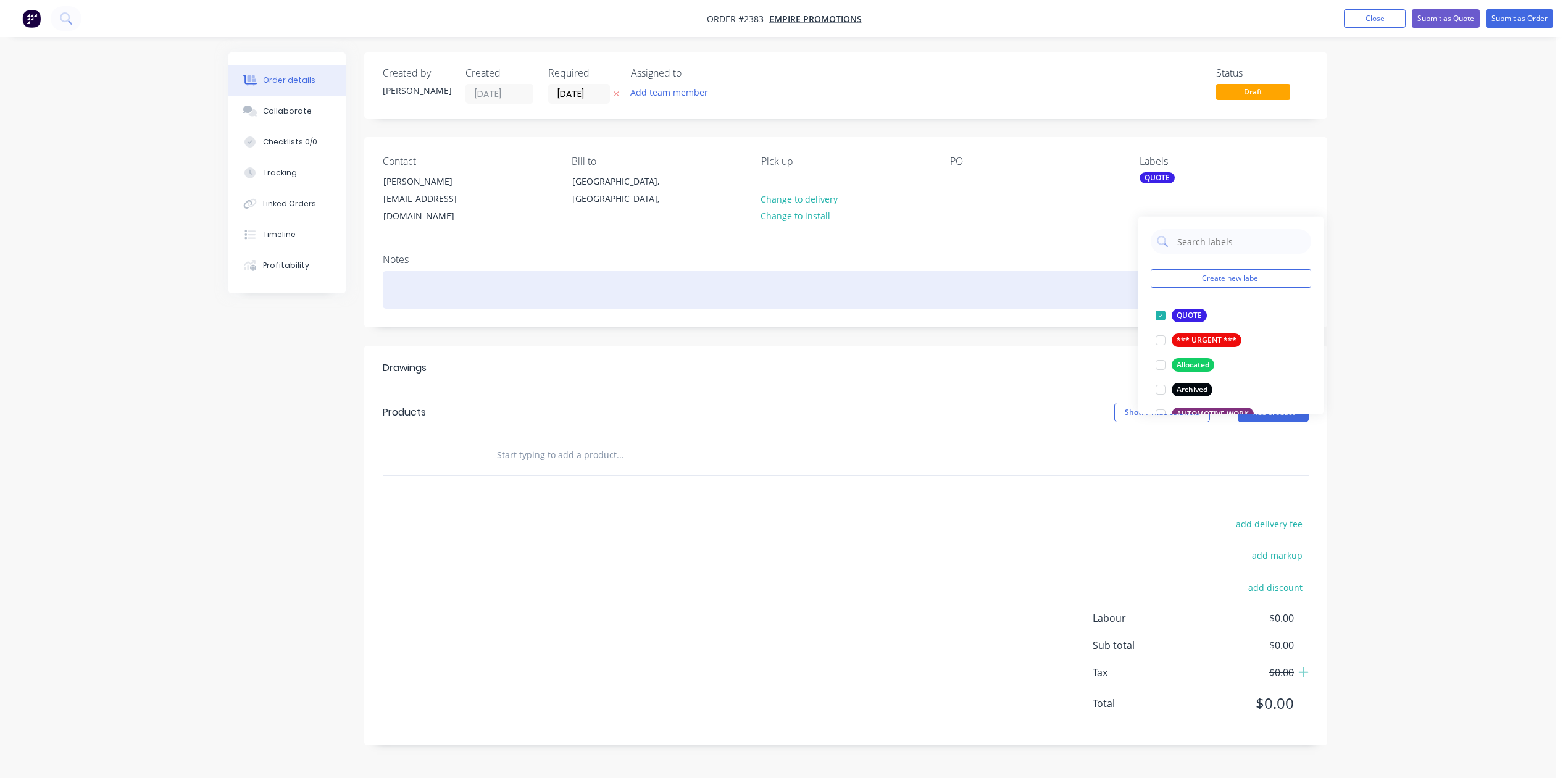
click at [956, 308] on div at bounding box center [846, 290] width 926 height 38
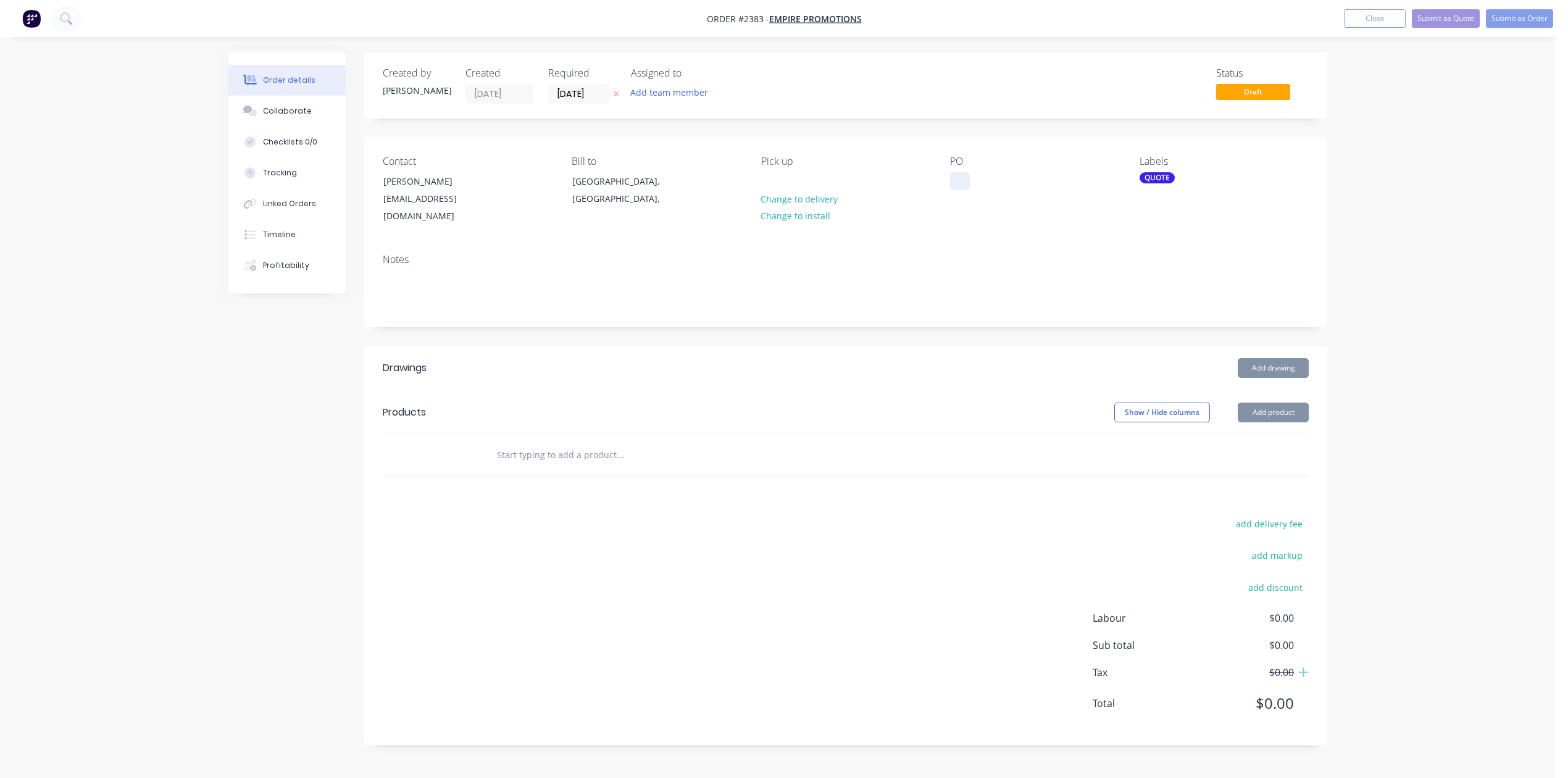
click at [953, 190] on div at bounding box center [960, 181] width 20 height 18
click at [561, 467] on input "text" at bounding box center [620, 455] width 247 height 24
click at [589, 99] on input "30/09/25" at bounding box center [579, 94] width 60 height 18
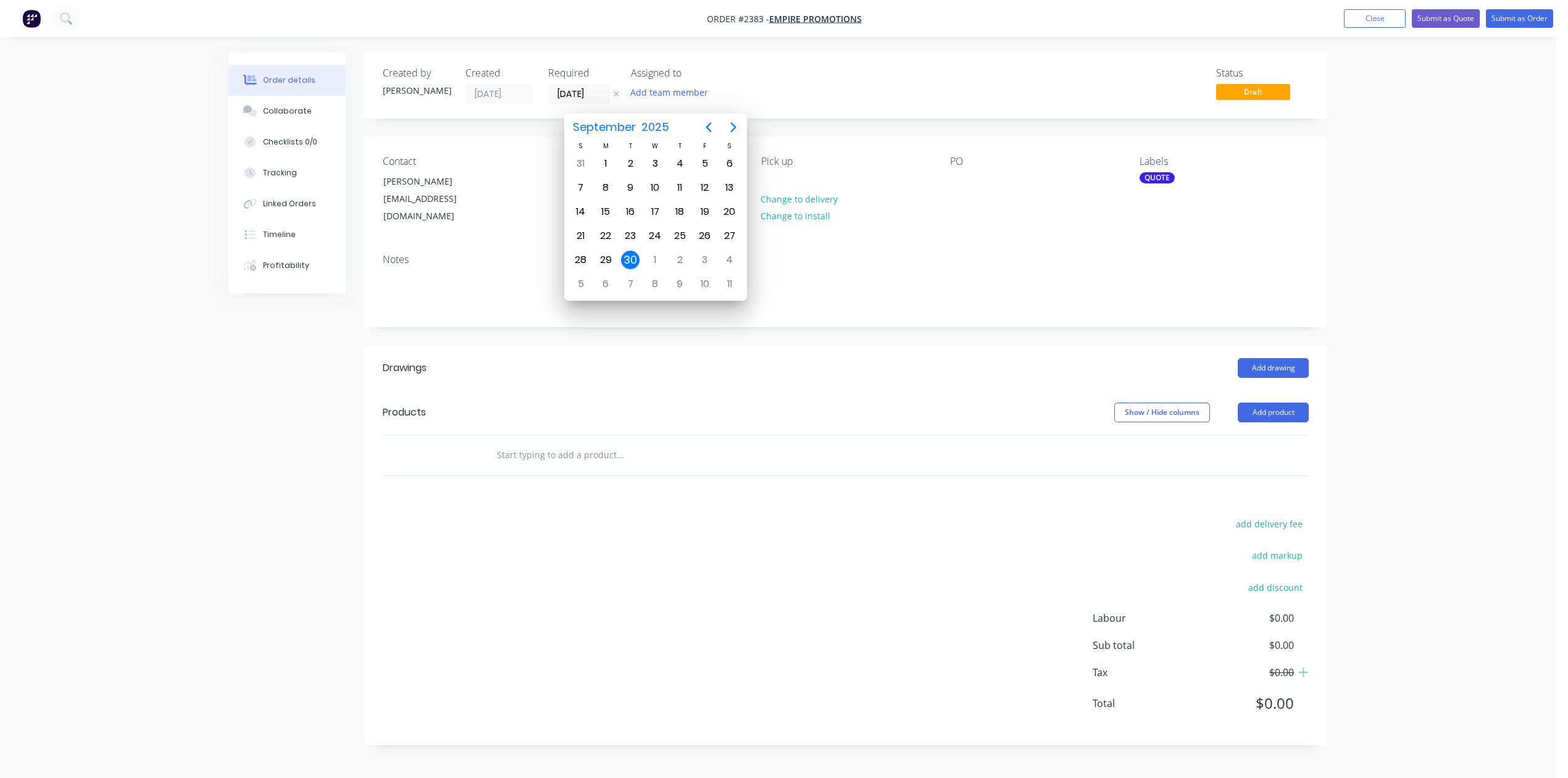
click at [631, 260] on div "30" at bounding box center [630, 260] width 18 height 18
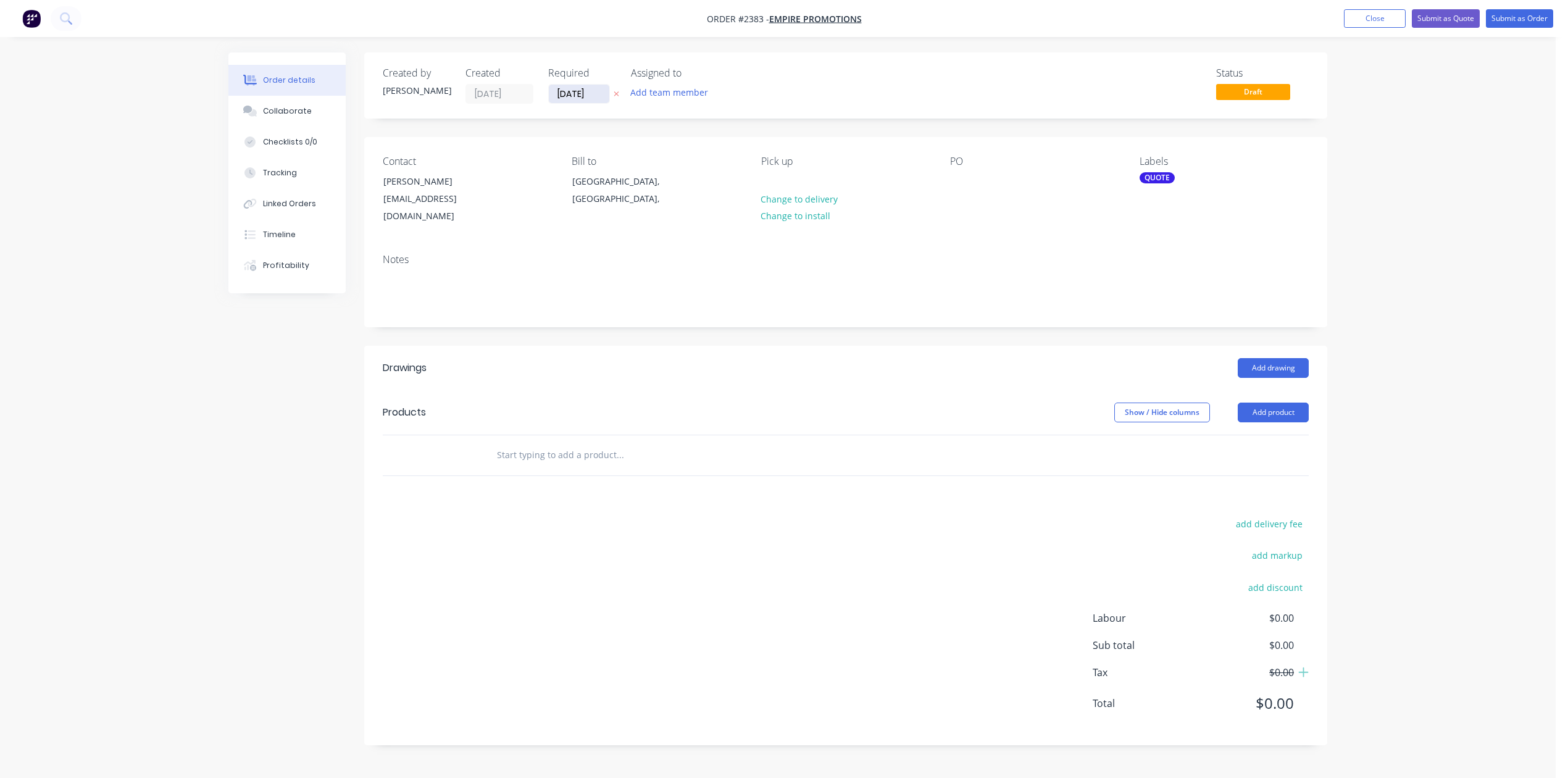
click at [609, 99] on input "30/09/25" at bounding box center [579, 94] width 60 height 18
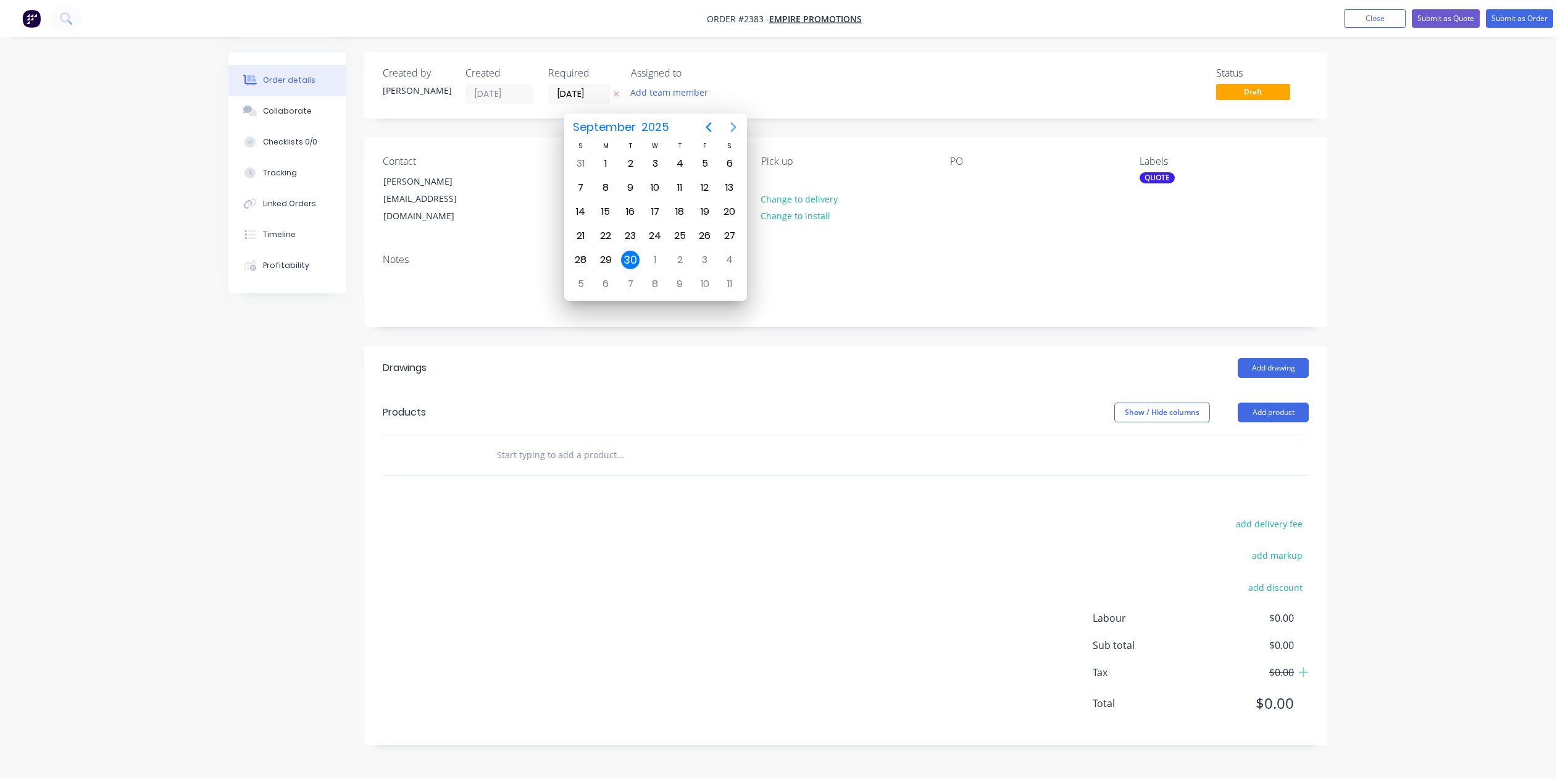
click at [734, 127] on icon "Next page" at bounding box center [732, 128] width 6 height 10
click at [700, 257] on div "31" at bounding box center [705, 260] width 18 height 18
type input "31/10/25"
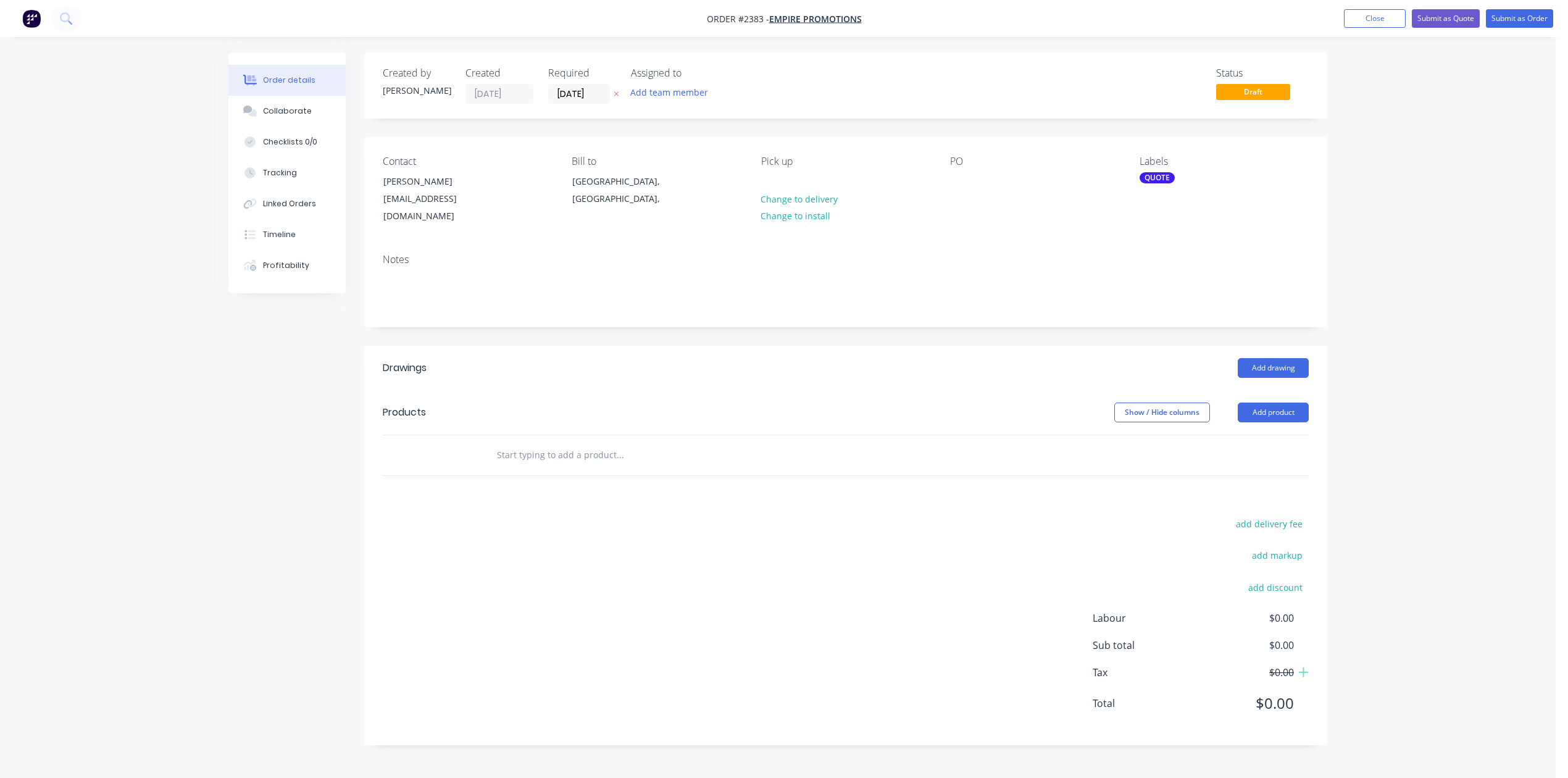
click at [570, 467] on input "text" at bounding box center [620, 455] width 247 height 24
type input "Supply only: Pressed tin panelling - 1800 x 600 panels"
click at [663, 522] on button "Add Supply only: Pressed tin panelling - 1800 x 600 panels to order" at bounding box center [686, 502] width 370 height 39
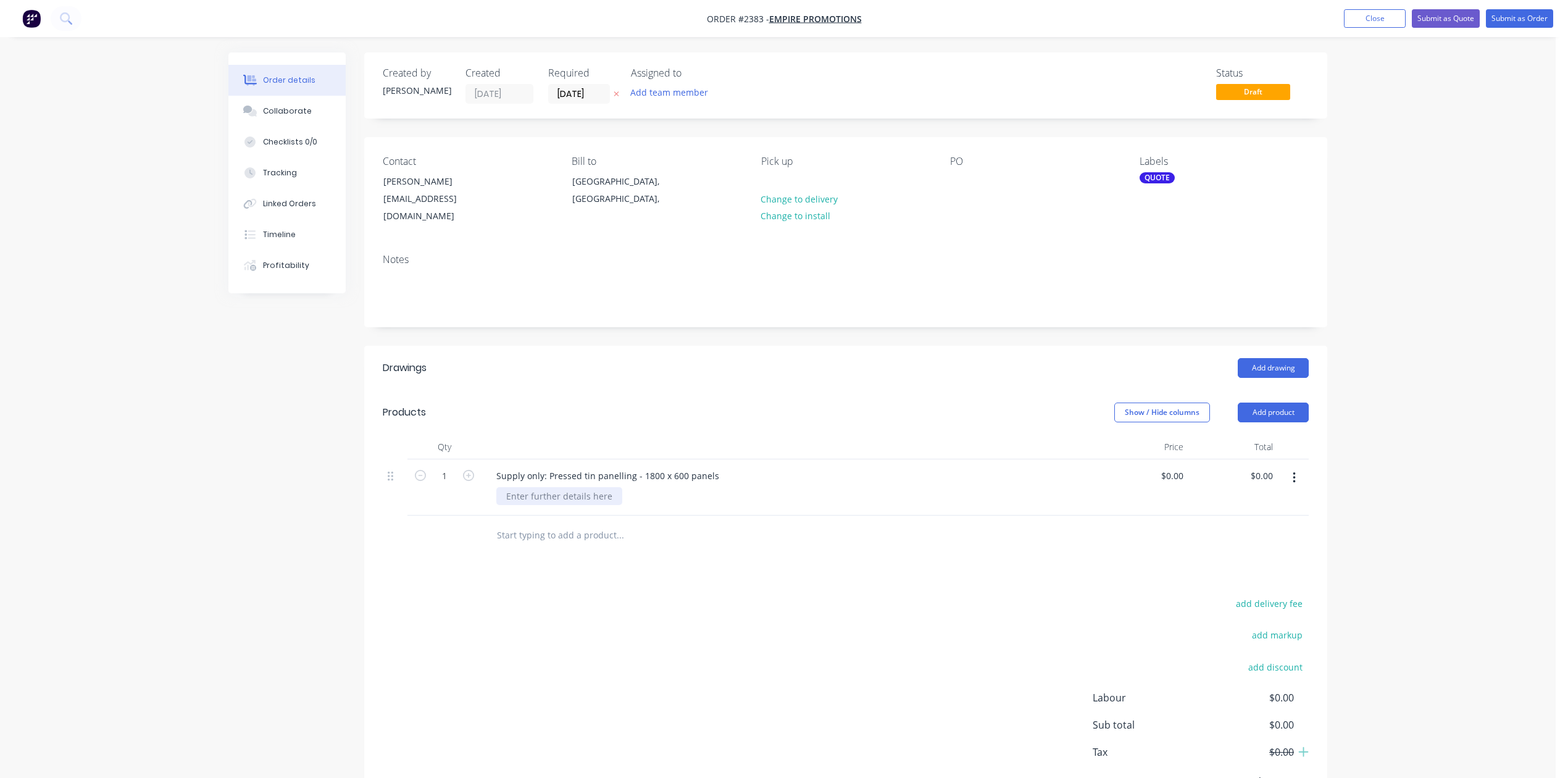
click at [617, 505] on div at bounding box center [559, 496] width 126 height 18
type input "$1,395.00"
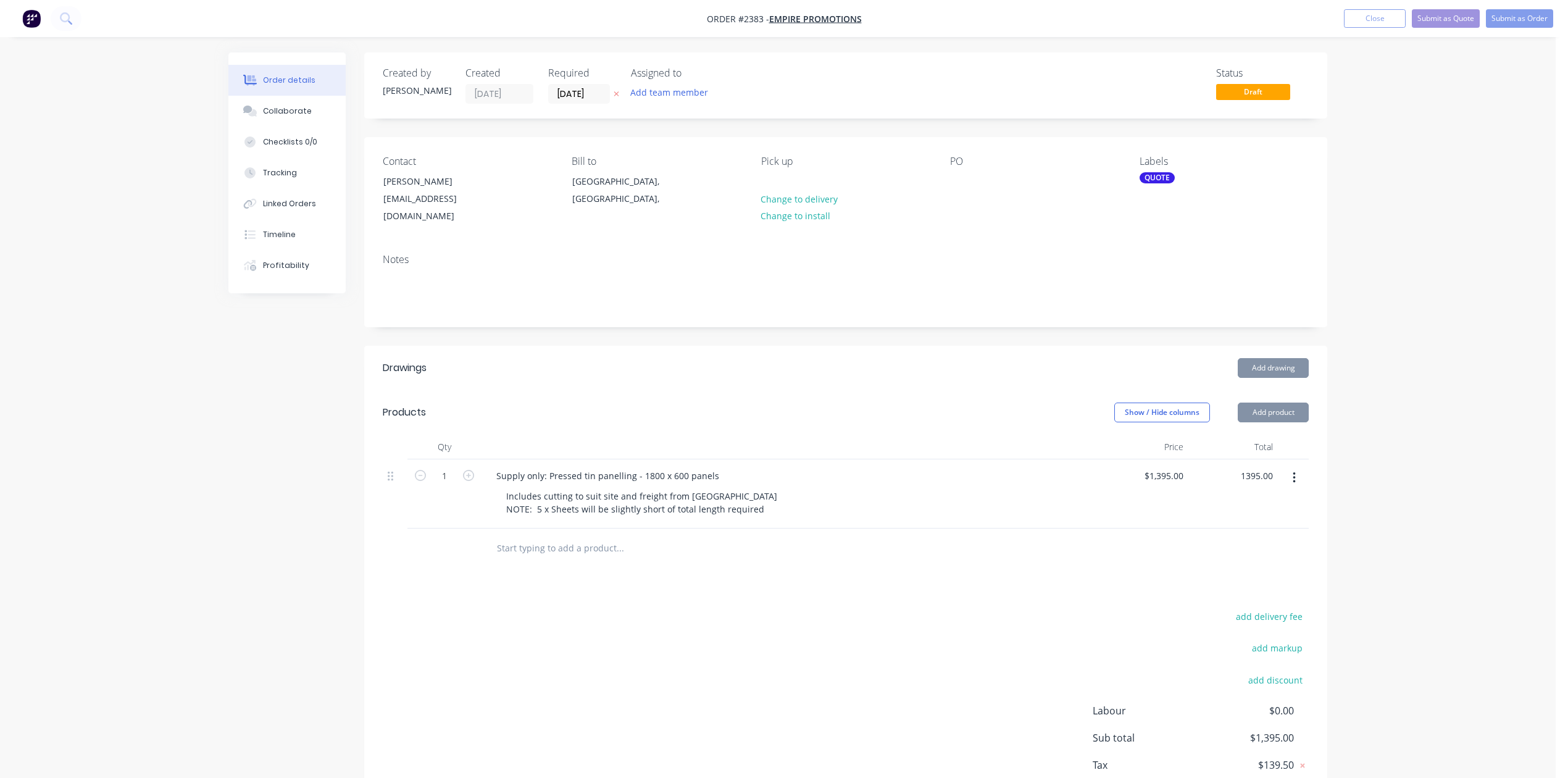
type input "$1,395.00"
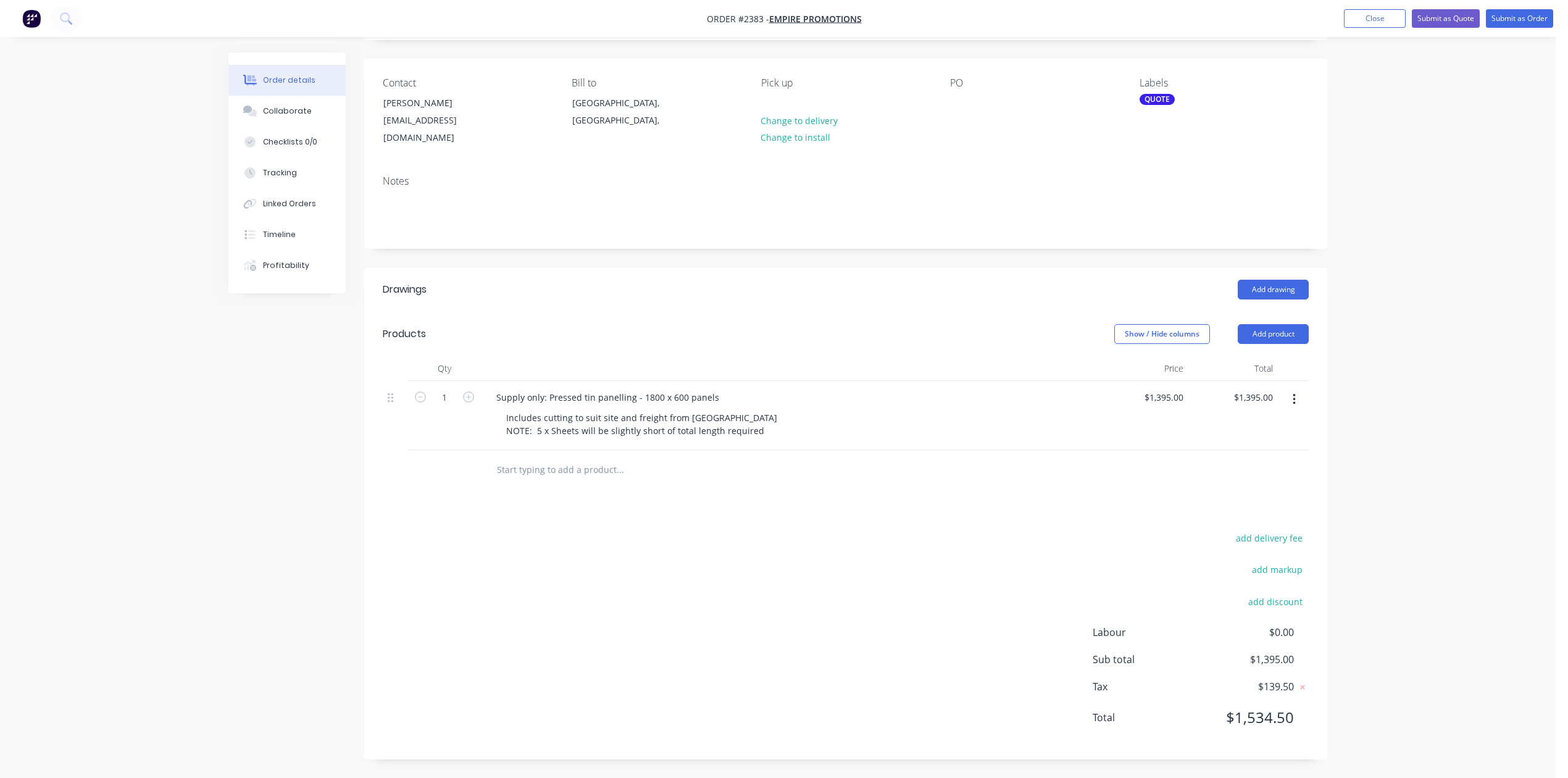
scroll to position [240, 0]
click at [597, 458] on input "text" at bounding box center [620, 470] width 247 height 24
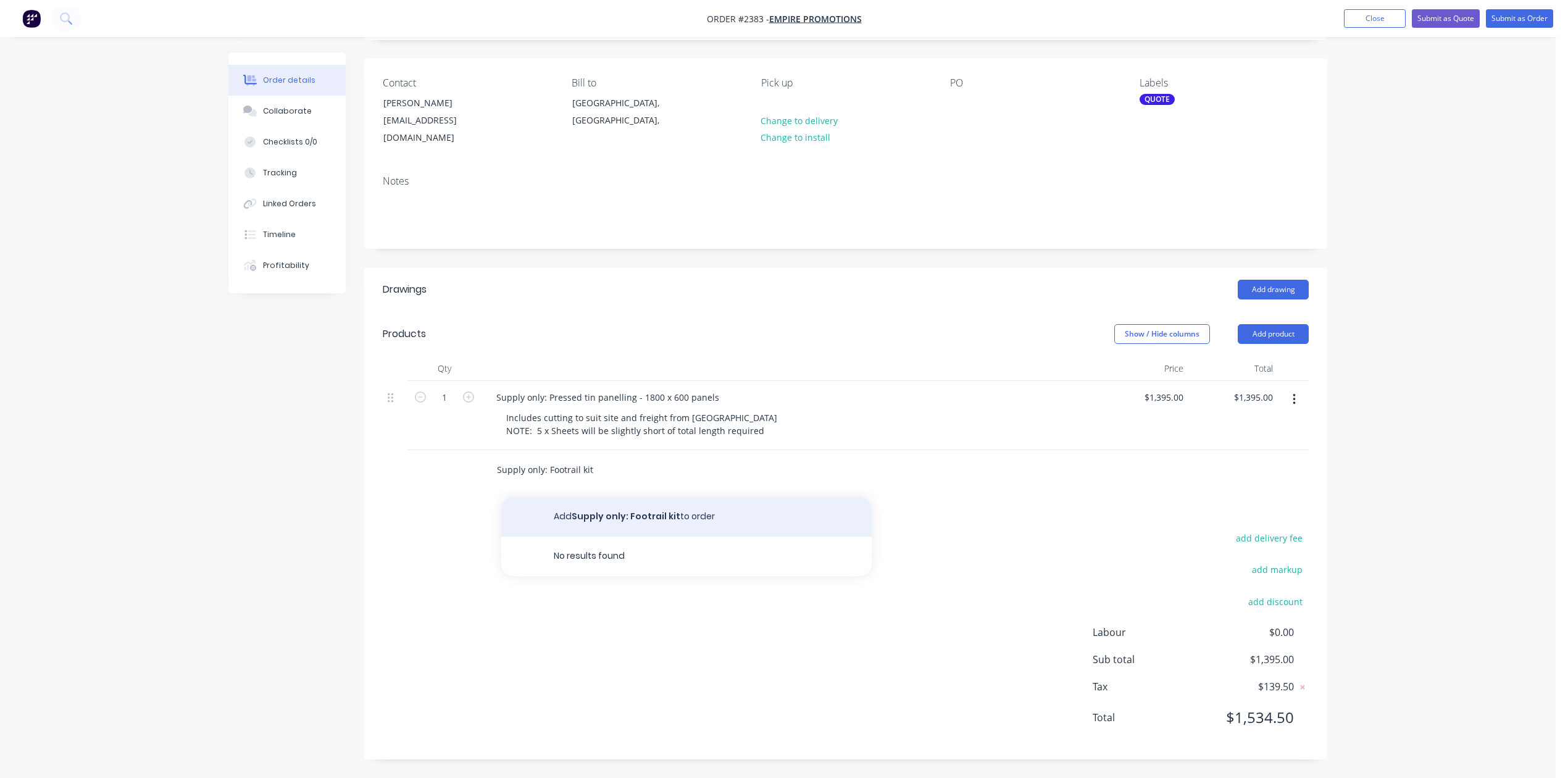
type input "Supply only: Footrail kit"
click at [616, 497] on button "Add Supply only: Footrail kit to order" at bounding box center [686, 517] width 370 height 39
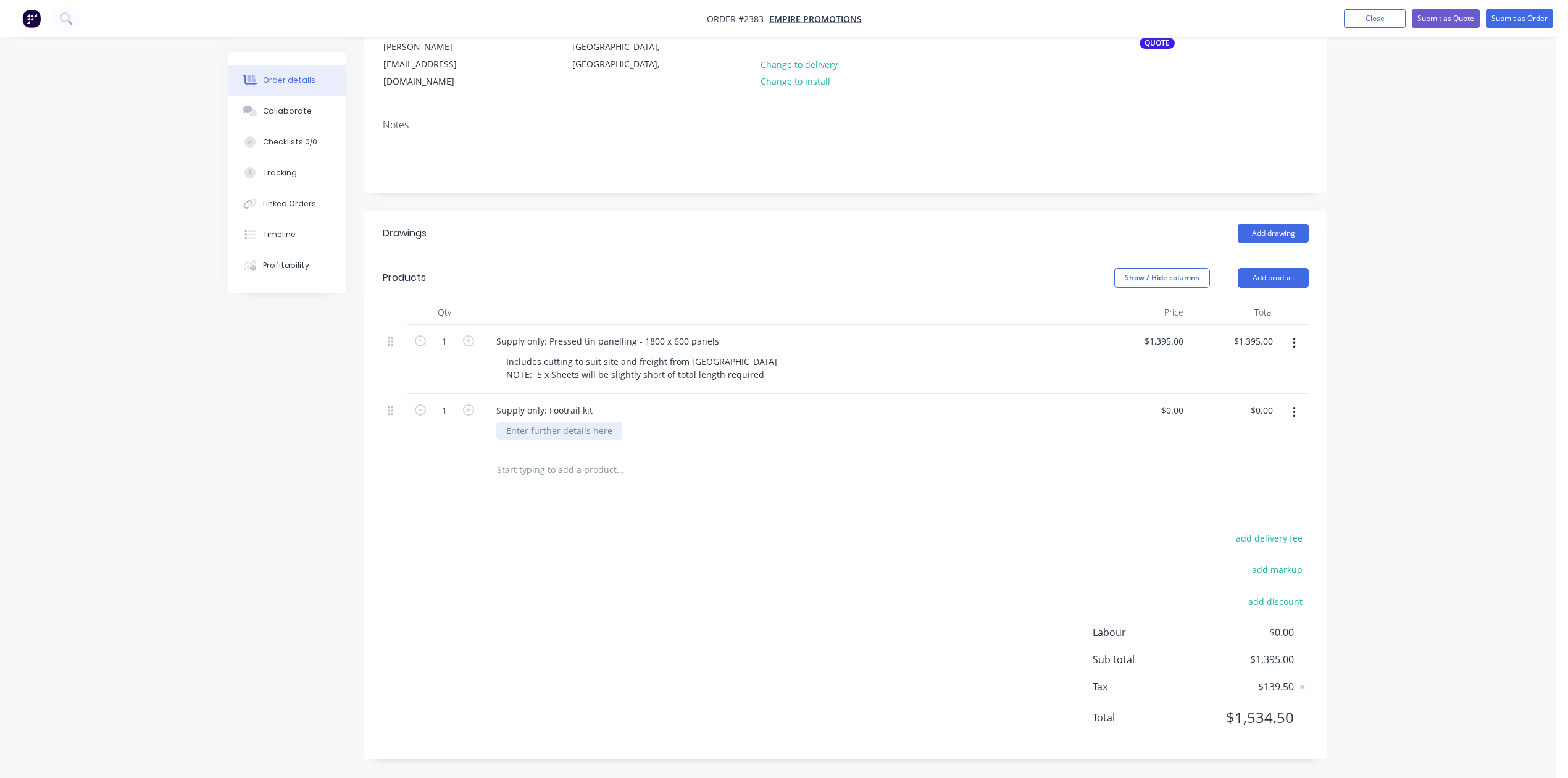
click at [569, 439] on div at bounding box center [559, 430] width 126 height 18
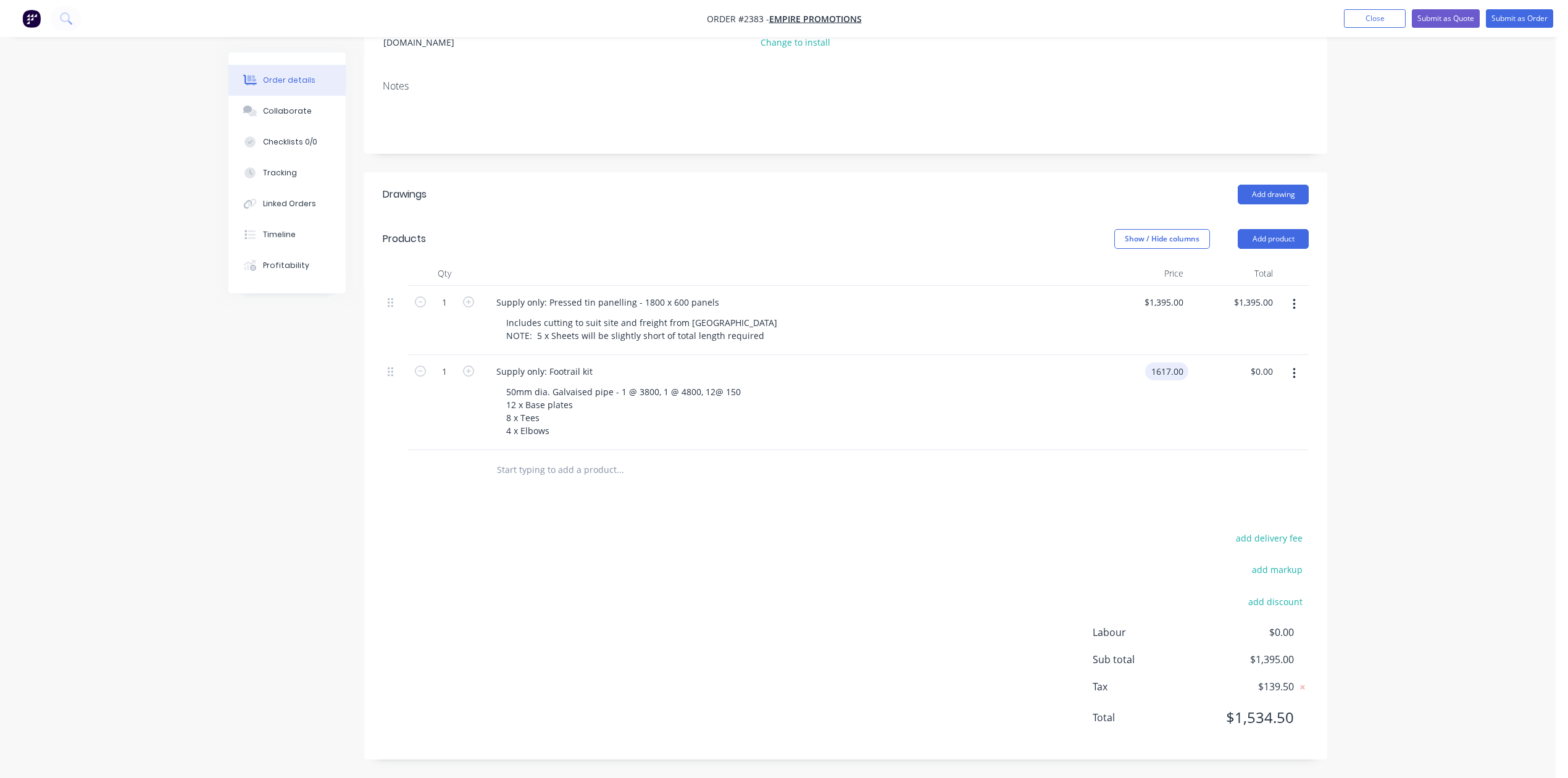
type input "$1,617.00"
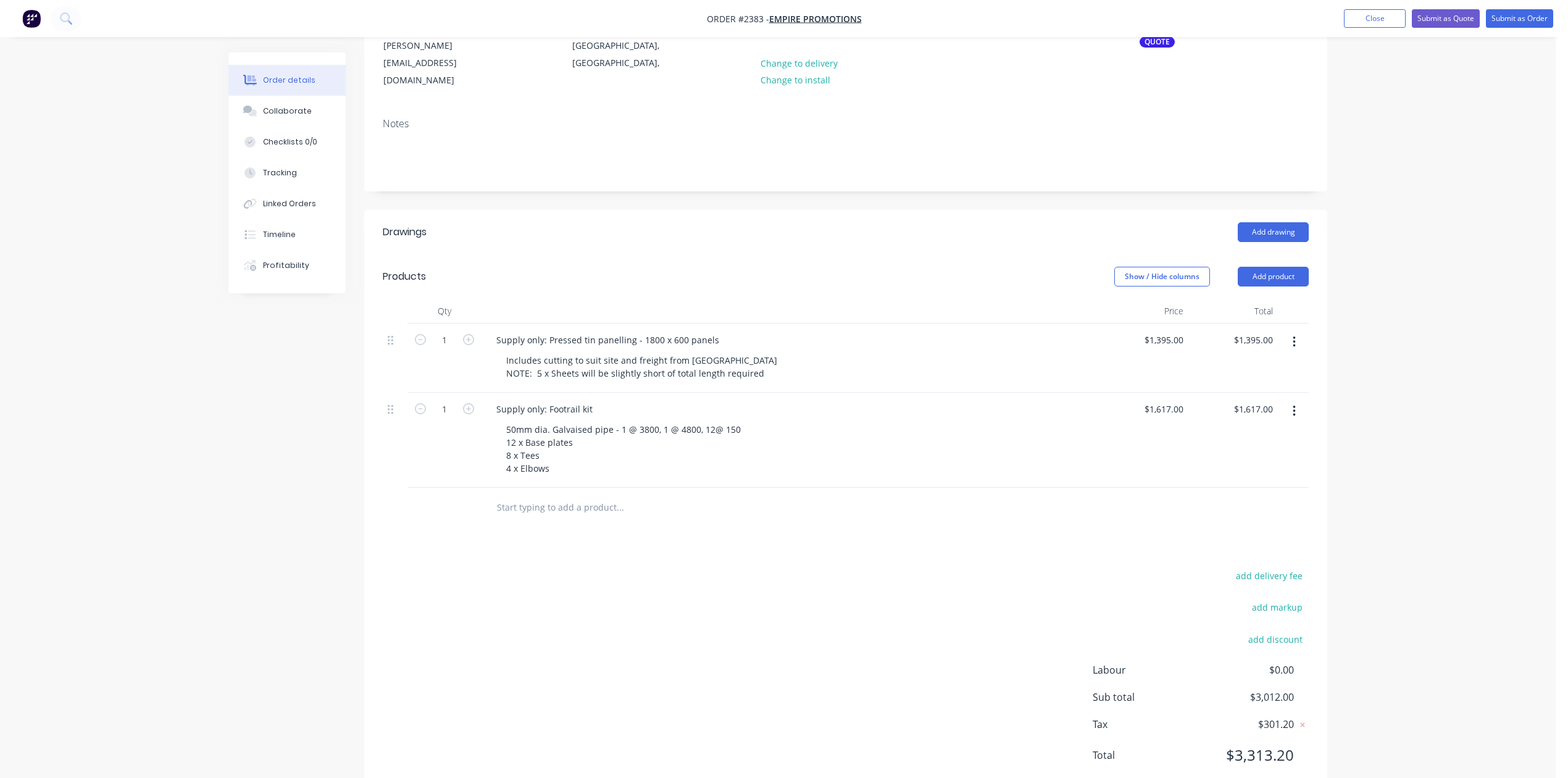
scroll to position [112, 0]
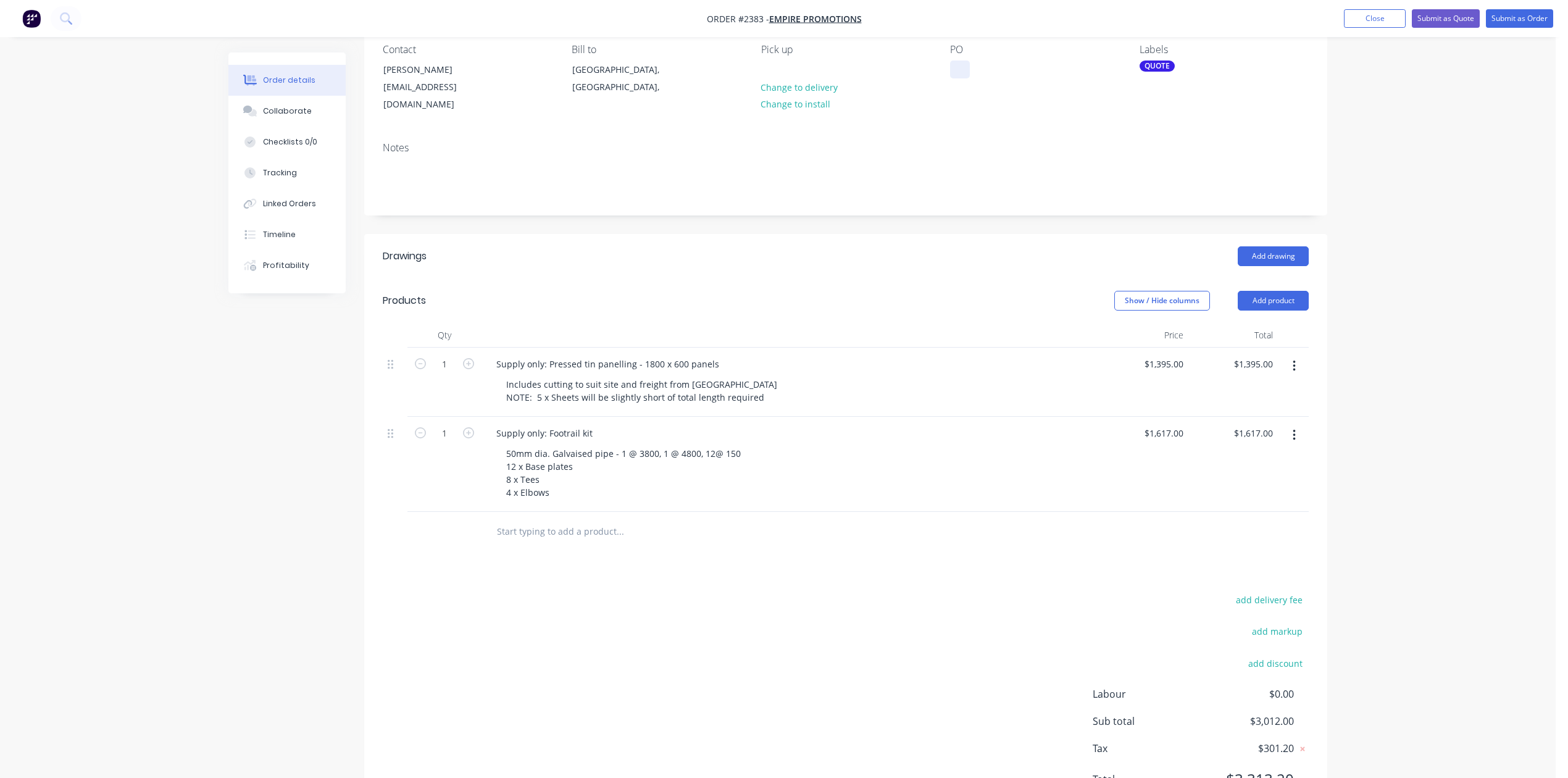
click at [958, 78] on div at bounding box center [960, 69] width 20 height 18
click at [1421, 15] on button "Submit as Quote" at bounding box center [1445, 18] width 68 height 18
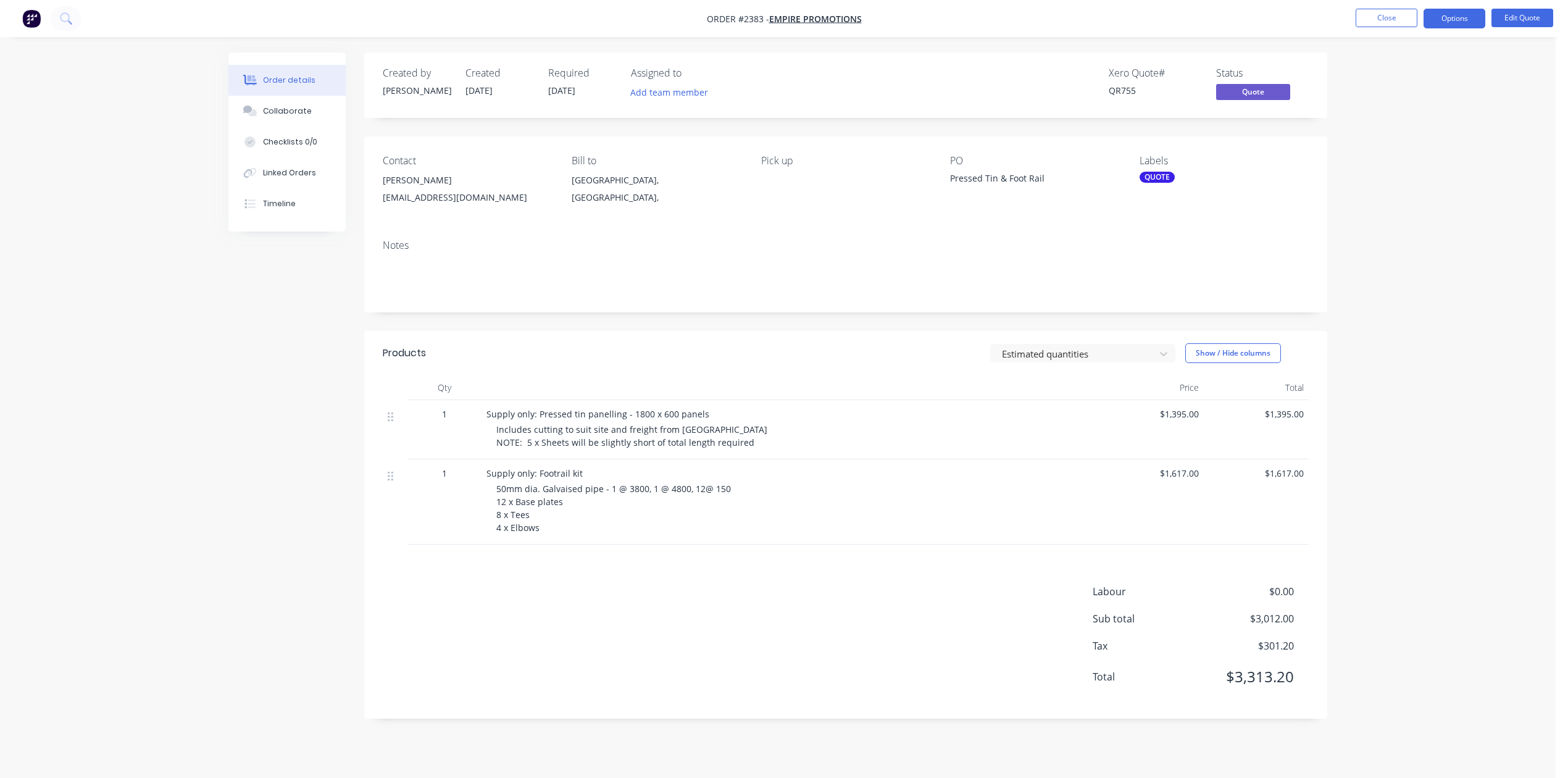
click at [731, 534] on span "50mm dia. Galvaised pipe - 1 @ 3800, 1 @ 4800, 12@ 150 12 x Base plates 8 x Tee…" at bounding box center [613, 508] width 234 height 50
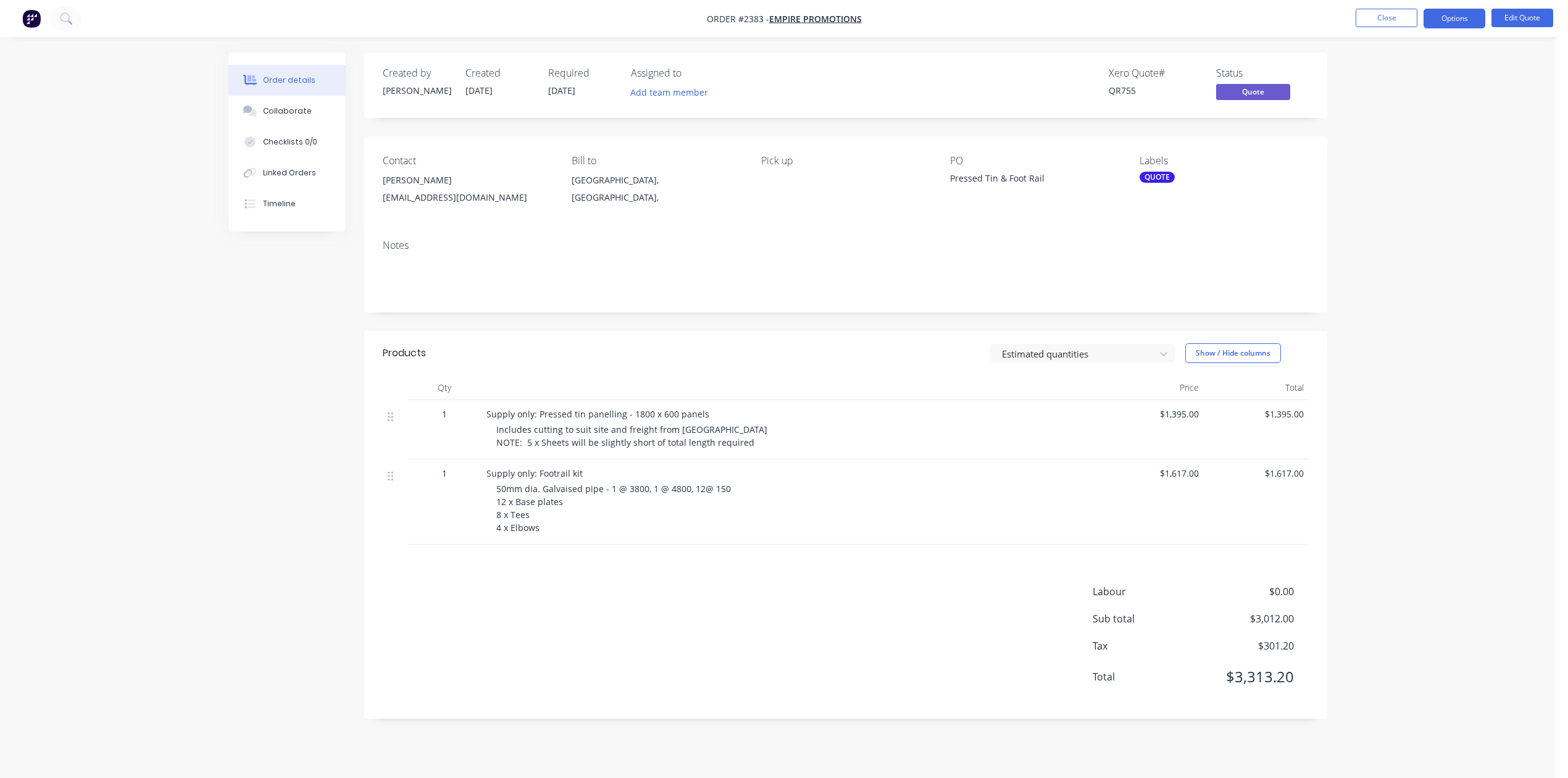
drag, startPoint x: 1374, startPoint y: 20, endPoint x: 1350, endPoint y: 84, distance: 68.4
click at [1350, 84] on div "Order #2383 - Empire Promotions Close Options Edit Quote Order details Collabor…" at bounding box center [778, 389] width 1555 height 778
click at [1387, 13] on button "Close" at bounding box center [1386, 18] width 61 height 18
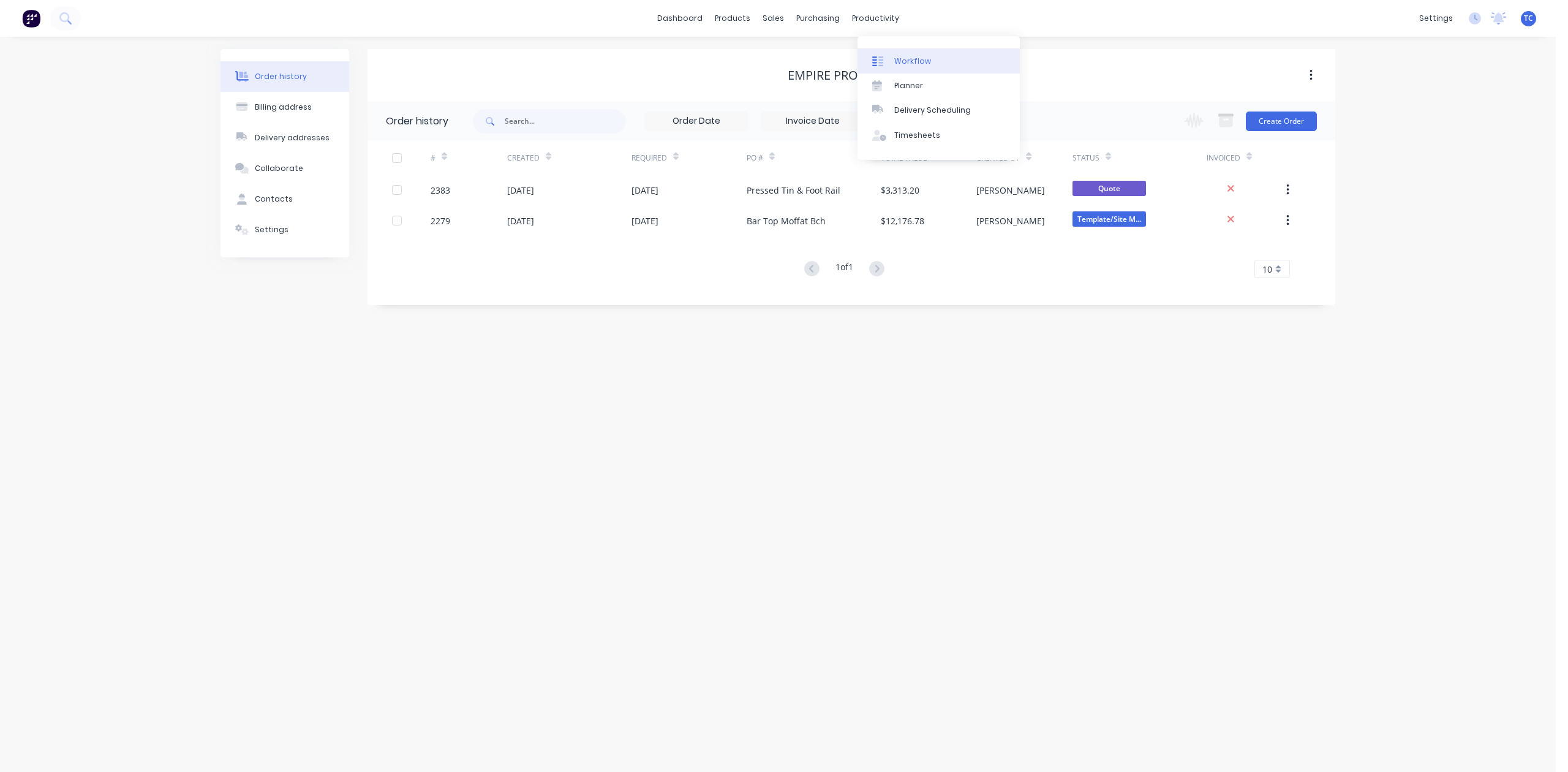
click at [912, 67] on div "Workflow" at bounding box center [913, 61] width 37 height 11
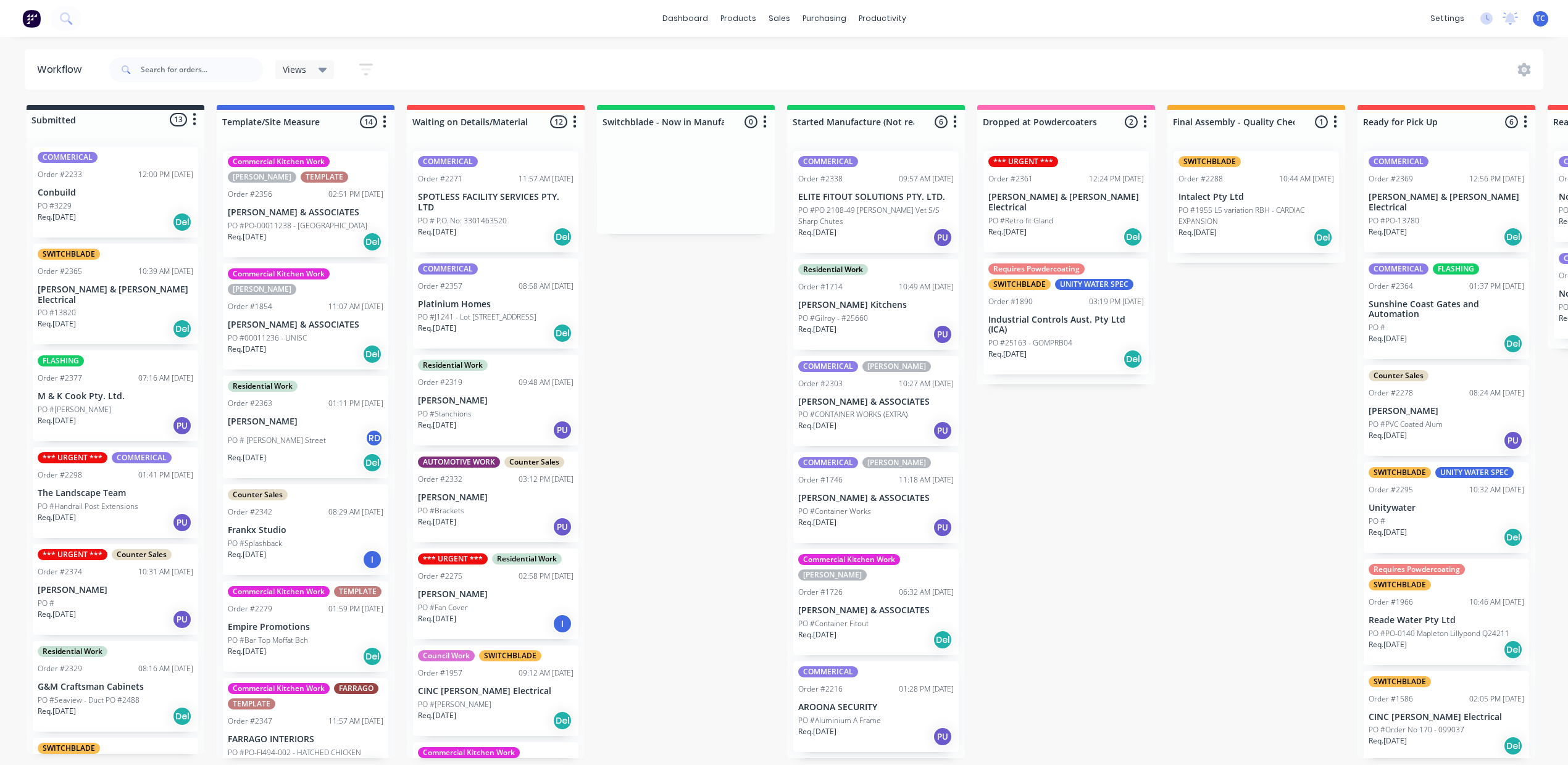
click at [982, 689] on div "Submitted 13 Status colour #273444 hex #273444 Save Cancel Summaries Total orde…" at bounding box center [1020, 432] width 2058 height 653
click at [936, 67] on div "Workflow" at bounding box center [920, 61] width 37 height 11
click at [806, 65] on div "Sales Orders" at bounding box center [820, 61] width 50 height 11
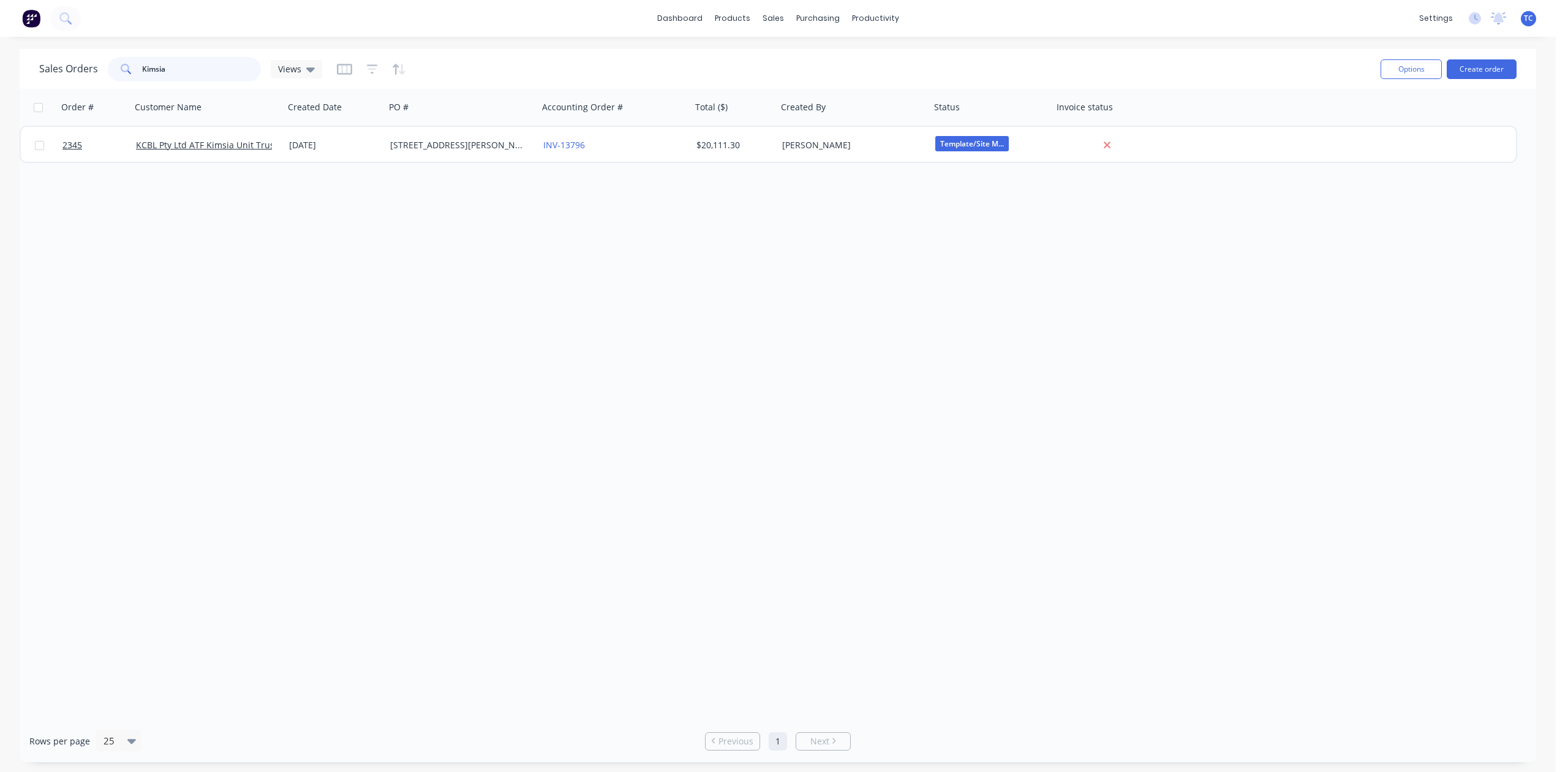
drag, startPoint x: 194, startPoint y: 65, endPoint x: 128, endPoint y: 65, distance: 66.0
click at [128, 65] on div "Kimsia" at bounding box center [184, 68] width 153 height 24
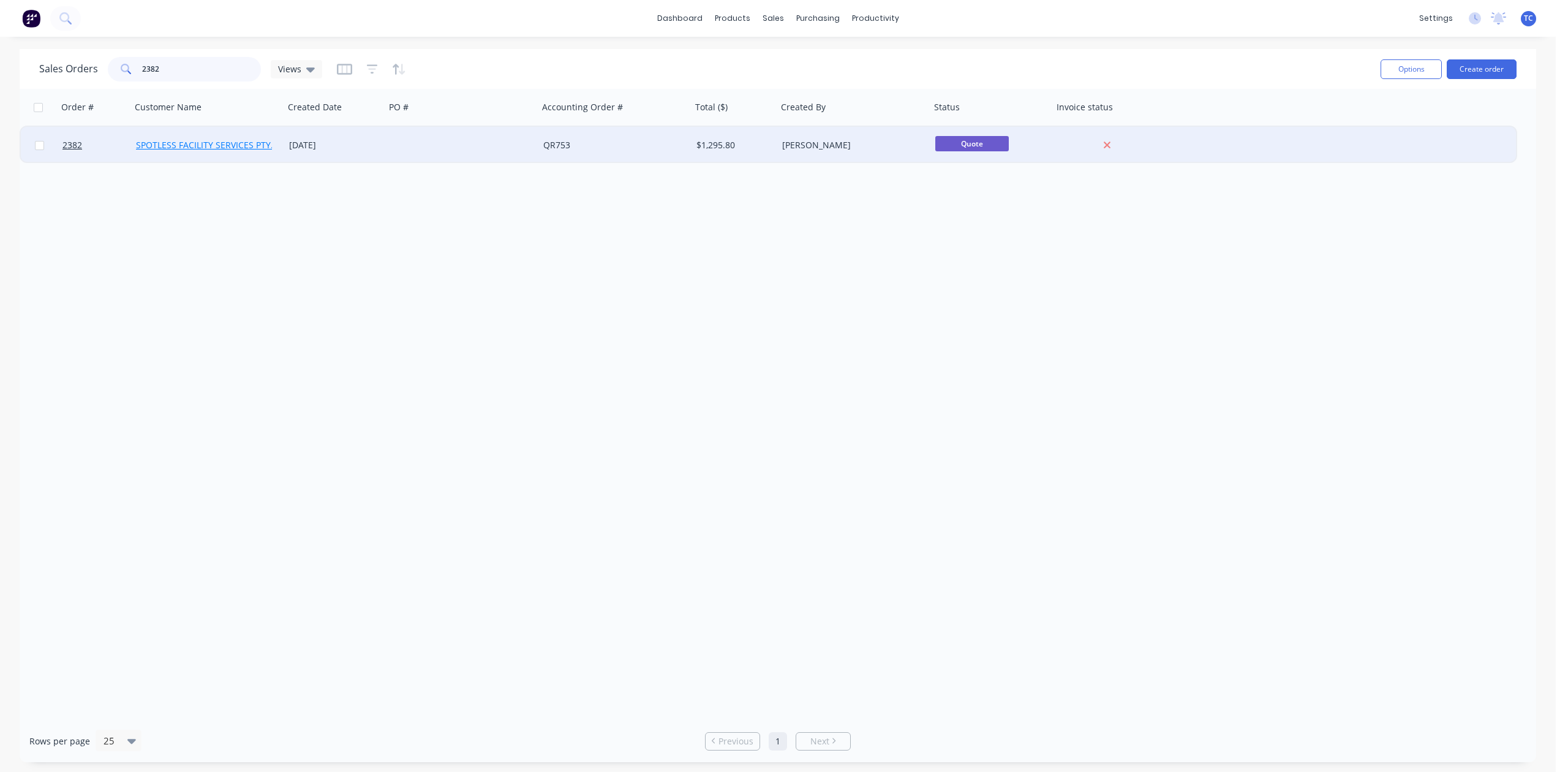
type input "2382"
click at [169, 141] on link "SPOTLESS FACILITY SERVICES PTY. LTD" at bounding box center [213, 145] width 155 height 12
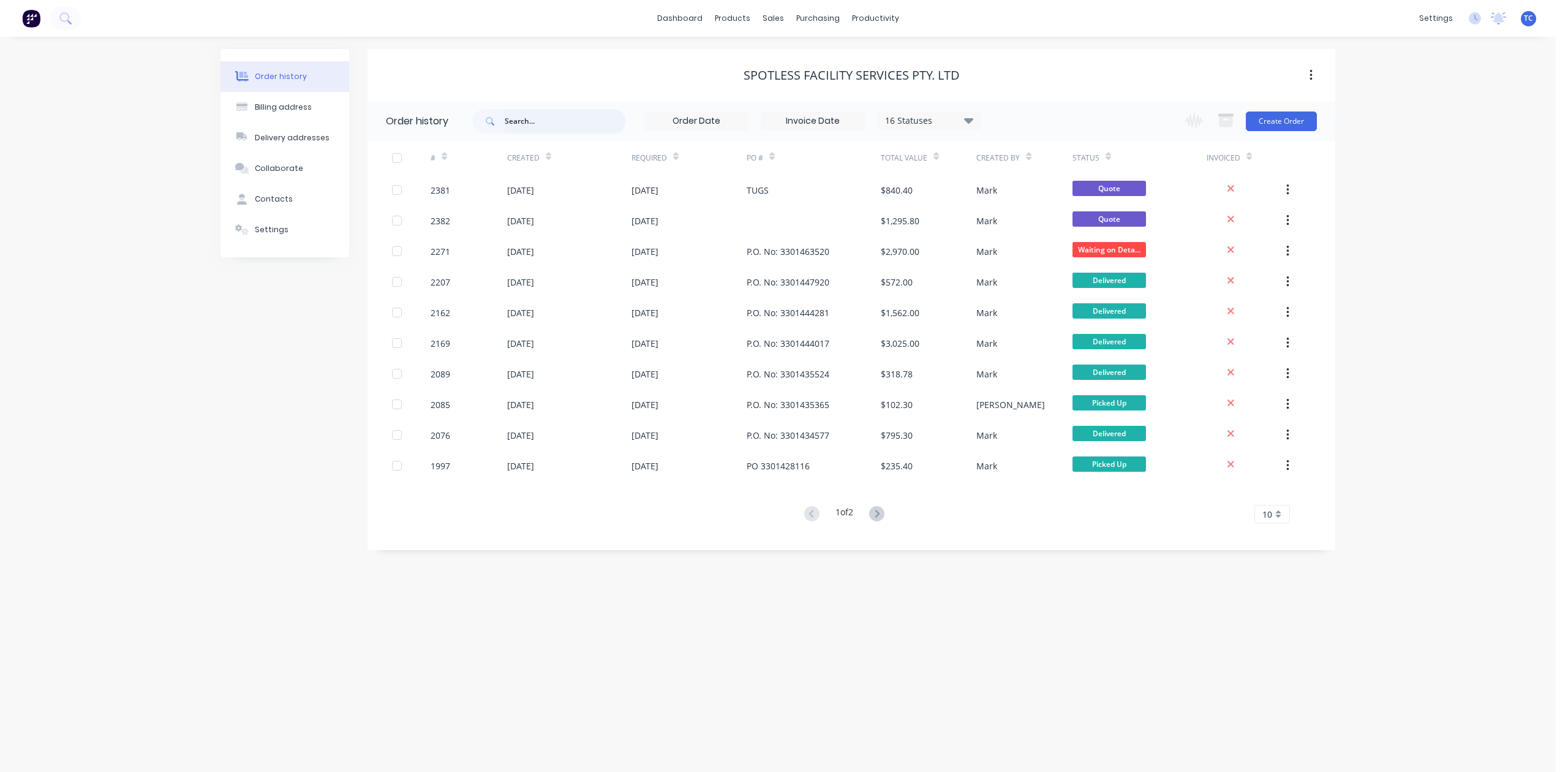
click at [528, 120] on input "text" at bounding box center [566, 121] width 122 height 24
type input "2382"
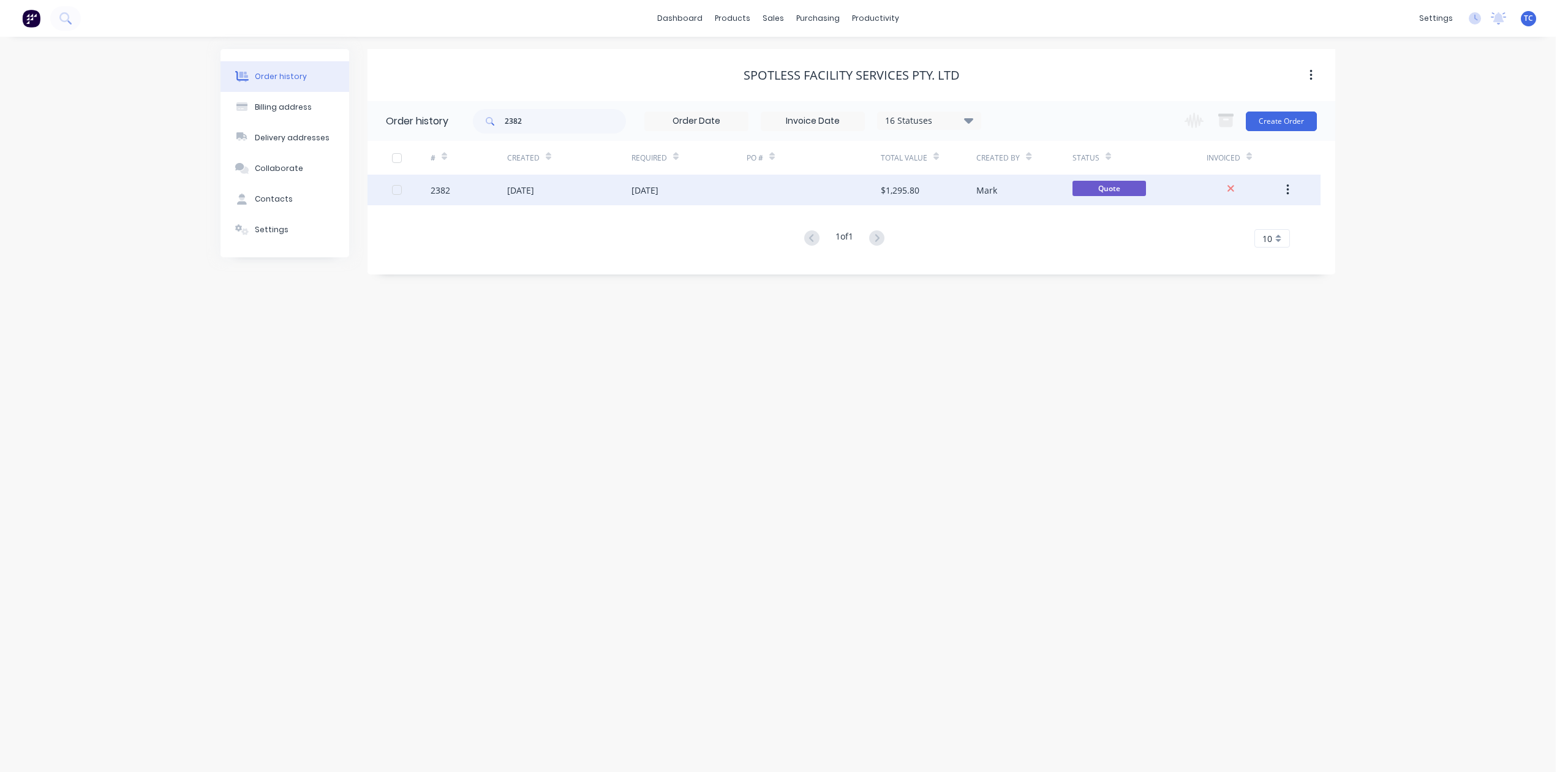
click at [529, 190] on div "30 Sep 2025" at bounding box center [521, 189] width 27 height 13
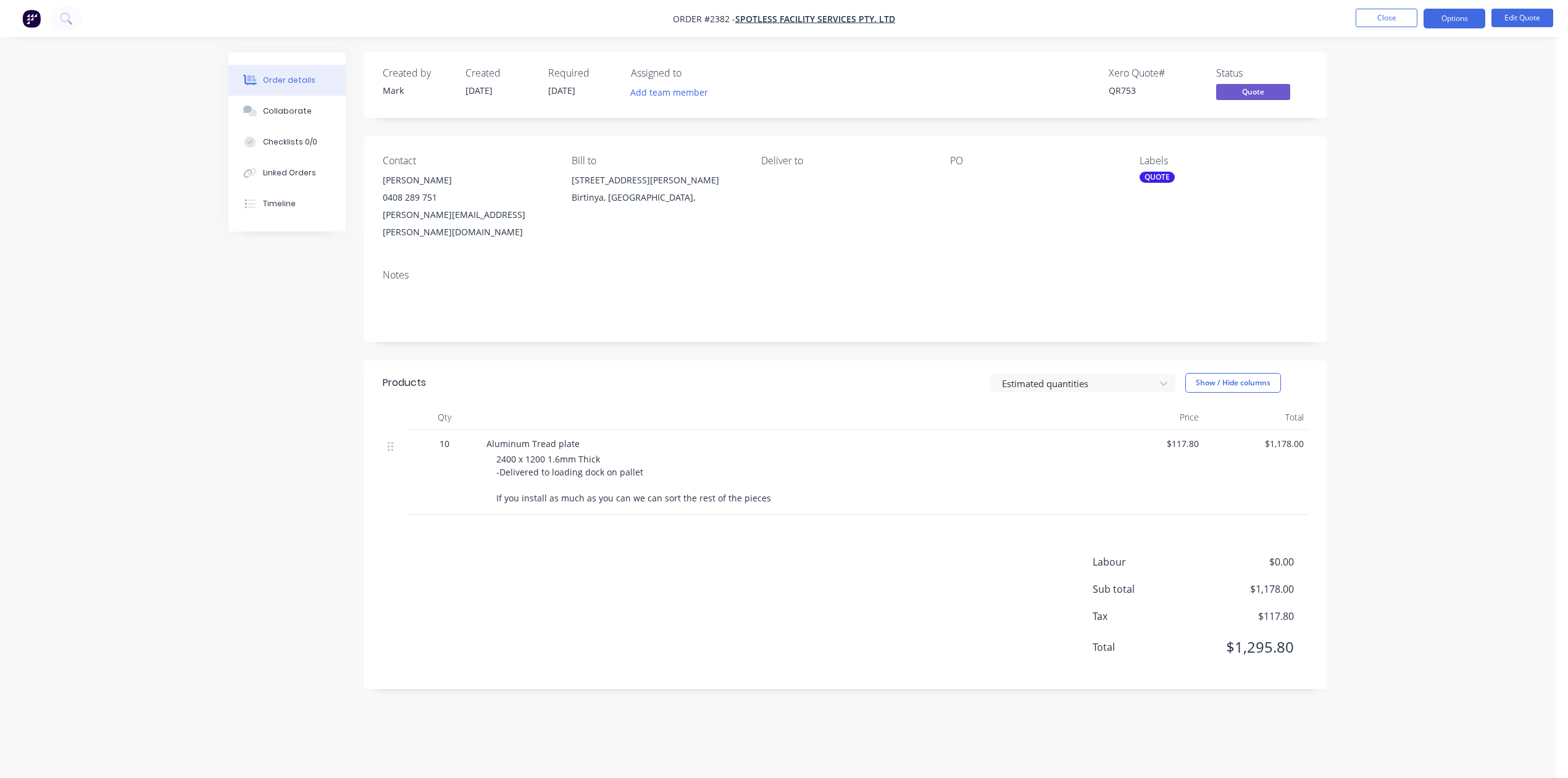
click at [1151, 183] on div "QUOTE" at bounding box center [1157, 176] width 35 height 11
click at [1156, 318] on div at bounding box center [1160, 315] width 24 height 24
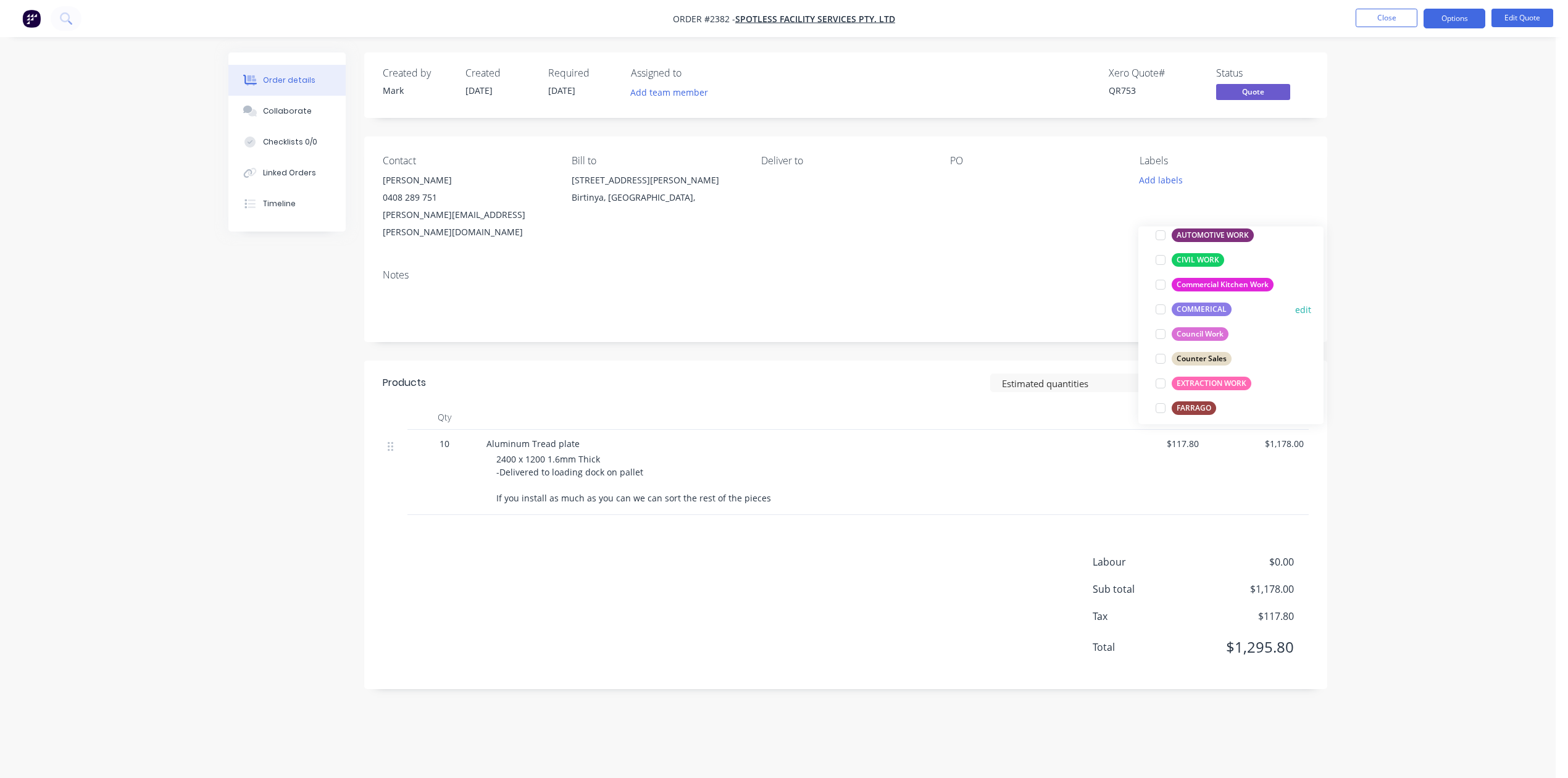
click at [1158, 313] on div at bounding box center [1160, 309] width 24 height 24
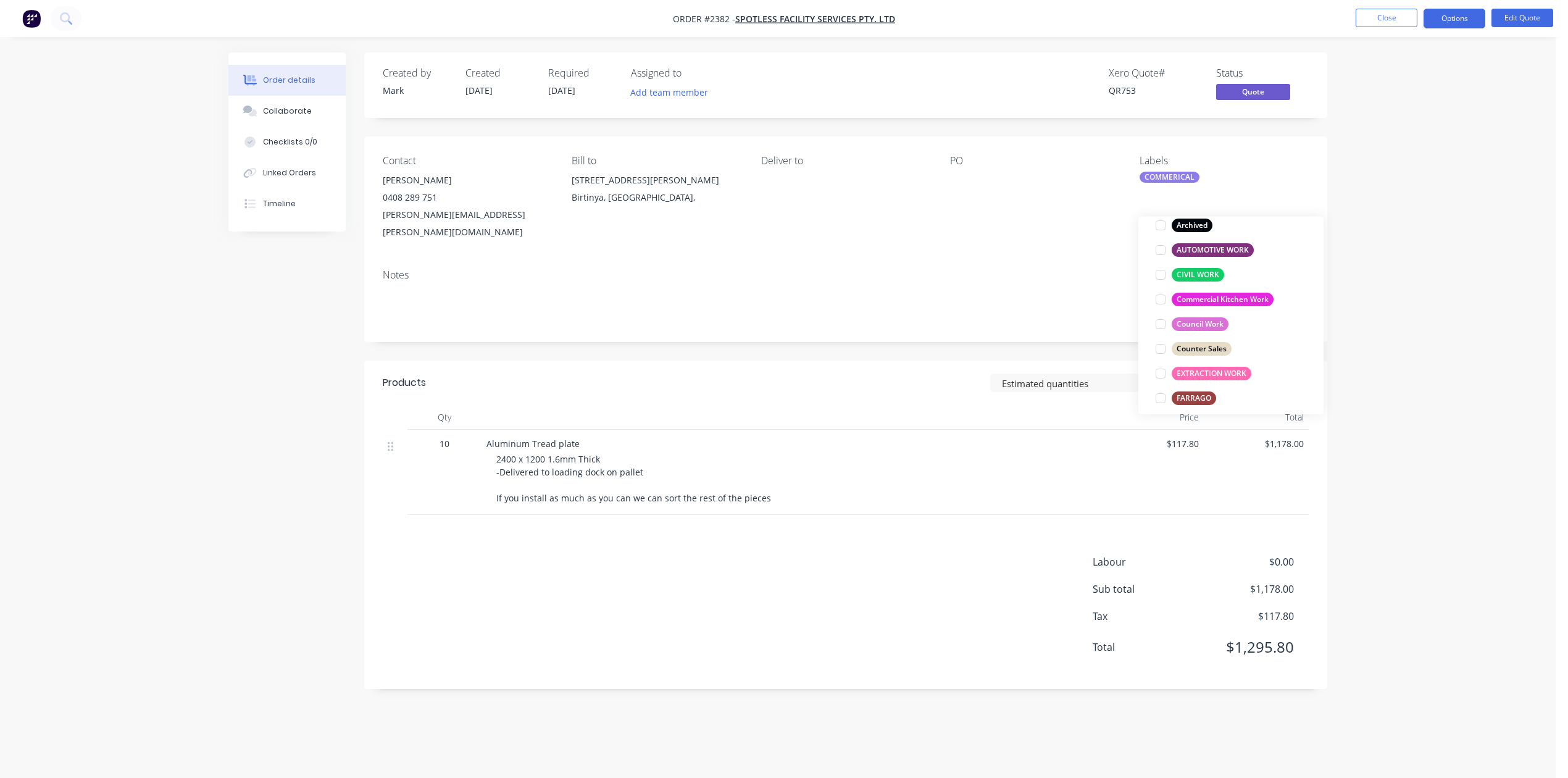
scroll to position [16, 0]
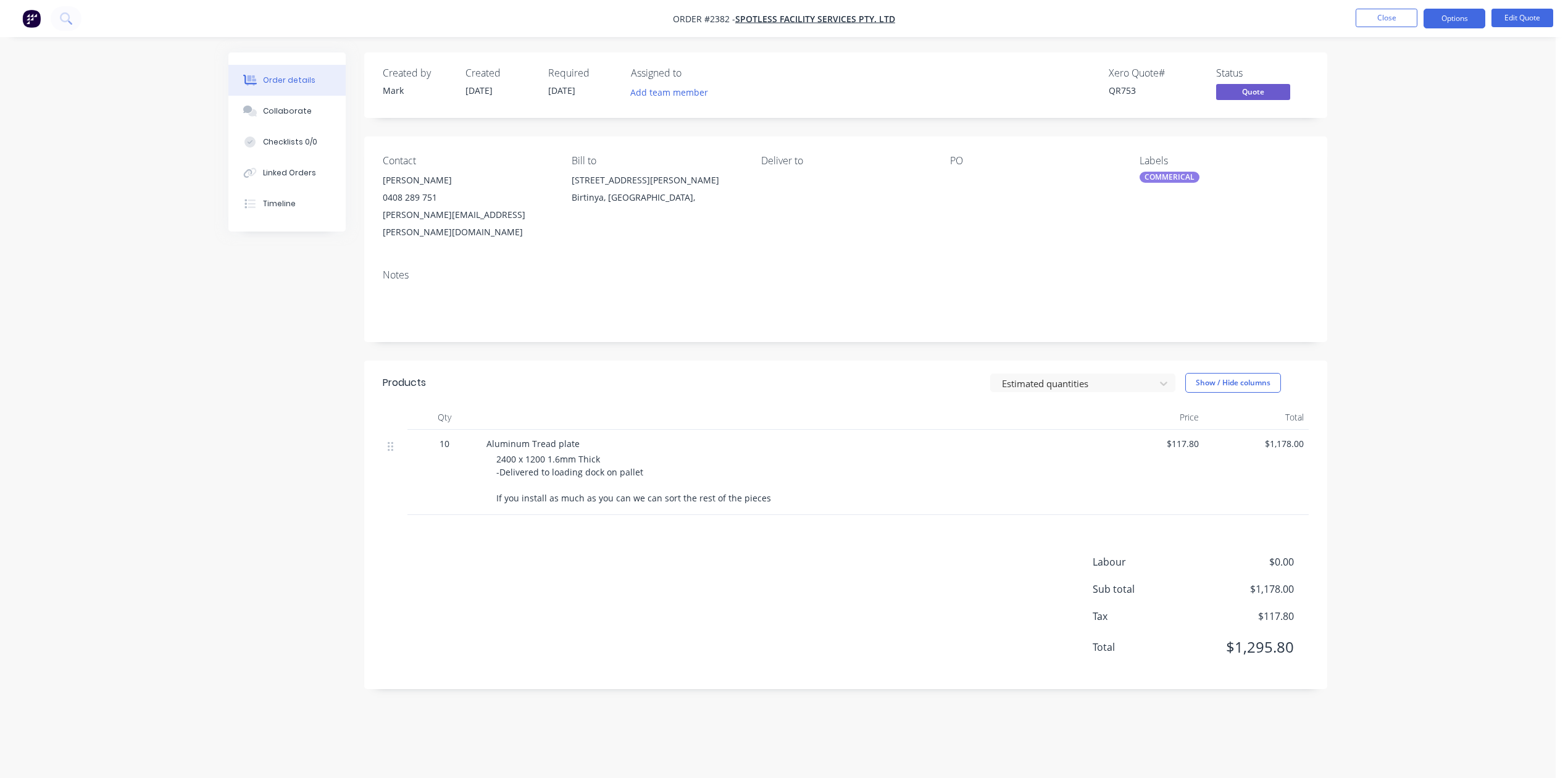
click at [1049, 281] on div "Notes" at bounding box center [846, 275] width 926 height 12
click at [575, 97] on span "30/09/25" at bounding box center [562, 91] width 27 height 12
click at [1447, 18] on button "Options" at bounding box center [1454, 18] width 61 height 20
click at [1387, 151] on div "Convert to Order" at bounding box center [1417, 149] width 113 height 18
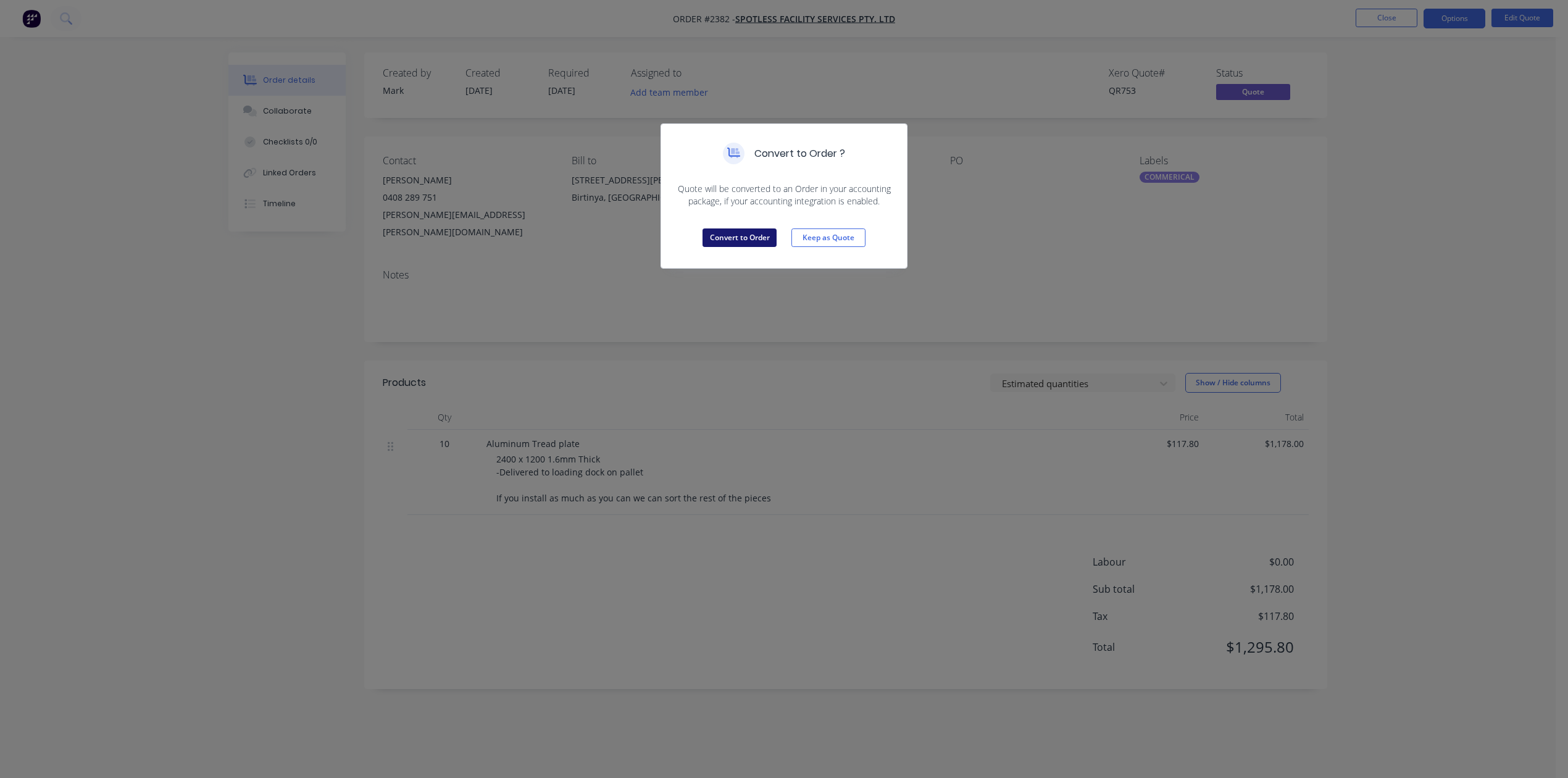
click at [737, 247] on button "Convert to Order" at bounding box center [739, 238] width 74 height 18
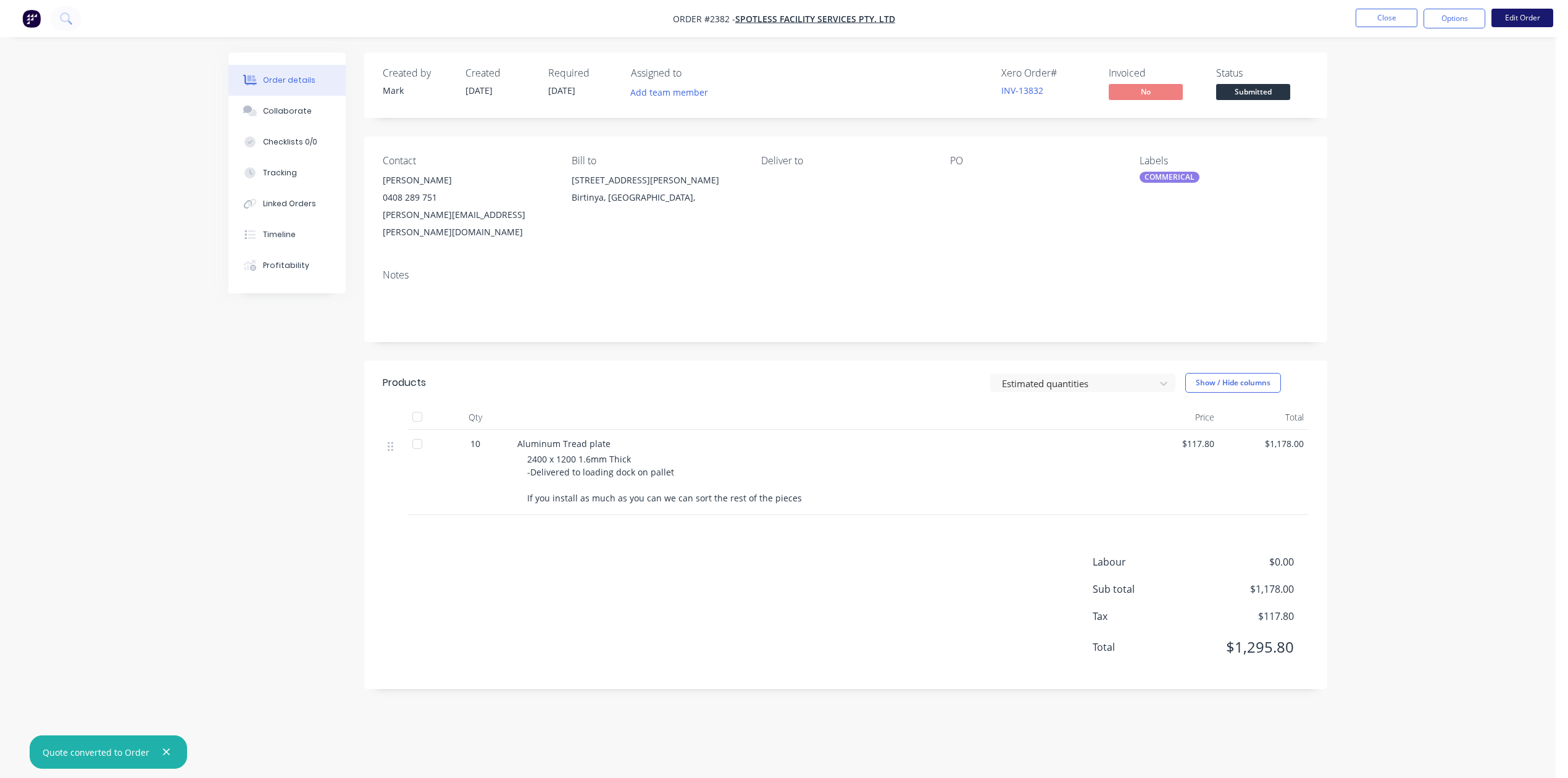
click at [1524, 16] on button "Edit Order" at bounding box center [1522, 18] width 61 height 18
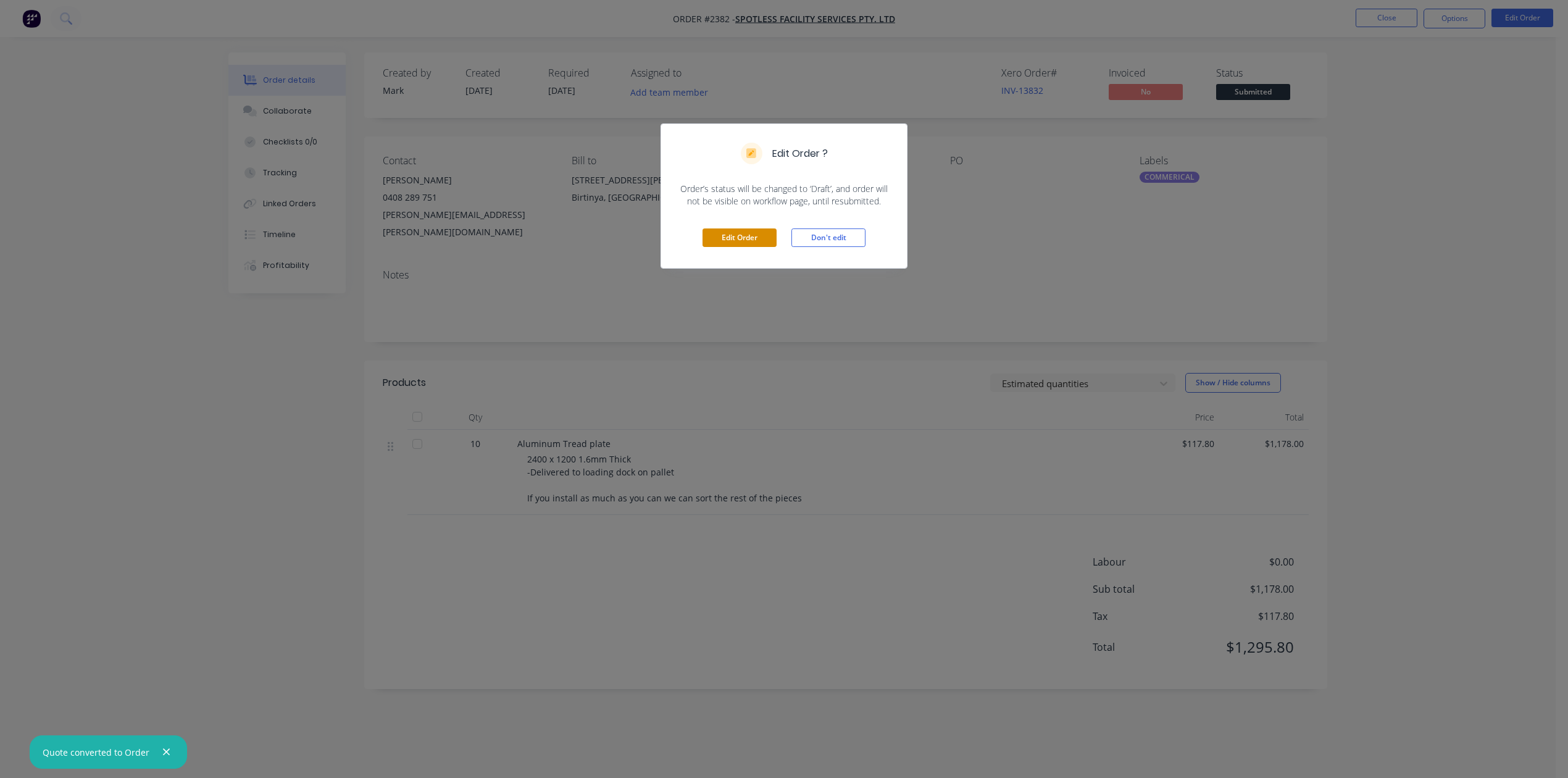
click at [732, 247] on button "Edit Order" at bounding box center [739, 238] width 74 height 18
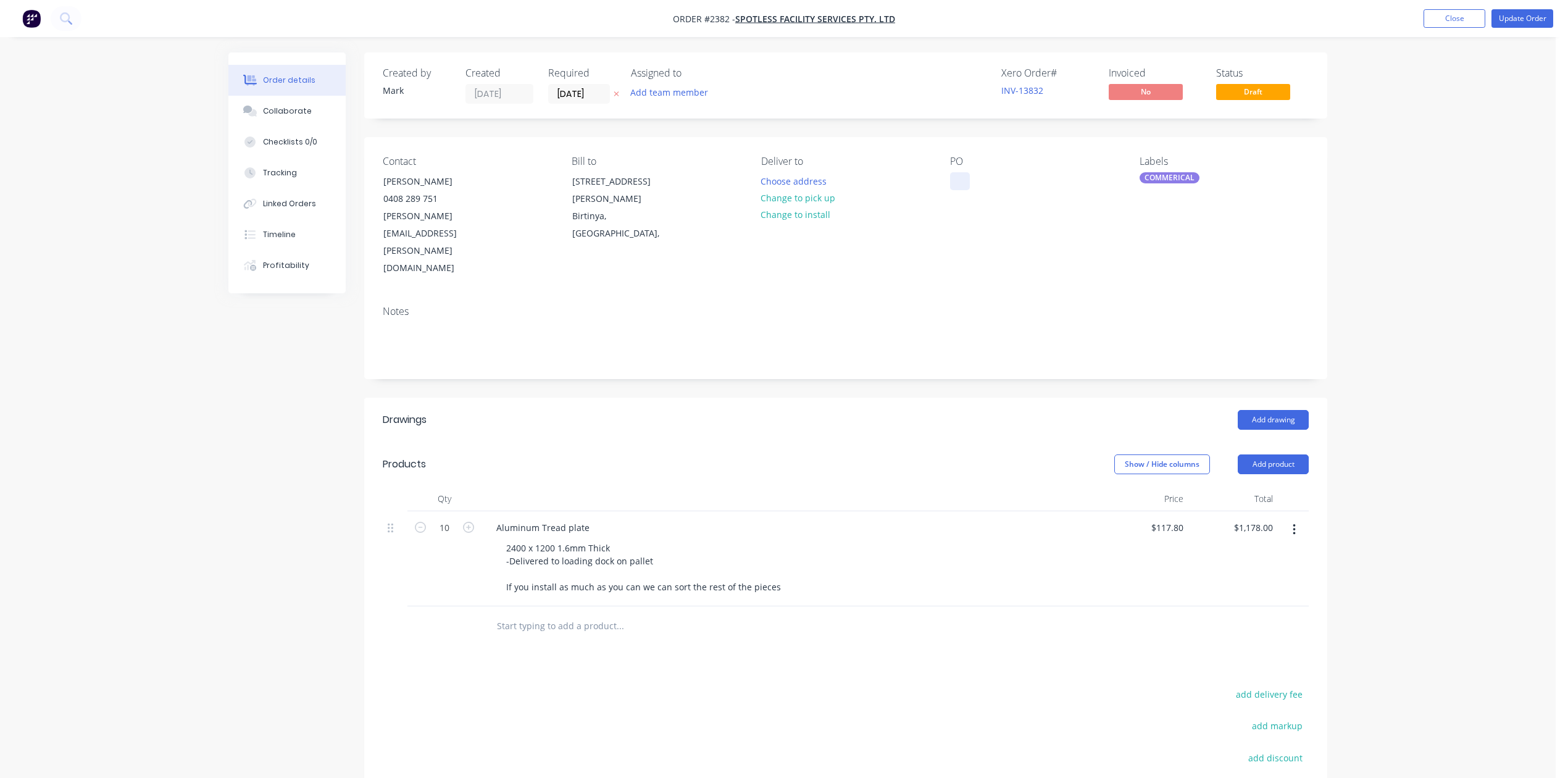
click at [966, 190] on div at bounding box center [960, 181] width 20 height 18
click at [609, 94] on input "30/09/25" at bounding box center [579, 94] width 60 height 18
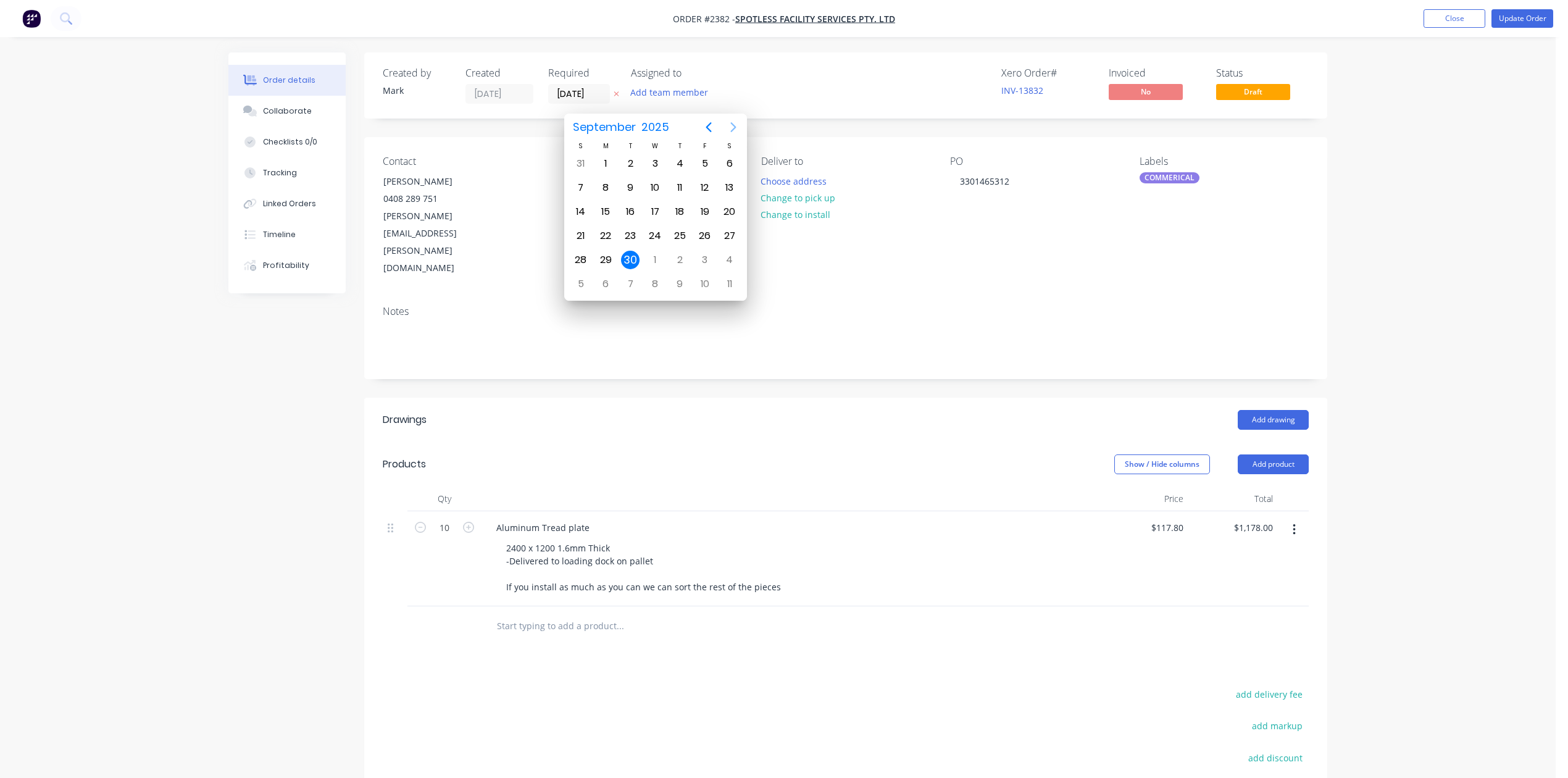
click at [732, 124] on icon "Next page" at bounding box center [733, 128] width 15 height 15
click at [628, 208] on div "14" at bounding box center [630, 212] width 18 height 18
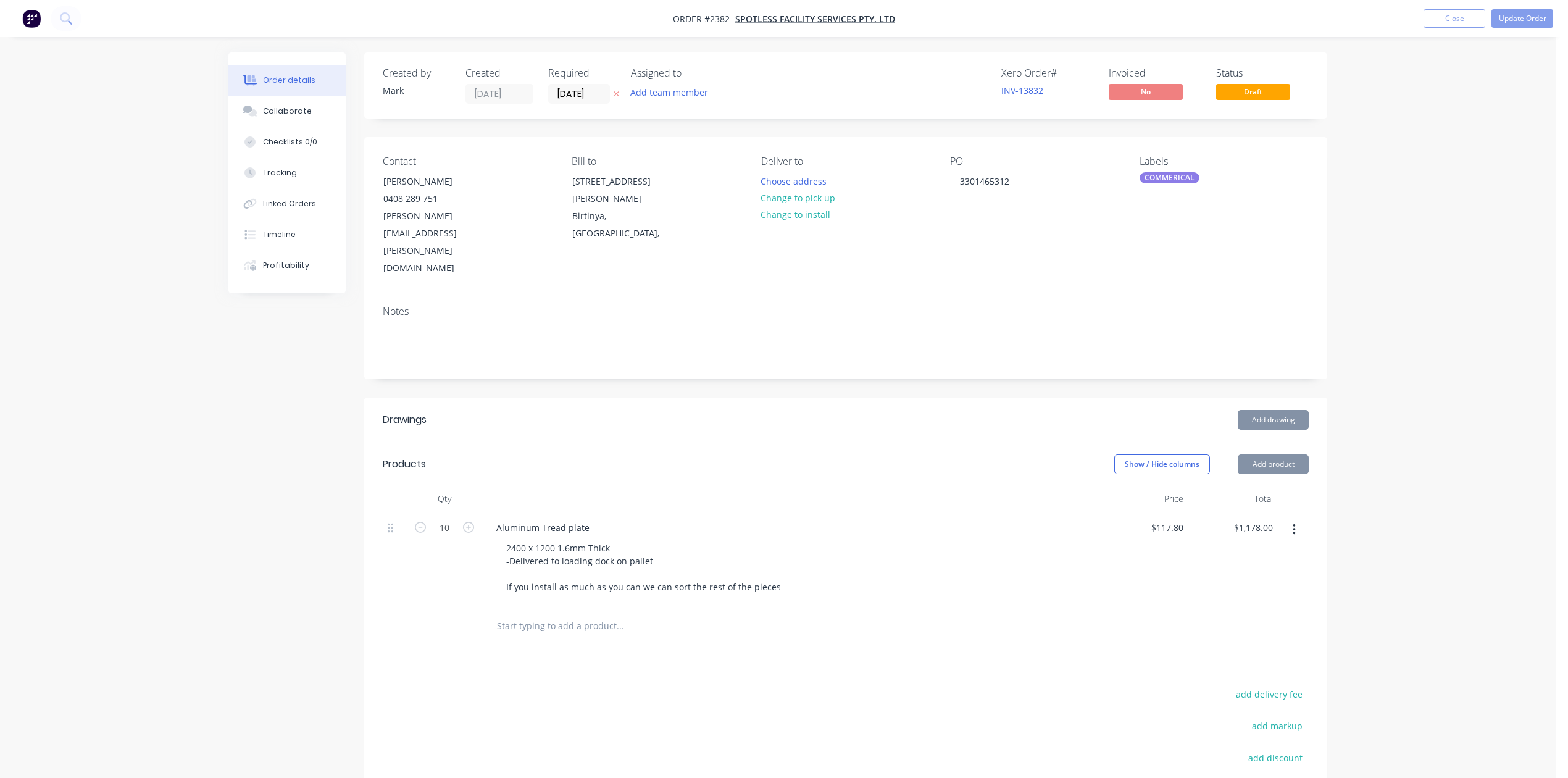
type input "14/10/25"
click at [754, 100] on div "Add team member" at bounding box center [692, 93] width 123 height 18
drag, startPoint x: 1038, startPoint y: 271, endPoint x: 1038, endPoint y: 295, distance: 24.0
click at [1038, 276] on div "Contact Jason Chung 0408 289 751 Jason.Chung@spotless.com.au Bill to 6 Doherty …" at bounding box center [846, 216] width 962 height 159
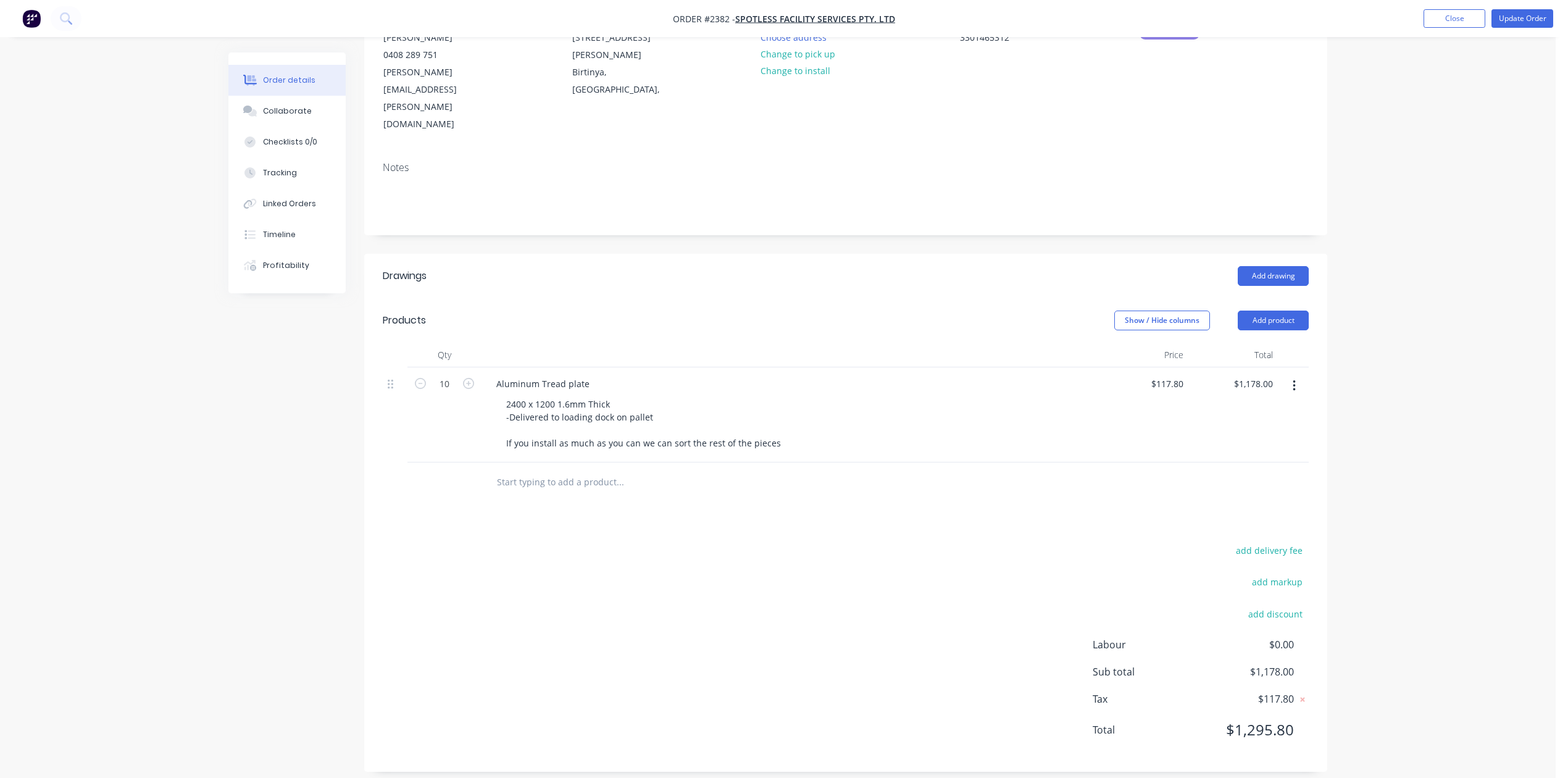
scroll to position [0, 0]
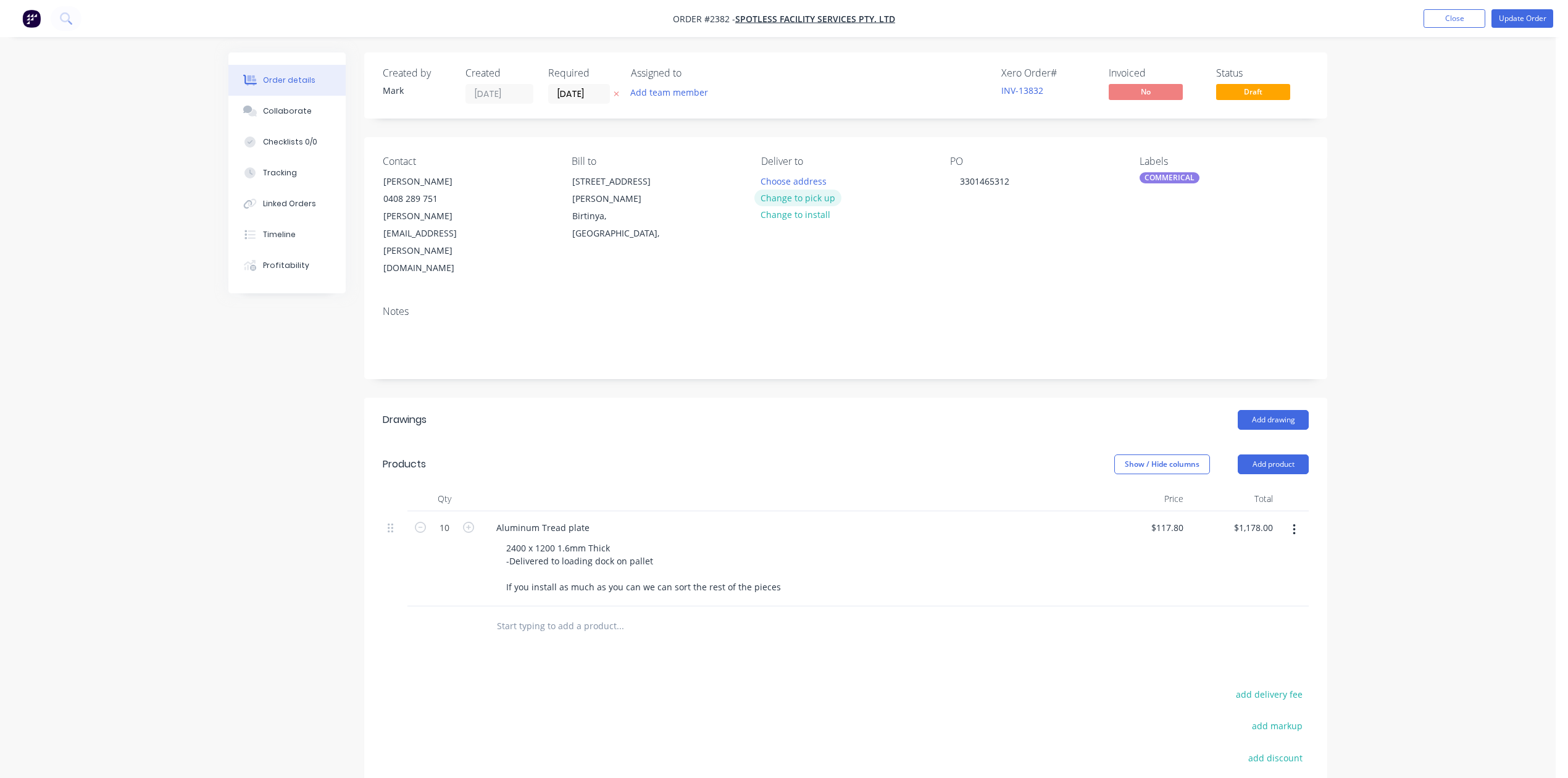
click at [826, 206] on button "Change to pick up" at bounding box center [798, 198] width 87 height 17
click at [1502, 18] on button "Update Order" at bounding box center [1522, 18] width 61 height 18
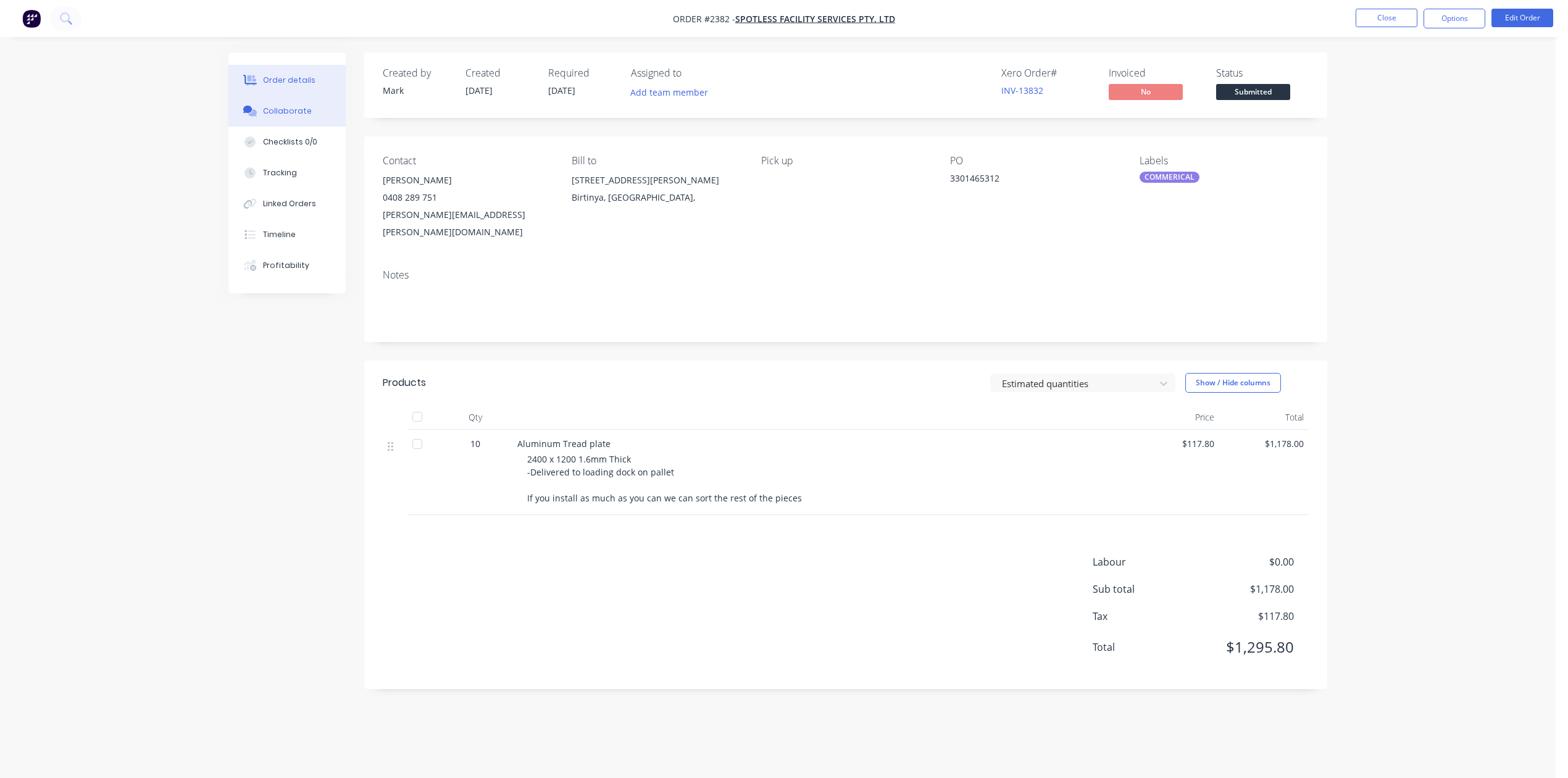
click at [292, 117] on div "Collaborate" at bounding box center [287, 111] width 49 height 11
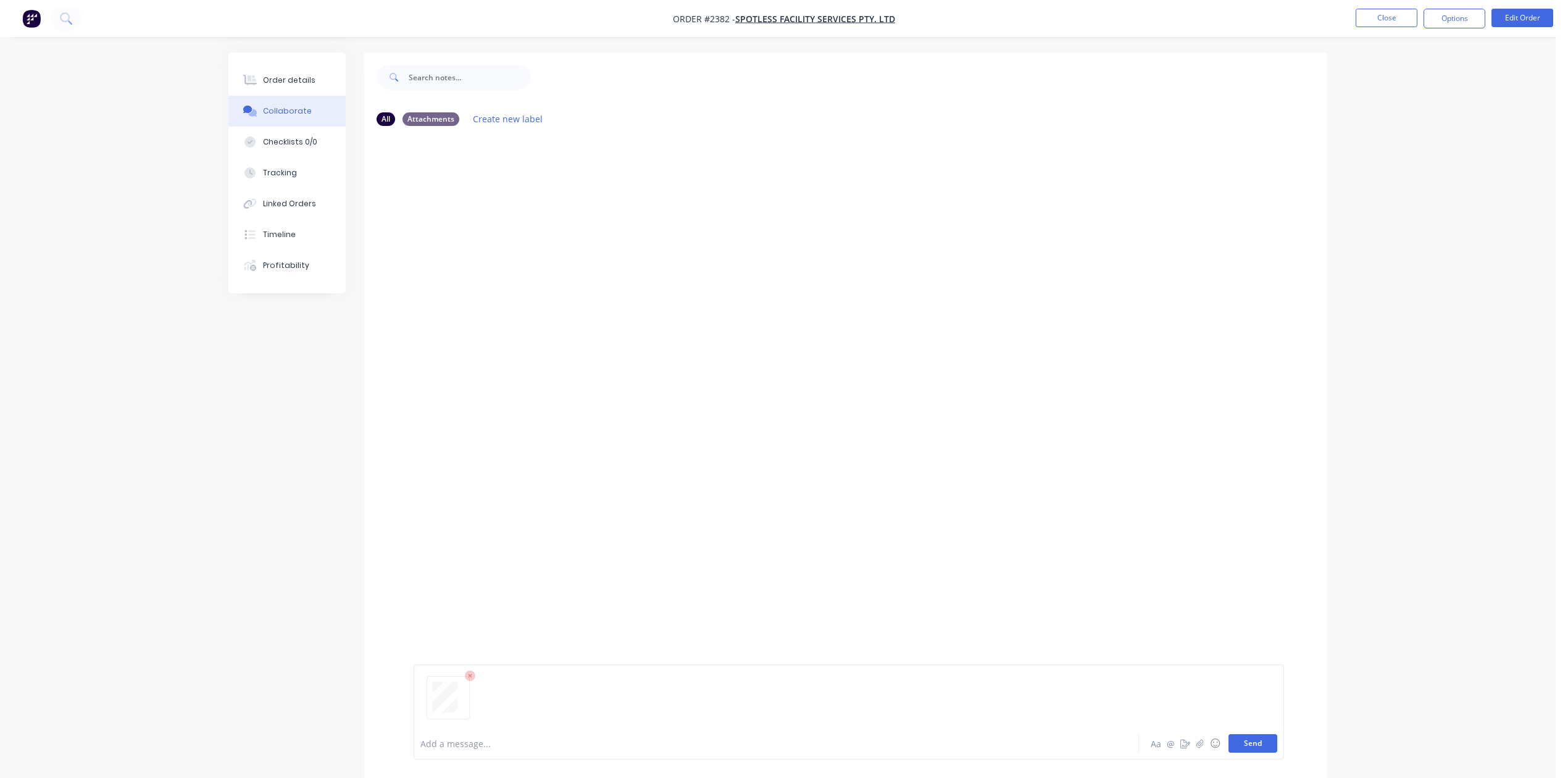
click at [1238, 739] on button "Send" at bounding box center [1253, 744] width 49 height 18
click at [1368, 21] on button "Close" at bounding box center [1386, 18] width 61 height 18
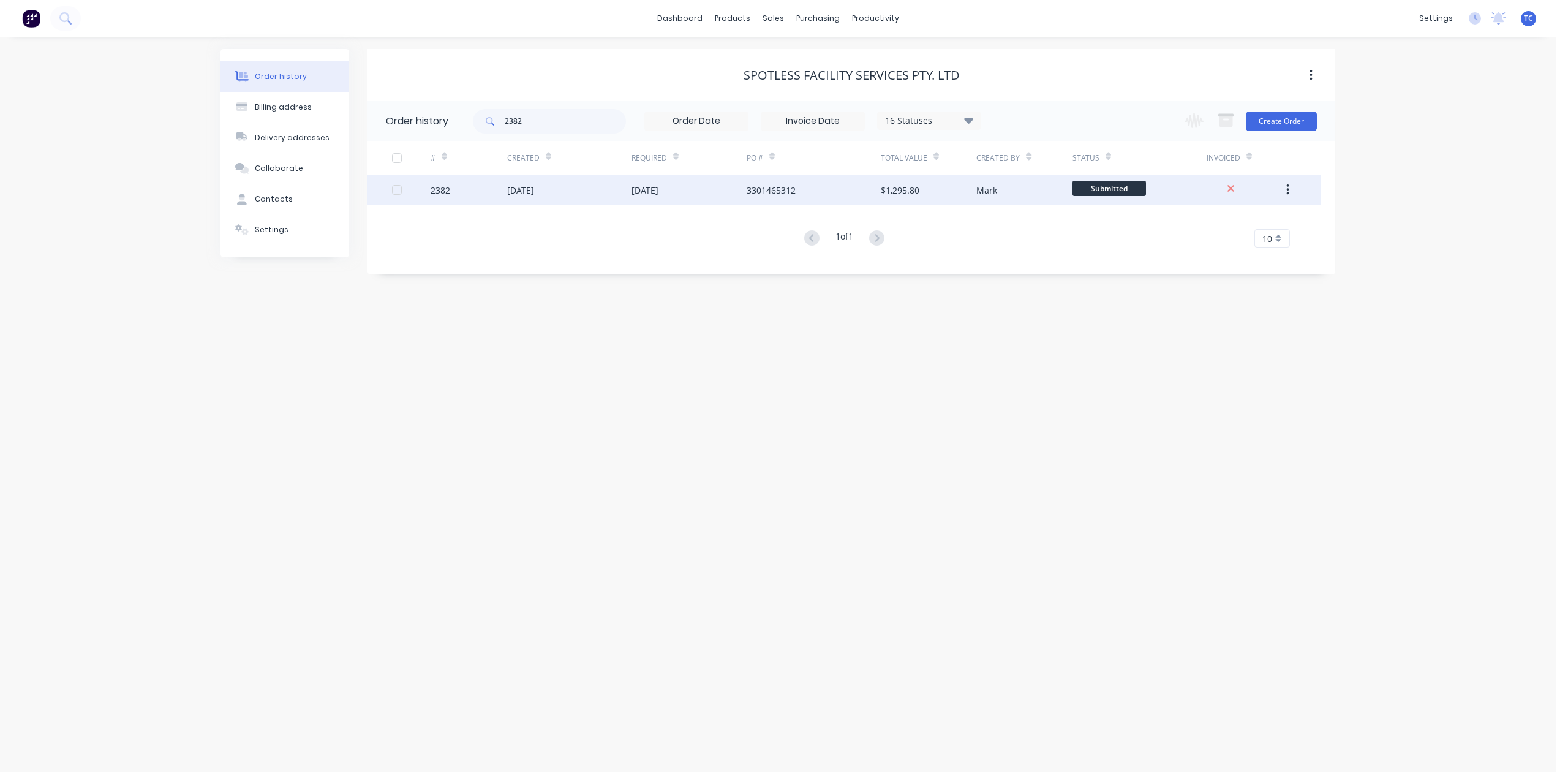
click at [534, 188] on div "30 Sep 2025" at bounding box center [521, 189] width 27 height 13
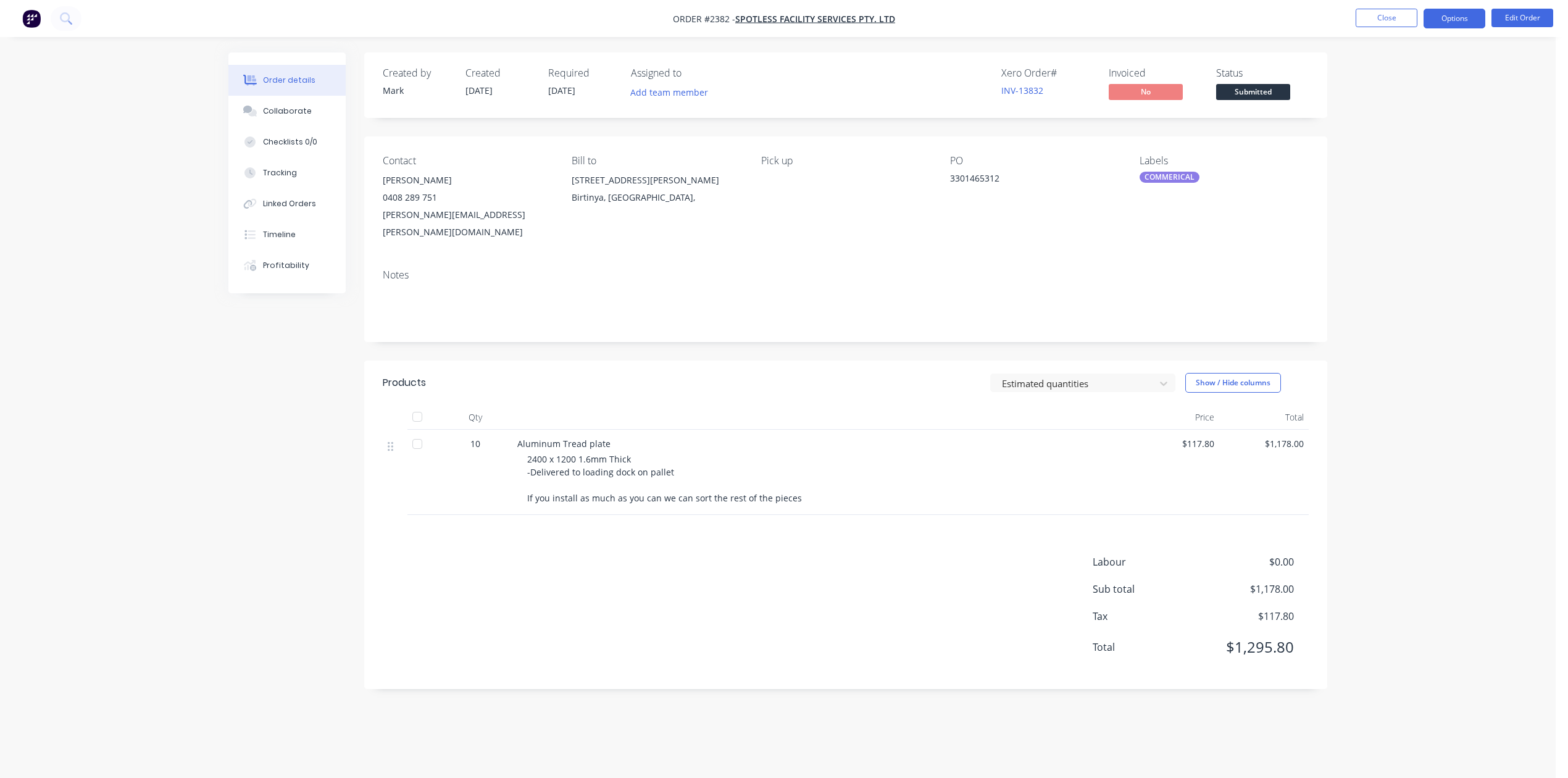
click at [1435, 18] on button "Options" at bounding box center [1454, 18] width 61 height 20
click at [1405, 152] on div "Work Order" at bounding box center [1417, 149] width 113 height 18
click at [1406, 124] on div "Without pricing" at bounding box center [1417, 124] width 113 height 18
drag, startPoint x: 1532, startPoint y: 92, endPoint x: 1517, endPoint y: 24, distance: 69.6
click at [1534, 76] on div "Order details Collaborate Checklists 0/0 Tracking Linked Orders Timeline Profit…" at bounding box center [778, 389] width 1555 height 778
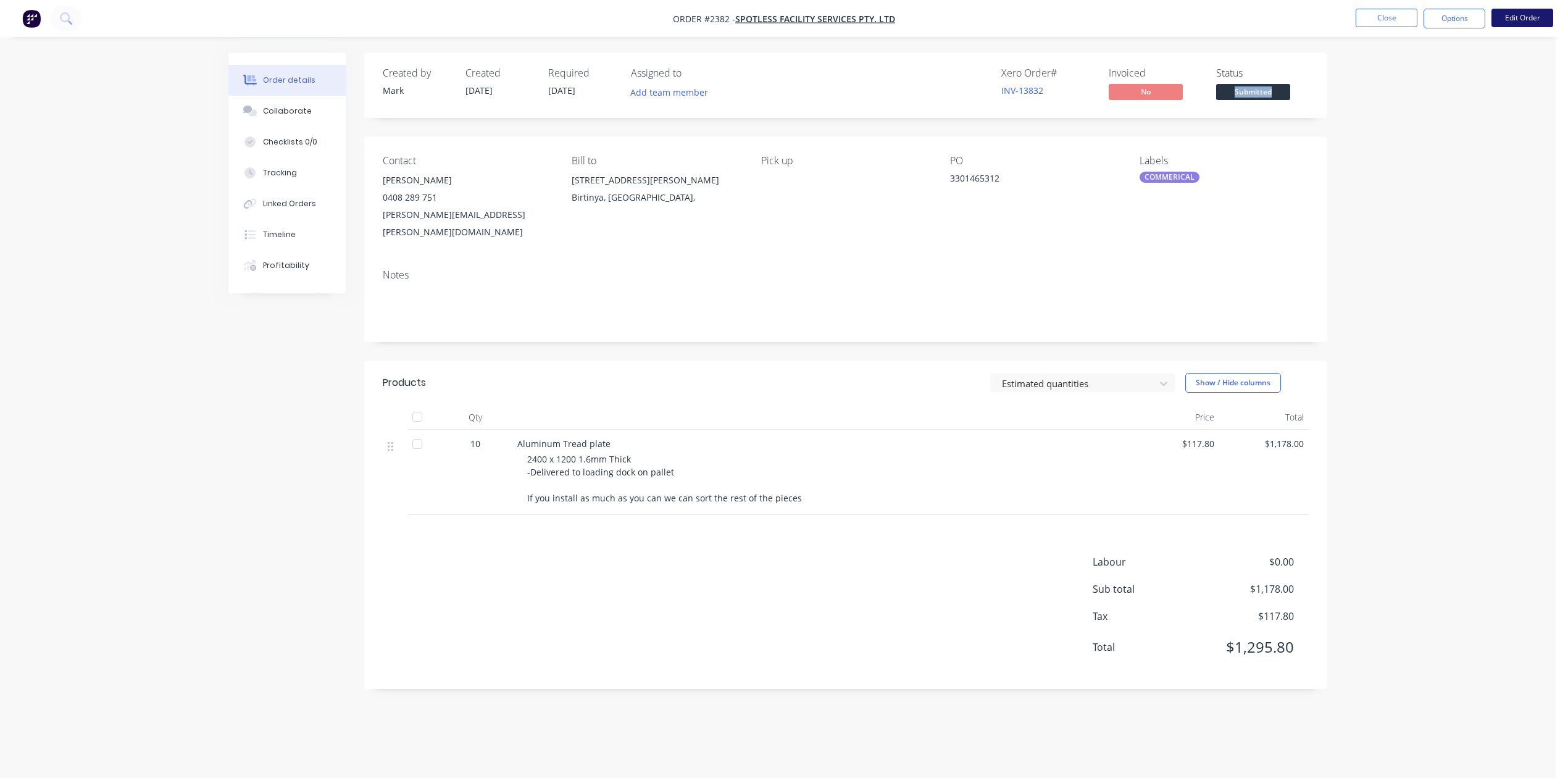
click at [1516, 20] on button "Edit Order" at bounding box center [1522, 18] width 61 height 18
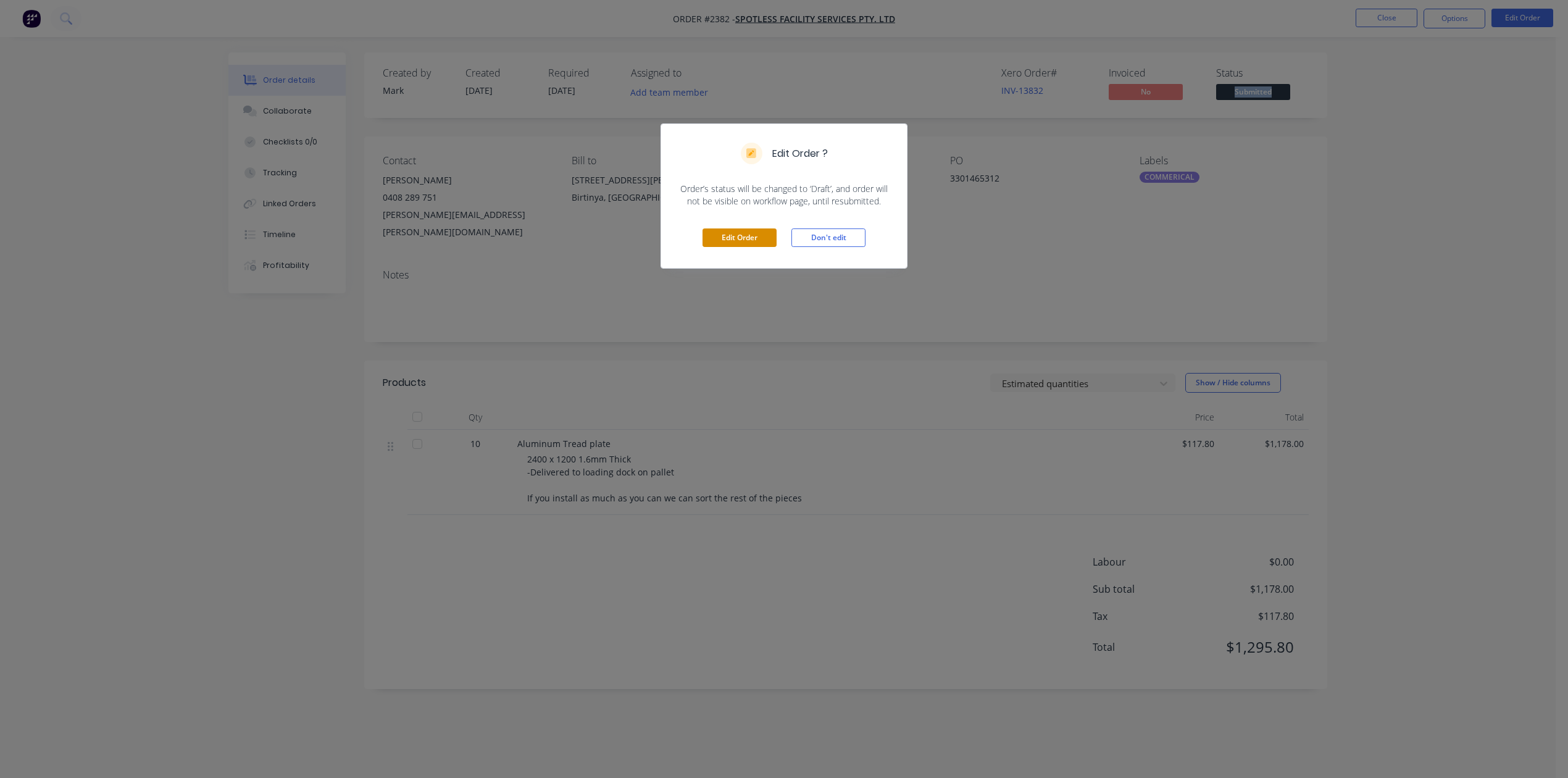
click at [758, 247] on button "Edit Order" at bounding box center [739, 238] width 74 height 18
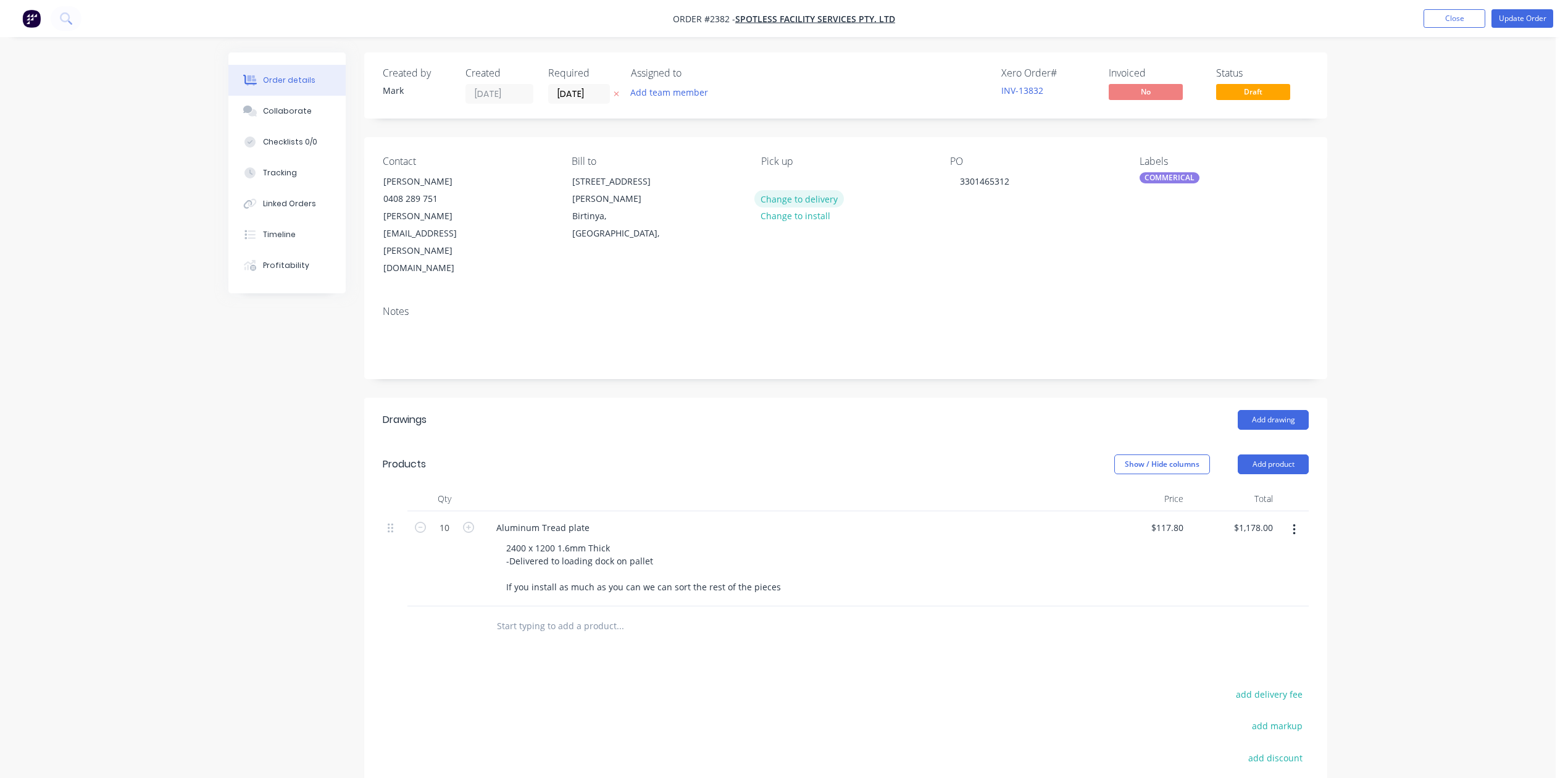
click at [799, 207] on button "Change to delivery" at bounding box center [799, 198] width 90 height 17
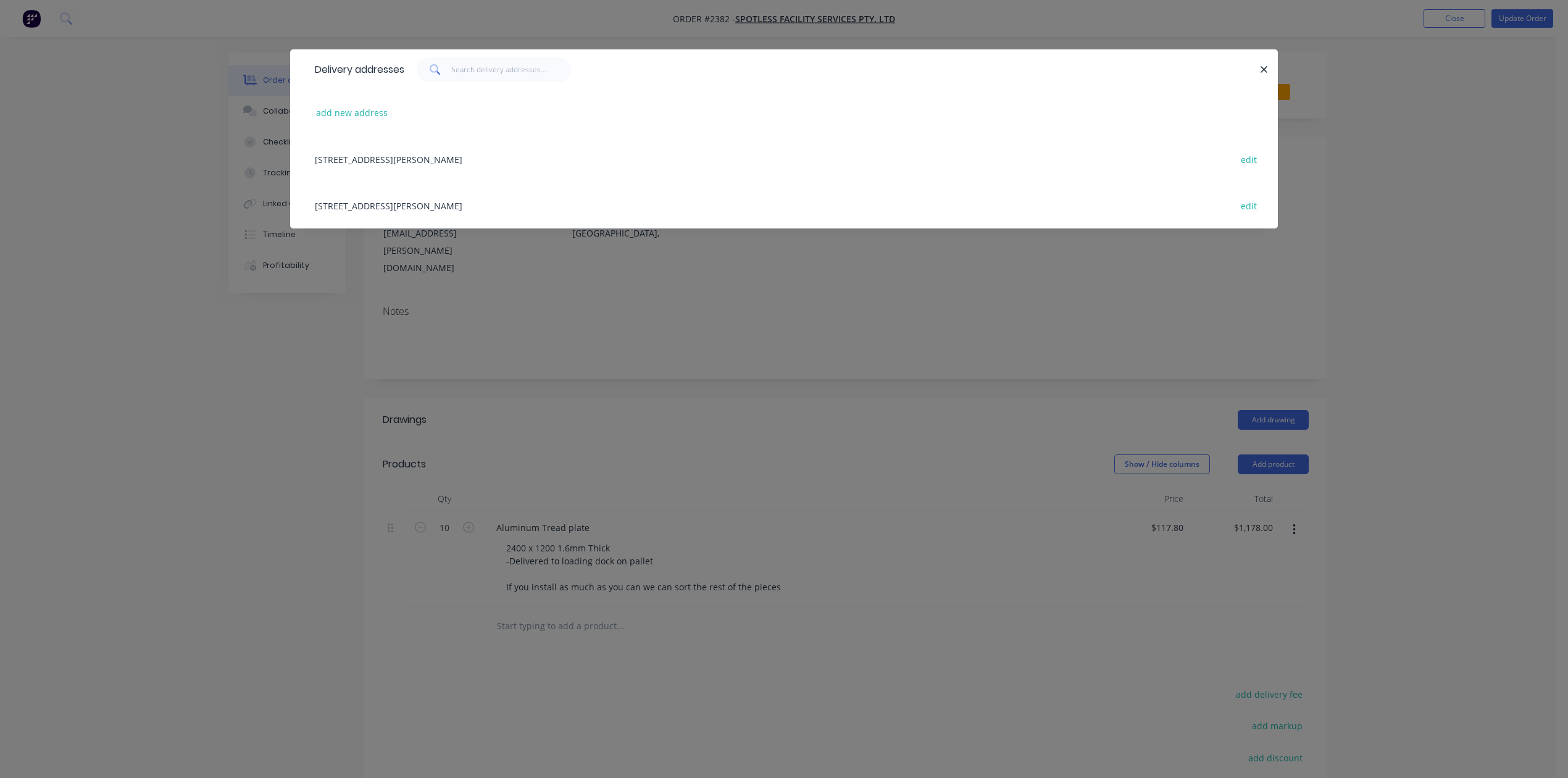
click at [442, 182] on div "6 Doherty Street, Birtinya, Australia edit" at bounding box center [784, 159] width 951 height 46
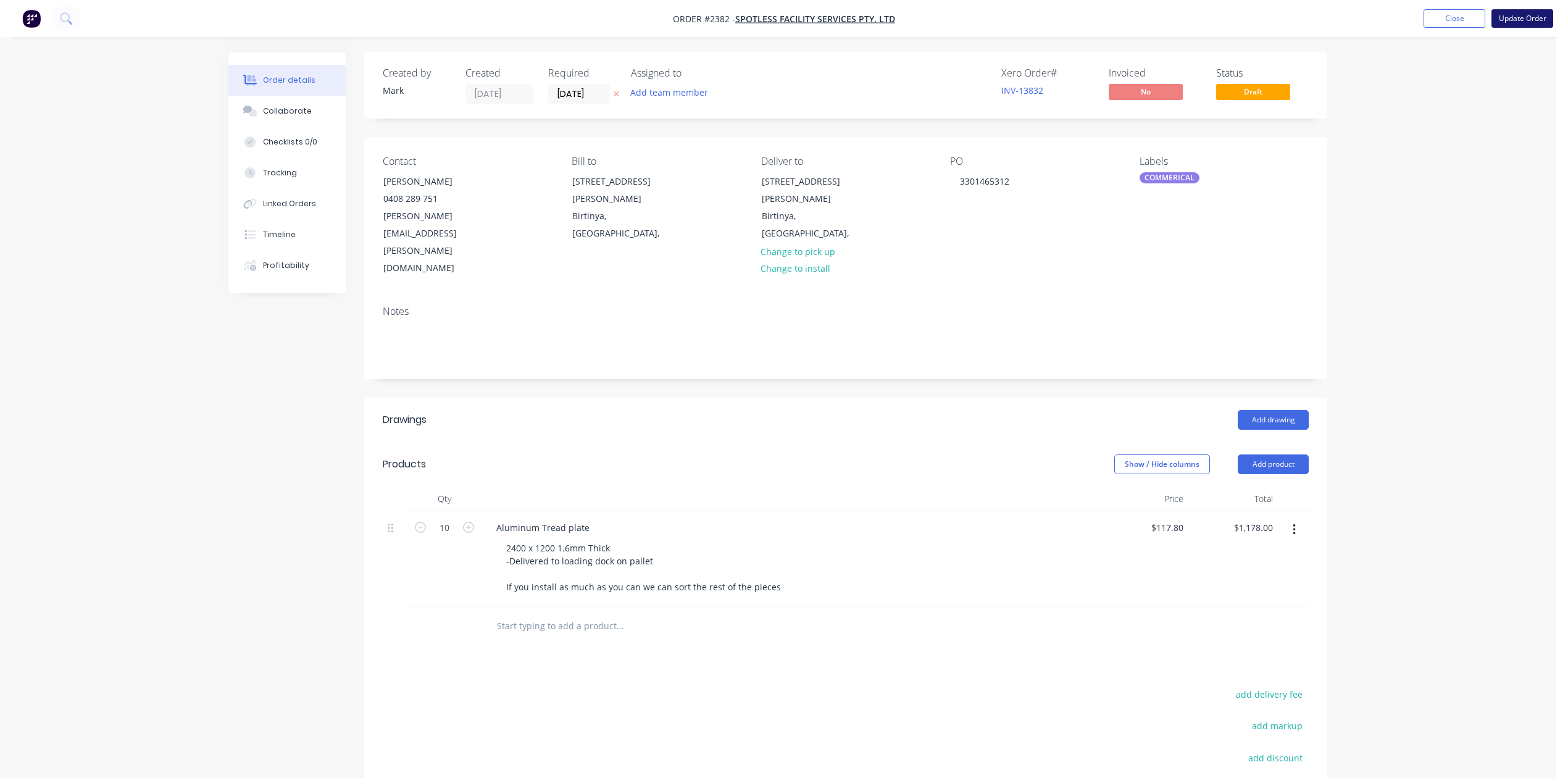
click at [1509, 20] on button "Update Order" at bounding box center [1522, 18] width 61 height 18
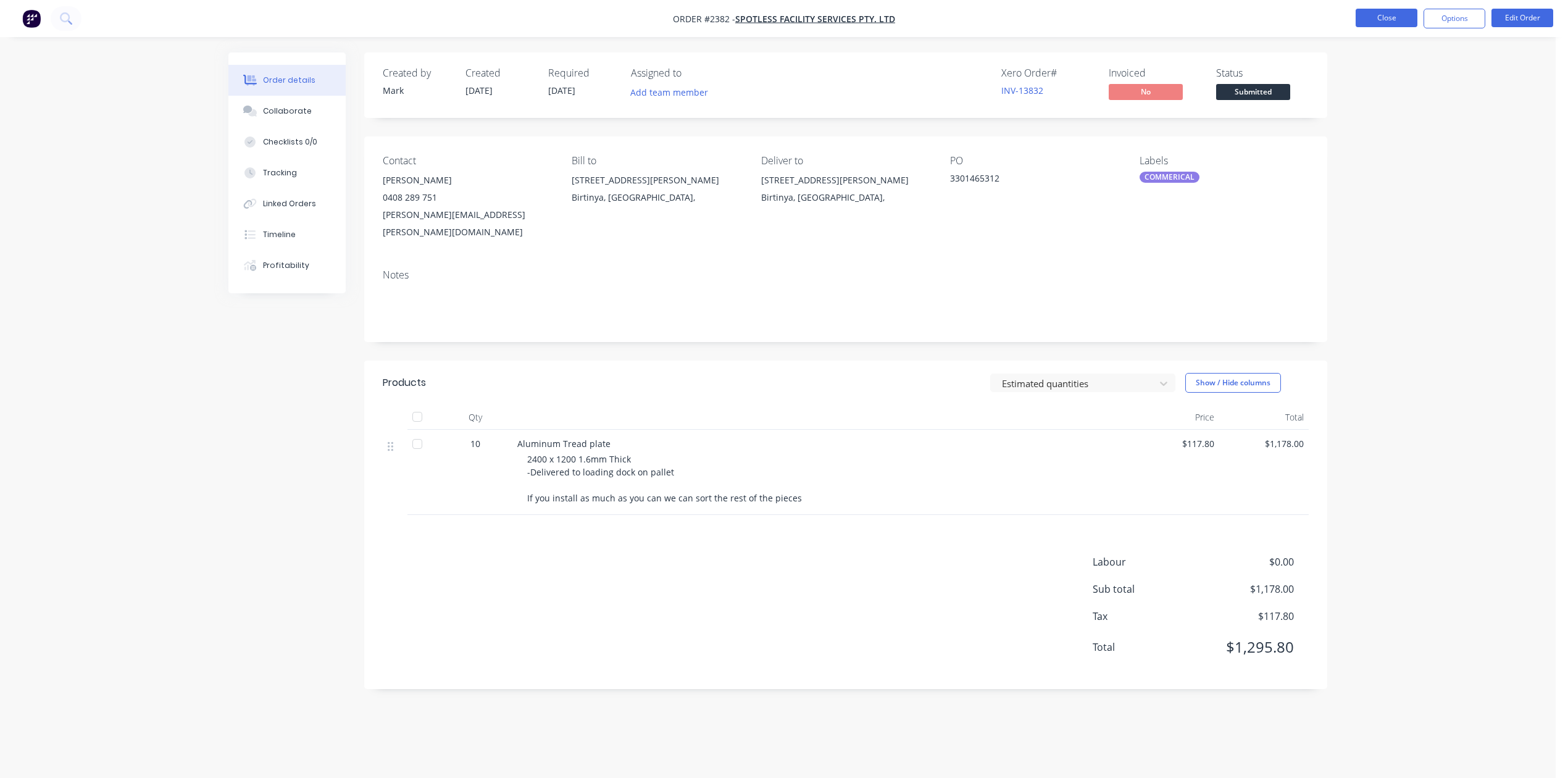
click at [1376, 13] on button "Close" at bounding box center [1386, 18] width 61 height 18
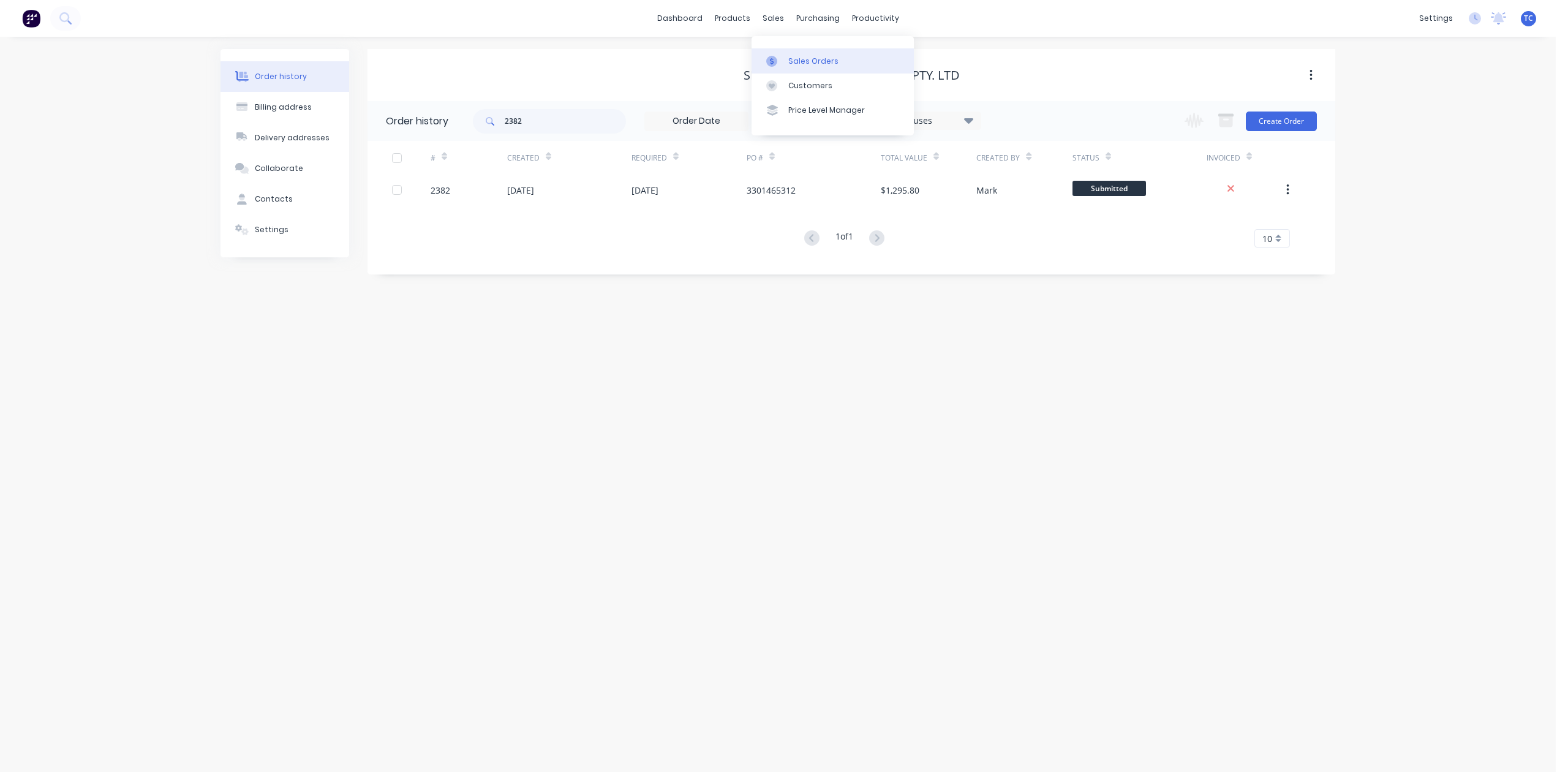
click at [806, 63] on div "Sales Orders" at bounding box center [814, 61] width 50 height 11
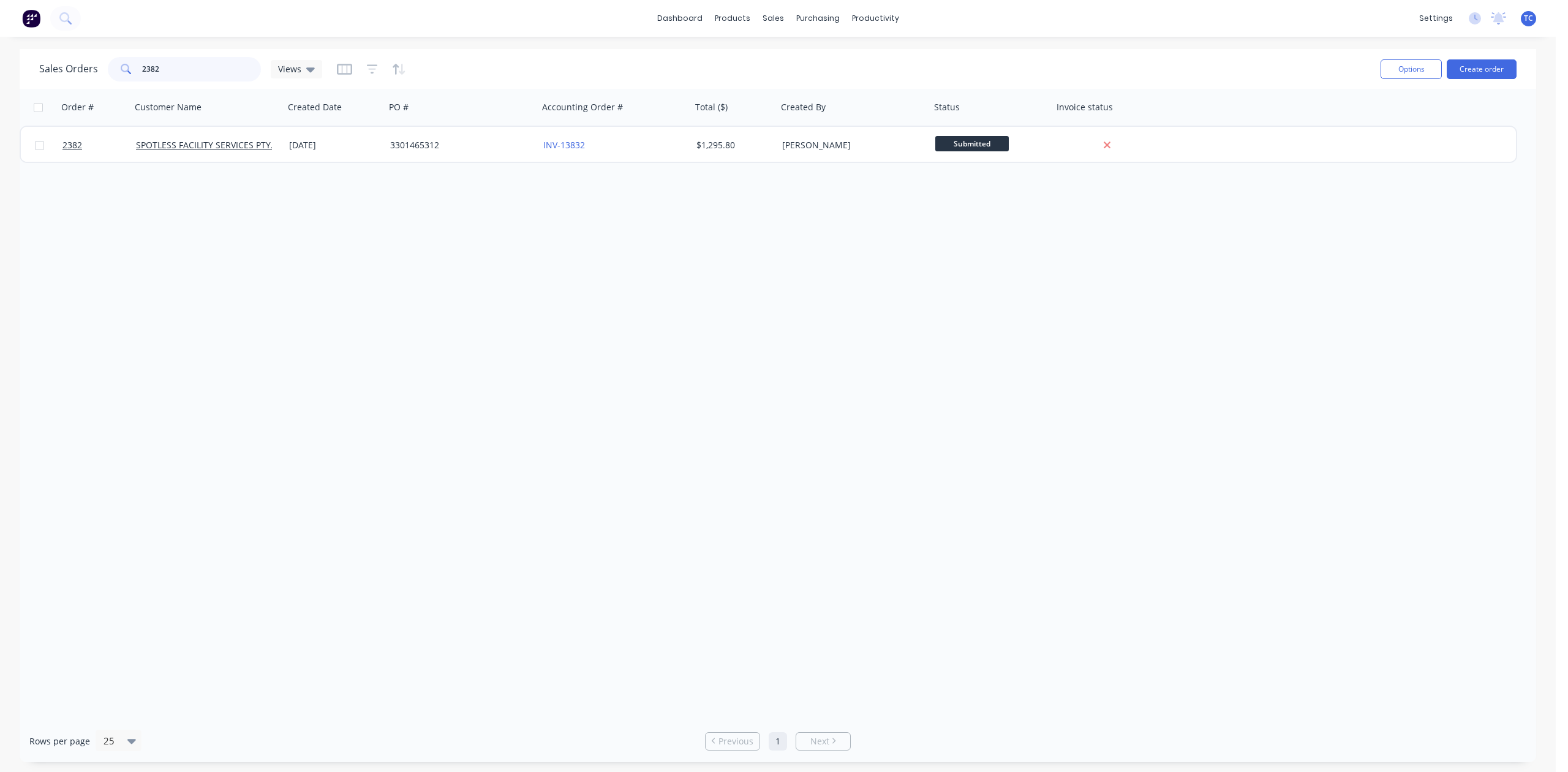
drag, startPoint x: 182, startPoint y: 67, endPoint x: 138, endPoint y: 69, distance: 44.0
click at [133, 69] on div "2382" at bounding box center [184, 68] width 153 height 24
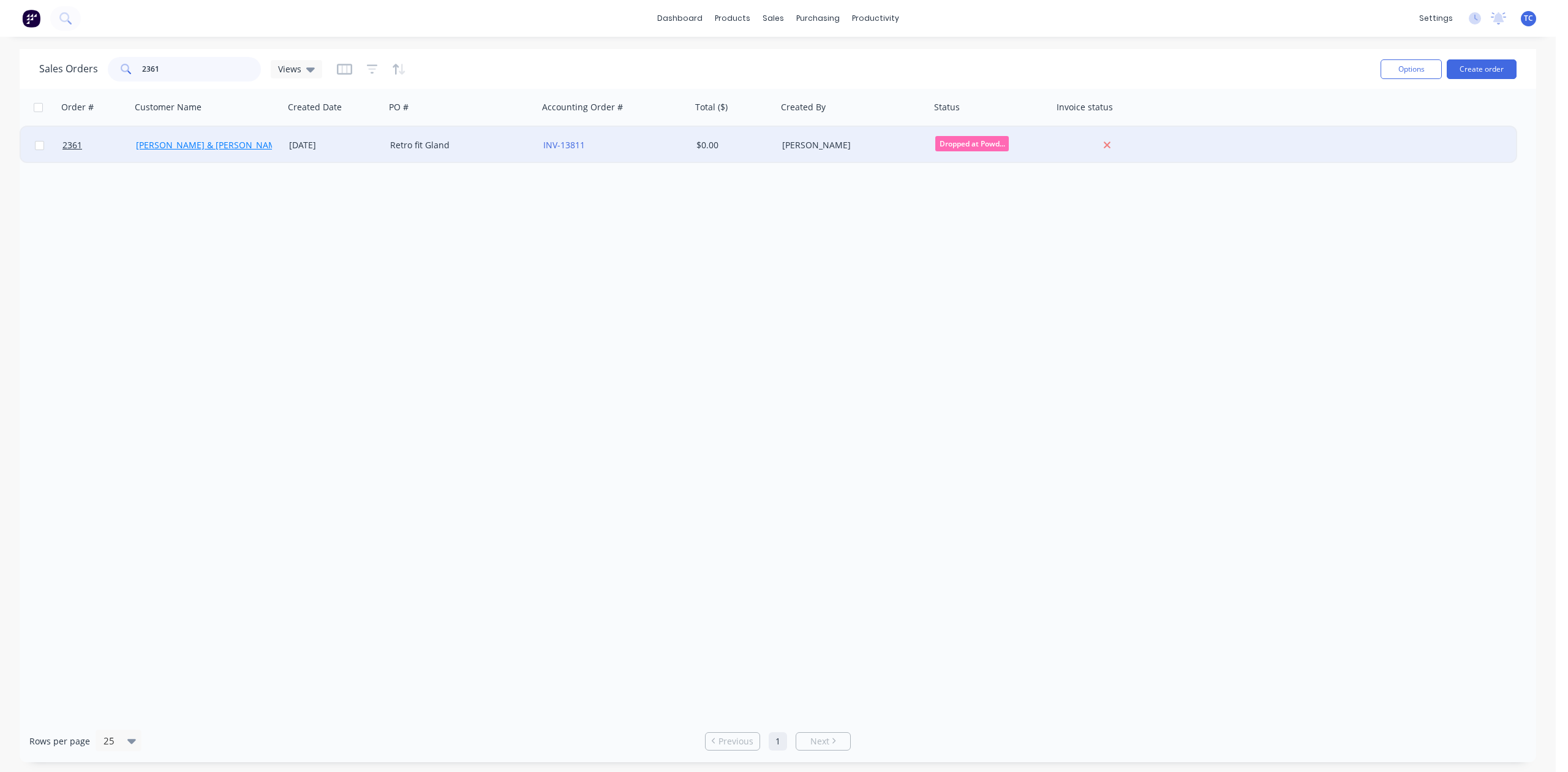
type input "2361"
click at [204, 141] on link "Bailey & Dalton Electrical" at bounding box center [230, 145] width 188 height 12
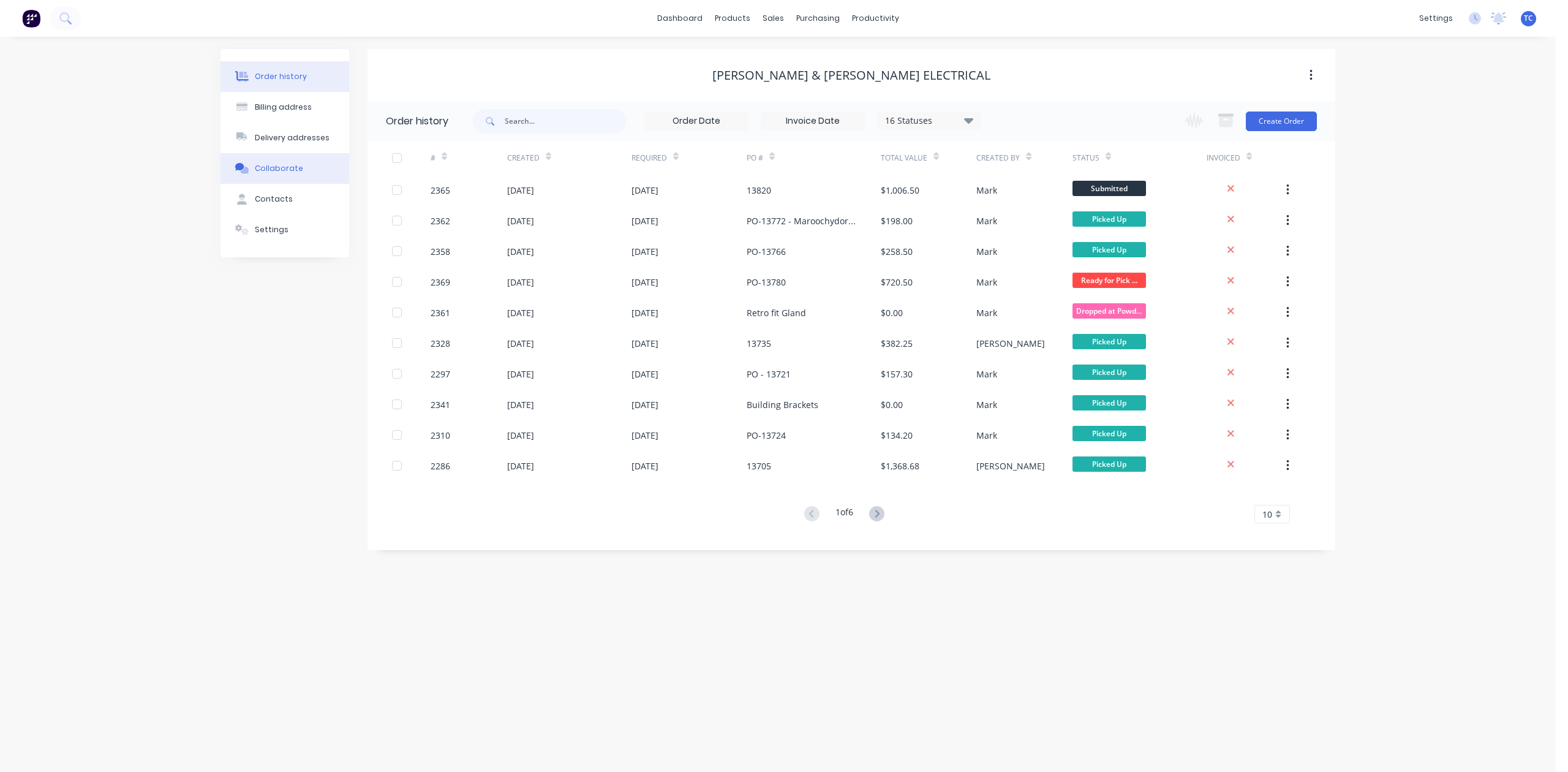
click at [273, 174] on div "Collaborate" at bounding box center [279, 168] width 48 height 11
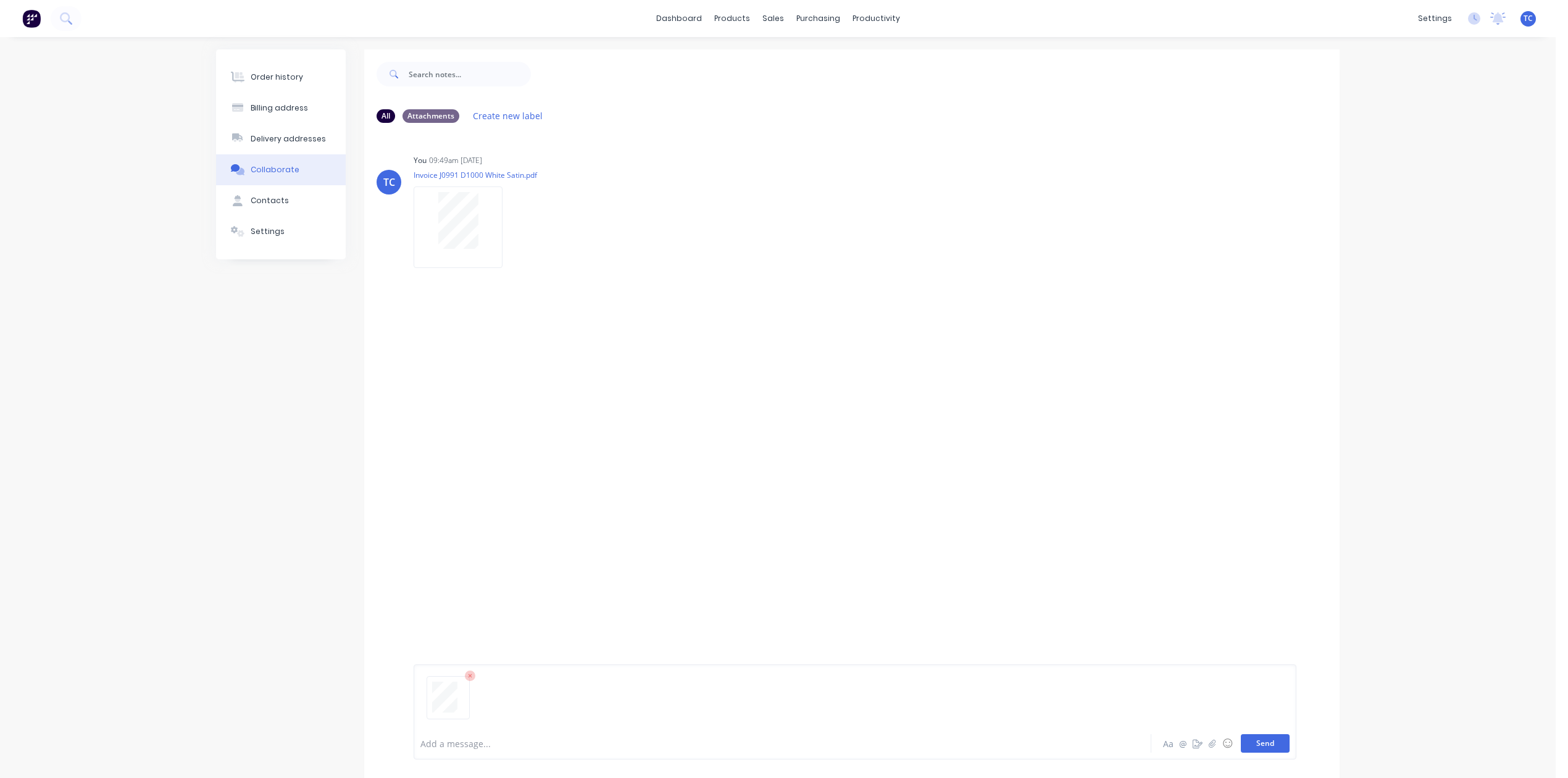
click at [1245, 739] on button "Send" at bounding box center [1265, 744] width 49 height 18
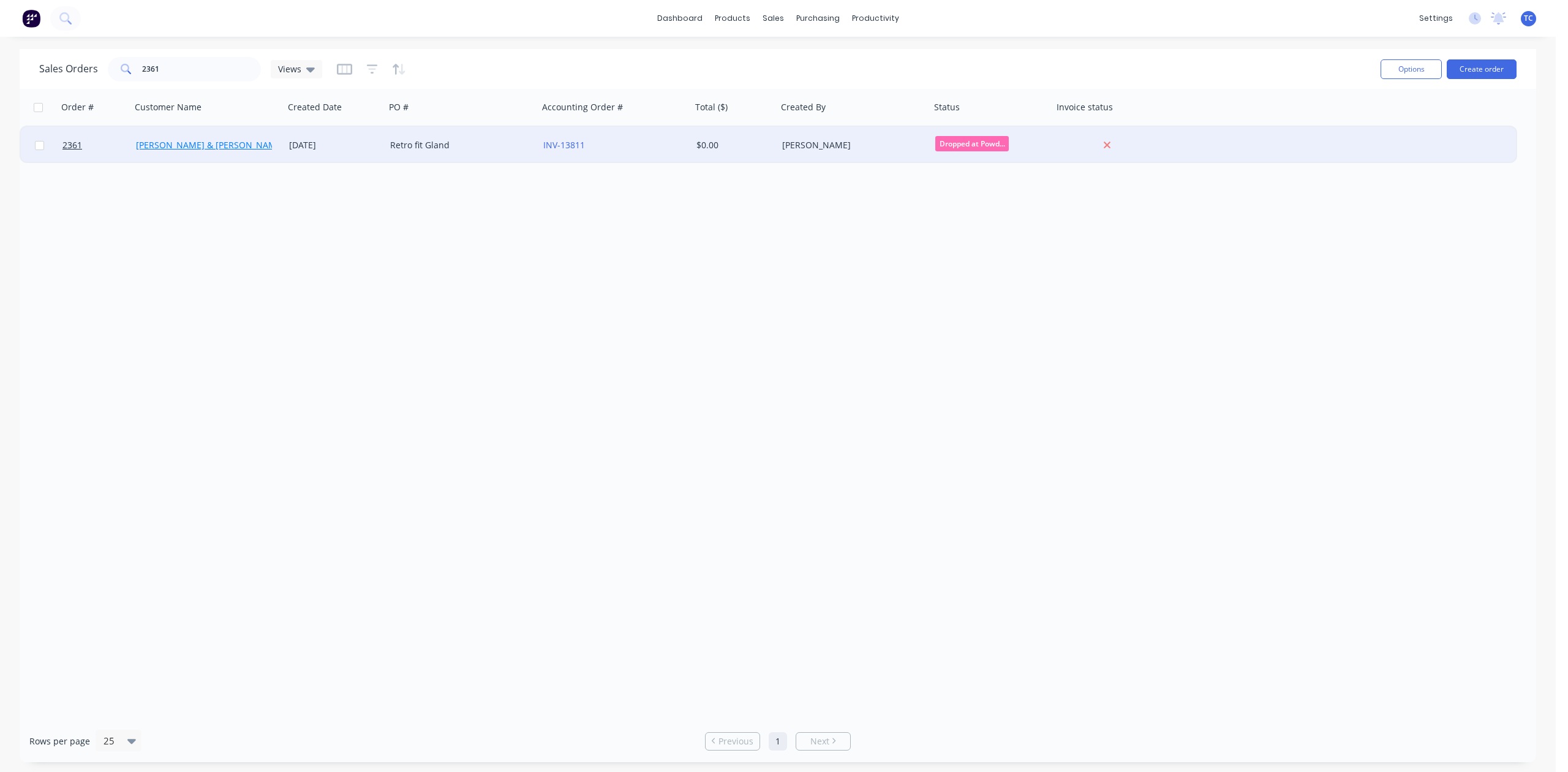
click at [165, 141] on link "Bailey & Dalton Electrical" at bounding box center [230, 145] width 188 height 12
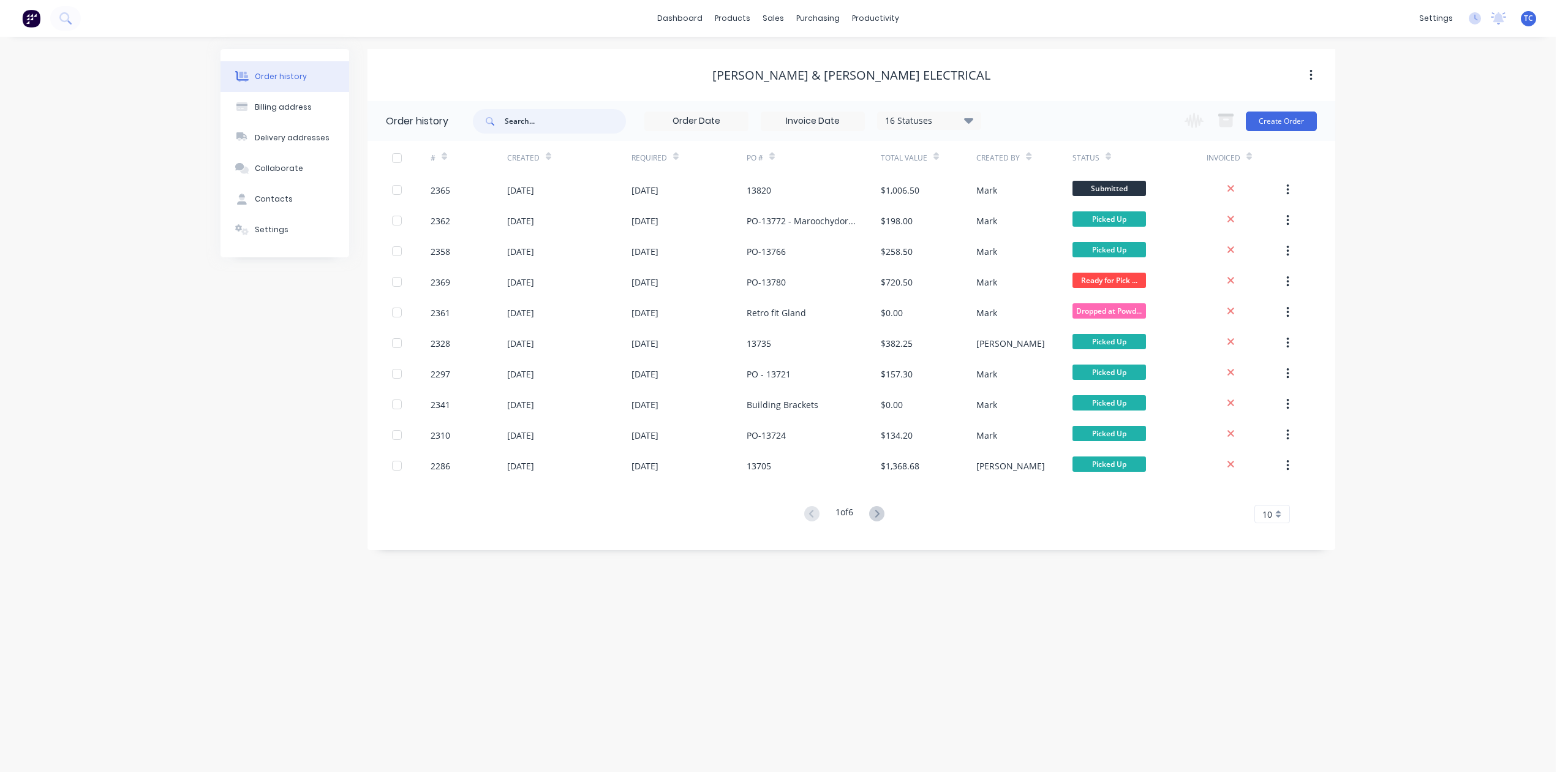
click at [517, 114] on input "text" at bounding box center [566, 121] width 122 height 24
type input "2361"
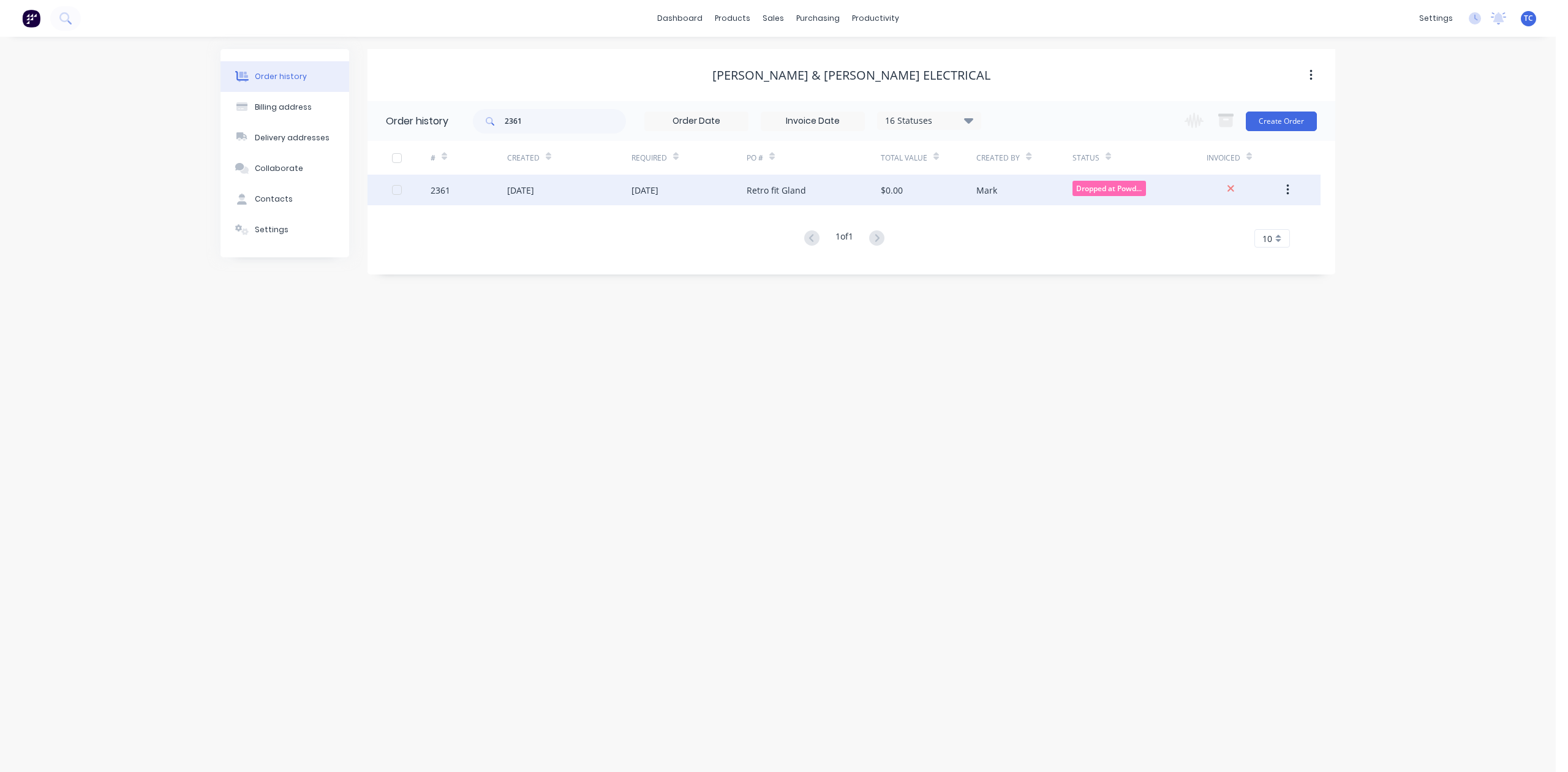
click at [568, 193] on div "23 Sep 2025" at bounding box center [569, 189] width 124 height 31
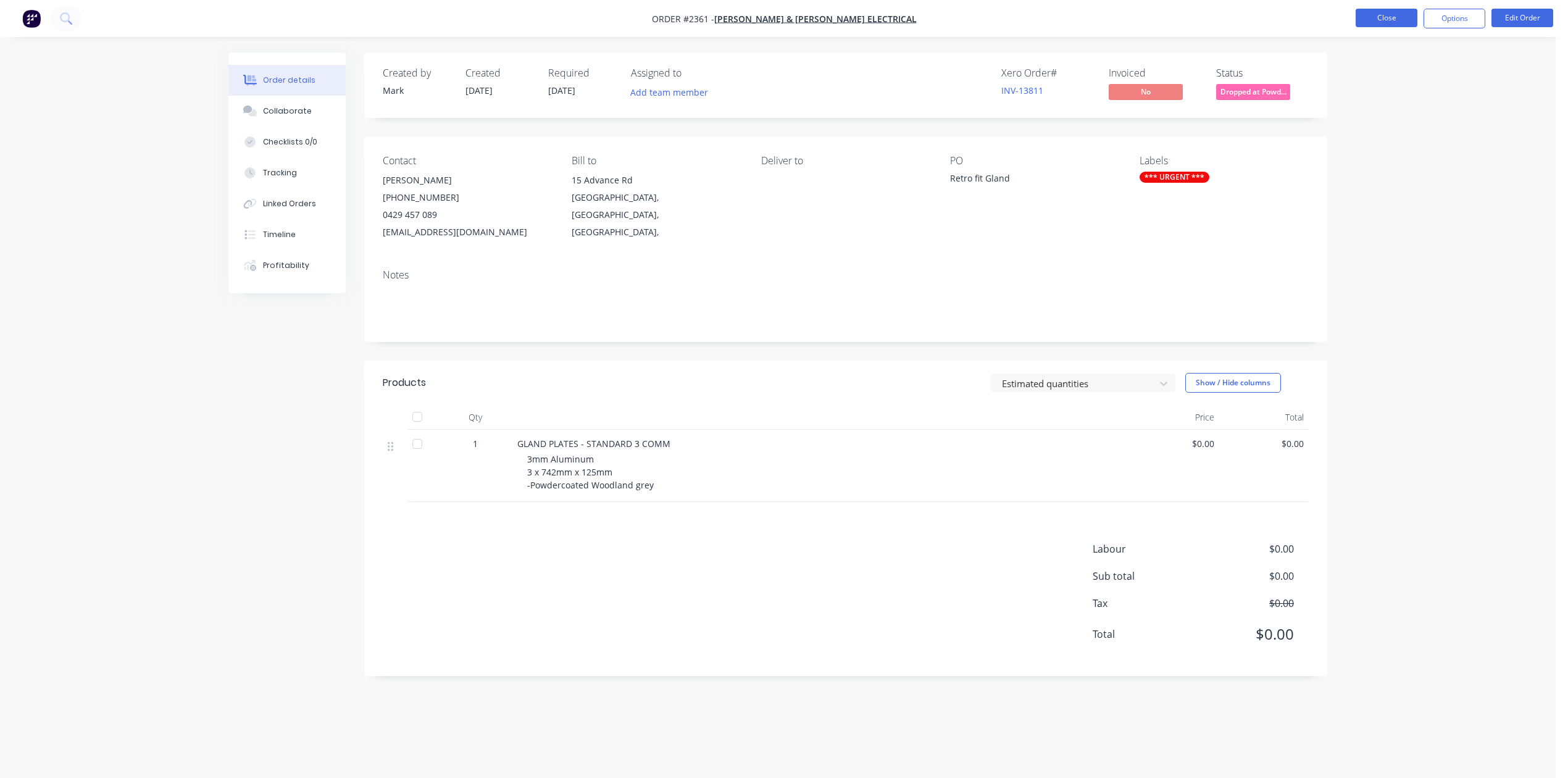
click at [1361, 15] on button "Close" at bounding box center [1386, 18] width 61 height 18
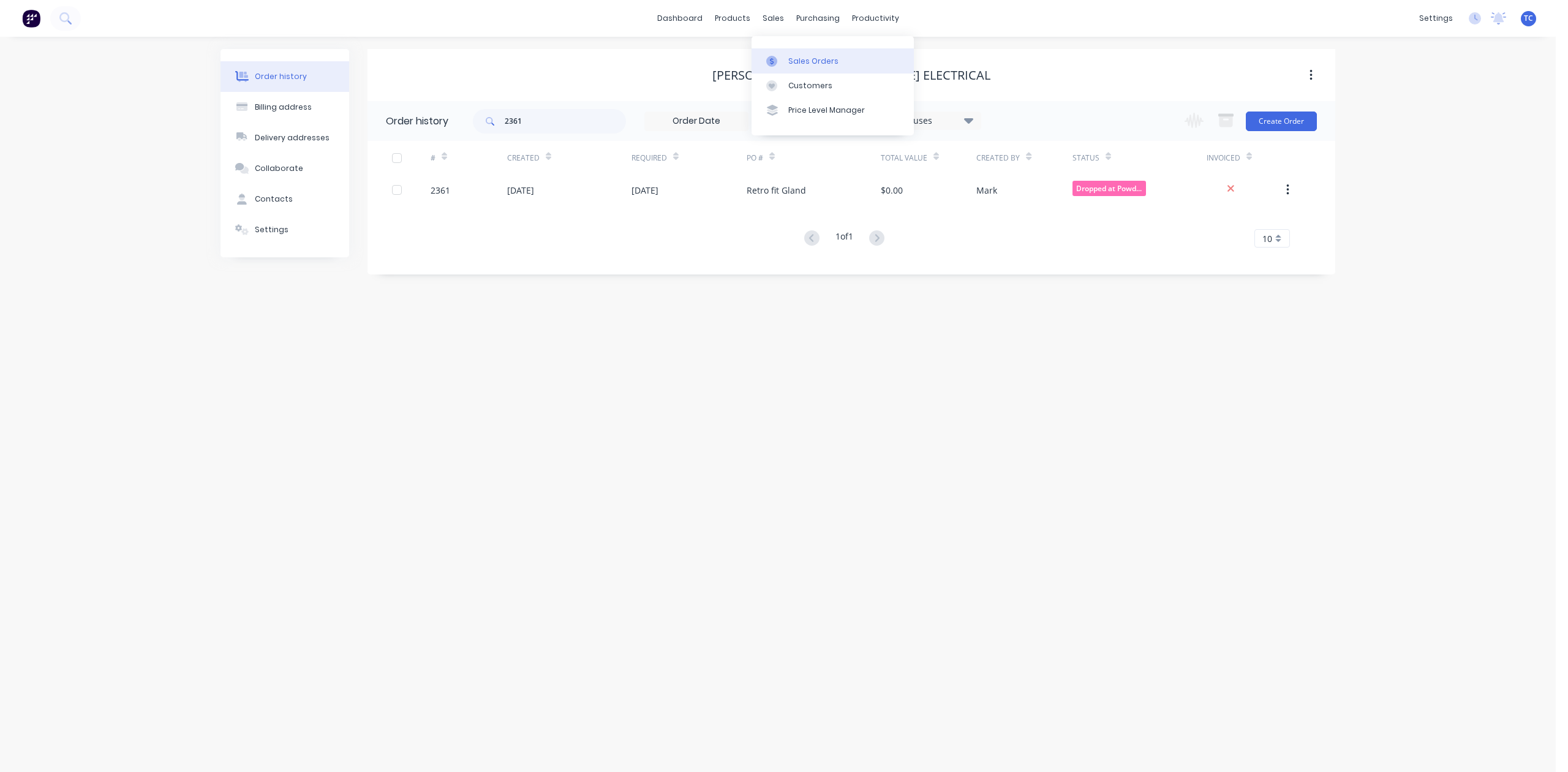
click at [814, 67] on div "Sales Orders" at bounding box center [814, 61] width 50 height 11
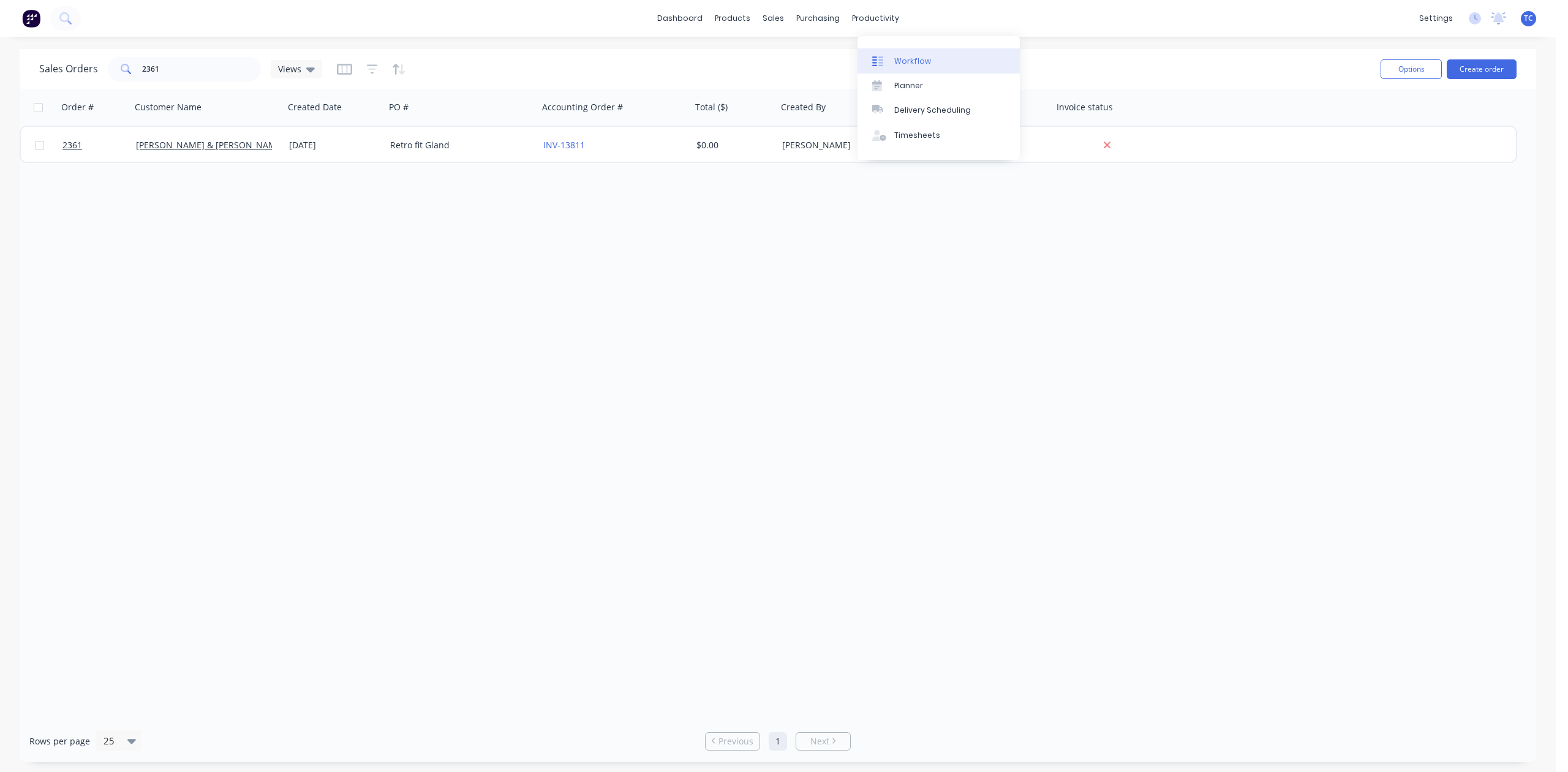
click at [920, 67] on div "Workflow" at bounding box center [913, 61] width 37 height 11
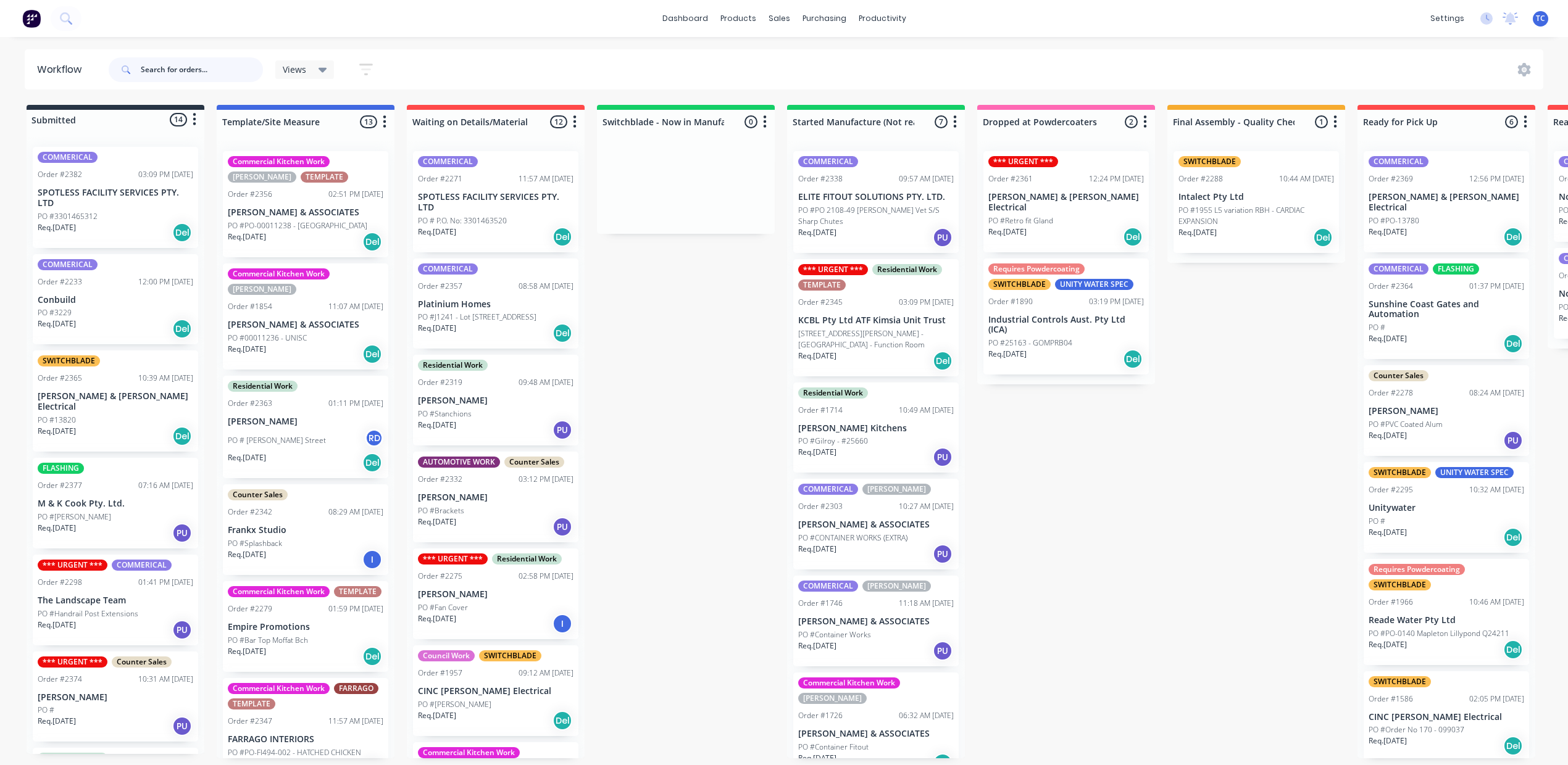
click at [239, 72] on input "text" at bounding box center [202, 69] width 123 height 24
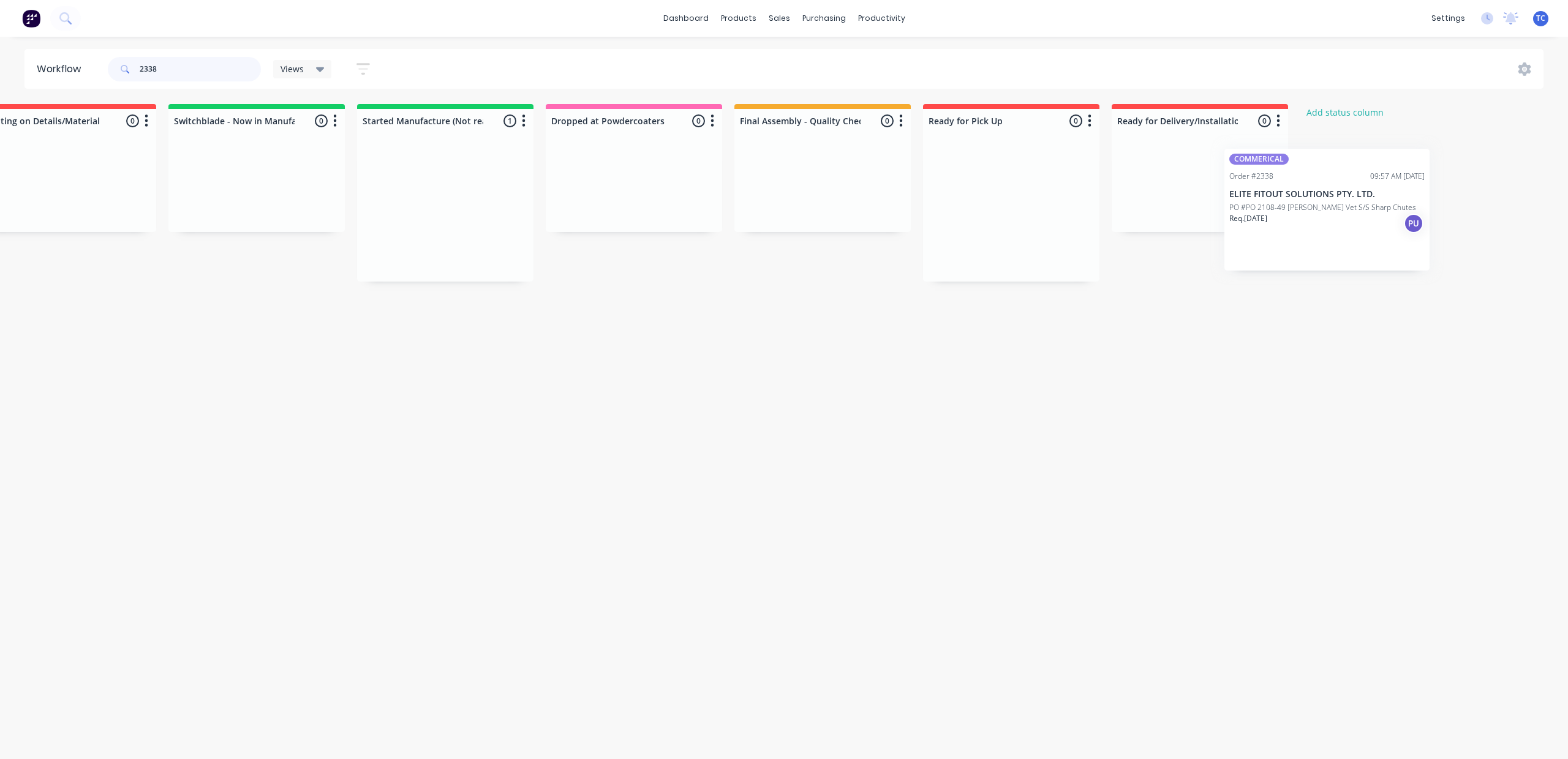
scroll to position [0, 477]
drag, startPoint x: 1069, startPoint y: 204, endPoint x: 1311, endPoint y: 197, distance: 242.1
click at [1311, 197] on div "Submitted 0 Status colour #273444 hex #273444 Save Cancel Summaries Total order…" at bounding box center [539, 192] width 2043 height 177
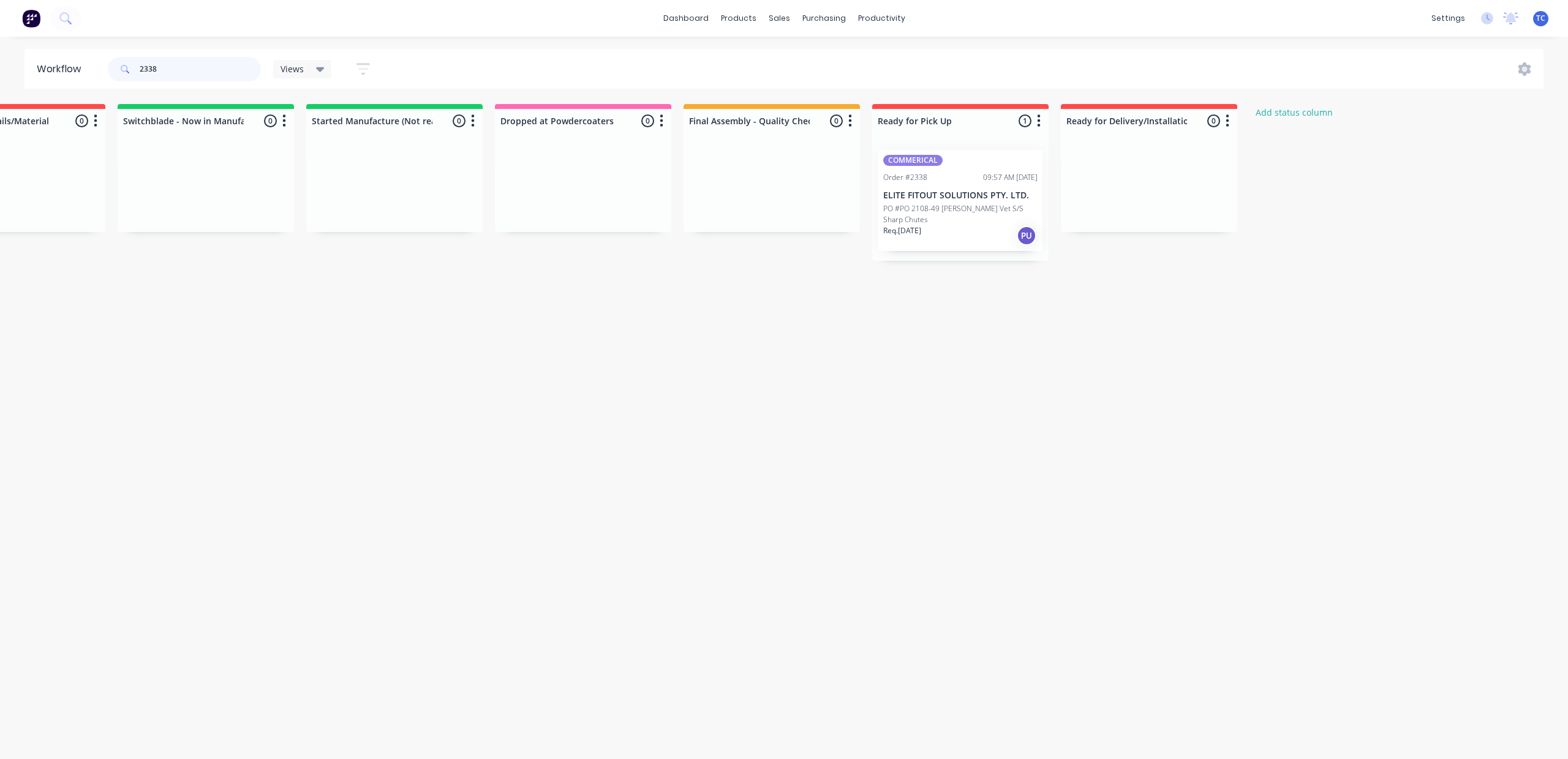
type input "2338"
